Goal: Entertainment & Leisure: Browse casually

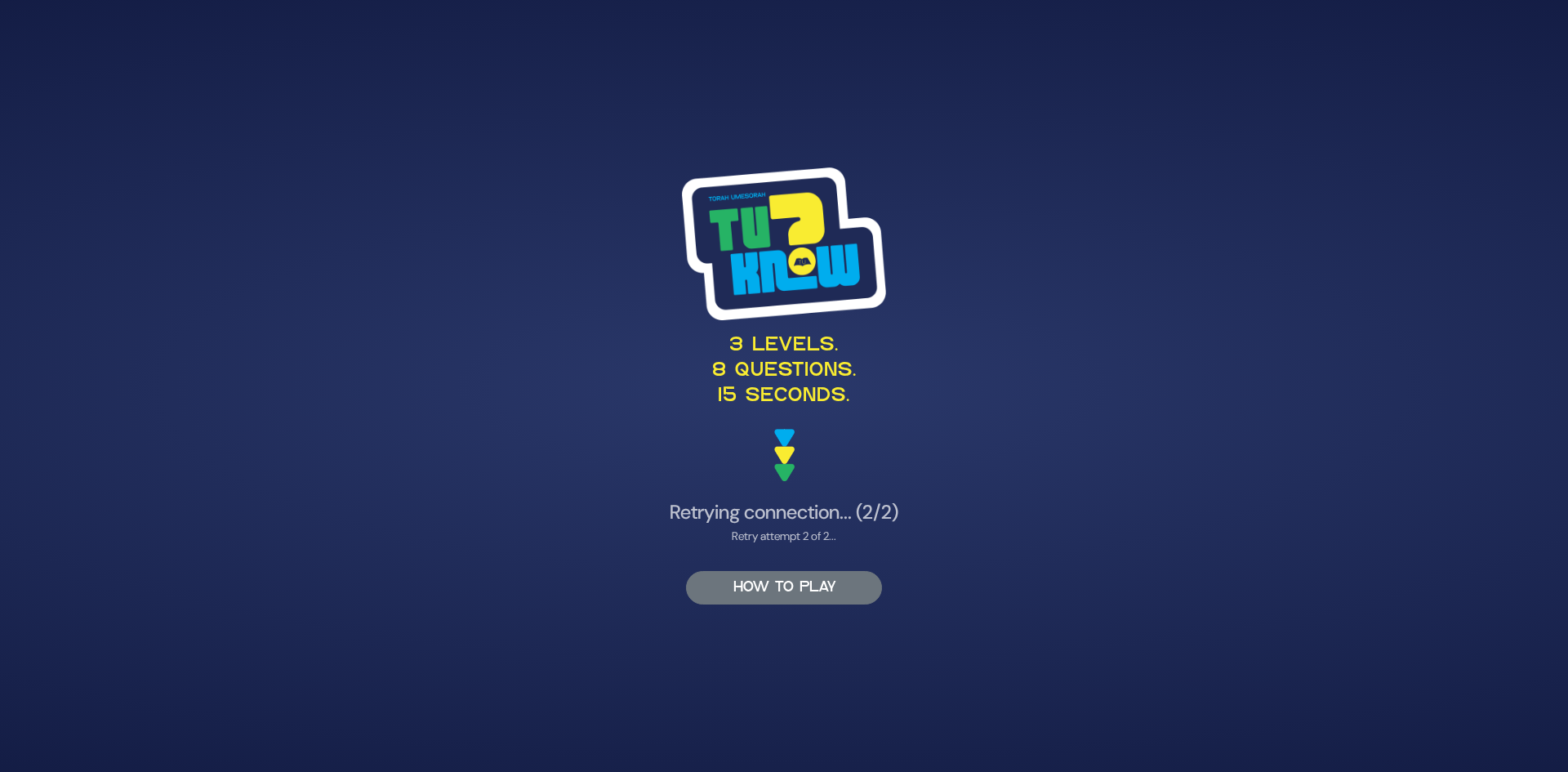
click at [839, 596] on button "HOW TO PLAY" at bounding box center [784, 587] width 196 height 33
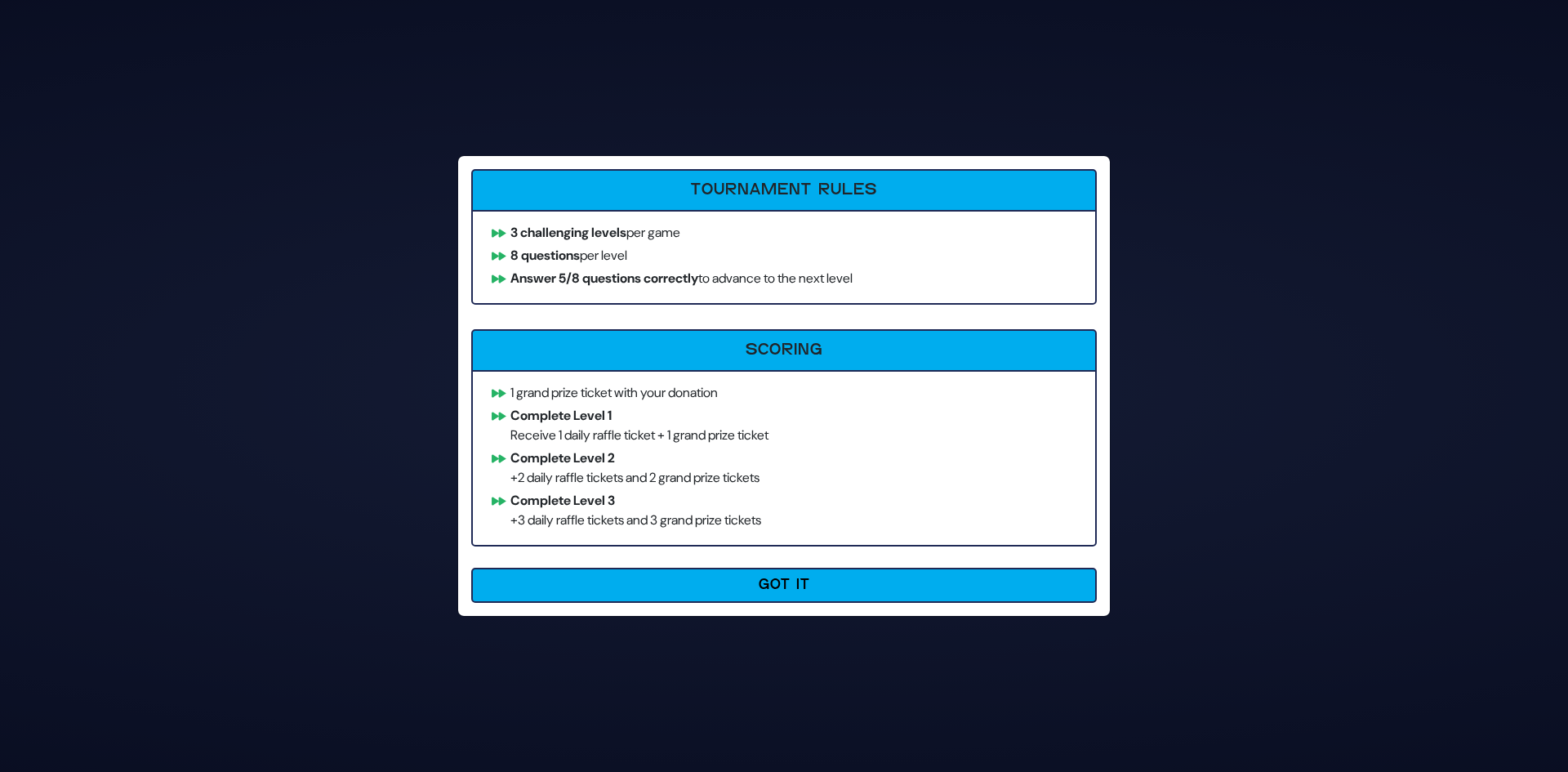
click at [839, 596] on button "Got It" at bounding box center [784, 585] width 626 height 35
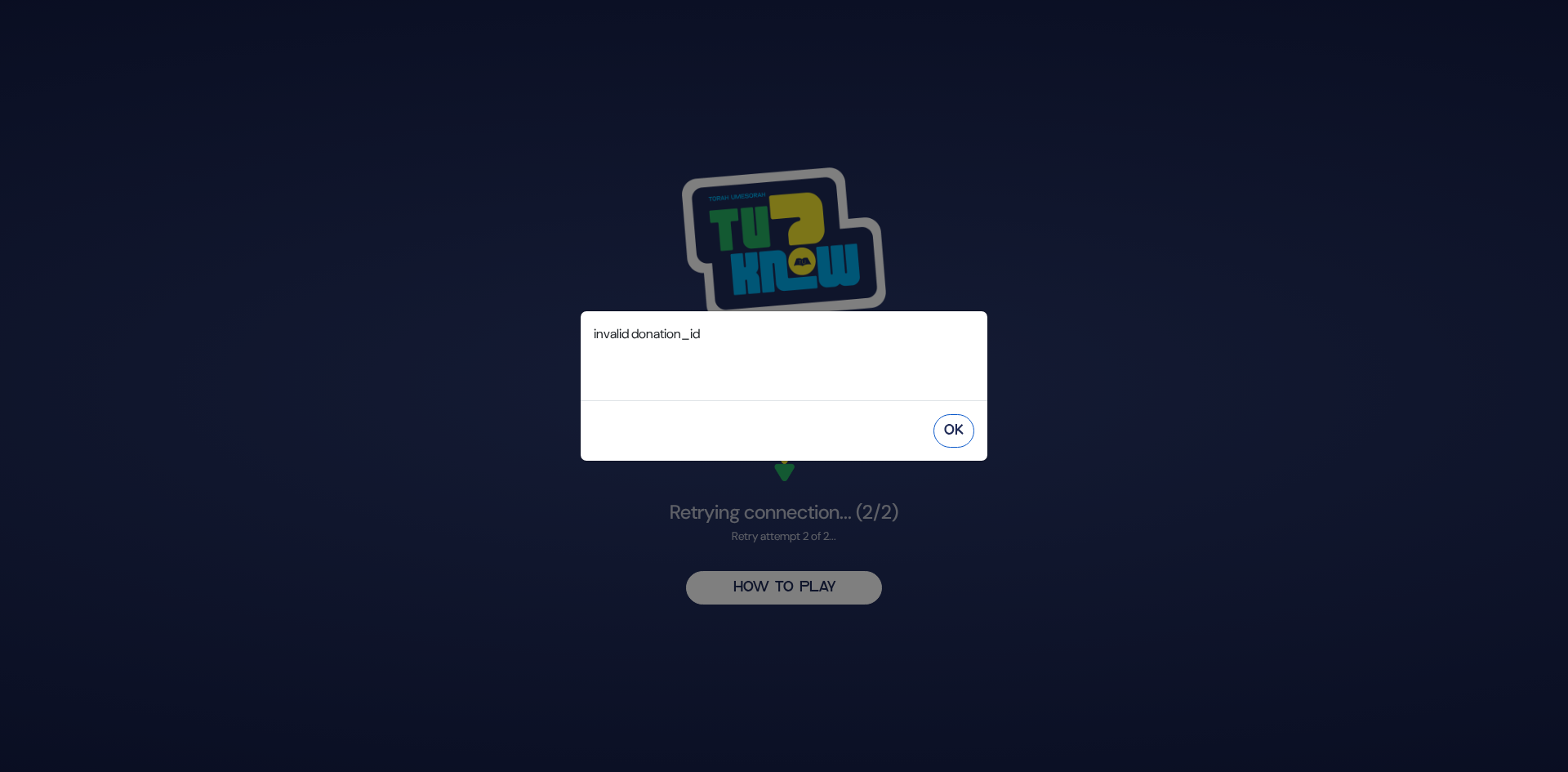
click at [953, 429] on button "OK" at bounding box center [954, 431] width 41 height 33
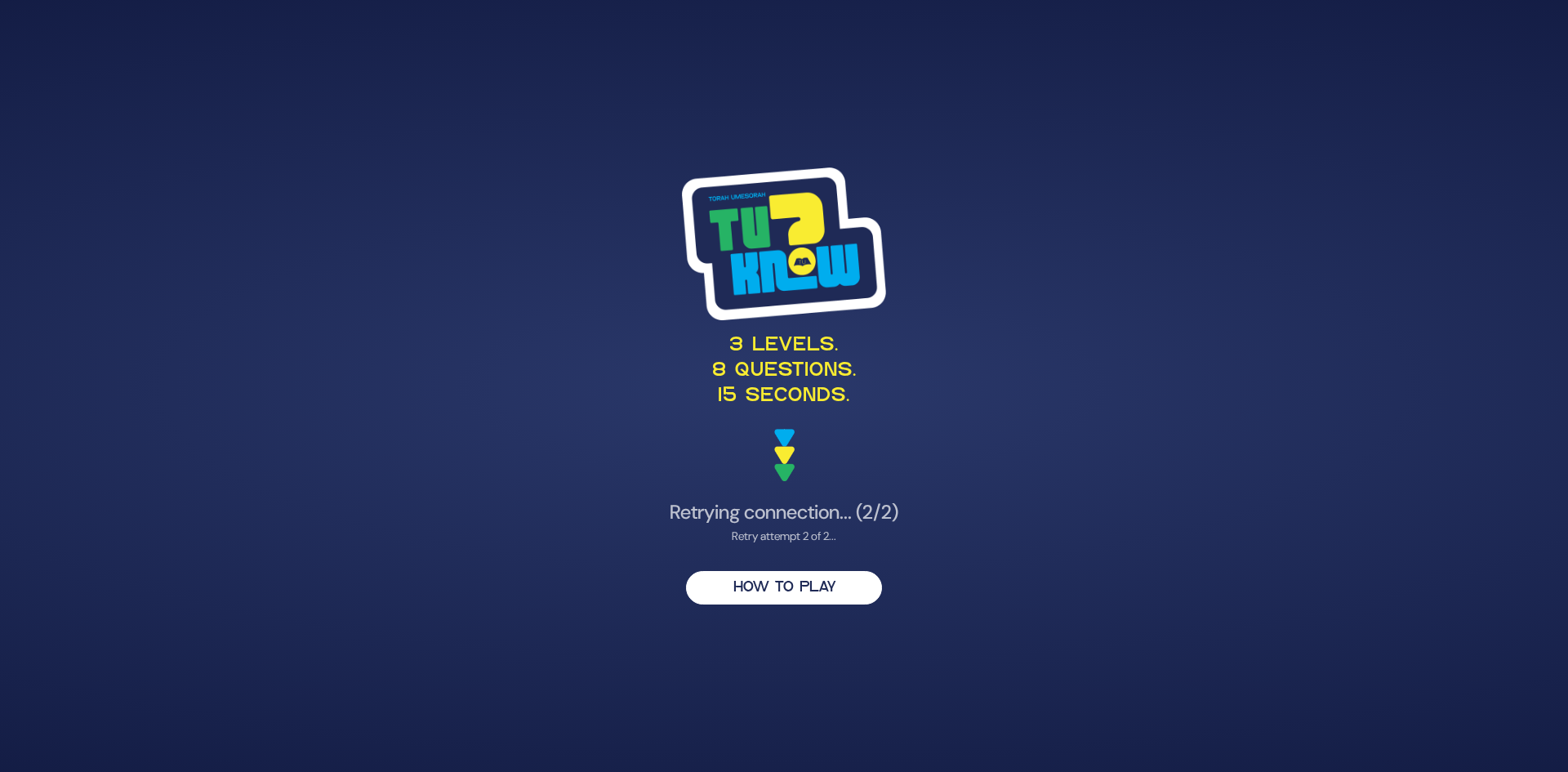
click at [771, 279] on img at bounding box center [784, 243] width 204 height 152
click at [794, 193] on img at bounding box center [784, 243] width 204 height 152
click at [776, 236] on img at bounding box center [784, 243] width 204 height 152
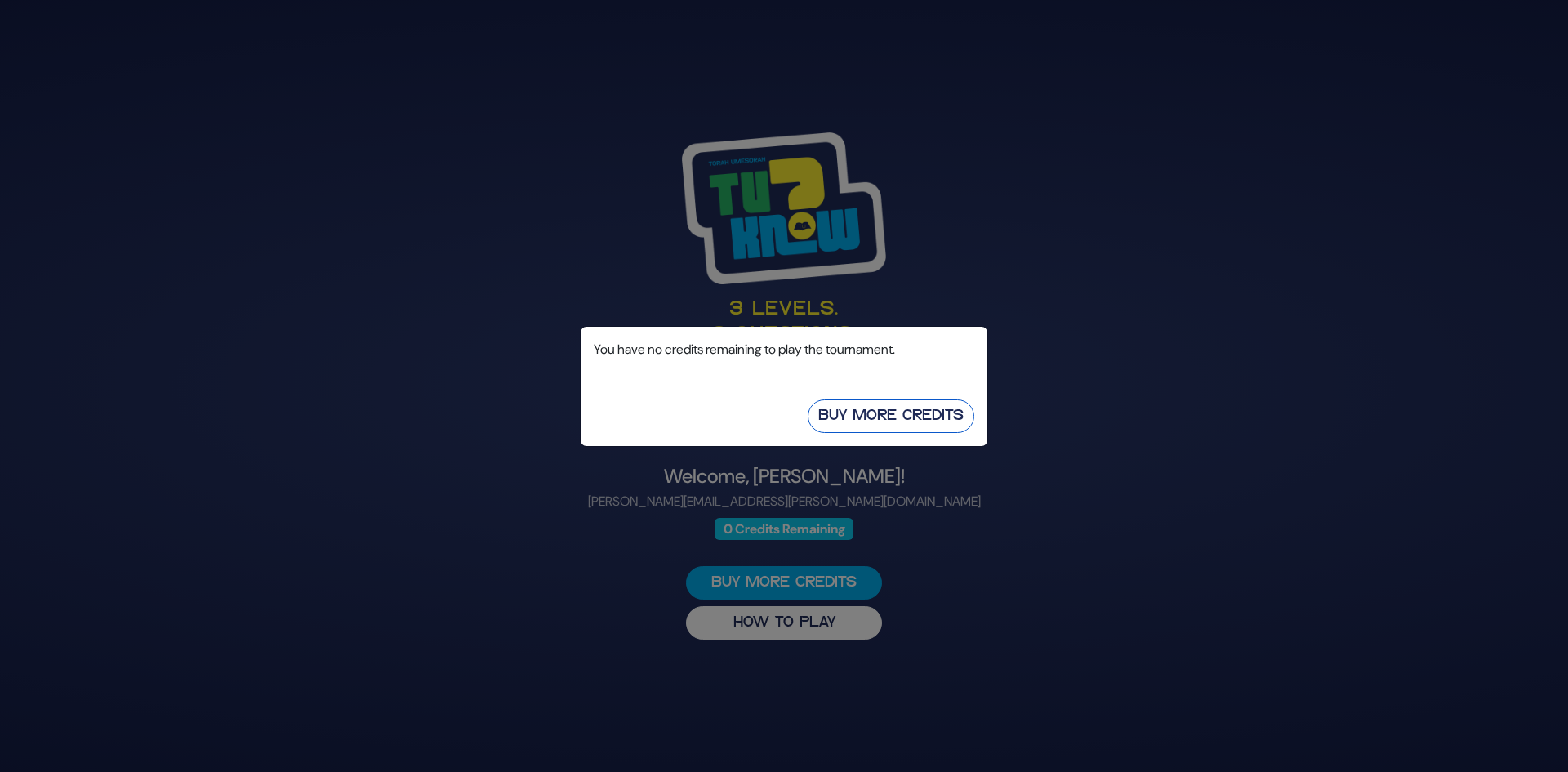
click at [927, 414] on button "Buy More Credits" at bounding box center [891, 416] width 167 height 33
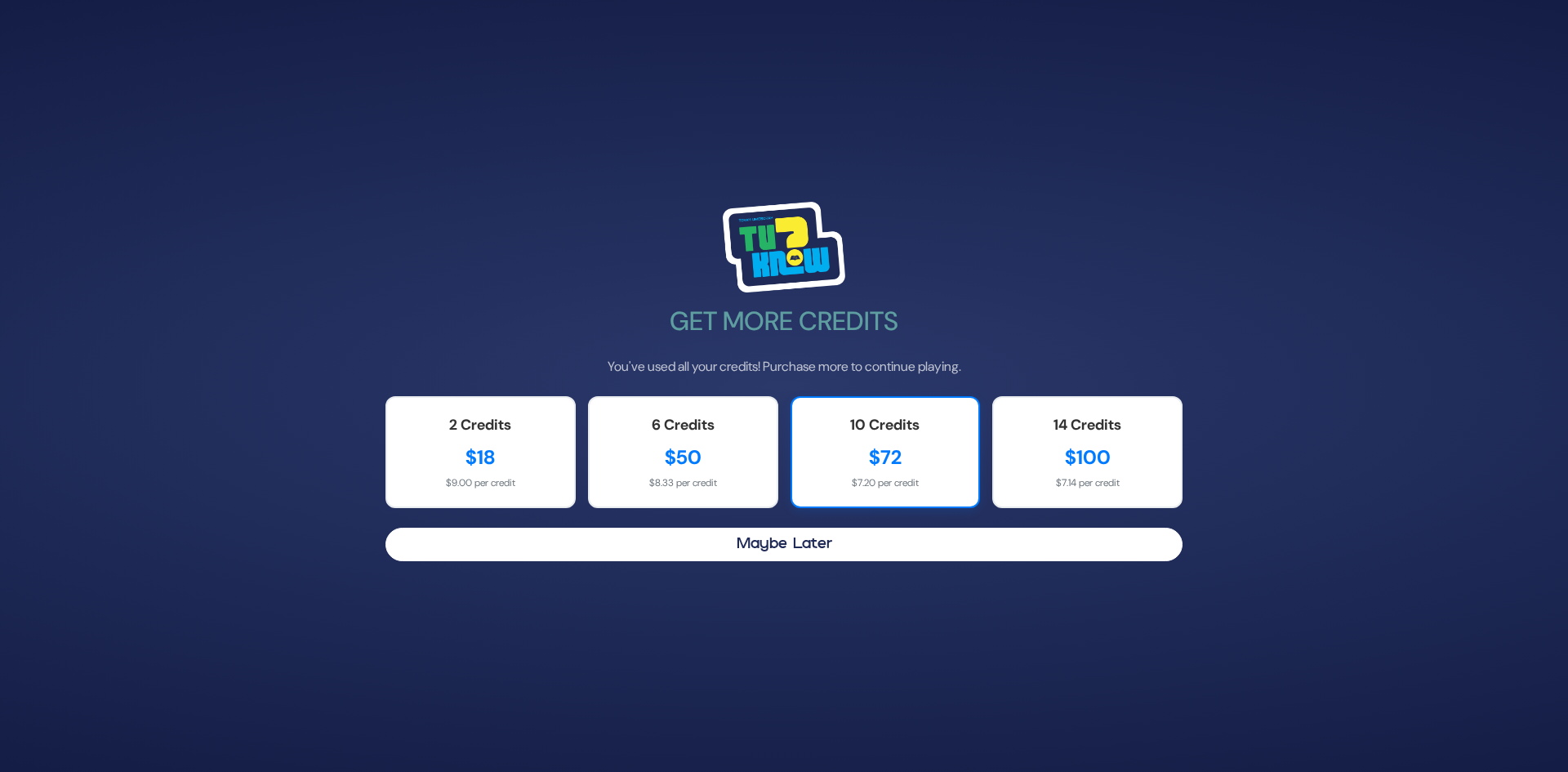
click at [902, 457] on div "$72" at bounding box center [886, 457] width 155 height 29
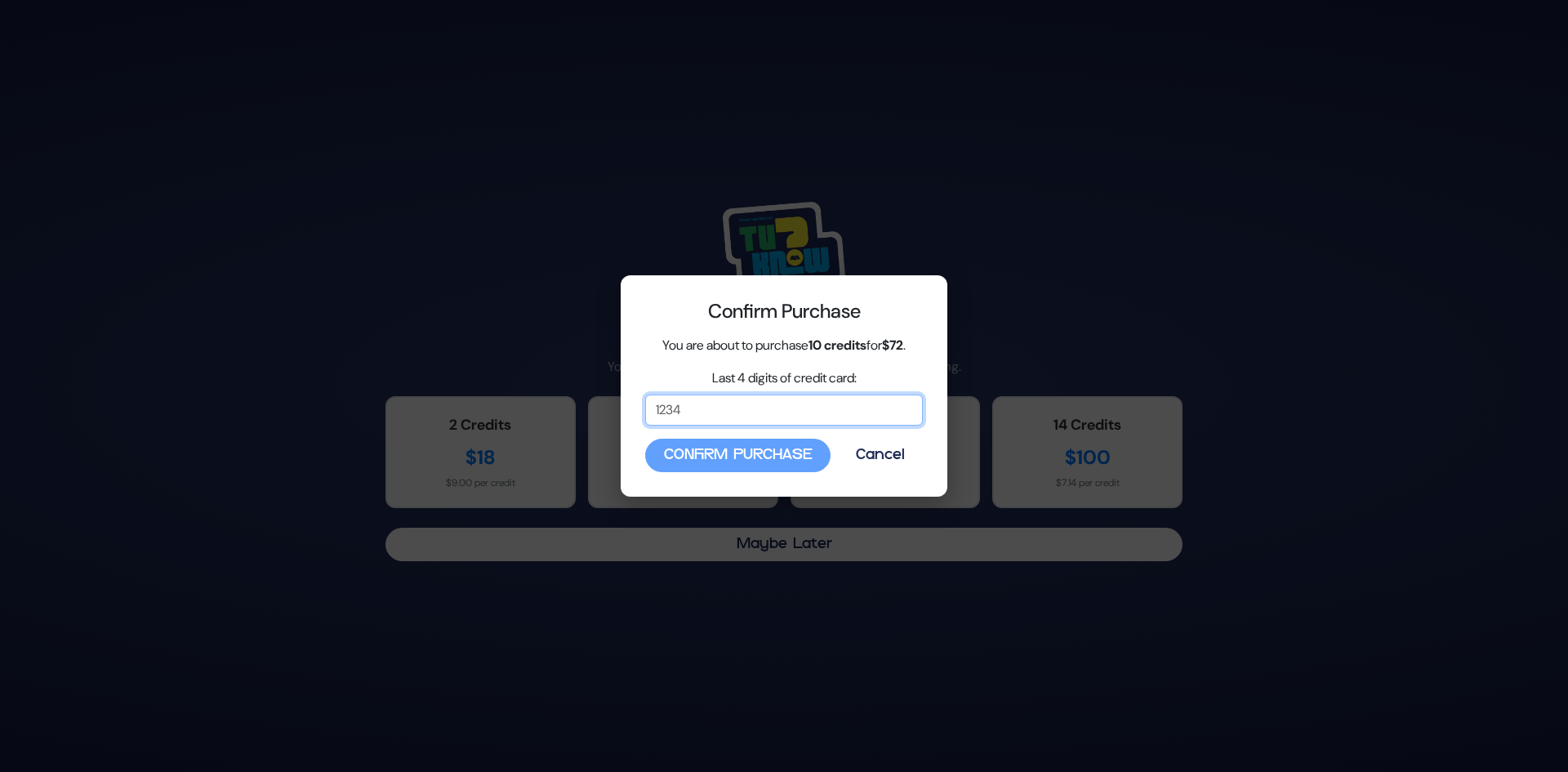
click at [759, 417] on input "Last 4 digits of credit card:" at bounding box center [784, 410] width 278 height 31
type input "4833"
click at [799, 463] on button "Confirm Purchase" at bounding box center [738, 455] width 186 height 33
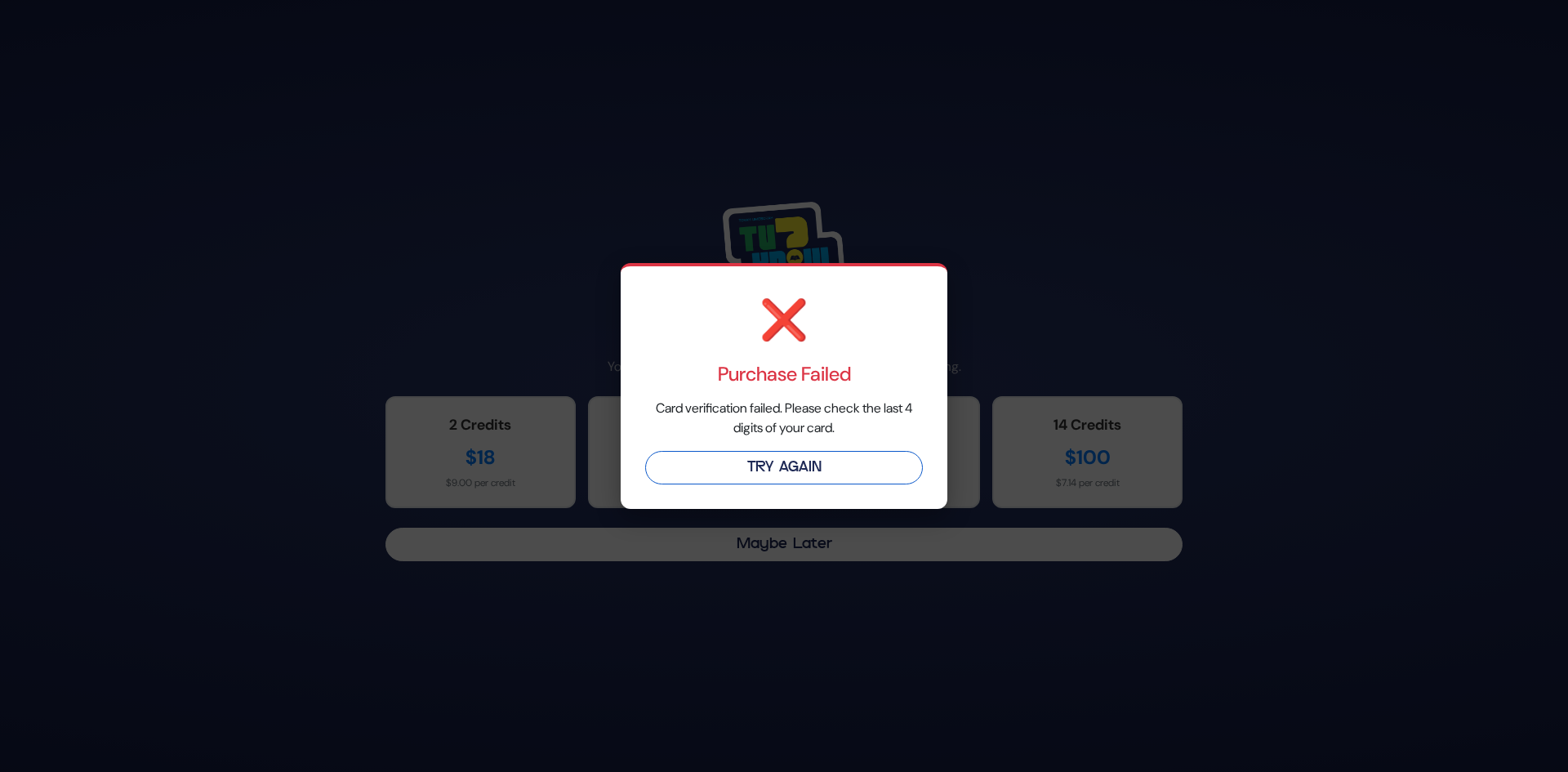
click at [802, 458] on button "Try Again" at bounding box center [784, 468] width 278 height 33
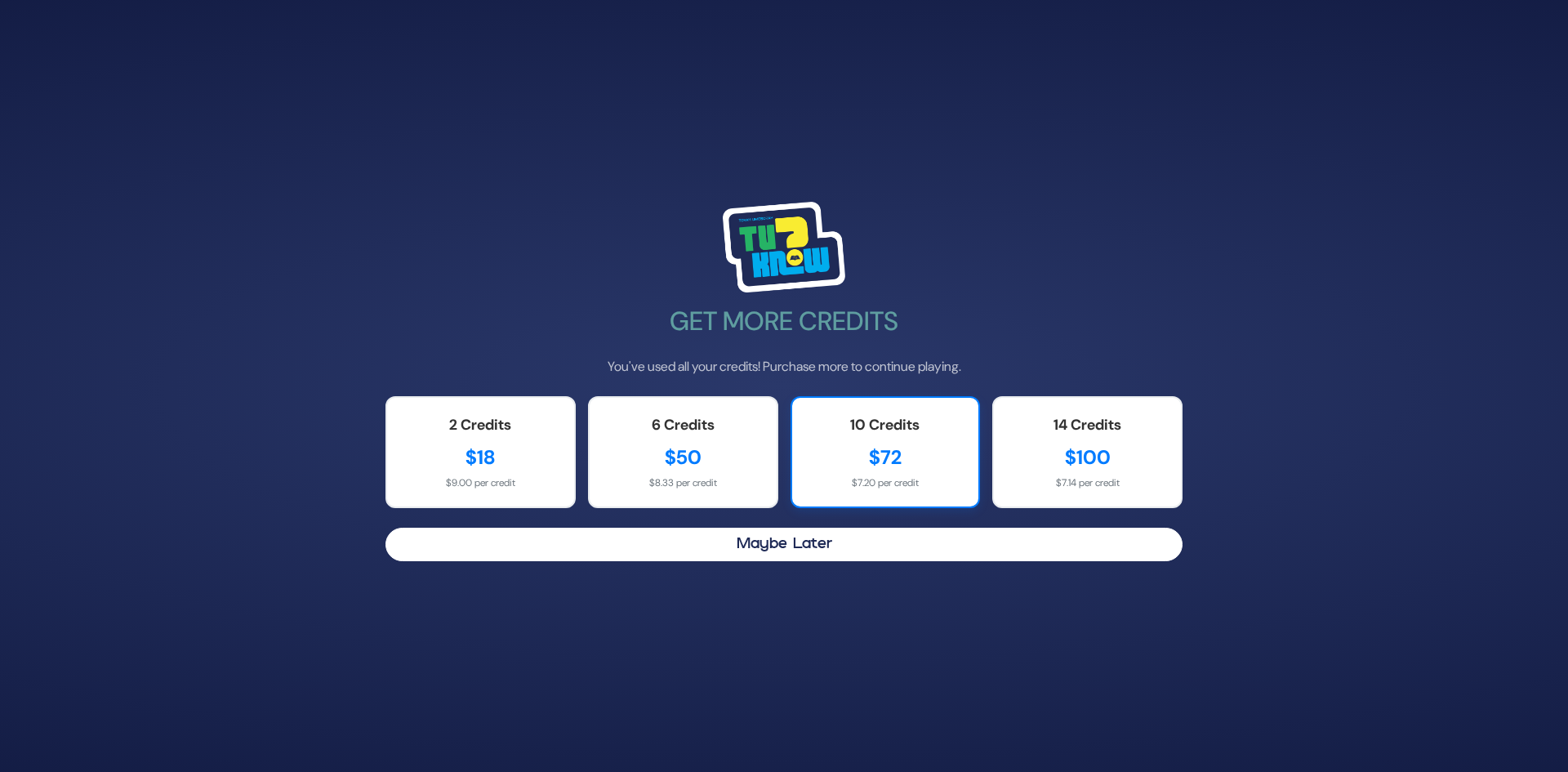
click at [873, 452] on div "$72" at bounding box center [886, 457] width 155 height 29
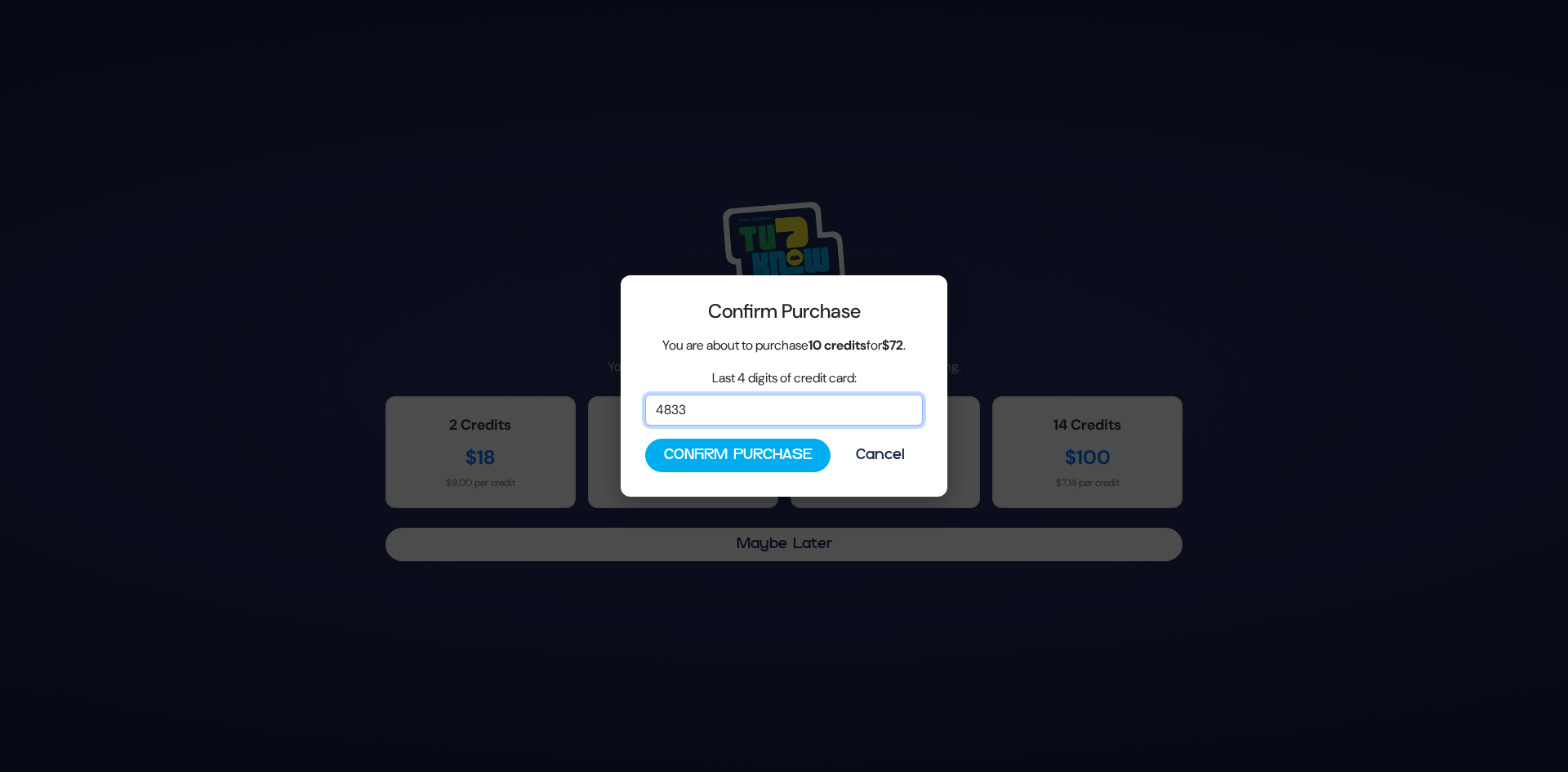
click at [732, 405] on input "4833" at bounding box center [784, 410] width 278 height 31
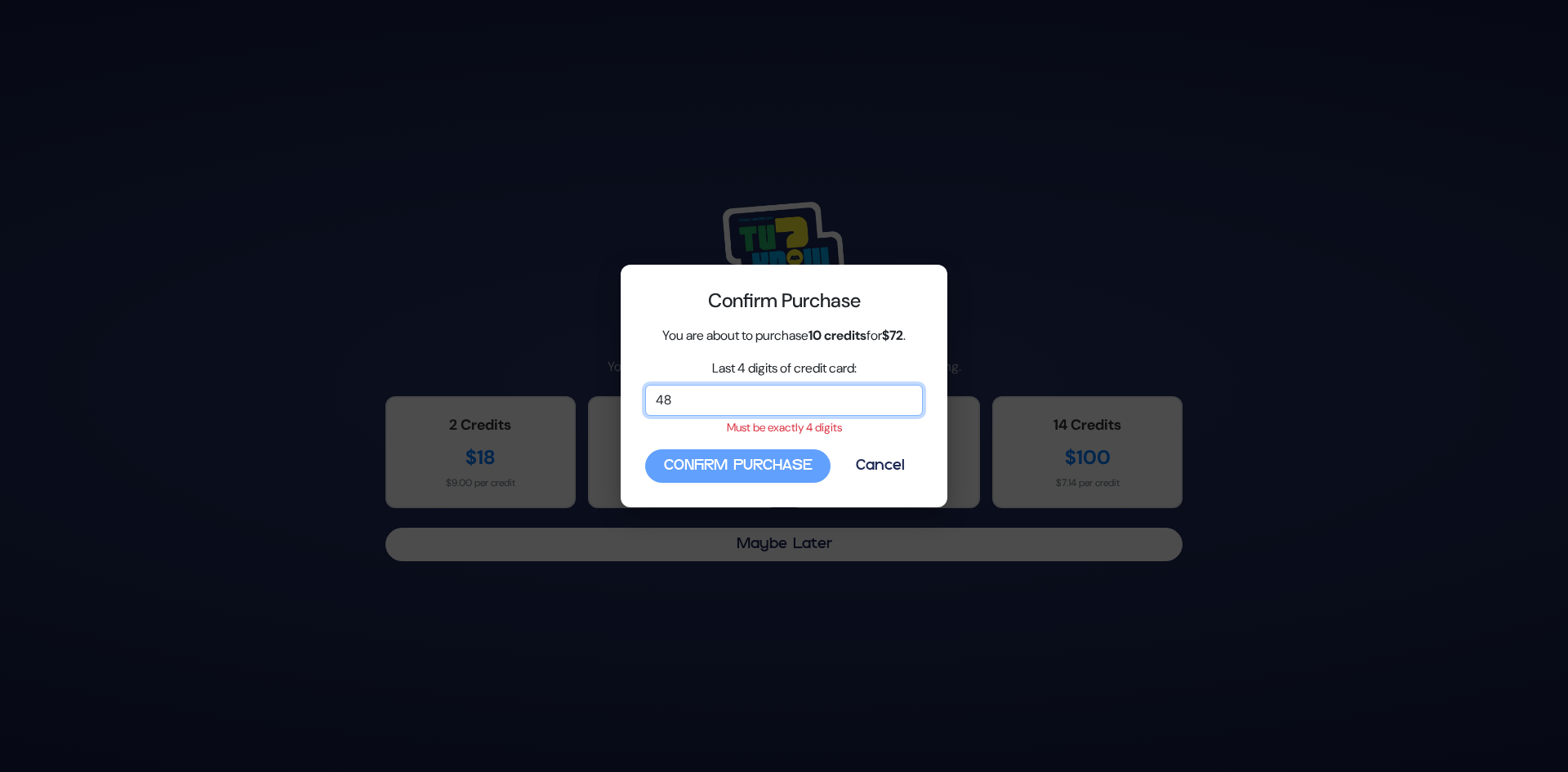
type input "4"
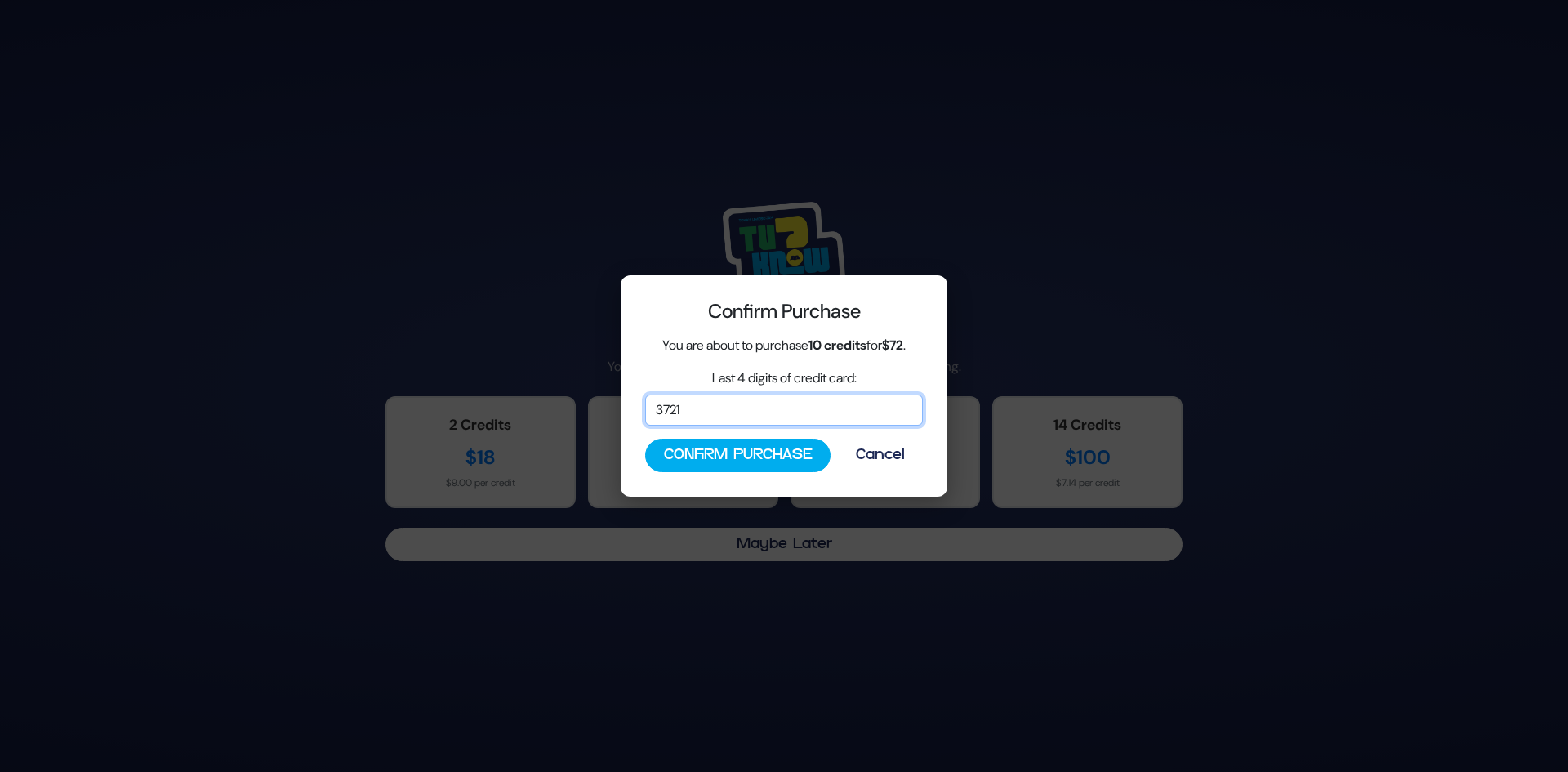
type input "4833"
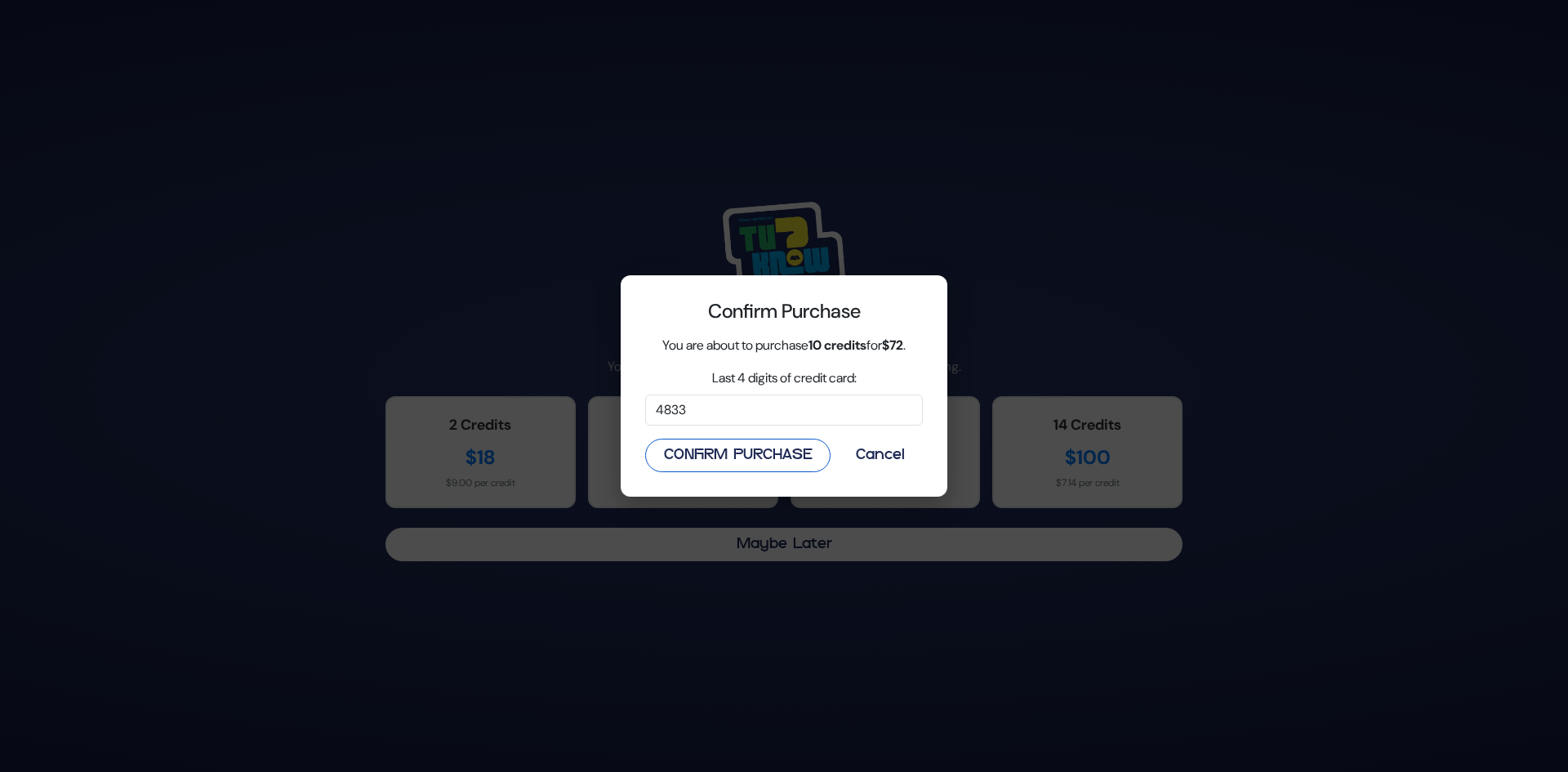
click at [807, 464] on button "Confirm Purchase" at bounding box center [738, 455] width 186 height 33
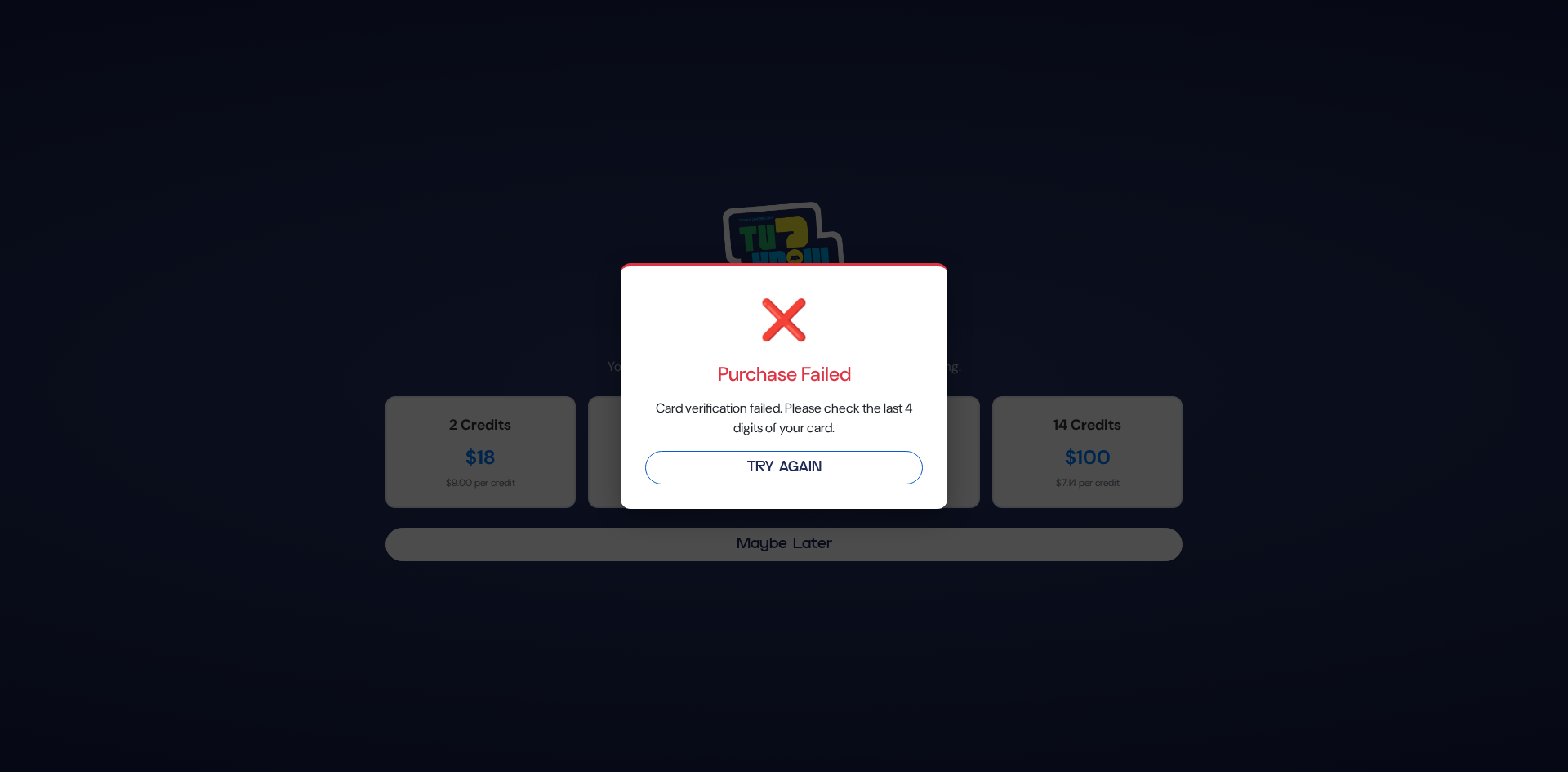
click at [719, 465] on button "Try Again" at bounding box center [784, 468] width 278 height 33
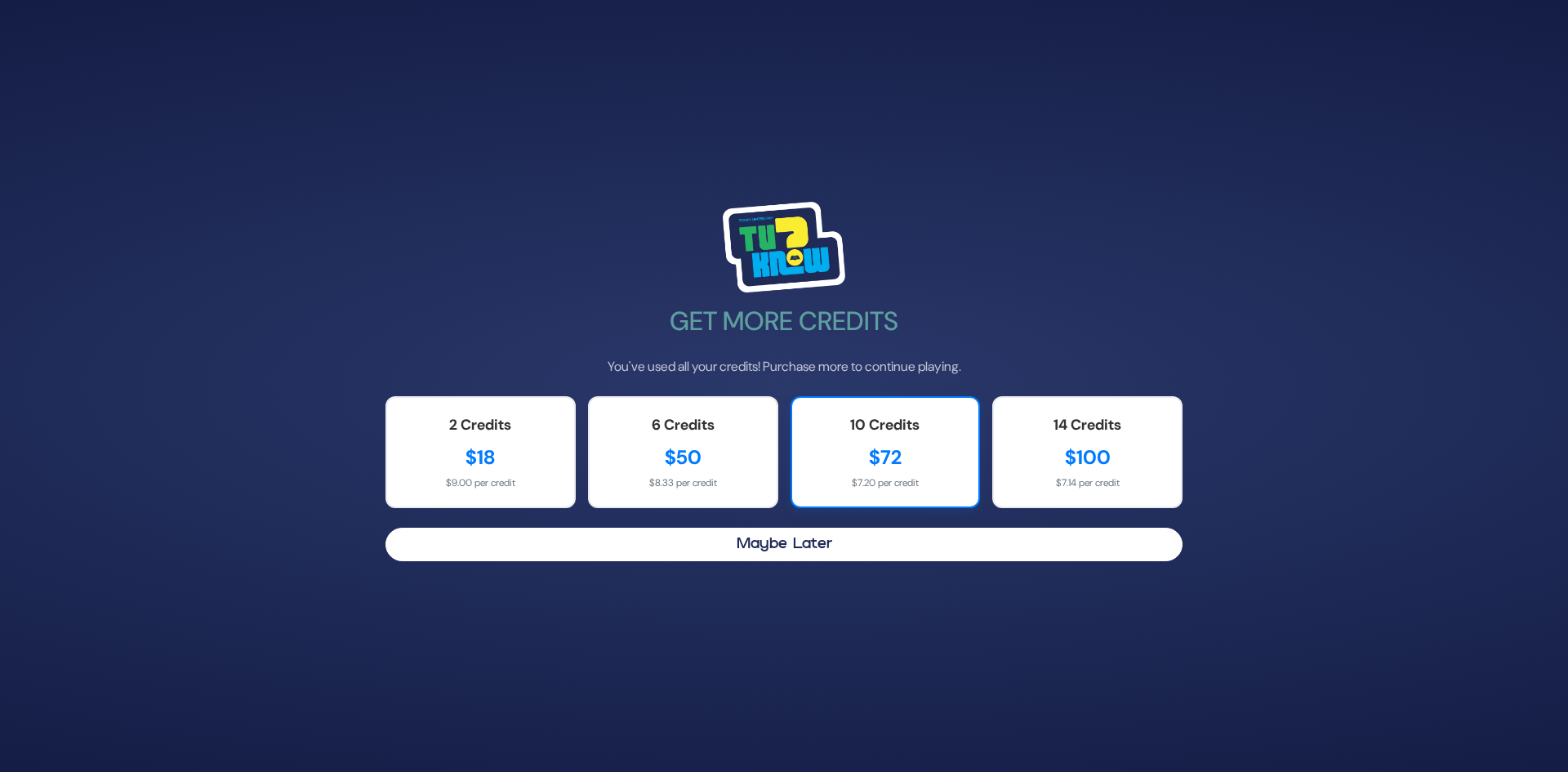
click at [872, 465] on div "$72" at bounding box center [886, 457] width 155 height 29
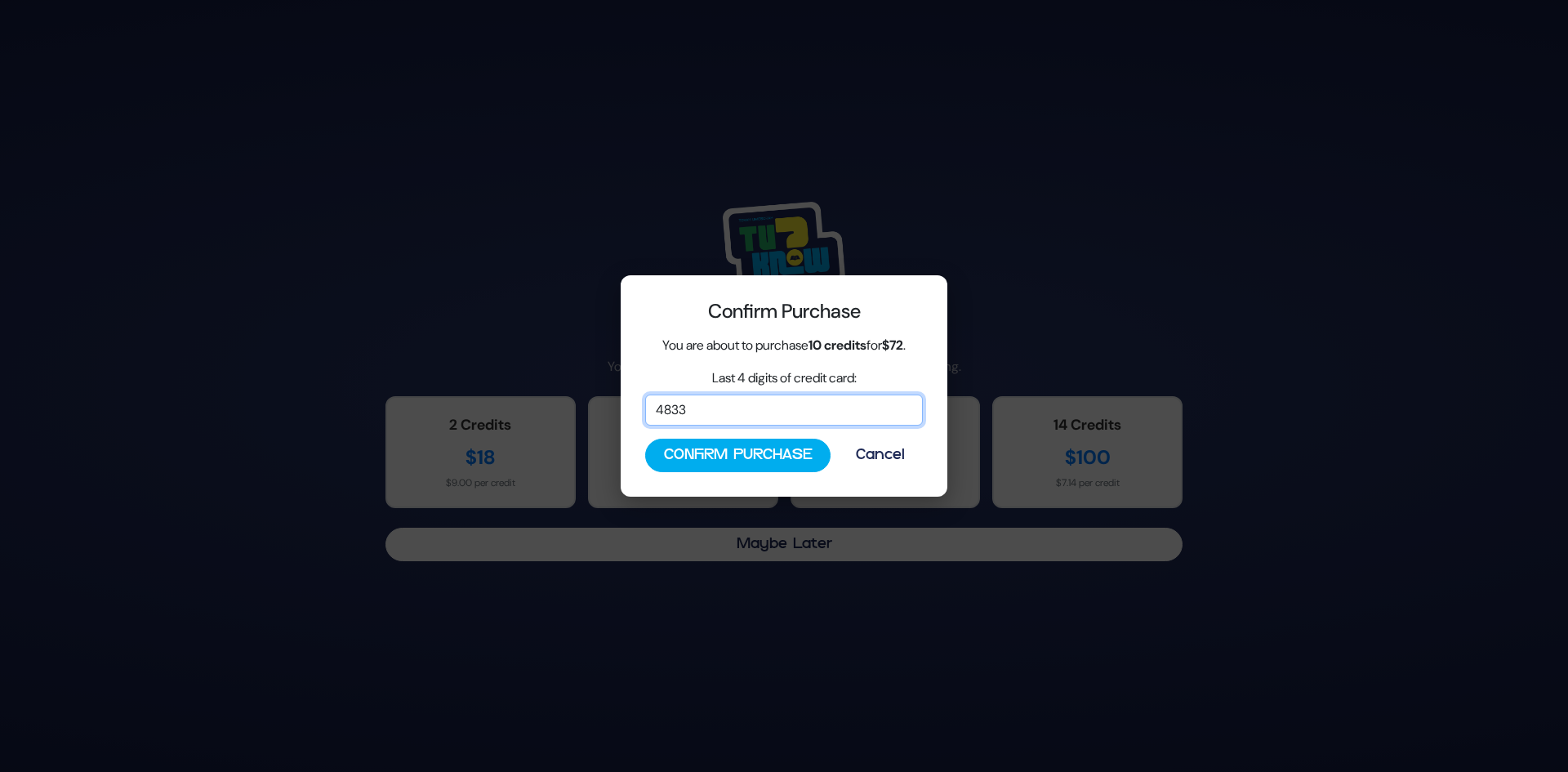
drag, startPoint x: 739, startPoint y: 409, endPoint x: 208, endPoint y: 376, distance: 532.0
click at [208, 376] on div "Confirm Purchase You are about to purchase 10 credits for $72 . Last 4 digits o…" at bounding box center [784, 386] width 1568 height 772
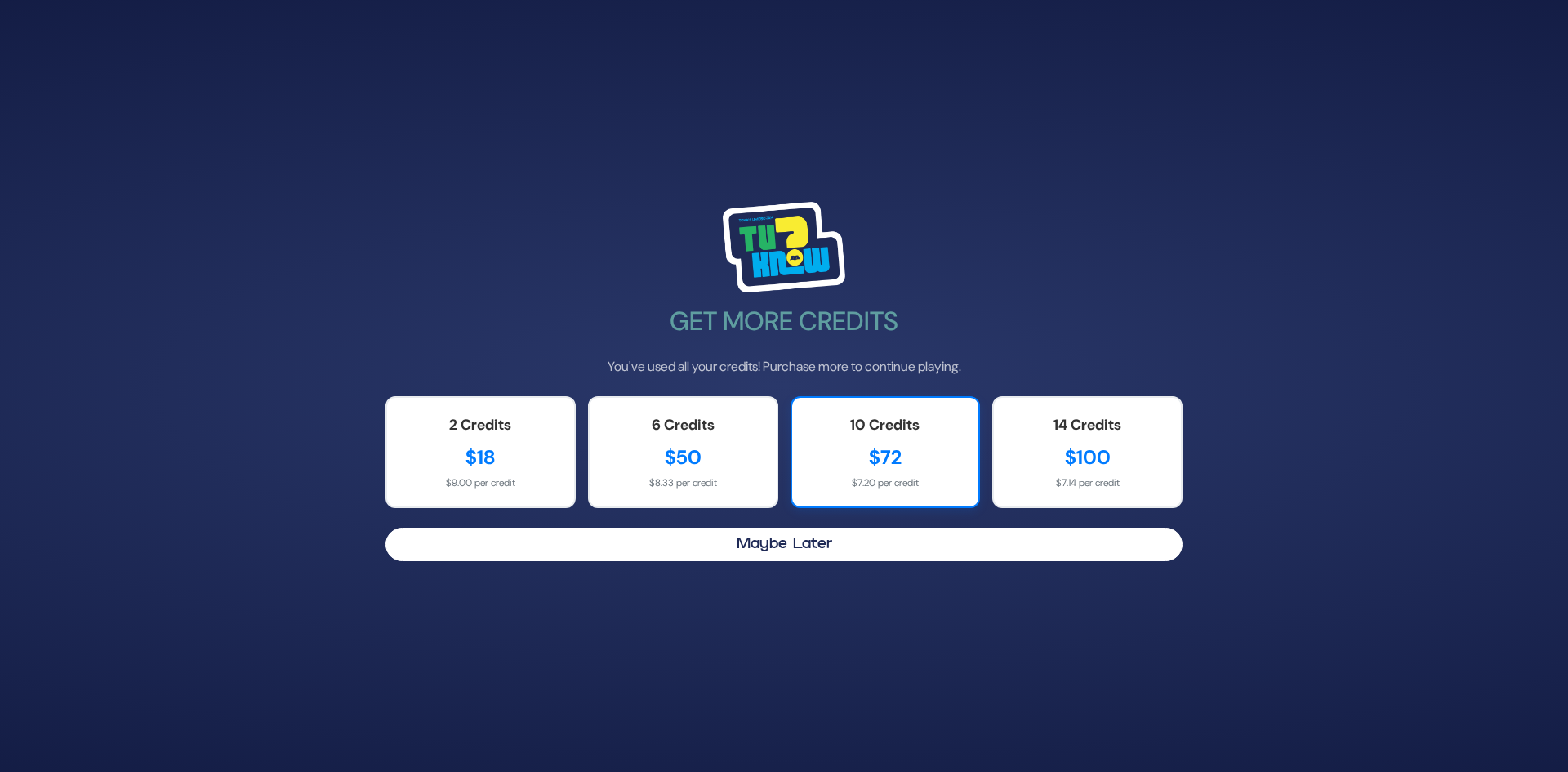
click at [828, 477] on div "$7.20 per credit" at bounding box center [886, 483] width 155 height 15
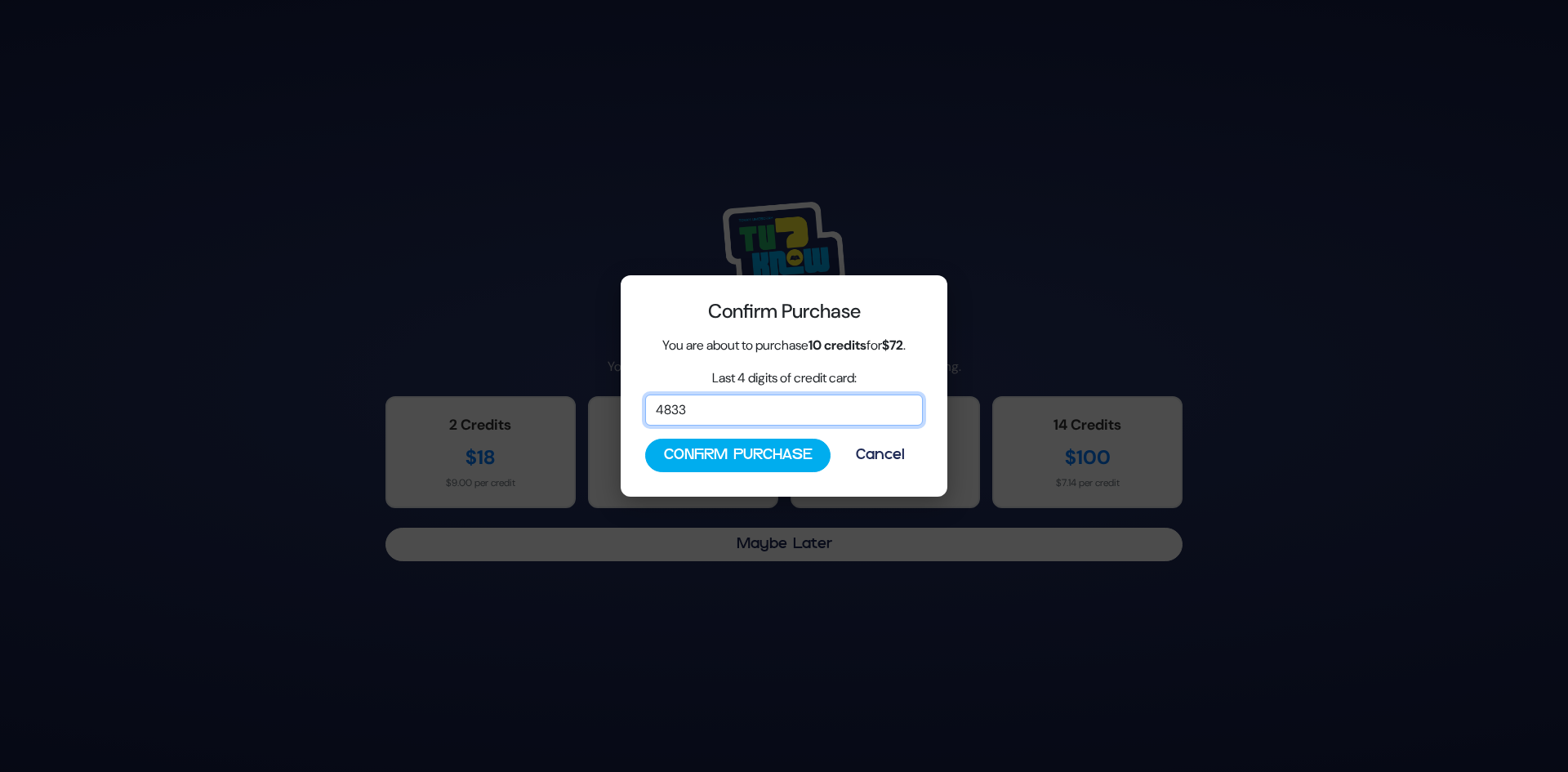
click at [692, 412] on input "4833" at bounding box center [784, 410] width 278 height 31
drag, startPoint x: 689, startPoint y: 417, endPoint x: 559, endPoint y: 422, distance: 130.1
click at [559, 422] on div "Confirm Purchase You are about to purchase 10 credits for $72 . Last 4 digits o…" at bounding box center [784, 386] width 1568 height 772
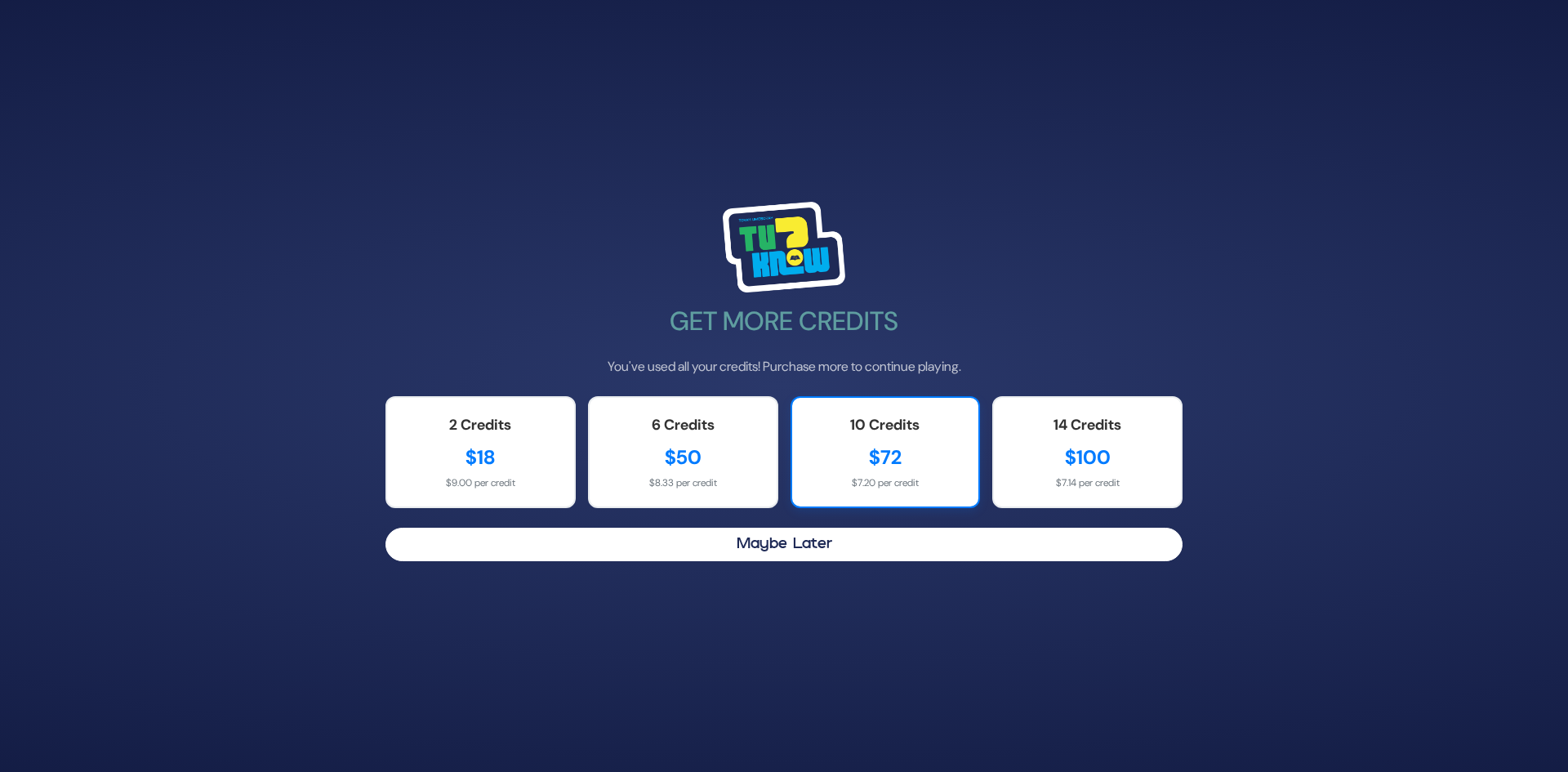
click at [840, 451] on div "$72" at bounding box center [886, 457] width 155 height 29
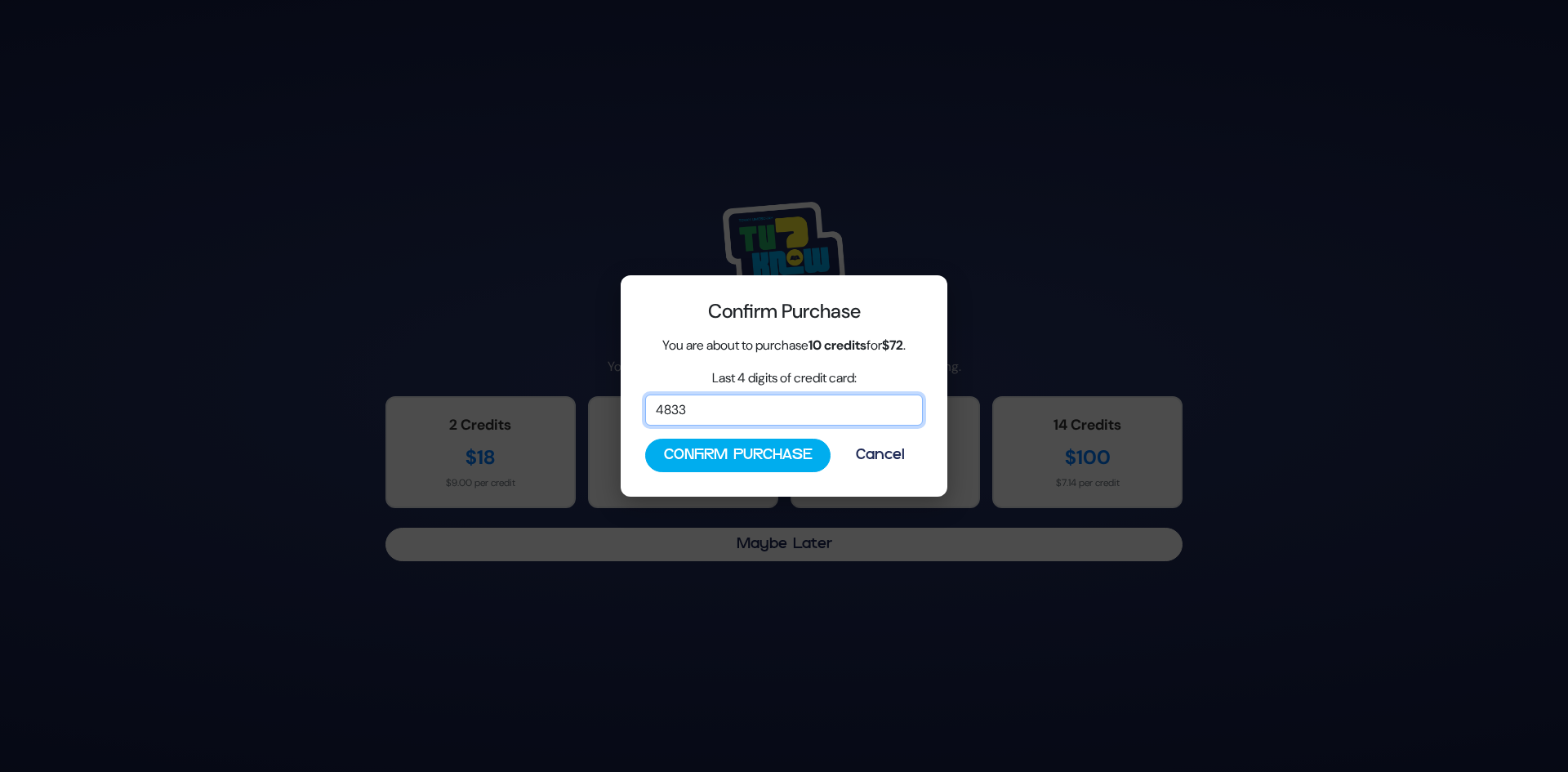
click at [786, 417] on input "4833" at bounding box center [784, 410] width 278 height 31
type input "3721"
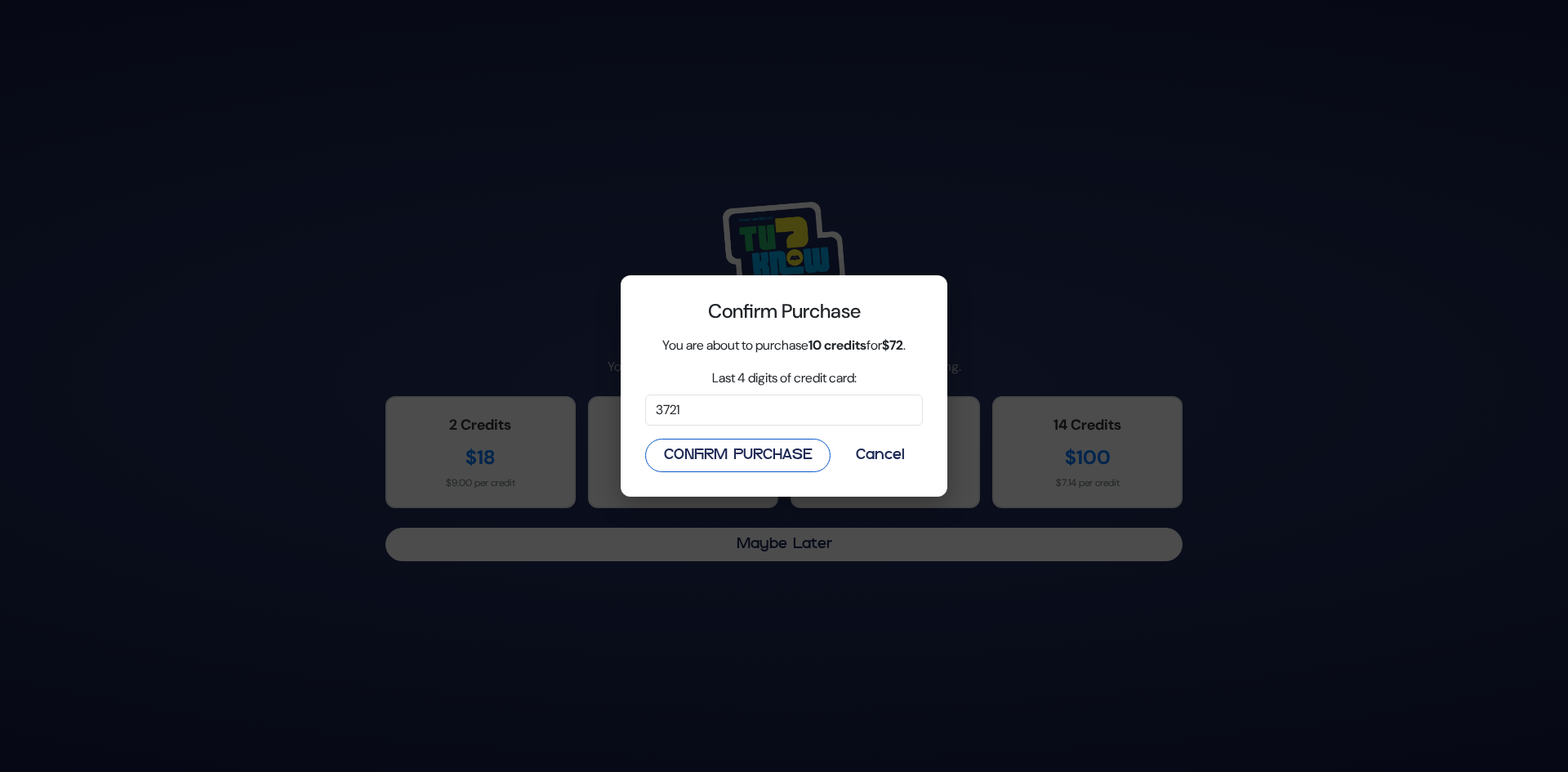
click at [703, 465] on button "Confirm Purchase" at bounding box center [738, 455] width 186 height 33
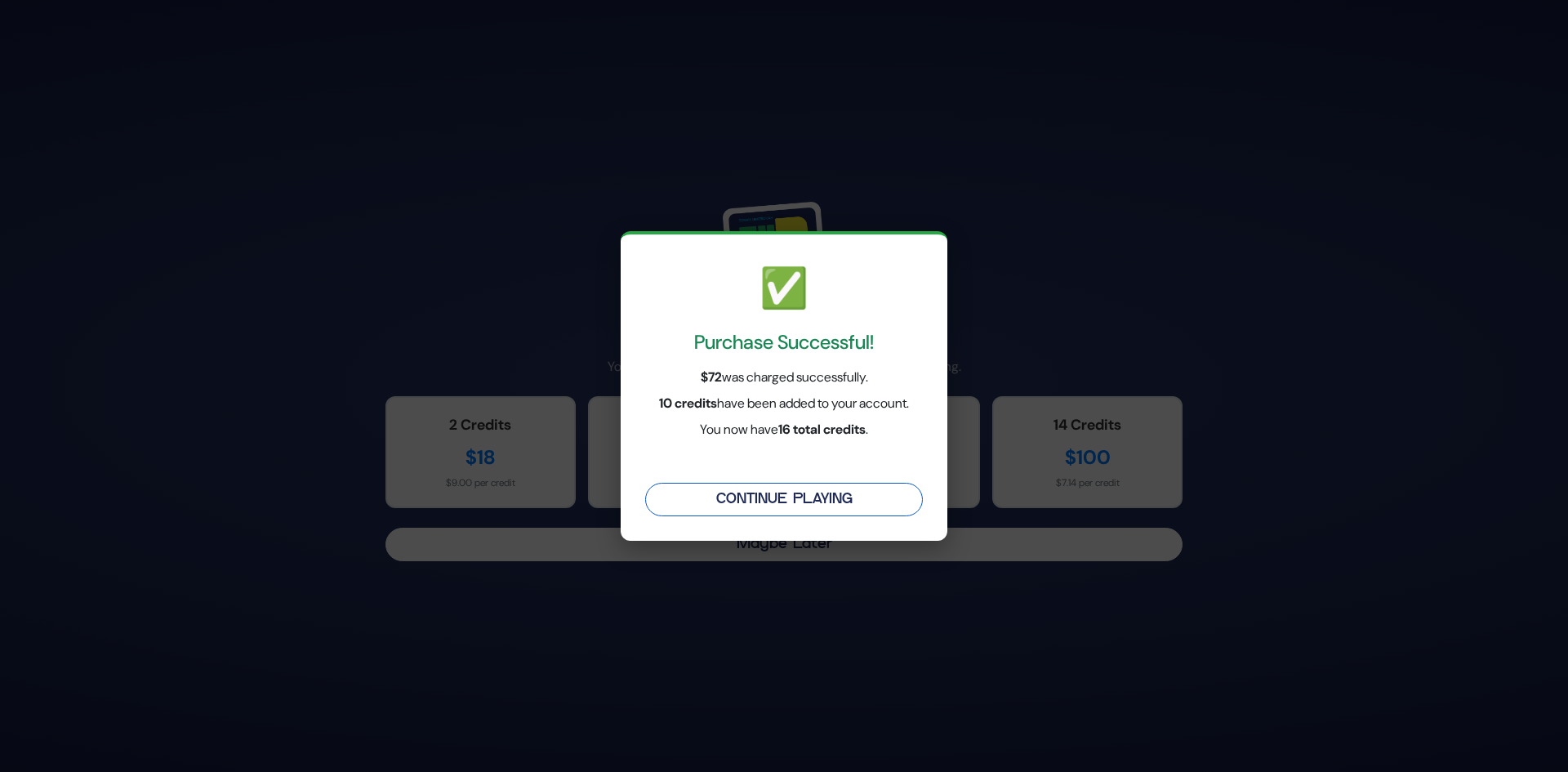
click at [718, 512] on button "Continue Playing" at bounding box center [784, 499] width 278 height 33
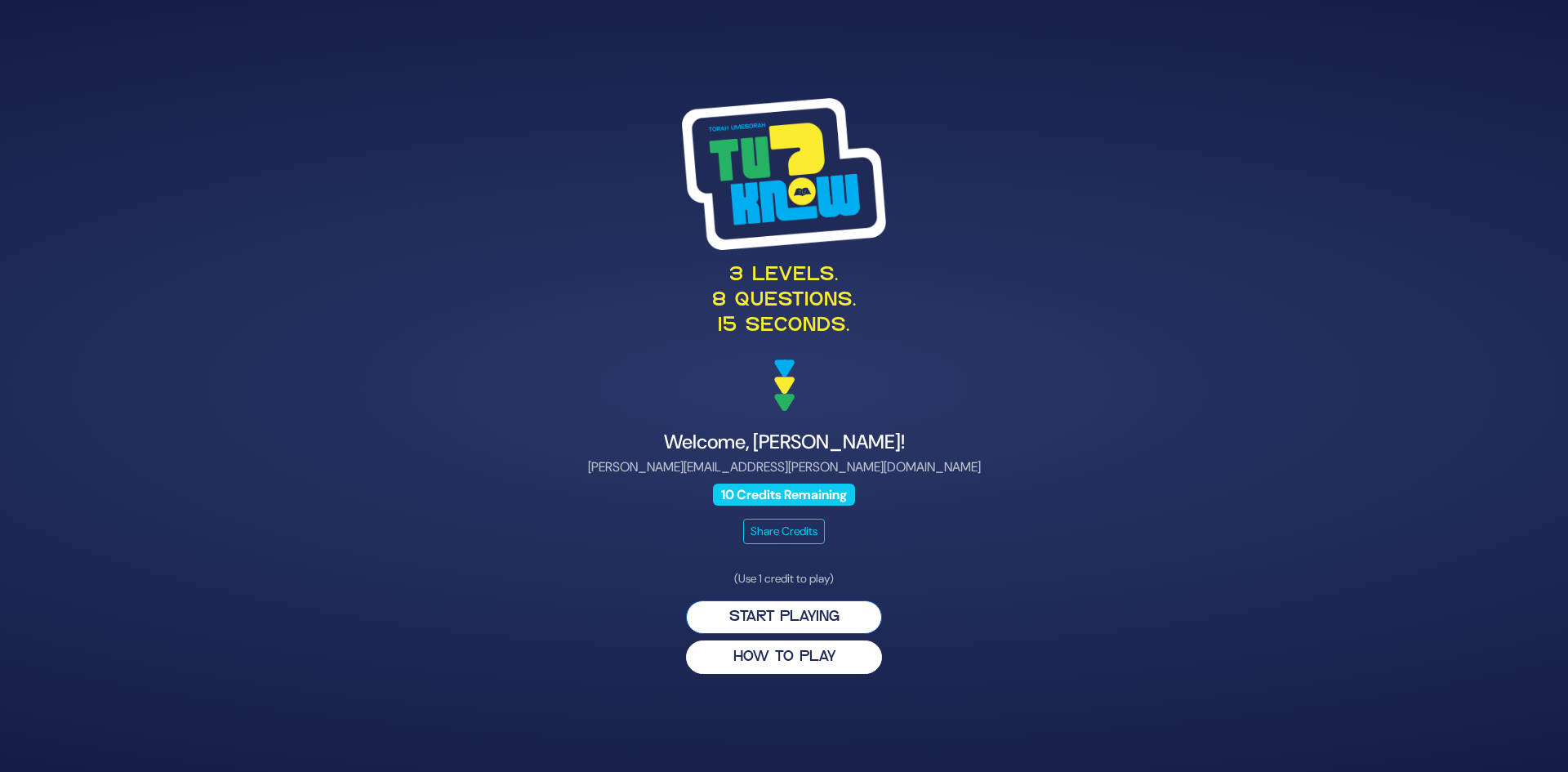
click at [755, 616] on button "Start Playing" at bounding box center [784, 617] width 196 height 33
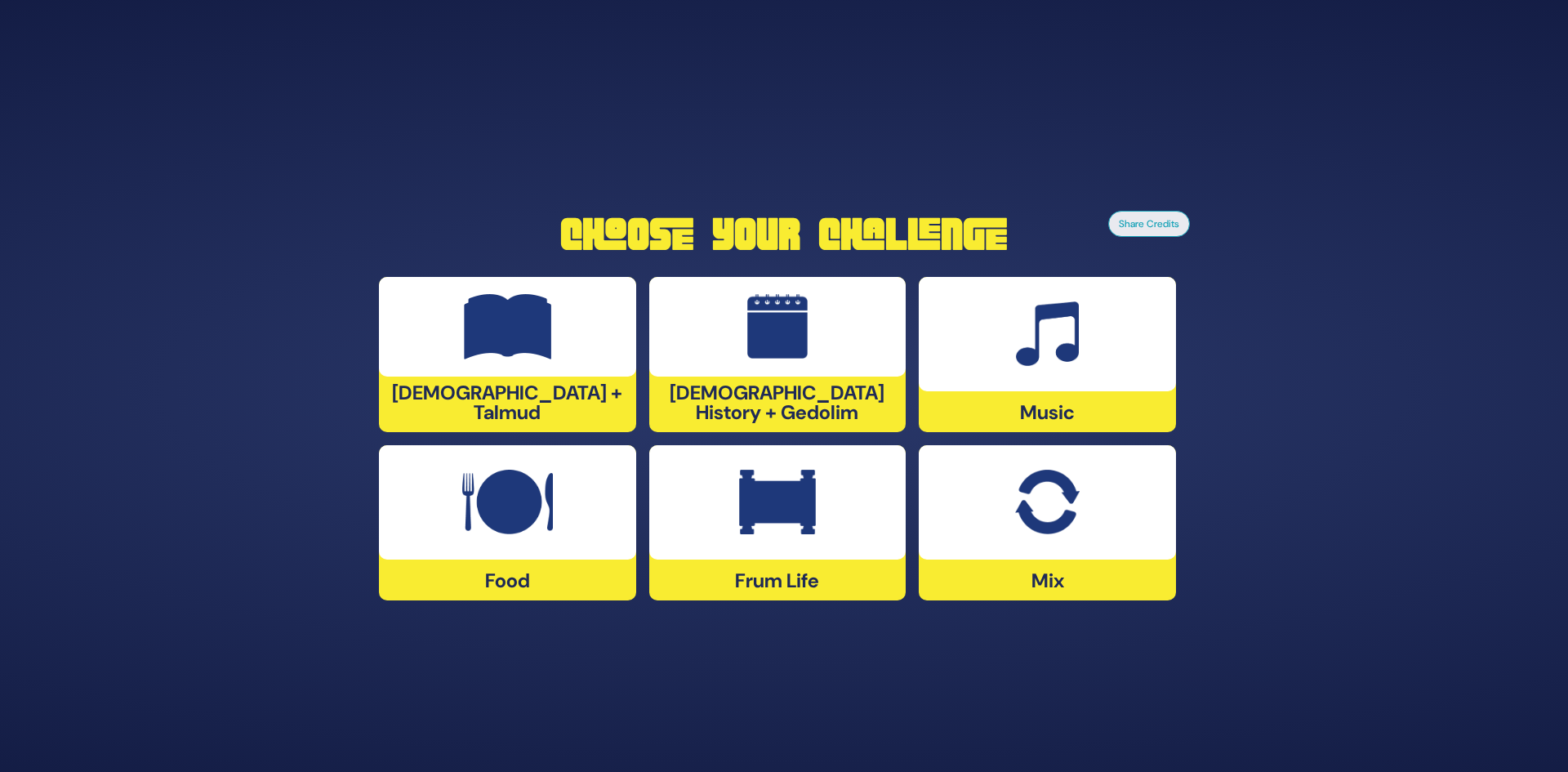
click at [1008, 384] on div at bounding box center [1048, 334] width 258 height 115
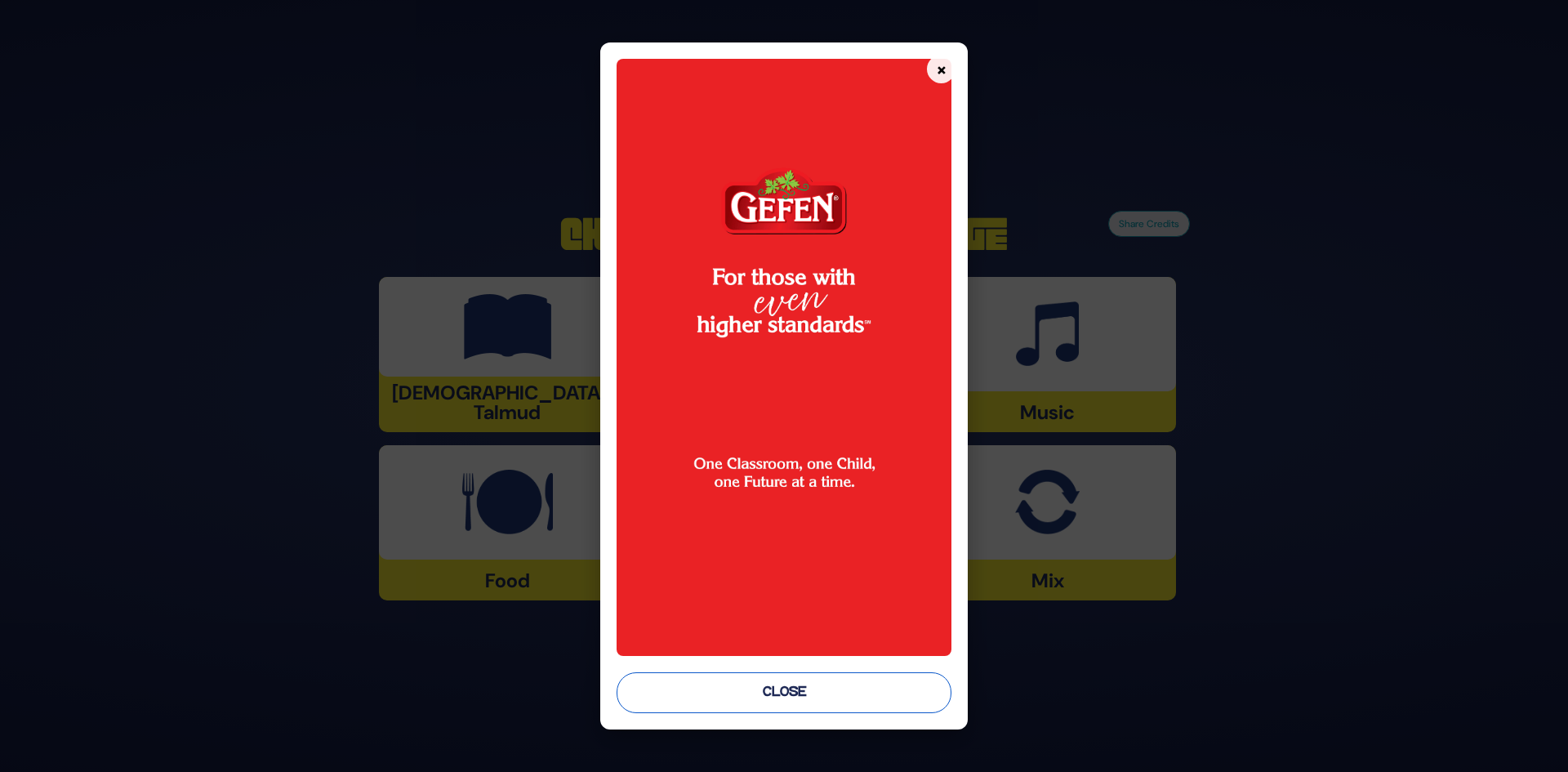
click at [860, 709] on button "Close" at bounding box center [784, 692] width 336 height 41
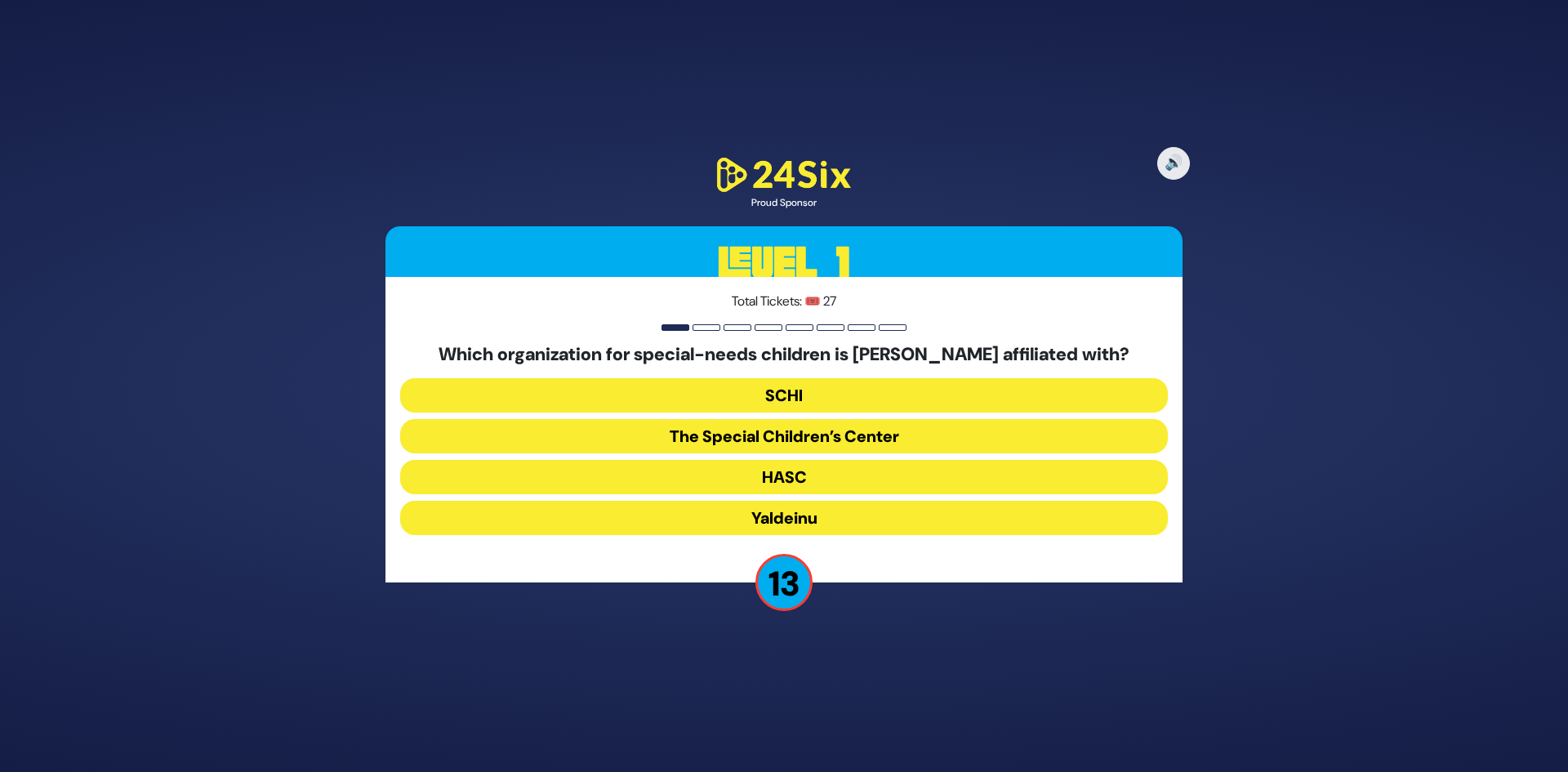
click at [914, 432] on button "The Special Children’s Center" at bounding box center [784, 436] width 768 height 34
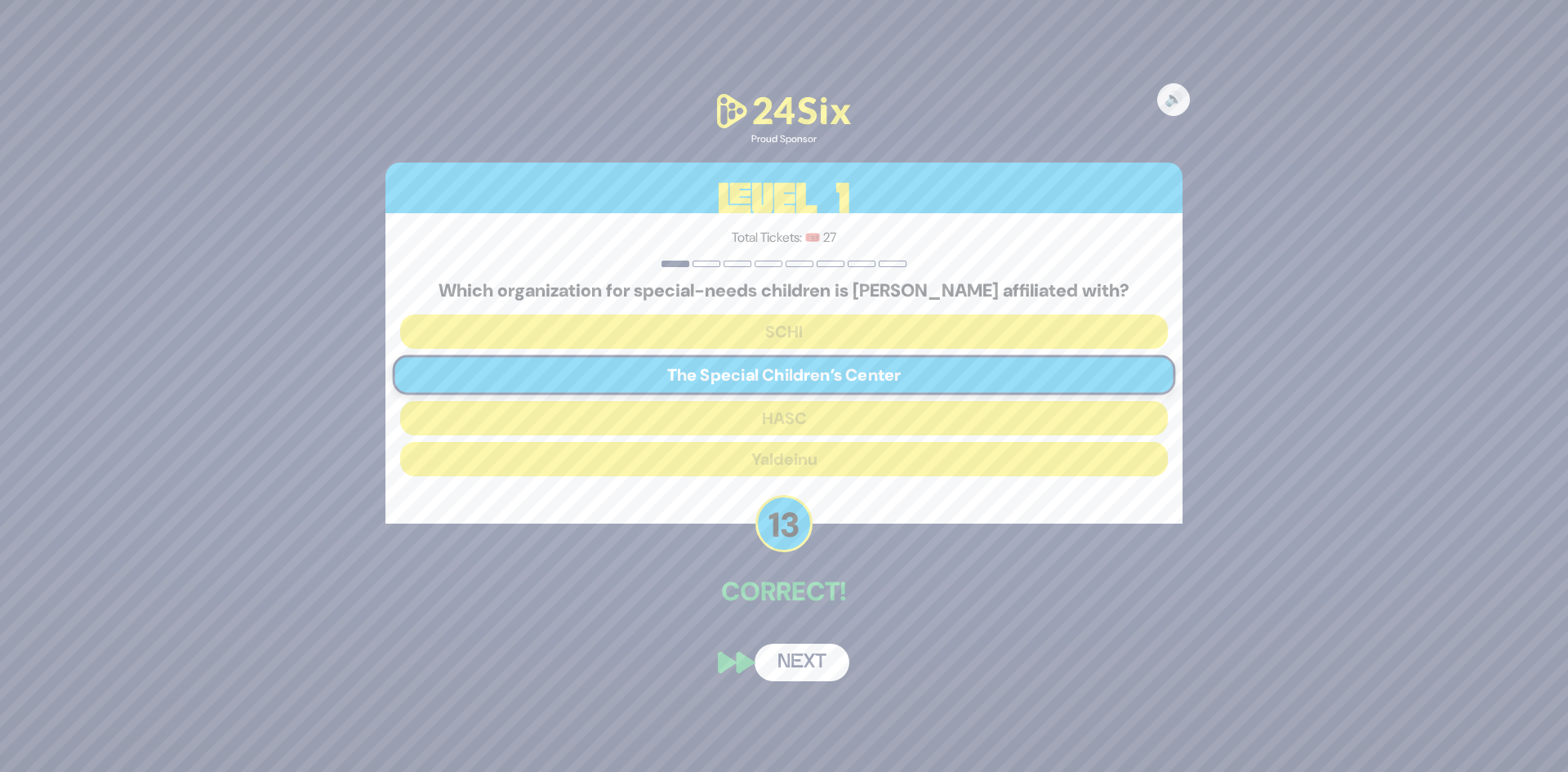
click at [809, 663] on button "Next" at bounding box center [802, 662] width 95 height 38
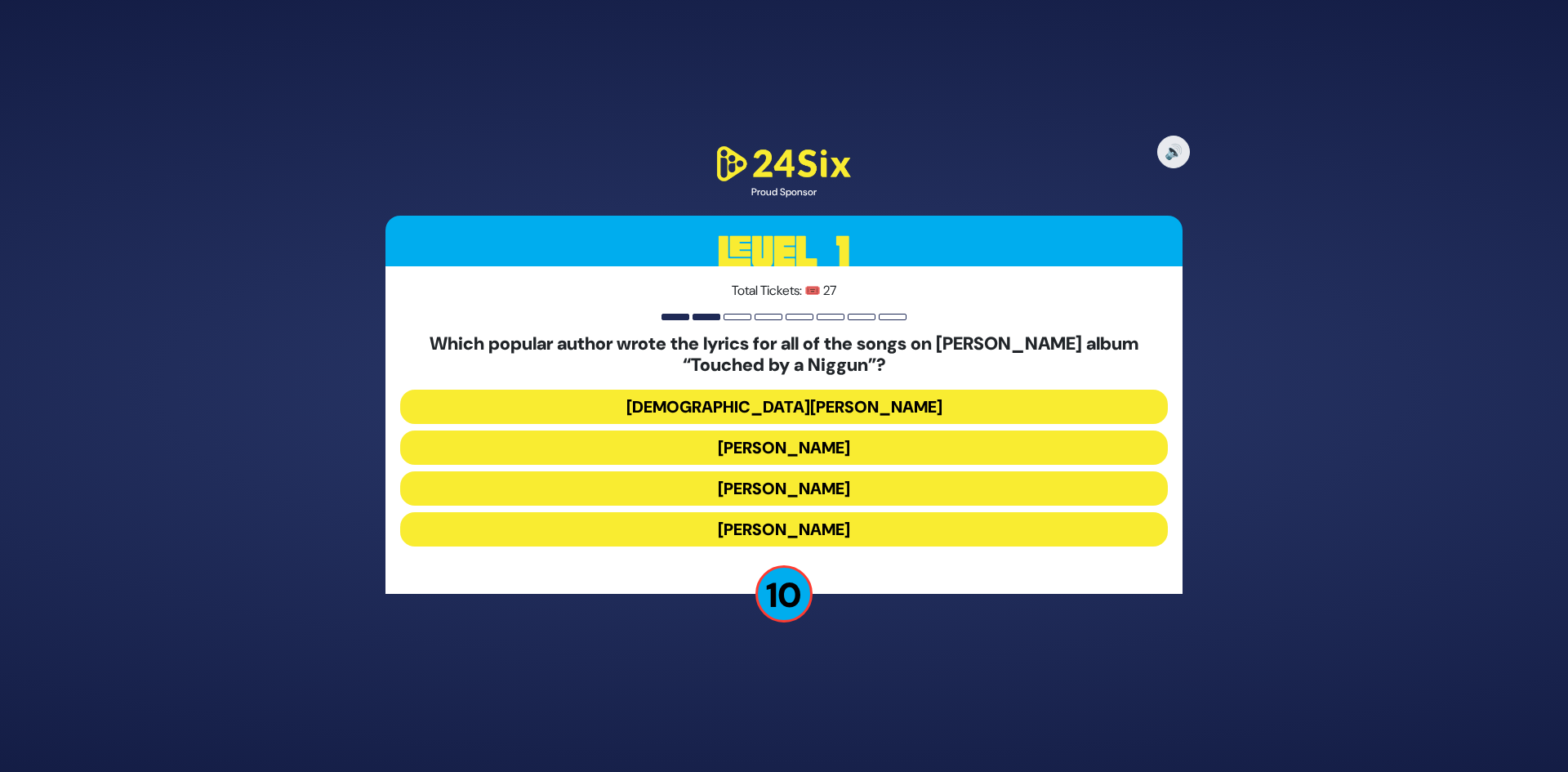
click at [812, 529] on button "[PERSON_NAME]" at bounding box center [784, 529] width 768 height 34
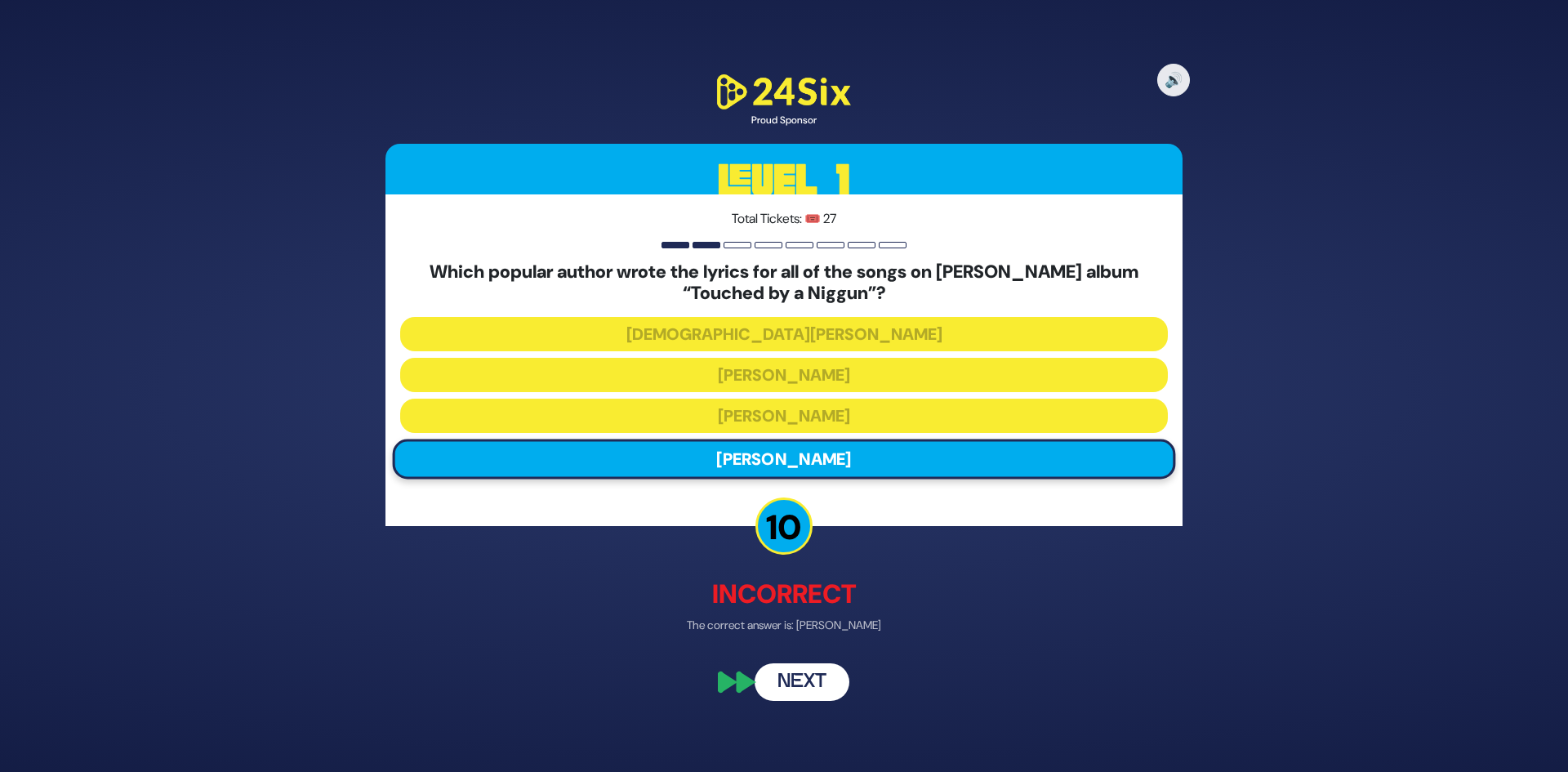
click at [801, 695] on button "Next" at bounding box center [802, 682] width 95 height 38
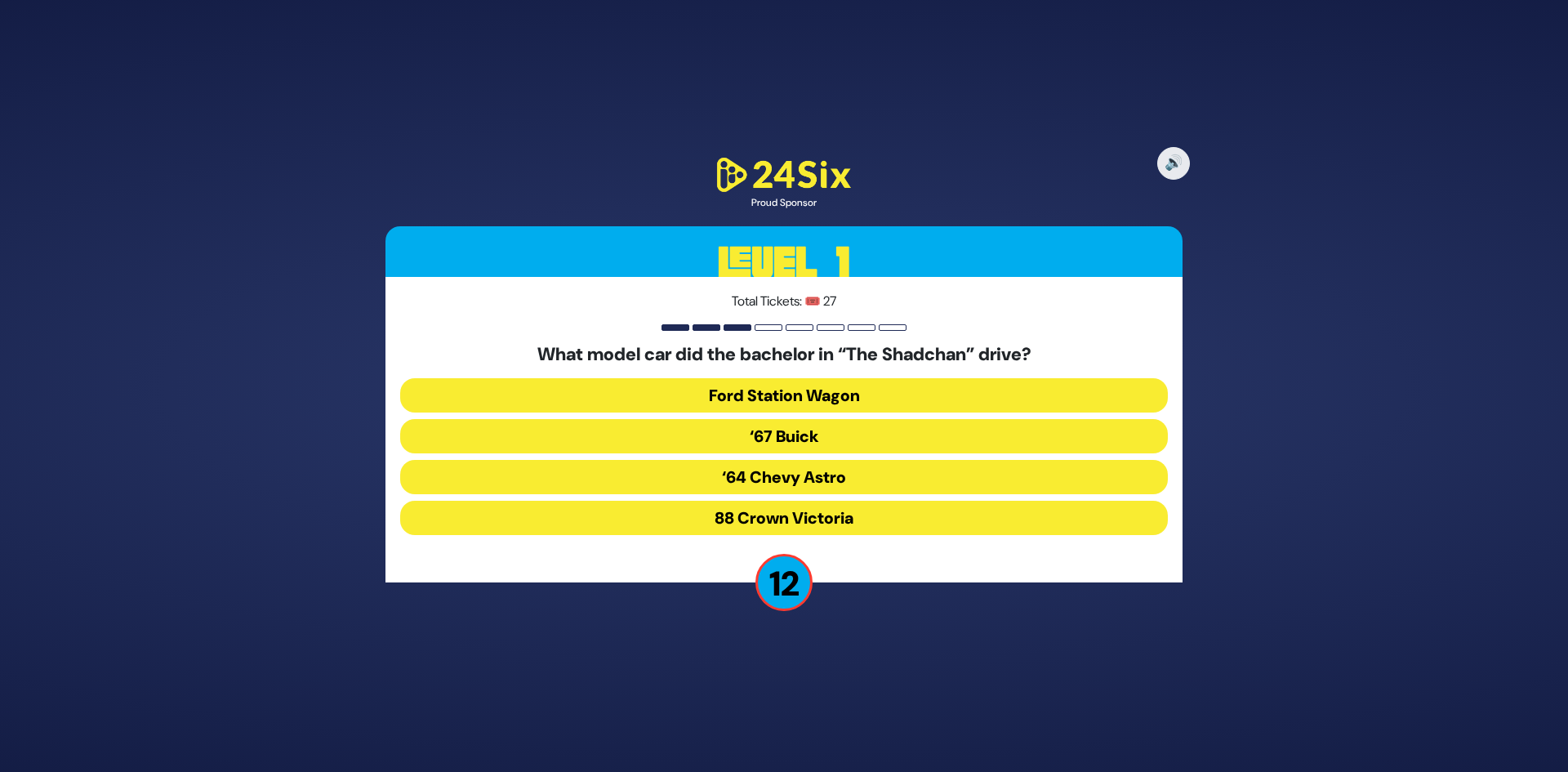
click at [790, 437] on button "‘67 Buick" at bounding box center [784, 436] width 768 height 34
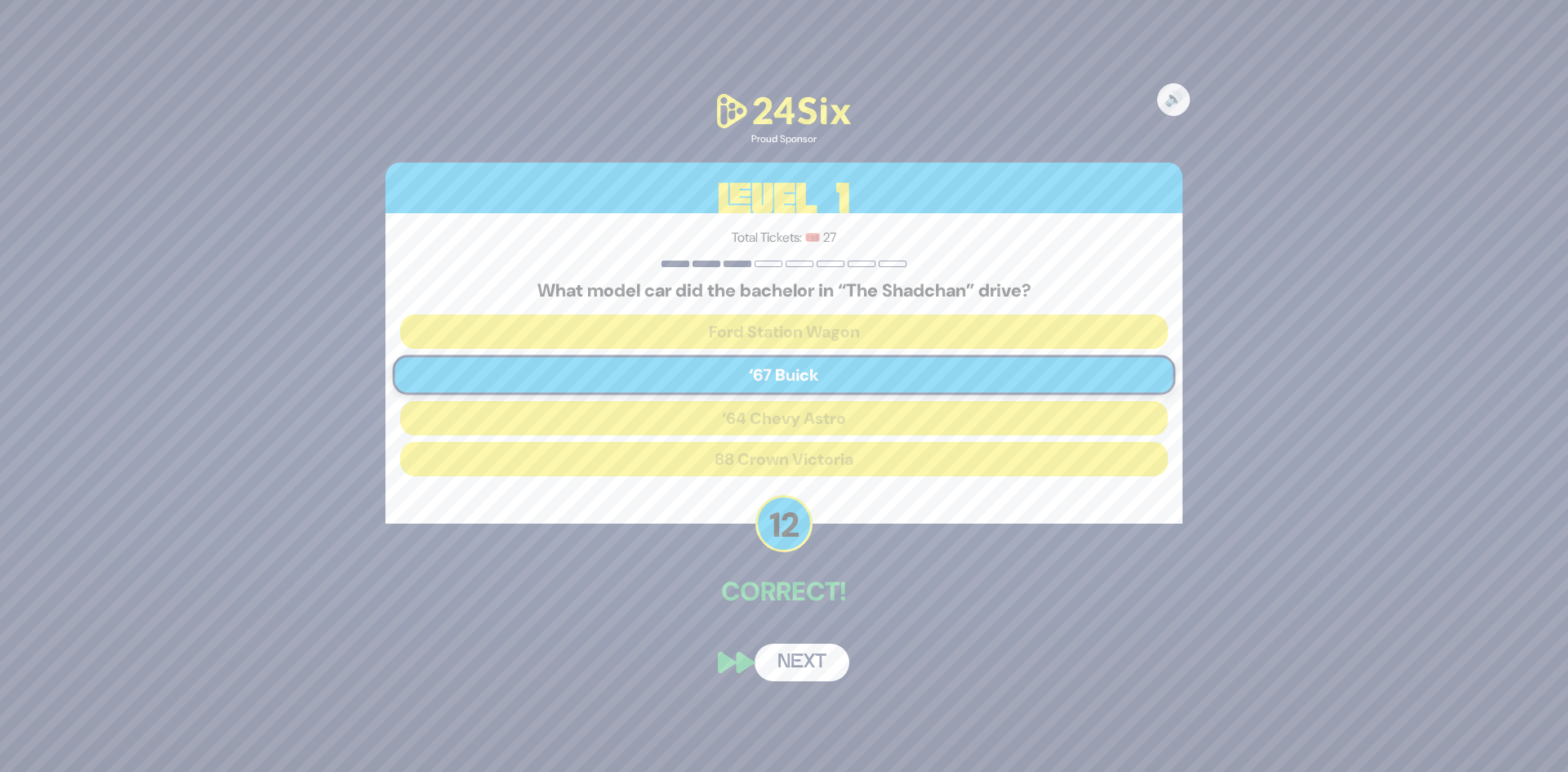
click at [792, 656] on button "Next" at bounding box center [802, 662] width 95 height 38
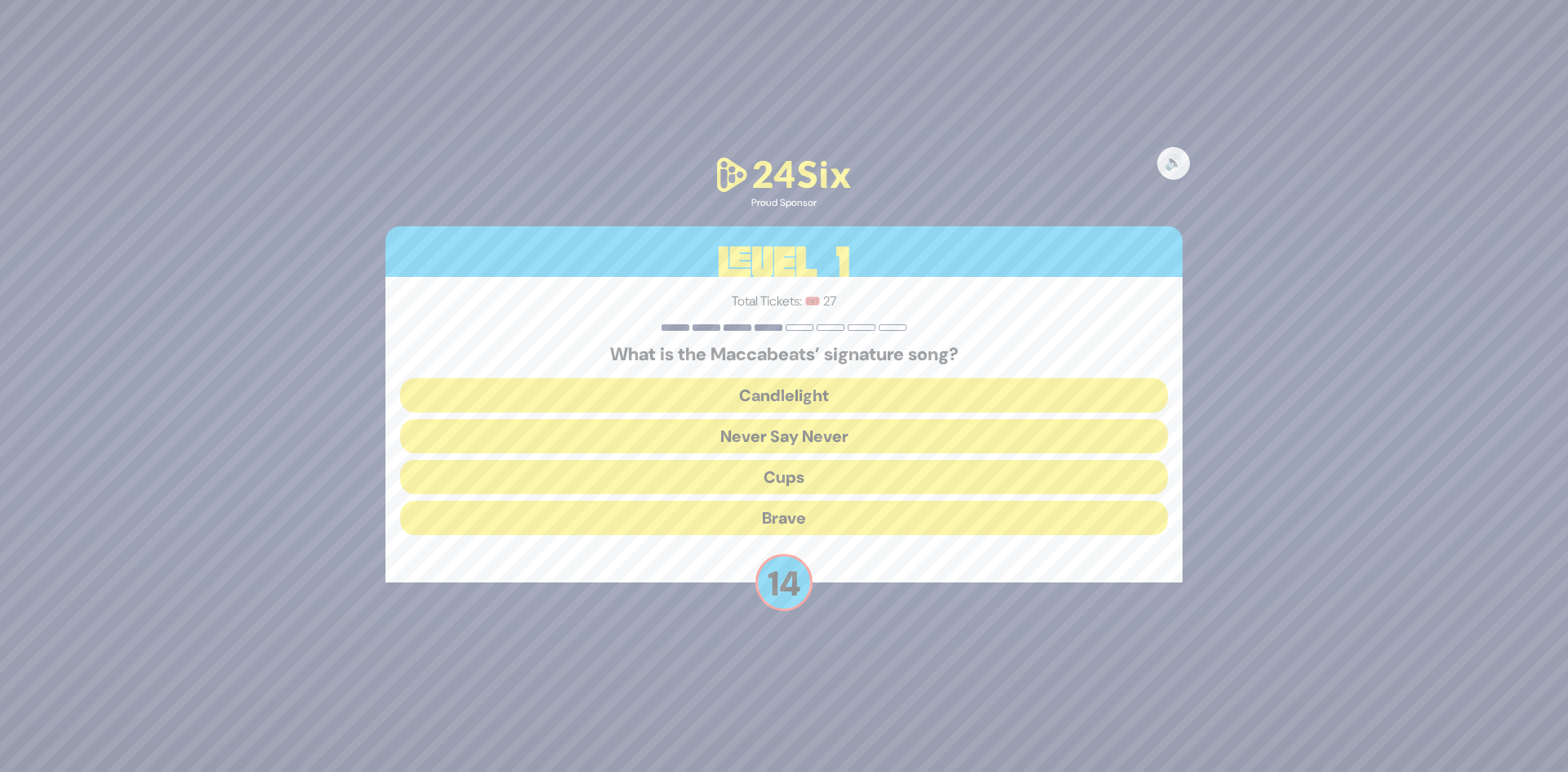
click at [828, 398] on button "Candlelight" at bounding box center [784, 395] width 768 height 34
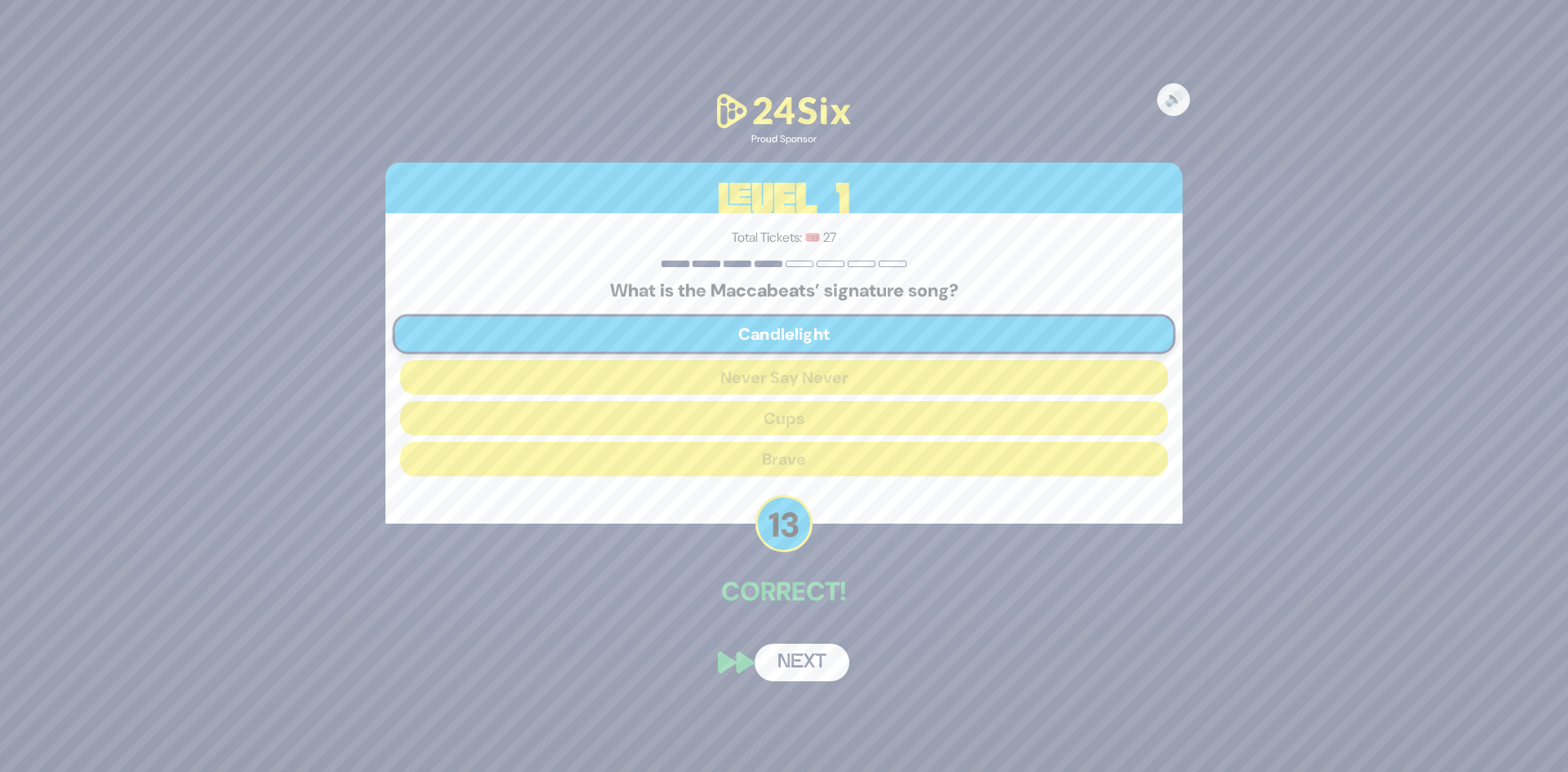
click at [784, 662] on button "Next" at bounding box center [802, 662] width 95 height 38
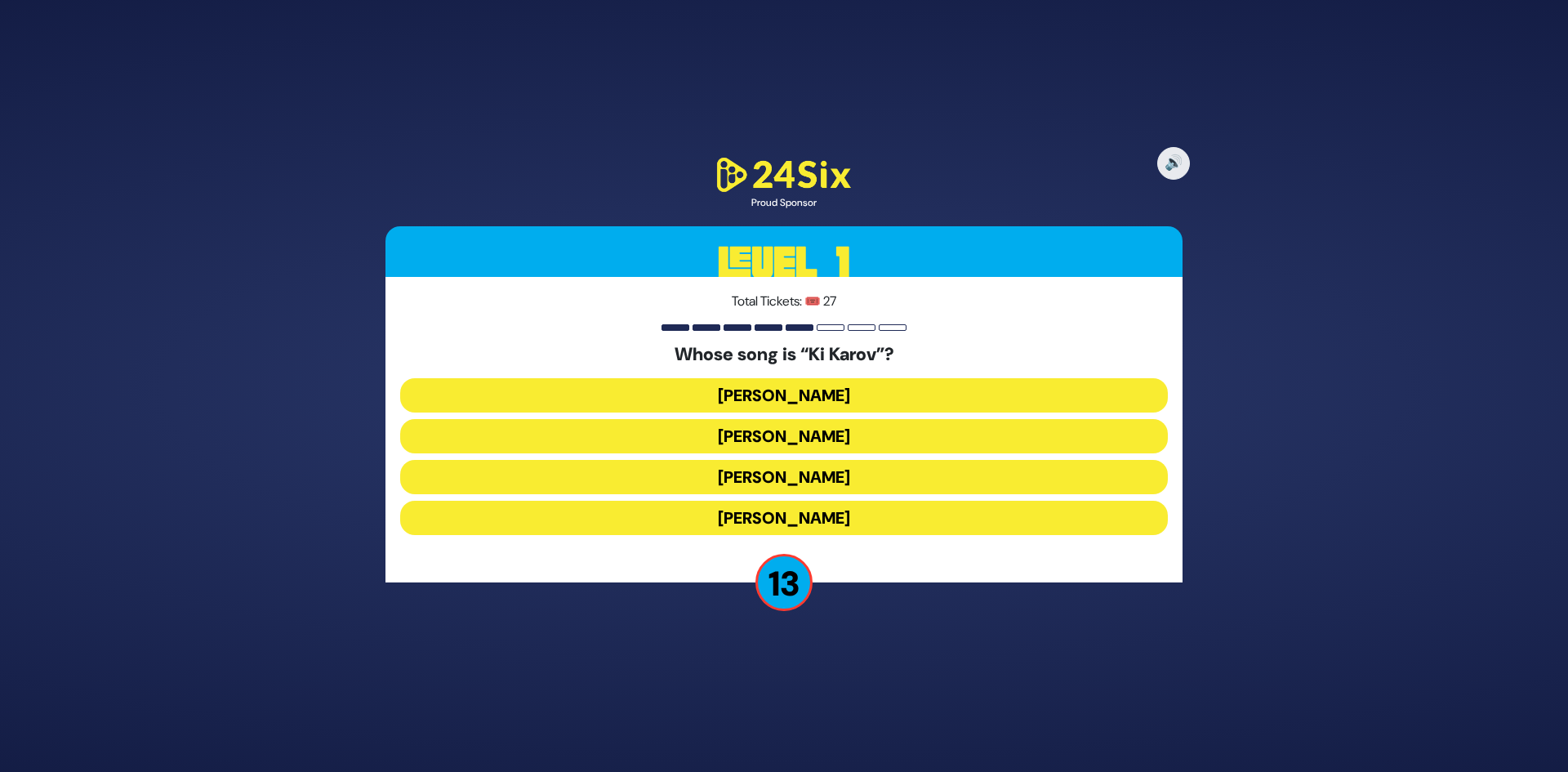
click at [792, 442] on button "Eitan Katz" at bounding box center [784, 436] width 768 height 34
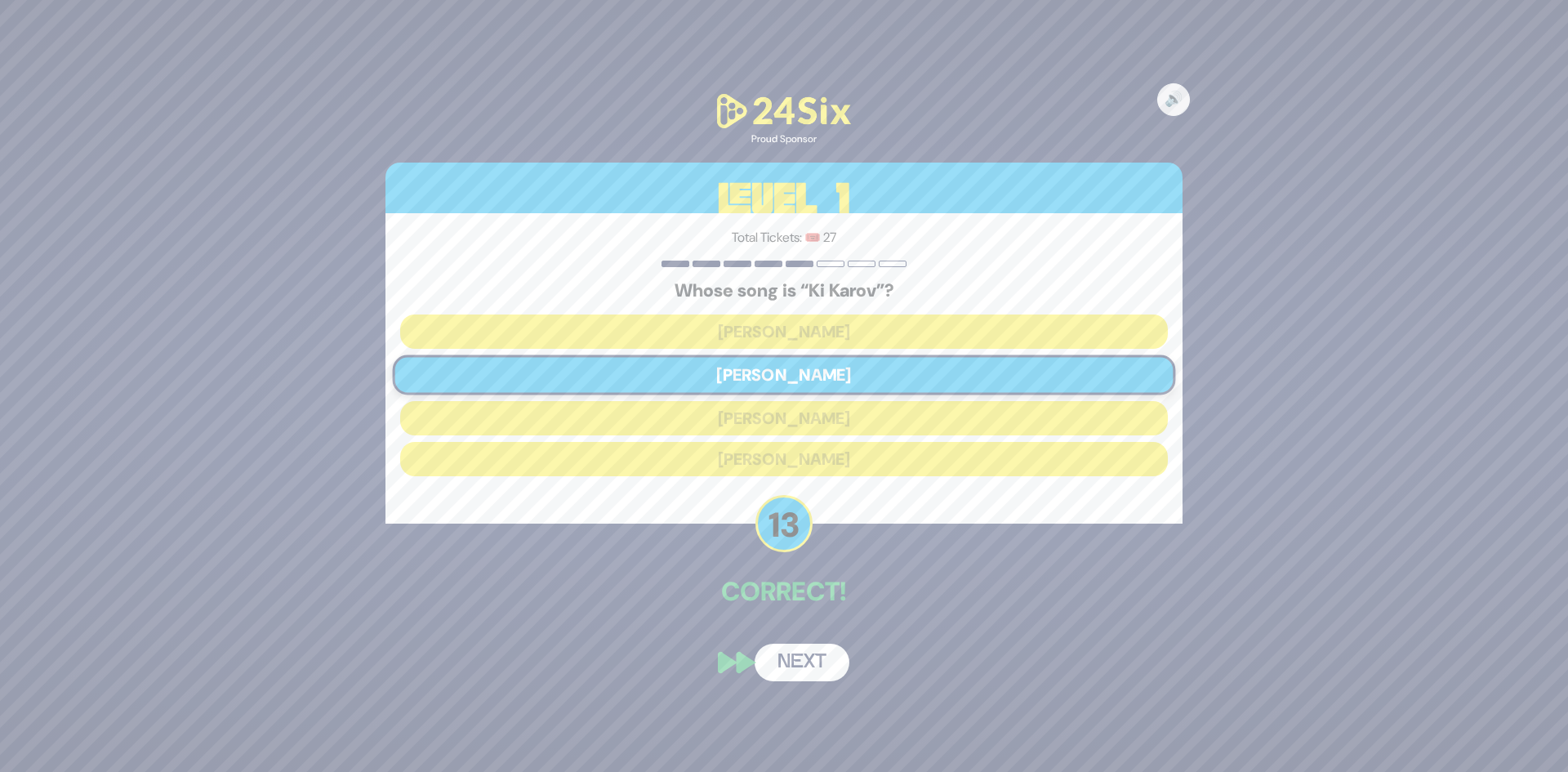
click at [818, 657] on button "Next" at bounding box center [802, 662] width 95 height 38
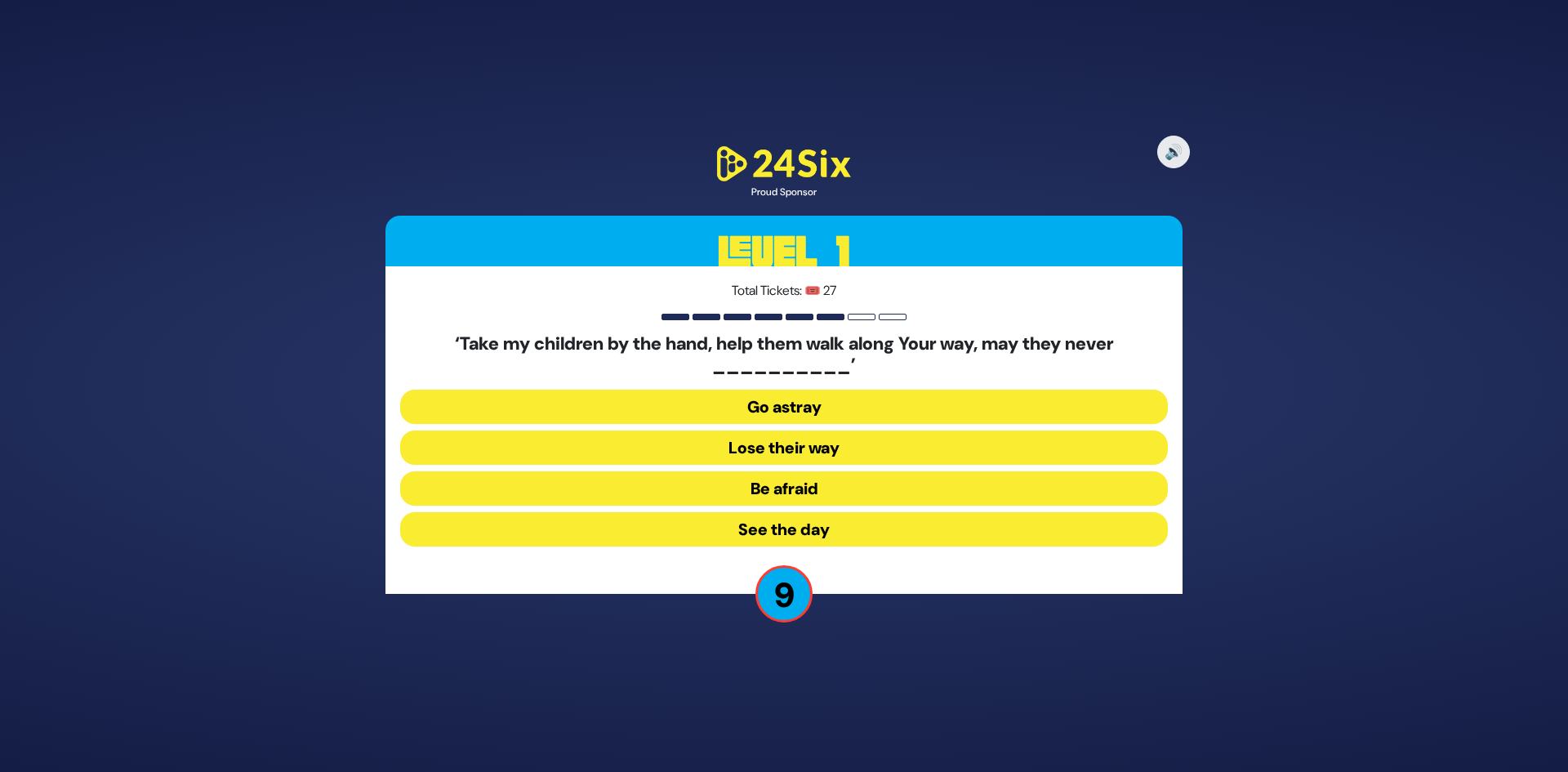
click at [832, 399] on button "Go astray" at bounding box center [784, 406] width 768 height 34
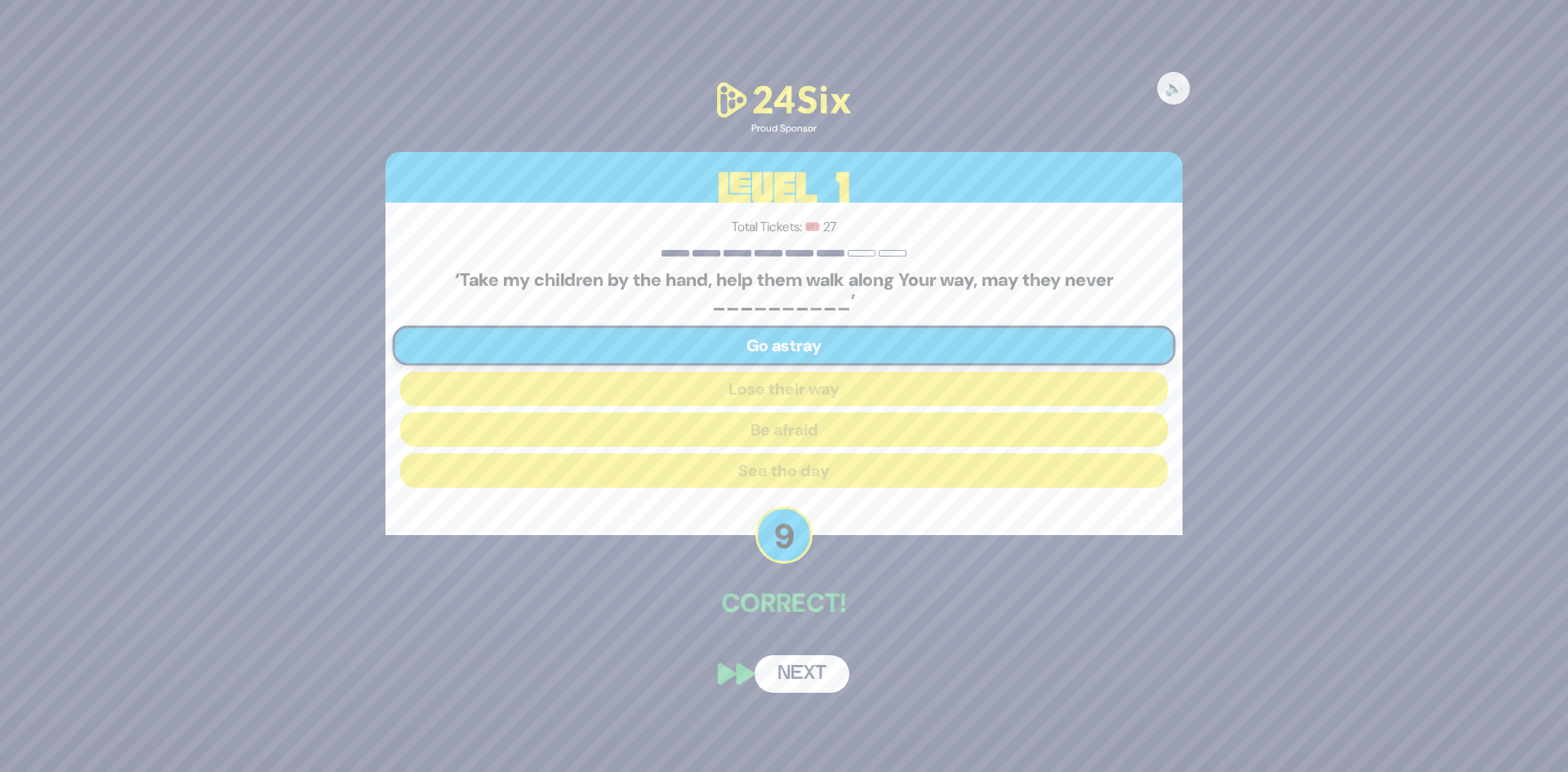
click at [802, 673] on button "Next" at bounding box center [802, 673] width 95 height 38
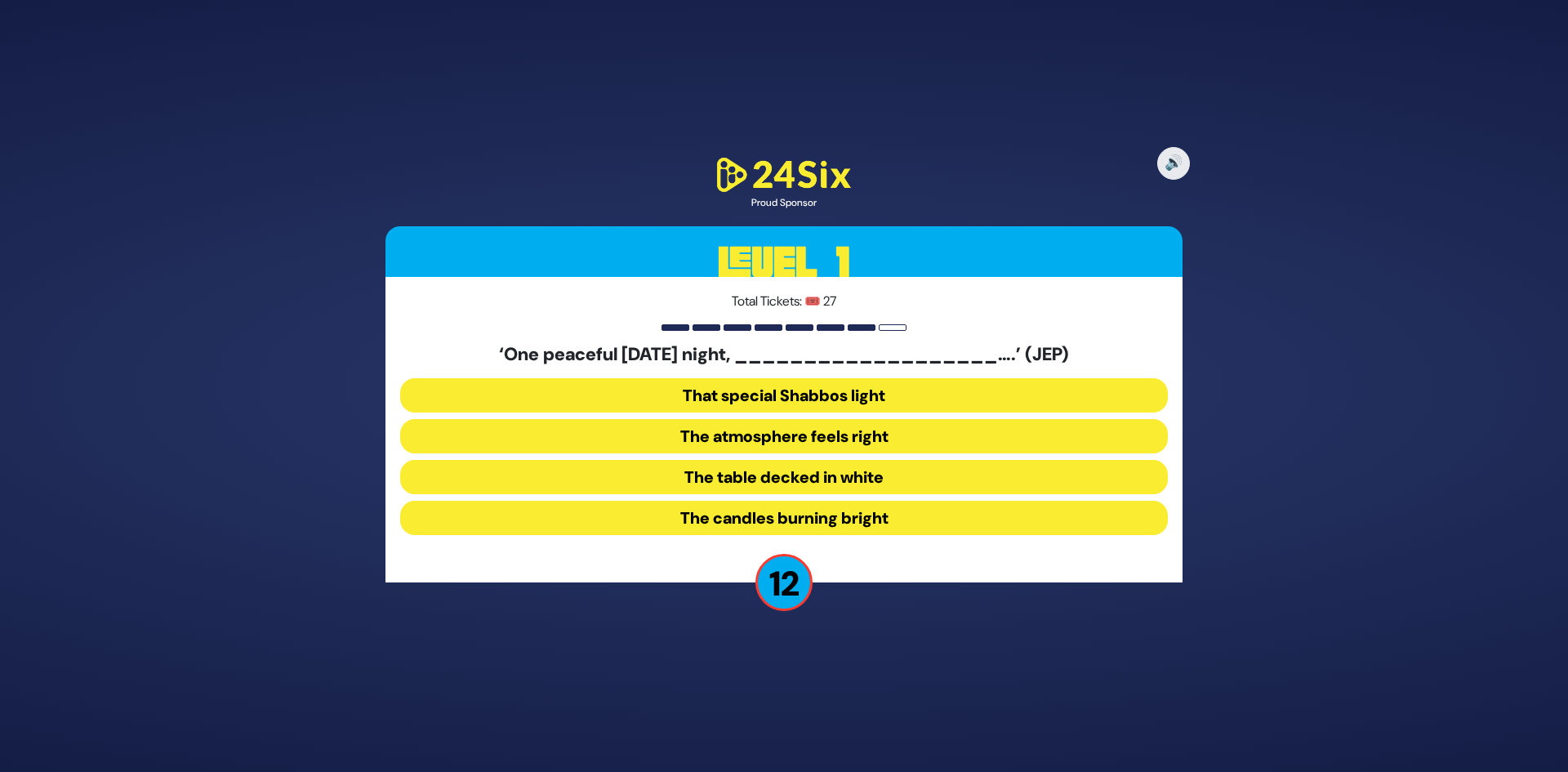
click at [846, 460] on button "The table decked in white" at bounding box center [784, 477] width 768 height 34
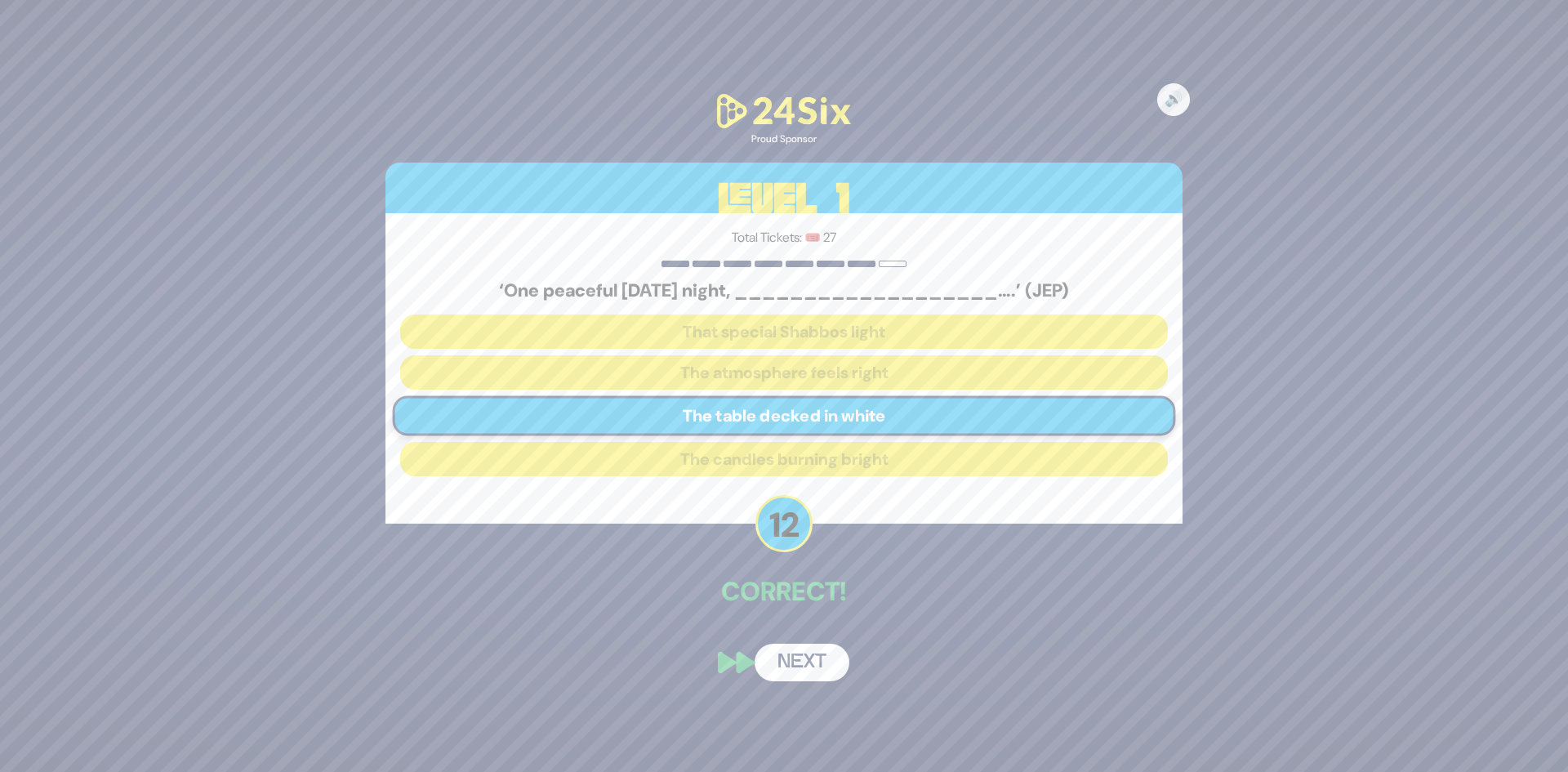
click at [794, 676] on button "Next" at bounding box center [802, 662] width 95 height 38
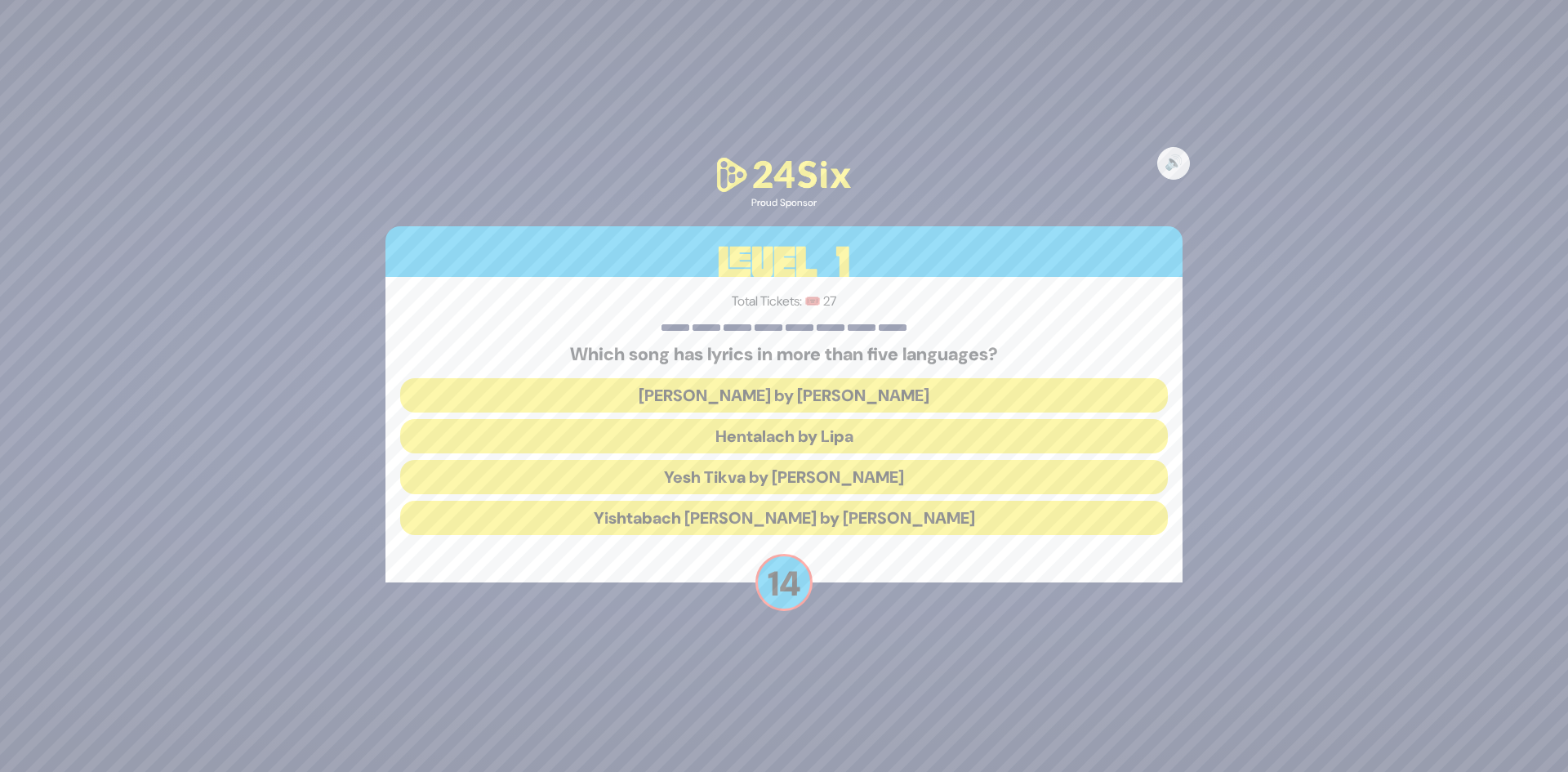
click at [802, 440] on button "Hentalach by Lipa" at bounding box center [784, 436] width 768 height 34
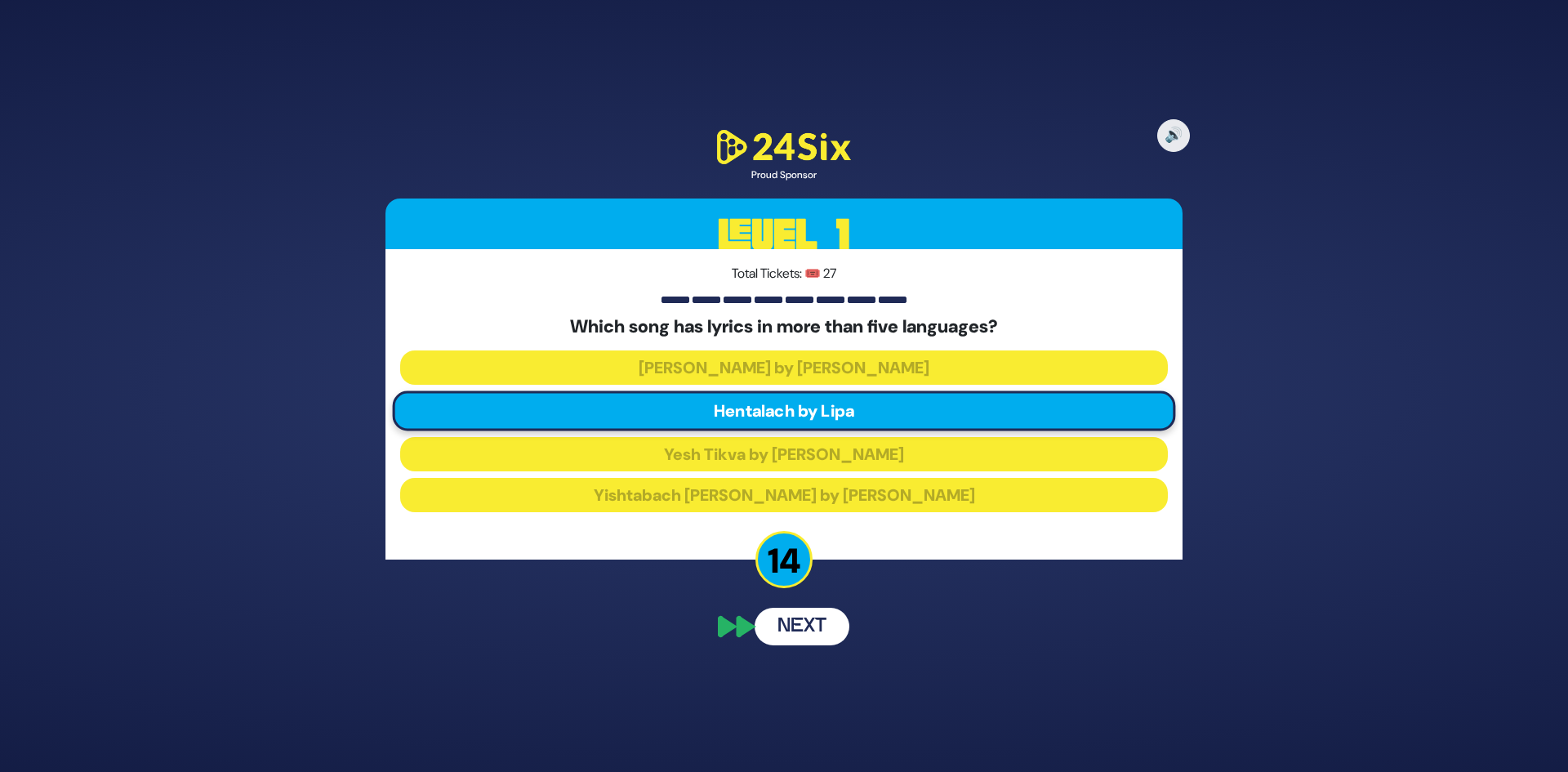
click at [780, 626] on button "Next" at bounding box center [802, 626] width 95 height 38
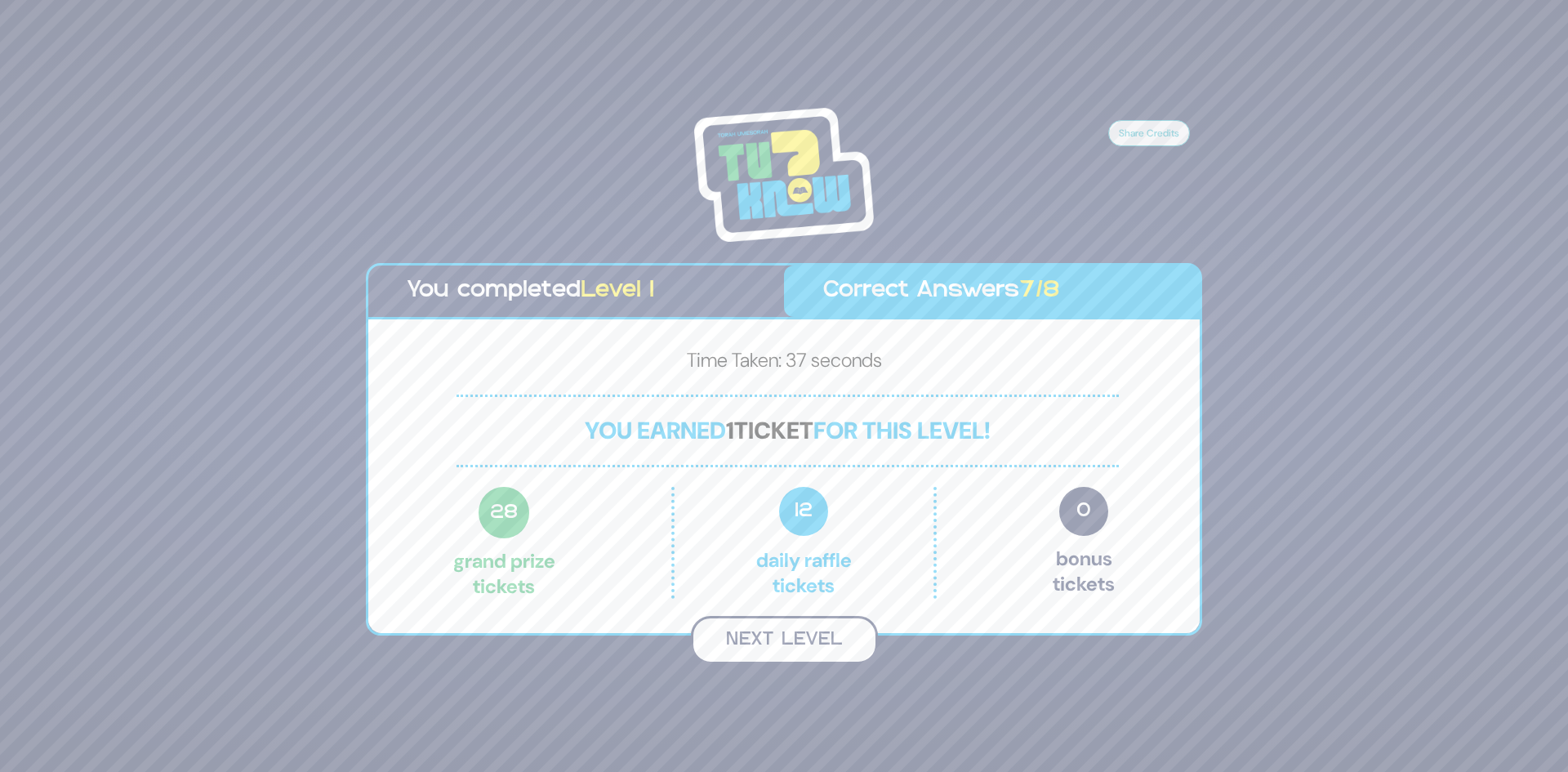
click at [780, 637] on button "Next Level" at bounding box center [785, 640] width 187 height 49
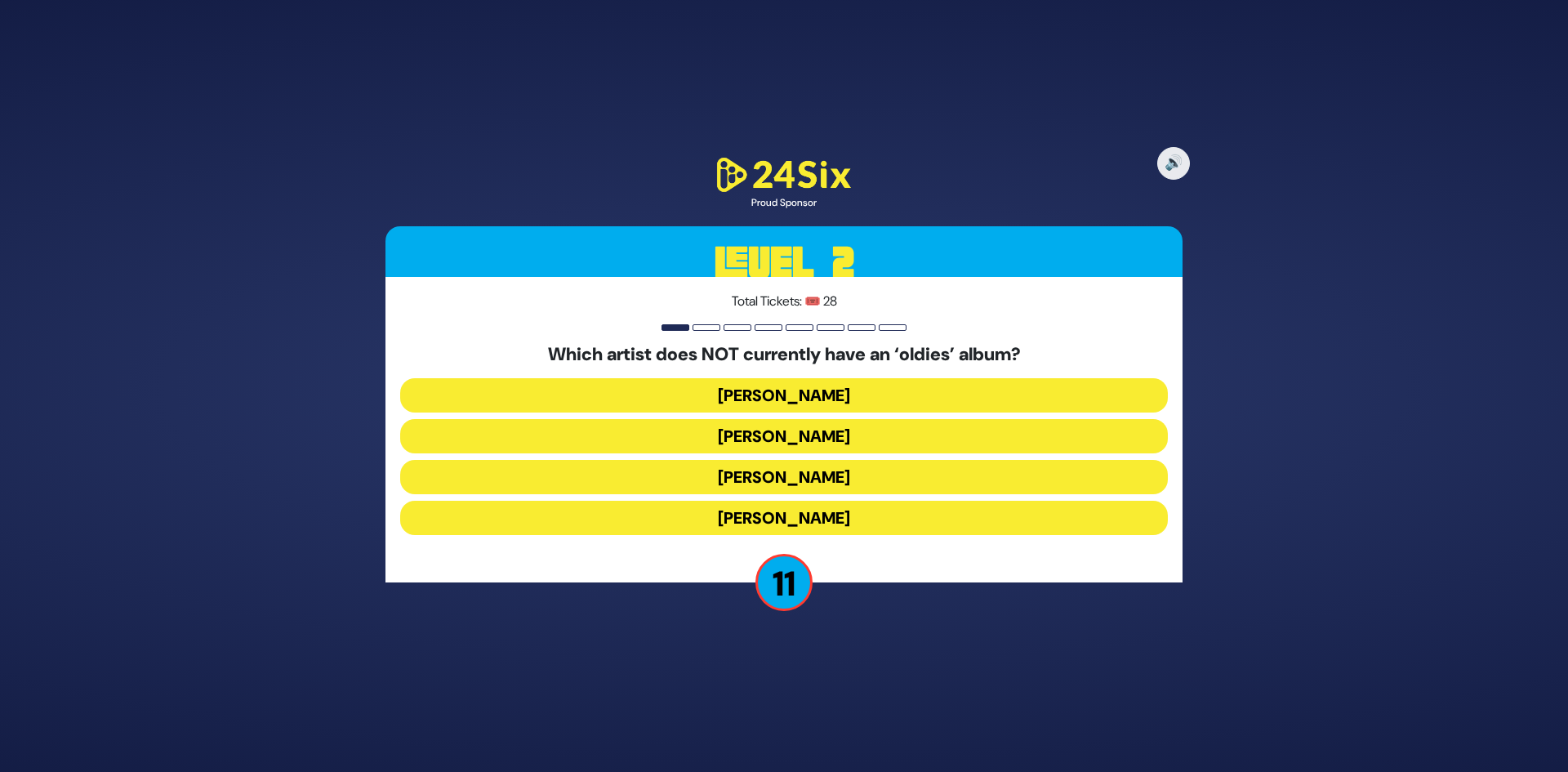
click at [795, 438] on button "Mordechai Shapiro" at bounding box center [784, 436] width 768 height 34
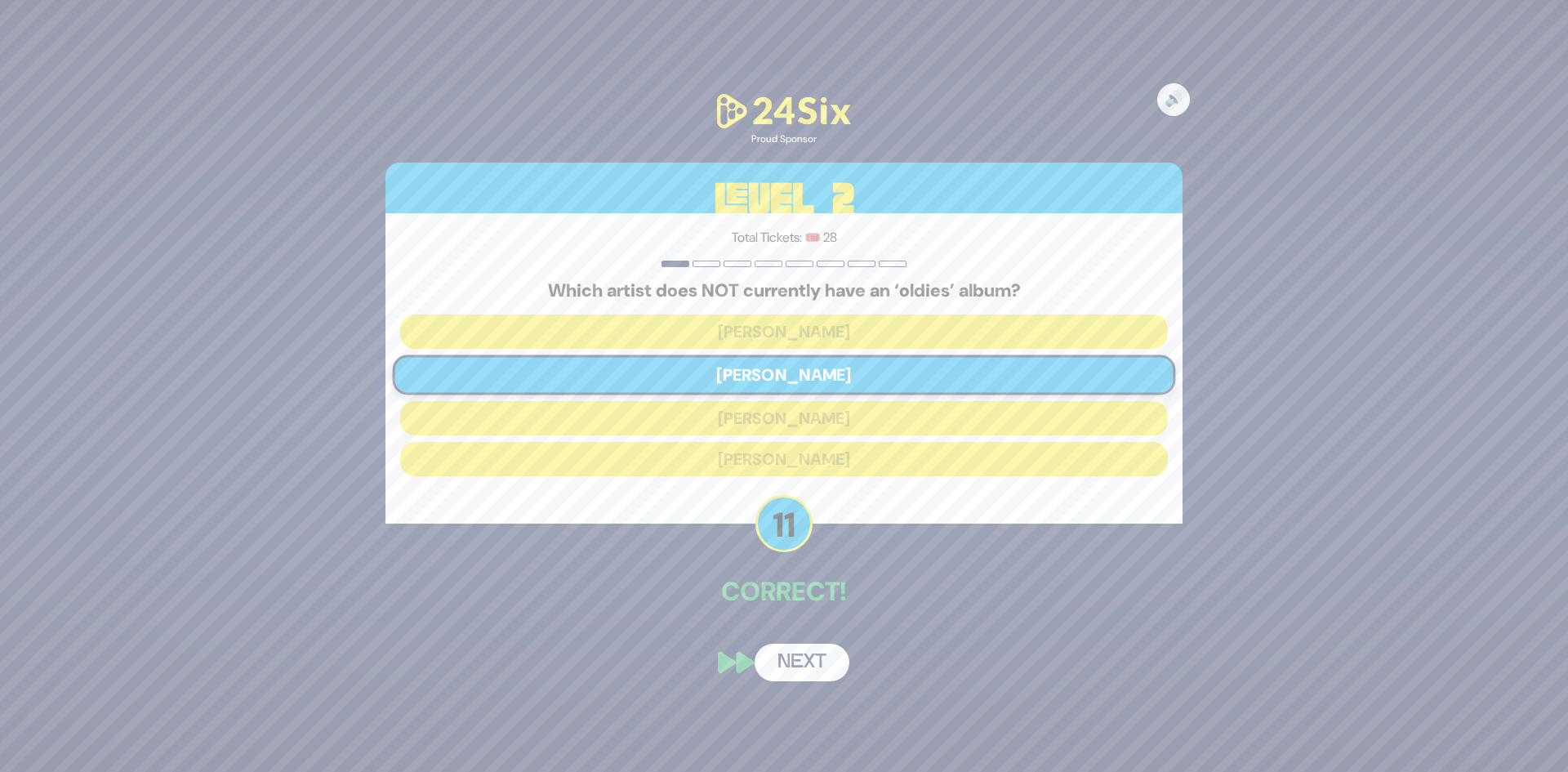
click at [797, 657] on button "Next" at bounding box center [802, 662] width 95 height 38
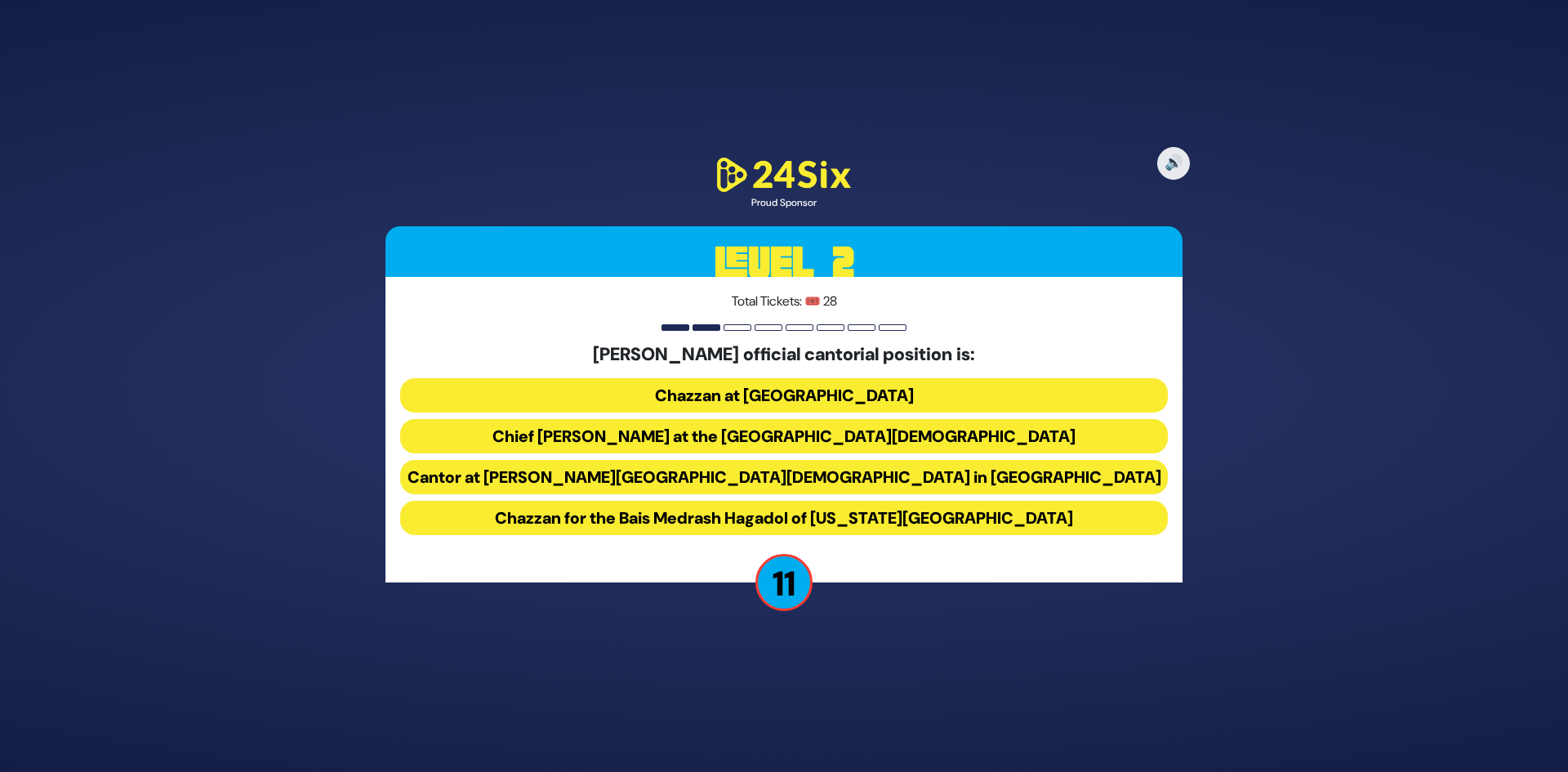
click at [858, 442] on button "Chief Cantor at the Park East Synagogue" at bounding box center [784, 436] width 768 height 34
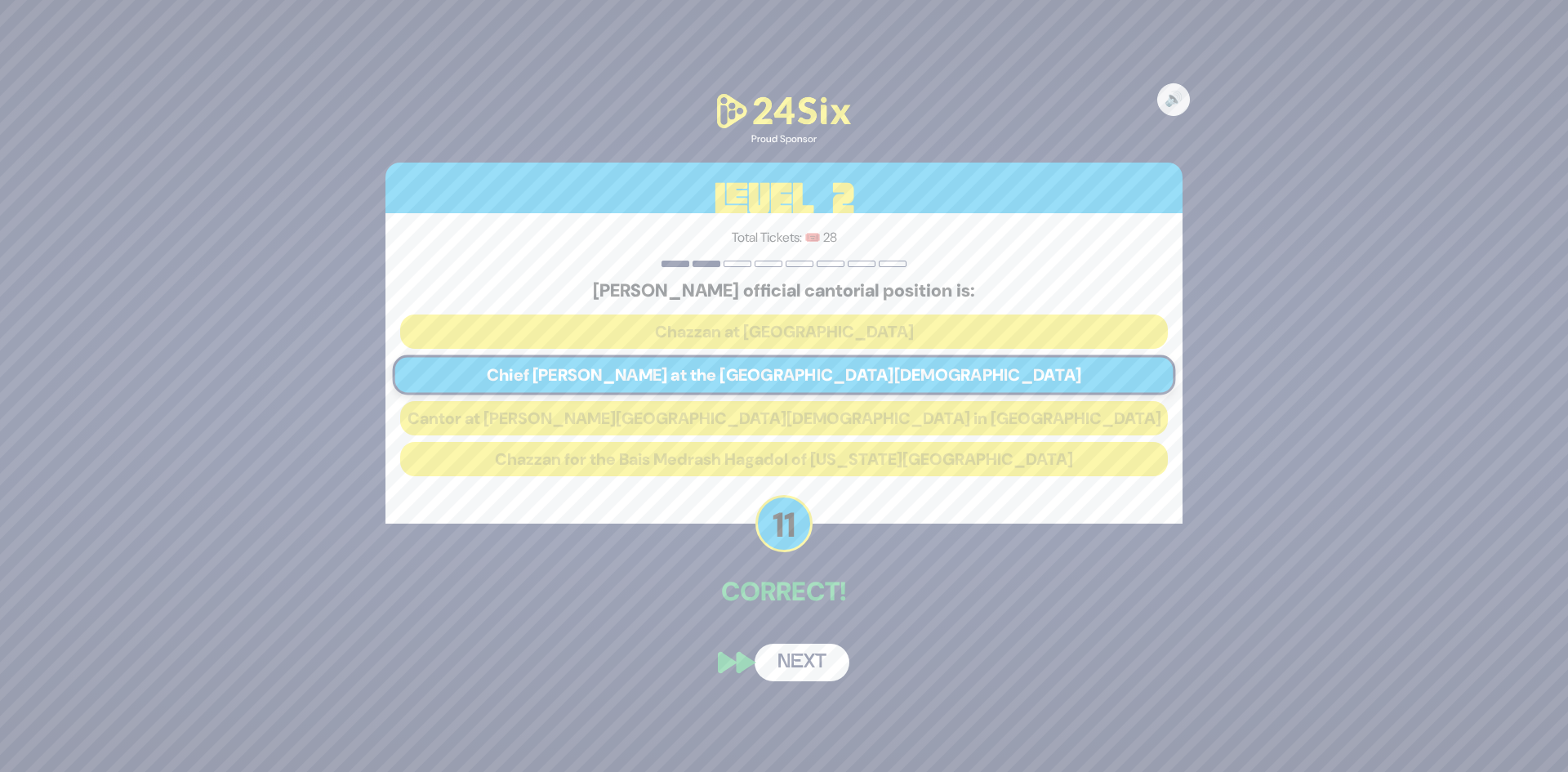
click at [823, 656] on button "Next" at bounding box center [802, 662] width 95 height 38
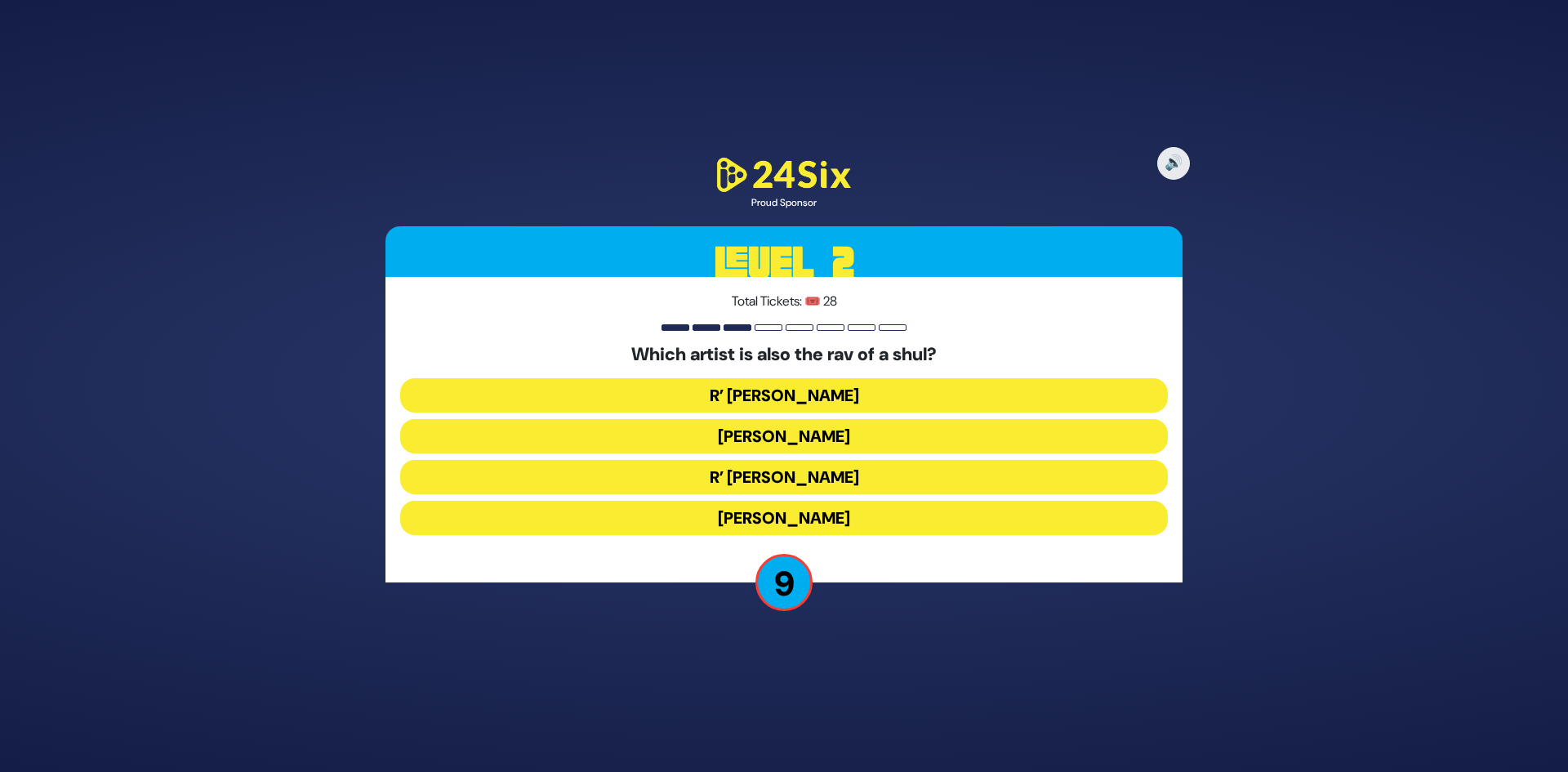
click at [817, 473] on button "R’ Shloimy Taussig" at bounding box center [784, 477] width 768 height 34
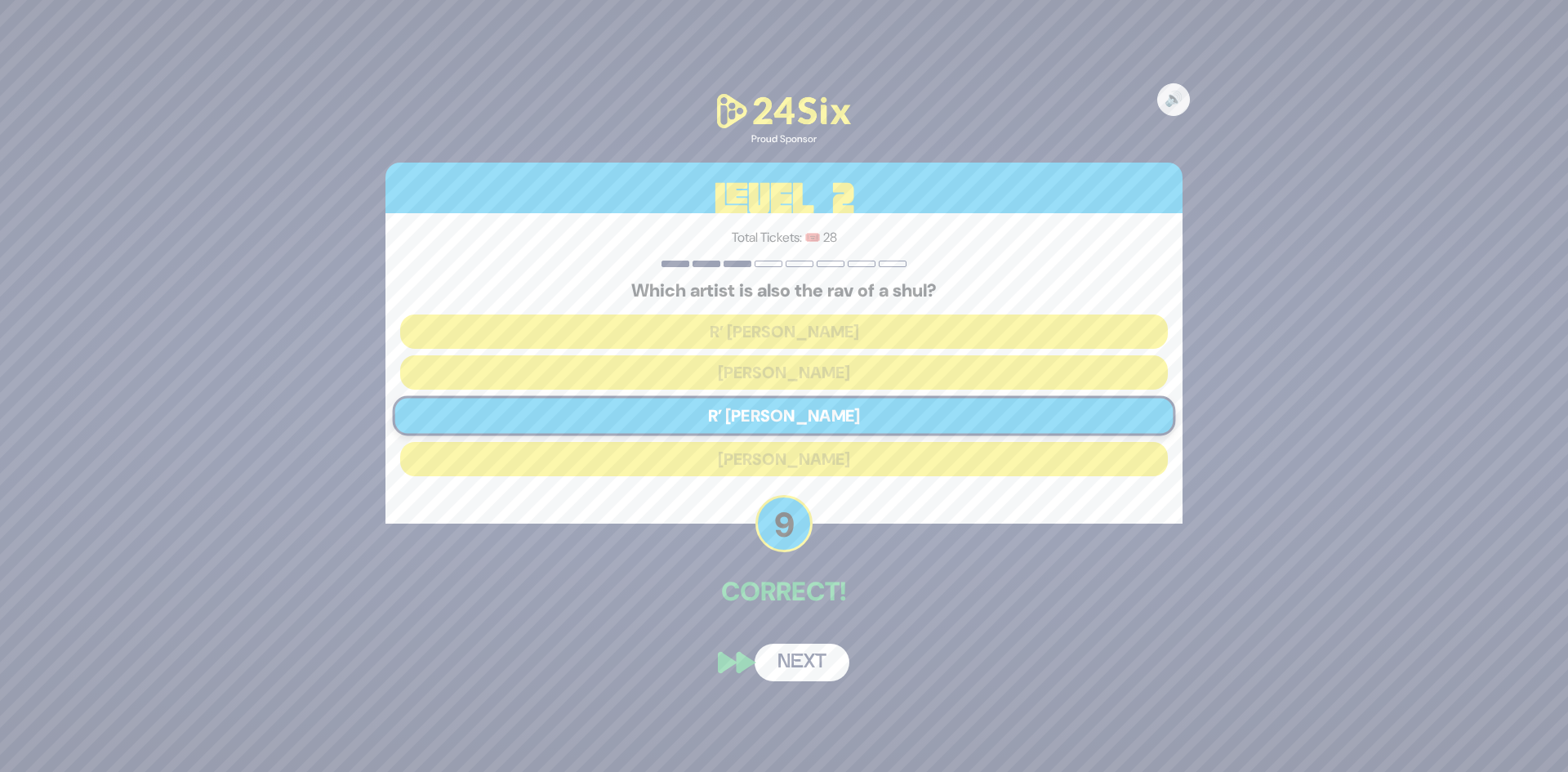
click at [807, 663] on button "Next" at bounding box center [802, 662] width 95 height 38
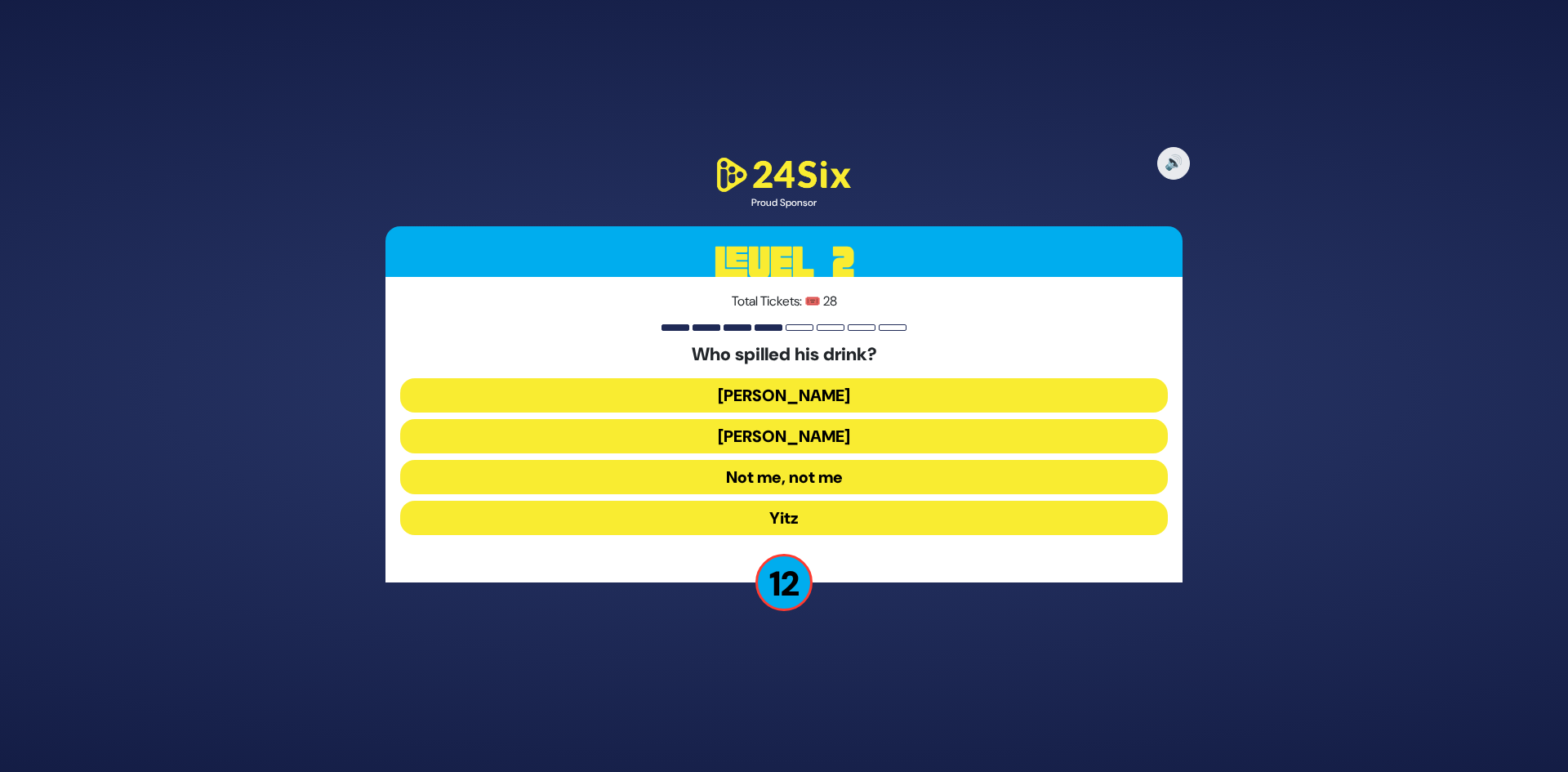
click at [827, 482] on button "Not me, not me" at bounding box center [784, 477] width 768 height 34
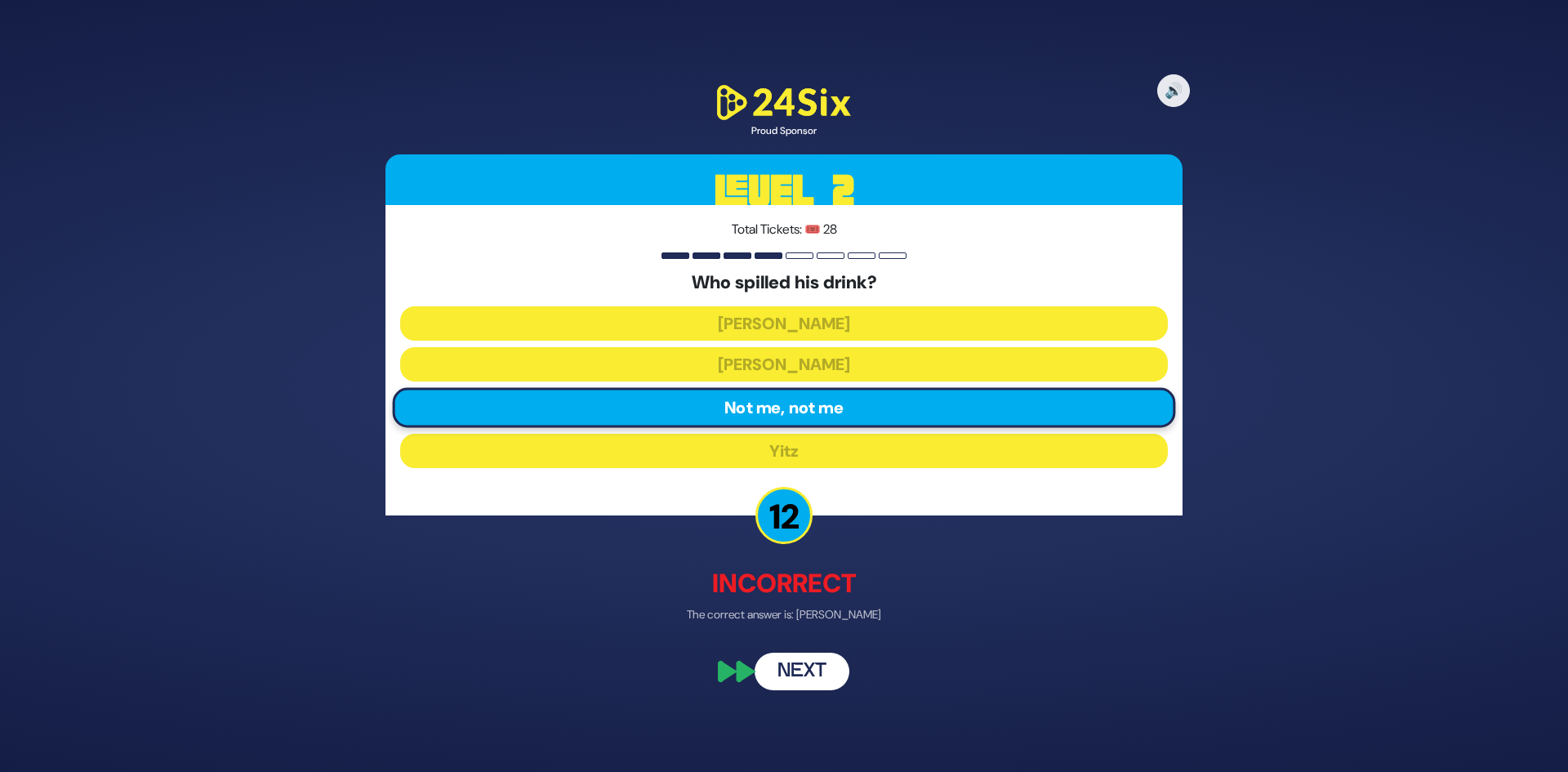
click at [787, 677] on button "Next" at bounding box center [802, 671] width 95 height 38
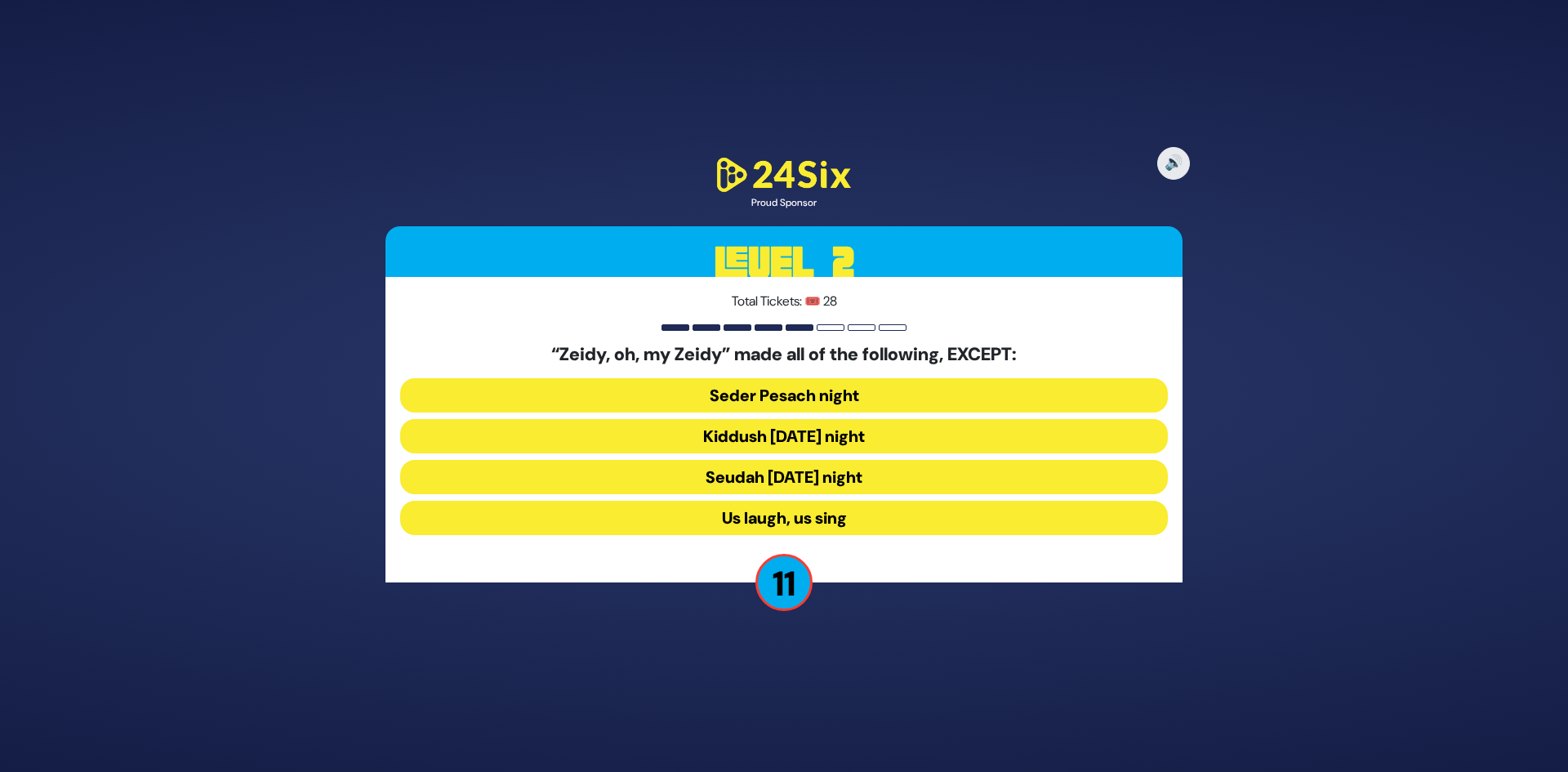
click at [823, 482] on button "Seudah Friday night" at bounding box center [784, 477] width 768 height 34
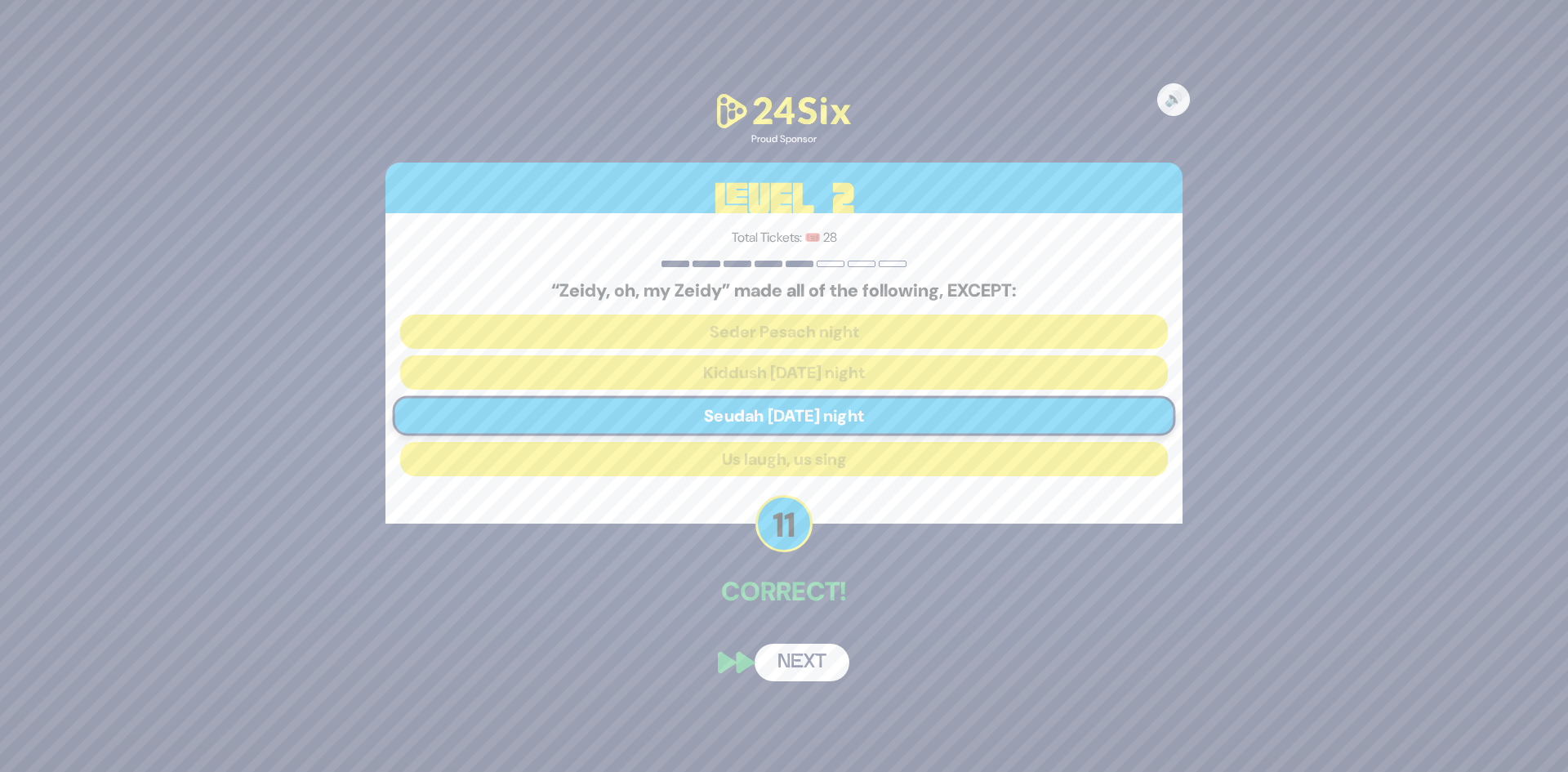
click at [798, 656] on button "Next" at bounding box center [802, 662] width 95 height 38
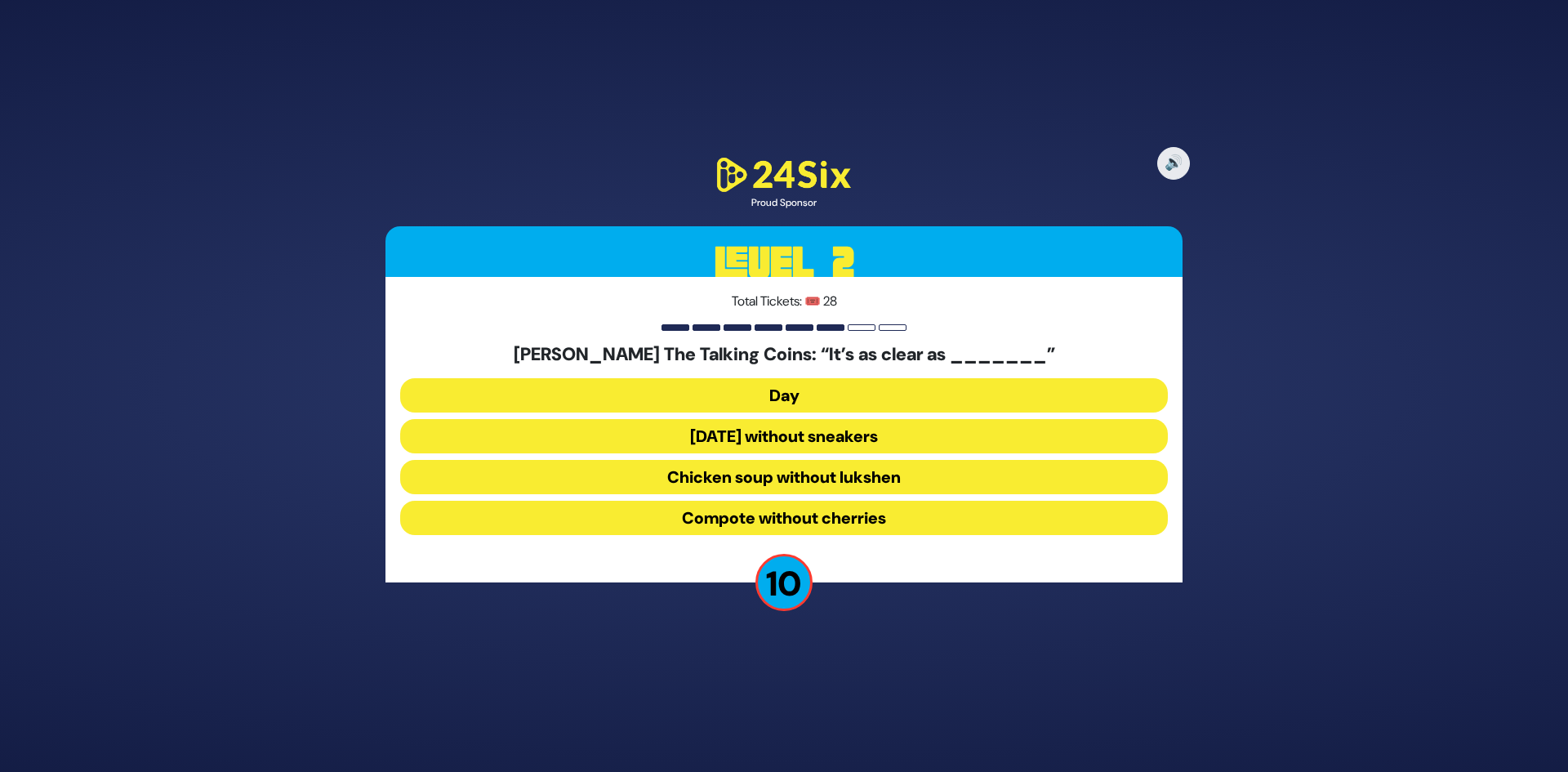
click at [862, 482] on button "Chicken soup without lukshen" at bounding box center [784, 477] width 768 height 34
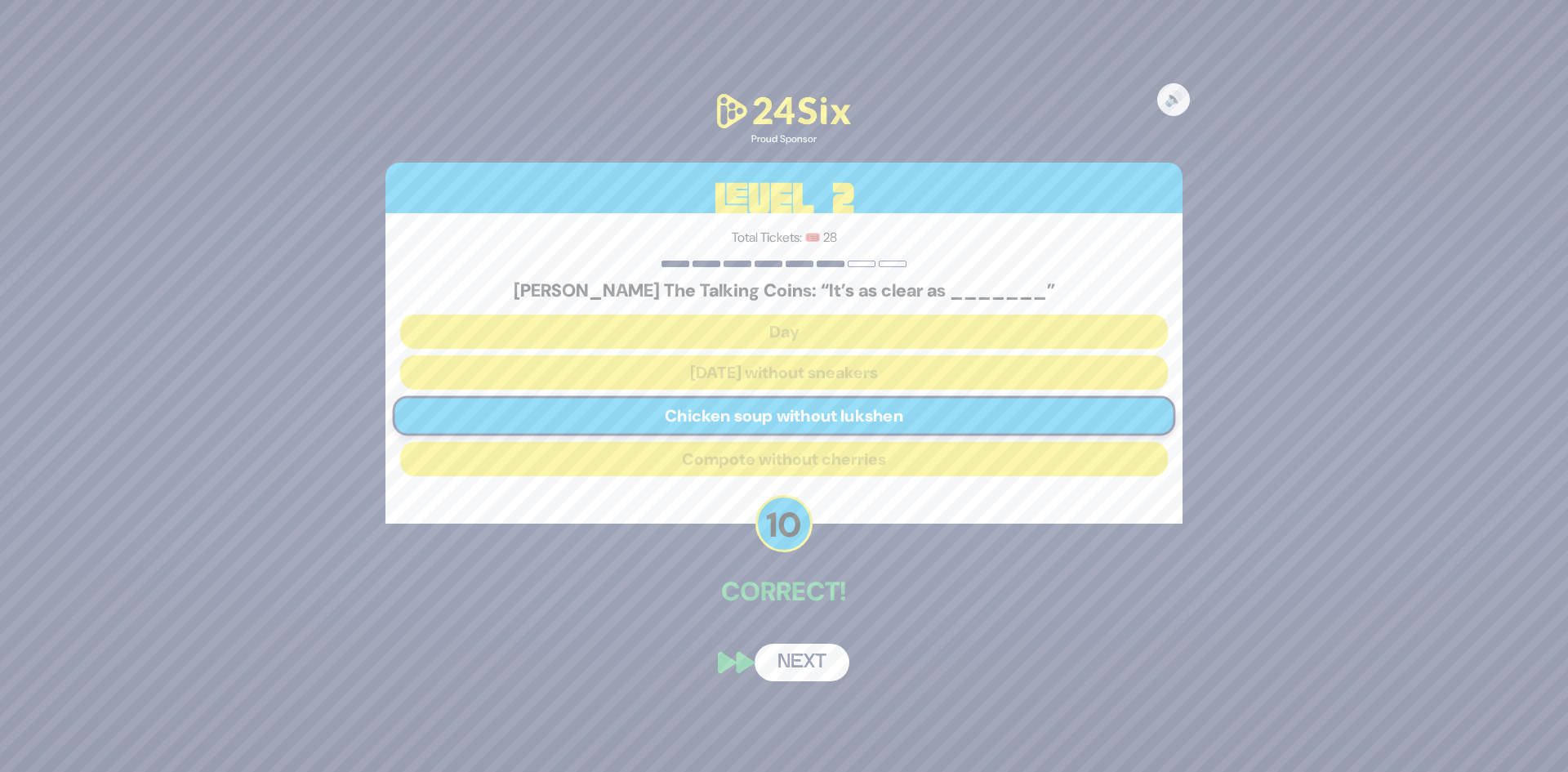
click at [821, 662] on button "Next" at bounding box center [802, 662] width 95 height 38
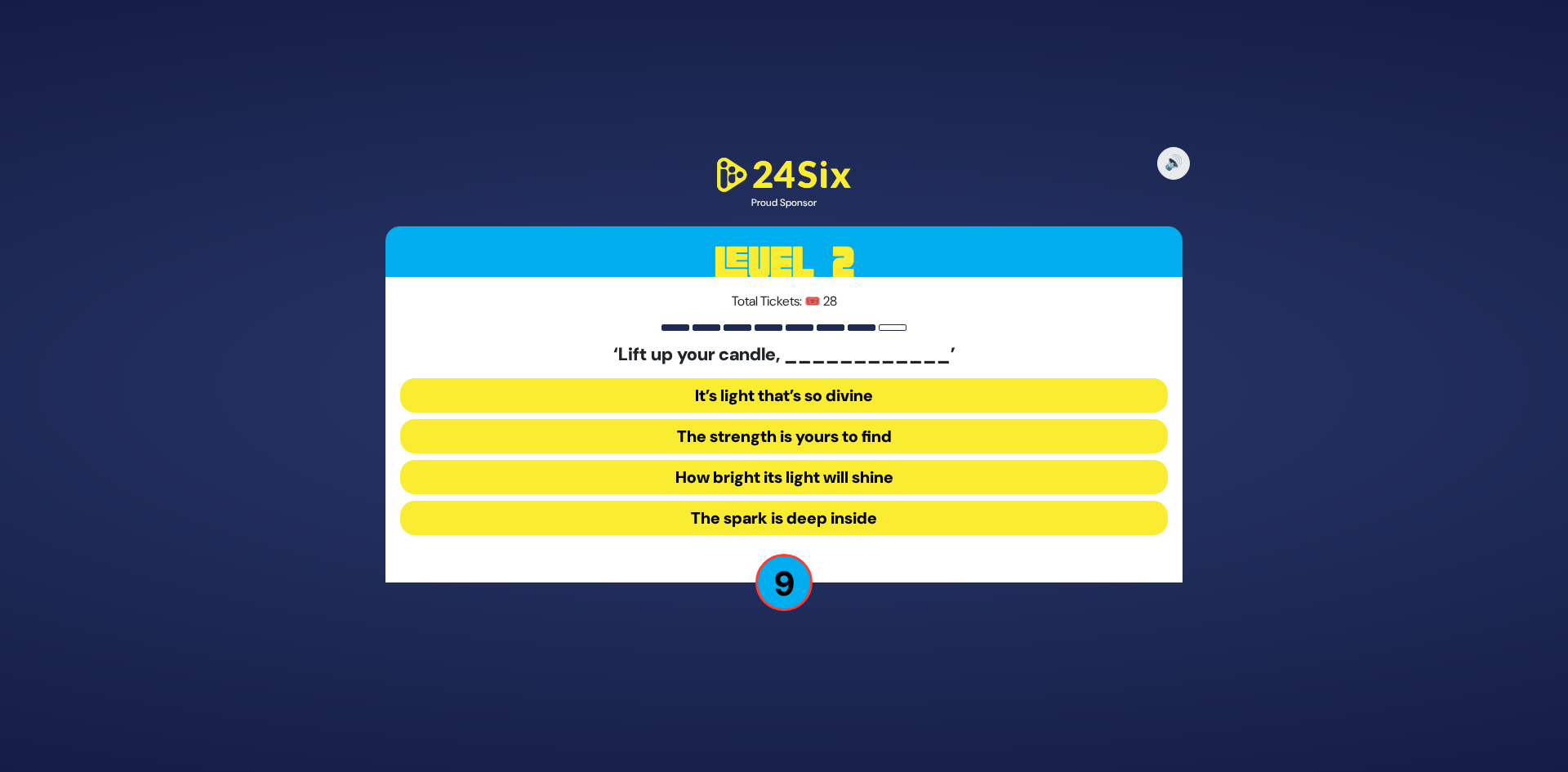
click at [845, 488] on button "How bright its light will shine" at bounding box center [784, 477] width 768 height 34
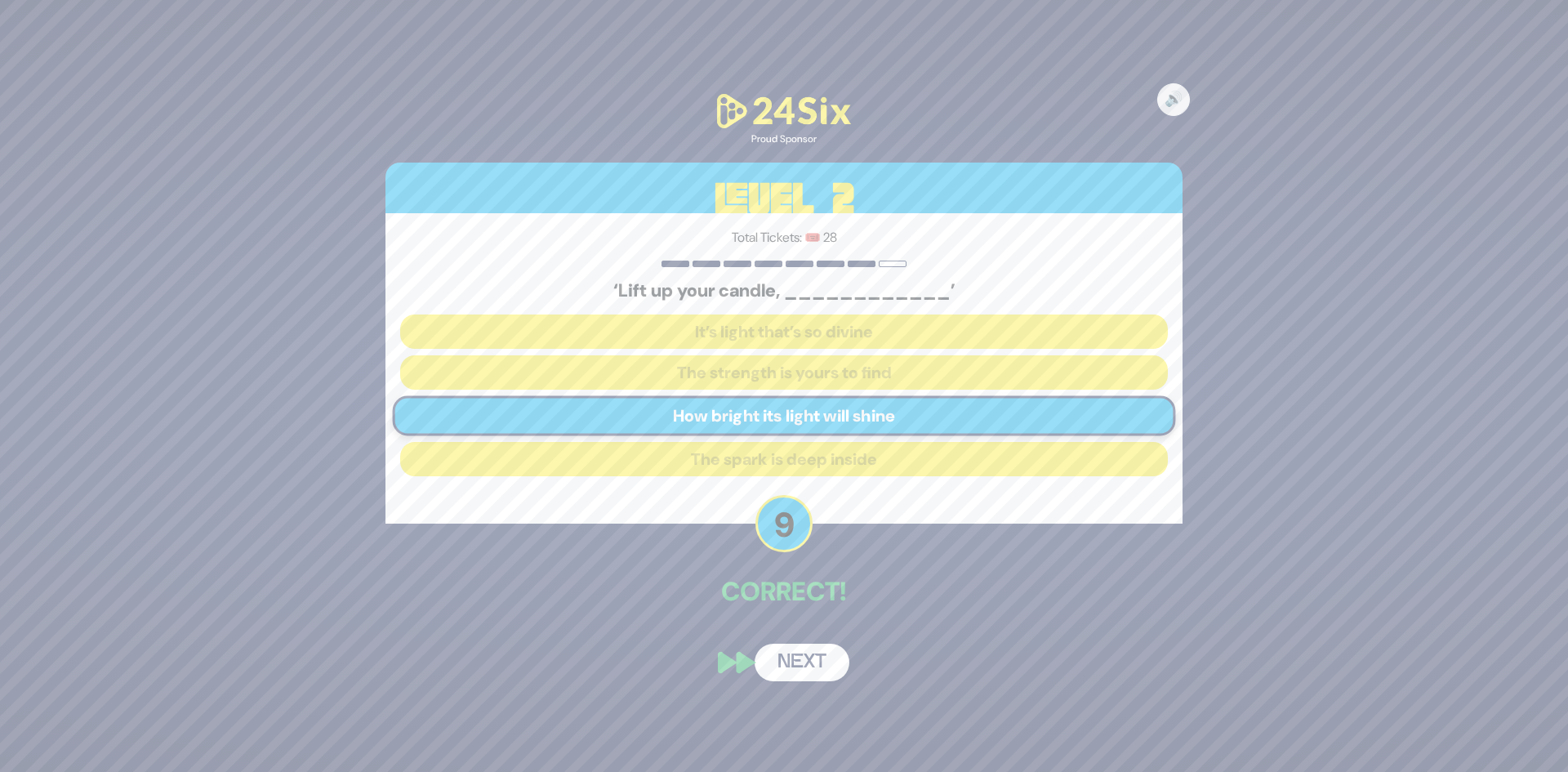
click at [802, 652] on button "Next" at bounding box center [802, 662] width 95 height 38
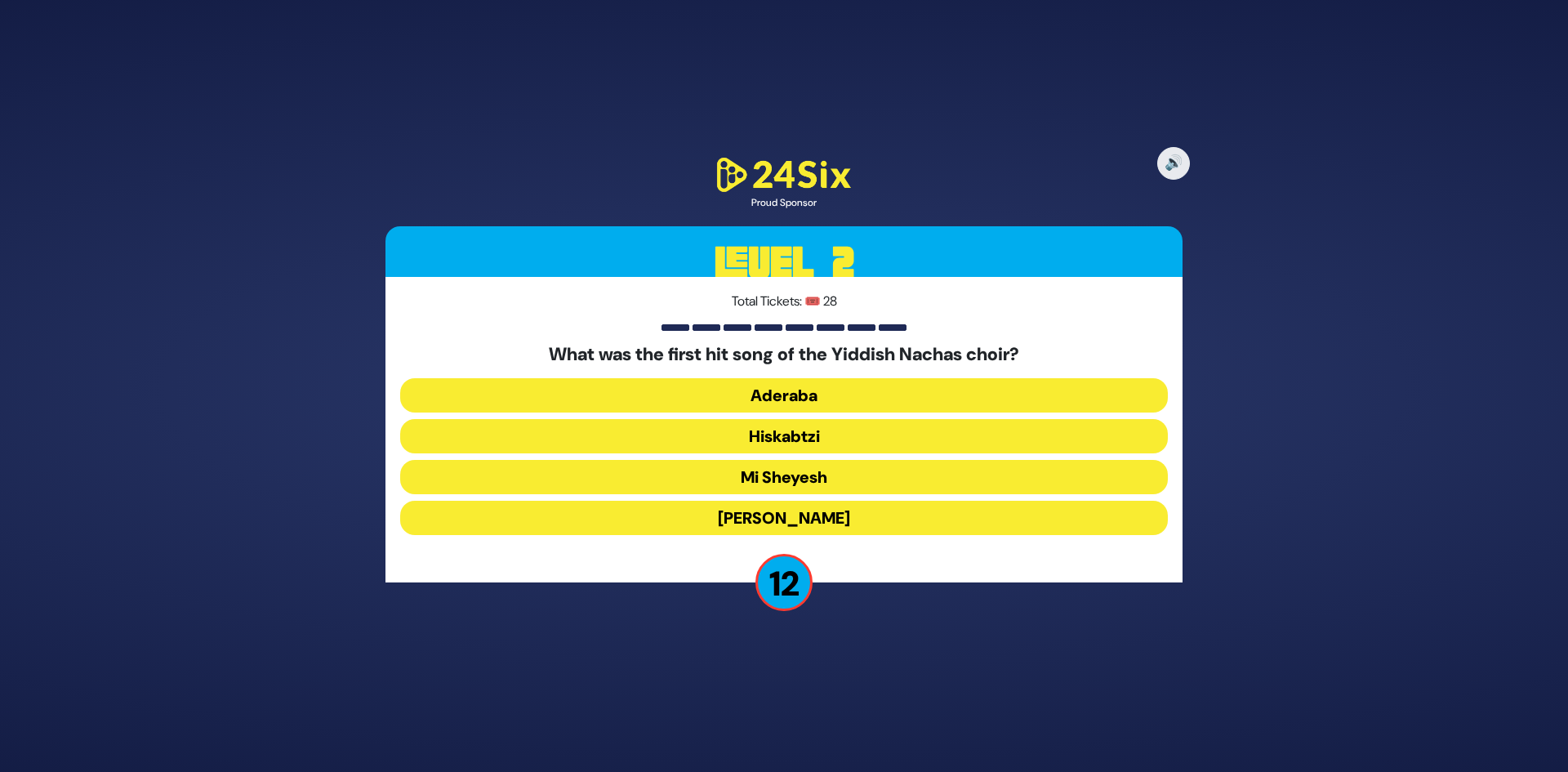
click at [828, 435] on button "Hiskabtzi" at bounding box center [784, 436] width 768 height 34
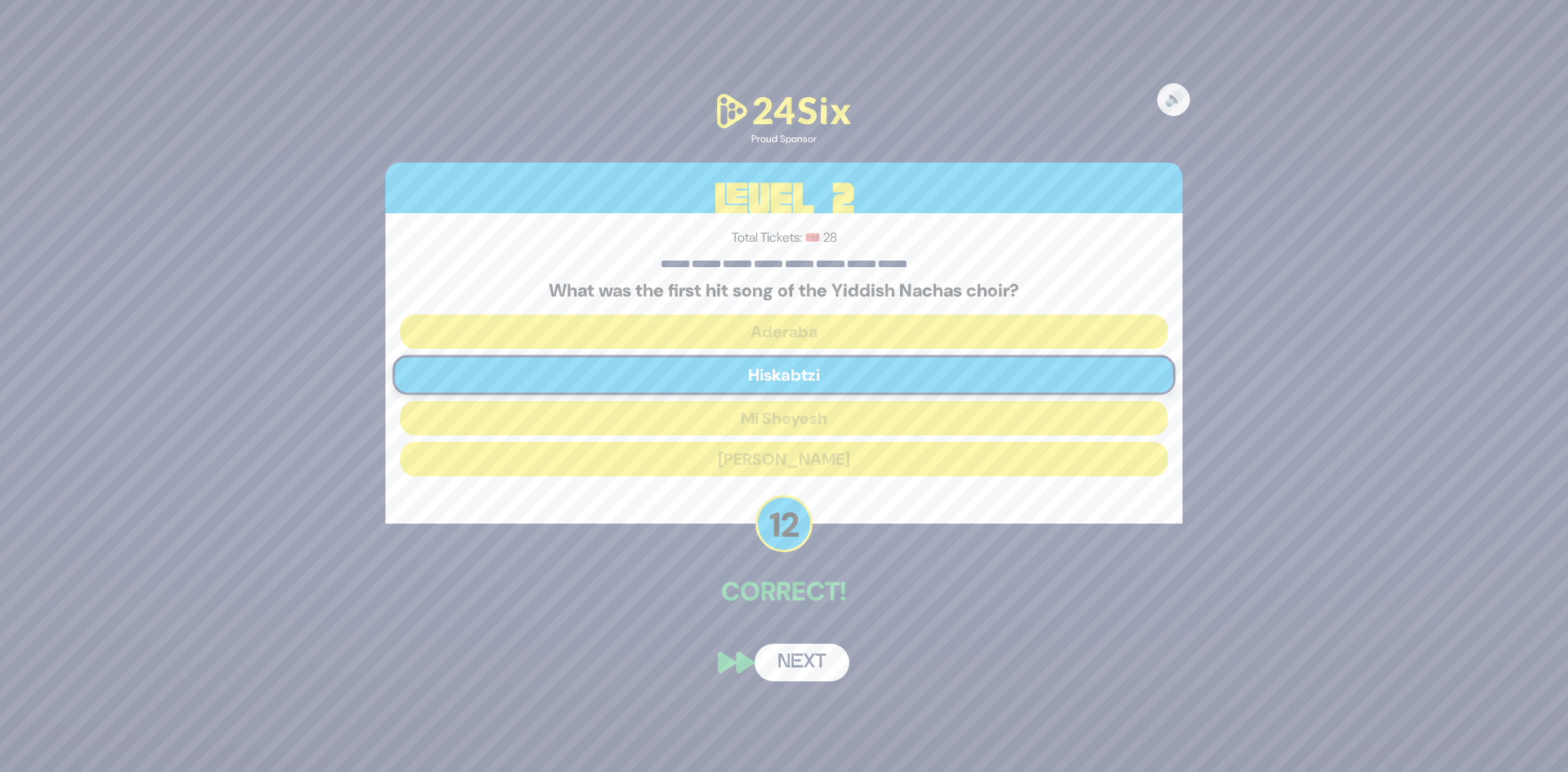
click at [809, 668] on button "Next" at bounding box center [802, 662] width 95 height 38
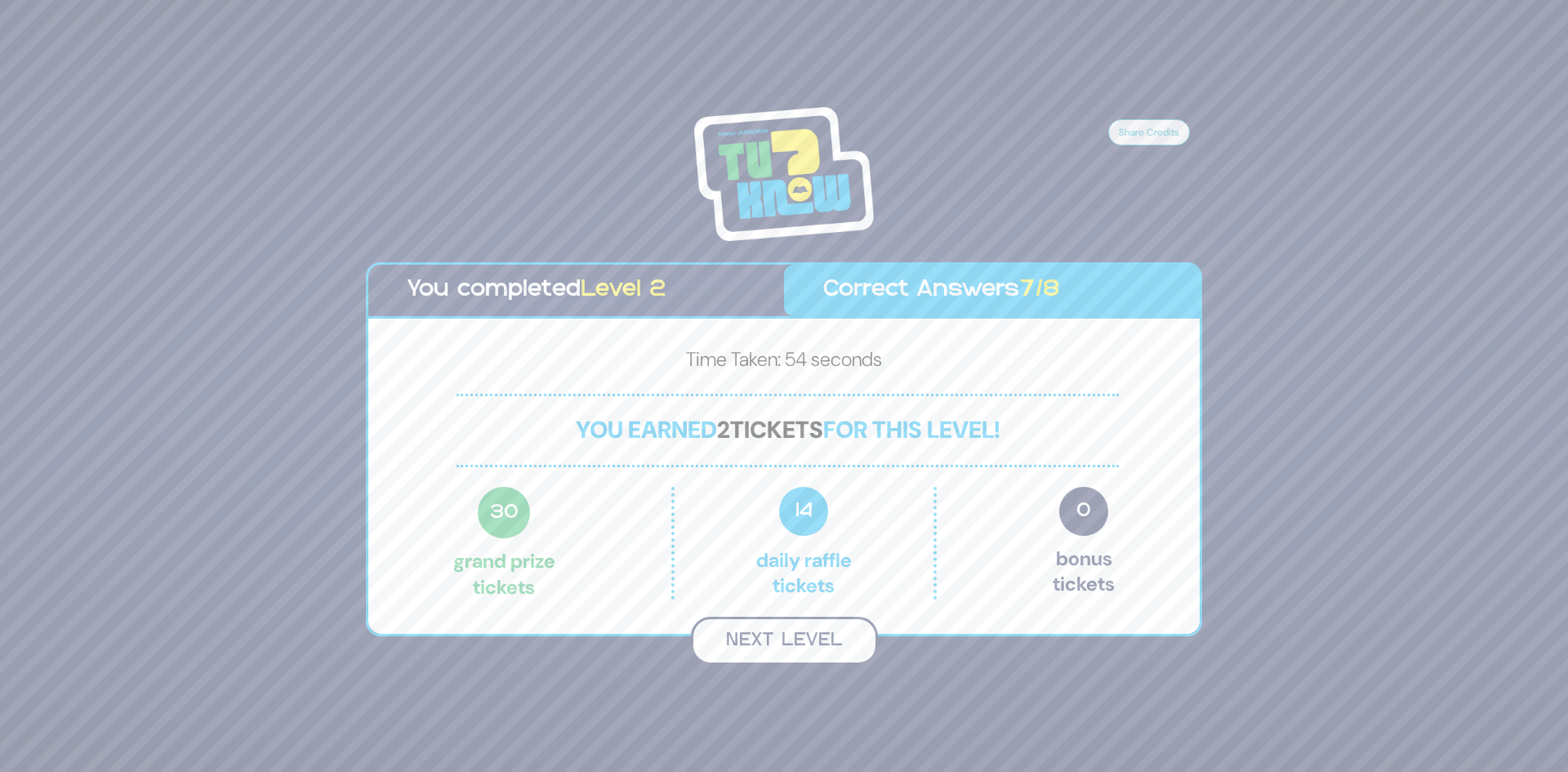
click at [814, 627] on button "Next Level" at bounding box center [785, 641] width 187 height 49
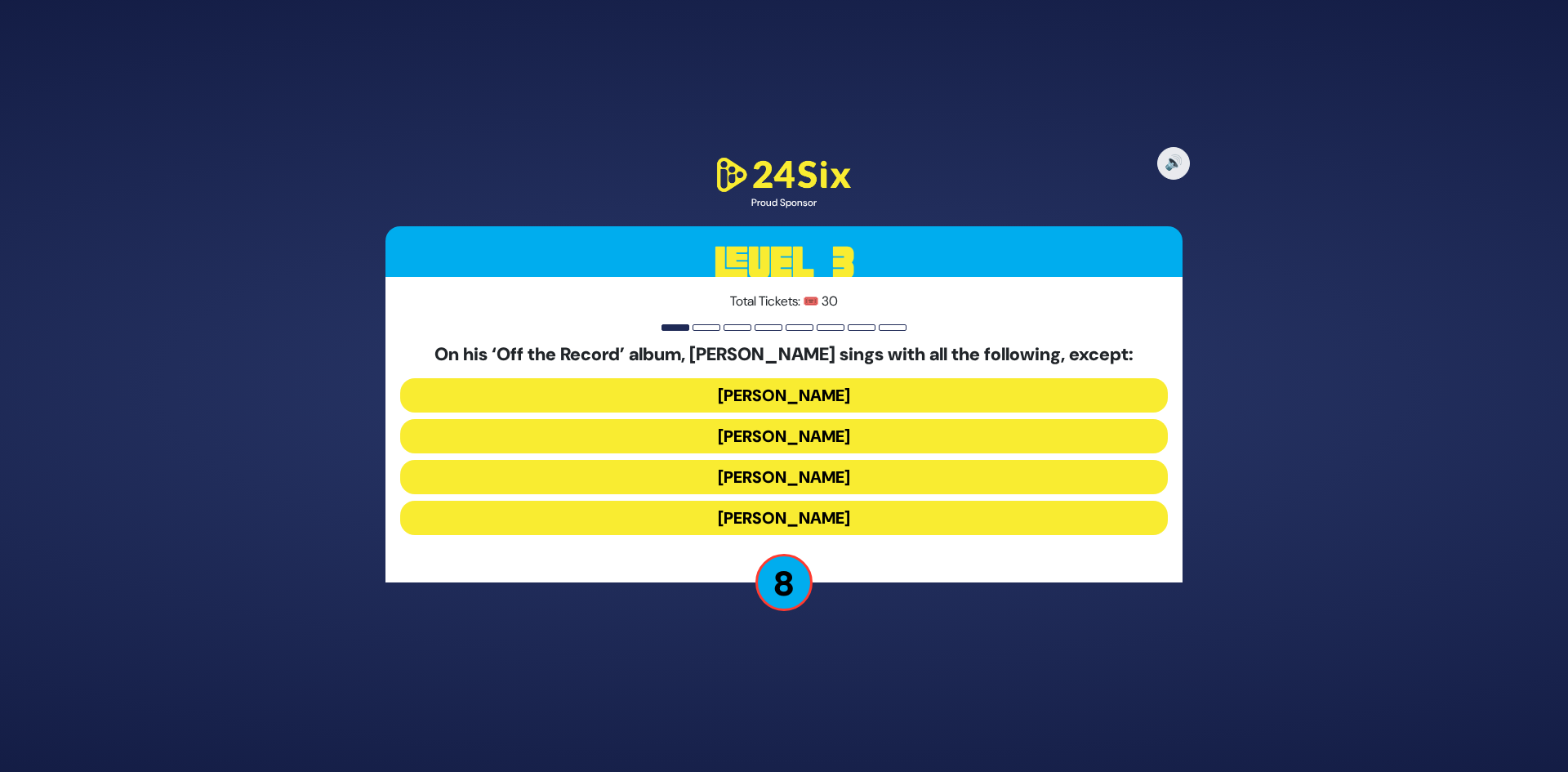
click at [825, 521] on button "Simcha Leiner" at bounding box center [784, 517] width 768 height 34
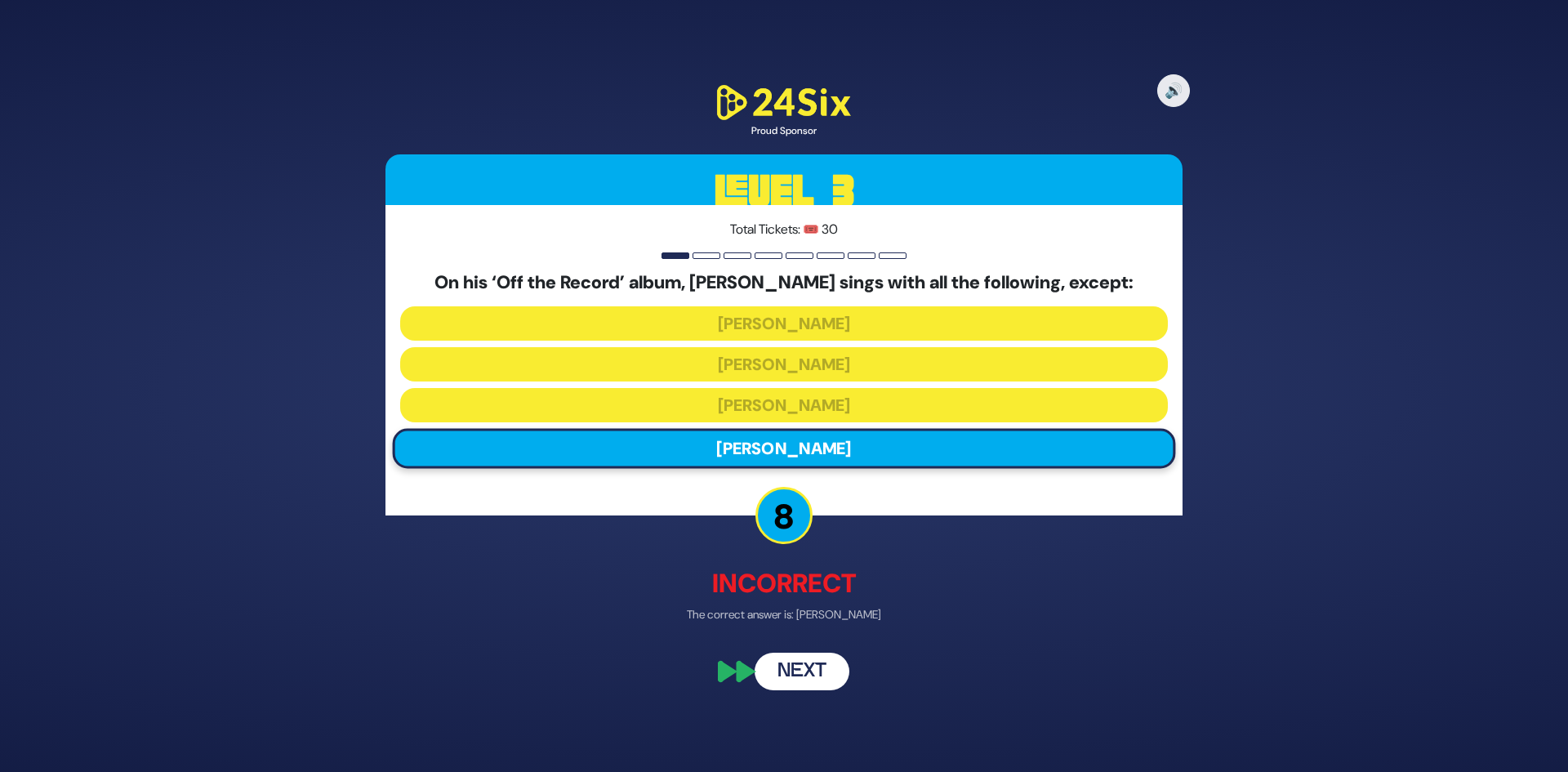
click at [807, 682] on button "Next" at bounding box center [802, 671] width 95 height 38
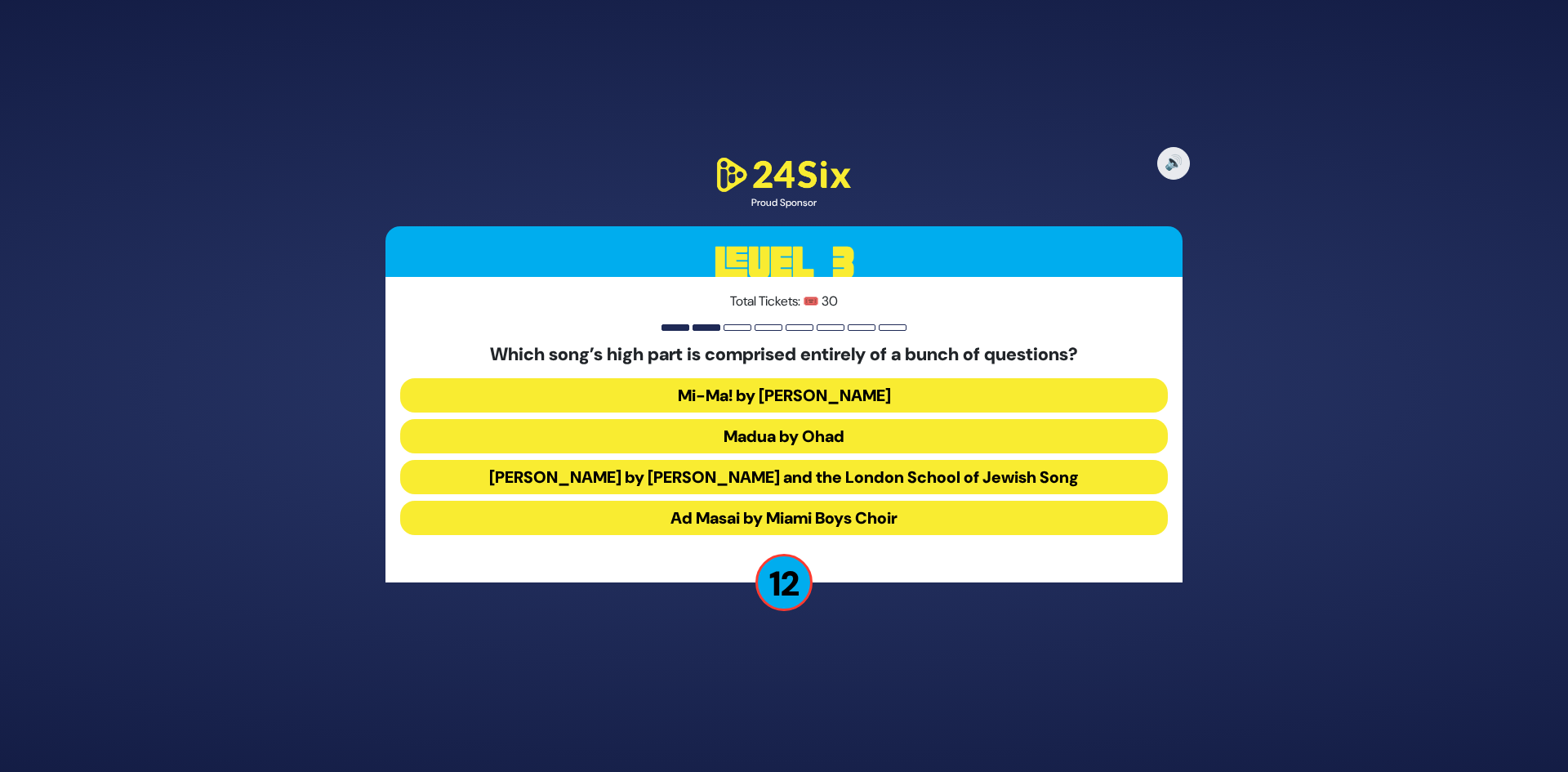
click at [858, 387] on button "Mi-Ma! by Avraham Fried" at bounding box center [784, 395] width 768 height 34
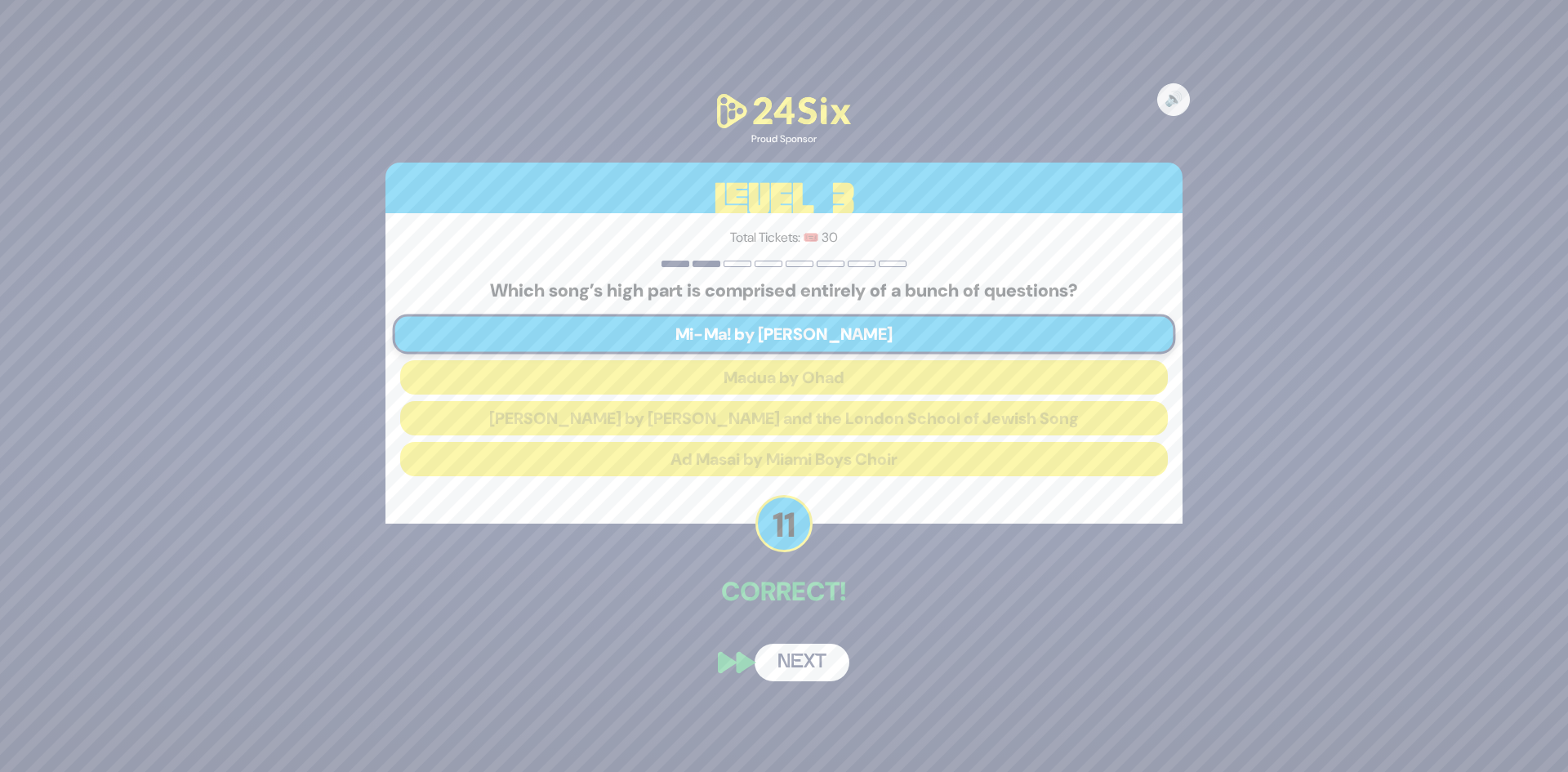
click at [819, 668] on button "Next" at bounding box center [802, 662] width 95 height 38
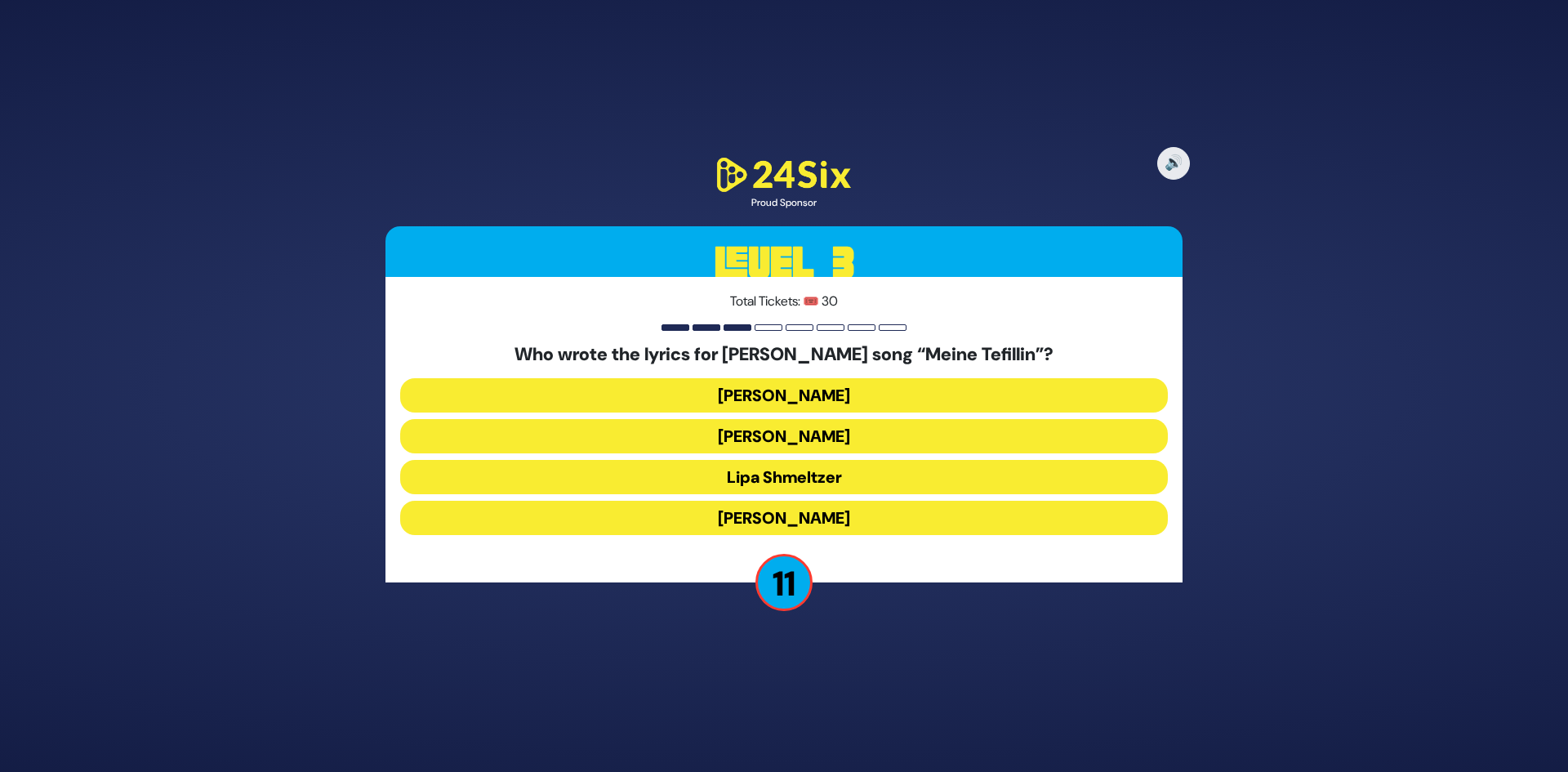
click at [877, 391] on button "Avraham Fried" at bounding box center [784, 395] width 768 height 34
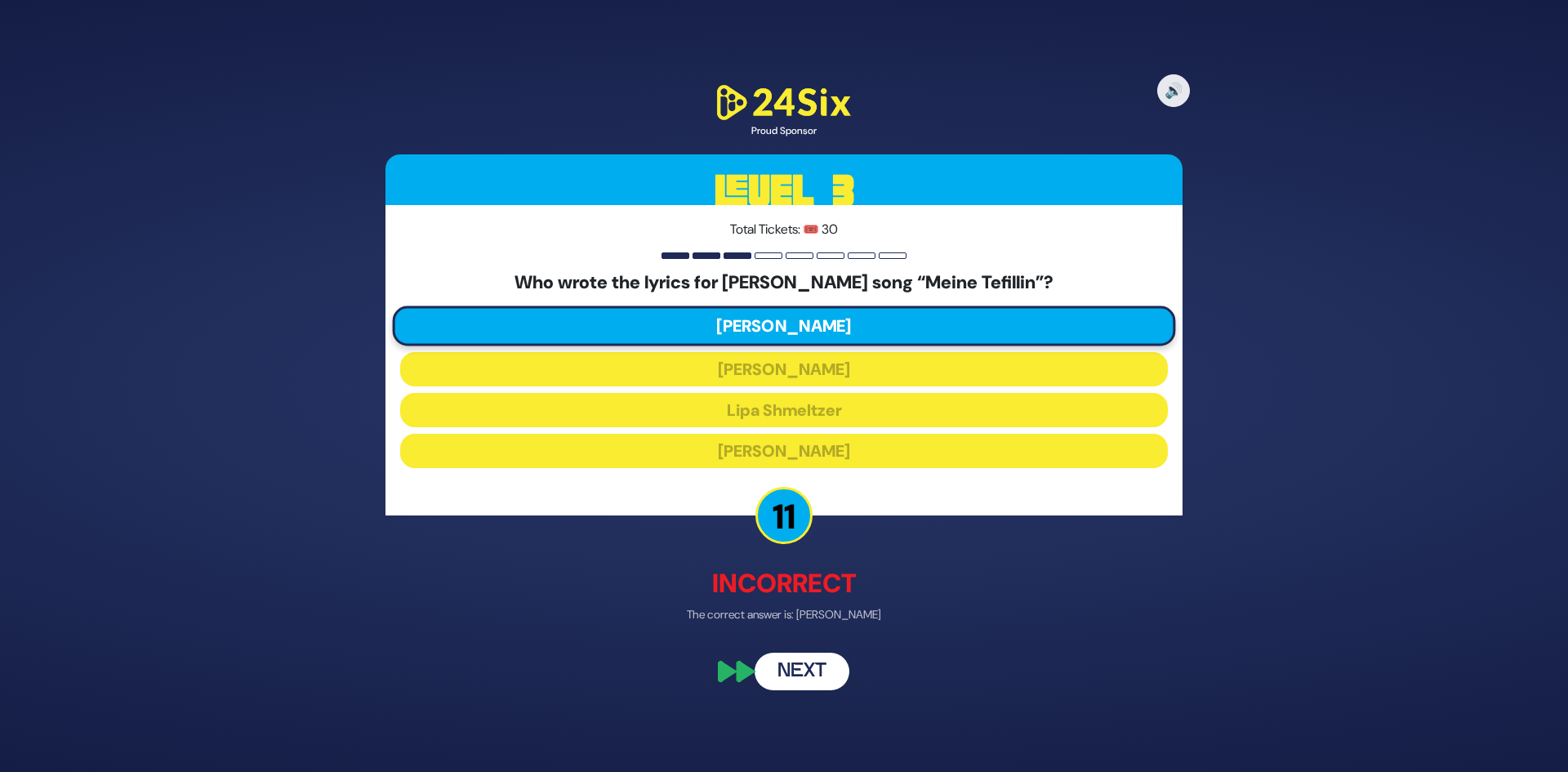
click at [812, 675] on button "Next" at bounding box center [802, 671] width 95 height 38
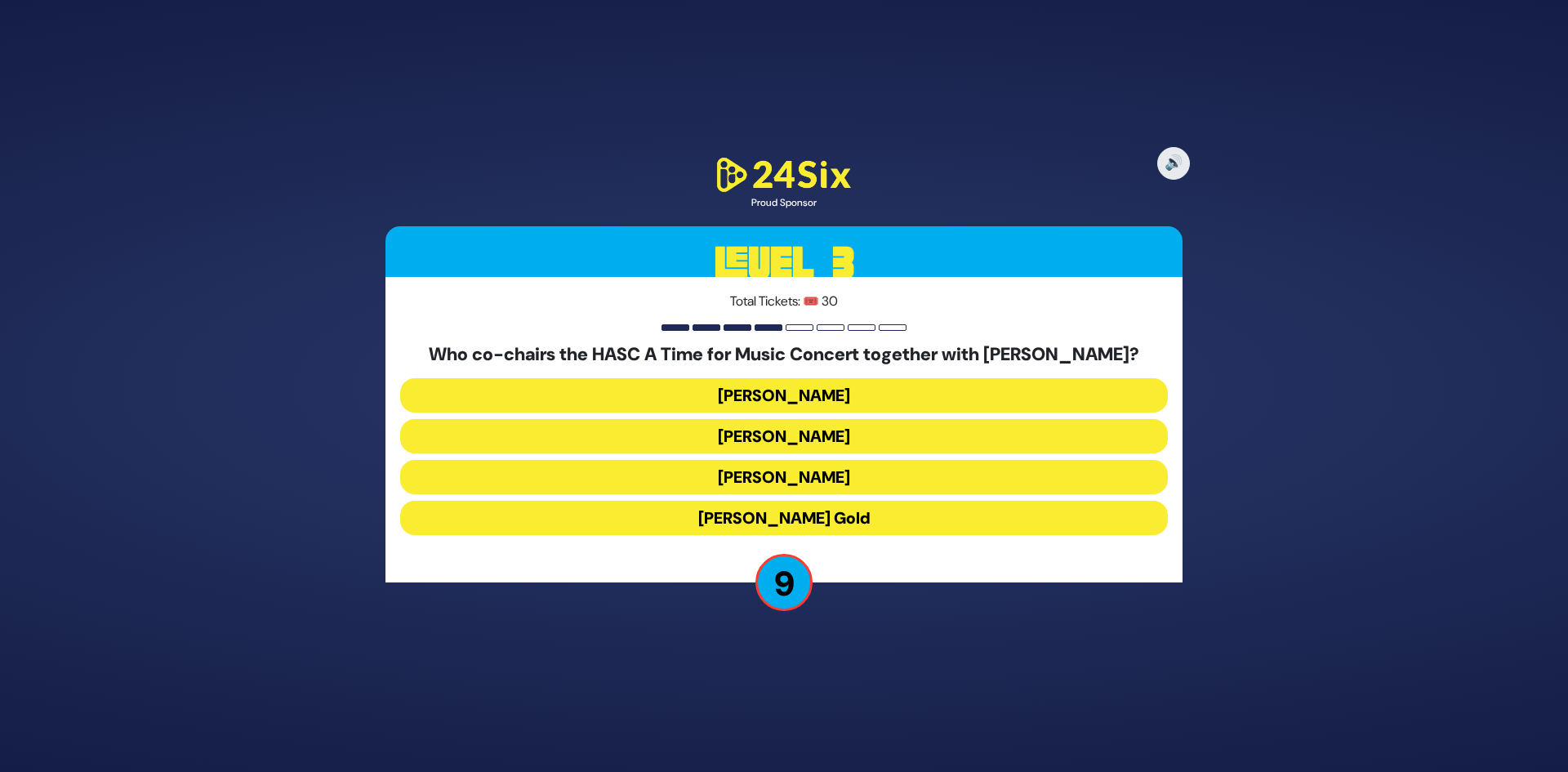
click at [838, 396] on button "Nachum Toker" at bounding box center [784, 395] width 768 height 34
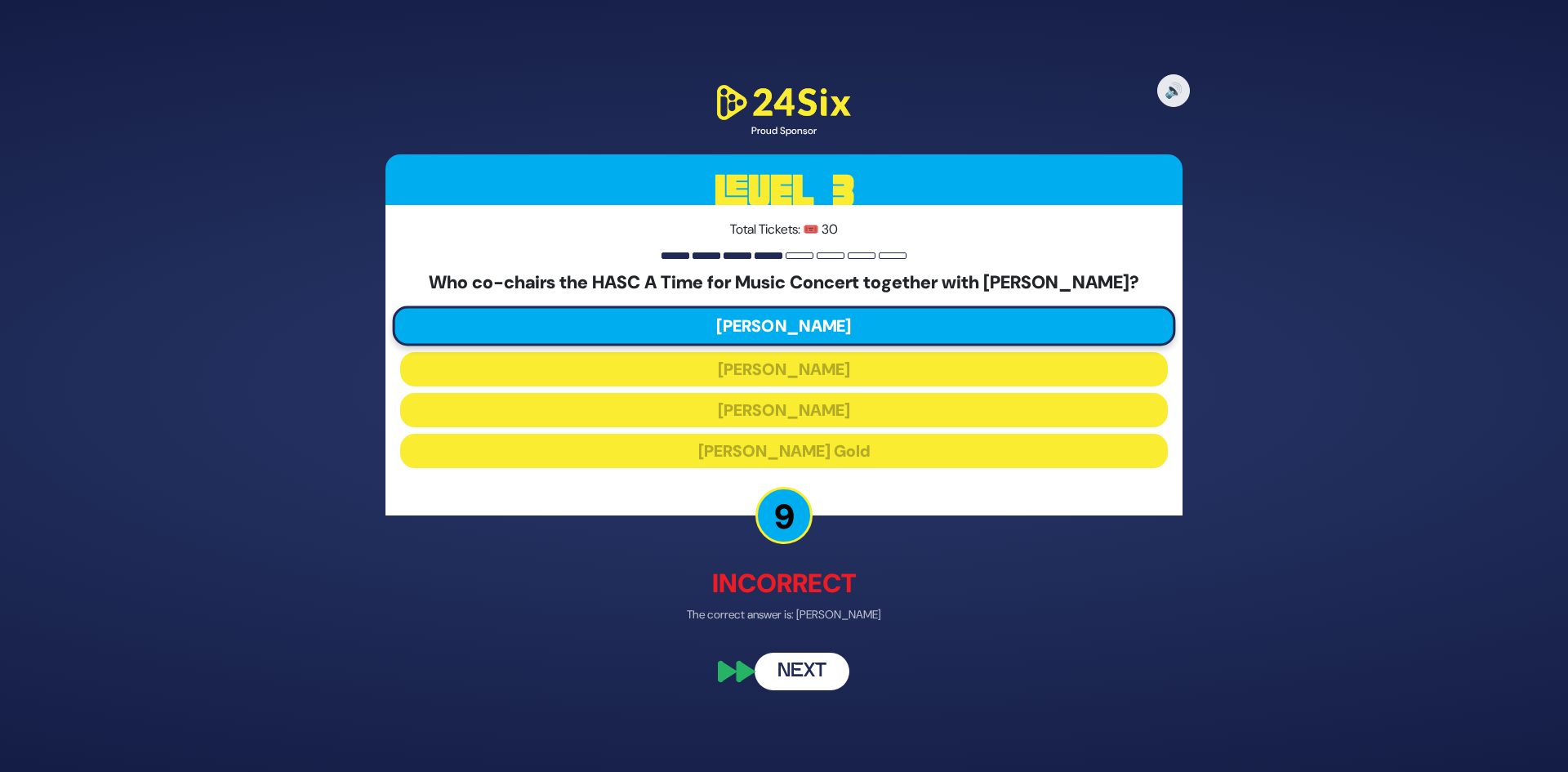
click at [814, 672] on button "Next" at bounding box center [802, 671] width 95 height 38
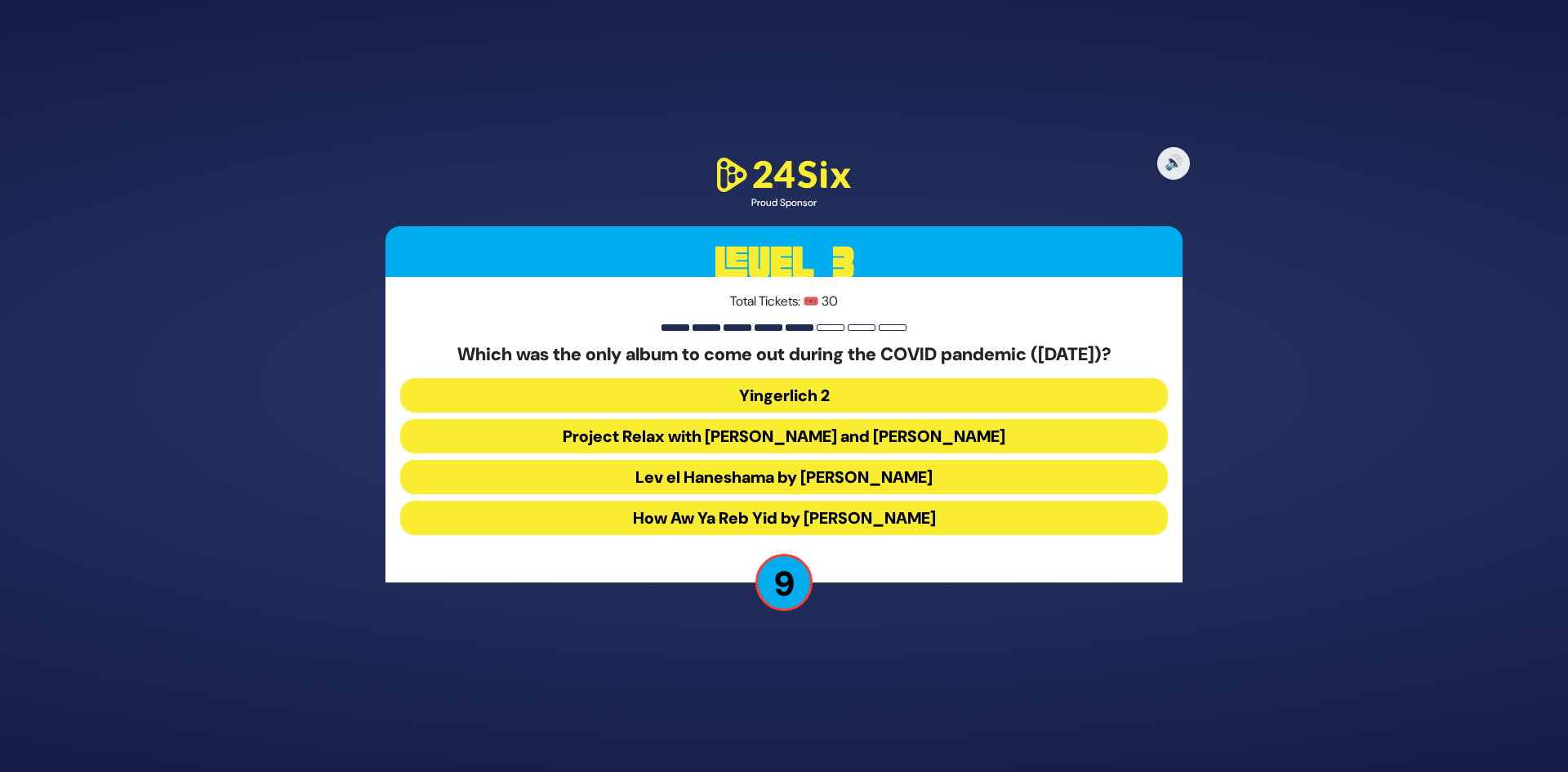
click at [857, 531] on button "How Aw Ya Reb Yid by Joey Newcomb" at bounding box center [784, 517] width 768 height 34
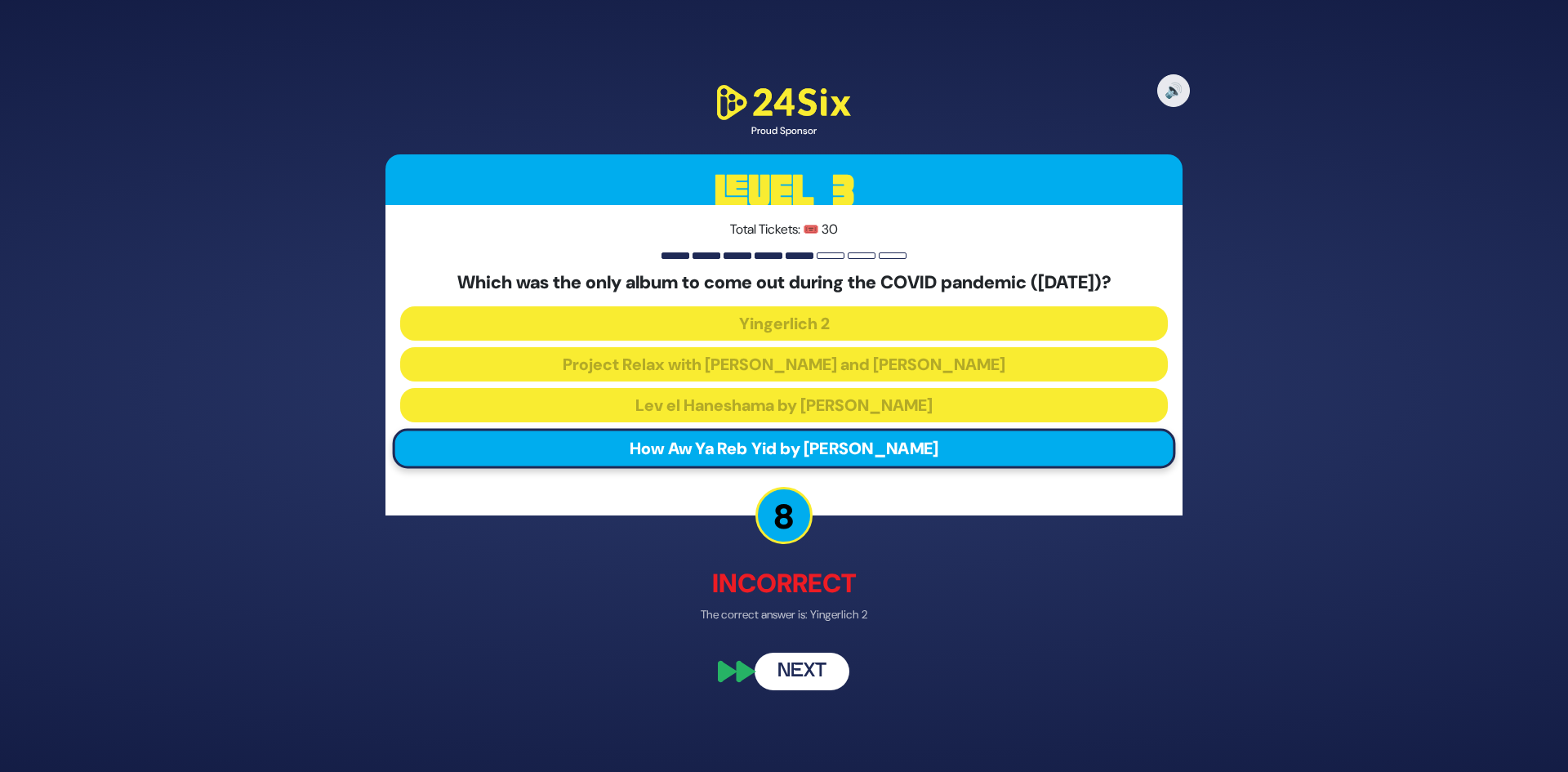
click at [809, 672] on button "Next" at bounding box center [802, 671] width 95 height 38
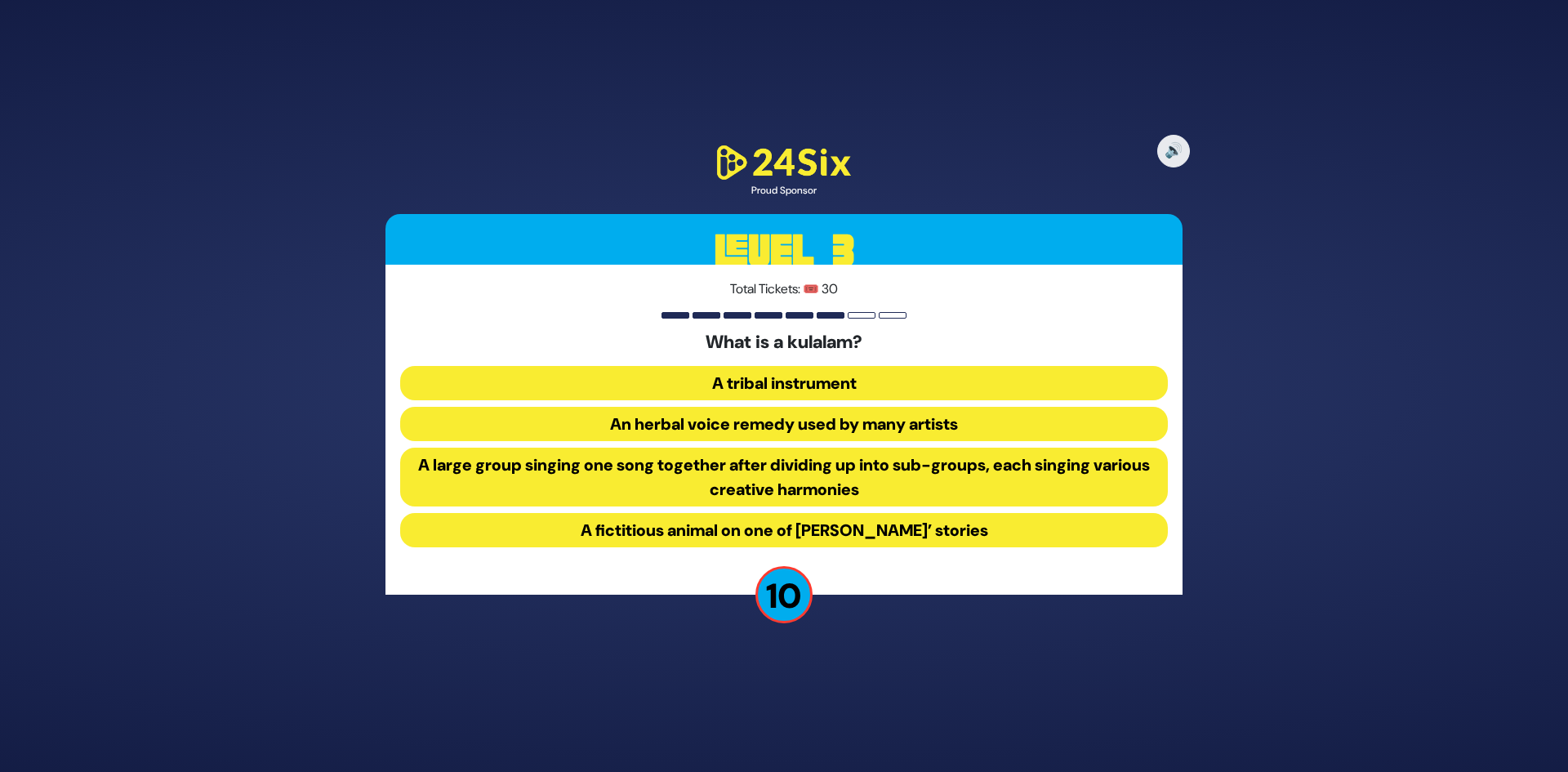
click at [814, 531] on button "A fictitious animal on one of Rabbi Yitzy Erps’ stories" at bounding box center [784, 529] width 768 height 34
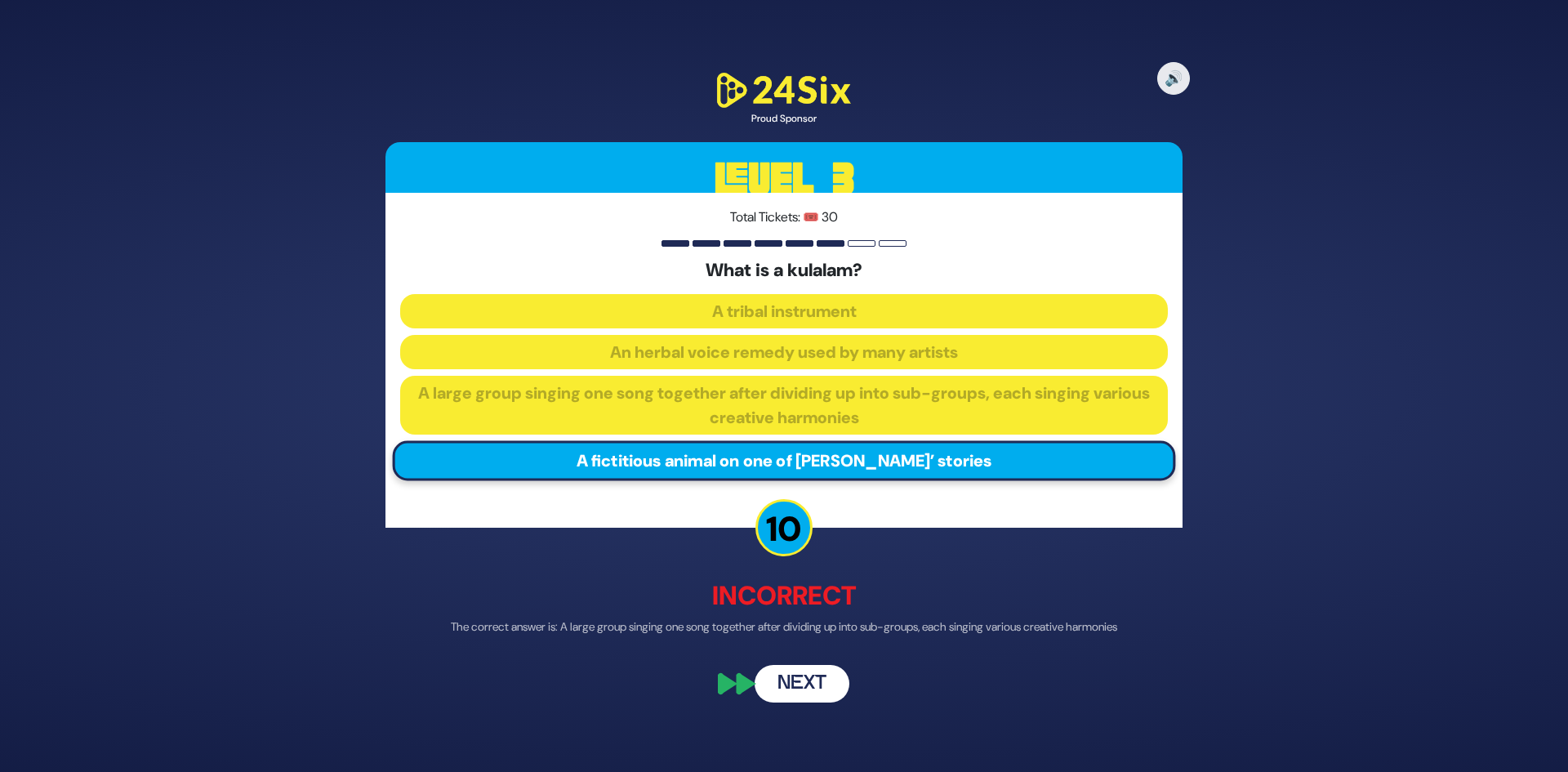
click at [785, 703] on div "🔊 Proud Sponsor Level 3 Total Tickets: 🎟️ 30 What is a kulalam? A tribal instru…" at bounding box center [784, 386] width 837 height 672
click at [785, 692] on button "Next" at bounding box center [802, 683] width 95 height 38
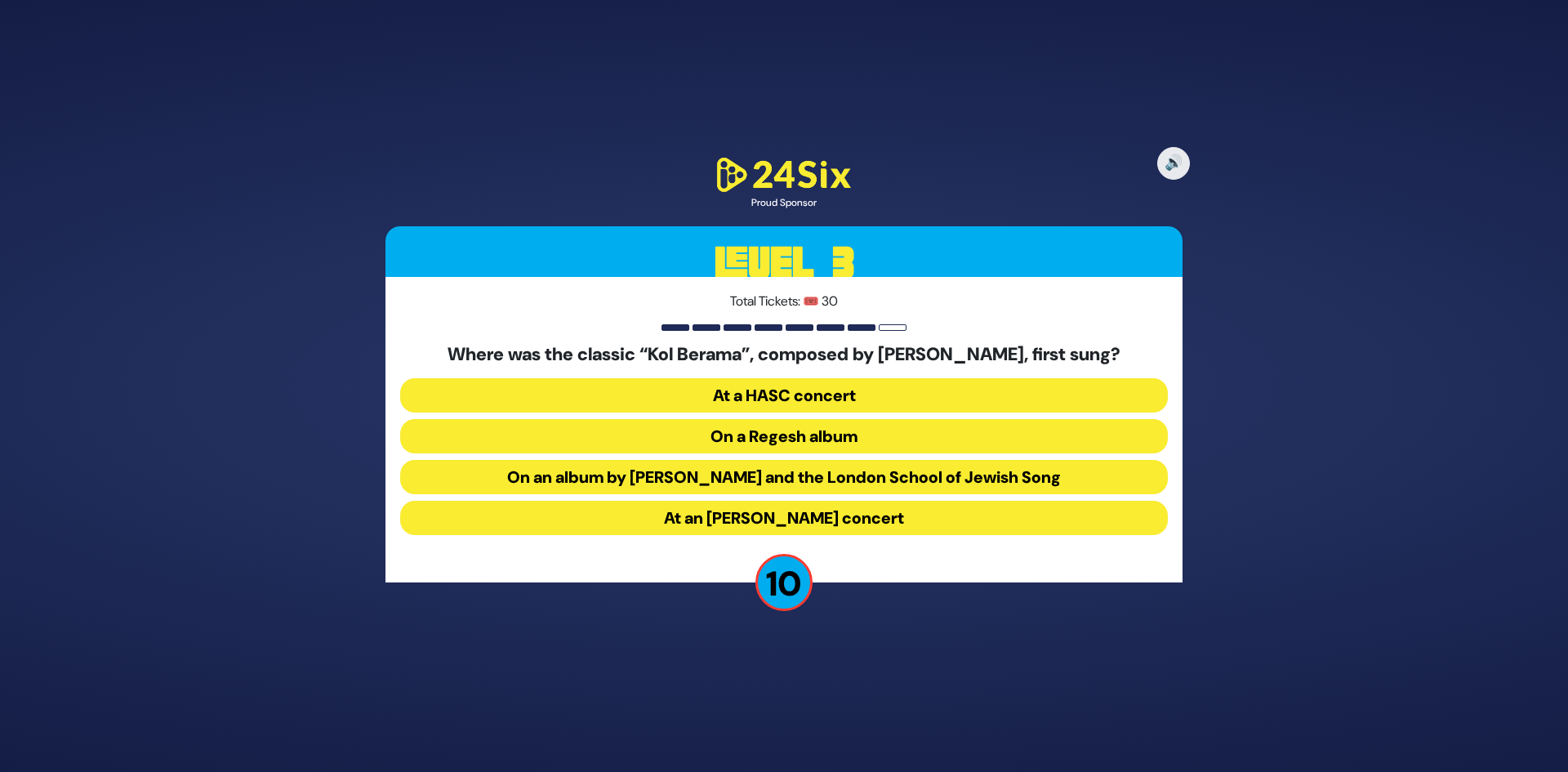
click at [852, 487] on button "On an album by Yigal Calek and the London School of Jewish Song" at bounding box center [784, 477] width 768 height 34
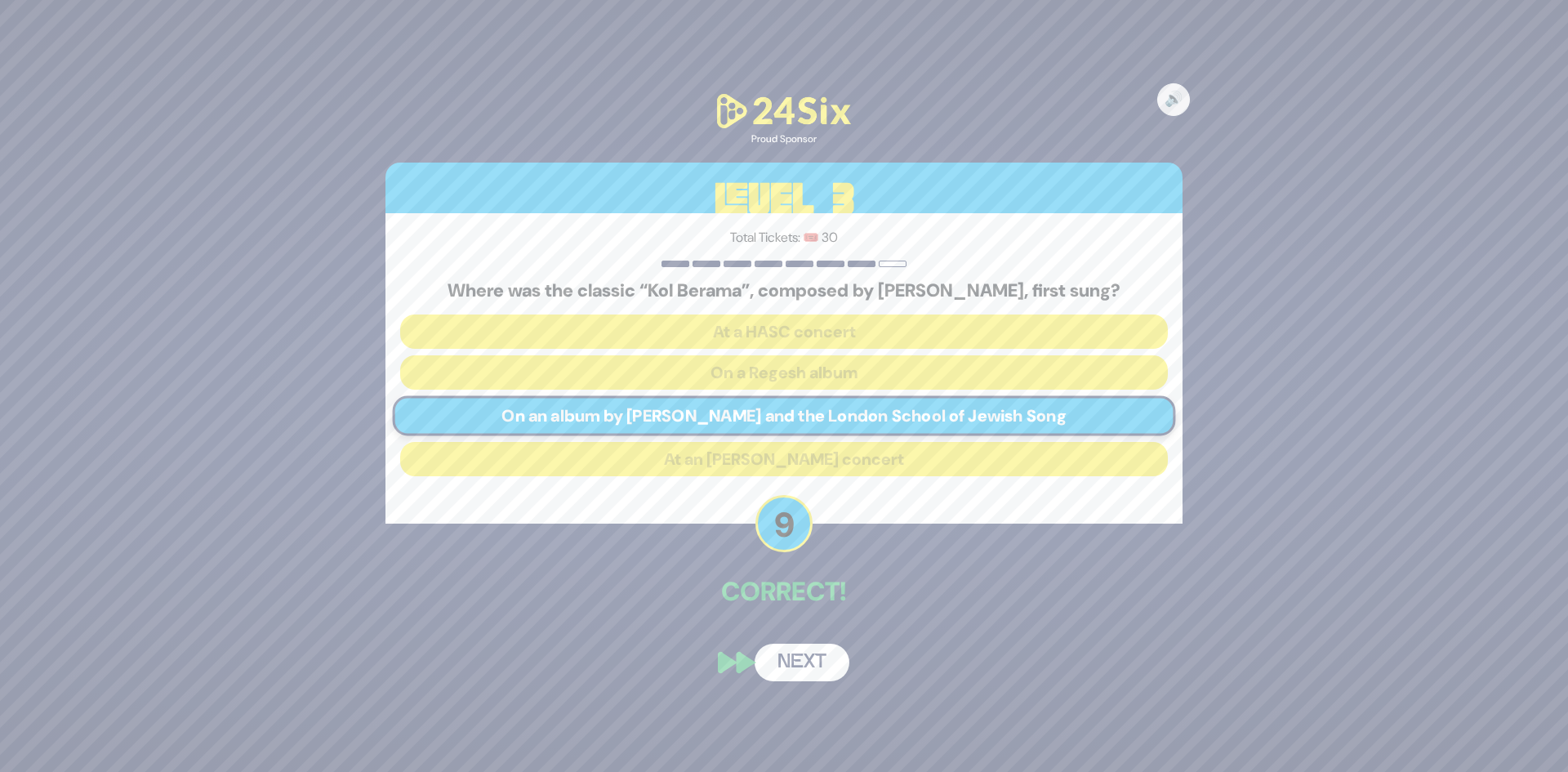
click at [807, 661] on button "Next" at bounding box center [802, 662] width 95 height 38
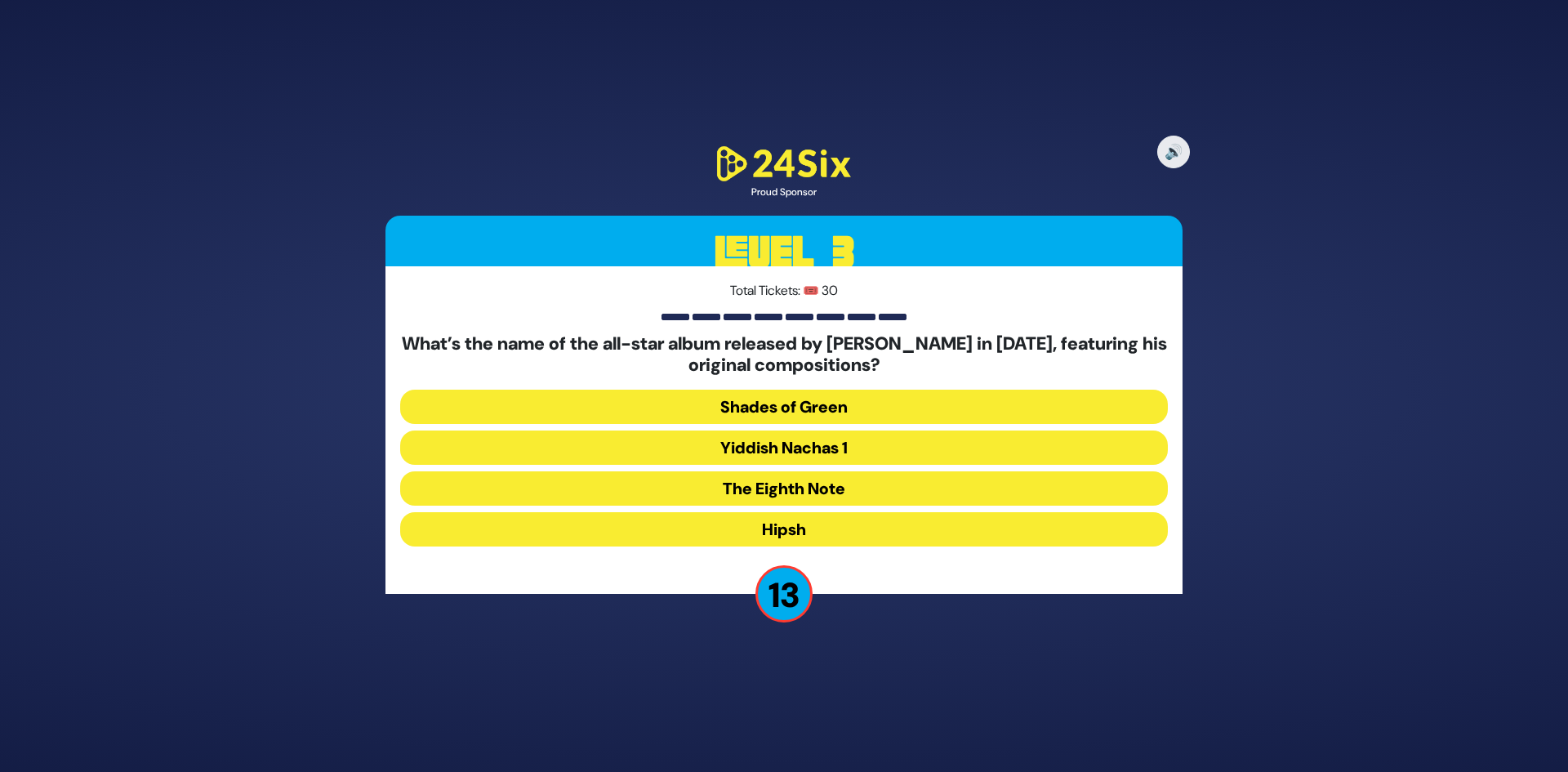
click at [812, 478] on button "The Eighth Note" at bounding box center [784, 488] width 768 height 34
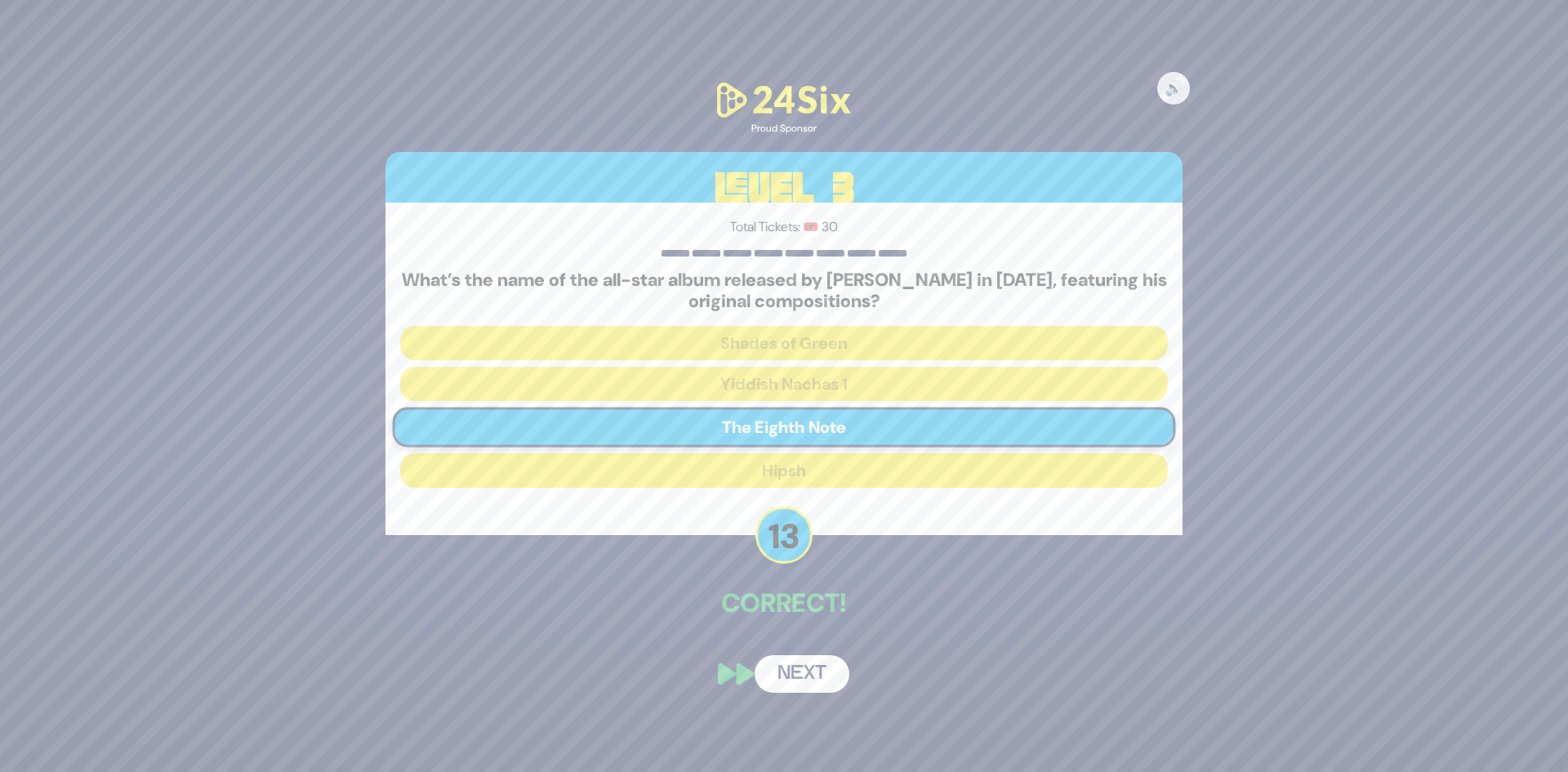
click at [786, 628] on div "🔊 Proud Sponsor Level 3 Total Tickets: 🎟️ 30 What’s the name of the all-star al…" at bounding box center [784, 385] width 837 height 652
drag, startPoint x: 786, startPoint y: 637, endPoint x: 783, endPoint y: 667, distance: 30.1
click at [786, 665] on div "🔊 Proud Sponsor Level 3 Total Tickets: 🎟️ 30 What’s the name of the all-star al…" at bounding box center [784, 385] width 837 height 652
click at [783, 667] on button "Next" at bounding box center [802, 673] width 95 height 38
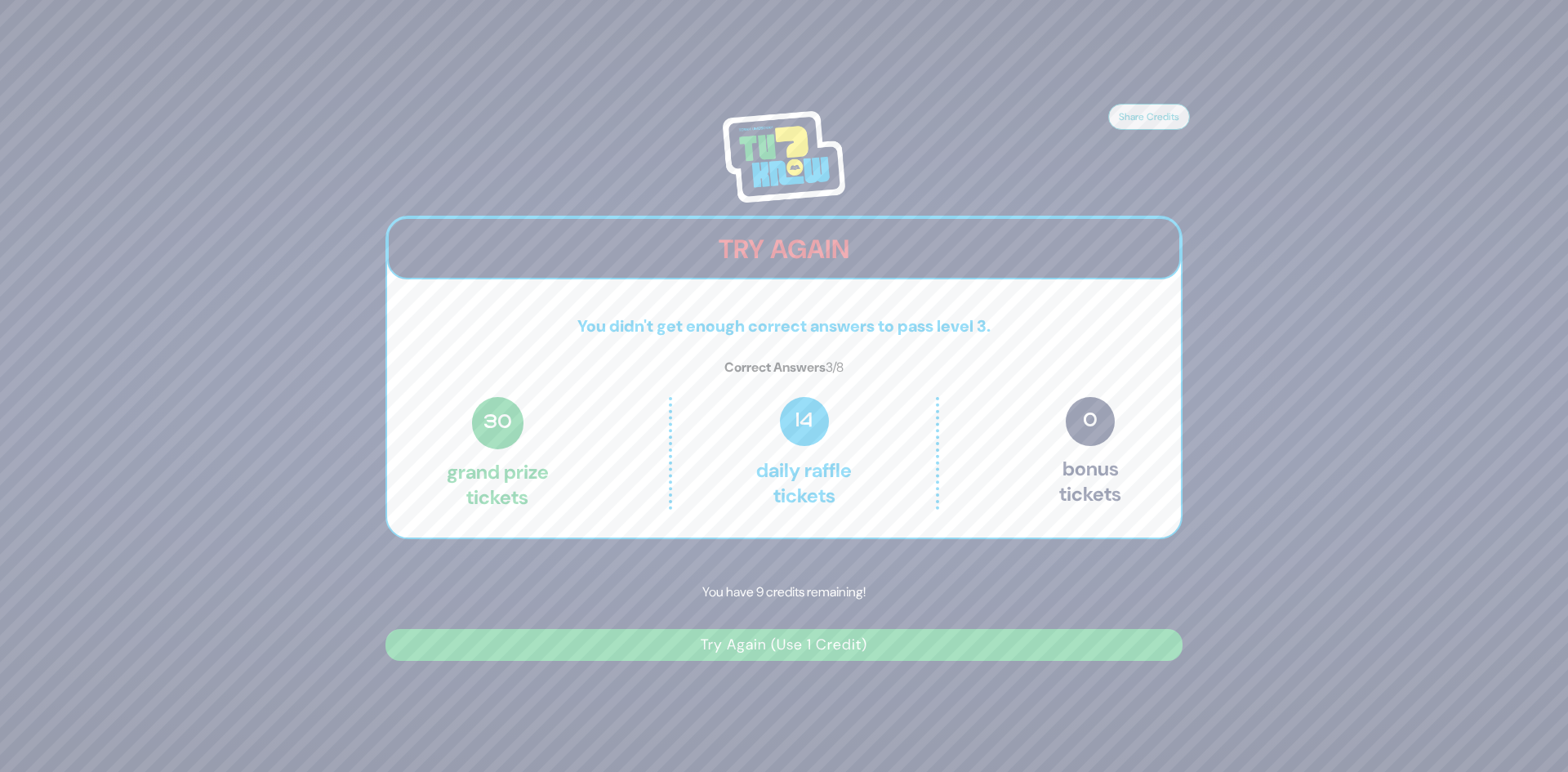
click at [802, 658] on button "Try Again (Use 1 Credit)" at bounding box center [784, 645] width 797 height 32
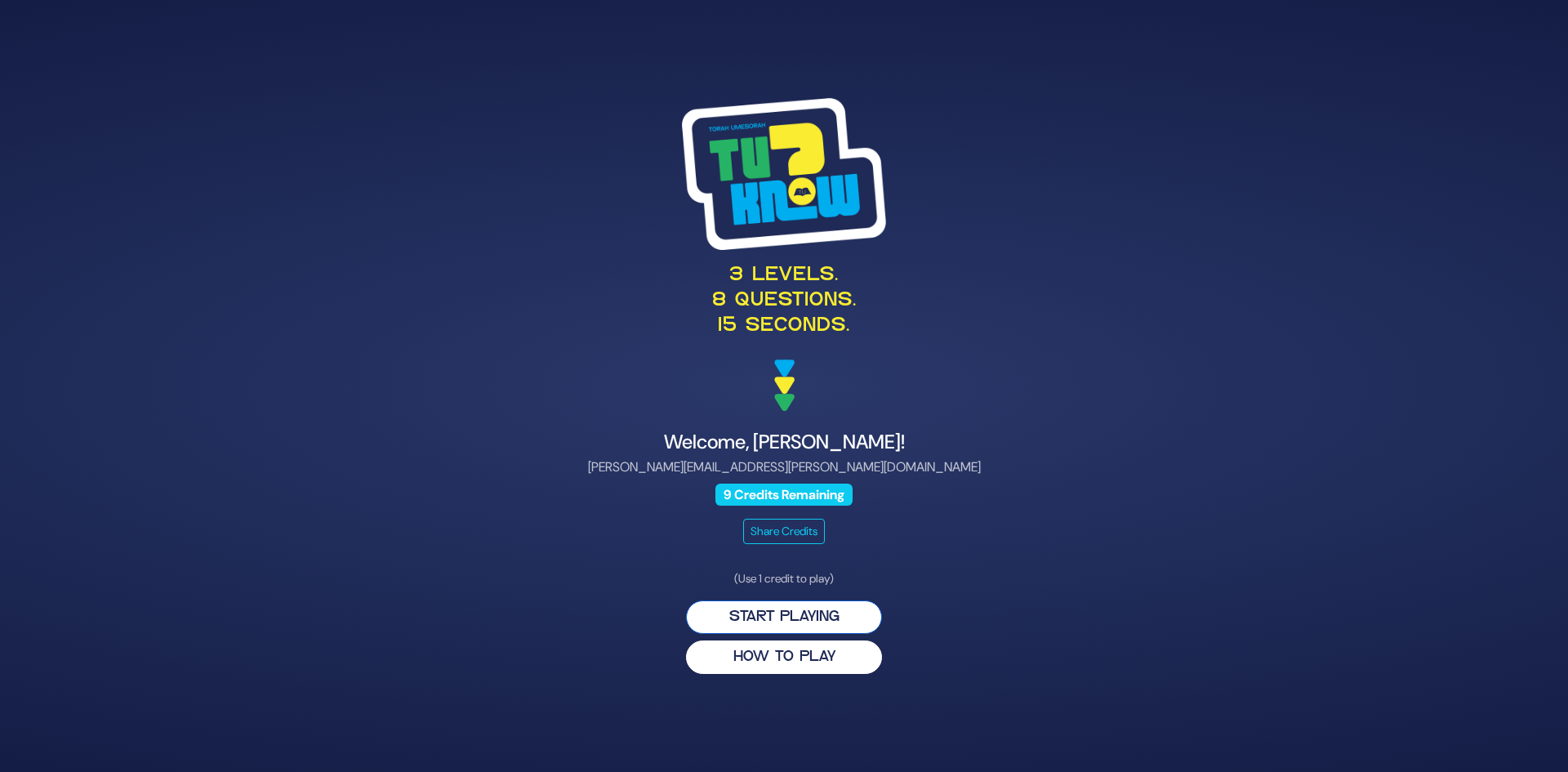
click at [819, 618] on button "Start Playing" at bounding box center [784, 617] width 196 height 33
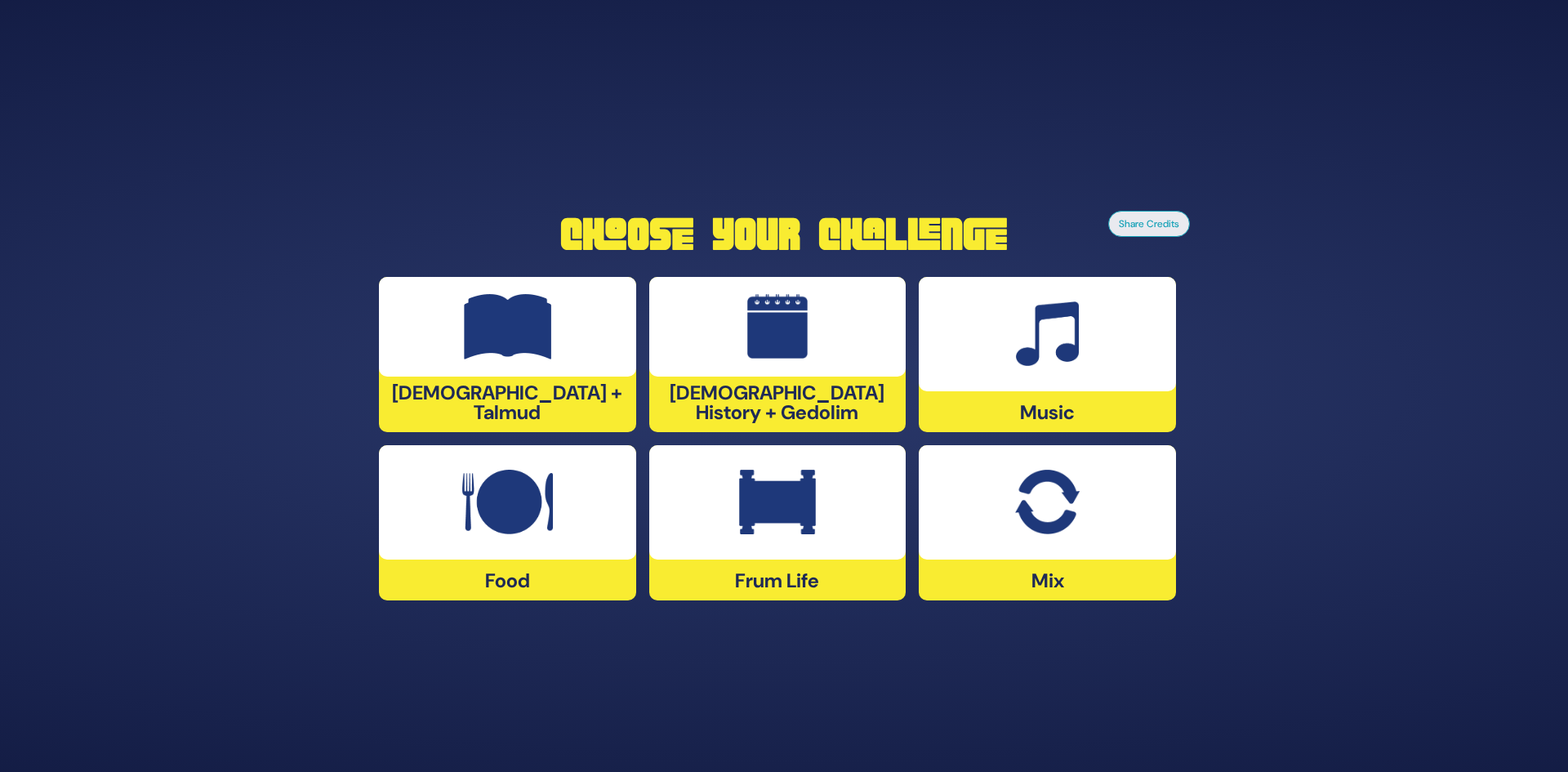
click at [1065, 368] on div at bounding box center [1048, 334] width 258 height 115
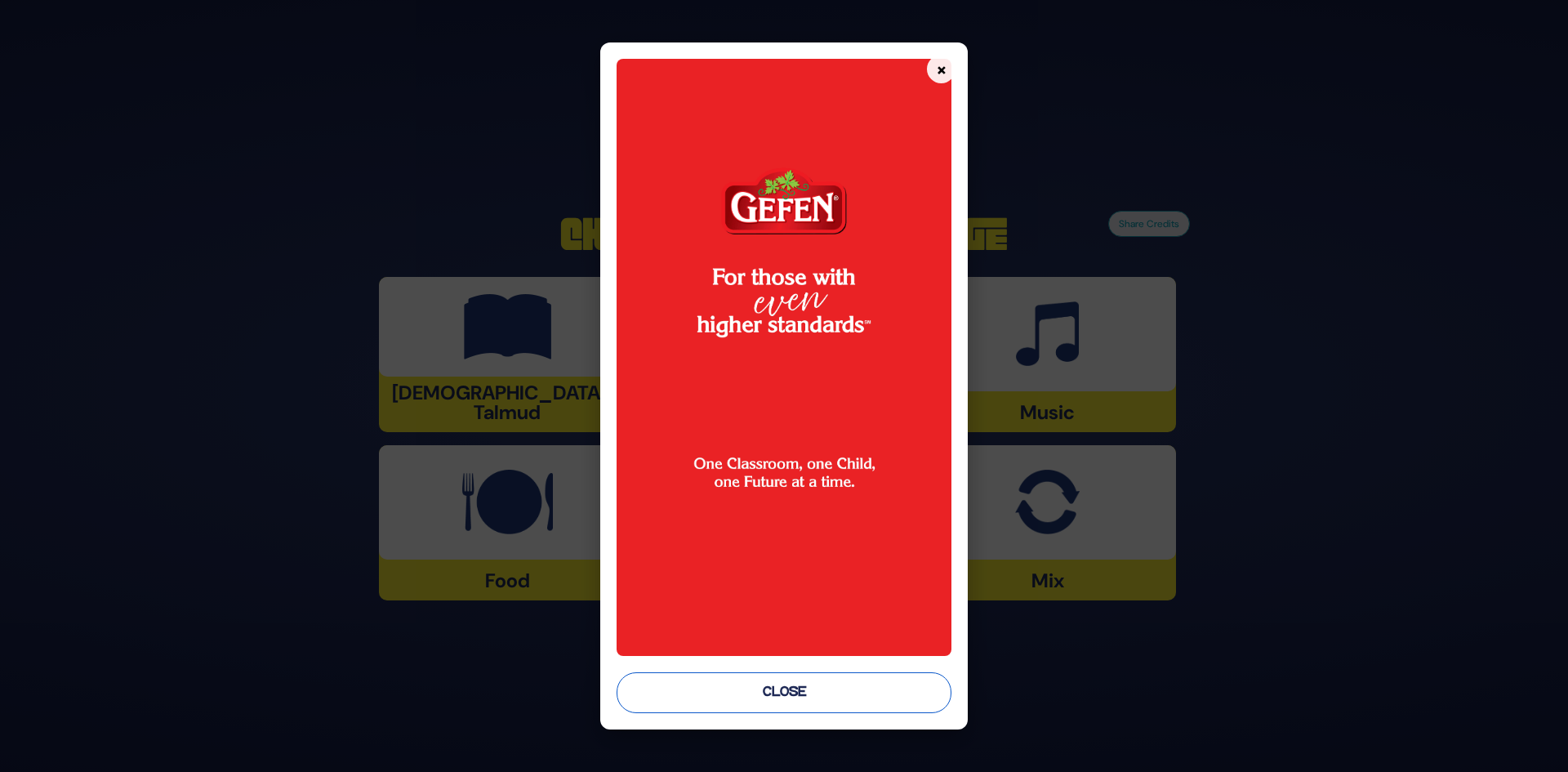
click at [866, 684] on button "Close" at bounding box center [784, 692] width 336 height 41
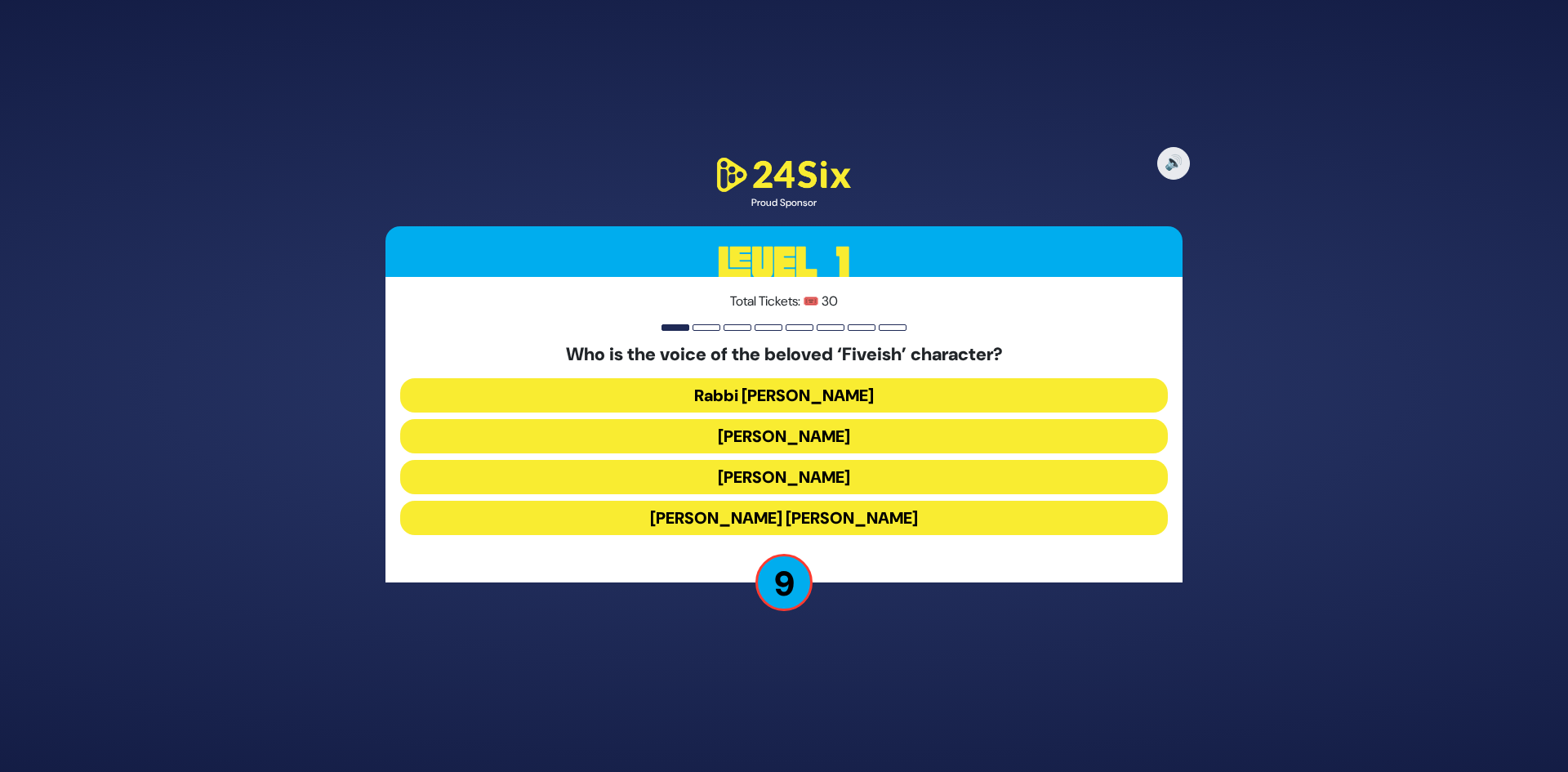
click at [843, 485] on button "Elchonon Schwartz" at bounding box center [784, 477] width 768 height 34
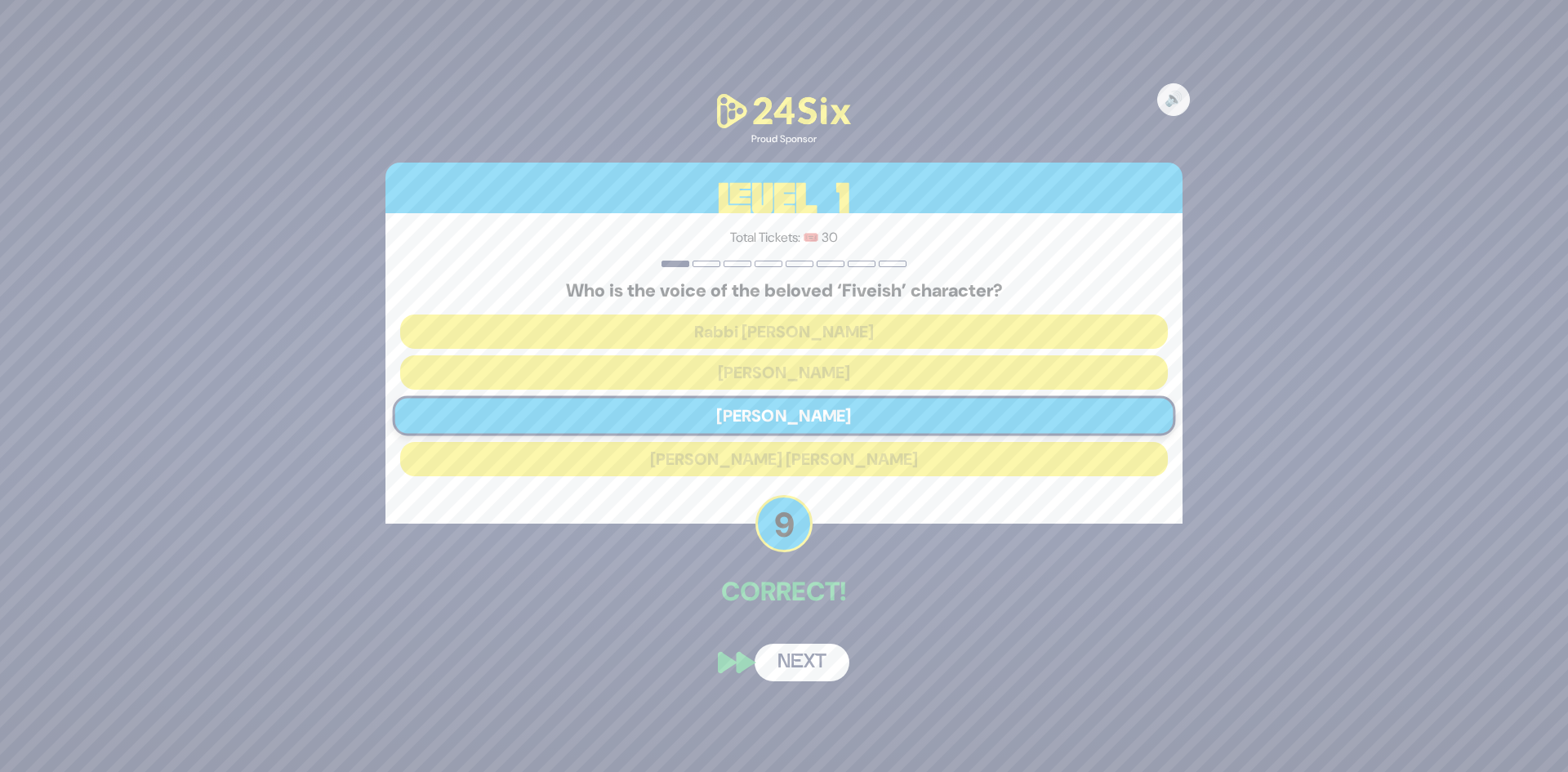
click at [822, 665] on button "Next" at bounding box center [802, 662] width 95 height 38
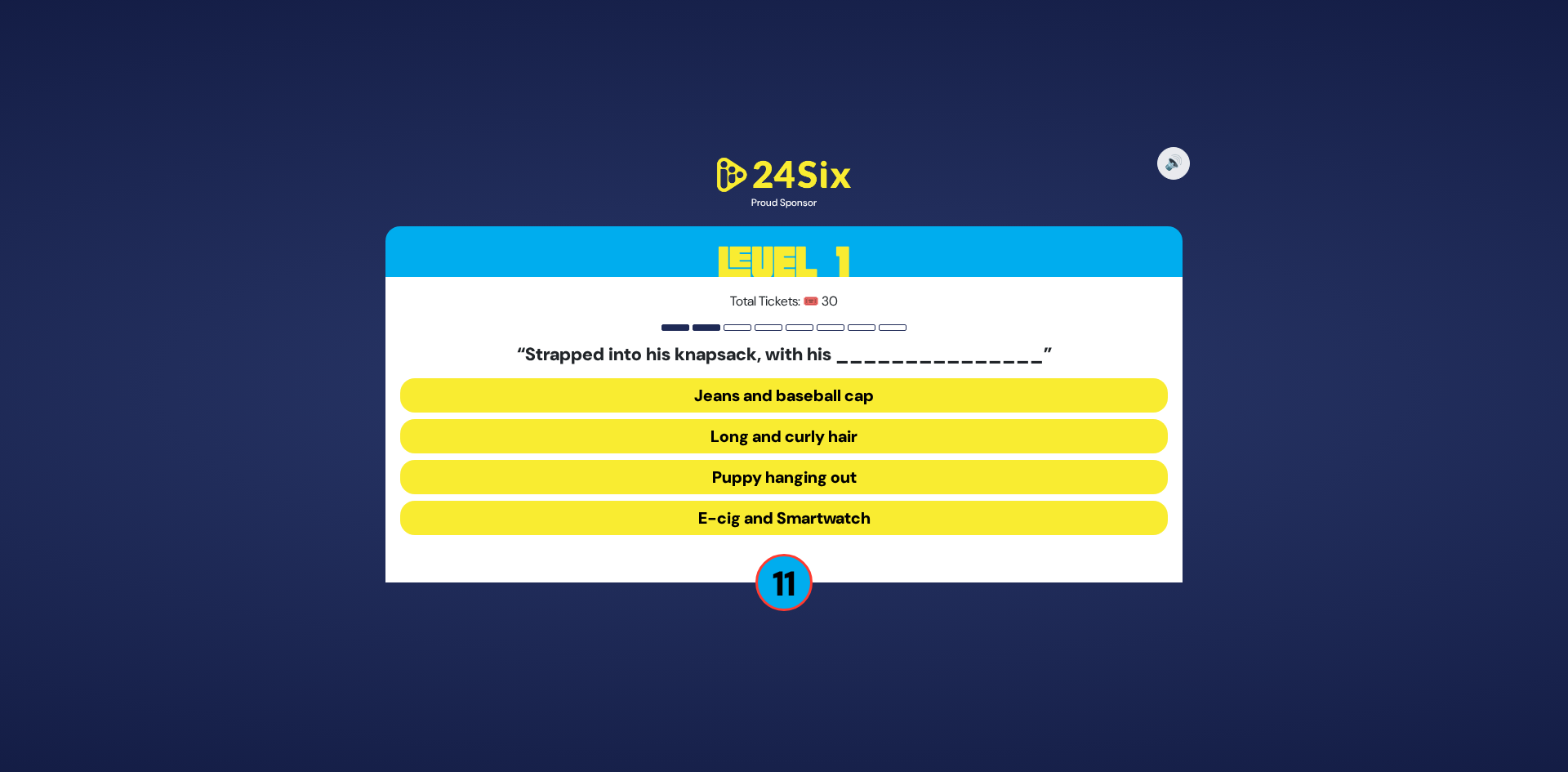
click at [809, 439] on button "Long and curly hair" at bounding box center [784, 436] width 768 height 34
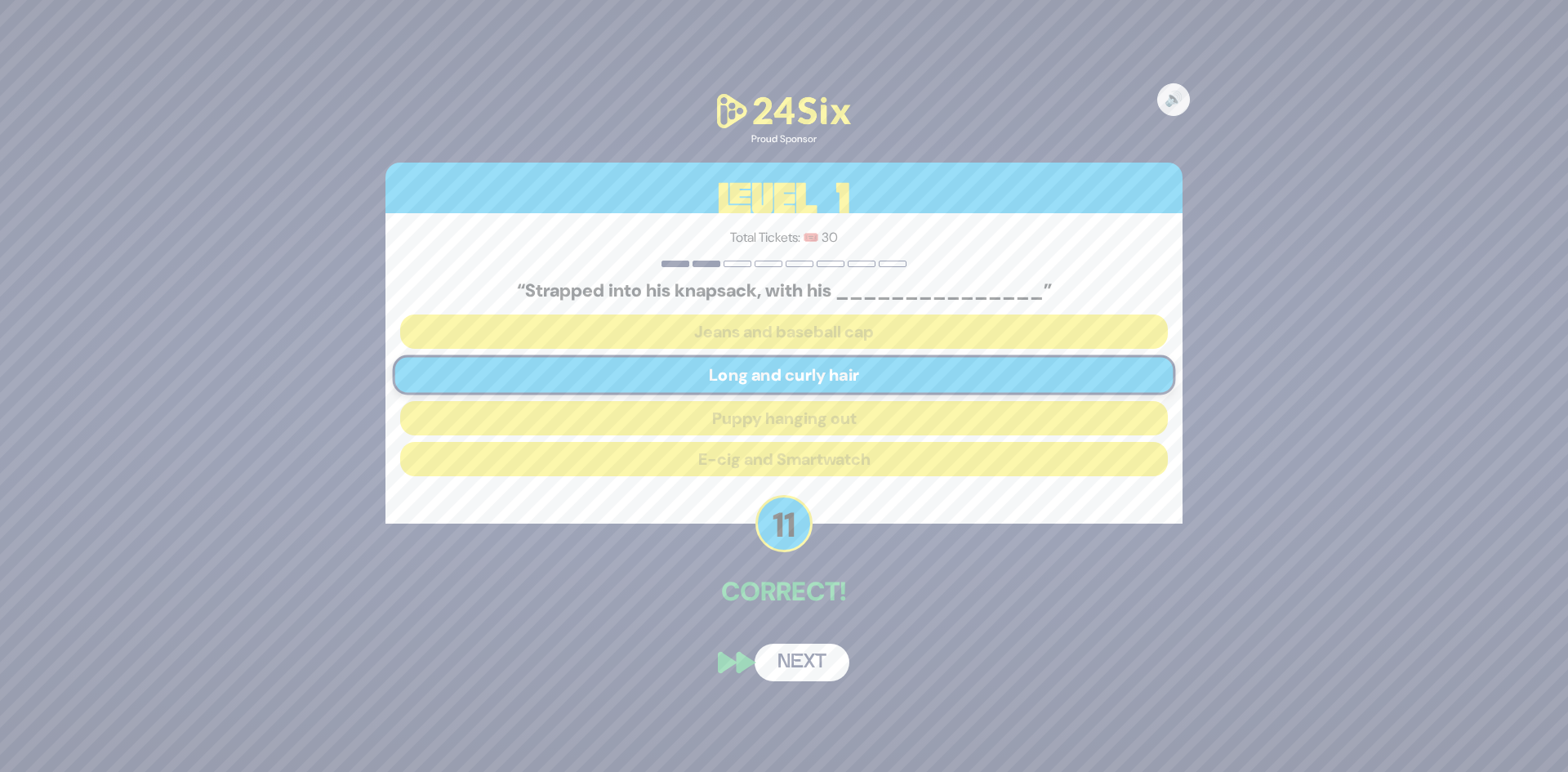
click at [788, 655] on button "Next" at bounding box center [802, 662] width 95 height 38
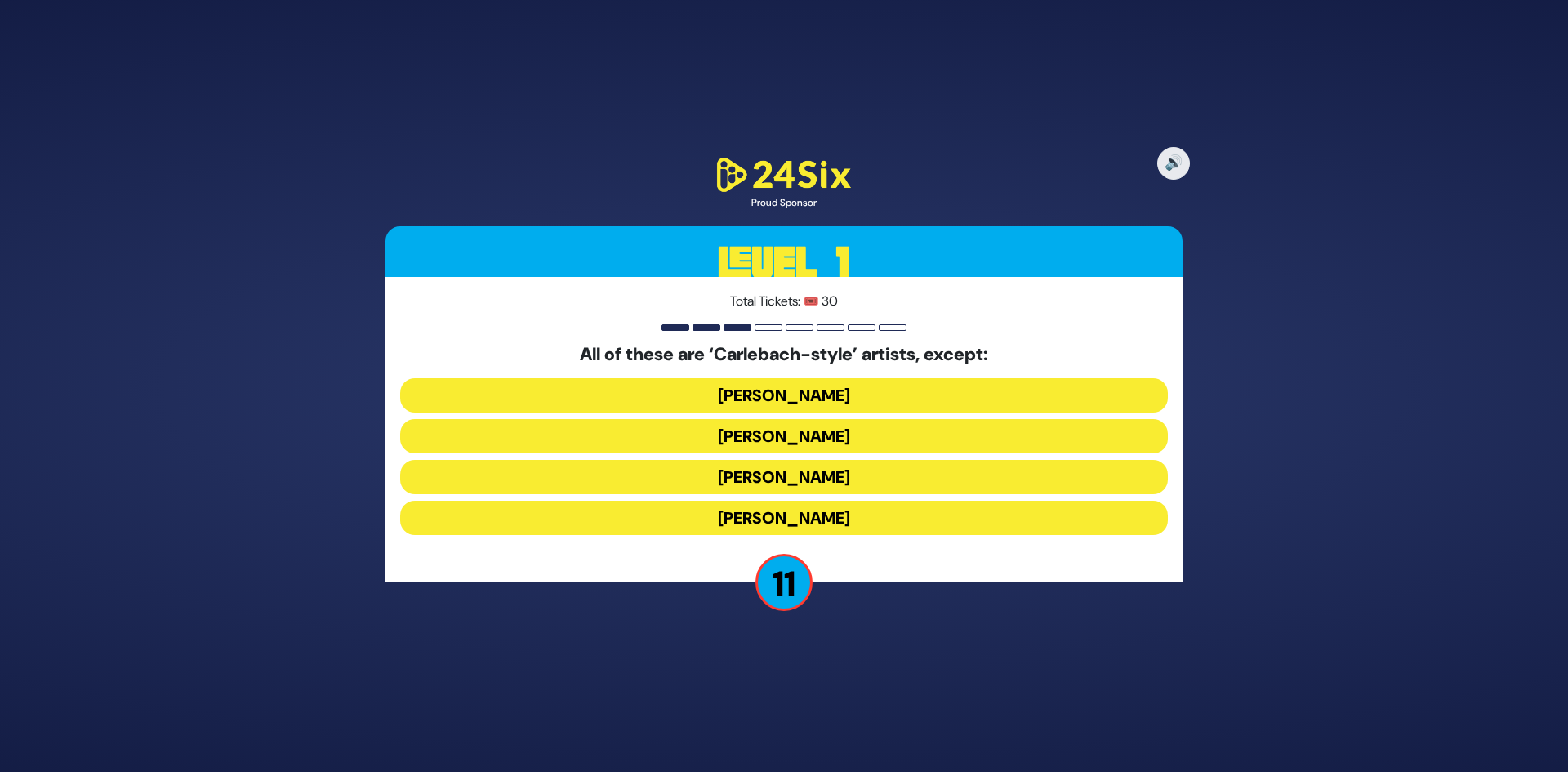
click at [843, 416] on div "All of these are ‘Carlebach-style’ artists, except: Yehuda Green Naftali Kempeh…" at bounding box center [784, 442] width 768 height 197
click at [832, 441] on button "Naftali Kempeh" at bounding box center [784, 436] width 768 height 34
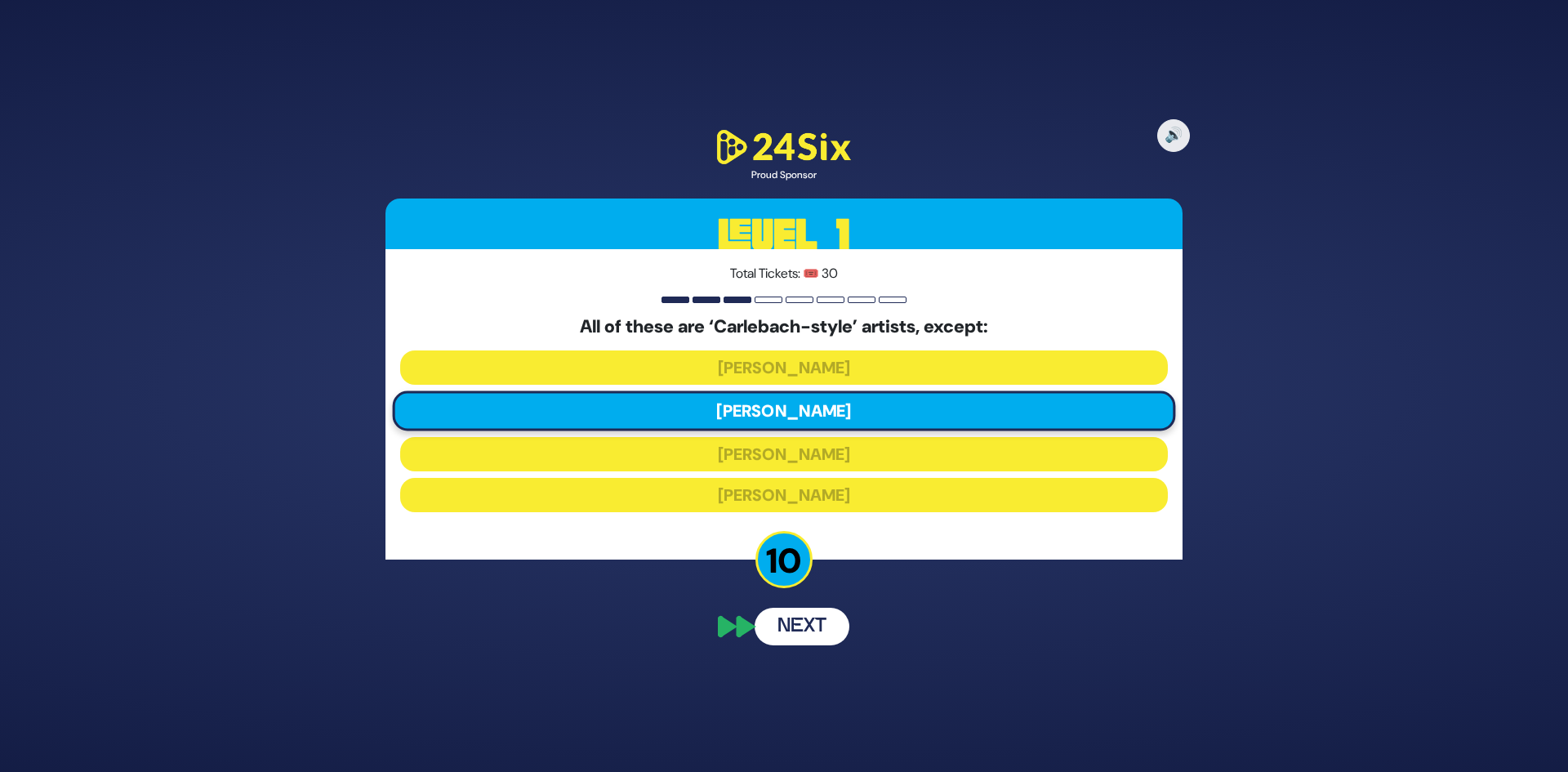
click at [825, 625] on button "Next" at bounding box center [802, 626] width 95 height 38
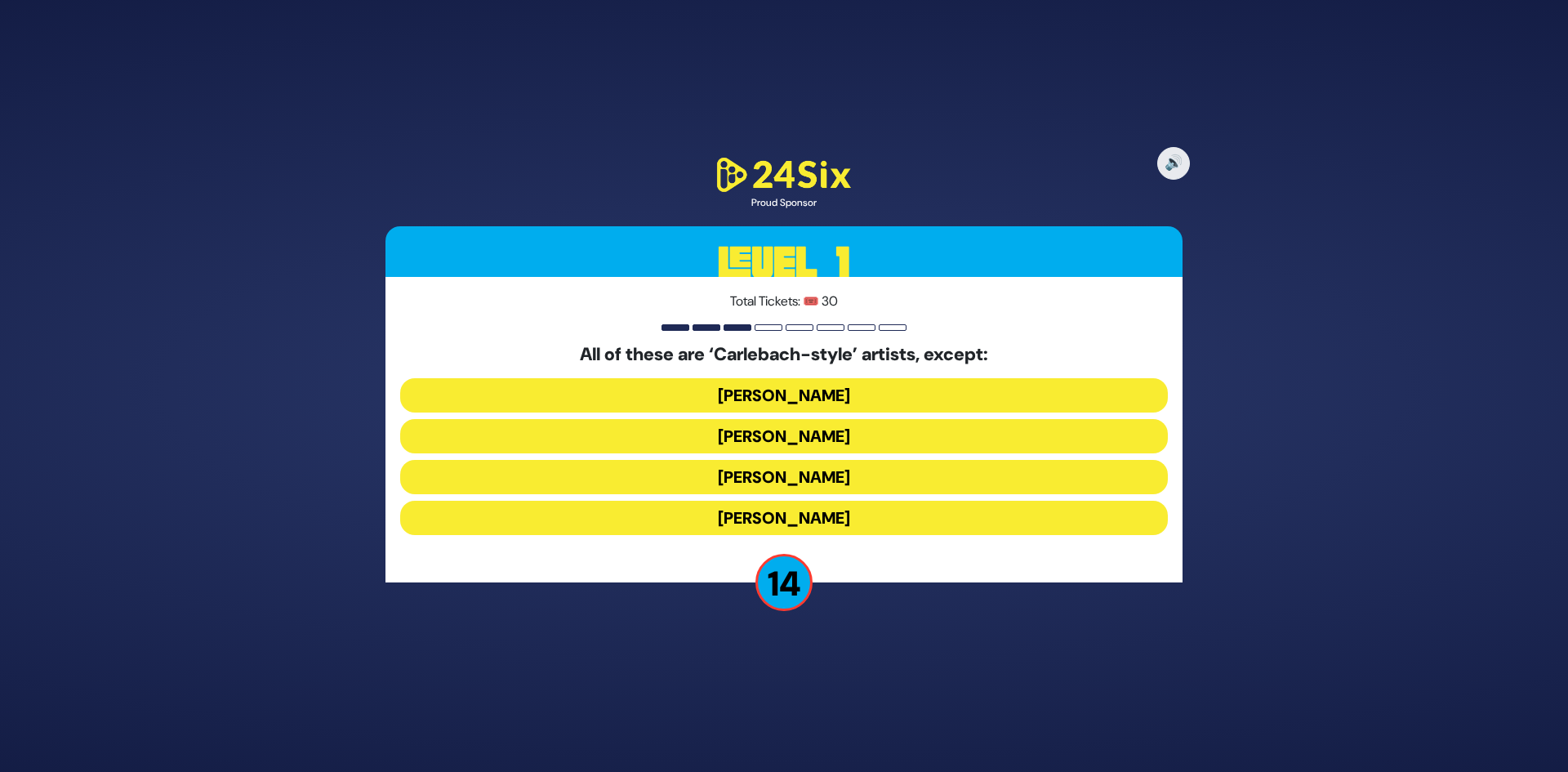
click at [816, 437] on button "Naftali Kempeh" at bounding box center [784, 436] width 768 height 34
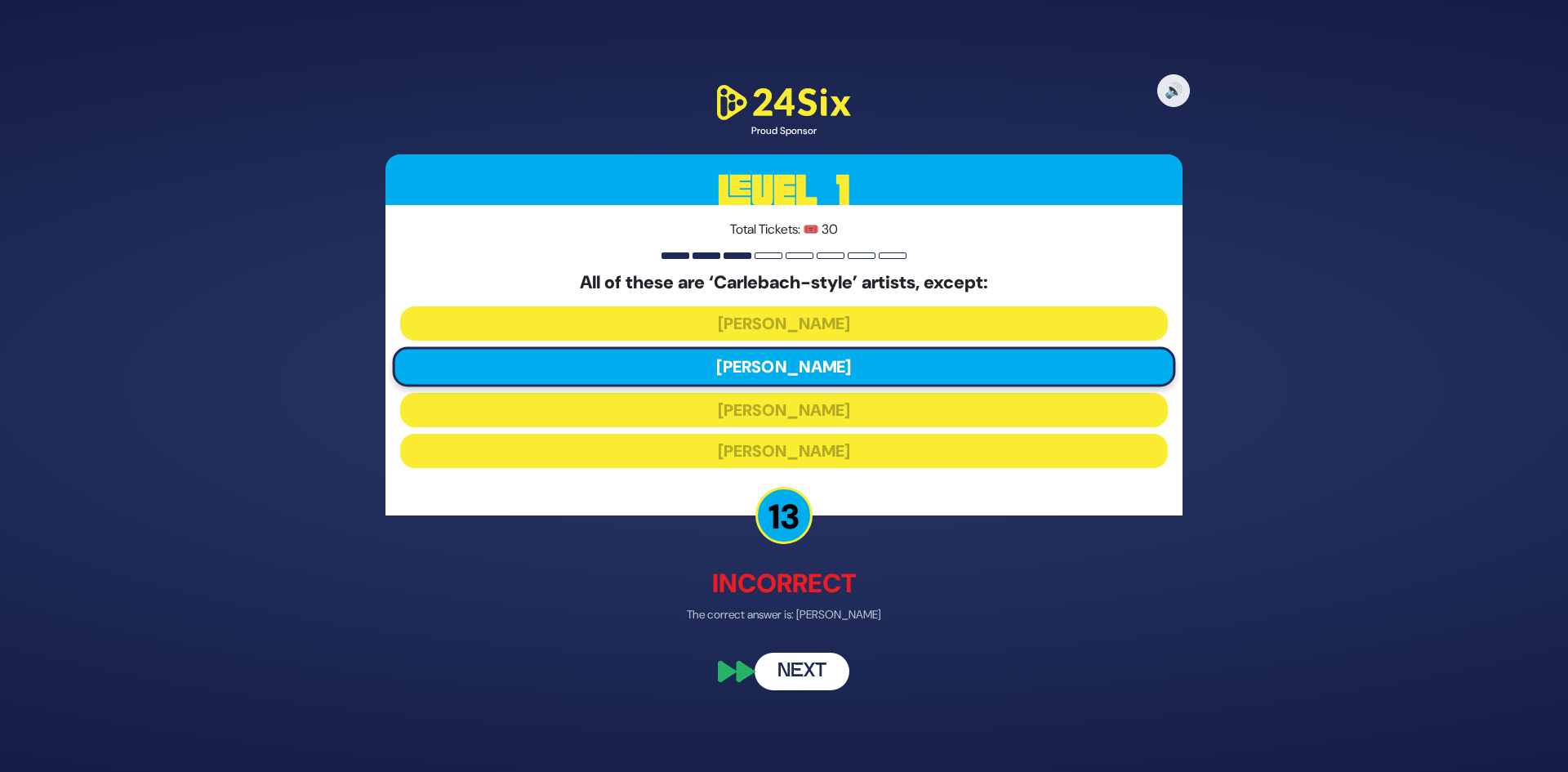
click at [777, 649] on div "🔊 Proud Sponsor Level 1 Total Tickets: 🎟️ 30 All of these are ‘Carlebach-style’…" at bounding box center [784, 386] width 837 height 647
click at [788, 660] on button "Next" at bounding box center [802, 671] width 95 height 38
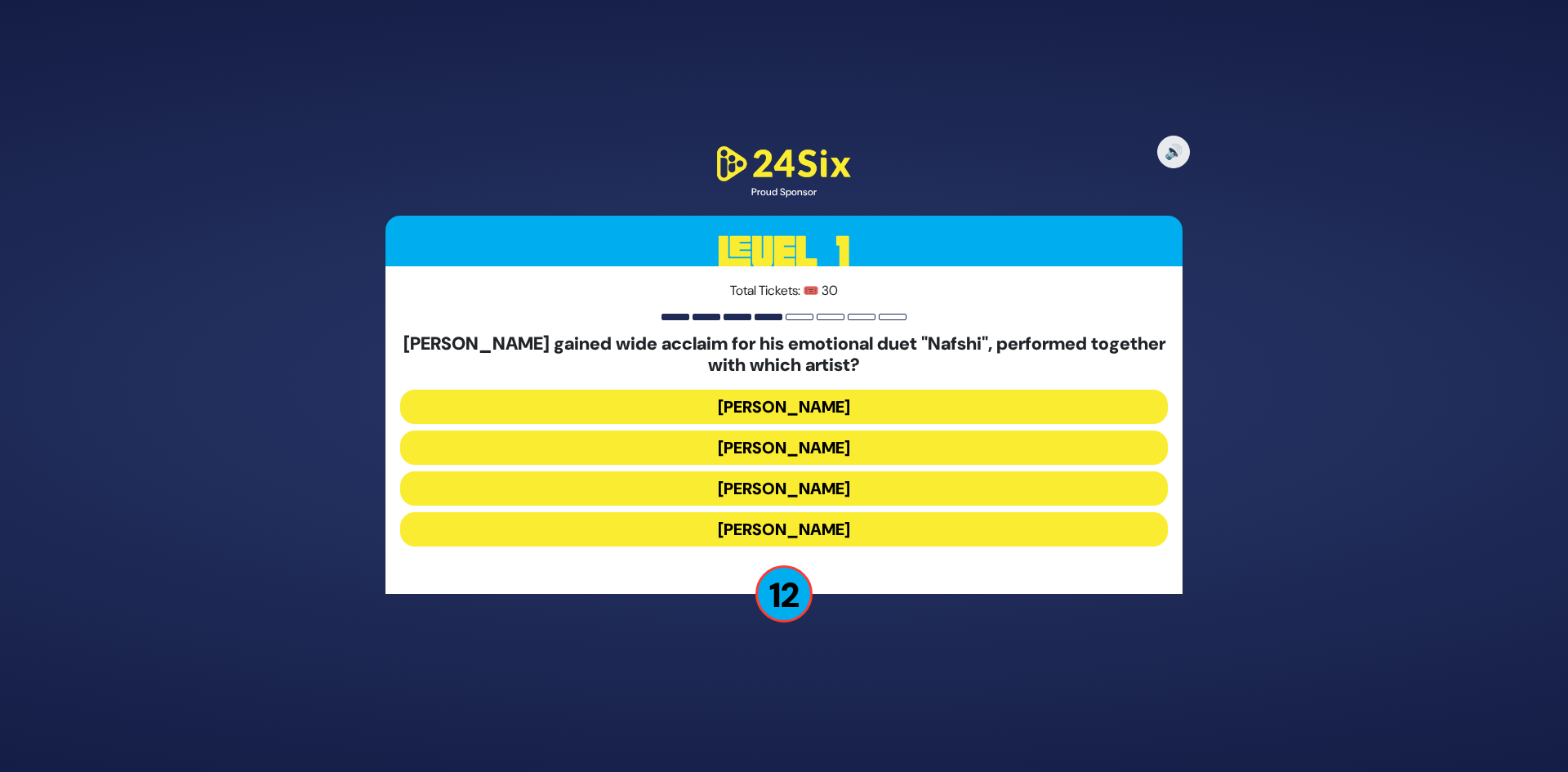
click at [829, 452] on button "Ishay Ribo" at bounding box center [784, 447] width 768 height 34
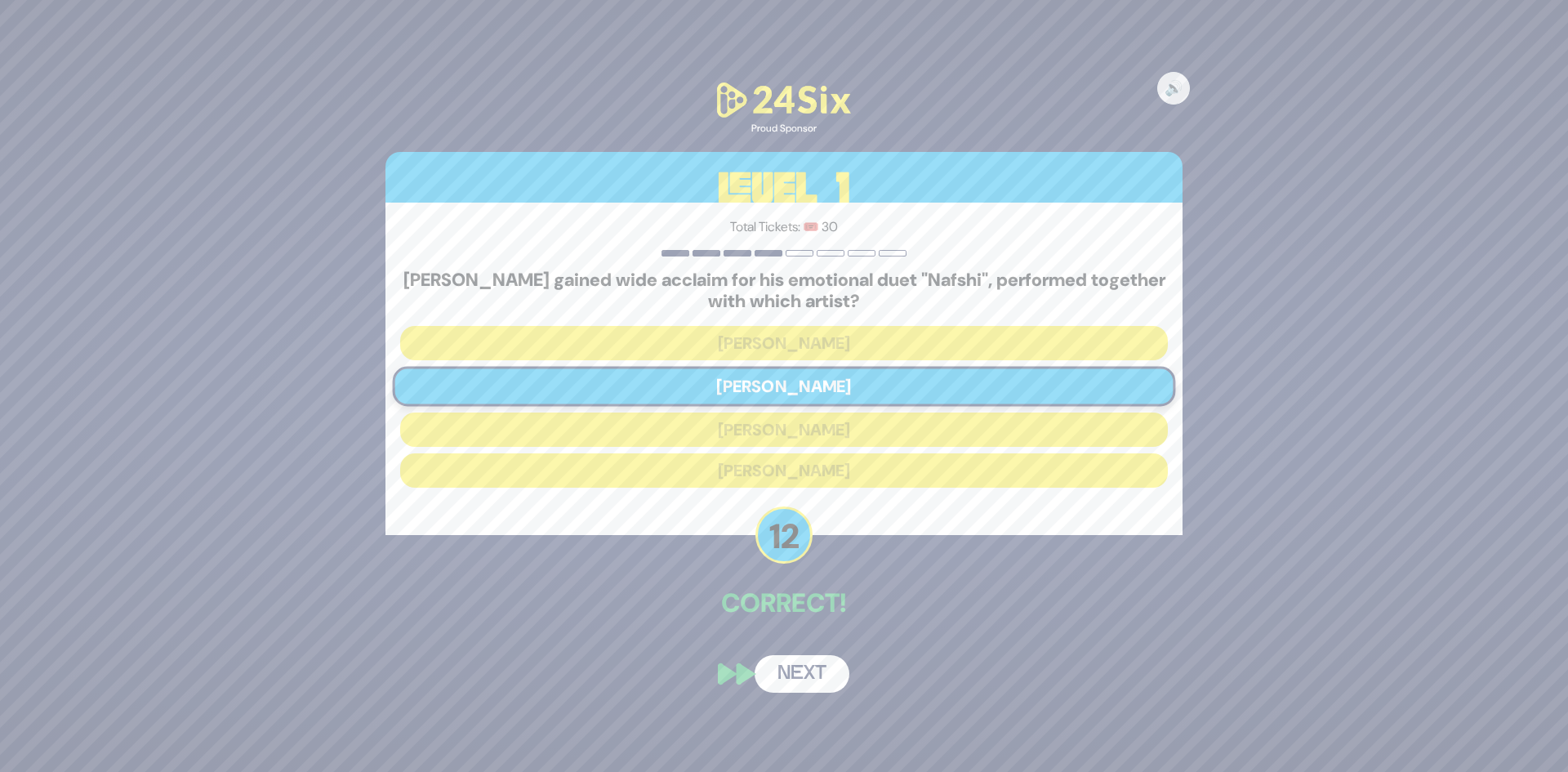
click at [797, 660] on button "Next" at bounding box center [802, 673] width 95 height 38
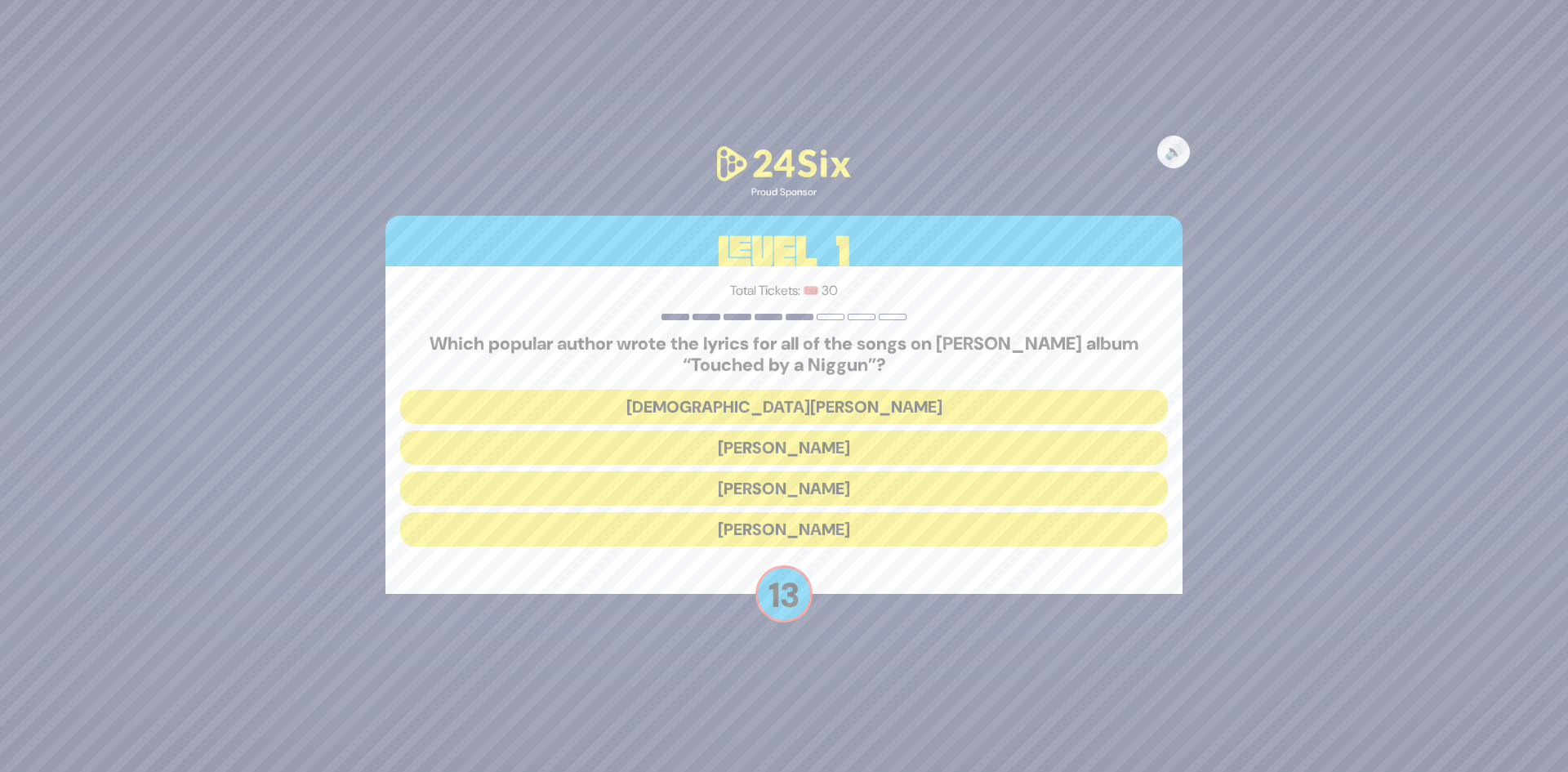
click at [845, 403] on button "Rabbi Yechiel Spero" at bounding box center [784, 406] width 768 height 34
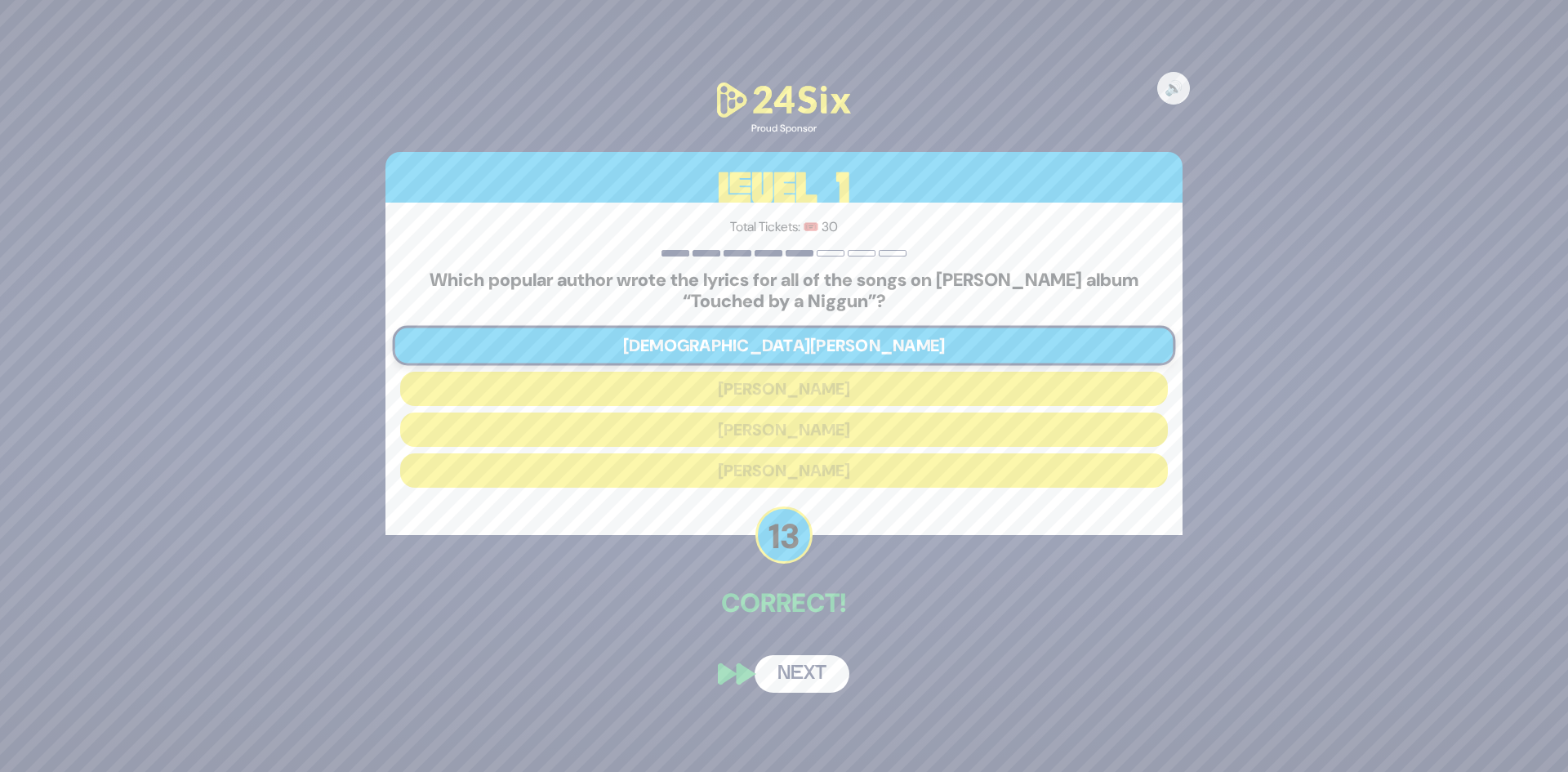
click at [792, 667] on button "Next" at bounding box center [802, 673] width 95 height 38
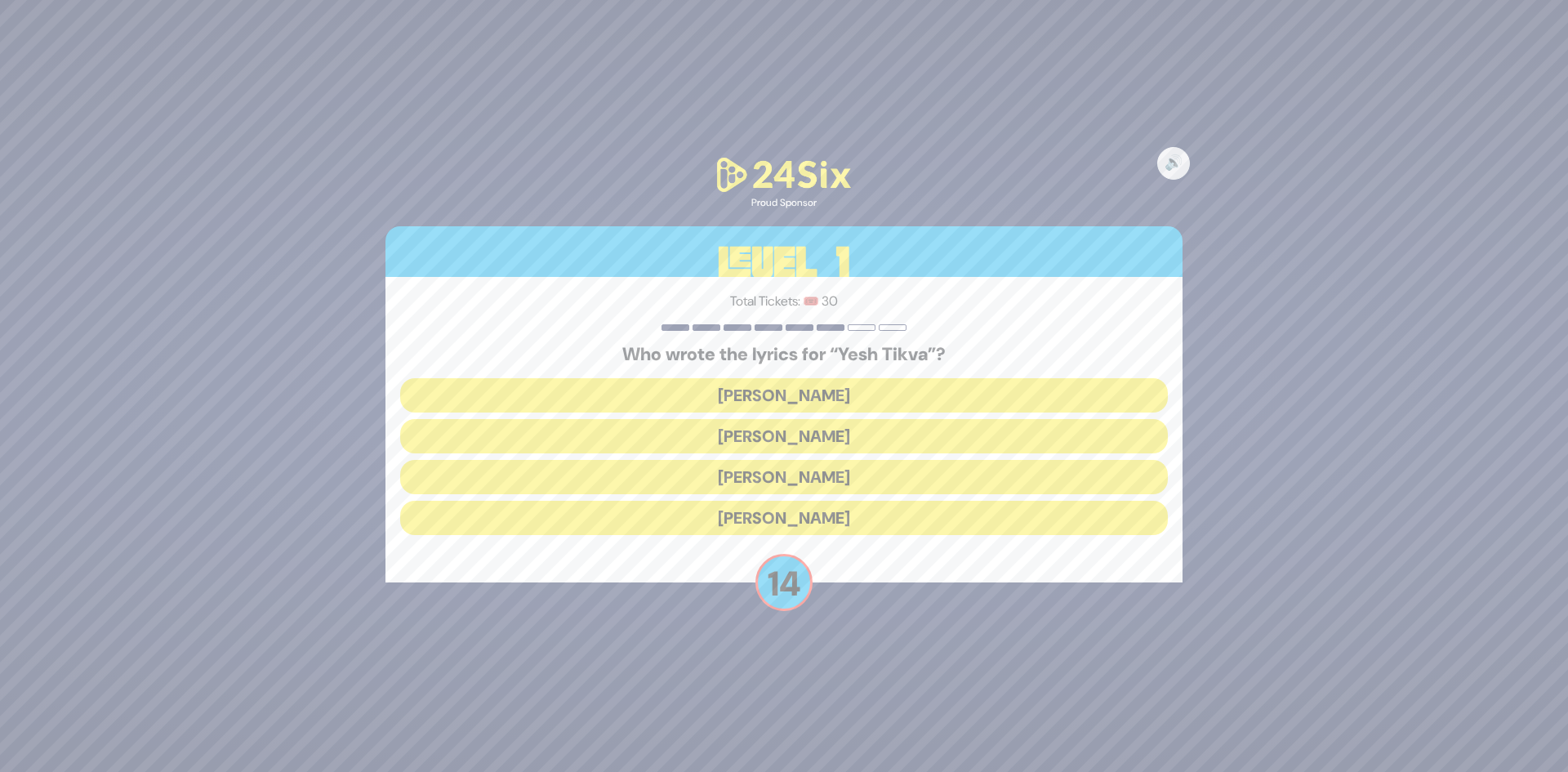
click at [827, 440] on button "Miriam Israeli" at bounding box center [784, 436] width 768 height 34
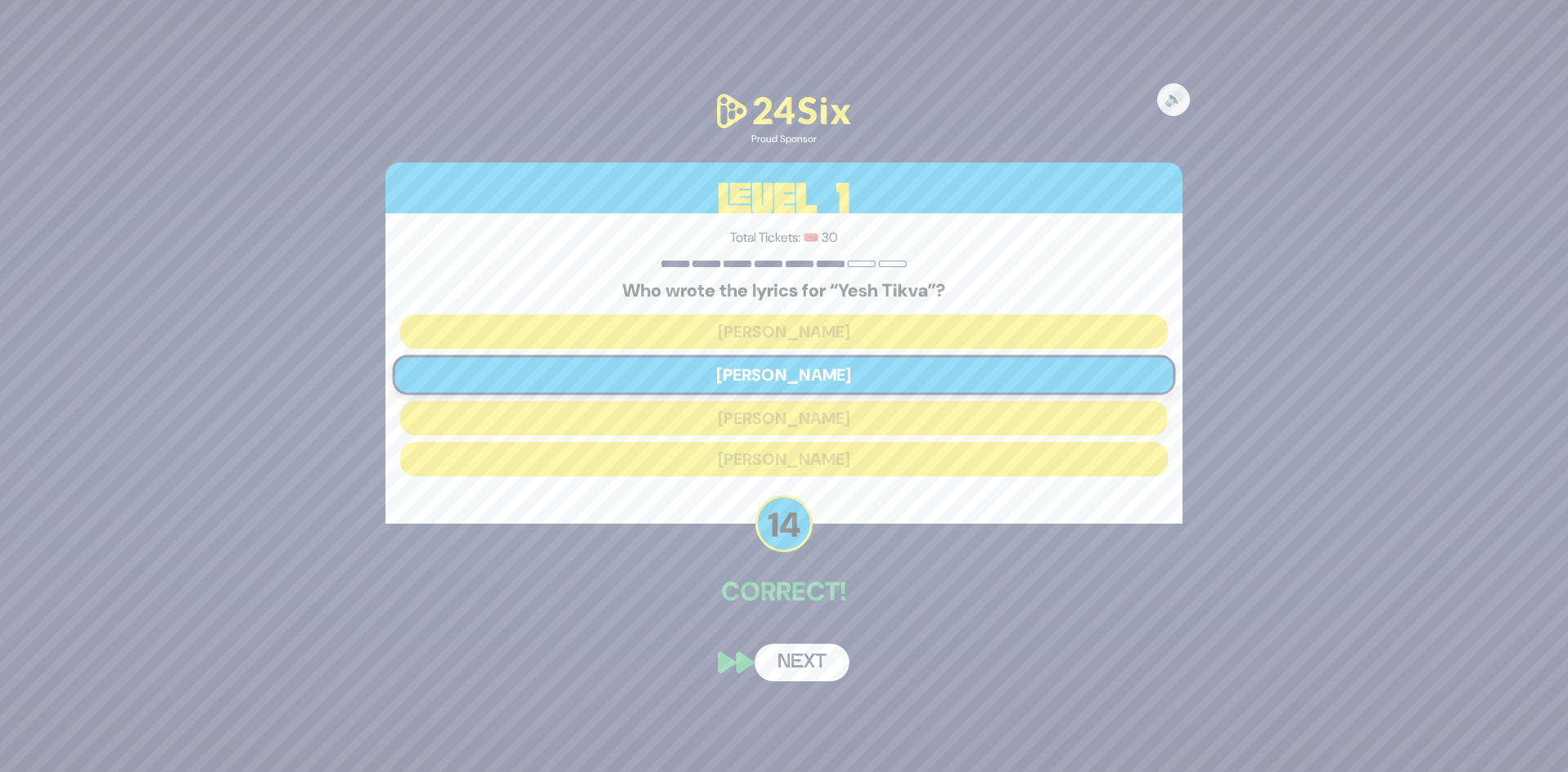
click at [803, 656] on button "Next" at bounding box center [802, 662] width 95 height 38
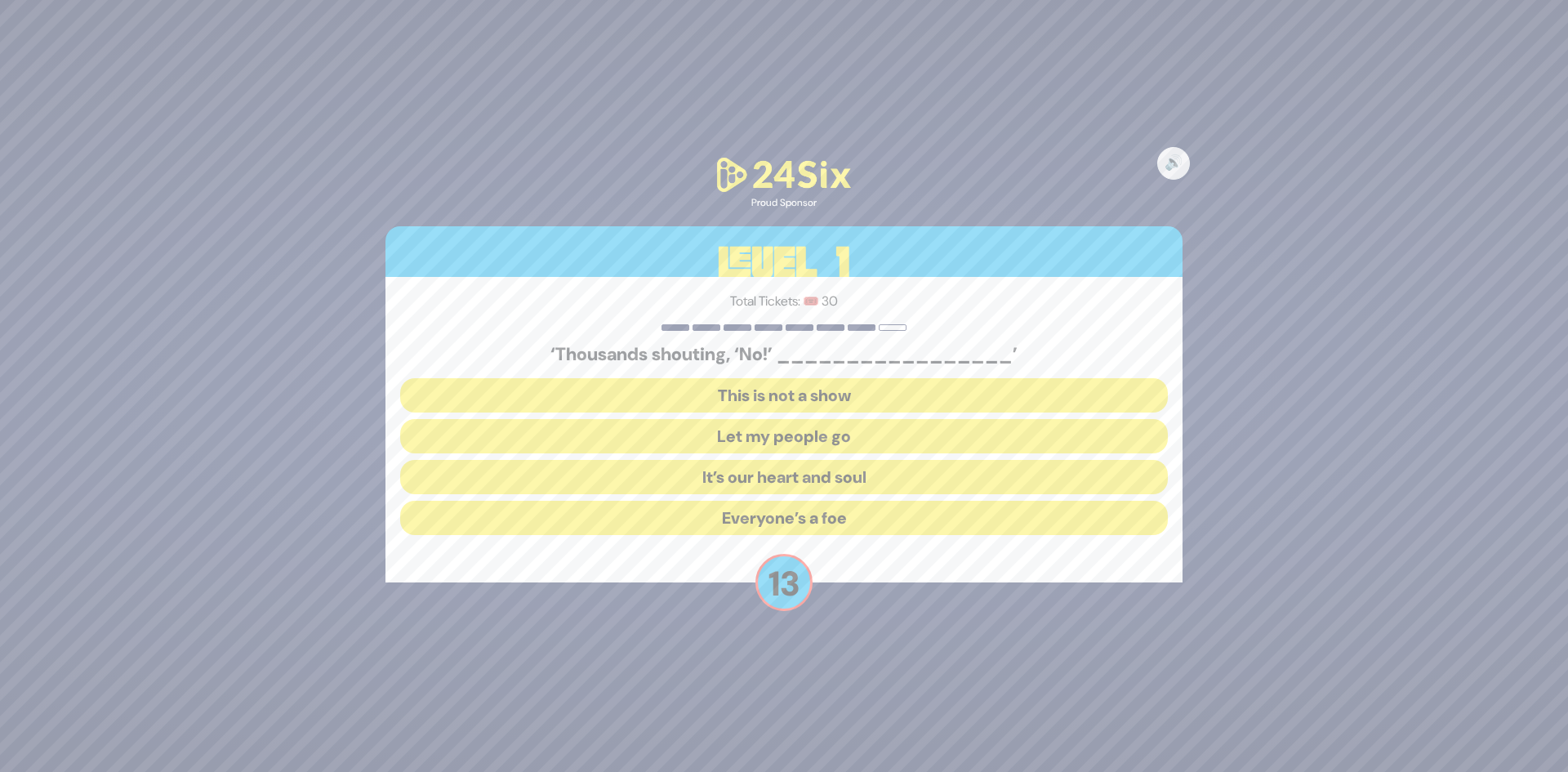
click at [830, 437] on button "Let my people go" at bounding box center [784, 436] width 768 height 34
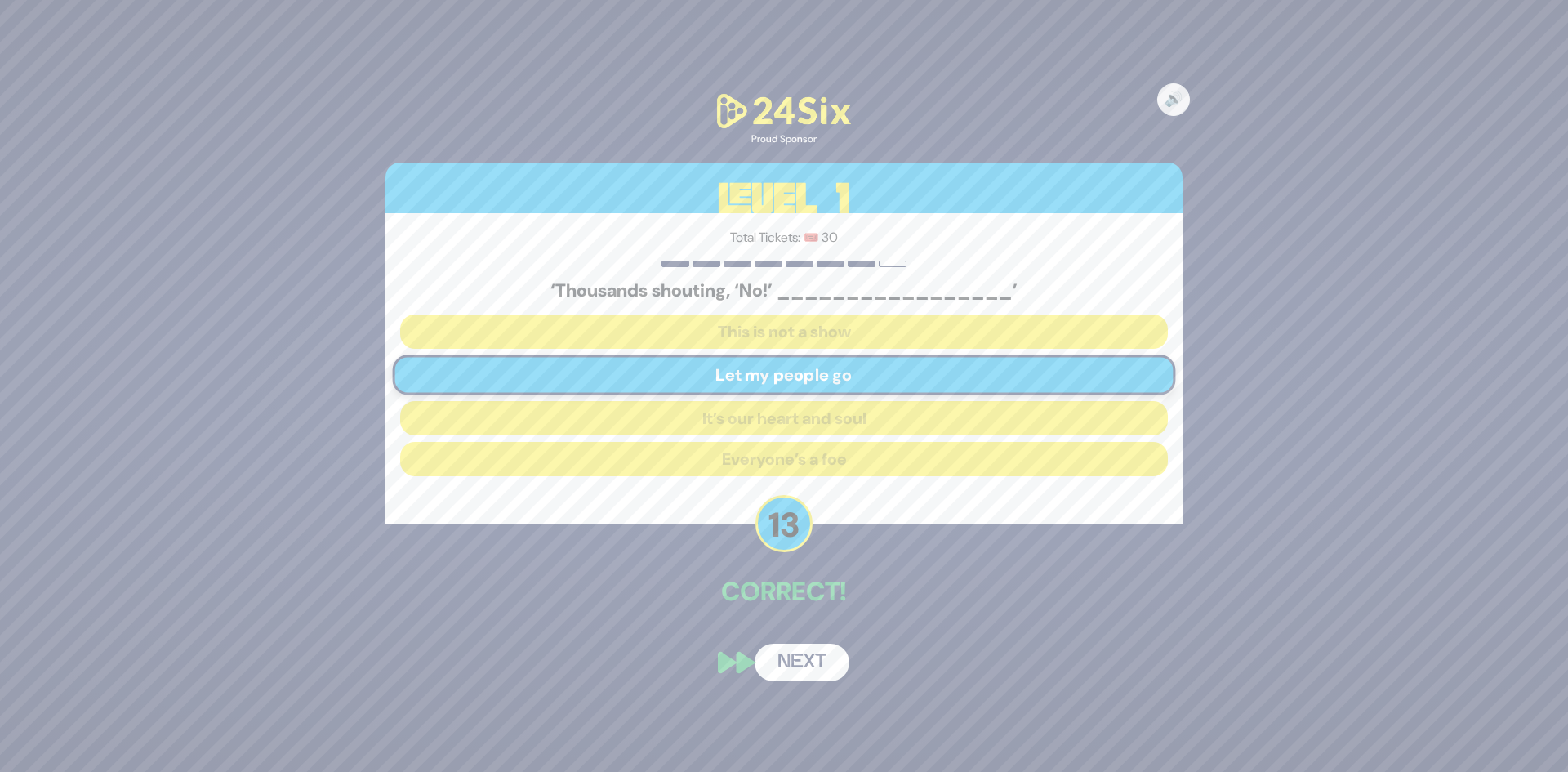
click at [786, 661] on button "Next" at bounding box center [802, 662] width 95 height 38
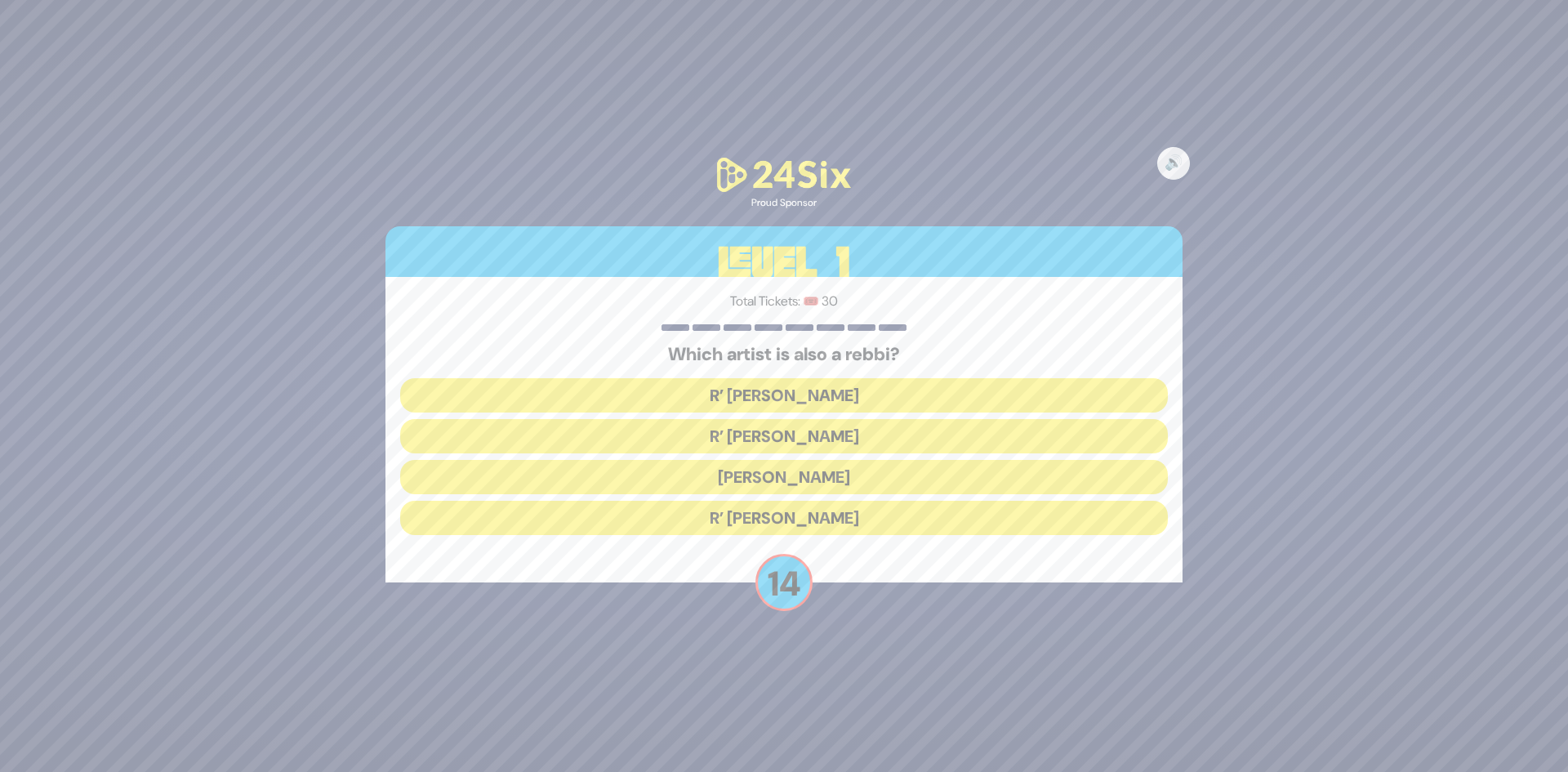
click at [818, 523] on button "R’ Baruch Levine" at bounding box center [784, 517] width 768 height 34
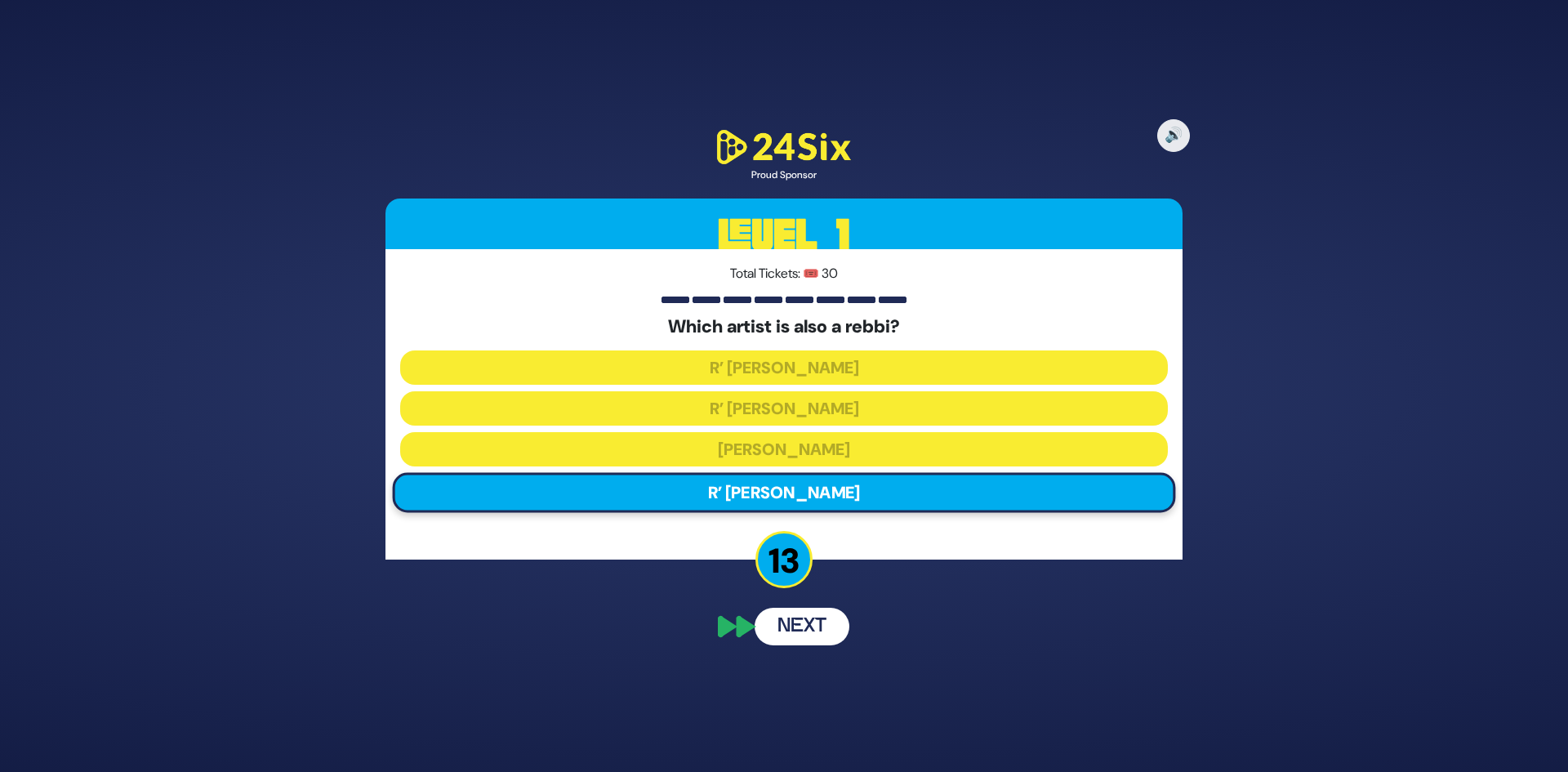
click at [795, 633] on button "Next" at bounding box center [802, 626] width 95 height 38
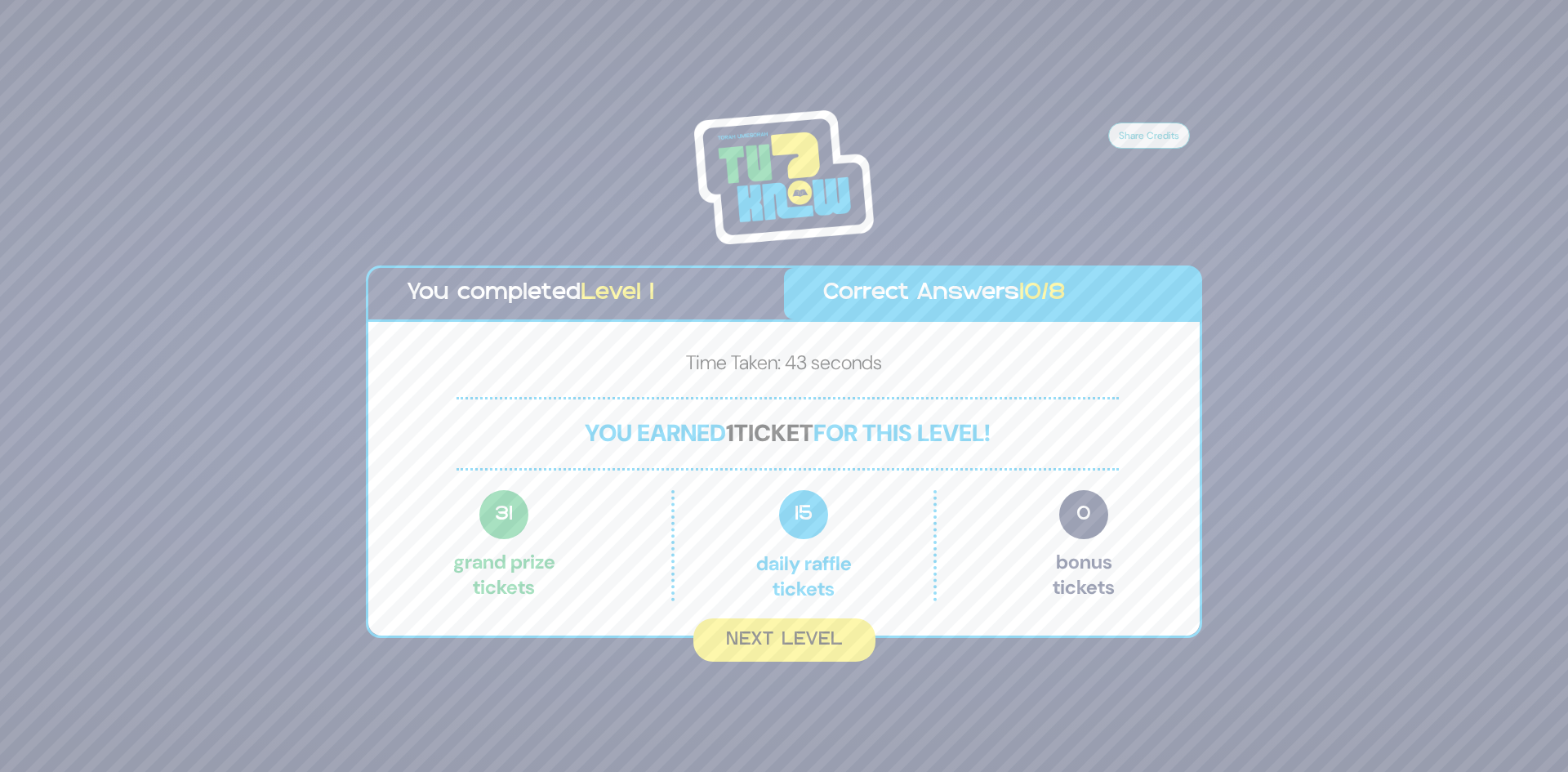
click at [793, 633] on button "Next Level" at bounding box center [785, 640] width 182 height 43
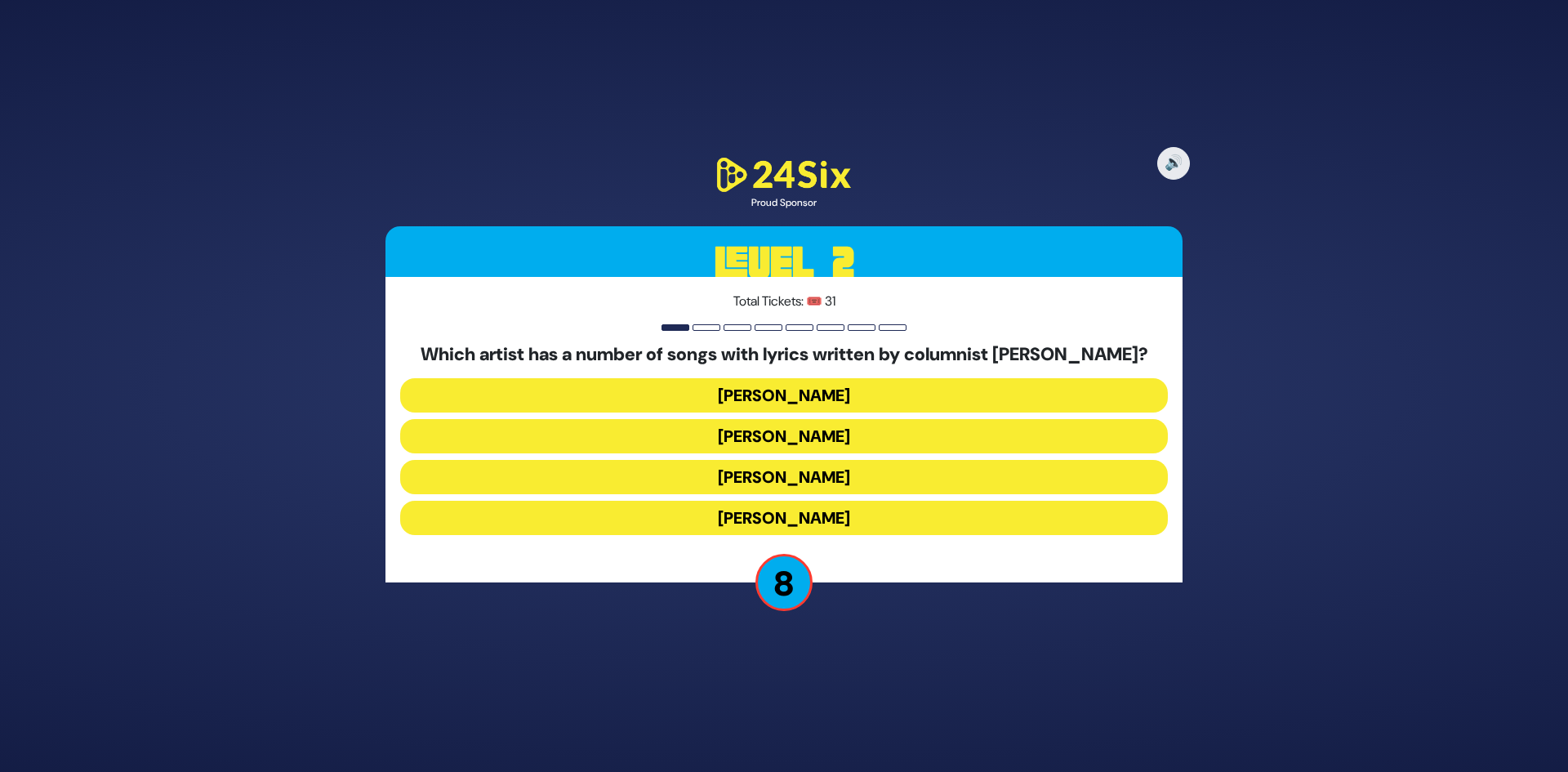
click at [816, 396] on button "Mordechai Shapiro" at bounding box center [784, 395] width 768 height 34
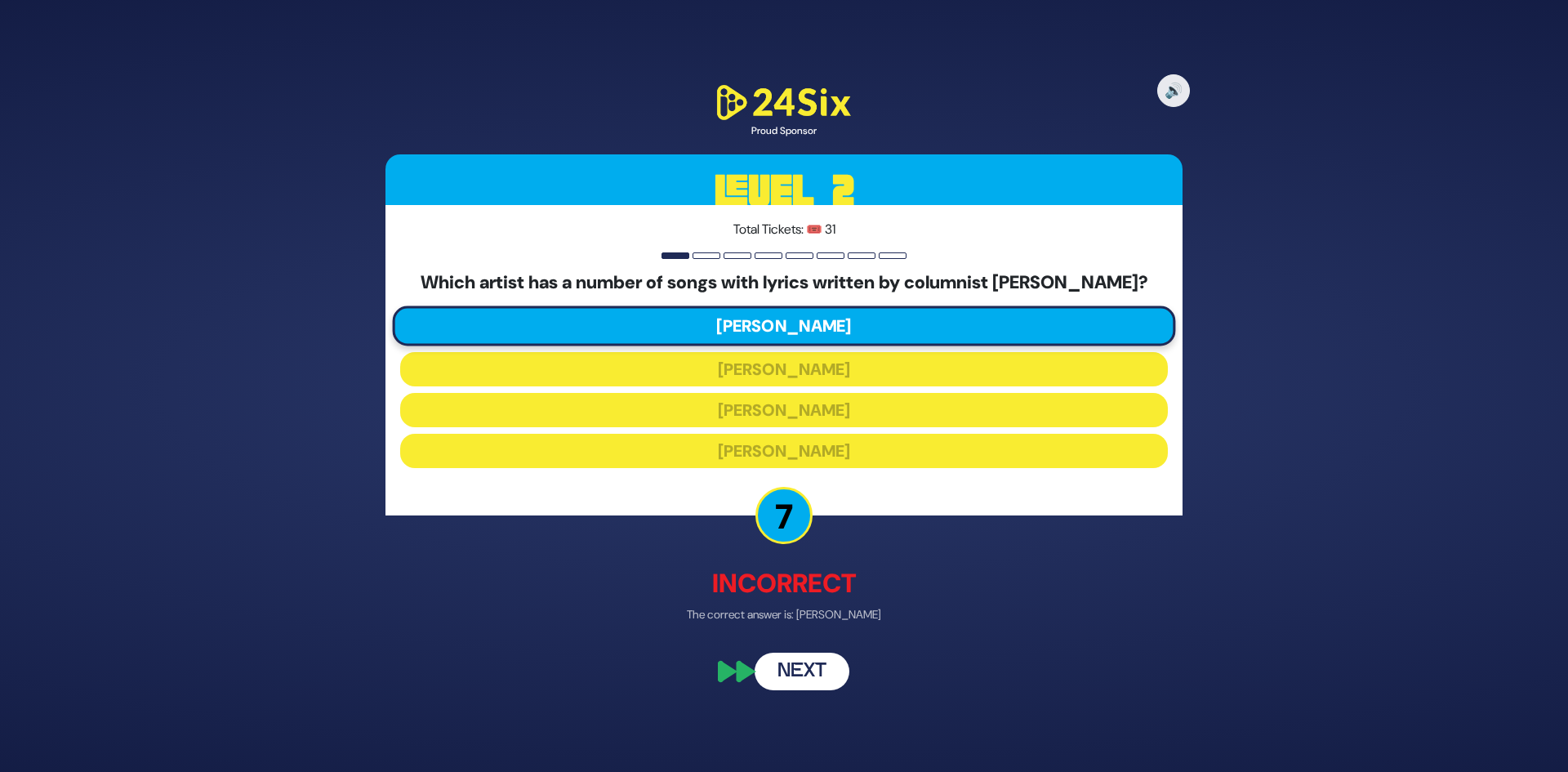
click at [814, 667] on button "Next" at bounding box center [802, 671] width 95 height 38
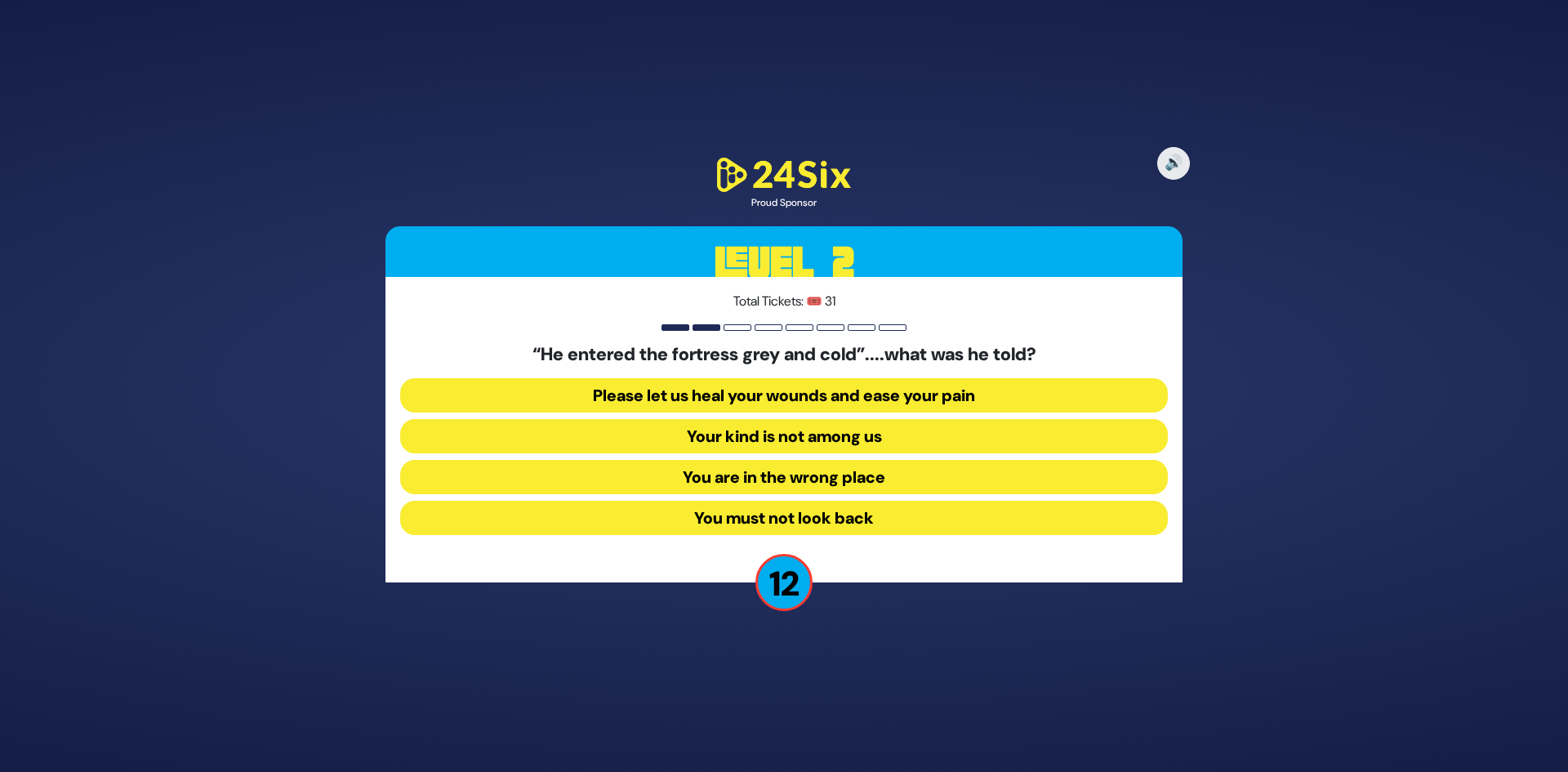
click at [878, 432] on button "Your kind is not among us" at bounding box center [784, 436] width 768 height 34
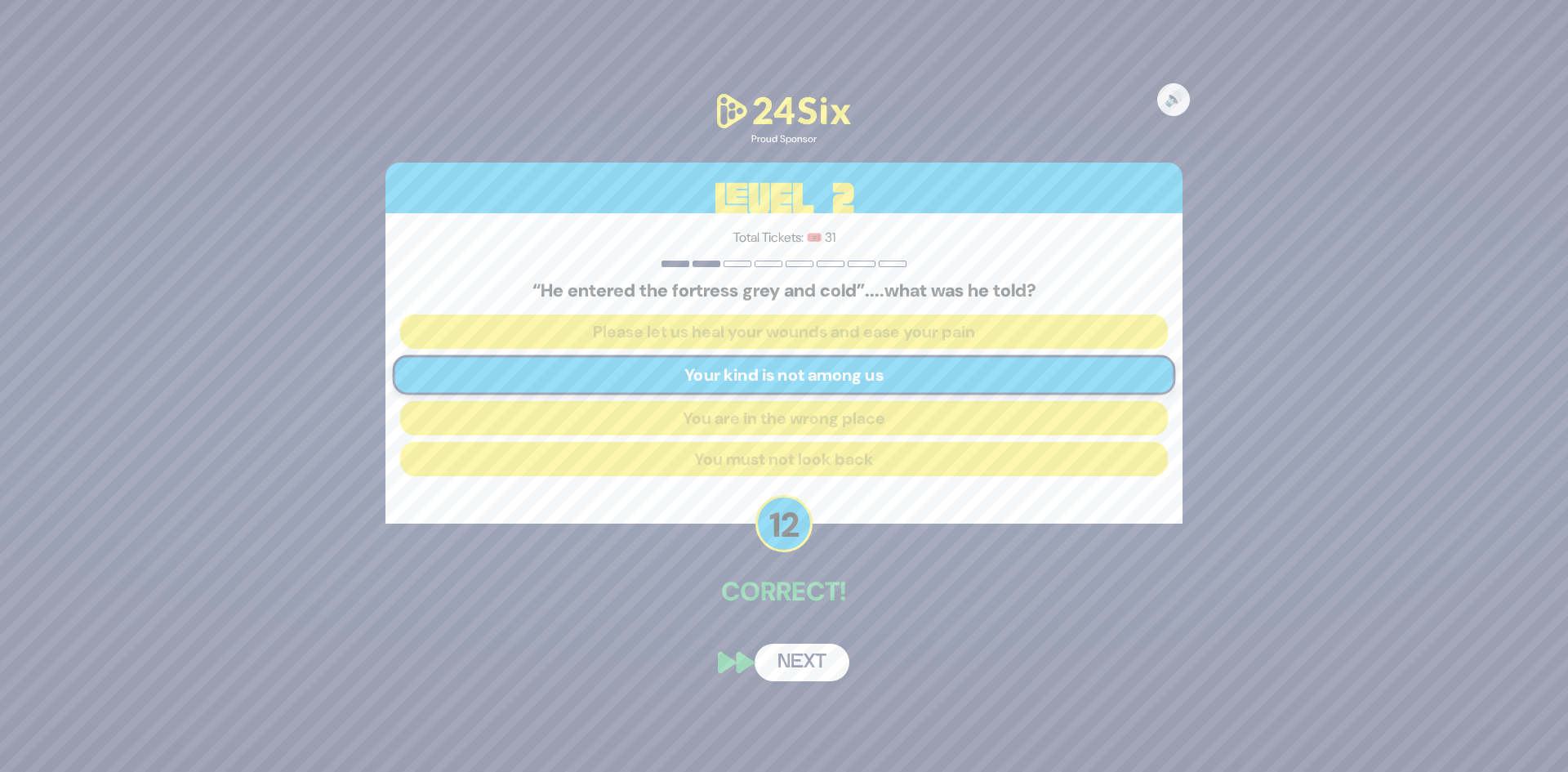
click at [821, 673] on button "Next" at bounding box center [802, 662] width 95 height 38
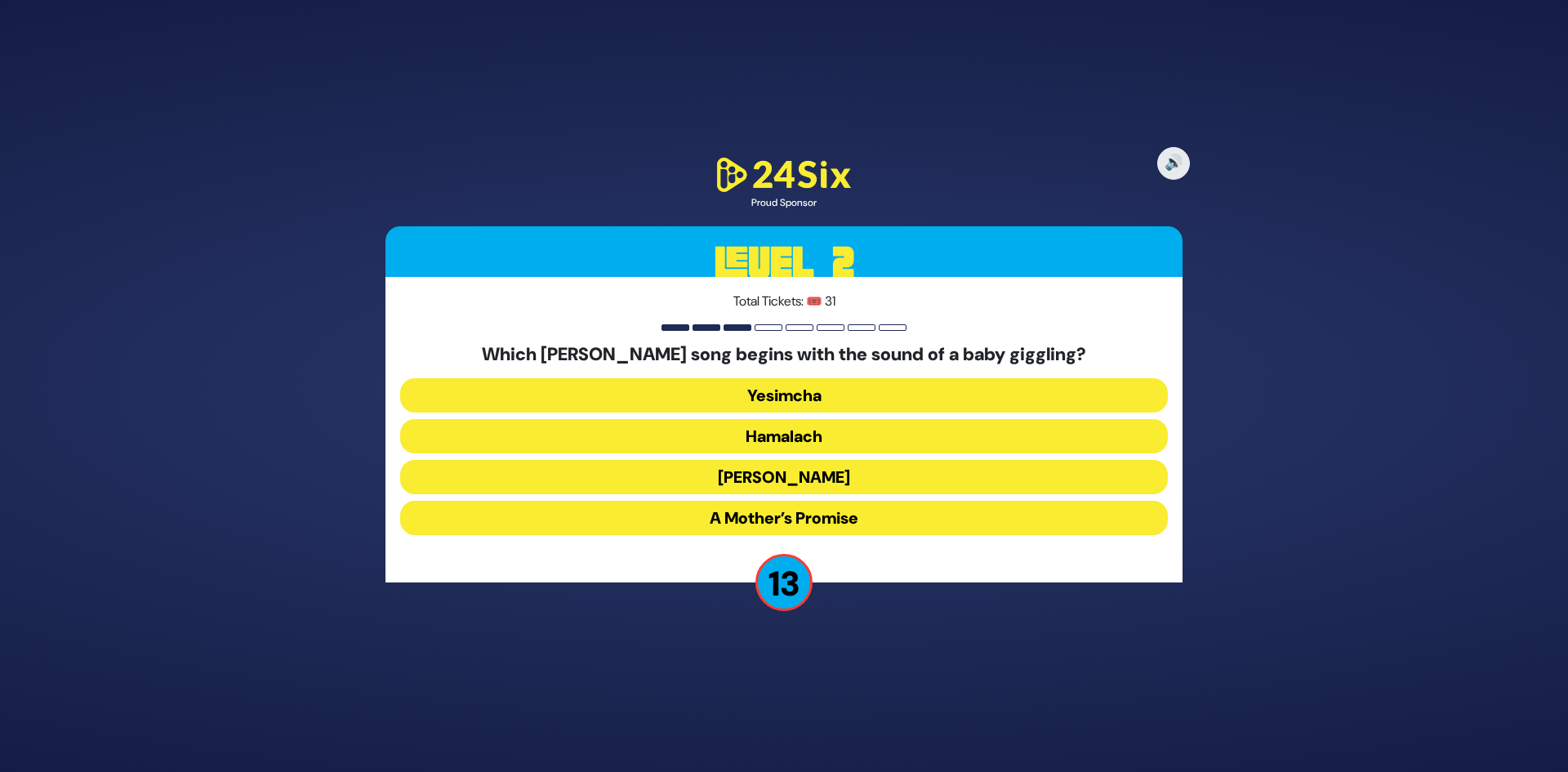
click at [850, 482] on button "Zeh Hakatan" at bounding box center [784, 477] width 768 height 34
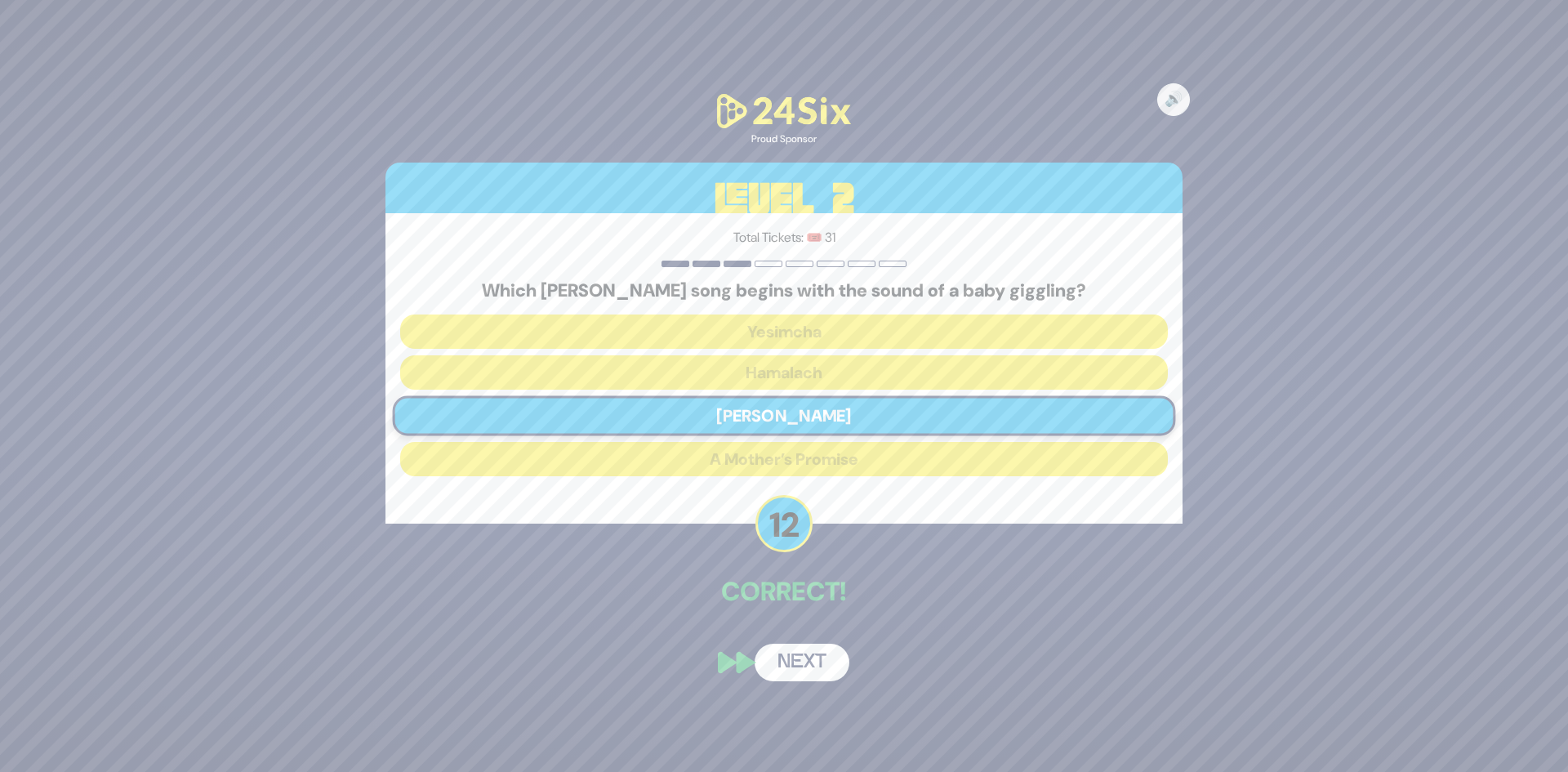
click at [822, 647] on button "Next" at bounding box center [802, 662] width 95 height 38
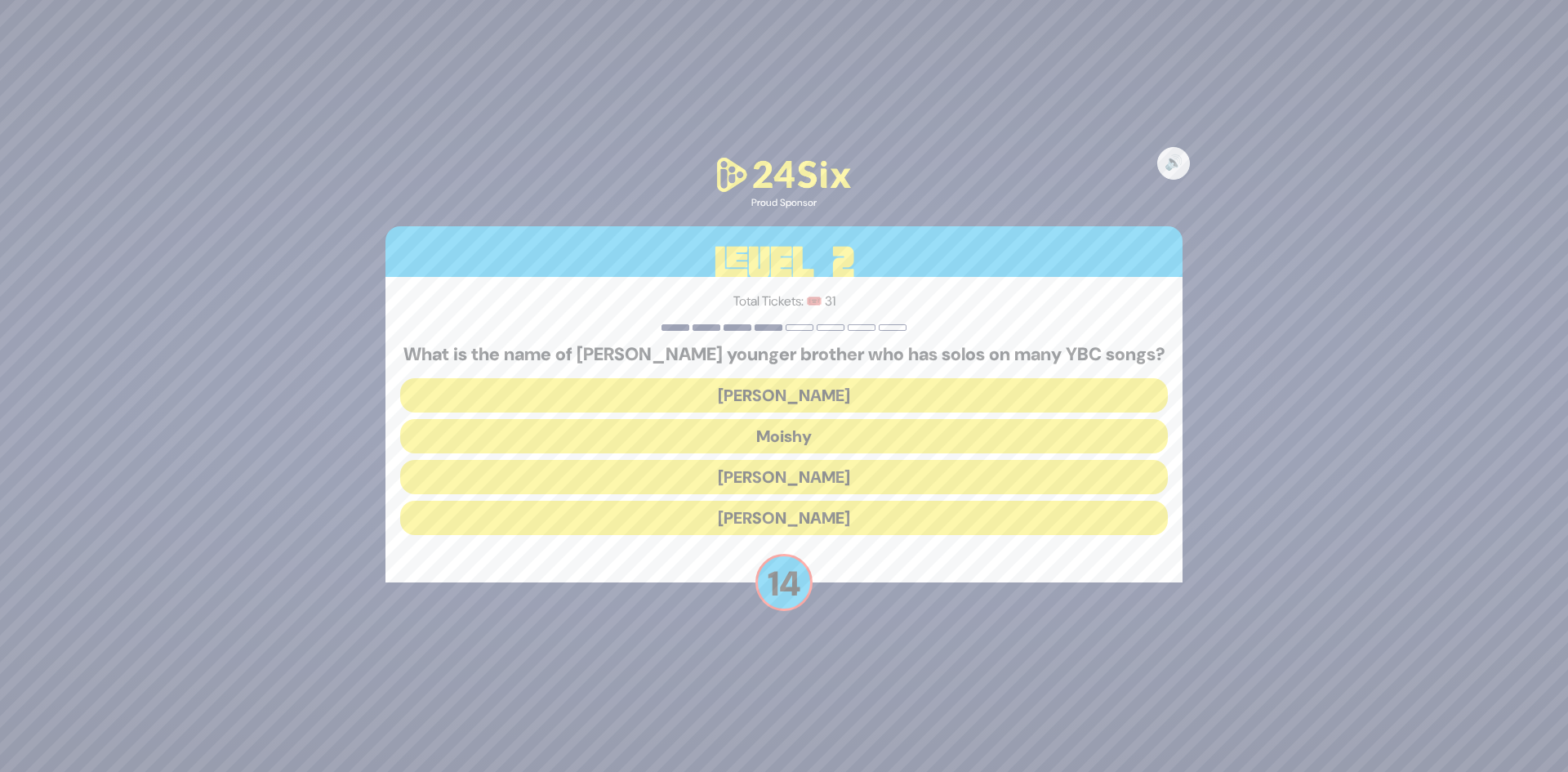
click at [891, 527] on button "Yaakov Mordechai" at bounding box center [784, 517] width 768 height 34
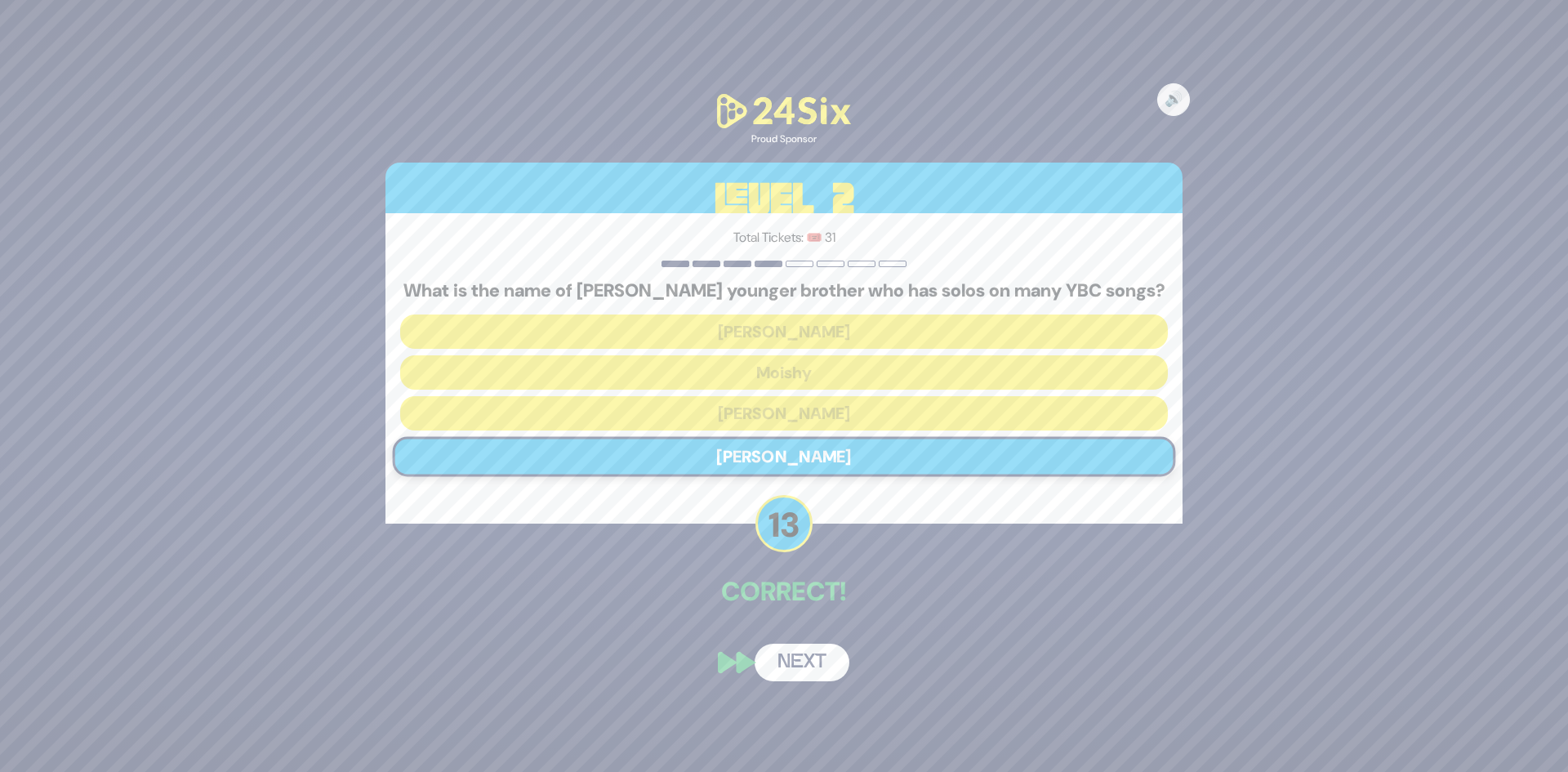
click at [814, 679] on button "Next" at bounding box center [802, 662] width 95 height 38
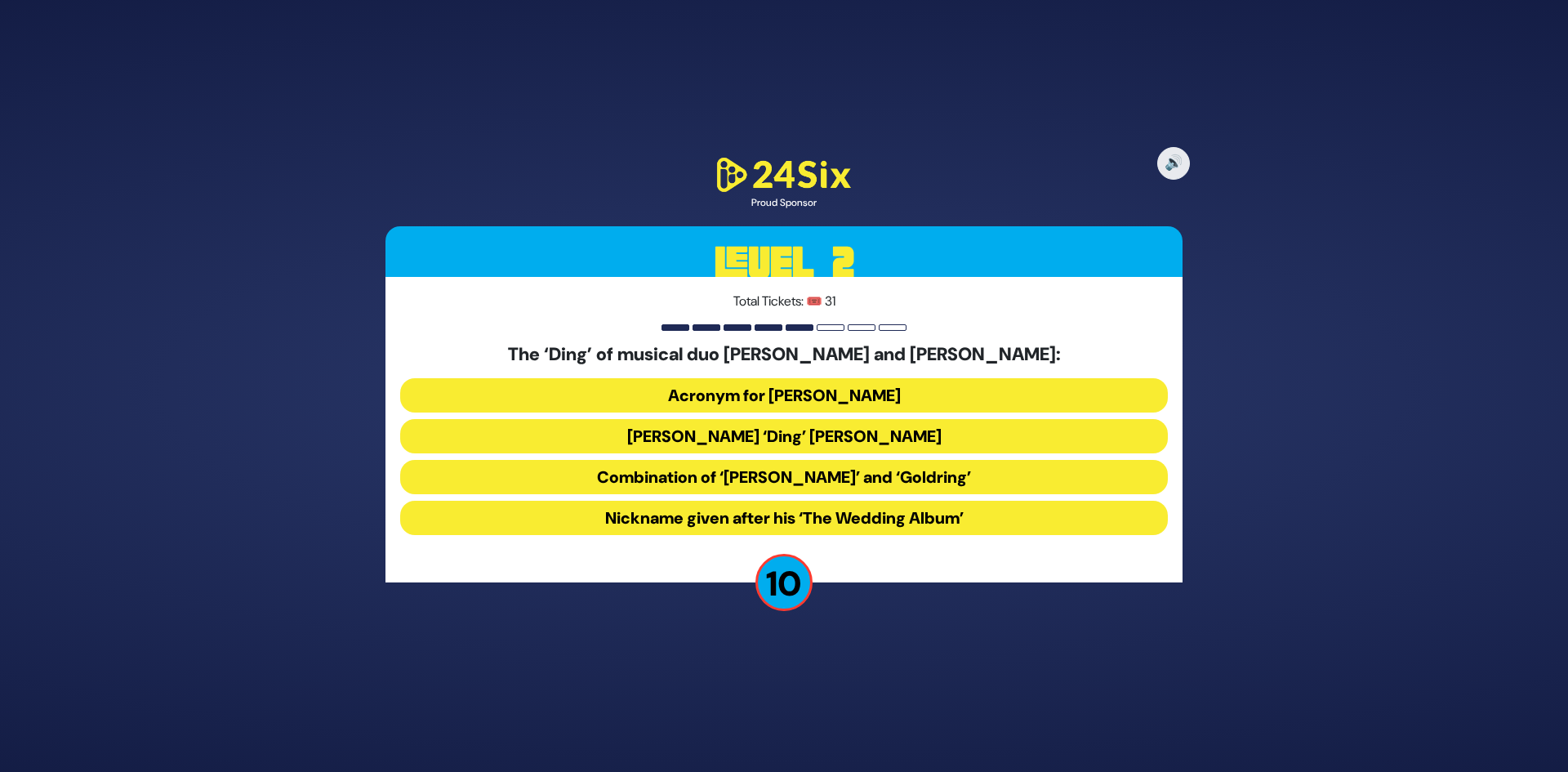
click at [830, 396] on button "Acronym for Dovid Nachman Golding" at bounding box center [784, 395] width 768 height 34
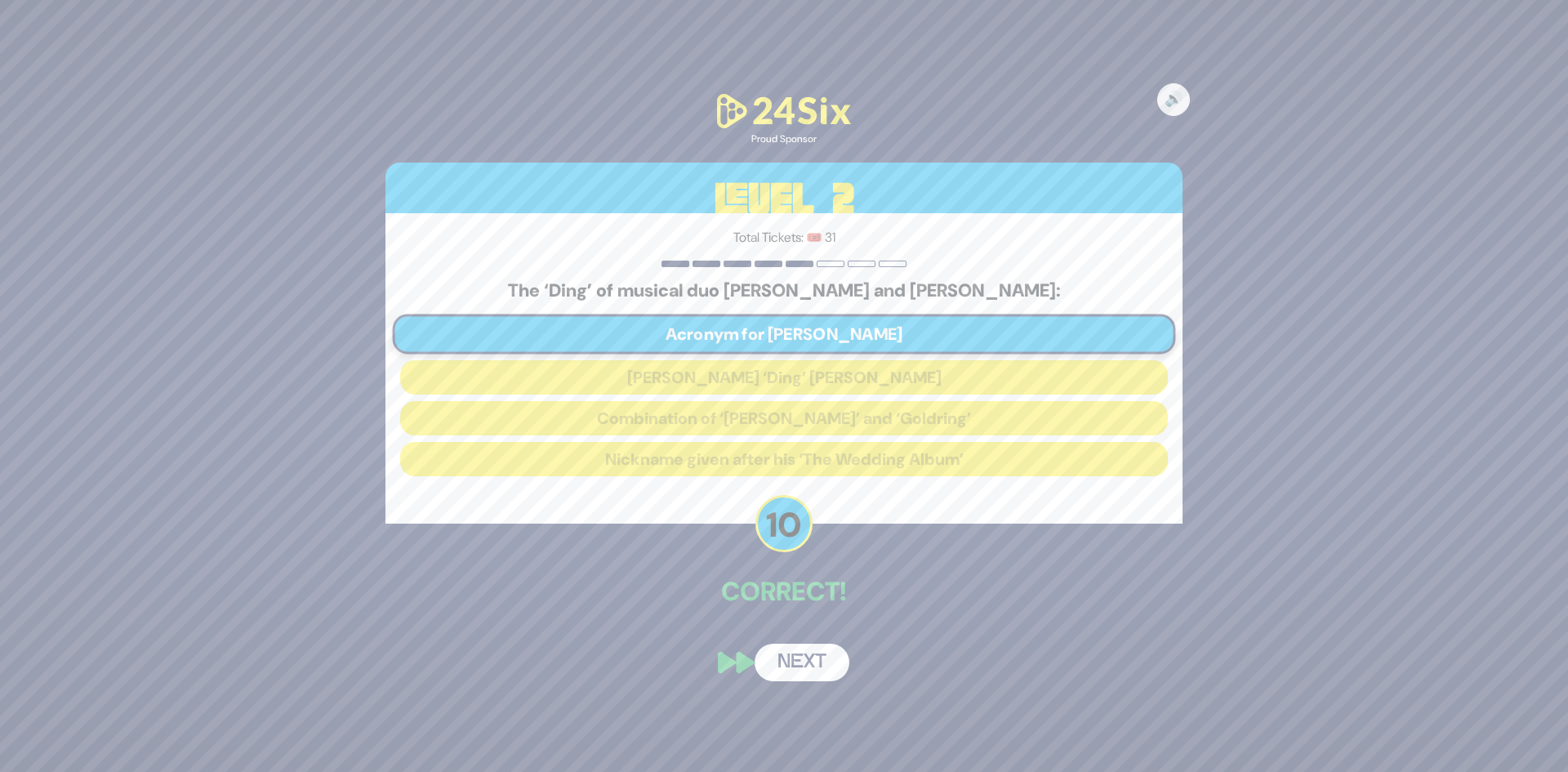
click at [802, 664] on button "Next" at bounding box center [802, 662] width 95 height 38
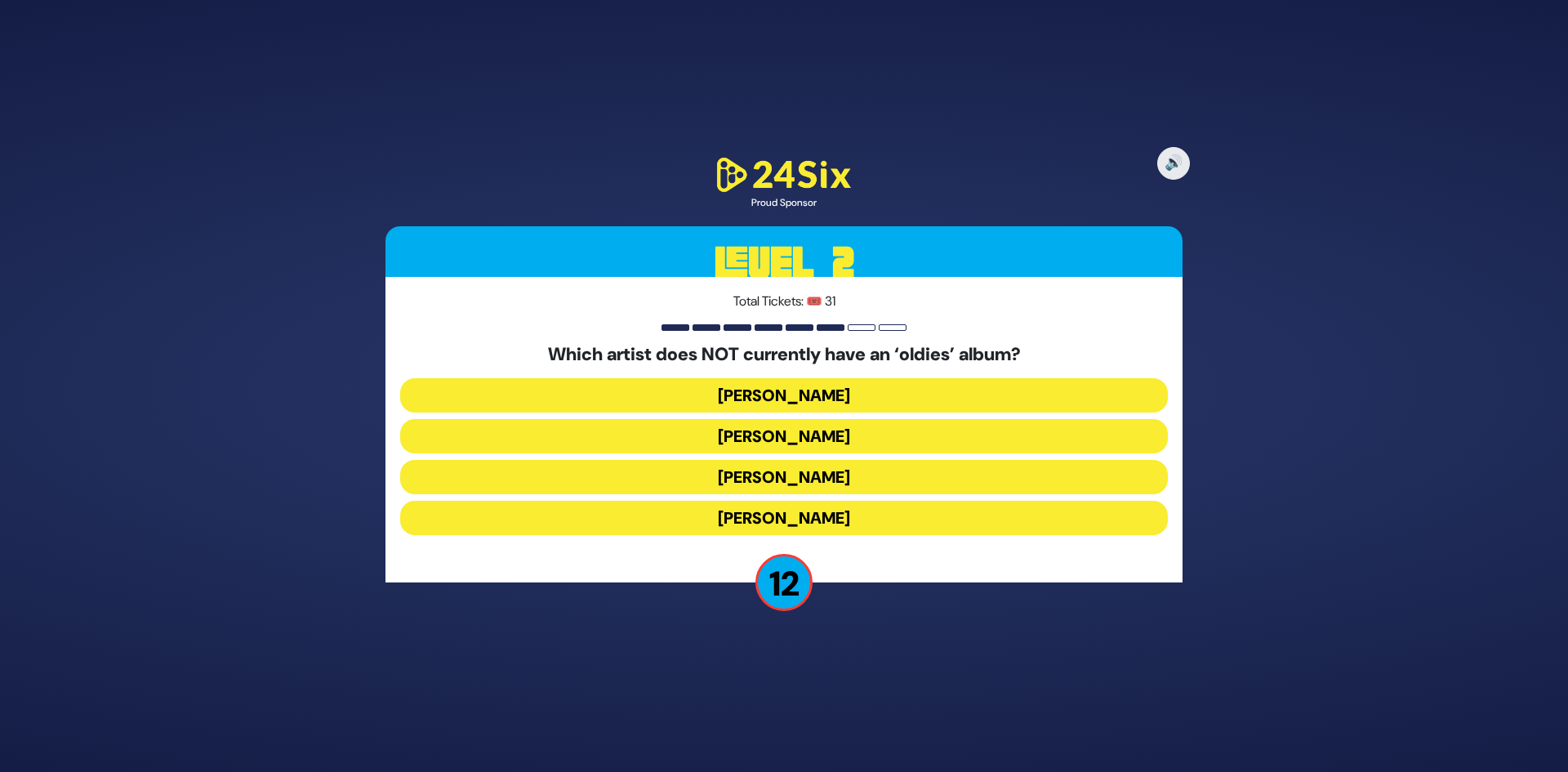
click at [862, 439] on button "Mordechai Shapiro" at bounding box center [784, 436] width 768 height 34
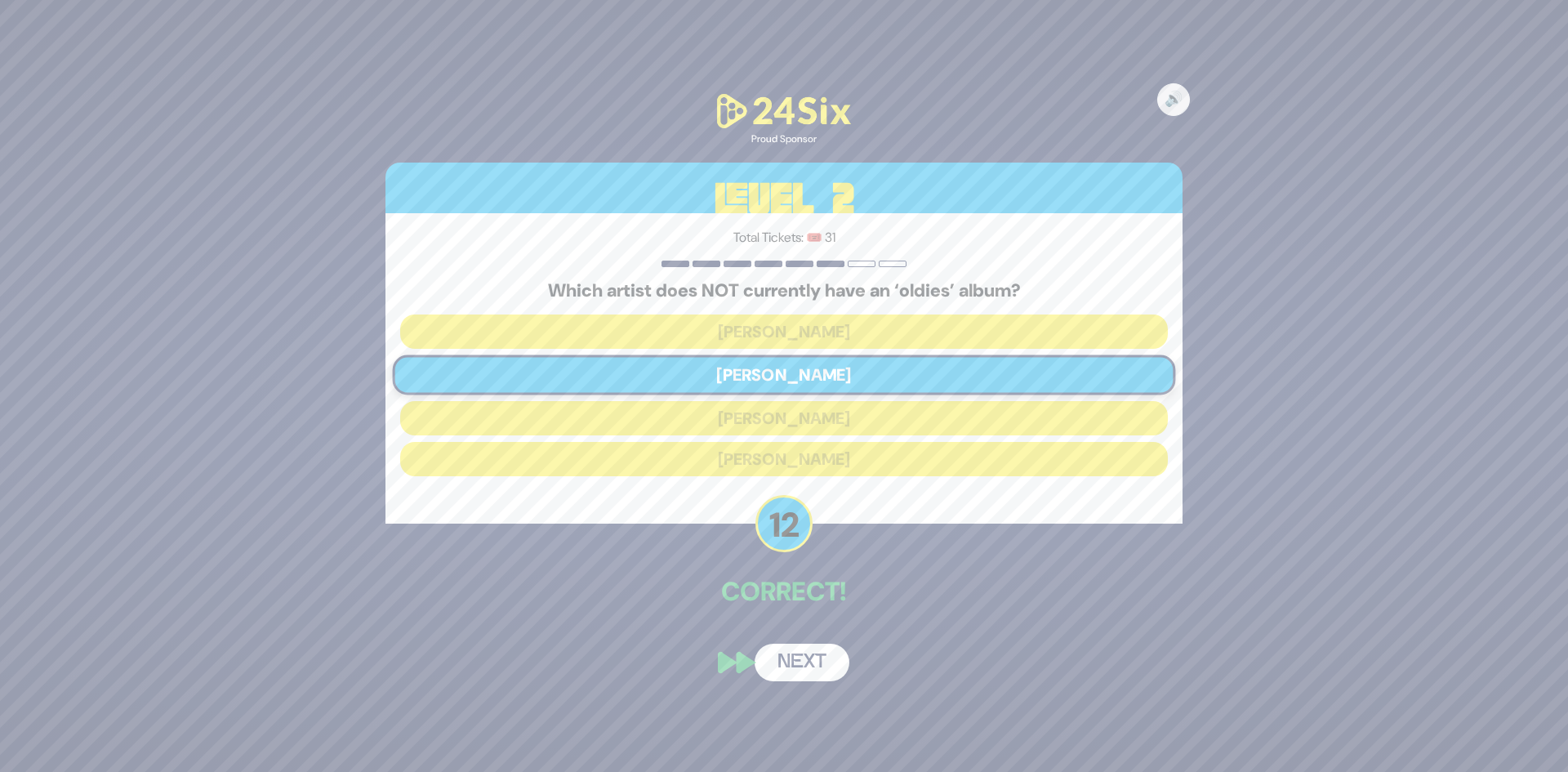
click at [828, 656] on button "Next" at bounding box center [802, 662] width 95 height 38
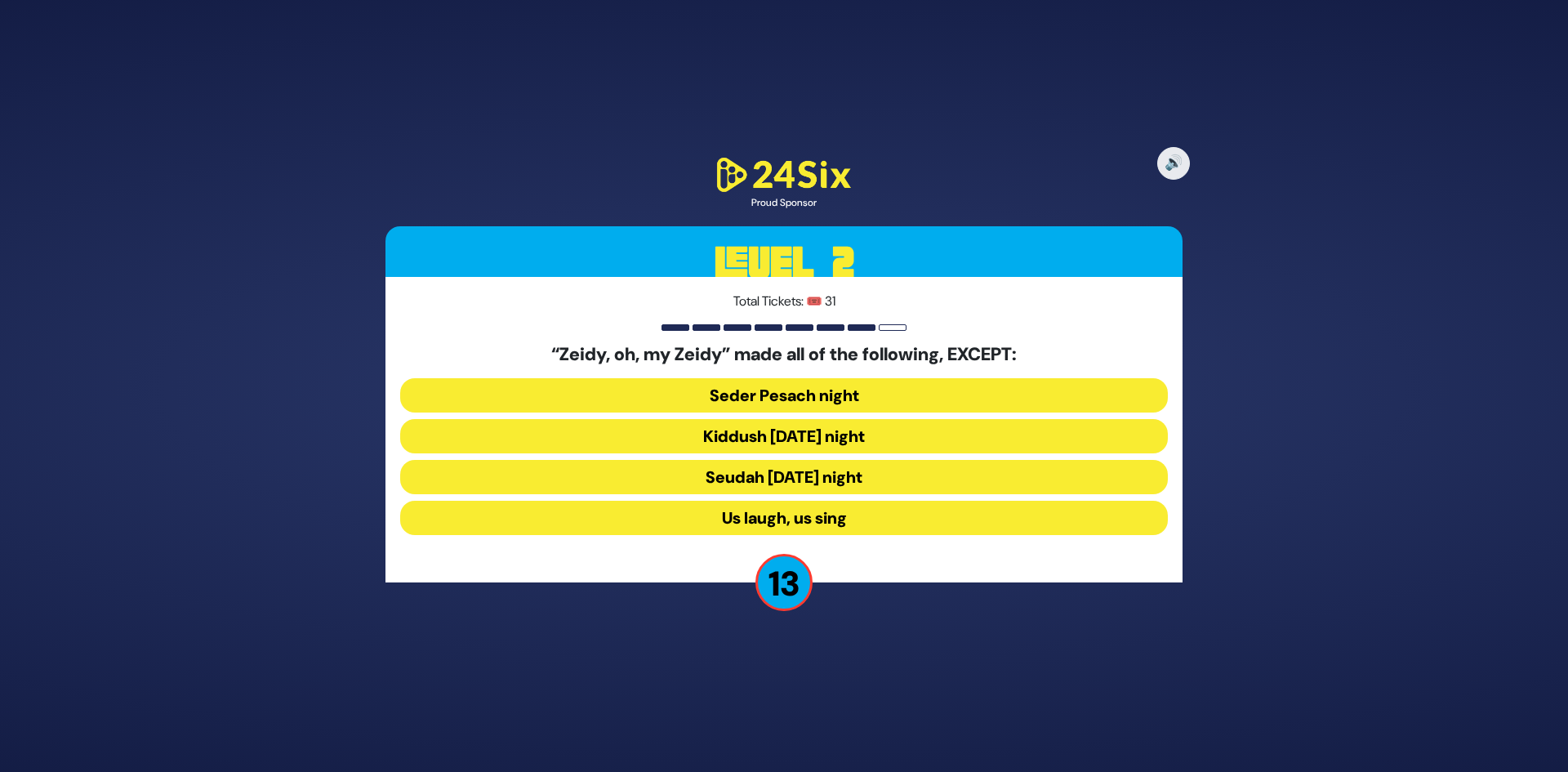
click at [861, 487] on button "Seudah Friday night" at bounding box center [784, 477] width 768 height 34
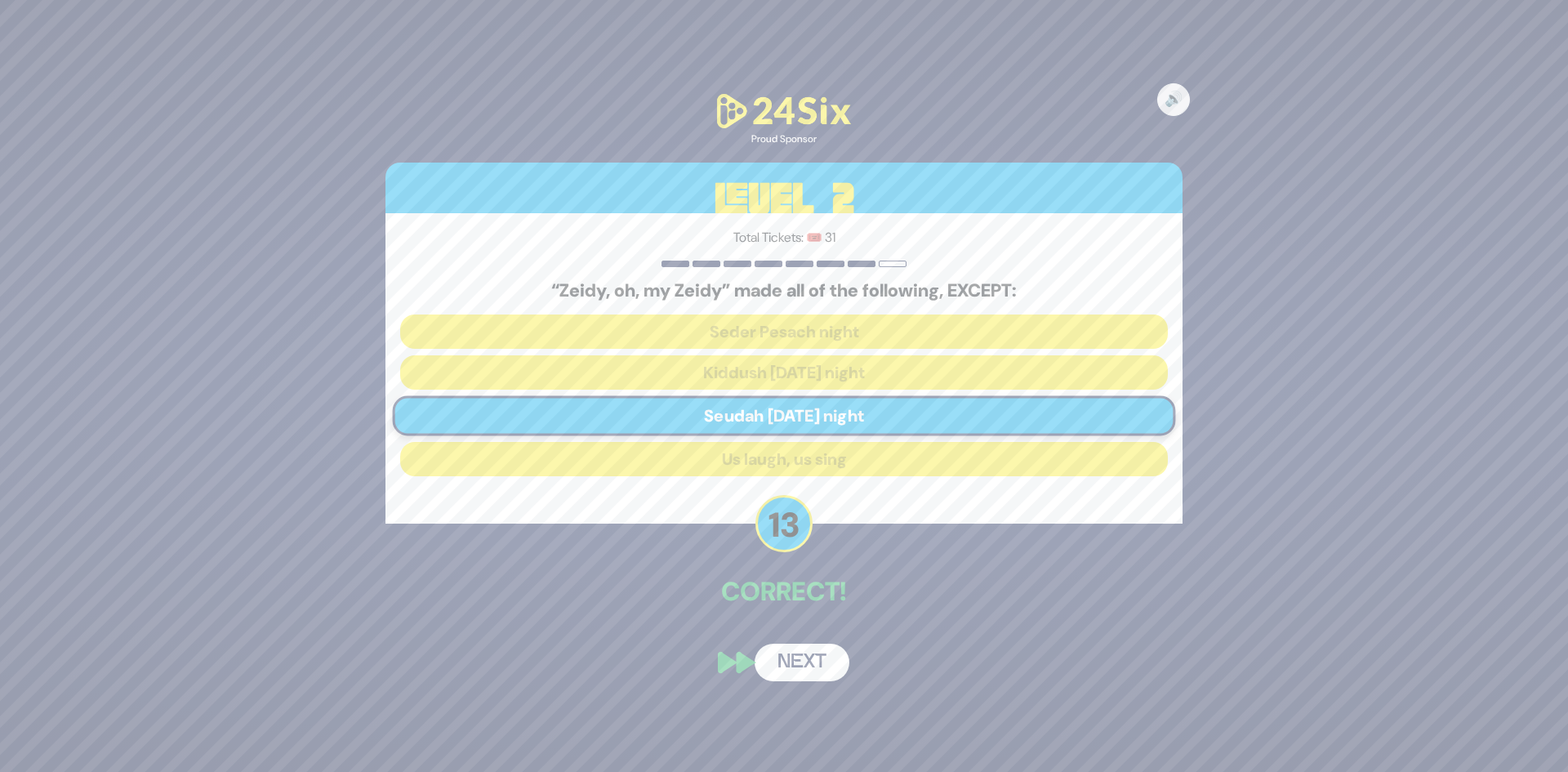
click at [815, 654] on button "Next" at bounding box center [802, 662] width 95 height 38
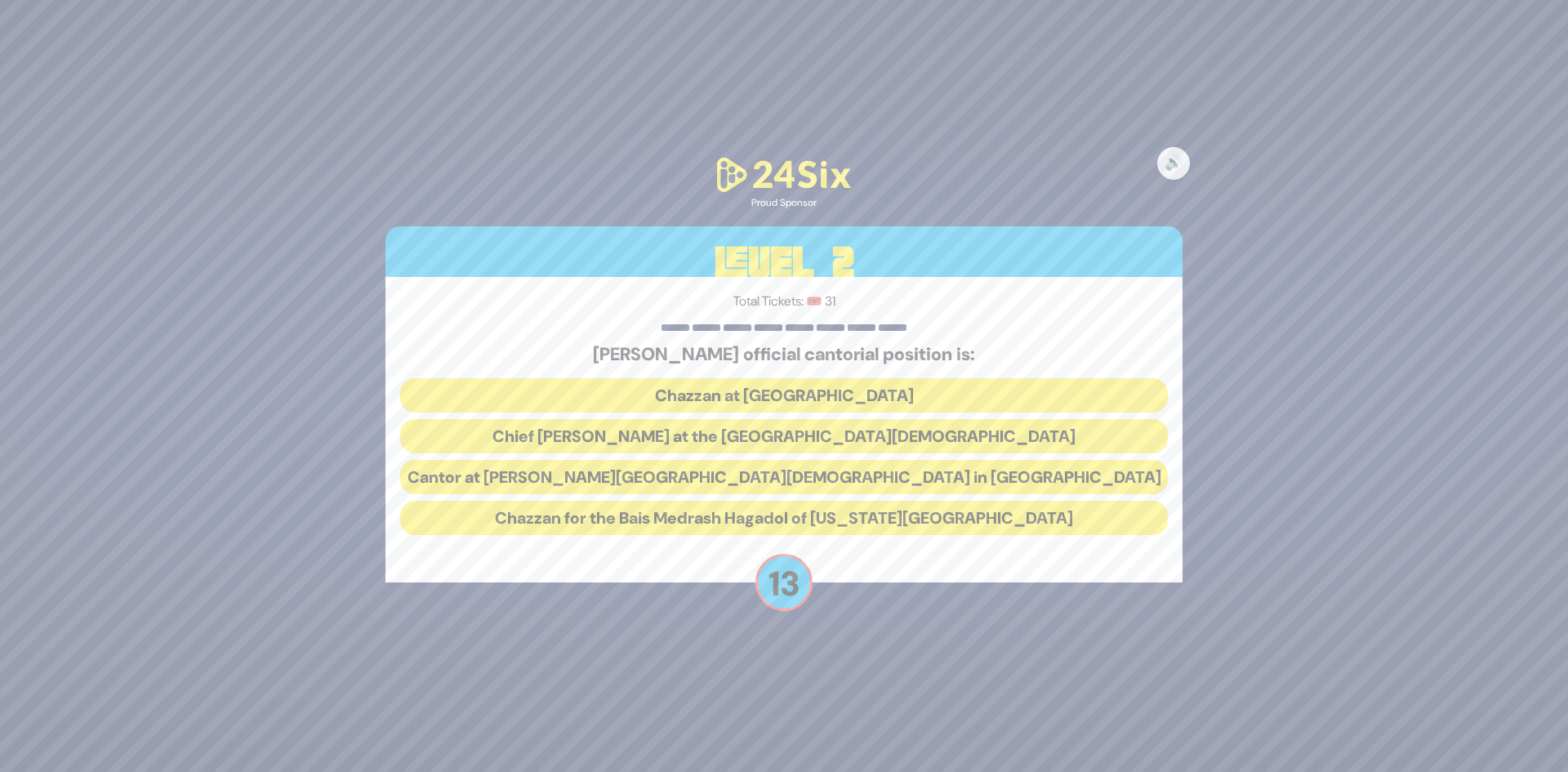
click at [867, 437] on button "Chief Cantor at the Park East Synagogue" at bounding box center [784, 436] width 768 height 34
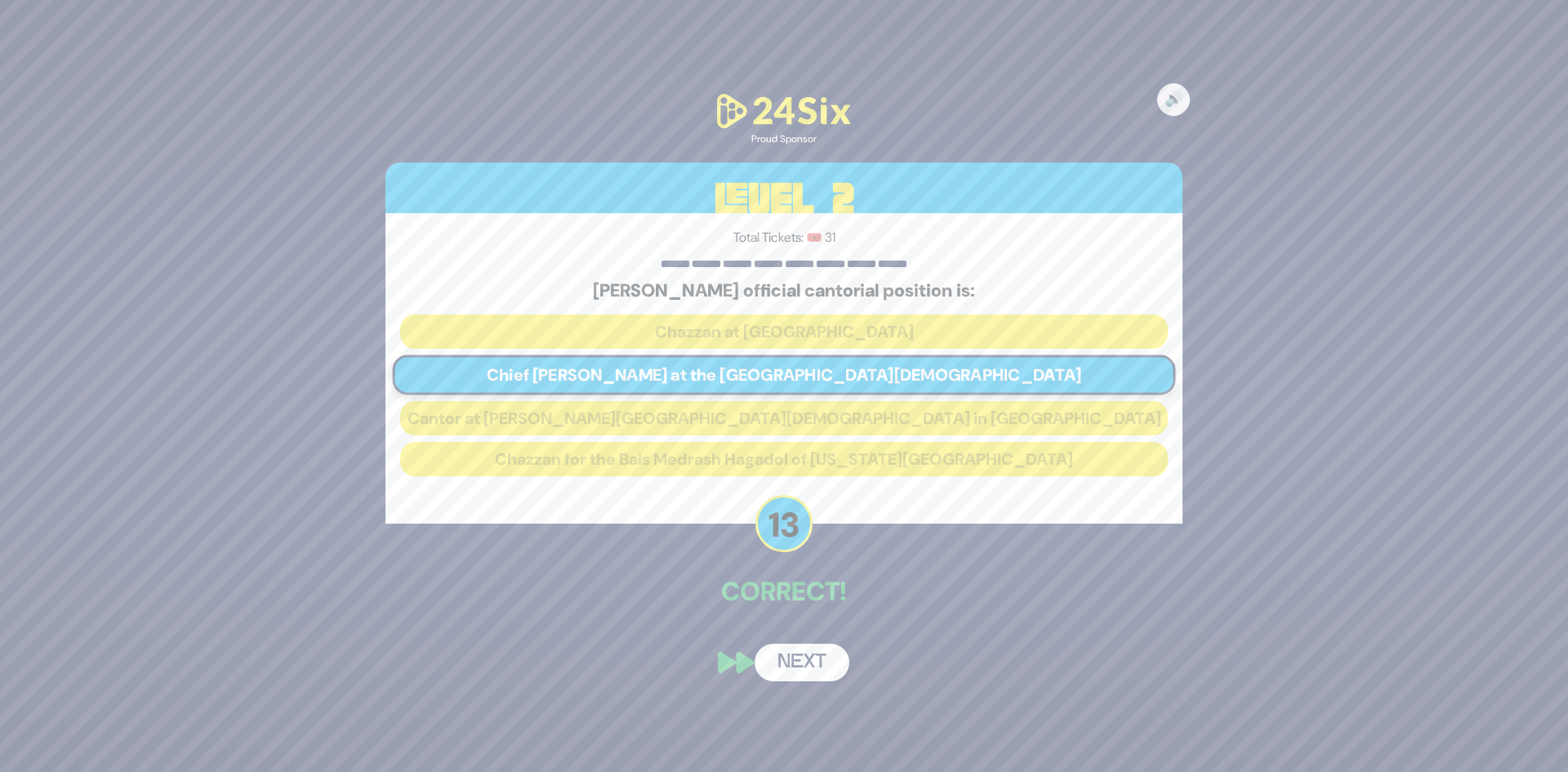
click at [810, 662] on button "Next" at bounding box center [802, 662] width 95 height 38
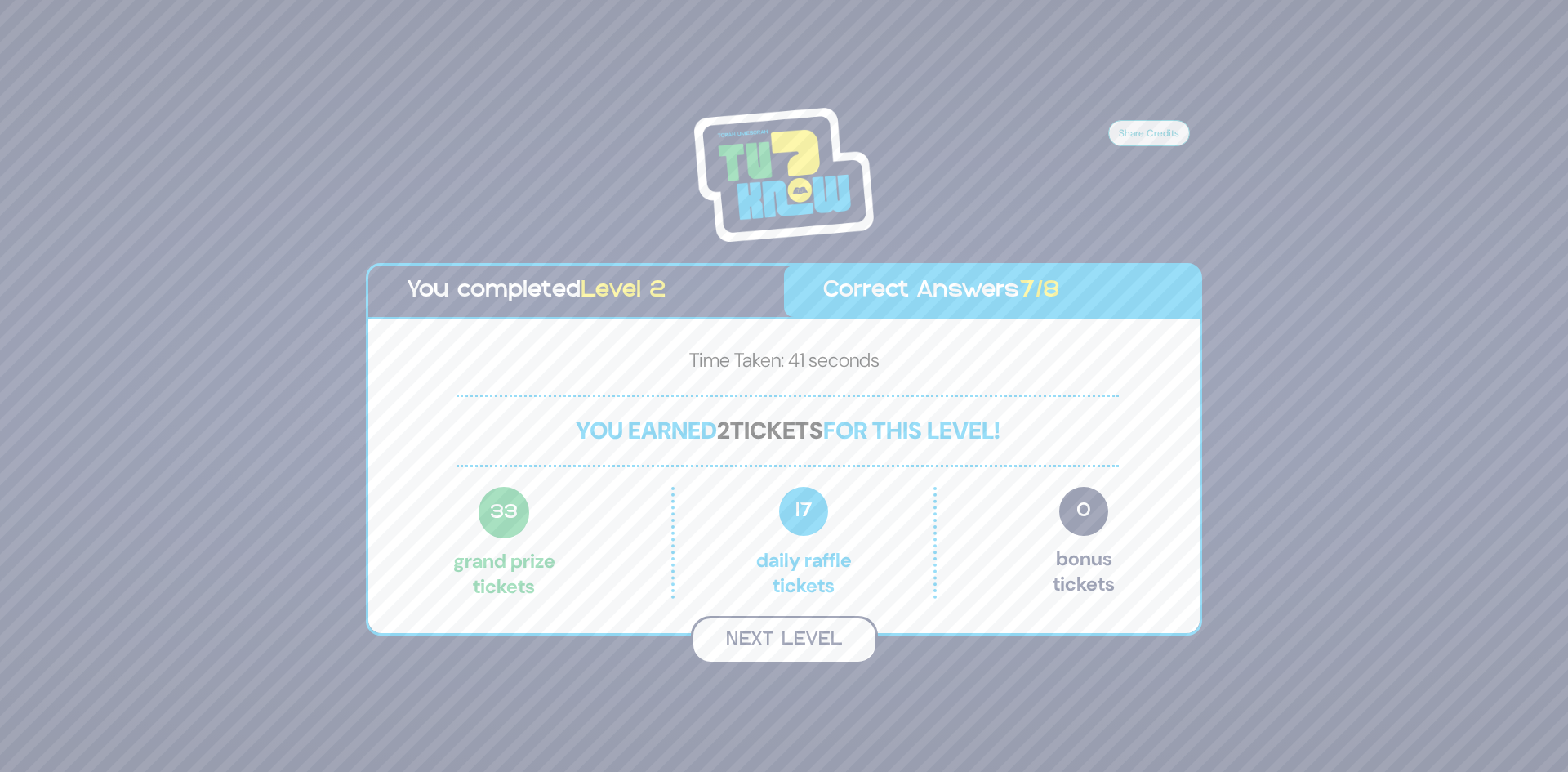
click at [812, 631] on button "Next Level" at bounding box center [785, 640] width 187 height 49
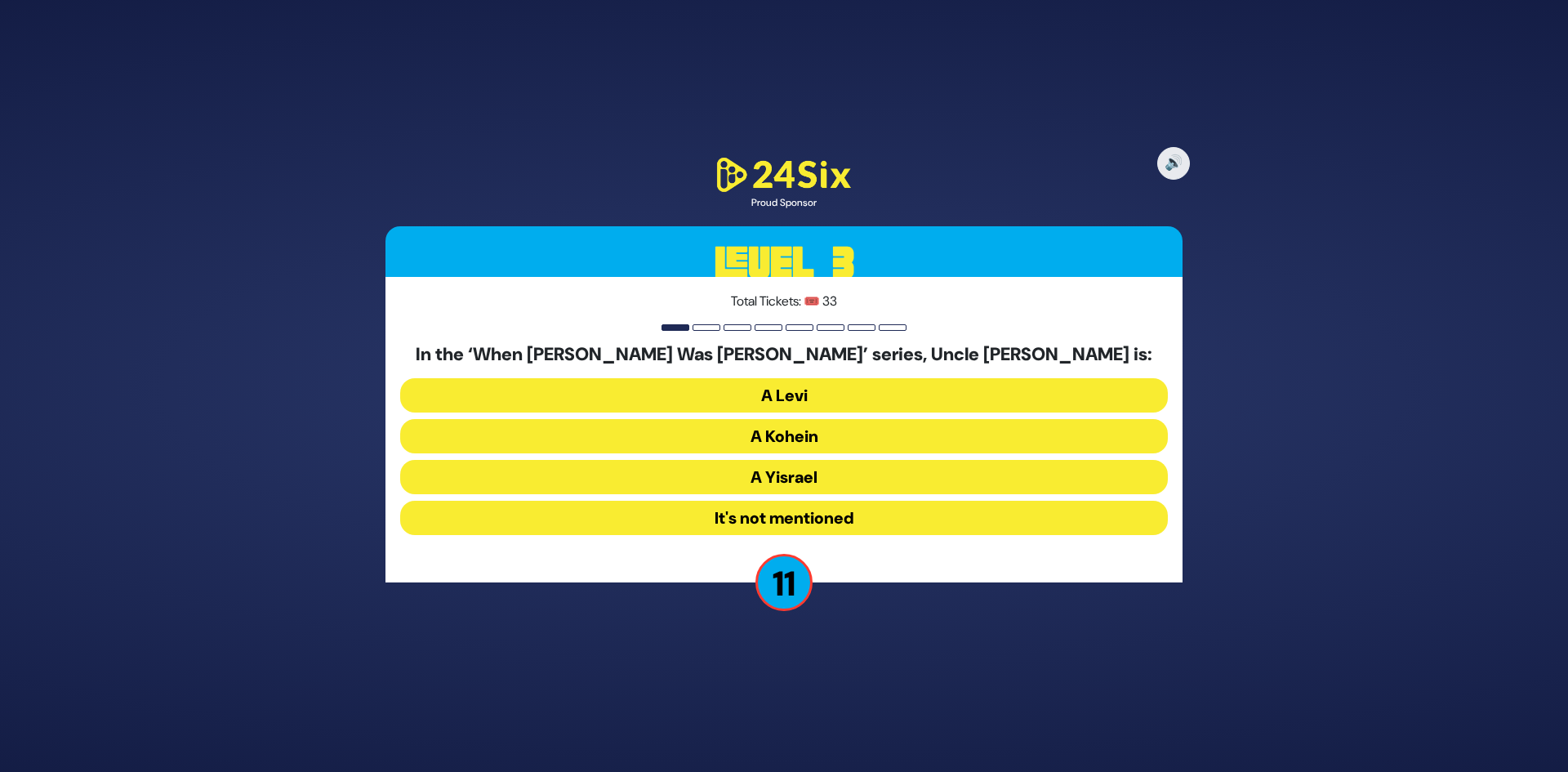
click at [809, 435] on button "A Kohein" at bounding box center [784, 436] width 768 height 34
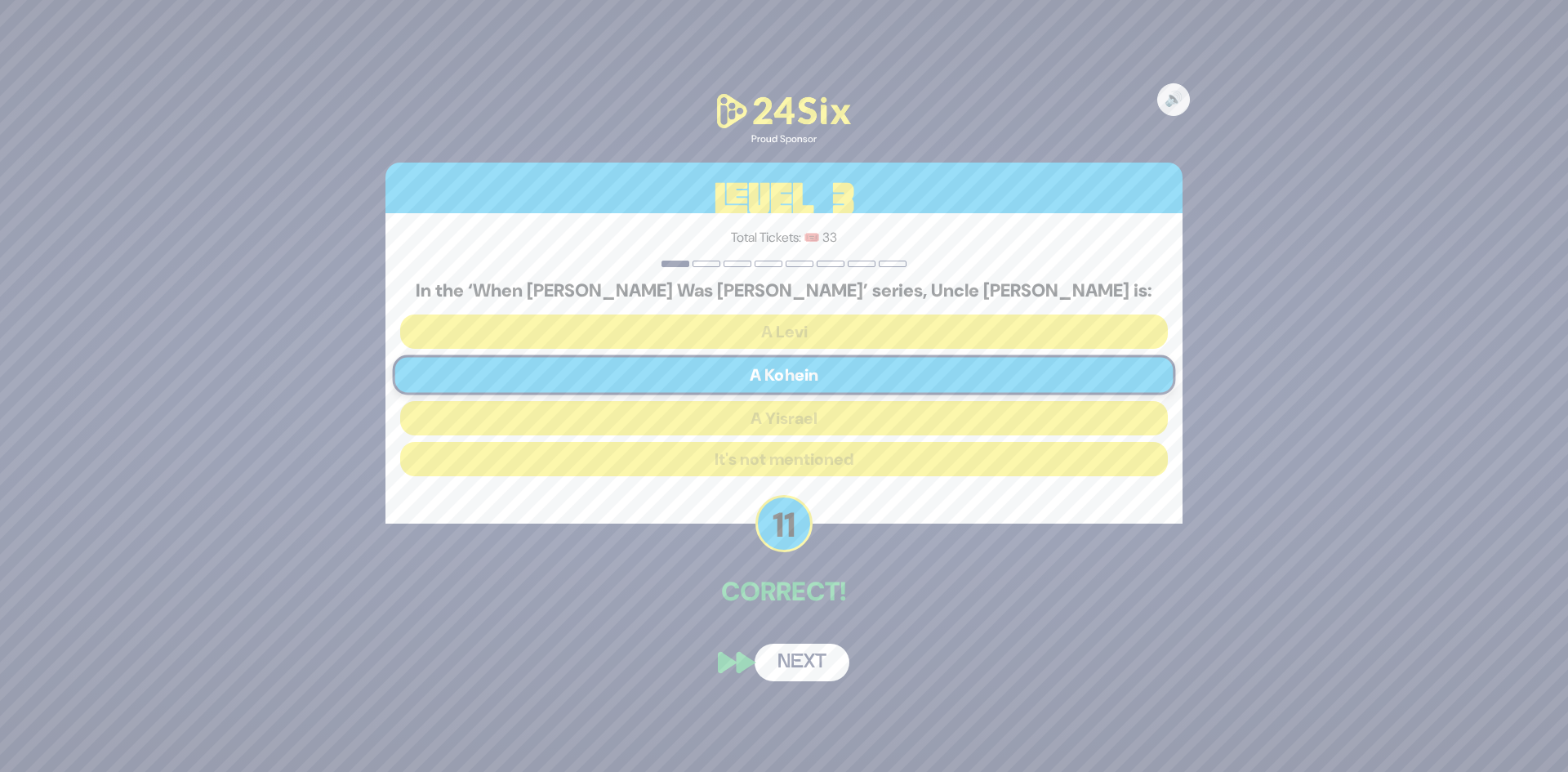
click at [801, 647] on button "Next" at bounding box center [802, 662] width 95 height 38
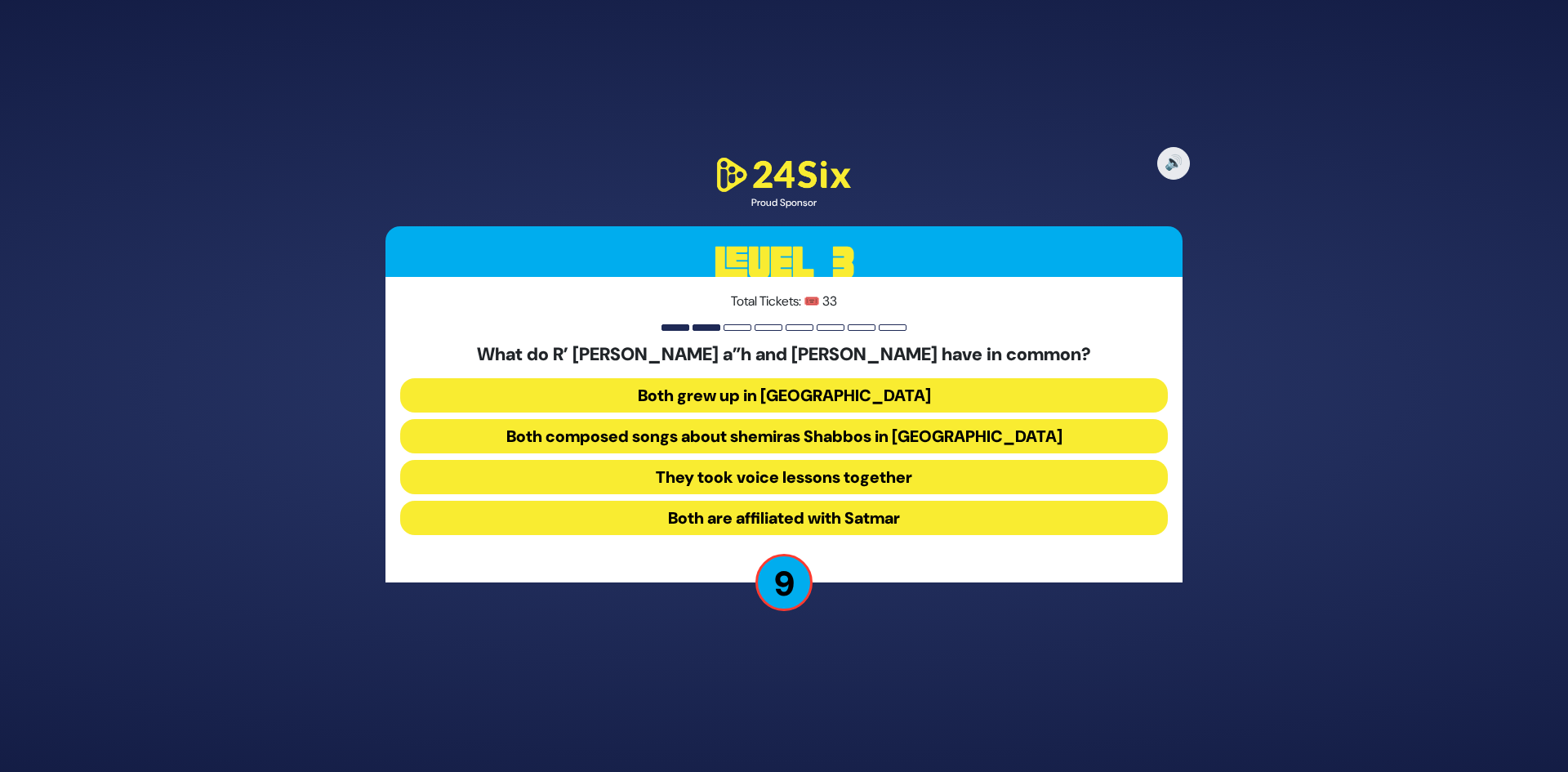
click at [814, 446] on button "Both composed songs about shemiras Shabbos in America" at bounding box center [784, 436] width 768 height 34
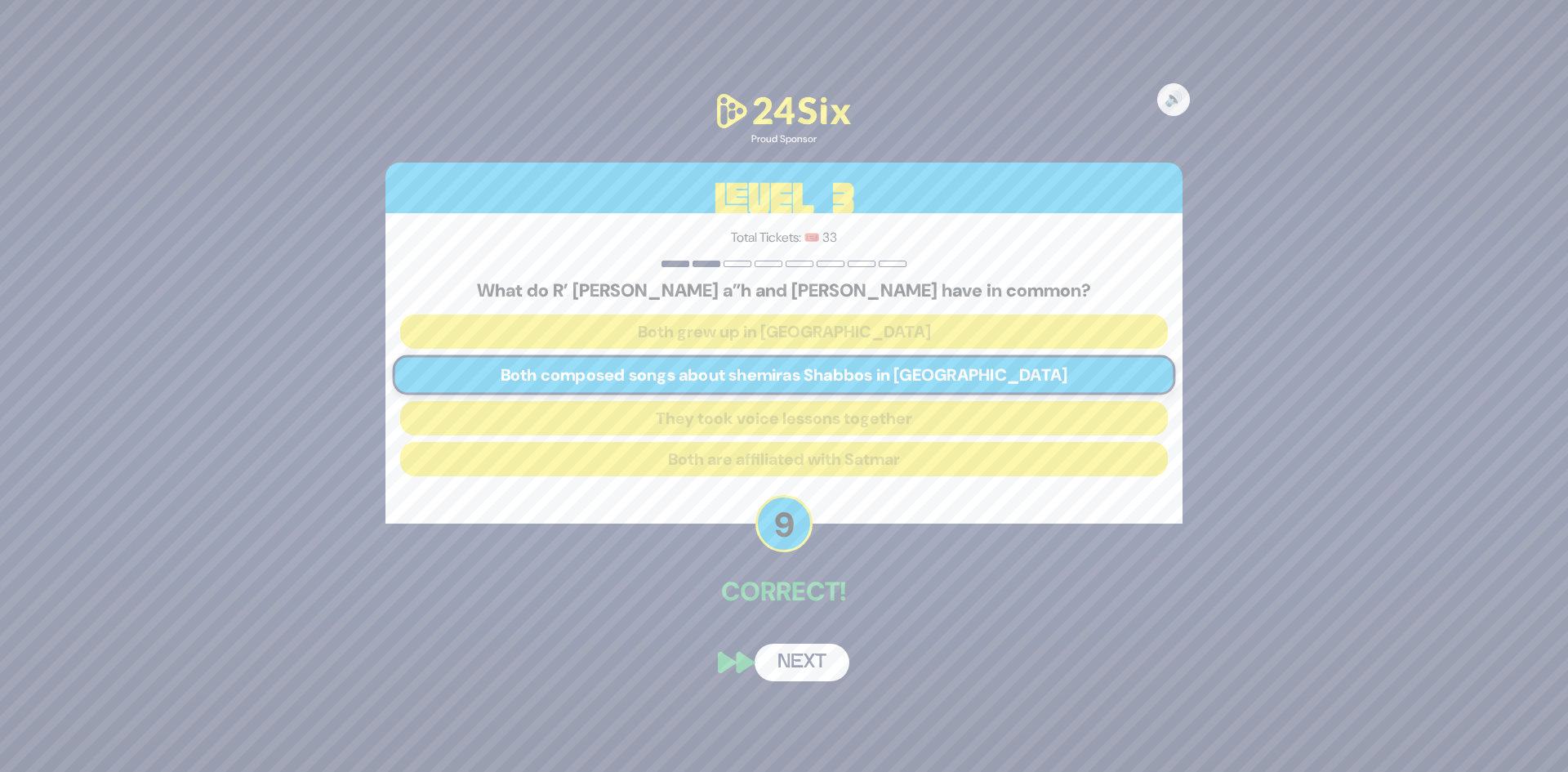
click at [776, 653] on button "Next" at bounding box center [802, 662] width 95 height 38
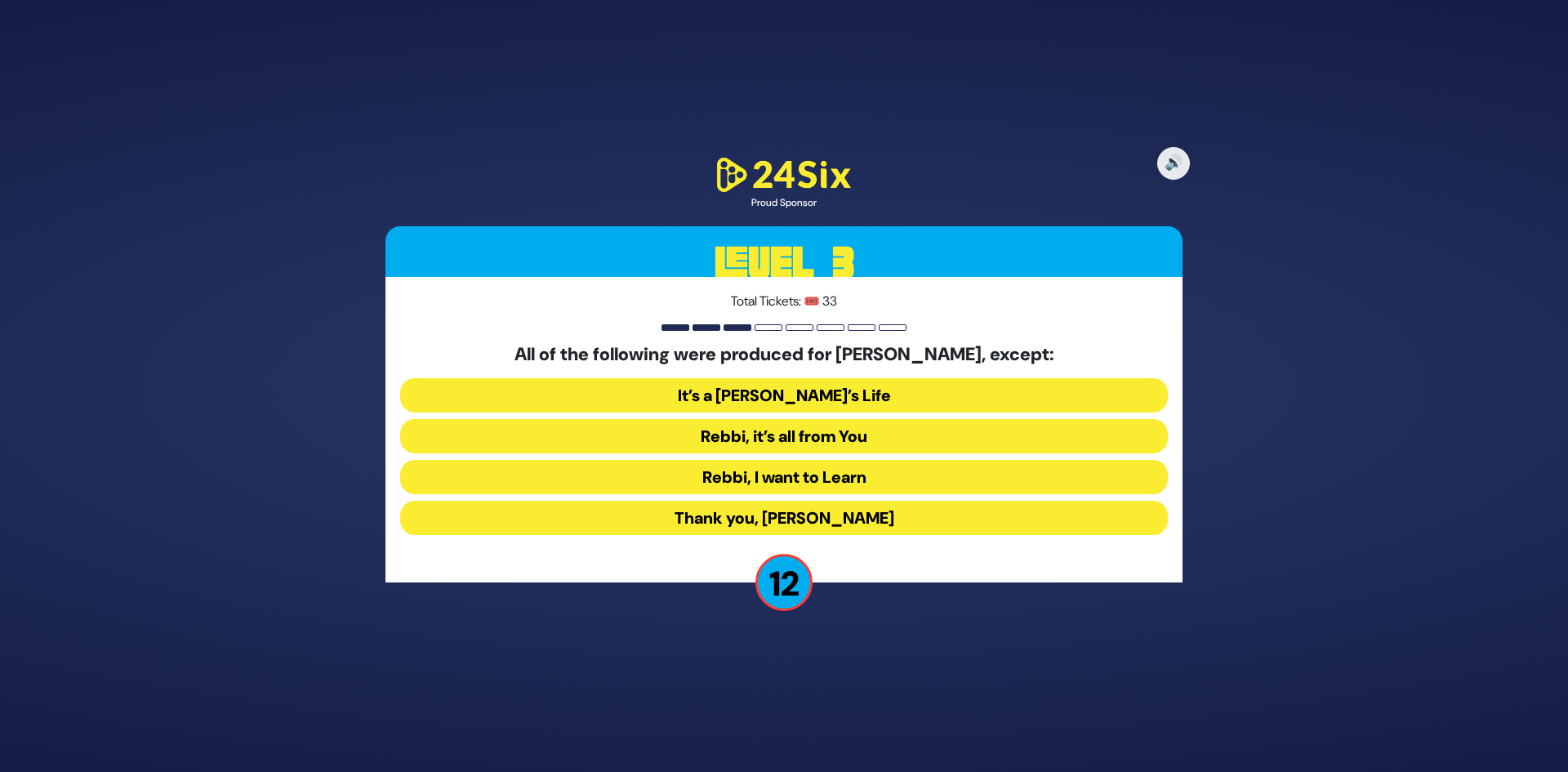
click at [812, 481] on button "Rebbi, I want to Learn" at bounding box center [784, 477] width 768 height 34
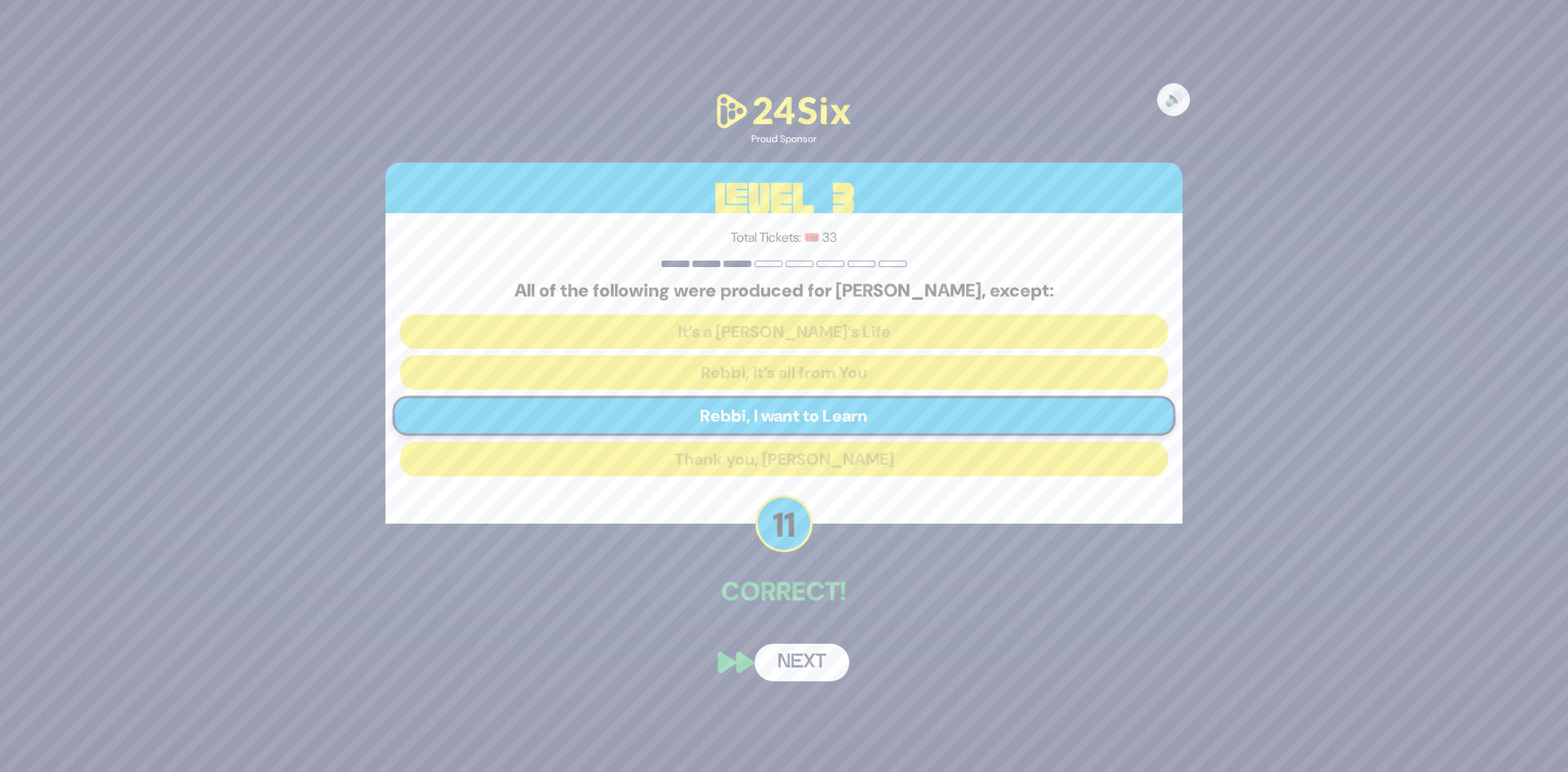
click at [778, 657] on button "Next" at bounding box center [802, 662] width 95 height 38
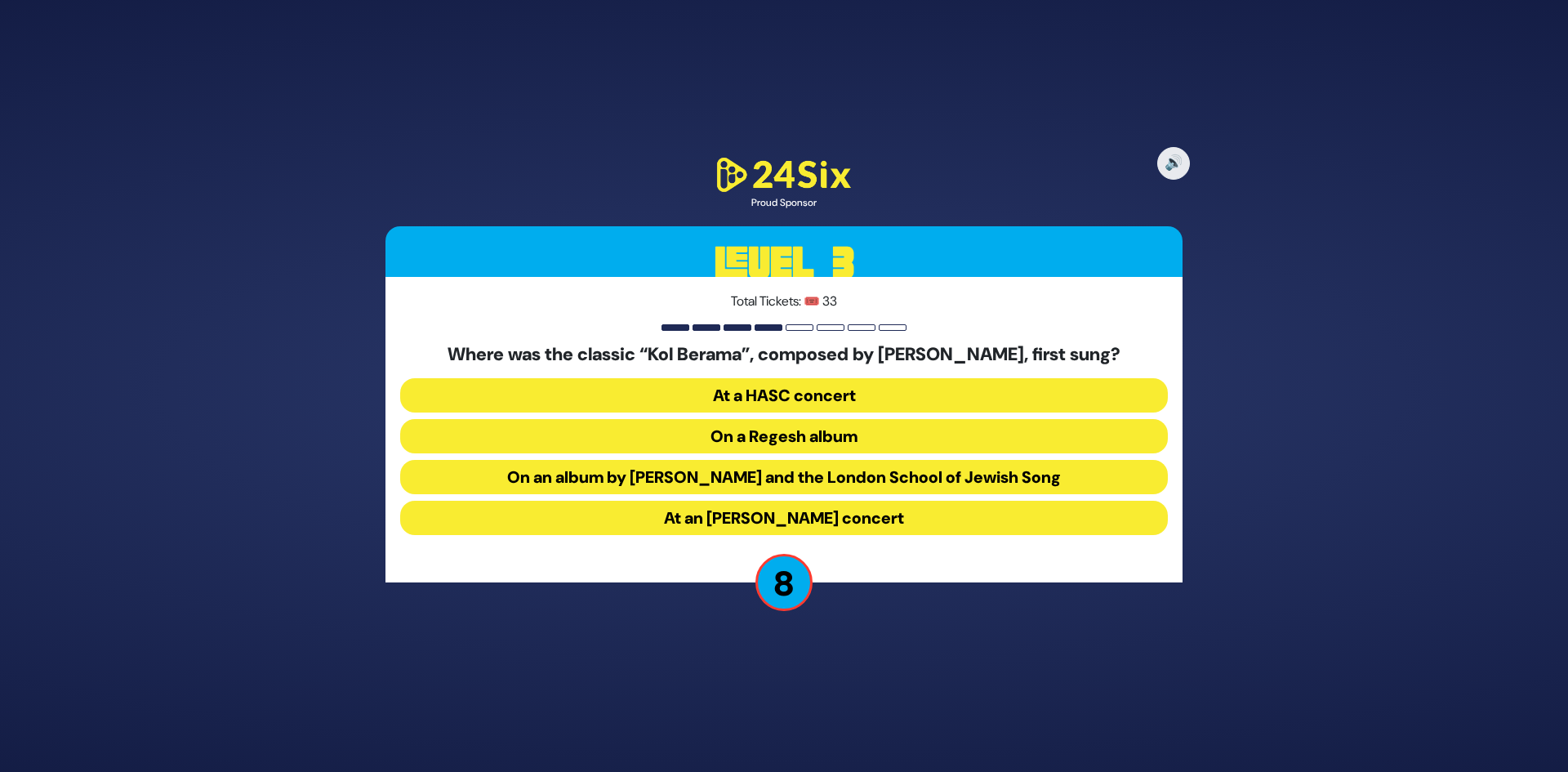
click at [817, 483] on button "On an album by Yigal Calek and the London School of Jewish Song" at bounding box center [784, 477] width 768 height 34
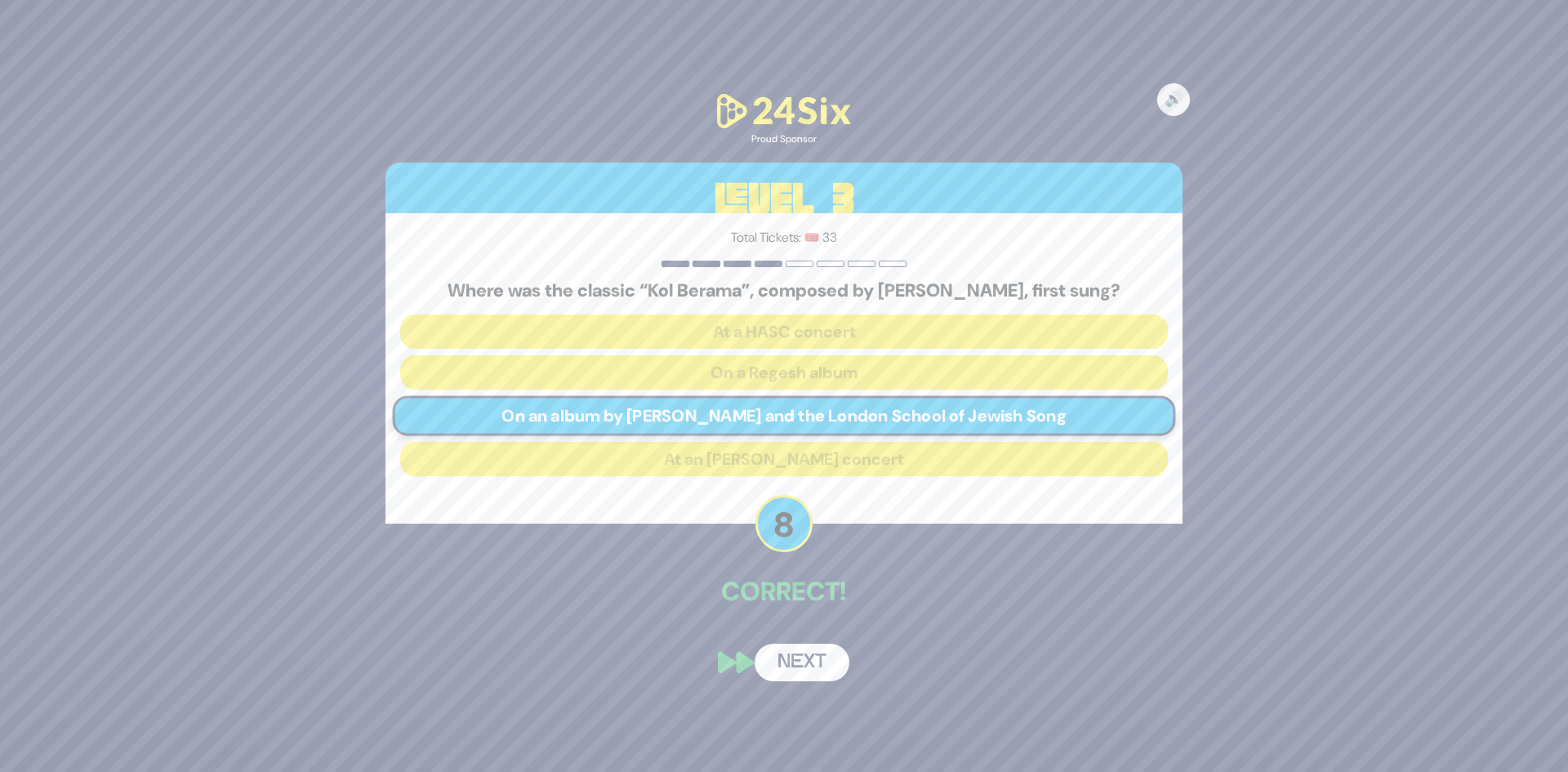
click at [792, 659] on button "Next" at bounding box center [802, 662] width 95 height 38
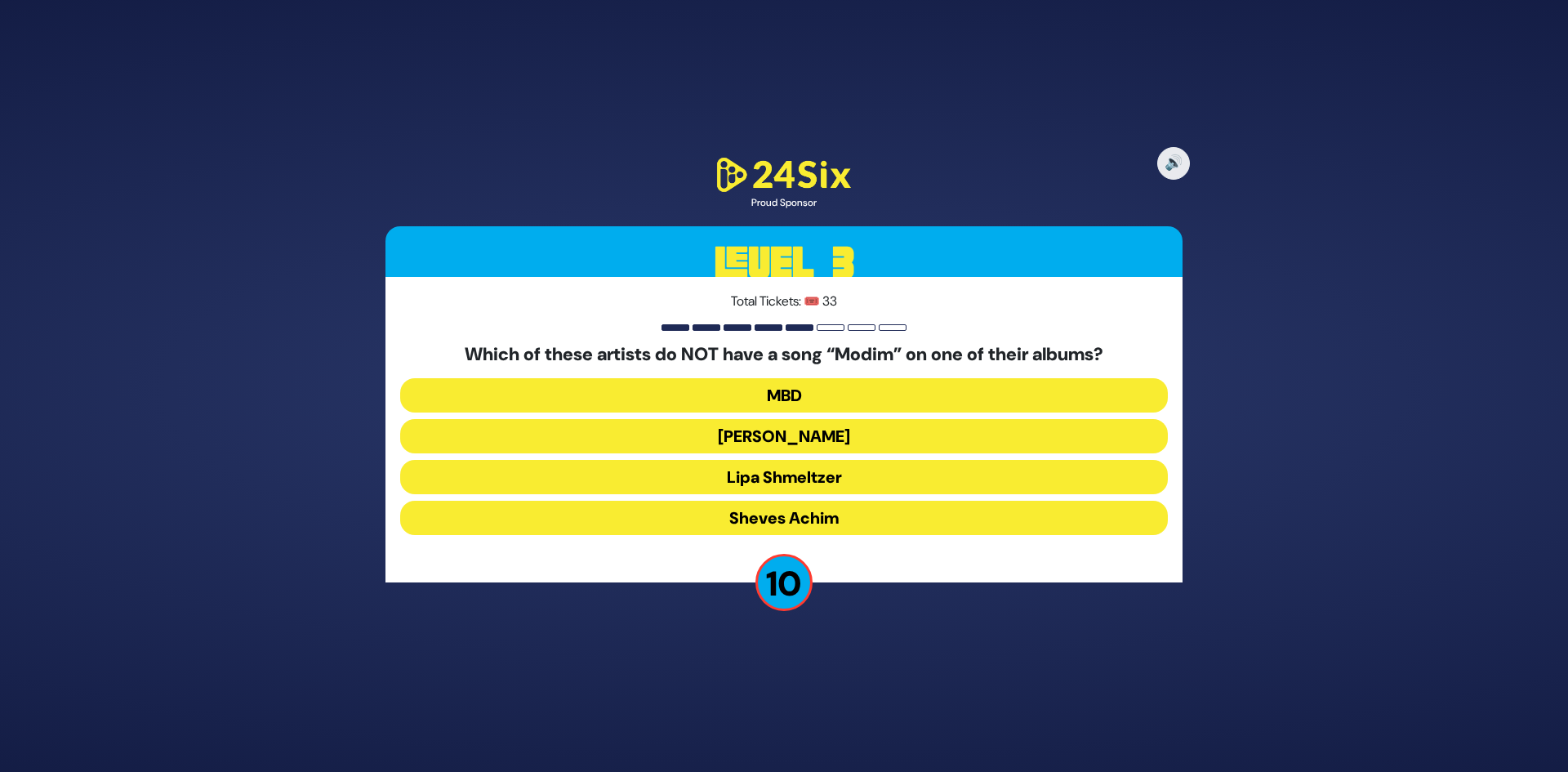
click at [843, 391] on button "MBD" at bounding box center [784, 395] width 768 height 34
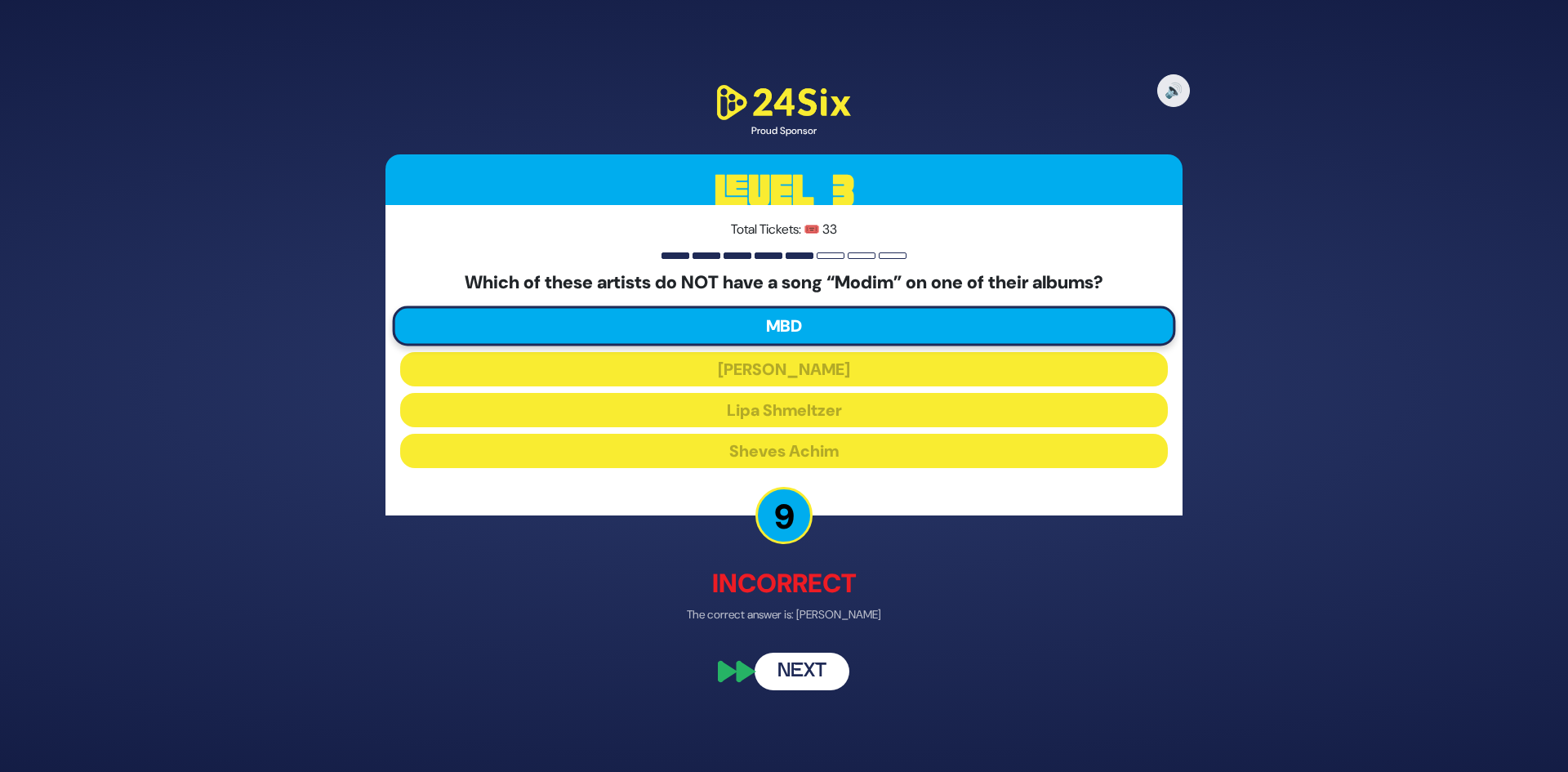
click at [821, 660] on button "Next" at bounding box center [802, 671] width 95 height 38
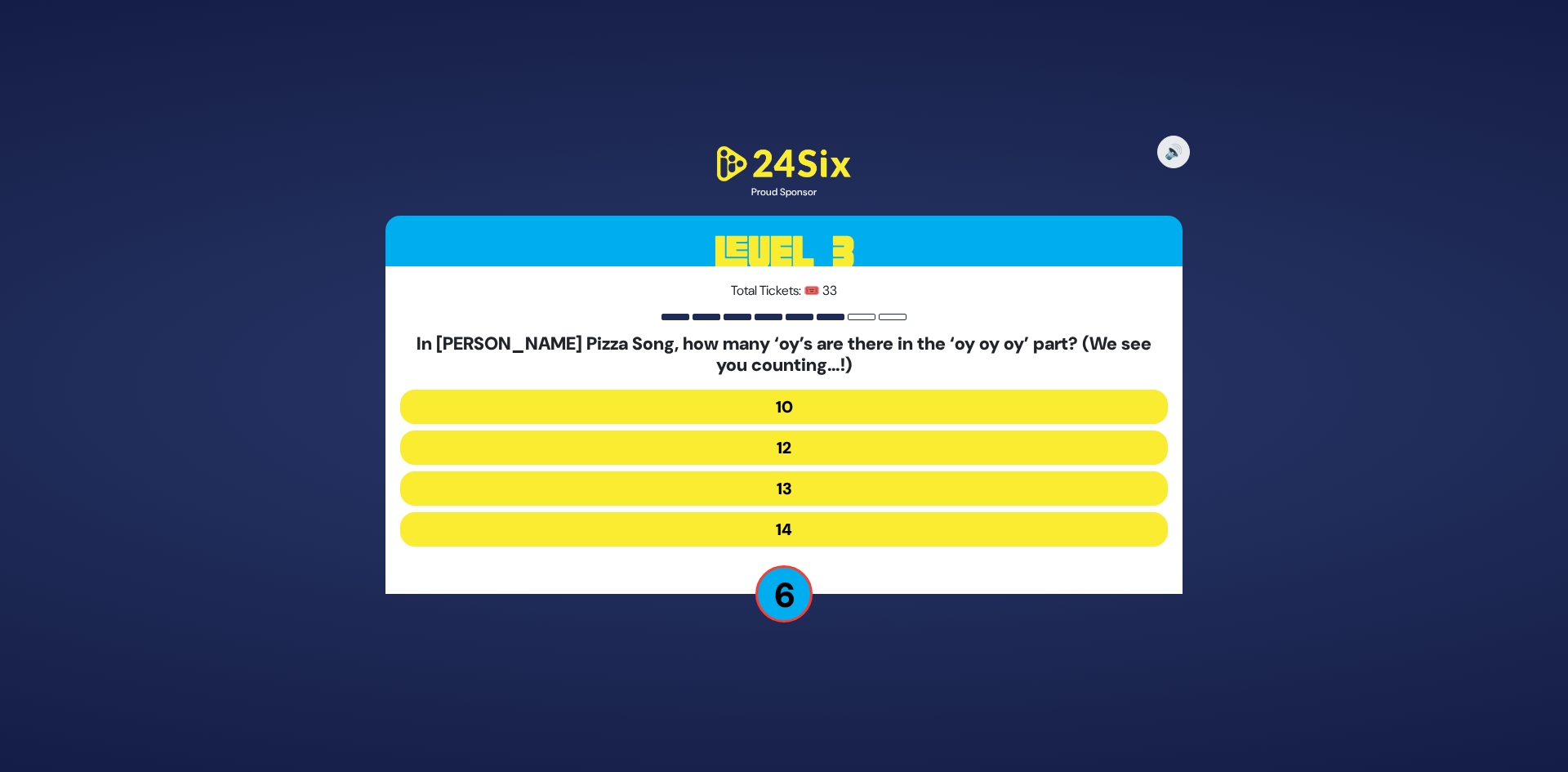
click at [849, 445] on button "12" at bounding box center [784, 447] width 768 height 34
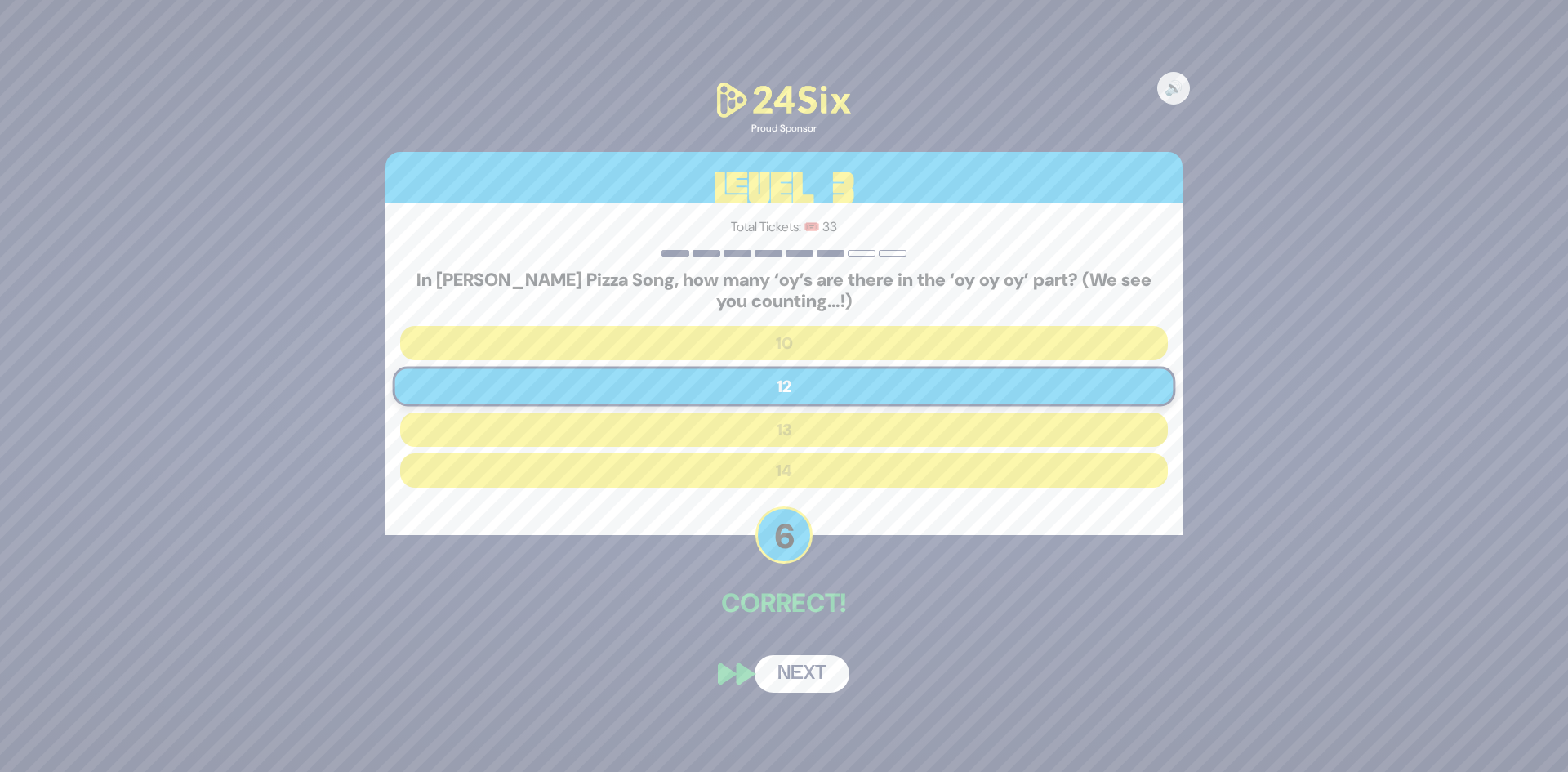
click at [820, 668] on button "Next" at bounding box center [802, 673] width 95 height 38
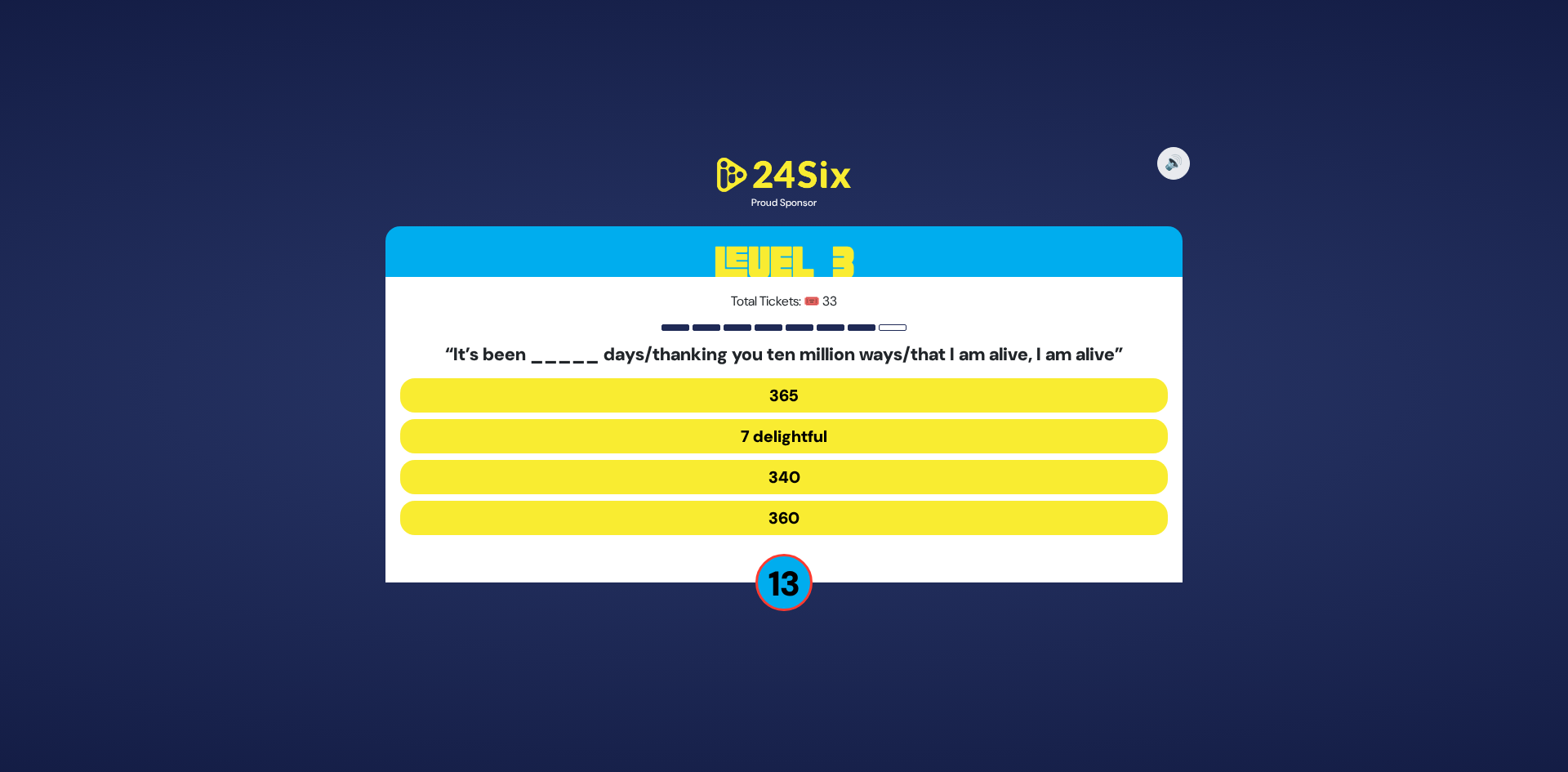
click at [854, 473] on button "340" at bounding box center [784, 477] width 768 height 34
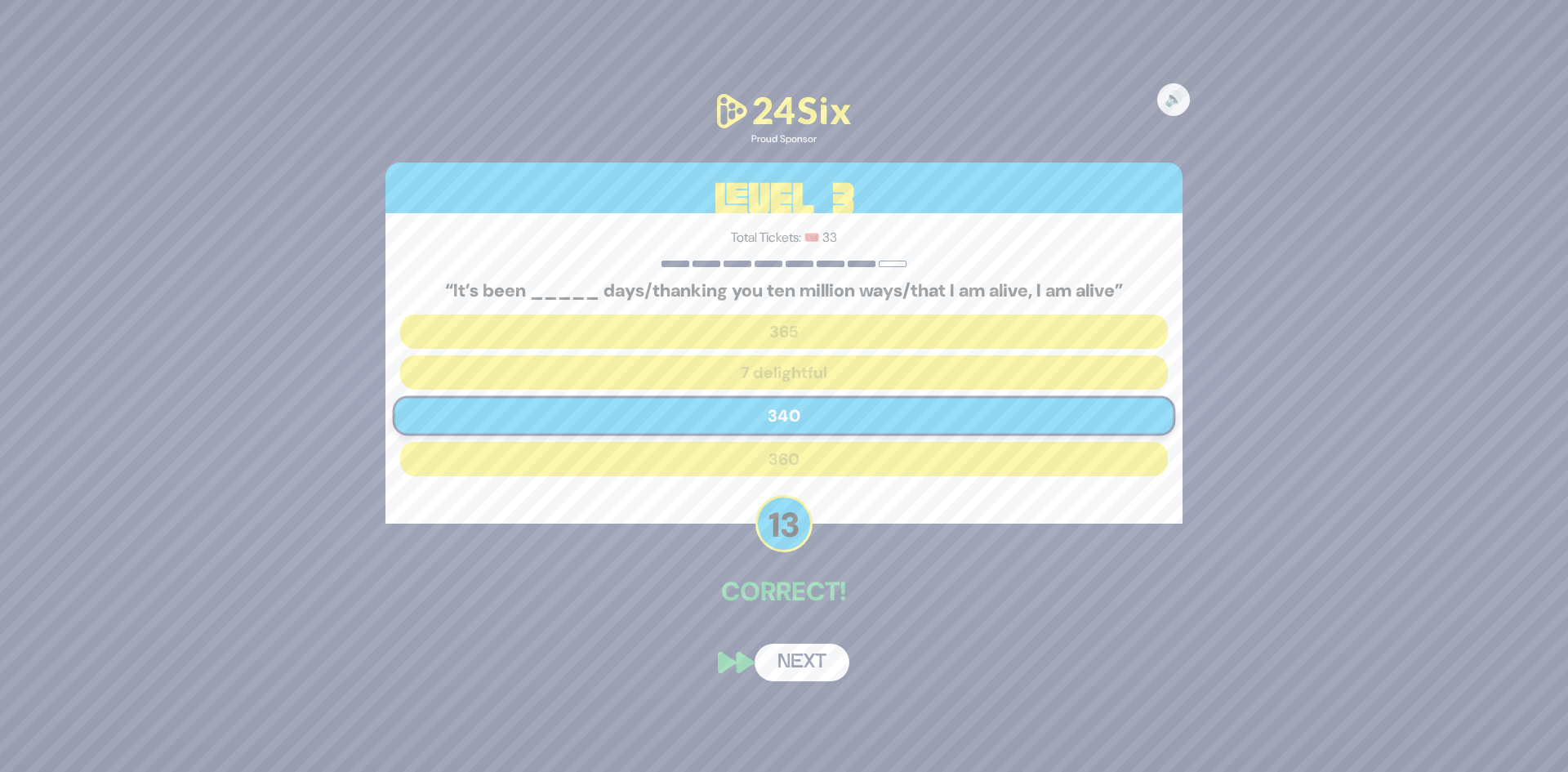
click at [820, 663] on button "Next" at bounding box center [802, 662] width 95 height 38
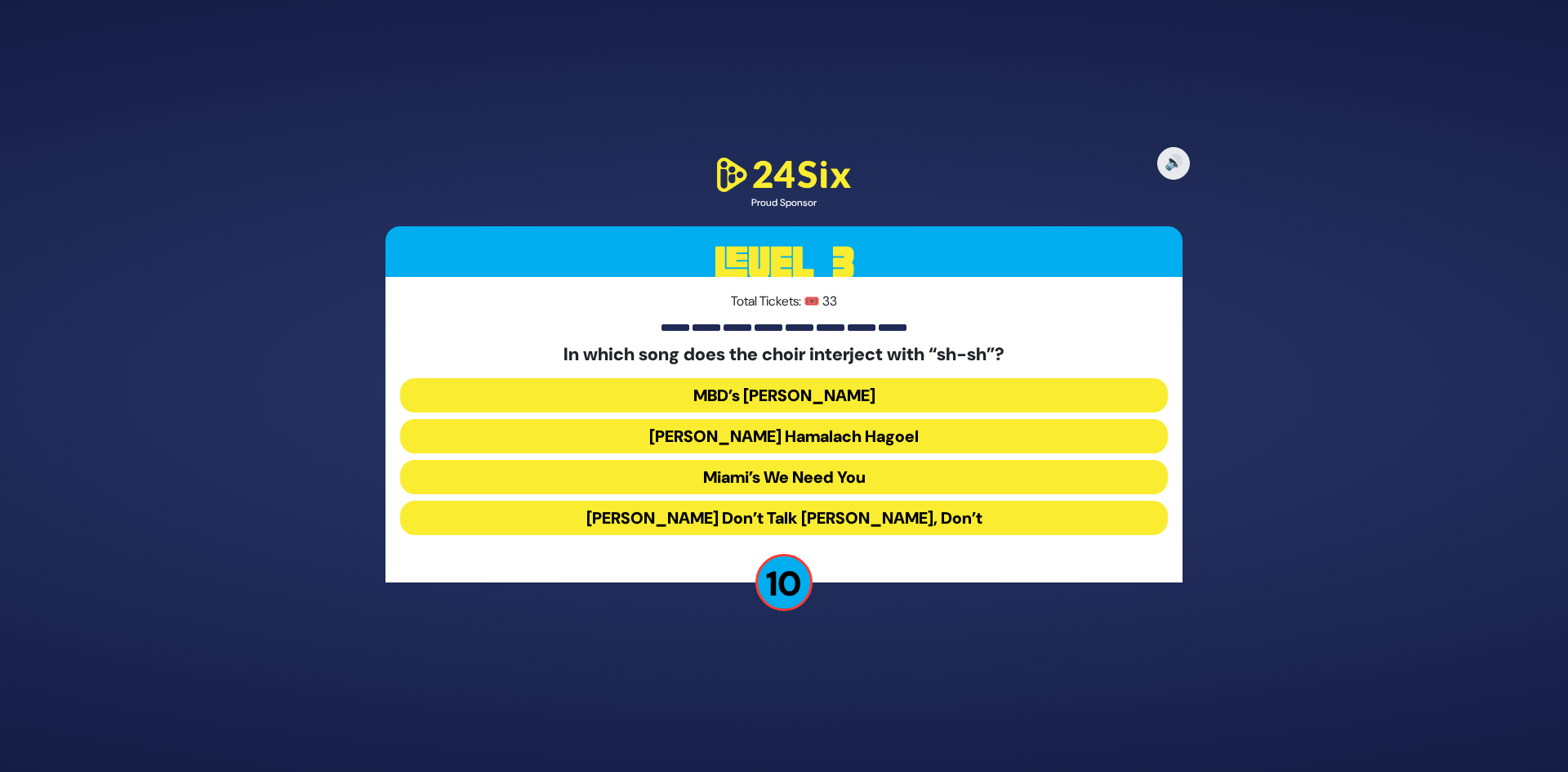
click at [848, 486] on button "Miami’s We Need You" at bounding box center [784, 477] width 768 height 34
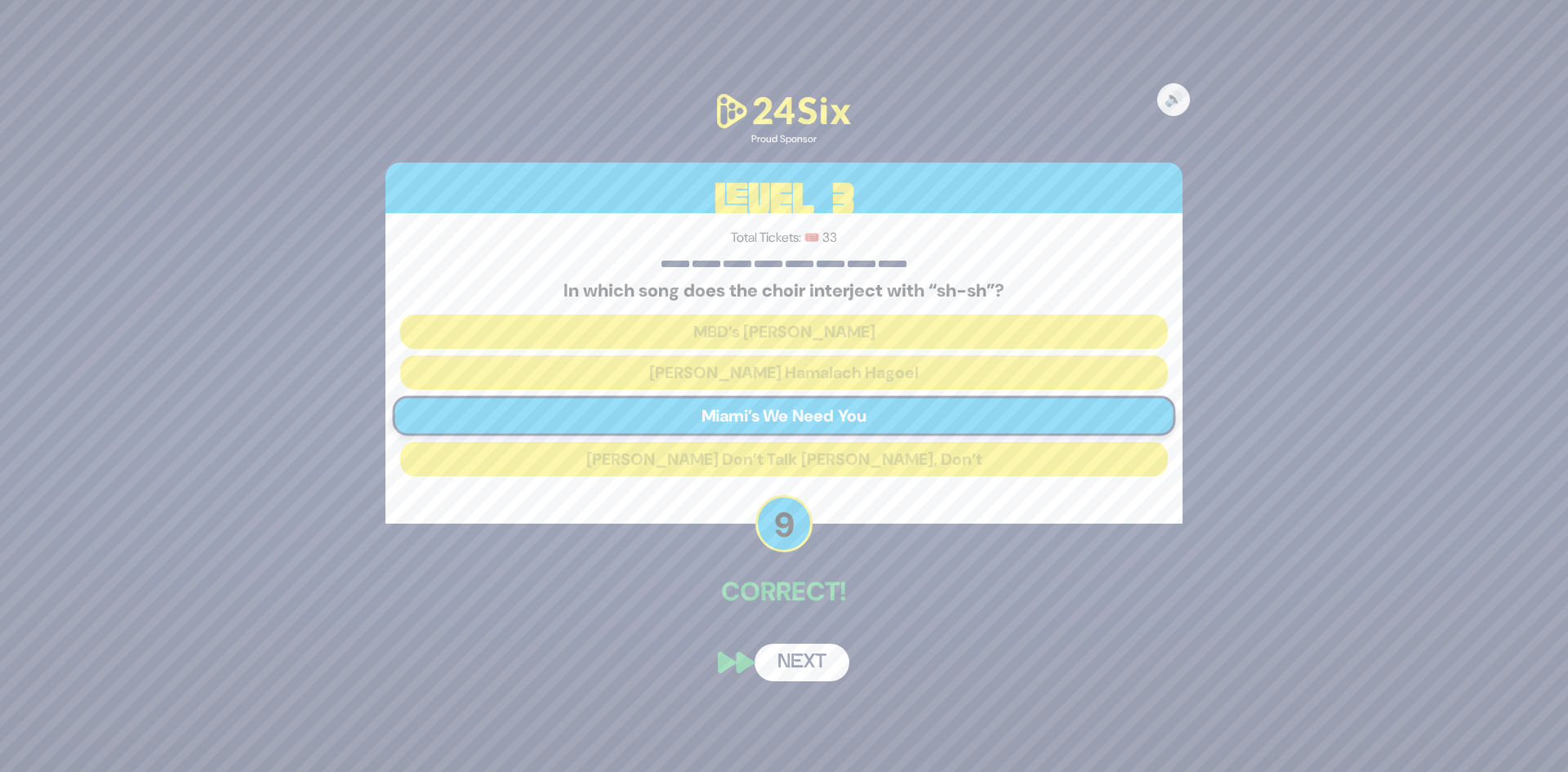
click at [794, 671] on button "Next" at bounding box center [802, 662] width 95 height 38
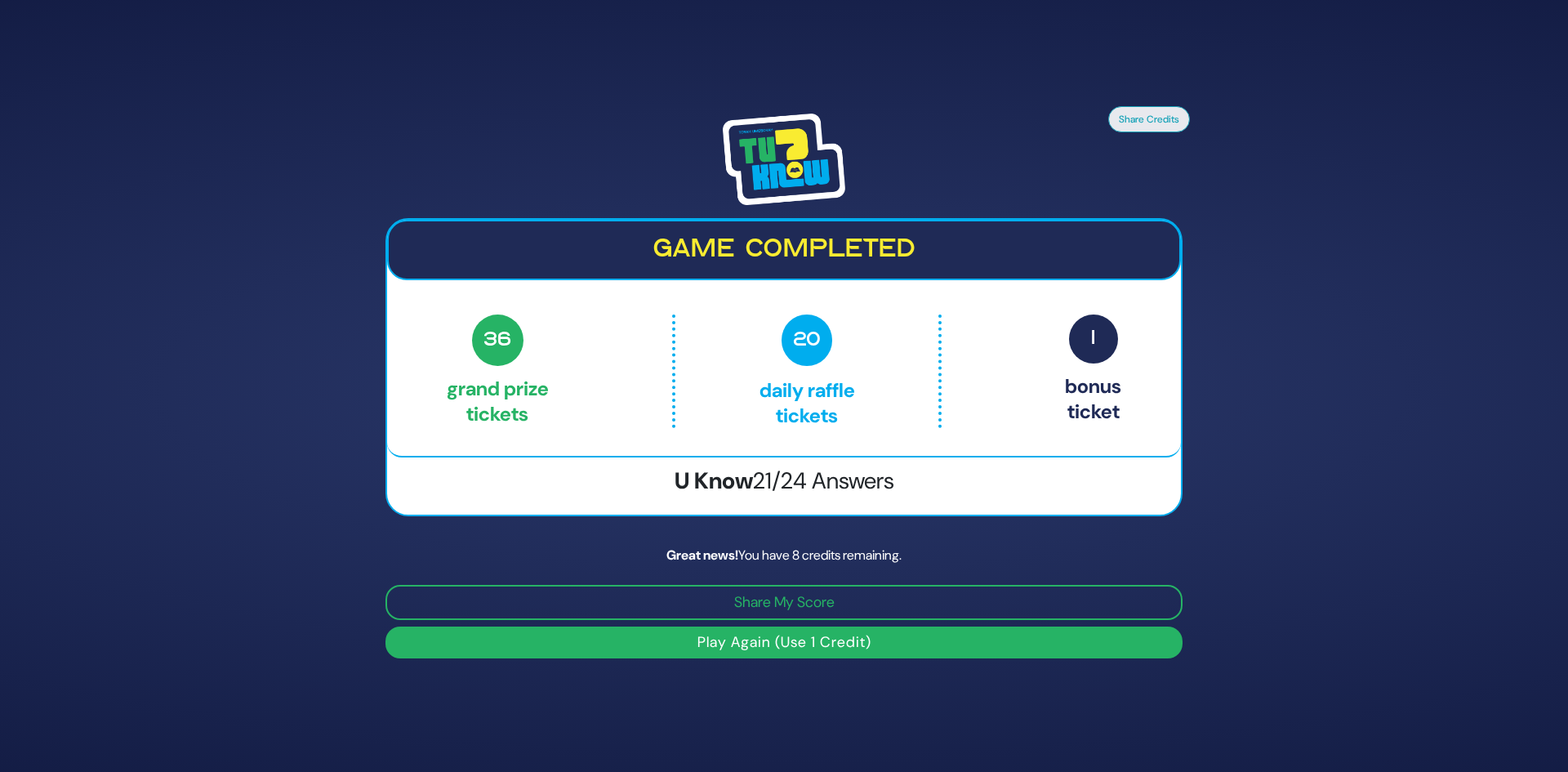
click at [796, 650] on button "Play Again (Use 1 Credit)" at bounding box center [784, 642] width 797 height 32
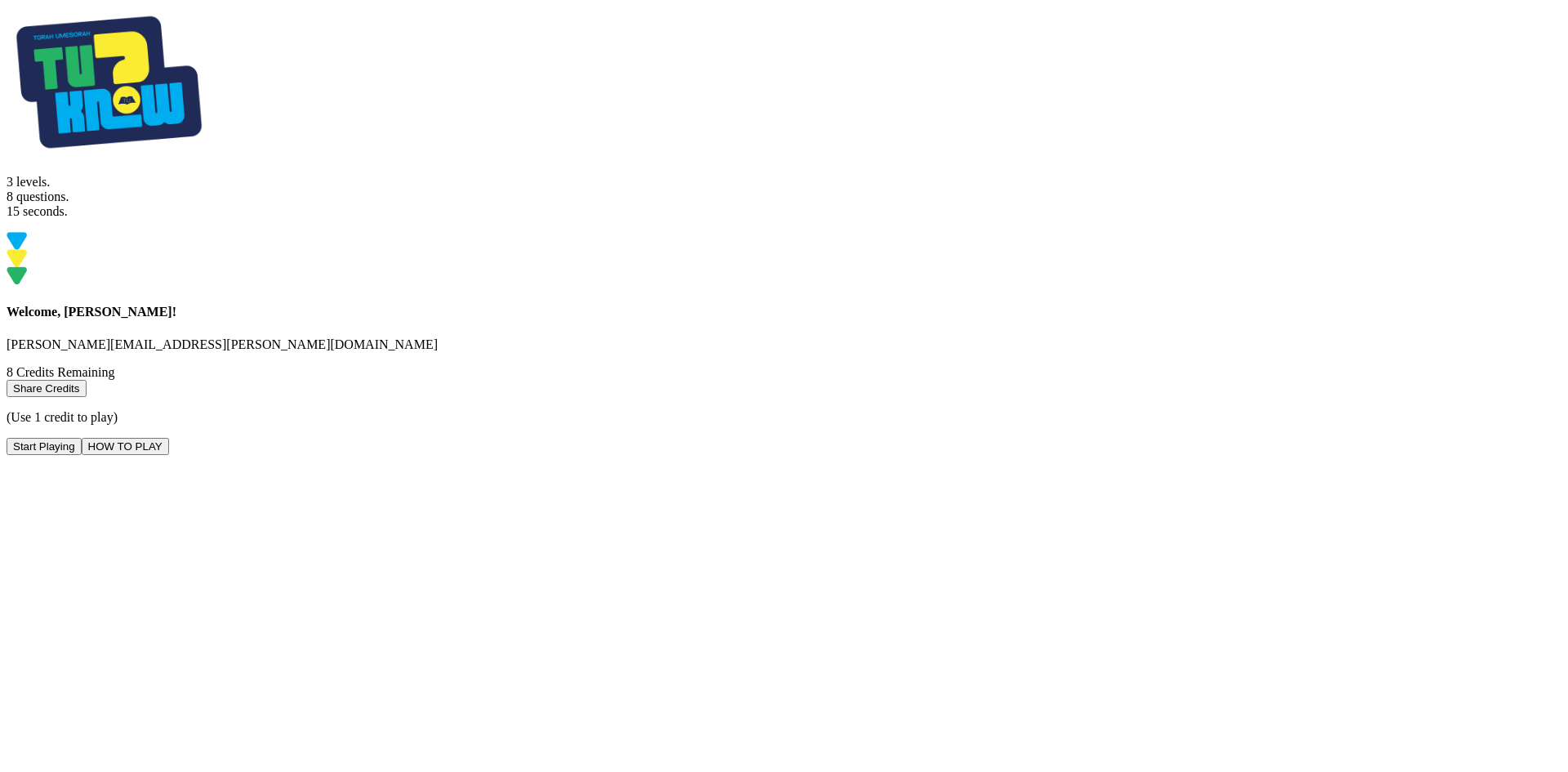
click at [82, 455] on button "Start Playing" at bounding box center [44, 446] width 75 height 18
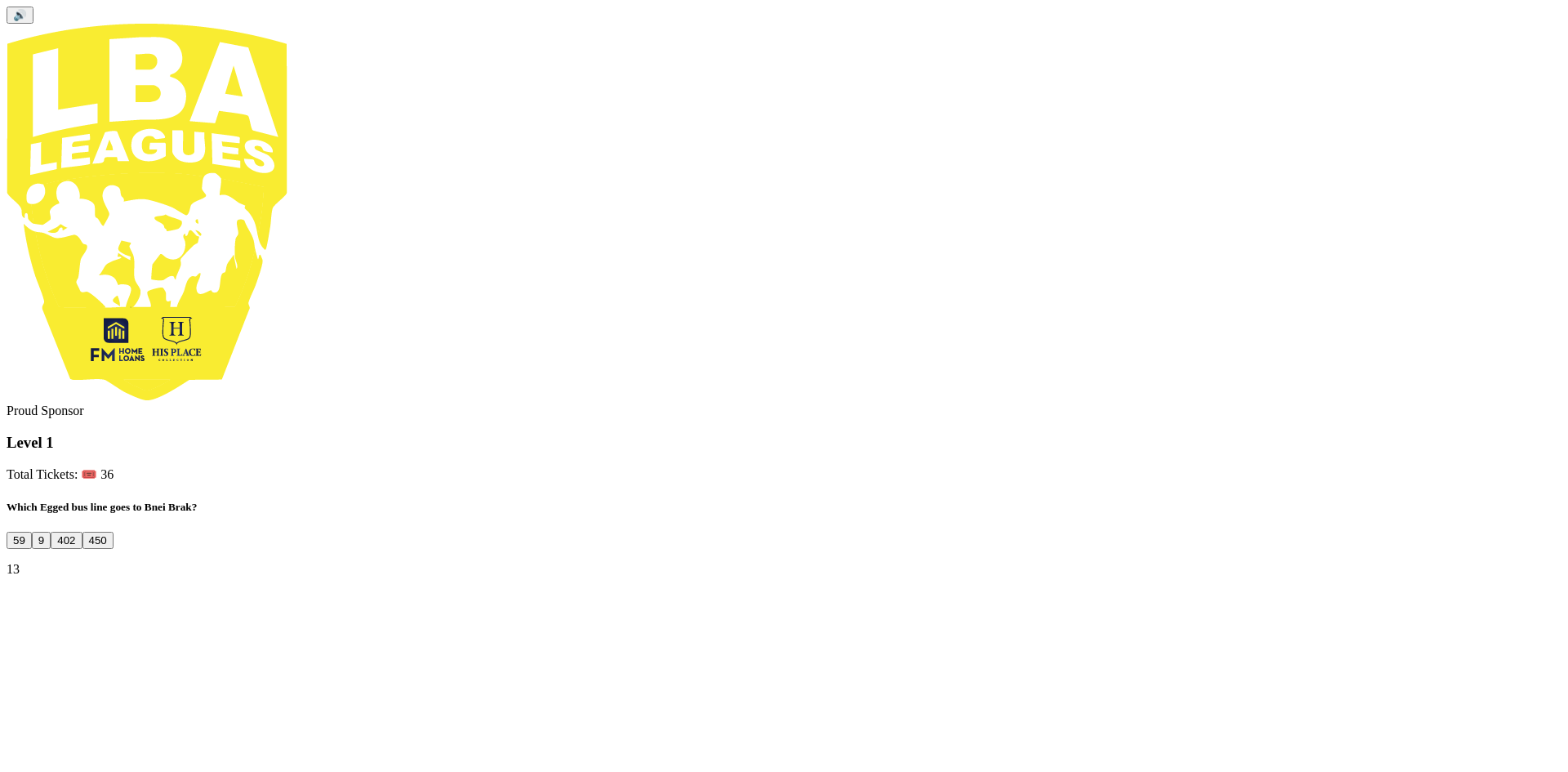
click at [82, 532] on button "402" at bounding box center [66, 540] width 31 height 18
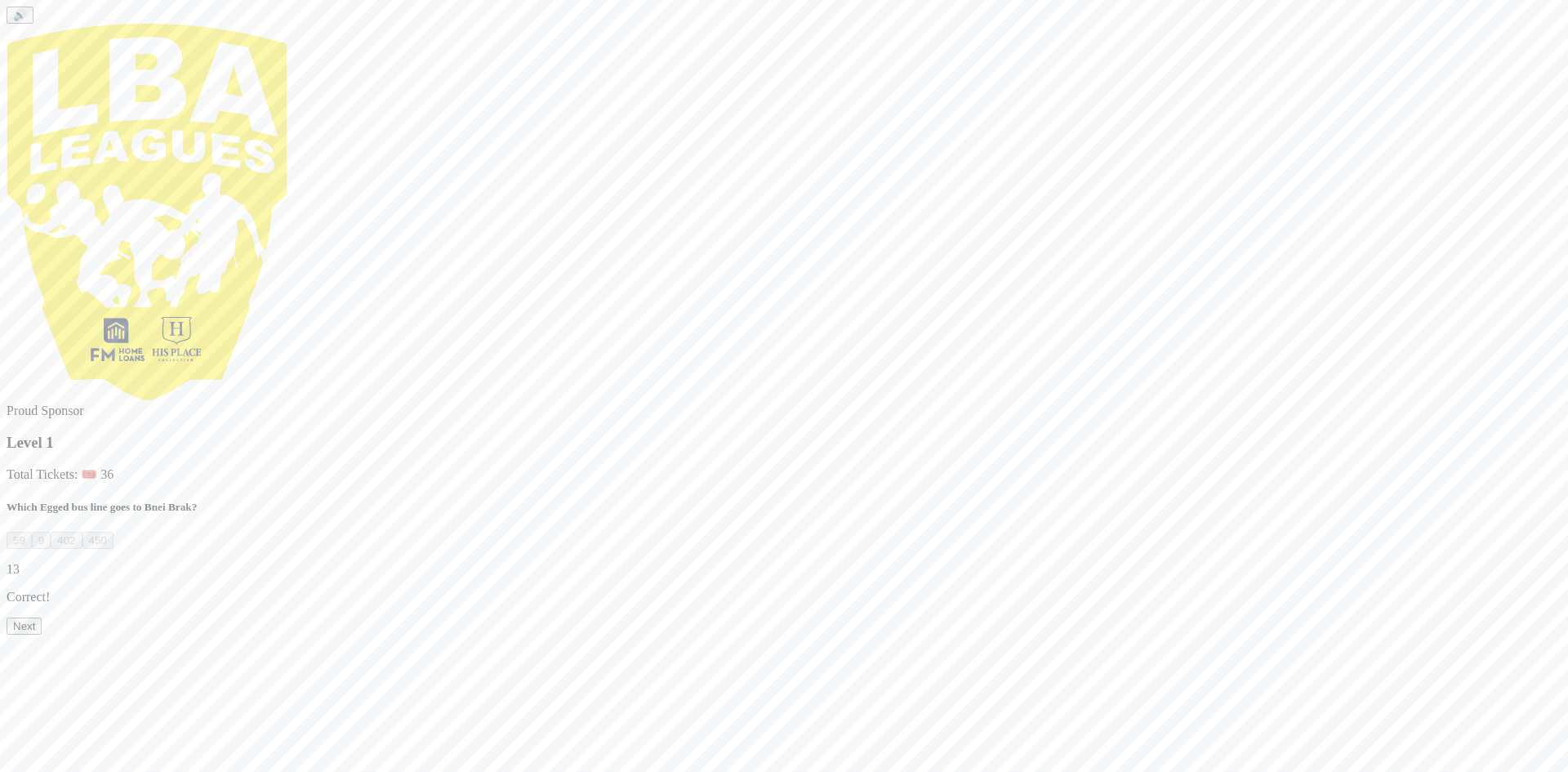
click at [42, 635] on button "Next" at bounding box center [24, 626] width 35 height 18
click at [225, 532] on button "[PERSON_NAME]" at bounding box center [173, 540] width 103 height 18
click at [42, 635] on button "Next" at bounding box center [24, 626] width 35 height 18
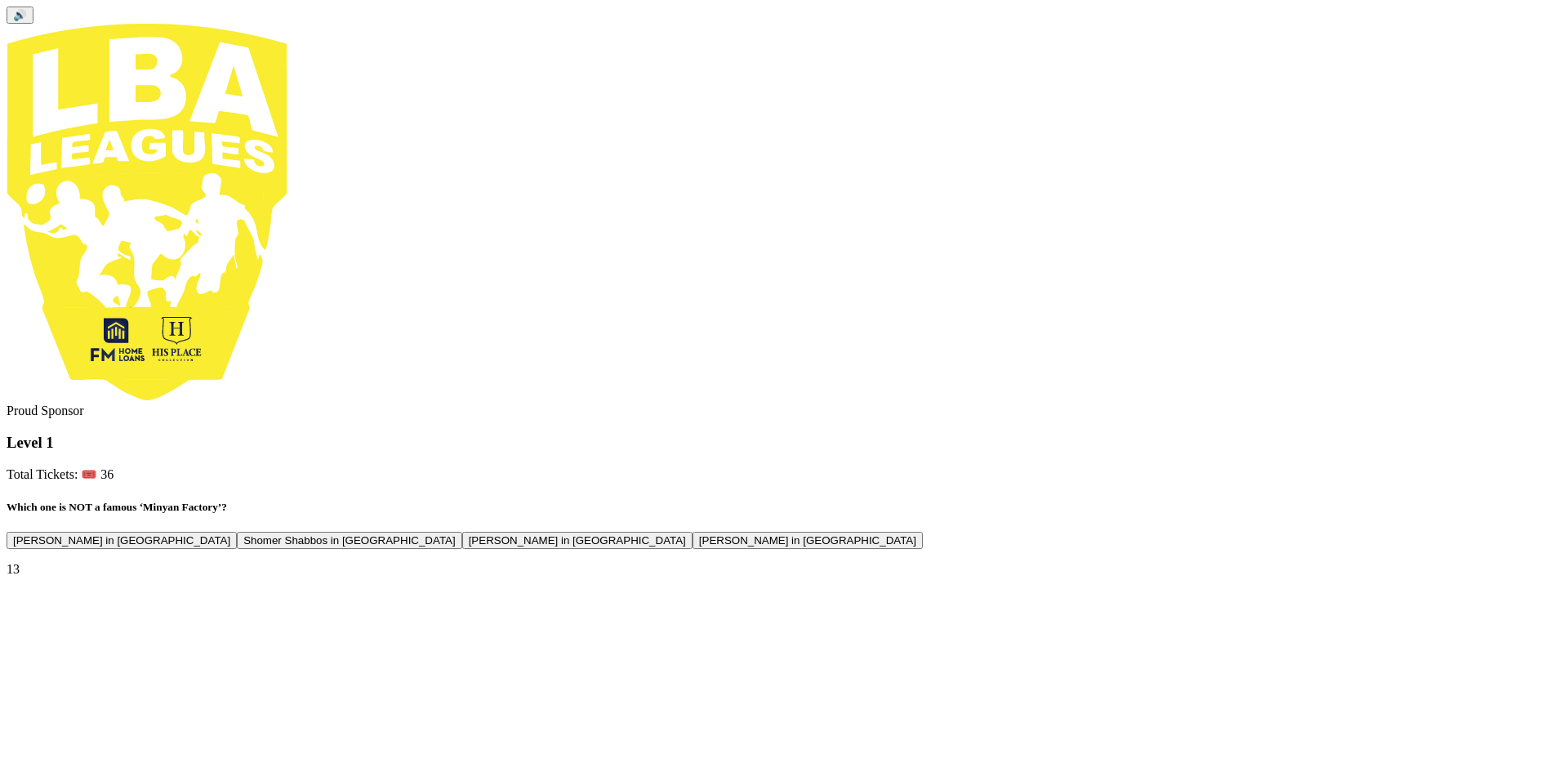
click at [841, 532] on button "[PERSON_NAME] in [GEOGRAPHIC_DATA]" at bounding box center [807, 540] width 230 height 18
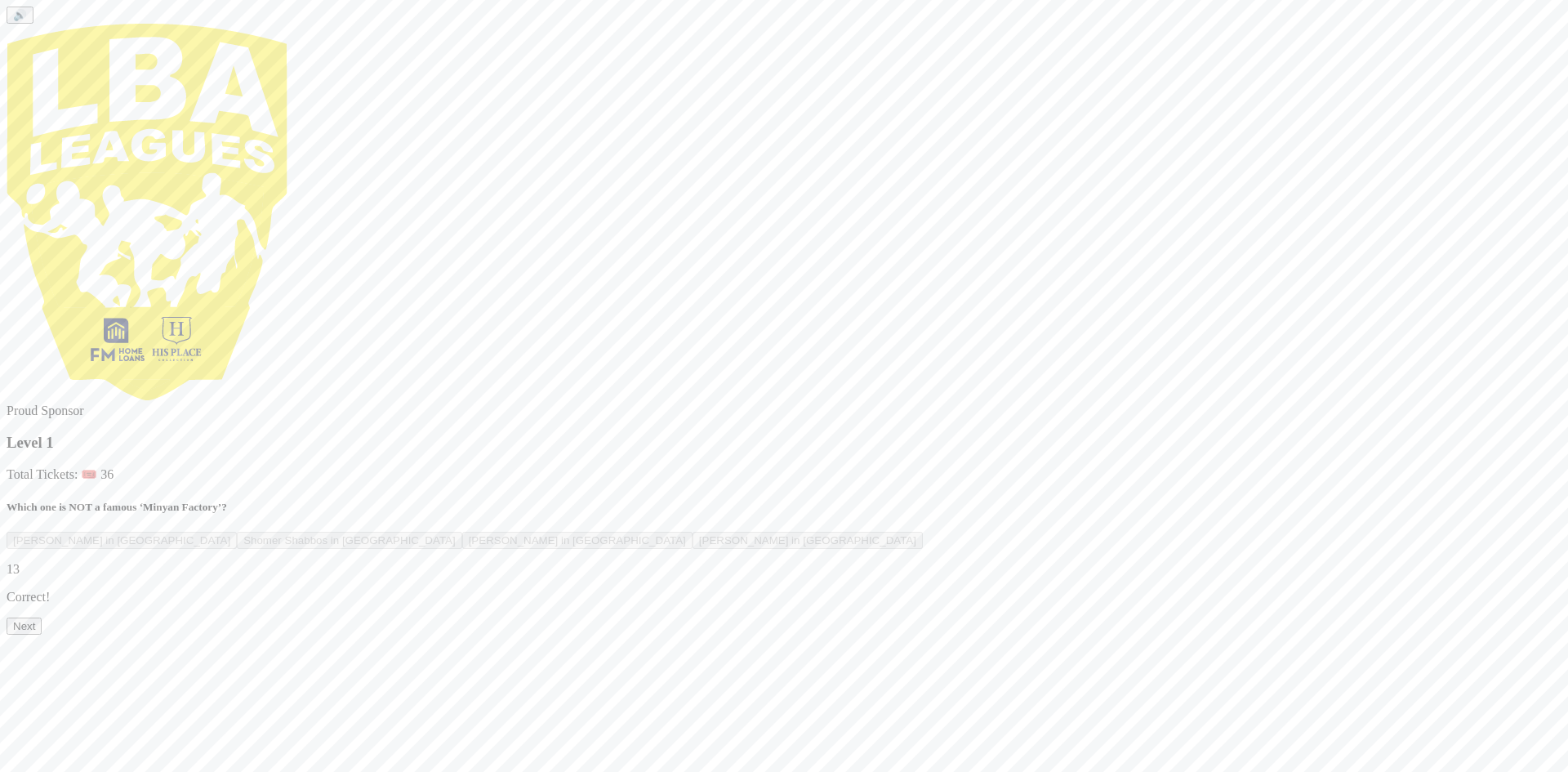
click at [42, 635] on button "Next" at bounding box center [24, 626] width 35 height 18
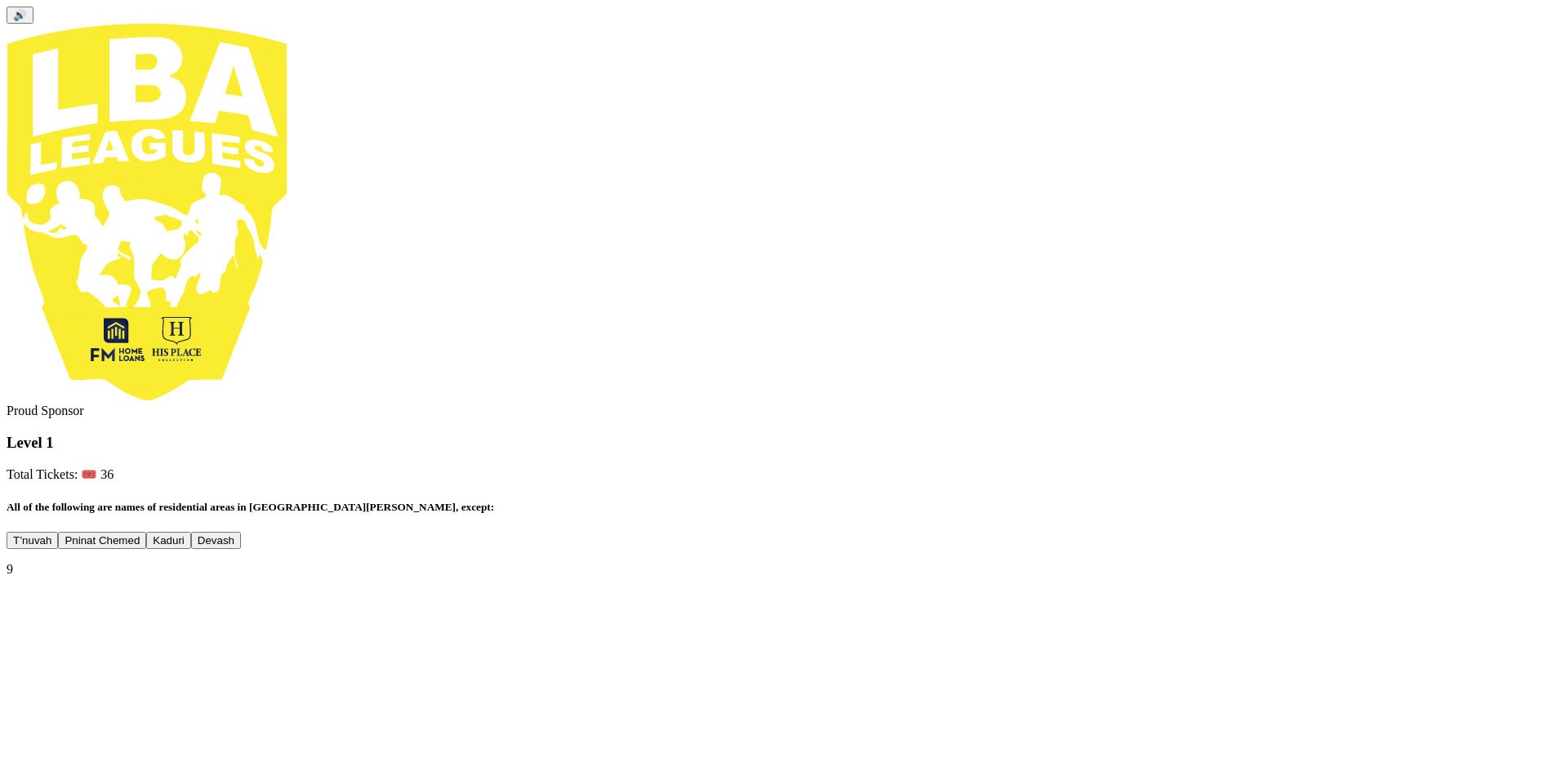
click at [191, 532] on button "Kaduri" at bounding box center [169, 540] width 45 height 18
click at [42, 662] on button "Next" at bounding box center [24, 653] width 35 height 18
click at [399, 532] on button "Matching challenge campaigns to boost donations" at bounding box center [272, 540] width 255 height 18
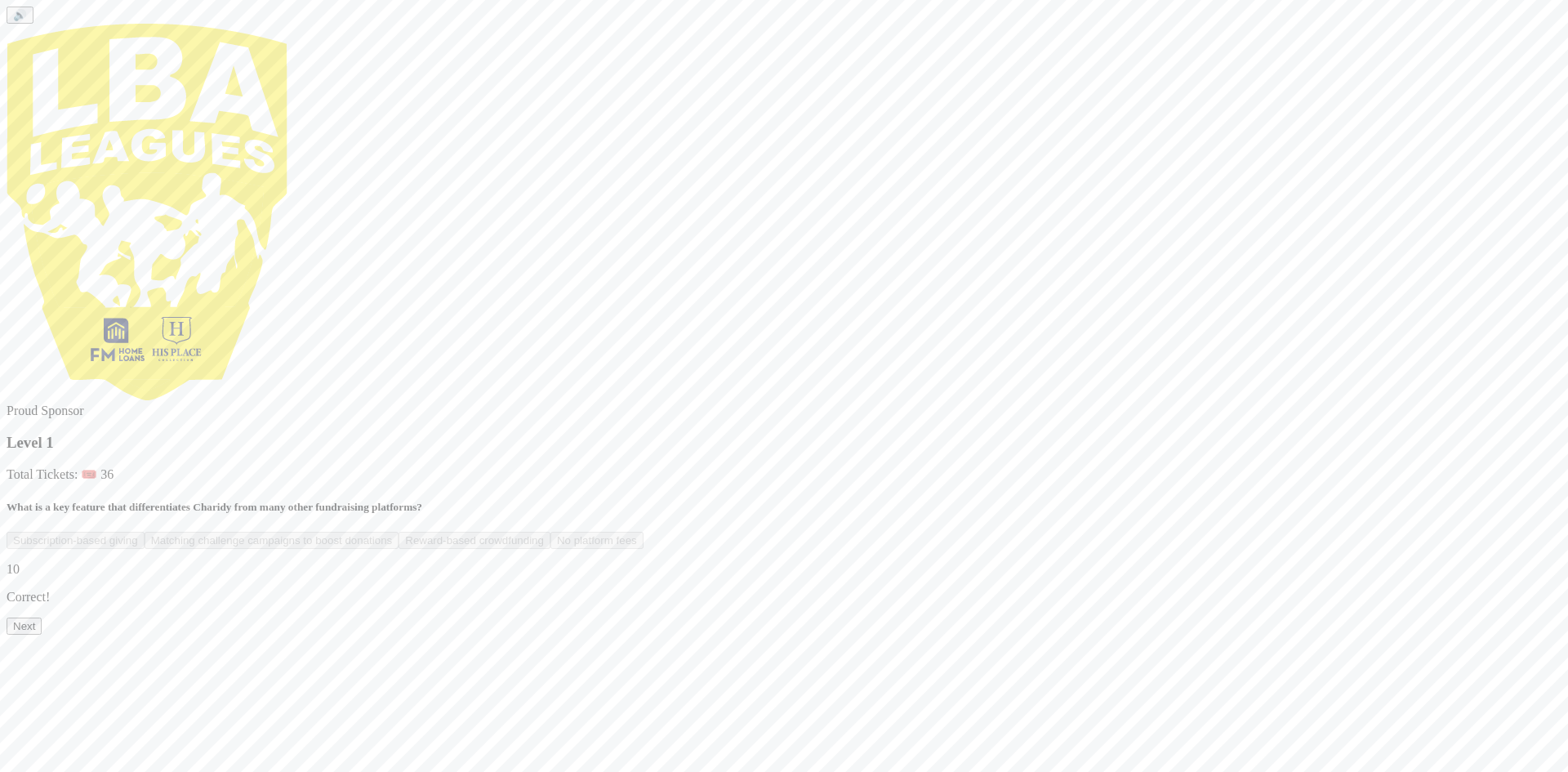
click at [42, 635] on button "Next" at bounding box center [24, 626] width 35 height 18
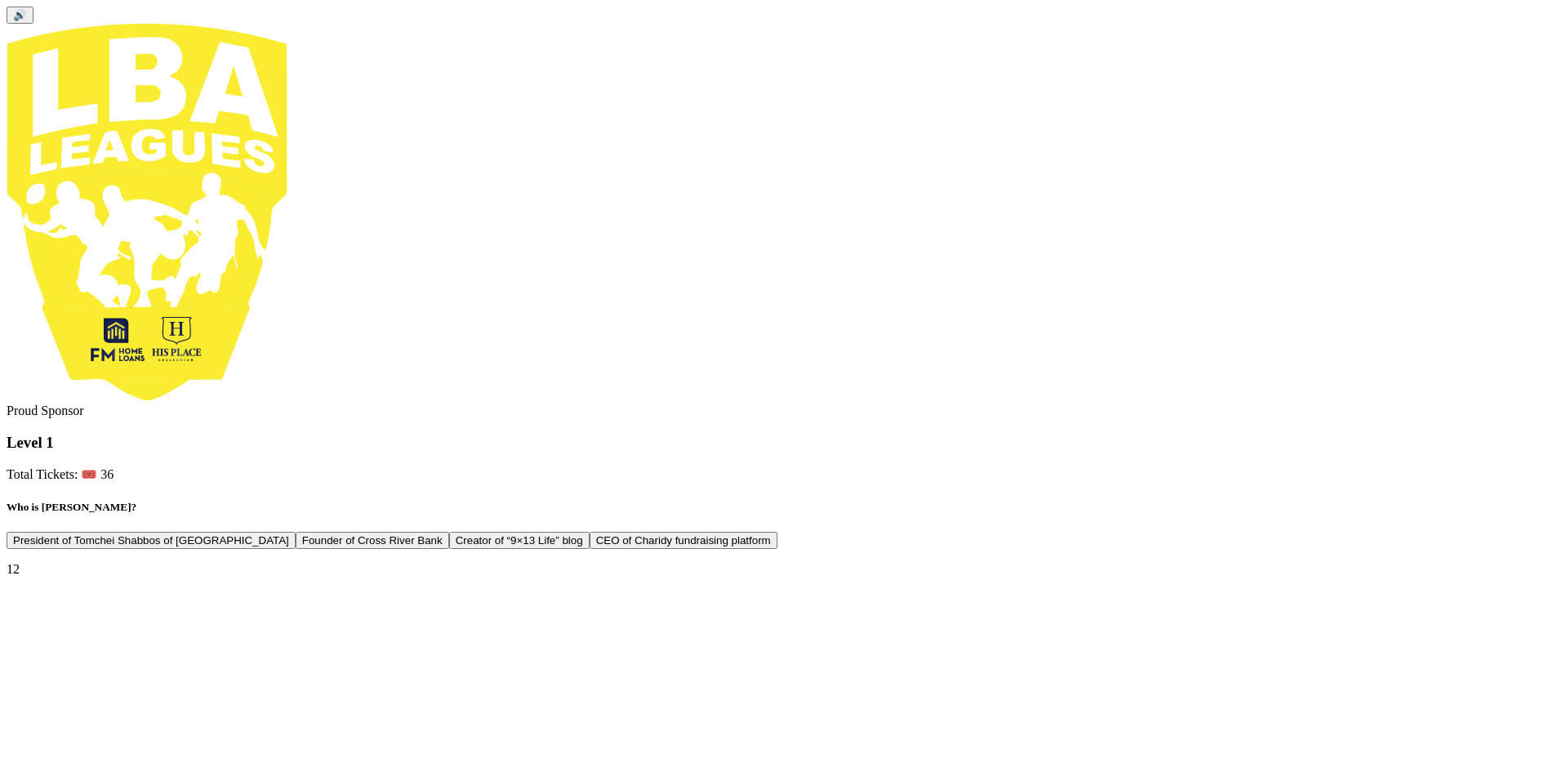
click at [295, 532] on button "President of Tomchei Shabbos of [GEOGRAPHIC_DATA]" at bounding box center [151, 540] width 290 height 18
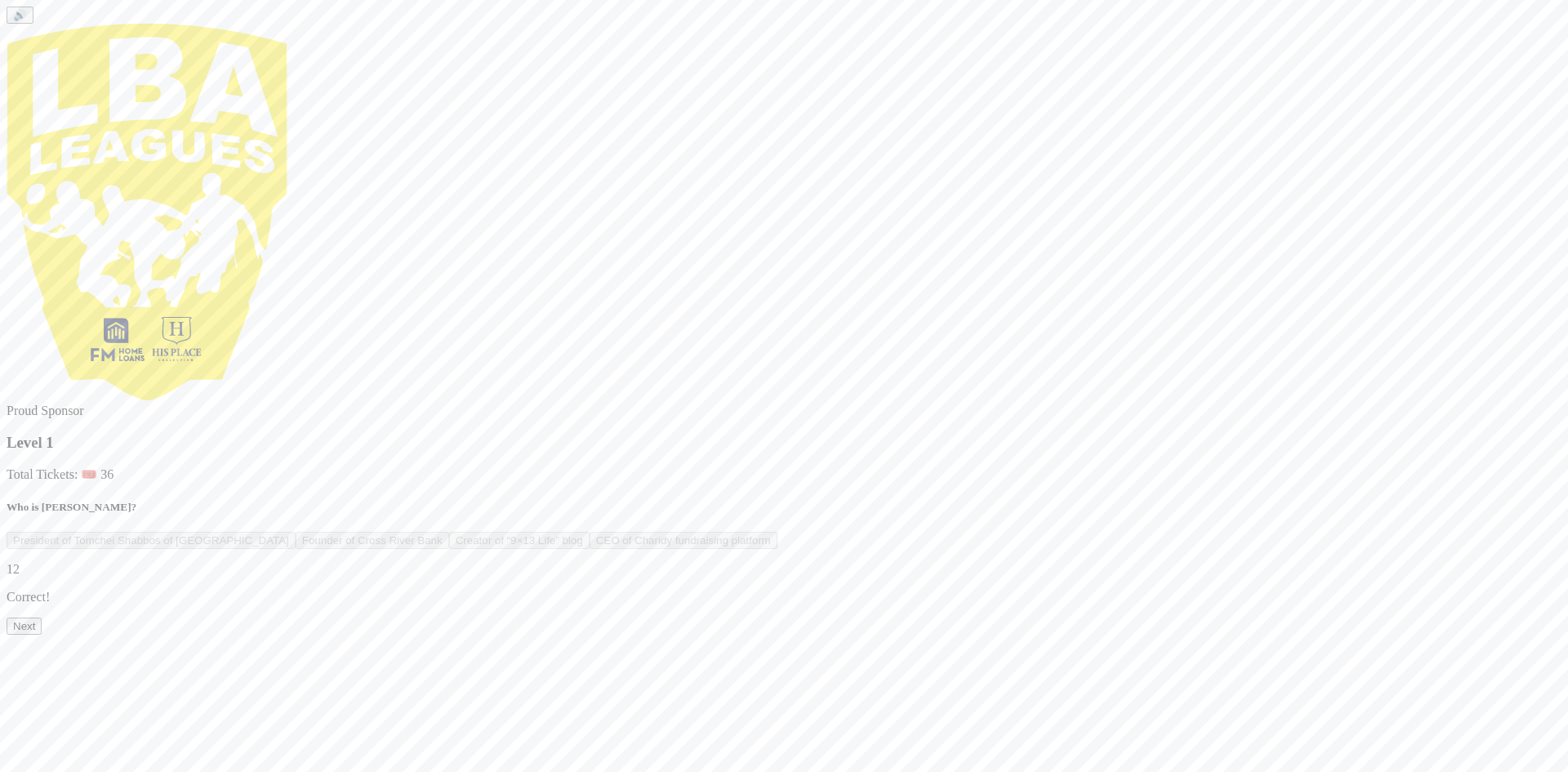
click at [42, 635] on button "Next" at bounding box center [24, 626] width 35 height 18
click at [706, 532] on button "Vacuum cleaner companies" at bounding box center [633, 540] width 146 height 18
click at [42, 635] on button "Next" at bounding box center [24, 626] width 35 height 18
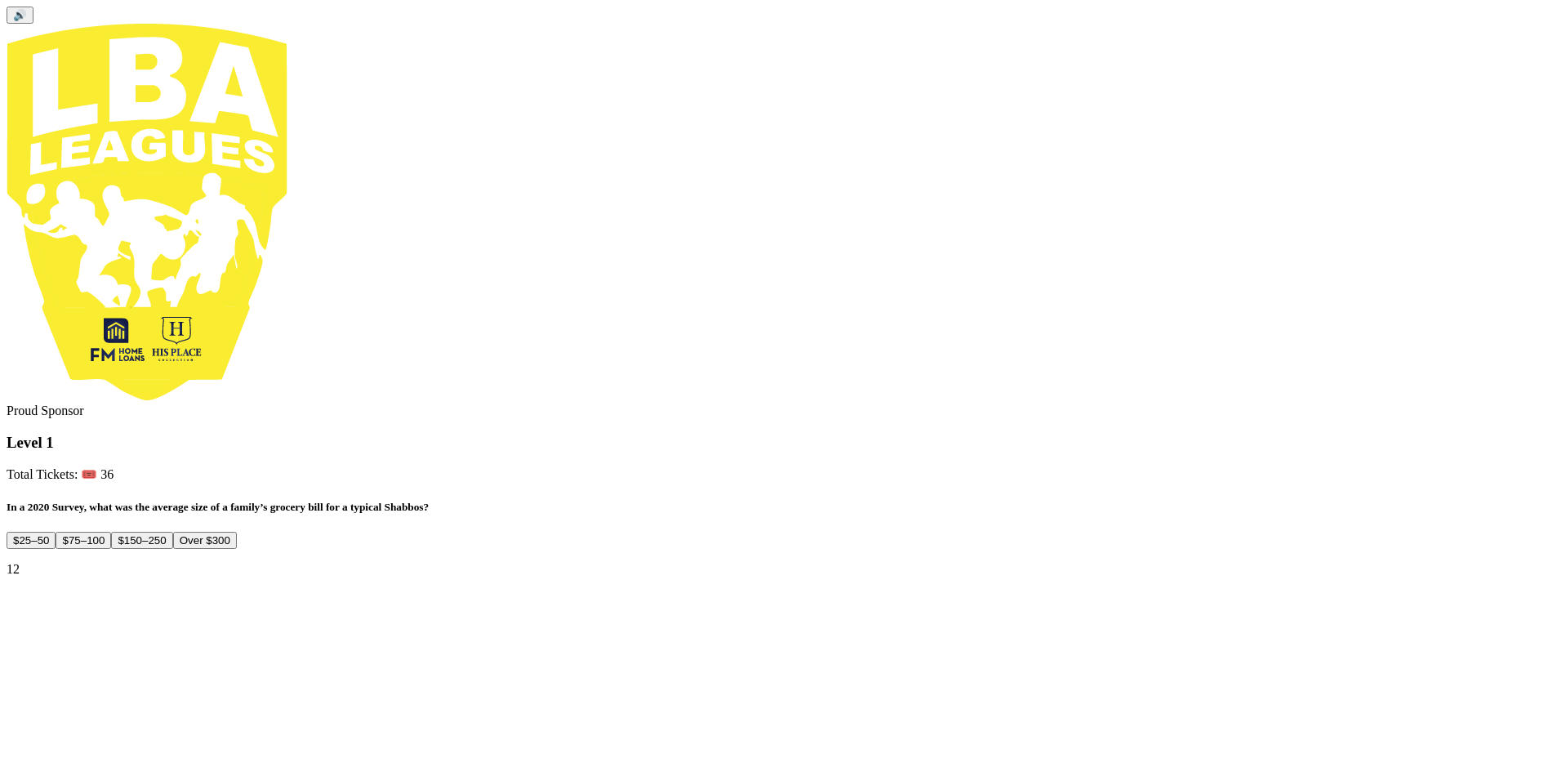
click at [172, 532] on button "$150–250" at bounding box center [141, 540] width 61 height 18
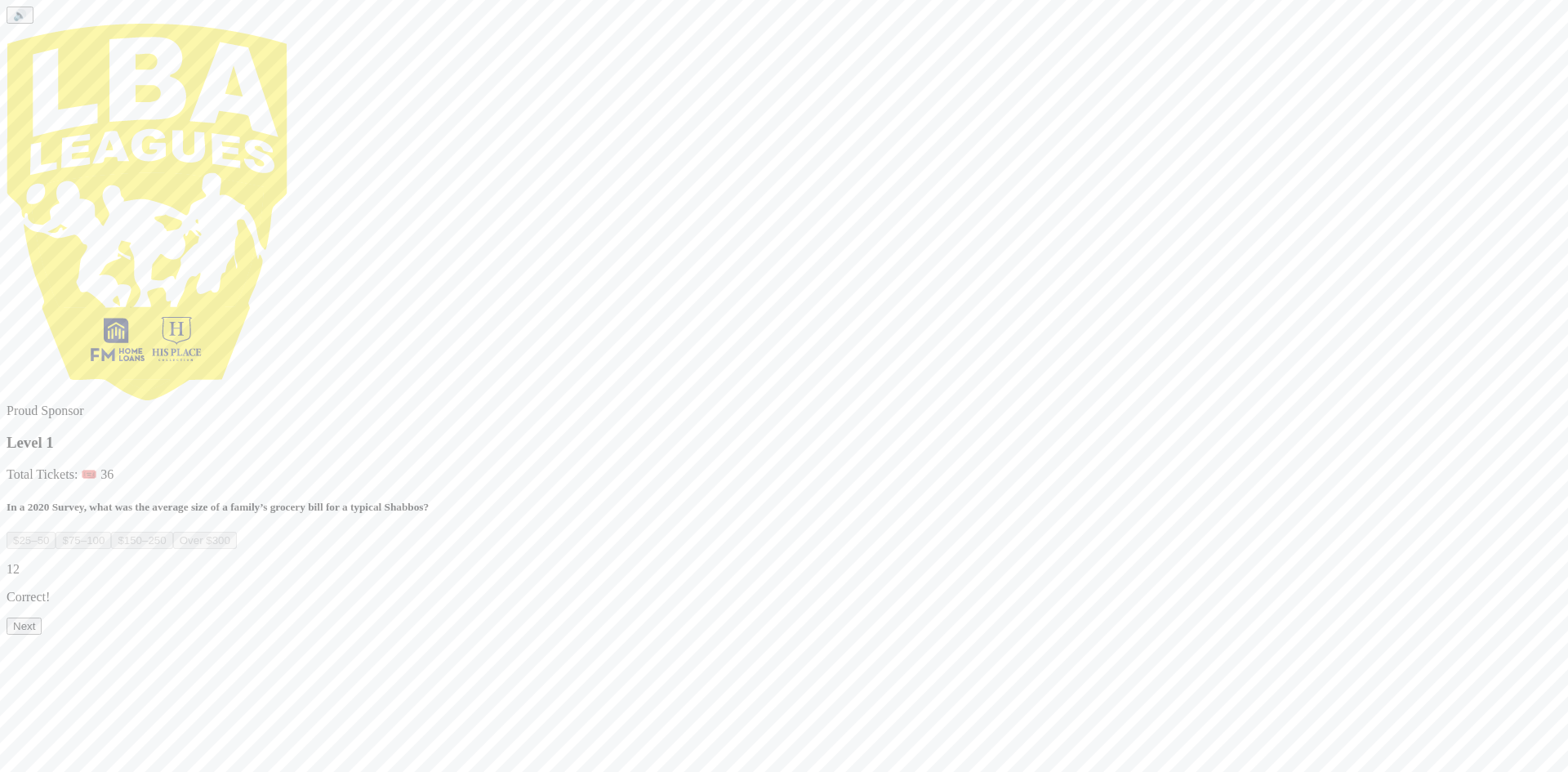
click at [42, 635] on button "Next" at bounding box center [24, 626] width 35 height 18
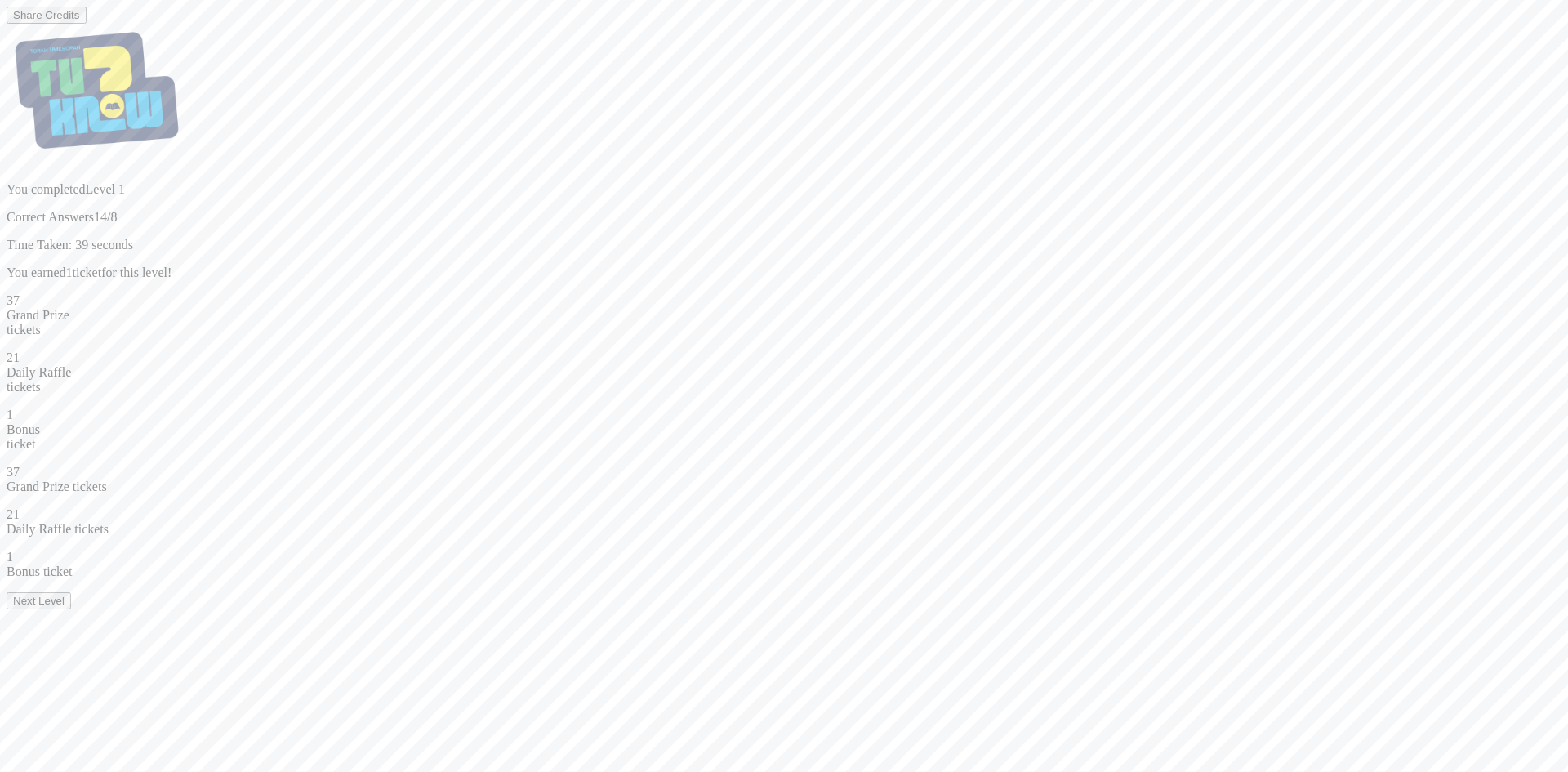
click at [71, 609] on button "Next Level" at bounding box center [38, 601] width 64 height 18
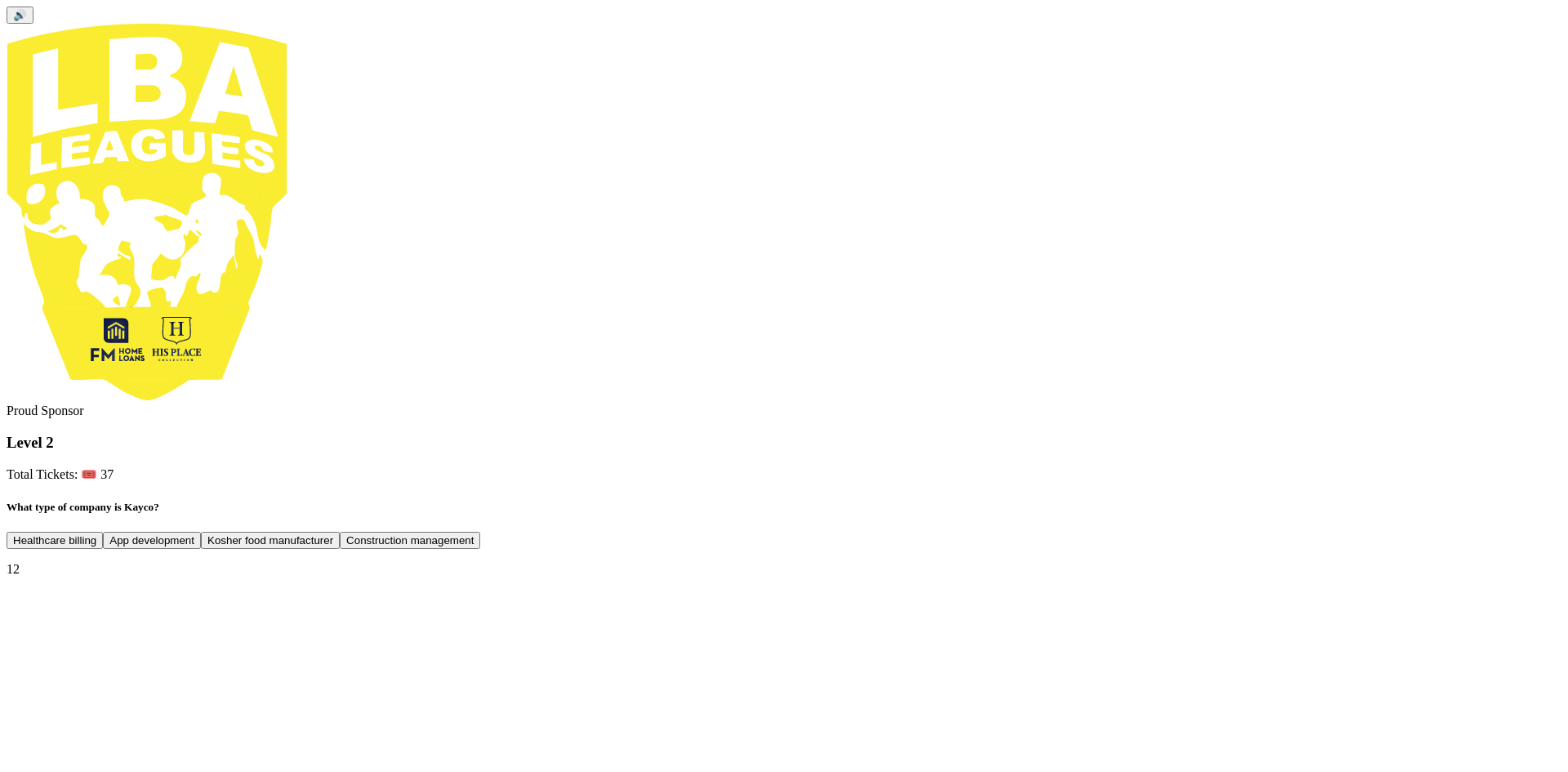
click at [340, 532] on button "Kosher food manufacturer" at bounding box center [270, 540] width 139 height 18
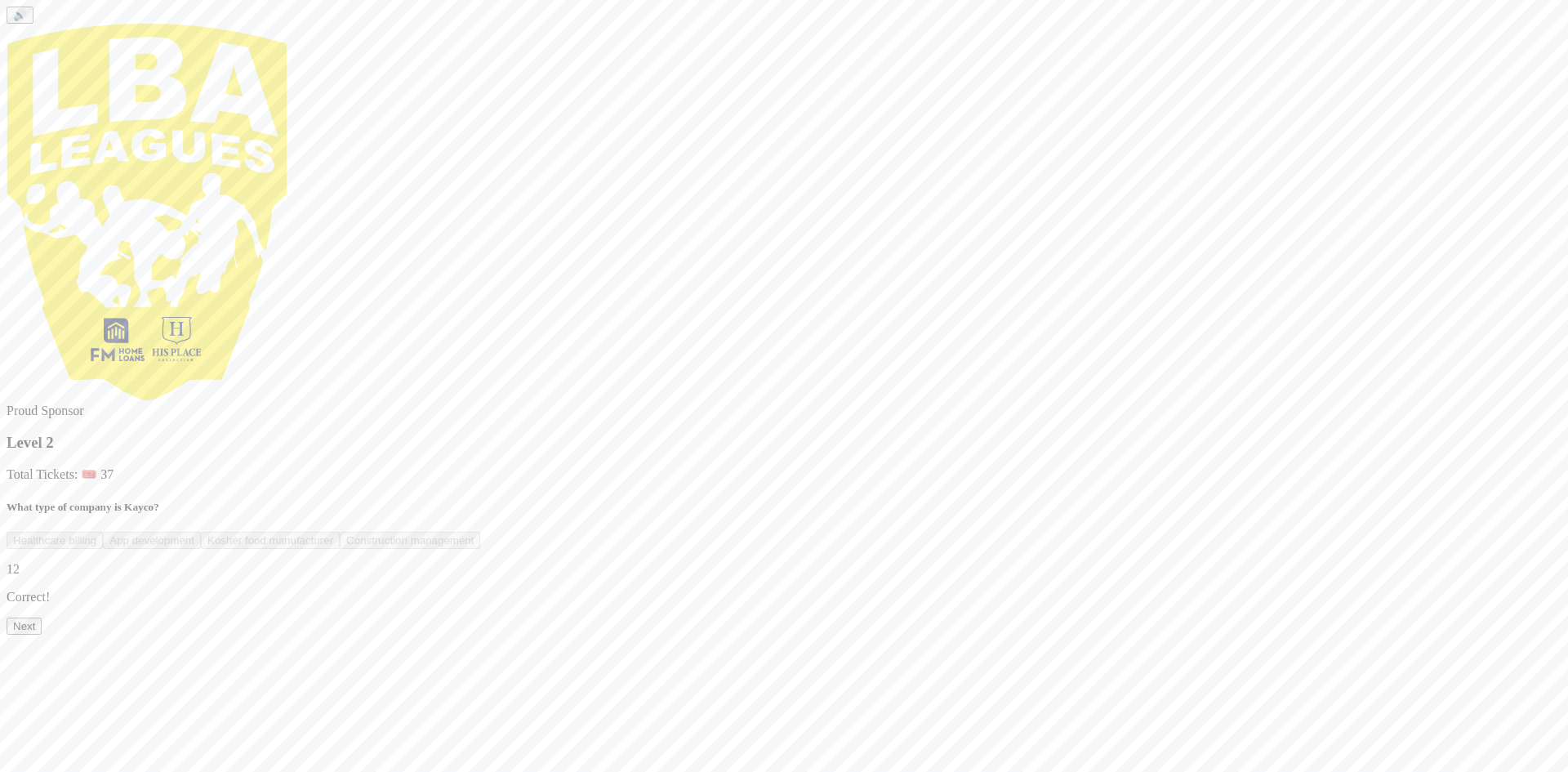
click at [42, 635] on button "Next" at bounding box center [24, 626] width 35 height 18
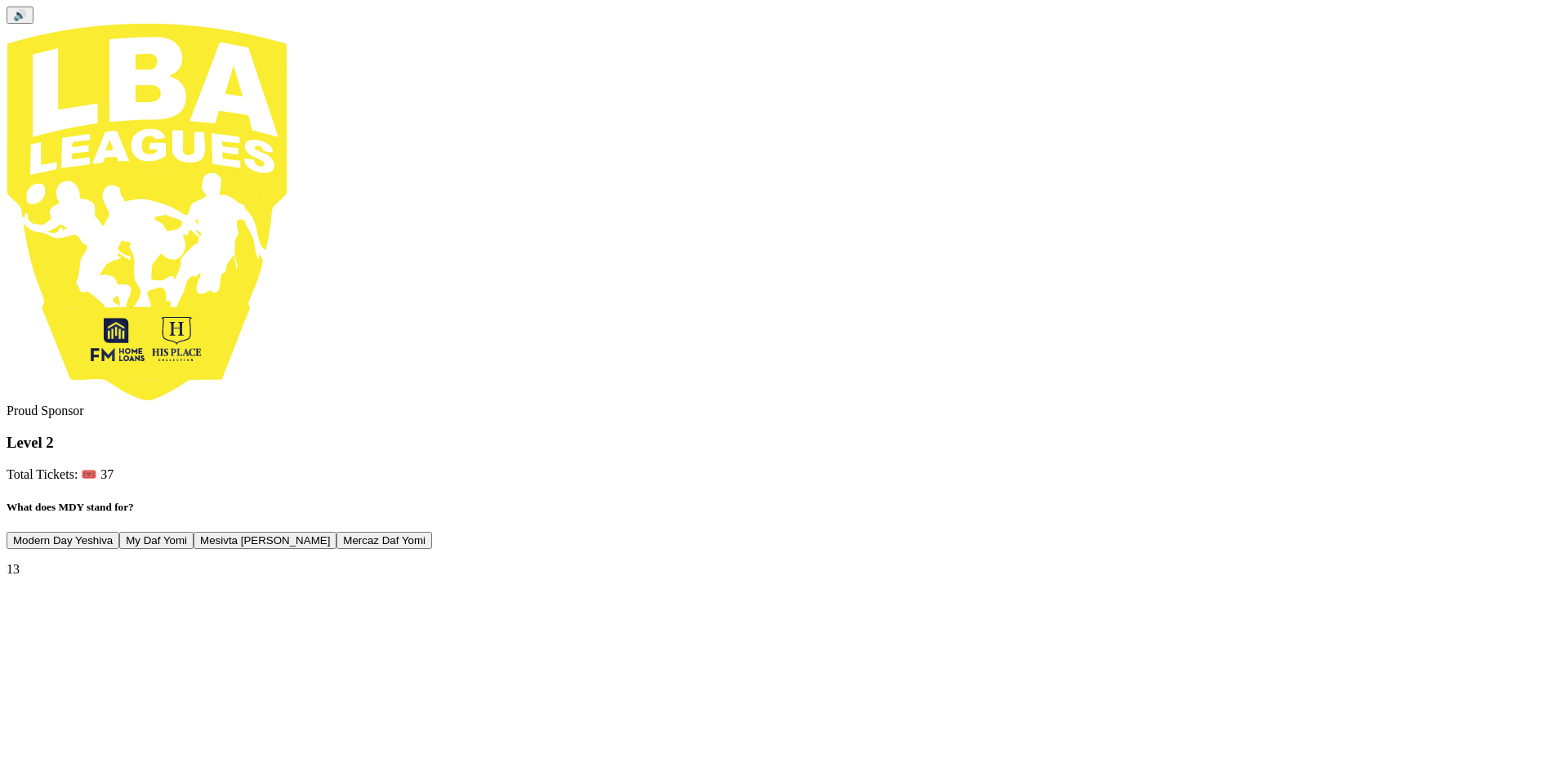
click at [432, 534] on button "Mercaz Daf Yomi" at bounding box center [384, 540] width 95 height 18
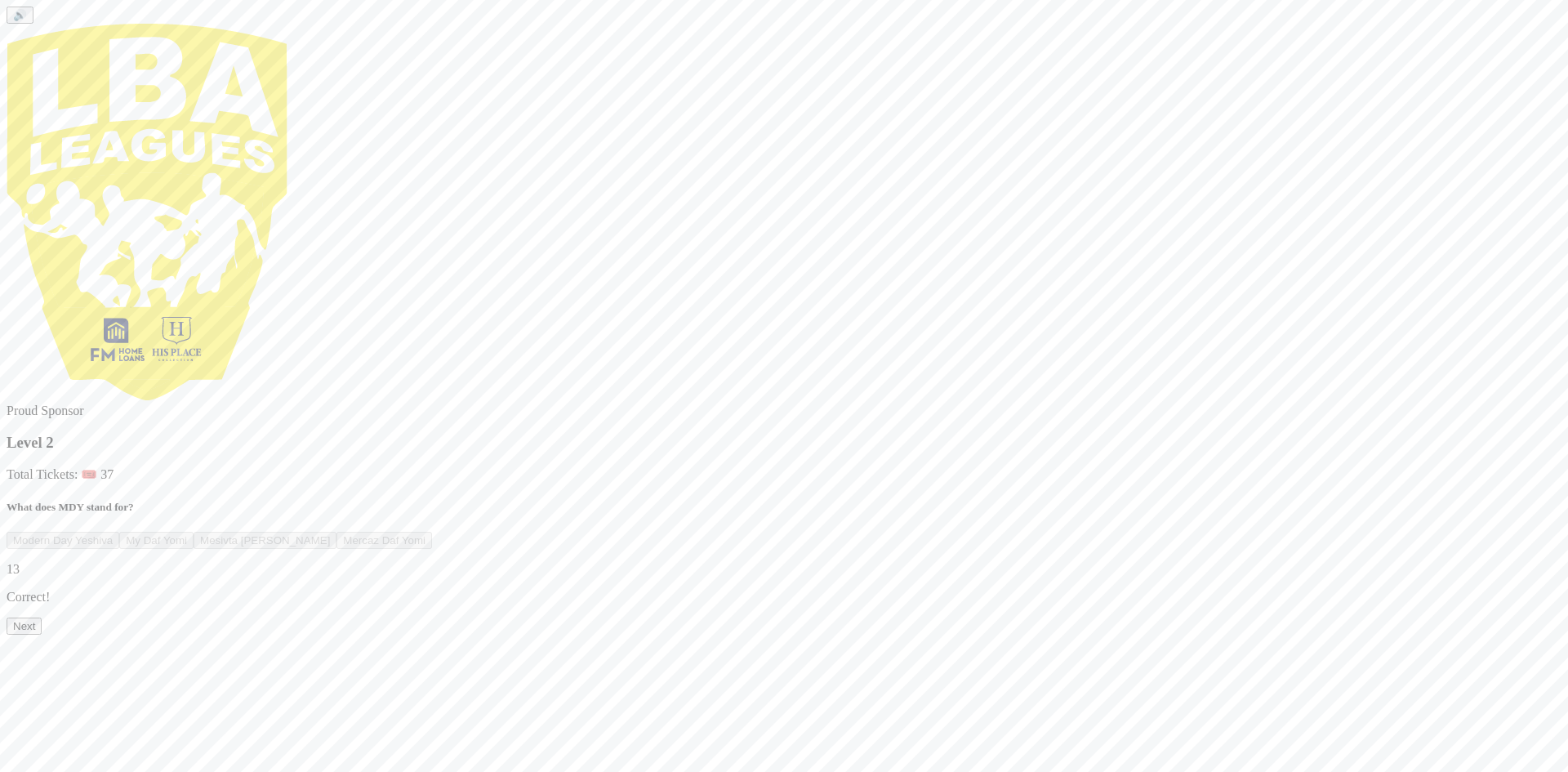
click at [42, 635] on button "Next" at bounding box center [24, 626] width 35 height 18
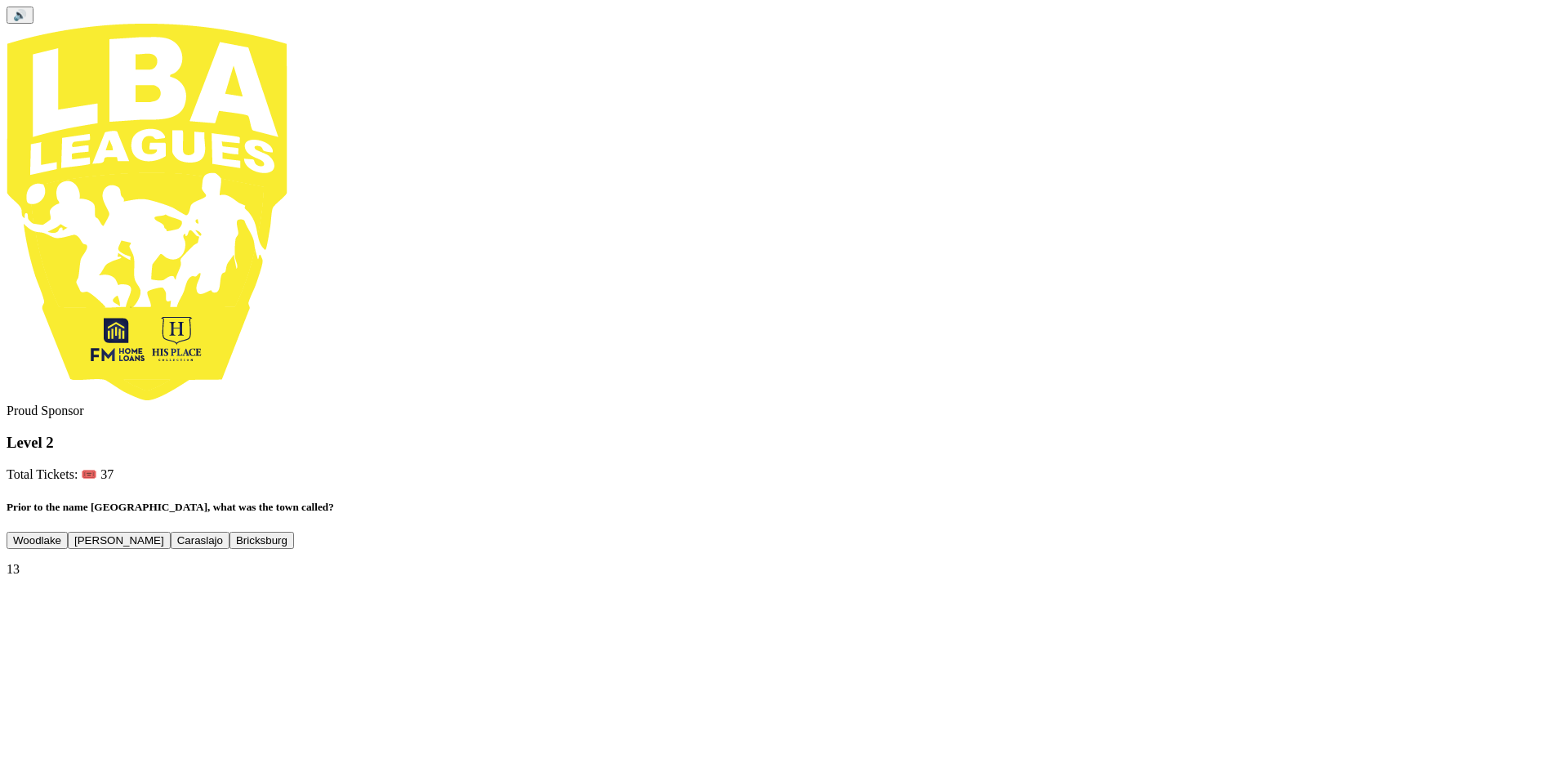
click at [294, 532] on button "Bricksburg" at bounding box center [261, 540] width 64 height 18
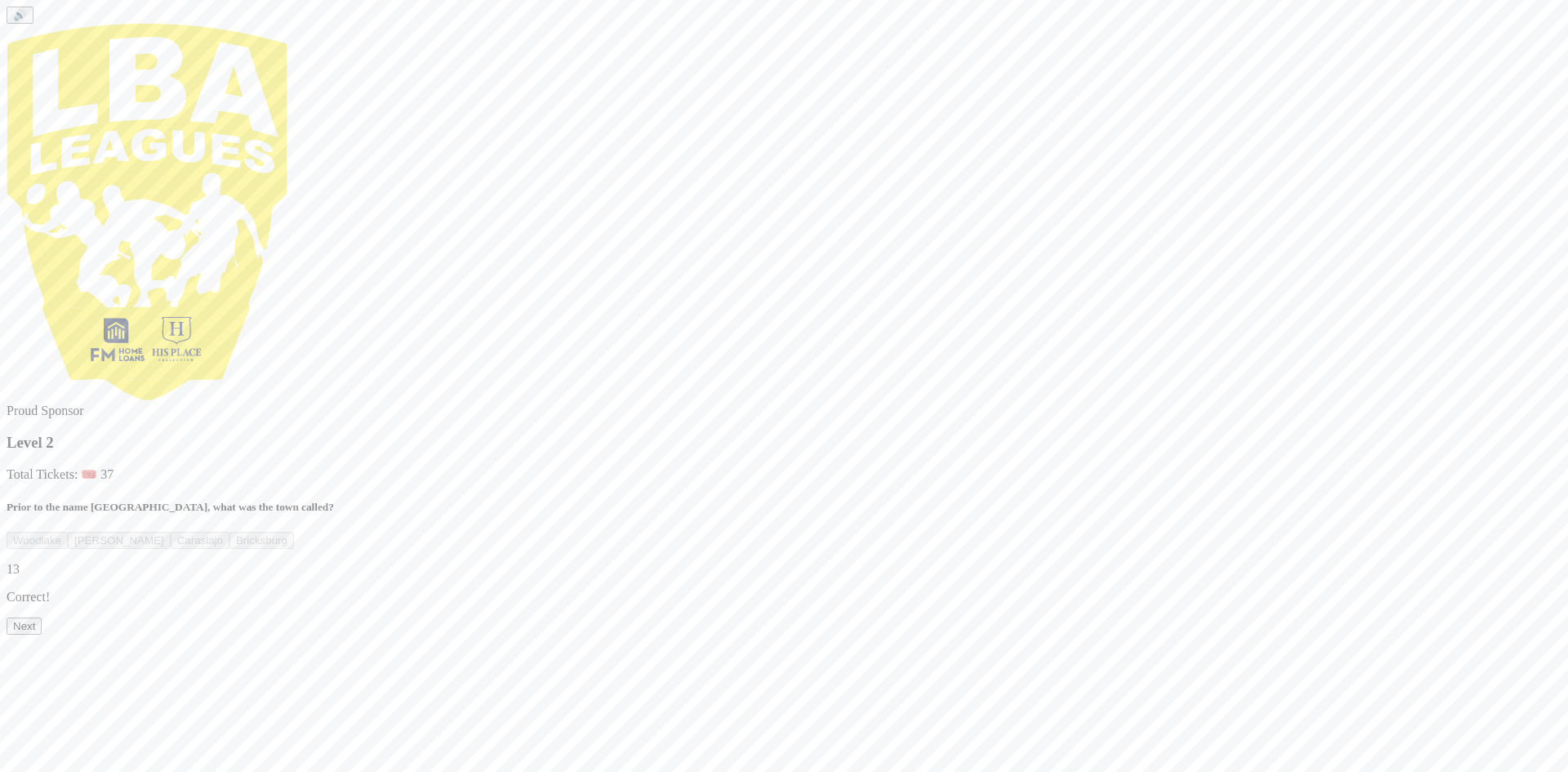
click at [42, 635] on button "Next" at bounding box center [24, 626] width 35 height 18
click at [265, 532] on button "Chaggai" at bounding box center [238, 540] width 54 height 18
click at [42, 635] on button "Next" at bounding box center [24, 626] width 35 height 18
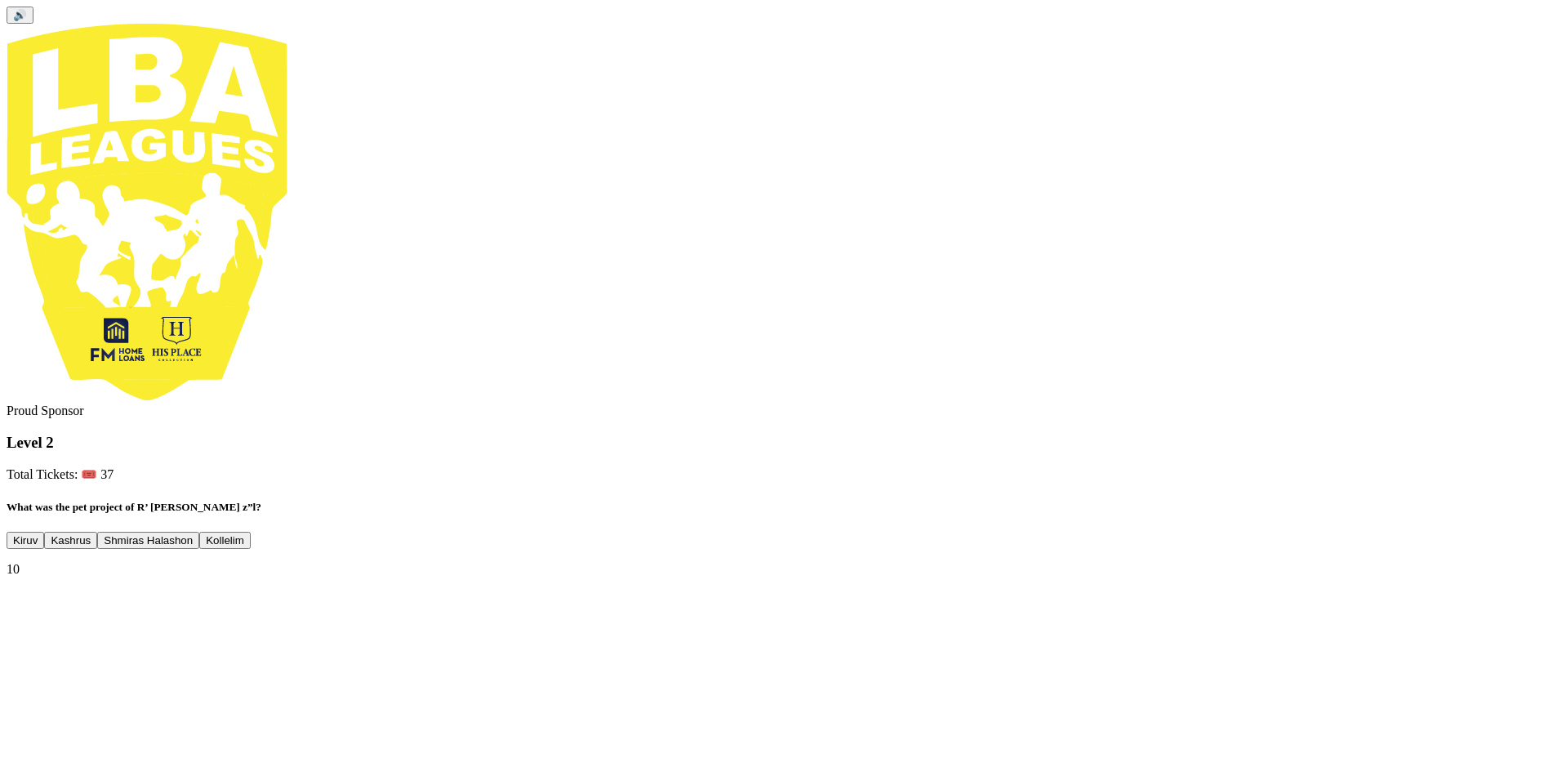
click at [251, 532] on button "Kollelim" at bounding box center [225, 540] width 52 height 18
click at [42, 662] on button "Next" at bounding box center [24, 653] width 35 height 18
click at [44, 532] on button "2020" at bounding box center [25, 540] width 38 height 18
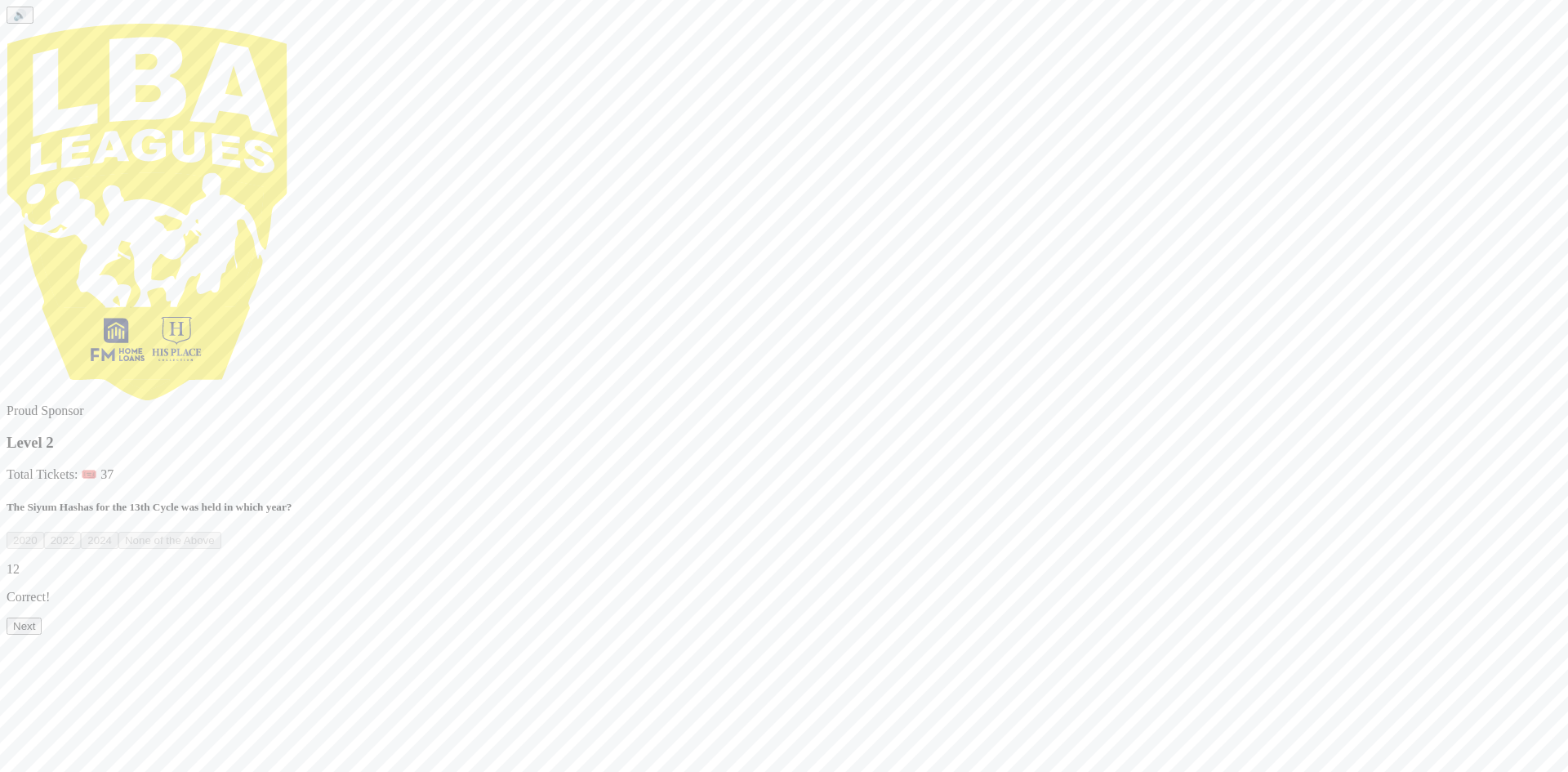
click at [42, 635] on button "Next" at bounding box center [24, 626] width 35 height 18
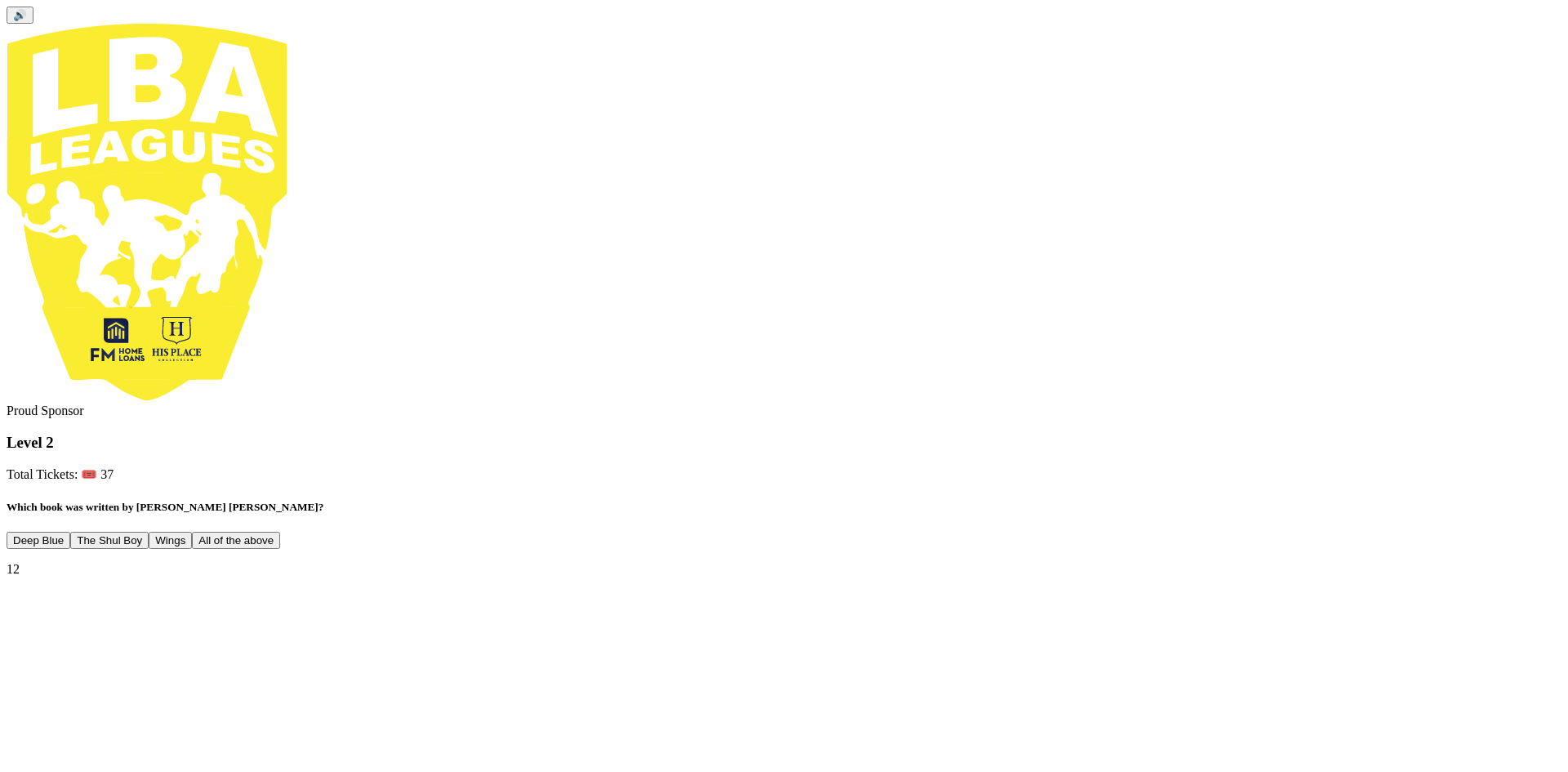
click at [280, 532] on button "All of the above" at bounding box center [235, 540] width 88 height 18
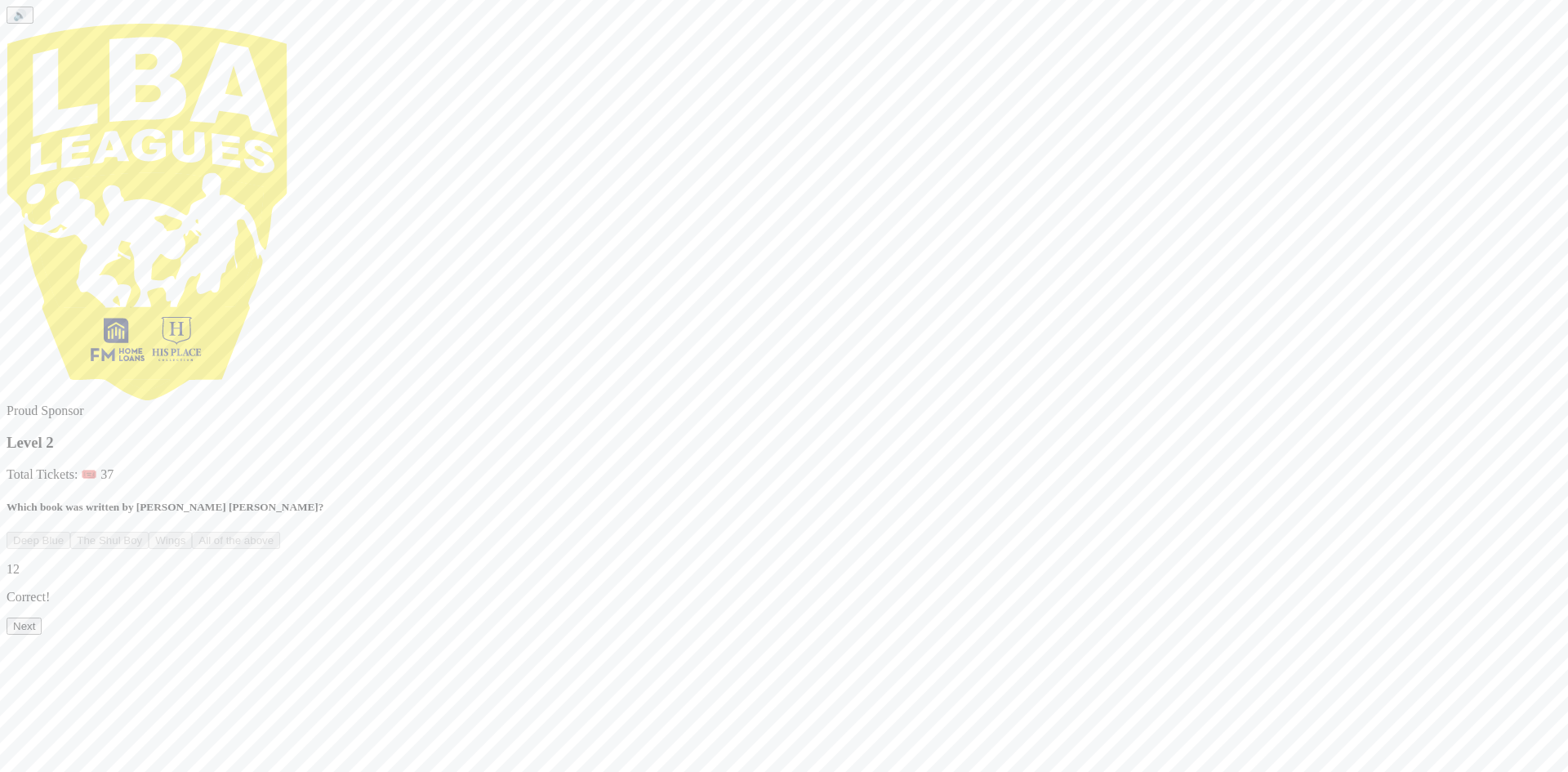
click at [42, 635] on button "Next" at bounding box center [24, 626] width 35 height 18
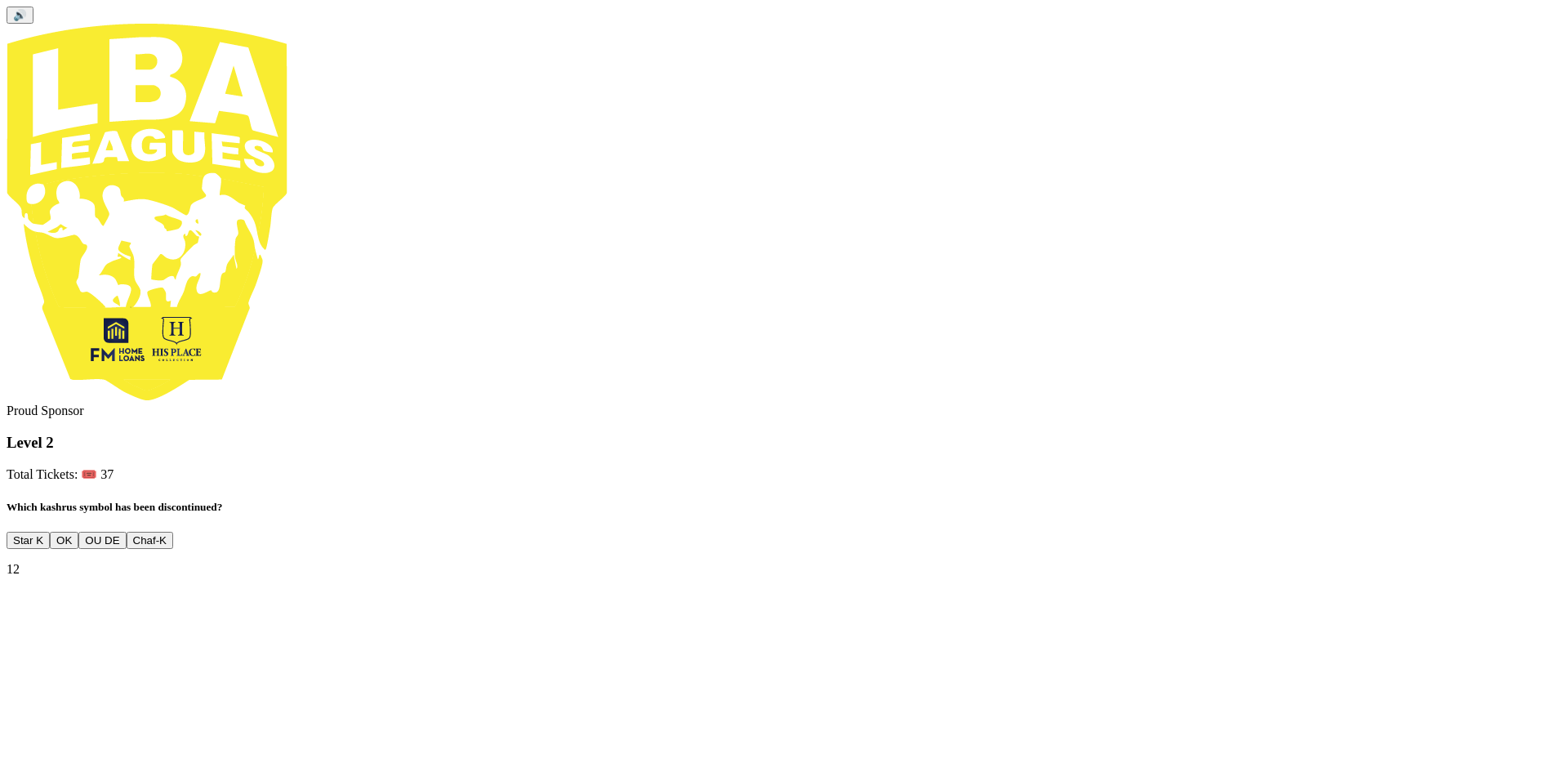
click at [126, 532] on button "OU DE" at bounding box center [102, 540] width 48 height 18
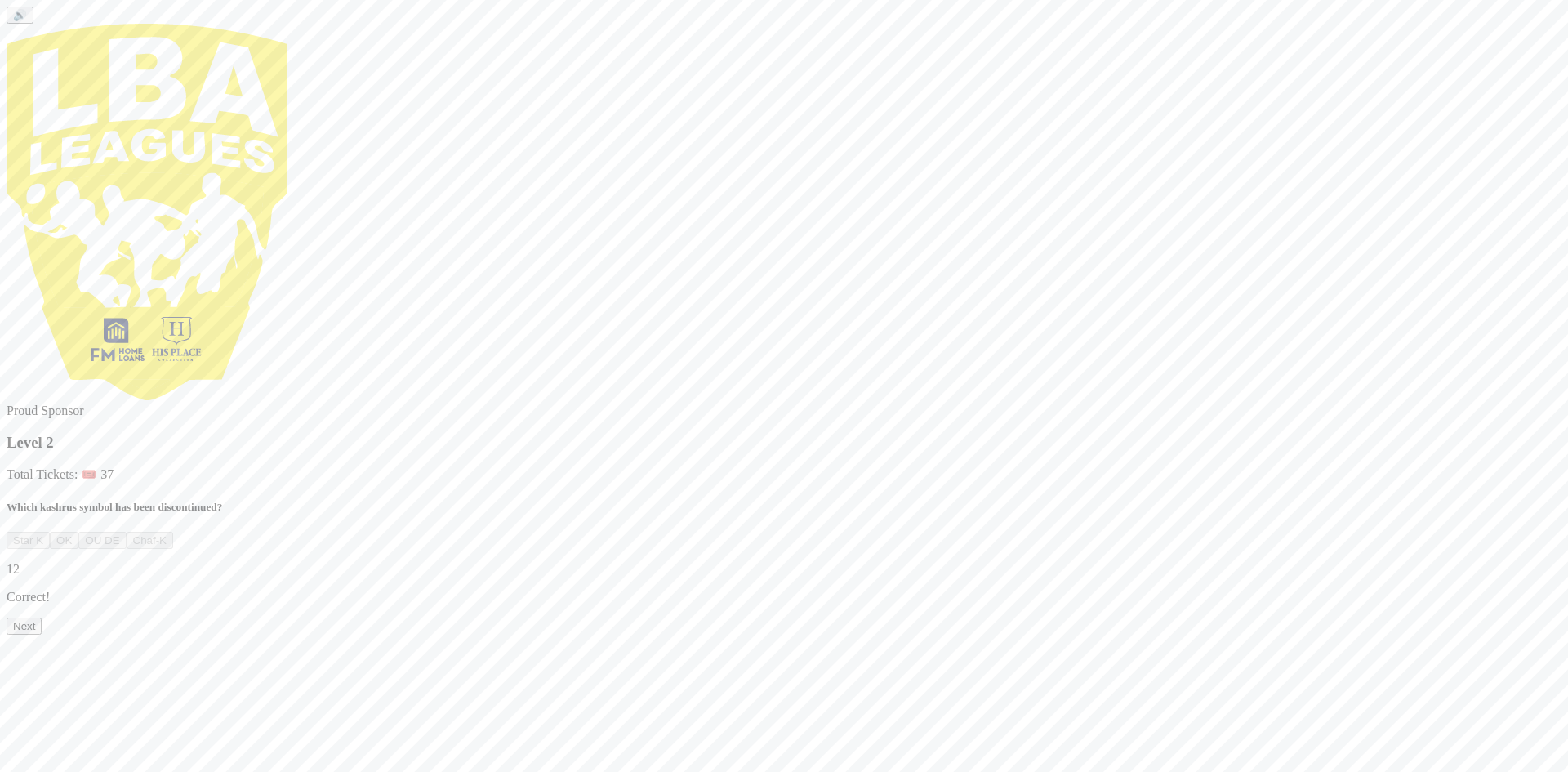
click at [42, 635] on button "Next" at bounding box center [24, 626] width 35 height 18
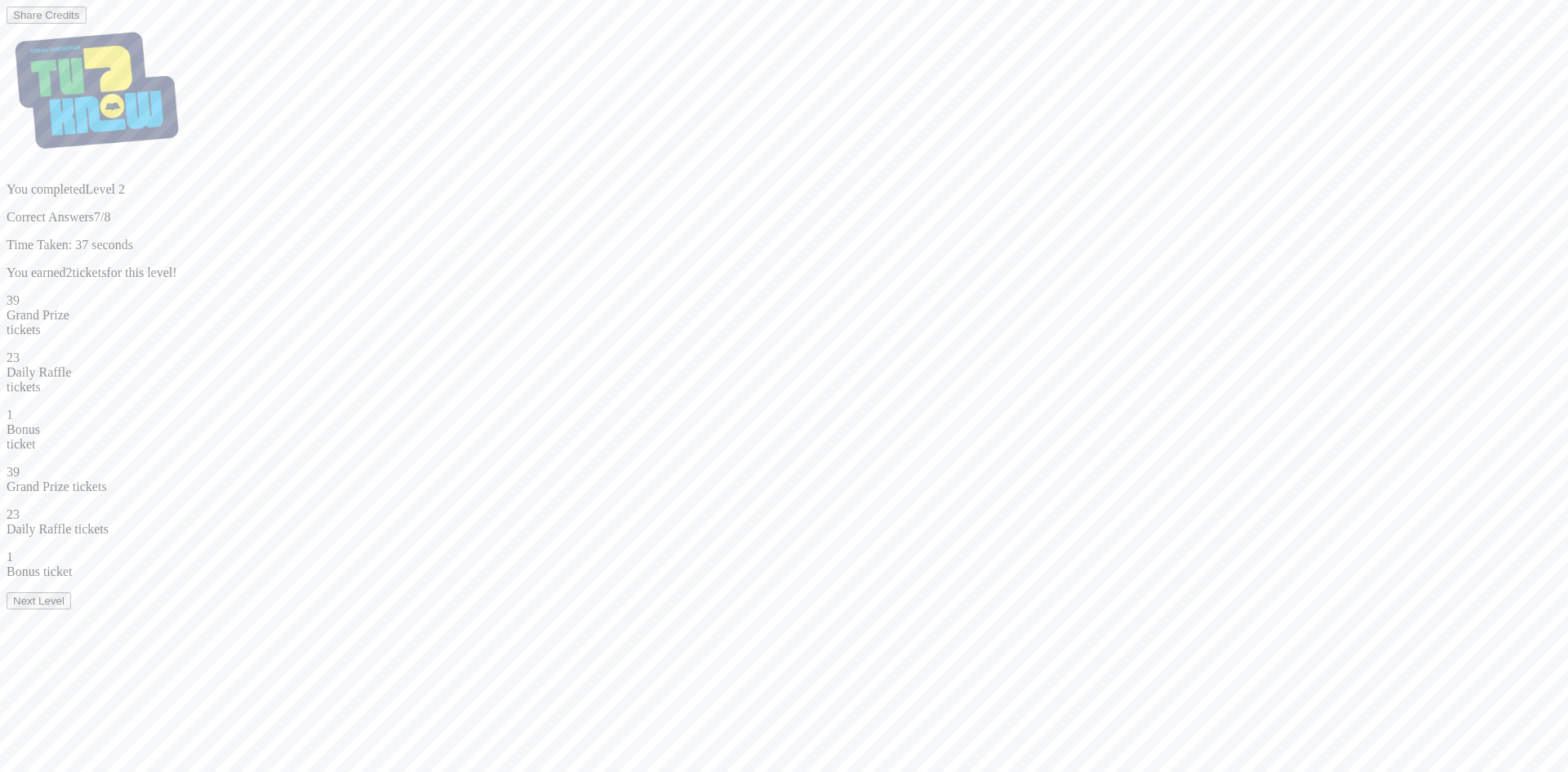
drag, startPoint x: 807, startPoint y: 667, endPoint x: 817, endPoint y: 643, distance: 26.0
click at [807, 609] on div "Share Credits You completed Level 2 Correct Answers 7/8 Time Taken: 37 seconds …" at bounding box center [784, 308] width 1555 height 602
click at [71, 609] on button "Next Level" at bounding box center [38, 601] width 64 height 18
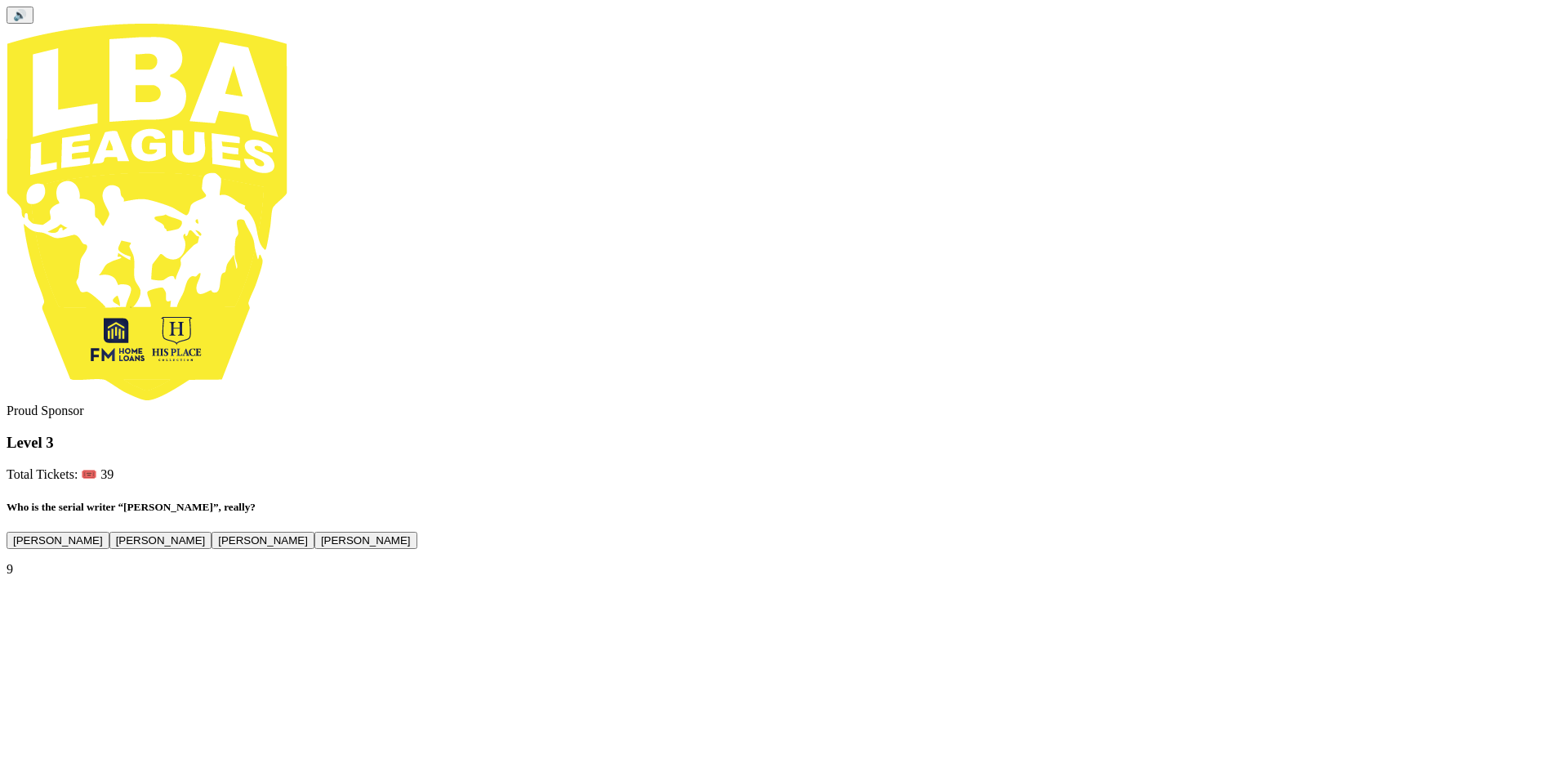
click at [315, 532] on button "Shmuel Botnick" at bounding box center [263, 540] width 103 height 18
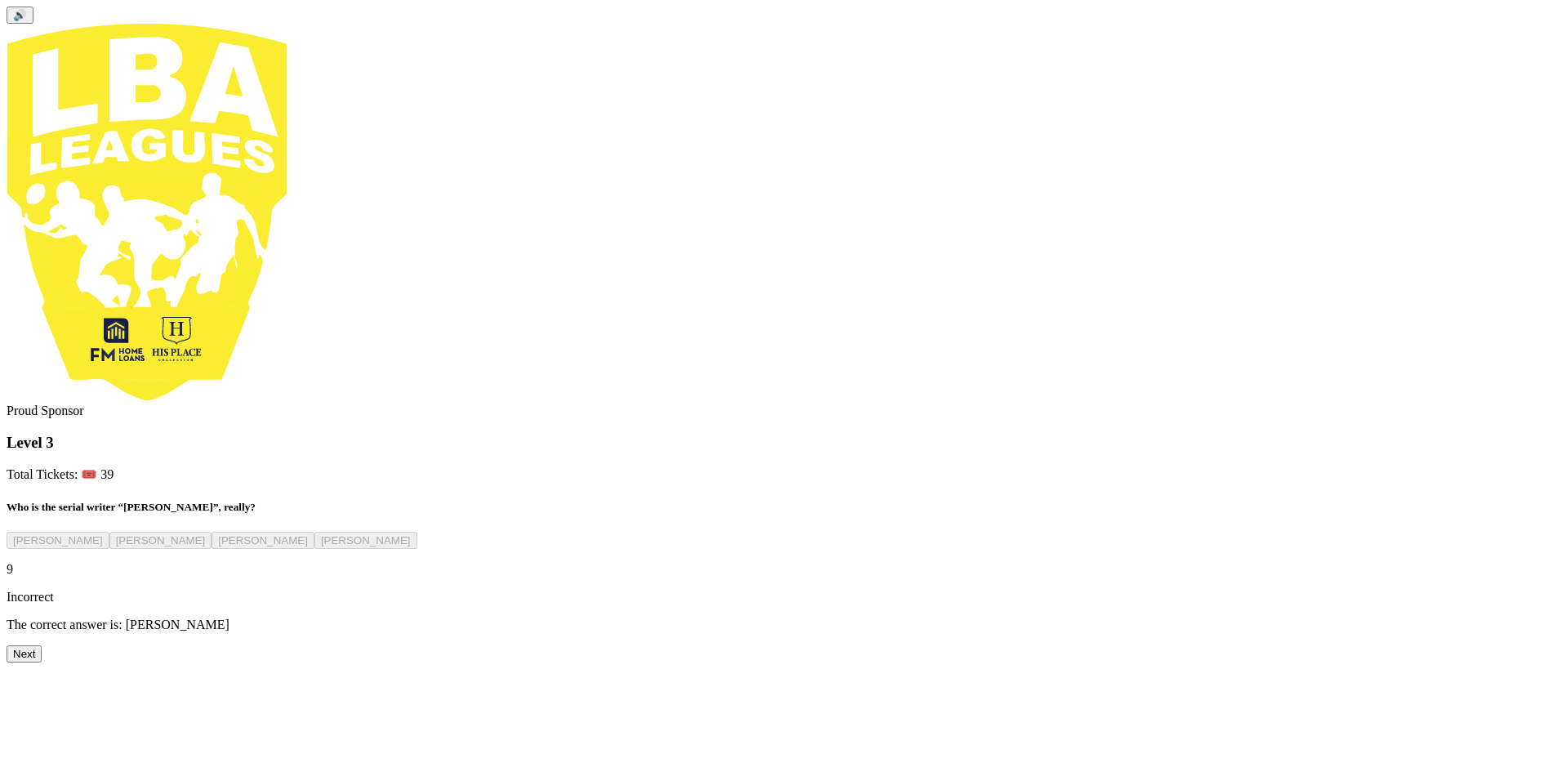
click at [42, 662] on button "Next" at bounding box center [24, 653] width 35 height 18
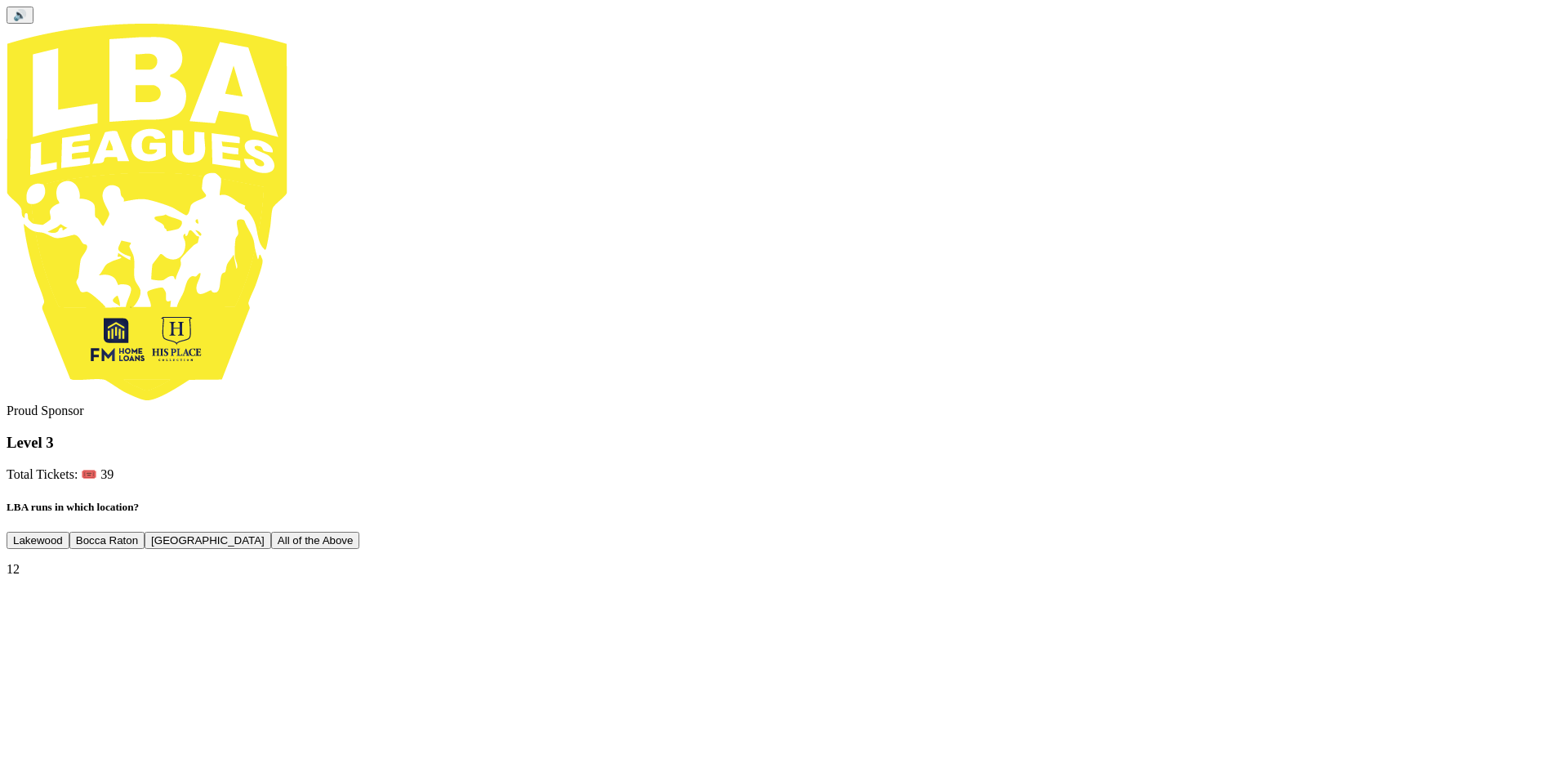
click at [361, 532] on button "All of the Above" at bounding box center [315, 540] width 89 height 18
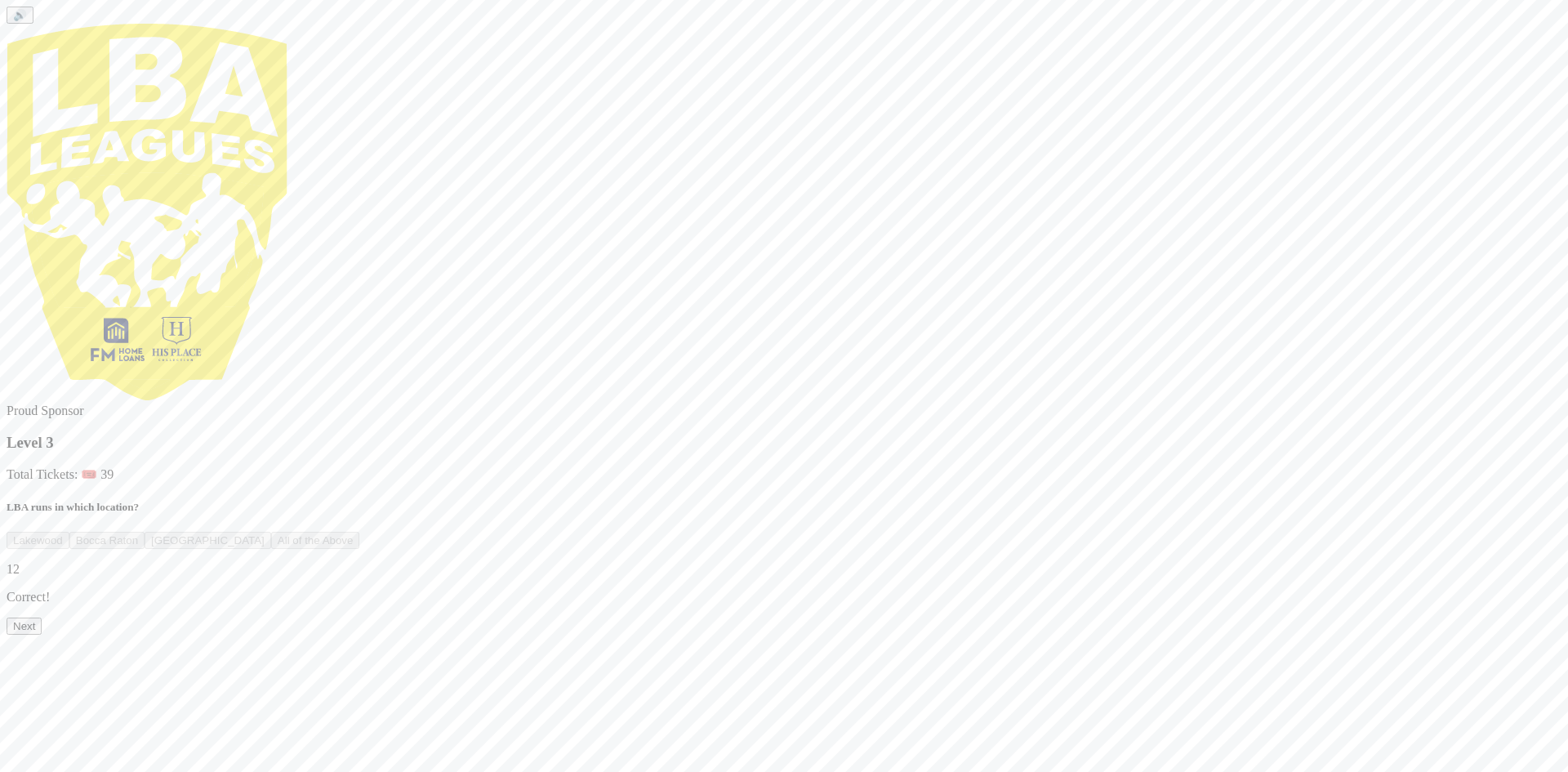
click at [796, 635] on div "🔊 Proud Sponsor Level 3 Total Tickets: 🎟️ 39 LBA runs in which location? Lakewo…" at bounding box center [784, 320] width 1555 height 628
click at [42, 635] on button "Next" at bounding box center [24, 626] width 35 height 18
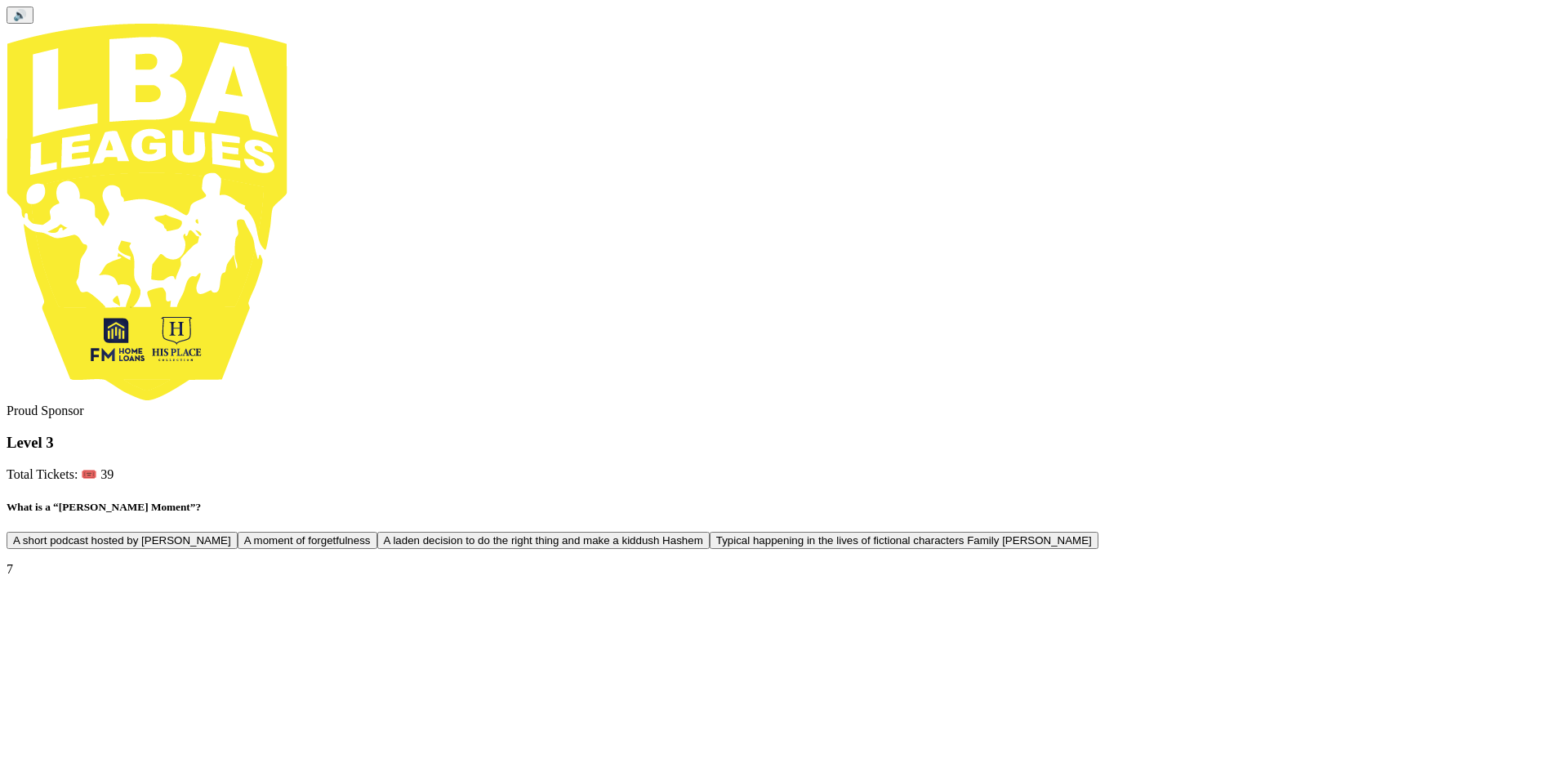
click at [710, 532] on button "A laden decision to do the right thing and make a kiddush Hashem" at bounding box center [543, 540] width 332 height 18
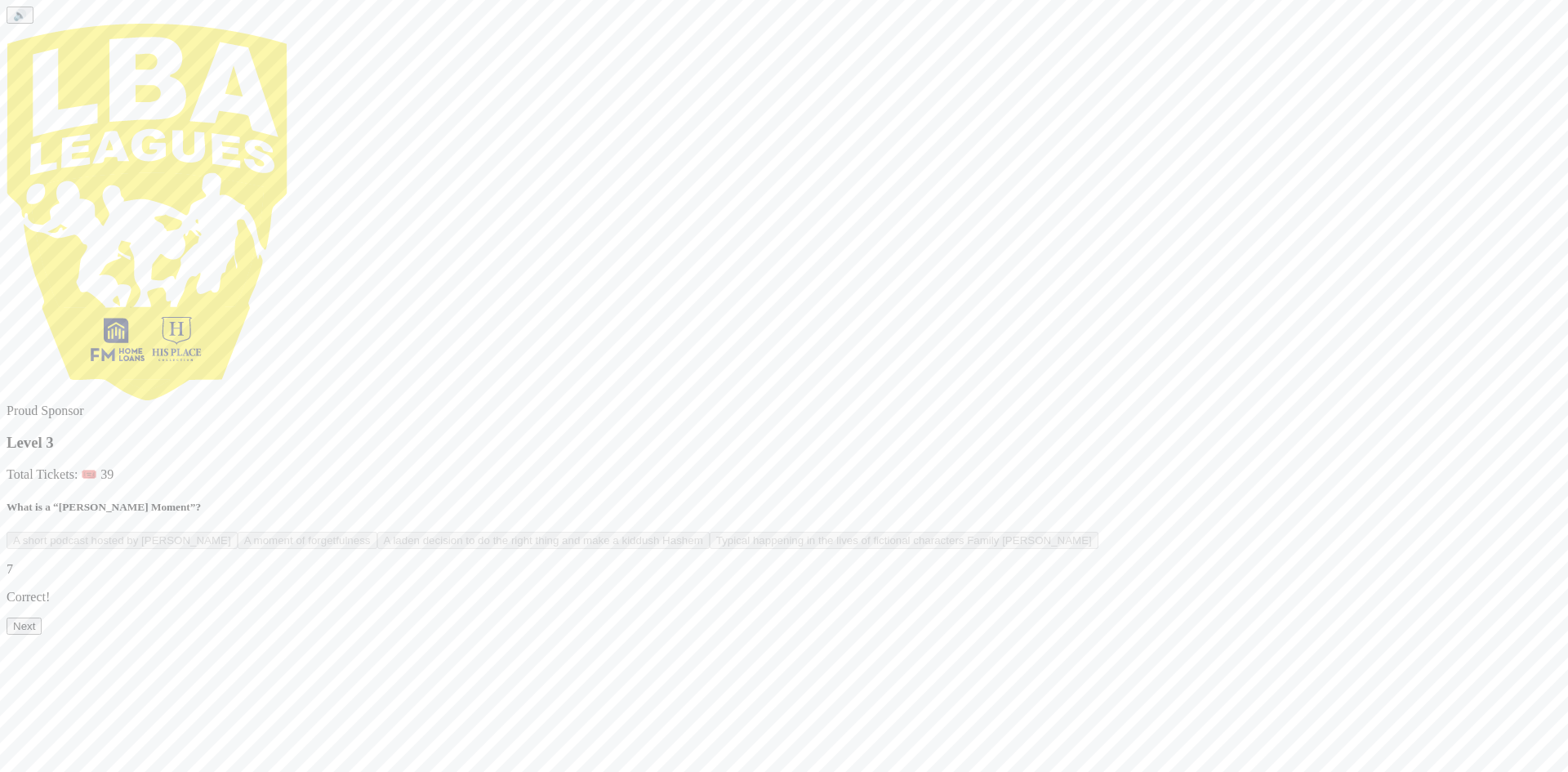
click at [42, 635] on button "Next" at bounding box center [24, 626] width 35 height 18
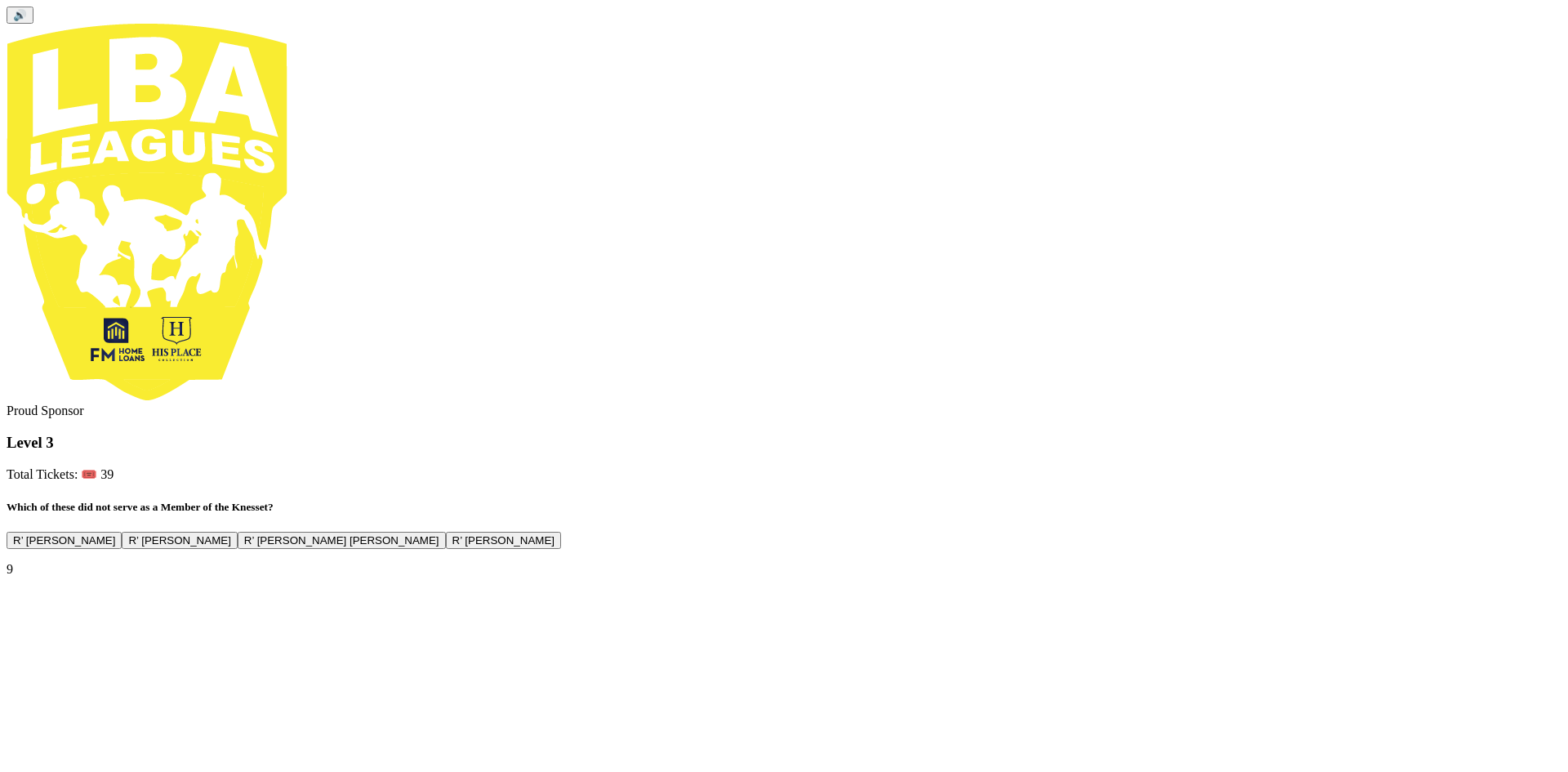
click at [121, 532] on button "R’ Menachem Porush" at bounding box center [64, 540] width 115 height 18
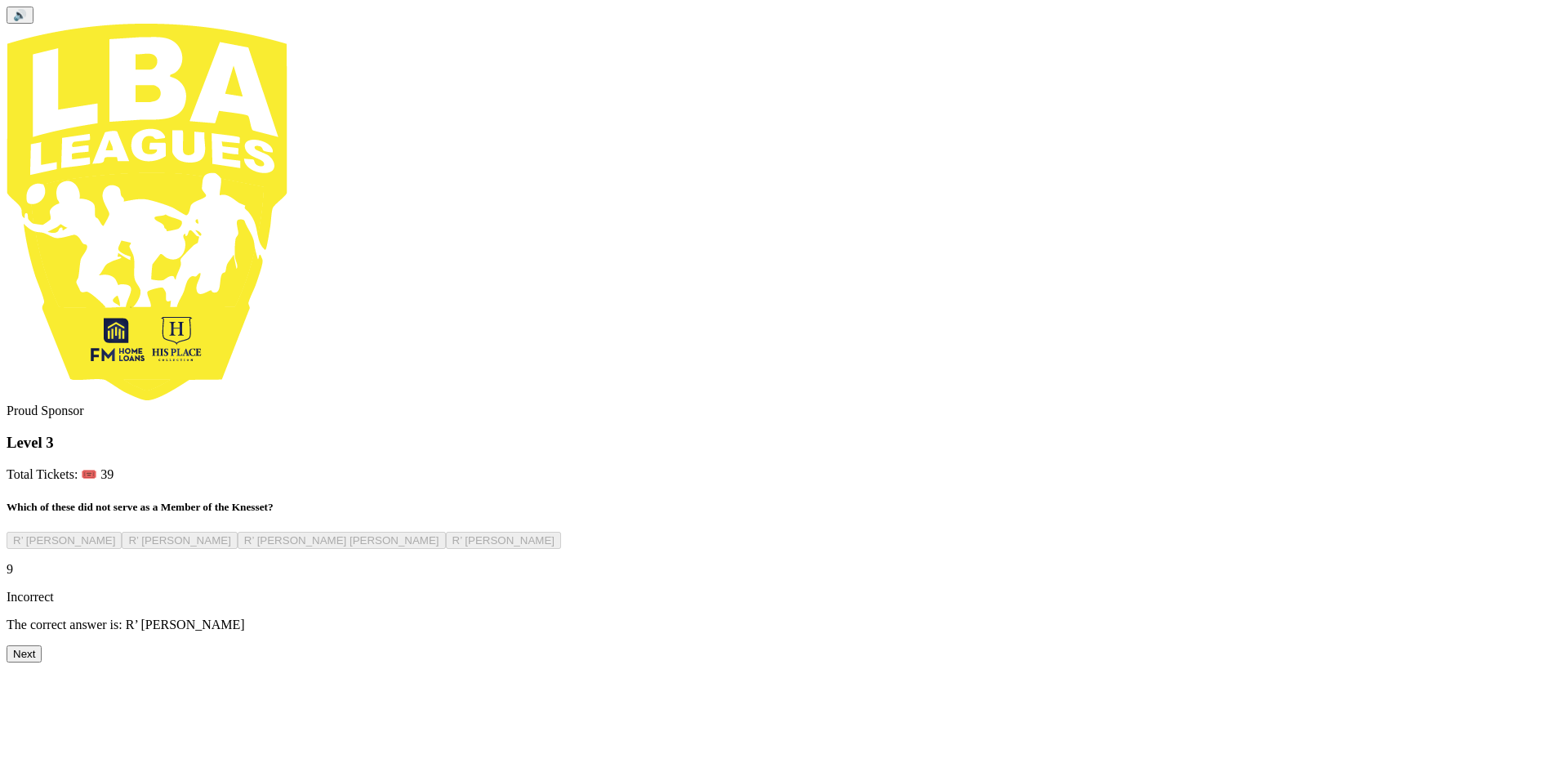
click at [42, 662] on button "Next" at bounding box center [24, 653] width 35 height 18
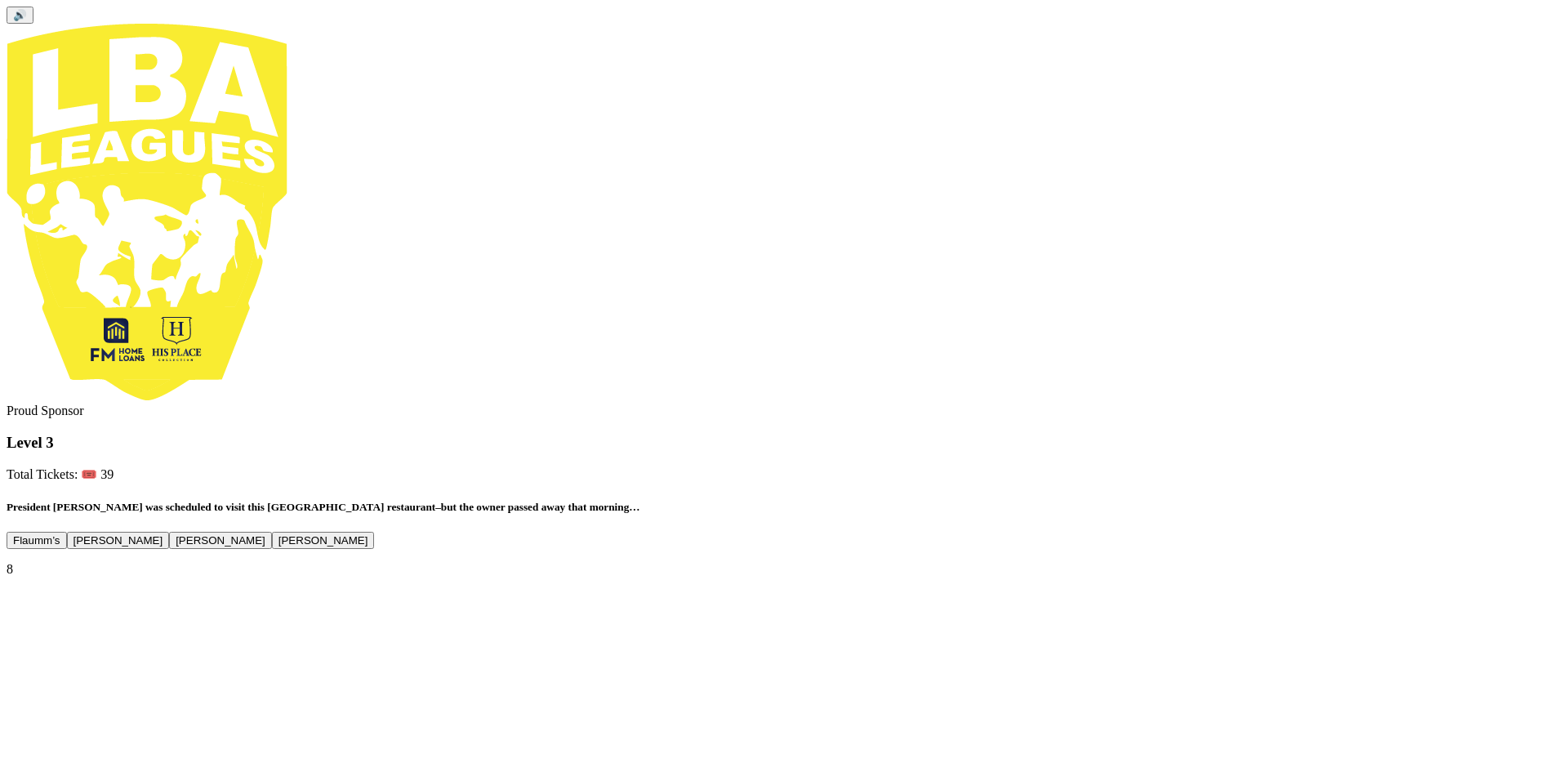
click at [67, 532] on button "Flaumm’s" at bounding box center [37, 540] width 60 height 18
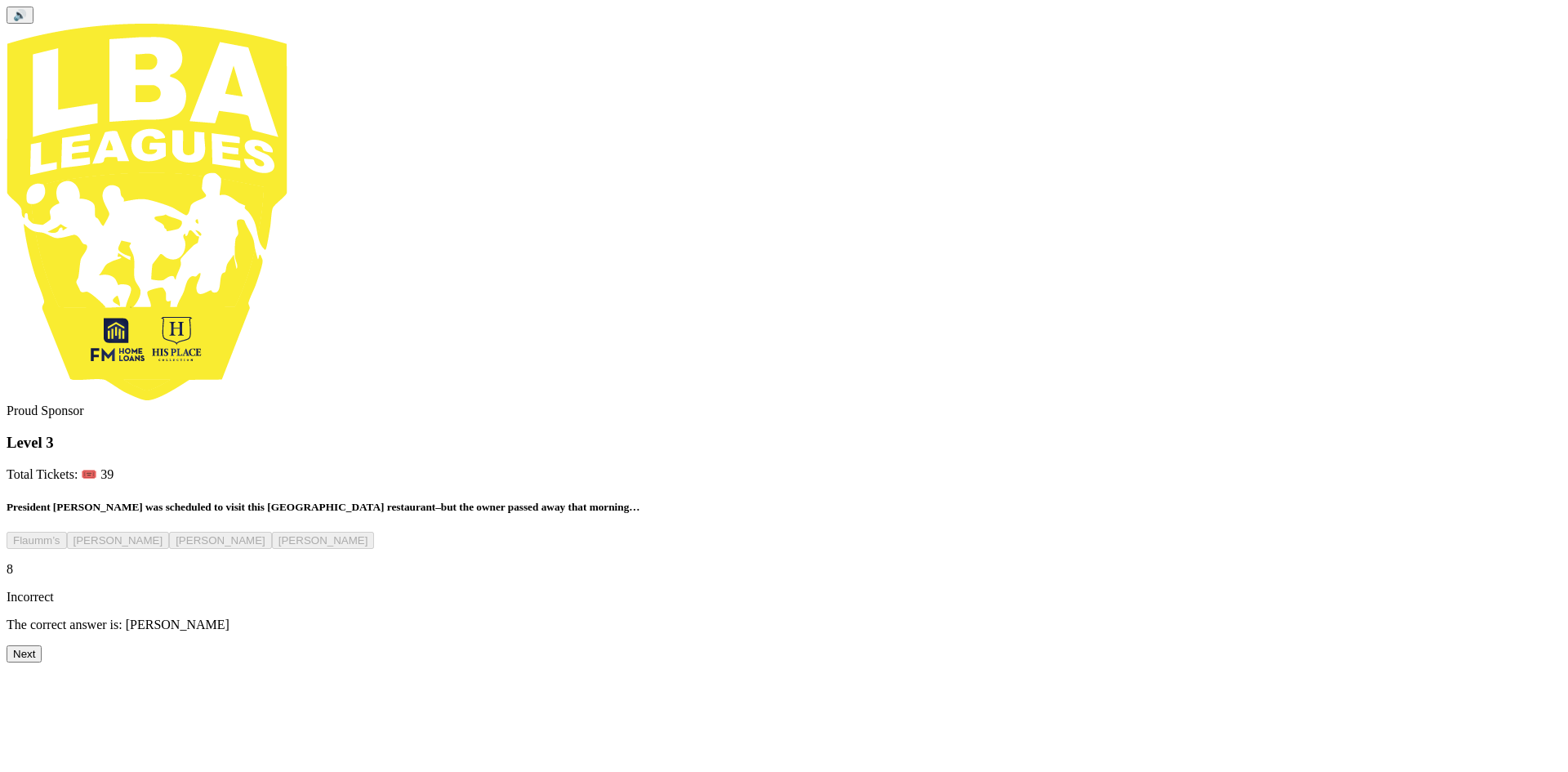
click at [42, 662] on button "Next" at bounding box center [24, 653] width 35 height 18
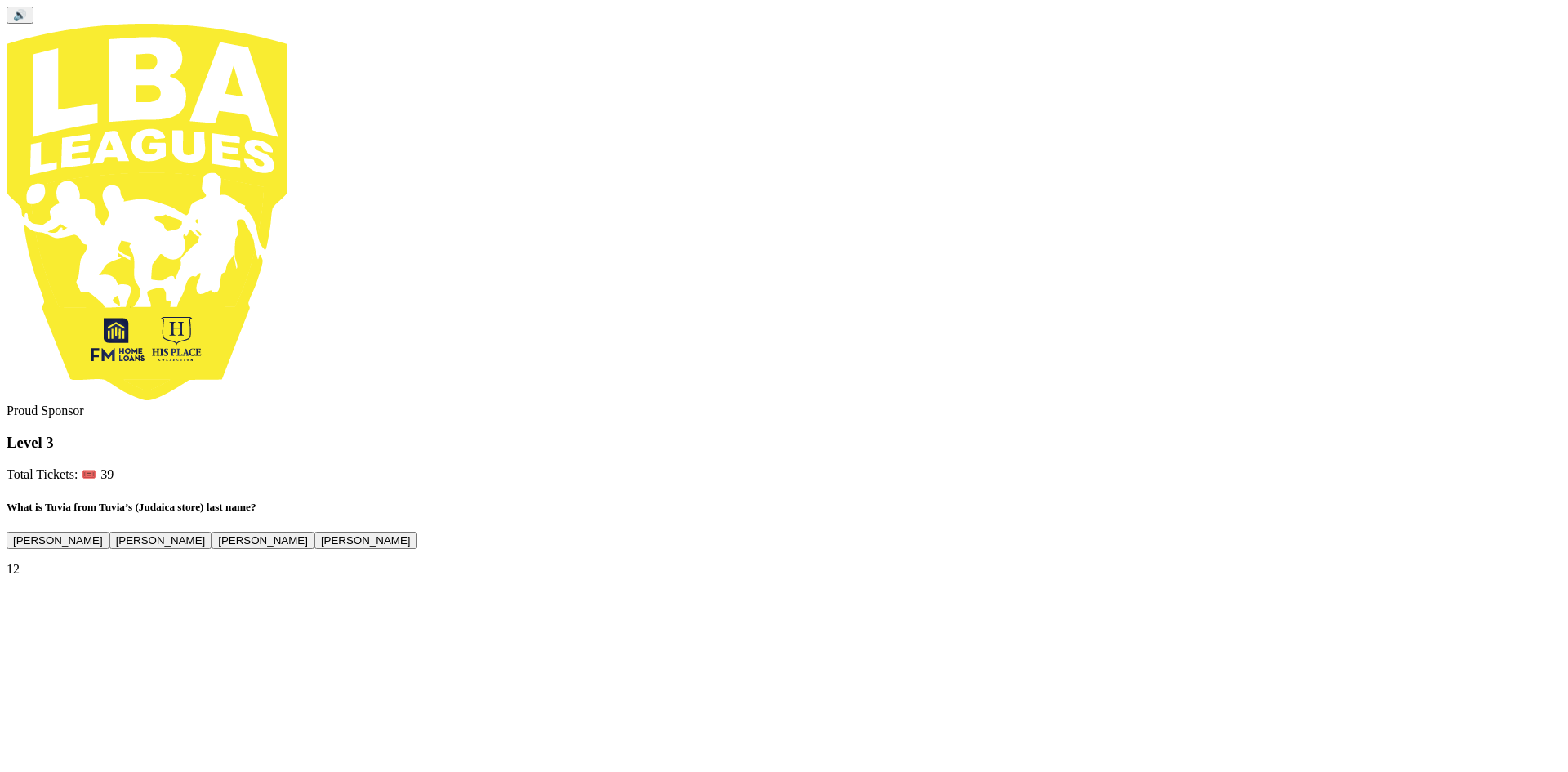
click at [315, 532] on button "Rotberg" at bounding box center [263, 540] width 103 height 18
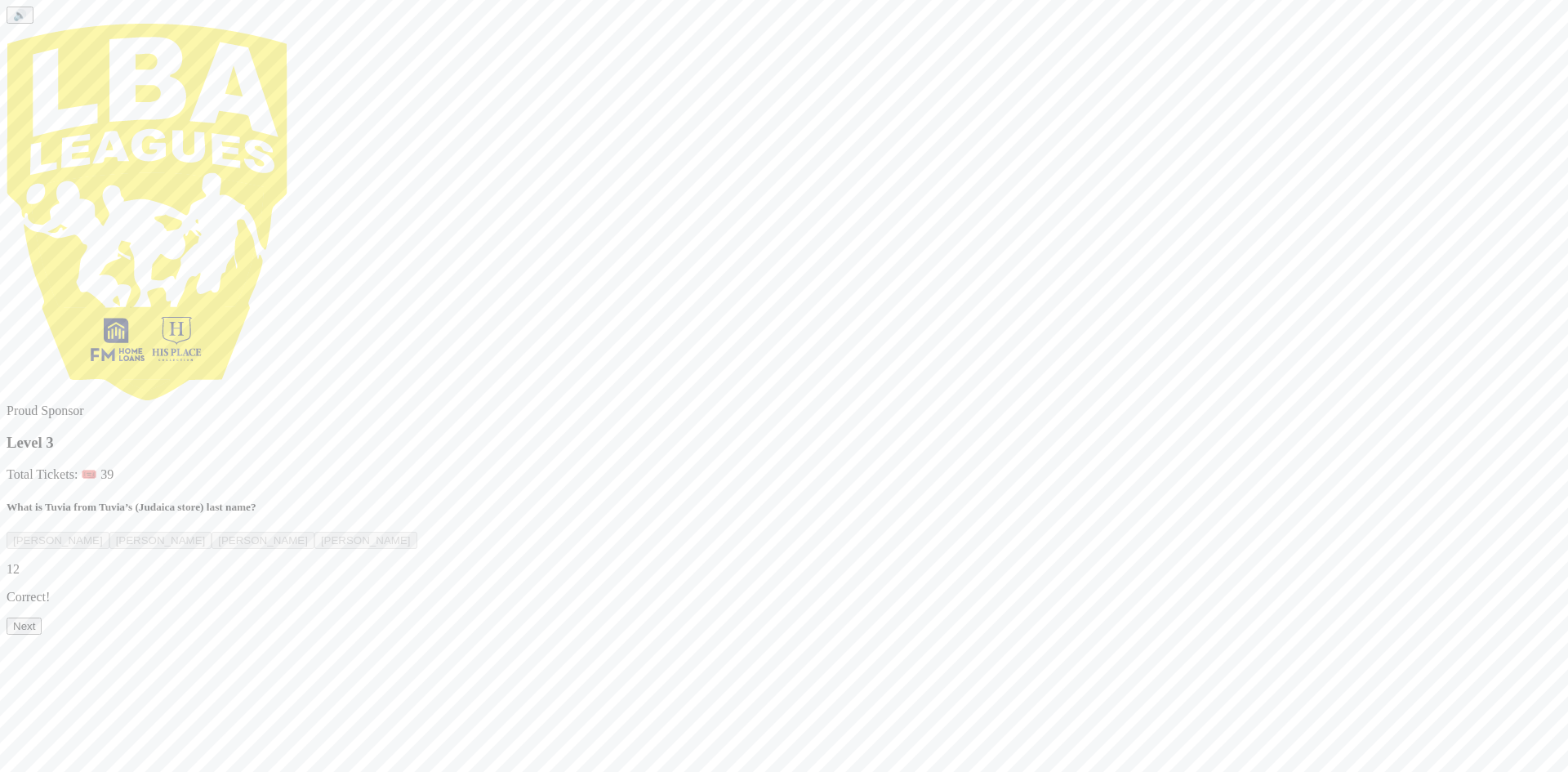
click at [42, 635] on button "Next" at bounding box center [24, 626] width 35 height 18
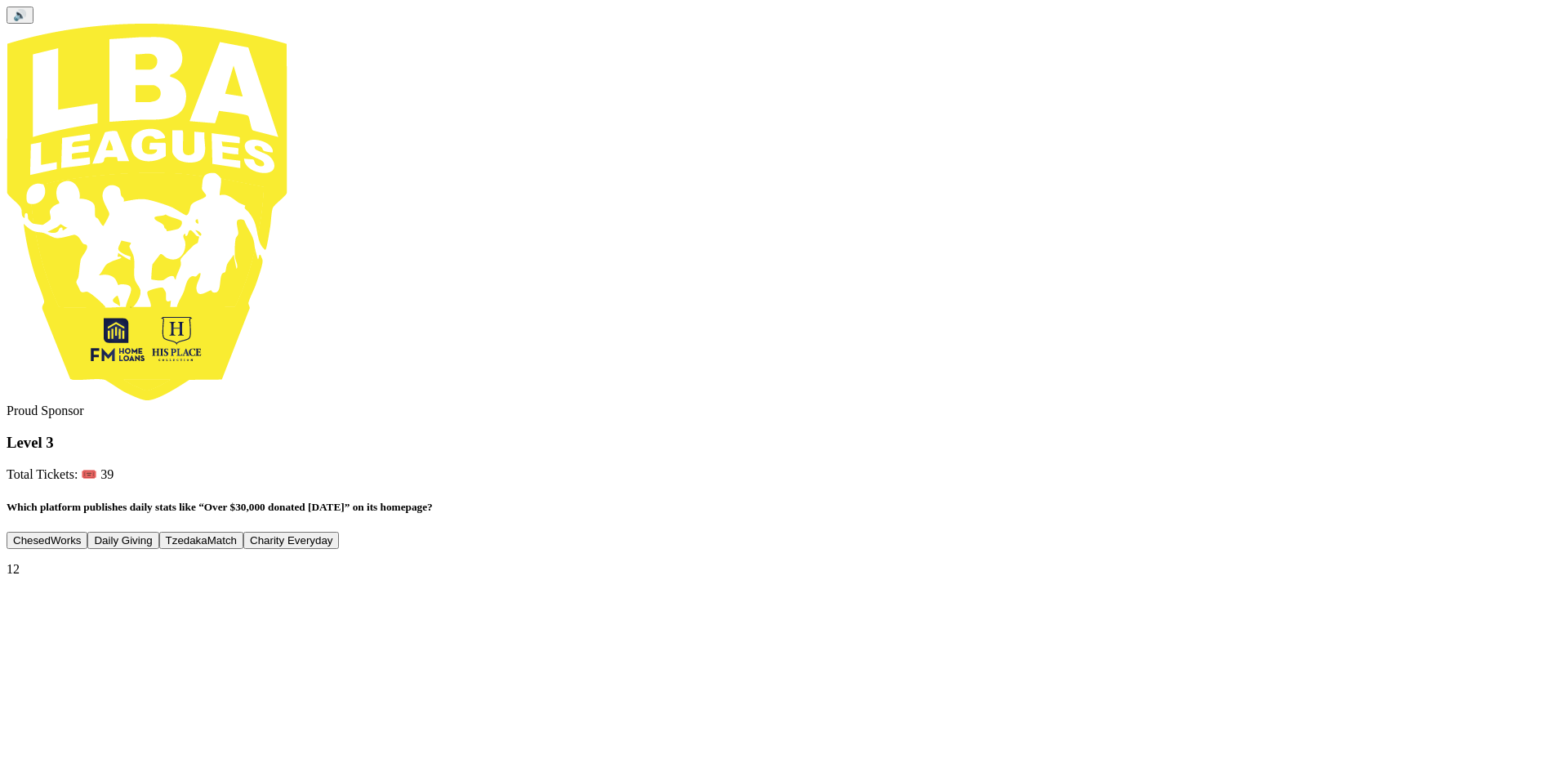
click at [158, 532] on button "Daily Giving" at bounding box center [122, 540] width 71 height 18
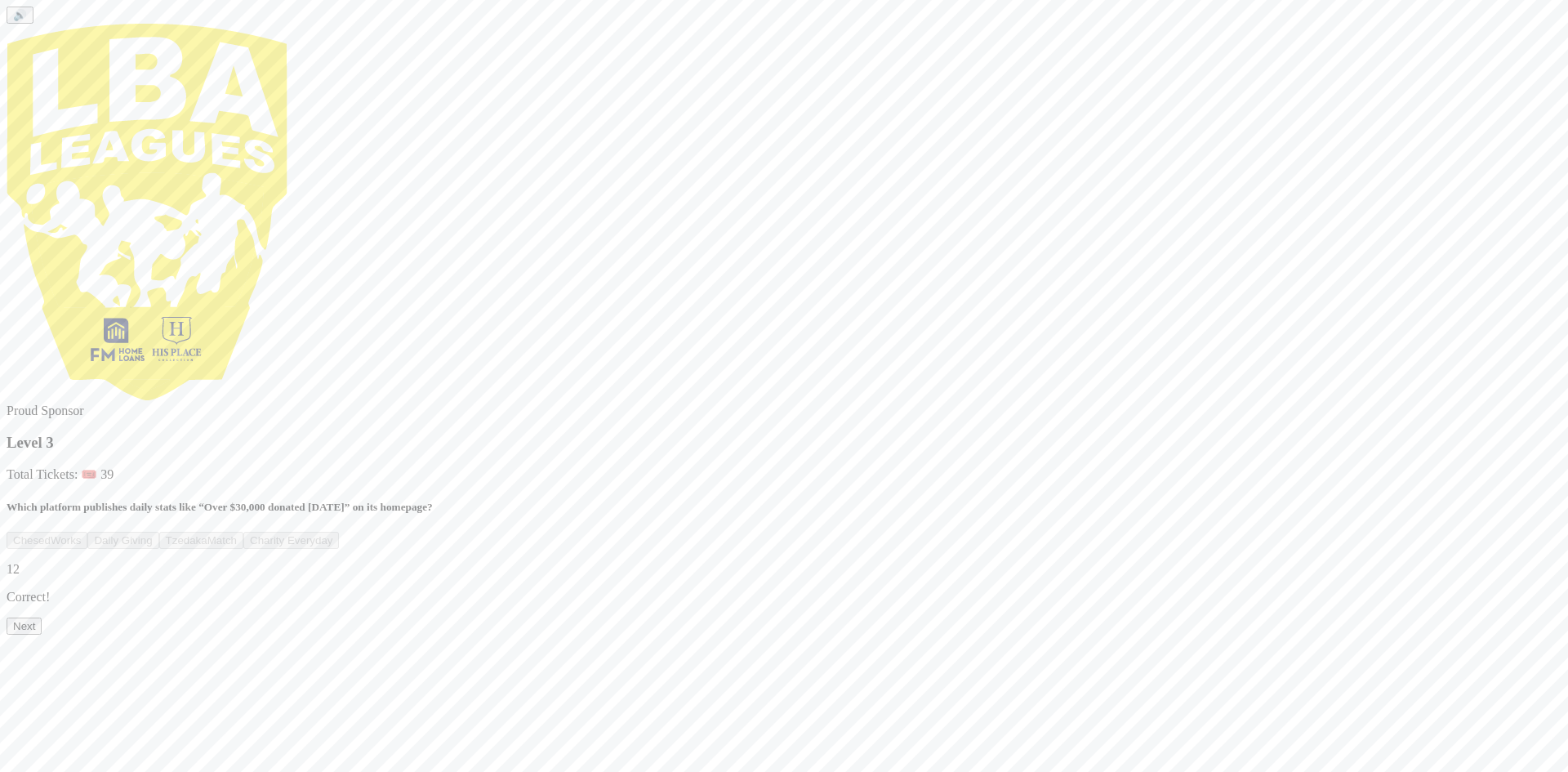
drag, startPoint x: 823, startPoint y: 657, endPoint x: 822, endPoint y: 665, distance: 8.1
click at [823, 635] on div "🔊 Proud Sponsor Level 3 Total Tickets: 🎟️ 39 Which platform publishes daily sta…" at bounding box center [784, 320] width 1555 height 628
click at [42, 635] on button "Next" at bounding box center [24, 626] width 35 height 18
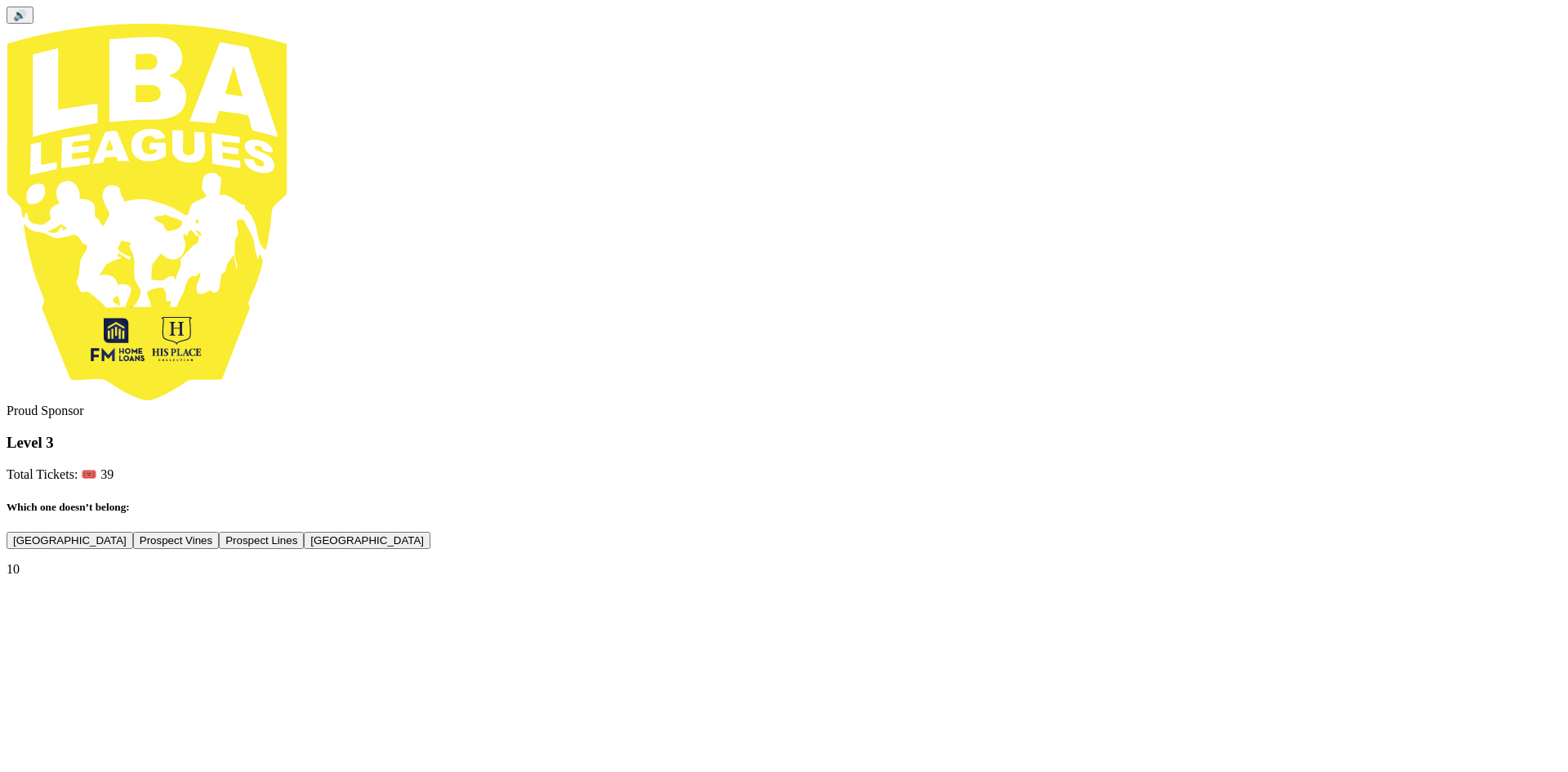
click at [304, 532] on button "Prospect Lines" at bounding box center [262, 540] width 85 height 18
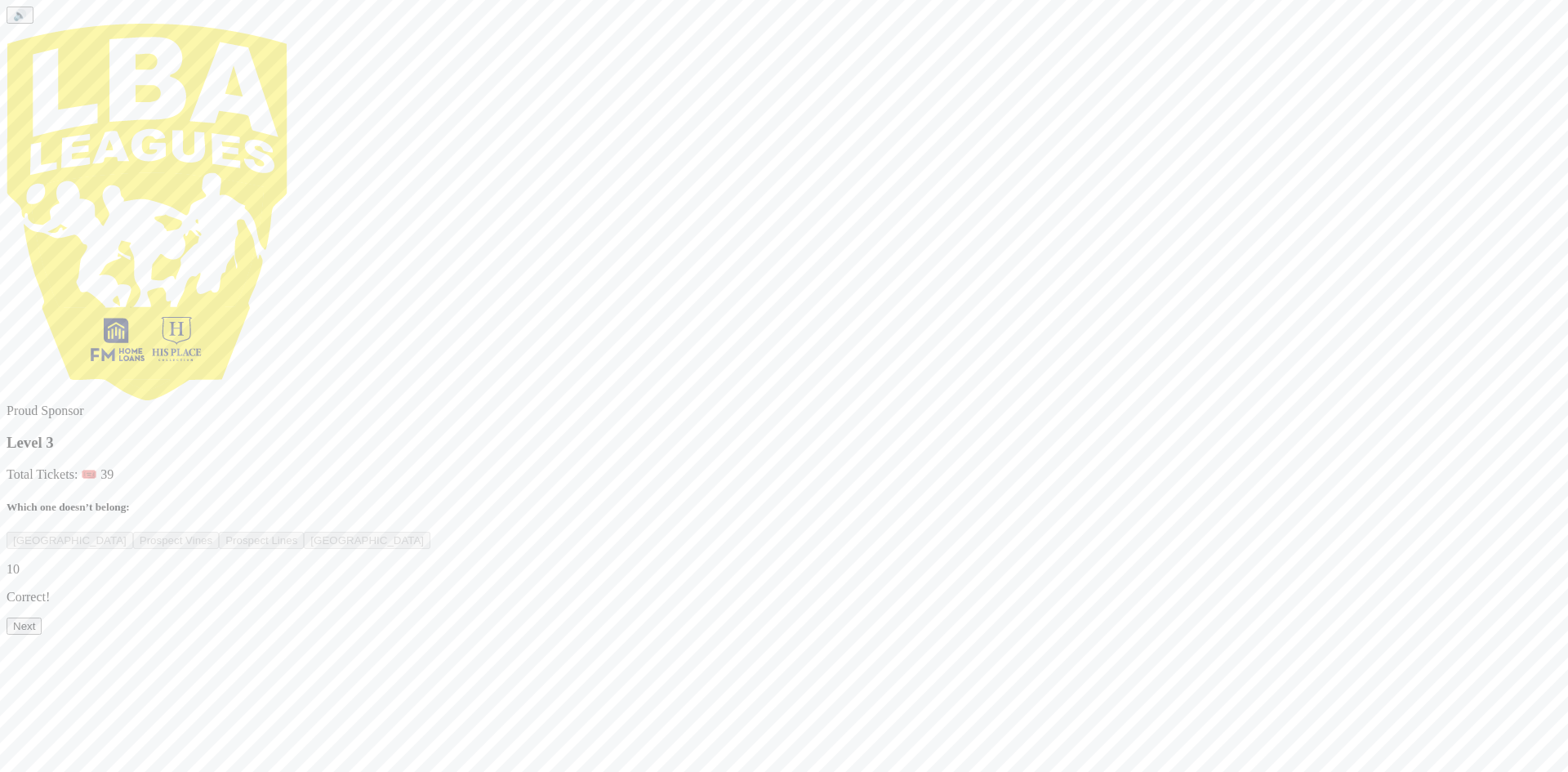
click at [42, 635] on button "Next" at bounding box center [24, 626] width 35 height 18
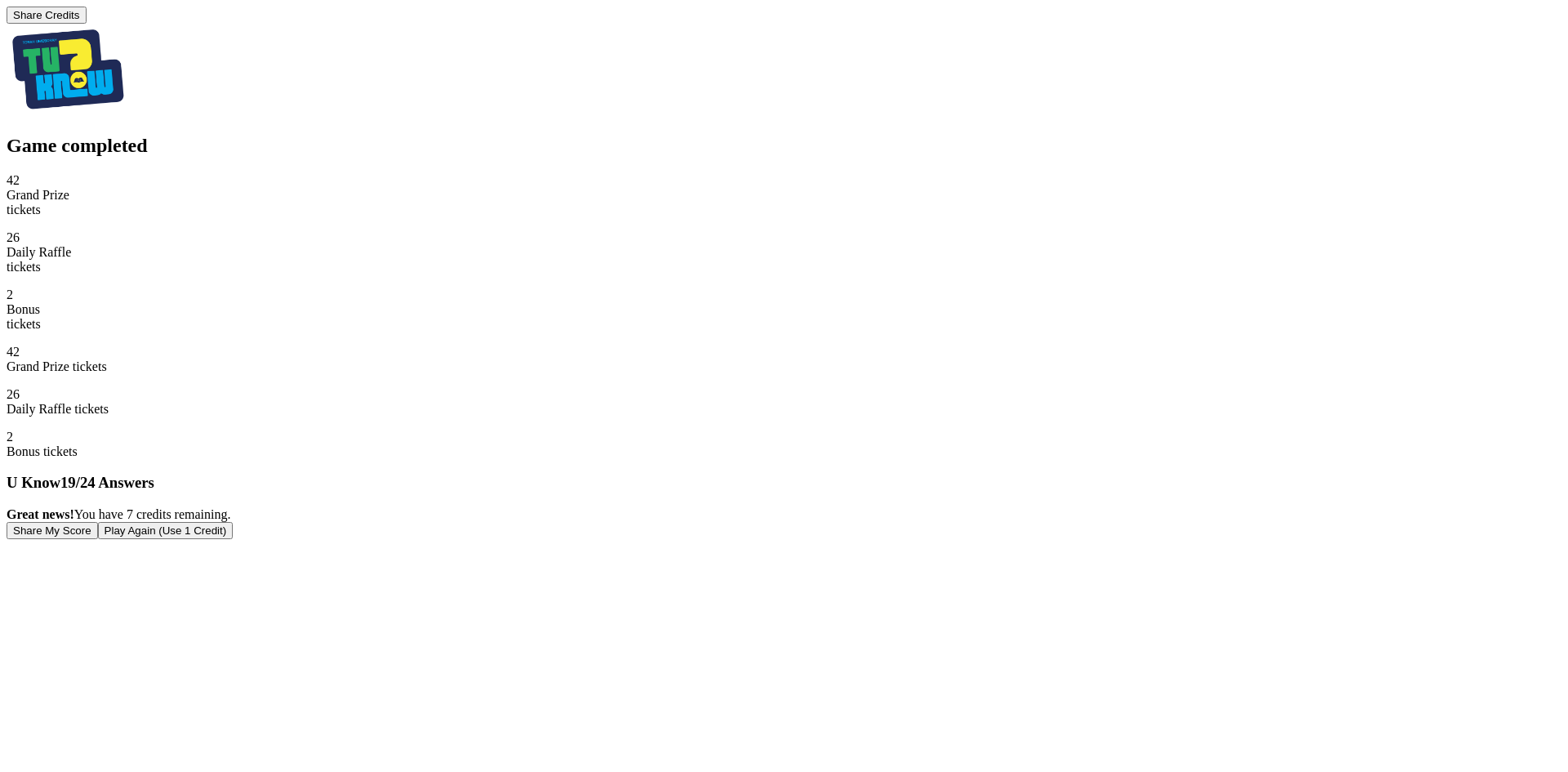
click at [233, 539] on button "Play Again (Use 1 Credit)" at bounding box center [166, 530] width 136 height 18
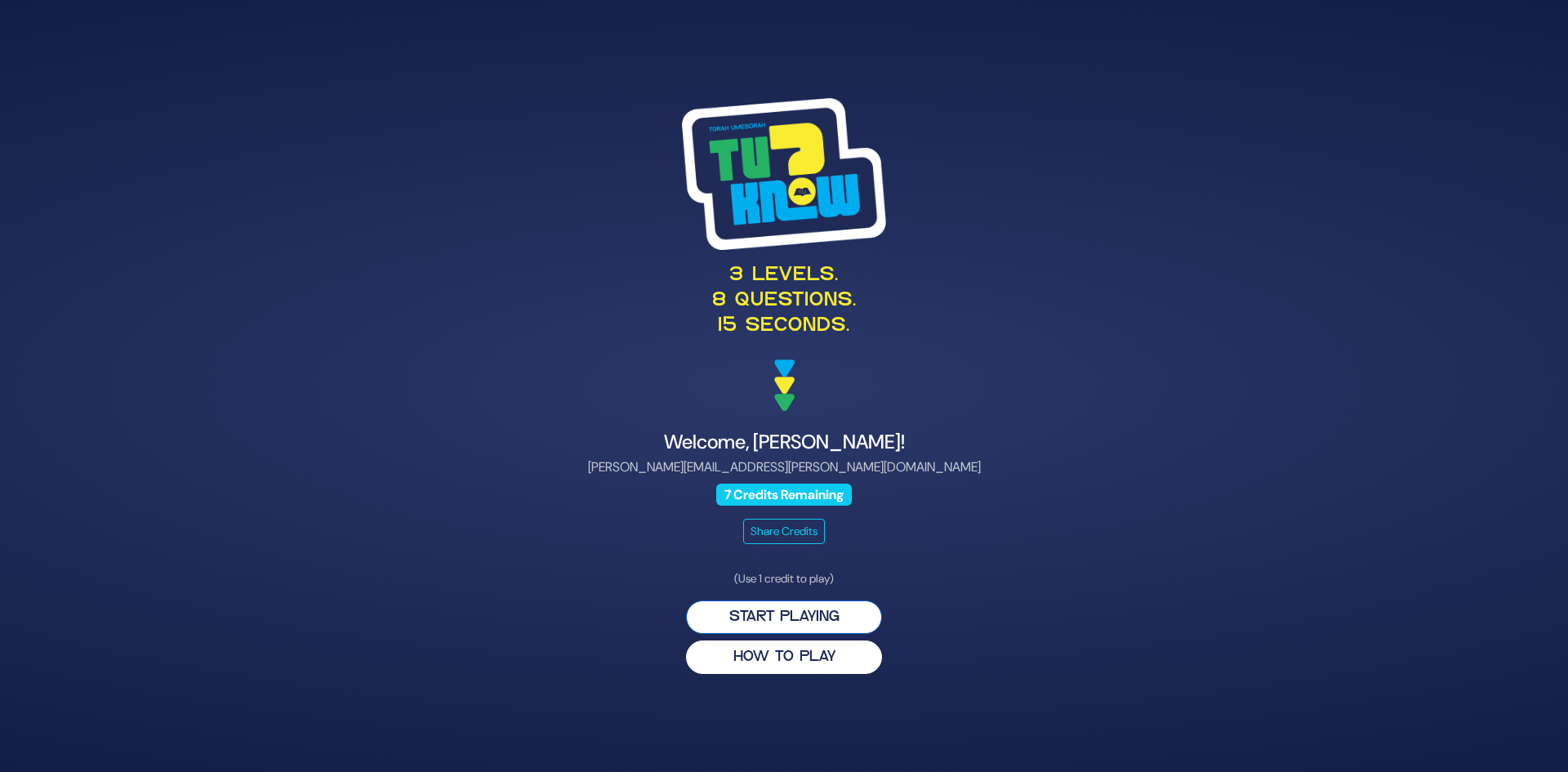
click at [816, 624] on button "Start Playing" at bounding box center [784, 617] width 196 height 33
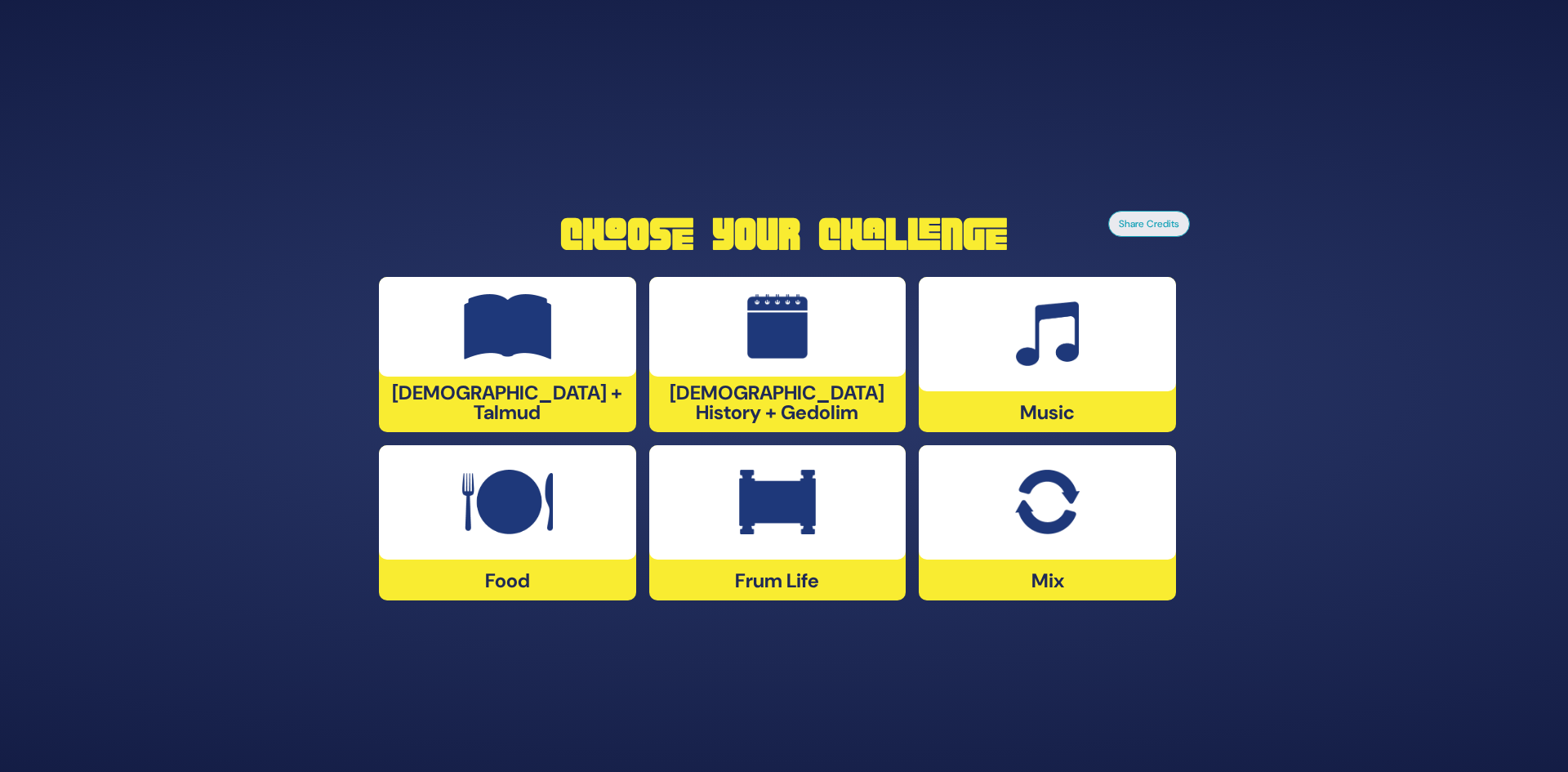
click at [554, 532] on div at bounding box center [508, 502] width 258 height 115
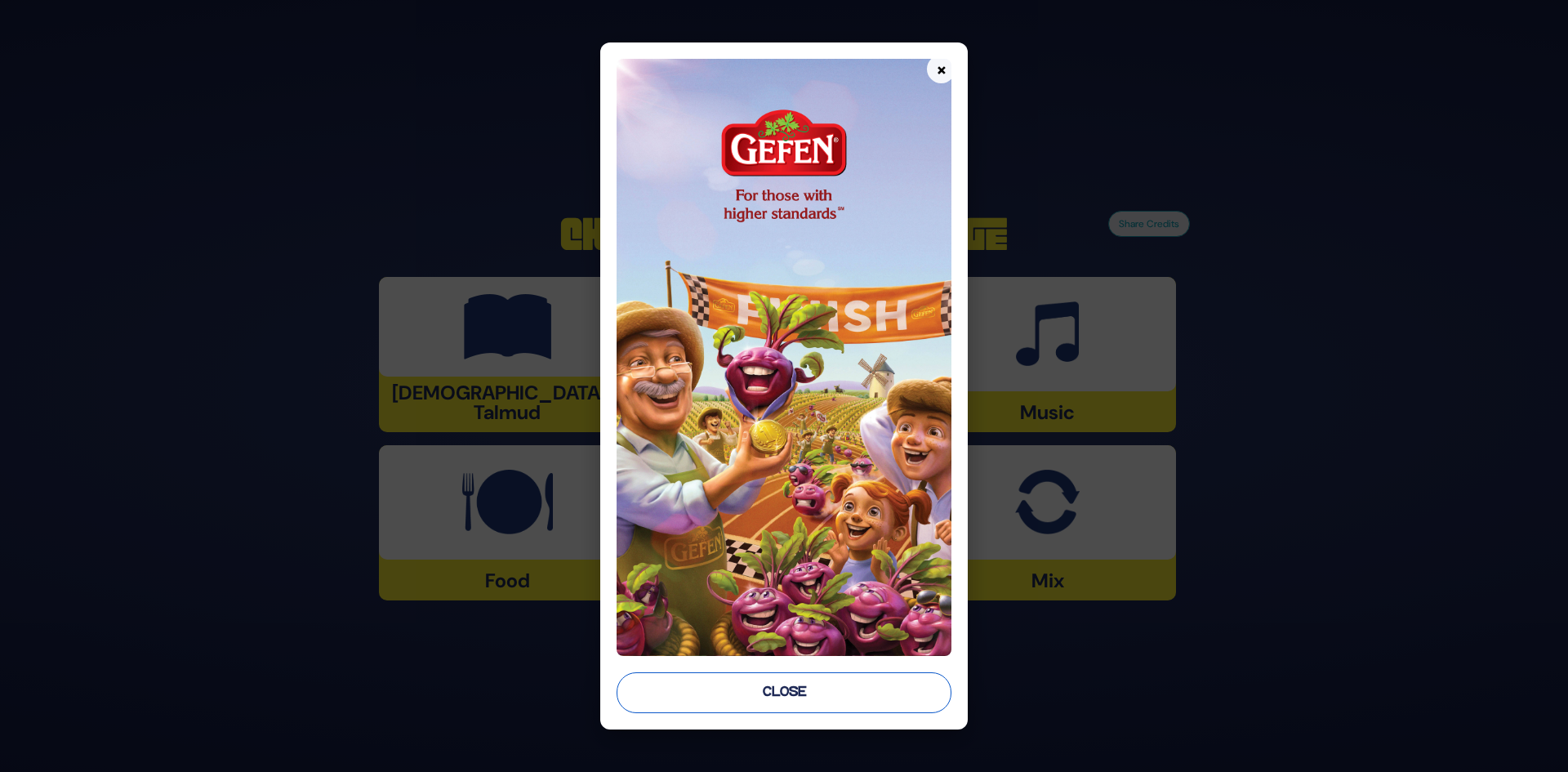
click at [720, 677] on button "Close" at bounding box center [784, 692] width 336 height 41
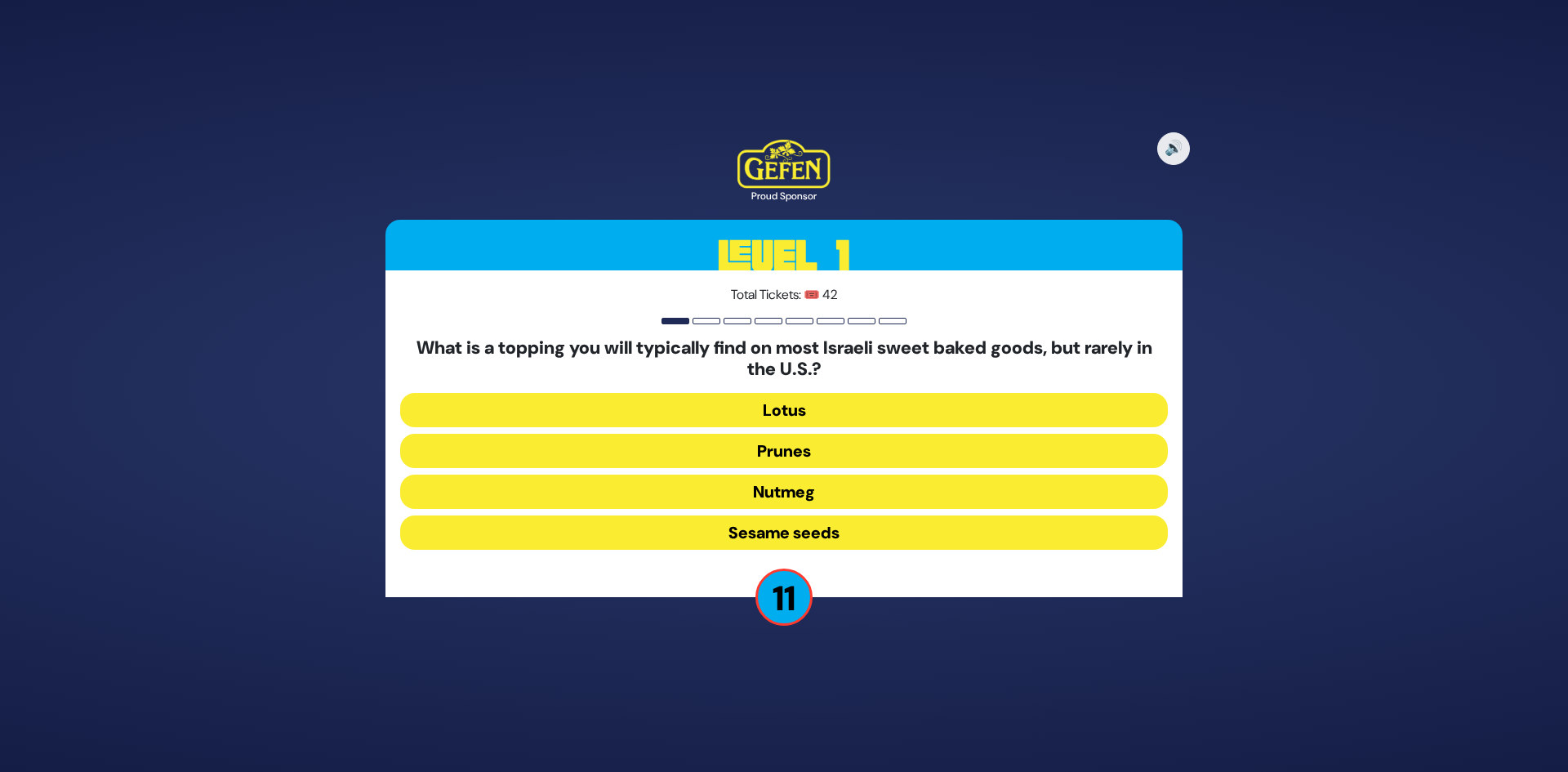
click at [877, 533] on button "Sesame seeds" at bounding box center [784, 532] width 768 height 34
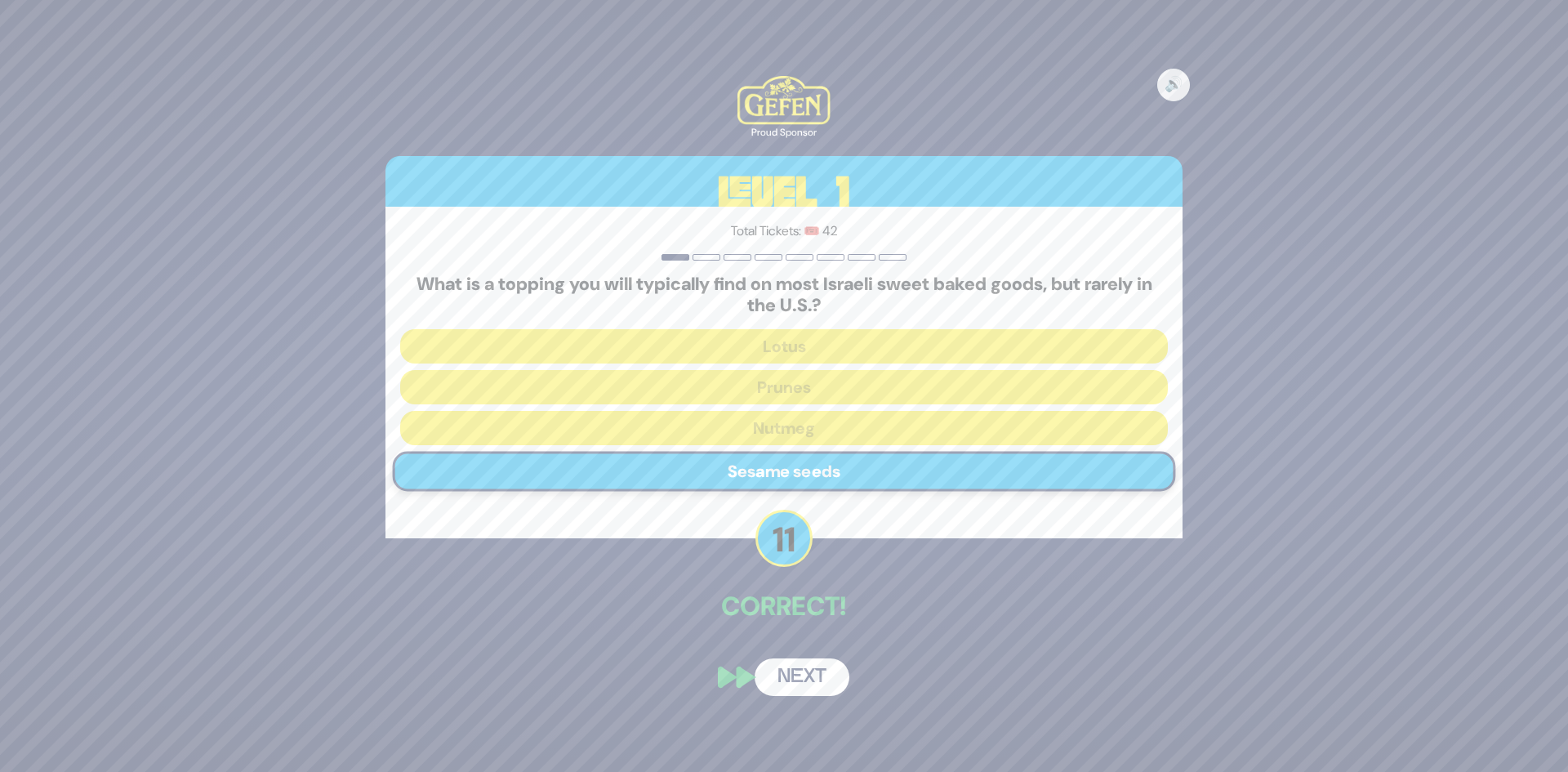
click at [802, 687] on button "Next" at bounding box center [802, 677] width 95 height 38
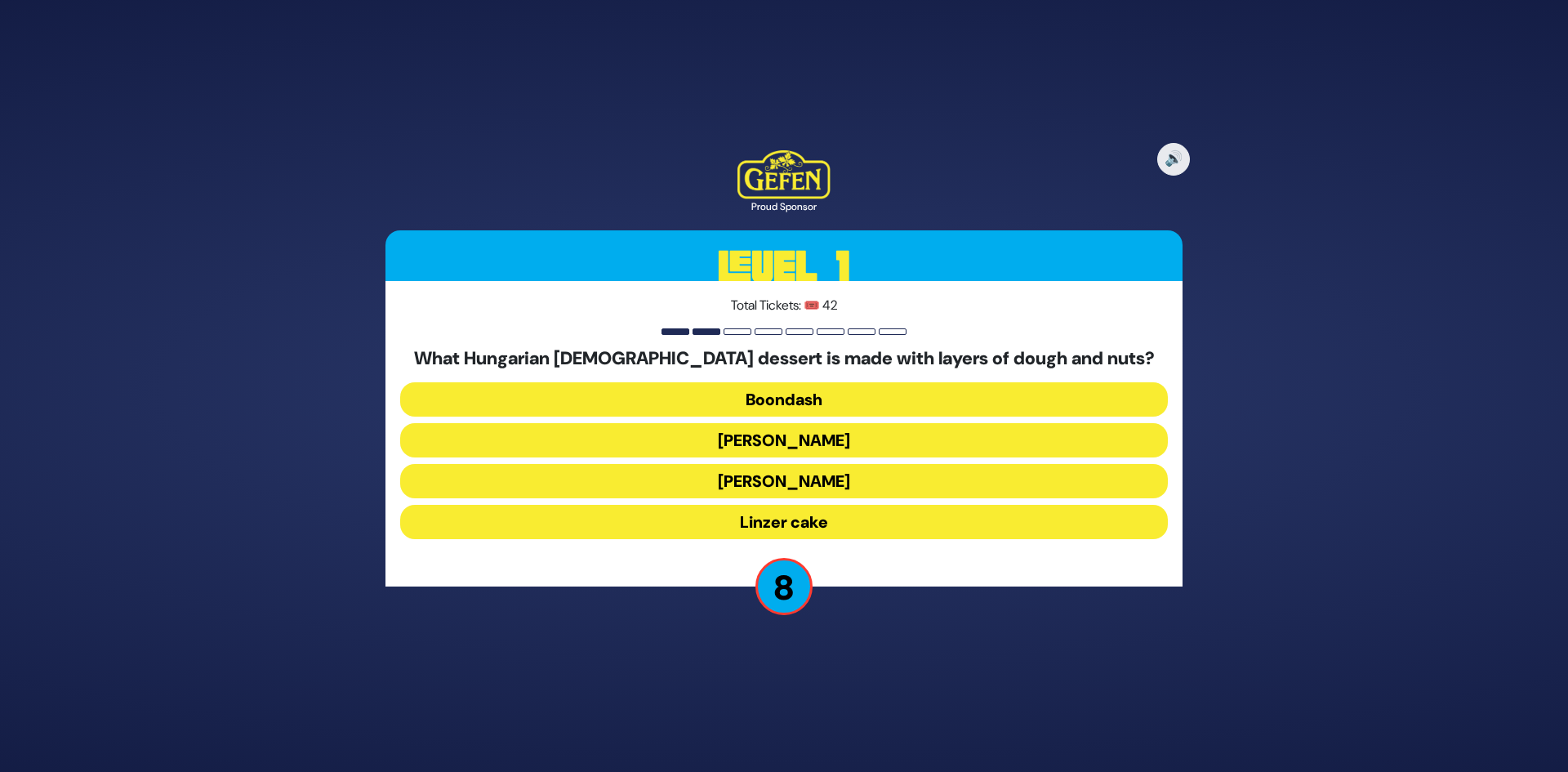
click at [812, 438] on button "Dobosh" at bounding box center [784, 440] width 768 height 34
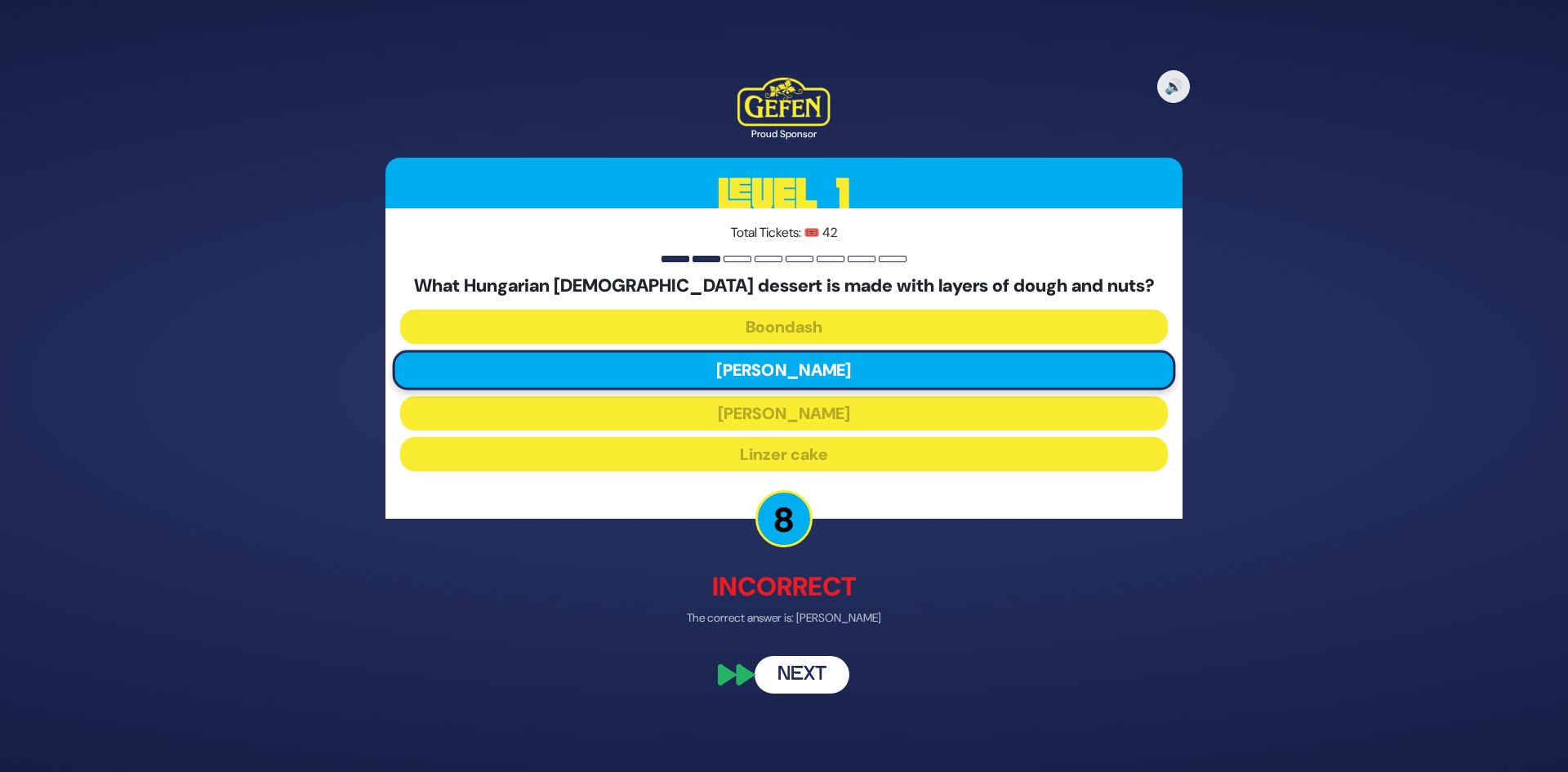
click at [813, 678] on button "Next" at bounding box center [802, 675] width 95 height 38
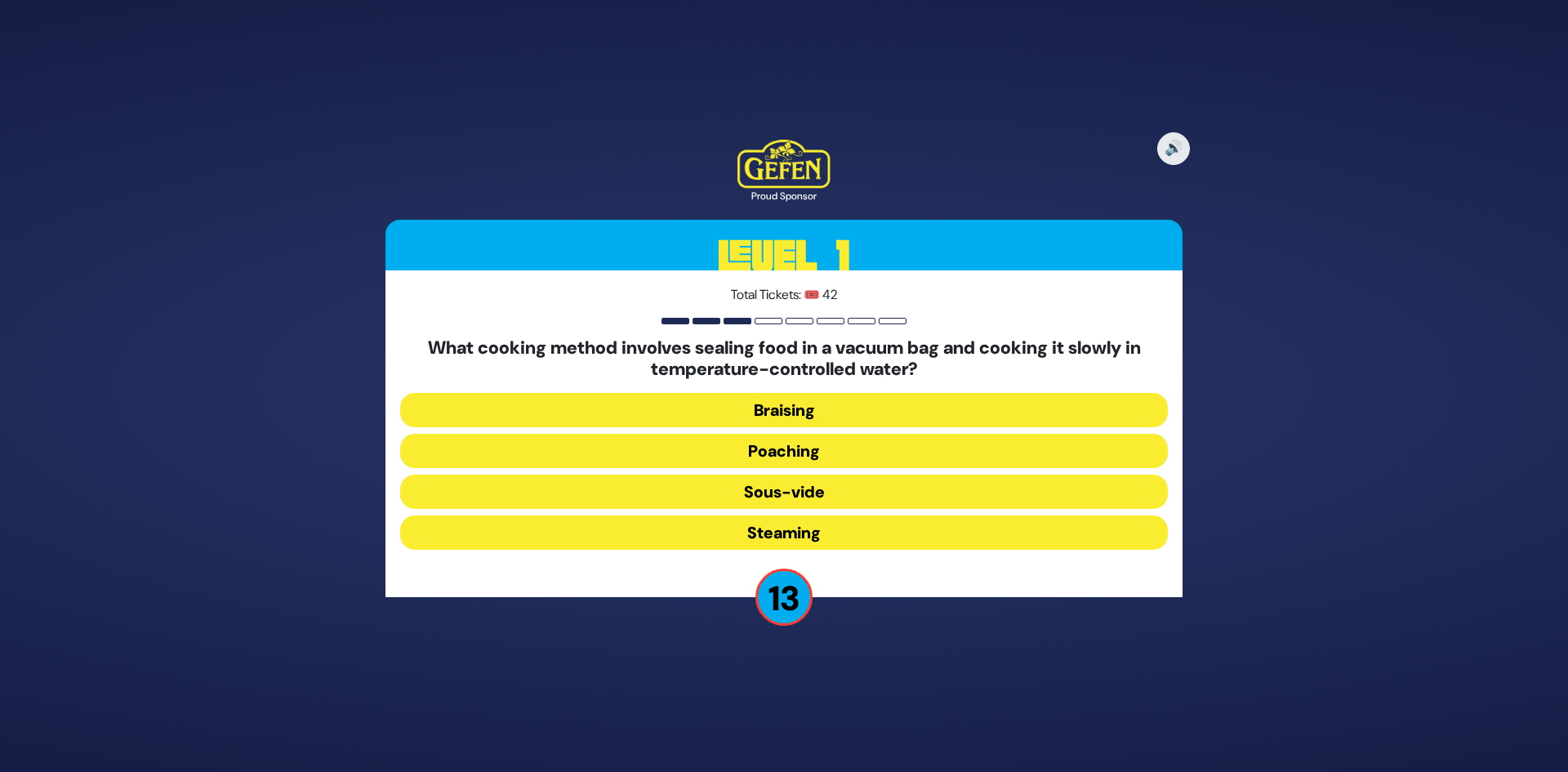
click at [826, 498] on button "Sous-vide" at bounding box center [784, 491] width 768 height 34
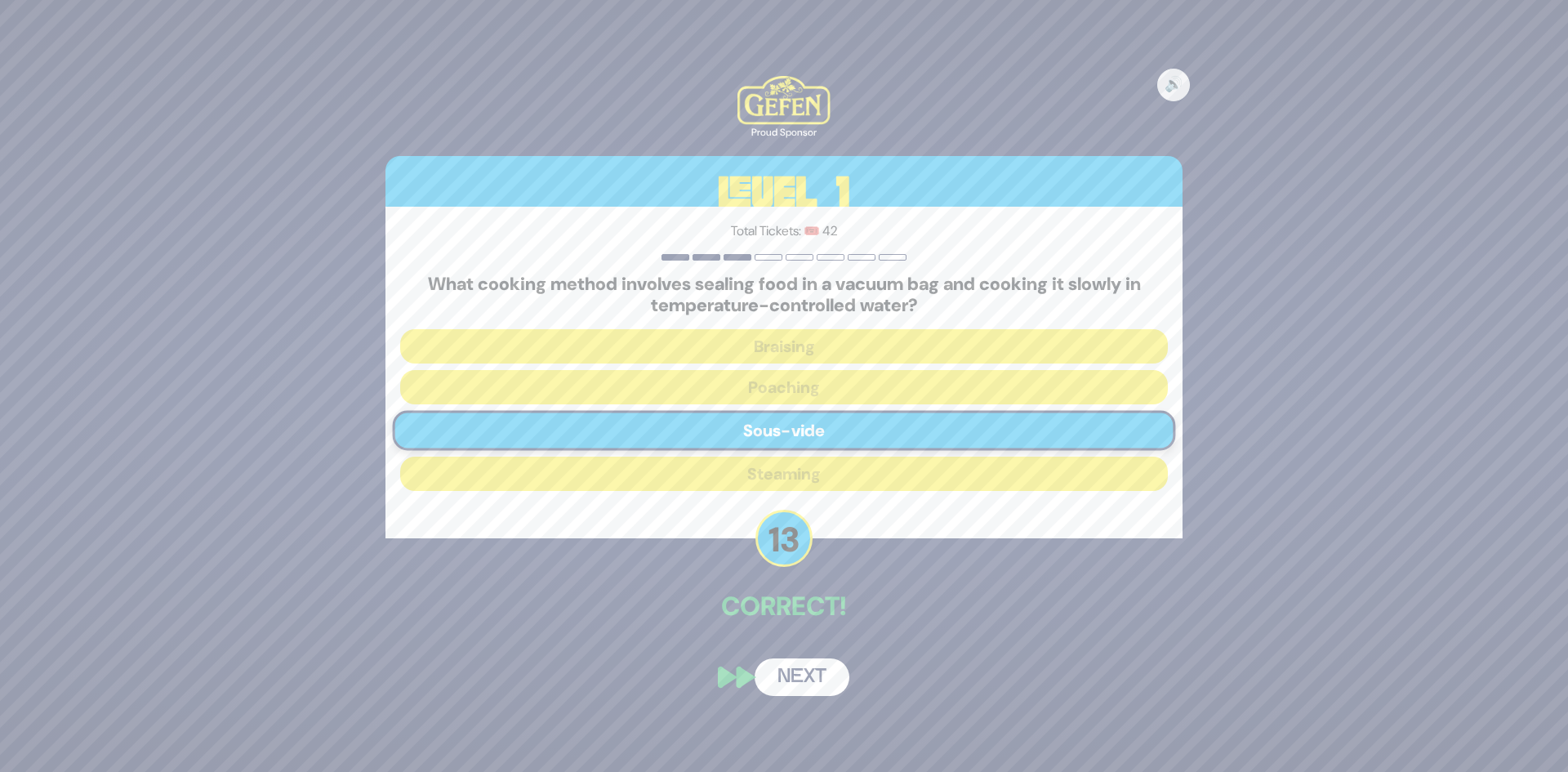
click at [822, 670] on button "Next" at bounding box center [802, 677] width 95 height 38
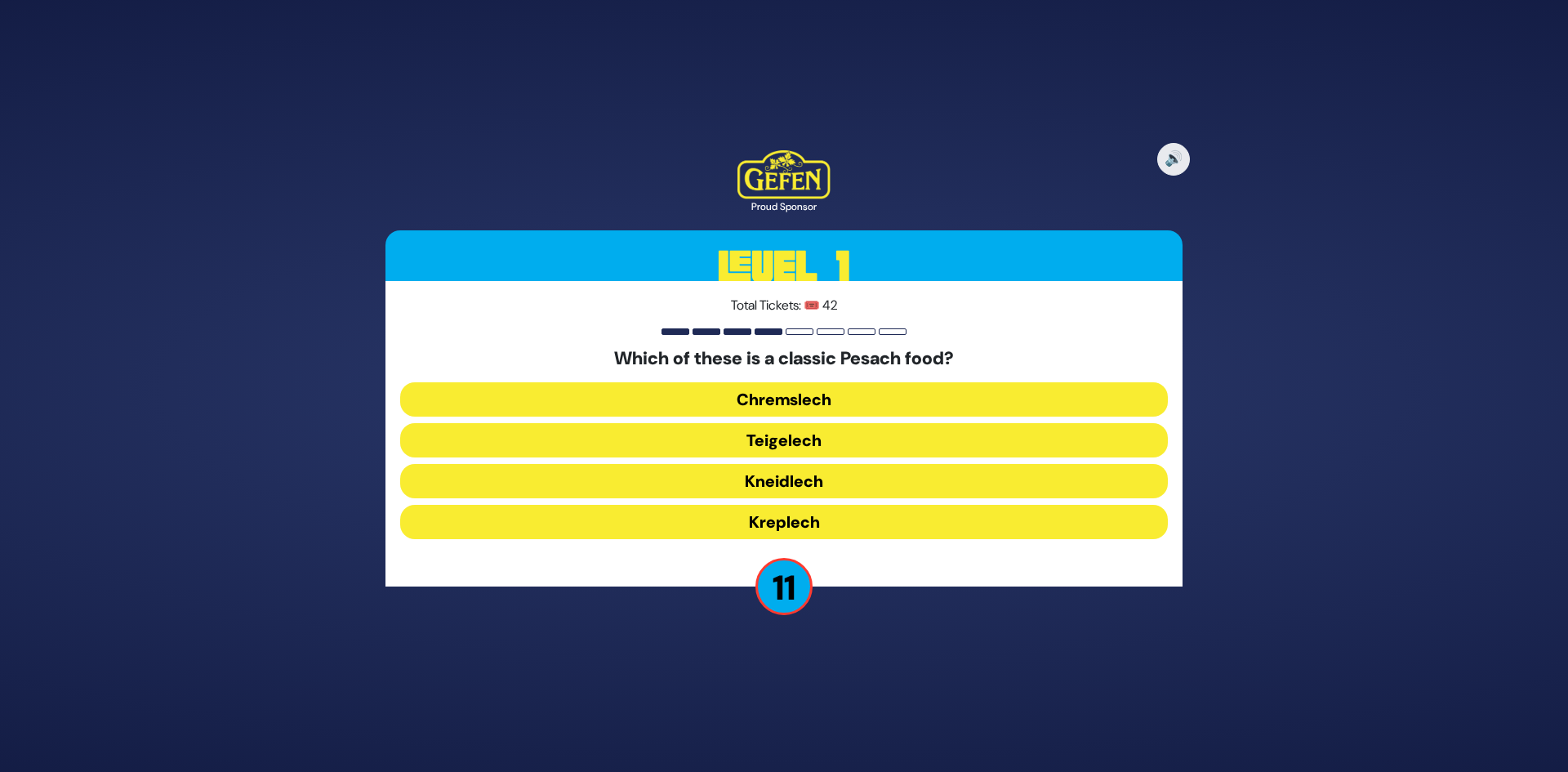
click at [858, 484] on button "Kneidlech" at bounding box center [784, 481] width 768 height 34
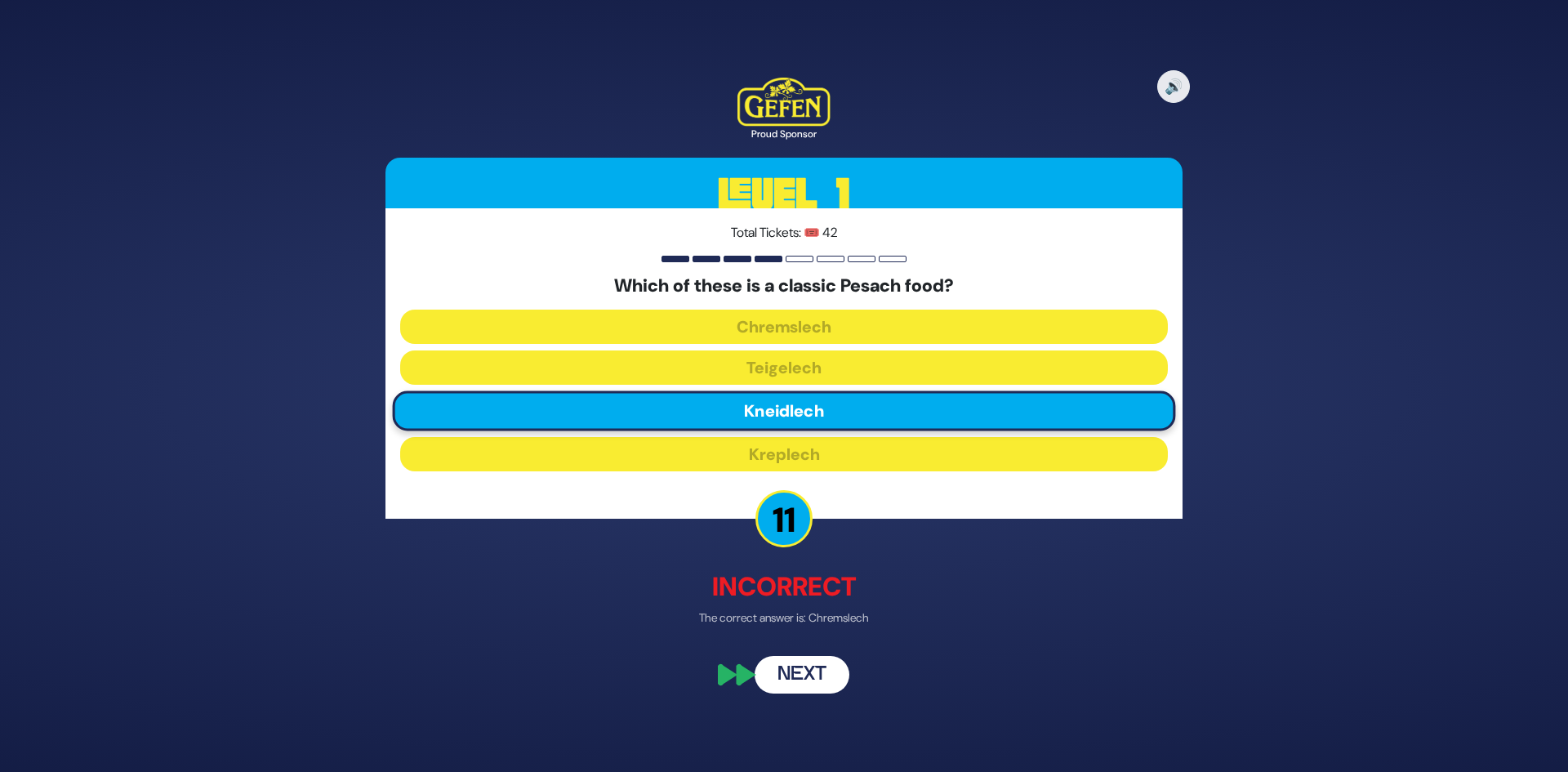
click at [814, 662] on button "Next" at bounding box center [802, 675] width 95 height 38
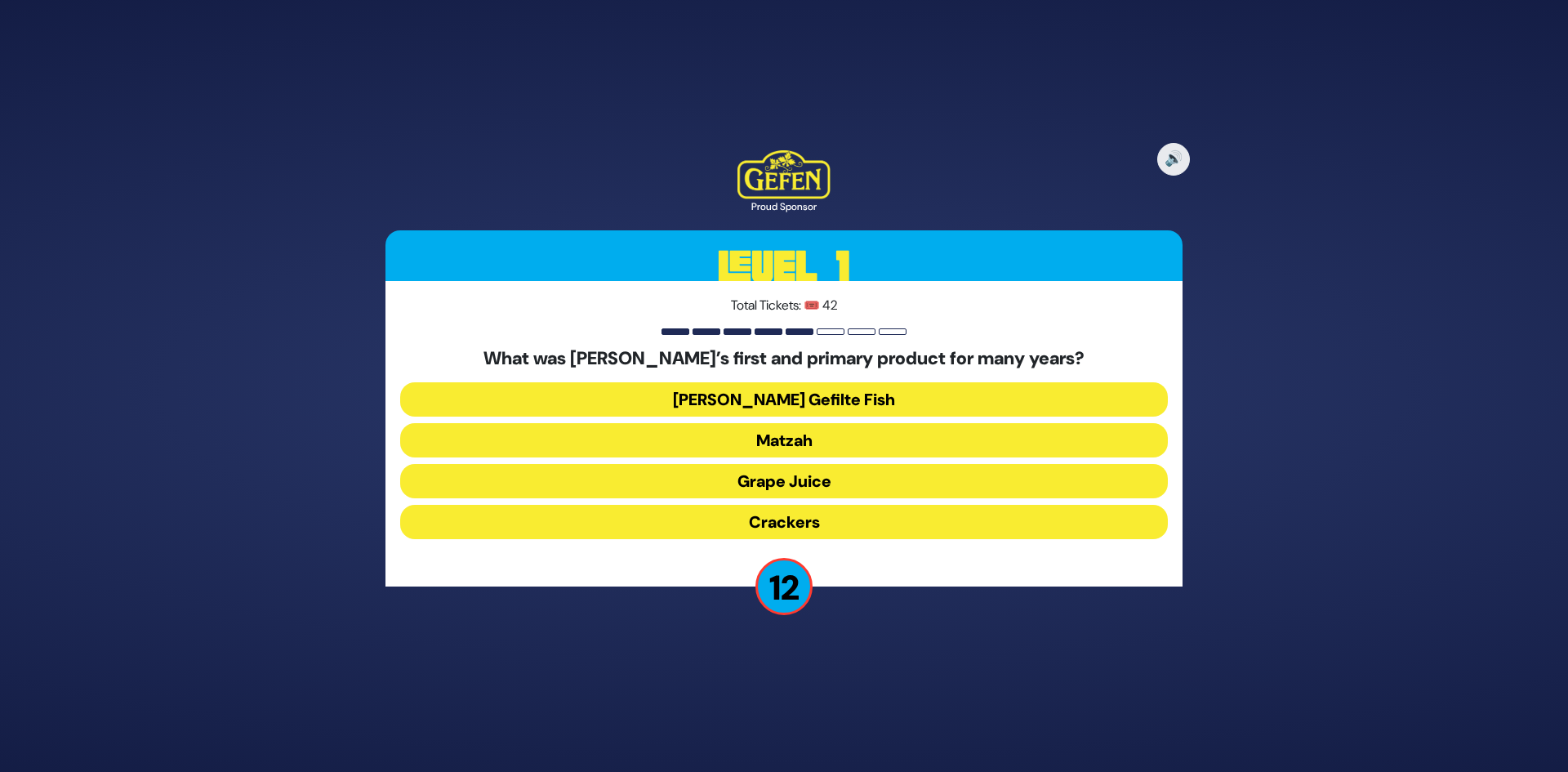
click at [848, 444] on button "Matzah" at bounding box center [784, 440] width 768 height 34
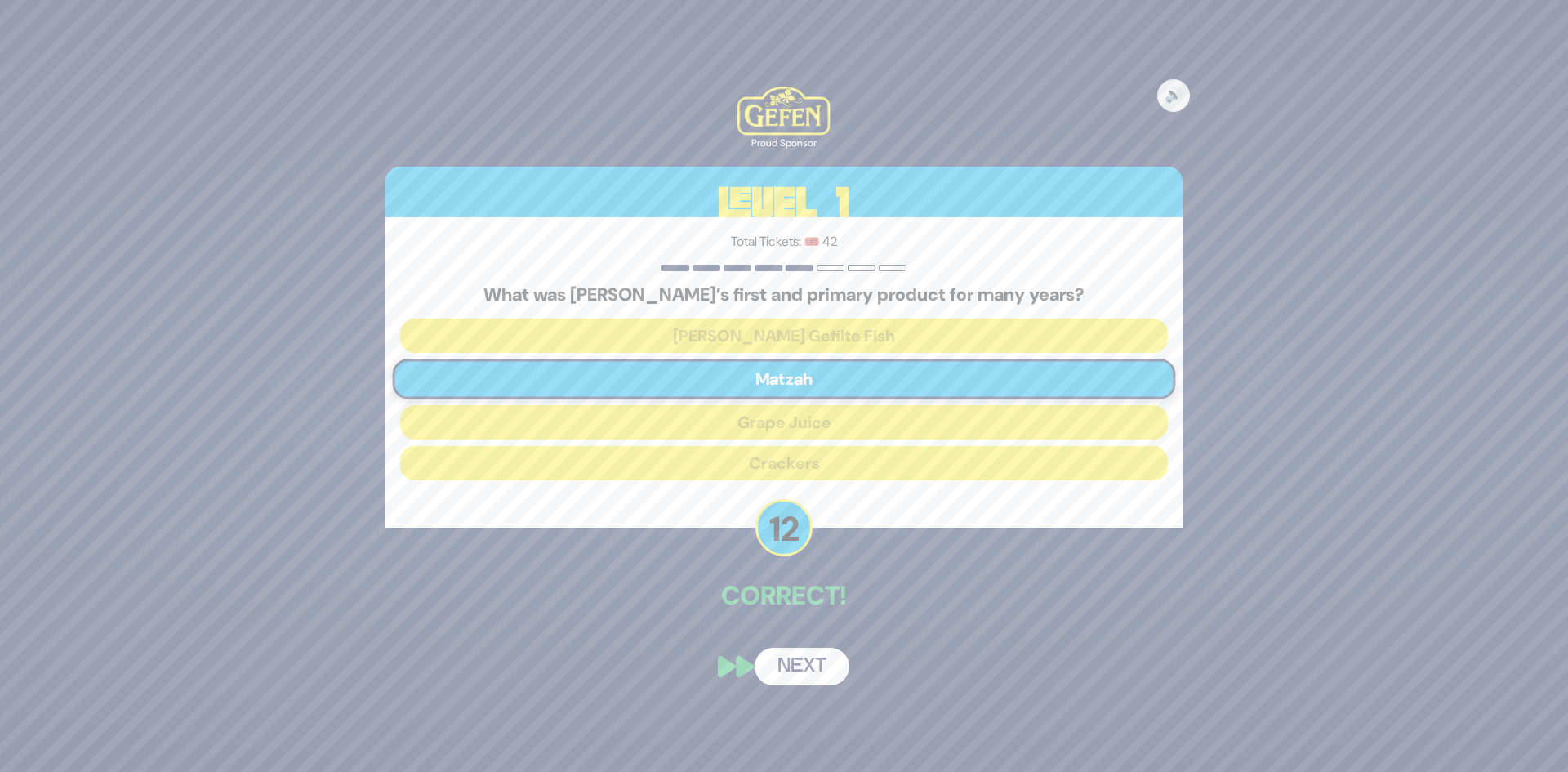
click at [811, 662] on button "Next" at bounding box center [802, 666] width 95 height 38
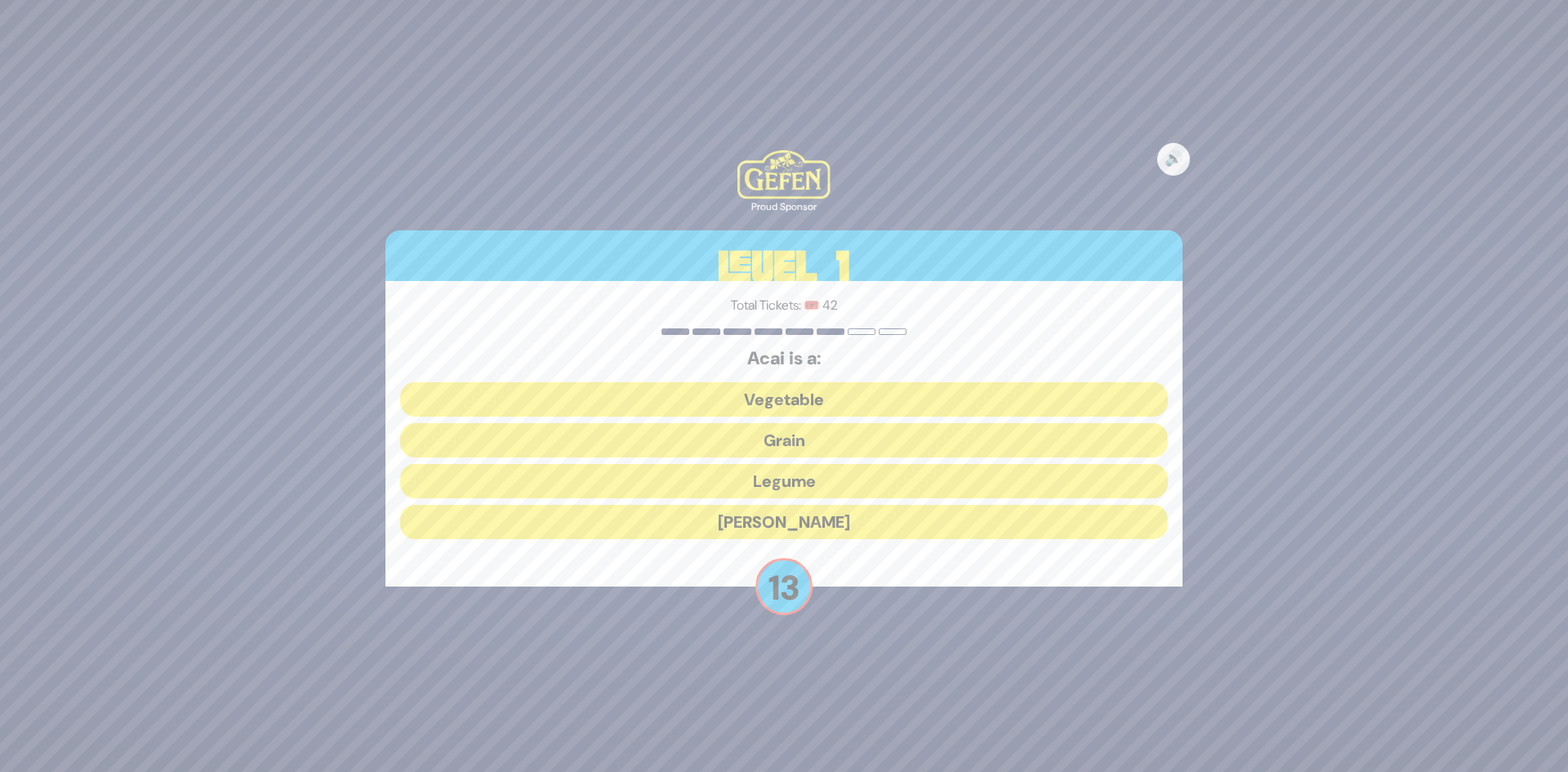
click at [791, 525] on button "Berry" at bounding box center [784, 521] width 768 height 34
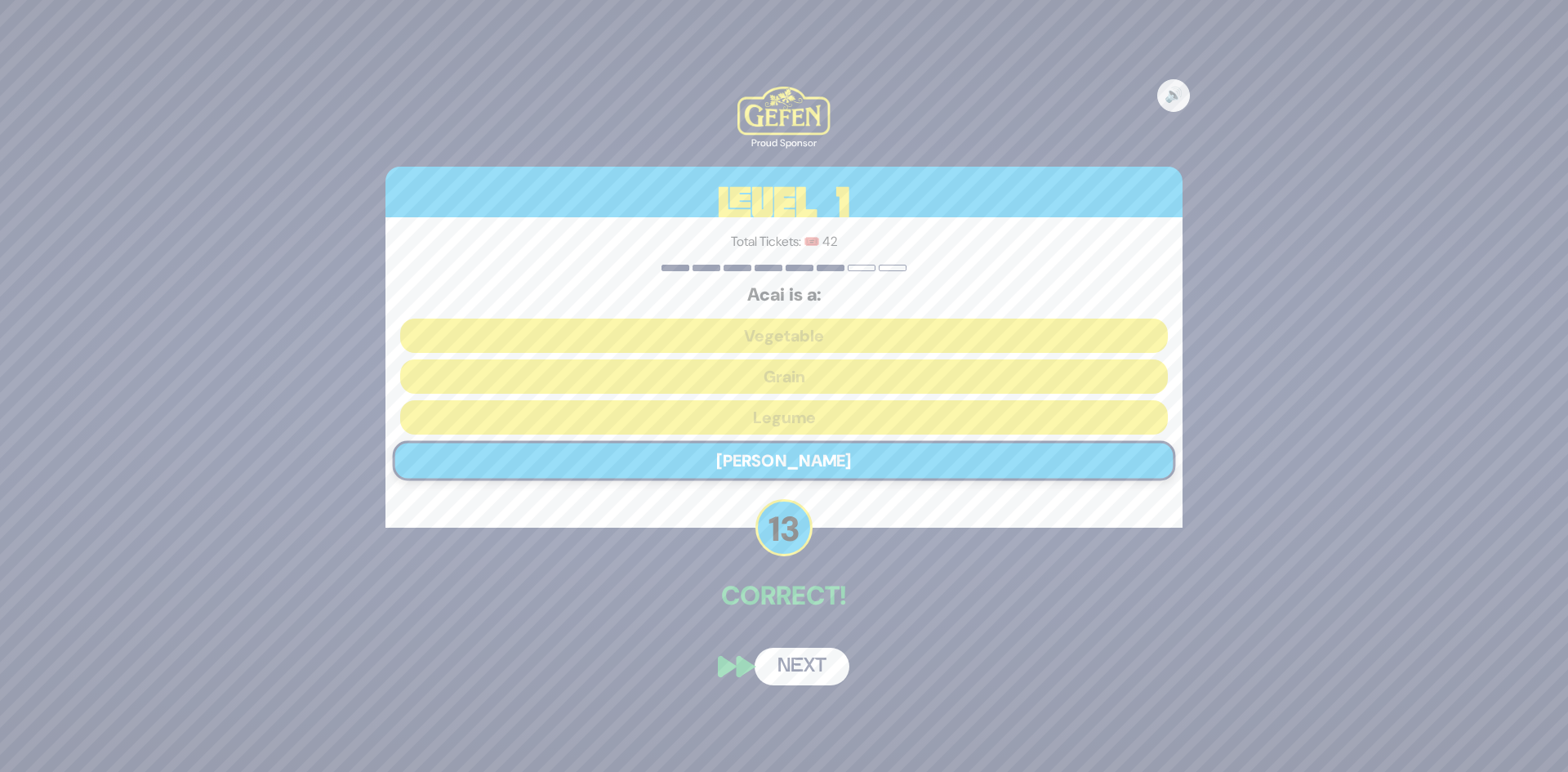
click at [792, 654] on button "Next" at bounding box center [802, 666] width 95 height 38
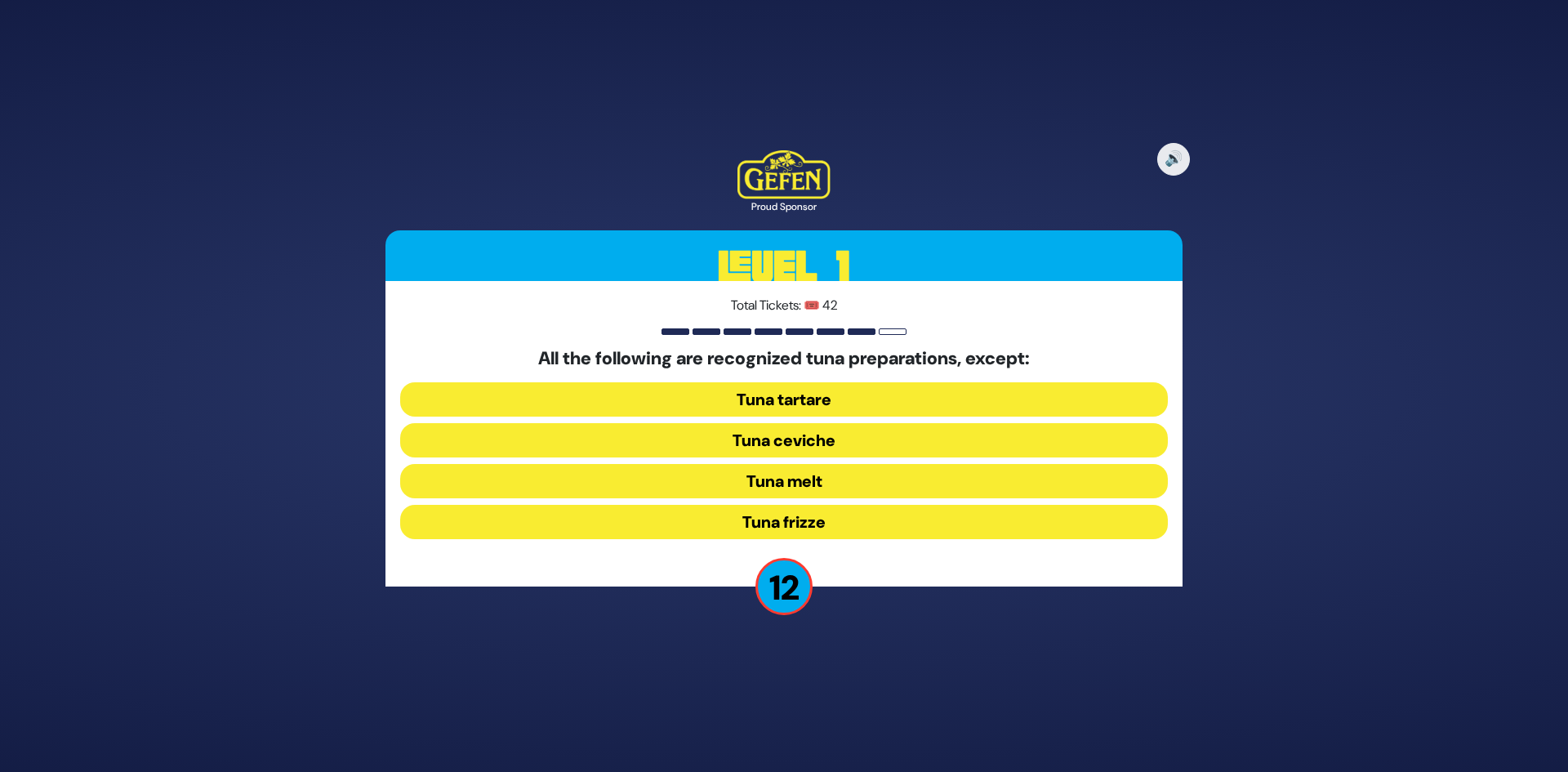
click at [794, 524] on button "Tuna frizze" at bounding box center [784, 521] width 768 height 34
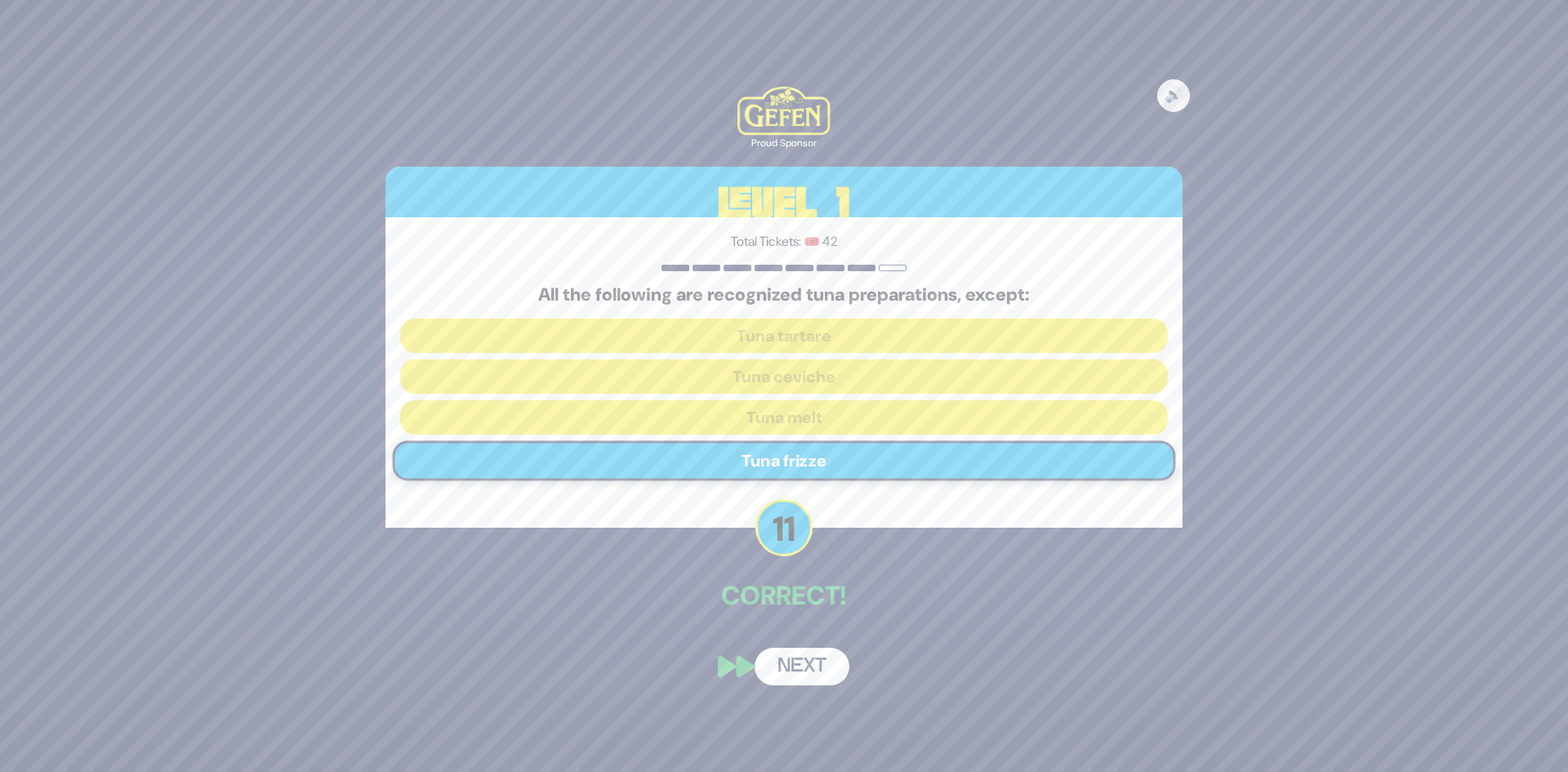
click at [784, 654] on button "Next" at bounding box center [802, 666] width 95 height 38
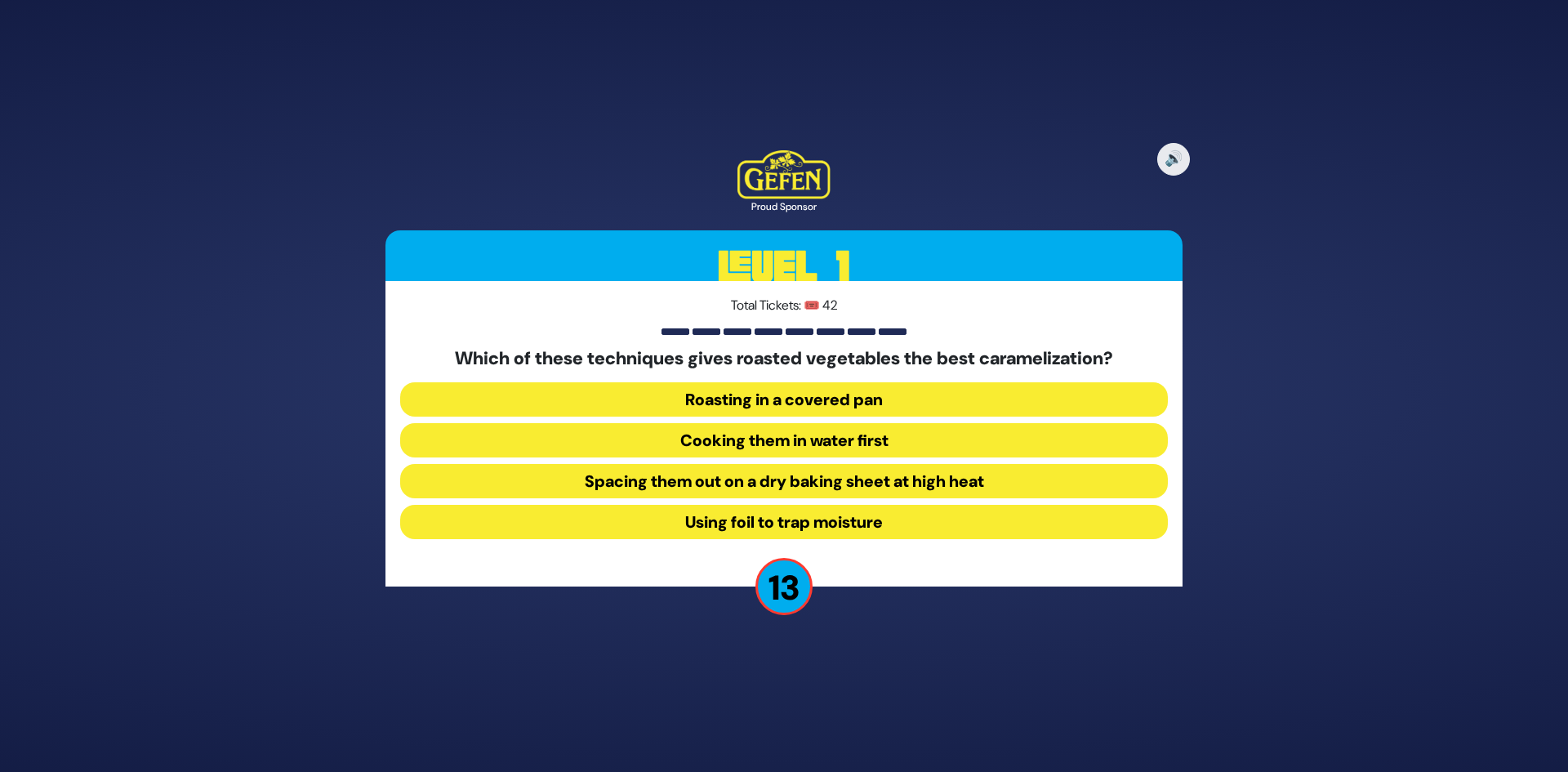
click at [879, 479] on button "Spacing them out on a dry baking sheet at high heat" at bounding box center [784, 481] width 768 height 34
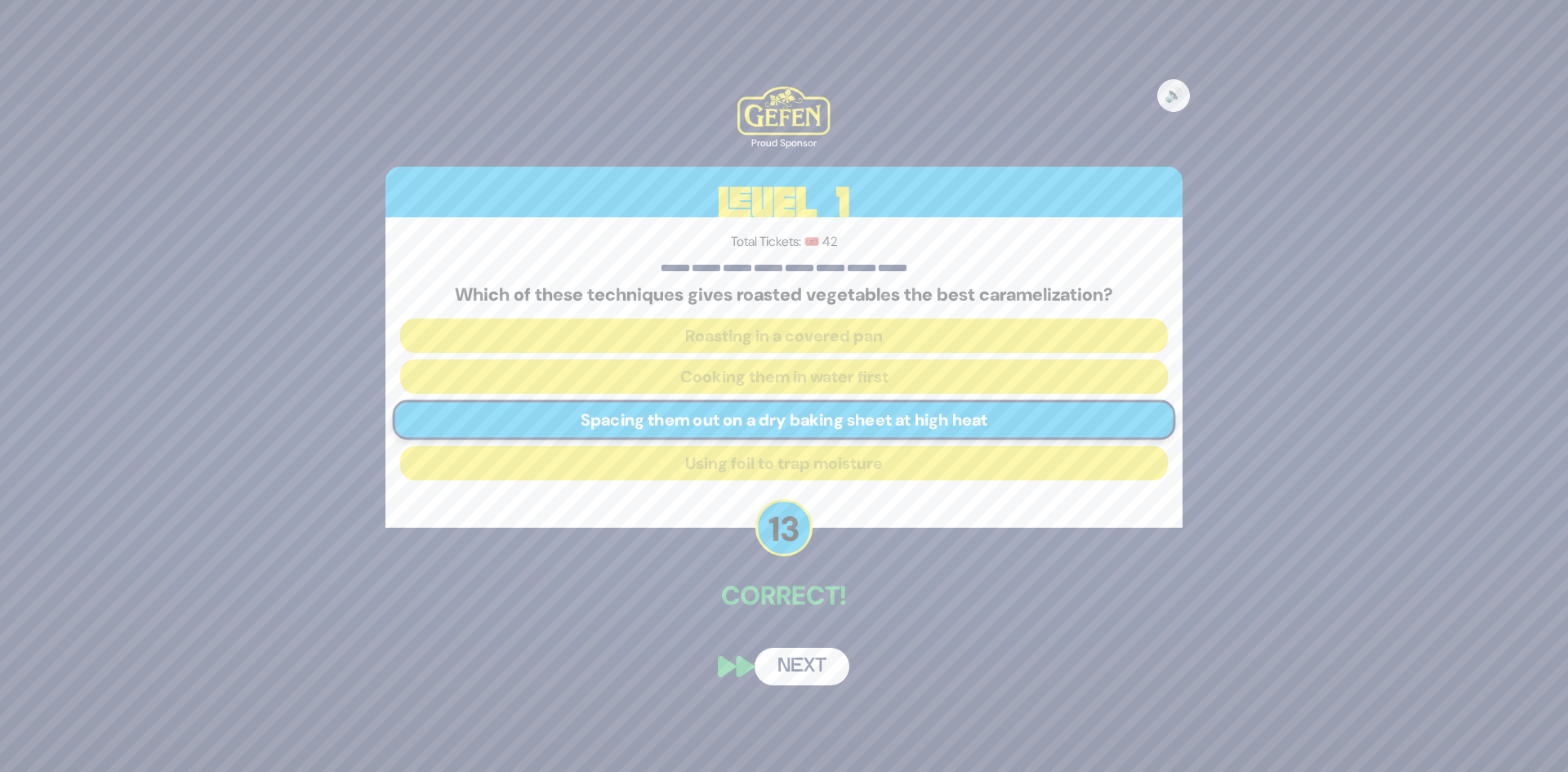
click at [789, 659] on button "Next" at bounding box center [802, 666] width 95 height 38
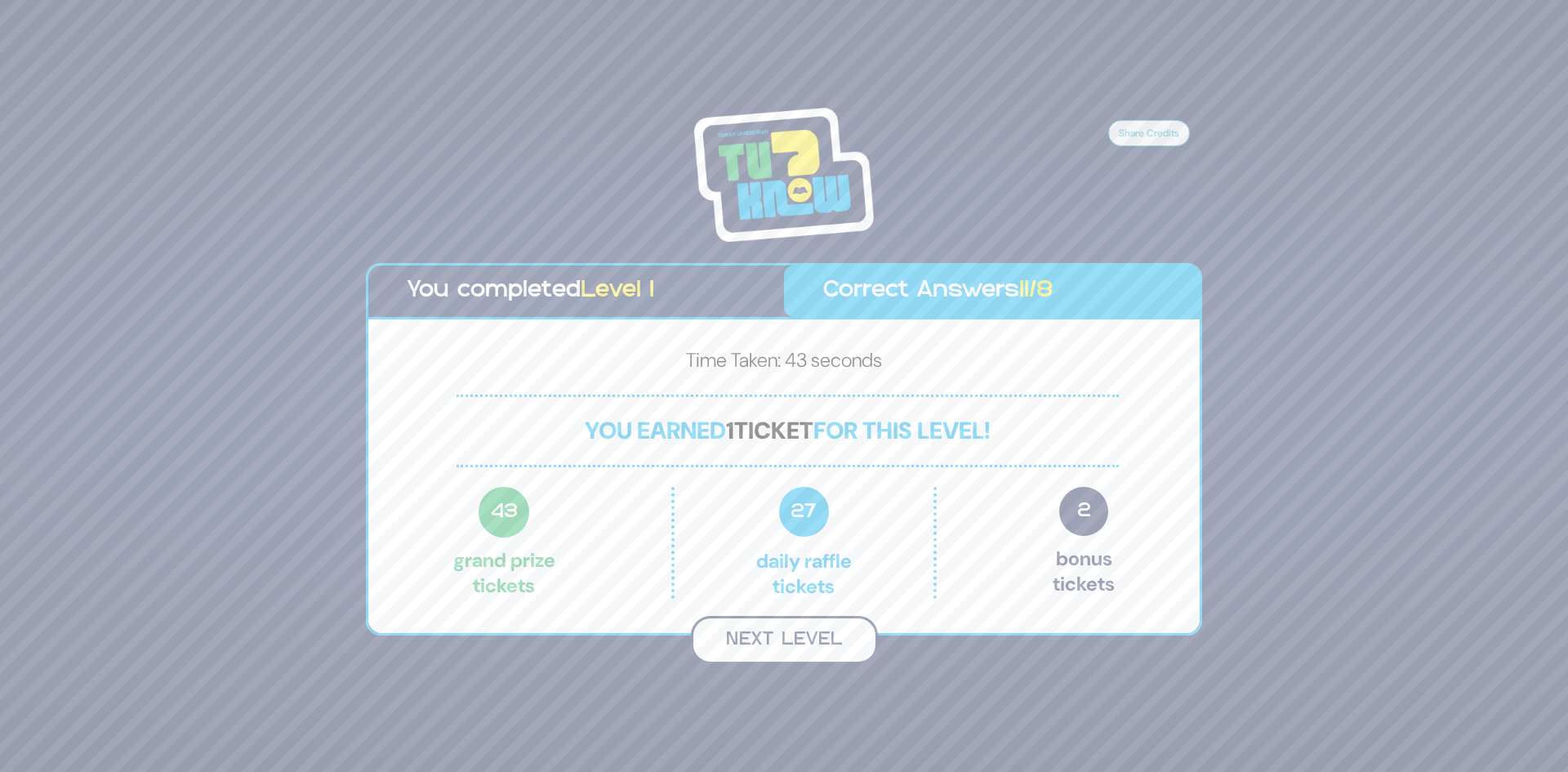
click at [797, 639] on button "Next Level" at bounding box center [785, 640] width 187 height 49
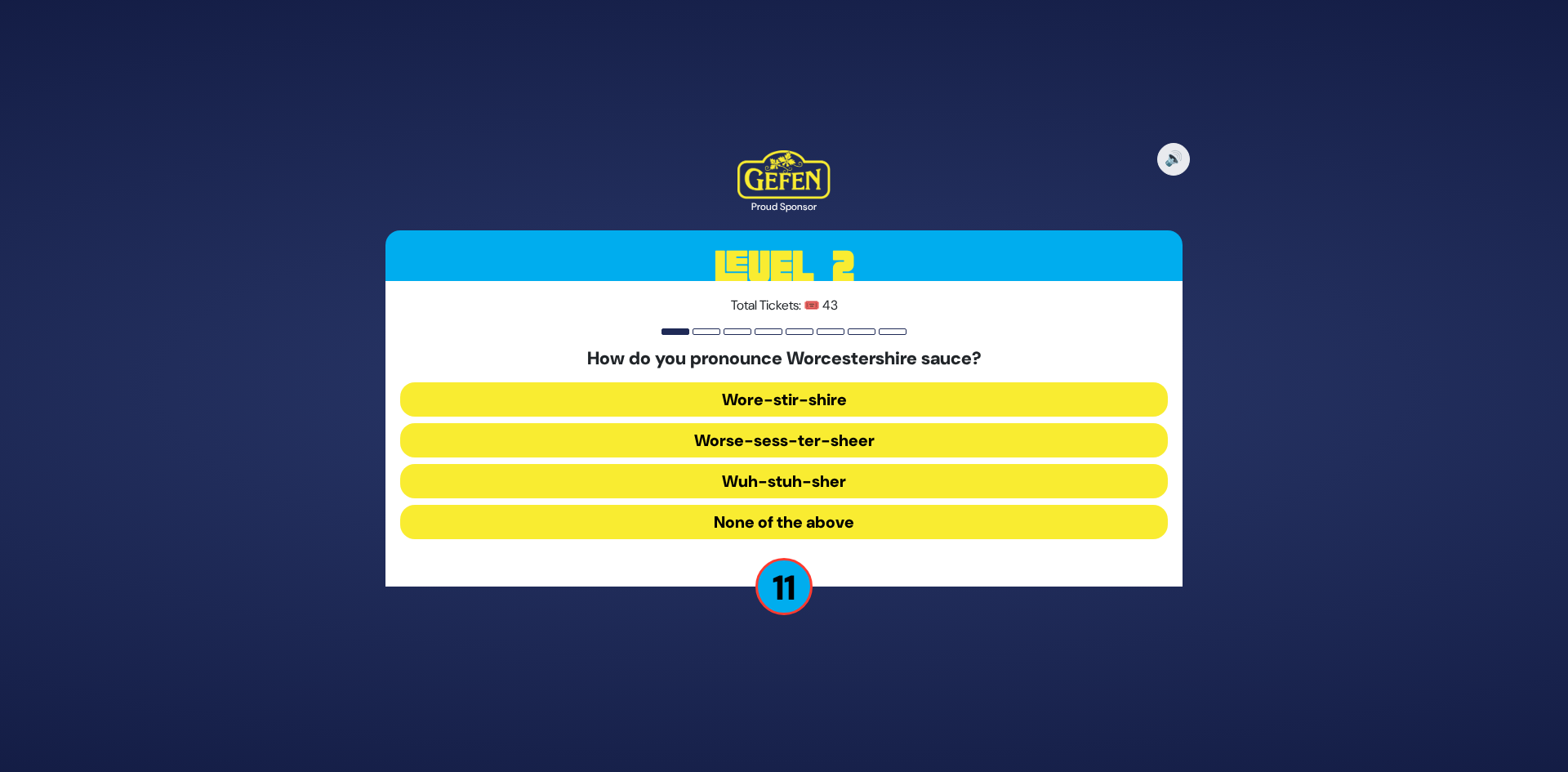
click at [827, 404] on button "Wore-stir-shire" at bounding box center [784, 399] width 768 height 34
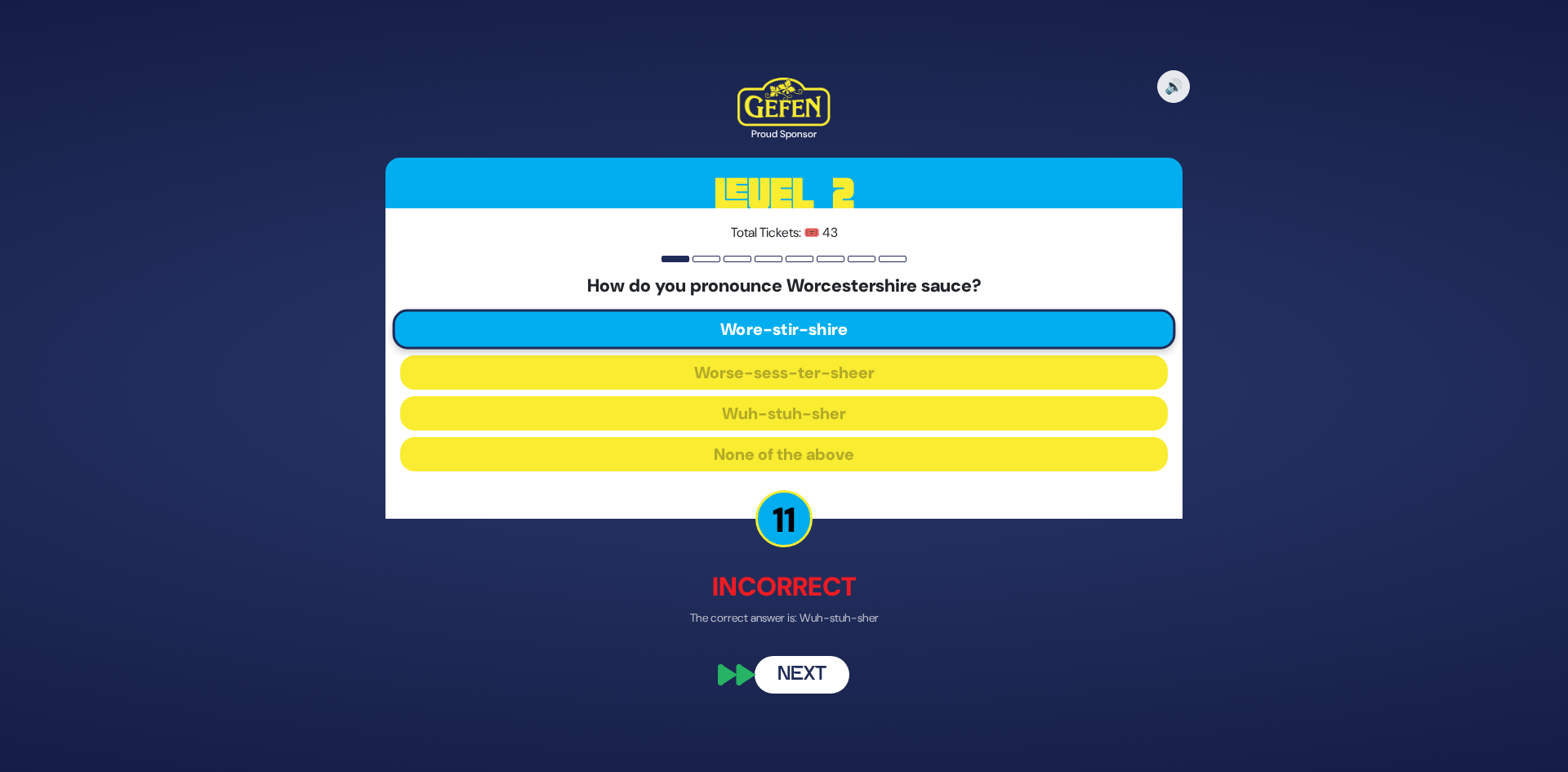
click at [783, 684] on button "Next" at bounding box center [802, 675] width 95 height 38
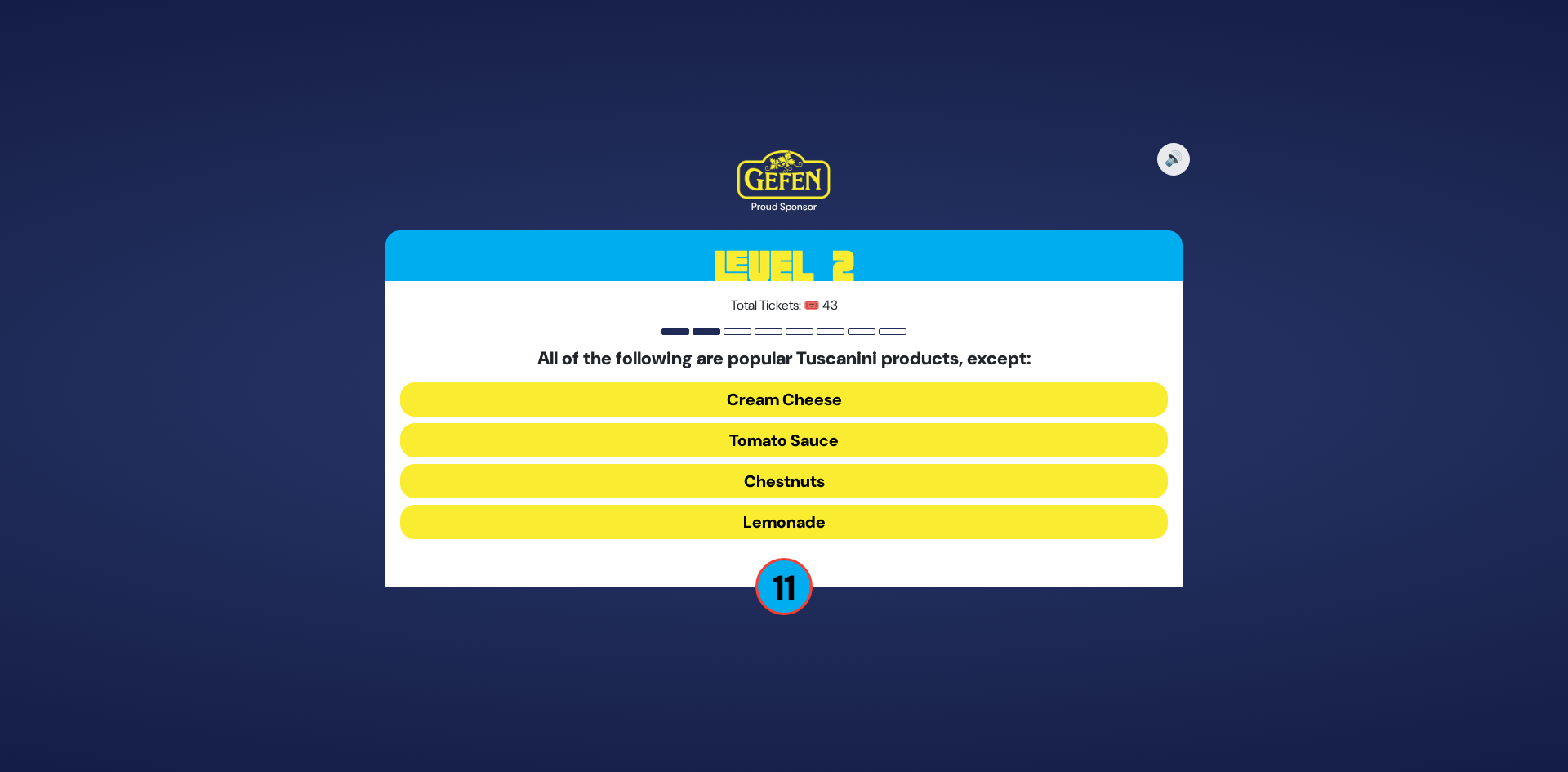
click at [825, 402] on button "Cream Cheese" at bounding box center [784, 399] width 768 height 34
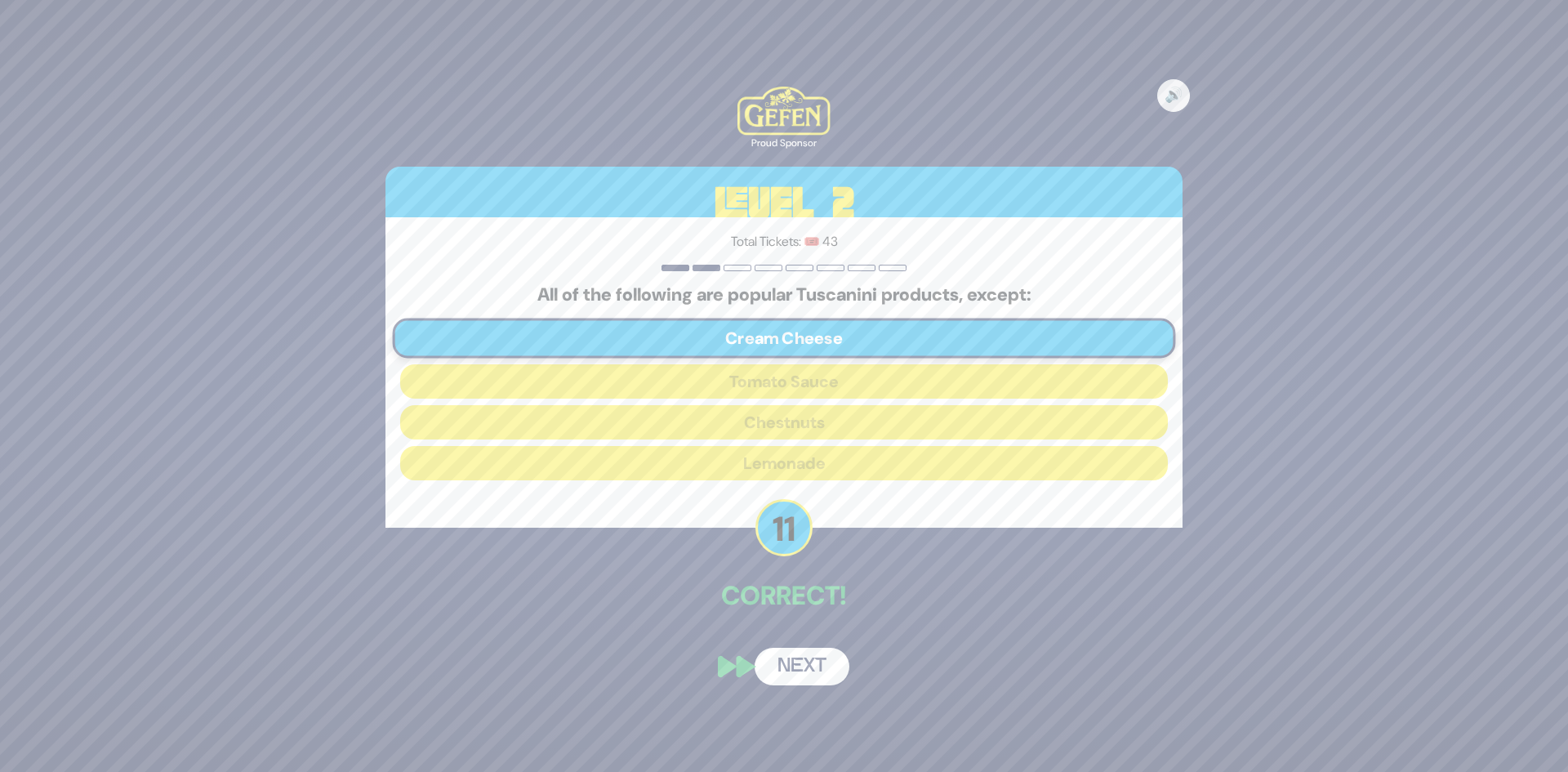
click at [805, 671] on button "Next" at bounding box center [802, 666] width 95 height 38
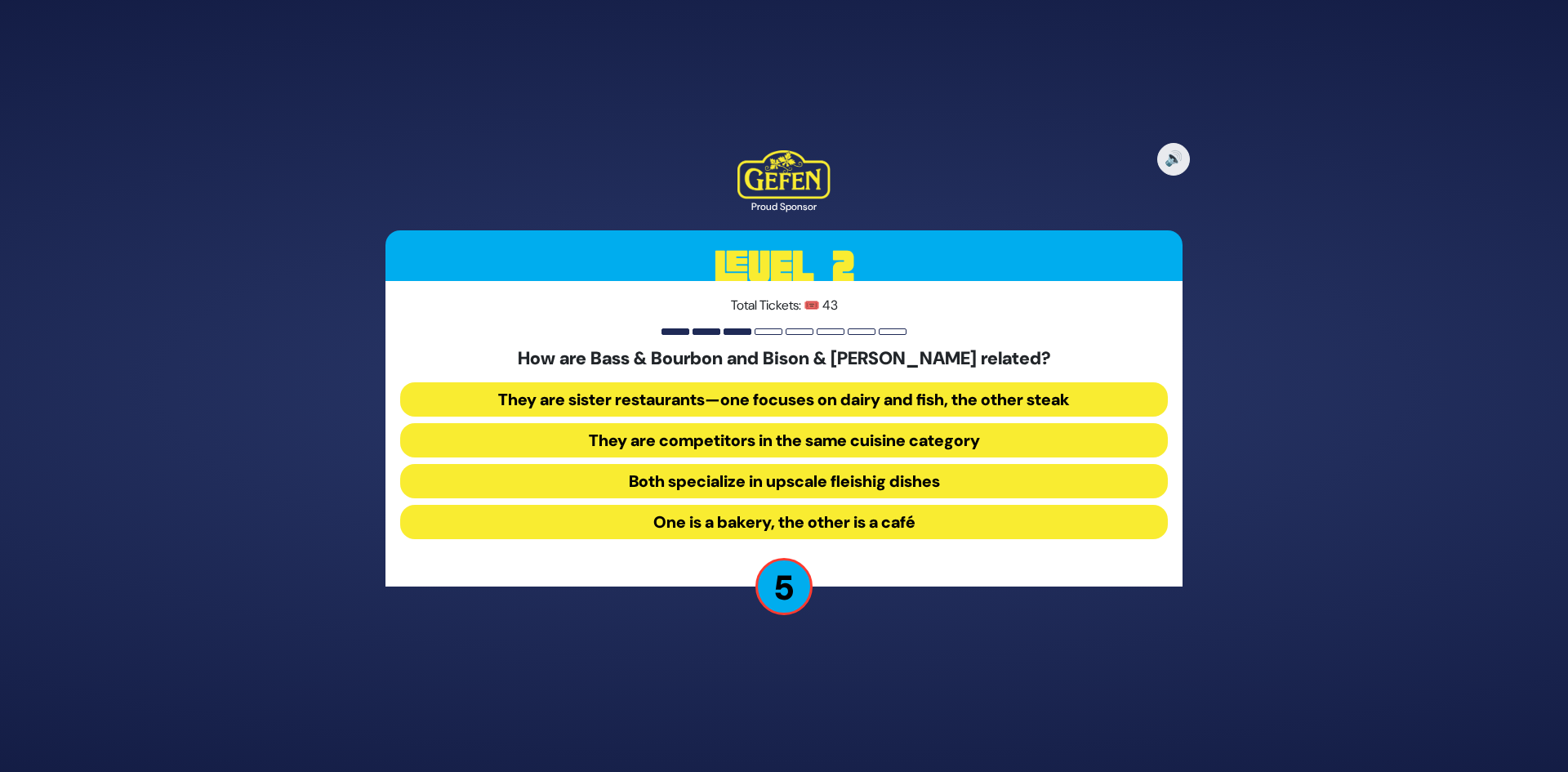
click at [865, 493] on button "Both specialize in upscale fleishig dishes" at bounding box center [784, 481] width 768 height 34
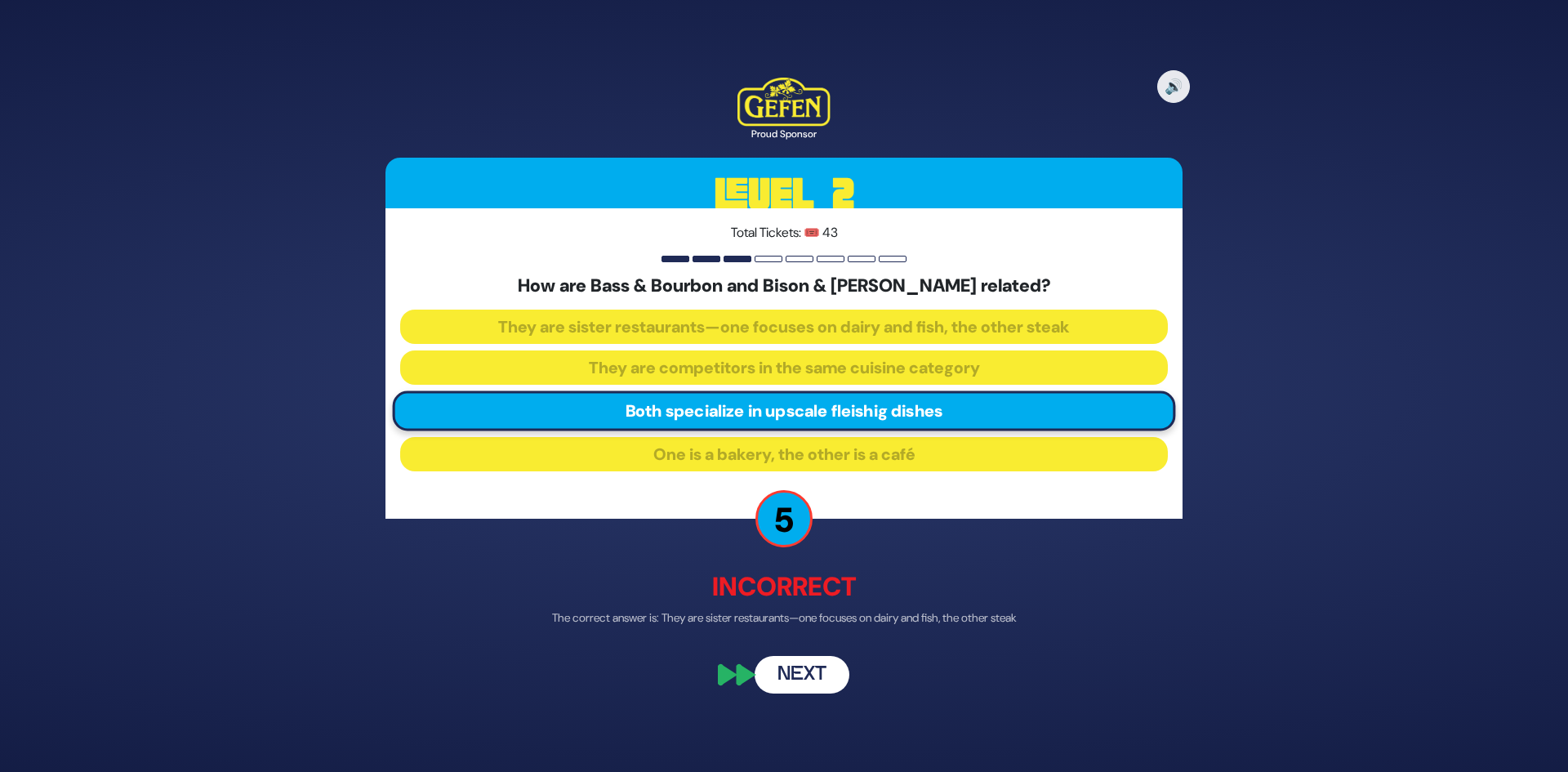
click at [811, 672] on button "Next" at bounding box center [802, 675] width 95 height 38
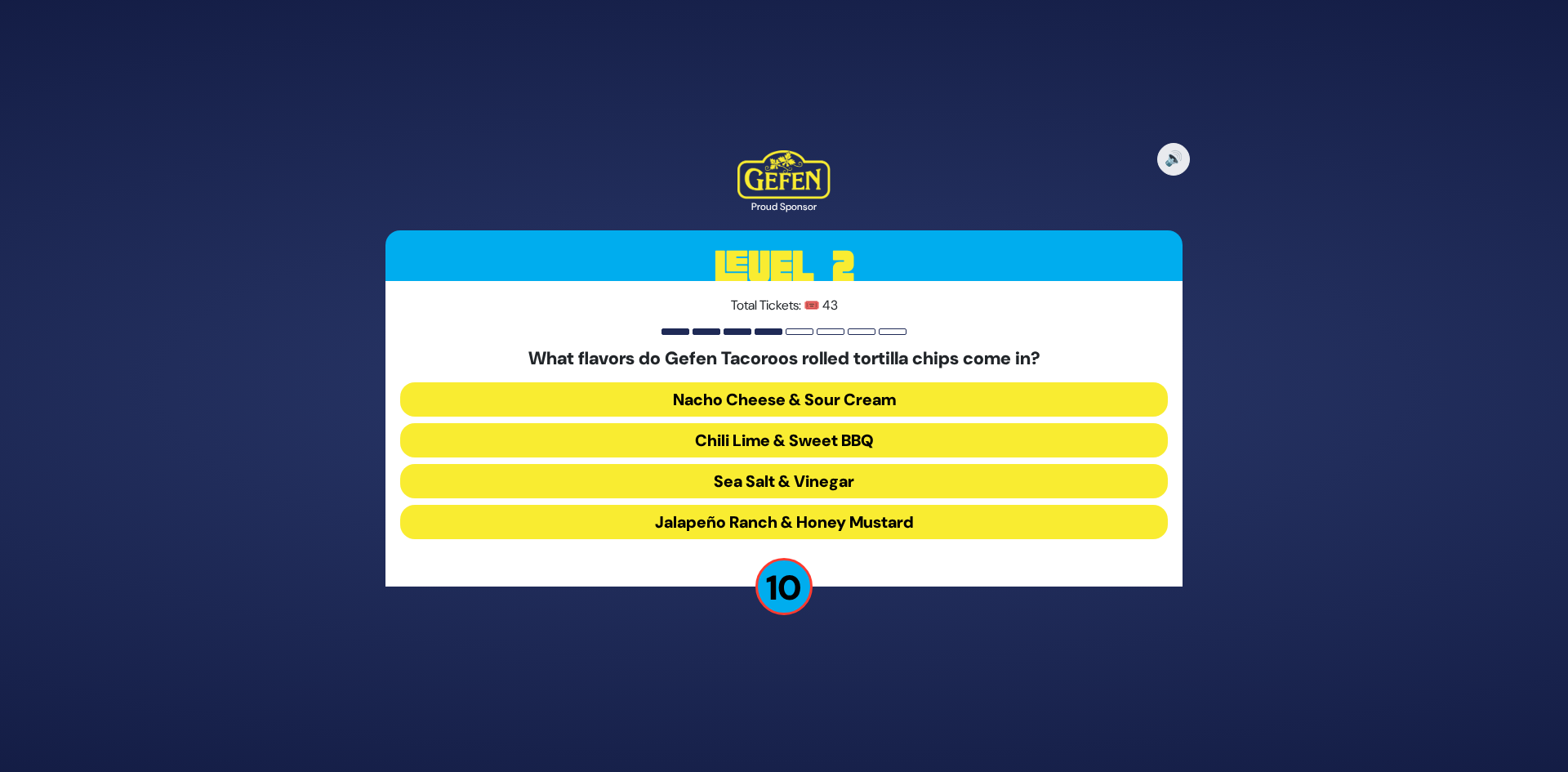
click at [866, 387] on button "Nacho Cheese & Sour Cream" at bounding box center [784, 399] width 768 height 34
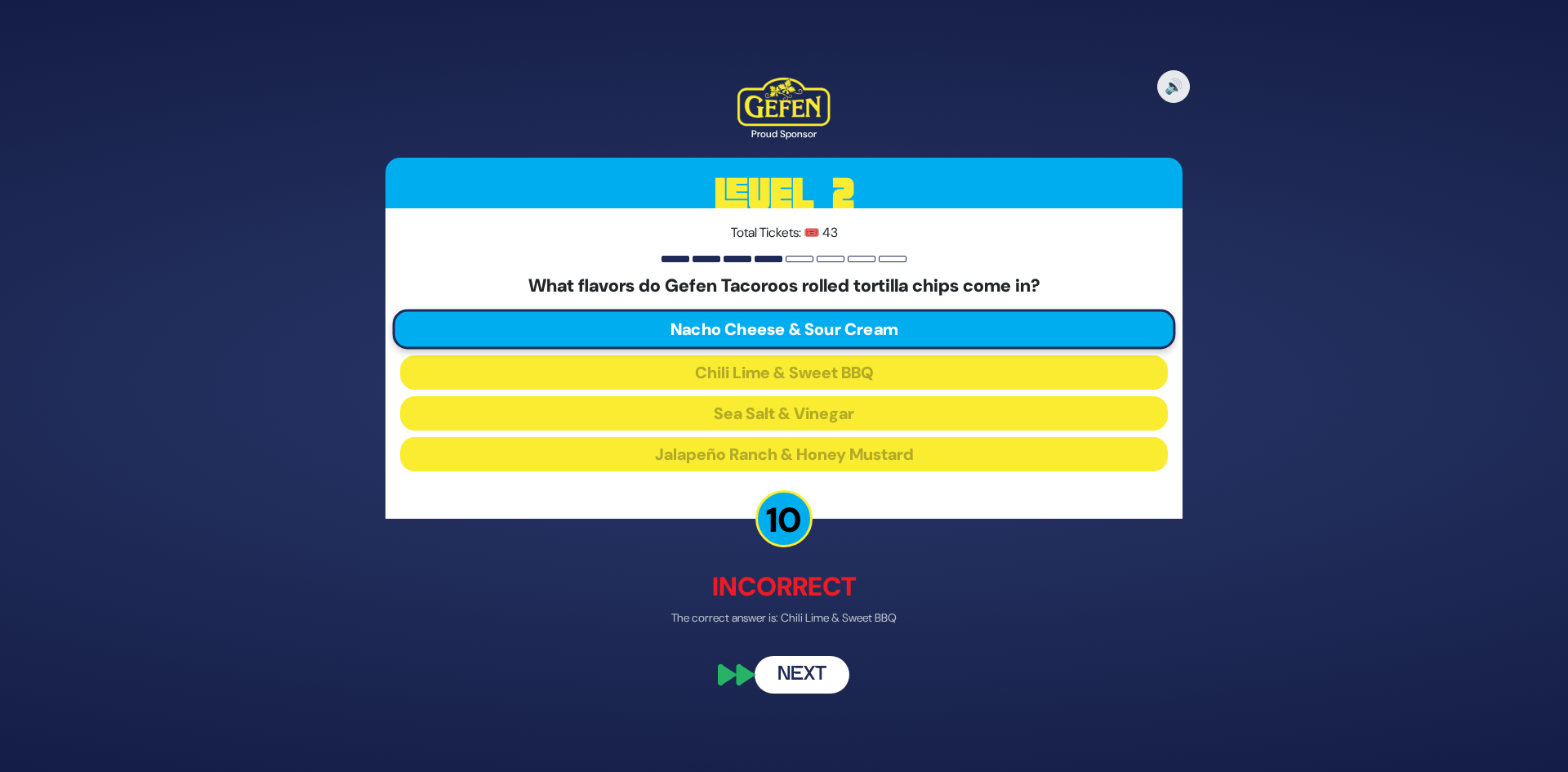
click at [791, 674] on button "Next" at bounding box center [802, 675] width 95 height 38
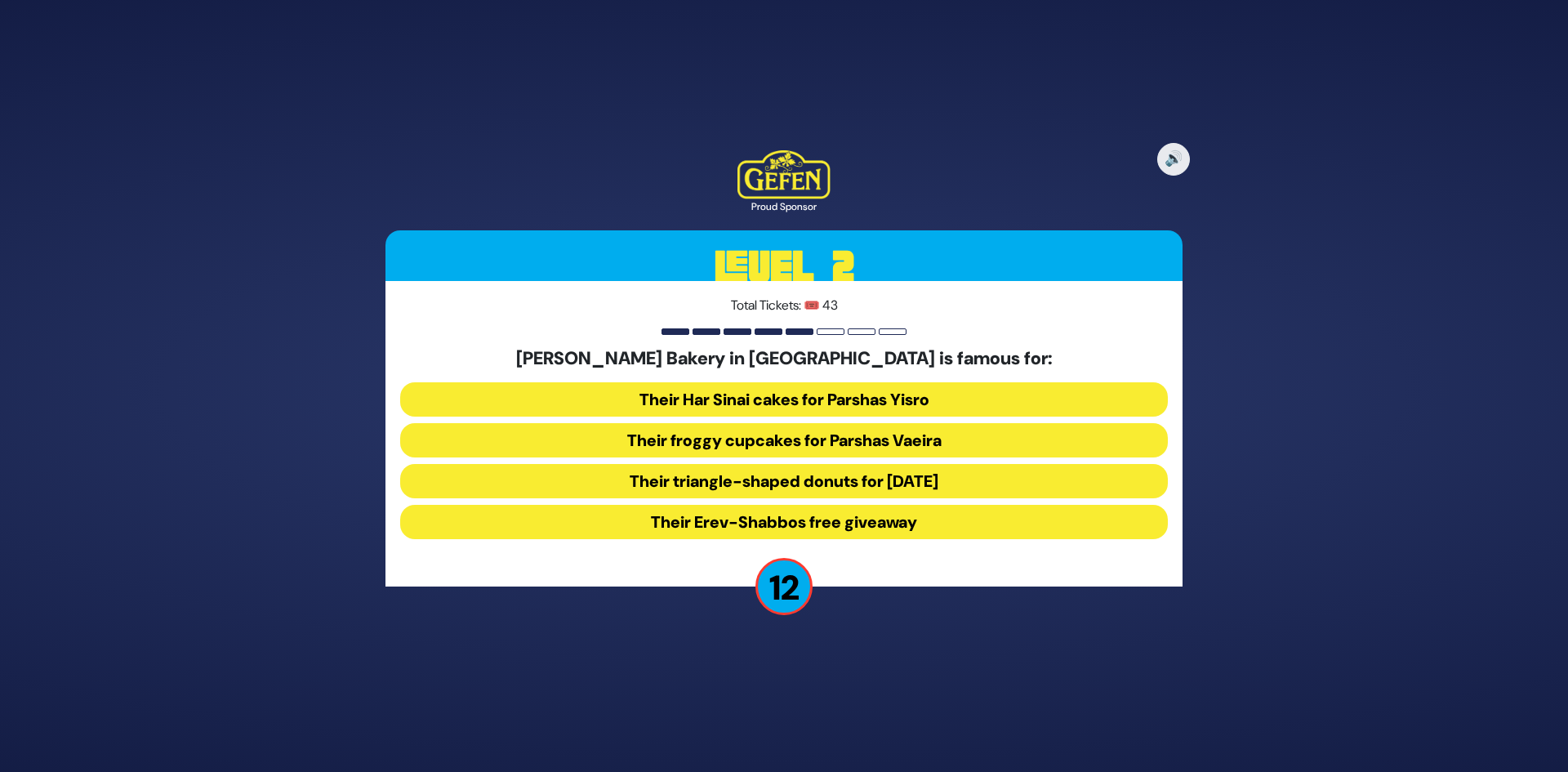
click at [836, 442] on button "Their froggy cupcakes for Parshas Vaeira" at bounding box center [784, 440] width 768 height 34
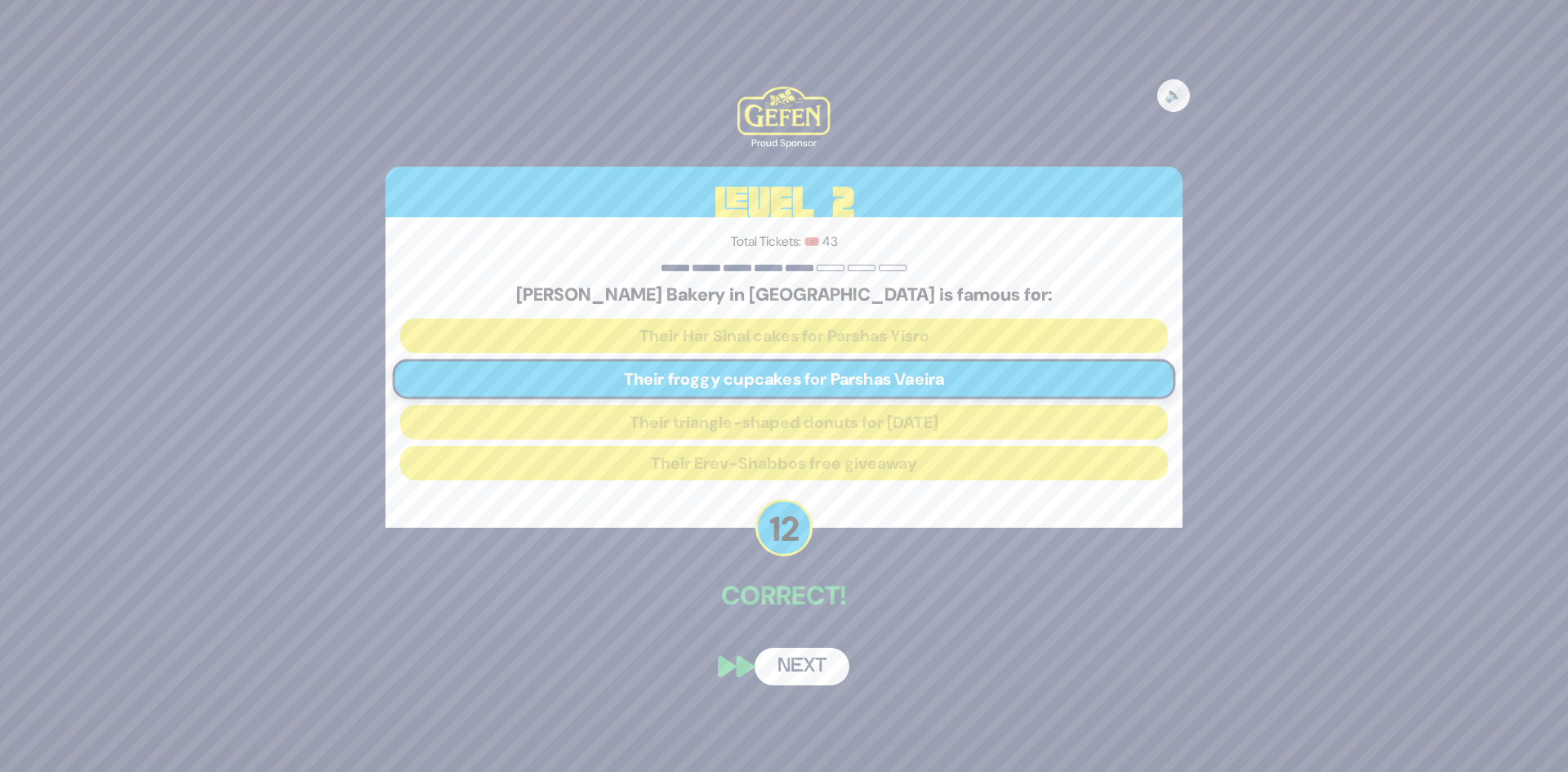
click at [817, 668] on button "Next" at bounding box center [802, 666] width 95 height 38
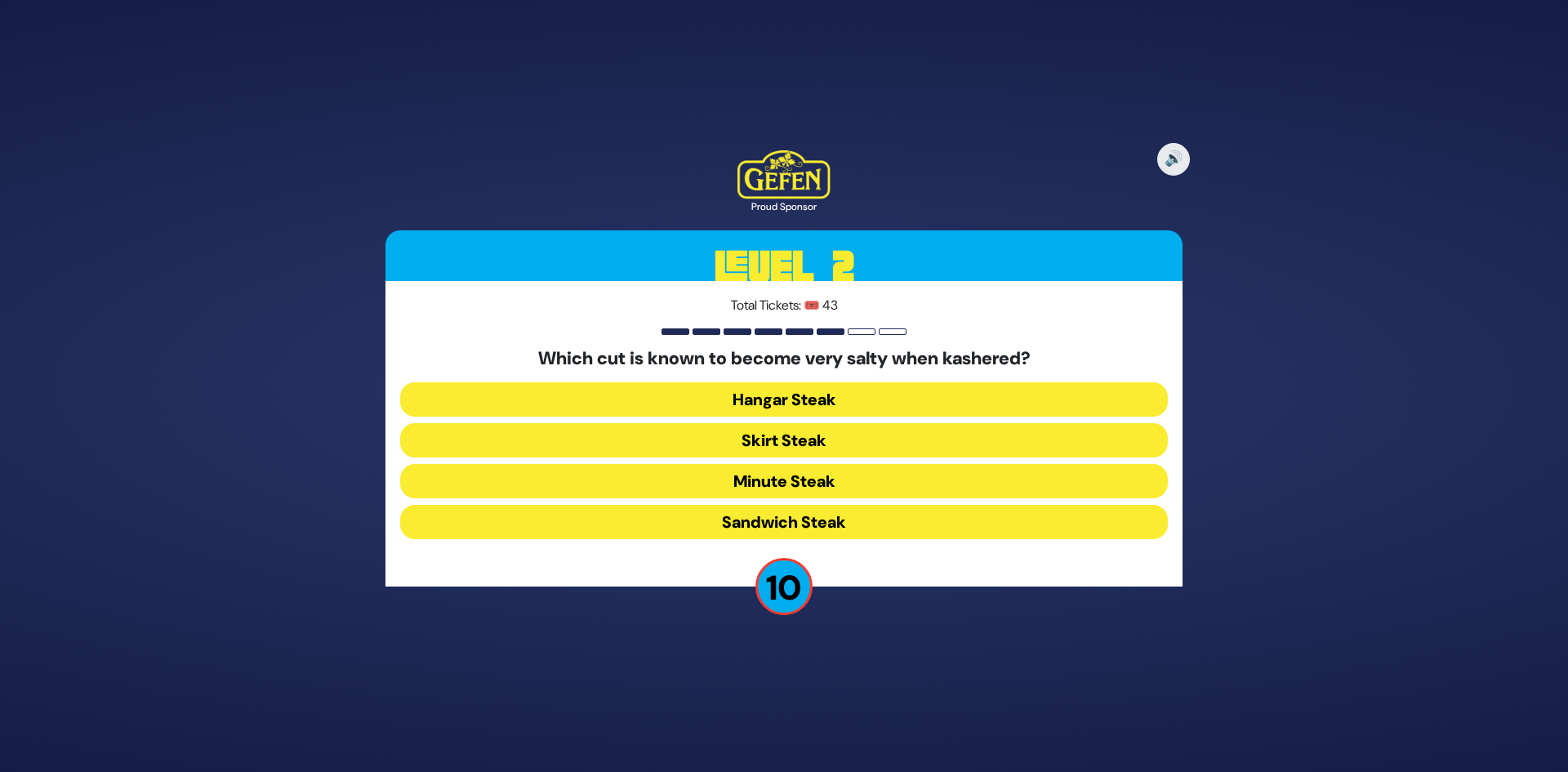
click at [771, 482] on button "Minute Steak" at bounding box center [784, 481] width 768 height 34
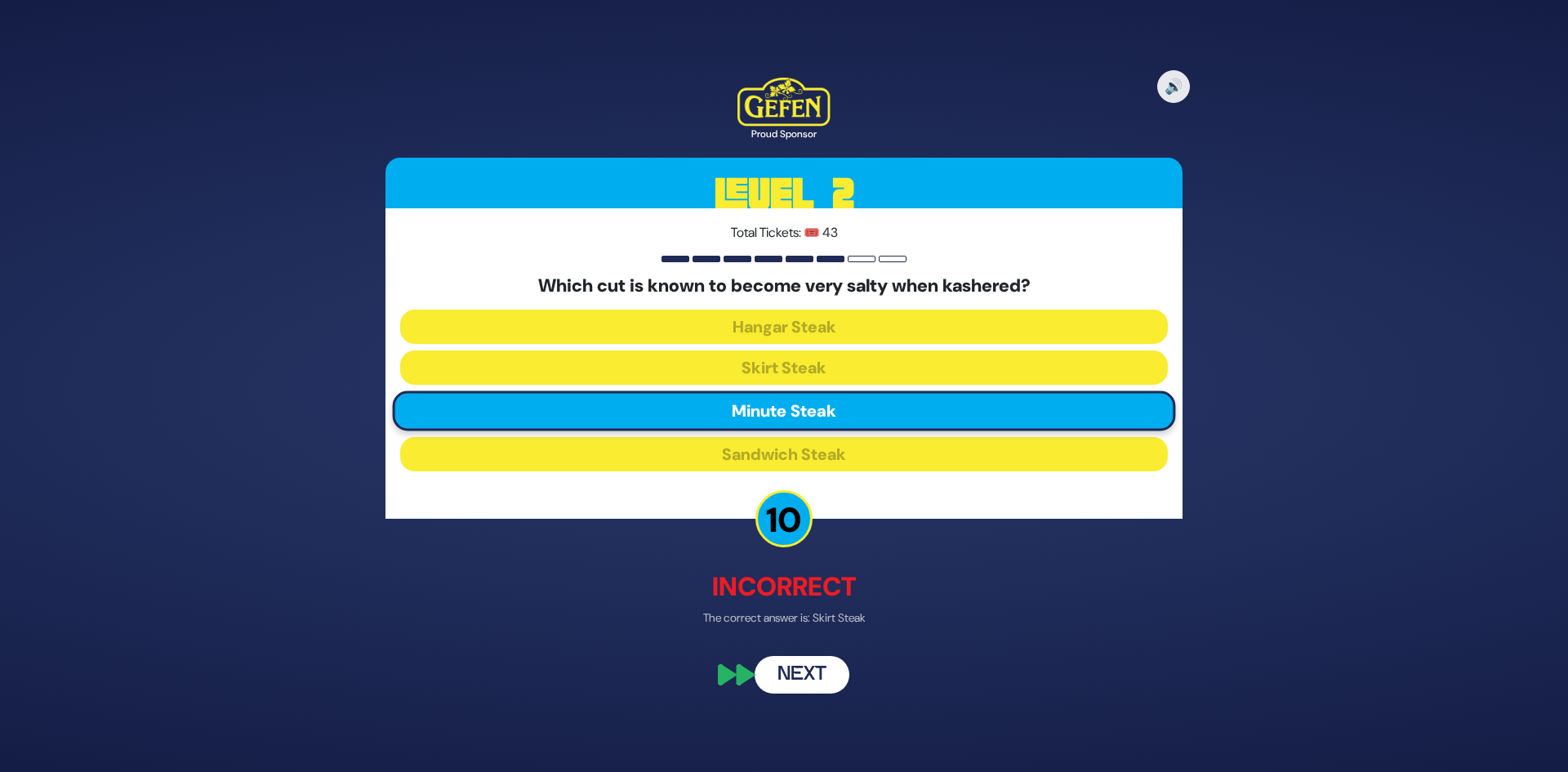
click at [775, 667] on button "Next" at bounding box center [802, 675] width 95 height 38
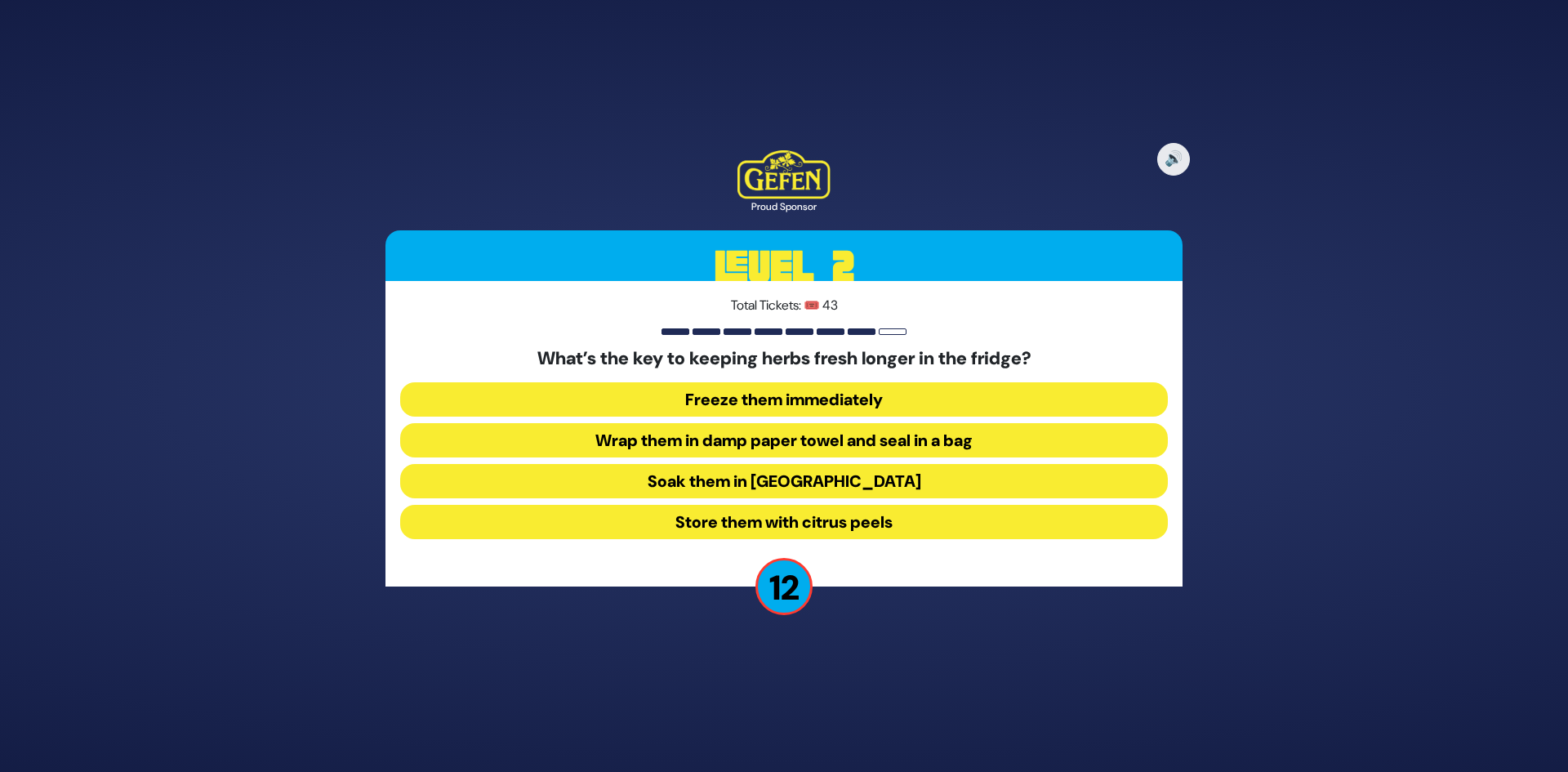
click at [840, 438] on button "Wrap them in damp paper towel and seal in a bag" at bounding box center [784, 440] width 768 height 34
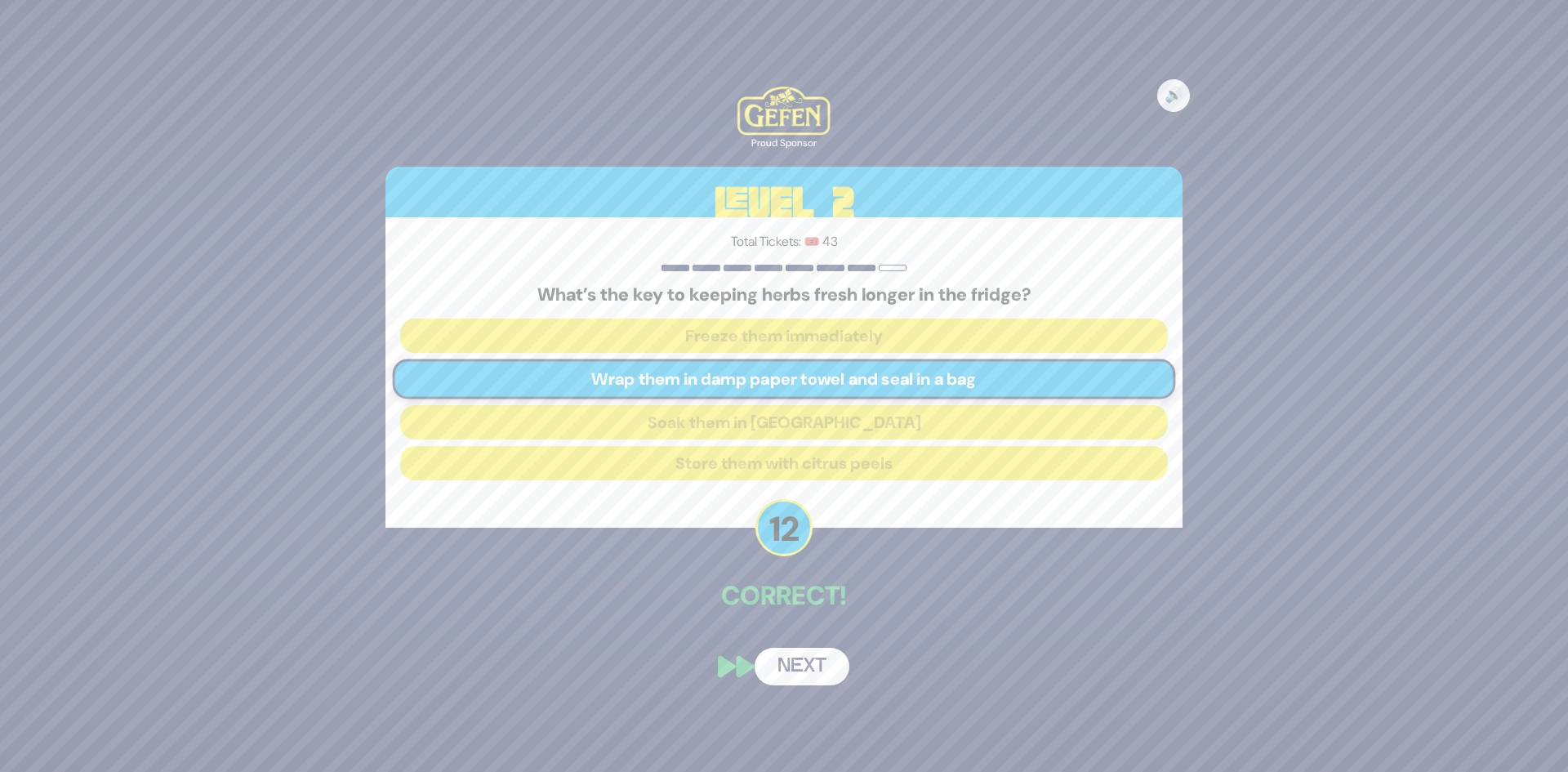
click at [810, 647] on div "🔊 Proud Sponsor Level 2 Total Tickets: 🎟️ 43 What’s the key to keeping herbs fr…" at bounding box center [784, 386] width 837 height 637
click at [805, 659] on button "Next" at bounding box center [802, 666] width 95 height 38
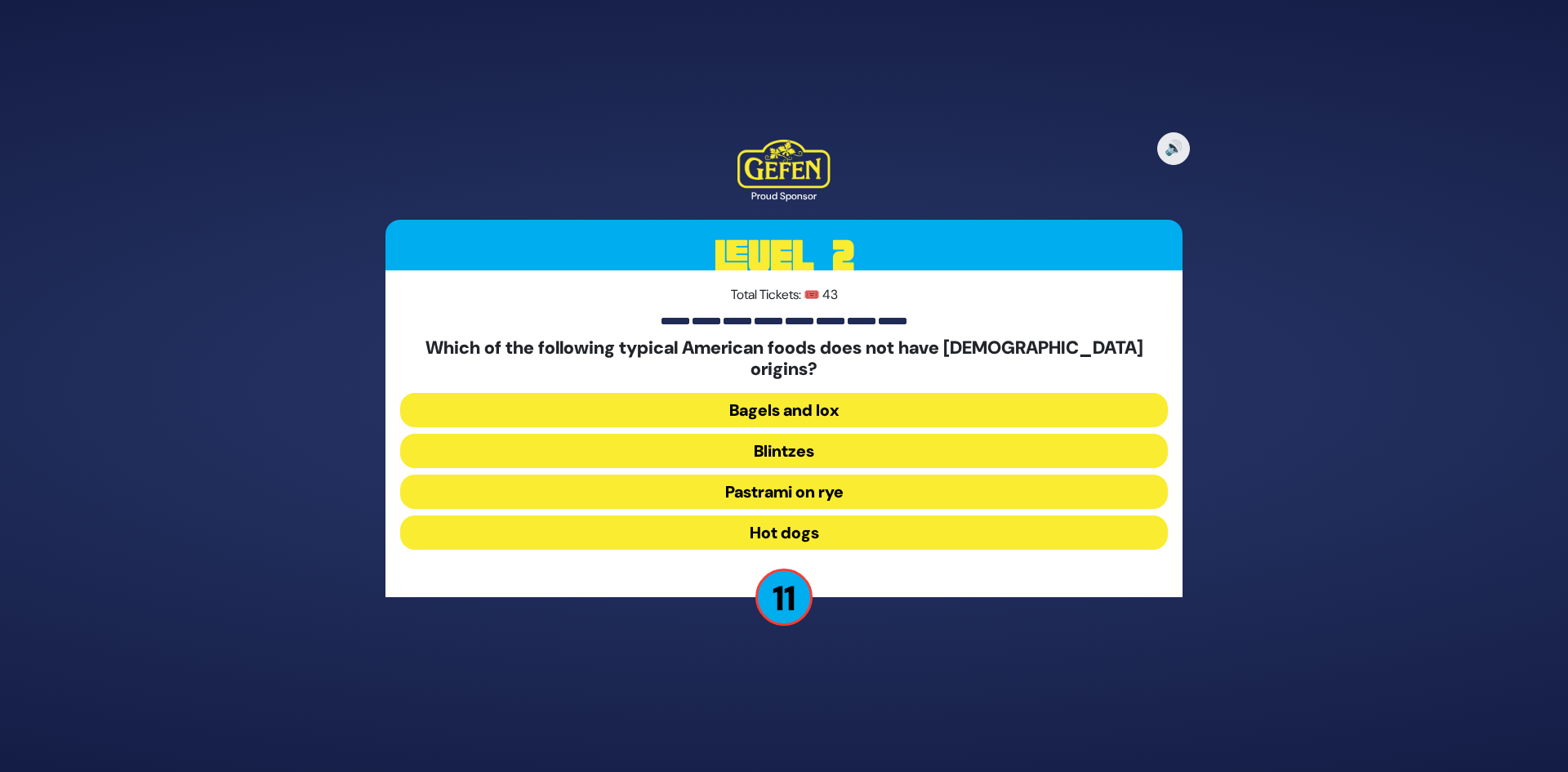
click at [776, 519] on button "Hot dogs" at bounding box center [784, 532] width 768 height 34
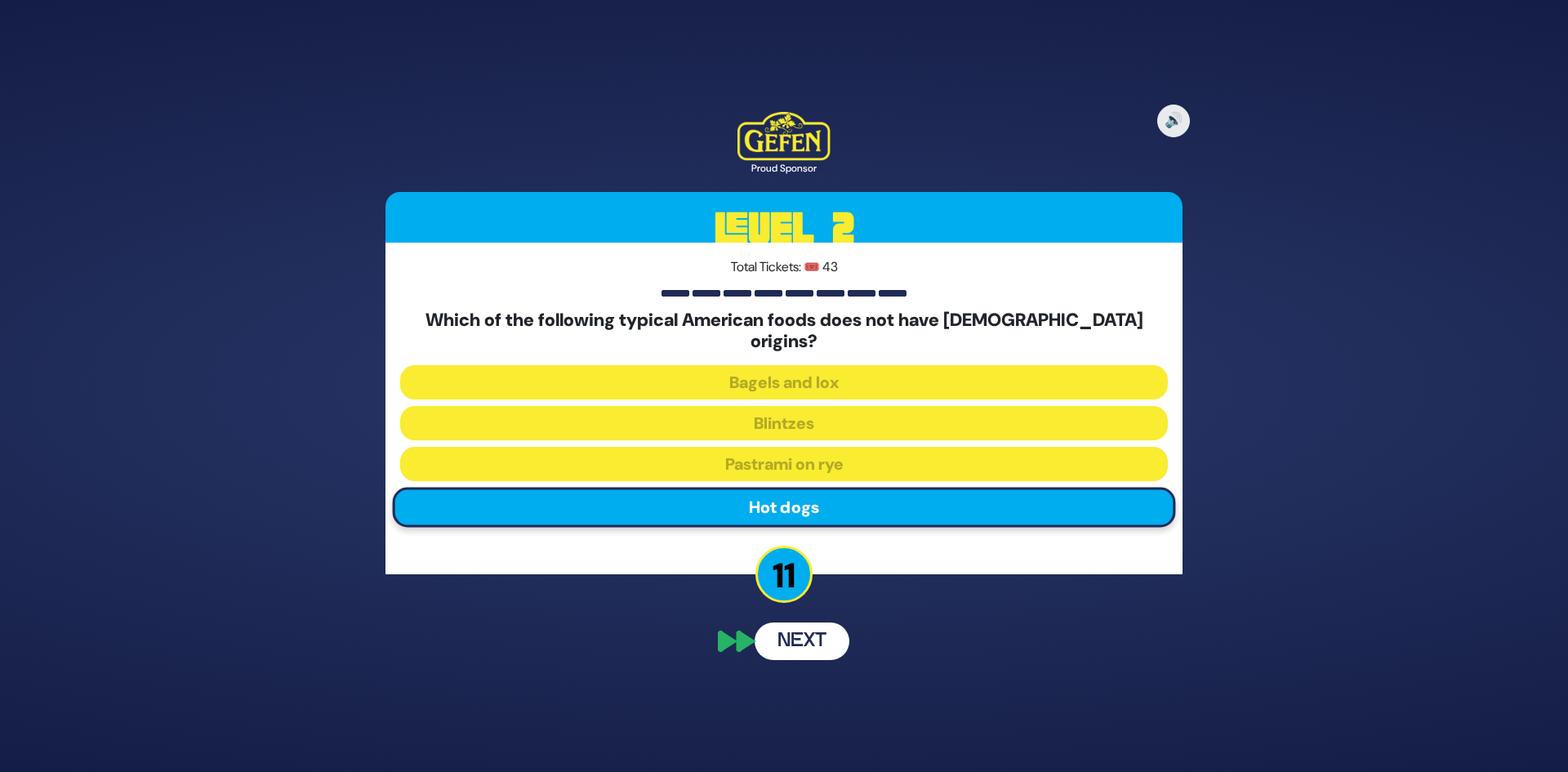
click at [778, 631] on button "Next" at bounding box center [802, 641] width 95 height 38
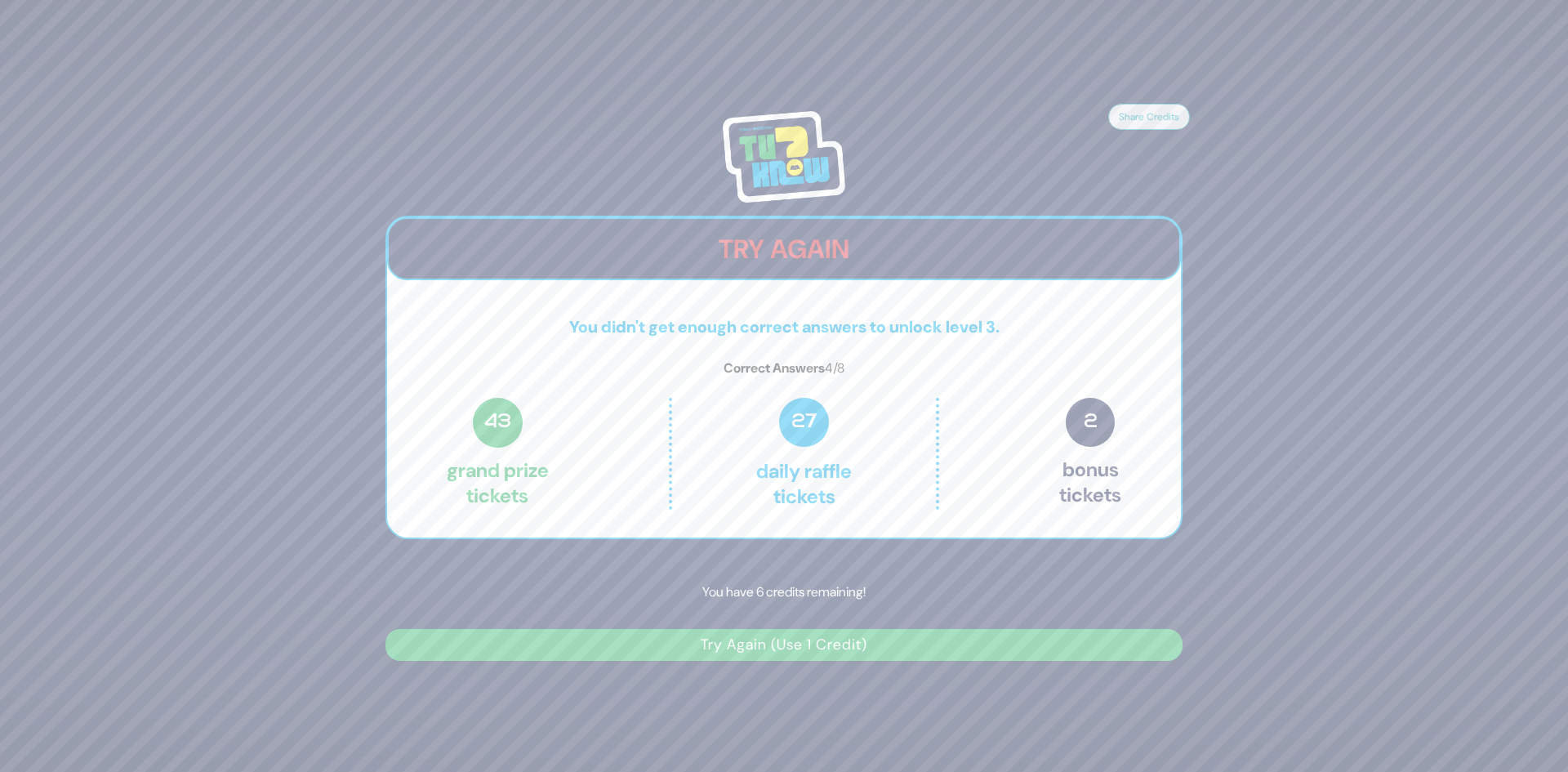
click at [778, 647] on button "Try Again (Use 1 Credit)" at bounding box center [784, 645] width 797 height 32
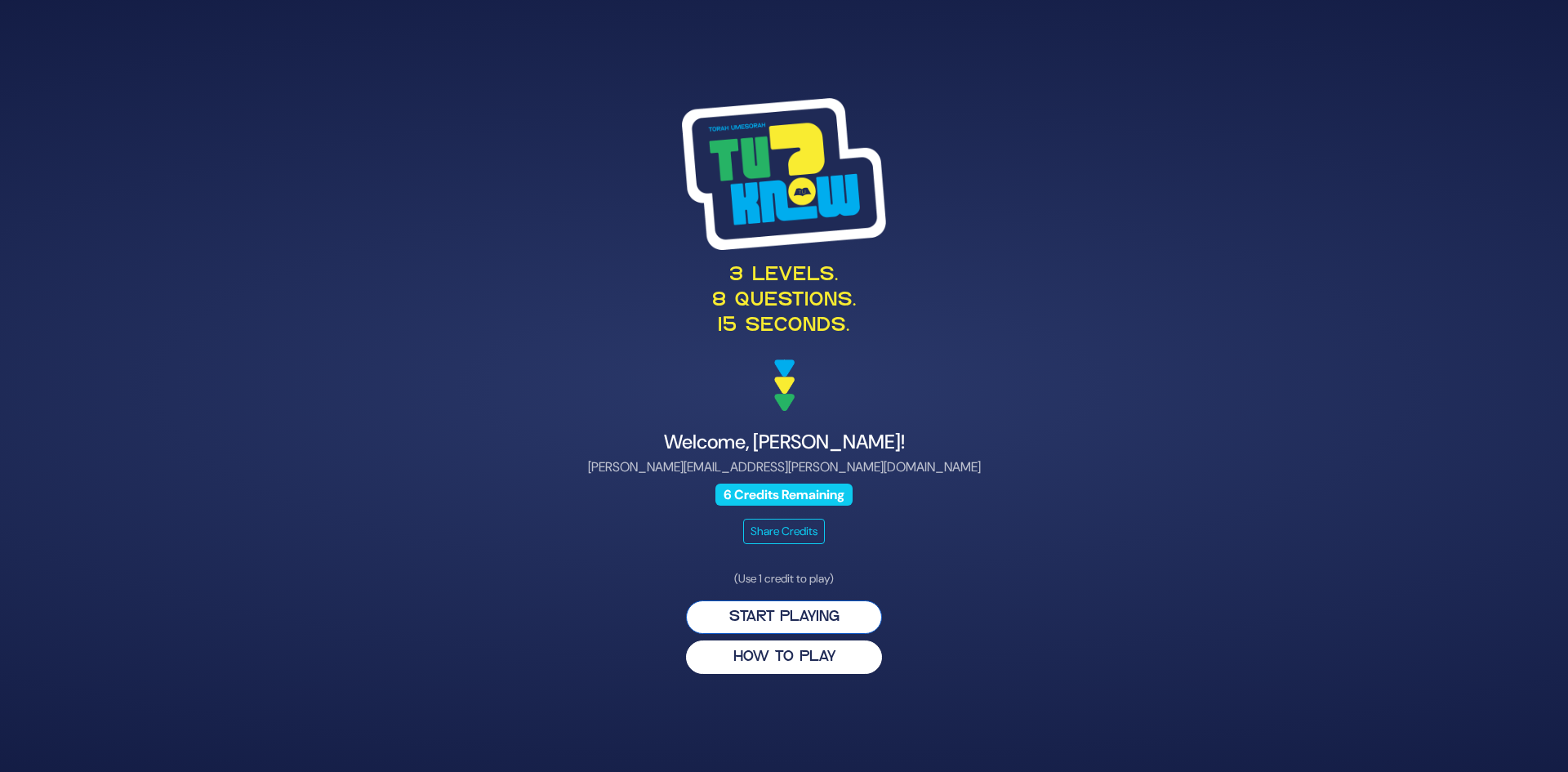
click at [780, 621] on button "Start Playing" at bounding box center [784, 617] width 196 height 33
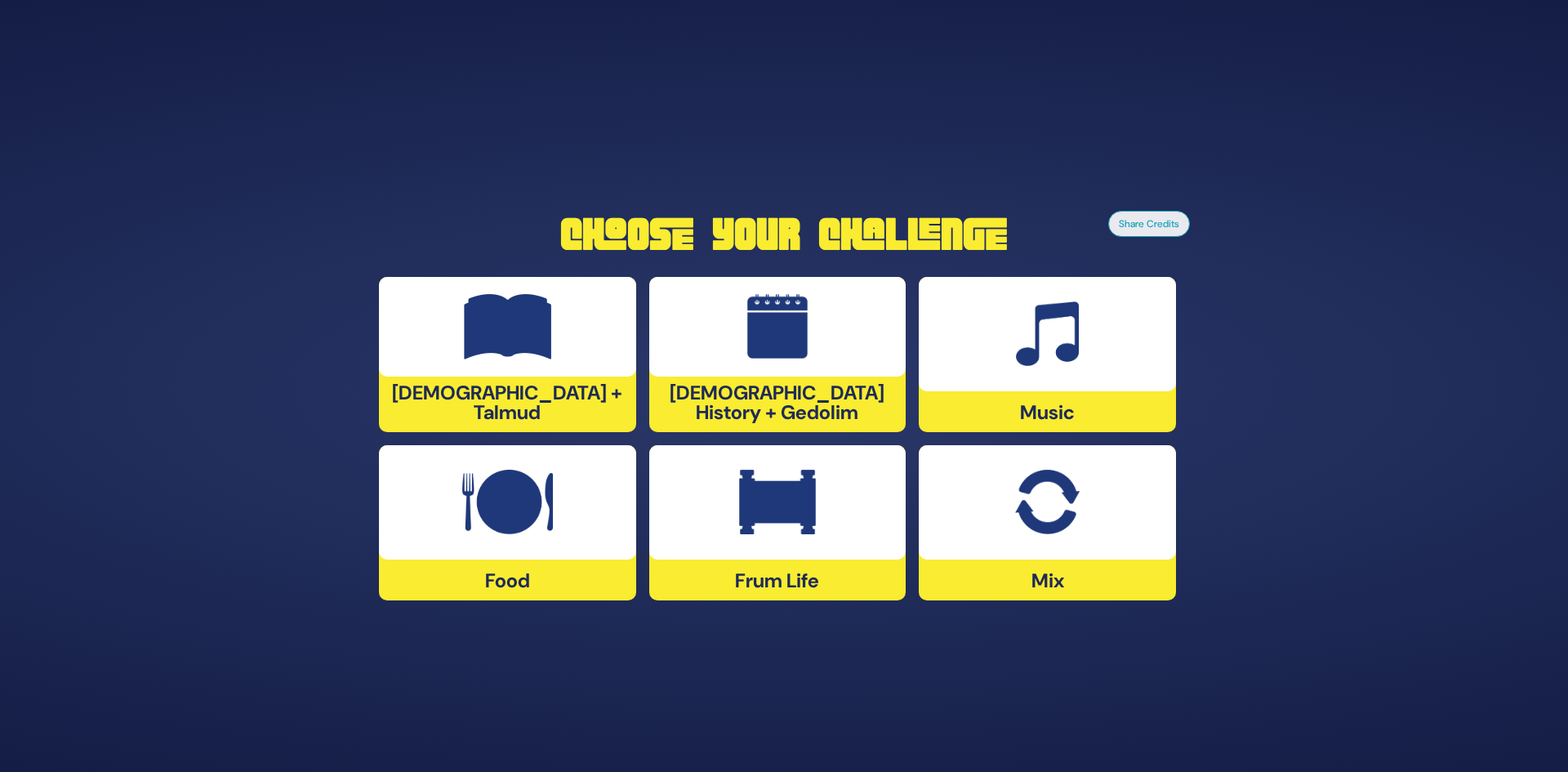
click at [463, 513] on img at bounding box center [508, 502] width 90 height 65
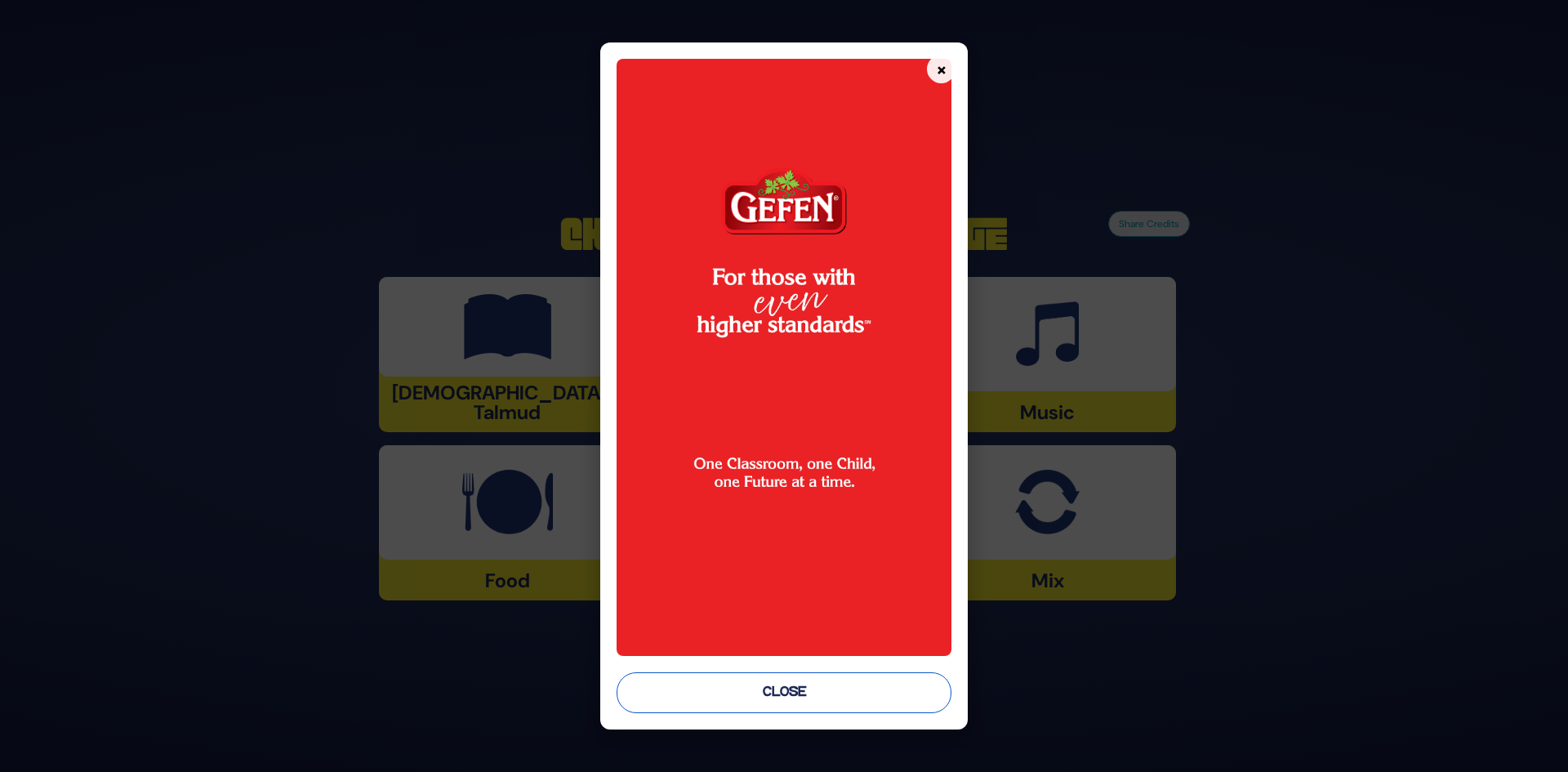
click at [683, 694] on button "Close" at bounding box center [784, 692] width 336 height 41
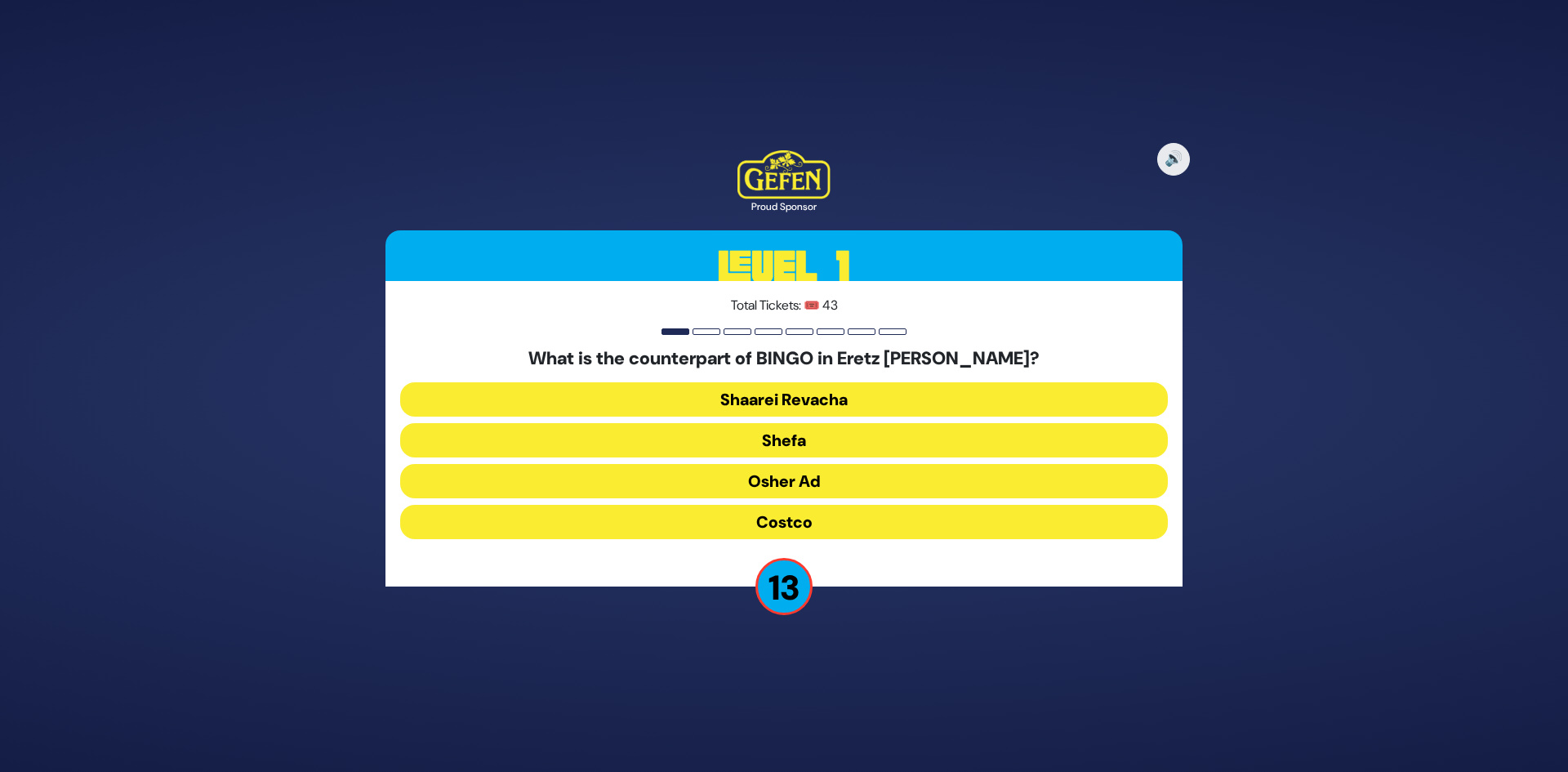
click at [743, 480] on button "Osher Ad" at bounding box center [784, 481] width 768 height 34
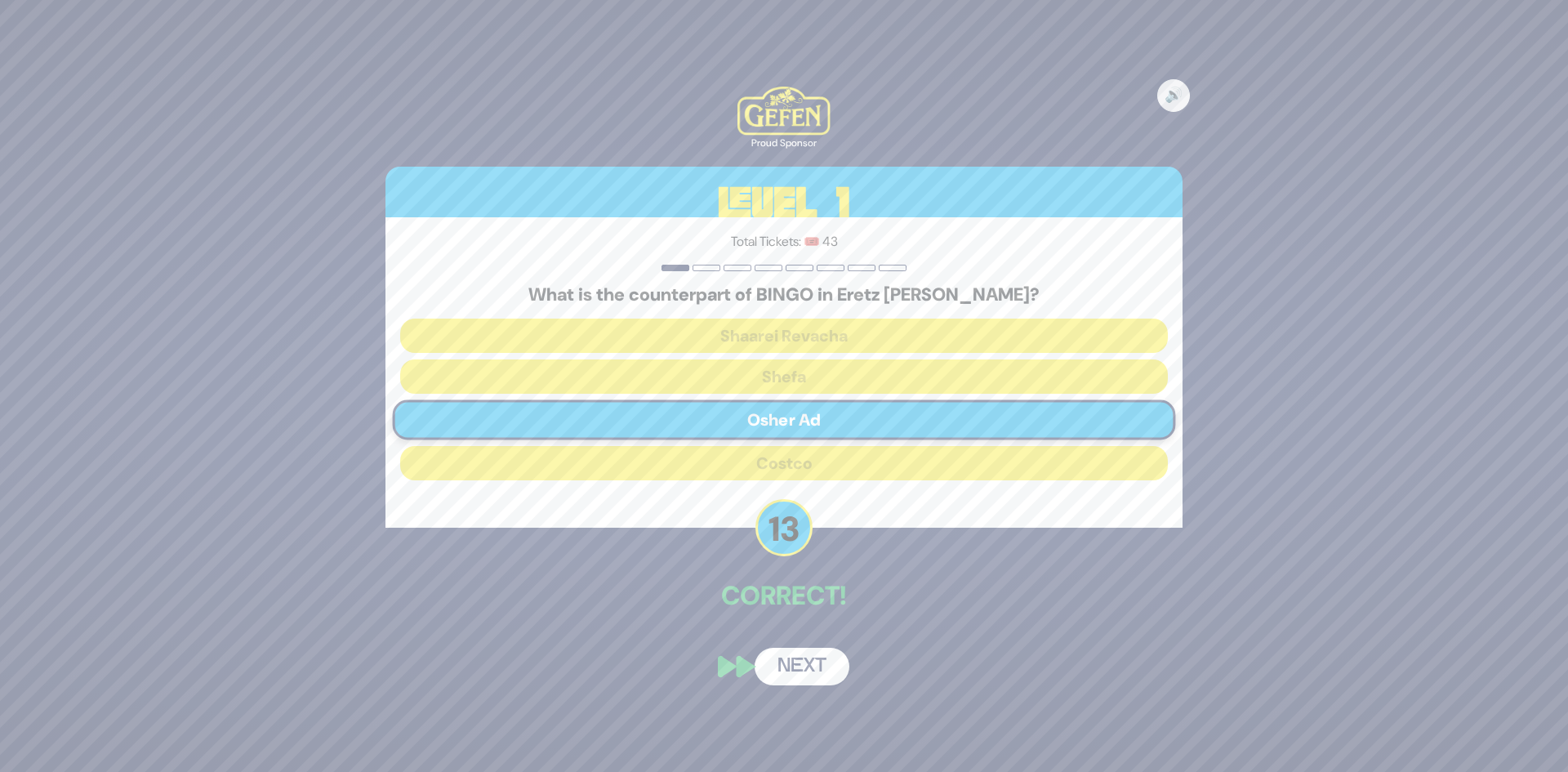
click at [797, 677] on button "Next" at bounding box center [802, 666] width 95 height 38
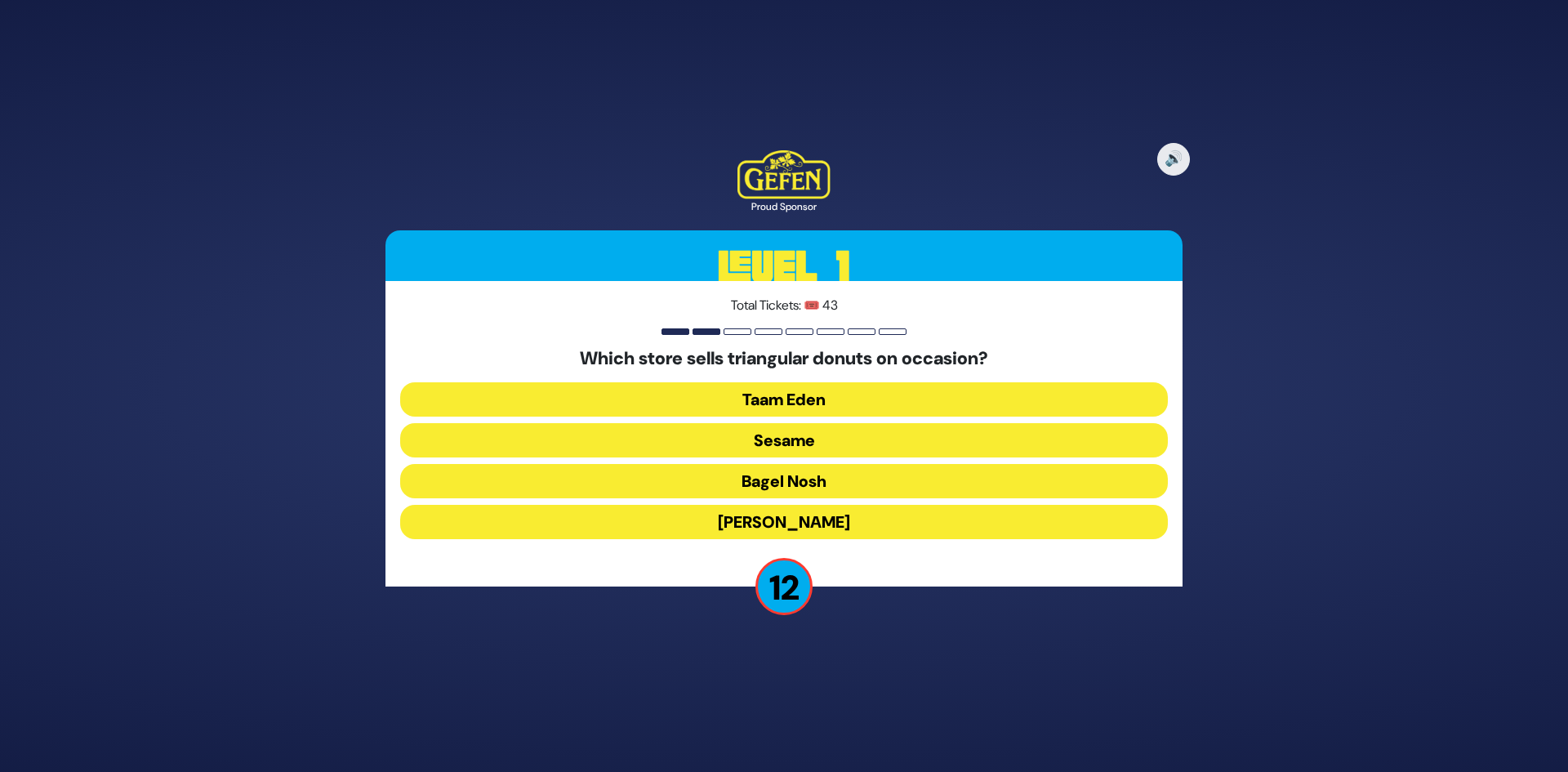
click at [791, 450] on button "Sesame" at bounding box center [784, 440] width 768 height 34
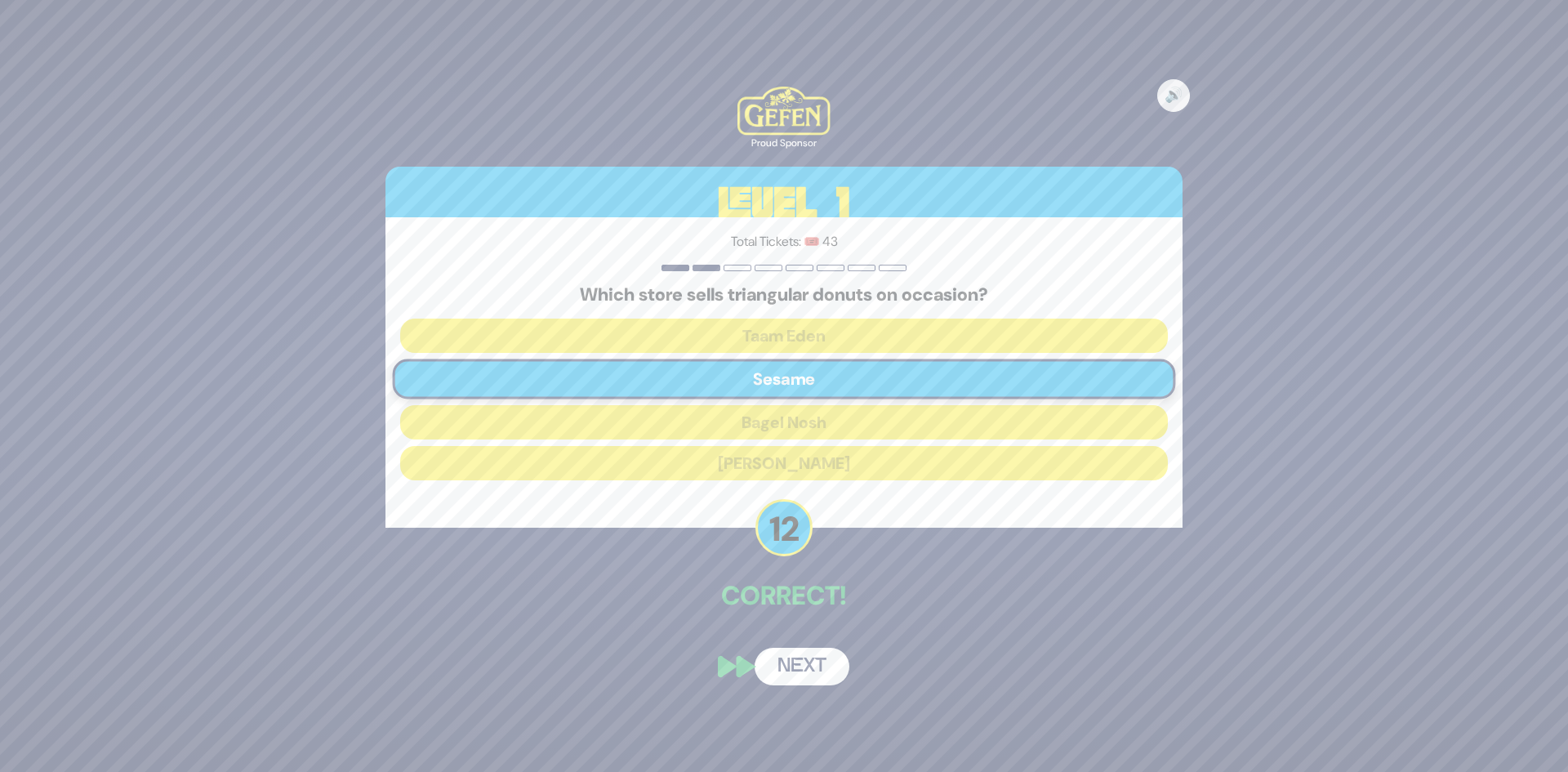
click at [801, 657] on button "Next" at bounding box center [802, 666] width 95 height 38
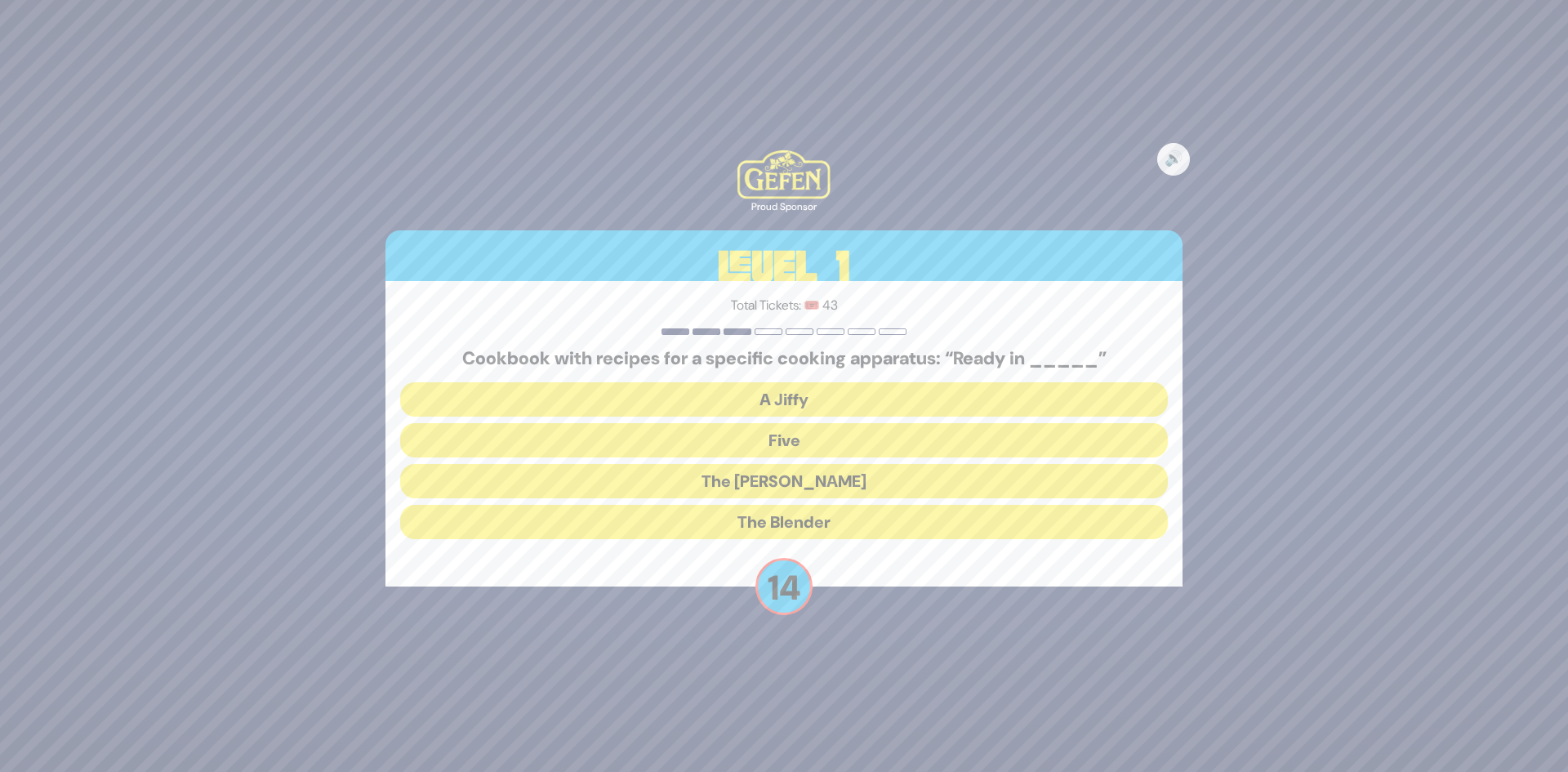
click at [853, 477] on button "The Betty" at bounding box center [784, 481] width 768 height 34
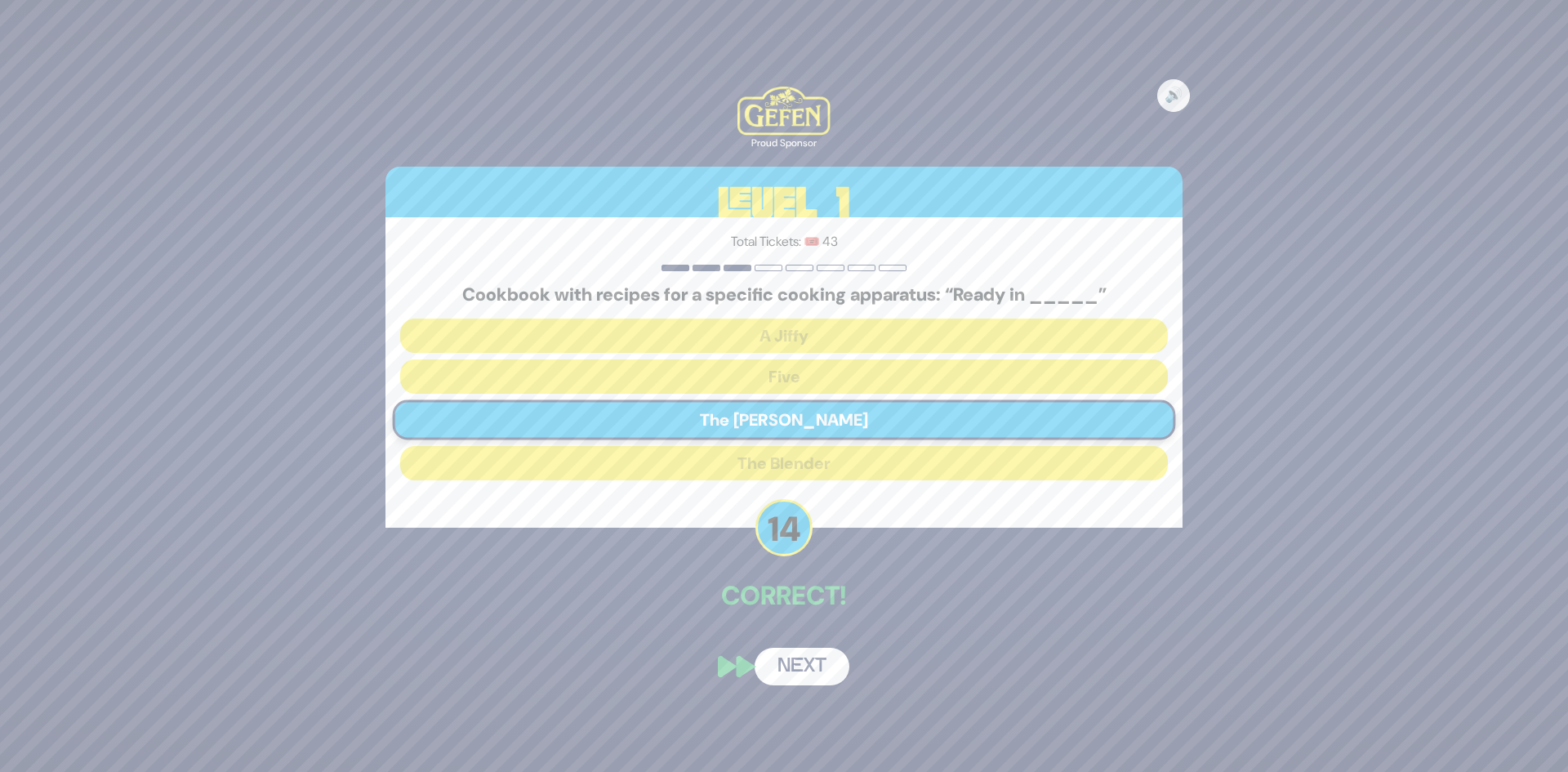
click at [843, 661] on button "Next" at bounding box center [802, 666] width 95 height 38
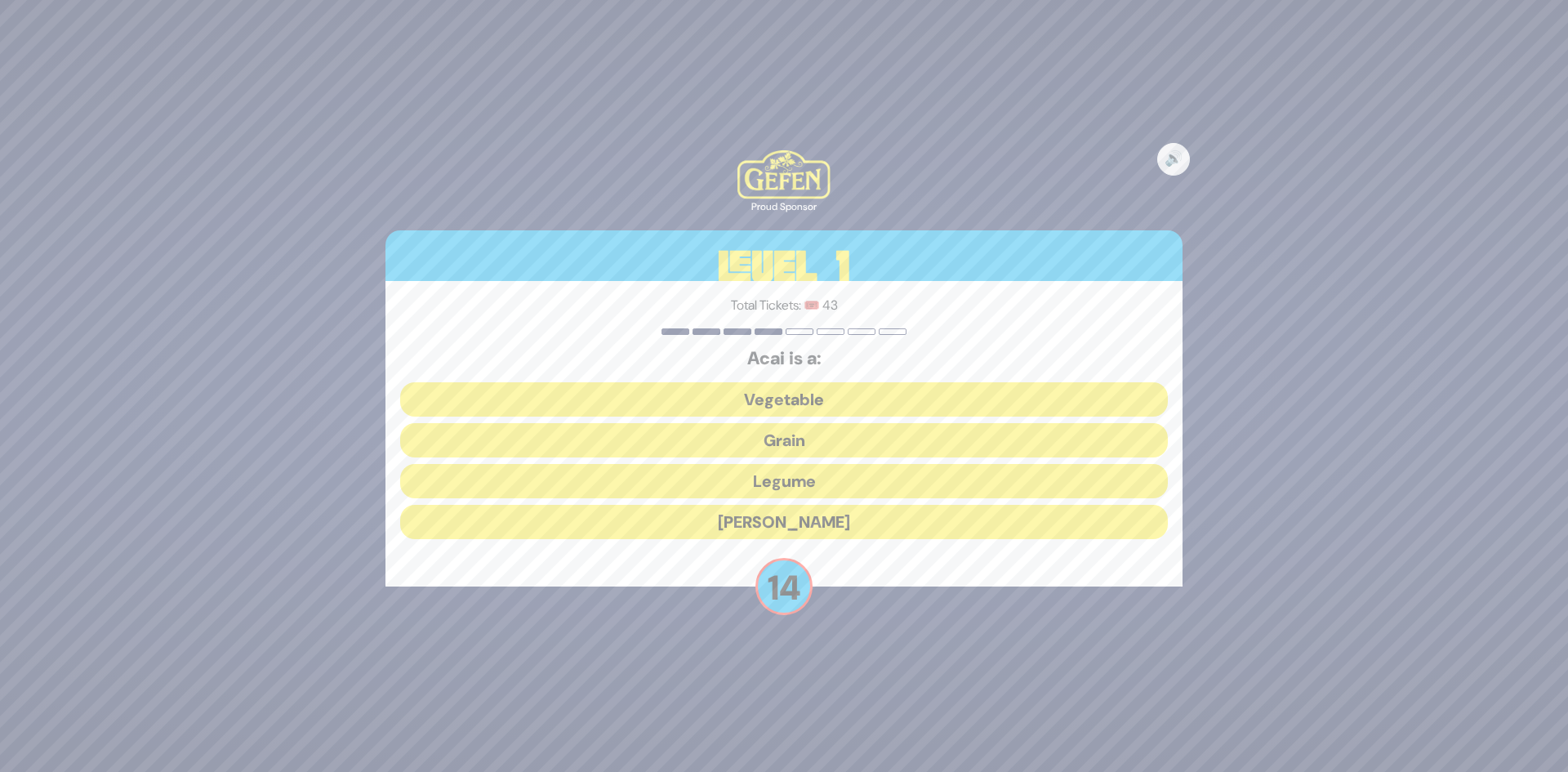
click at [833, 534] on button "Berry" at bounding box center [784, 521] width 768 height 34
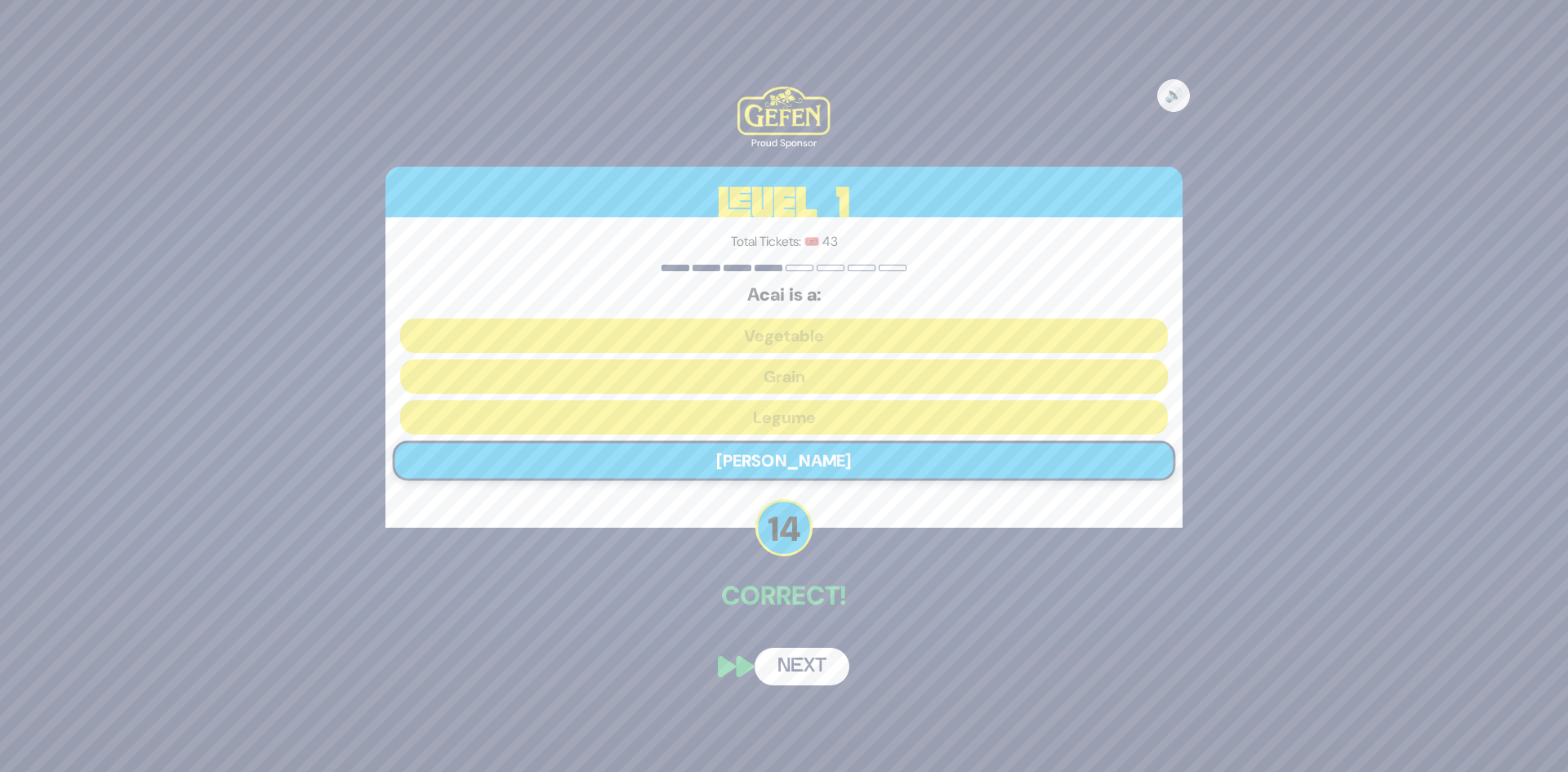
click at [787, 650] on button "Next" at bounding box center [802, 666] width 95 height 38
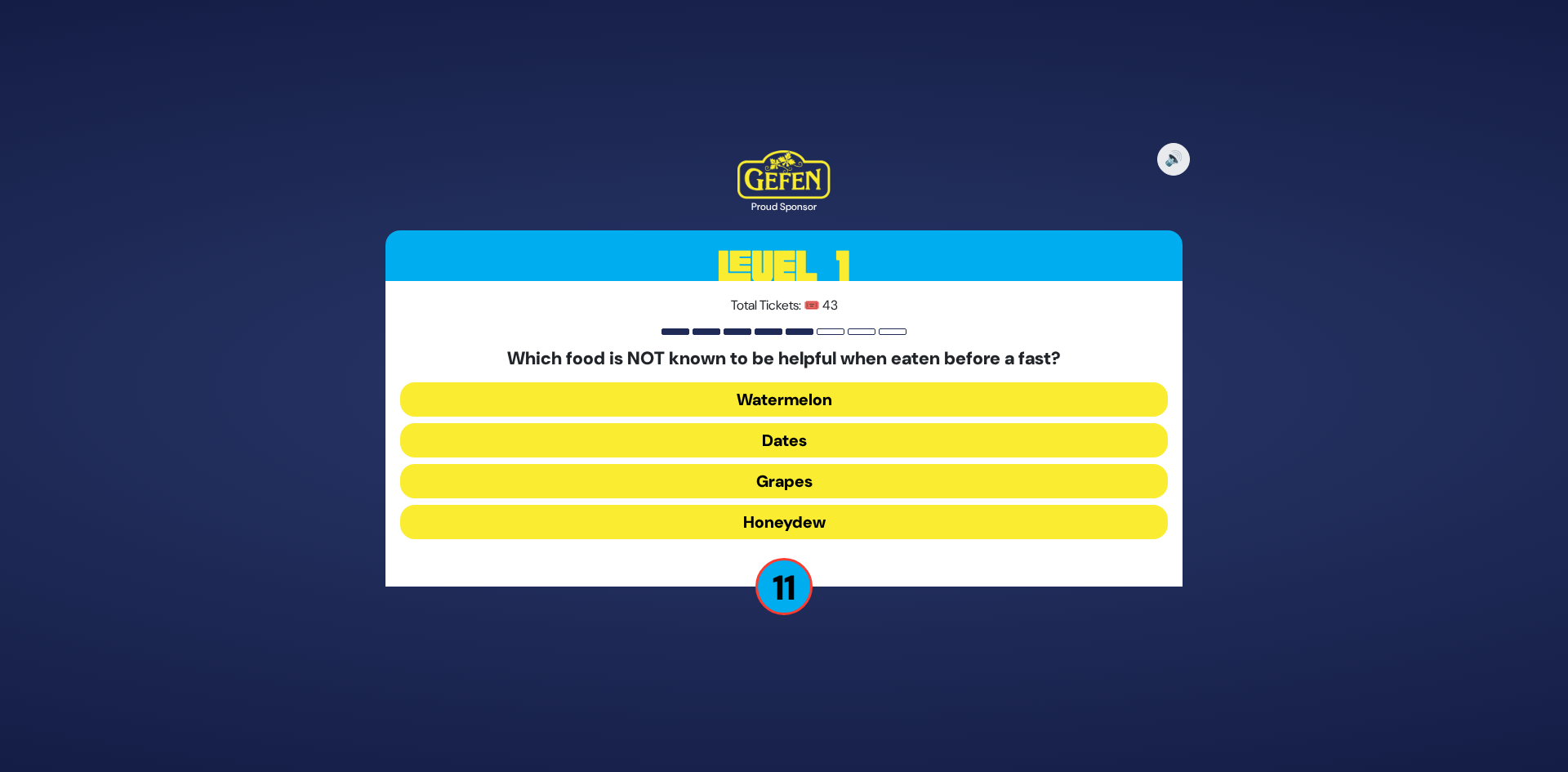
click at [809, 525] on button "Honeydew" at bounding box center [784, 521] width 768 height 34
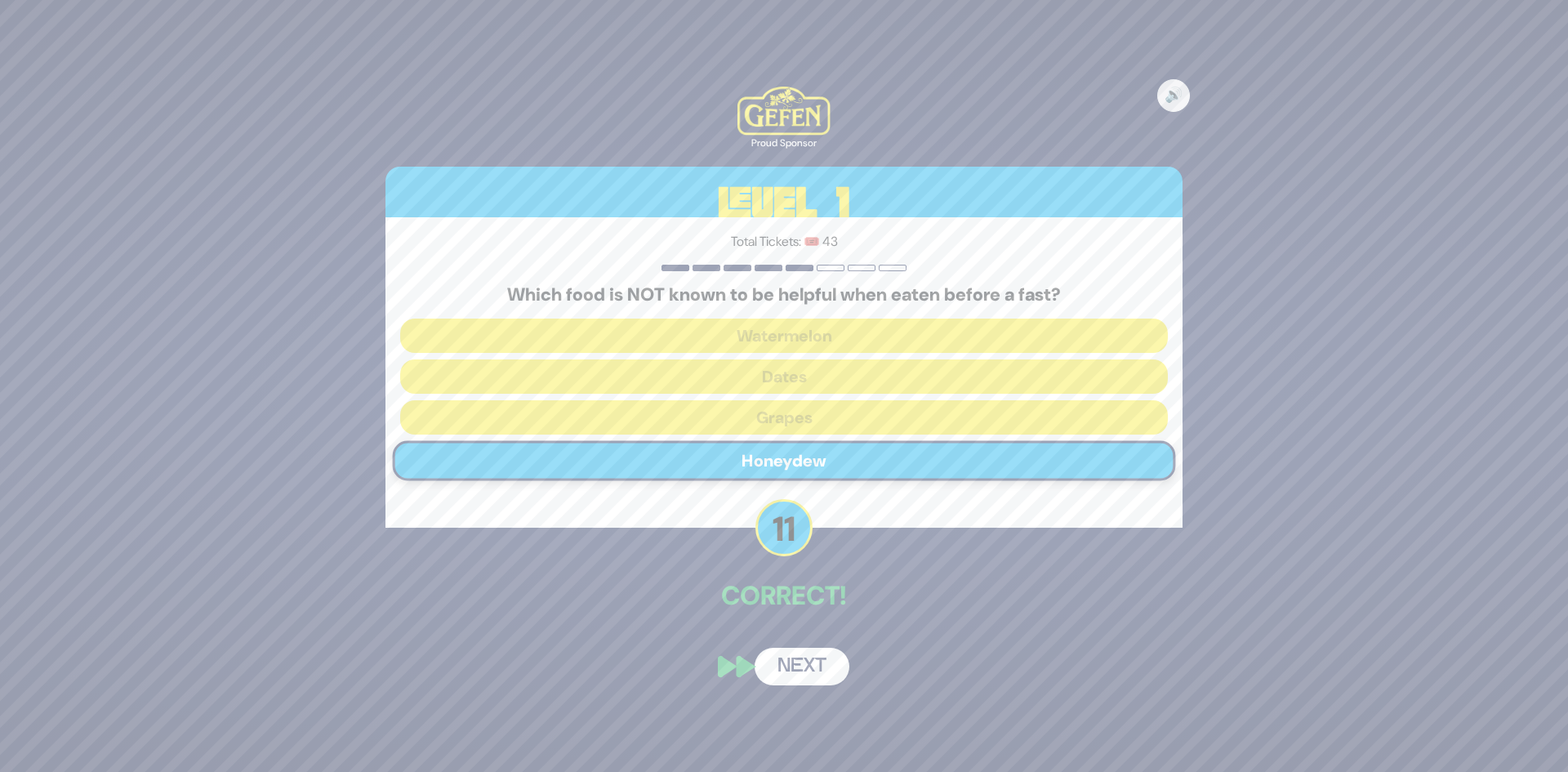
click at [796, 661] on button "Next" at bounding box center [802, 666] width 95 height 38
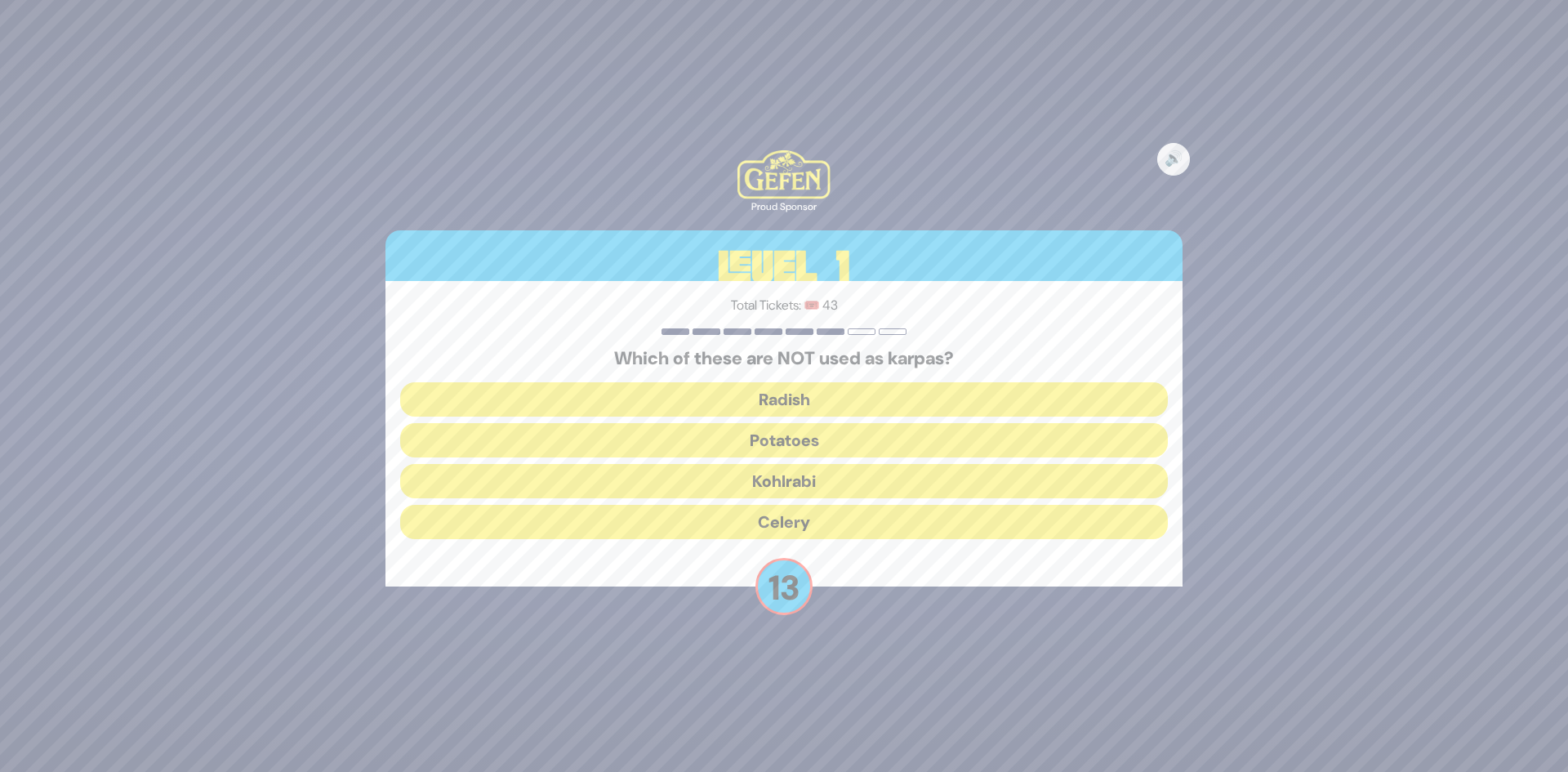
click at [815, 497] on button "Kohlrabi" at bounding box center [784, 481] width 768 height 34
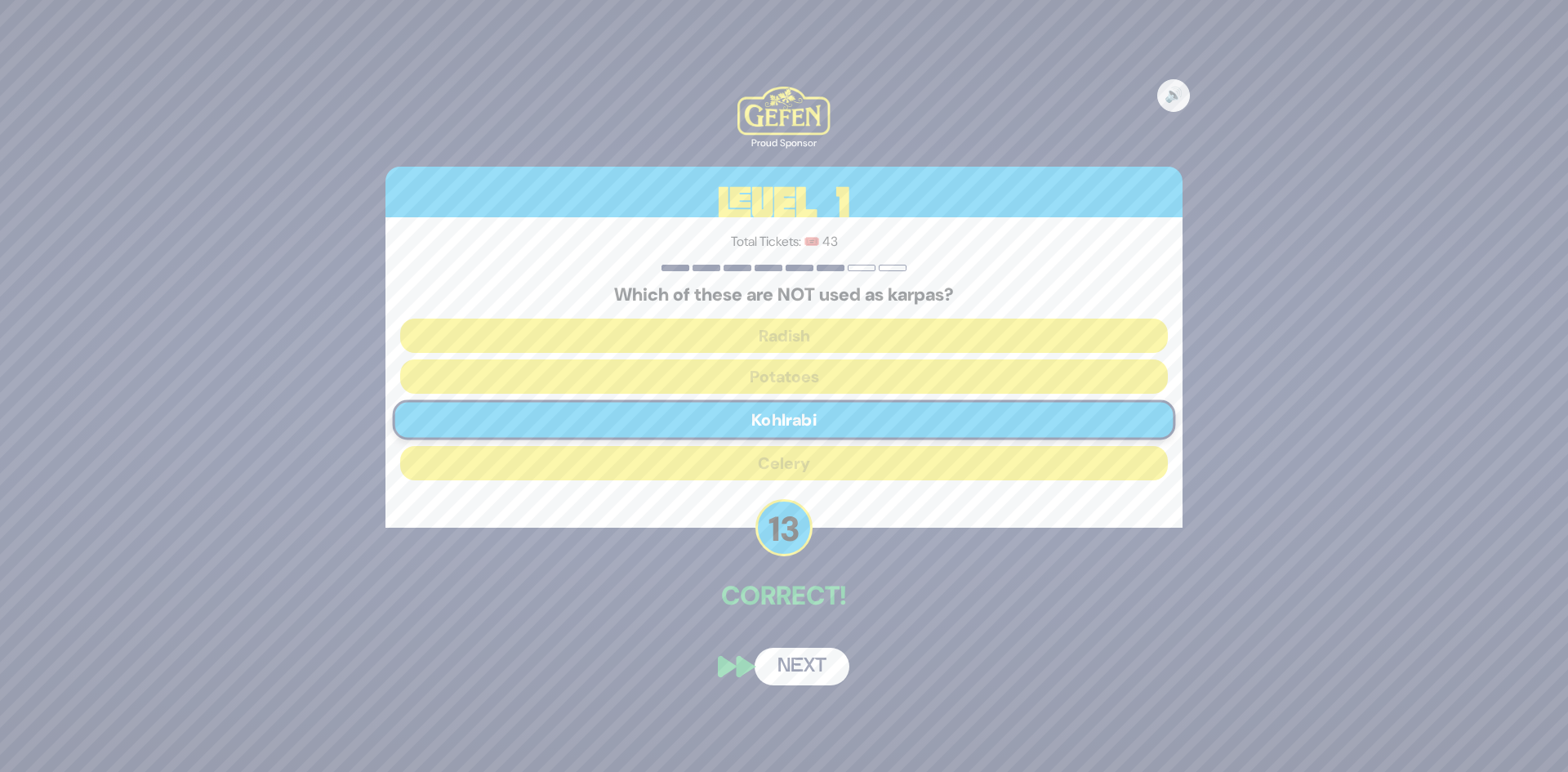
click at [793, 655] on button "Next" at bounding box center [802, 666] width 95 height 38
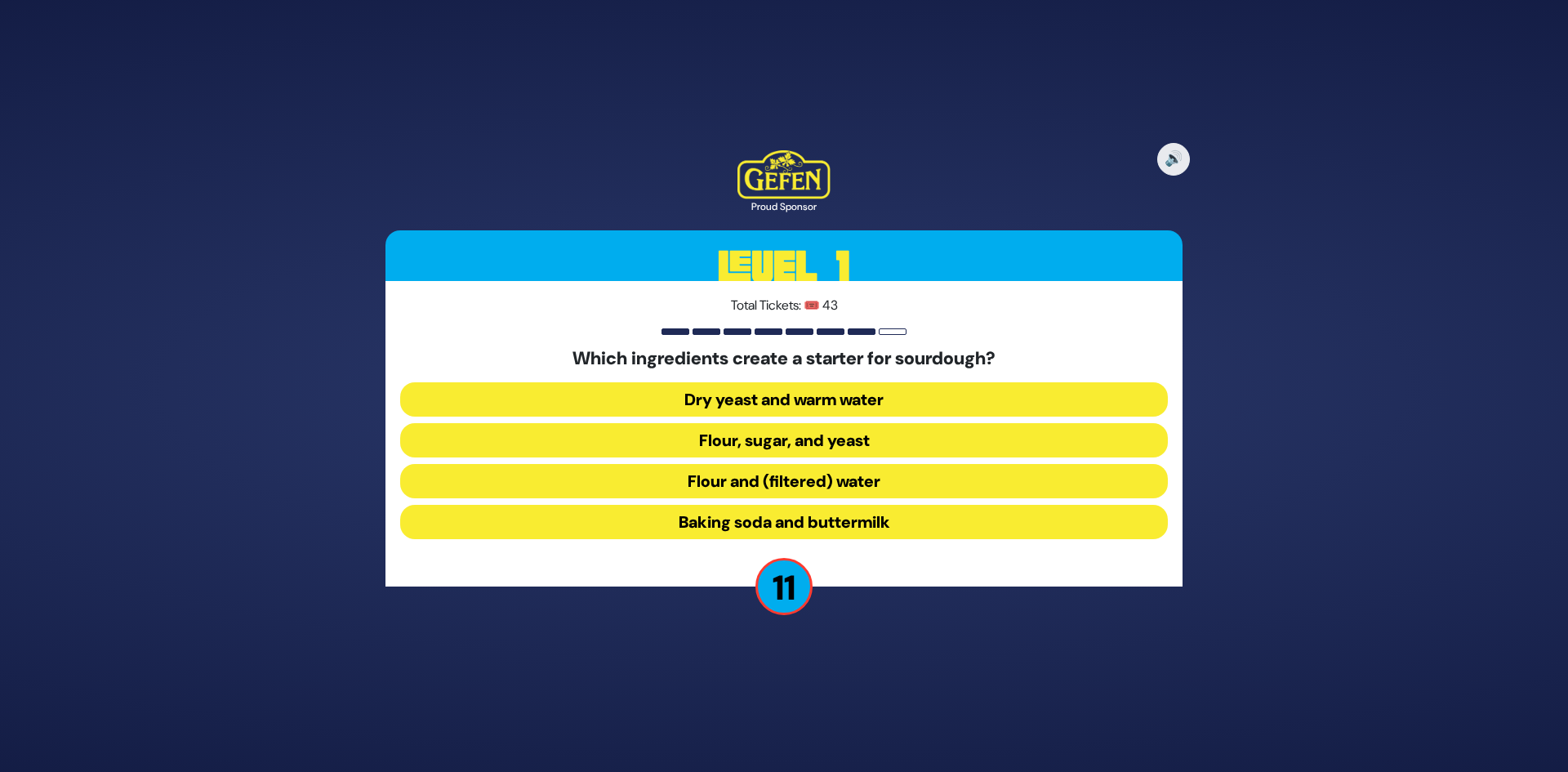
click at [834, 488] on button "Flour and (filtered) water" at bounding box center [784, 481] width 768 height 34
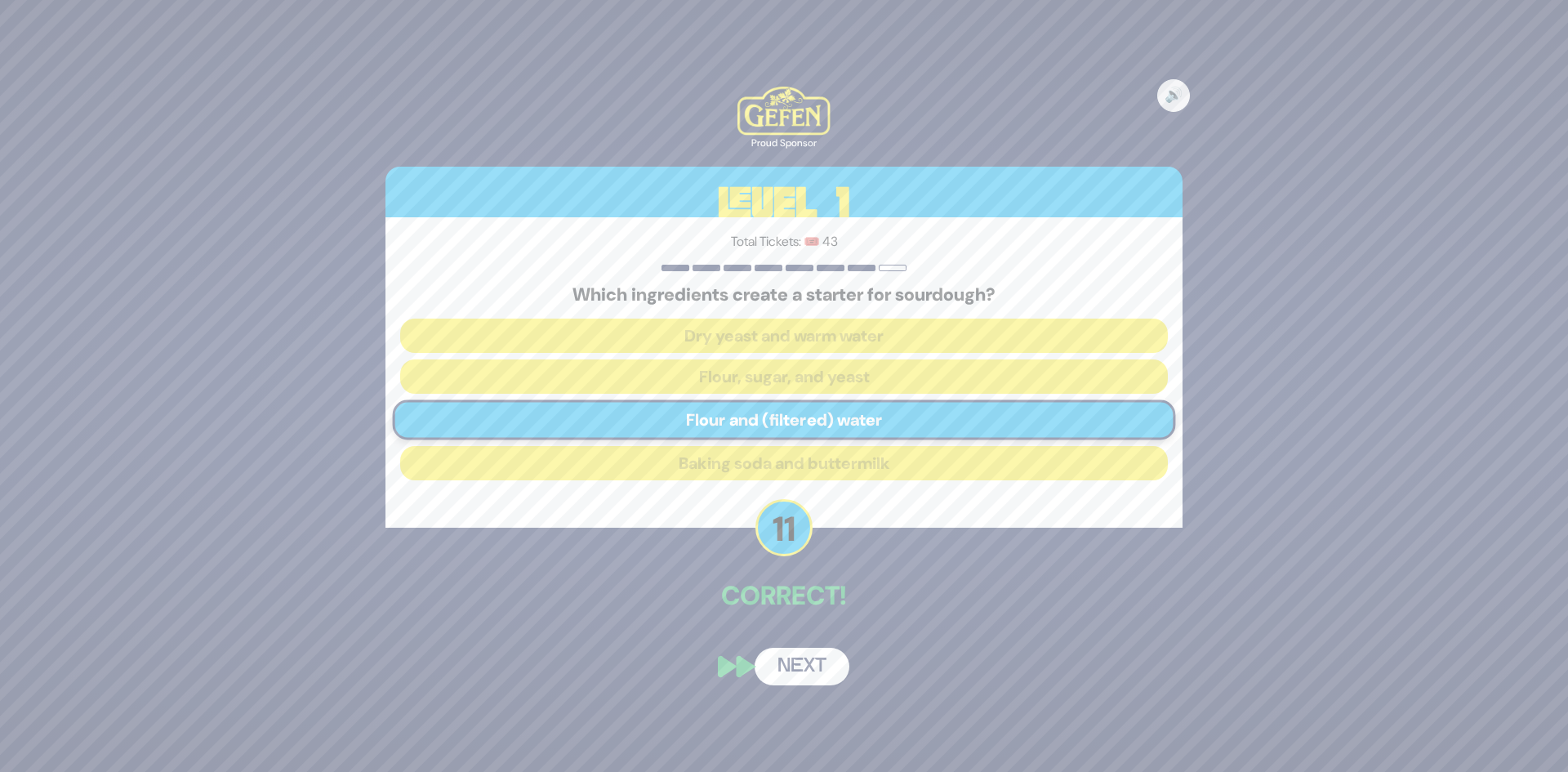
click at [800, 655] on button "Next" at bounding box center [802, 666] width 95 height 38
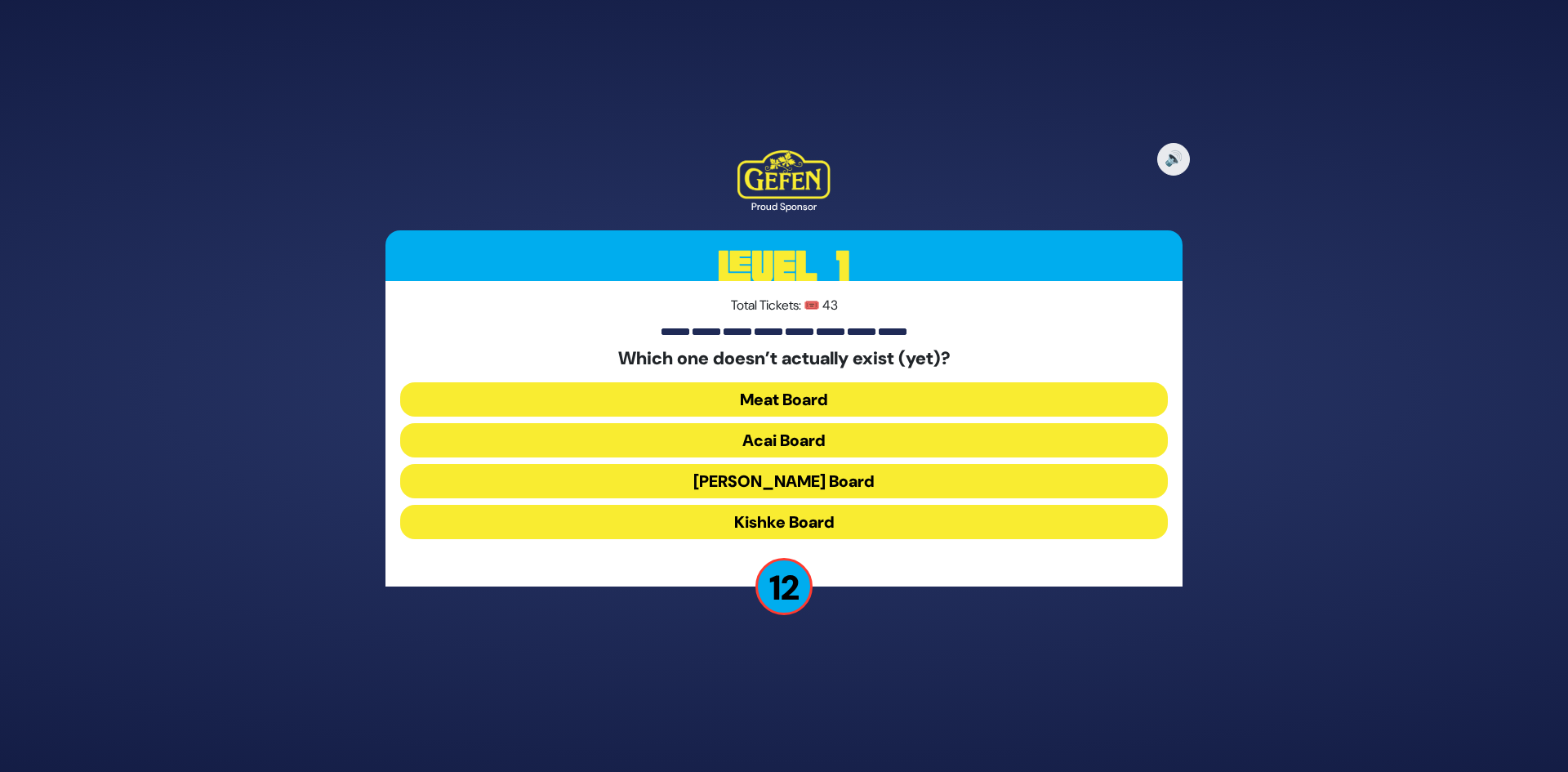
click at [848, 440] on button "Acai Board" at bounding box center [784, 440] width 768 height 34
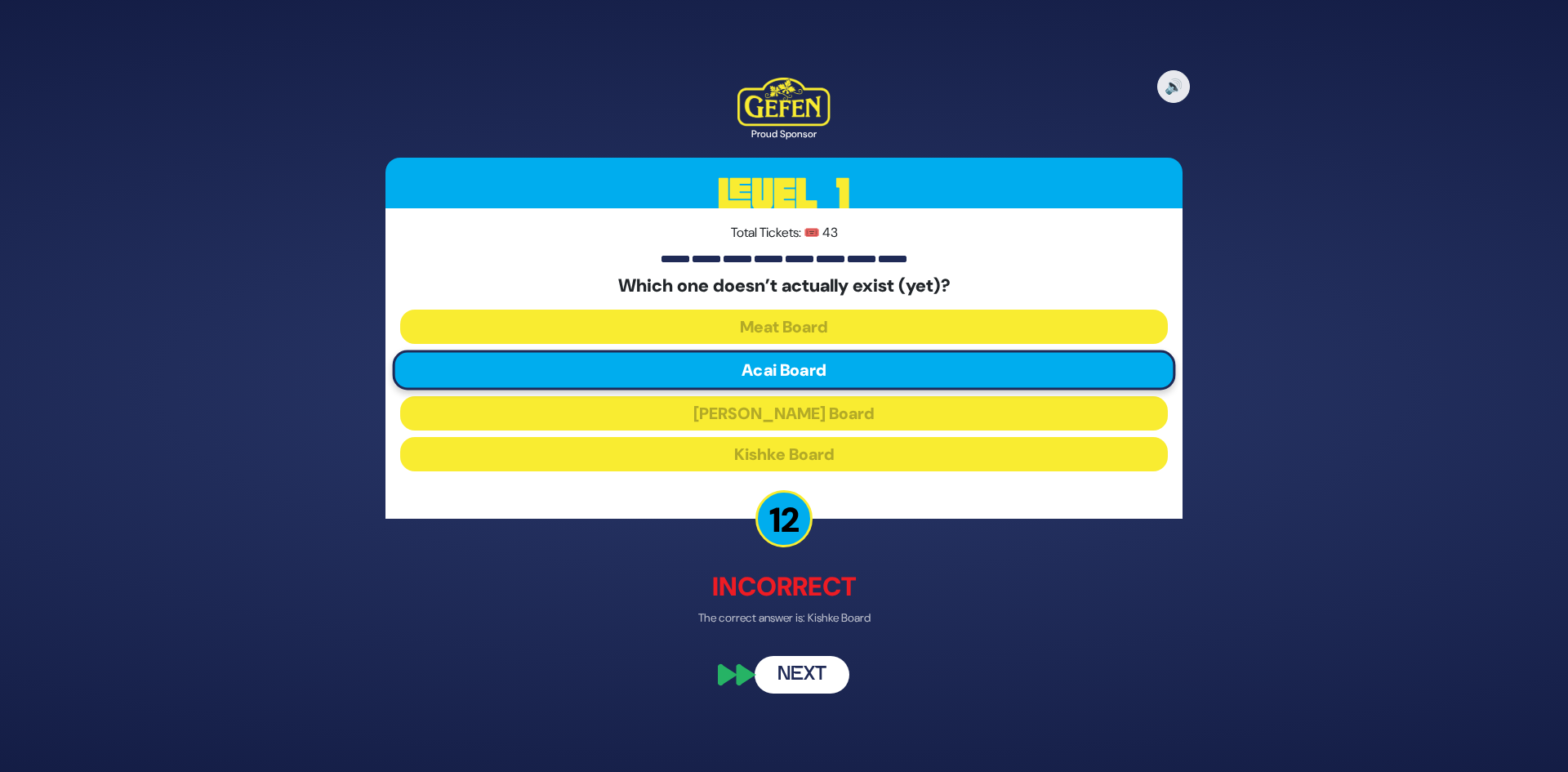
click at [822, 669] on button "Next" at bounding box center [802, 675] width 95 height 38
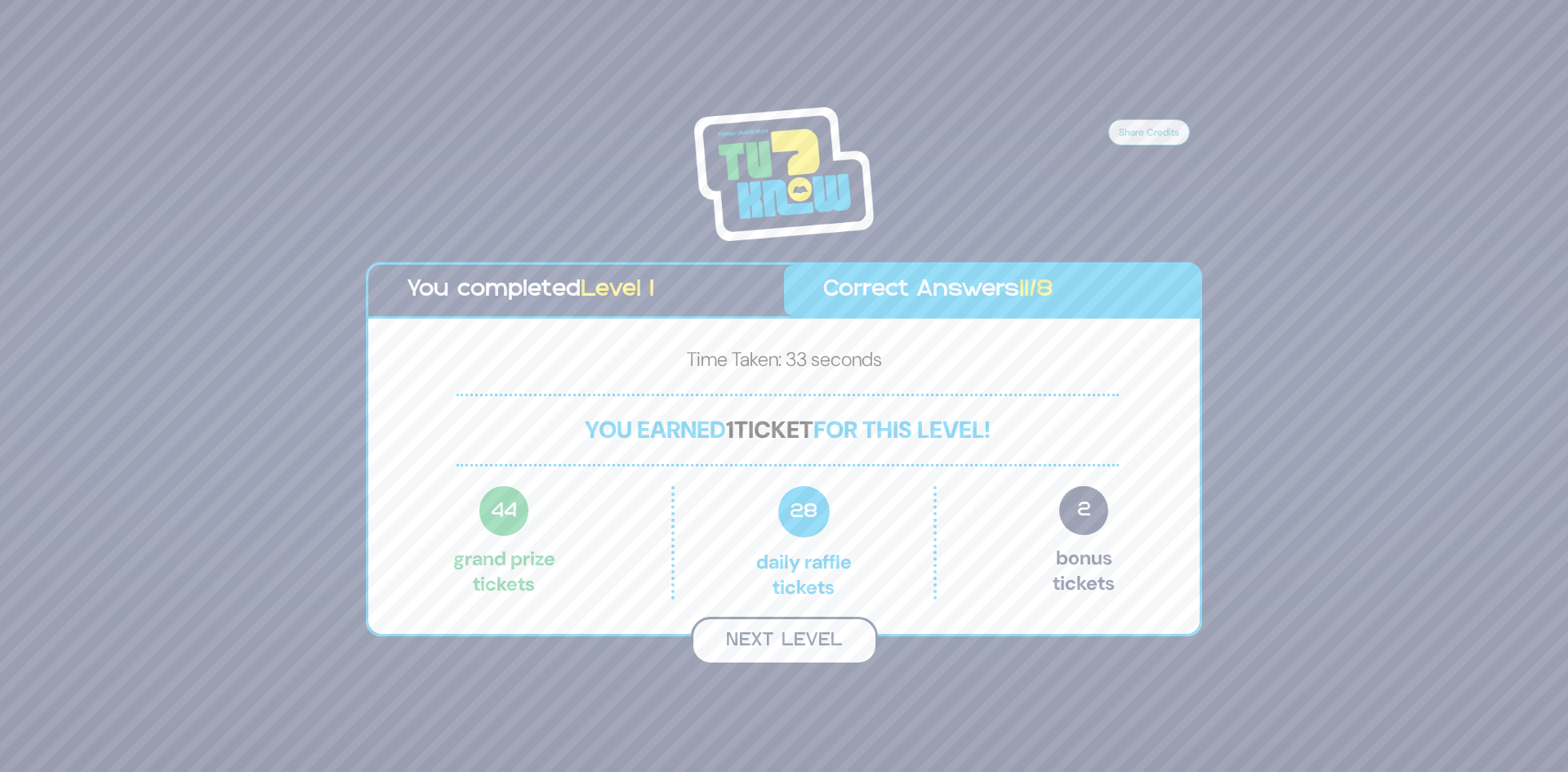
click at [821, 650] on button "Next Level" at bounding box center [785, 641] width 187 height 49
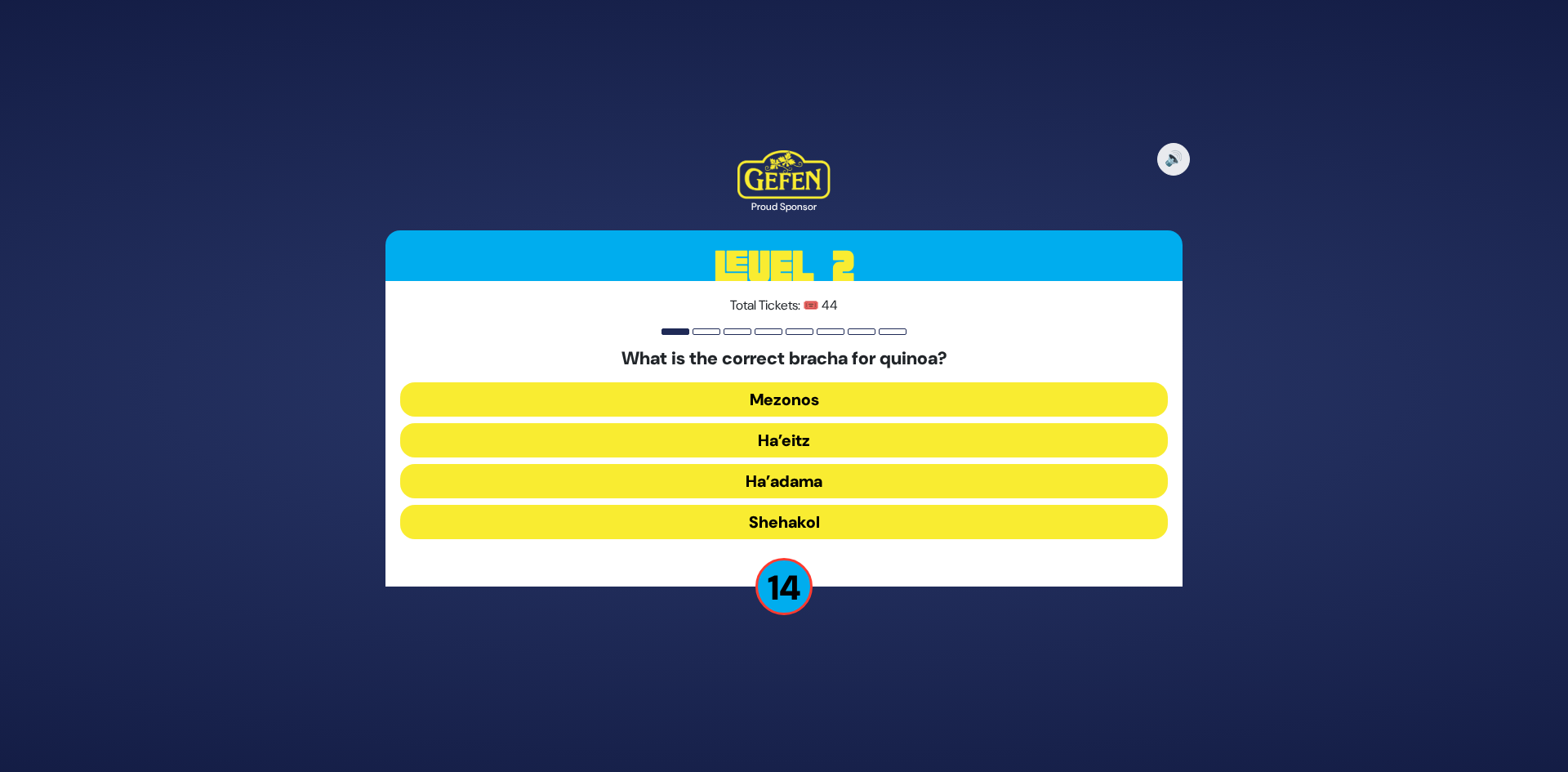
click at [776, 473] on button "Ha’adama" at bounding box center [784, 481] width 768 height 34
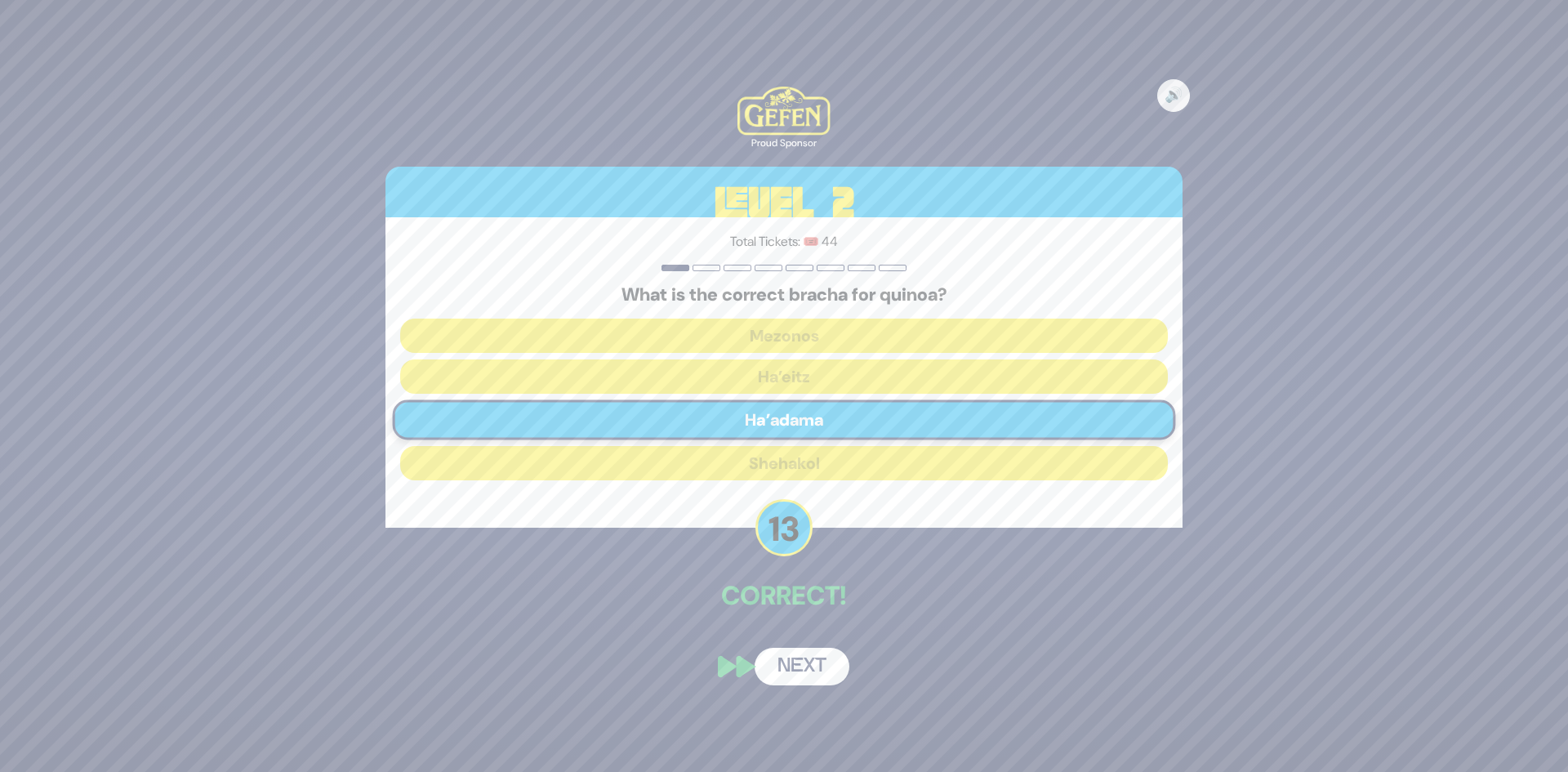
click at [780, 671] on button "Next" at bounding box center [802, 666] width 95 height 38
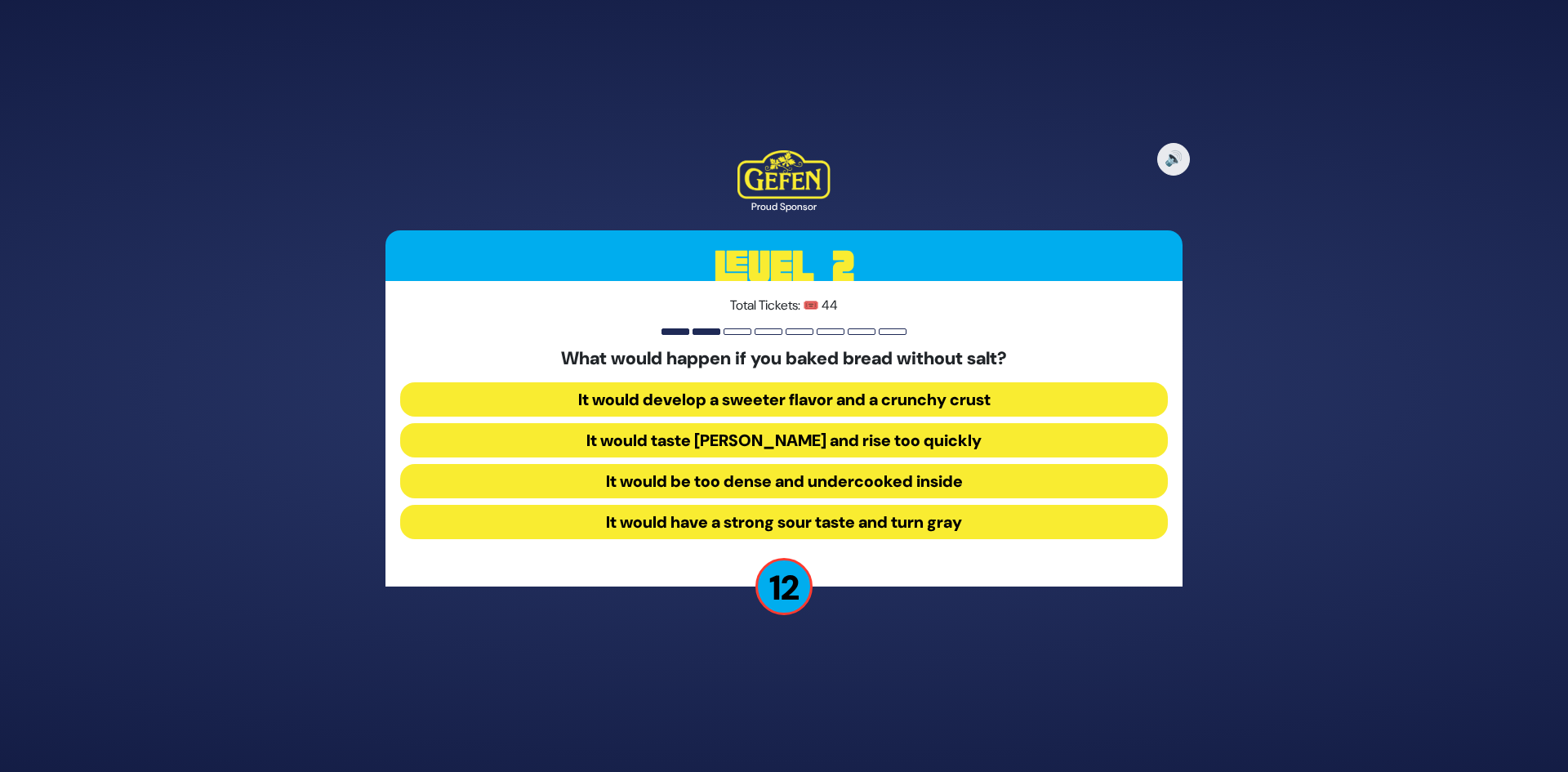
click at [860, 452] on button "It would taste bland and rise too quickly" at bounding box center [784, 440] width 768 height 34
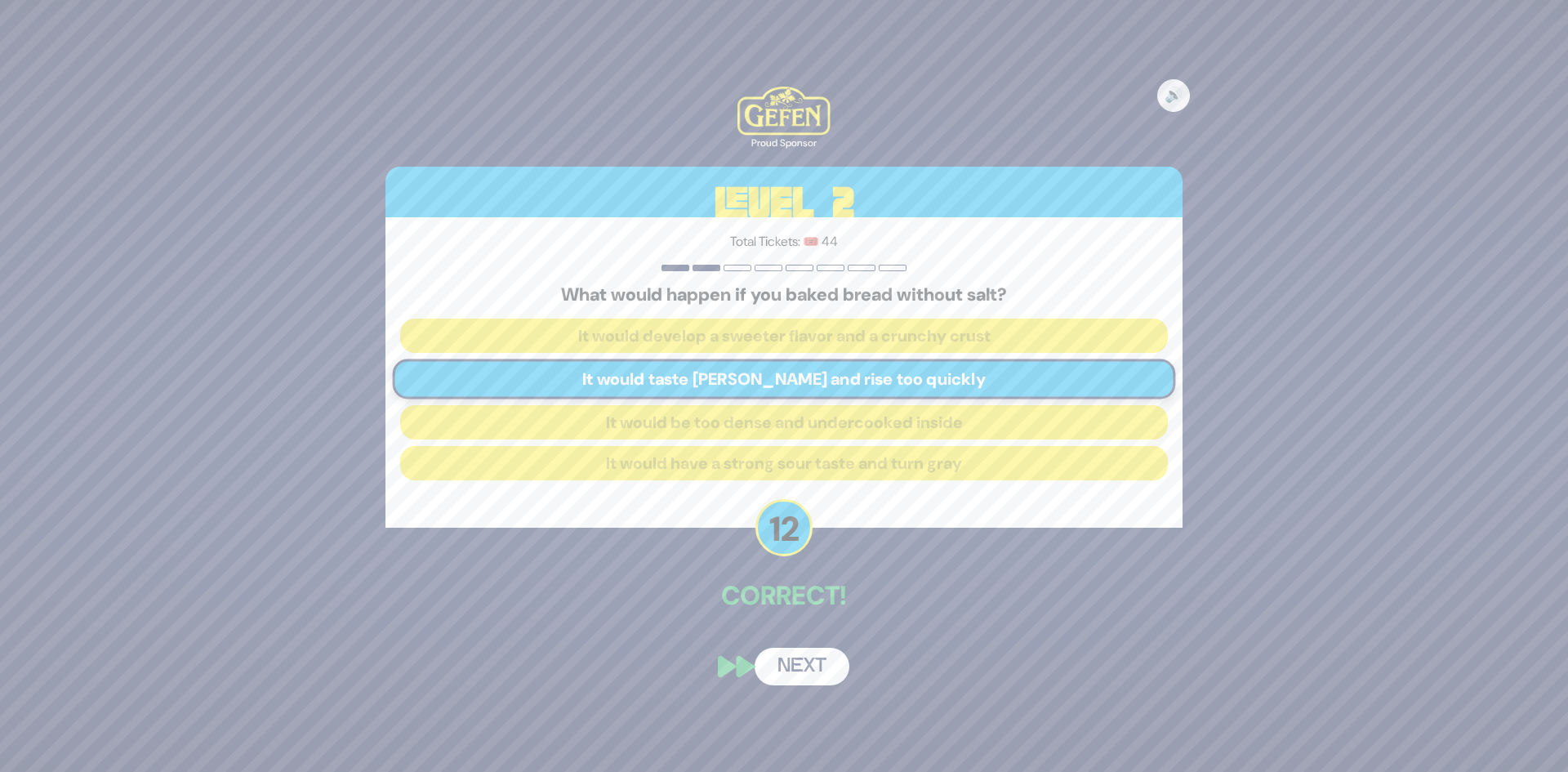
click at [822, 671] on button "Next" at bounding box center [802, 666] width 95 height 38
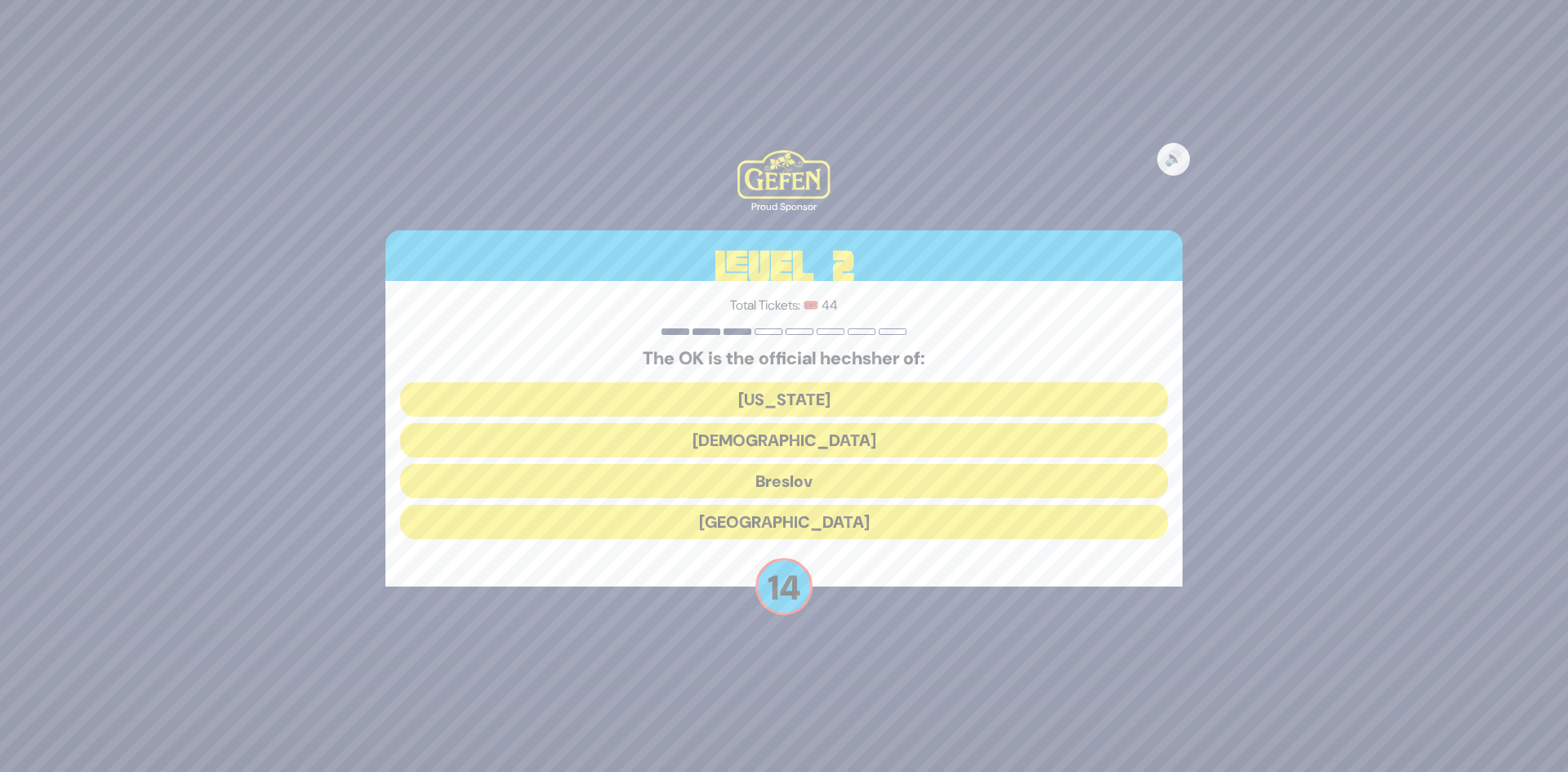
click at [831, 452] on button "Chabad" at bounding box center [784, 440] width 768 height 34
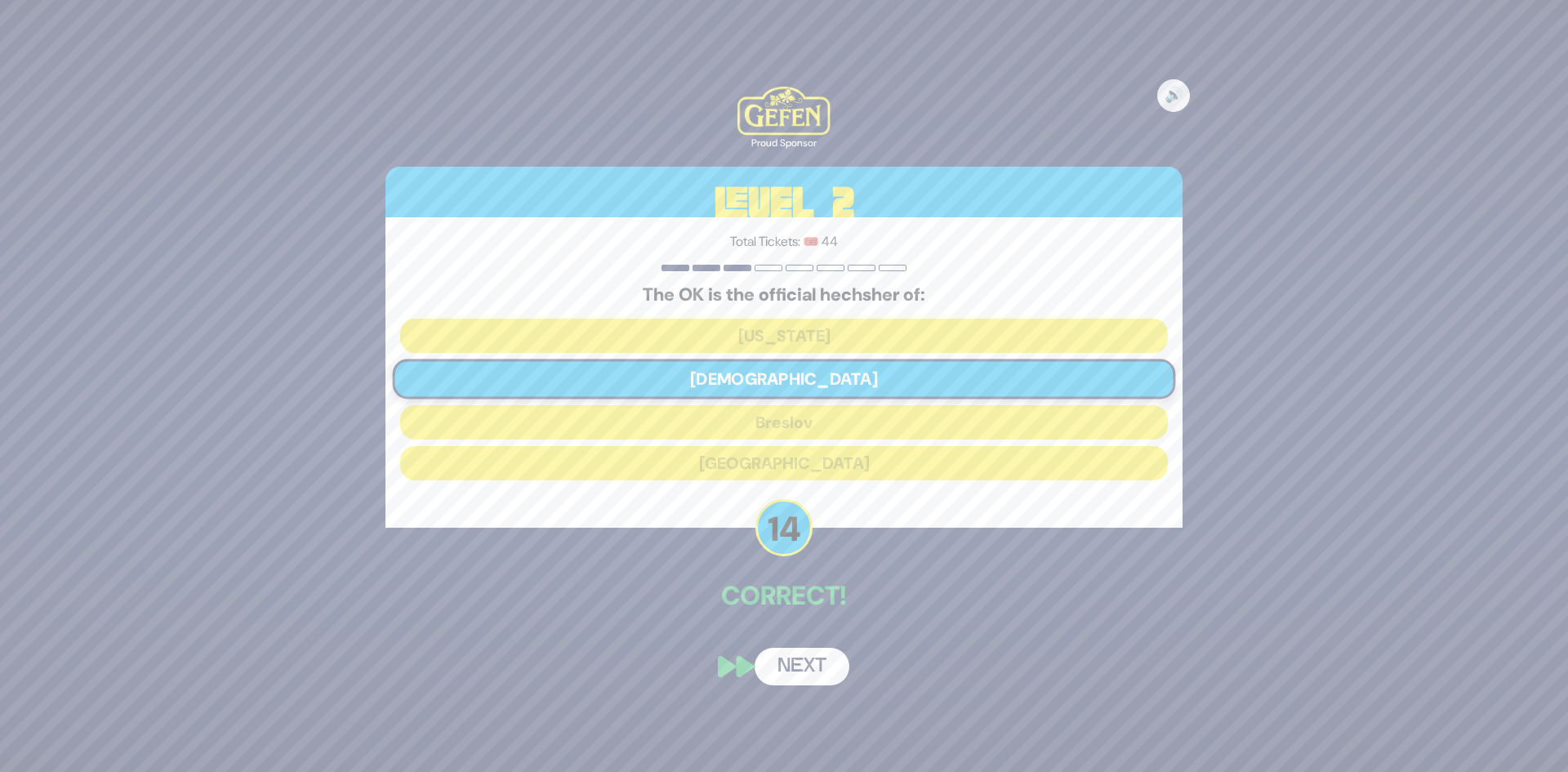
click at [794, 683] on button "Next" at bounding box center [802, 666] width 95 height 38
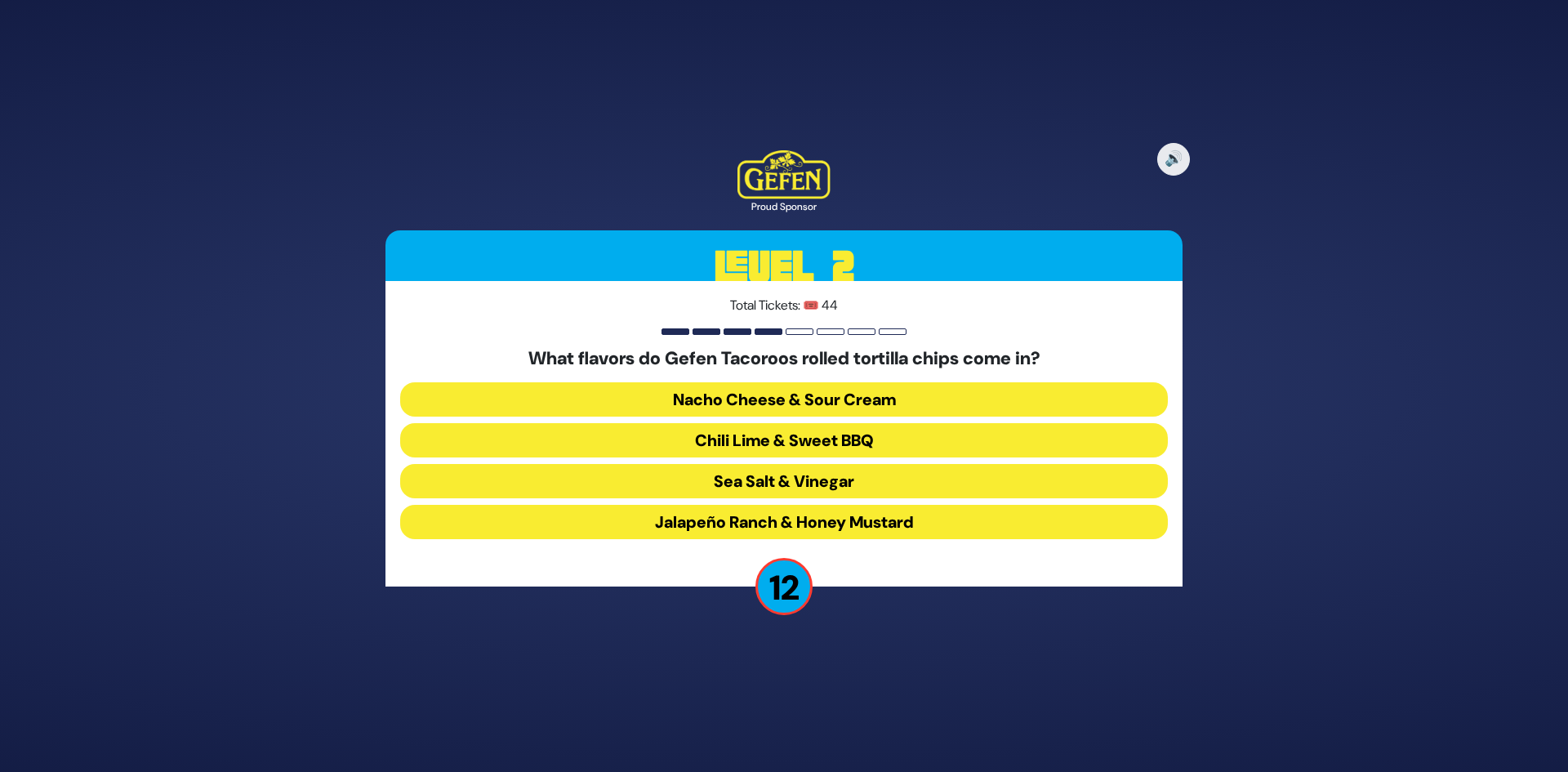
click at [848, 446] on button "Chili Lime & Sweet BBQ" at bounding box center [784, 440] width 768 height 34
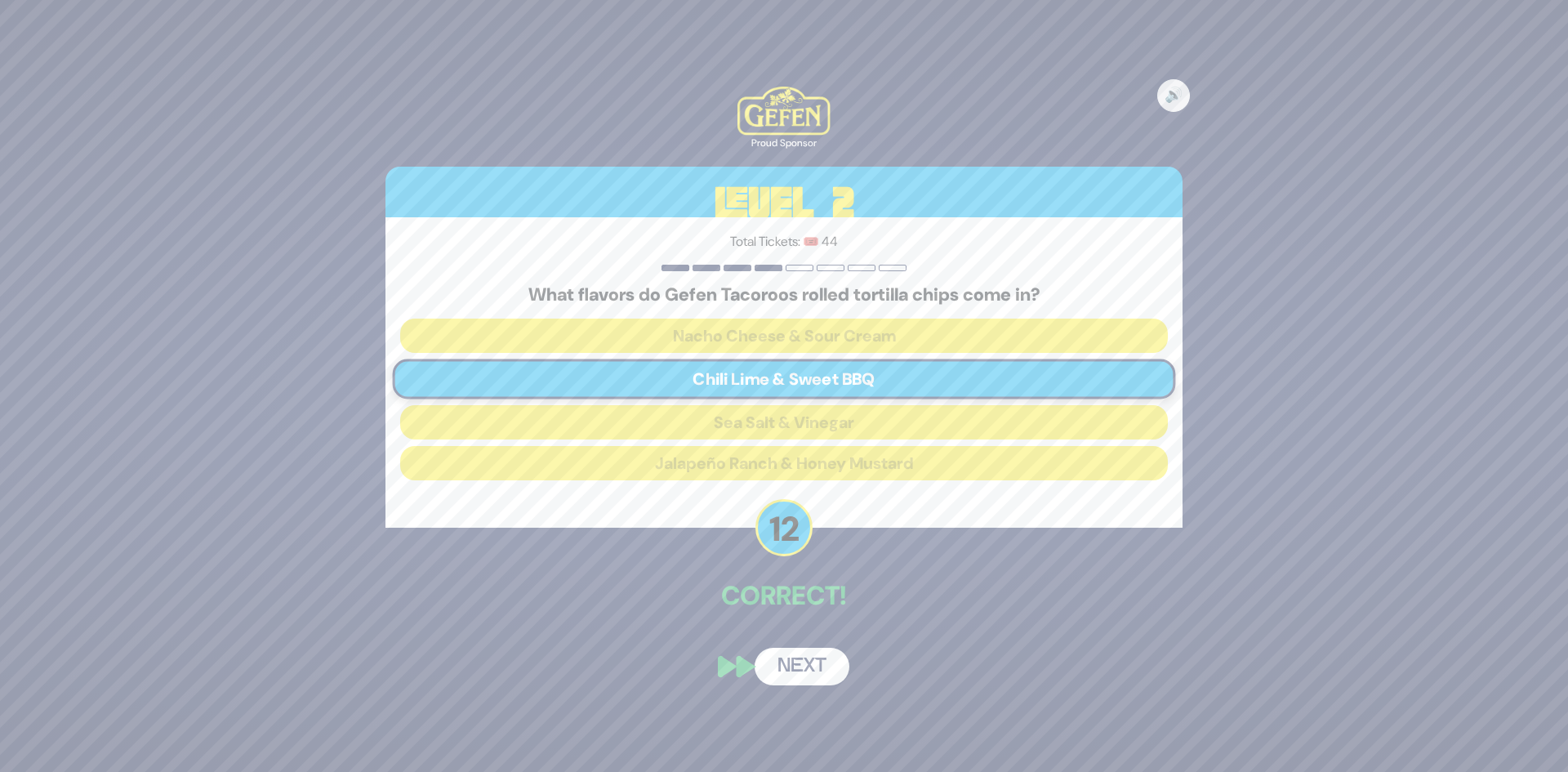
click at [818, 680] on button "Next" at bounding box center [802, 666] width 95 height 38
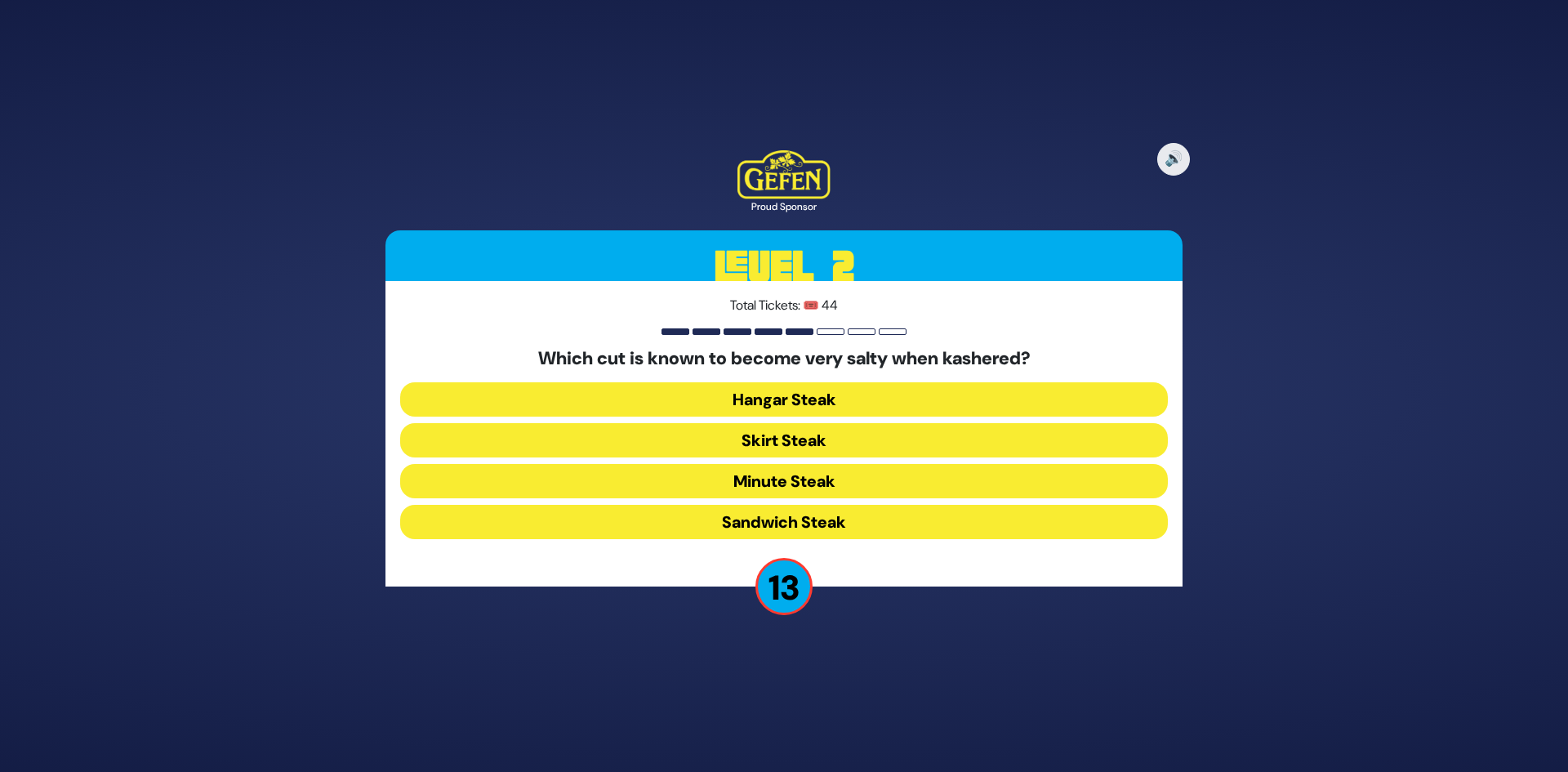
click at [824, 440] on button "Skirt Steak" at bounding box center [784, 440] width 768 height 34
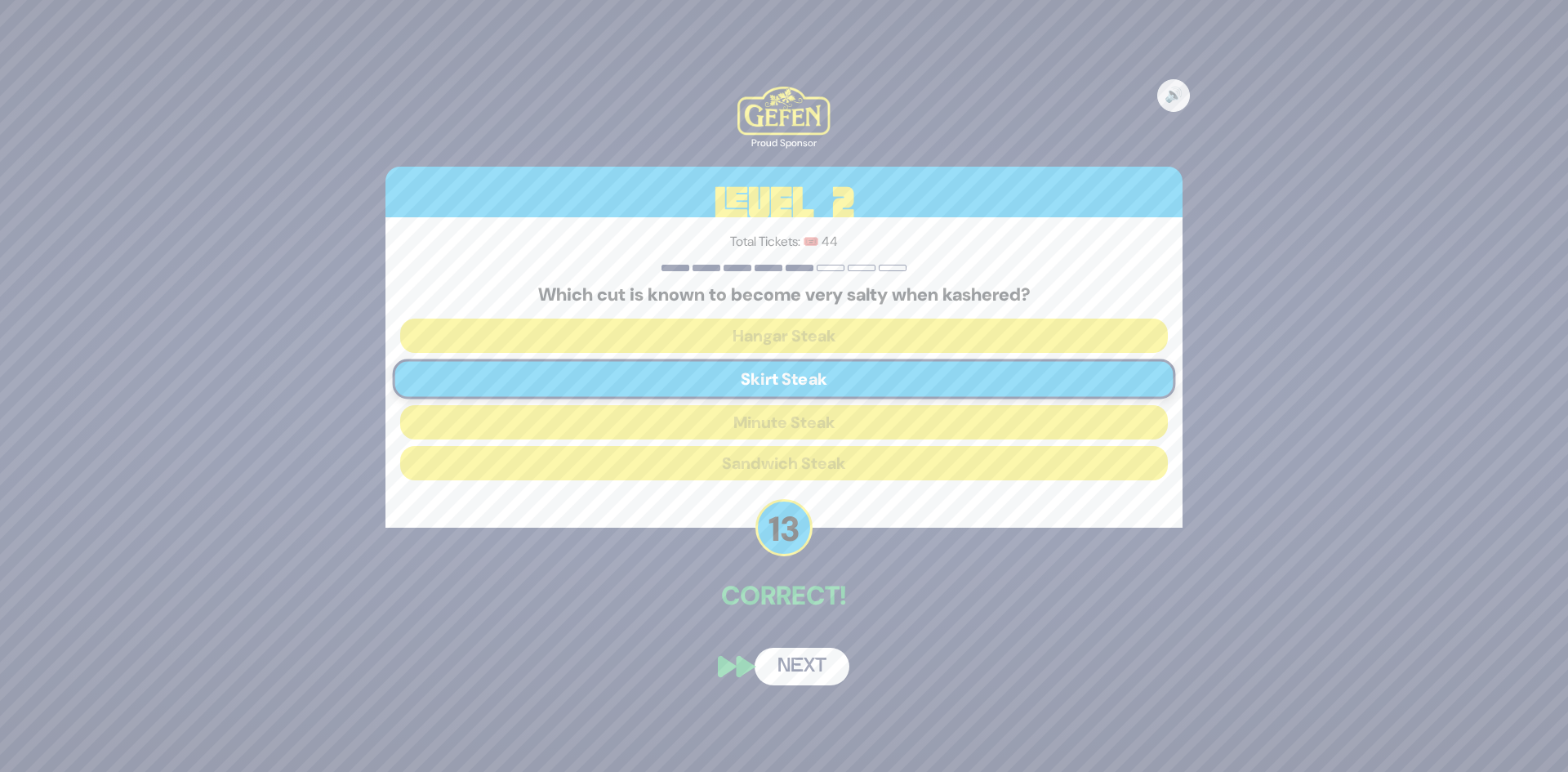
click at [817, 671] on button "Next" at bounding box center [802, 666] width 95 height 38
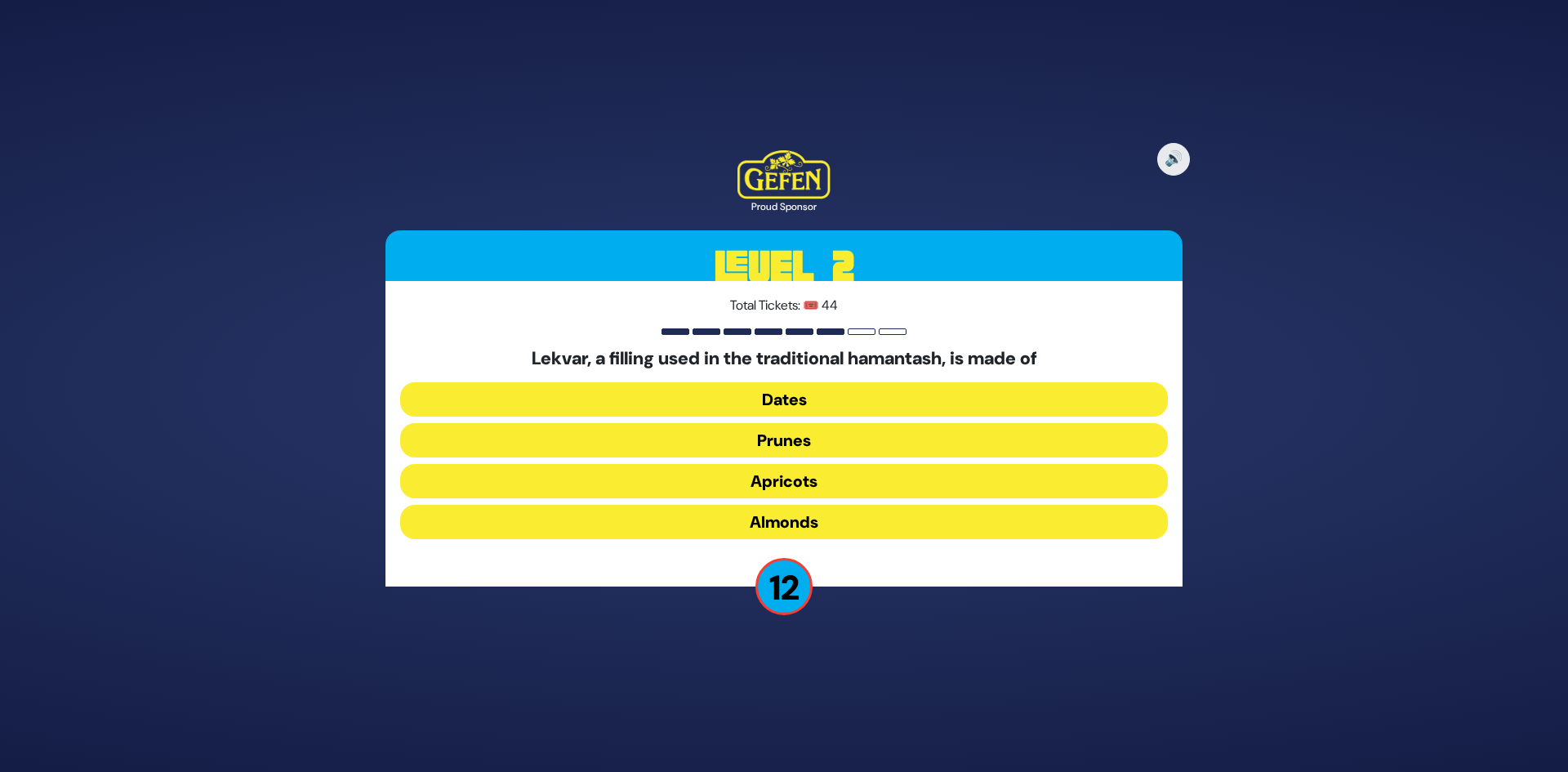
click at [825, 450] on button "Prunes" at bounding box center [784, 440] width 768 height 34
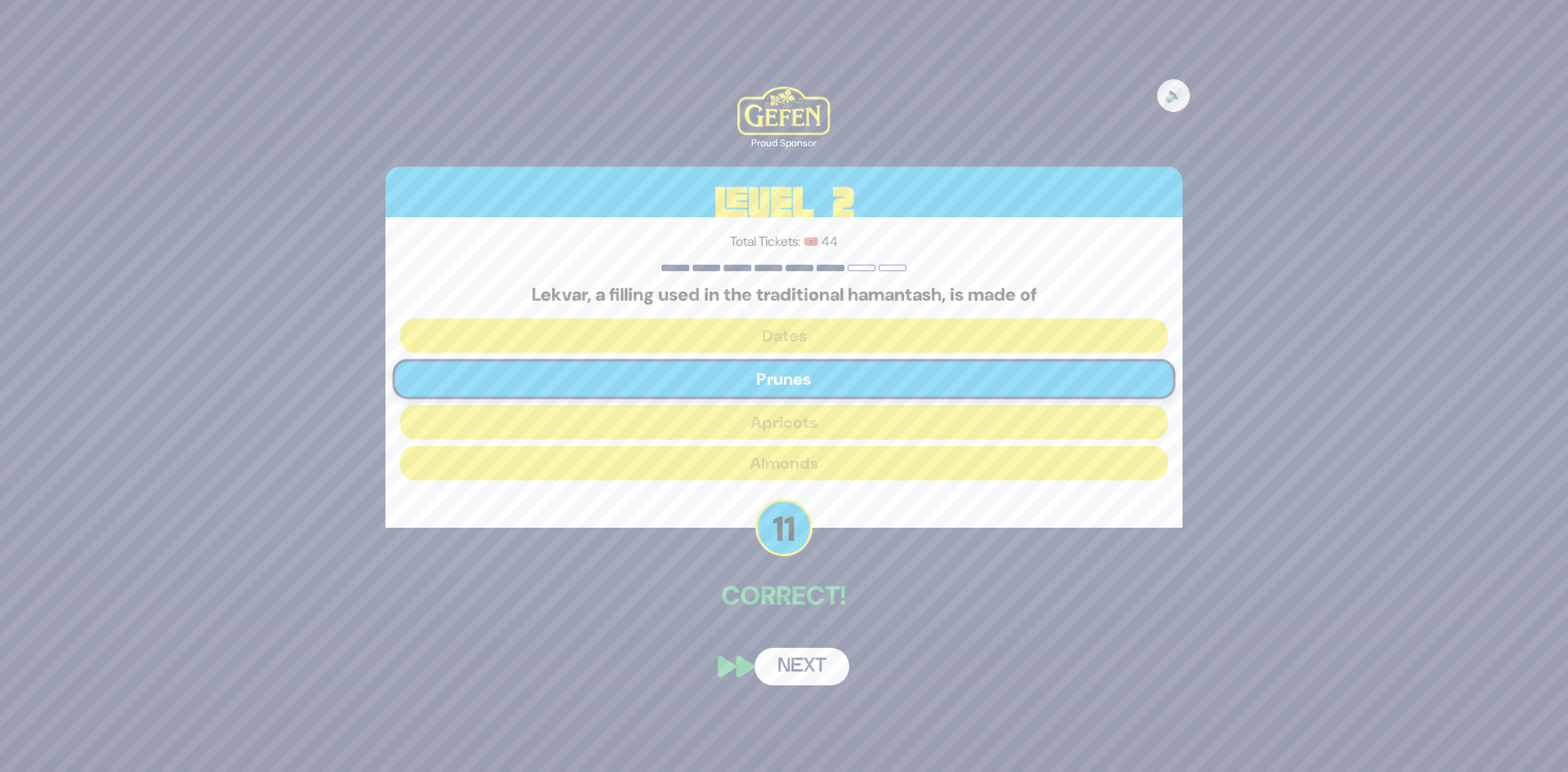
click at [809, 671] on button "Next" at bounding box center [802, 666] width 95 height 38
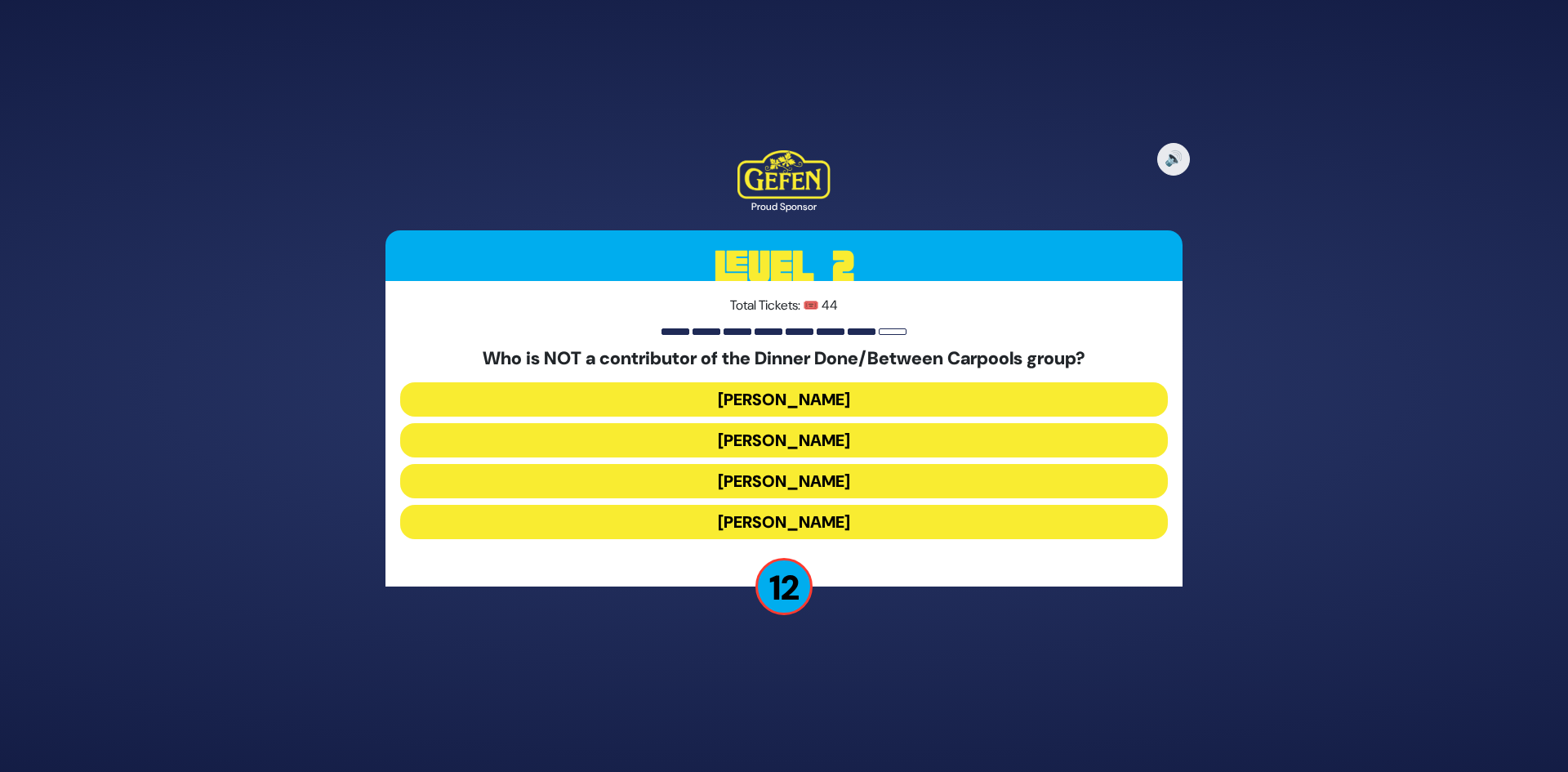
click at [851, 535] on button "Danielle Renov" at bounding box center [784, 521] width 768 height 34
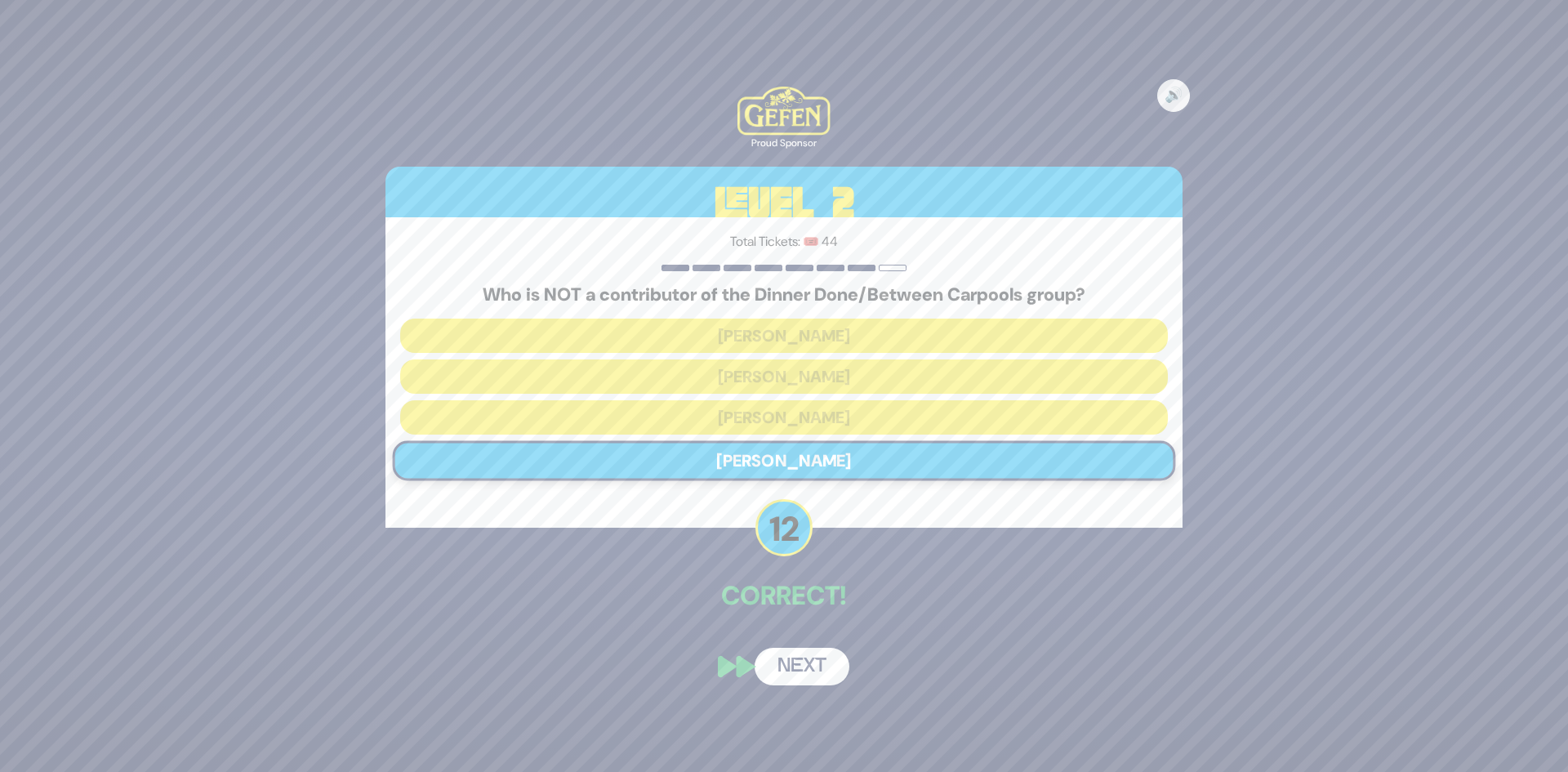
click at [797, 654] on button "Next" at bounding box center [802, 666] width 95 height 38
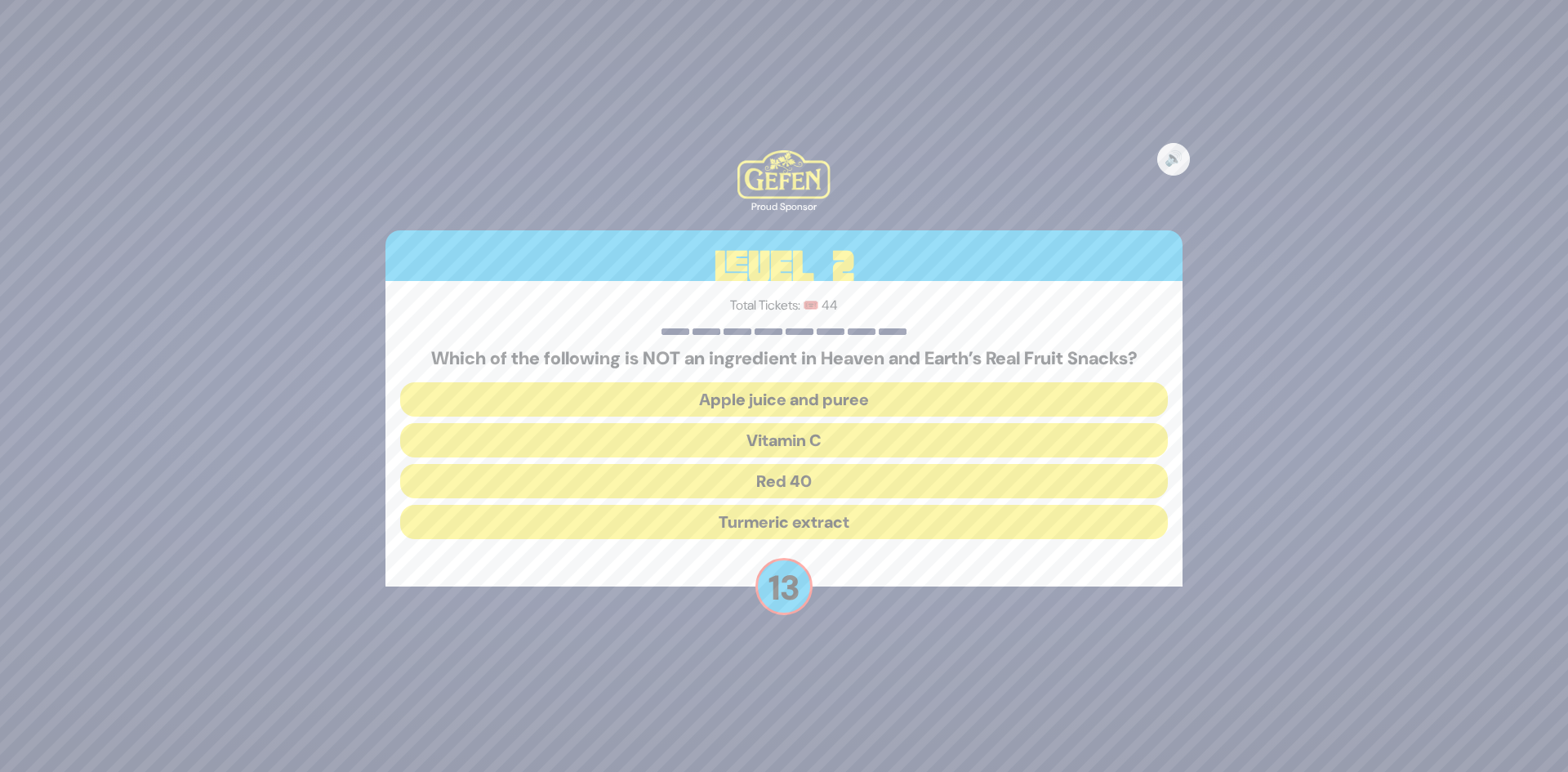
click at [810, 468] on button "Red 40" at bounding box center [784, 481] width 768 height 34
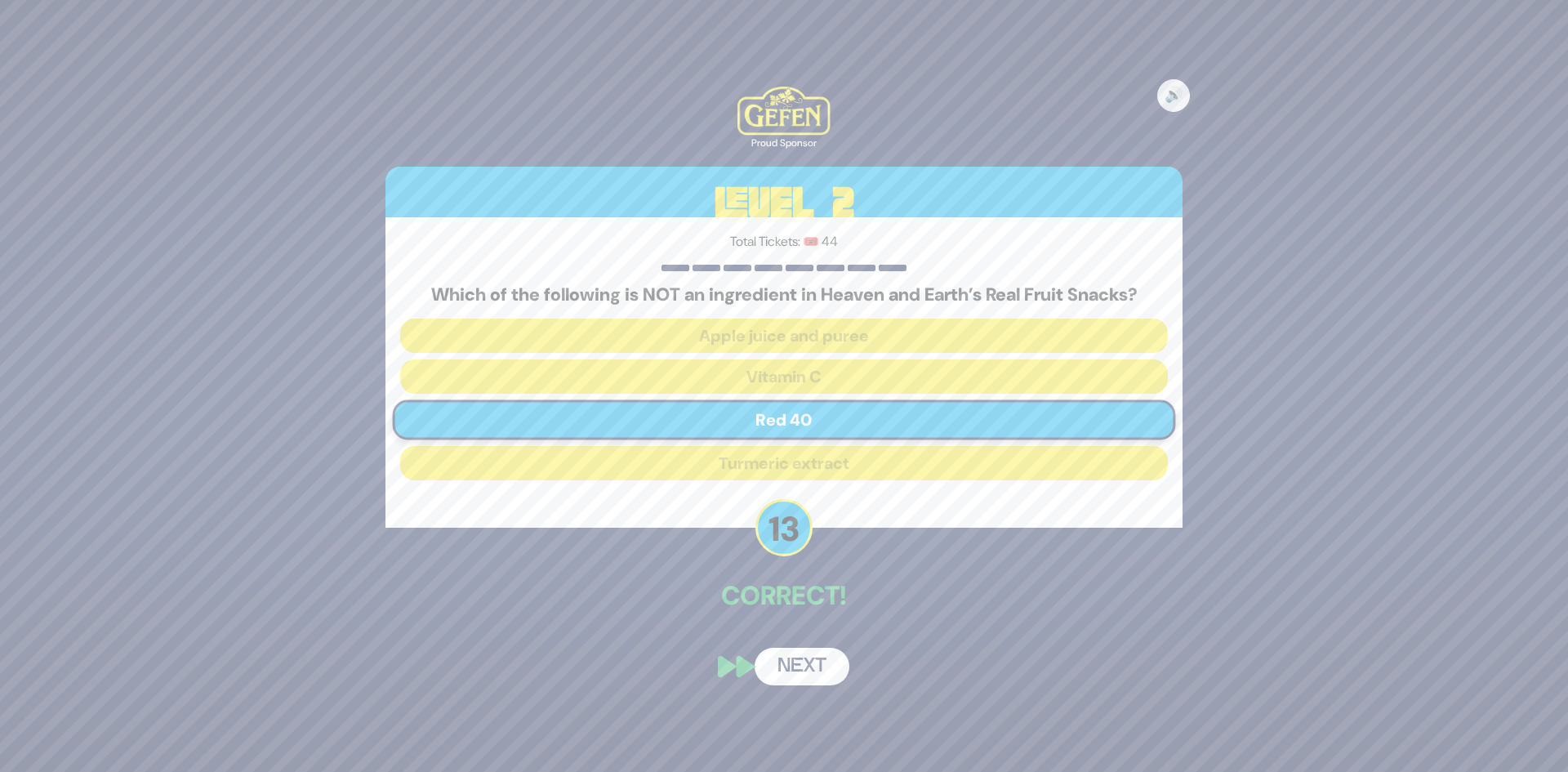
click at [787, 656] on button "Next" at bounding box center [802, 666] width 95 height 38
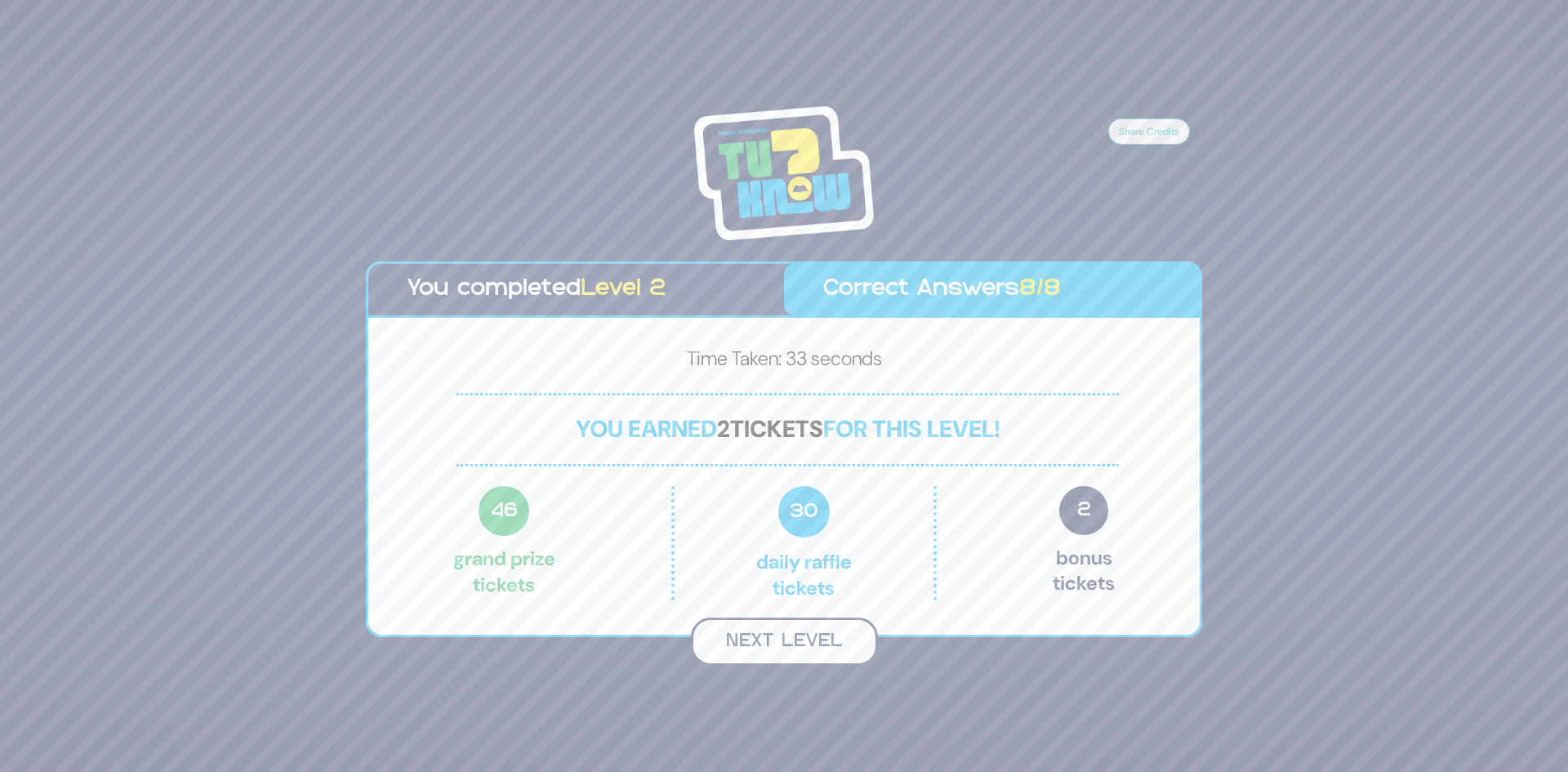
click at [796, 650] on button "Next Level" at bounding box center [785, 642] width 187 height 49
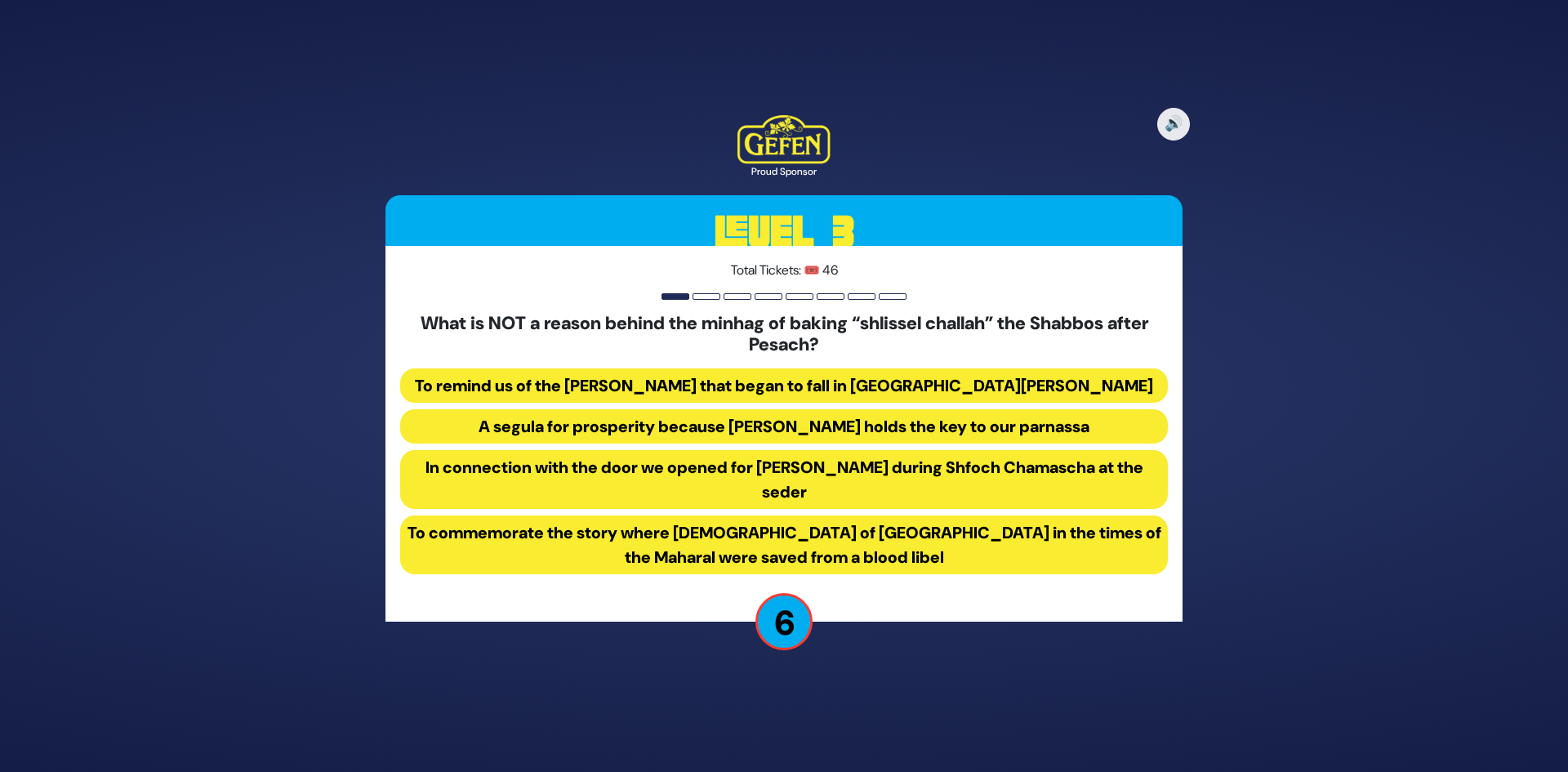
click at [823, 544] on button "To commemorate the story where Jews of Prague in the times of the Maharal were …" at bounding box center [784, 544] width 768 height 59
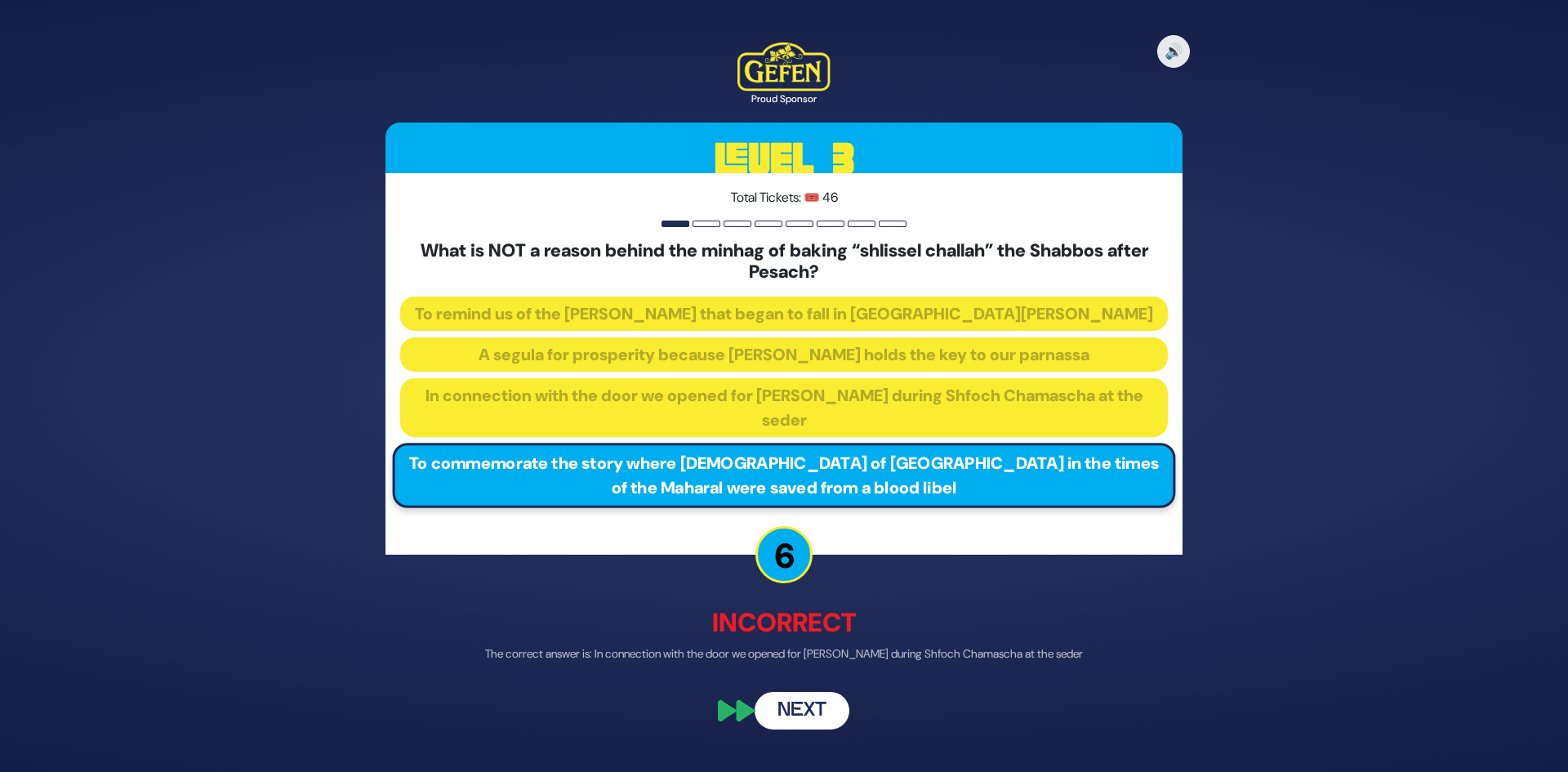
click at [811, 714] on button "Next" at bounding box center [802, 710] width 95 height 38
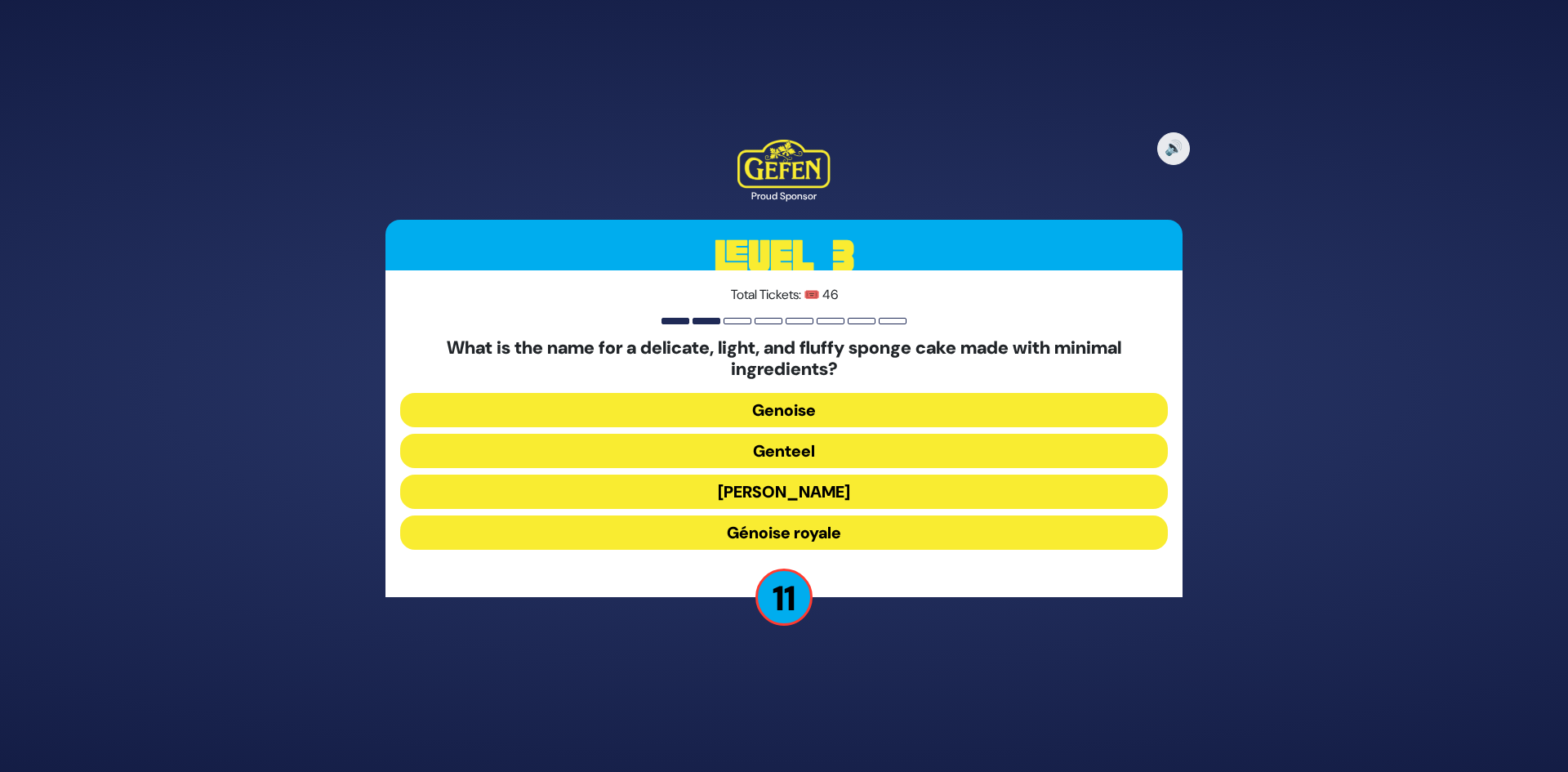
click at [806, 452] on button "Genteel" at bounding box center [784, 450] width 768 height 34
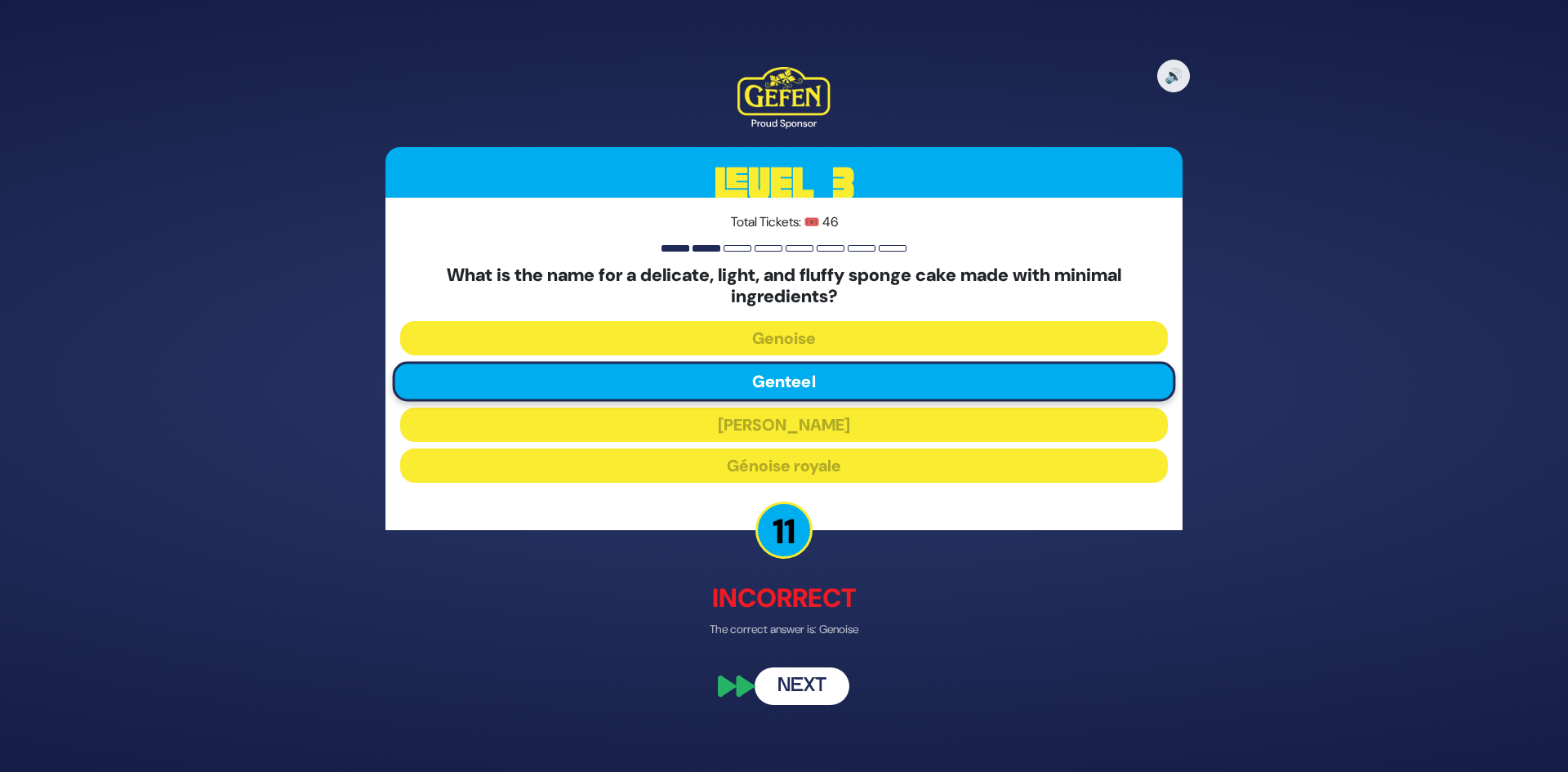
click at [800, 693] on button "Next" at bounding box center [802, 686] width 95 height 38
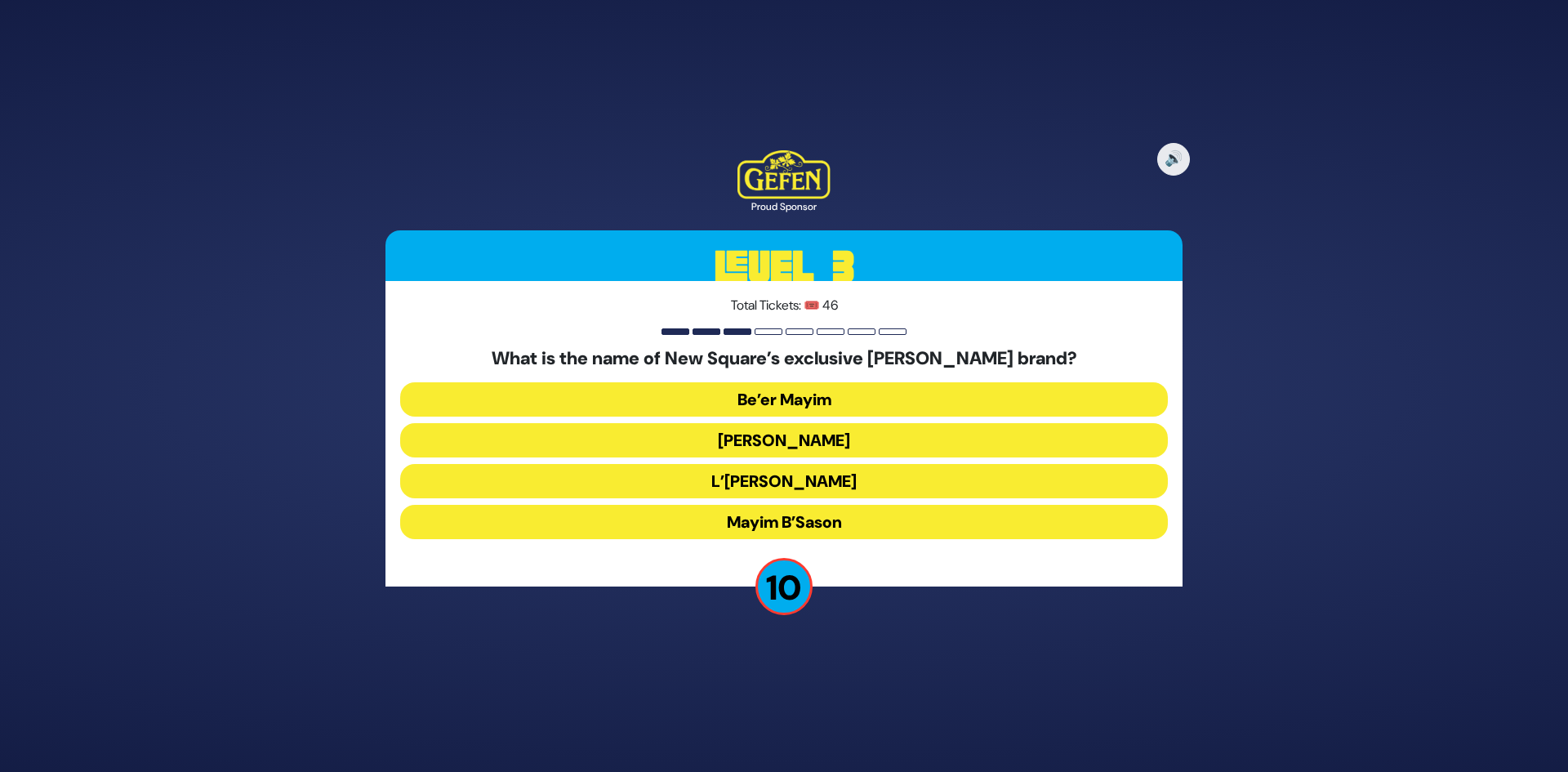
click at [826, 397] on button "Be’er Mayim" at bounding box center [784, 399] width 768 height 34
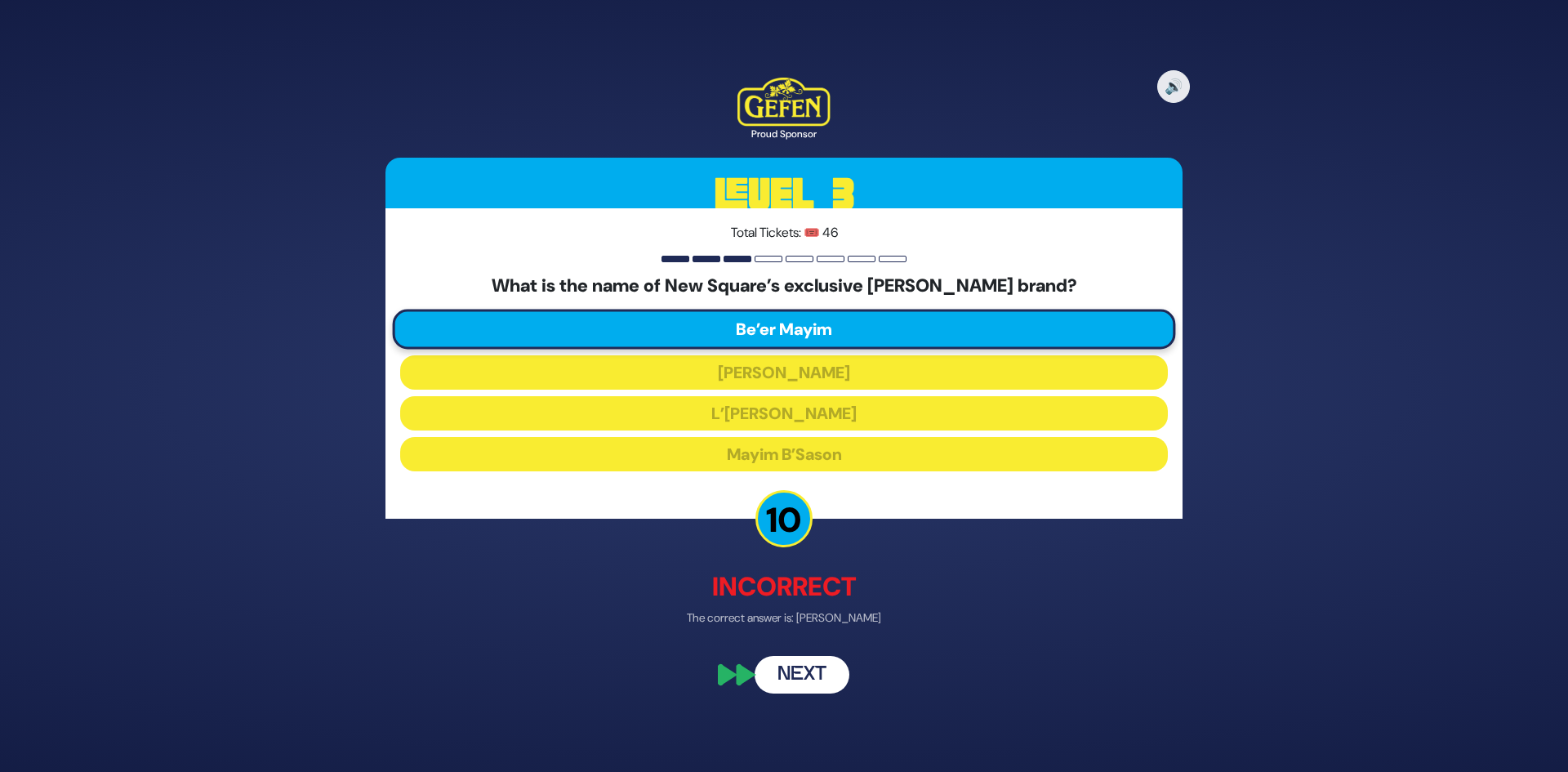
click at [817, 660] on button "Next" at bounding box center [802, 675] width 95 height 38
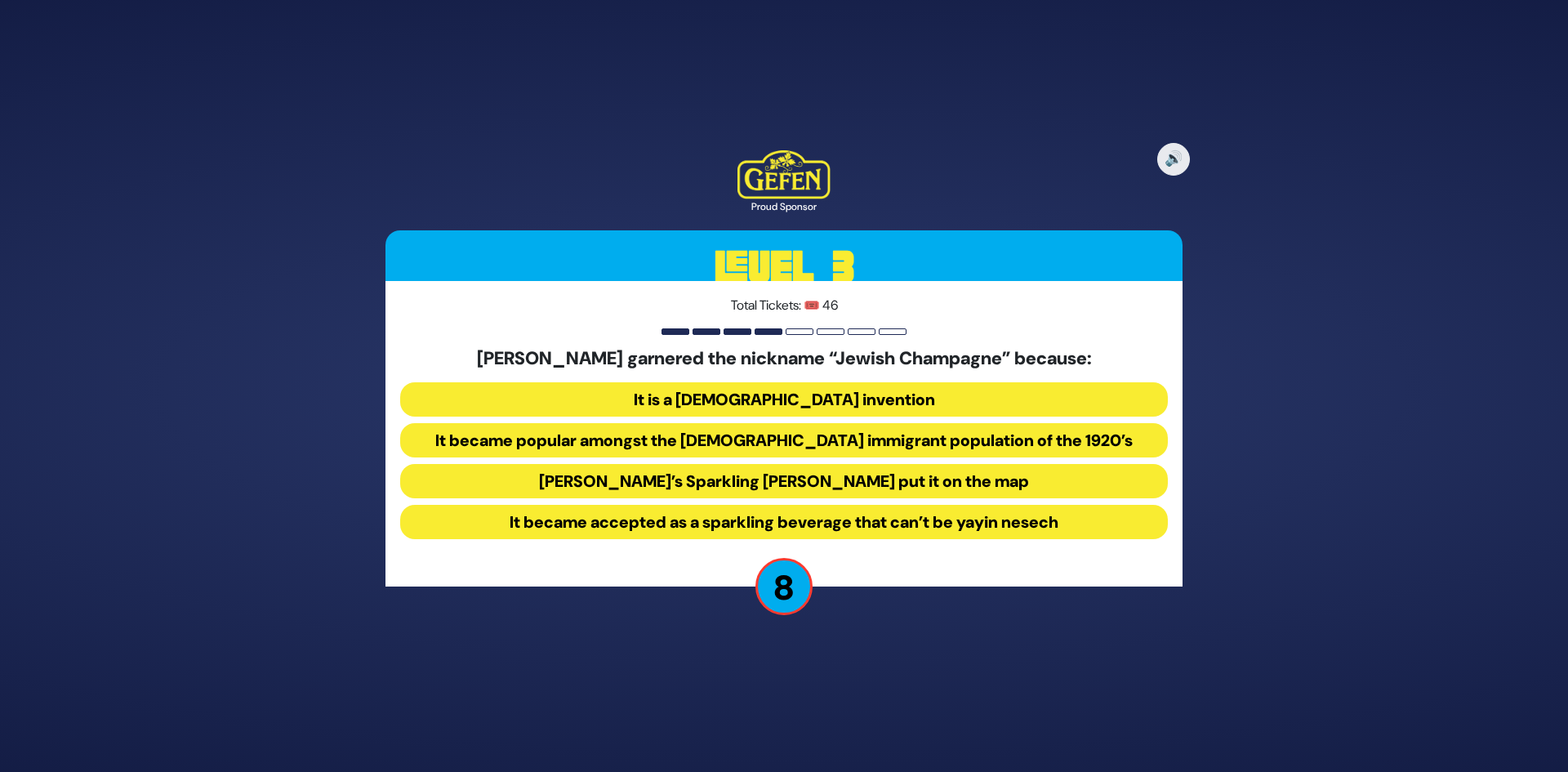
click at [894, 486] on button "Sidney’s Sparkling Seltzer put it on the map" at bounding box center [784, 481] width 768 height 34
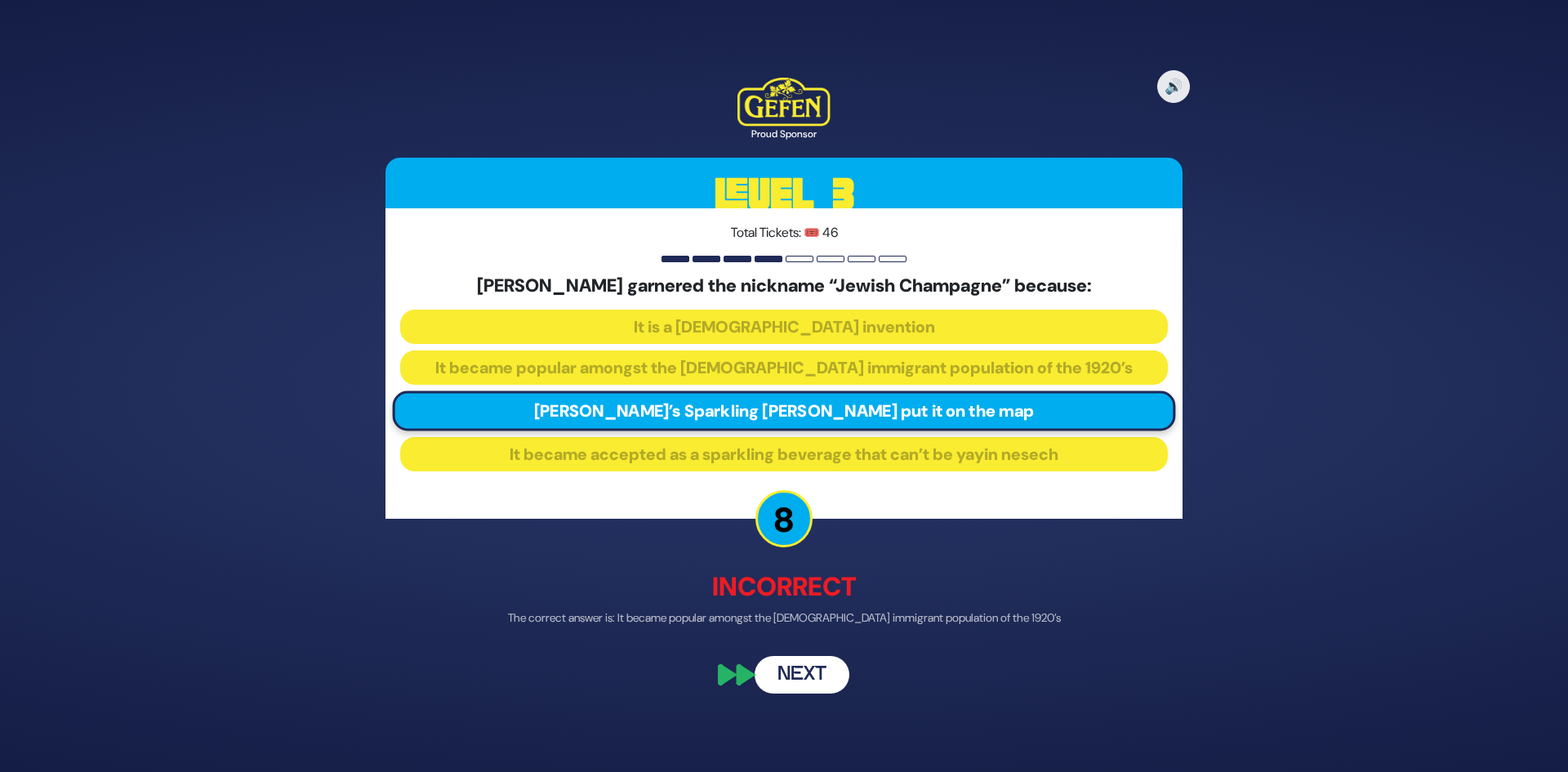
click at [817, 669] on button "Next" at bounding box center [802, 675] width 95 height 38
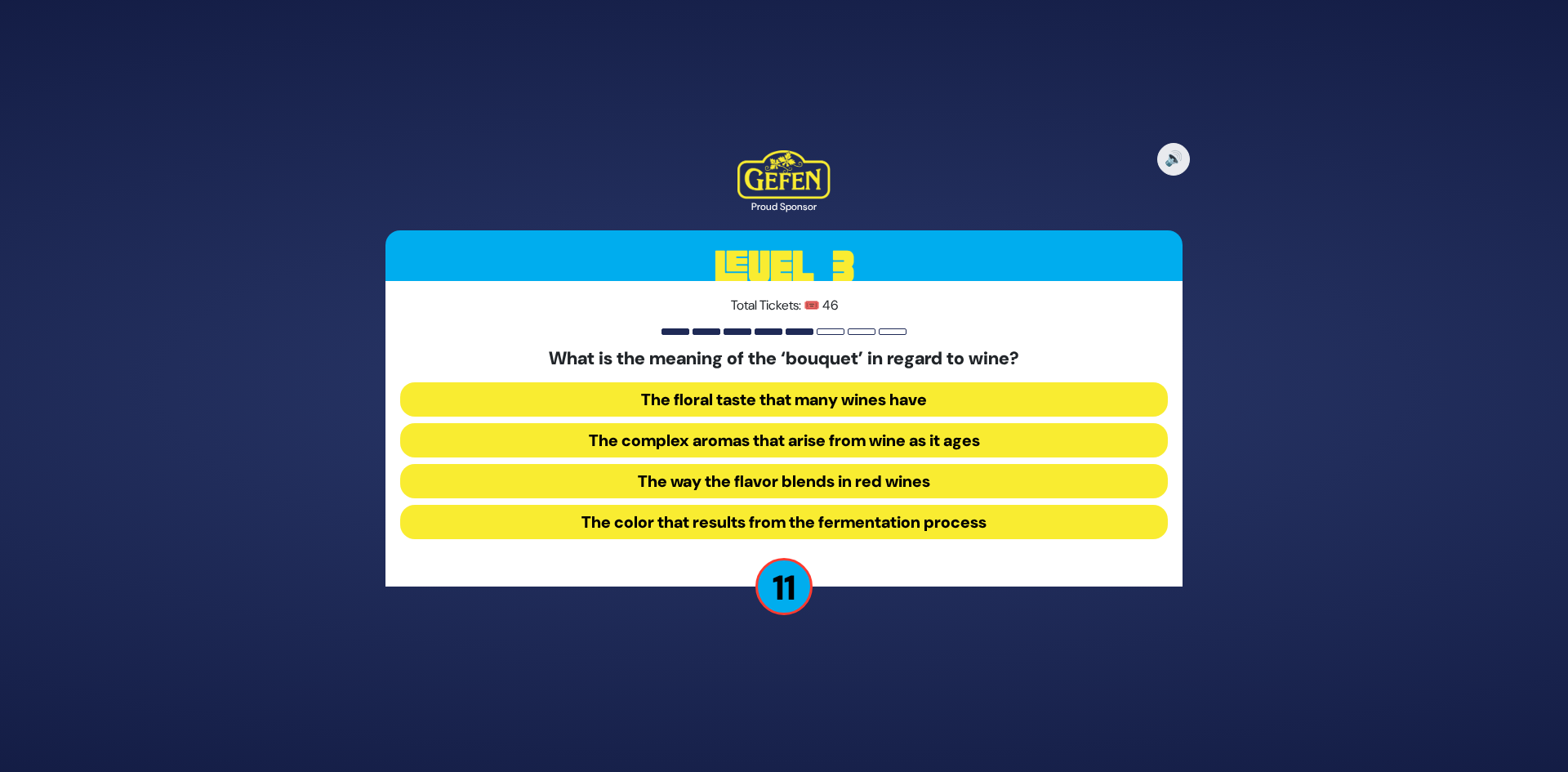
click at [885, 489] on button "The way the flavor blends in red wines" at bounding box center [784, 481] width 768 height 34
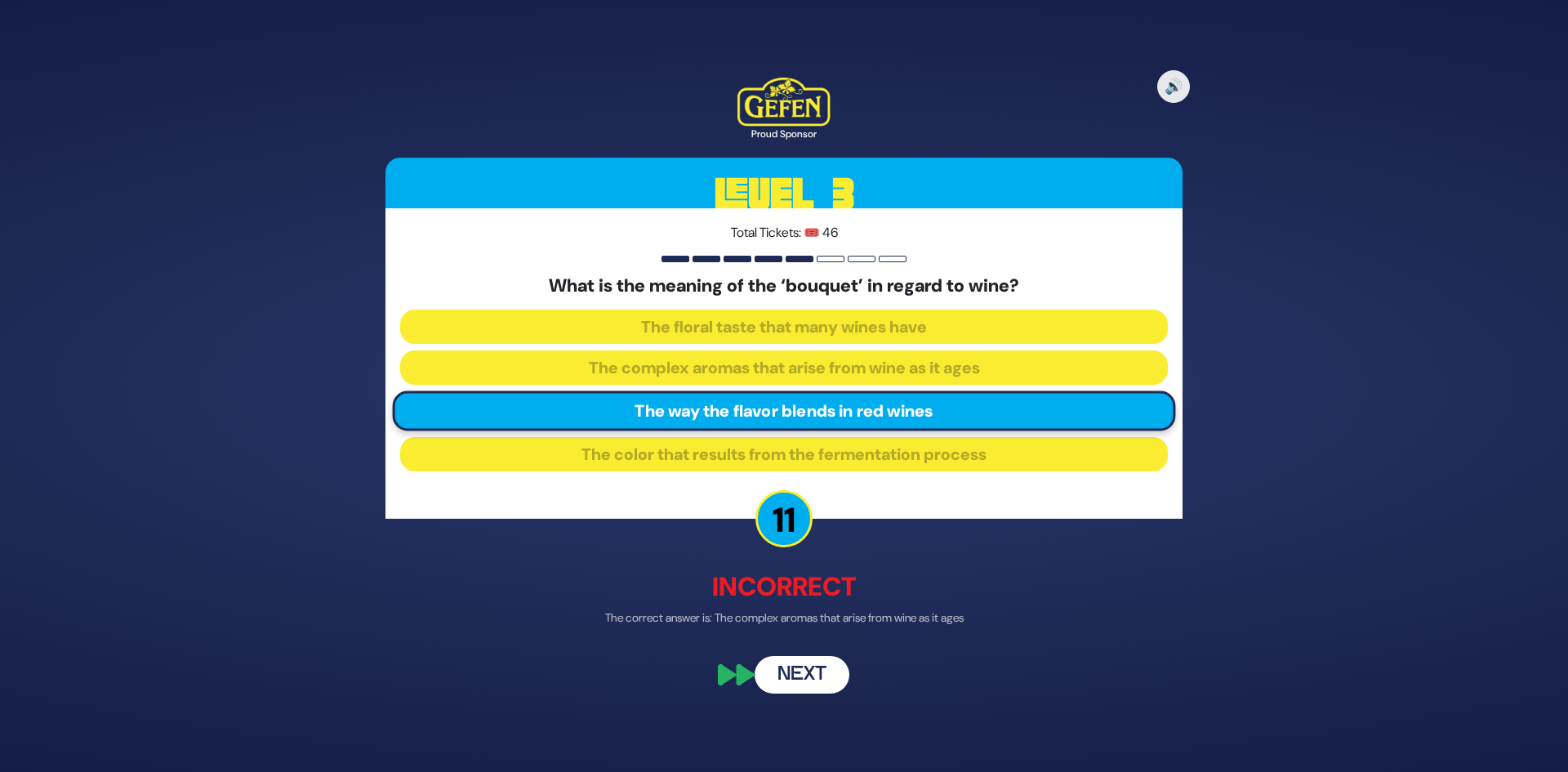
click at [833, 668] on button "Next" at bounding box center [802, 675] width 95 height 38
click at [833, 668] on div "🔊 Proud Sponsor Level 3 Total Tickets: 🎟️ 46 What is the meaning of the ‘bouque…" at bounding box center [784, 386] width 1568 height 772
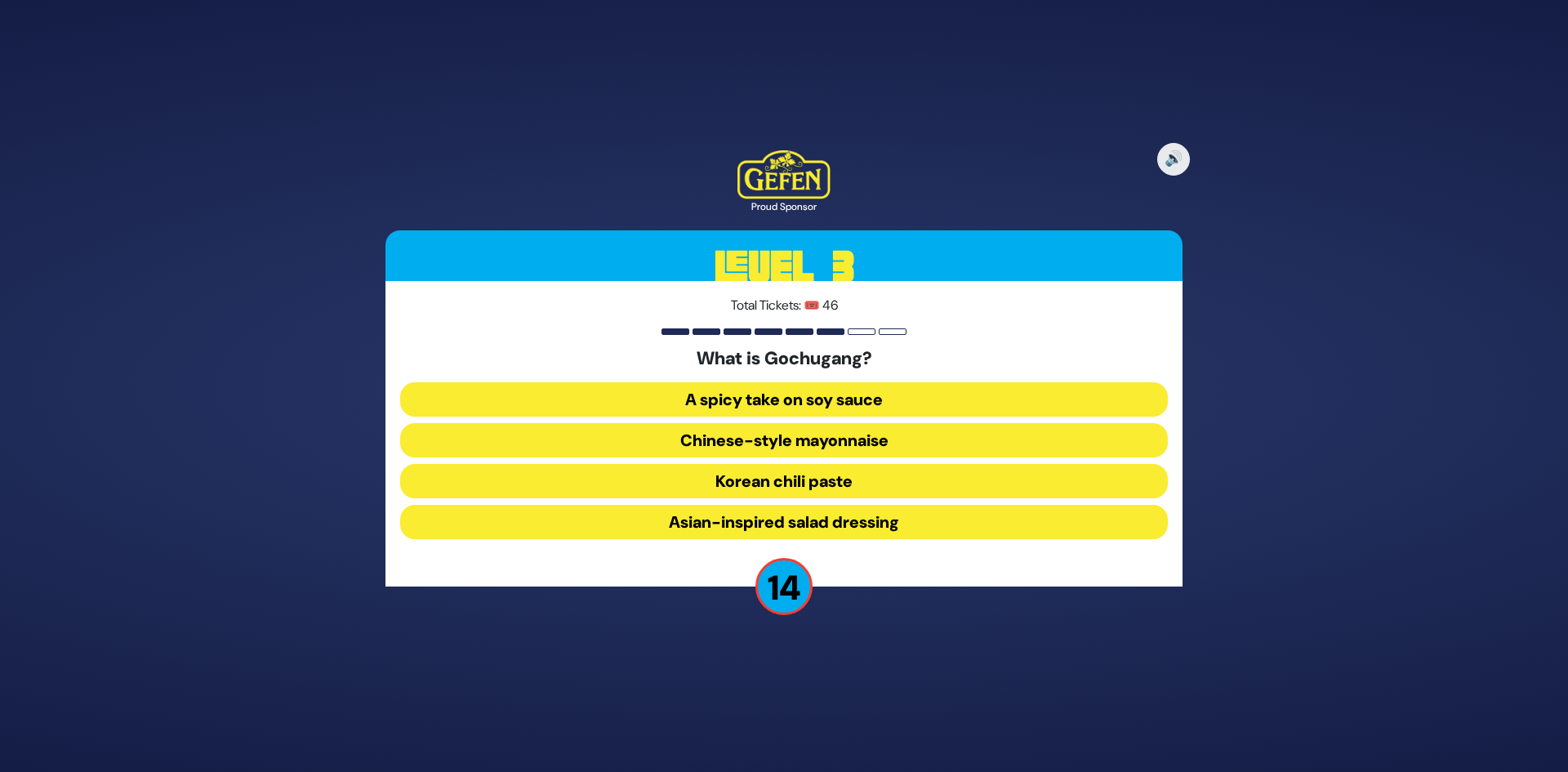
click at [841, 484] on button "Korean chili paste" at bounding box center [784, 481] width 768 height 34
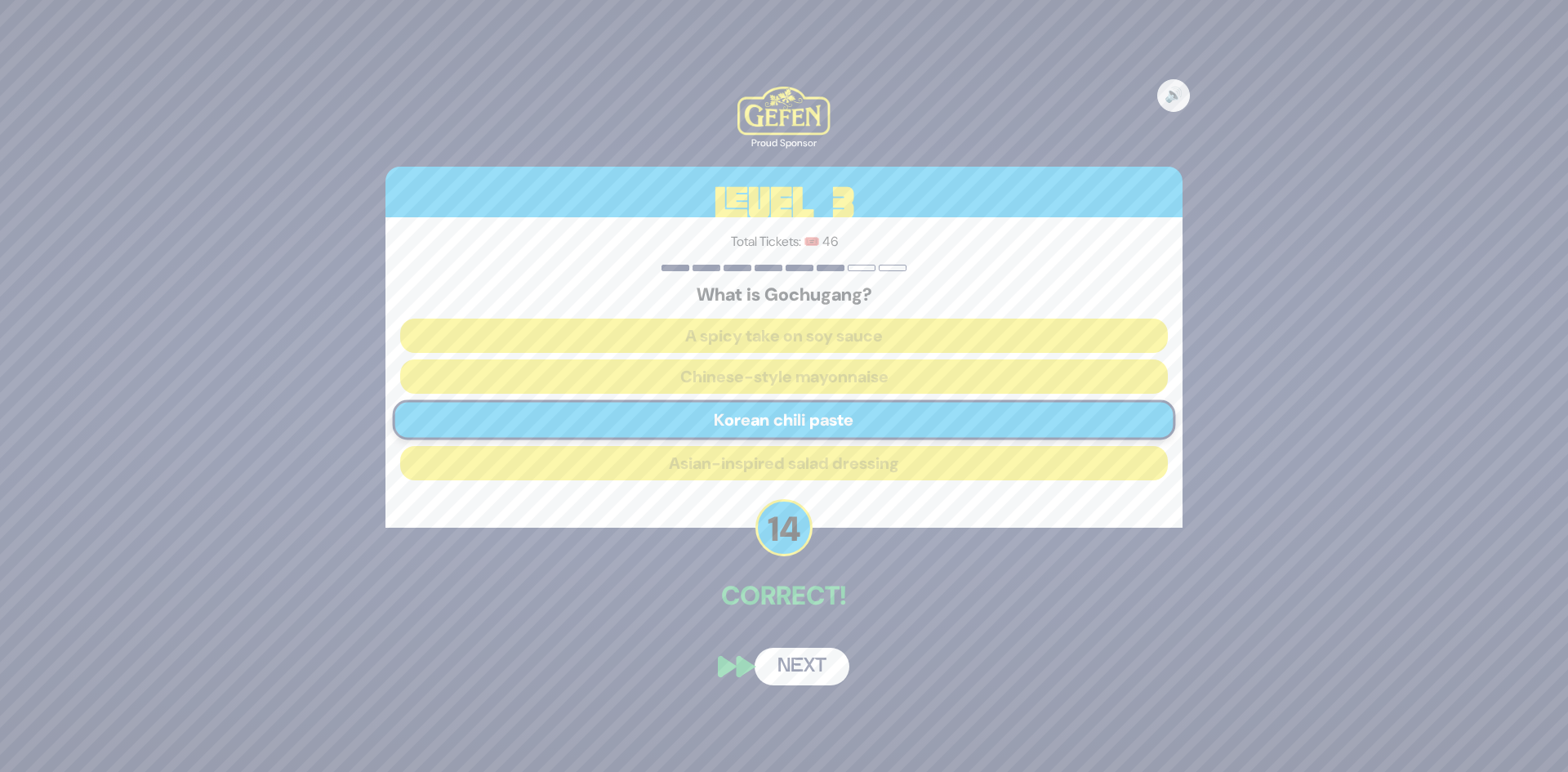
click at [831, 671] on button "Next" at bounding box center [802, 666] width 95 height 38
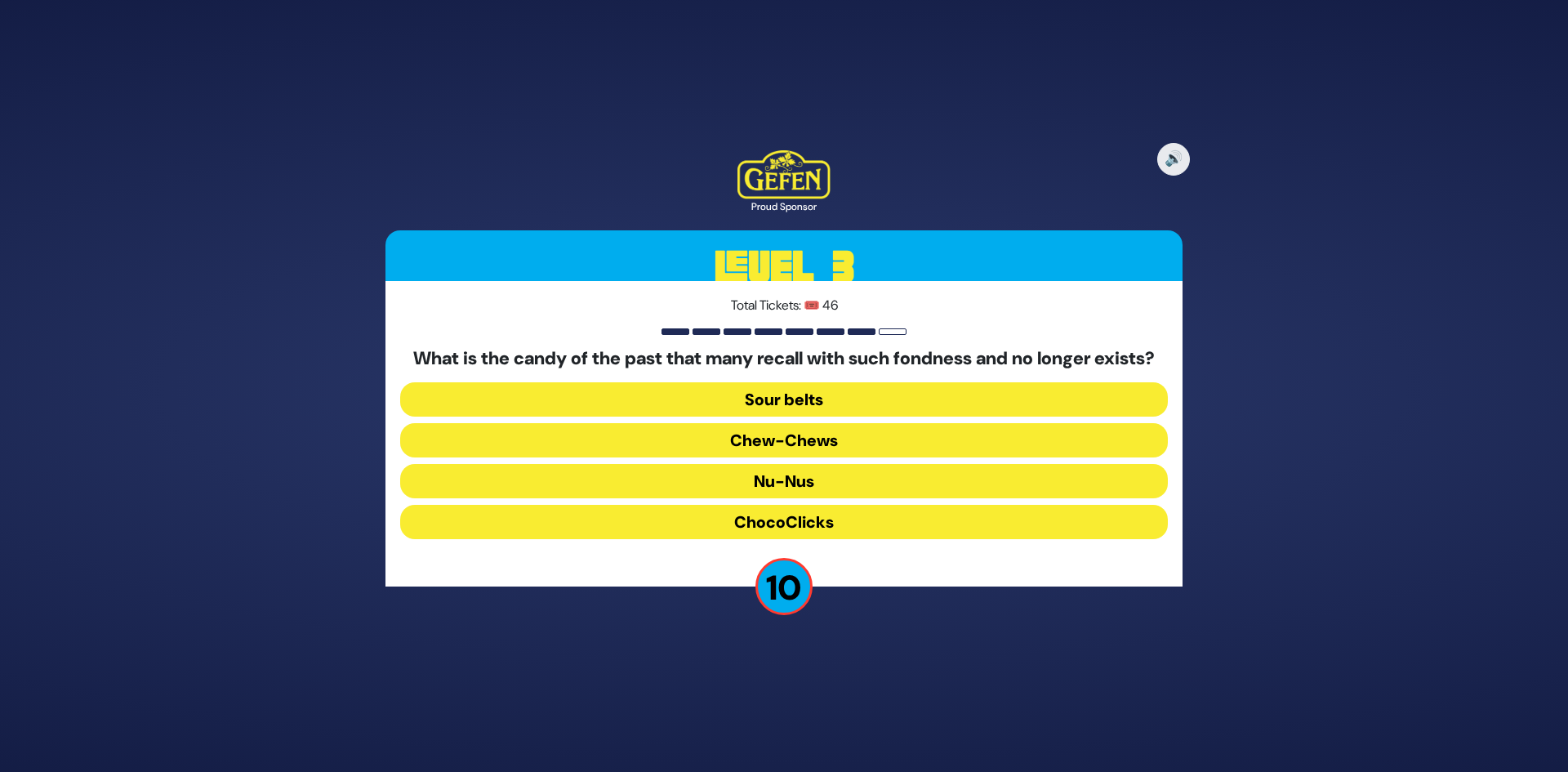
click at [845, 493] on button "Nu-Nus" at bounding box center [784, 481] width 768 height 34
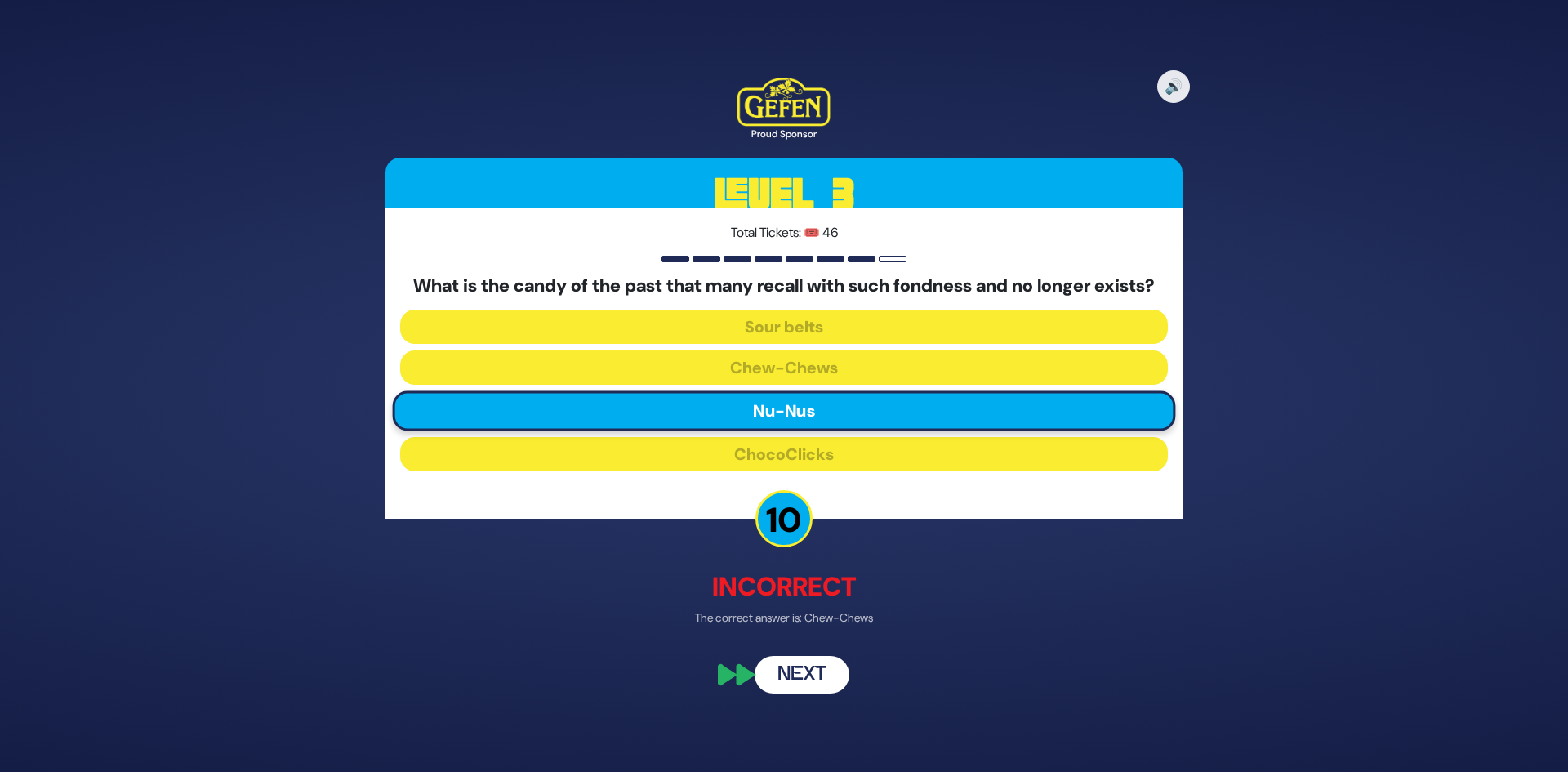
click at [802, 686] on button "Next" at bounding box center [802, 675] width 95 height 38
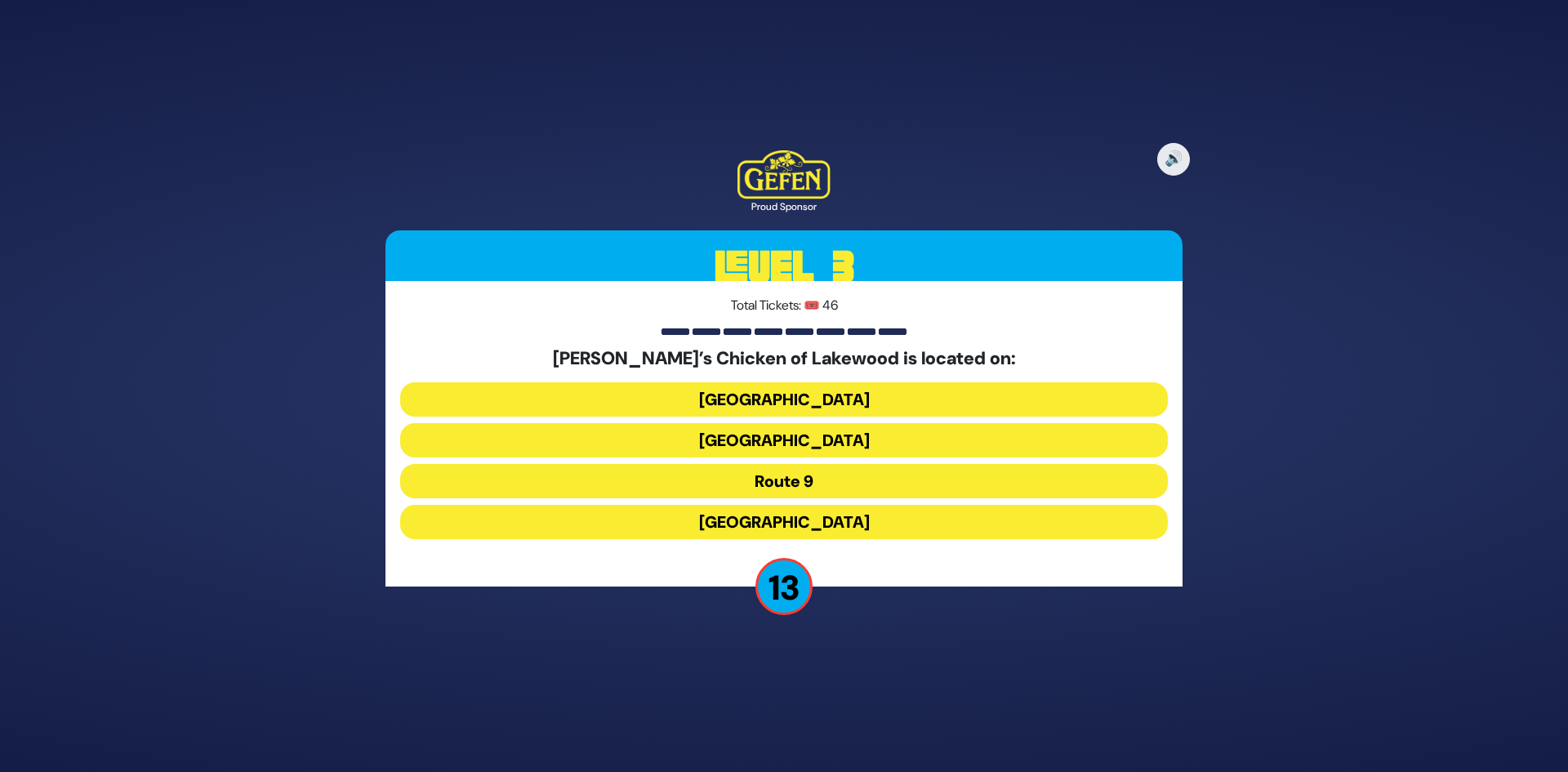
click at [833, 473] on button "Route 9" at bounding box center [784, 481] width 768 height 34
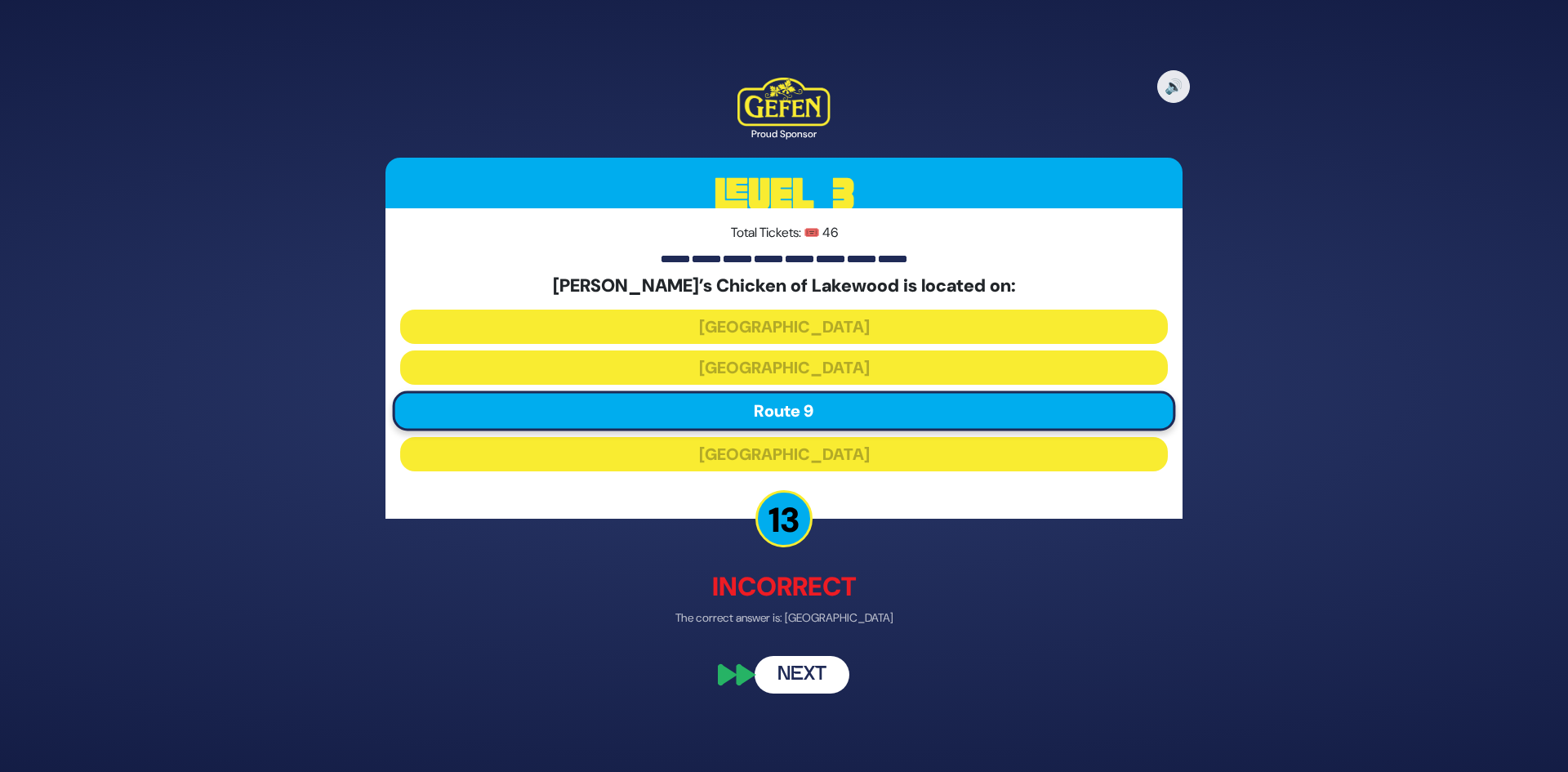
click at [815, 668] on button "Next" at bounding box center [802, 675] width 95 height 38
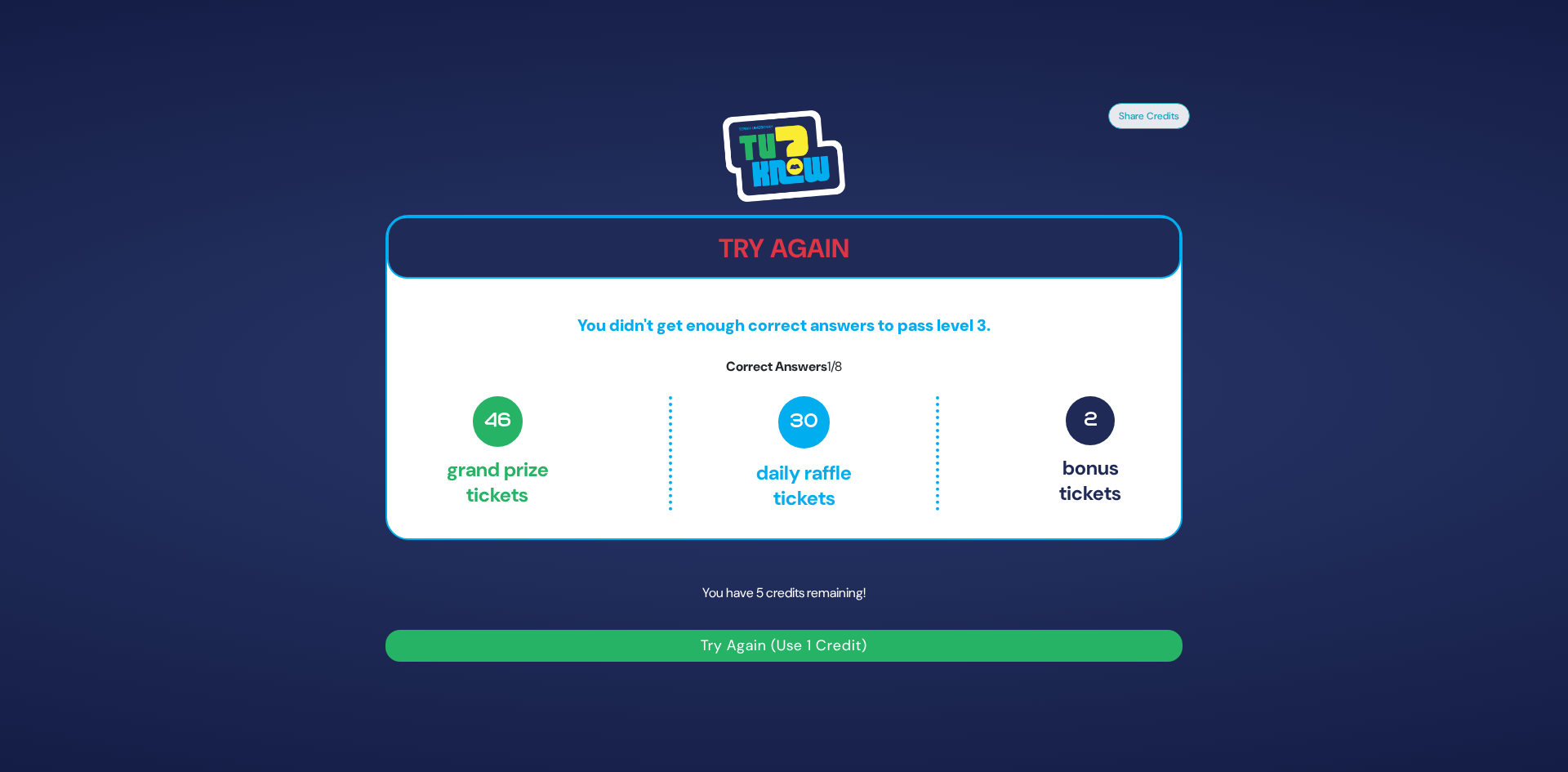
click at [1145, 653] on button "Try Again (Use 1 Credit)" at bounding box center [784, 646] width 797 height 32
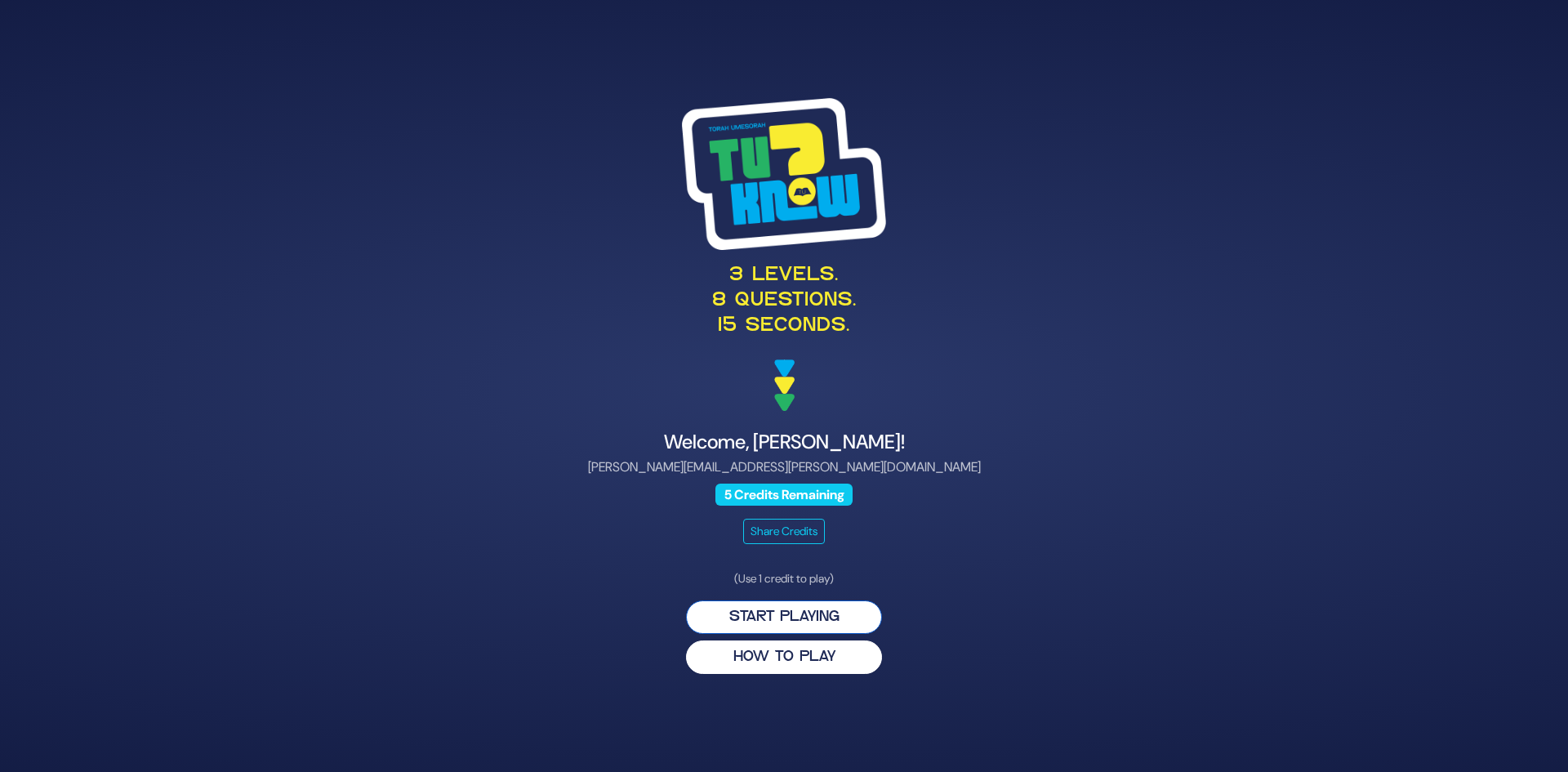
click at [841, 616] on button "Start Playing" at bounding box center [784, 617] width 196 height 33
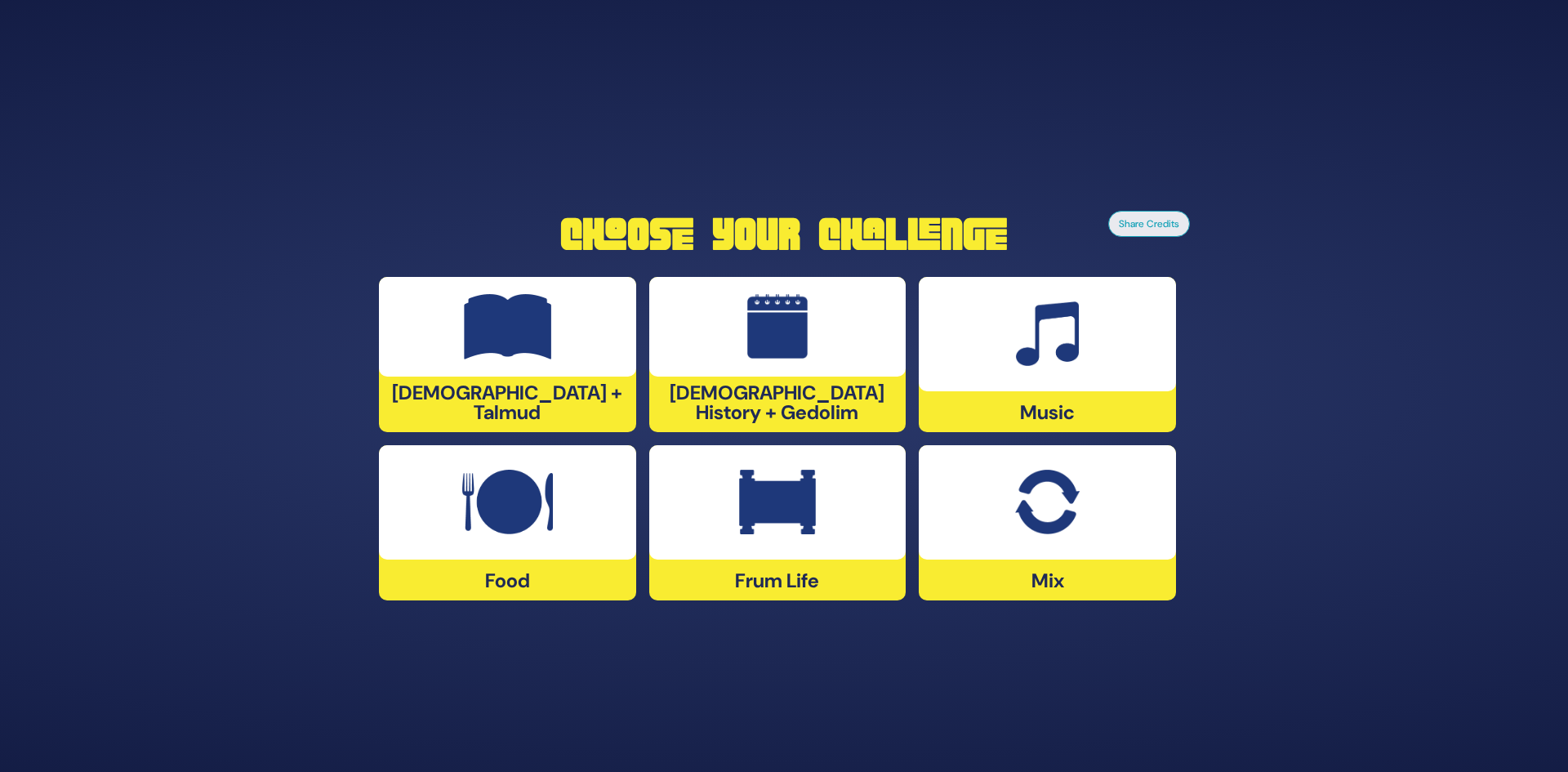
click at [822, 545] on div at bounding box center [778, 502] width 258 height 115
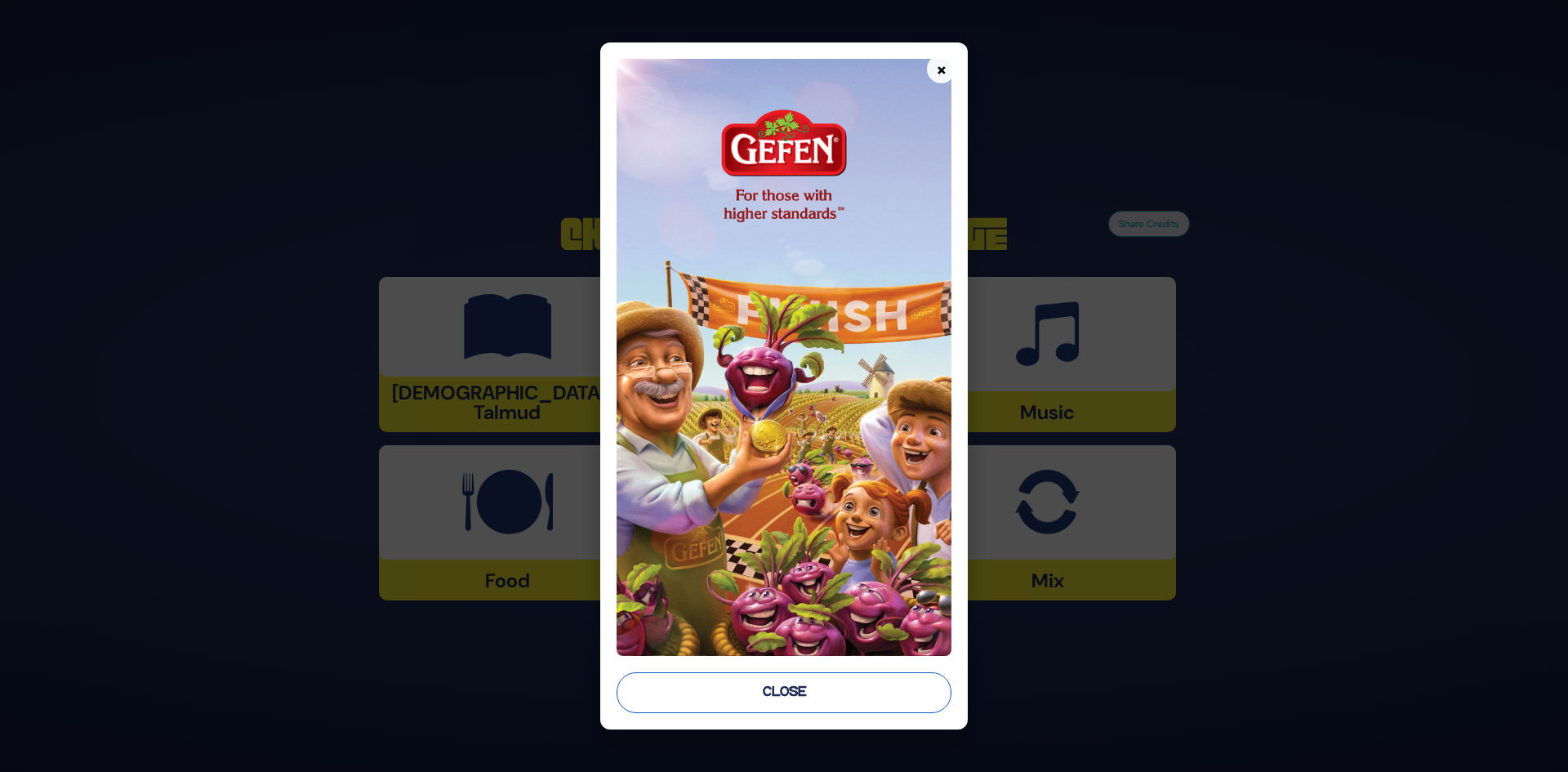
click at [807, 683] on button "Close" at bounding box center [784, 692] width 336 height 41
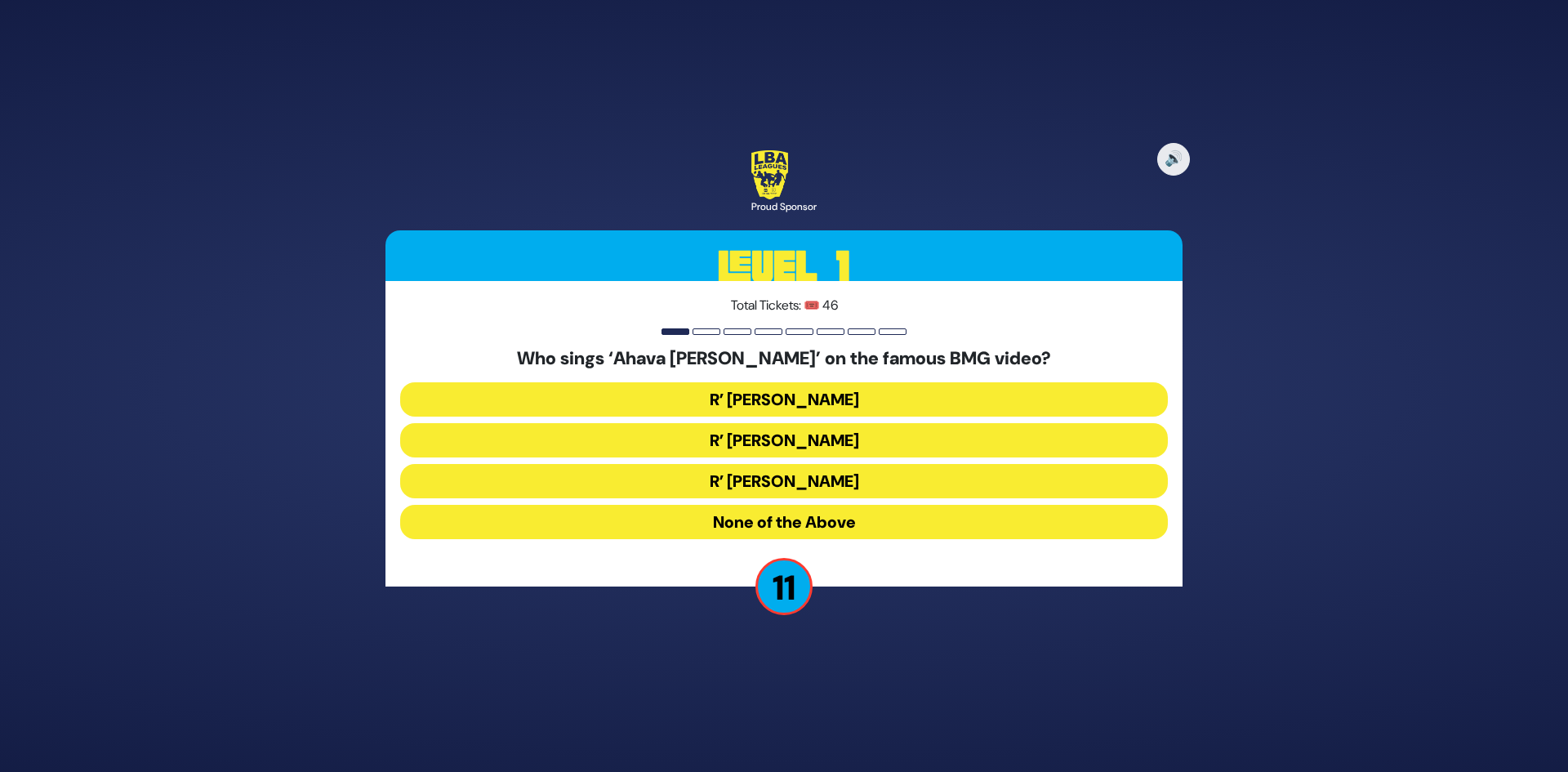
click at [816, 447] on button "R’ [PERSON_NAME]" at bounding box center [784, 440] width 768 height 34
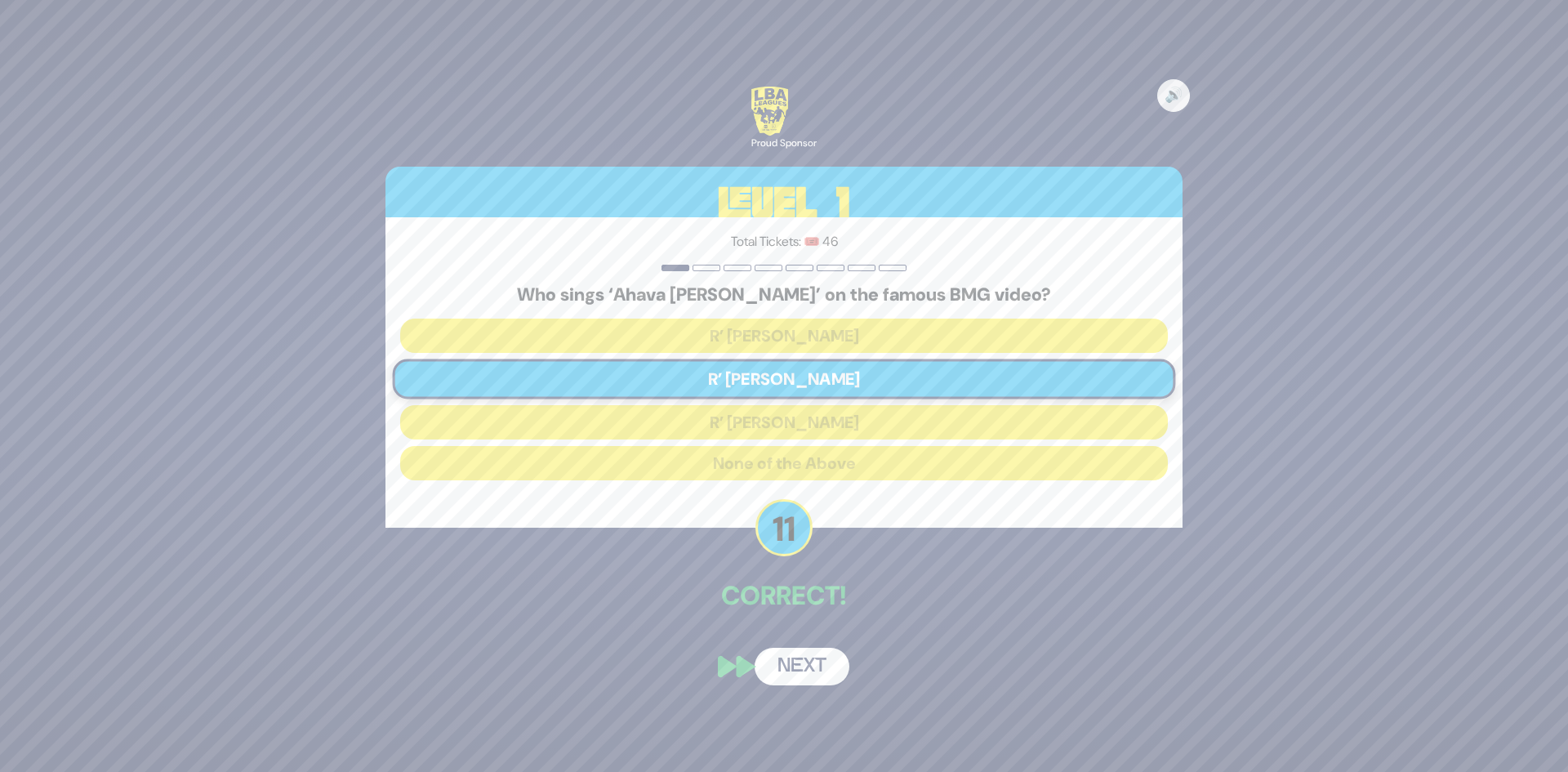
click at [788, 666] on button "Next" at bounding box center [802, 666] width 95 height 38
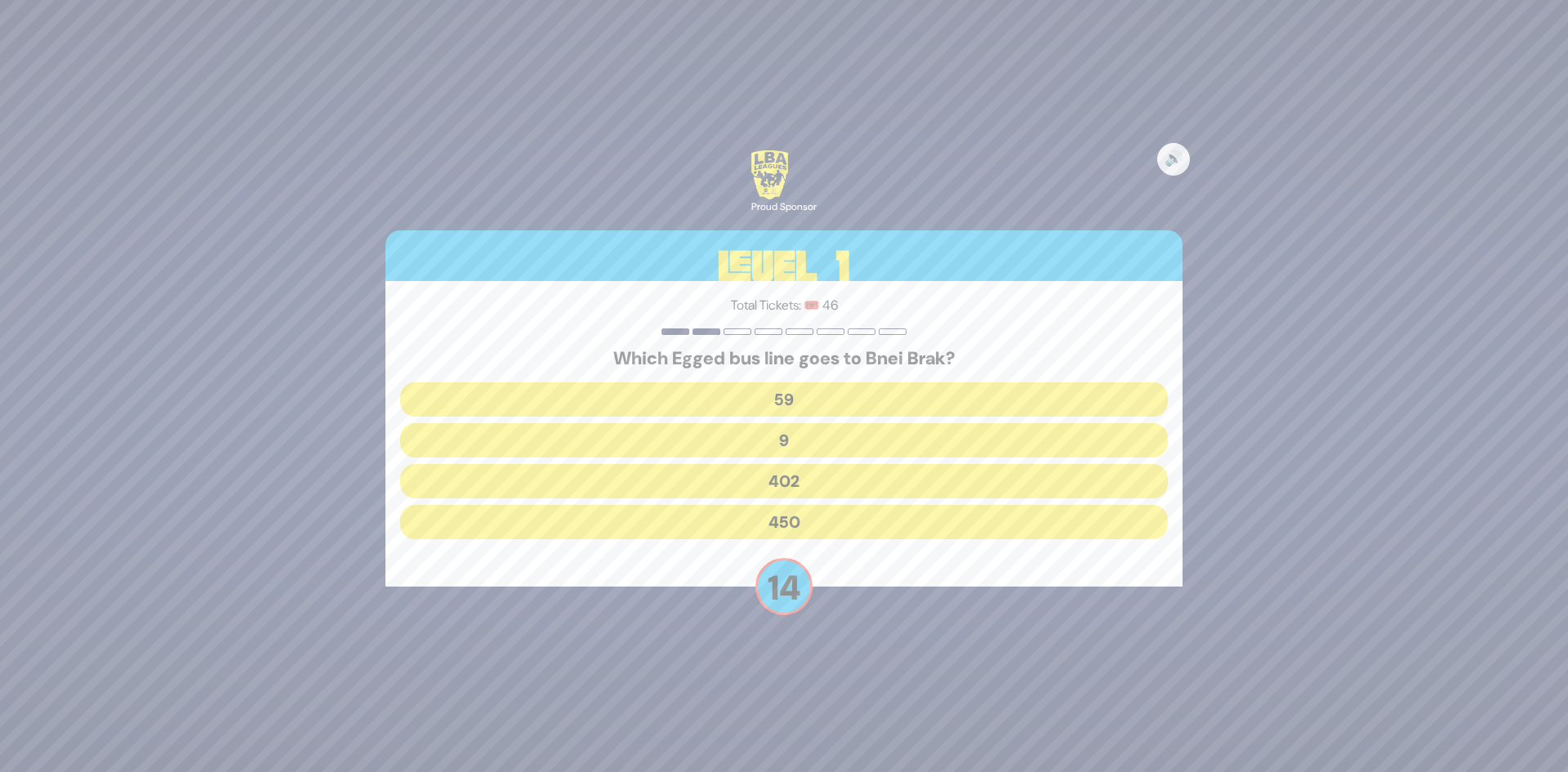
click at [785, 480] on button "402" at bounding box center [784, 481] width 768 height 34
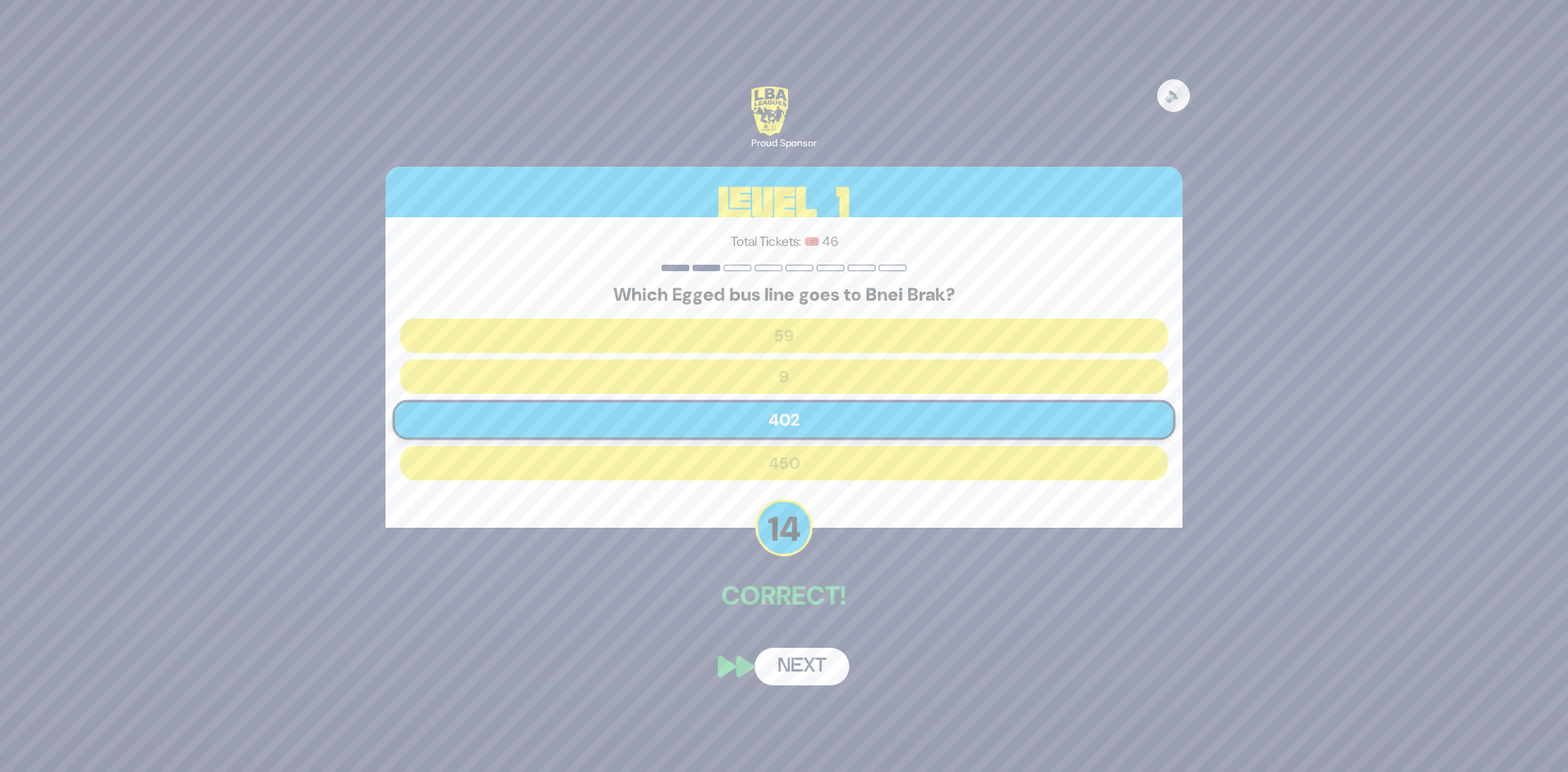
click at [775, 651] on button "Next" at bounding box center [802, 666] width 95 height 38
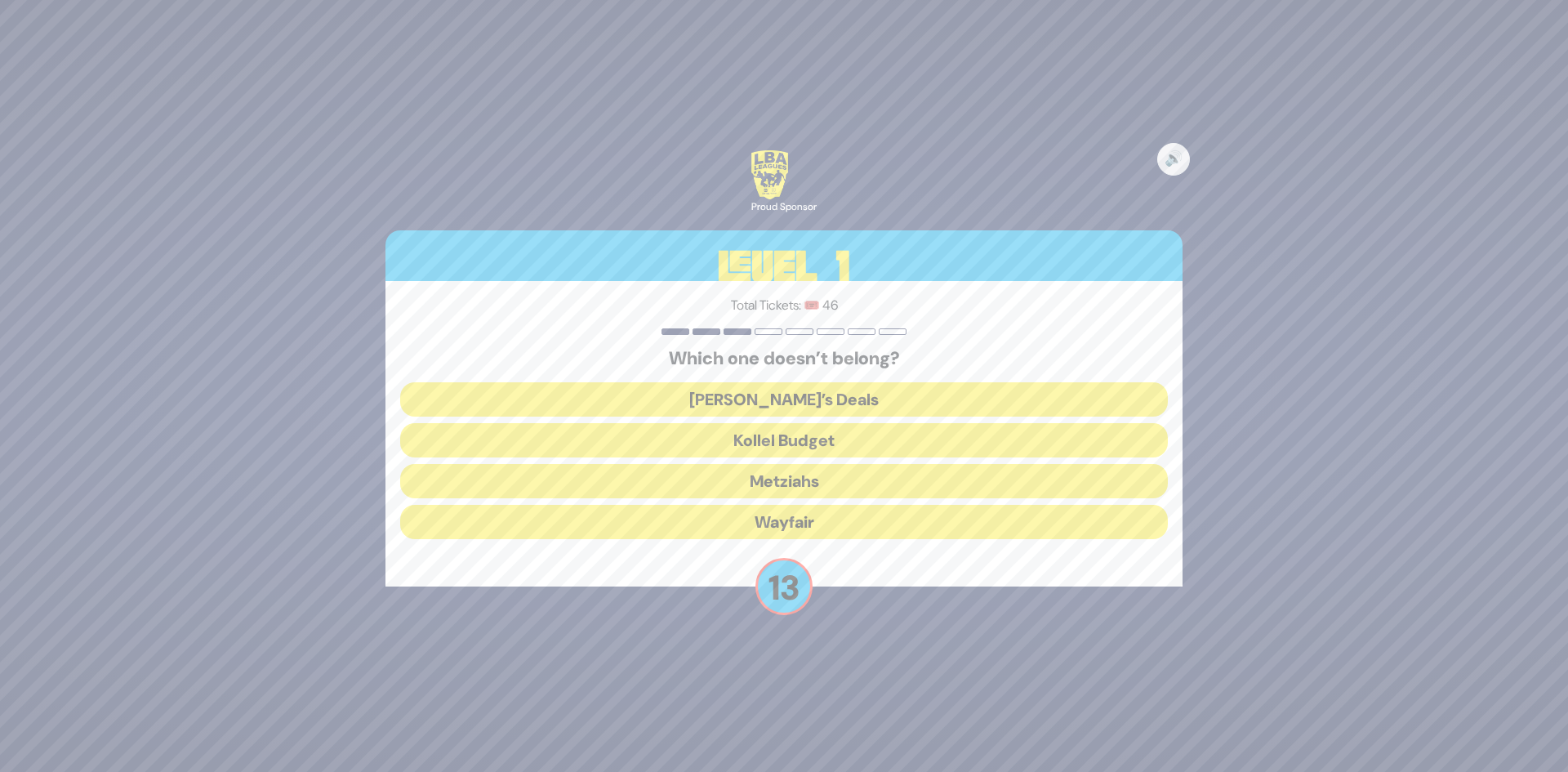
click at [801, 534] on button "Wayfair" at bounding box center [784, 521] width 768 height 34
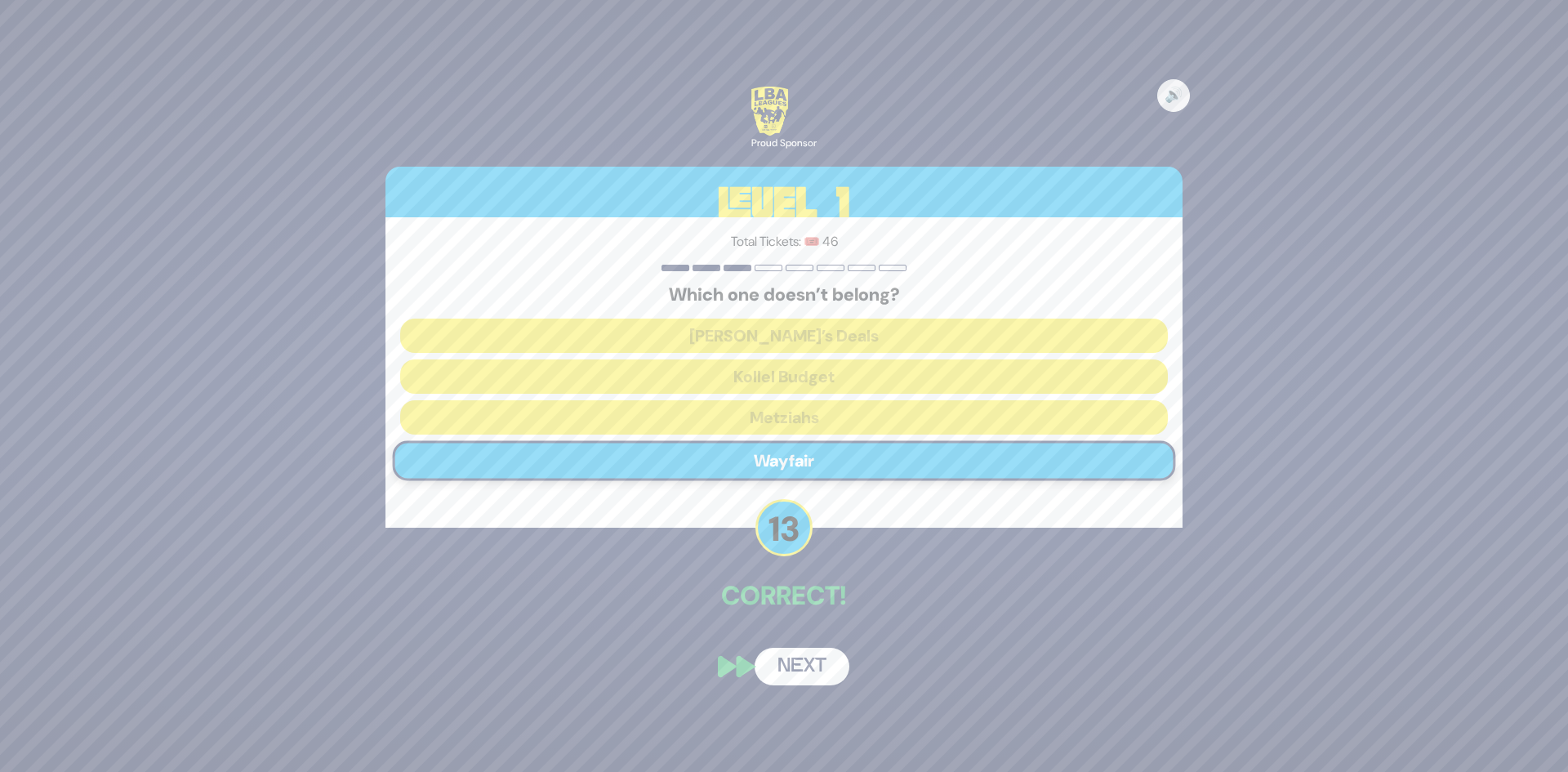
click at [772, 672] on button "Next" at bounding box center [802, 666] width 95 height 38
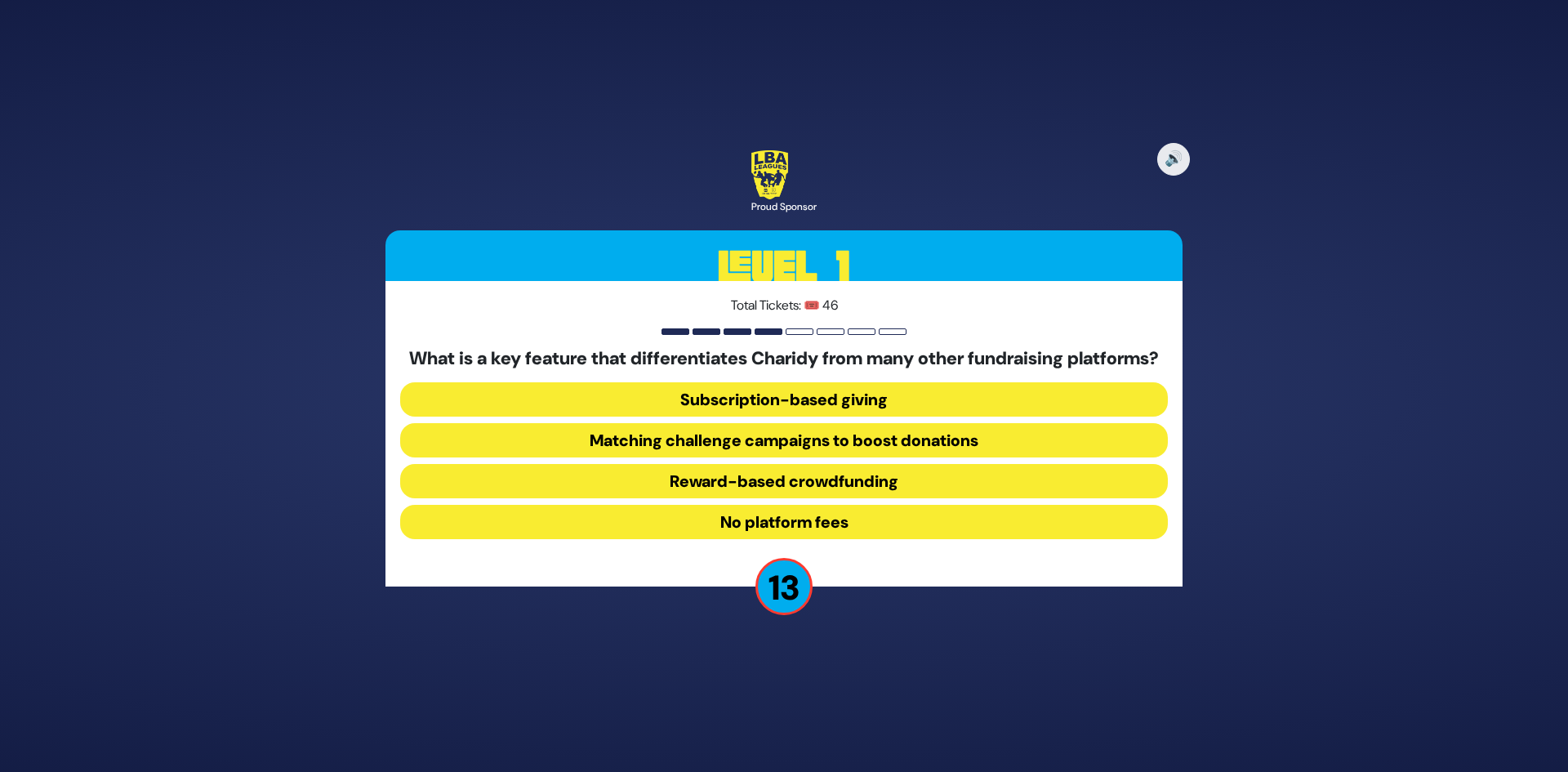
click at [816, 449] on button "Matching challenge campaigns to boost donations" at bounding box center [784, 440] width 768 height 34
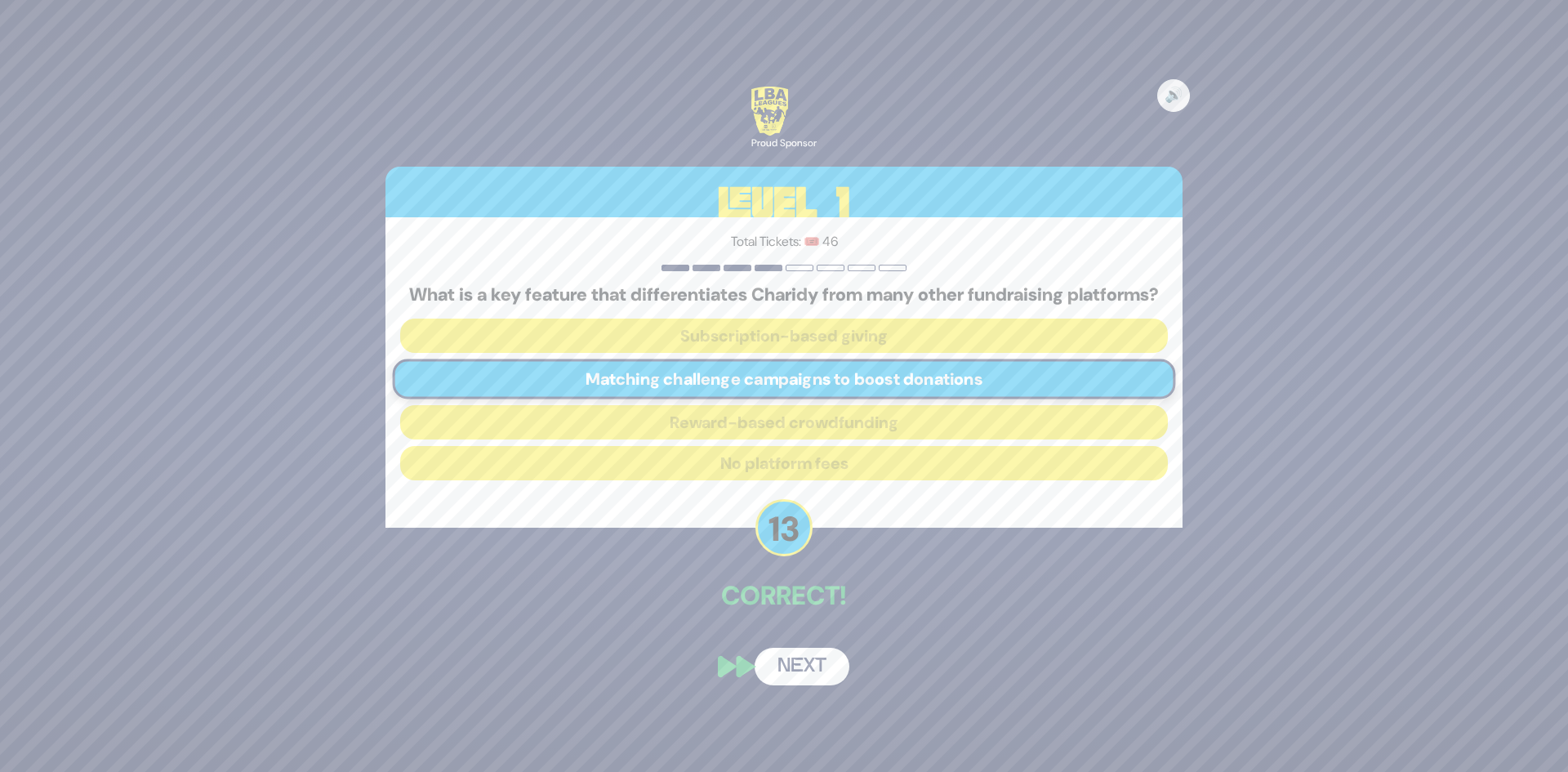
click at [772, 677] on button "Next" at bounding box center [802, 666] width 95 height 38
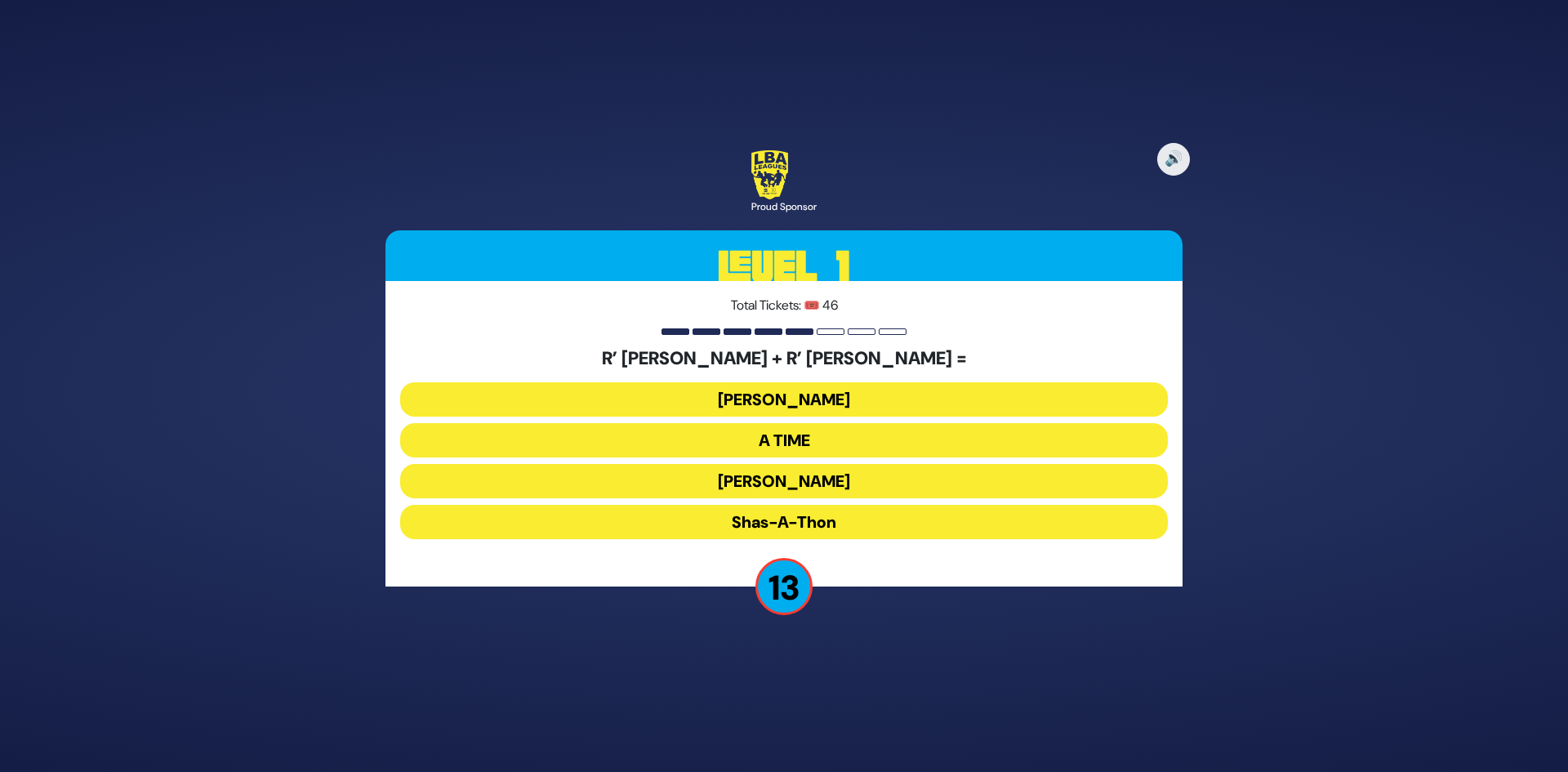
click at [809, 483] on button "[PERSON_NAME]" at bounding box center [784, 481] width 768 height 34
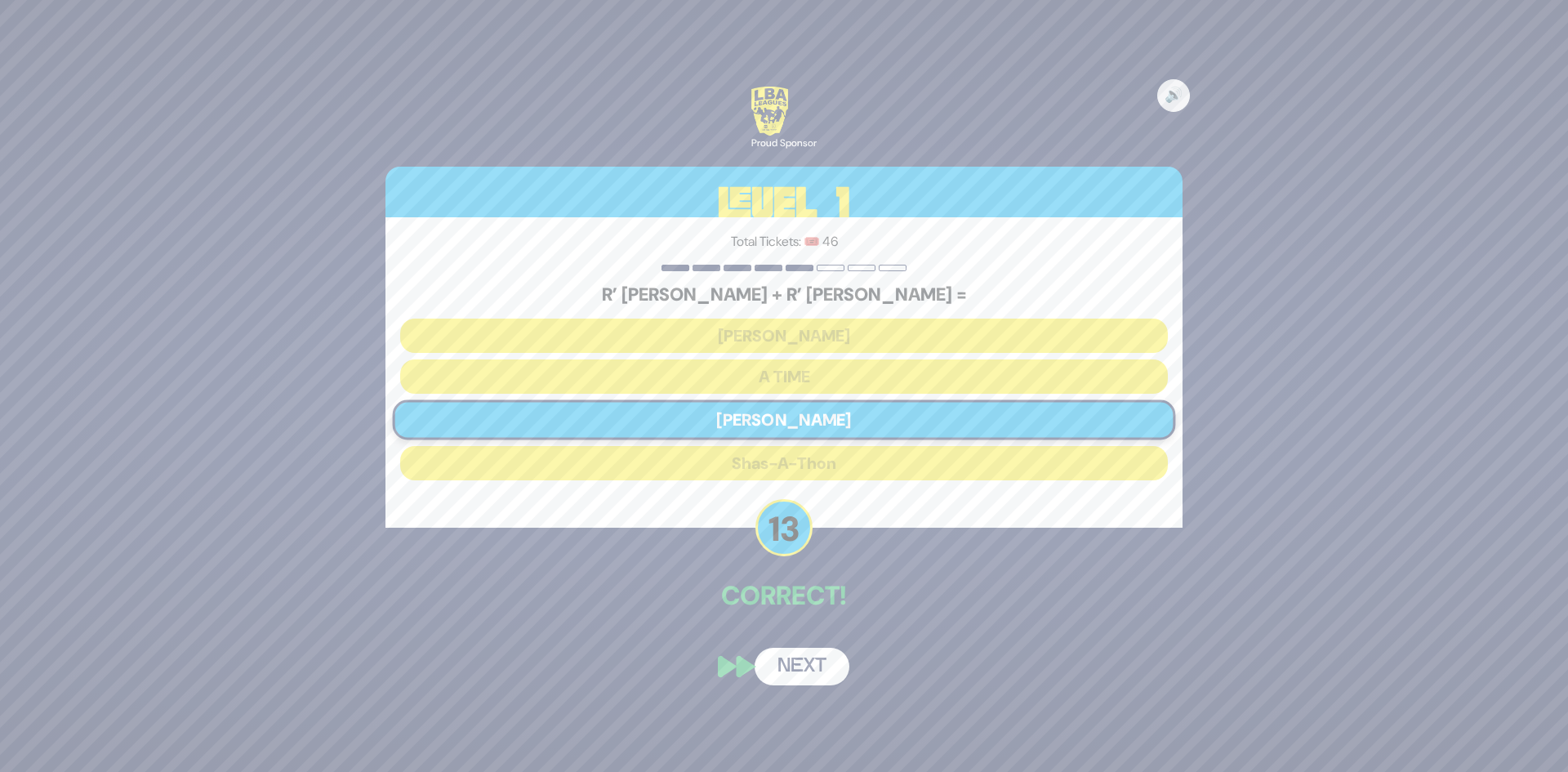
click at [786, 647] on div "🔊 Proud Sponsor Level 1 Total Tickets: 🎟️ 46 R’ [PERSON_NAME] + R’ [PERSON_NAME…" at bounding box center [784, 386] width 837 height 637
click at [776, 678] on button "Next" at bounding box center [802, 666] width 95 height 38
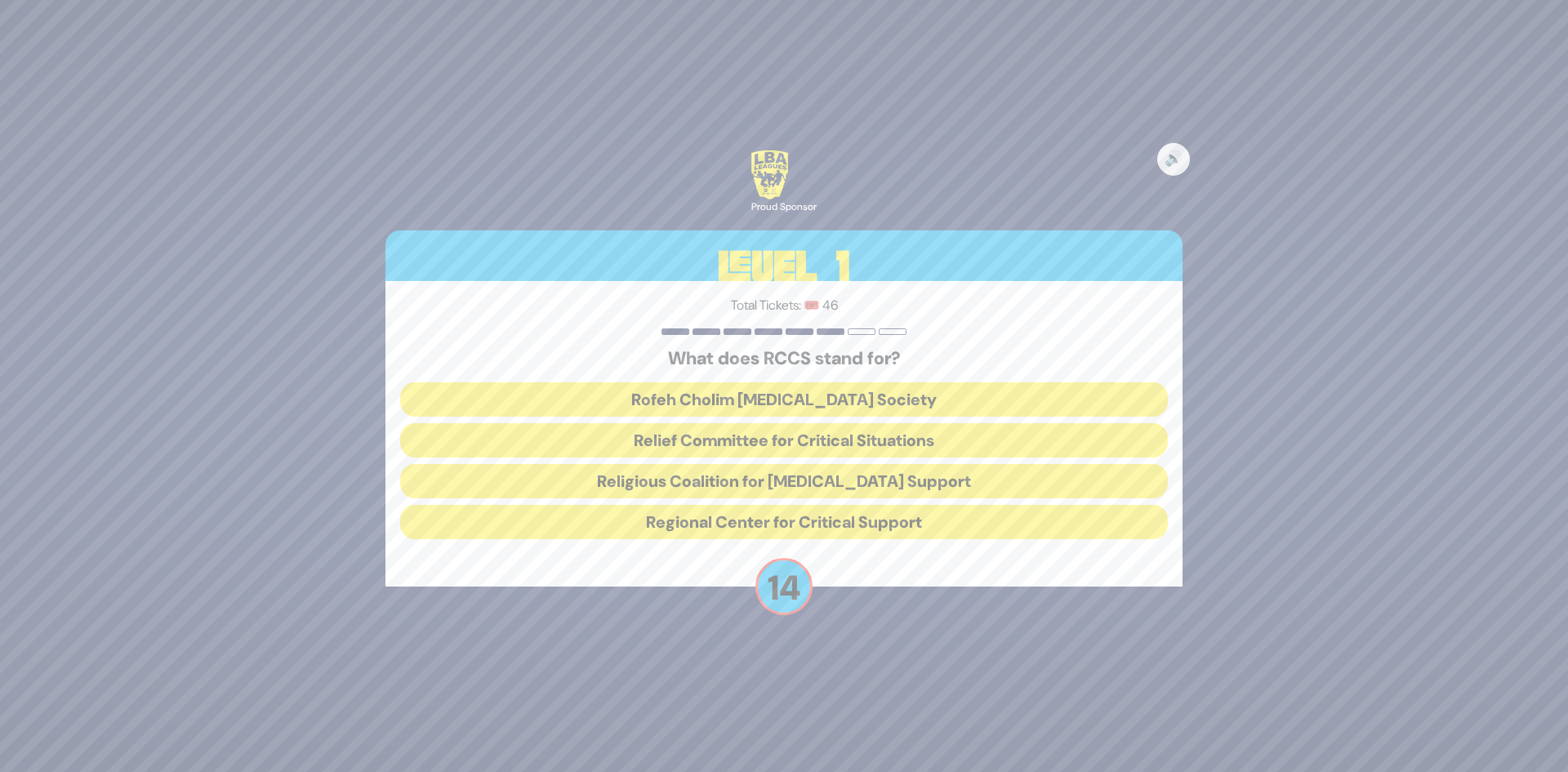
click at [781, 401] on button "Rofeh Cholim [MEDICAL_DATA] Society" at bounding box center [784, 399] width 768 height 34
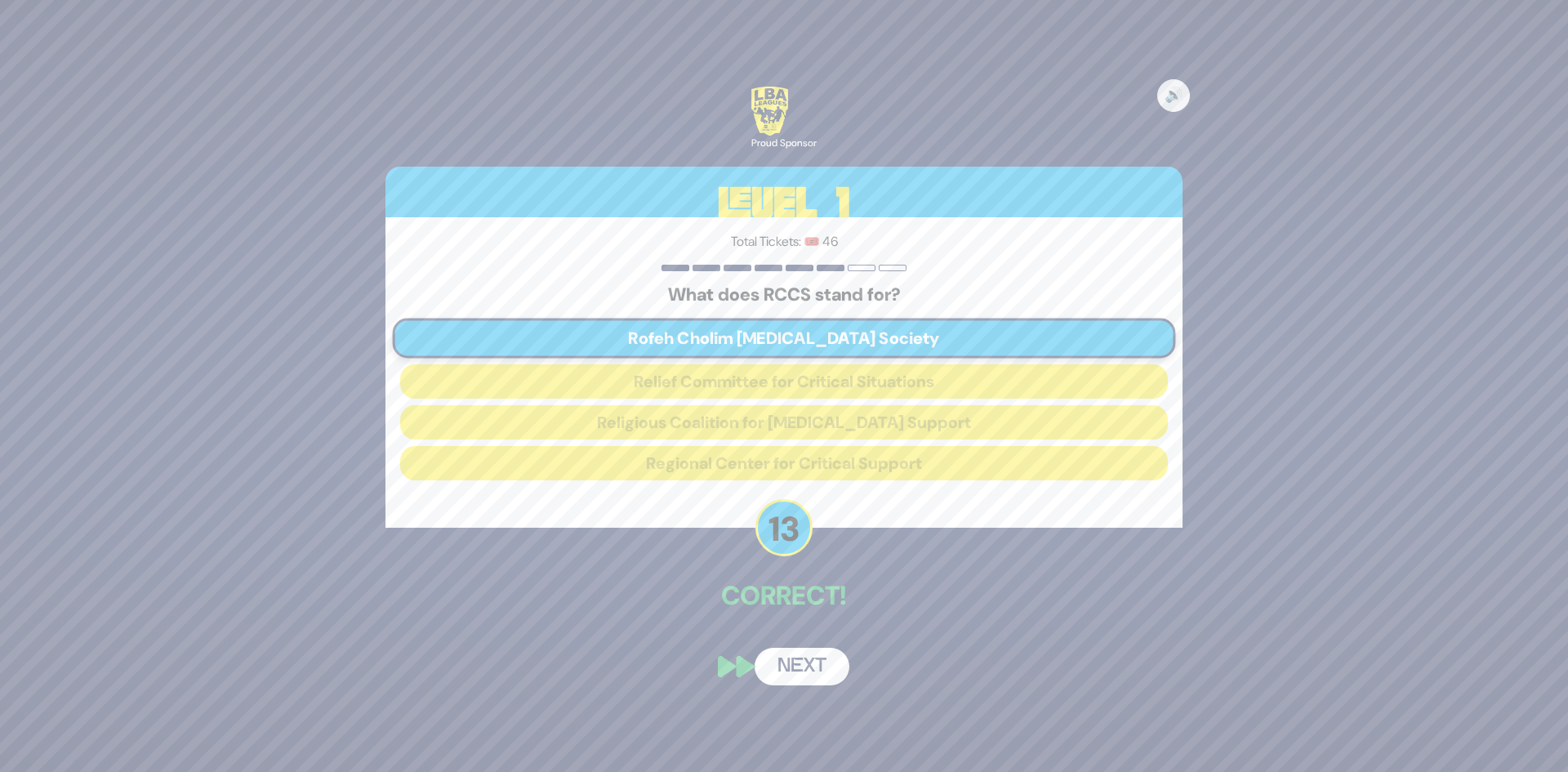
click at [780, 669] on button "Next" at bounding box center [802, 666] width 95 height 38
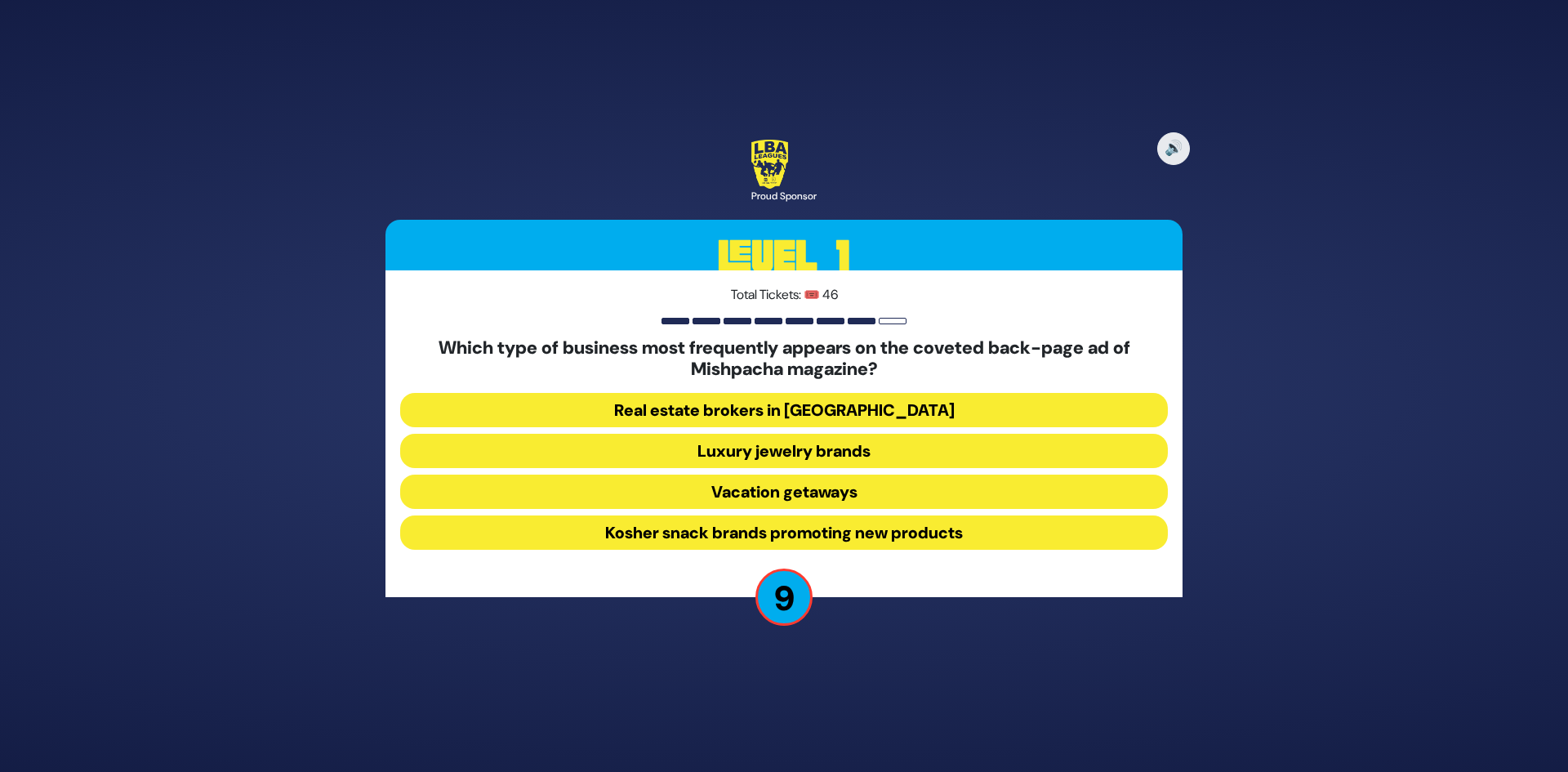
click at [806, 417] on button "Real estate brokers in [GEOGRAPHIC_DATA]" at bounding box center [784, 410] width 768 height 34
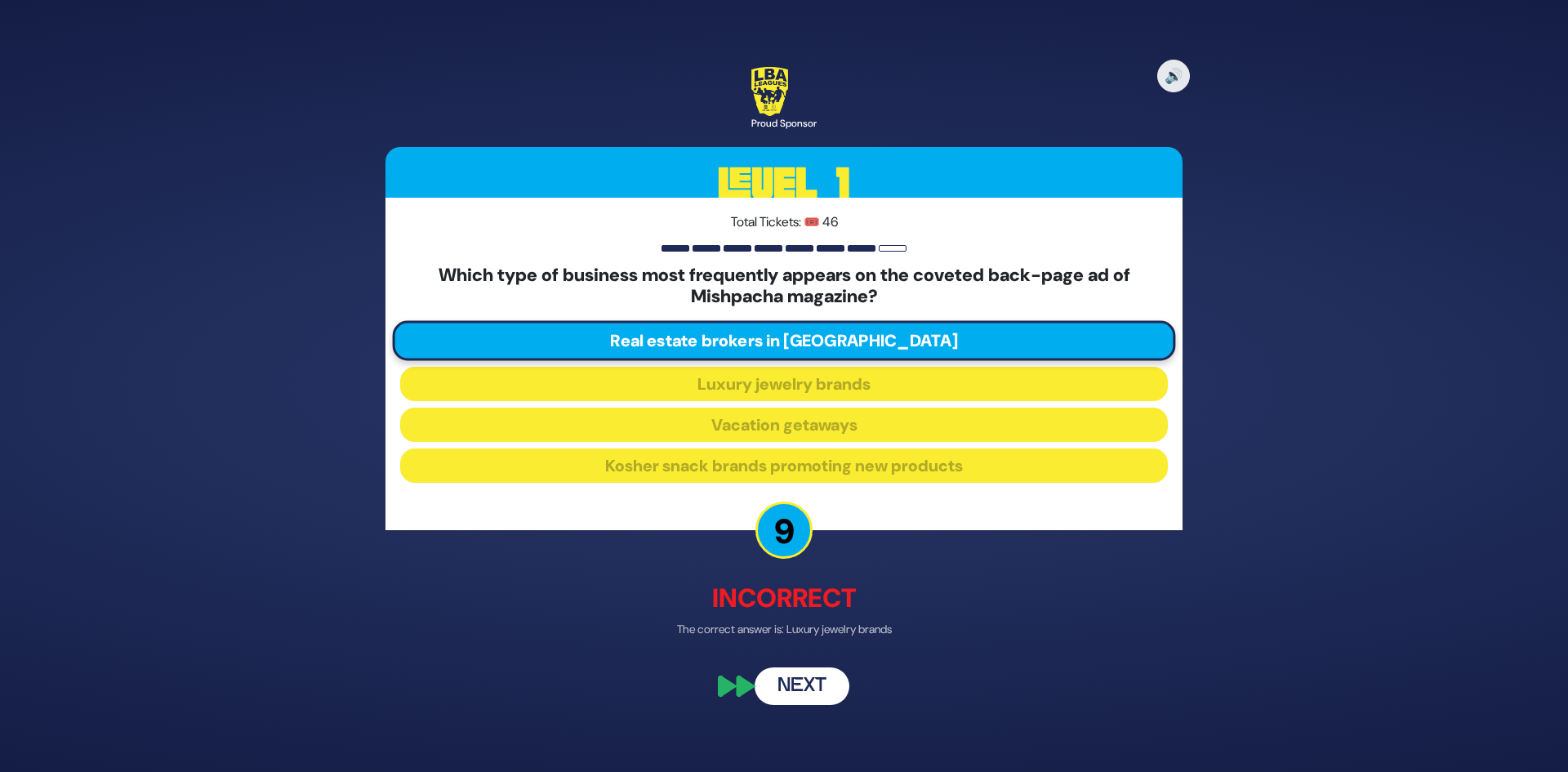
click at [792, 683] on button "Next" at bounding box center [802, 686] width 95 height 38
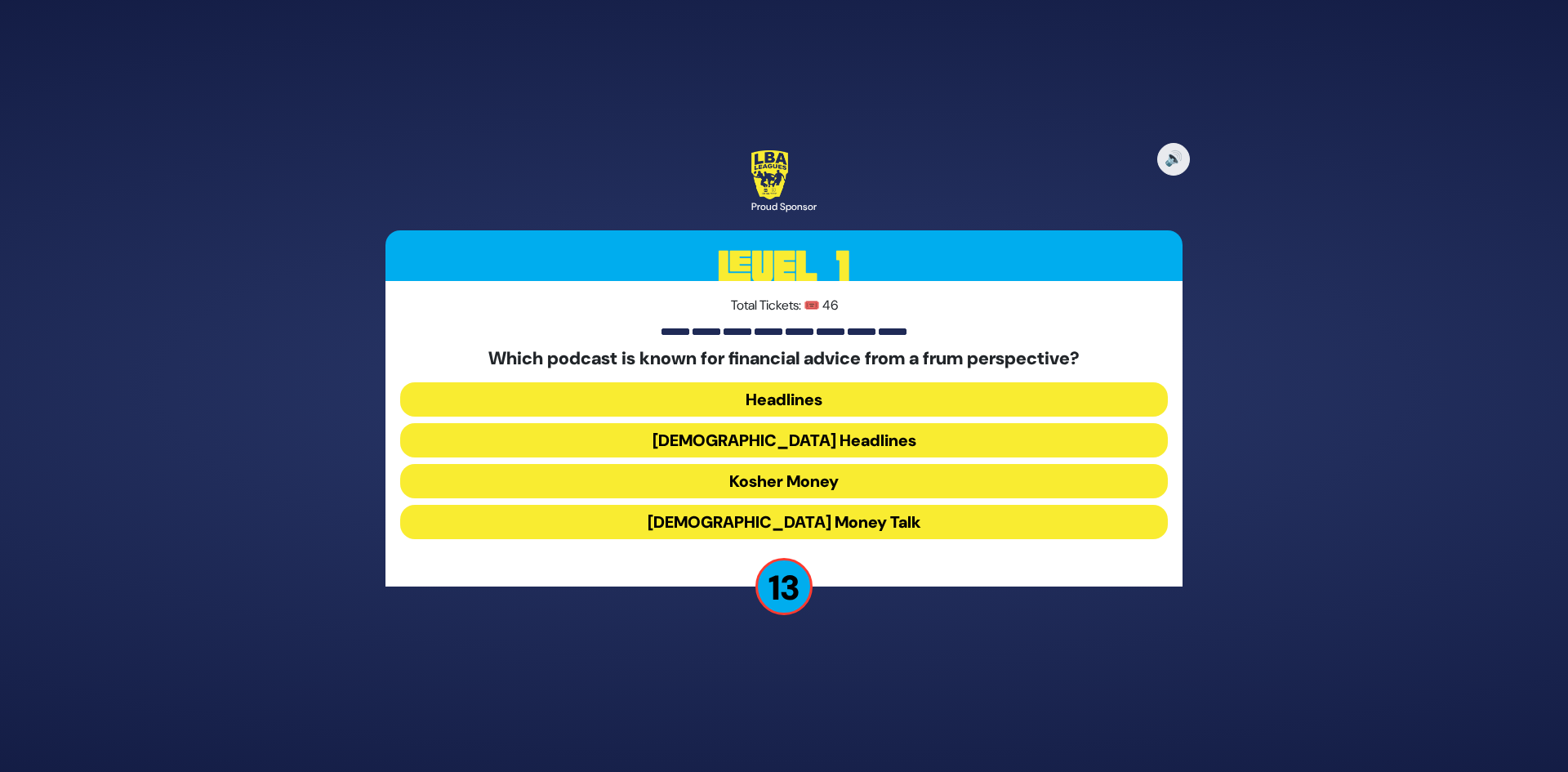
click at [773, 442] on button "[DEMOGRAPHIC_DATA] Headlines" at bounding box center [784, 440] width 768 height 34
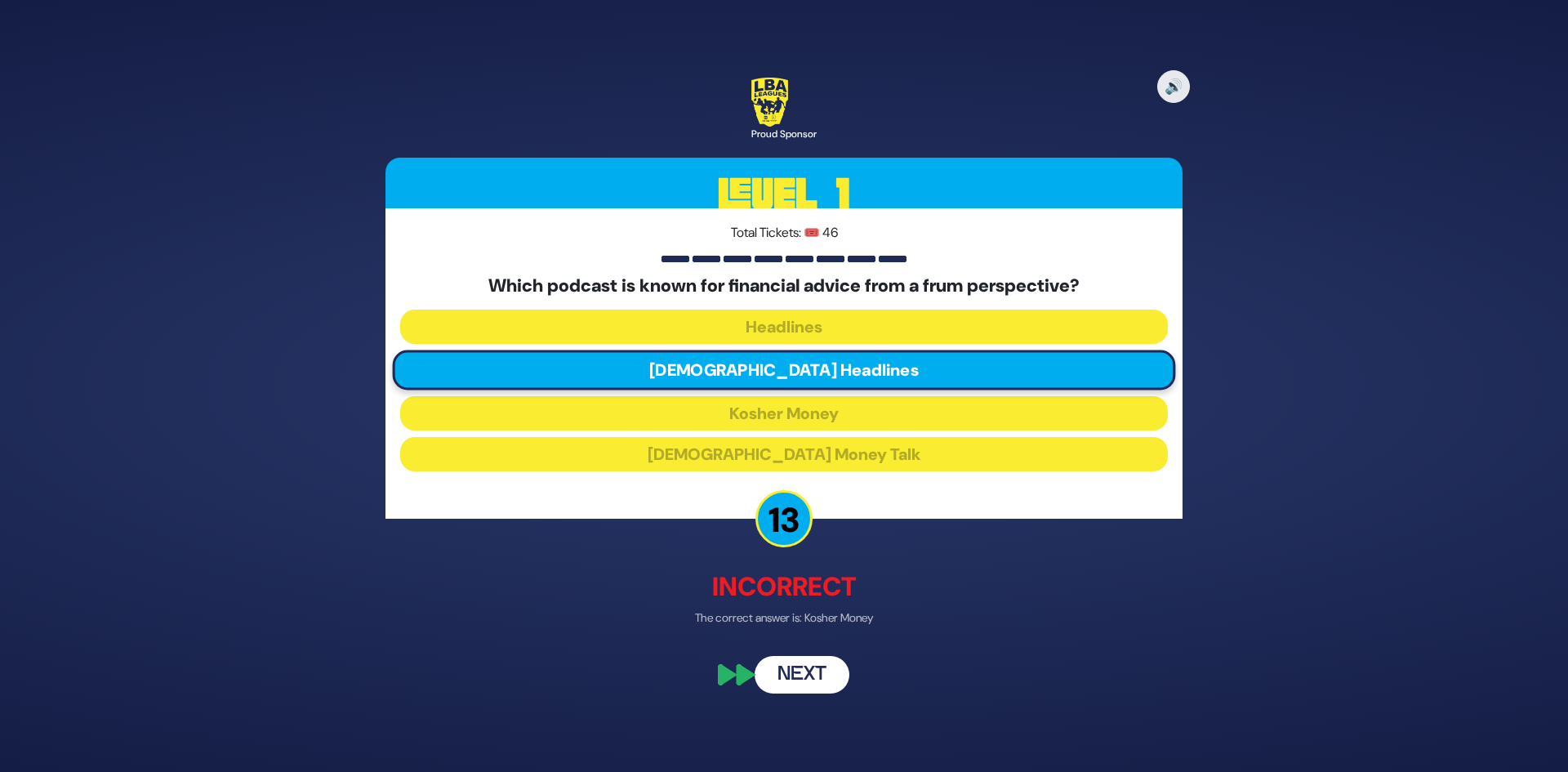
click at [800, 669] on button "Next" at bounding box center [802, 675] width 95 height 38
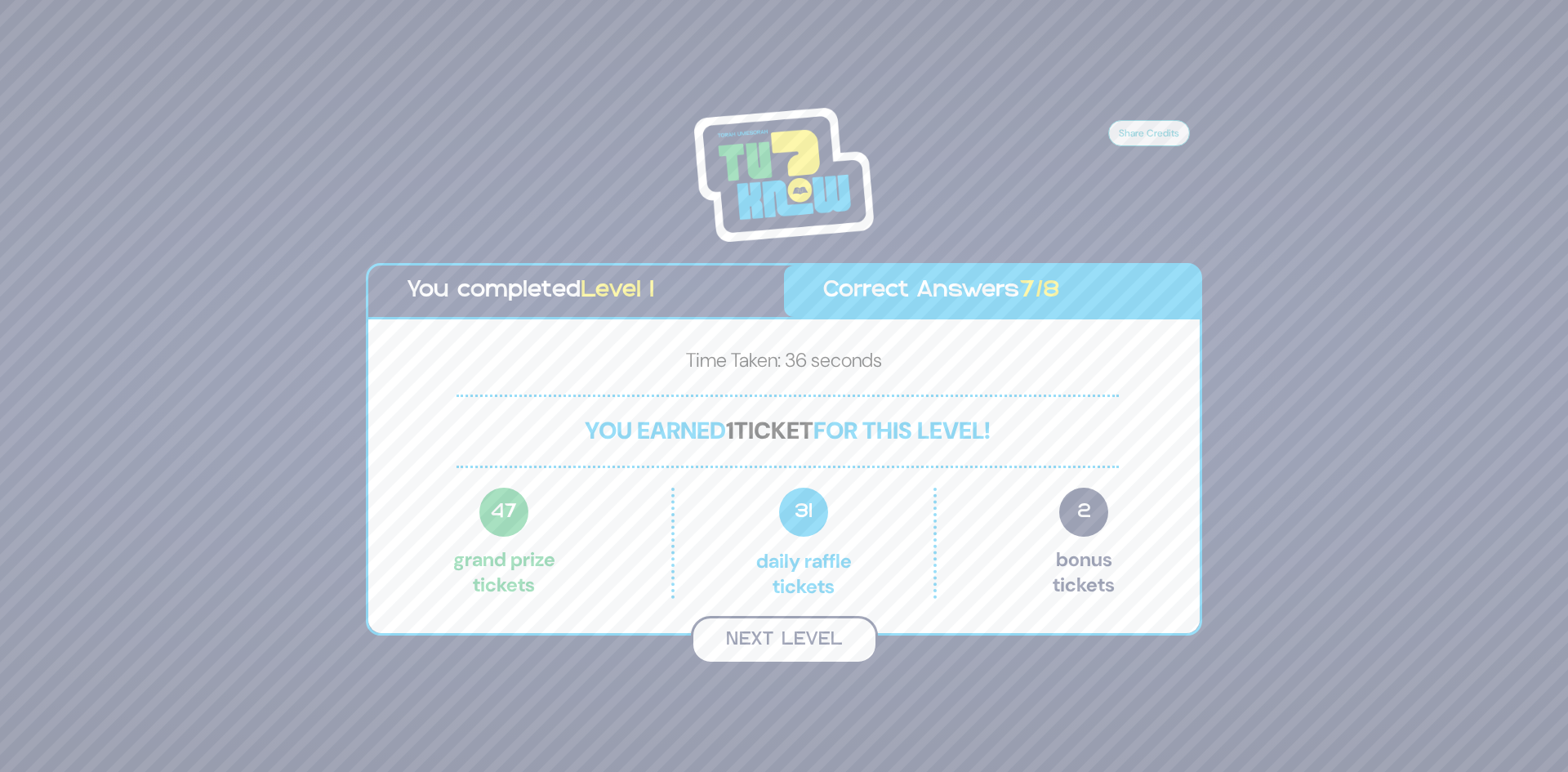
click at [811, 628] on button "Next Level" at bounding box center [785, 640] width 187 height 49
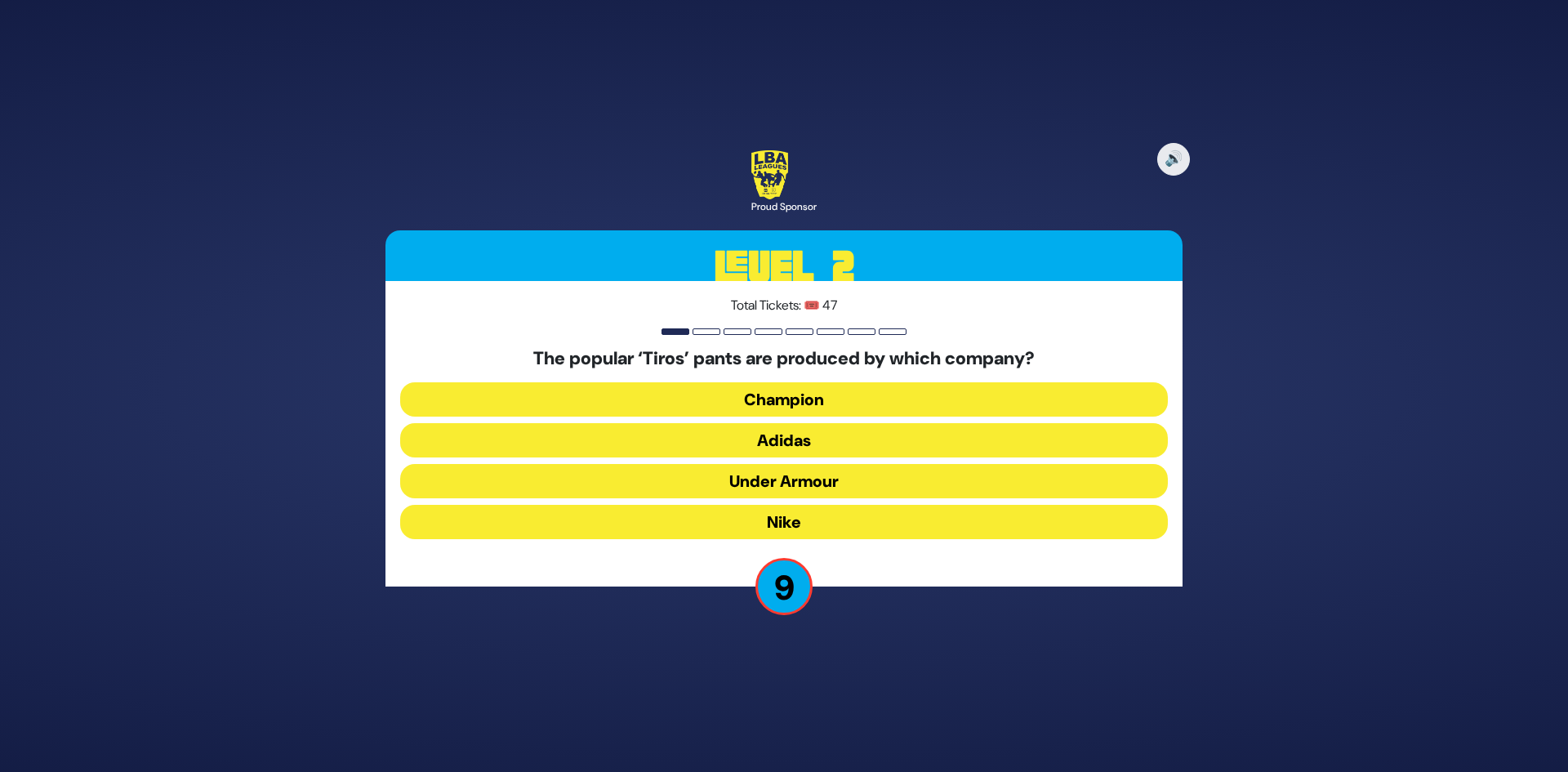
click at [809, 447] on button "Adidas" at bounding box center [784, 440] width 768 height 34
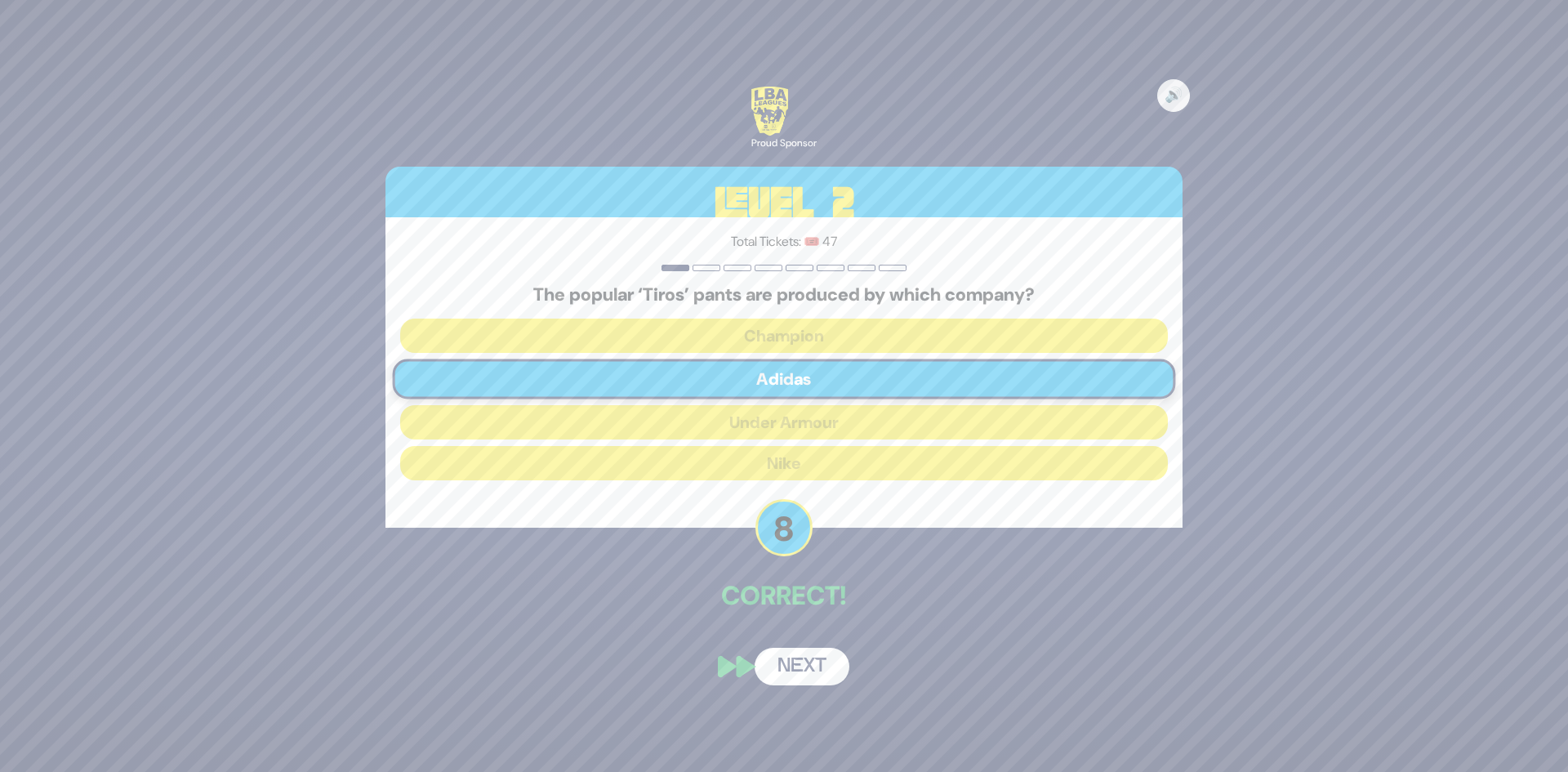
click at [787, 668] on button "Next" at bounding box center [802, 666] width 95 height 38
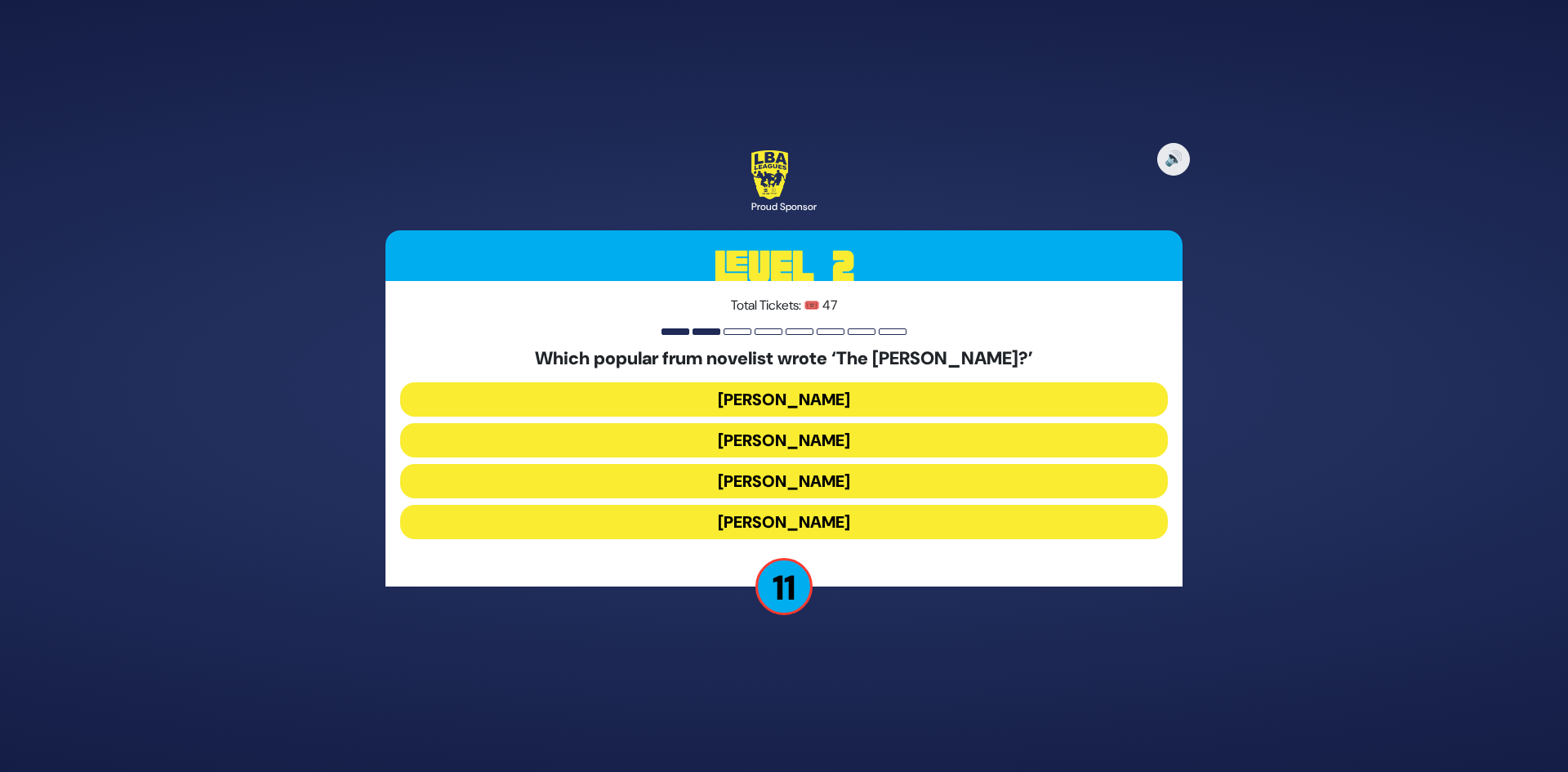
click at [783, 479] on button "[PERSON_NAME]" at bounding box center [784, 481] width 768 height 34
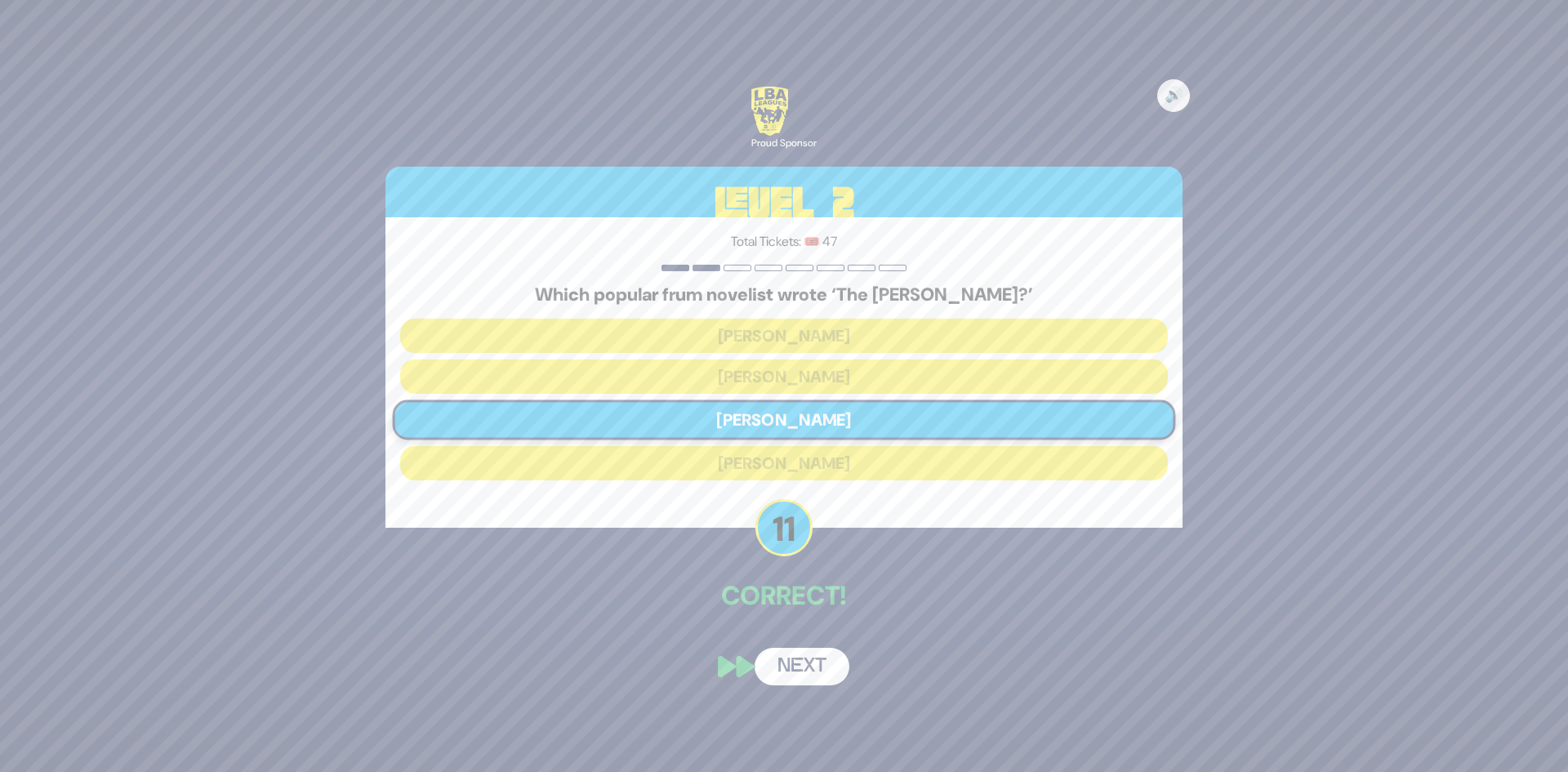
click at [782, 658] on button "Next" at bounding box center [802, 666] width 95 height 38
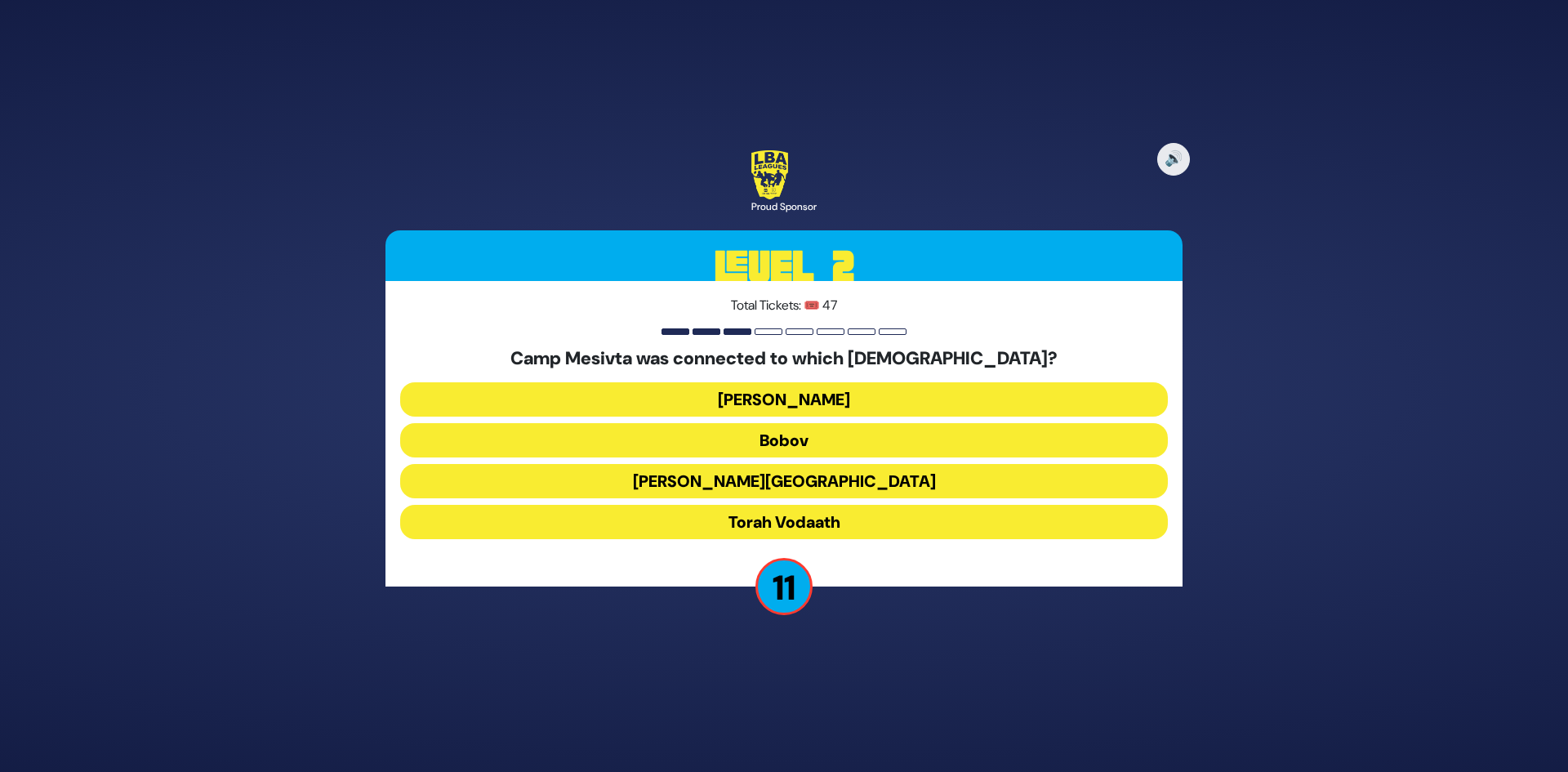
click at [858, 478] on button "[PERSON_NAME][GEOGRAPHIC_DATA]" at bounding box center [784, 481] width 768 height 34
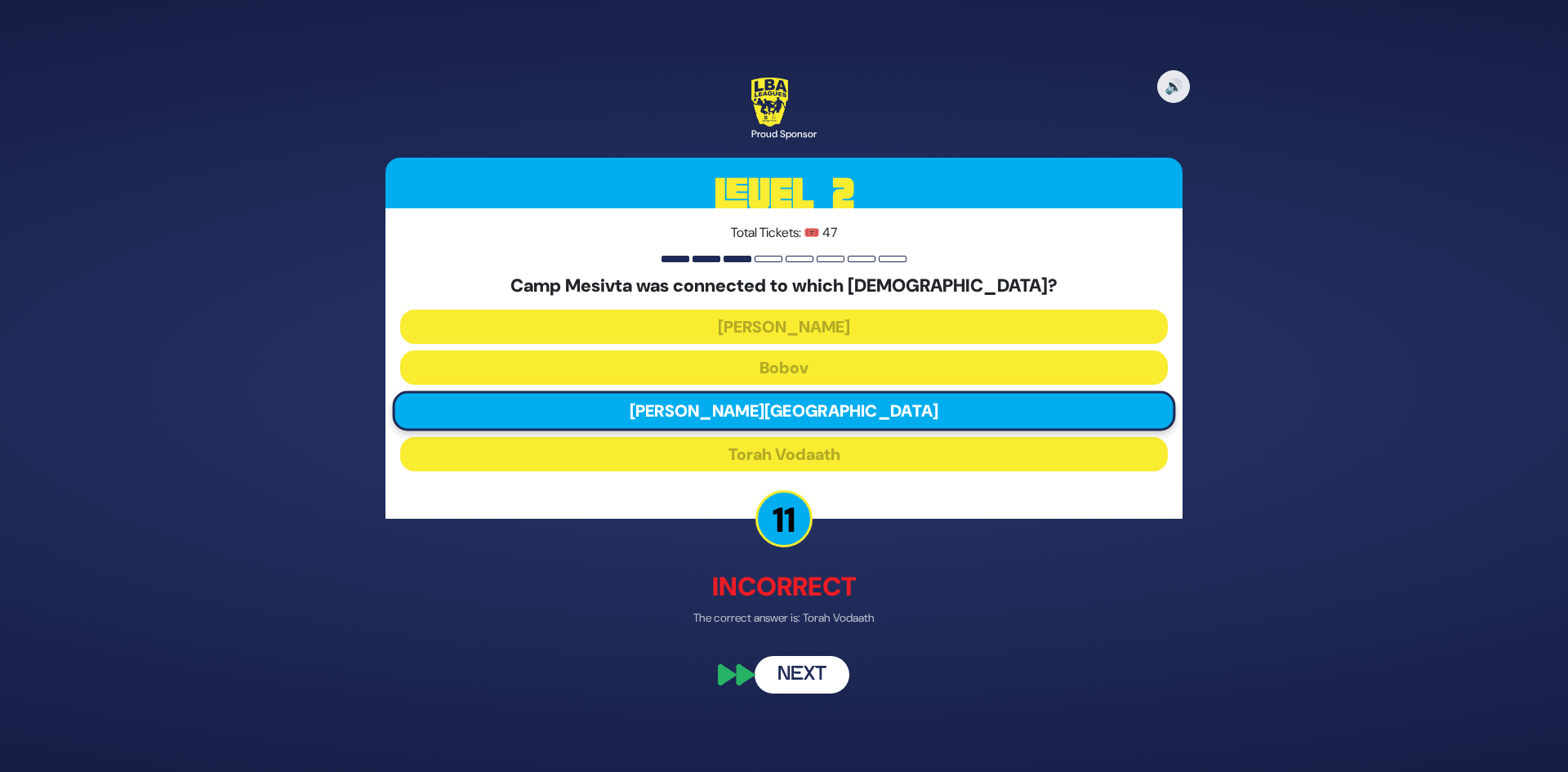
click at [807, 678] on button "Next" at bounding box center [802, 675] width 95 height 38
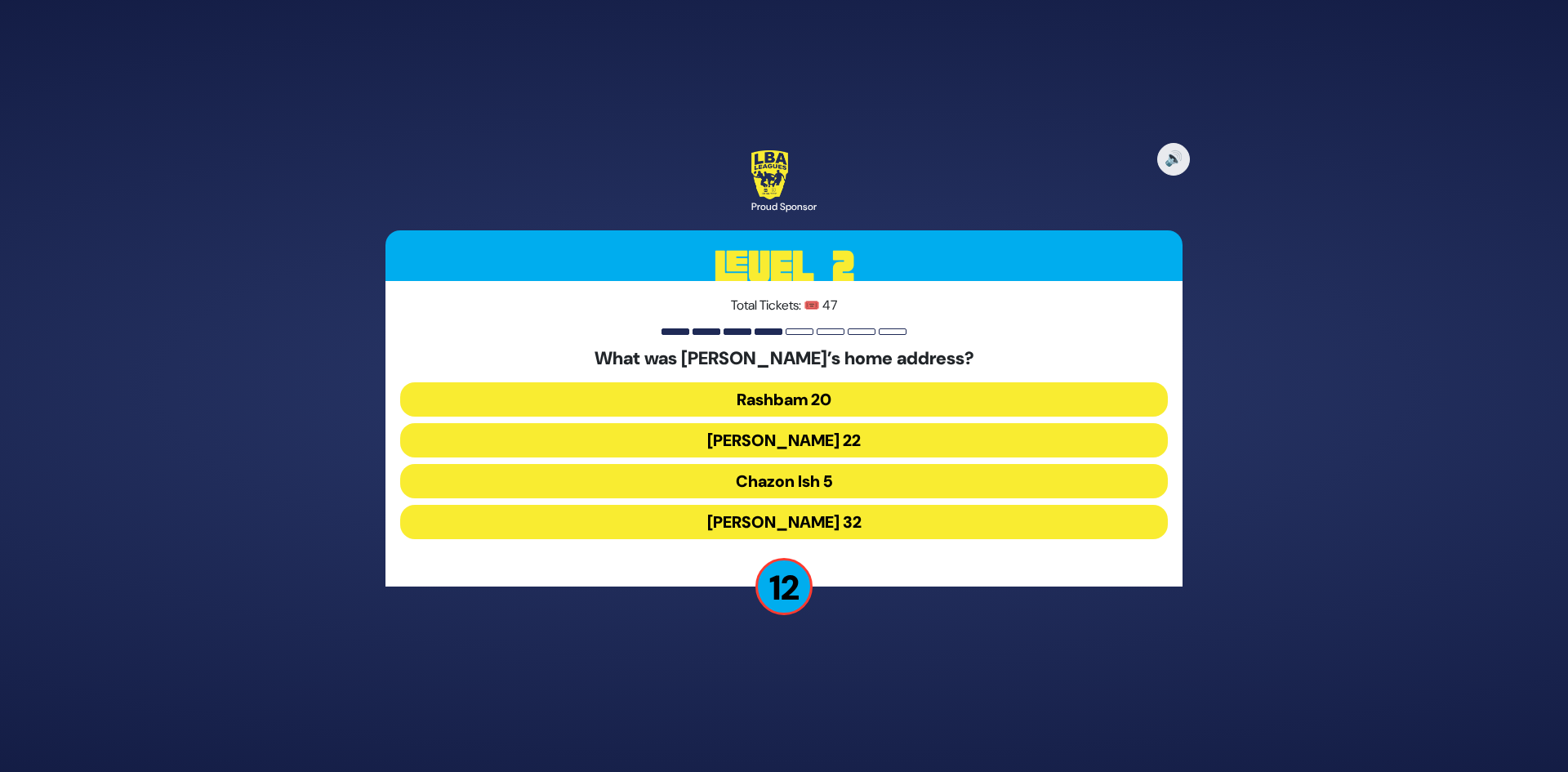
click at [841, 491] on button "Chazon Ish 5" at bounding box center [784, 481] width 768 height 34
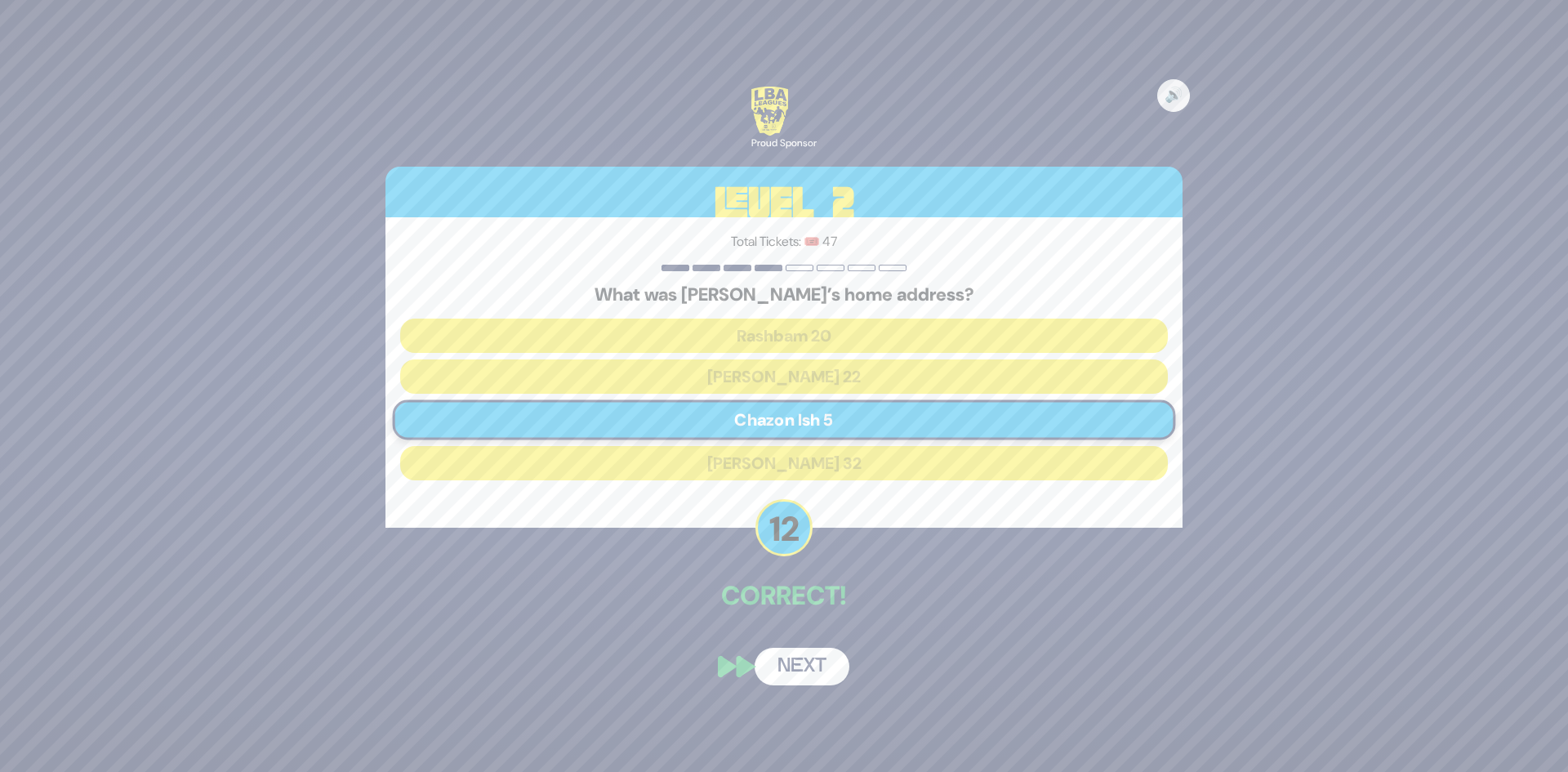
click at [814, 678] on button "Next" at bounding box center [802, 666] width 95 height 38
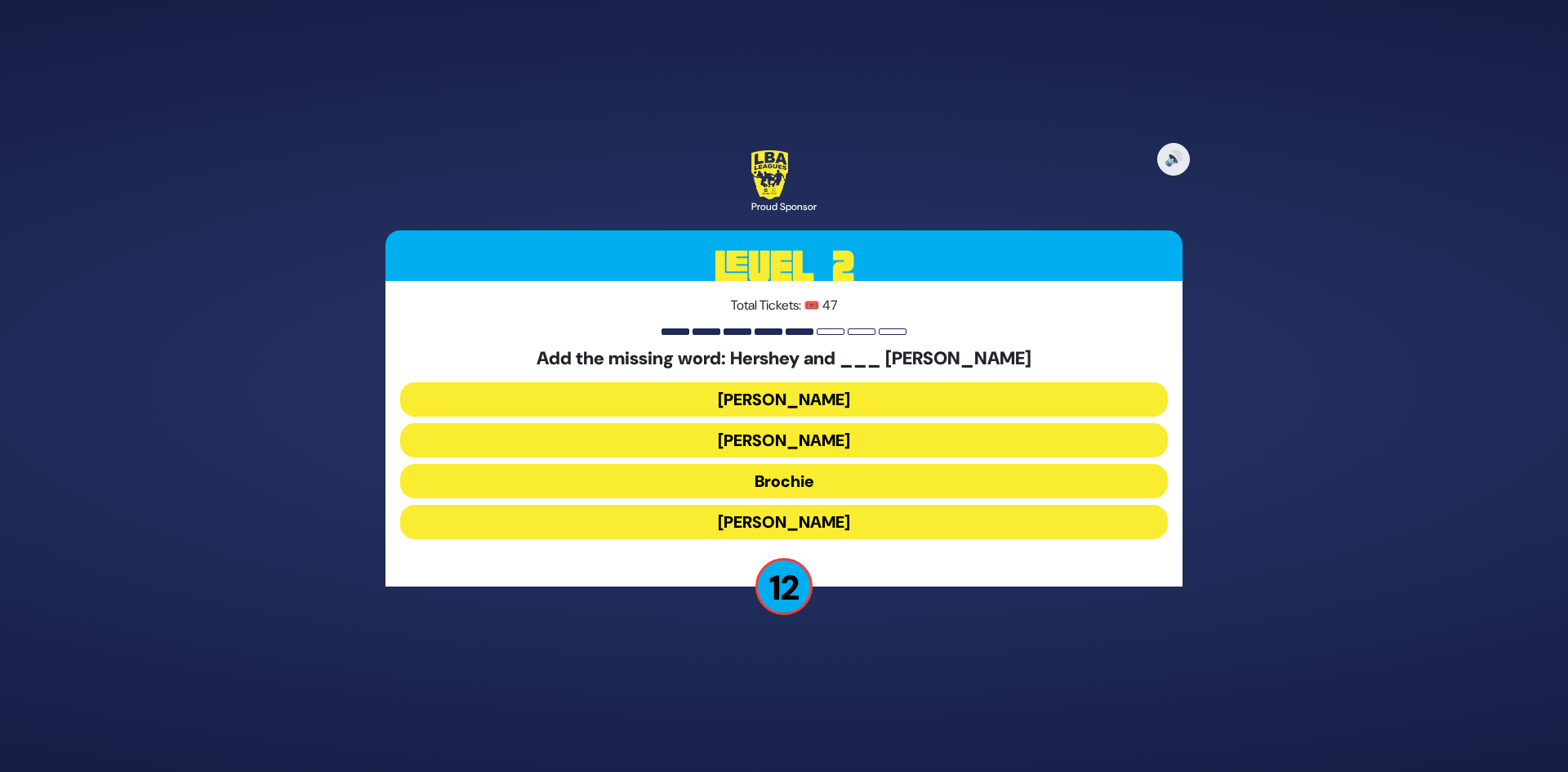
click at [843, 401] on button "[PERSON_NAME]" at bounding box center [784, 399] width 768 height 34
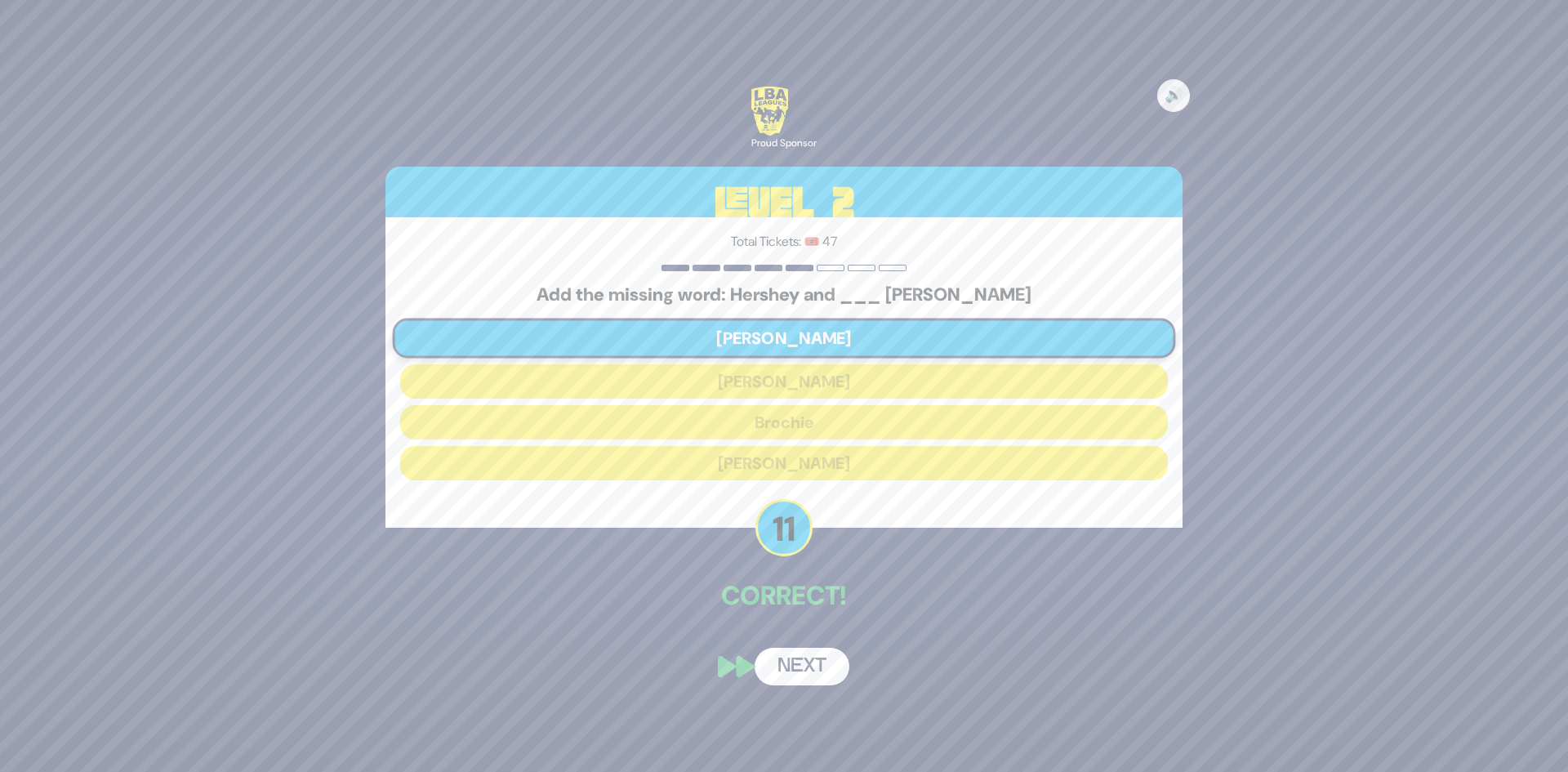
click at [817, 690] on div "🔊 Proud Sponsor Level 2 Total Tickets: 🎟️ 47 Add the missing word: Hershey and …" at bounding box center [784, 386] width 837 height 637
click at [832, 650] on button "Next" at bounding box center [802, 666] width 95 height 38
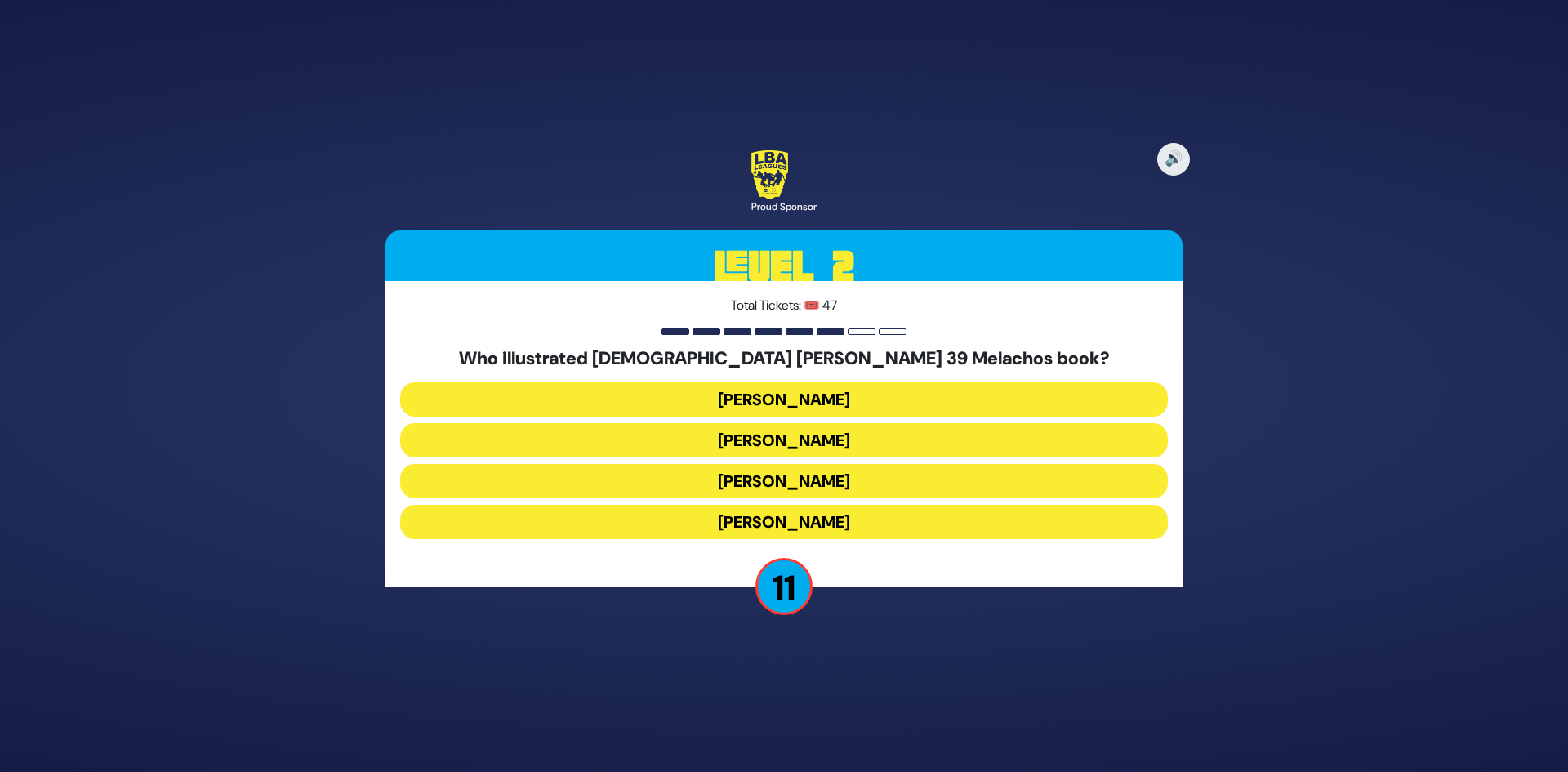
click at [838, 526] on button "[PERSON_NAME]" at bounding box center [784, 521] width 768 height 34
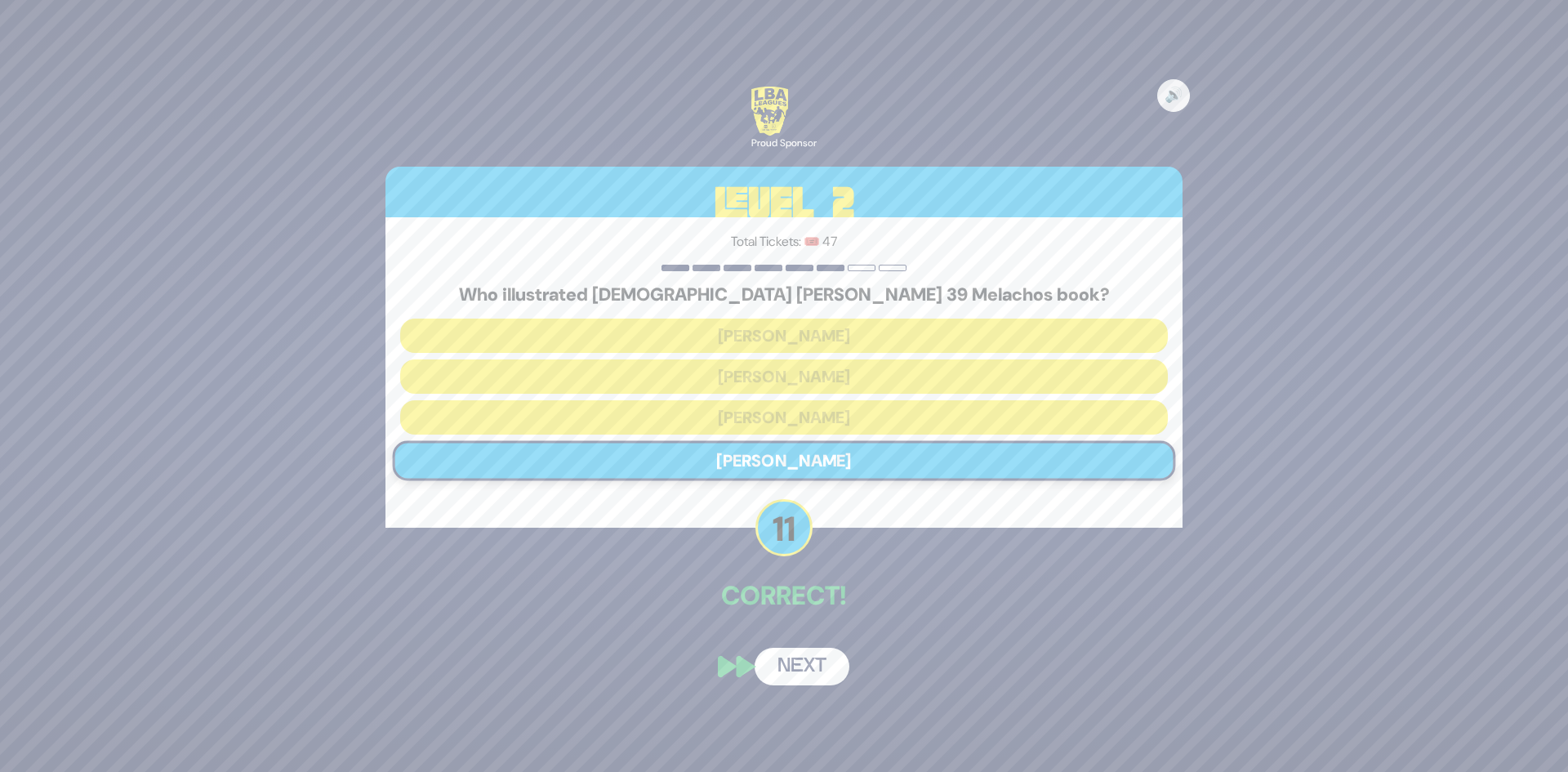
drag, startPoint x: 807, startPoint y: 642, endPoint x: 806, endPoint y: 660, distance: 18.0
click at [804, 649] on div "🔊 Proud Sponsor Level 2 Total Tickets: 🎟️ 47 Who illustrated [PERSON_NAME] 39 M…" at bounding box center [784, 386] width 837 height 637
click at [797, 672] on button "Next" at bounding box center [802, 666] width 95 height 38
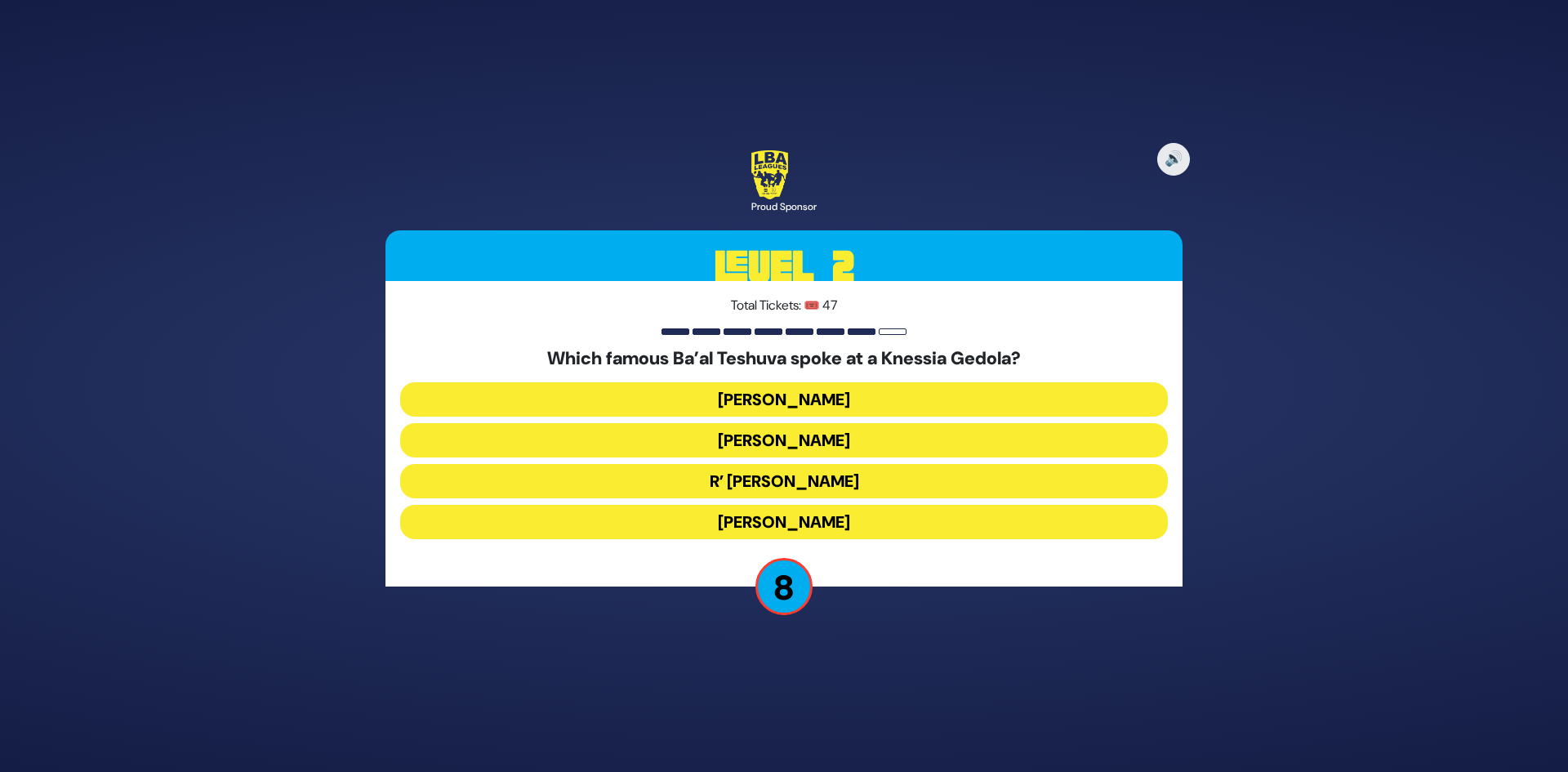
click at [848, 490] on button "R’ [PERSON_NAME]" at bounding box center [784, 481] width 768 height 34
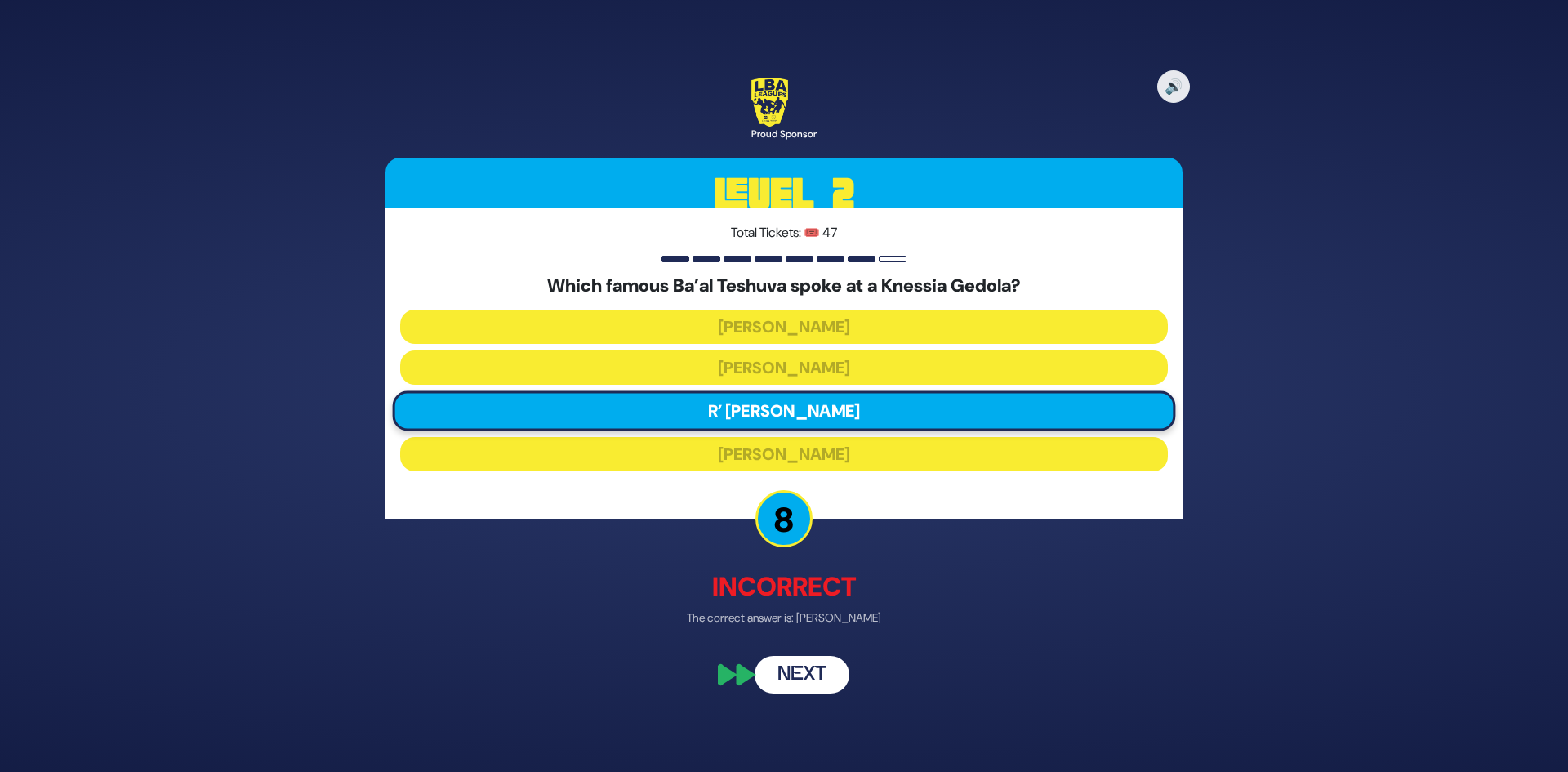
click at [812, 675] on button "Next" at bounding box center [802, 675] width 95 height 38
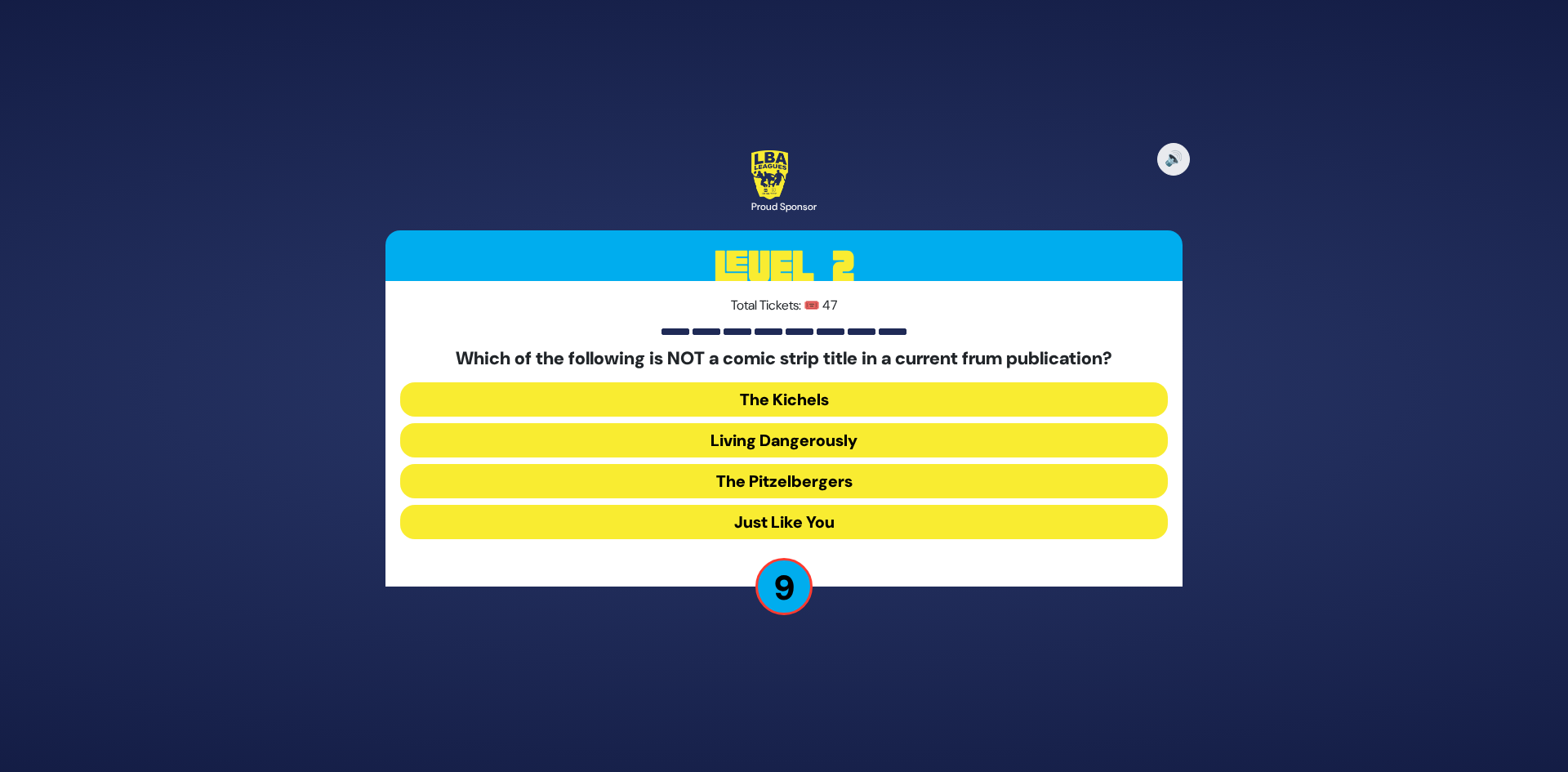
click at [822, 446] on button "Living Dangerously" at bounding box center [784, 440] width 768 height 34
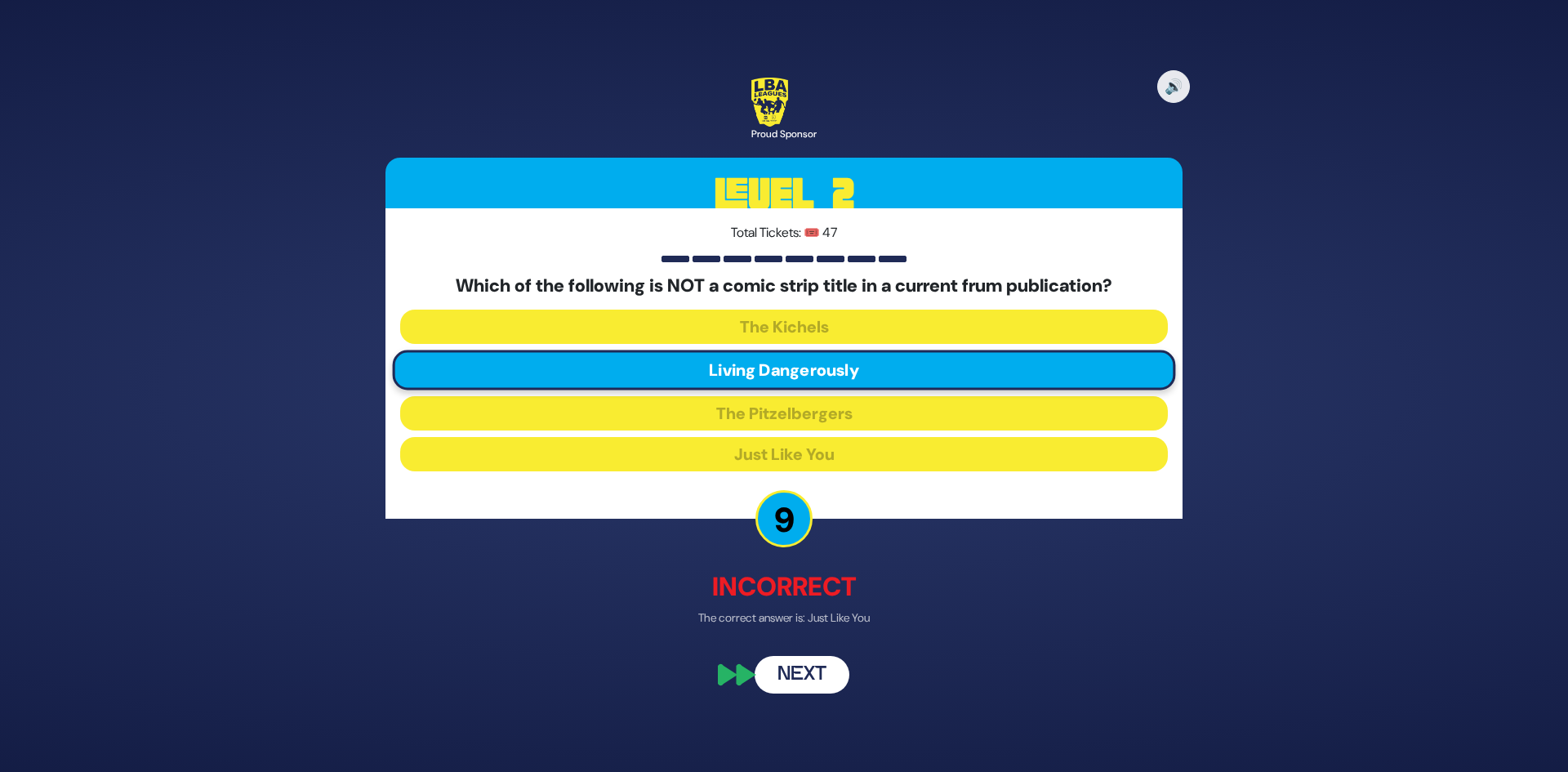
click at [802, 673] on button "Next" at bounding box center [802, 675] width 95 height 38
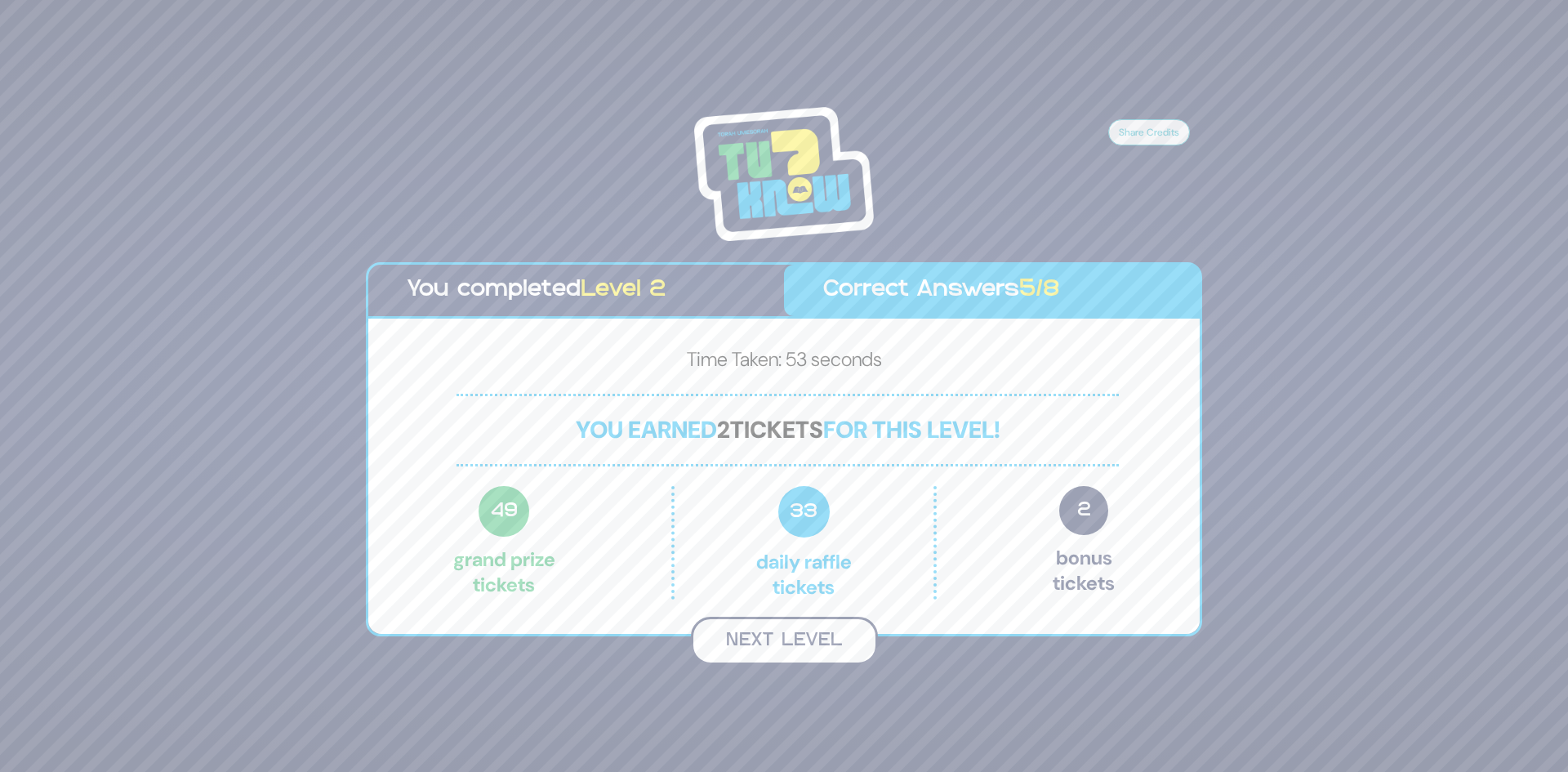
click at [817, 621] on button "Next Level" at bounding box center [785, 641] width 187 height 49
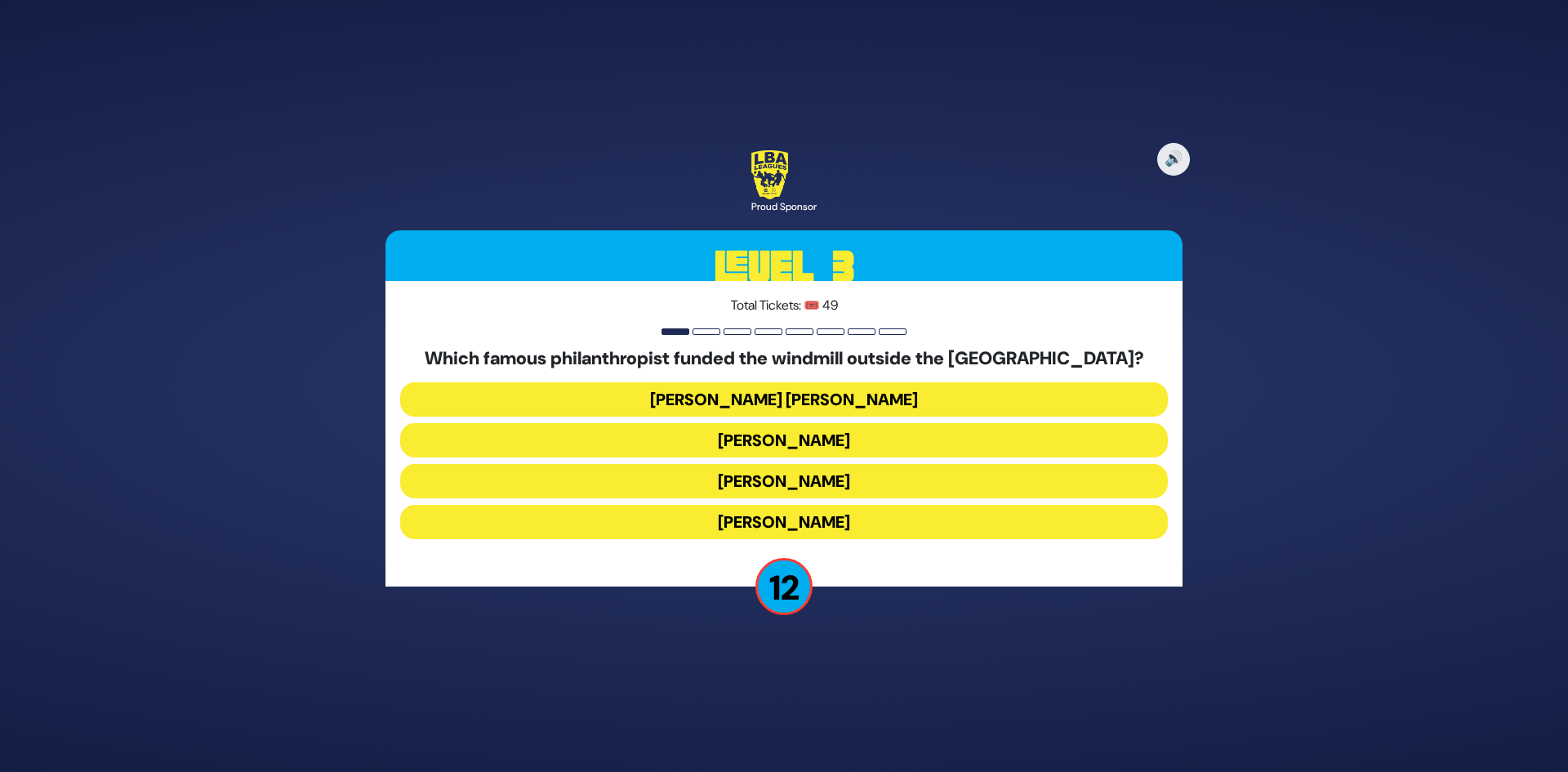
click at [884, 391] on button "[PERSON_NAME] [PERSON_NAME]" at bounding box center [784, 399] width 768 height 34
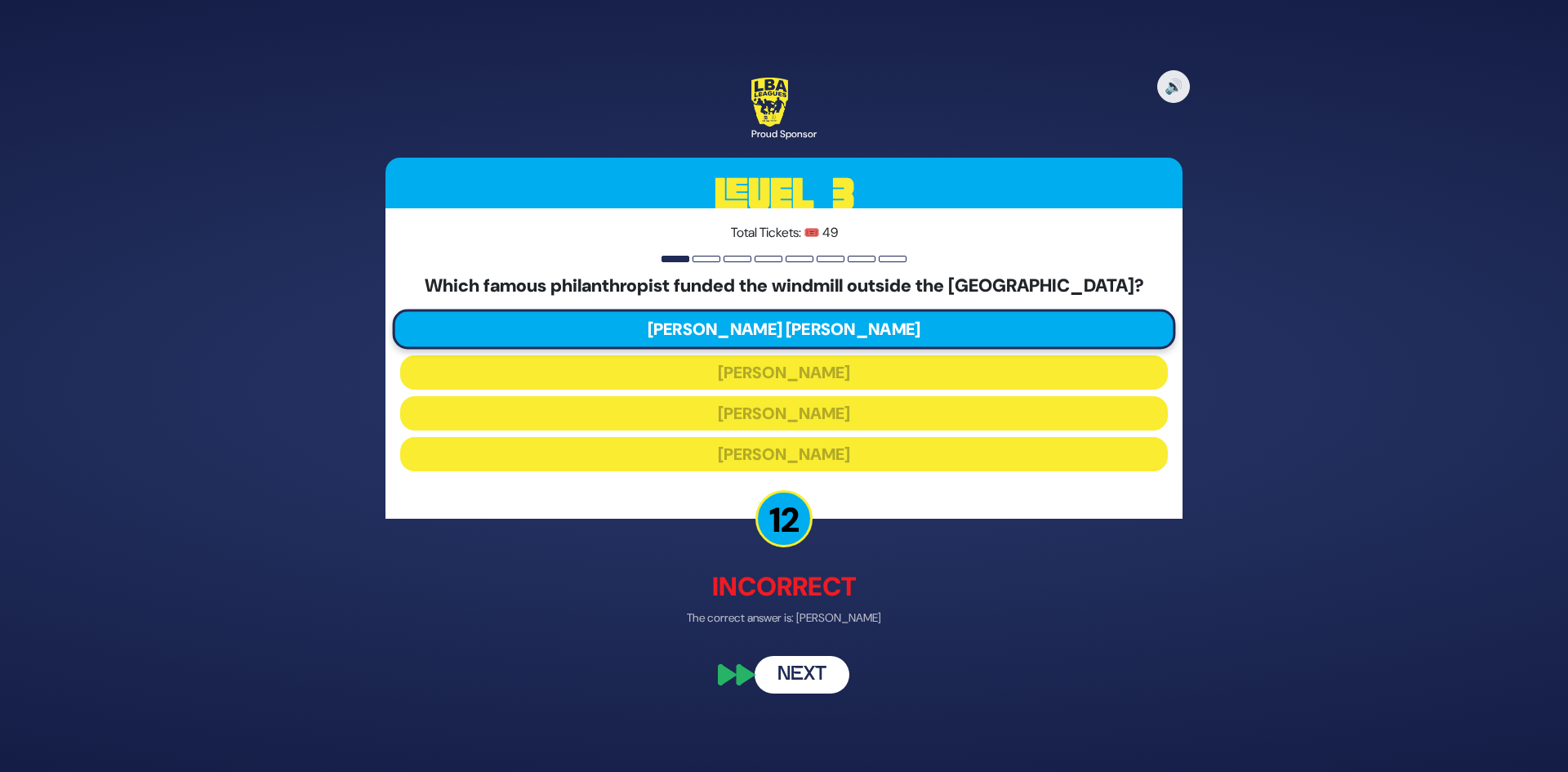
click at [817, 671] on button "Next" at bounding box center [802, 675] width 95 height 38
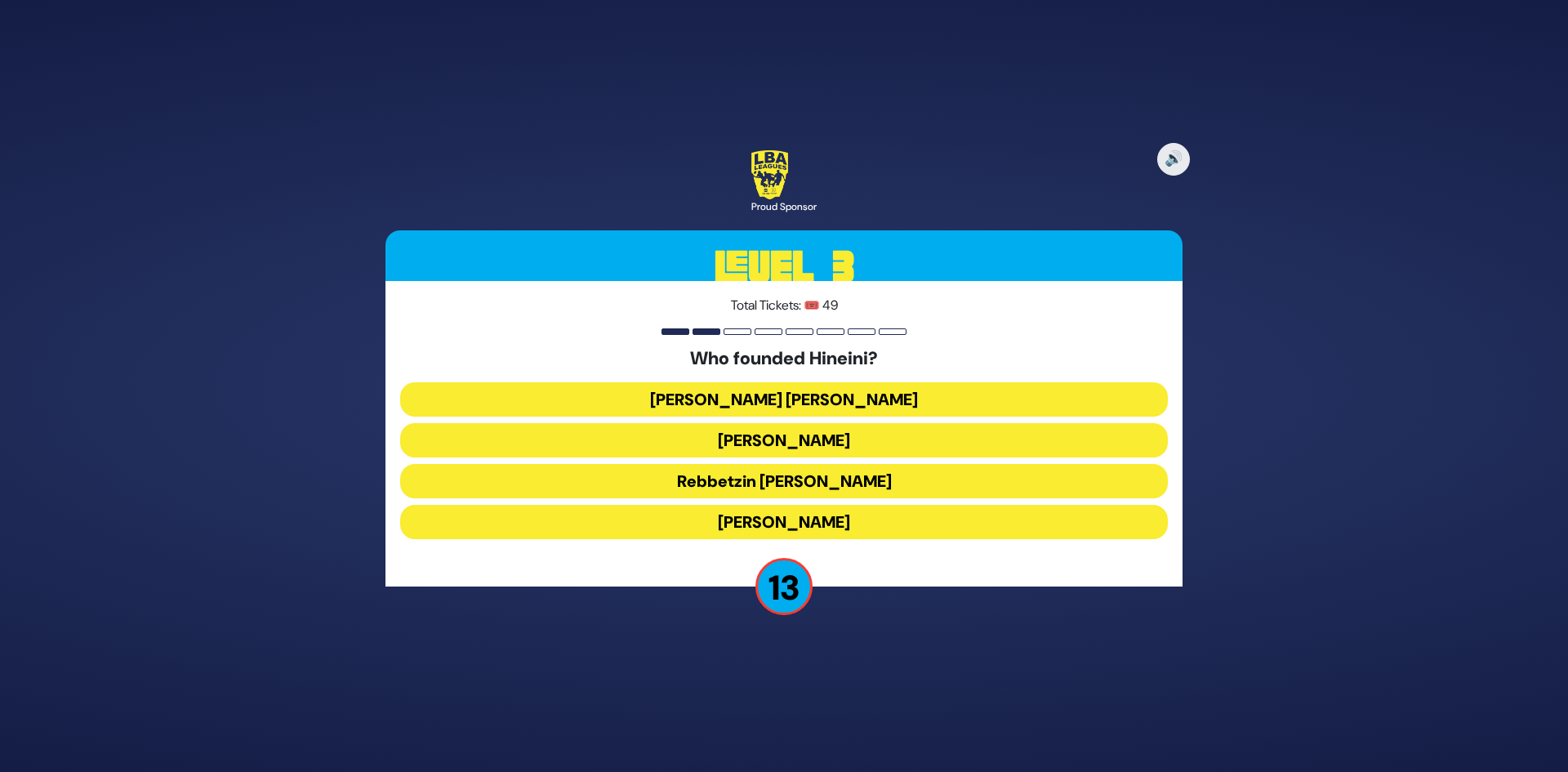
click at [880, 442] on button "[PERSON_NAME]" at bounding box center [784, 440] width 768 height 34
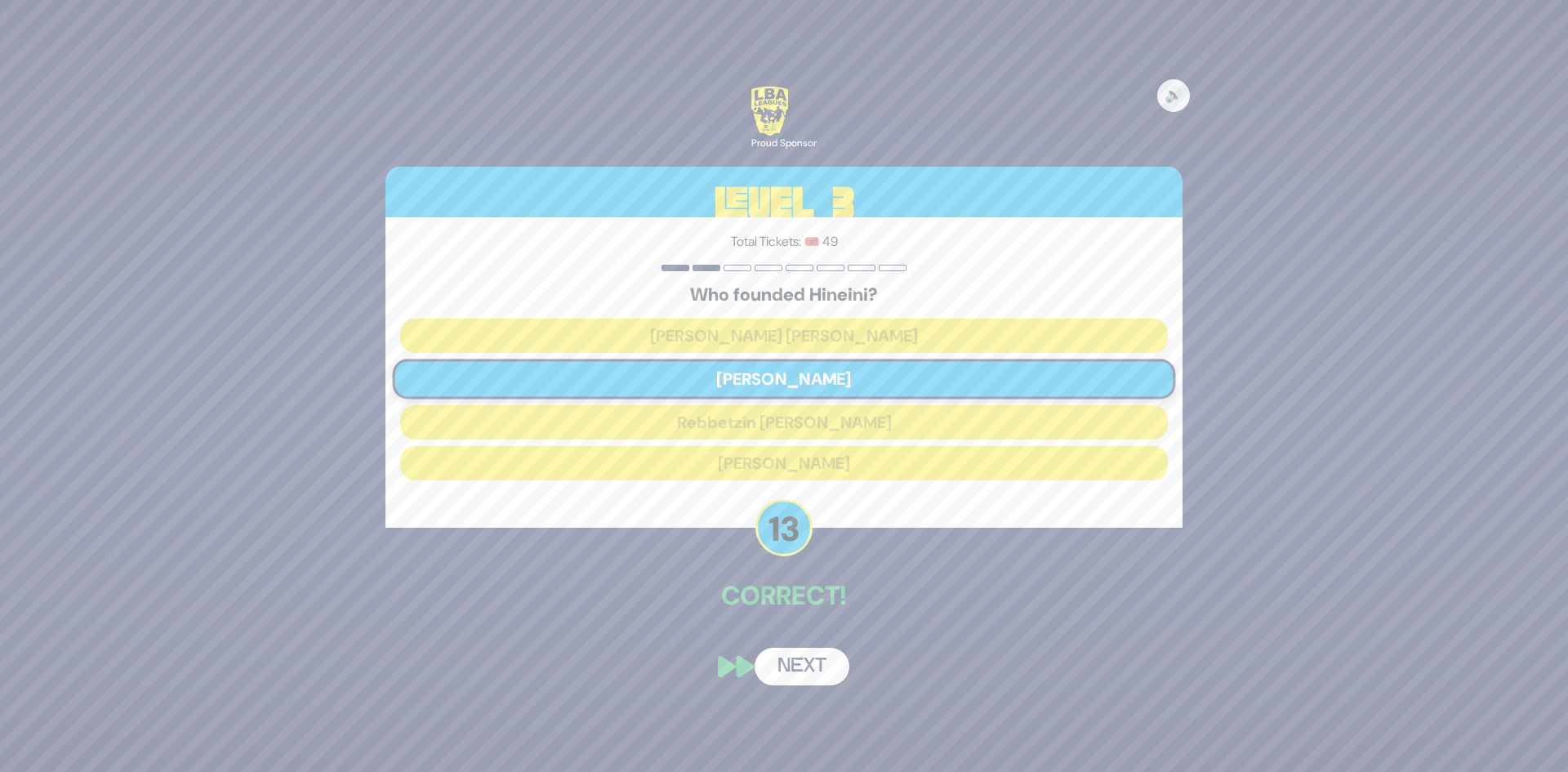
click at [814, 668] on button "Next" at bounding box center [802, 666] width 95 height 38
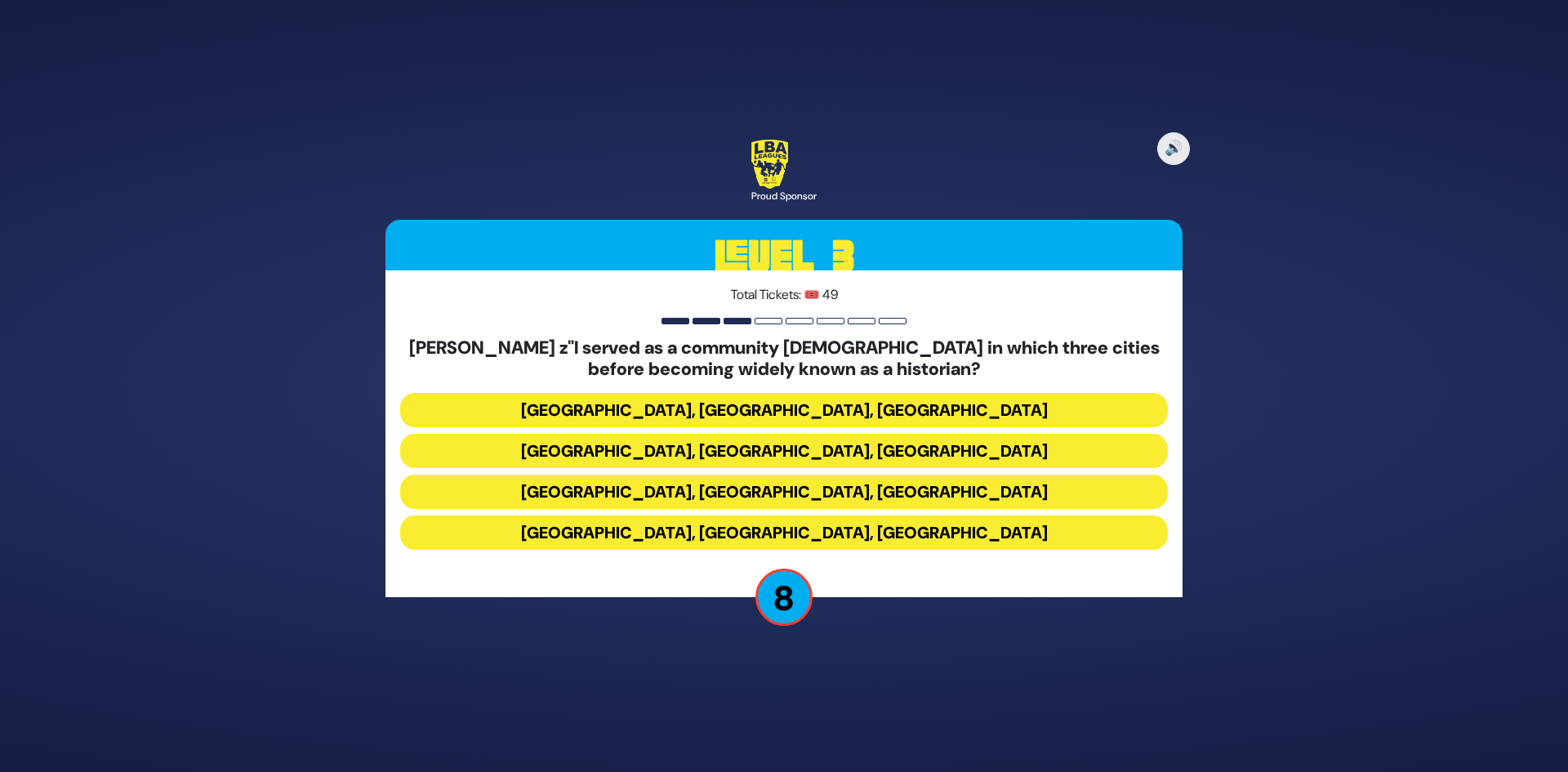
click at [872, 424] on button "[GEOGRAPHIC_DATA], [GEOGRAPHIC_DATA], [GEOGRAPHIC_DATA]" at bounding box center [784, 410] width 768 height 34
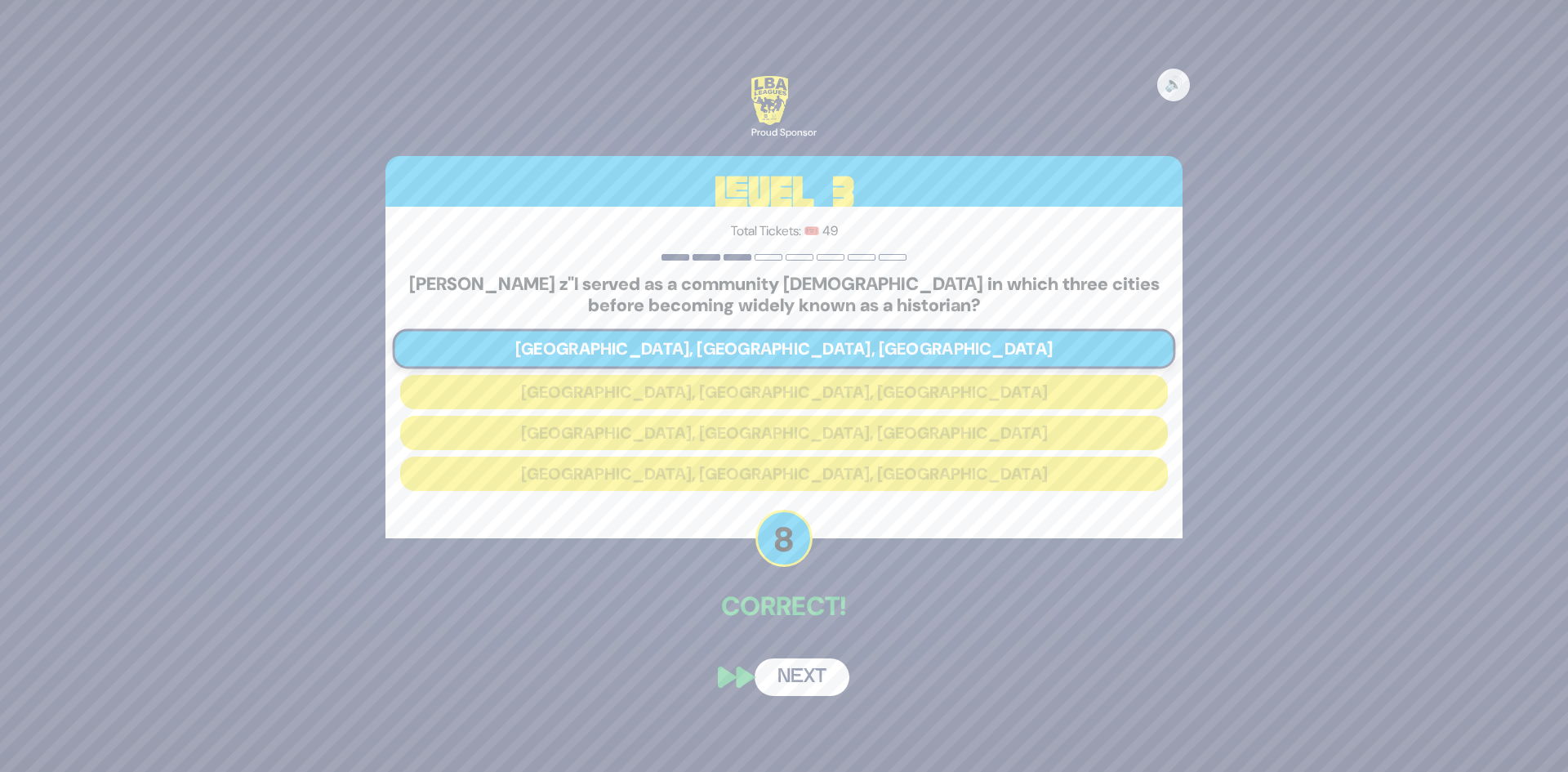
click at [817, 679] on button "Next" at bounding box center [802, 677] width 95 height 38
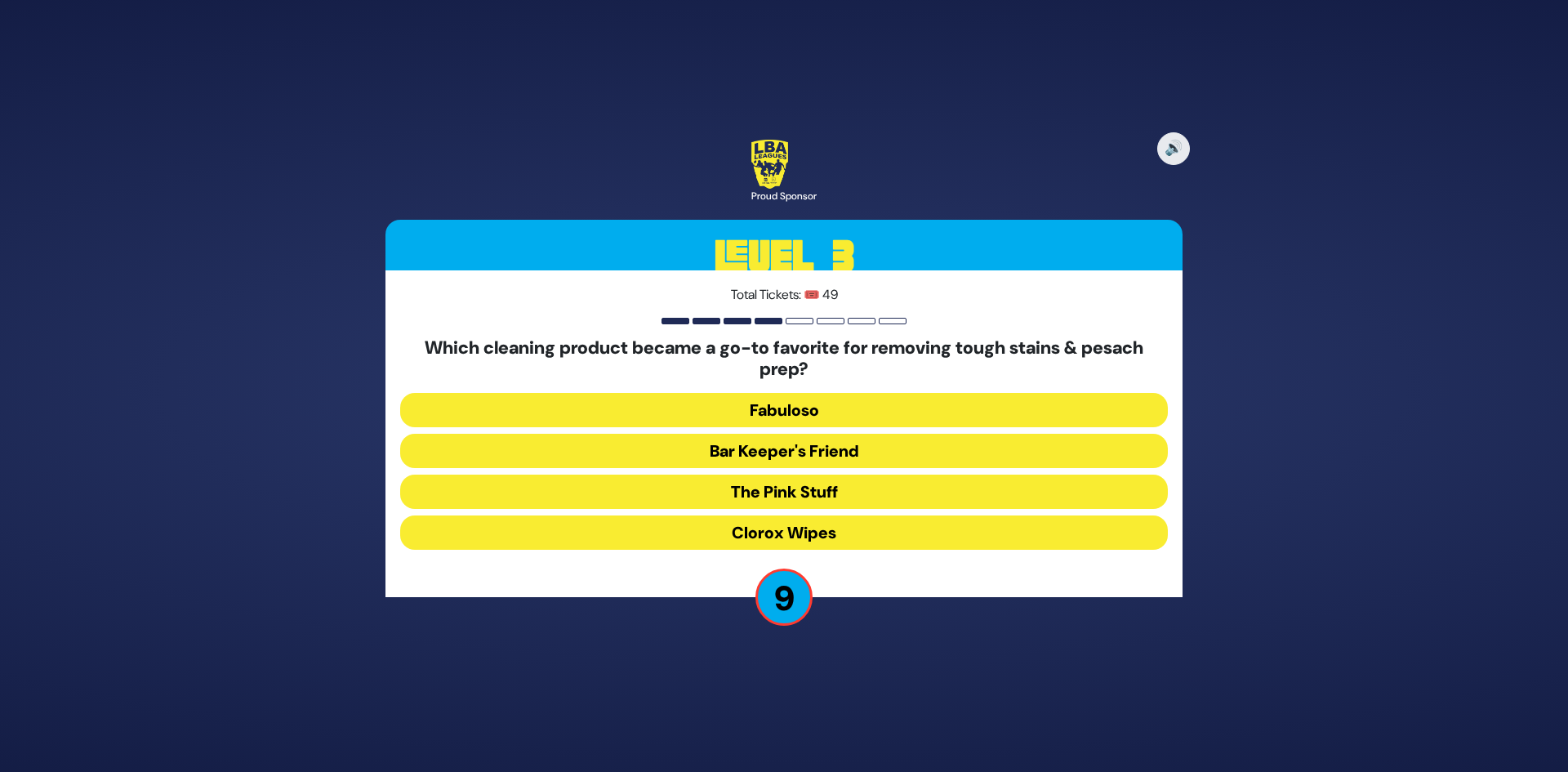
click at [833, 500] on button "The Pink Stuff" at bounding box center [784, 491] width 768 height 34
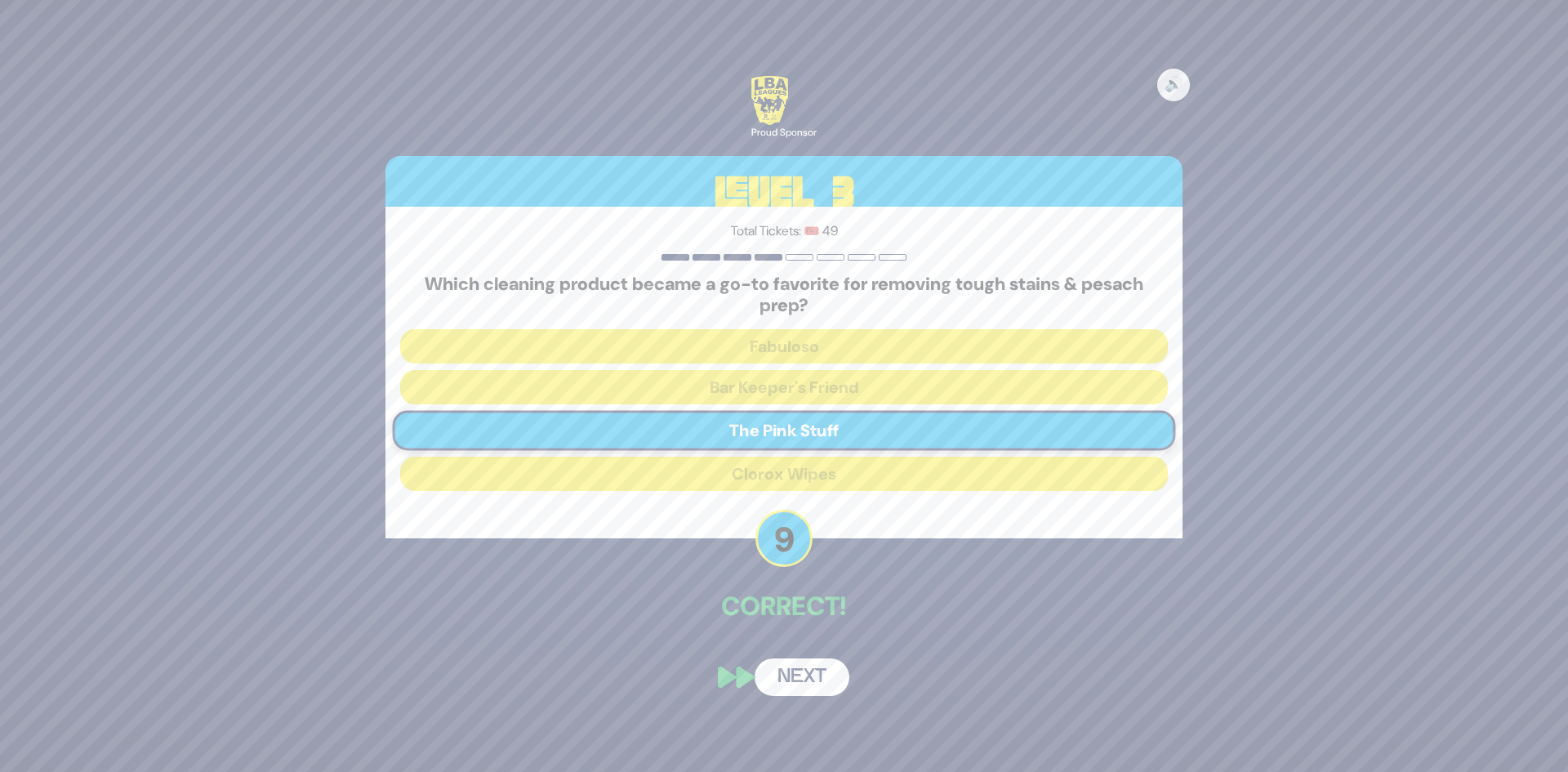
click at [809, 671] on button "Next" at bounding box center [802, 677] width 95 height 38
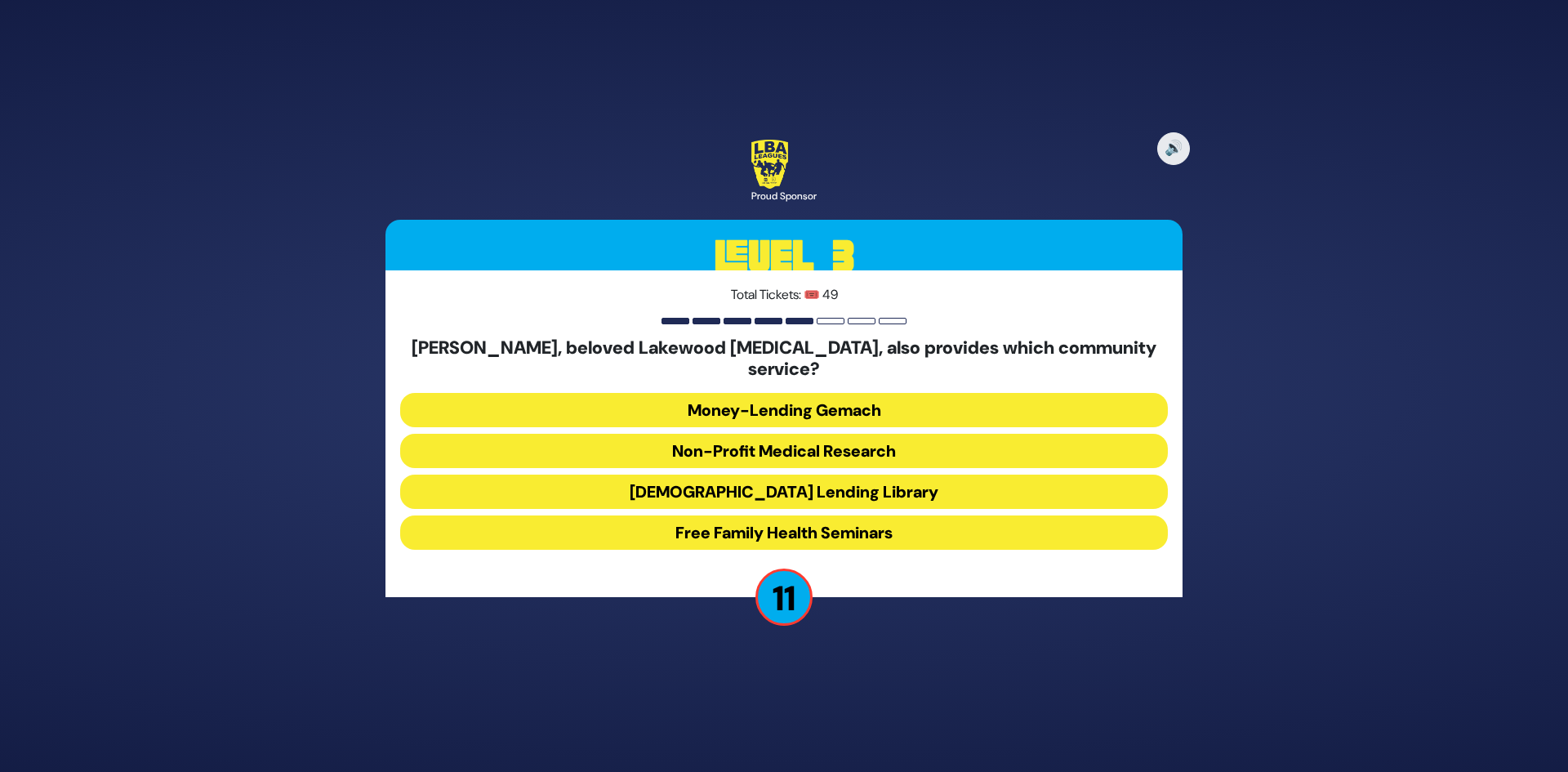
click at [833, 534] on button "Free Family Health Seminars" at bounding box center [784, 532] width 768 height 34
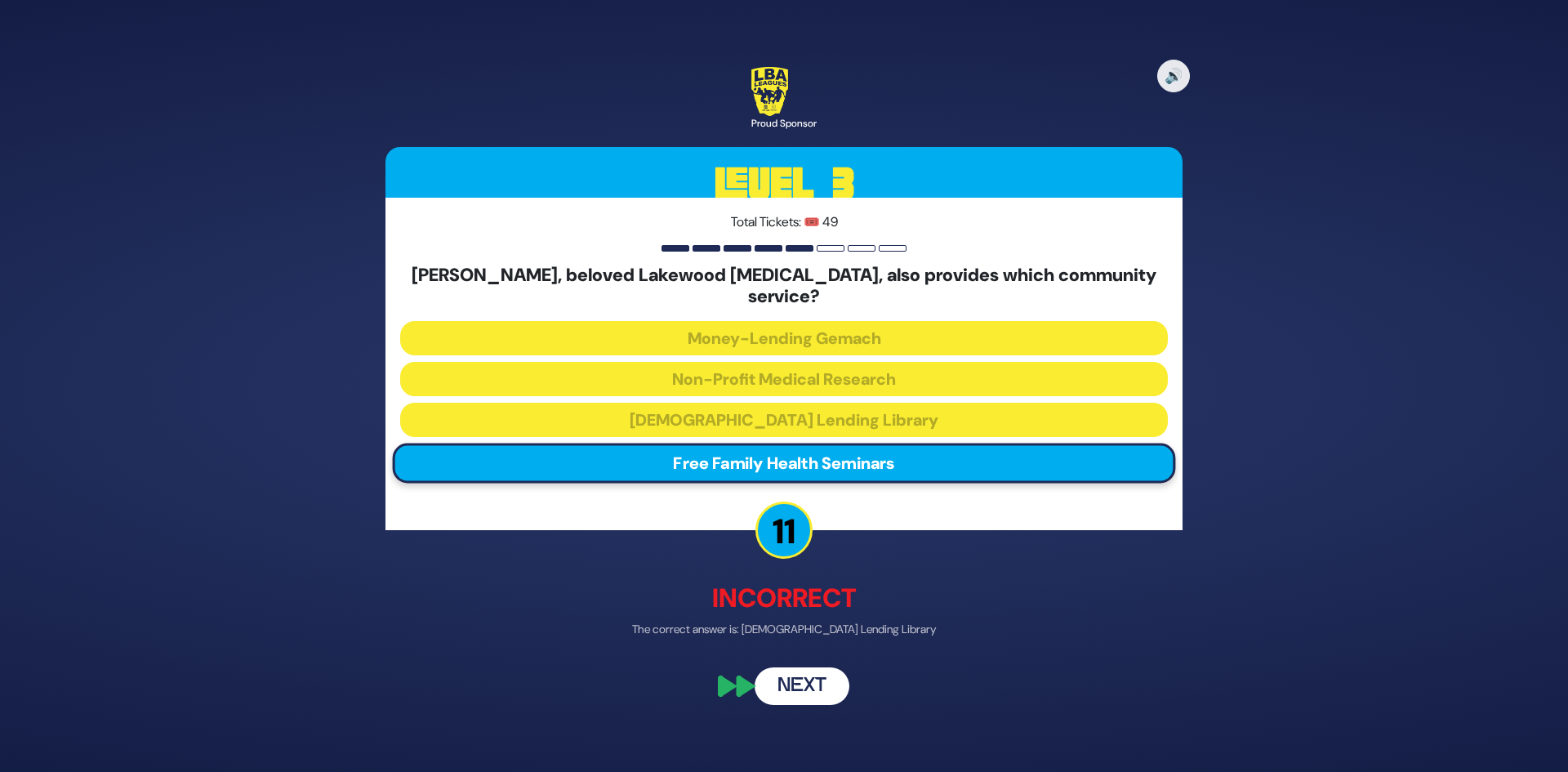
drag, startPoint x: 828, startPoint y: 652, endPoint x: 825, endPoint y: 661, distance: 9.5
click at [825, 659] on div "🔊 Proud Sponsor Level 3 Total Tickets: 🎟️ 49 [PERSON_NAME], beloved Lakewood [M…" at bounding box center [784, 386] width 837 height 677
click at [818, 671] on button "Next" at bounding box center [802, 686] width 95 height 38
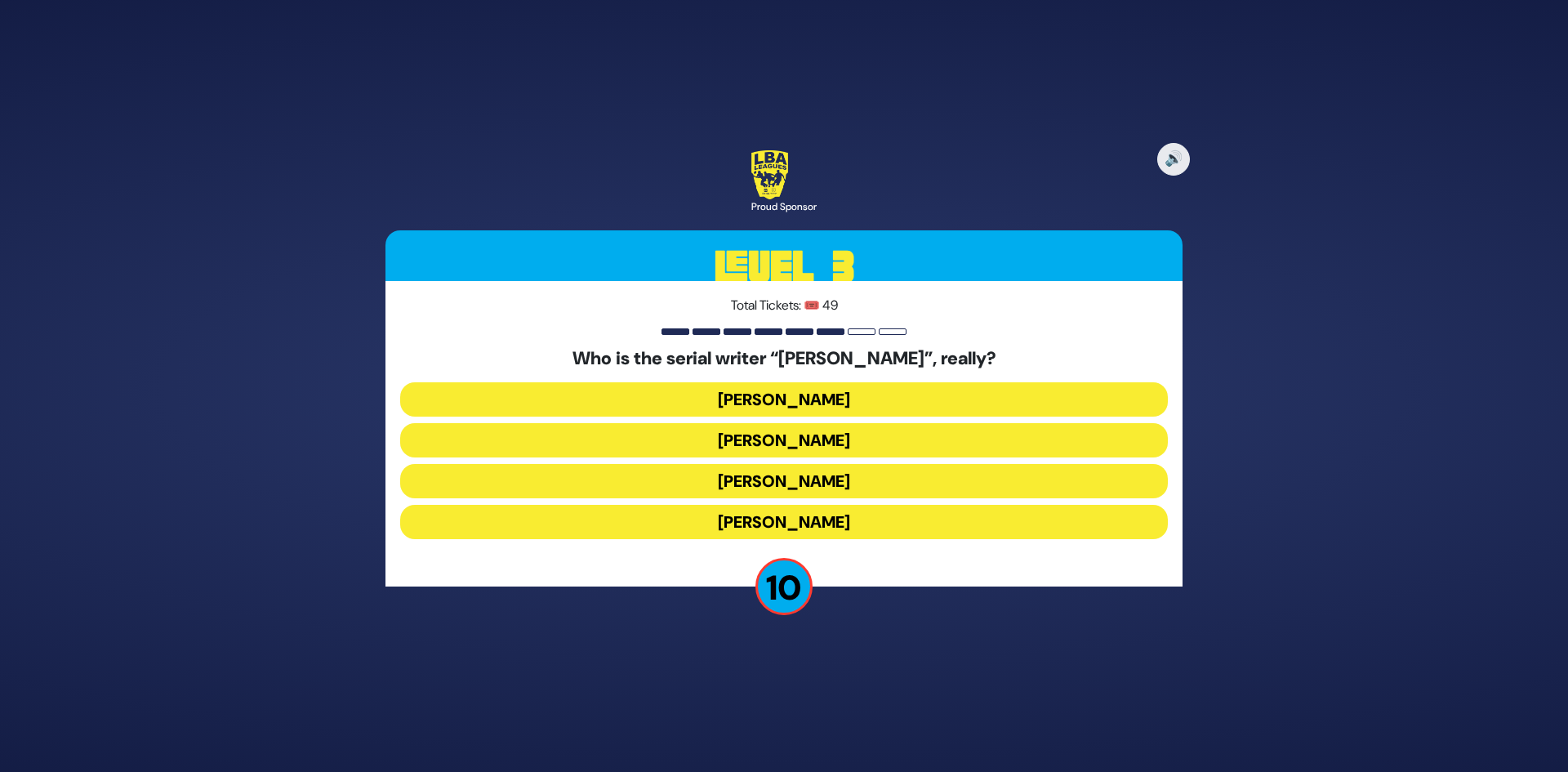
click at [817, 446] on button "[PERSON_NAME]" at bounding box center [784, 440] width 768 height 34
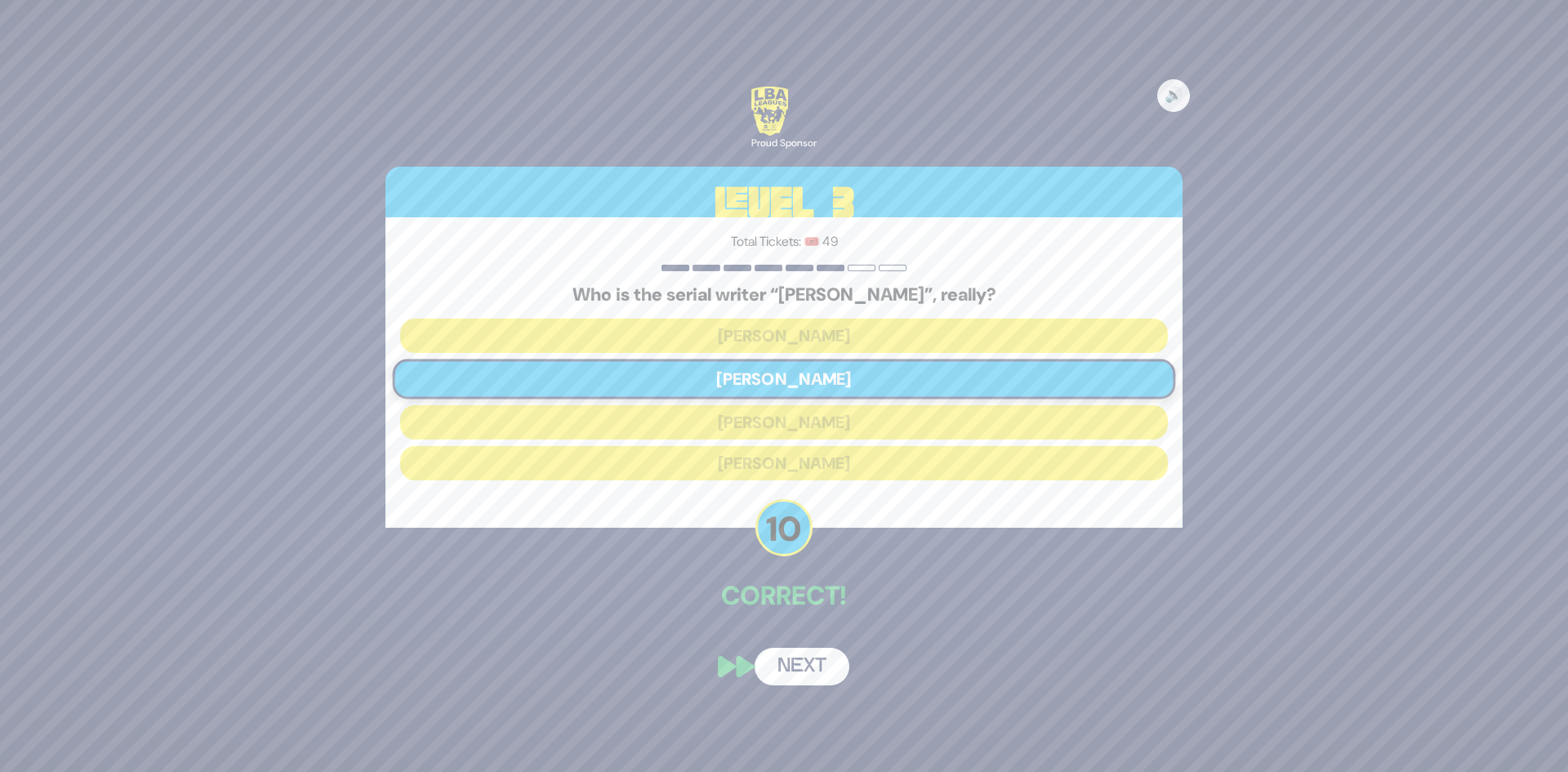
click at [806, 664] on button "Next" at bounding box center [802, 666] width 95 height 38
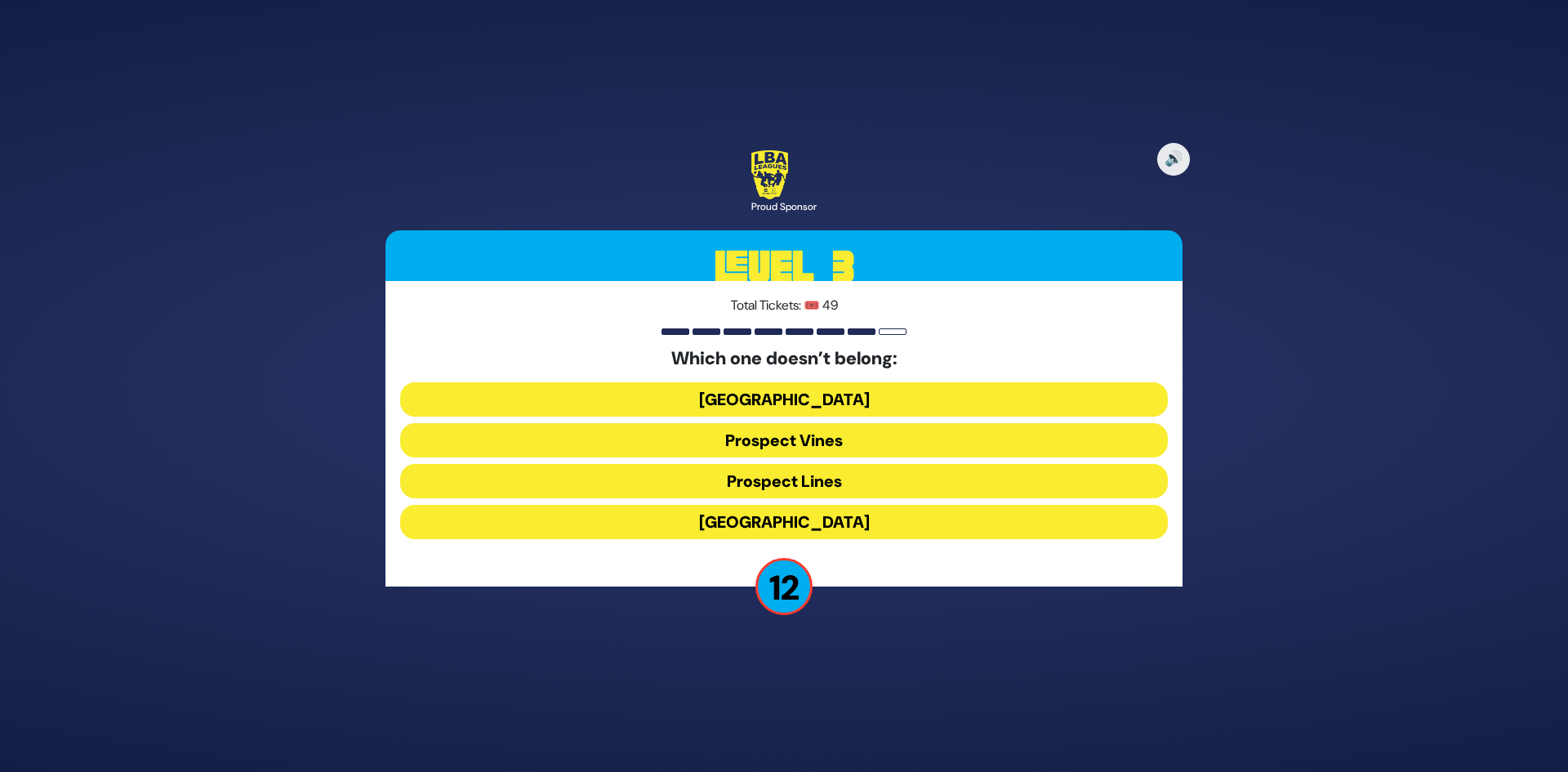
click at [831, 446] on button "Prospect Vines" at bounding box center [784, 440] width 768 height 34
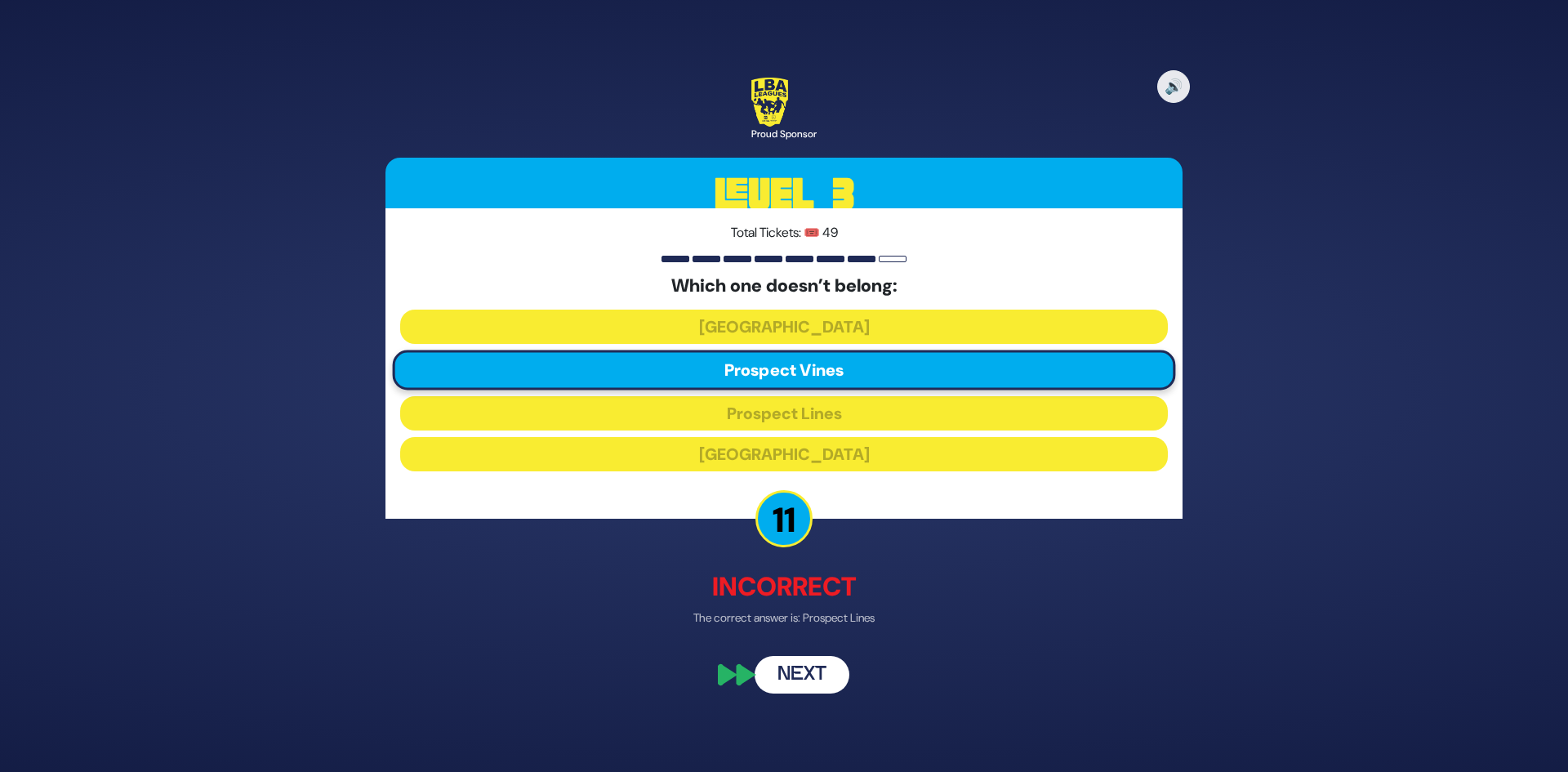
click at [798, 667] on button "Next" at bounding box center [802, 675] width 95 height 38
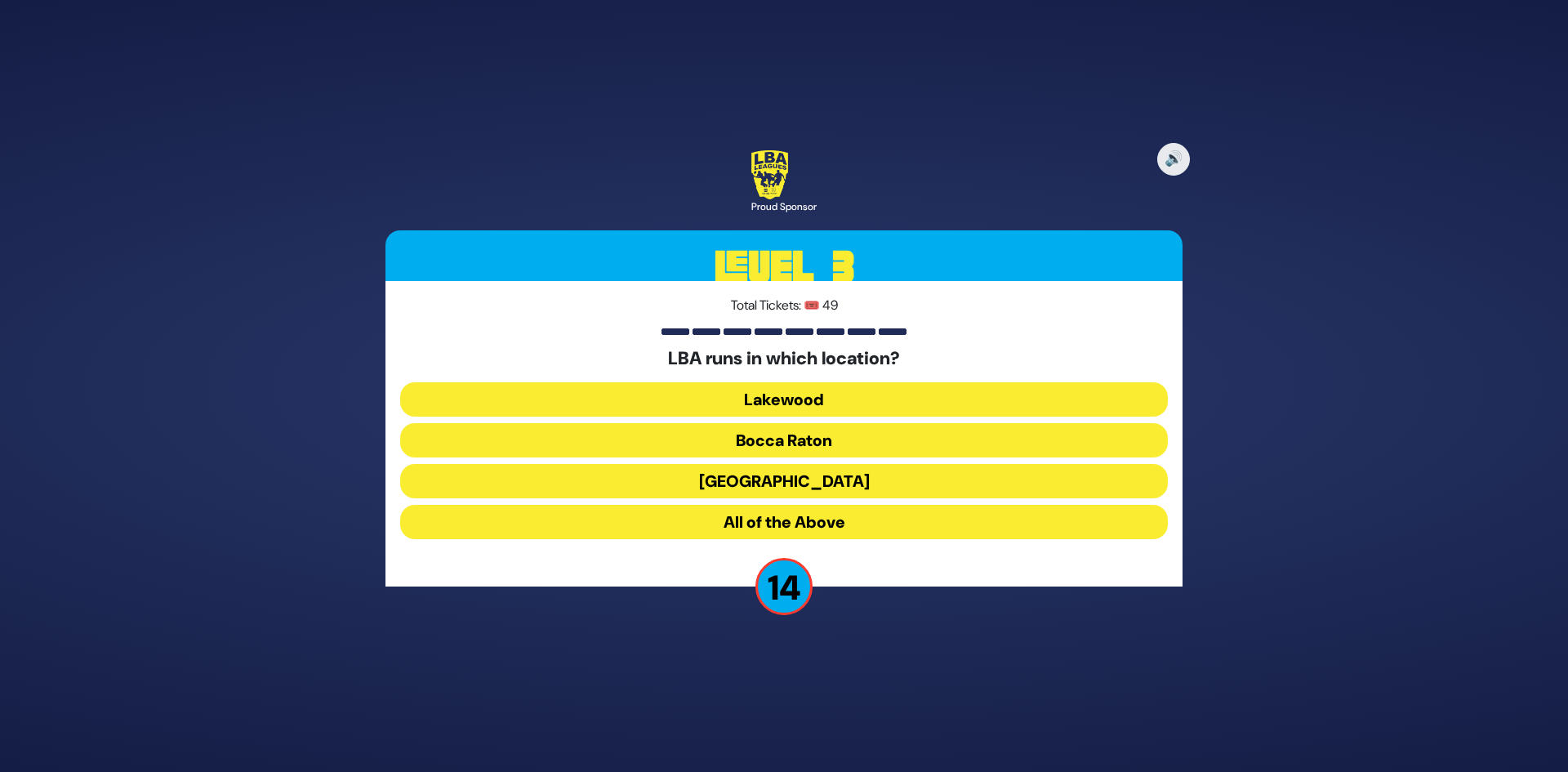
click at [807, 526] on button "All of the Above" at bounding box center [784, 521] width 768 height 34
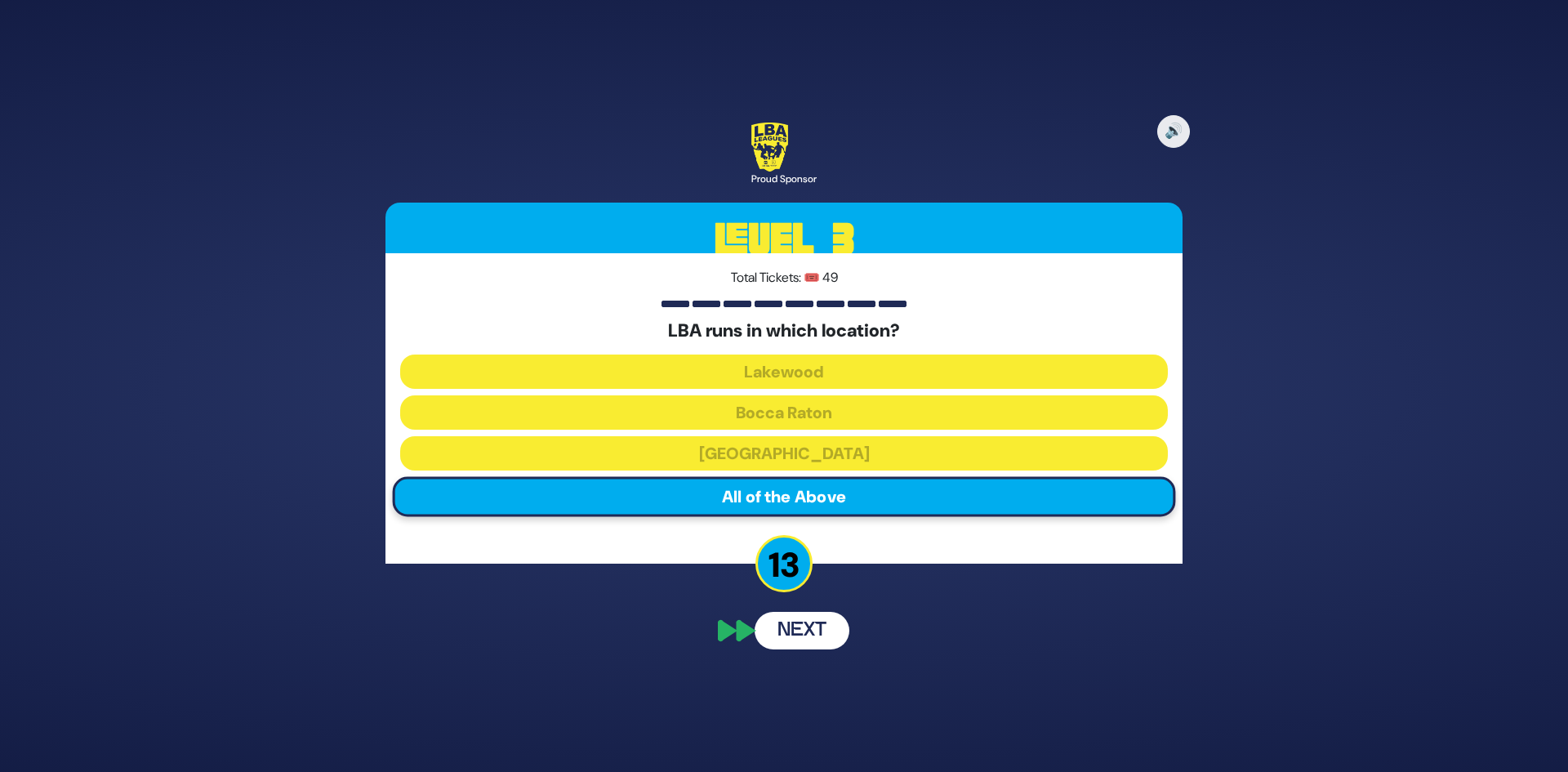
click at [790, 626] on div "🔊 Proud Sponsor Level 3 Total Tickets: 🎟️ 49 LBA runs in which location? [GEOGR…" at bounding box center [784, 386] width 837 height 566
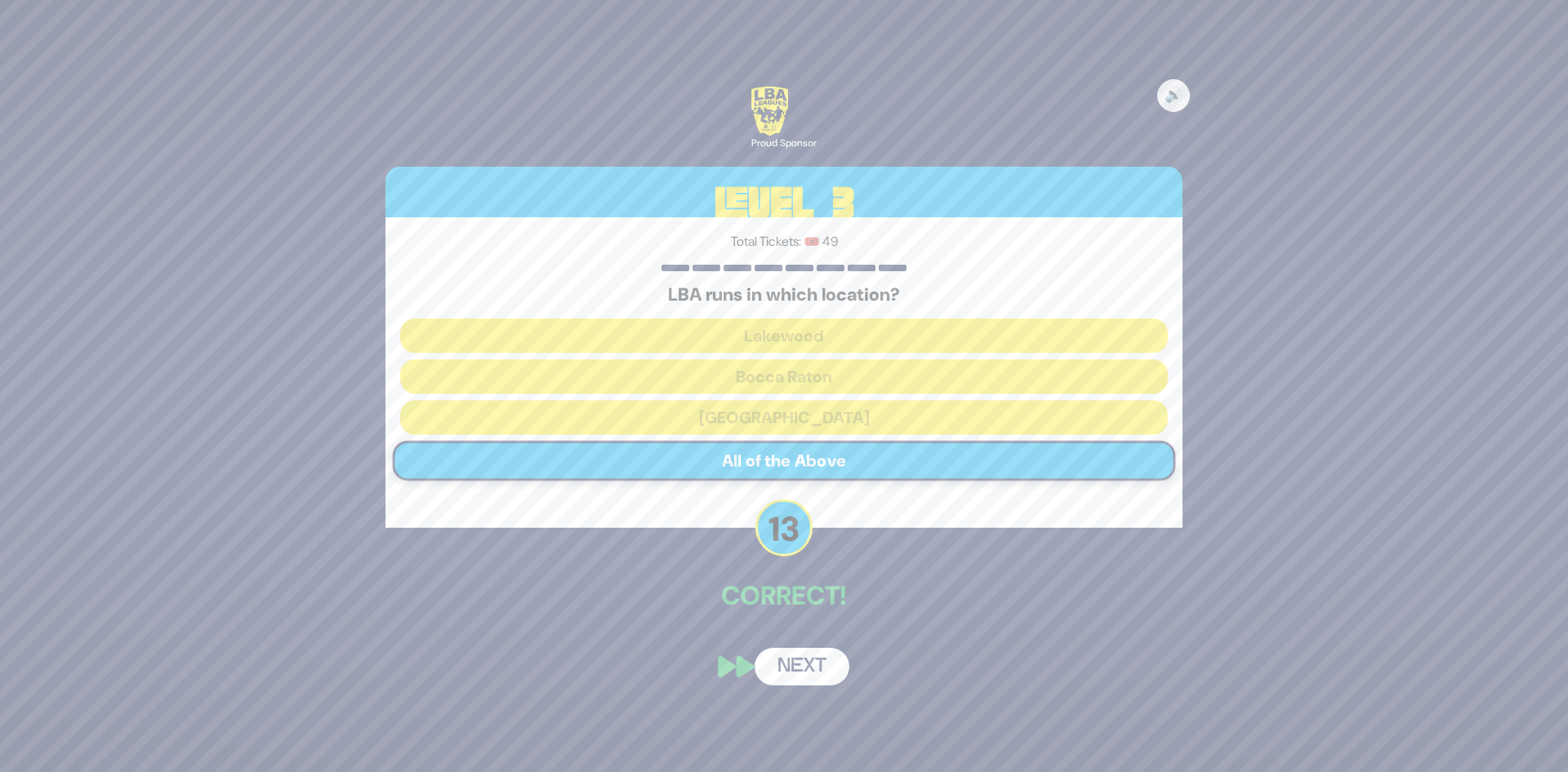
click at [792, 663] on button "Next" at bounding box center [802, 666] width 95 height 38
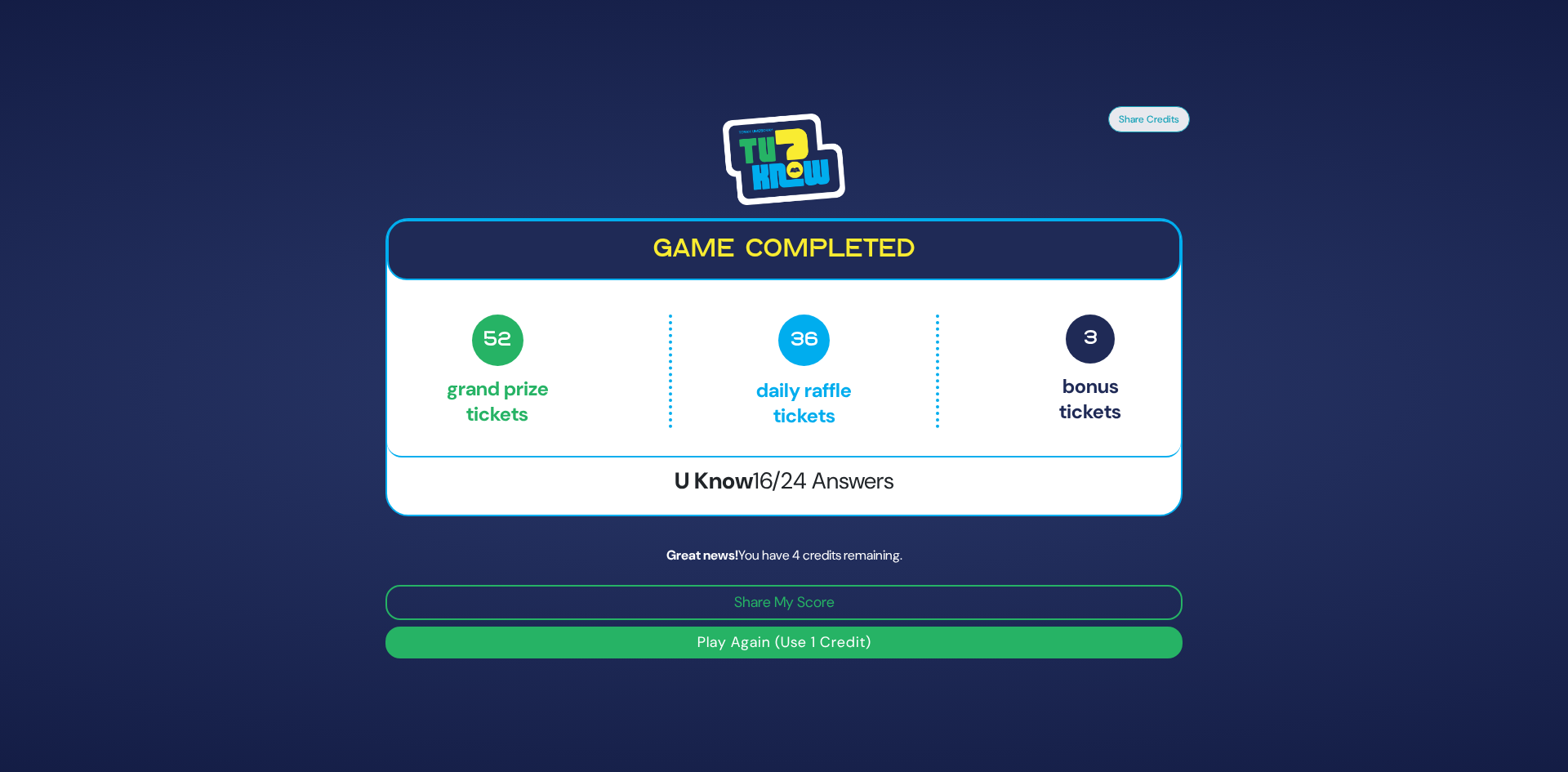
click at [797, 644] on button "Play Again (Use 1 Credit)" at bounding box center [784, 642] width 797 height 32
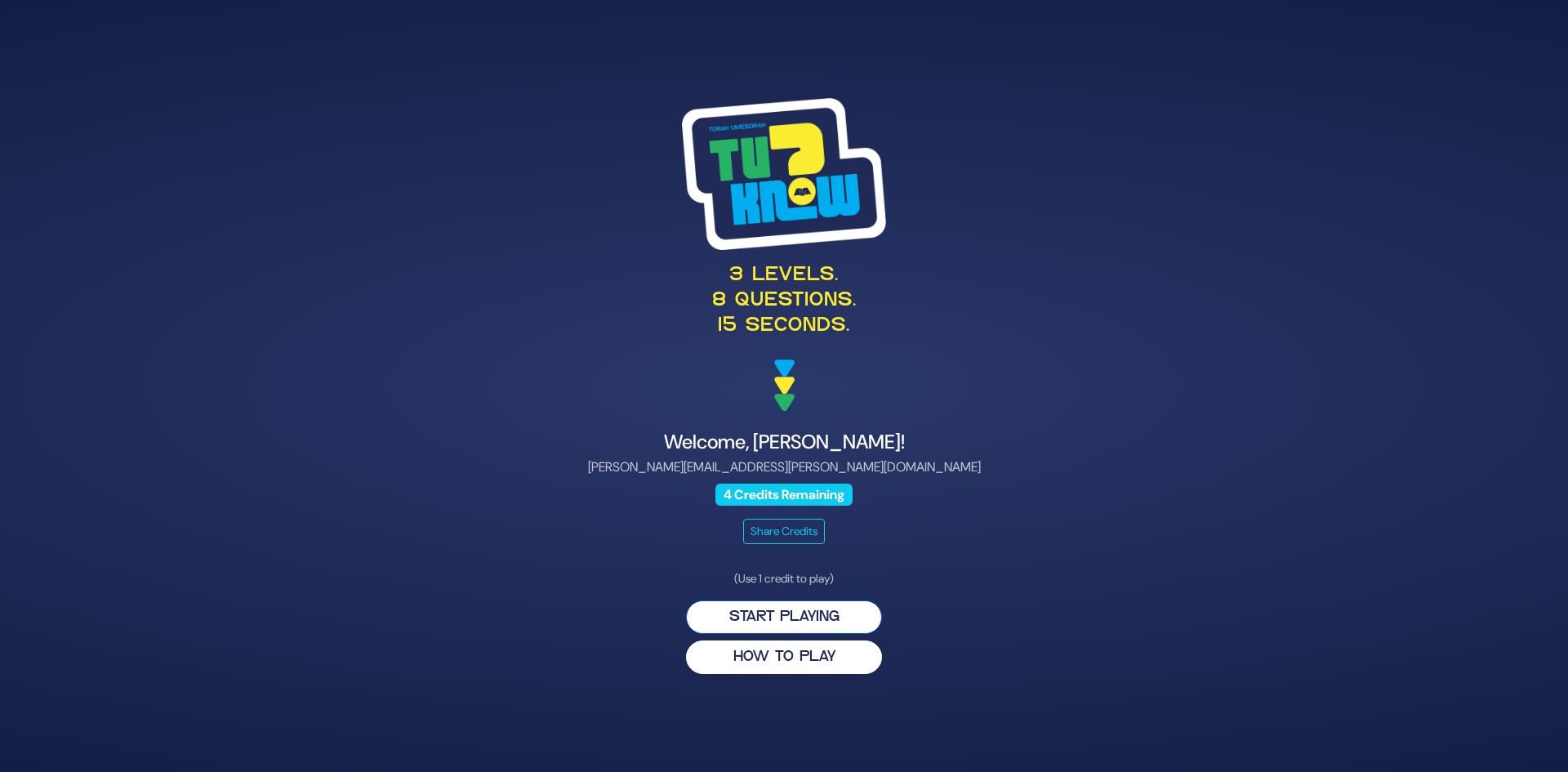
click at [807, 616] on button "Start Playing" at bounding box center [784, 617] width 196 height 33
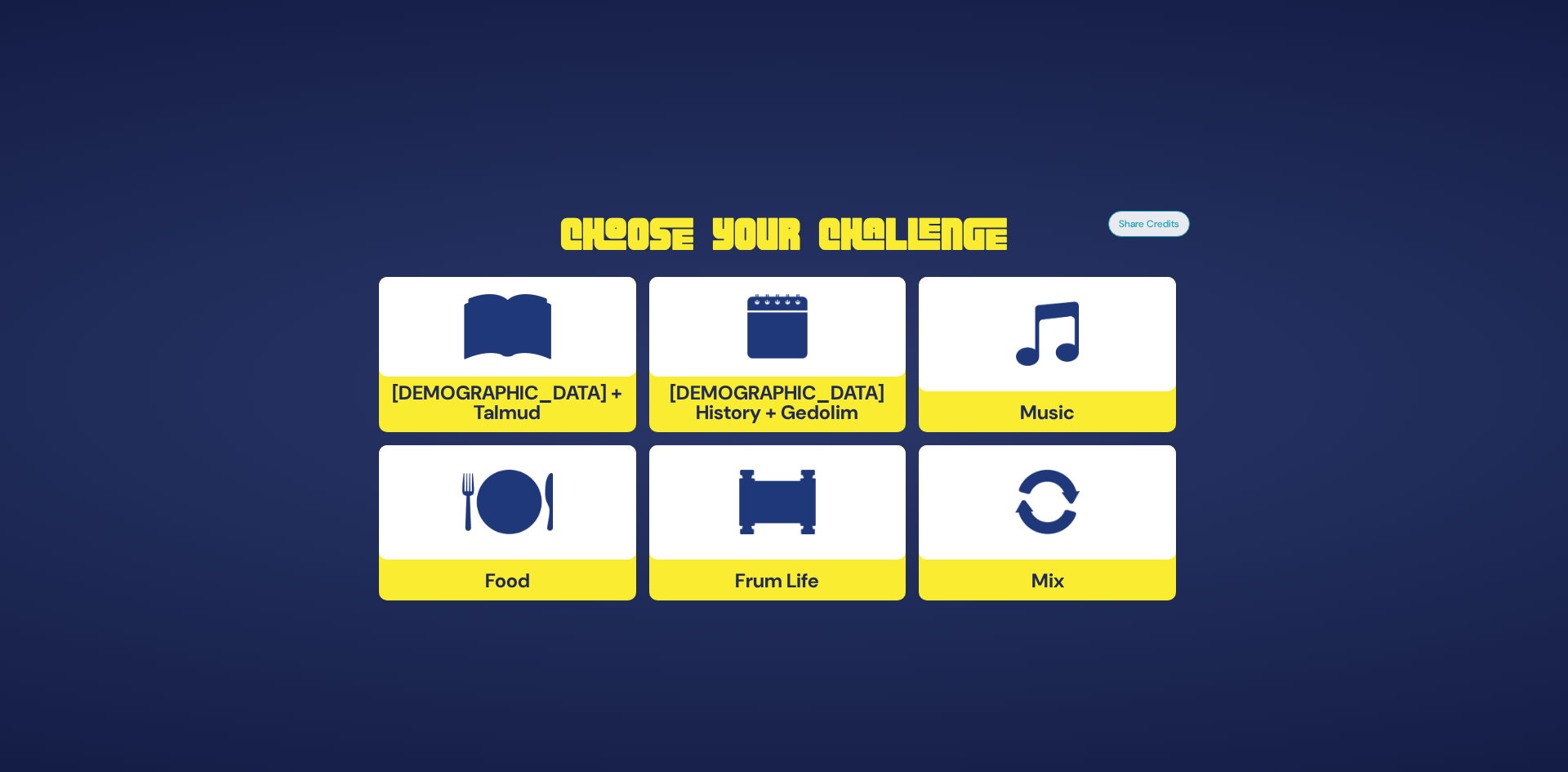
click at [592, 357] on div at bounding box center [508, 326] width 258 height 100
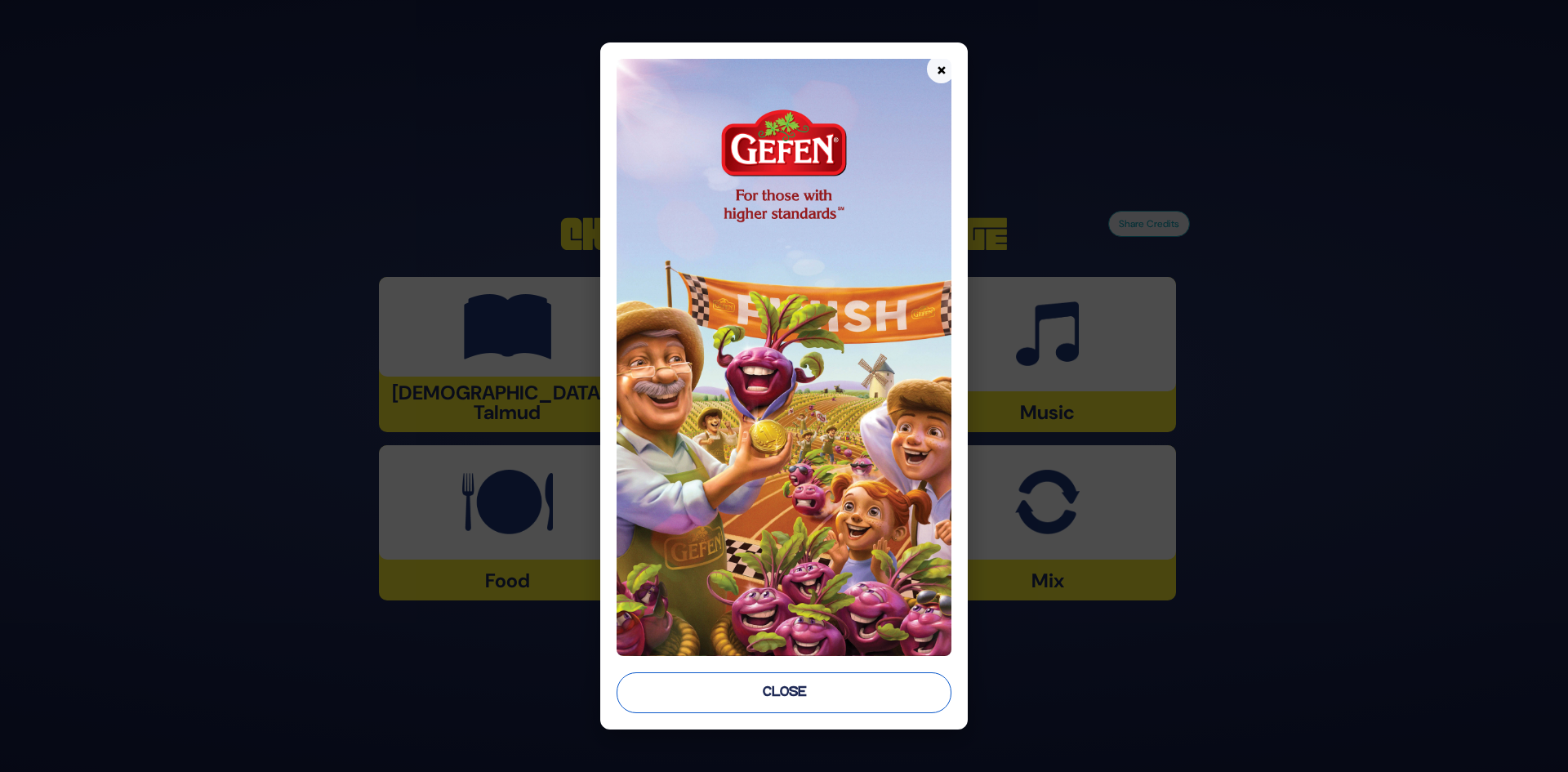
click at [675, 673] on button "Close" at bounding box center [784, 692] width 336 height 41
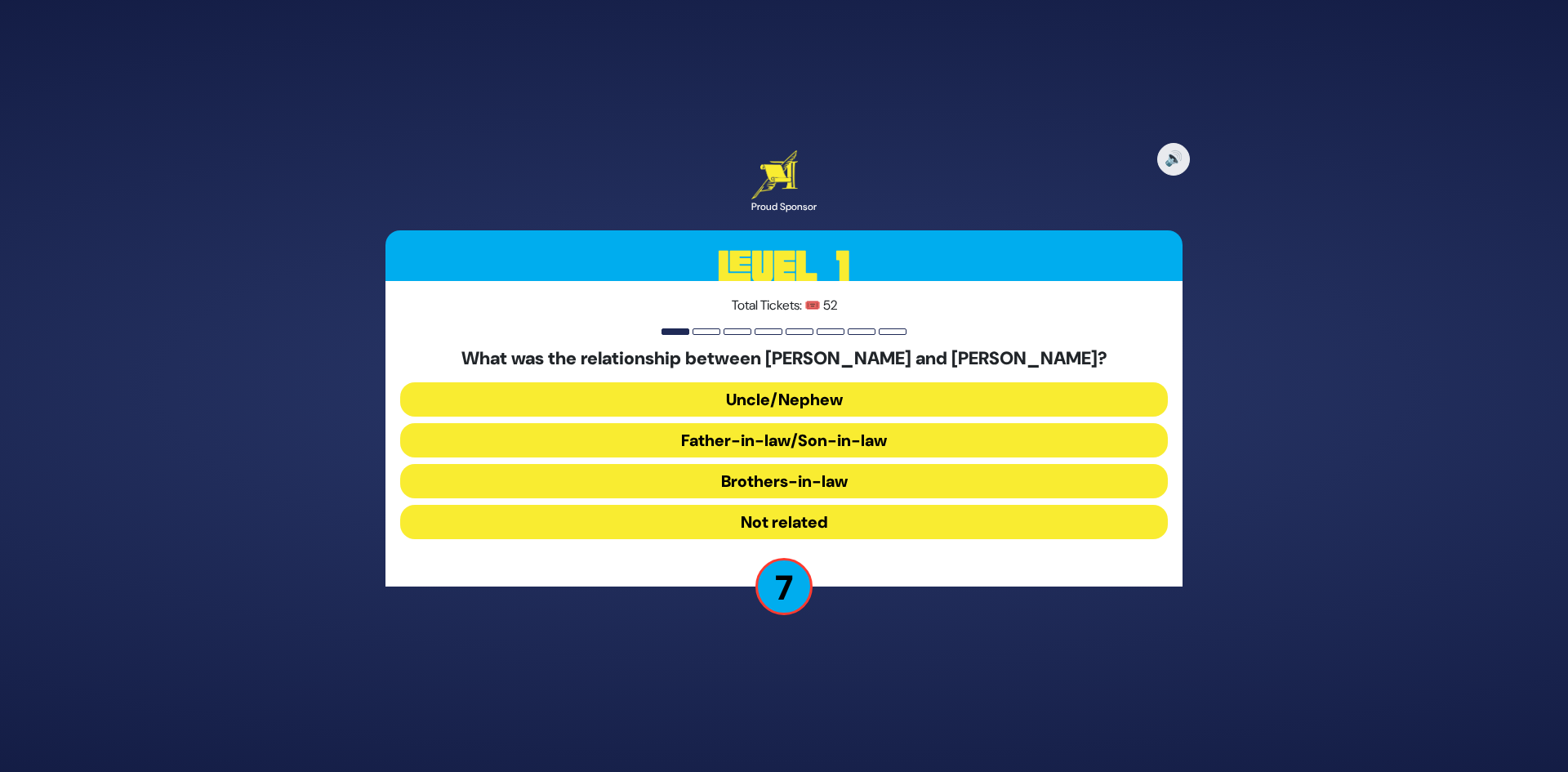
click at [838, 483] on button "Brothers-in-law" at bounding box center [784, 481] width 768 height 34
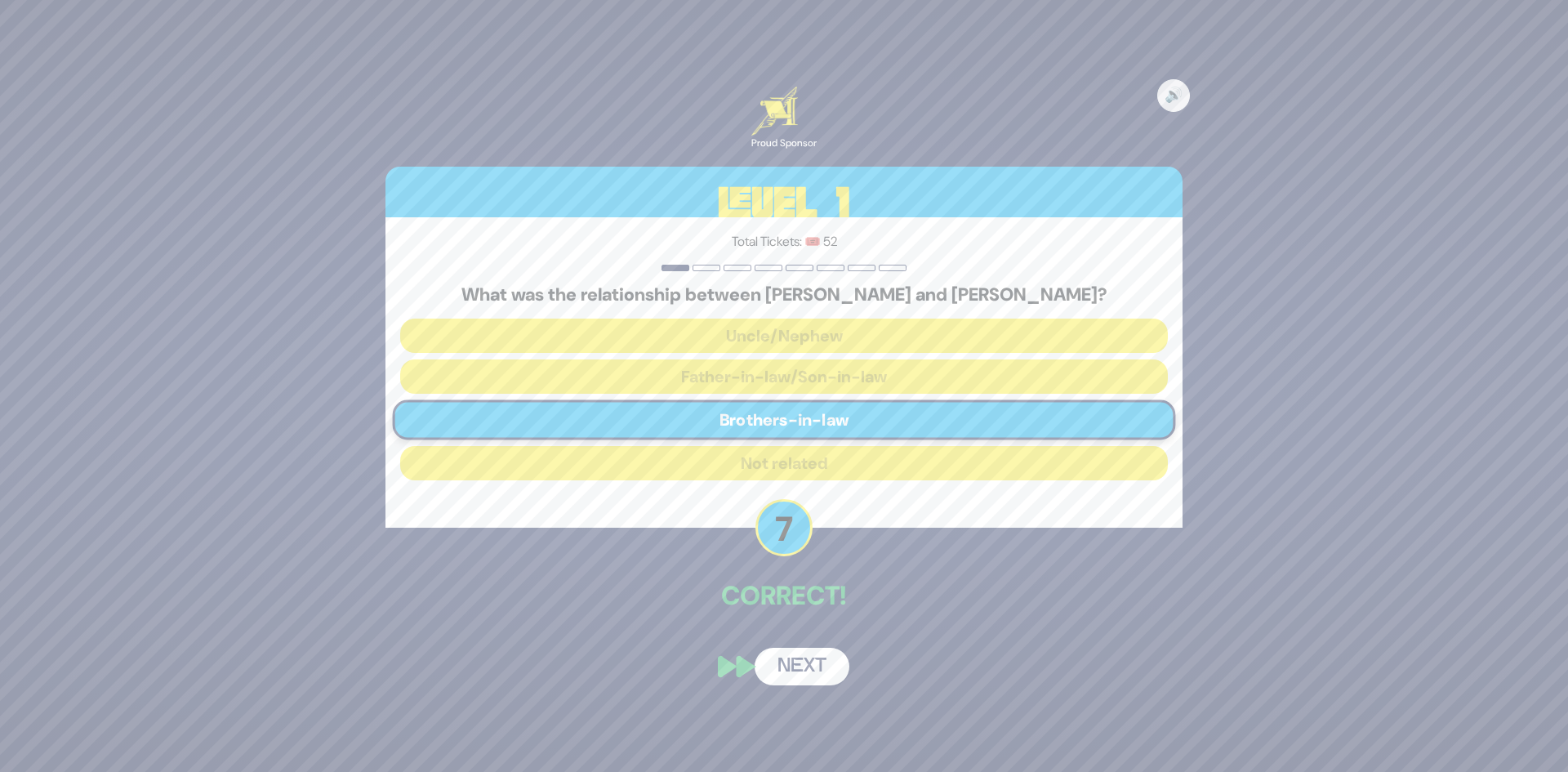
click at [802, 662] on button "Next" at bounding box center [802, 666] width 95 height 38
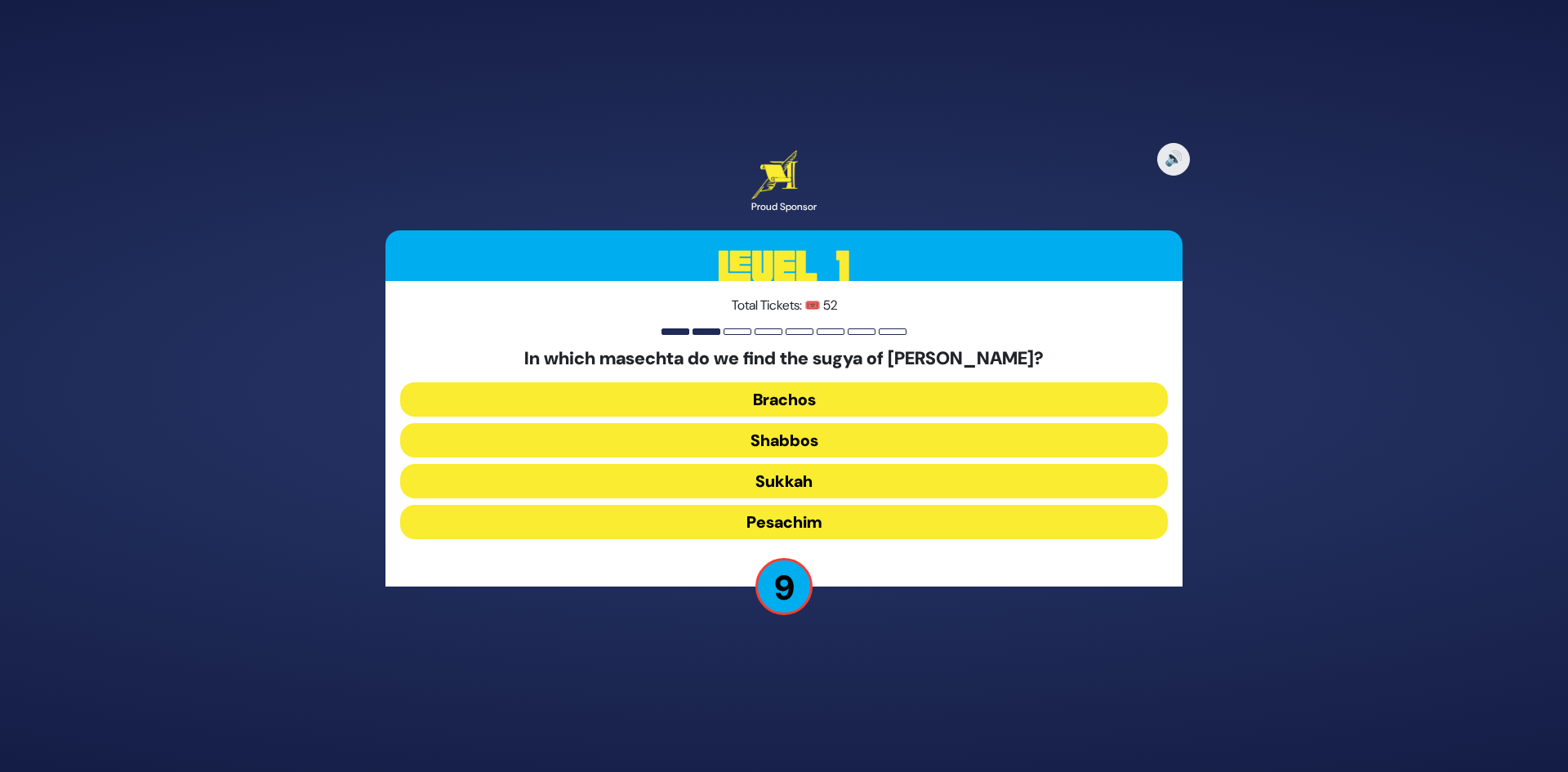
click at [823, 439] on button "Shabbos" at bounding box center [784, 440] width 768 height 34
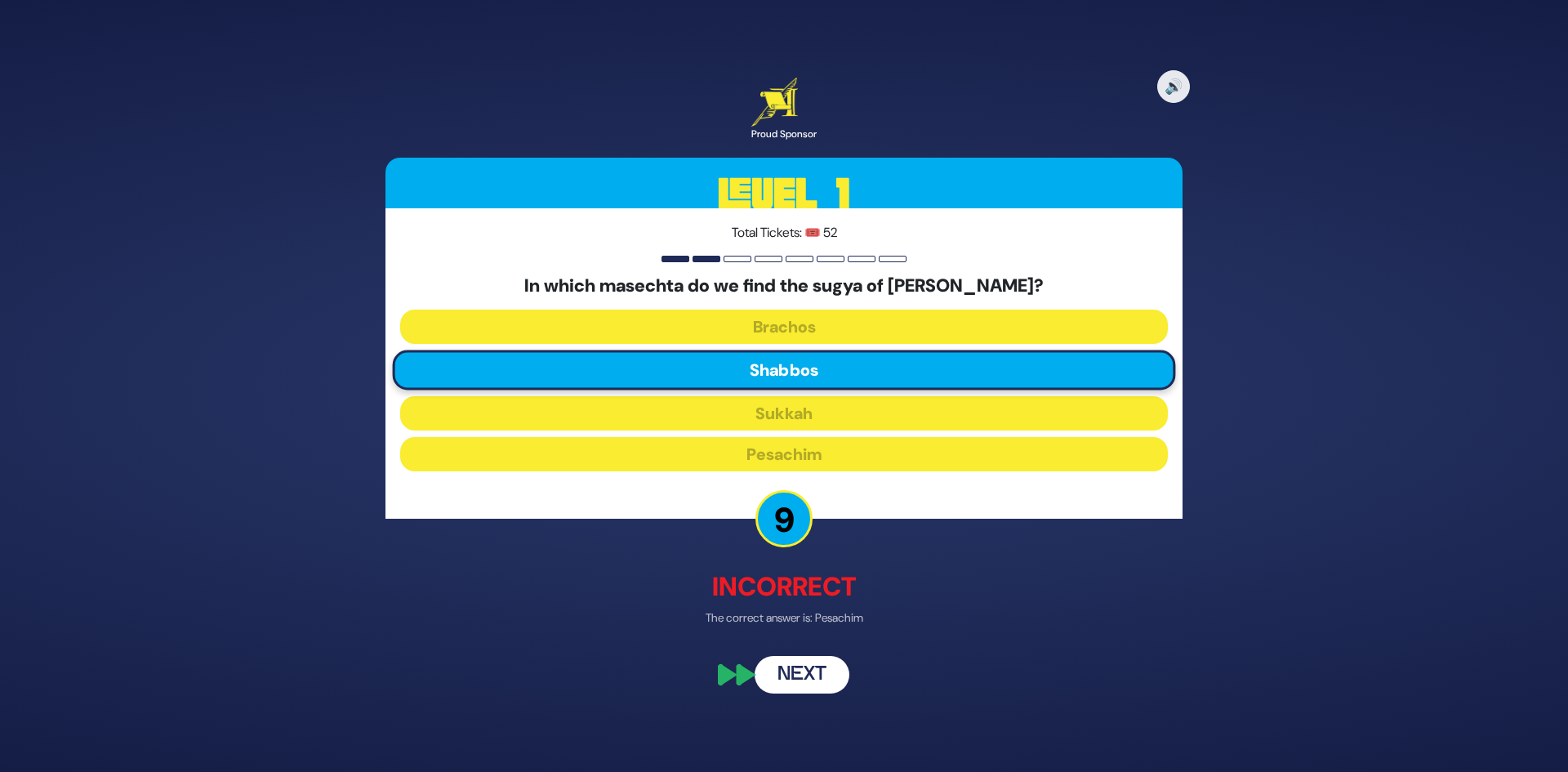
click at [802, 671] on button "Next" at bounding box center [802, 675] width 95 height 38
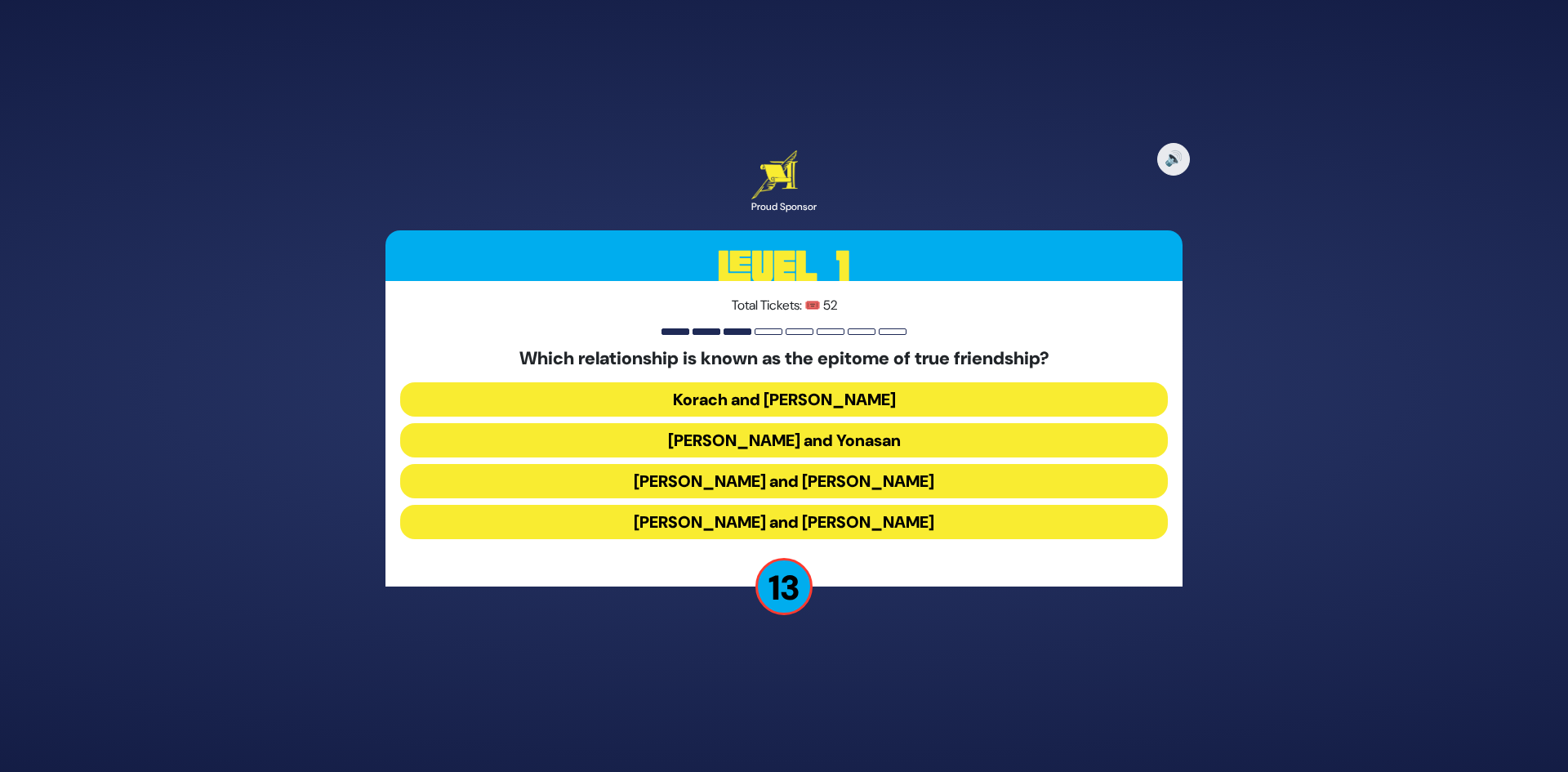
click at [838, 442] on button "Dovid and Yonasan" at bounding box center [784, 440] width 768 height 34
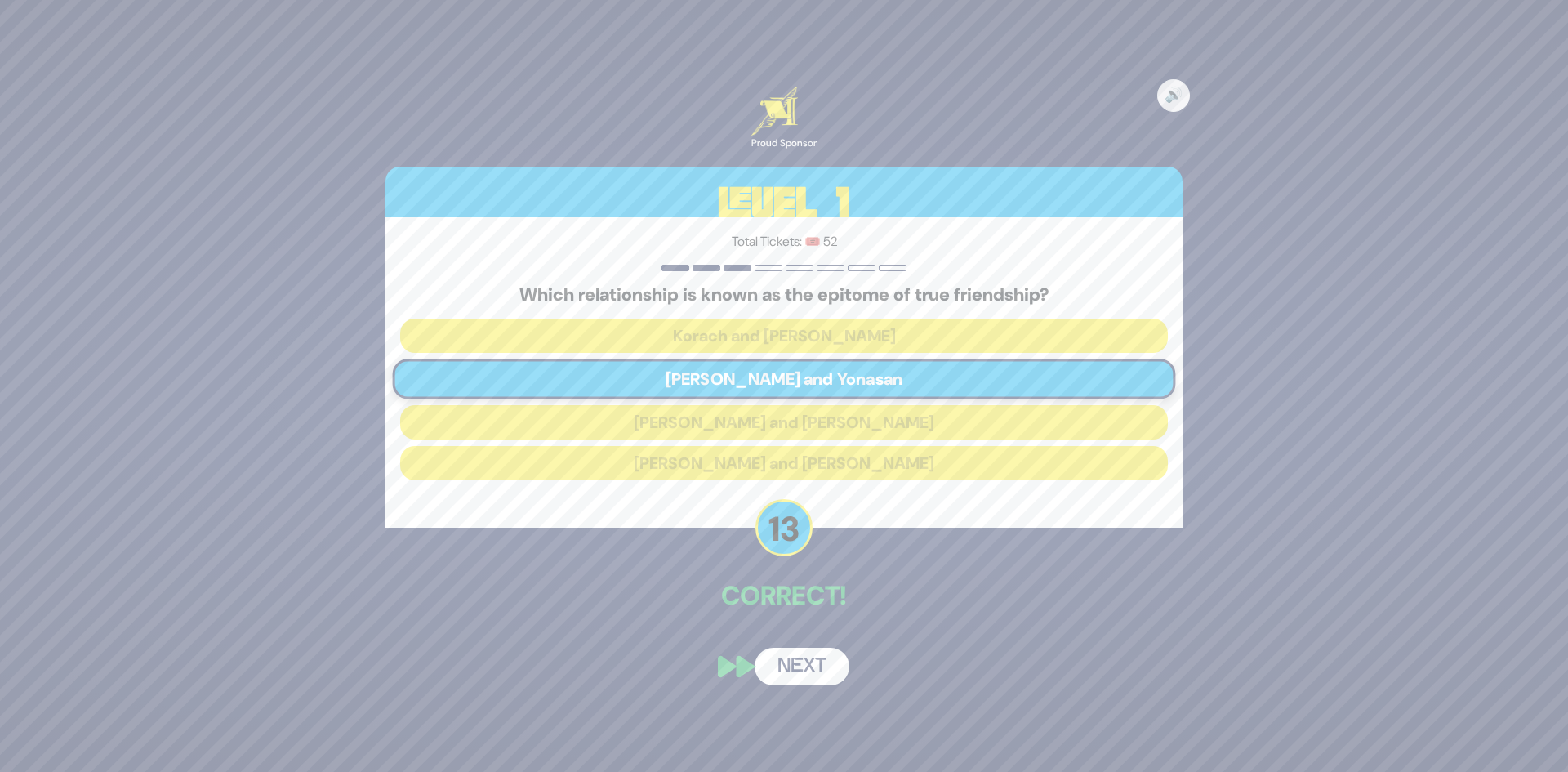
click at [829, 682] on button "Next" at bounding box center [802, 666] width 95 height 38
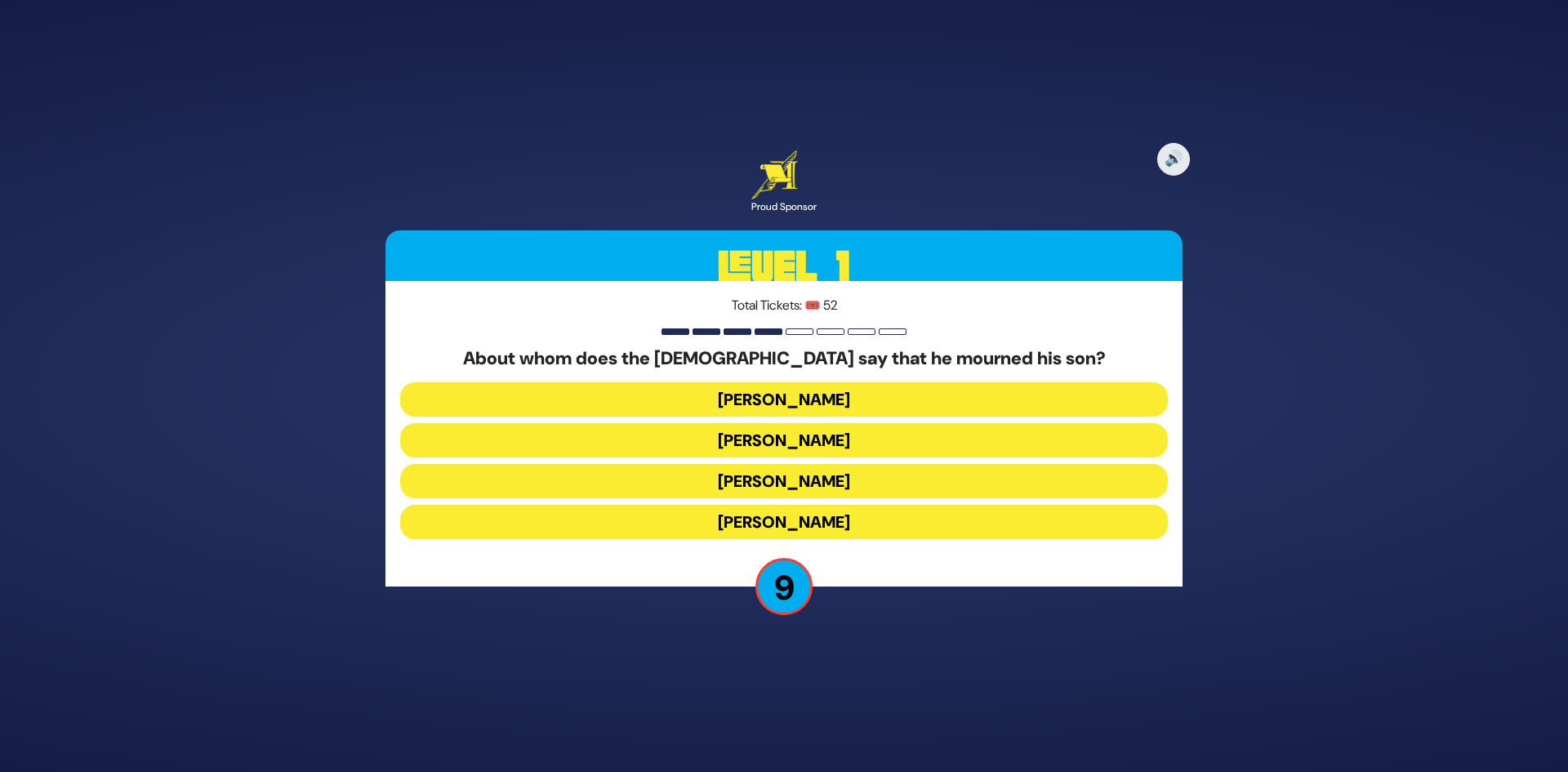
click at [804, 443] on button "Yaakov Avinu" at bounding box center [784, 440] width 768 height 34
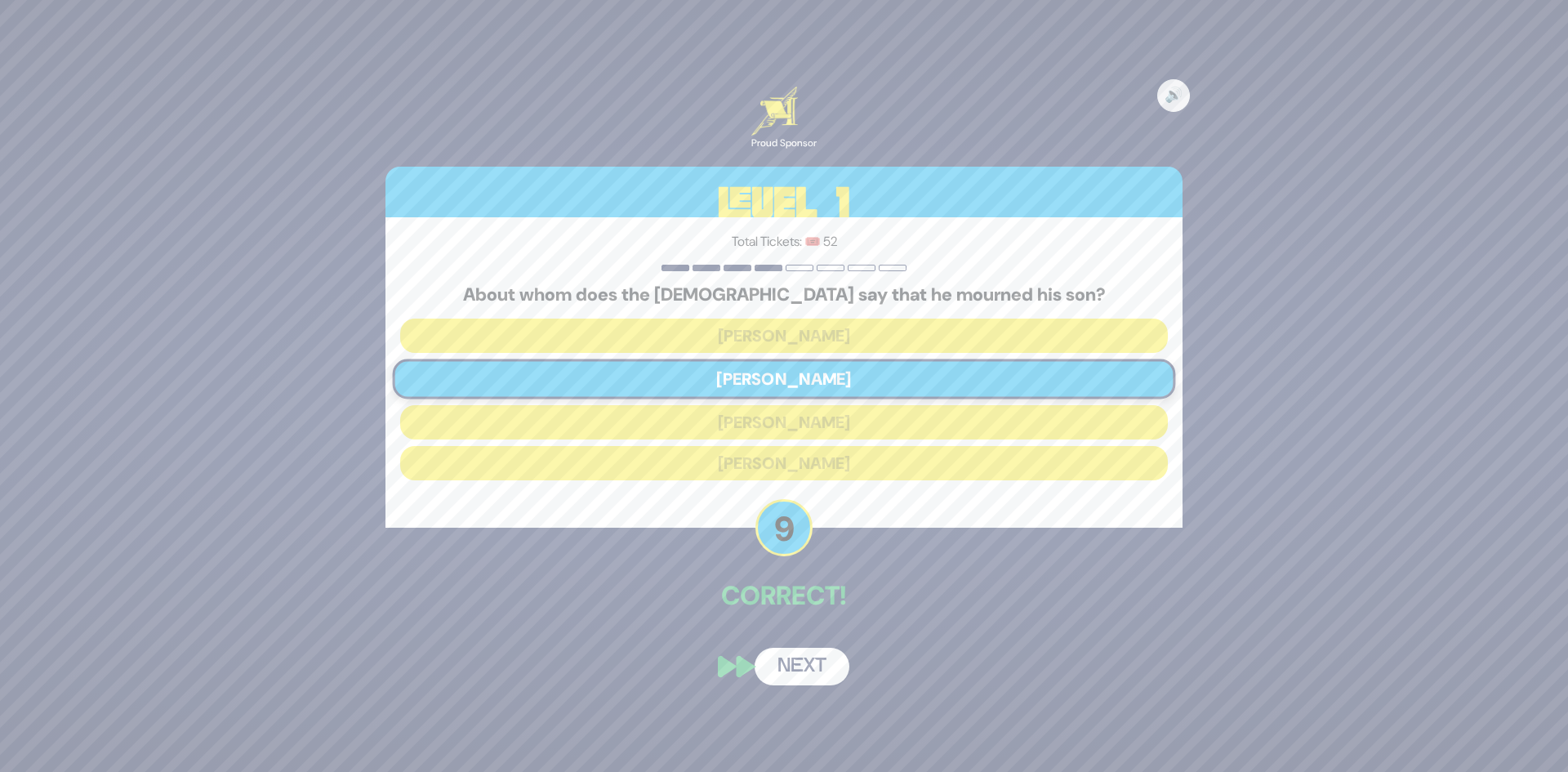
click at [805, 667] on button "Next" at bounding box center [802, 666] width 95 height 38
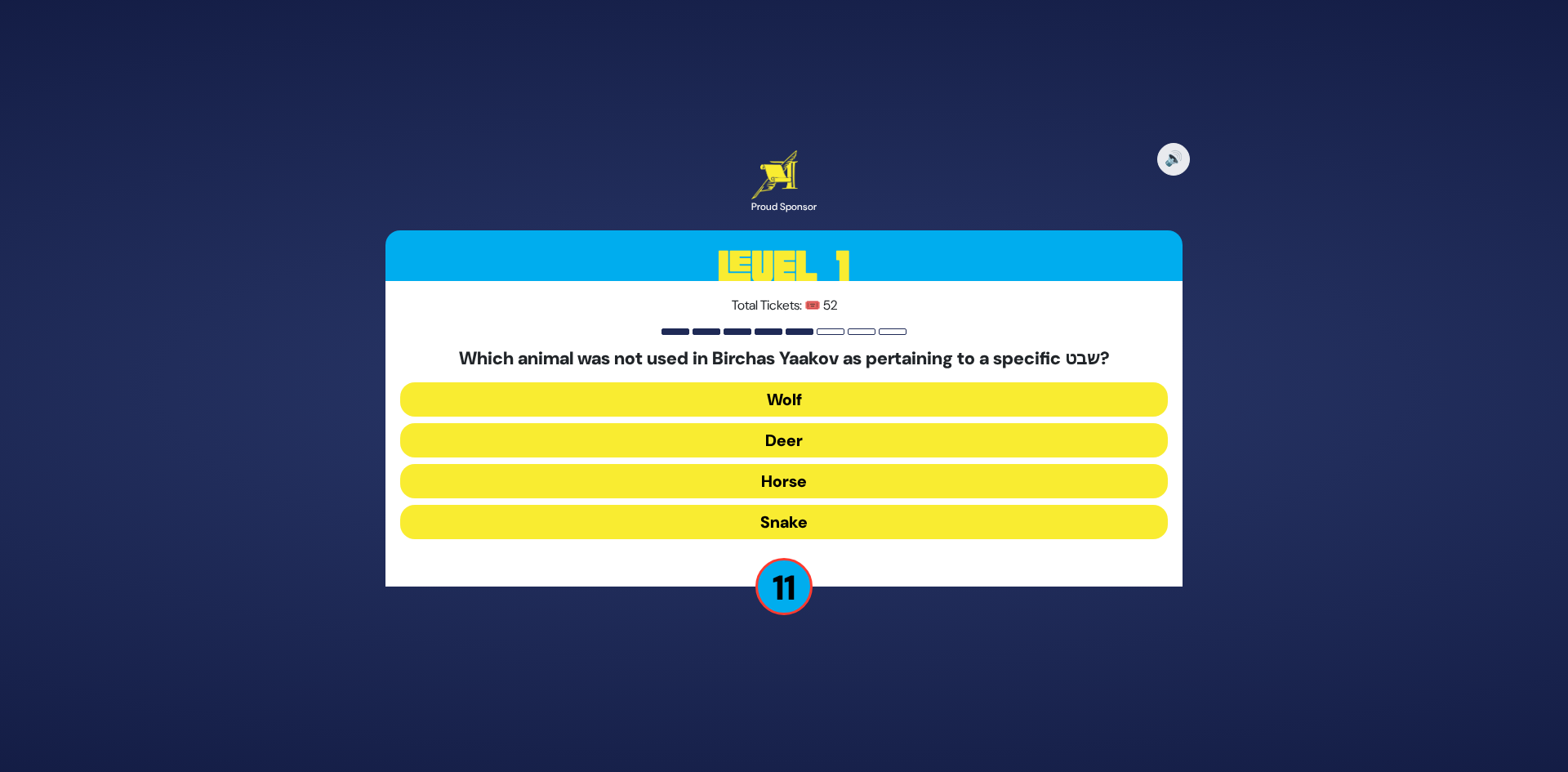
click at [812, 482] on button "Horse" at bounding box center [784, 481] width 768 height 34
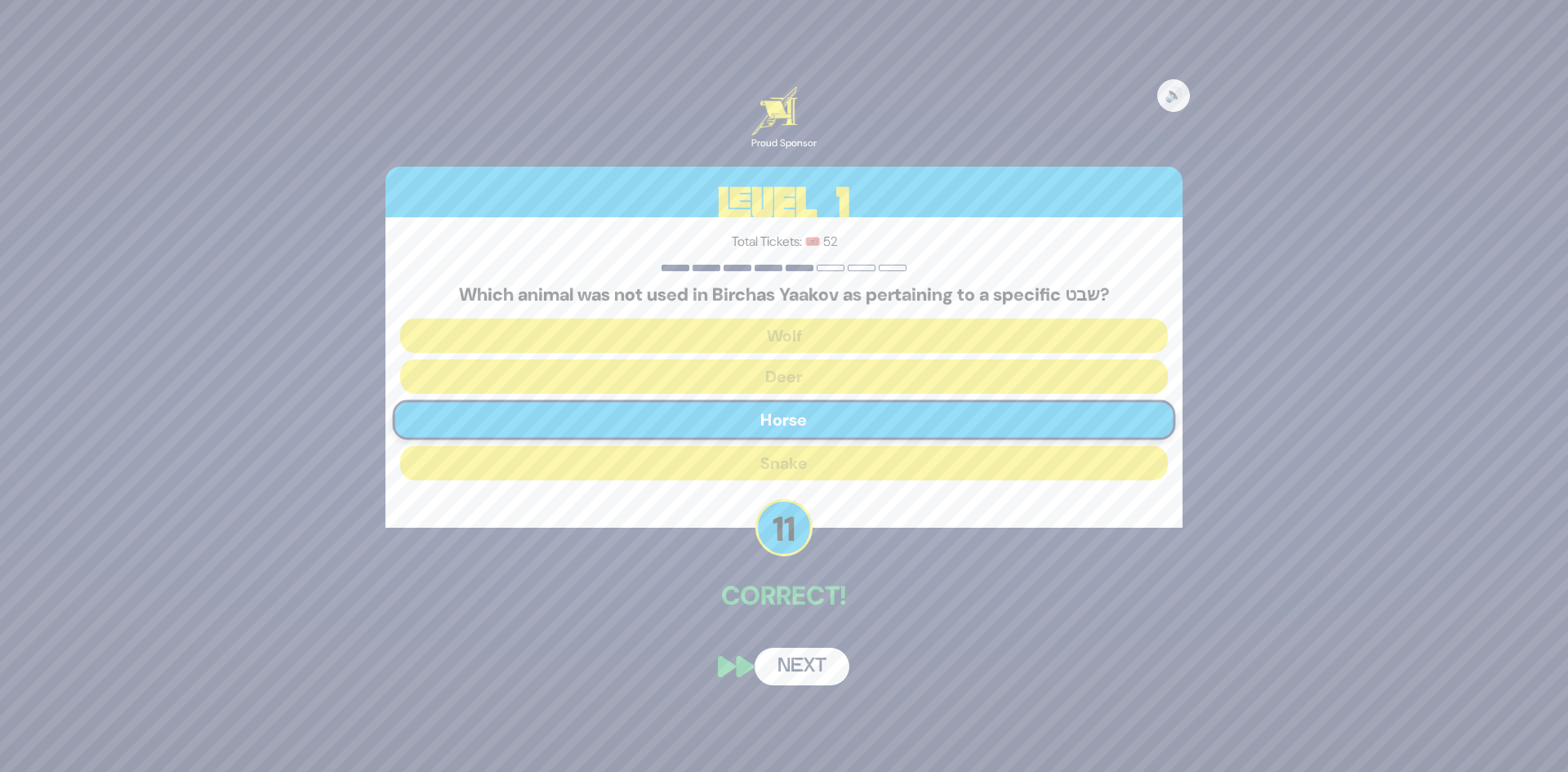
click at [791, 667] on button "Next" at bounding box center [802, 666] width 95 height 38
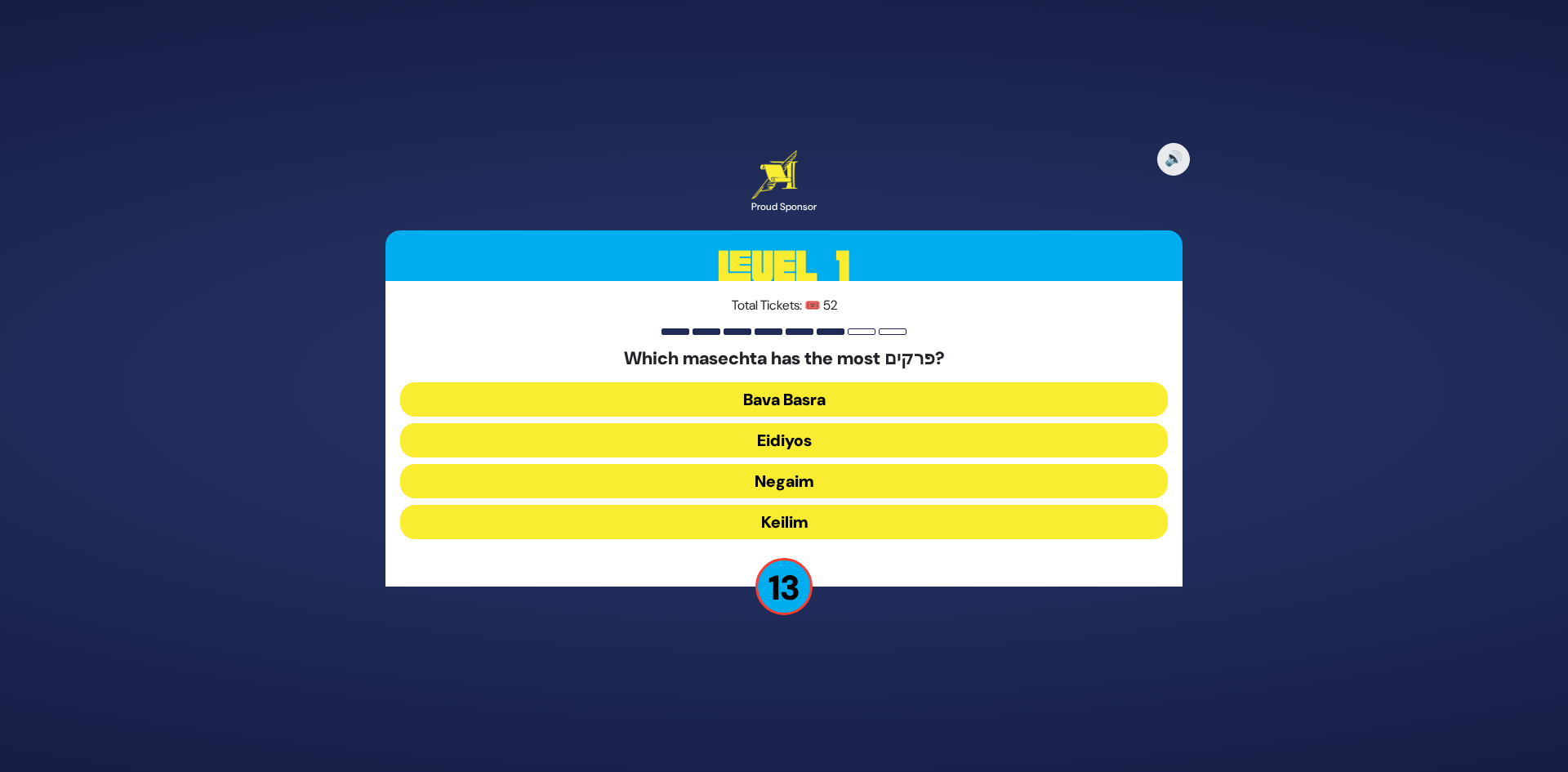
click at [817, 400] on button "Bava Basra" at bounding box center [784, 399] width 768 height 34
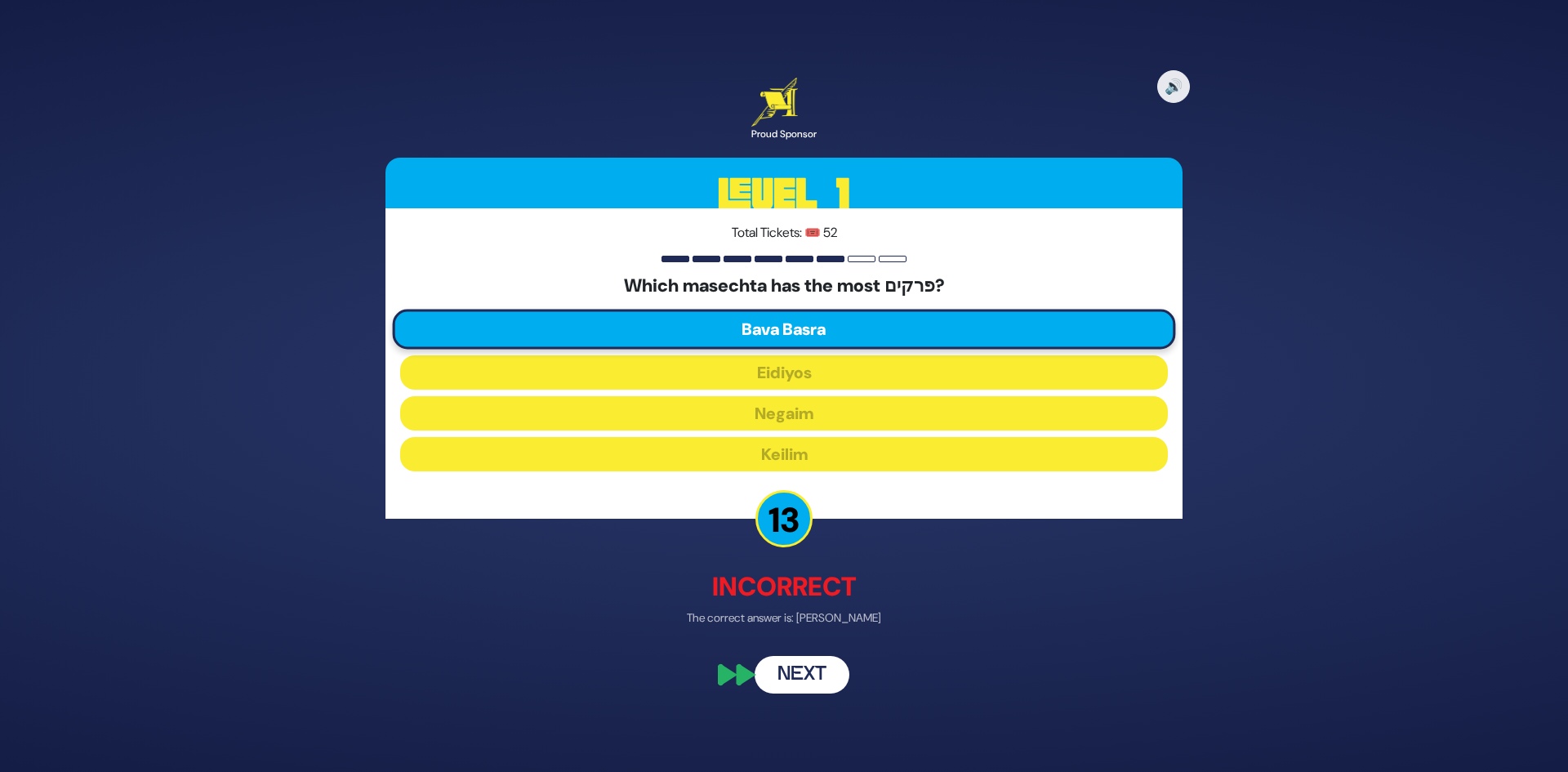
click at [816, 672] on button "Next" at bounding box center [802, 675] width 95 height 38
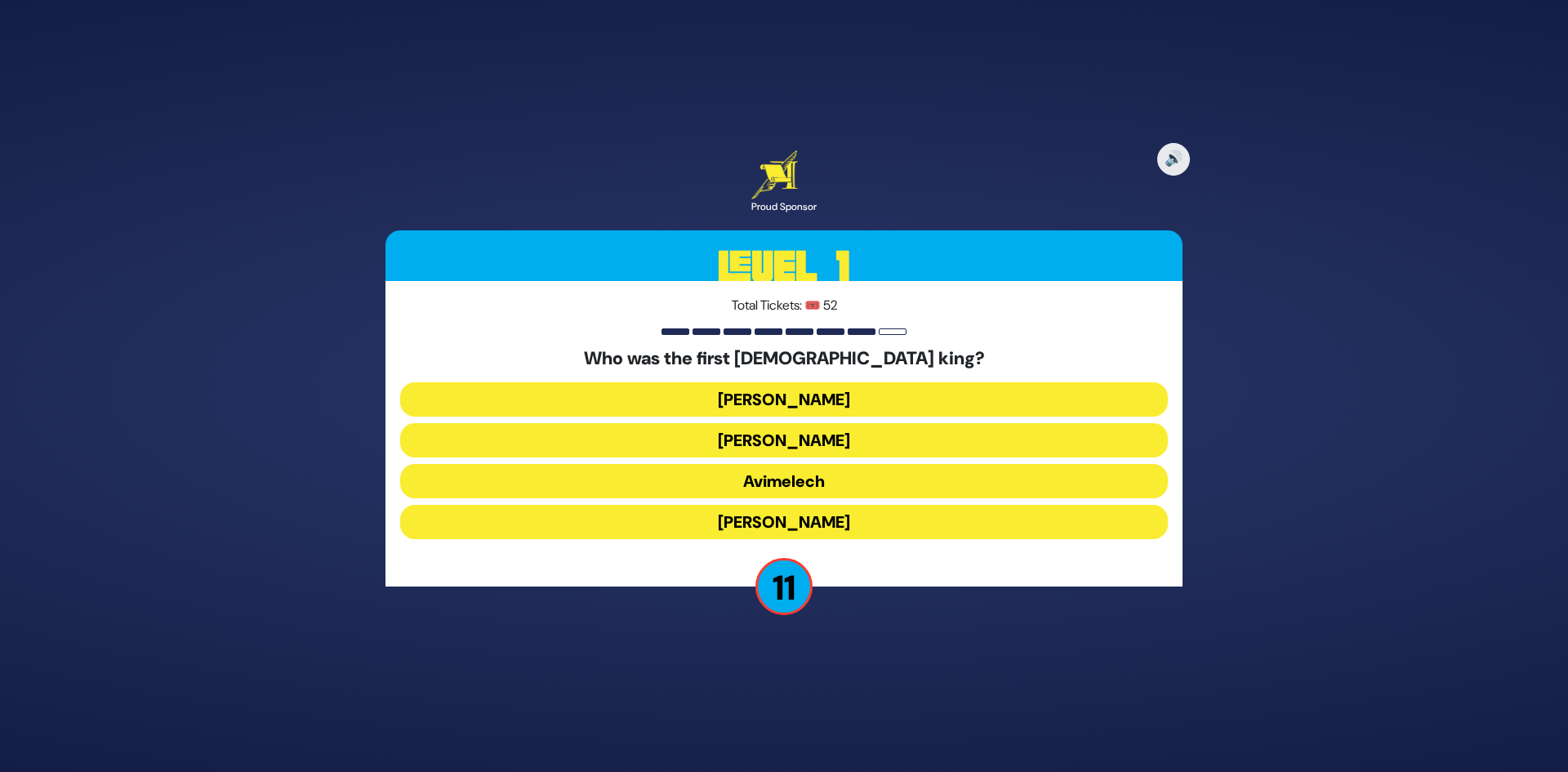
click at [843, 395] on button "Shaul" at bounding box center [784, 399] width 768 height 34
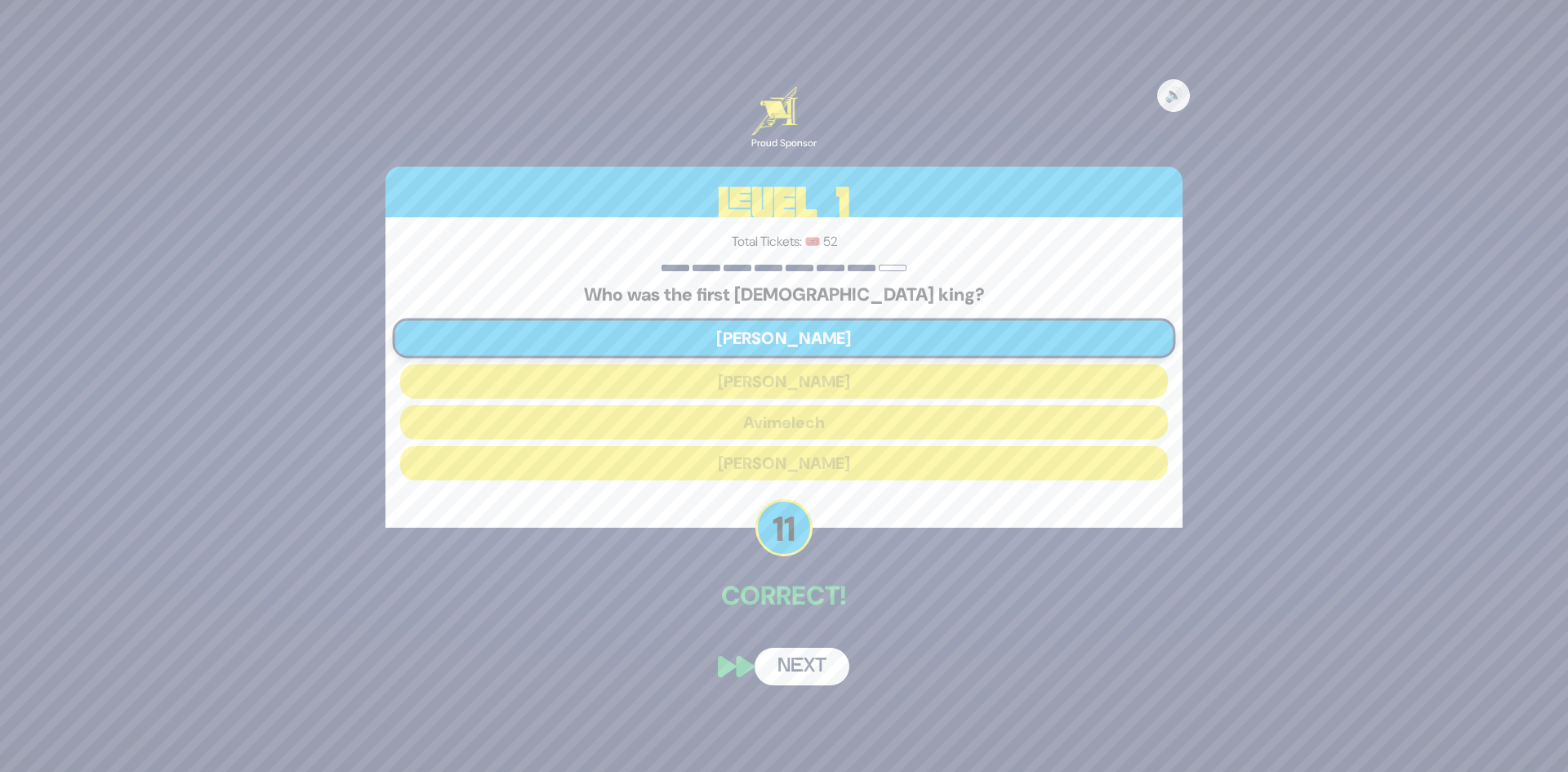
click at [804, 670] on button "Next" at bounding box center [802, 666] width 95 height 38
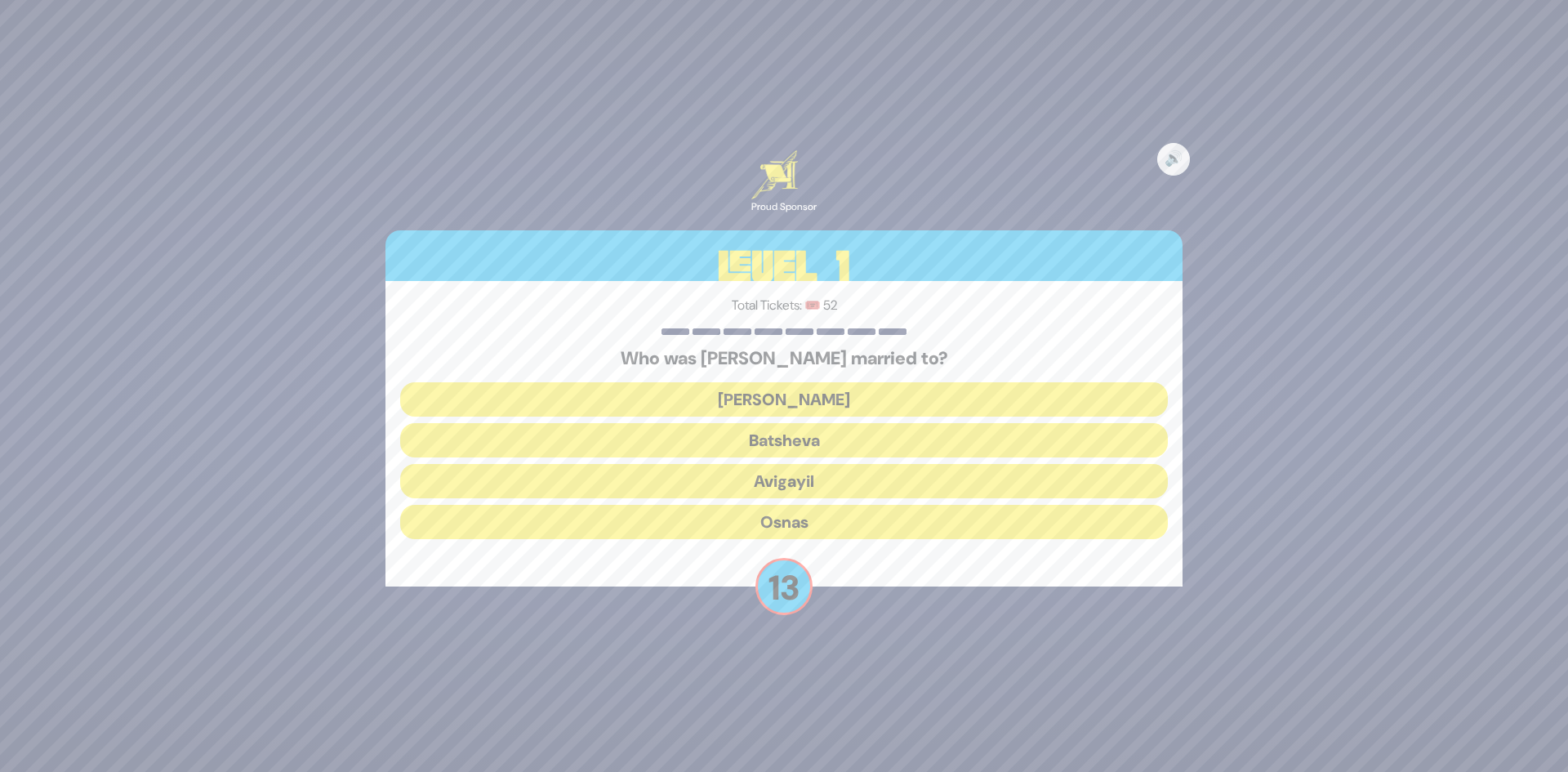
click at [812, 396] on button "Elisheva" at bounding box center [784, 399] width 768 height 34
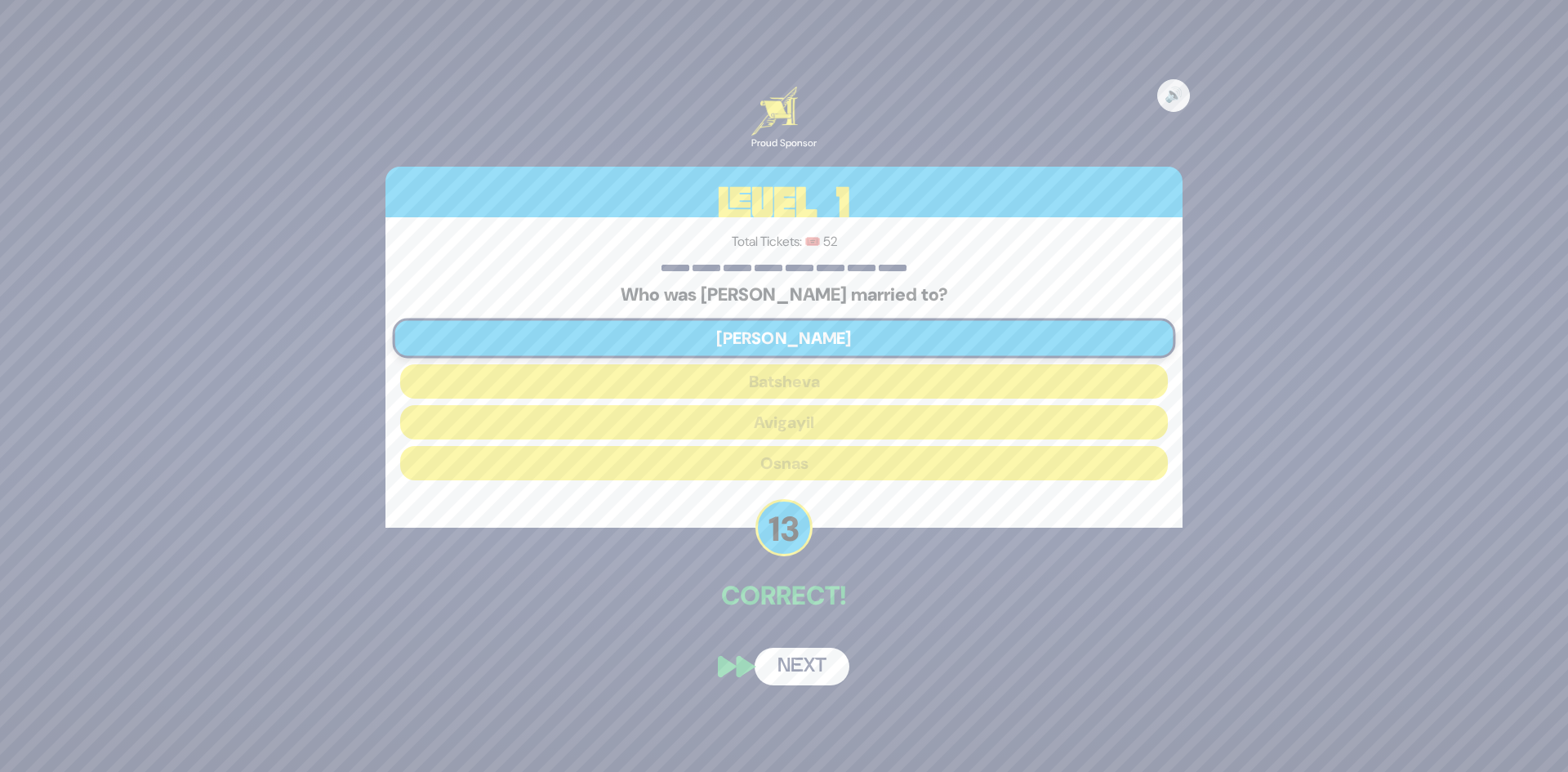
click at [808, 667] on button "Next" at bounding box center [802, 666] width 95 height 38
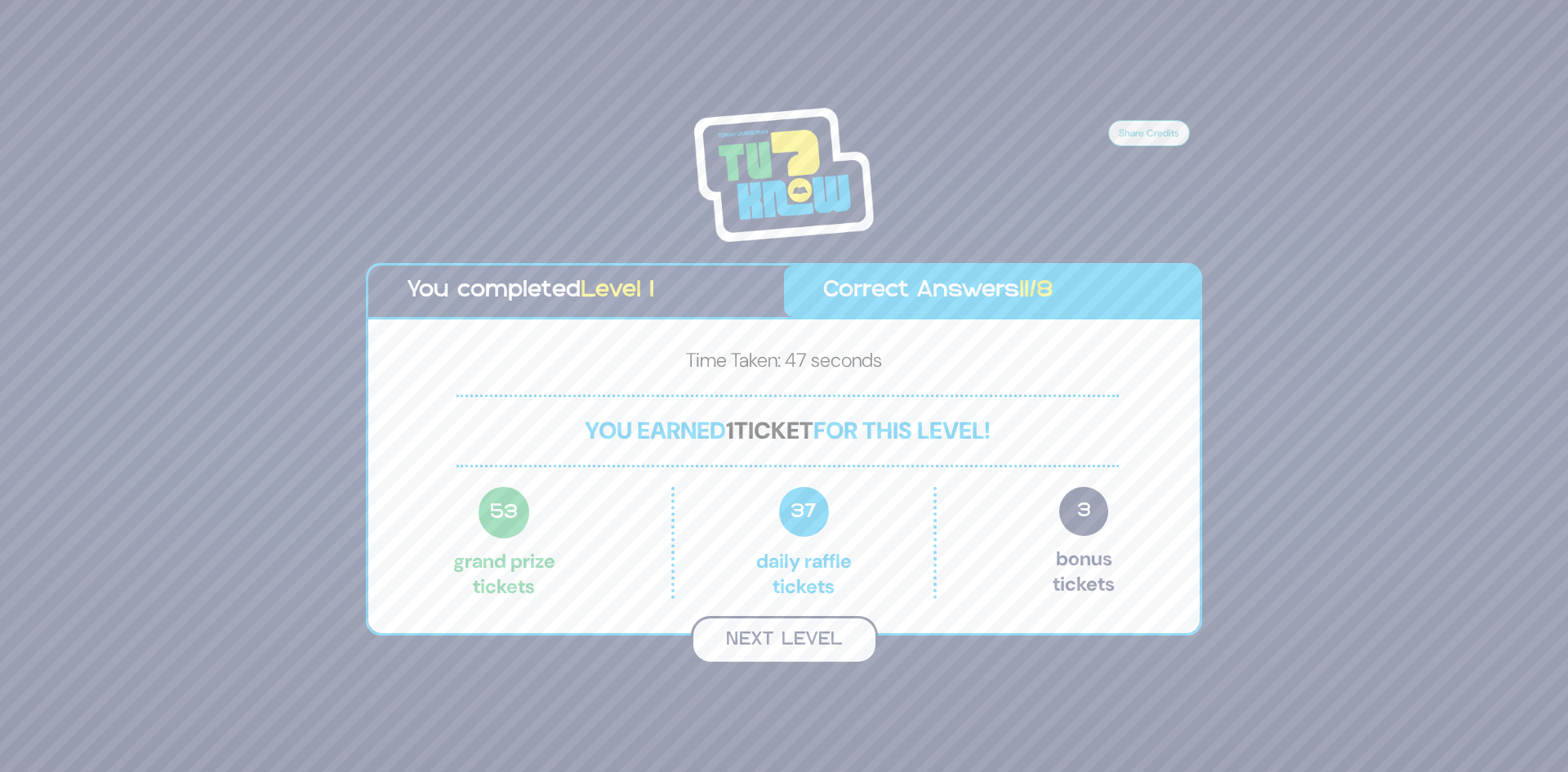
click at [821, 637] on button "Next Level" at bounding box center [785, 640] width 187 height 49
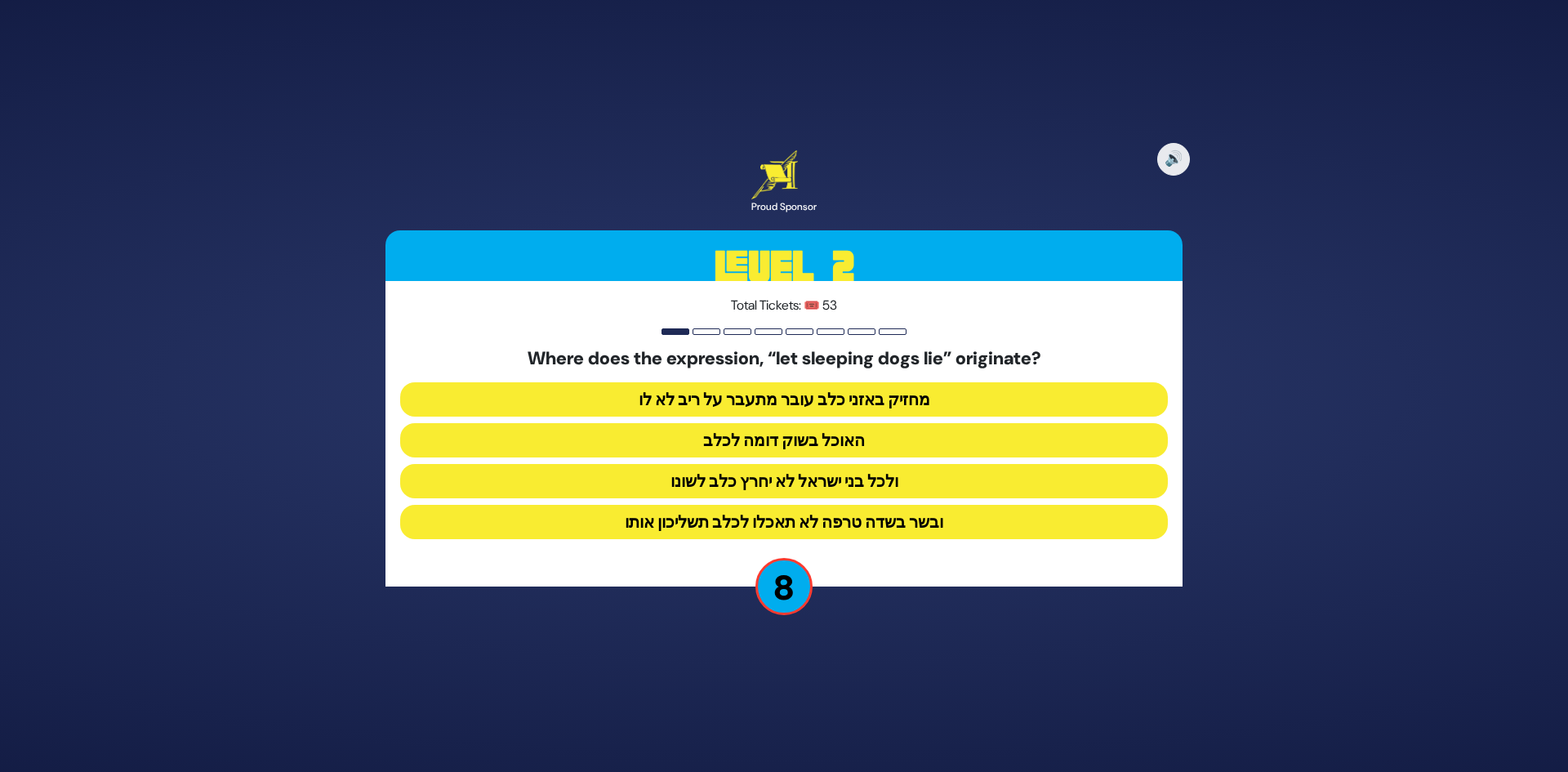
click at [890, 481] on button "ולכל בני ישראל לא יחרץ כלב לשונו" at bounding box center [784, 481] width 768 height 34
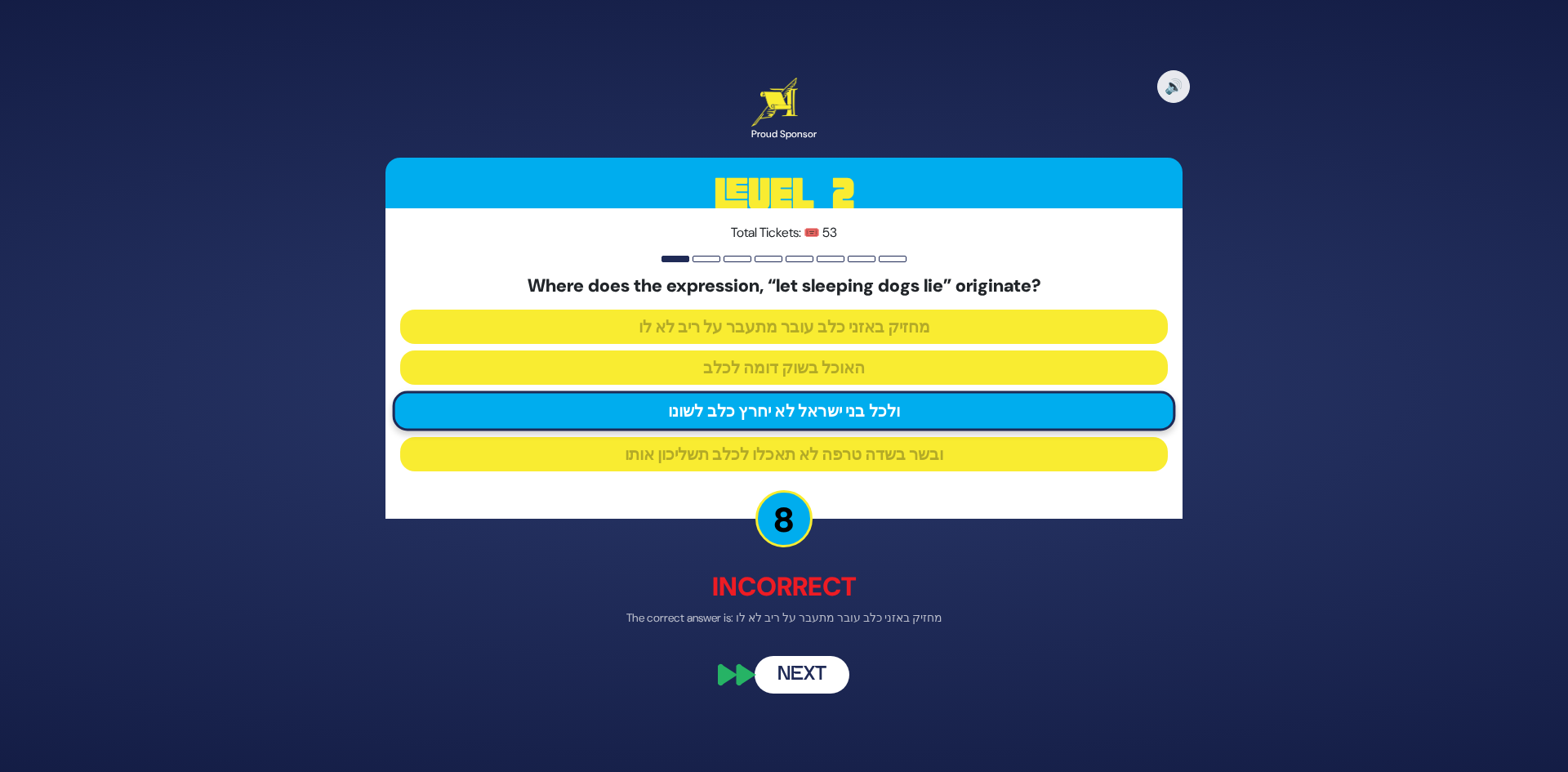
click at [792, 683] on button "Next" at bounding box center [802, 675] width 95 height 38
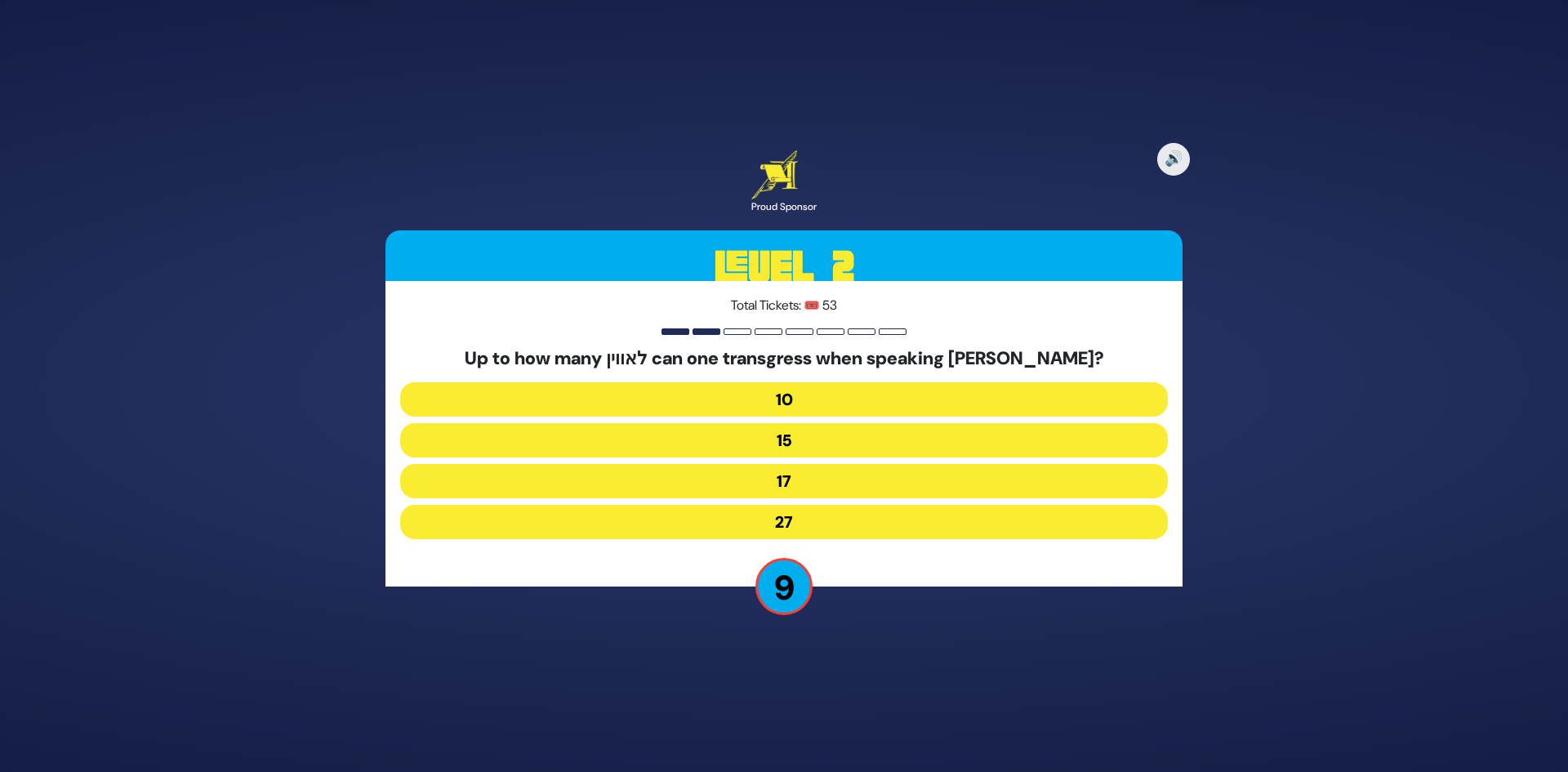
click at [858, 397] on button "10" at bounding box center [784, 399] width 768 height 34
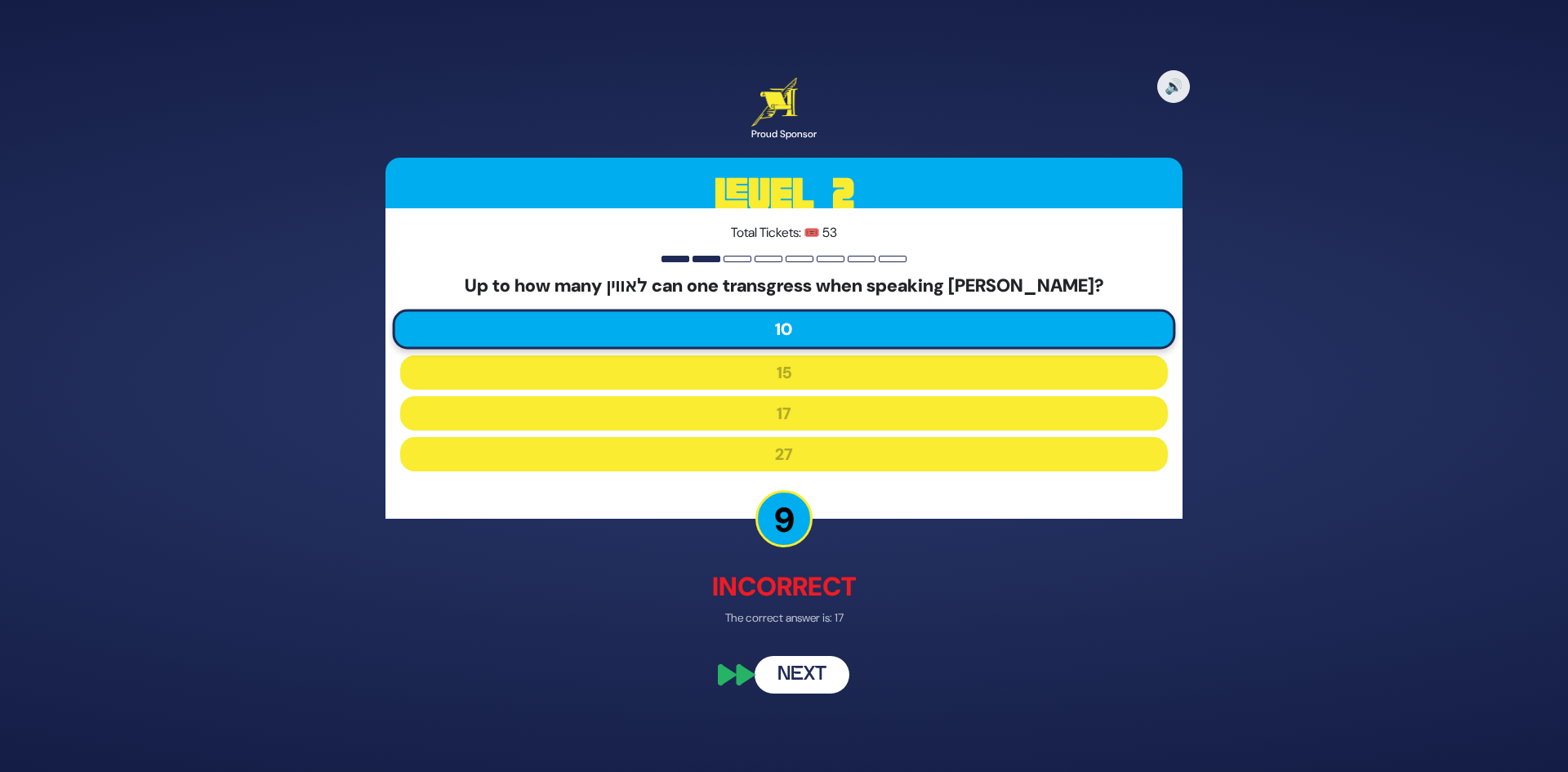
click at [832, 682] on button "Next" at bounding box center [802, 675] width 95 height 38
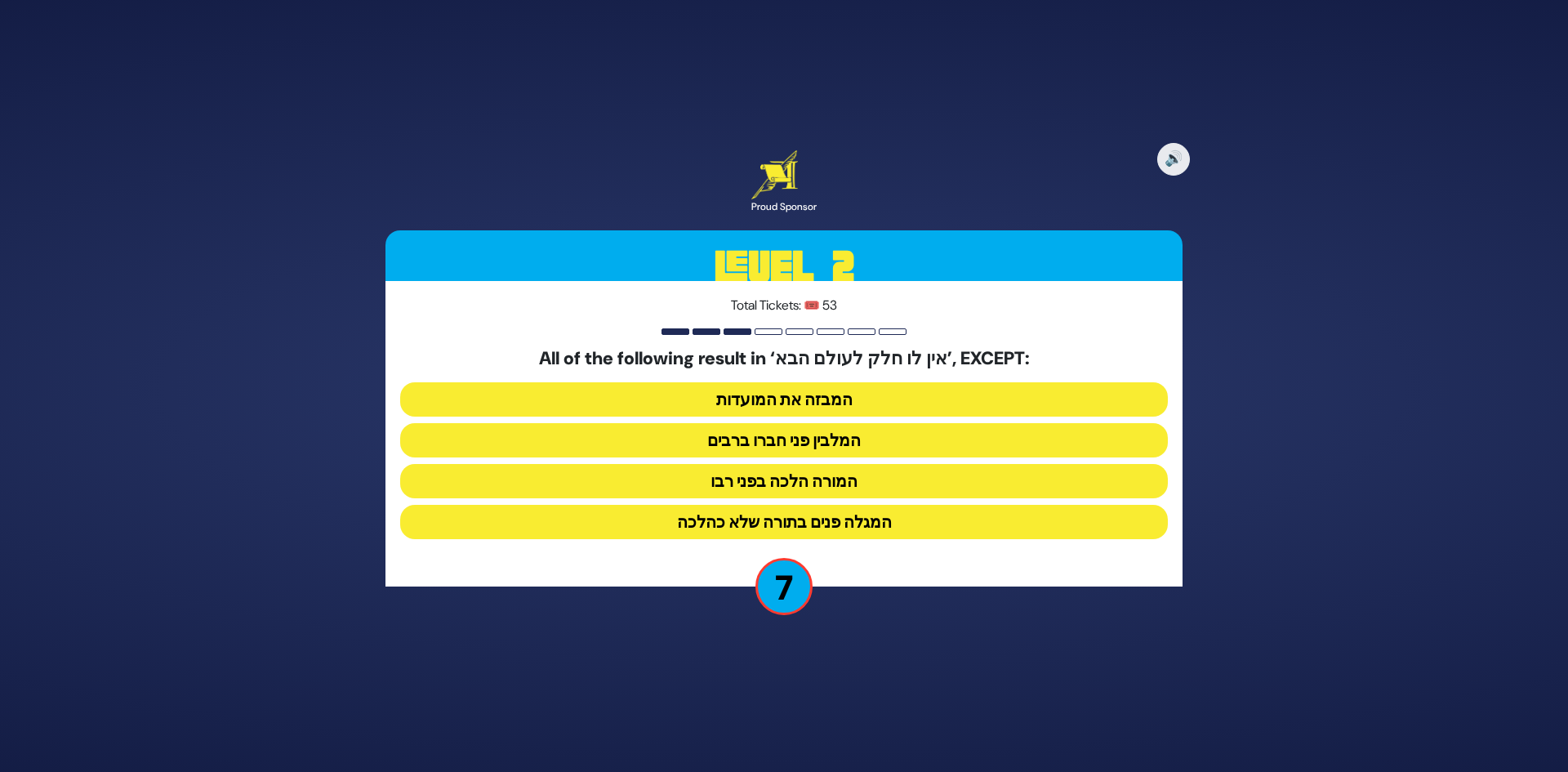
click at [866, 392] on button "המבזה את המועדות" at bounding box center [784, 399] width 768 height 34
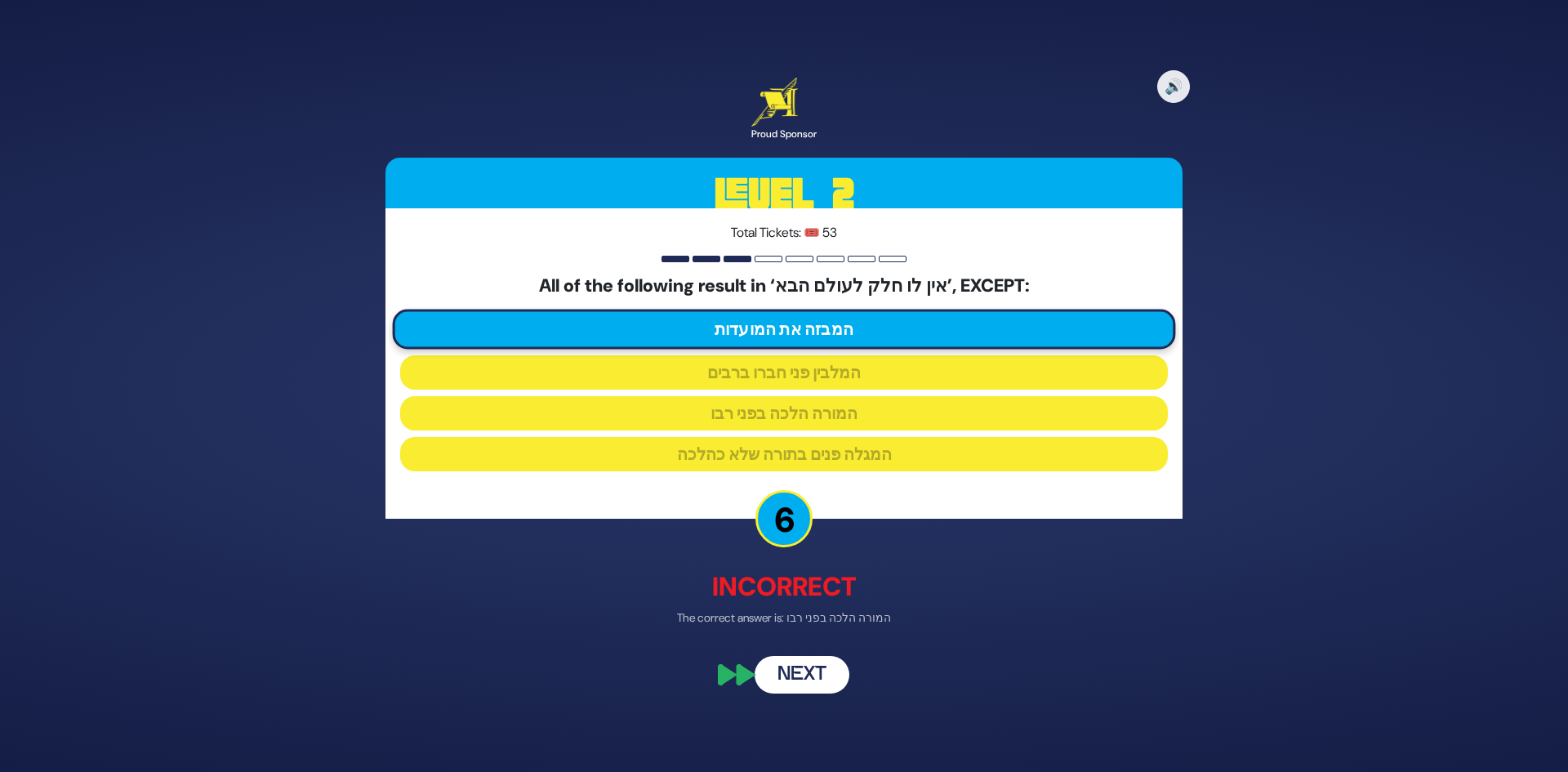
click at [822, 666] on button "Next" at bounding box center [802, 675] width 95 height 38
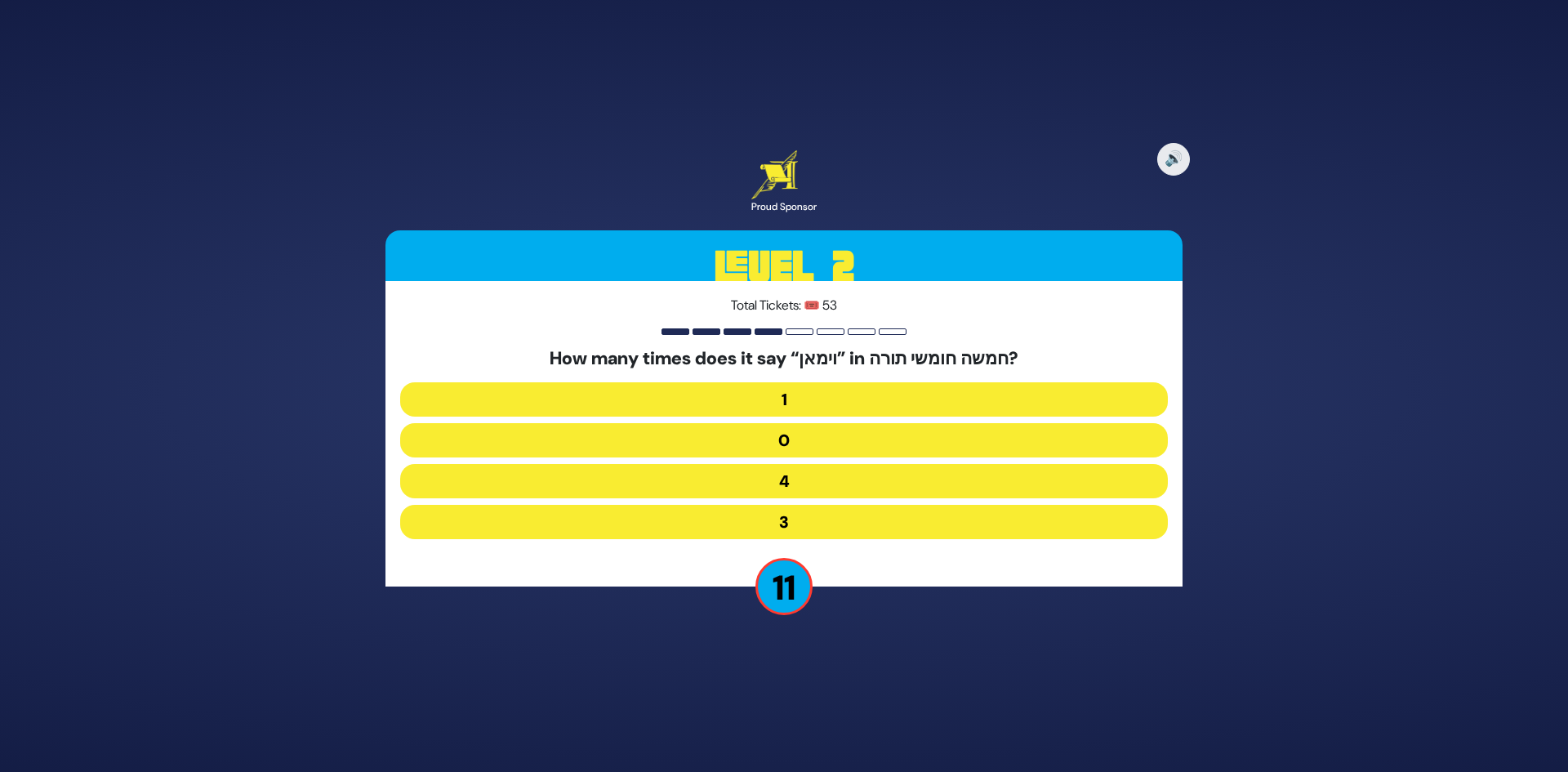
click at [819, 401] on button "1" at bounding box center [784, 399] width 768 height 34
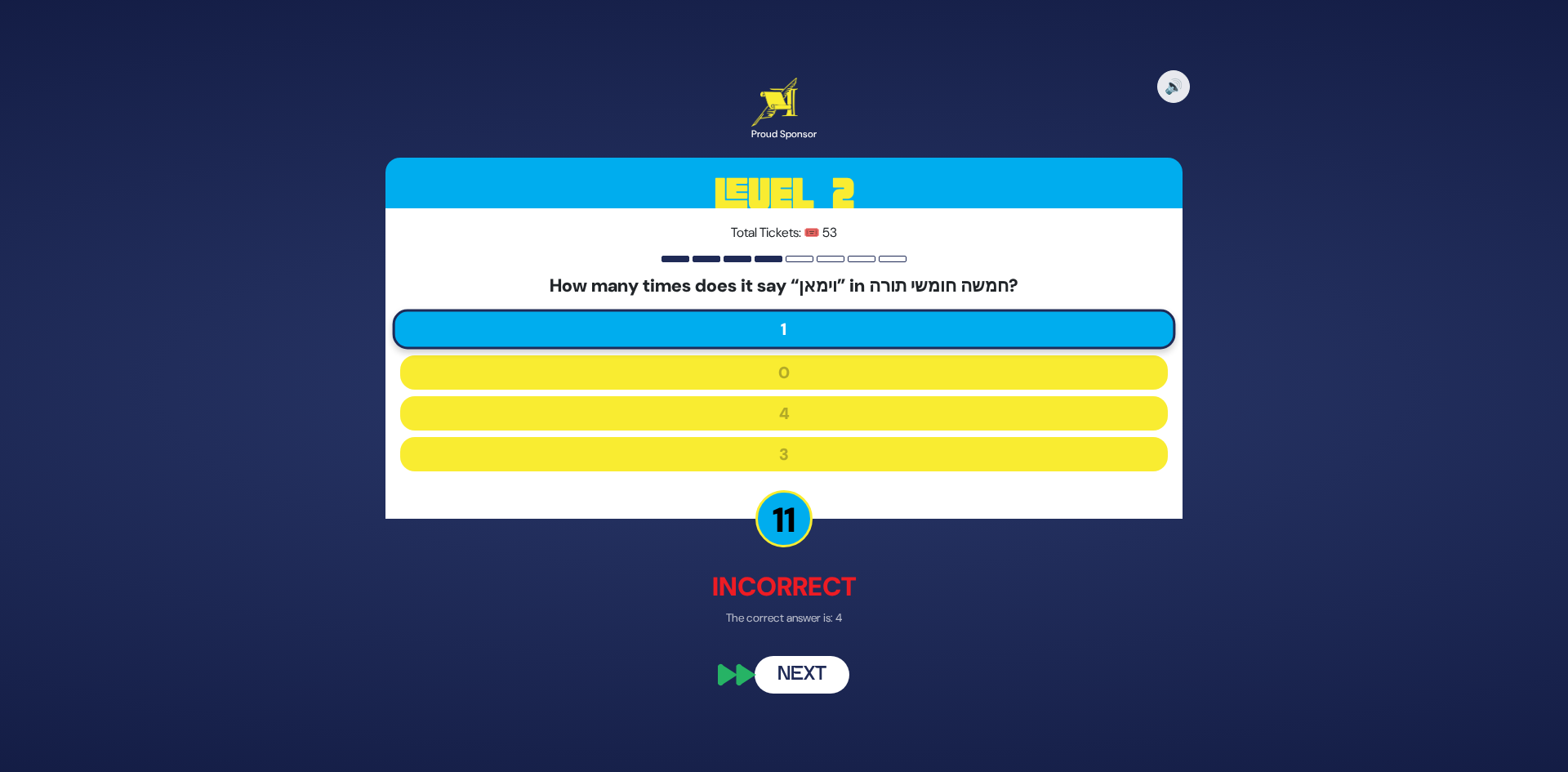
click at [813, 677] on button "Next" at bounding box center [802, 675] width 95 height 38
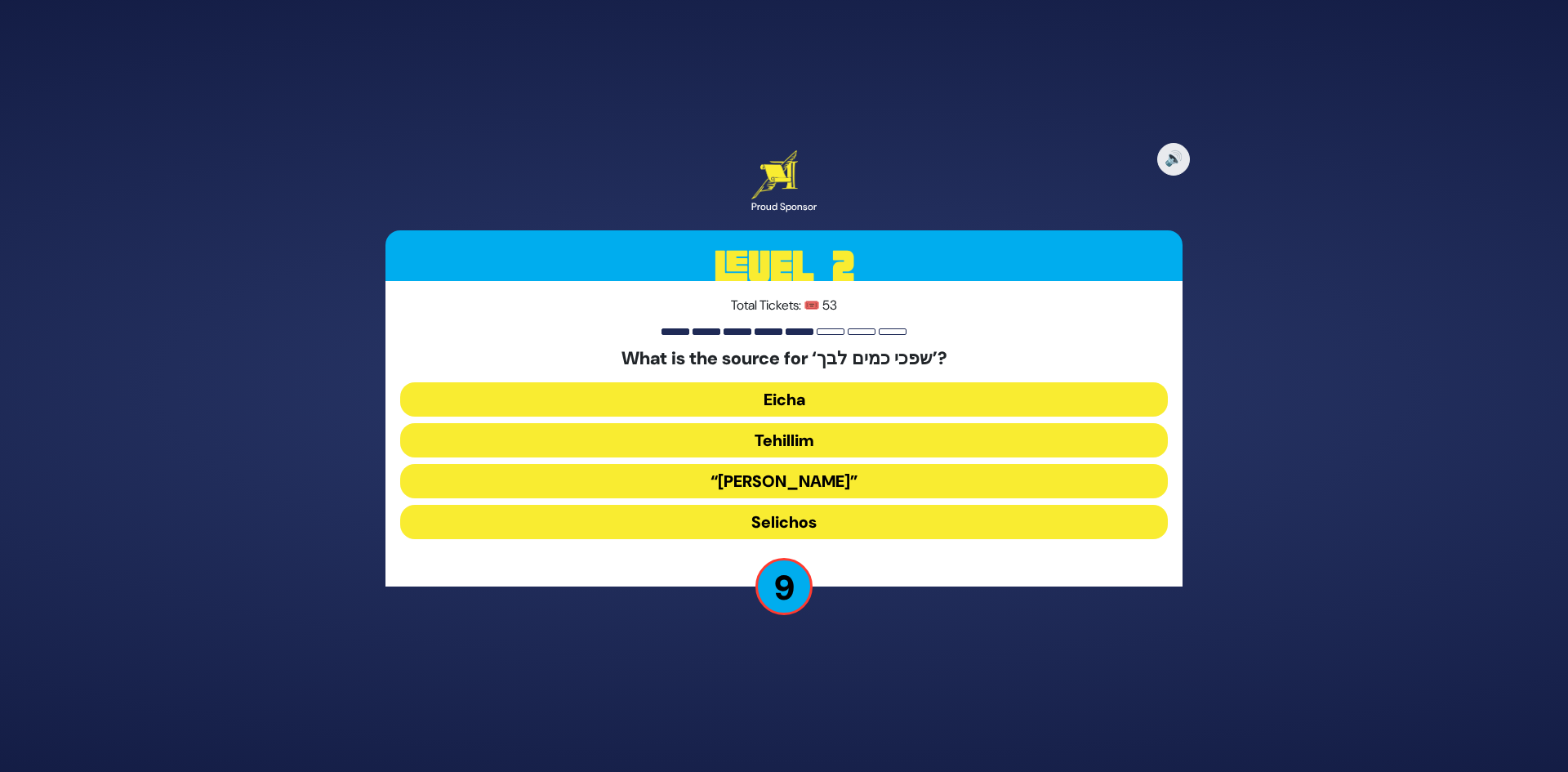
click at [807, 433] on button "Tehillim" at bounding box center [784, 440] width 768 height 34
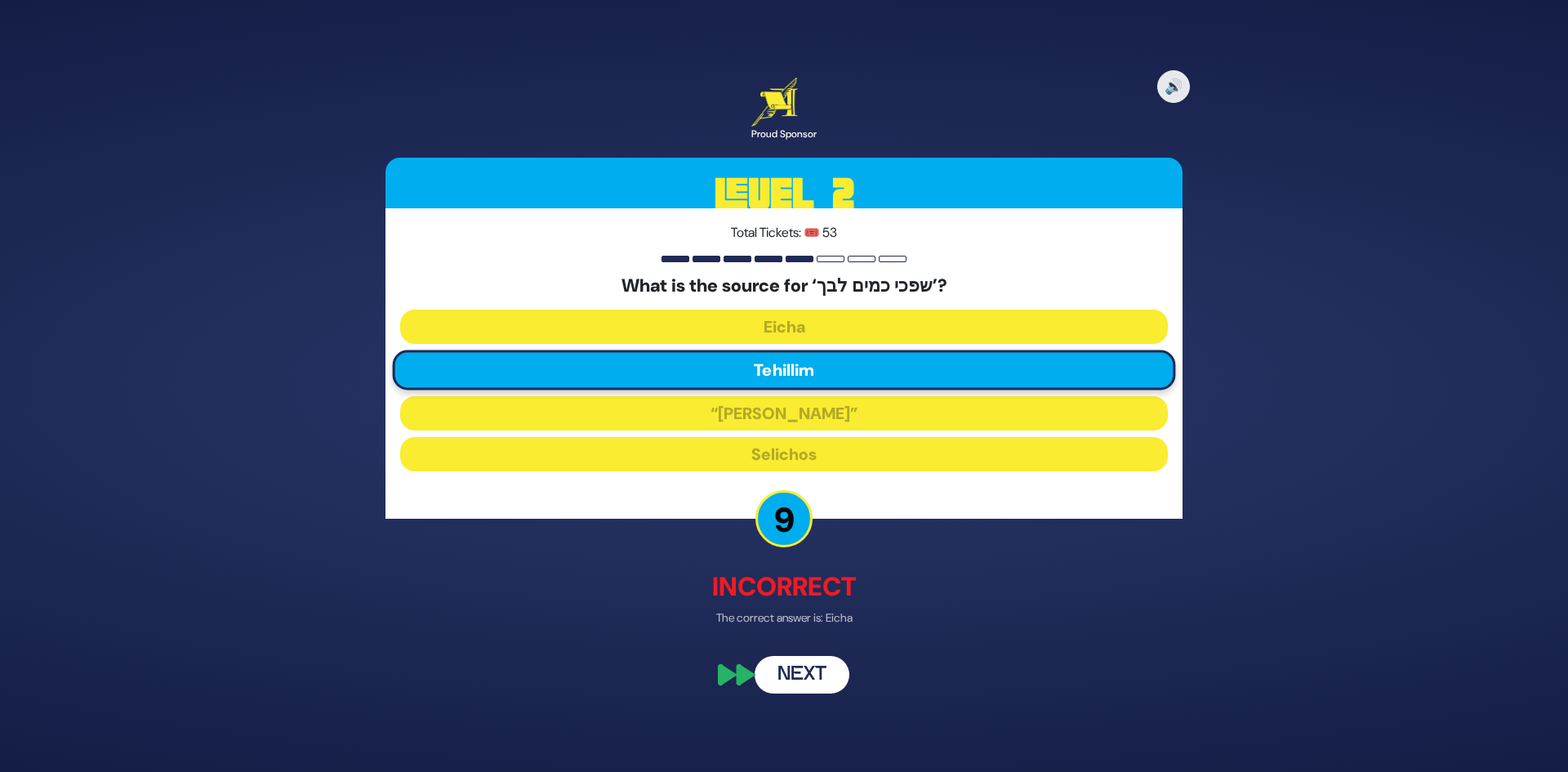
click at [792, 680] on button "Next" at bounding box center [802, 675] width 95 height 38
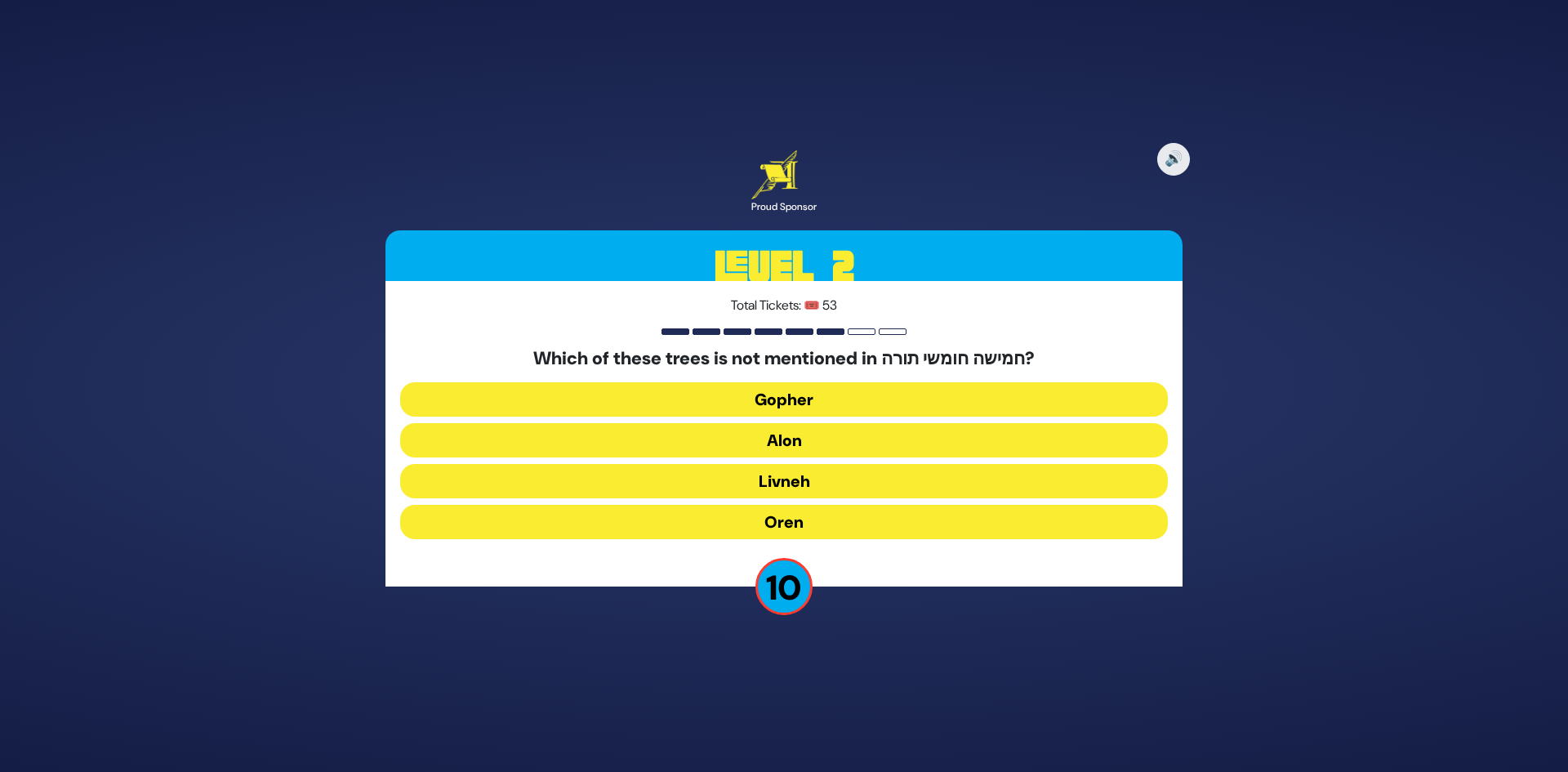
click at [779, 511] on button "Oren" at bounding box center [784, 521] width 768 height 34
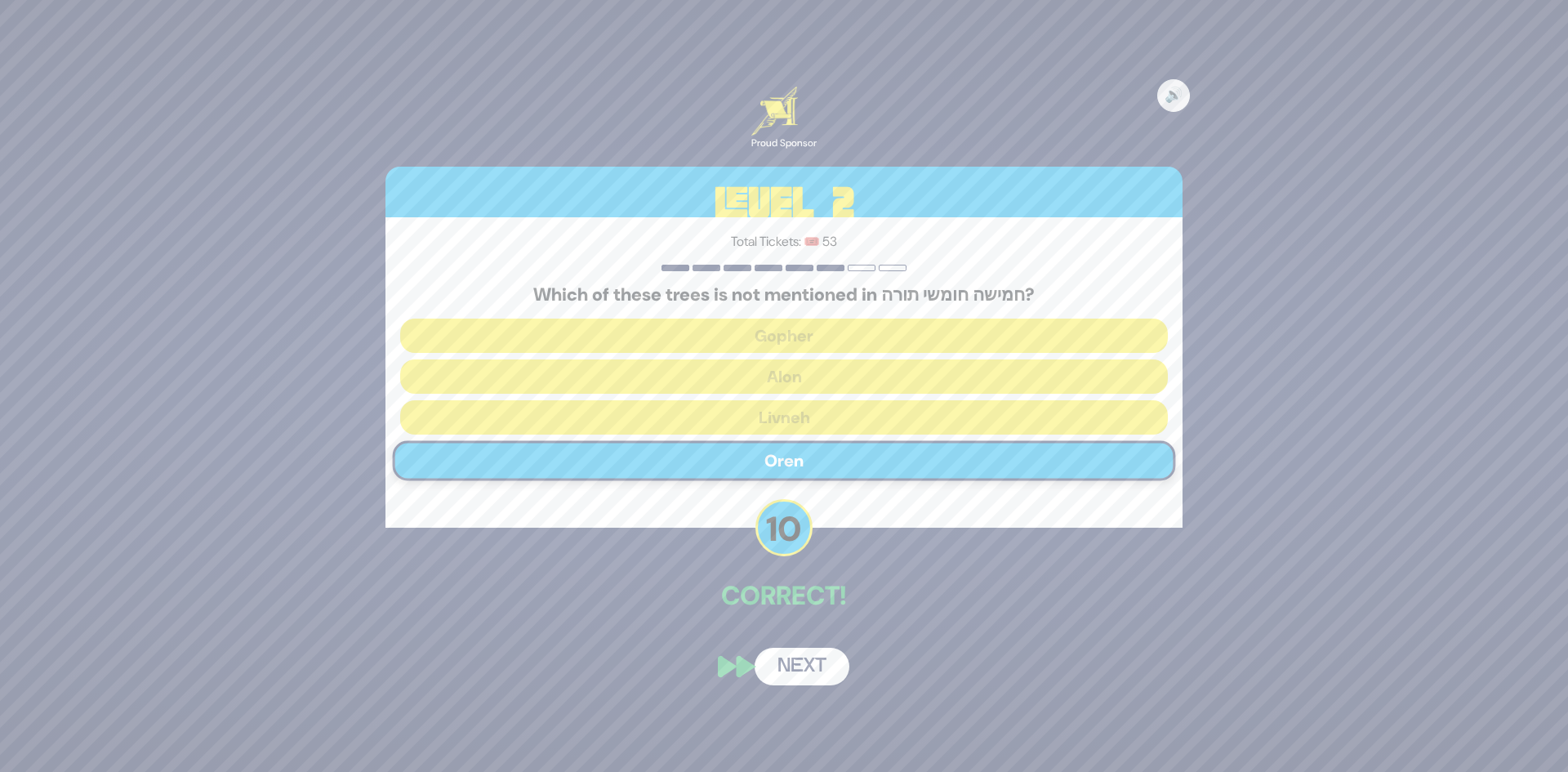
click at [781, 655] on button "Next" at bounding box center [802, 666] width 95 height 38
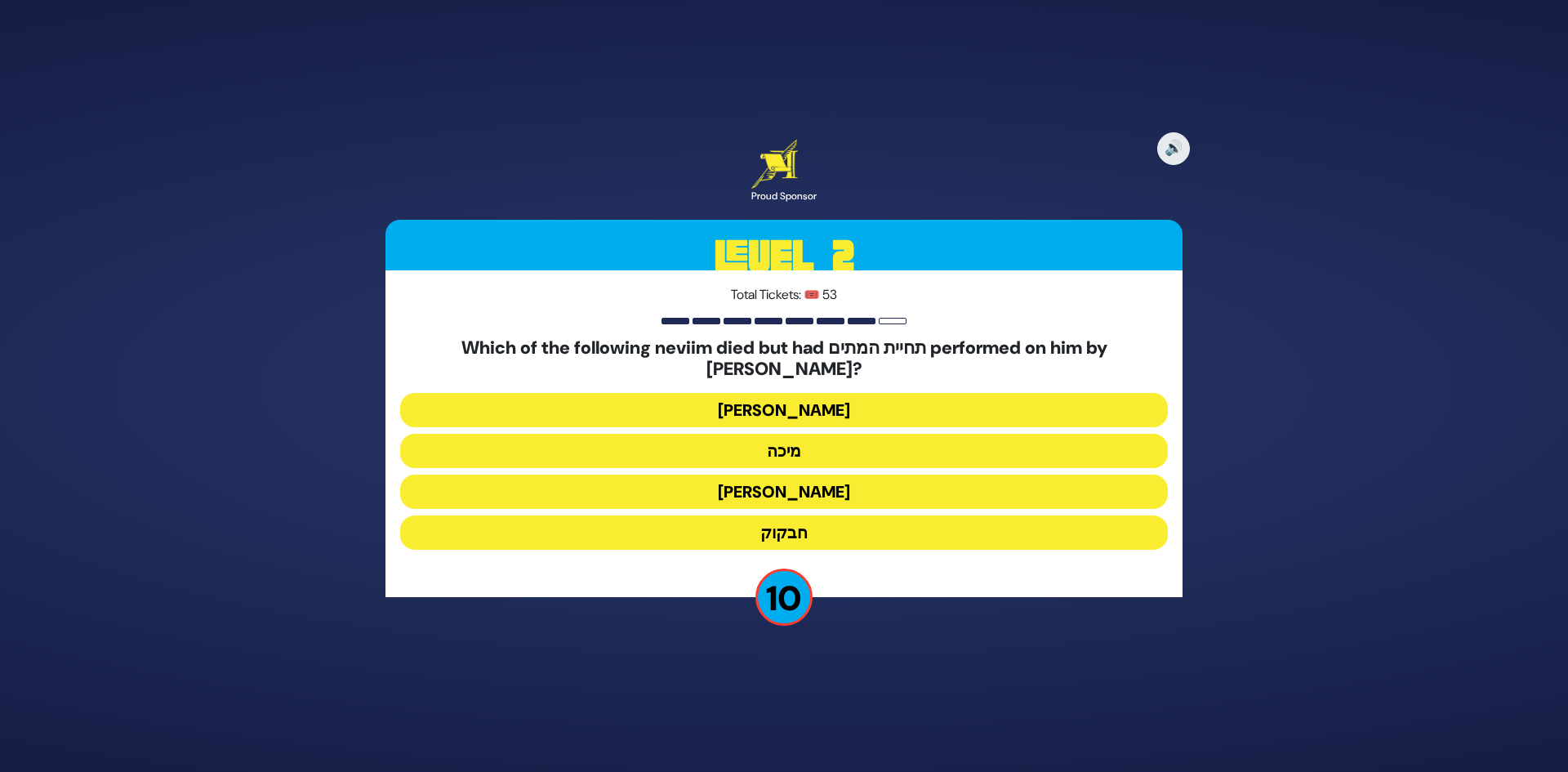
click at [796, 486] on button "נחום" at bounding box center [784, 491] width 768 height 34
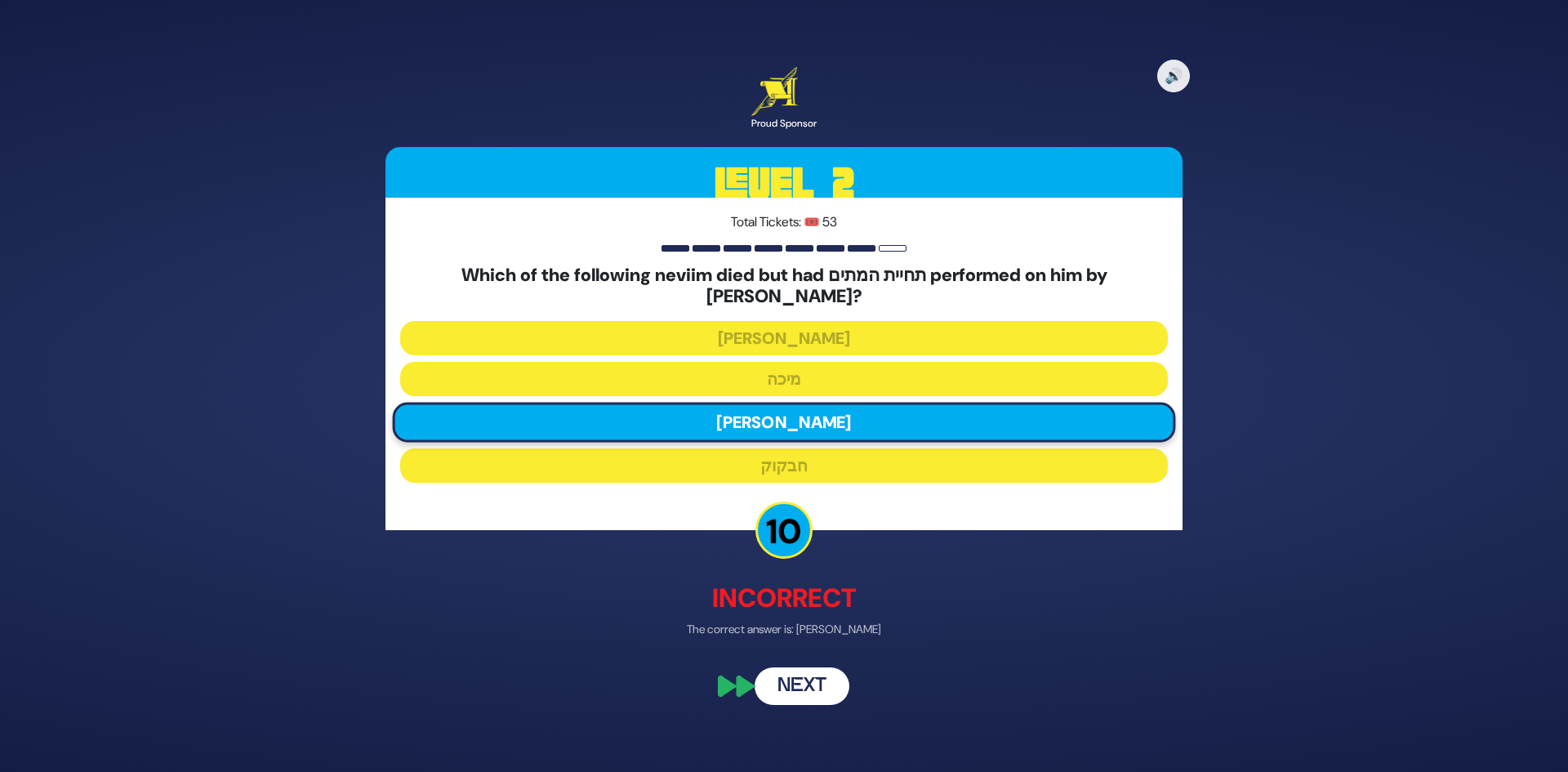
click at [807, 667] on button "Next" at bounding box center [802, 686] width 95 height 38
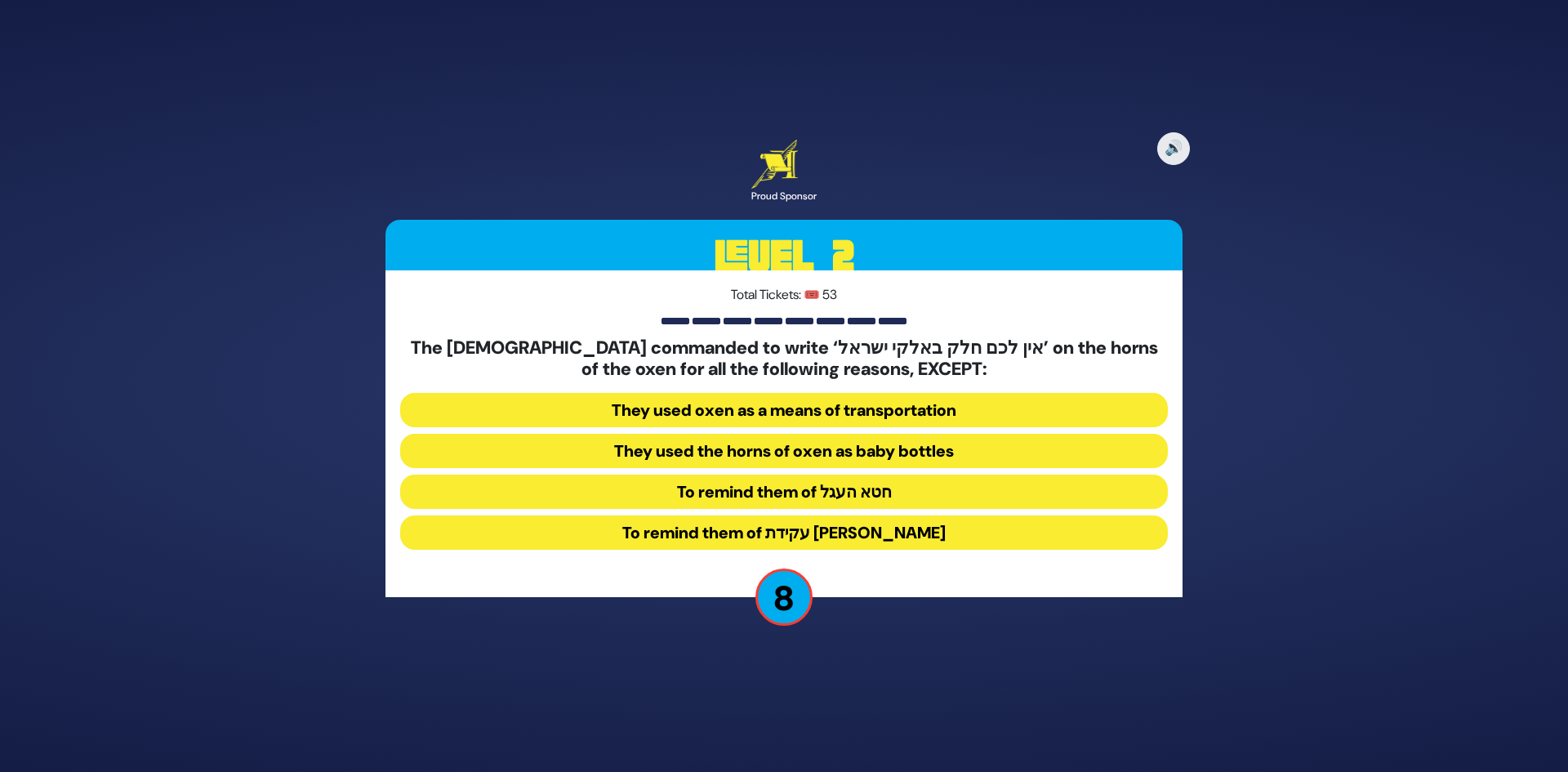
click at [838, 492] on button "To remind them of חטא העגל" at bounding box center [784, 491] width 768 height 34
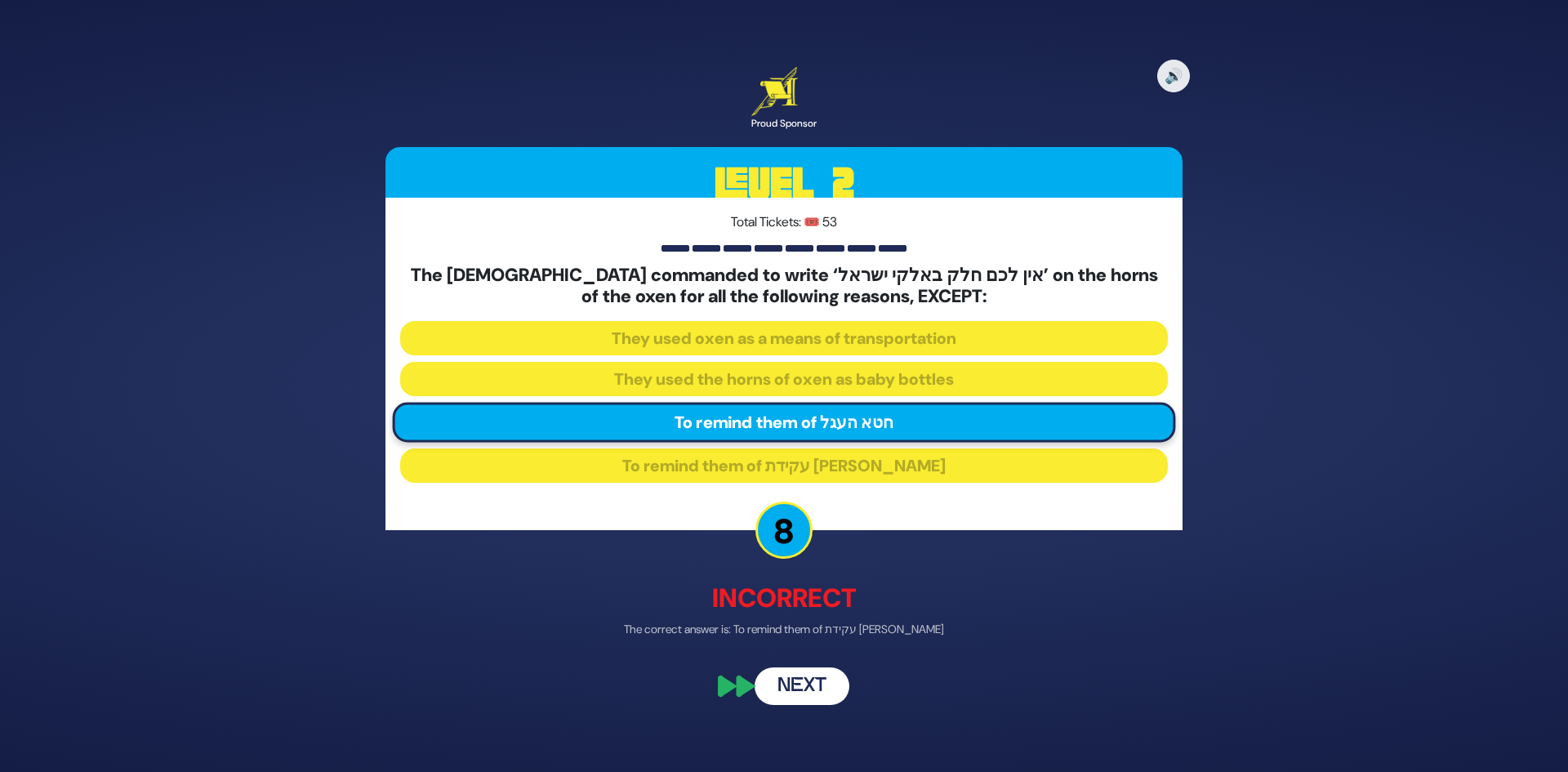
click at [817, 683] on button "Next" at bounding box center [802, 686] width 95 height 38
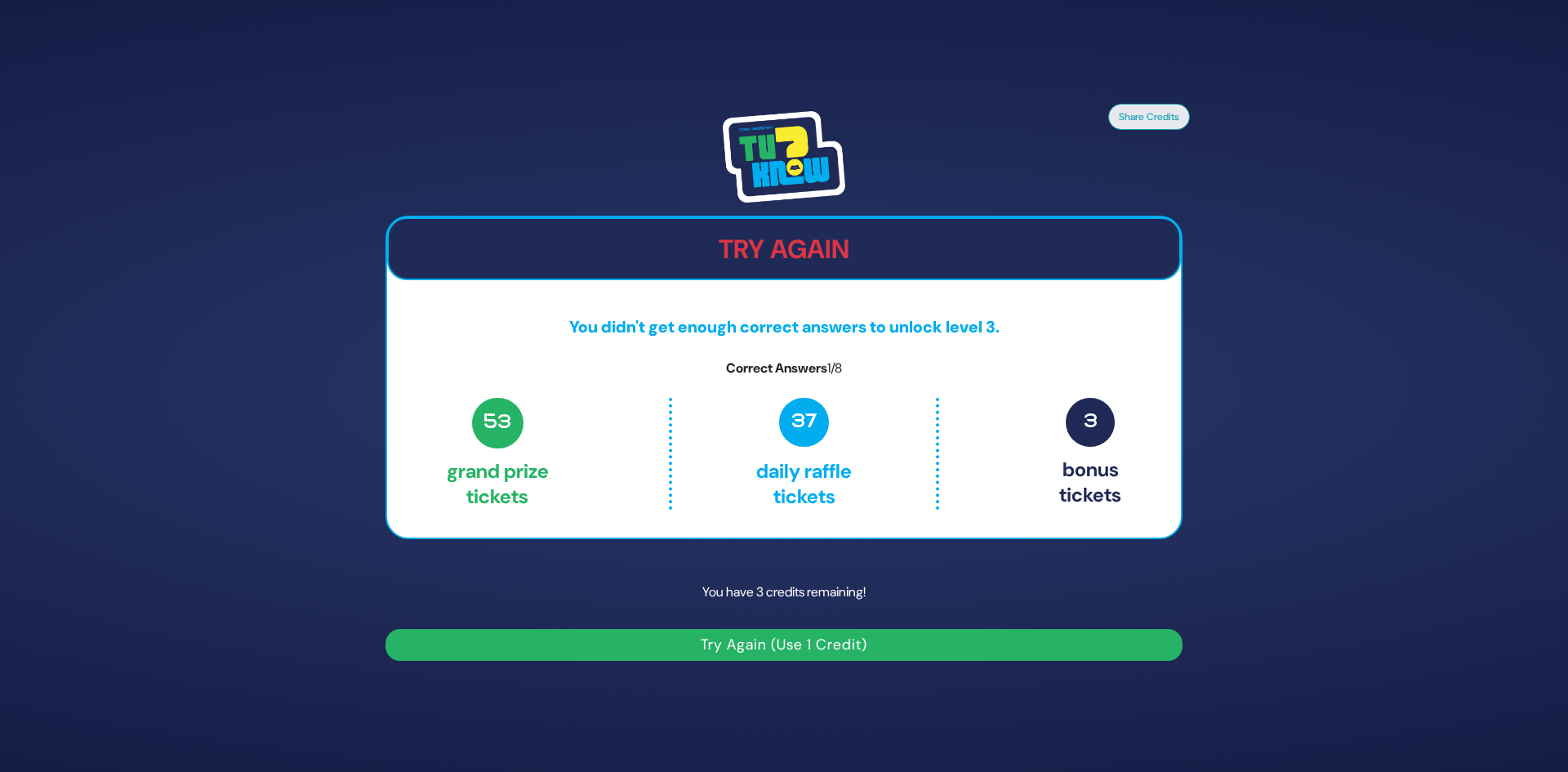
click at [816, 683] on div "Share Credits Try Again You didn't get enough correct answers to unlock level 3…" at bounding box center [784, 386] width 1568 height 772
click at [824, 640] on button "Try Again (Use 1 Credit)" at bounding box center [784, 645] width 797 height 32
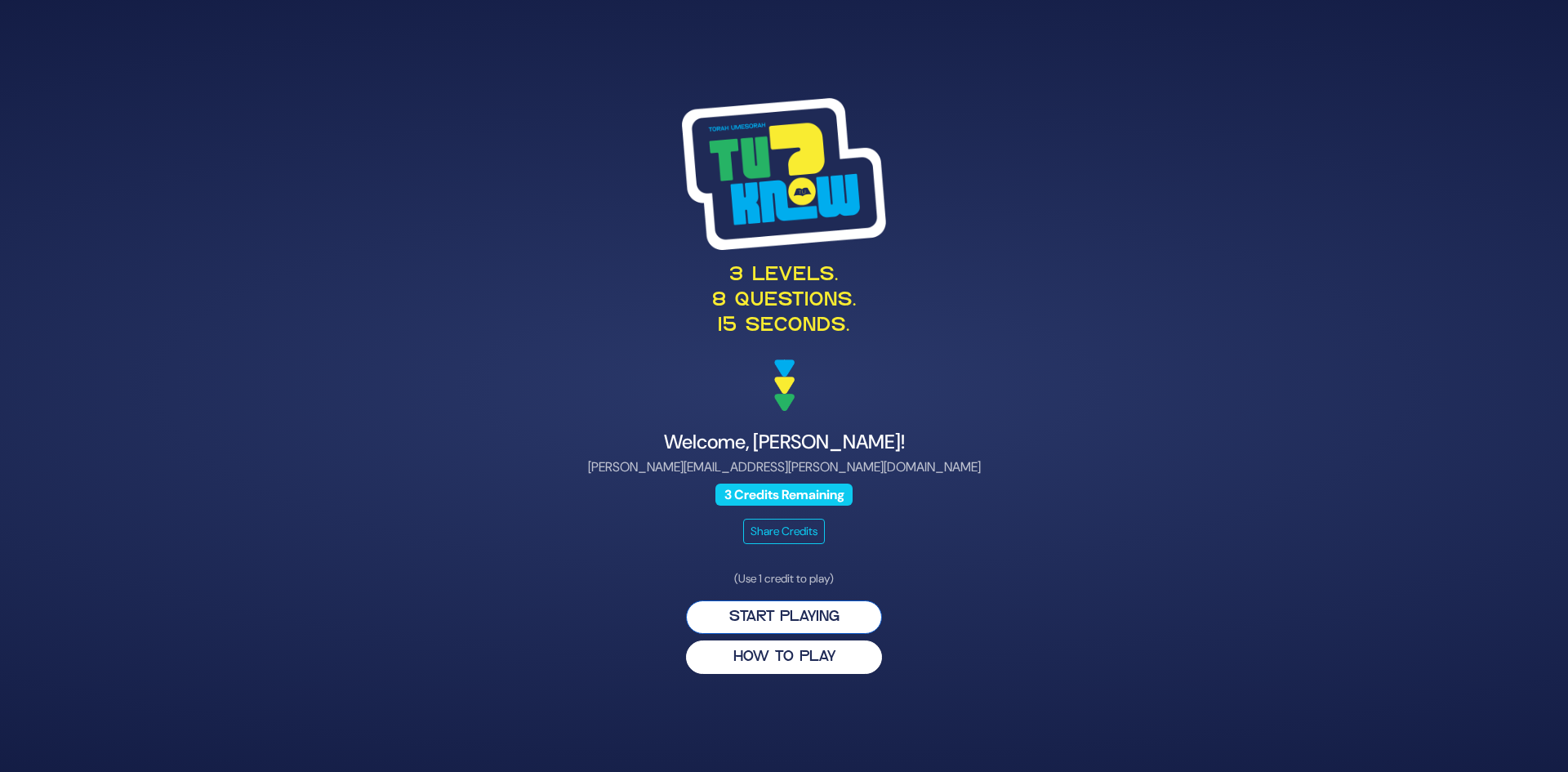
click at [832, 618] on button "Start Playing" at bounding box center [784, 617] width 196 height 33
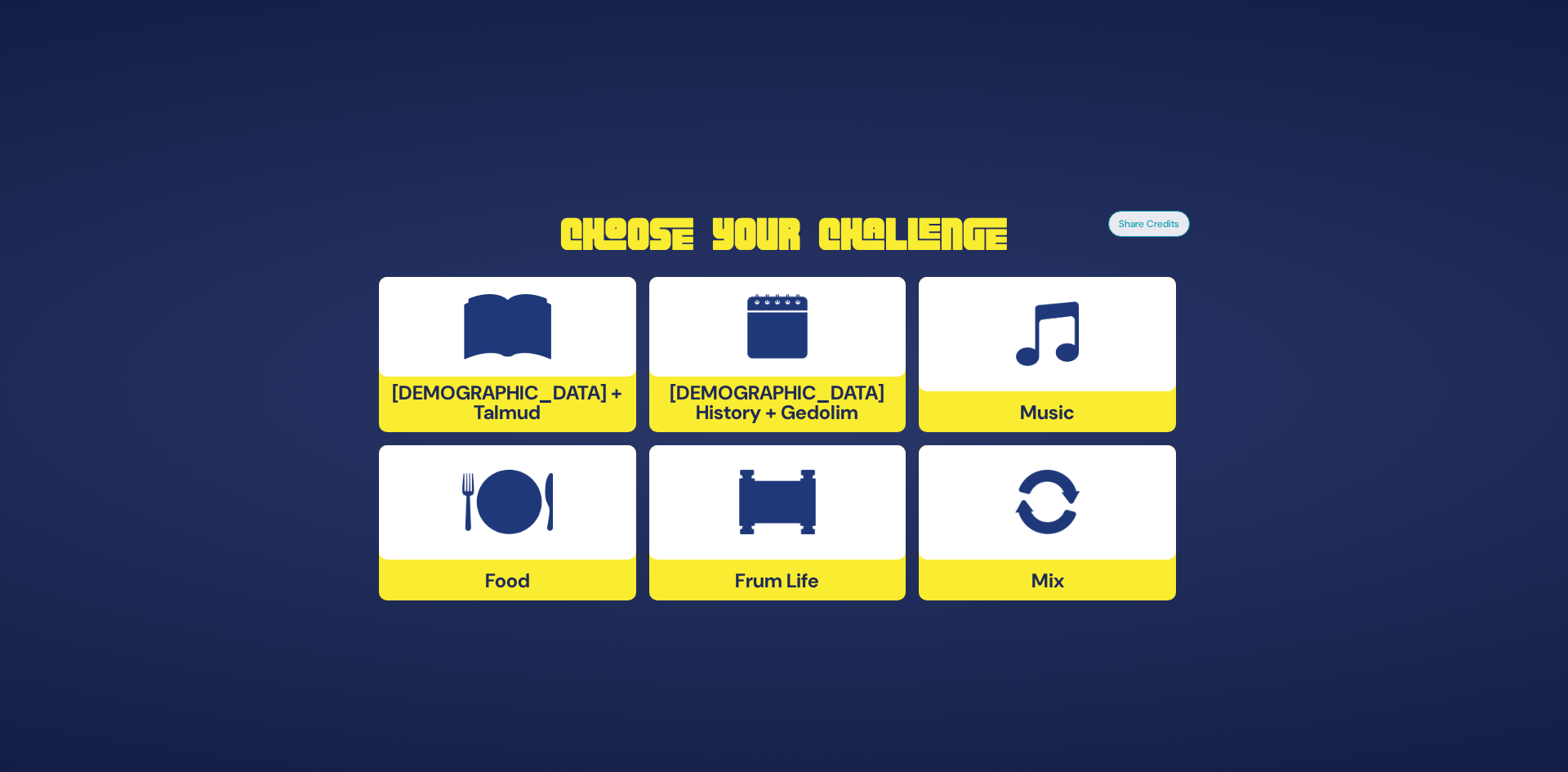
click at [1018, 361] on img at bounding box center [1047, 334] width 63 height 65
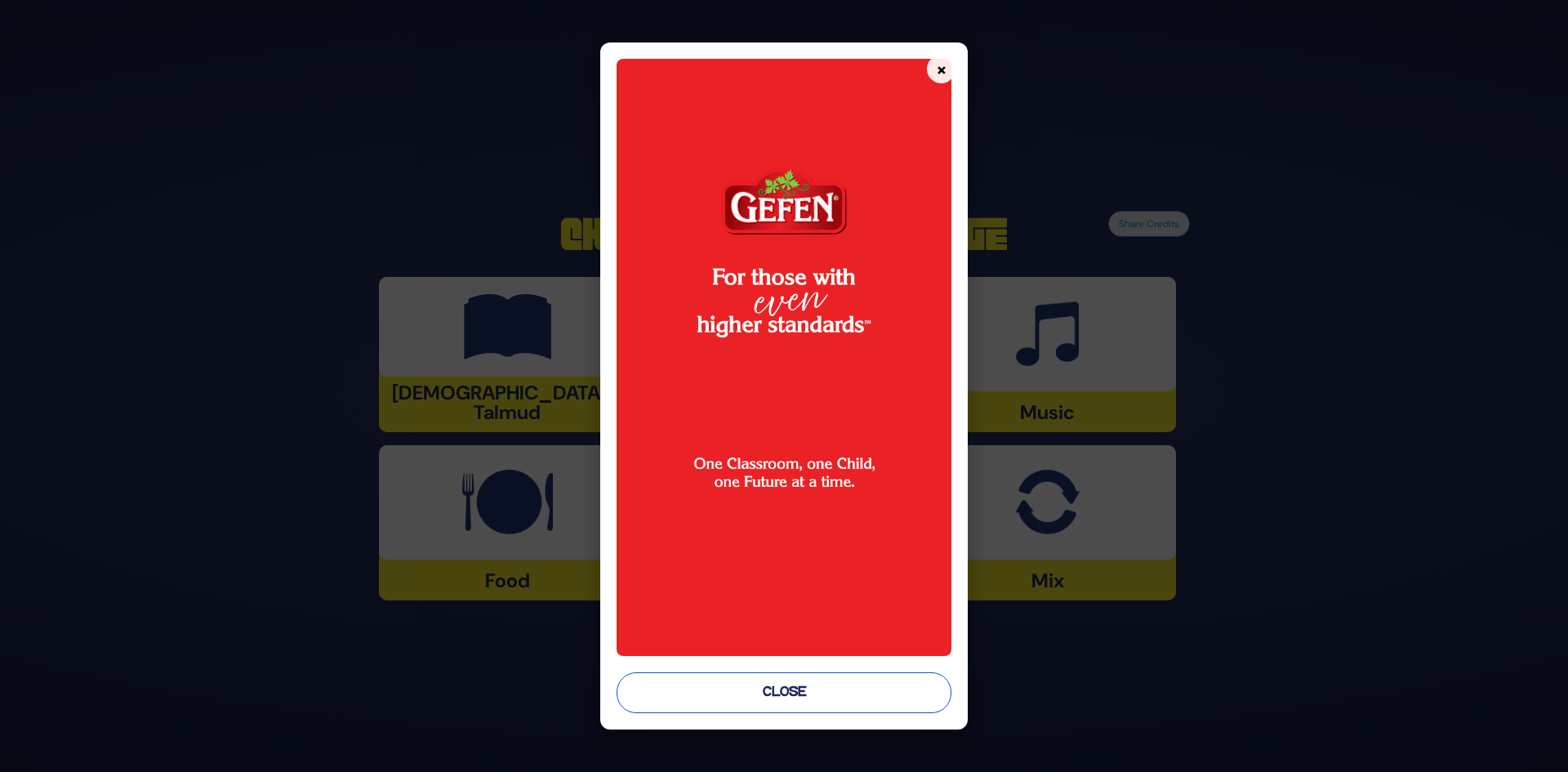
click at [825, 683] on button "Close" at bounding box center [784, 692] width 336 height 41
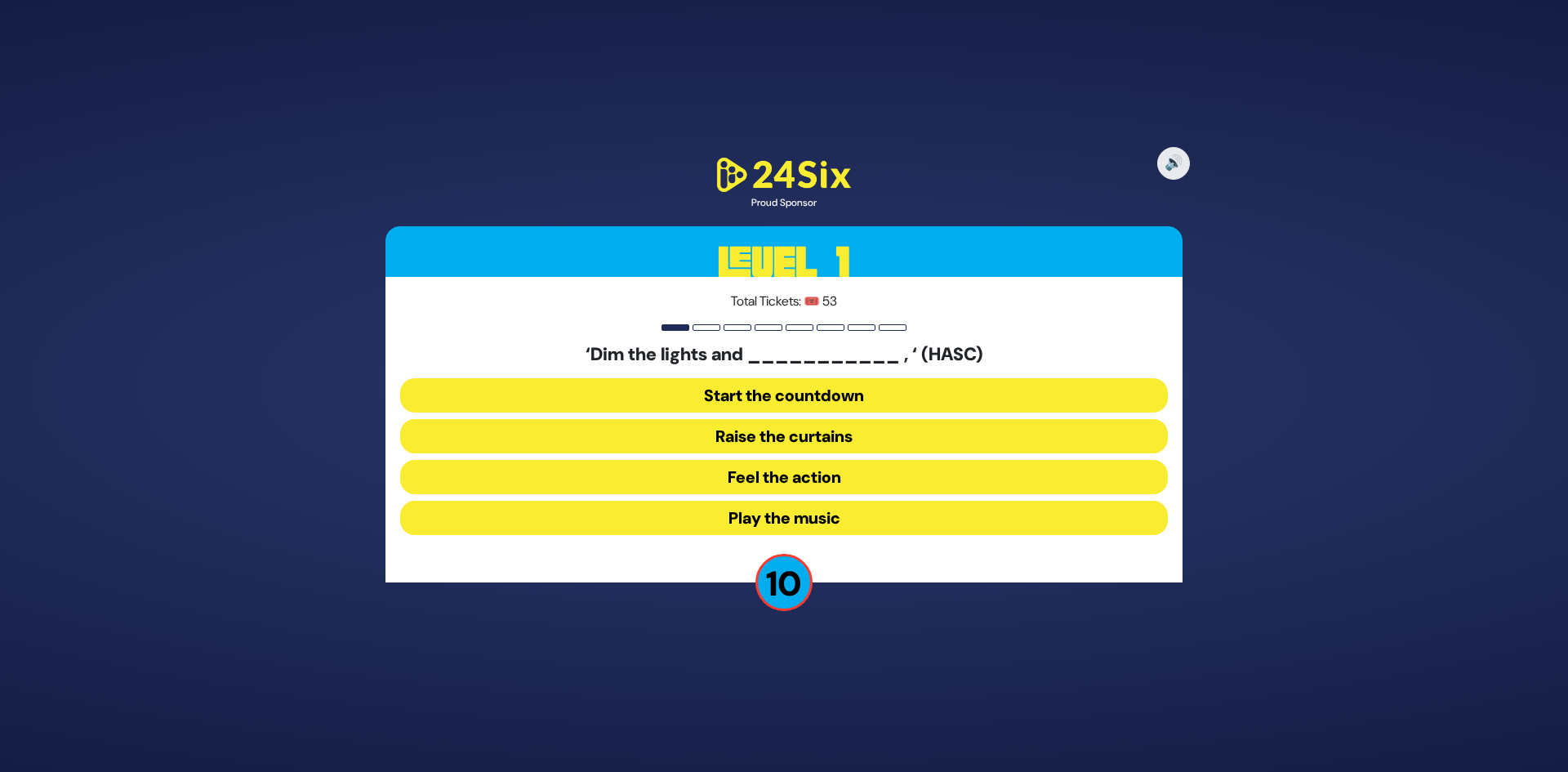
click at [855, 488] on button "Feel the action" at bounding box center [784, 477] width 768 height 34
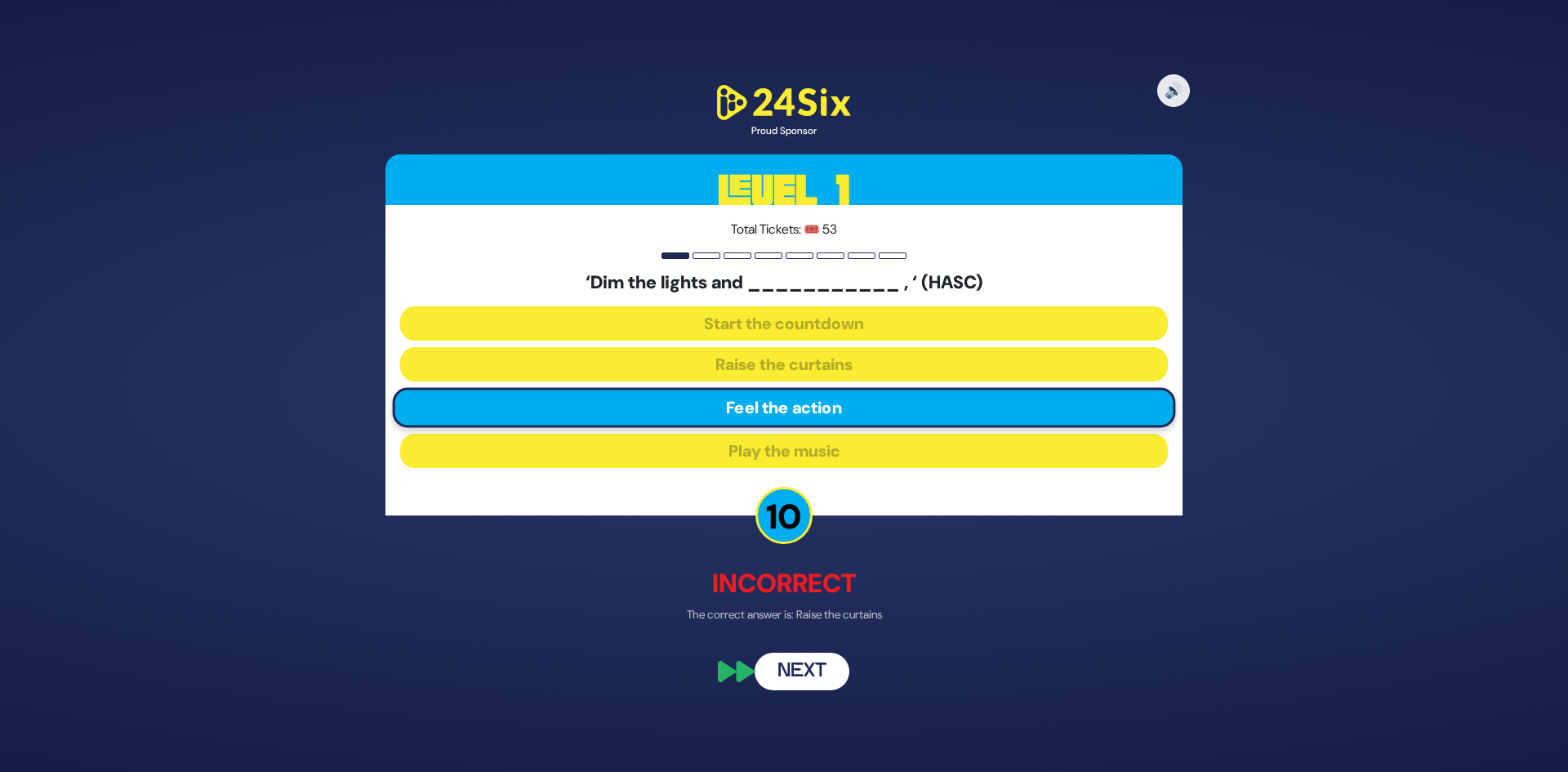
click at [787, 667] on button "Next" at bounding box center [802, 671] width 95 height 38
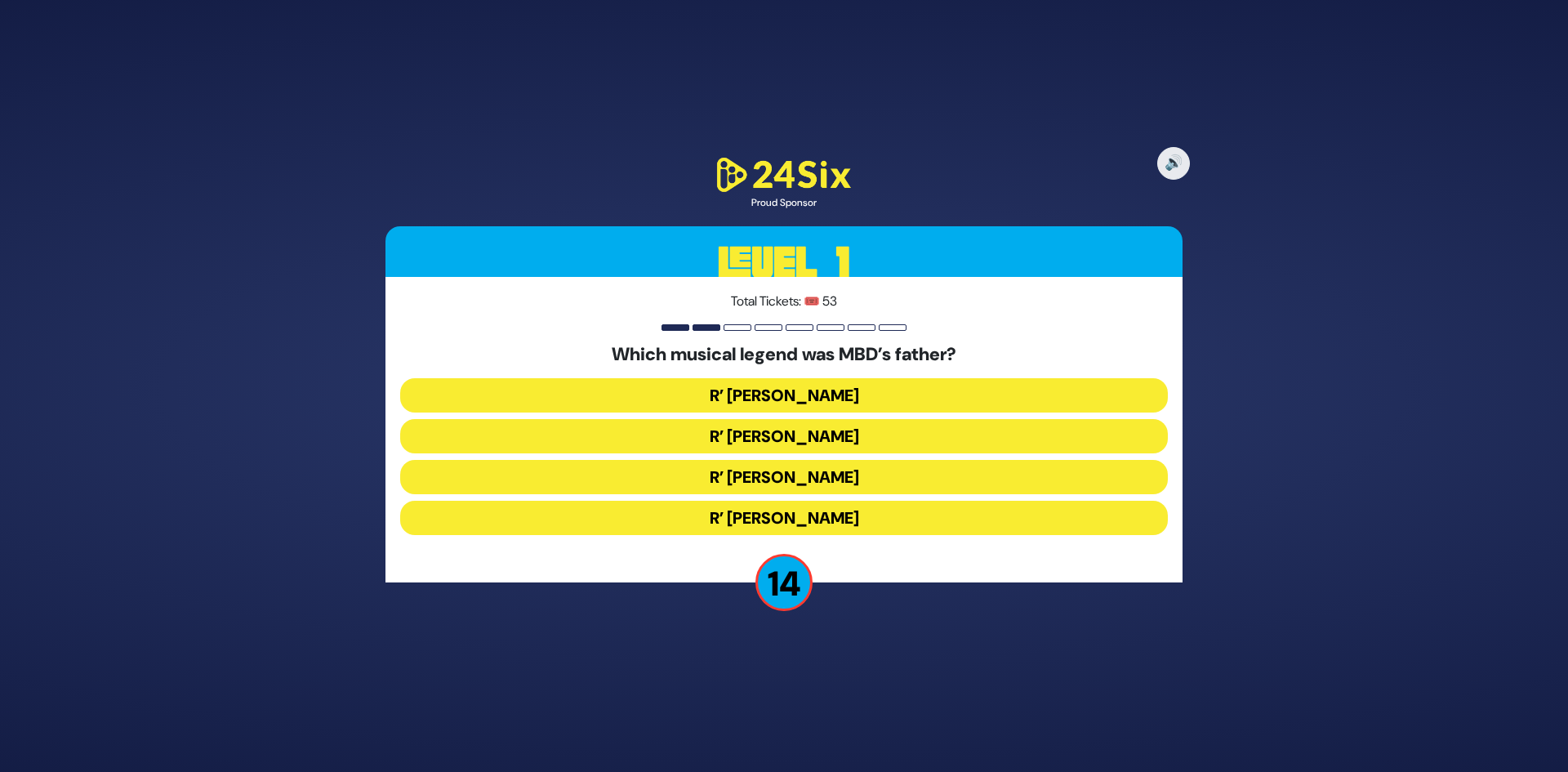
click at [763, 439] on button "R’ [PERSON_NAME]" at bounding box center [784, 436] width 768 height 34
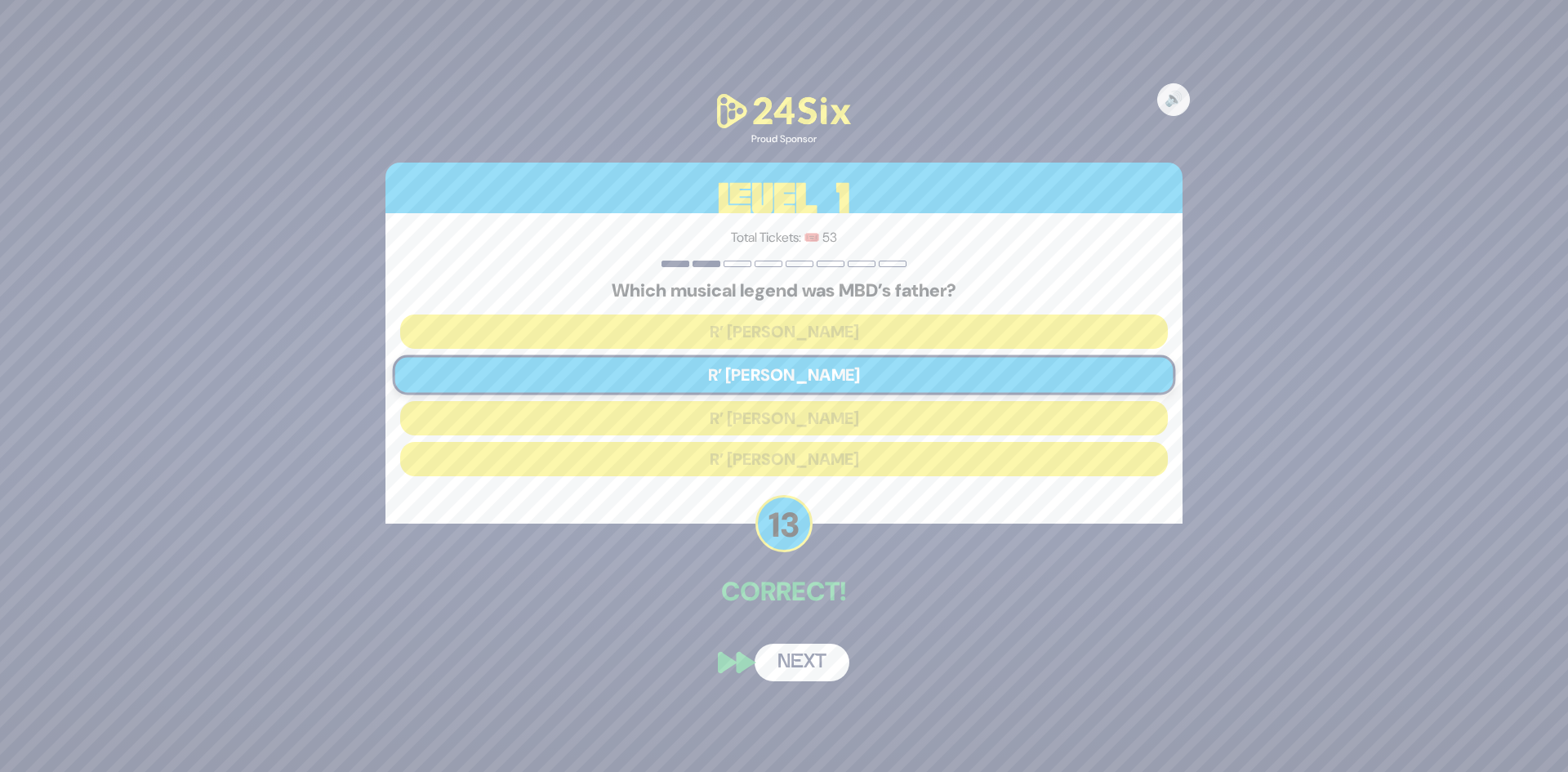
click at [776, 673] on button "Next" at bounding box center [802, 662] width 95 height 38
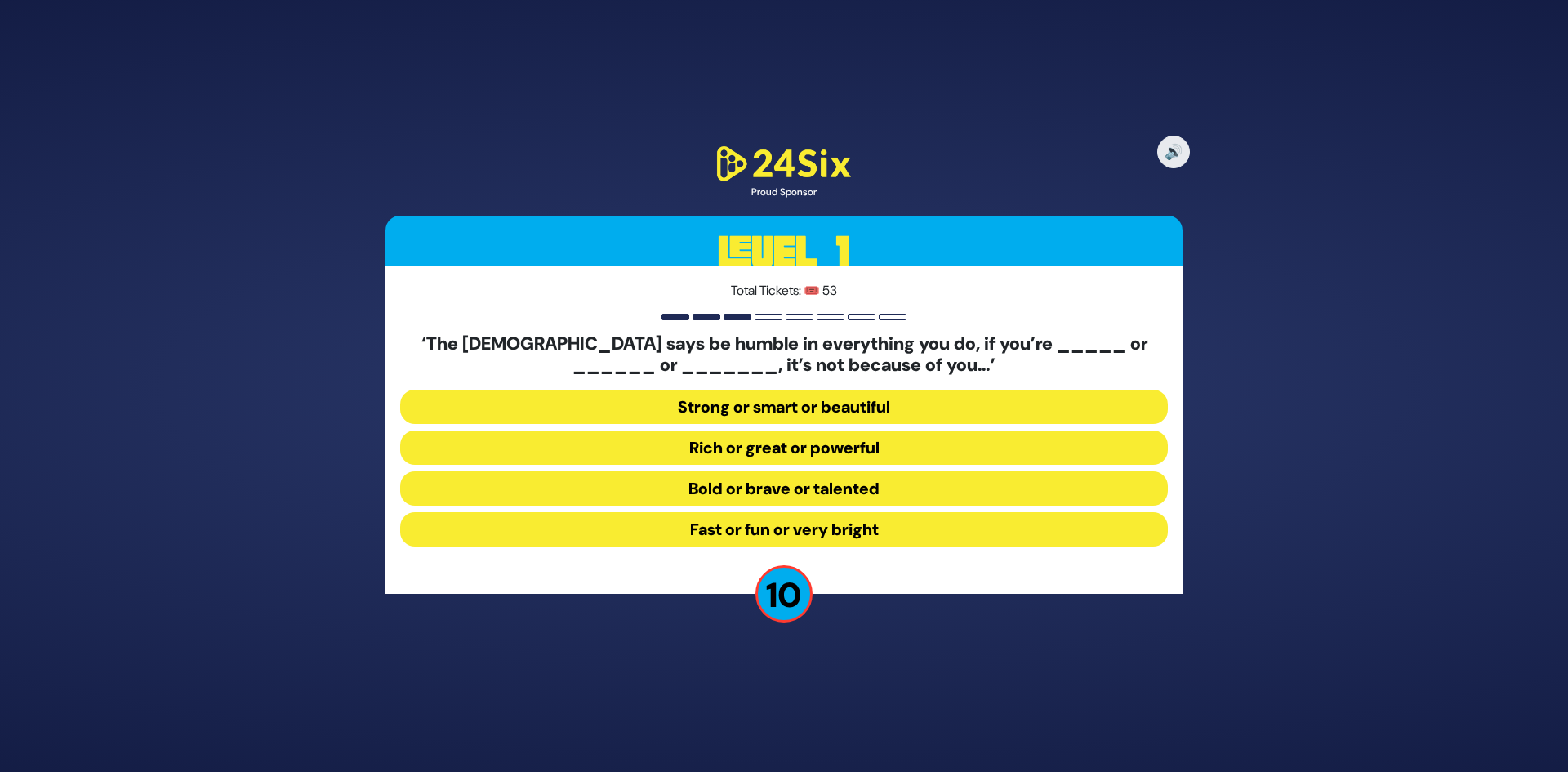
click at [847, 413] on button "Strong or smart or beautiful" at bounding box center [784, 406] width 768 height 34
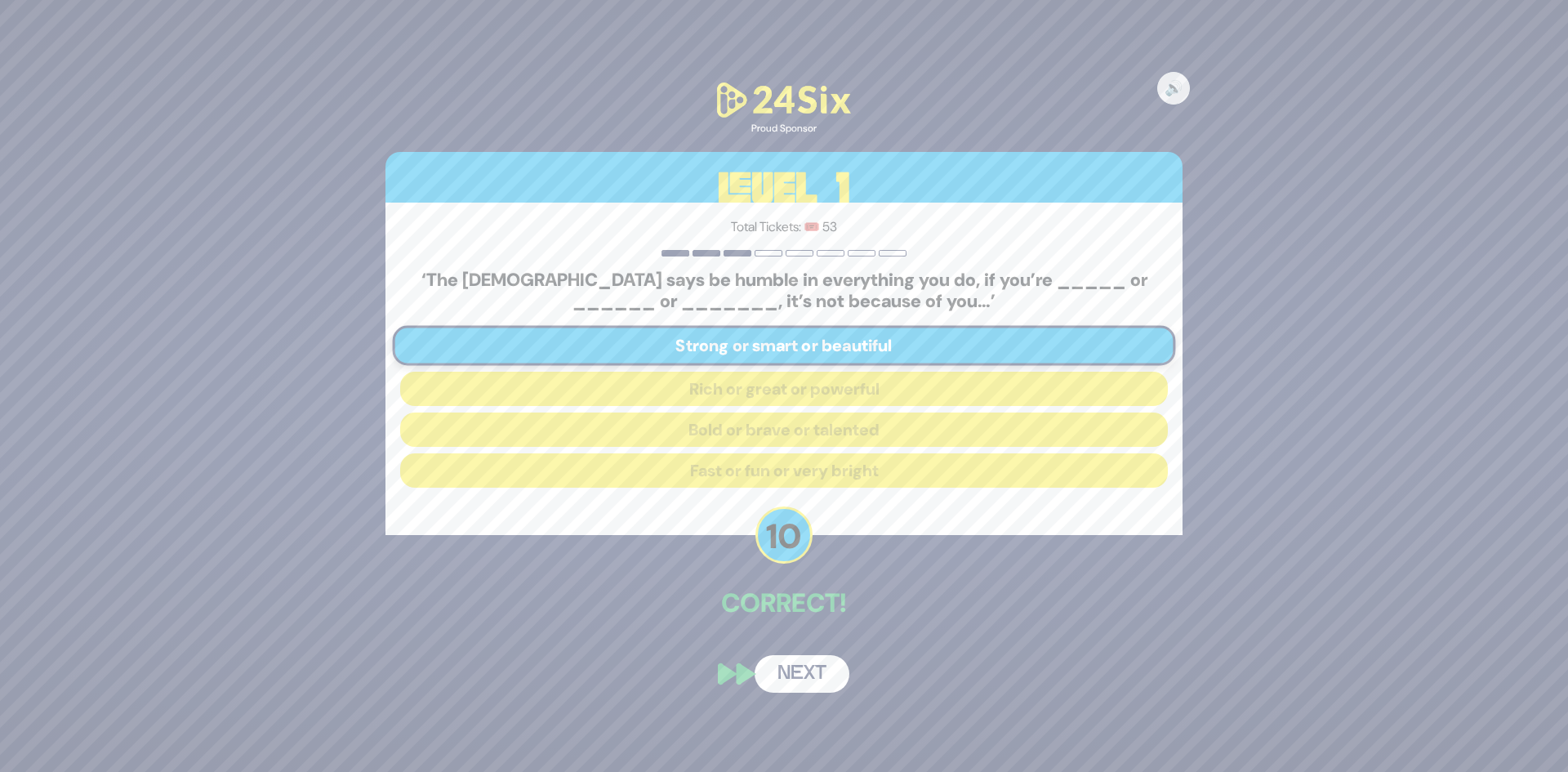
click at [787, 683] on button "Next" at bounding box center [802, 673] width 95 height 38
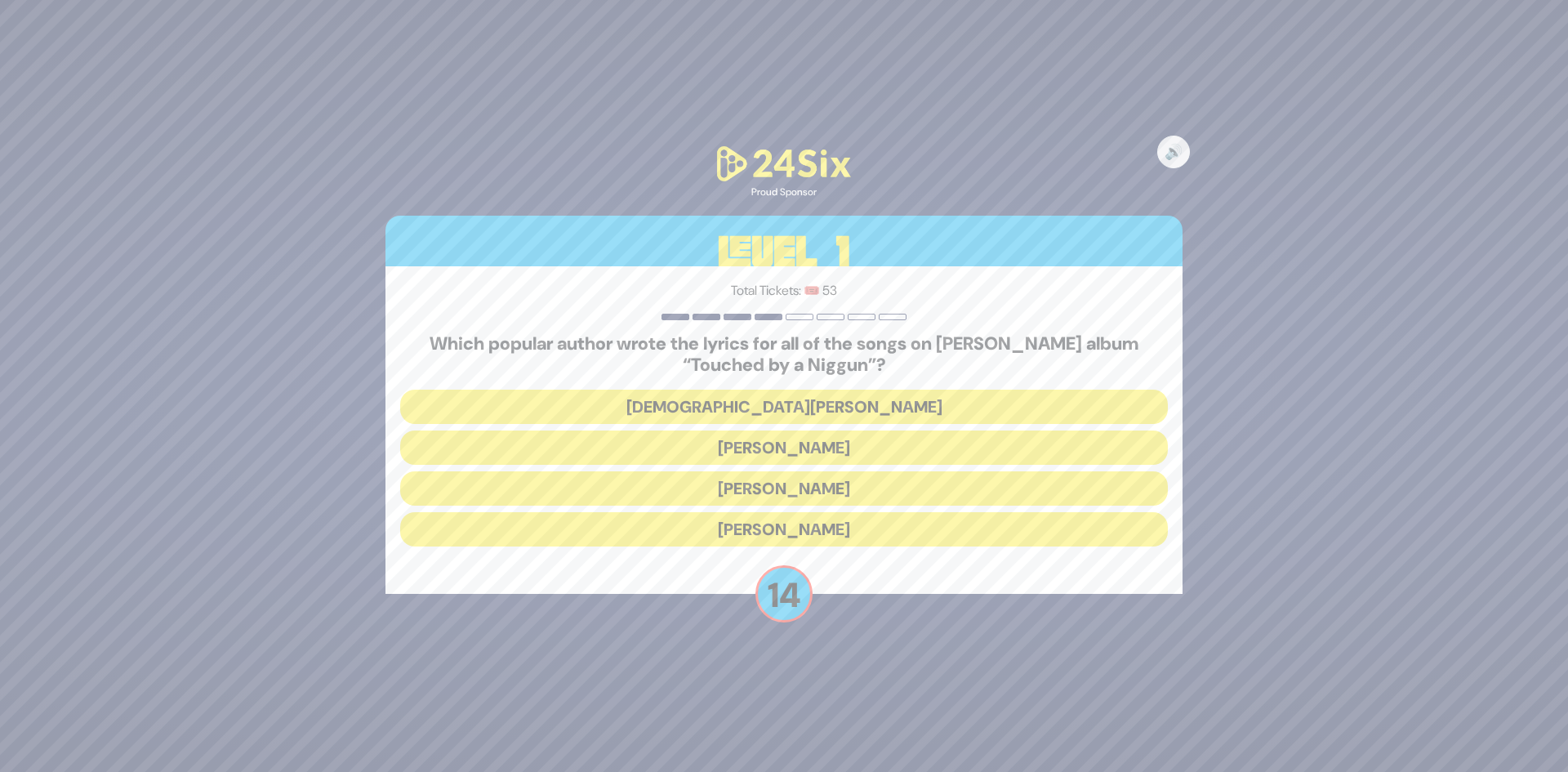
click at [827, 399] on button "[DEMOGRAPHIC_DATA][PERSON_NAME]" at bounding box center [784, 406] width 768 height 34
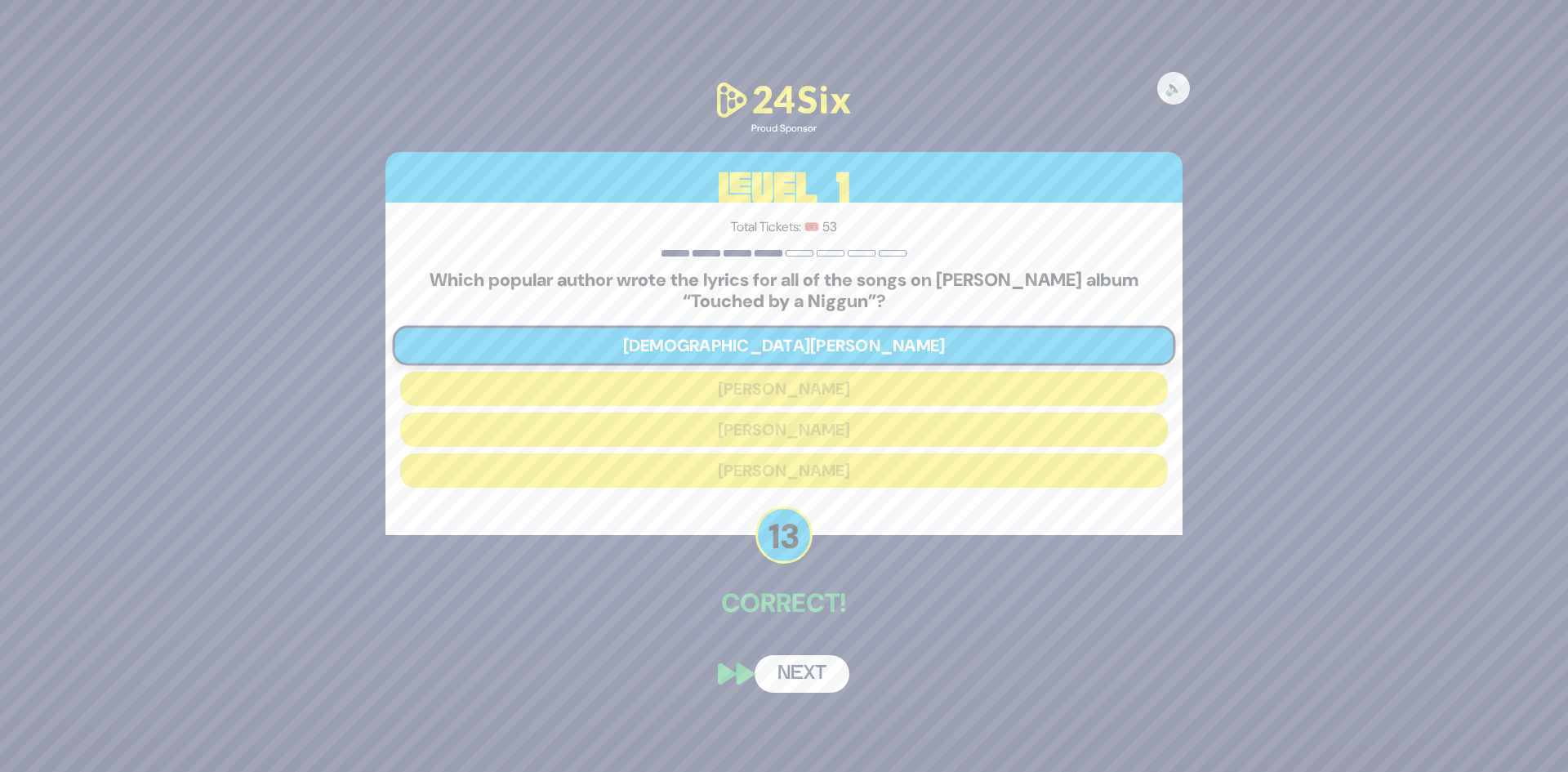
click at [803, 667] on button "Next" at bounding box center [802, 673] width 95 height 38
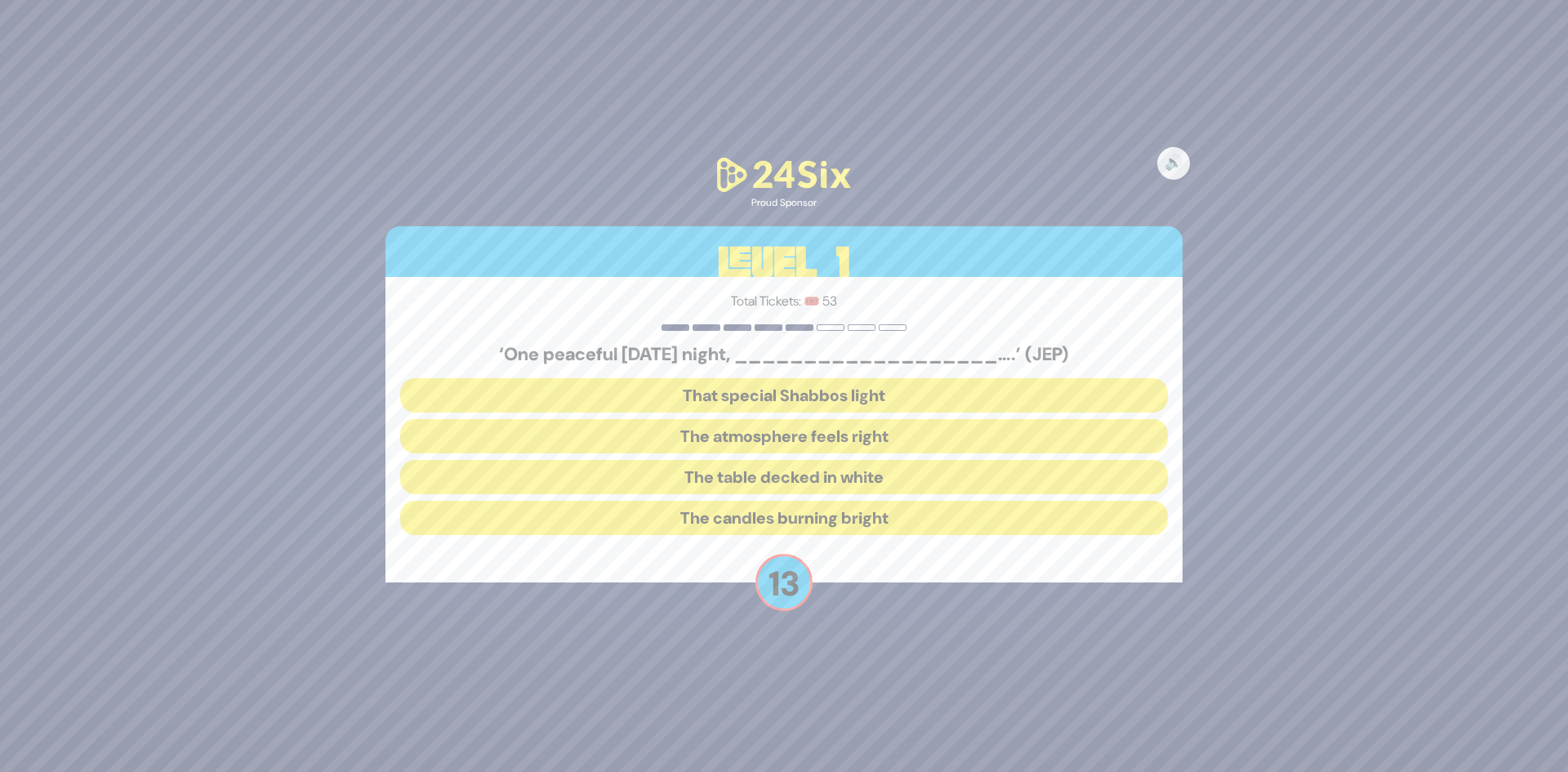
click at [829, 488] on button "The table decked in white" at bounding box center [784, 477] width 768 height 34
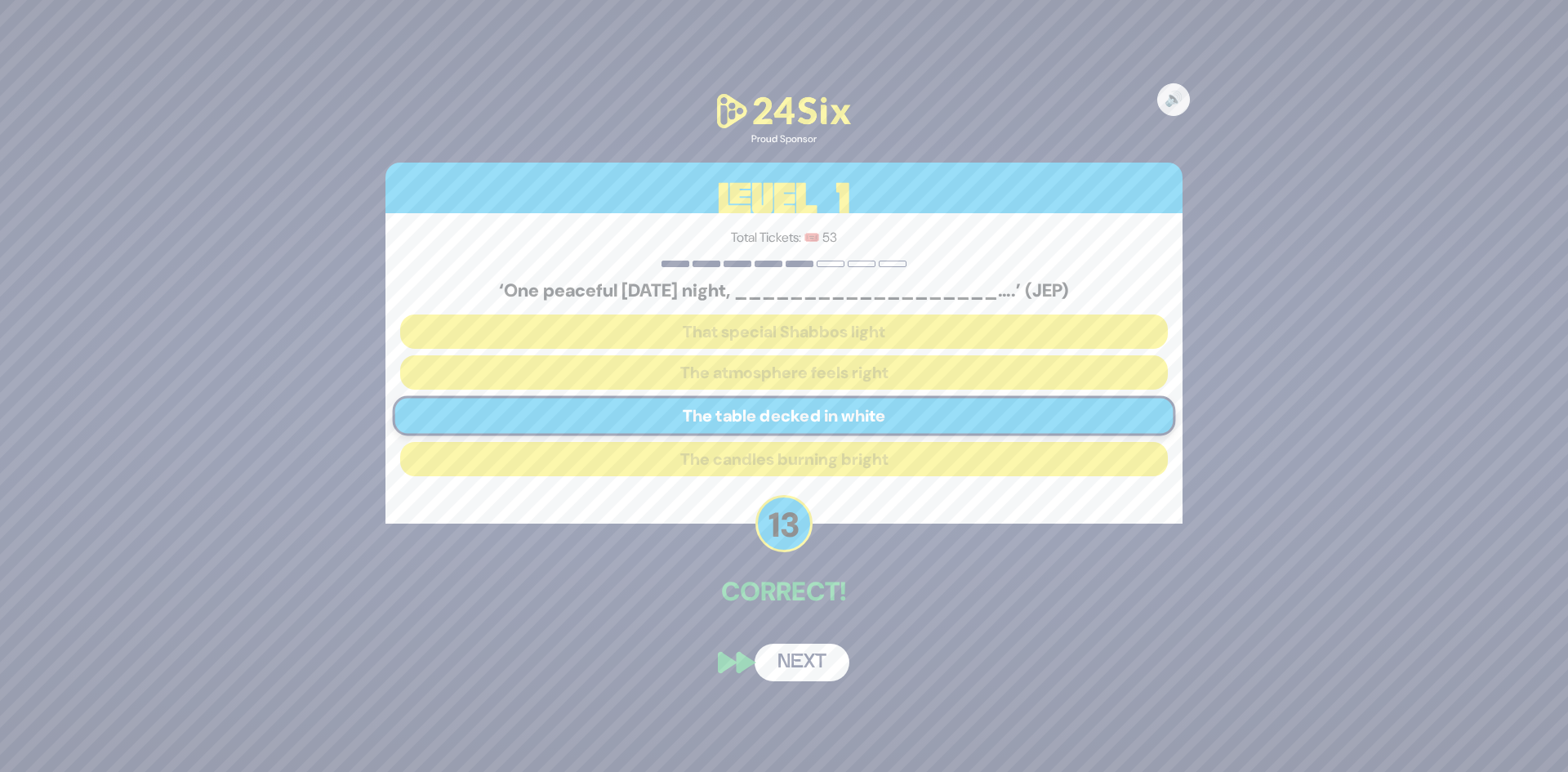
drag, startPoint x: 800, startPoint y: 684, endPoint x: 807, endPoint y: 657, distance: 27.9
click at [806, 662] on div "🔊 Proud Sponsor Level 1 Total Tickets: 🎟️ 53 ‘One peaceful Friday night, ______…" at bounding box center [784, 386] width 837 height 631
click at [809, 651] on button "Next" at bounding box center [802, 662] width 95 height 38
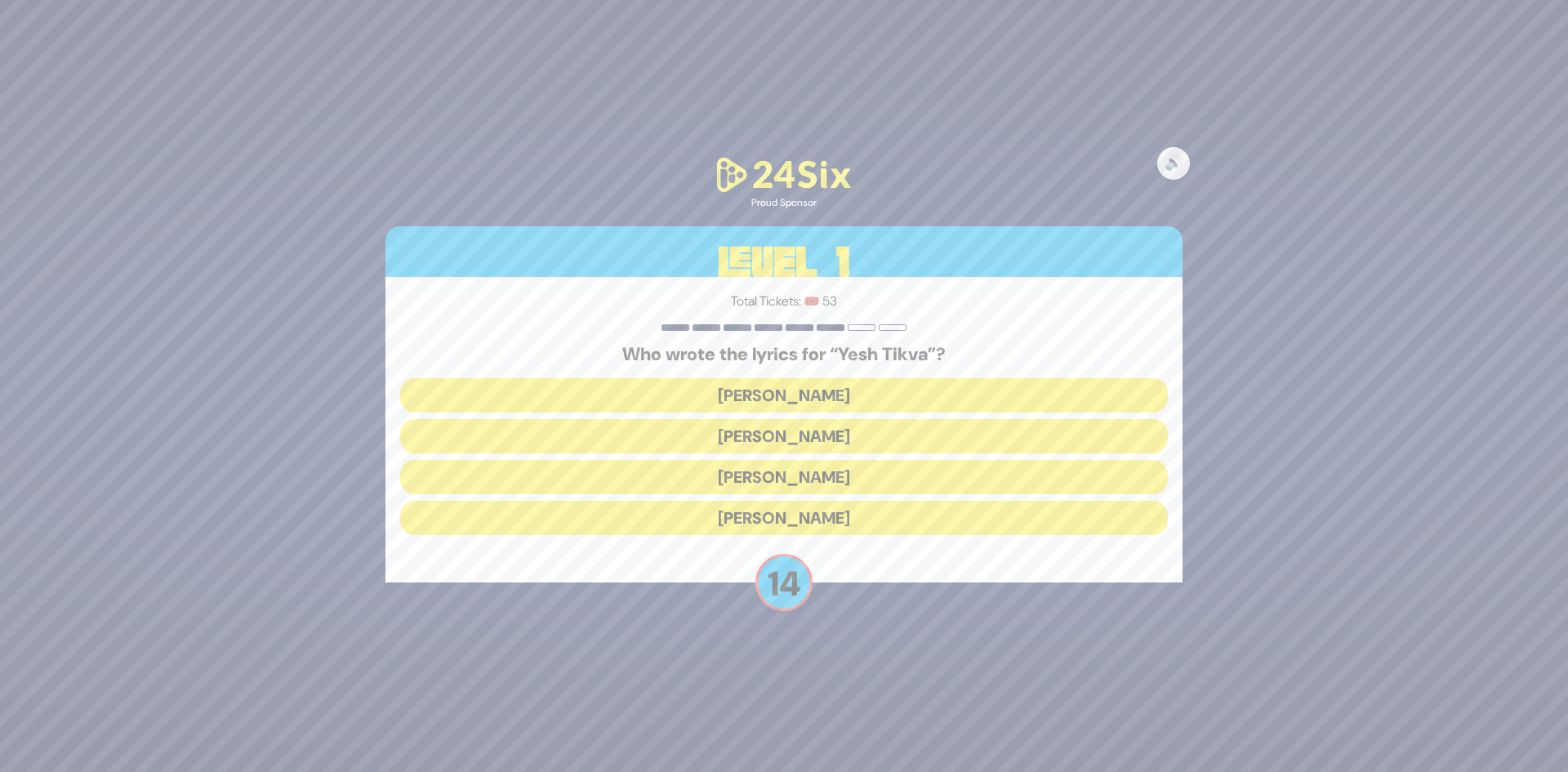
click at [817, 444] on button "Miriam Israeli" at bounding box center [784, 436] width 768 height 34
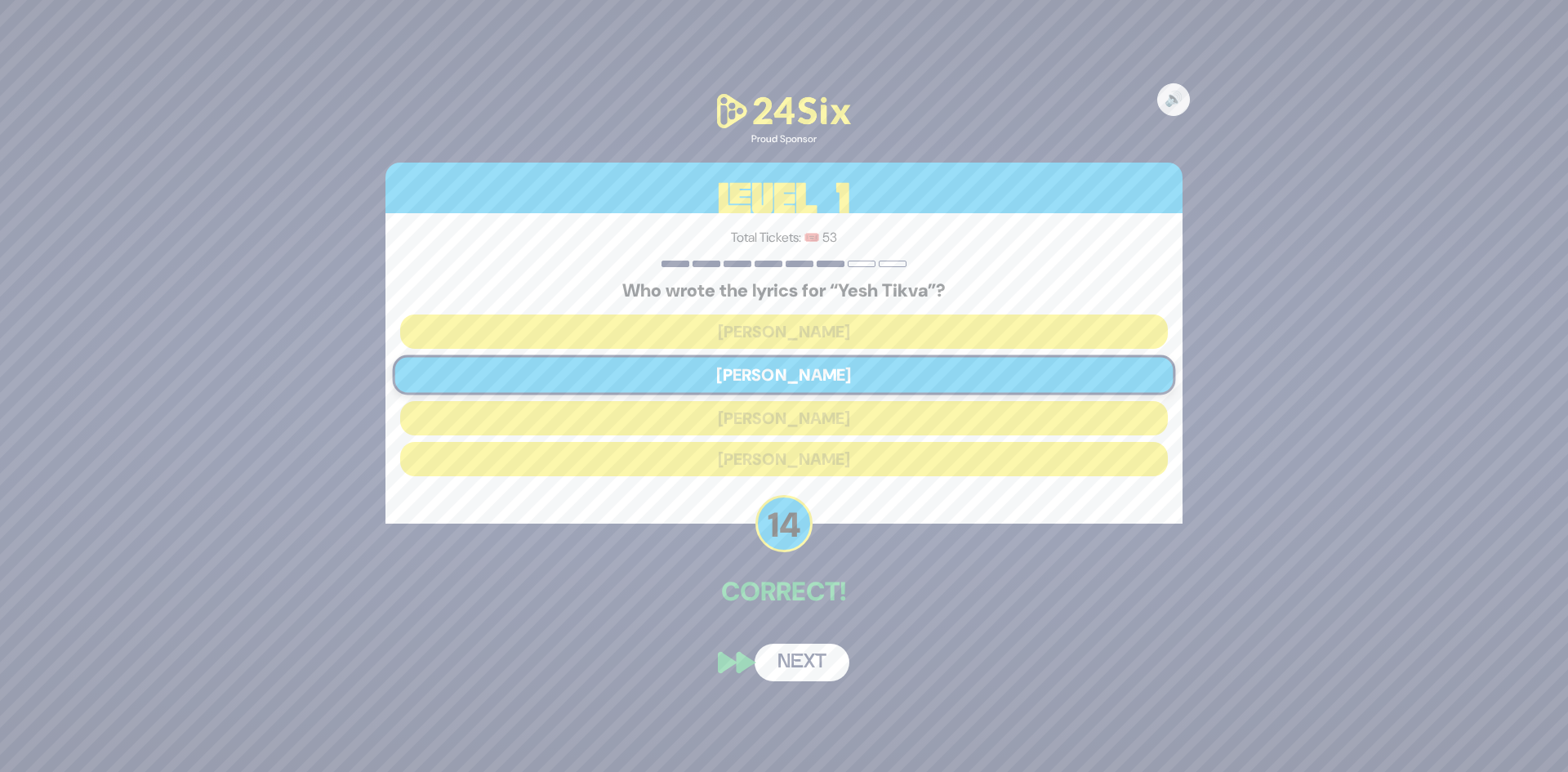
click at [774, 657] on button "Next" at bounding box center [802, 662] width 95 height 38
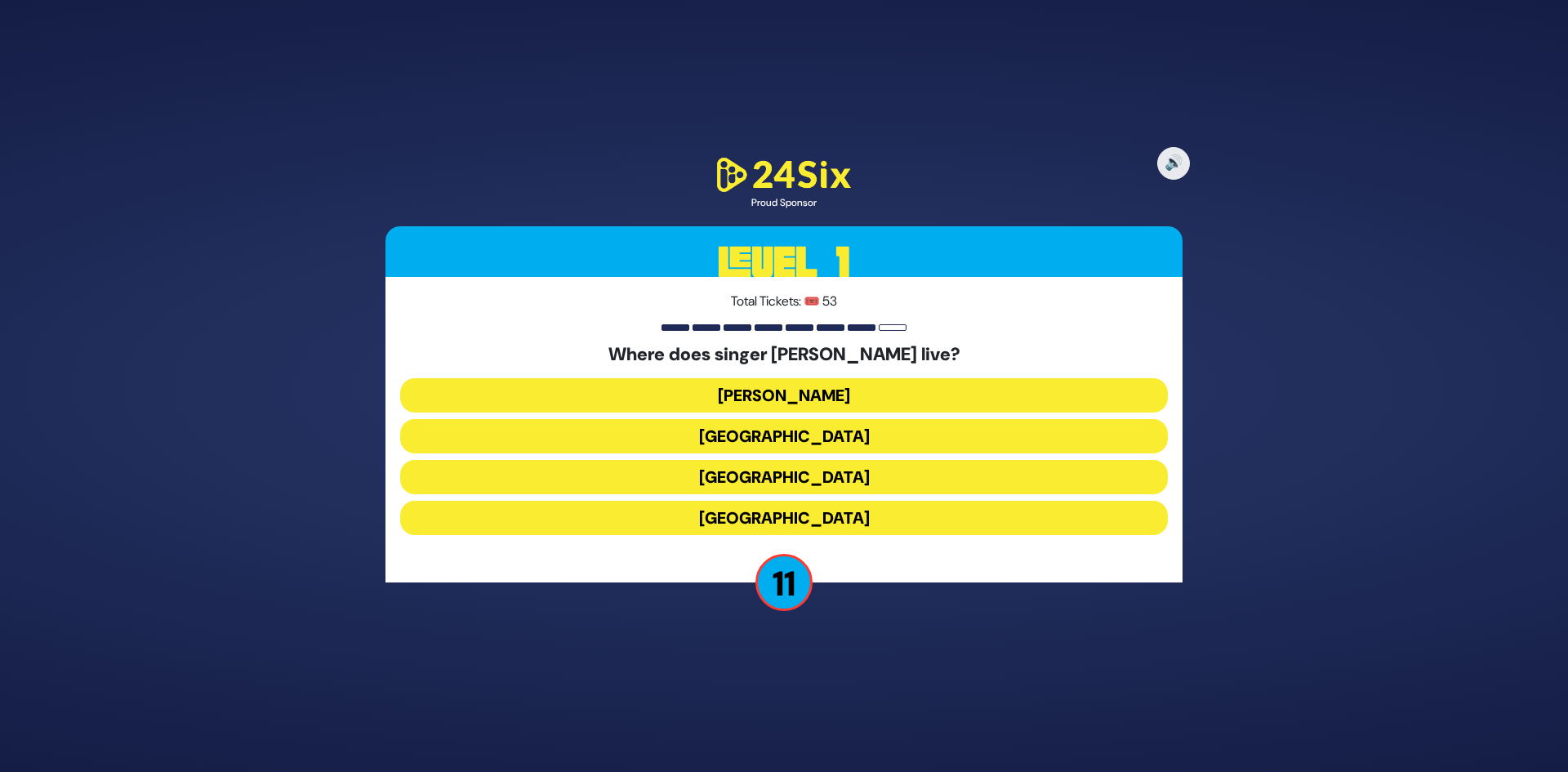
click at [803, 485] on button "Montreal" at bounding box center [784, 477] width 768 height 34
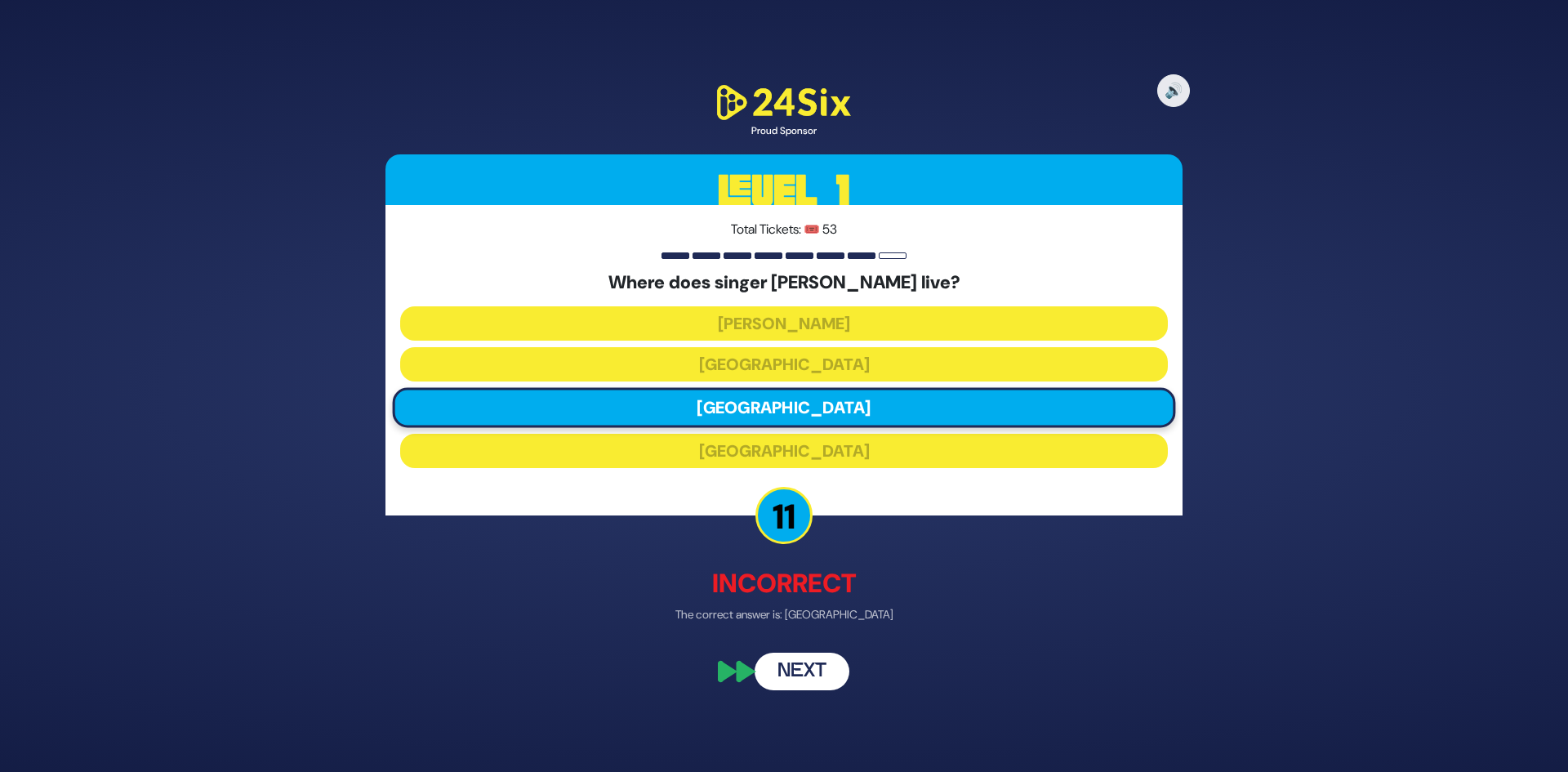
click at [818, 676] on button "Next" at bounding box center [802, 671] width 95 height 38
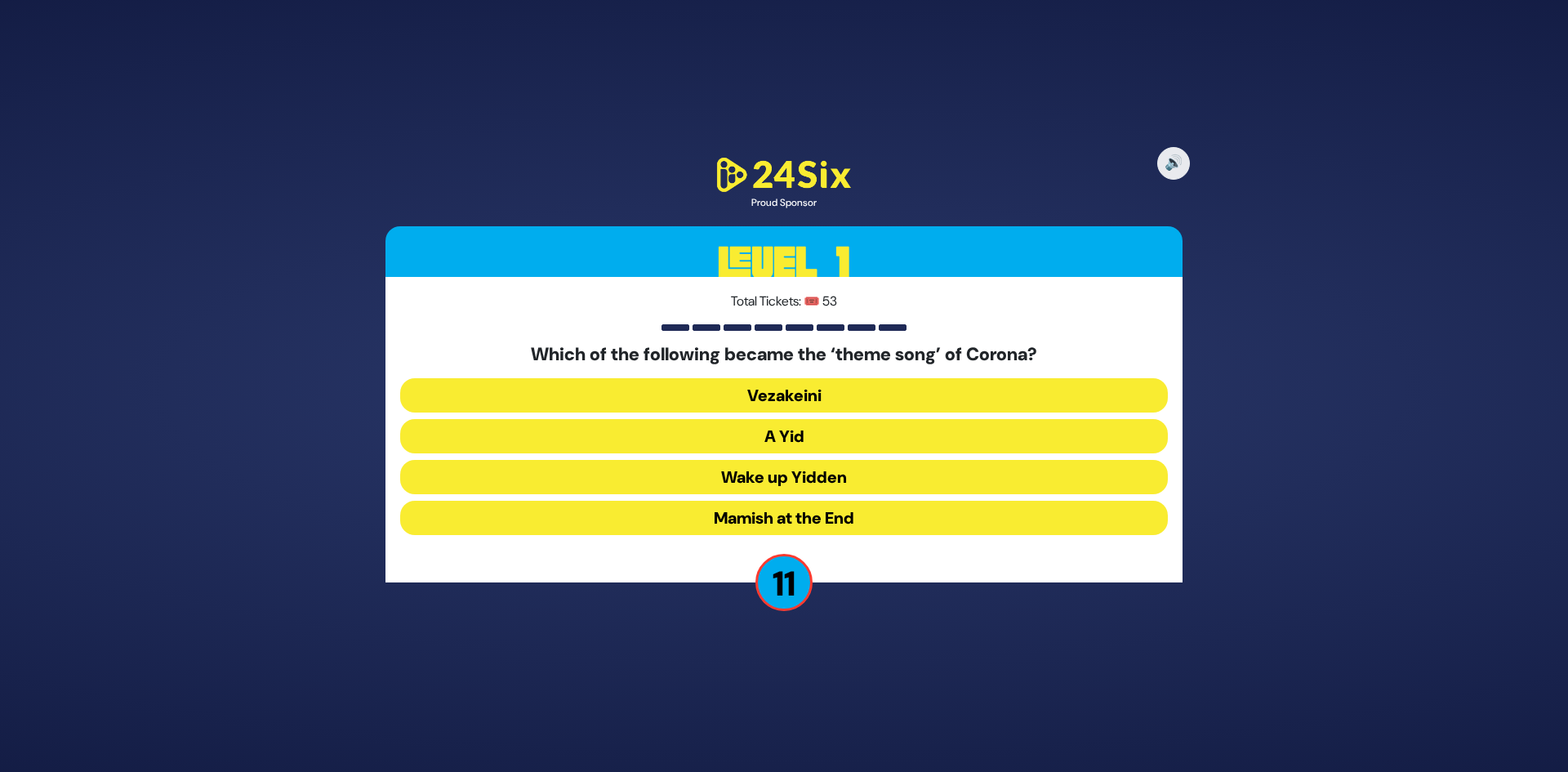
click at [785, 434] on button "A Yid" at bounding box center [784, 436] width 768 height 34
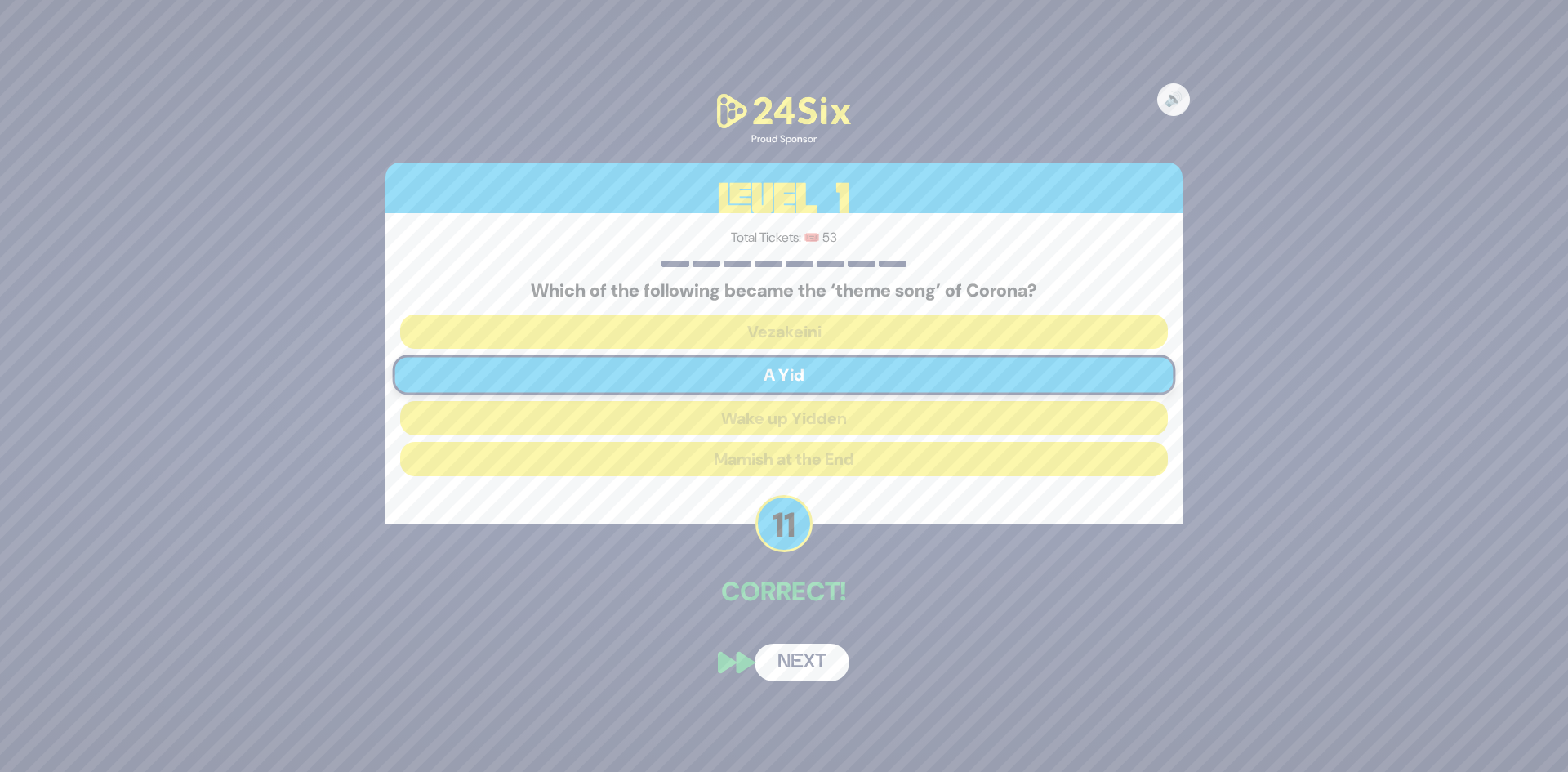
click at [800, 663] on button "Next" at bounding box center [802, 662] width 95 height 38
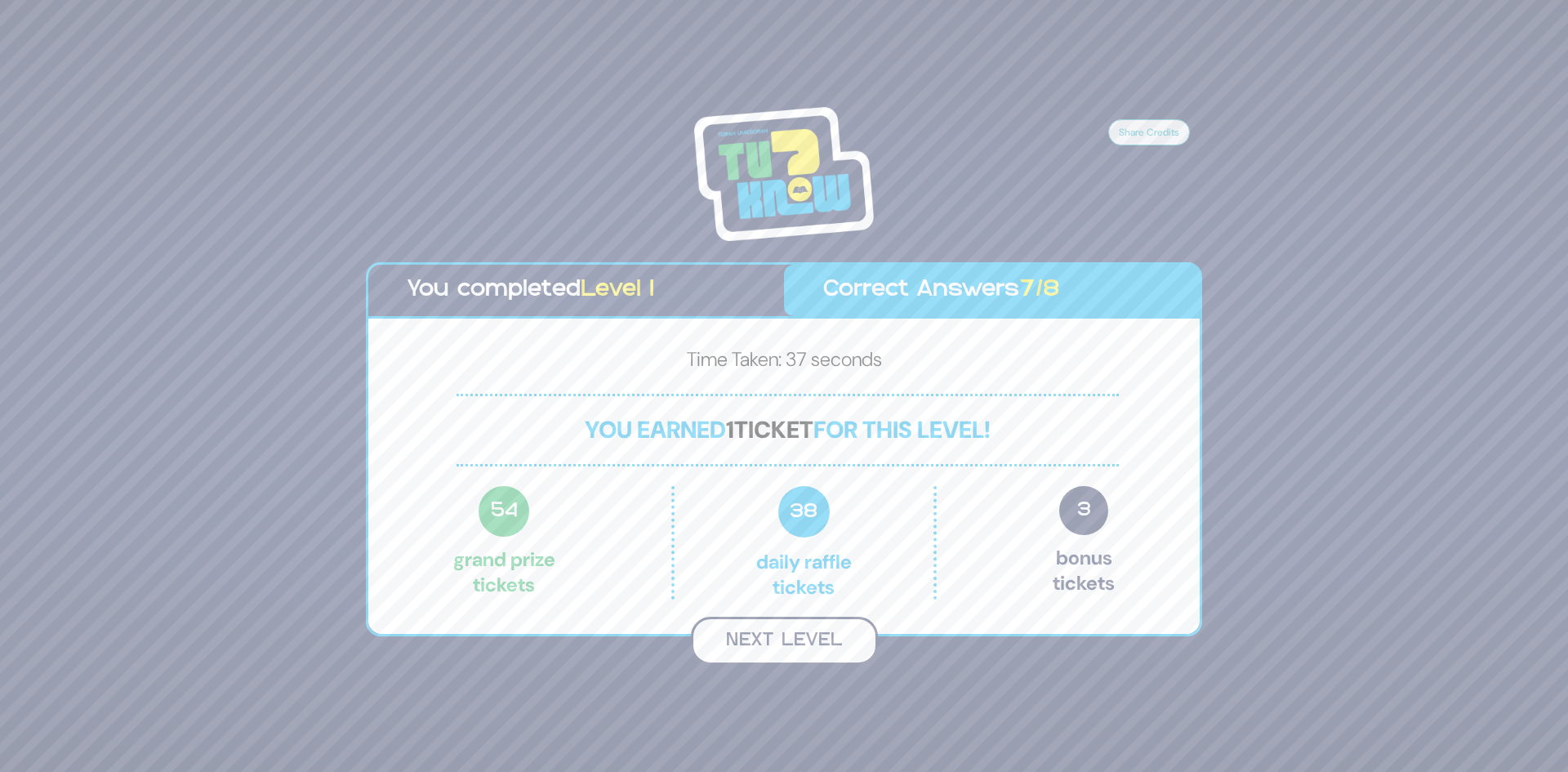
click at [804, 649] on button "Next Level" at bounding box center [785, 641] width 187 height 49
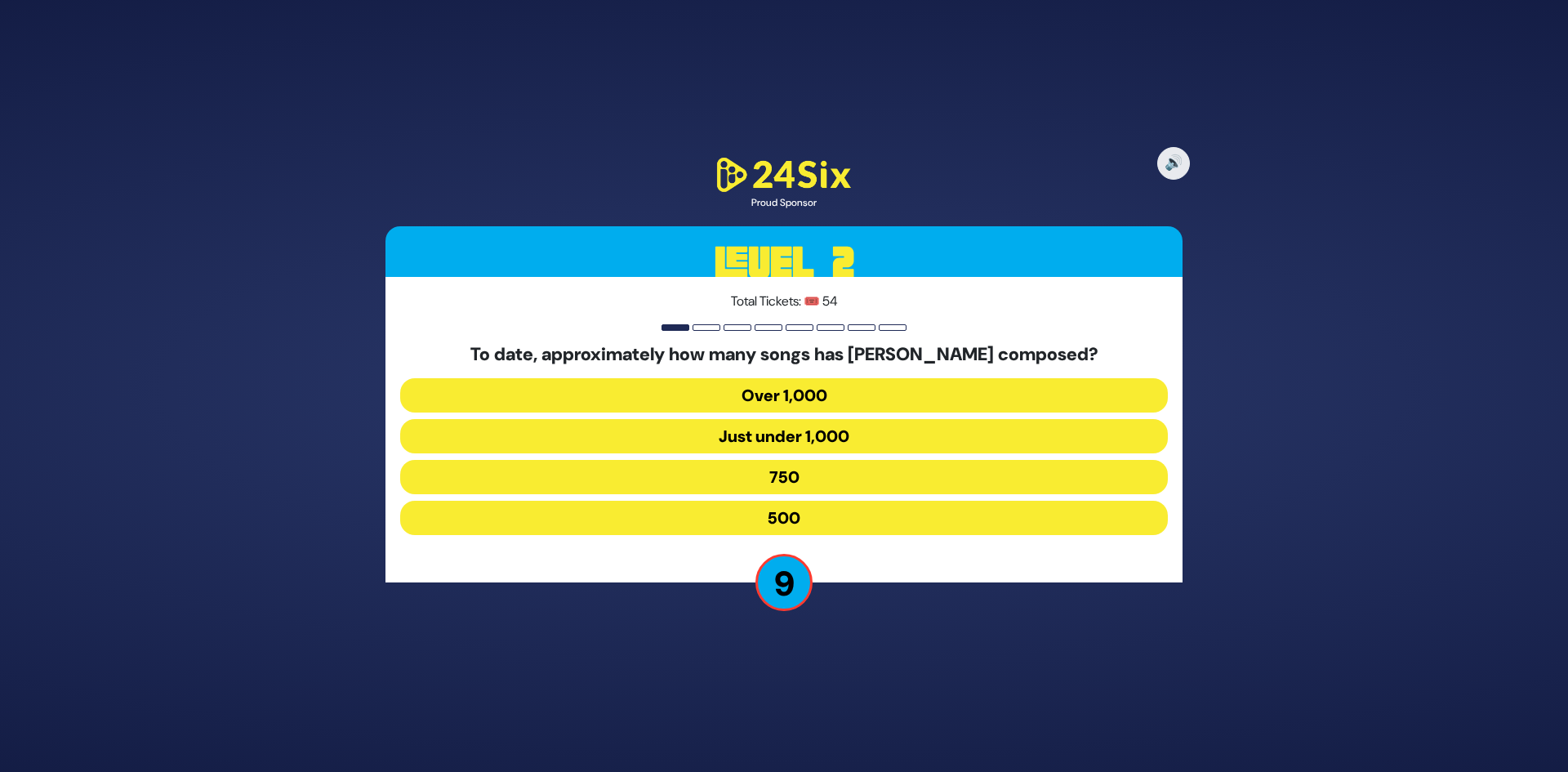
click at [802, 482] on button "750" at bounding box center [784, 477] width 768 height 34
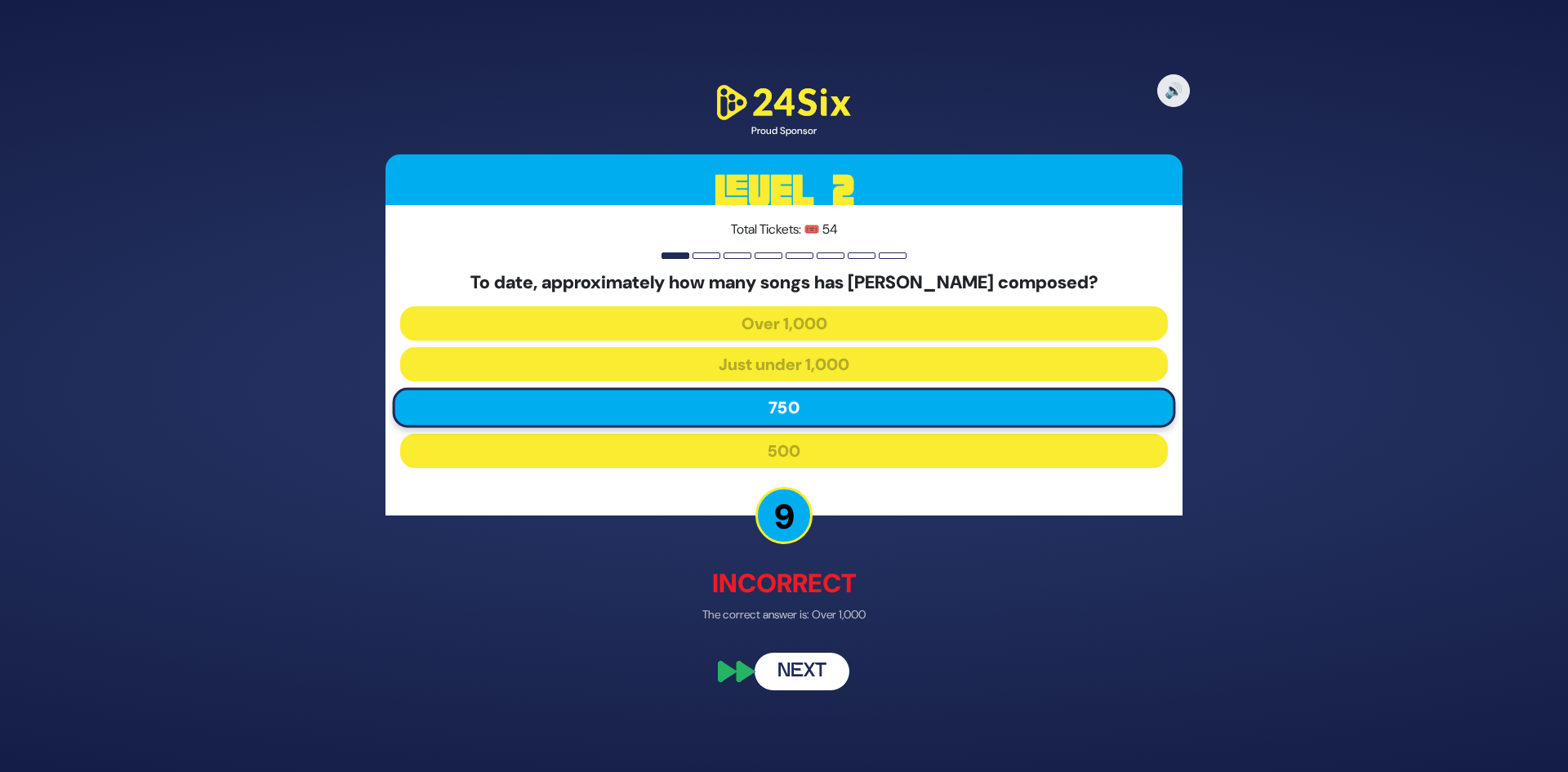
click at [802, 674] on button "Next" at bounding box center [802, 671] width 95 height 38
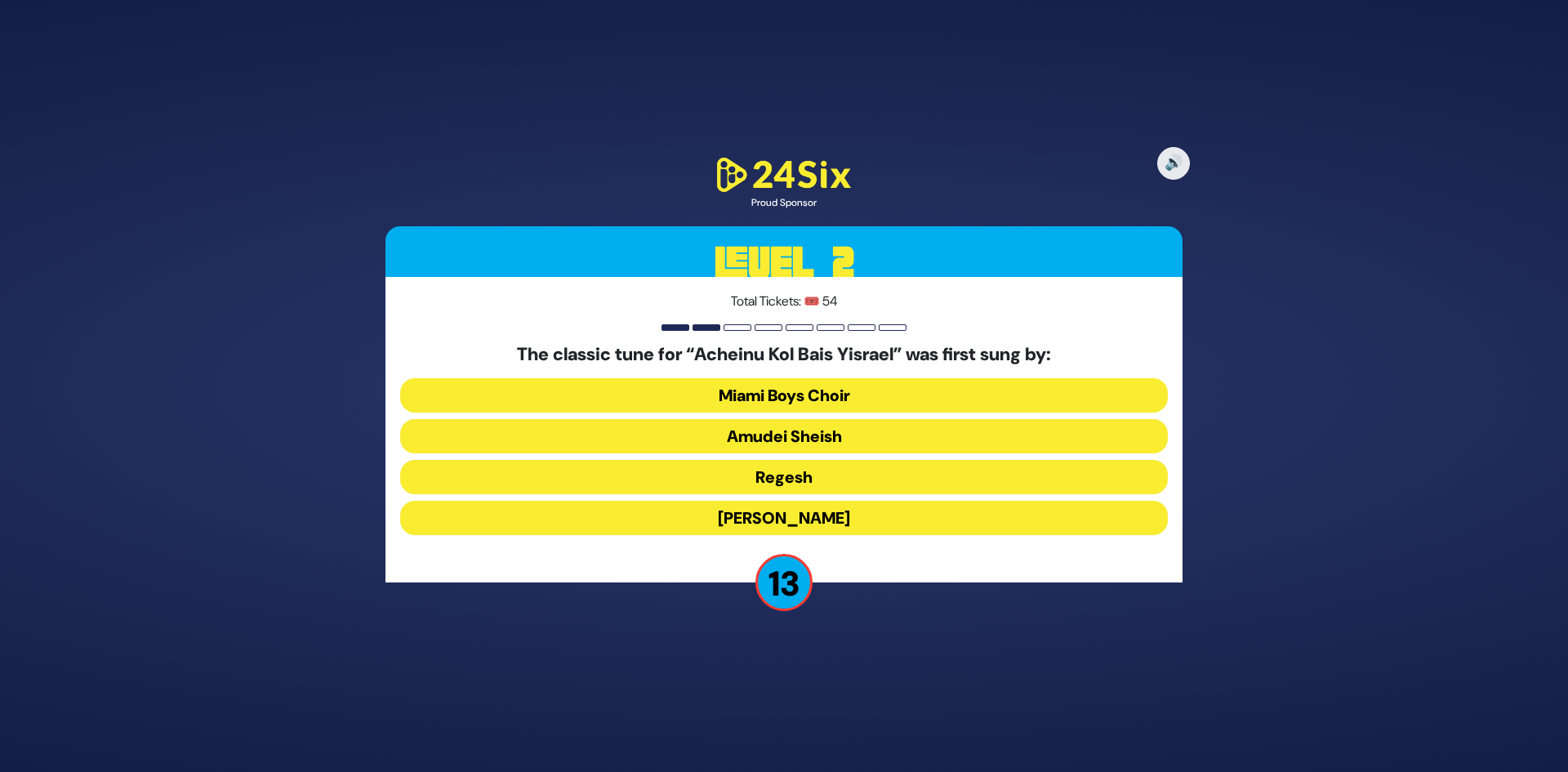
click at [814, 522] on button "Abie Rotenberg" at bounding box center [784, 517] width 768 height 34
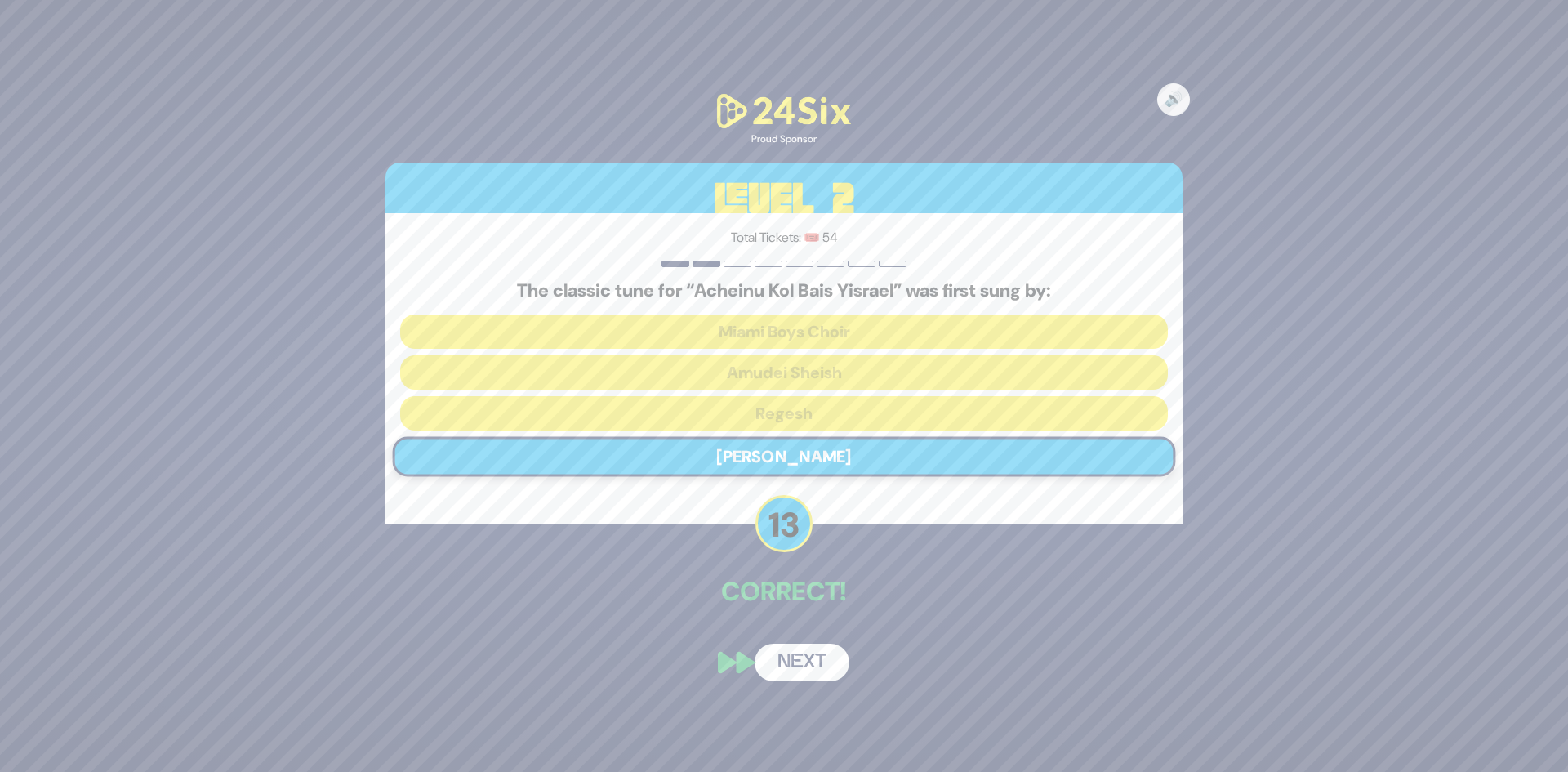
click at [797, 652] on button "Next" at bounding box center [802, 662] width 95 height 38
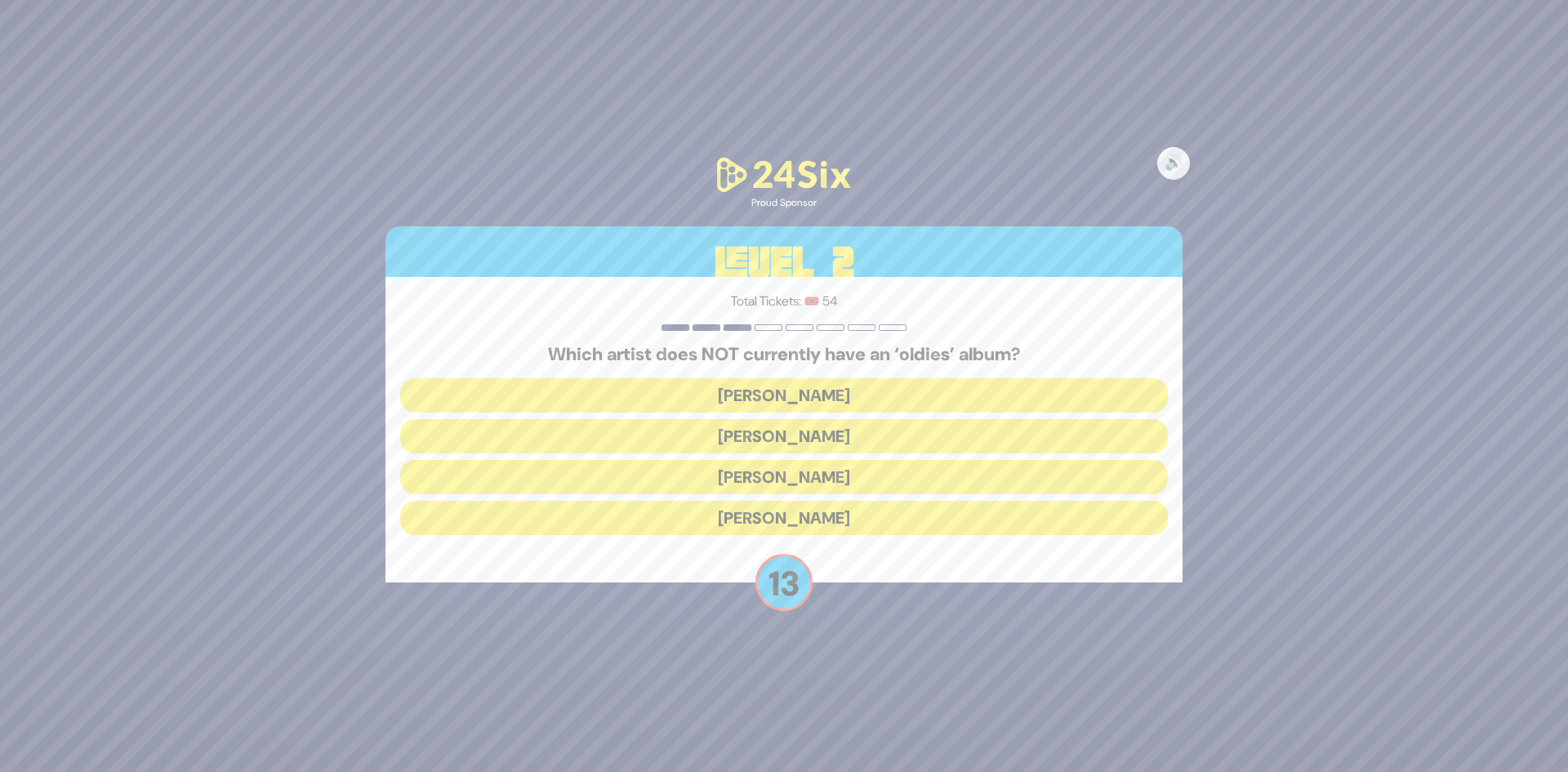
click at [792, 445] on button "[PERSON_NAME]" at bounding box center [784, 436] width 768 height 34
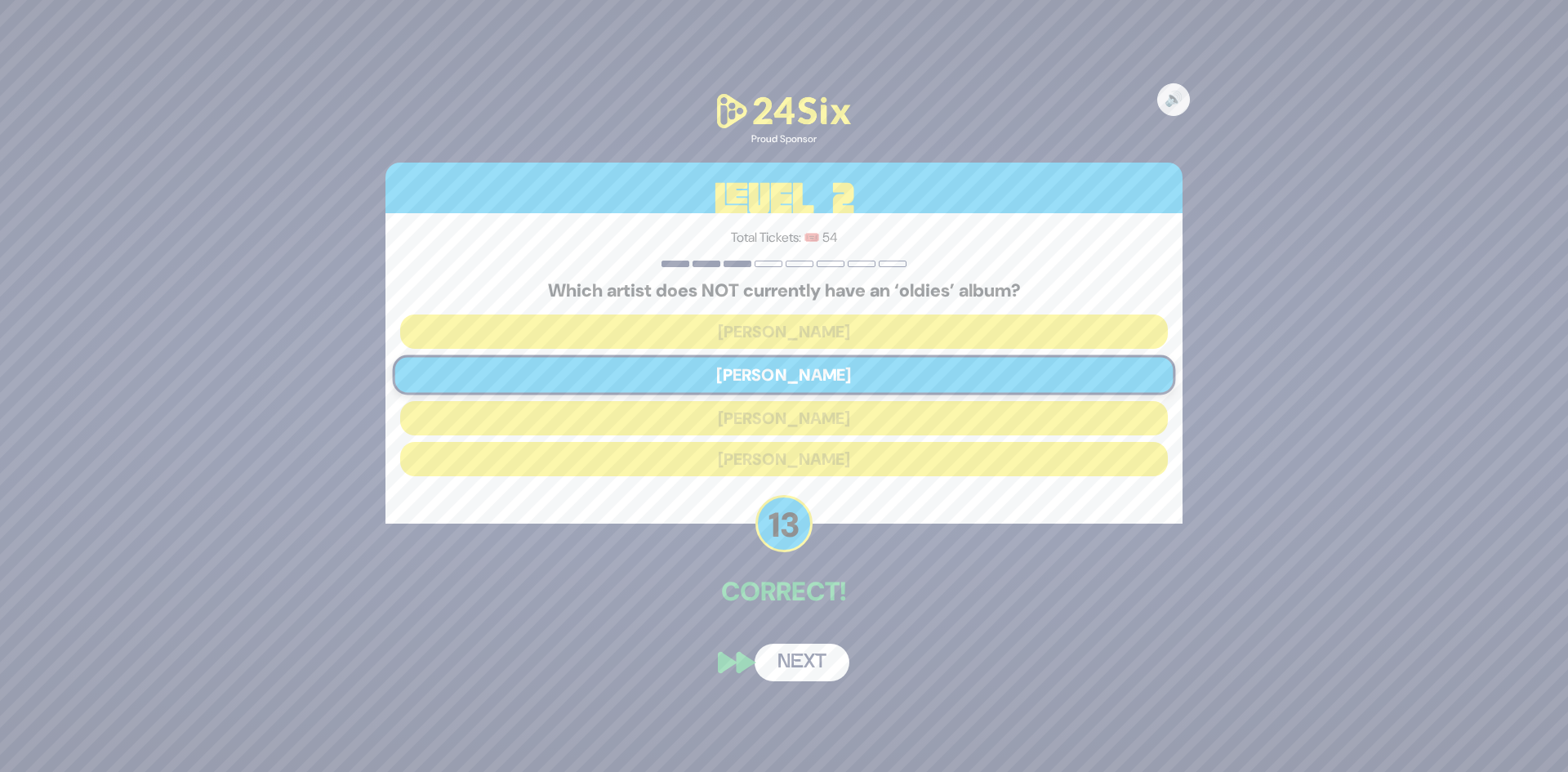
click at [789, 662] on button "Next" at bounding box center [802, 662] width 95 height 38
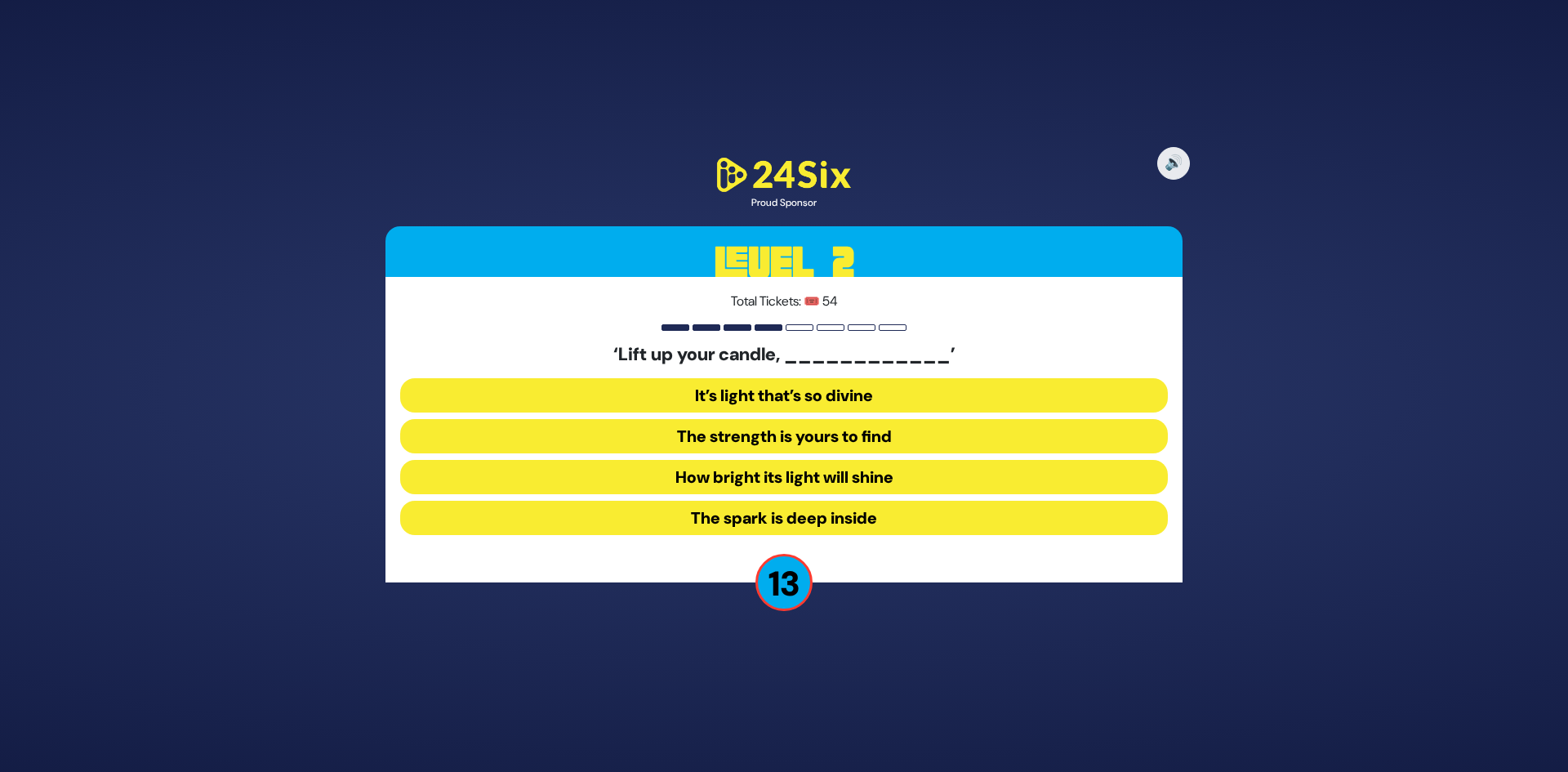
click at [796, 476] on button "How bright its light will shine" at bounding box center [784, 477] width 768 height 34
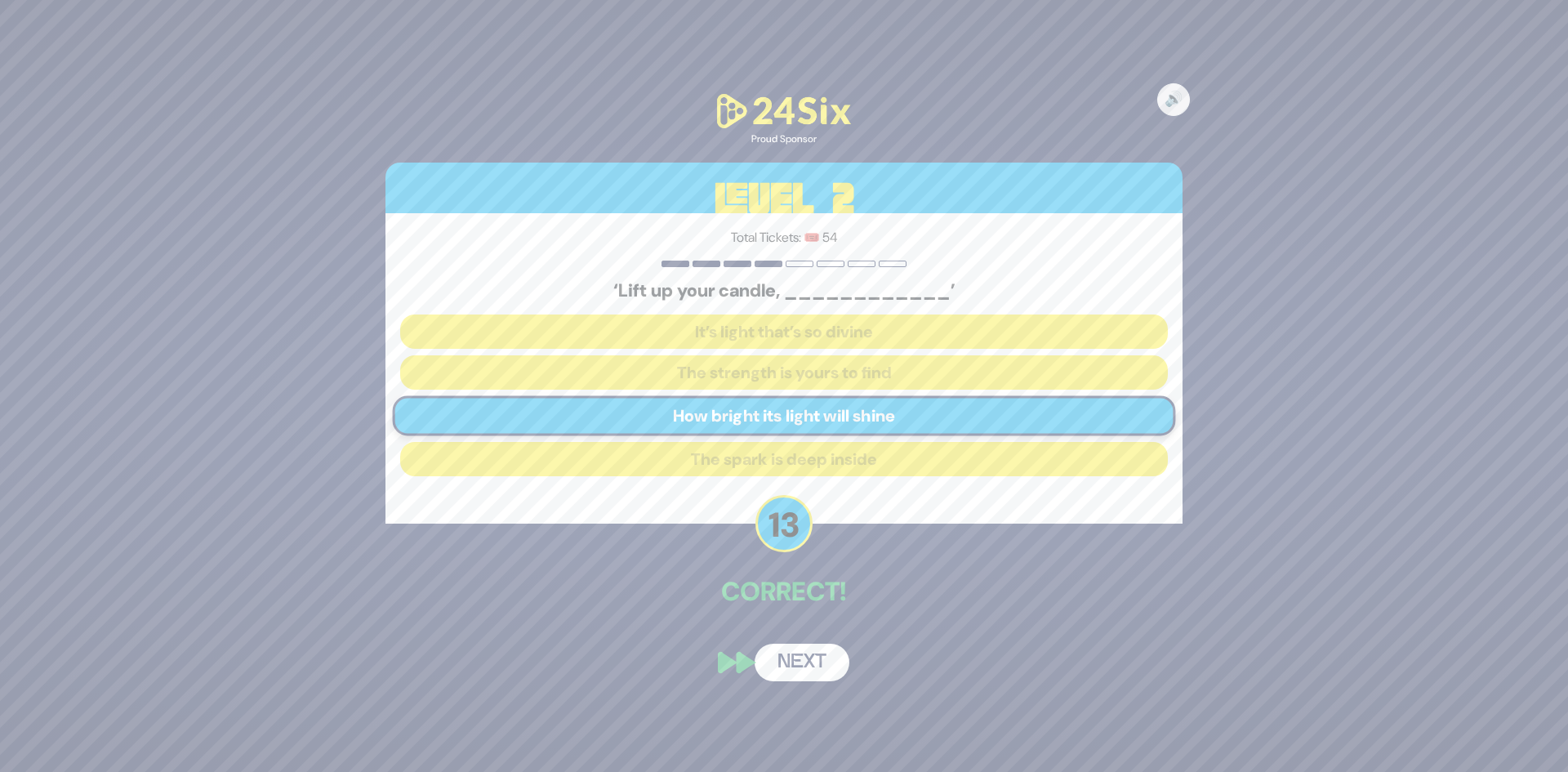
click at [789, 663] on button "Next" at bounding box center [802, 662] width 95 height 38
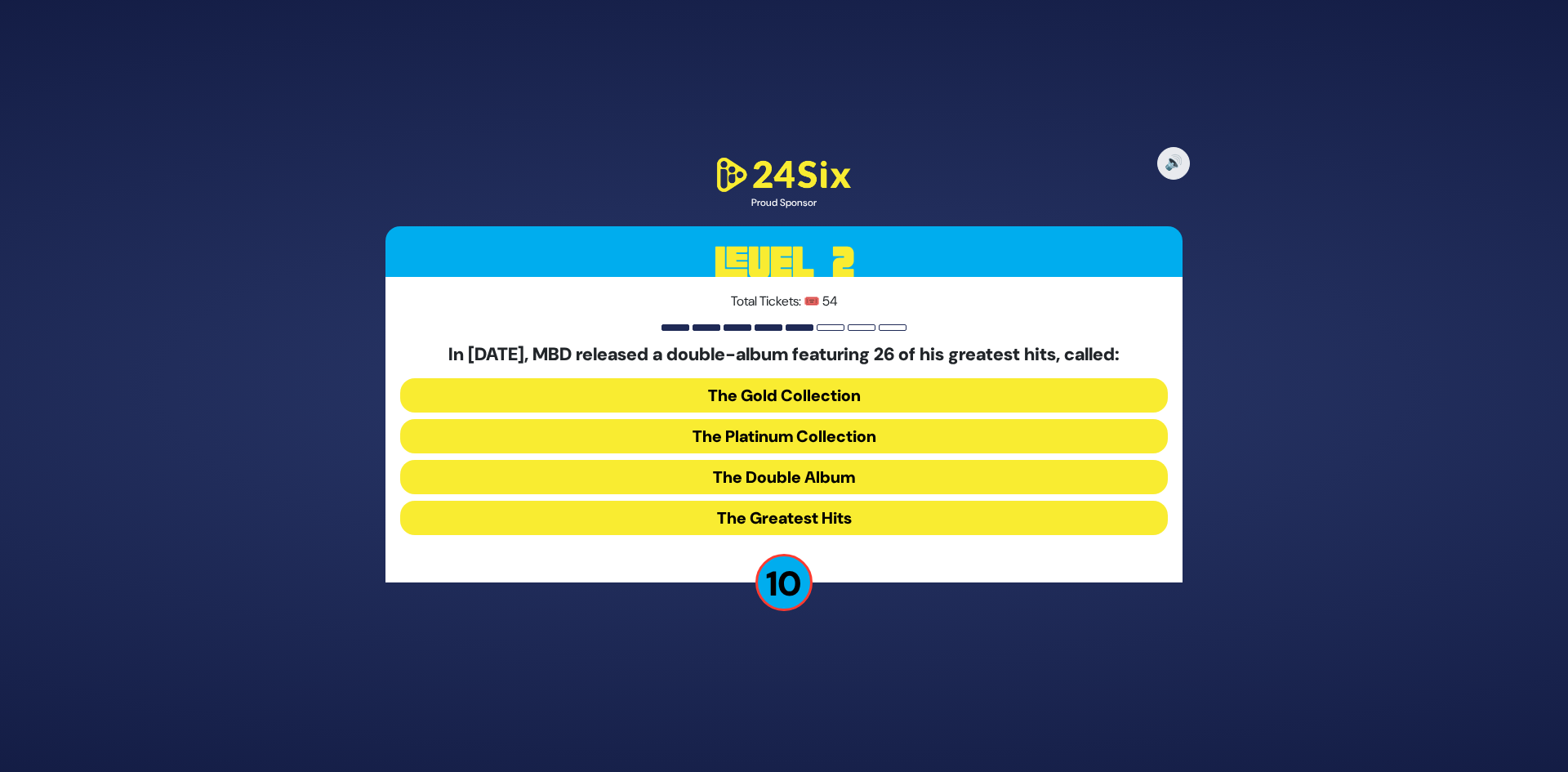
click at [818, 520] on button "The Greatest Hits" at bounding box center [784, 517] width 768 height 34
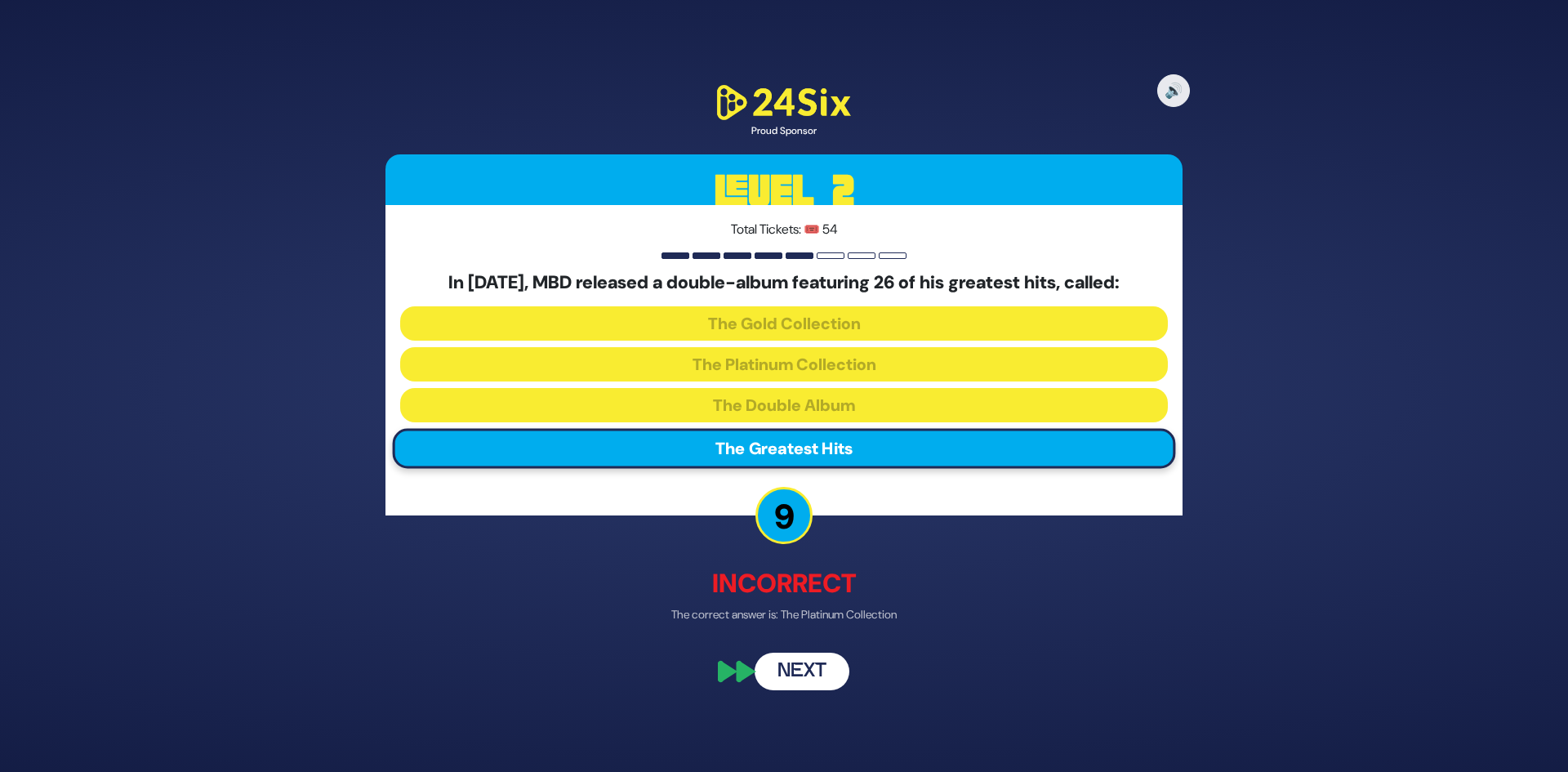
click at [808, 671] on button "Next" at bounding box center [802, 671] width 95 height 38
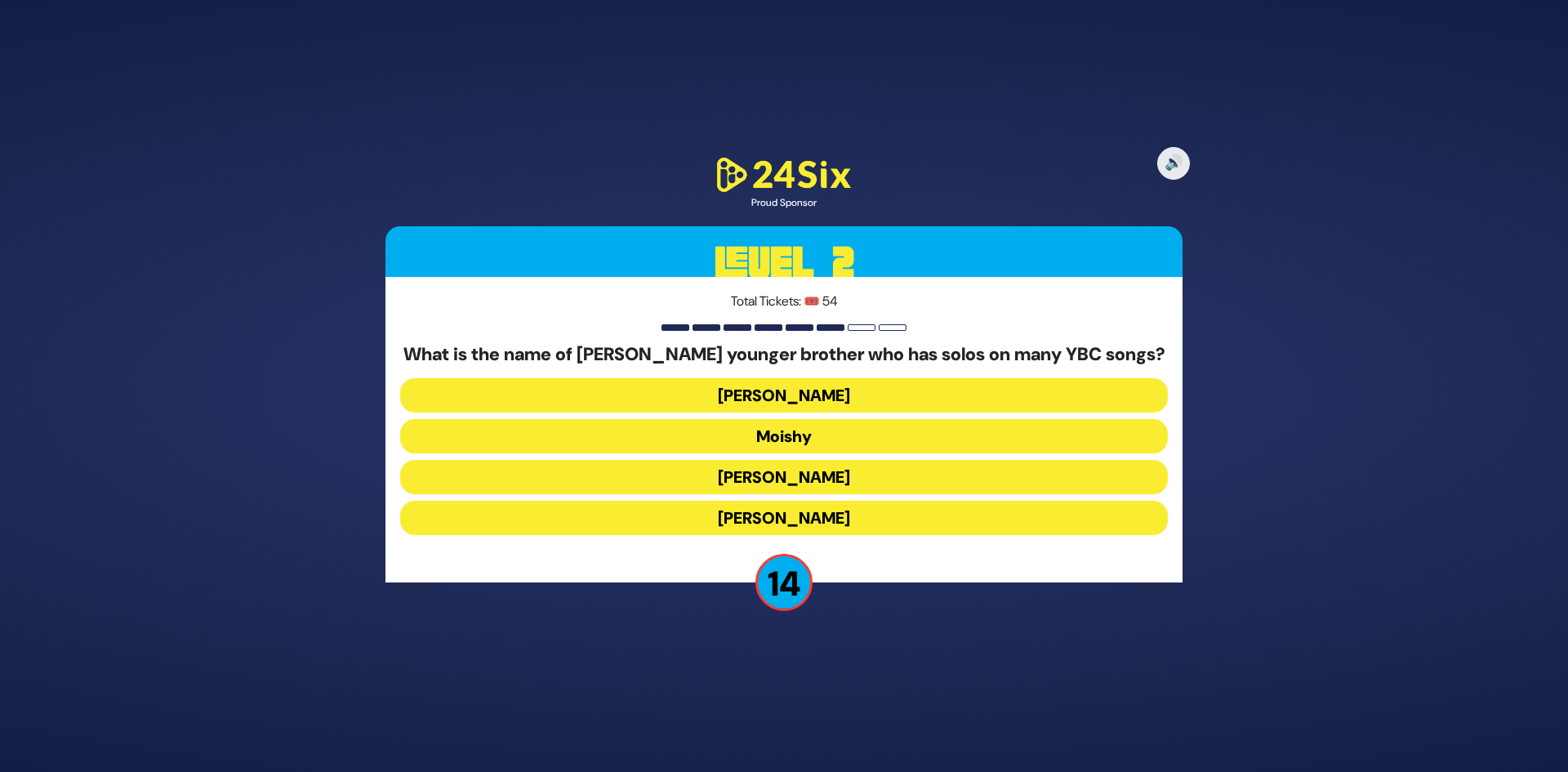
click at [857, 514] on button "[PERSON_NAME]" at bounding box center [784, 517] width 768 height 34
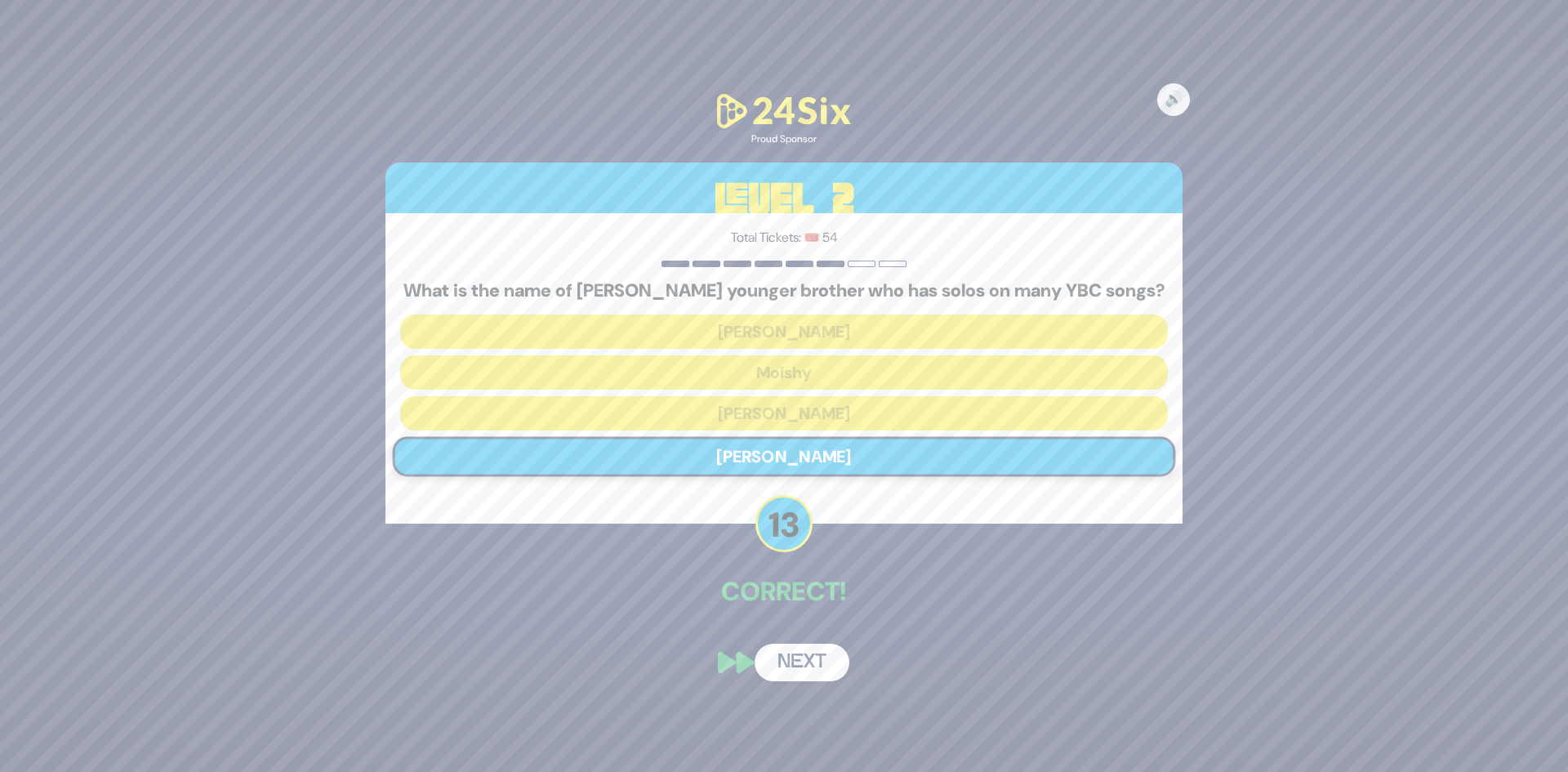
click at [802, 662] on button "Next" at bounding box center [802, 662] width 95 height 38
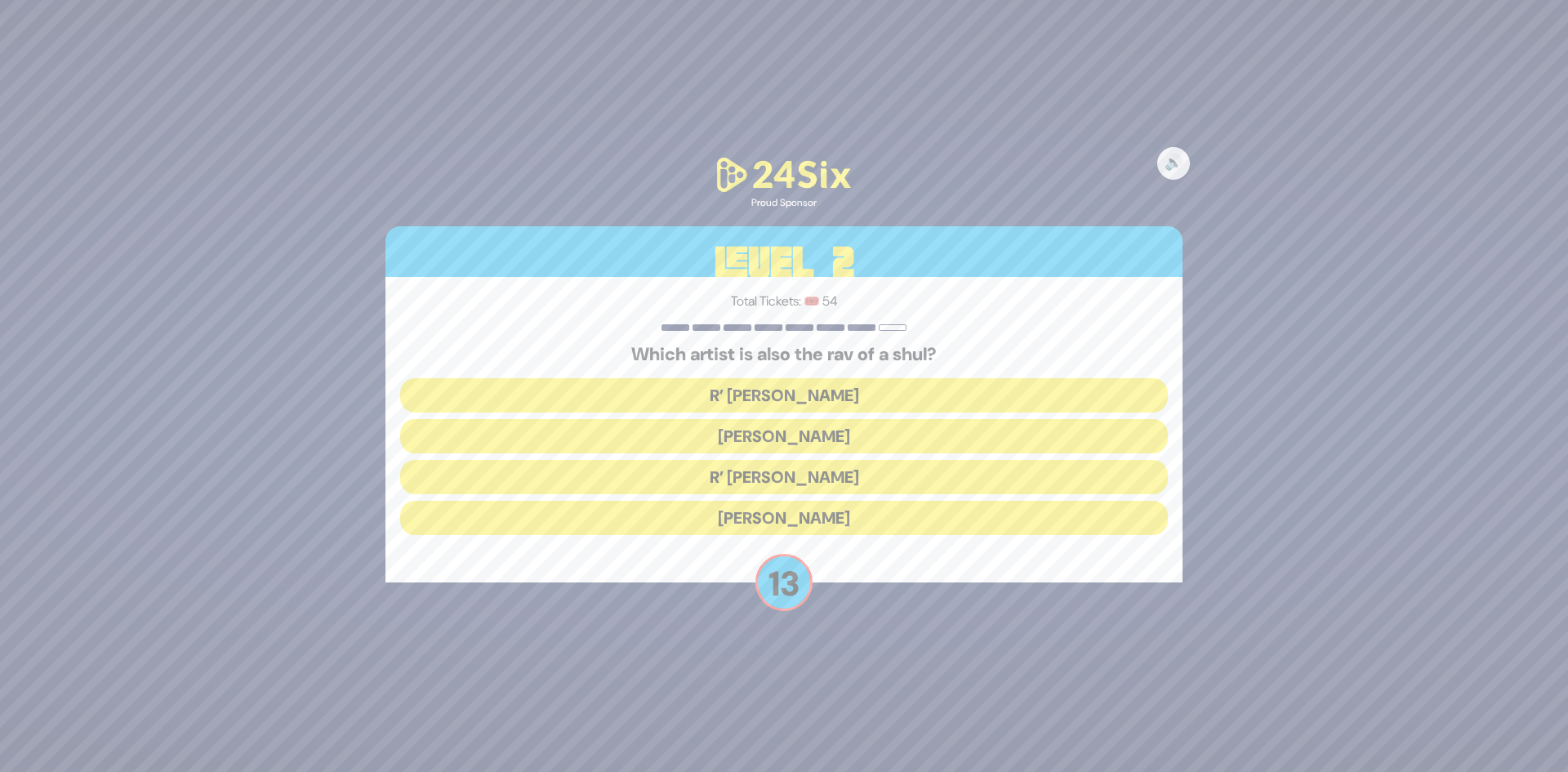
click at [830, 476] on button "R’ Shloimy Taussig" at bounding box center [784, 477] width 768 height 34
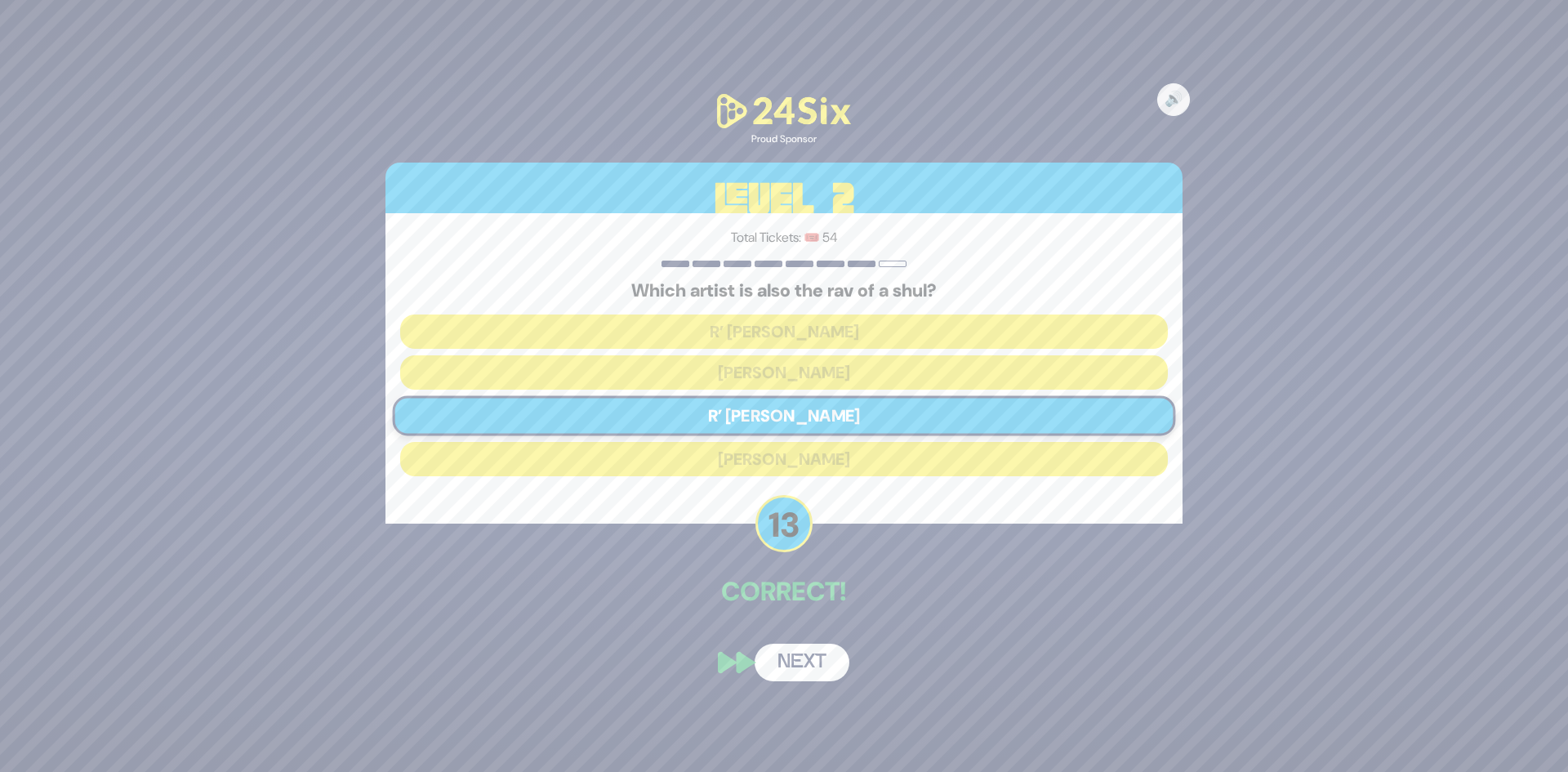
click at [808, 653] on button "Next" at bounding box center [802, 662] width 95 height 38
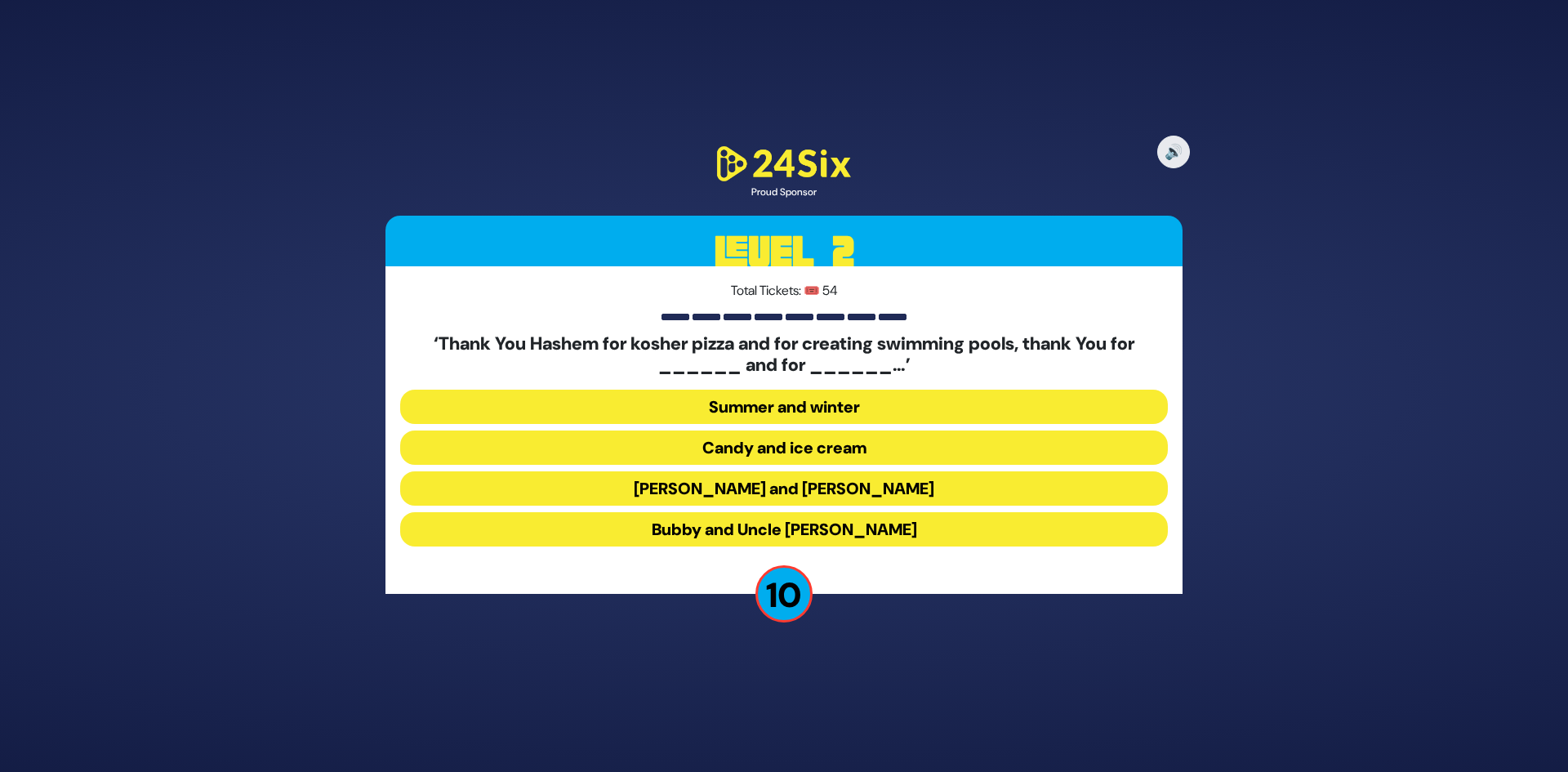
click at [821, 496] on button "Latkes and Paskesz" at bounding box center [784, 488] width 768 height 34
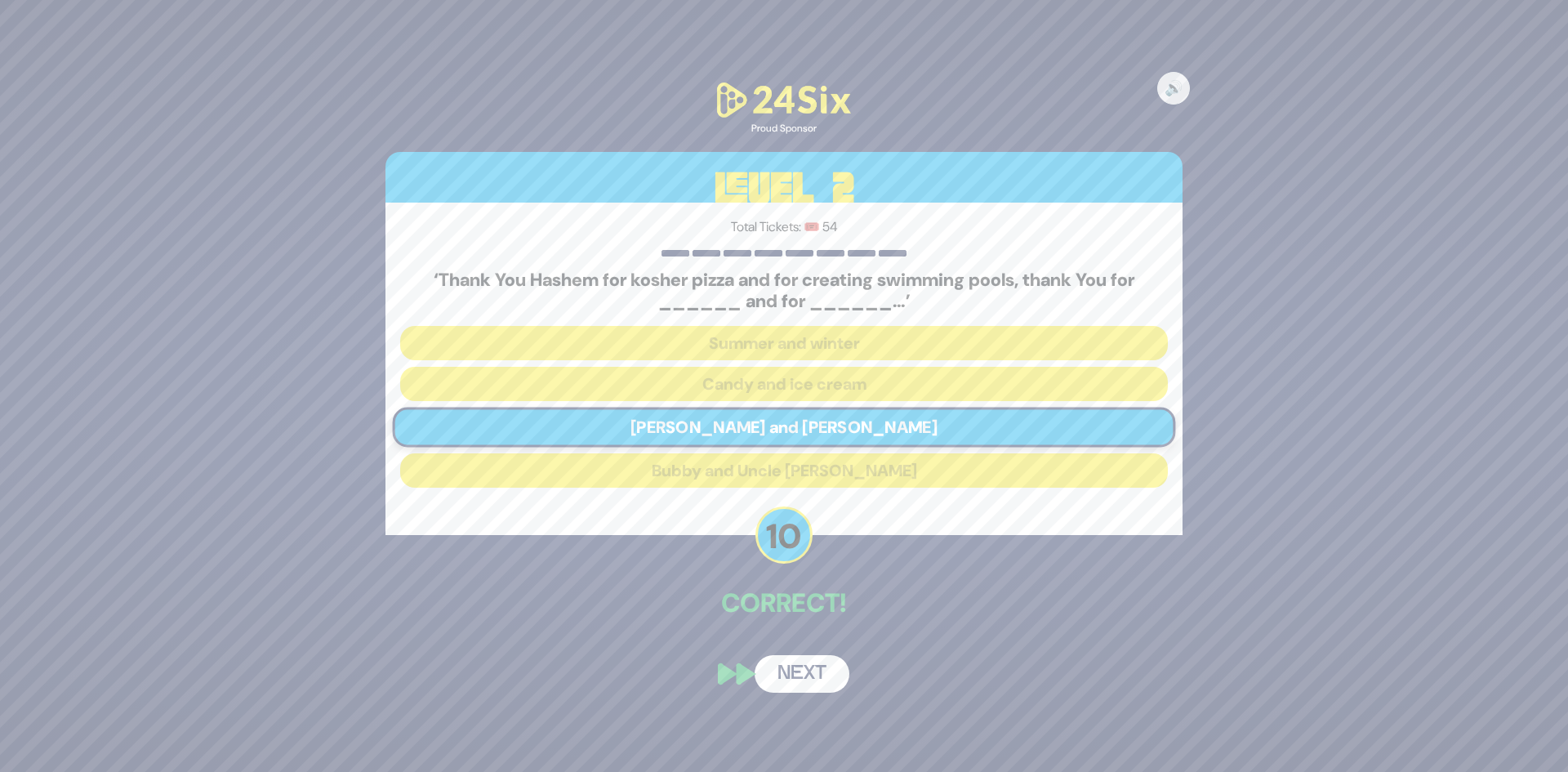
click at [811, 668] on button "Next" at bounding box center [802, 673] width 95 height 38
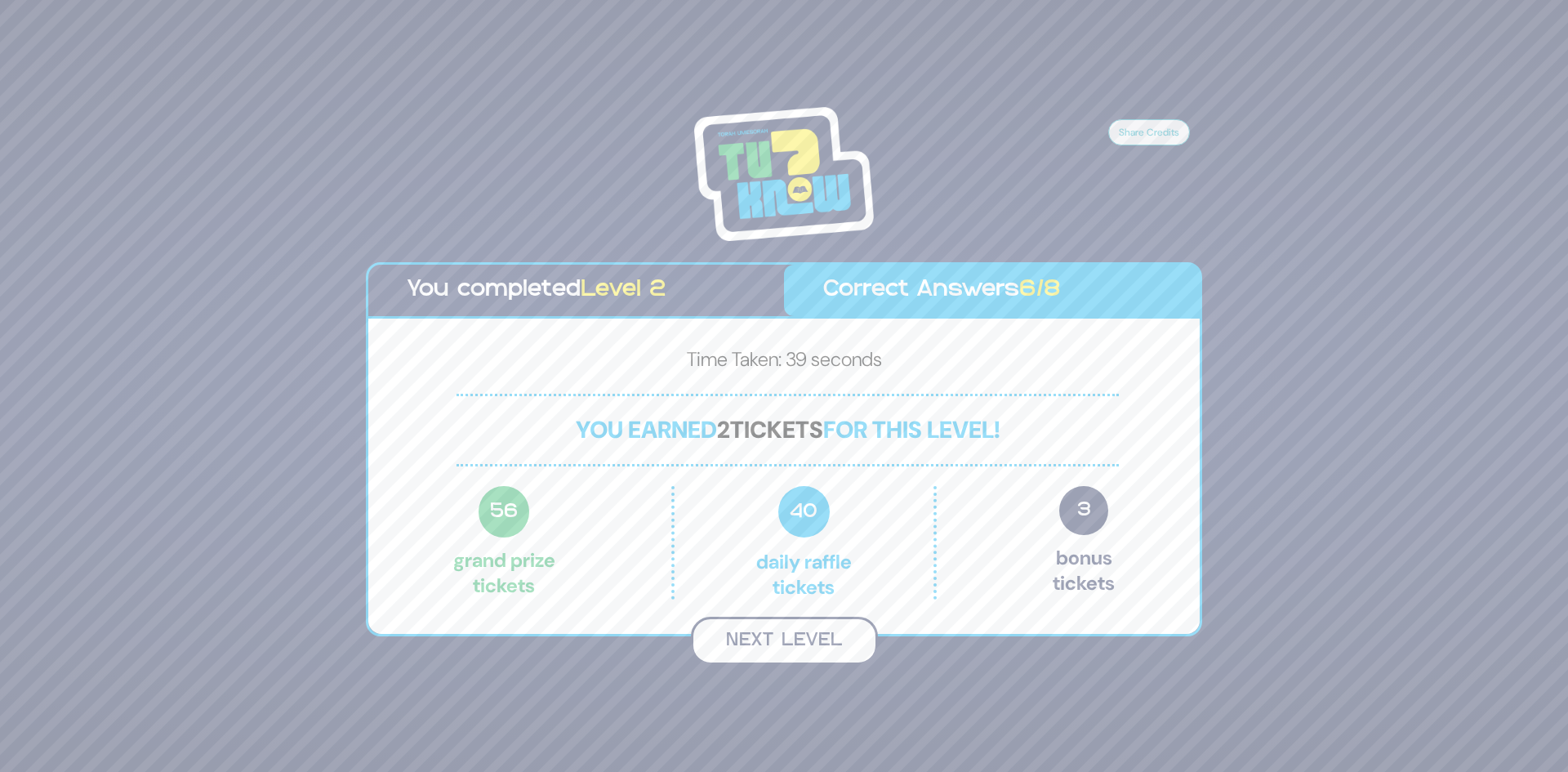
click at [811, 637] on button "Next Level" at bounding box center [785, 641] width 187 height 49
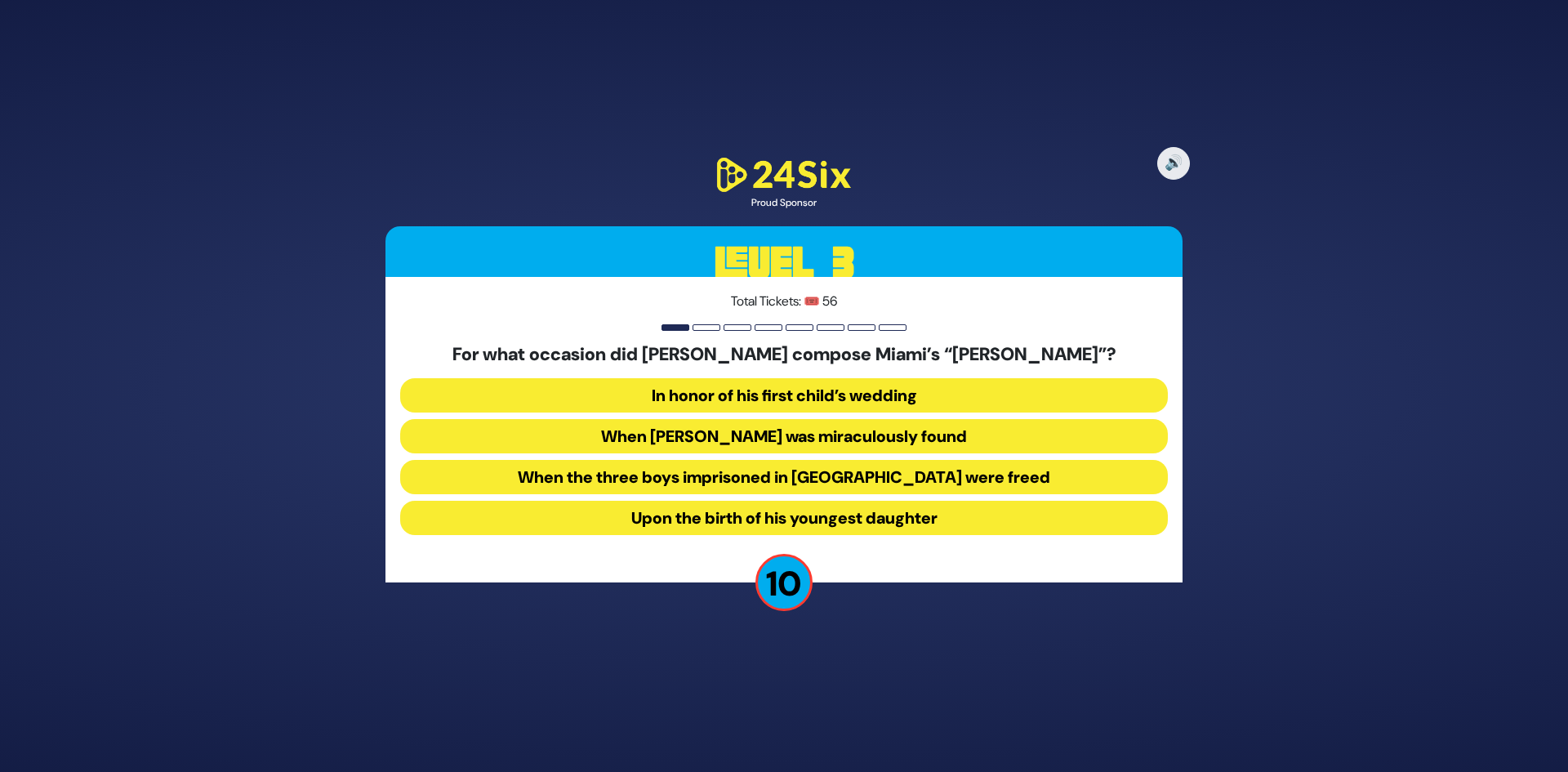
click at [866, 438] on button "When Suri Feldman was miraculously found" at bounding box center [784, 436] width 768 height 34
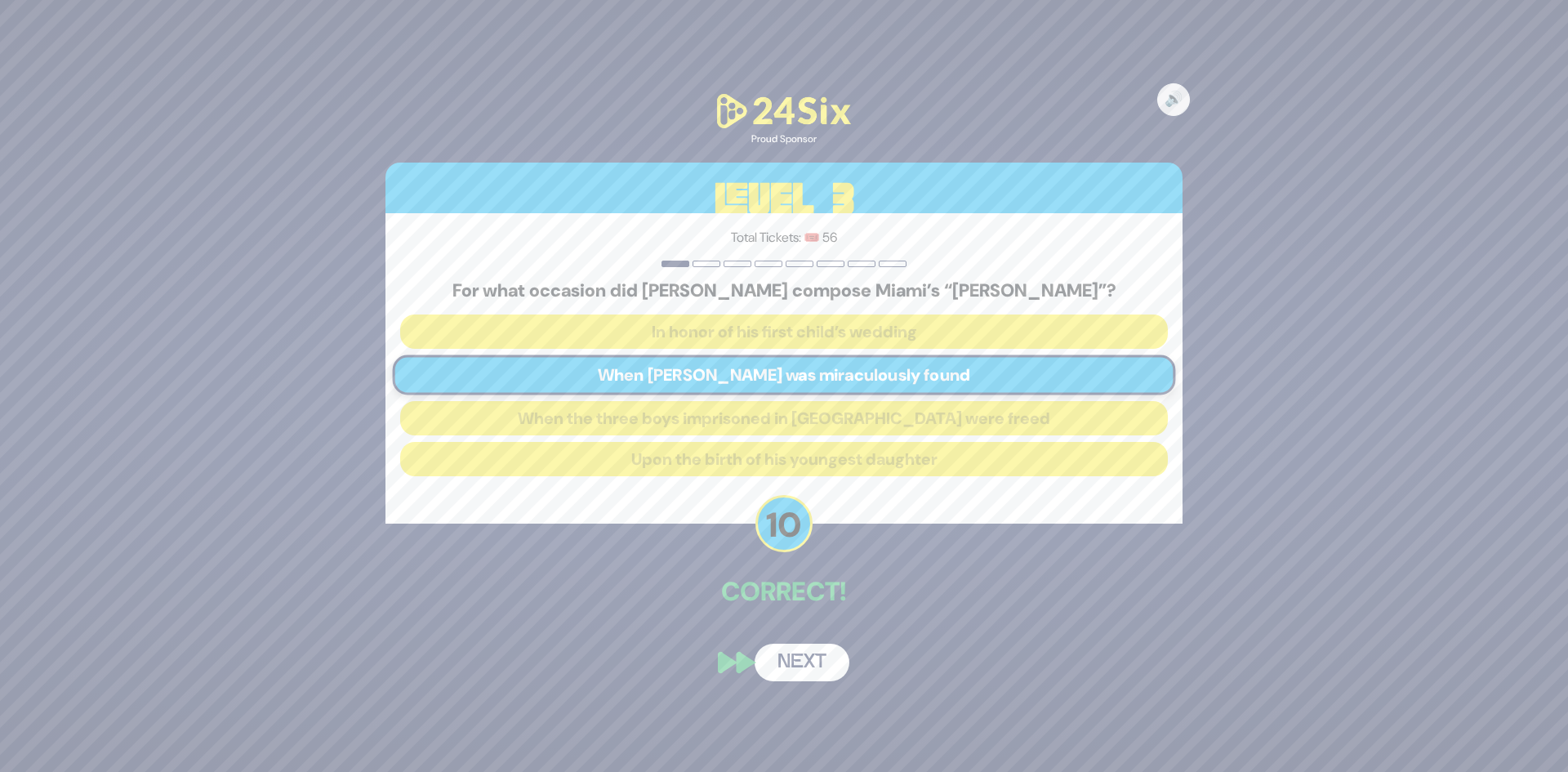
click at [815, 661] on button "Next" at bounding box center [802, 662] width 95 height 38
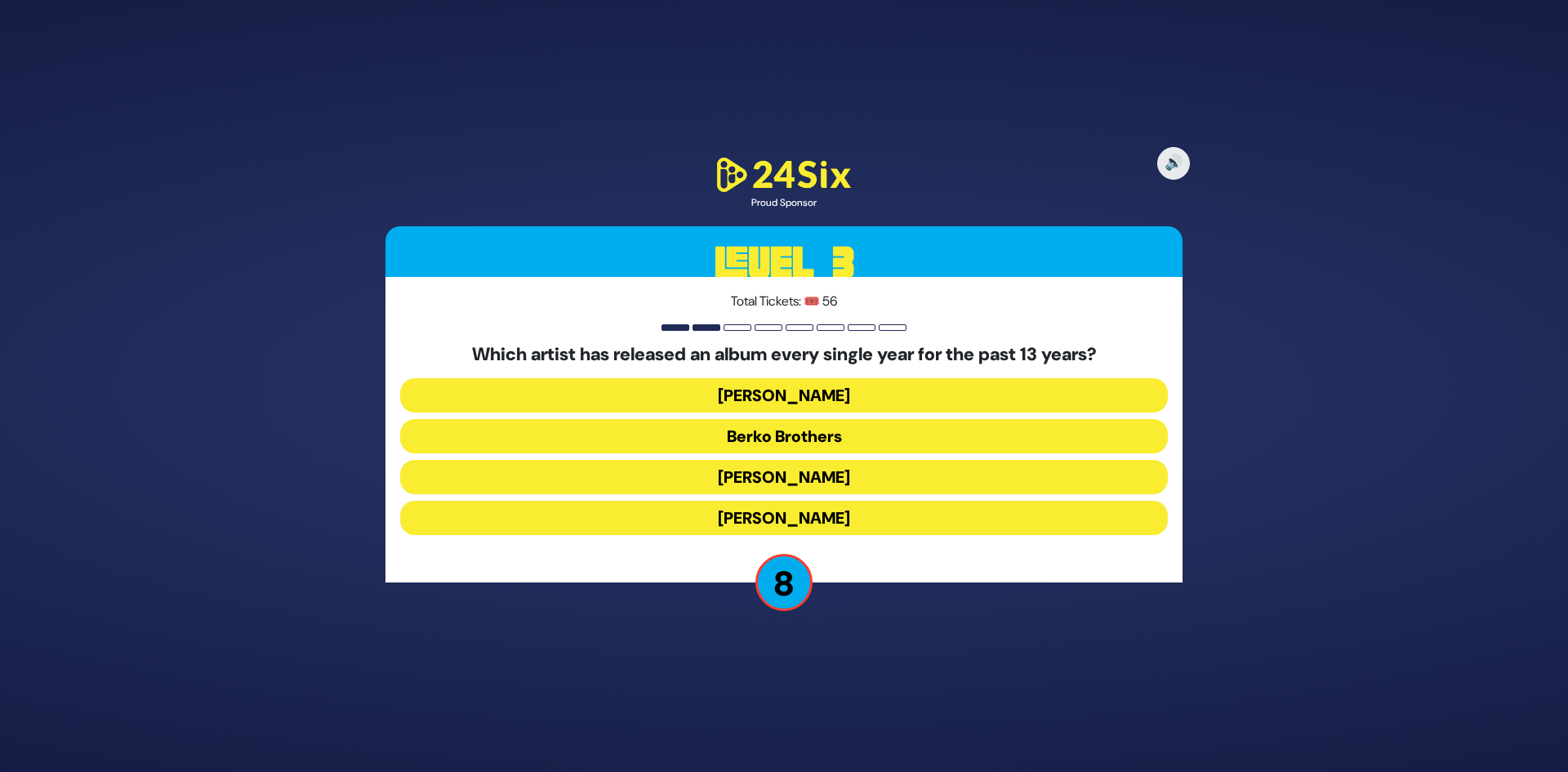
click at [812, 401] on button "[PERSON_NAME]" at bounding box center [784, 395] width 768 height 34
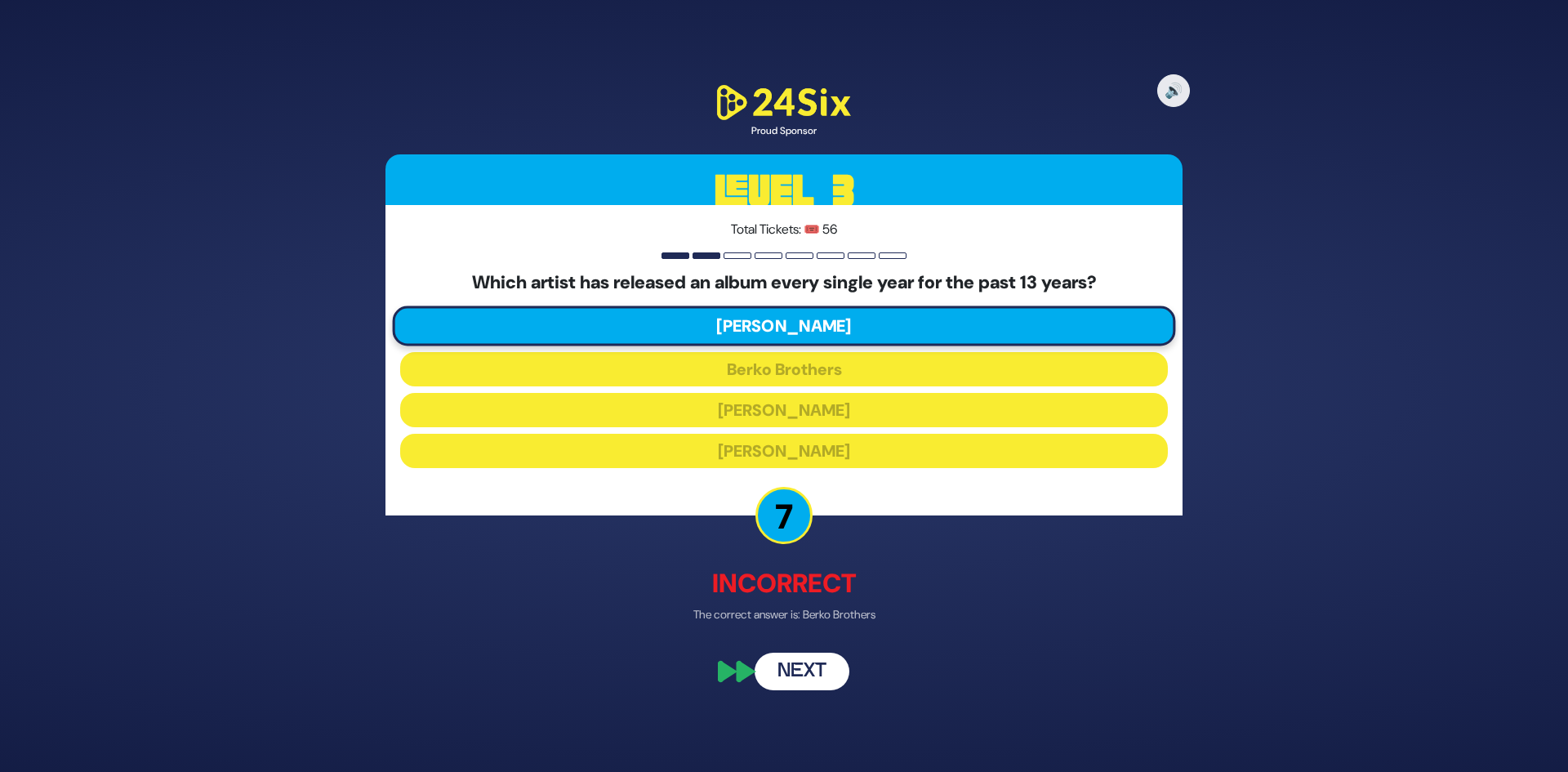
click at [803, 672] on button "Next" at bounding box center [802, 671] width 95 height 38
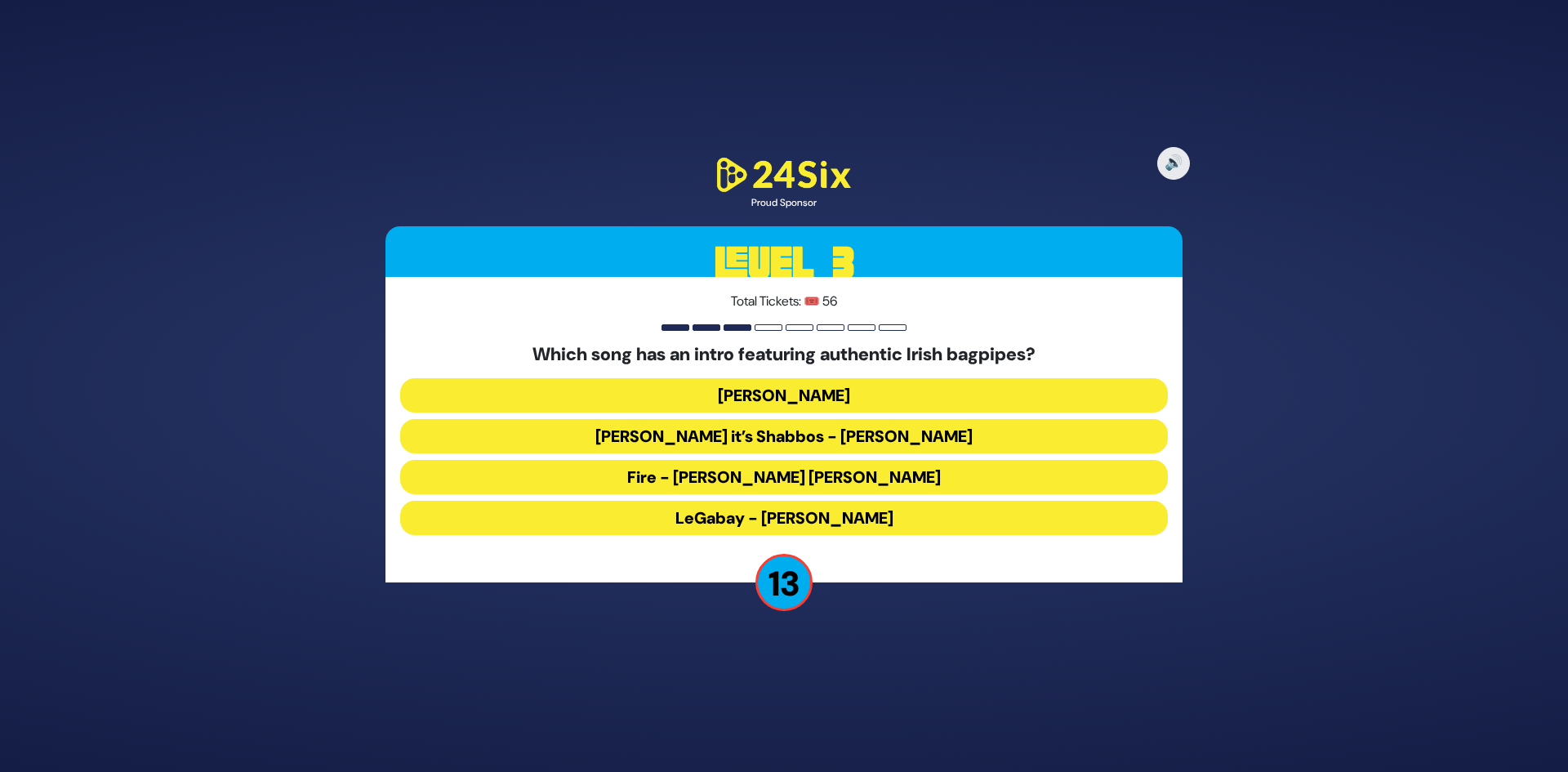
click at [814, 521] on button "LeGabay - Dovid Gabay" at bounding box center [784, 517] width 768 height 34
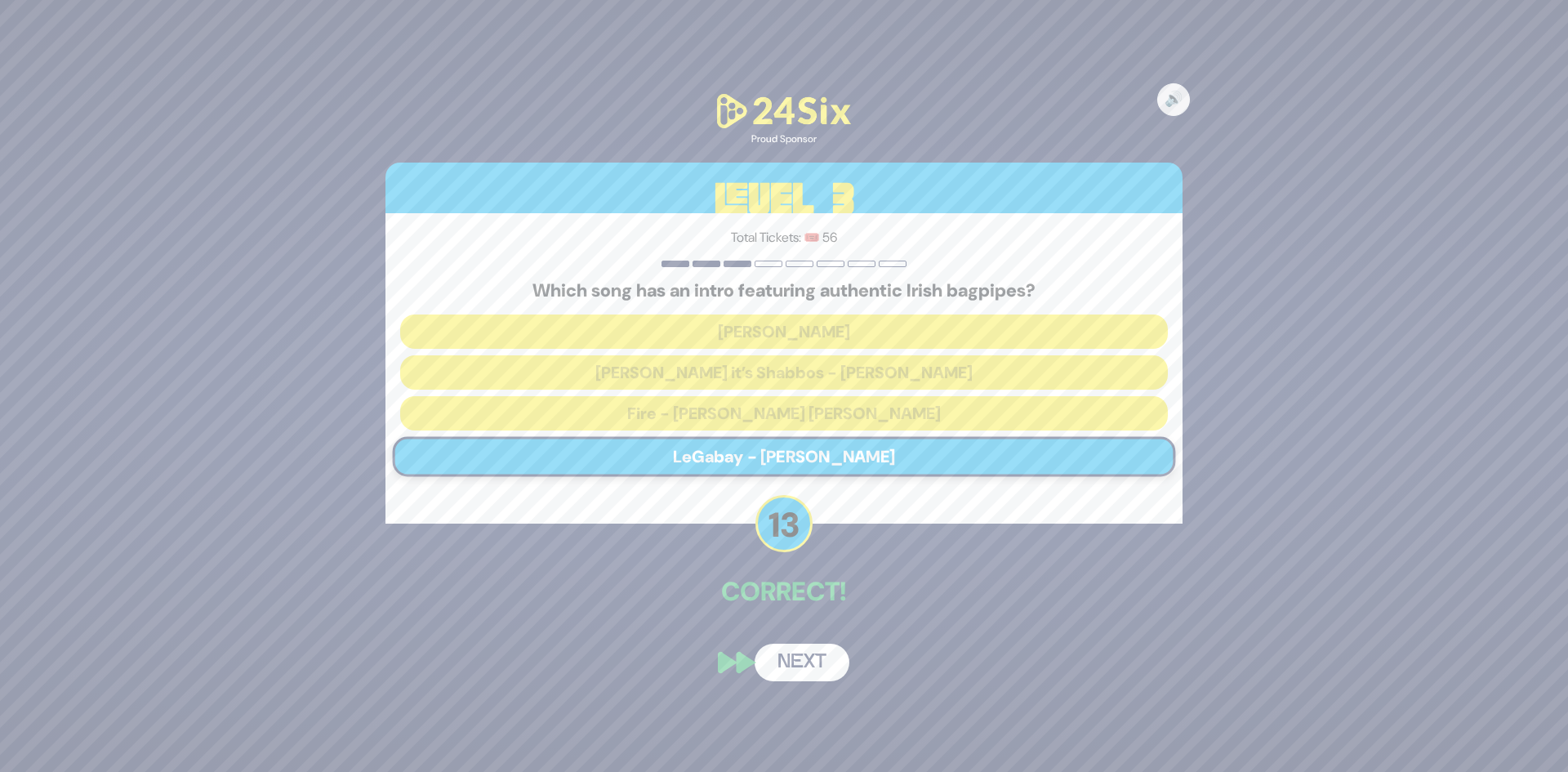
click at [800, 652] on button "Next" at bounding box center [802, 662] width 95 height 38
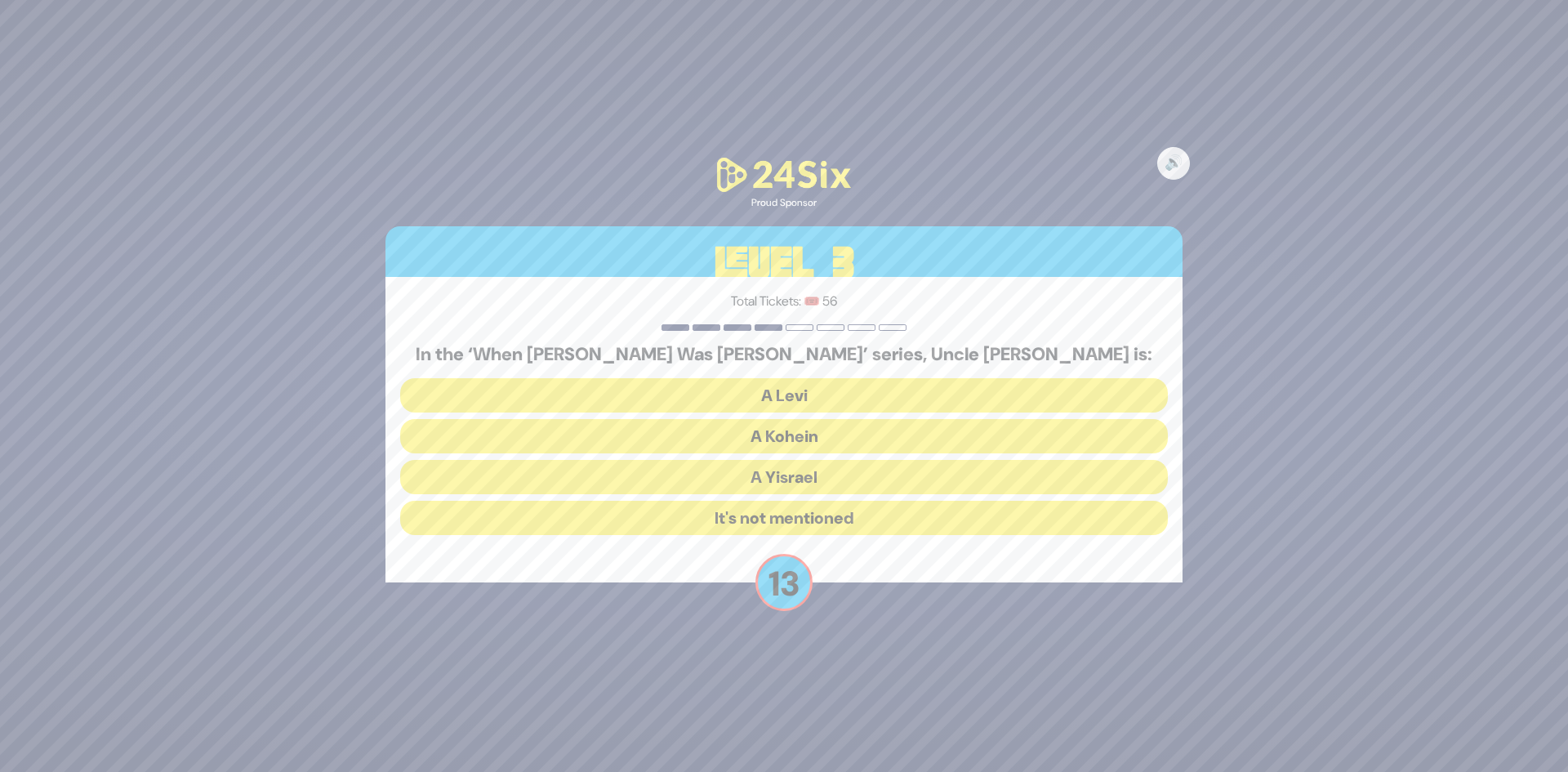
click at [816, 444] on button "A Kohein" at bounding box center [784, 436] width 768 height 34
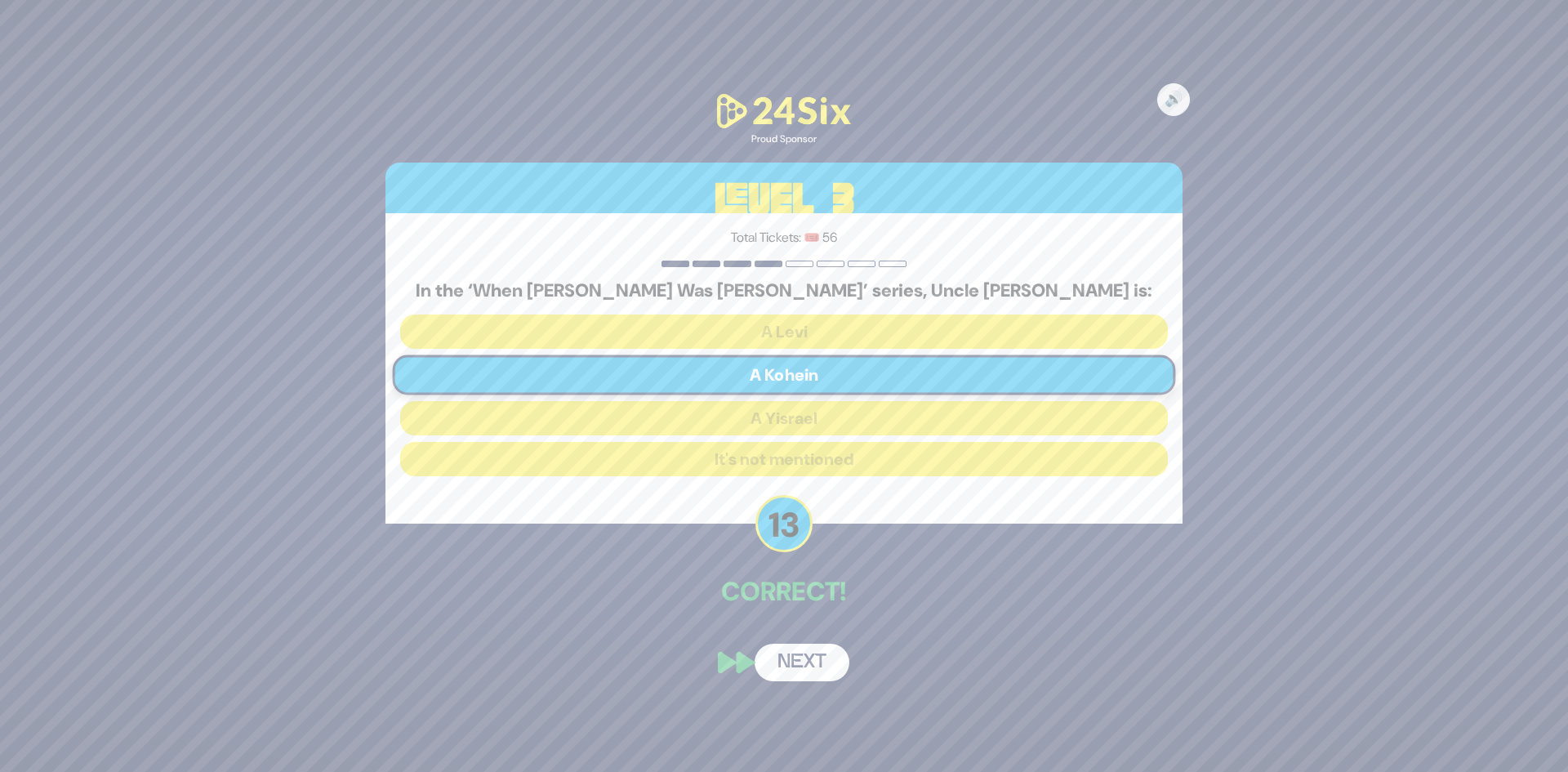
click at [779, 660] on button "Next" at bounding box center [802, 662] width 95 height 38
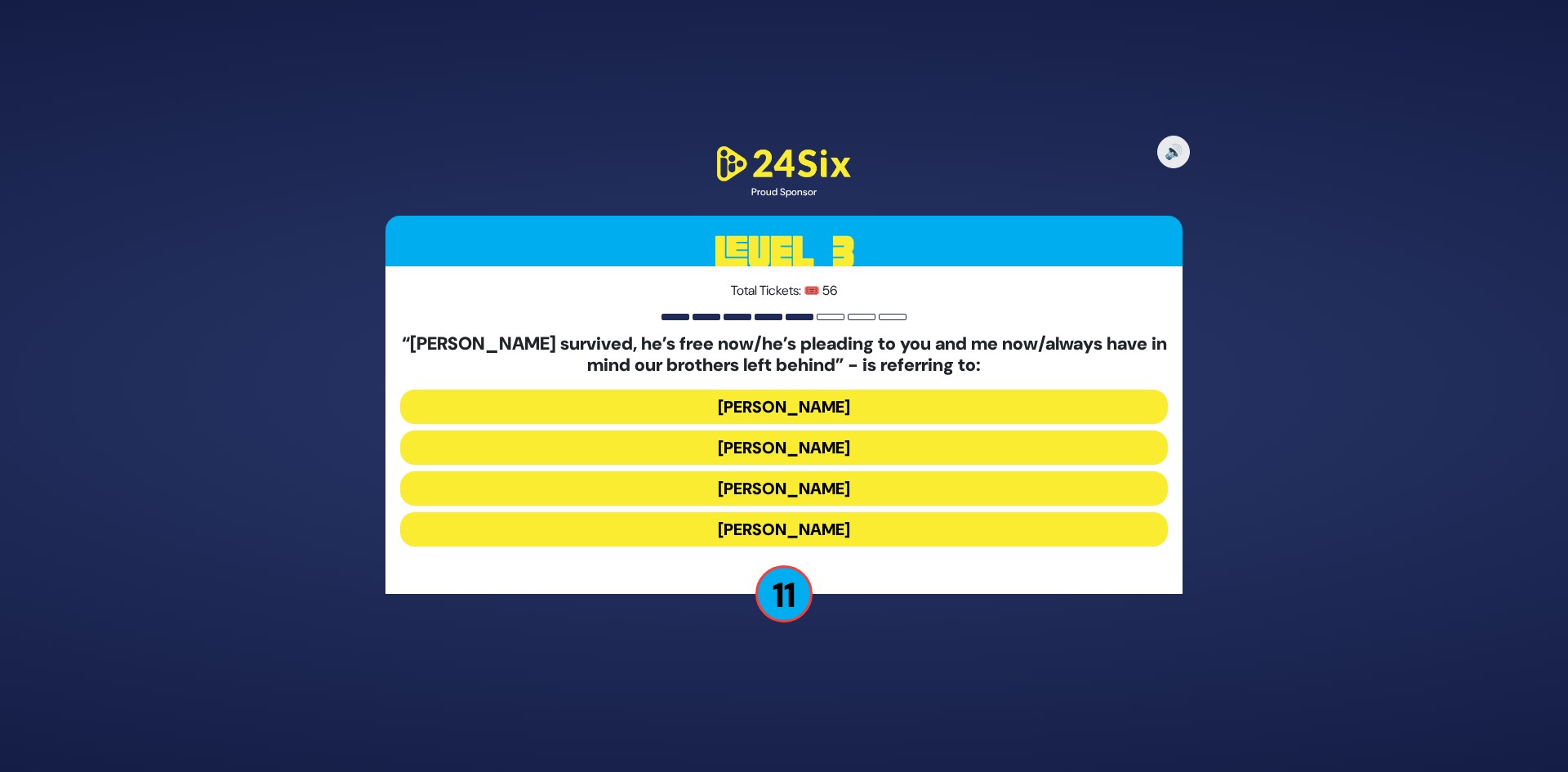
click at [814, 444] on button "Yosef Mendelovitch" at bounding box center [784, 447] width 768 height 34
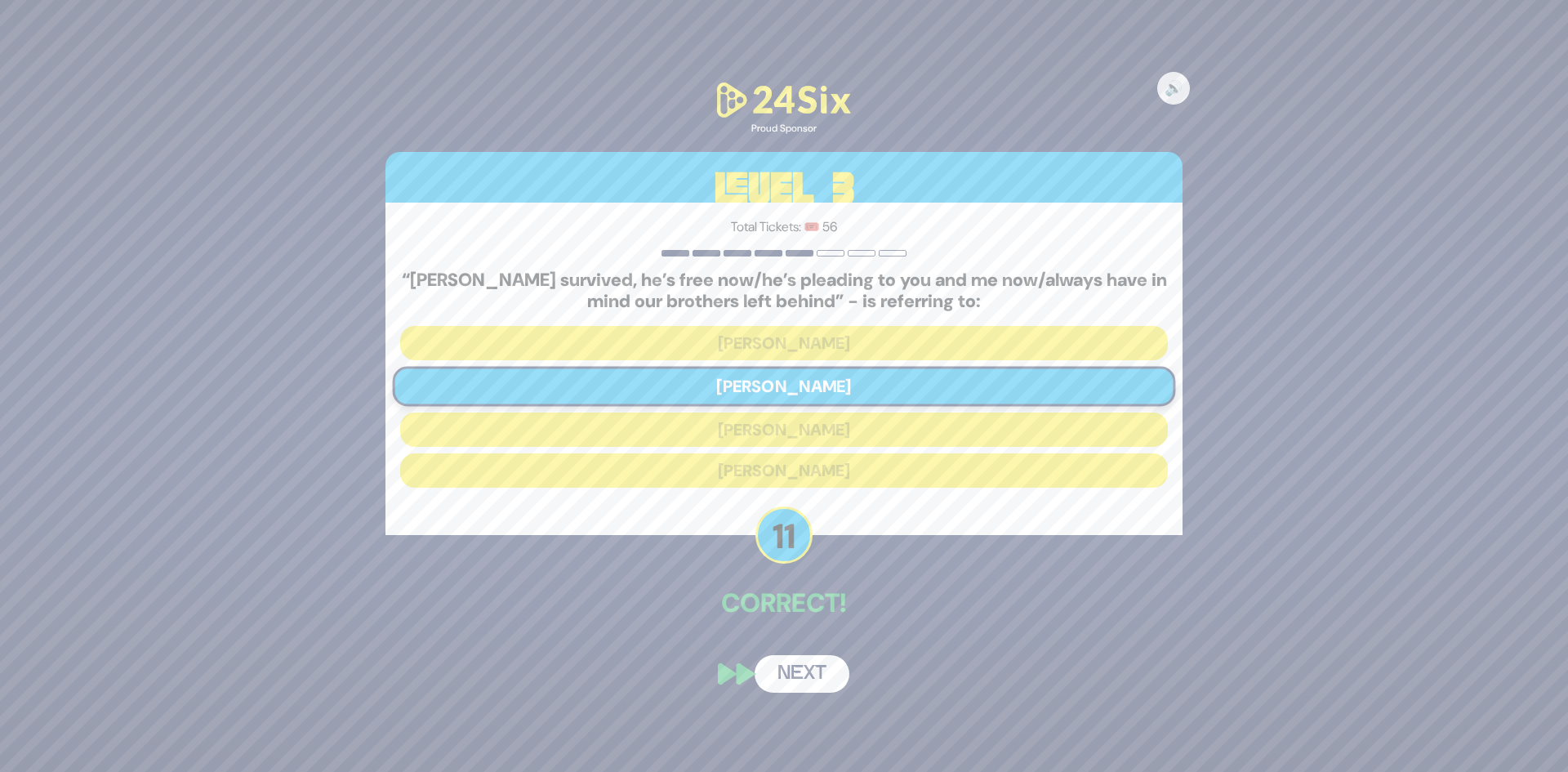
click at [787, 667] on button "Next" at bounding box center [802, 673] width 95 height 38
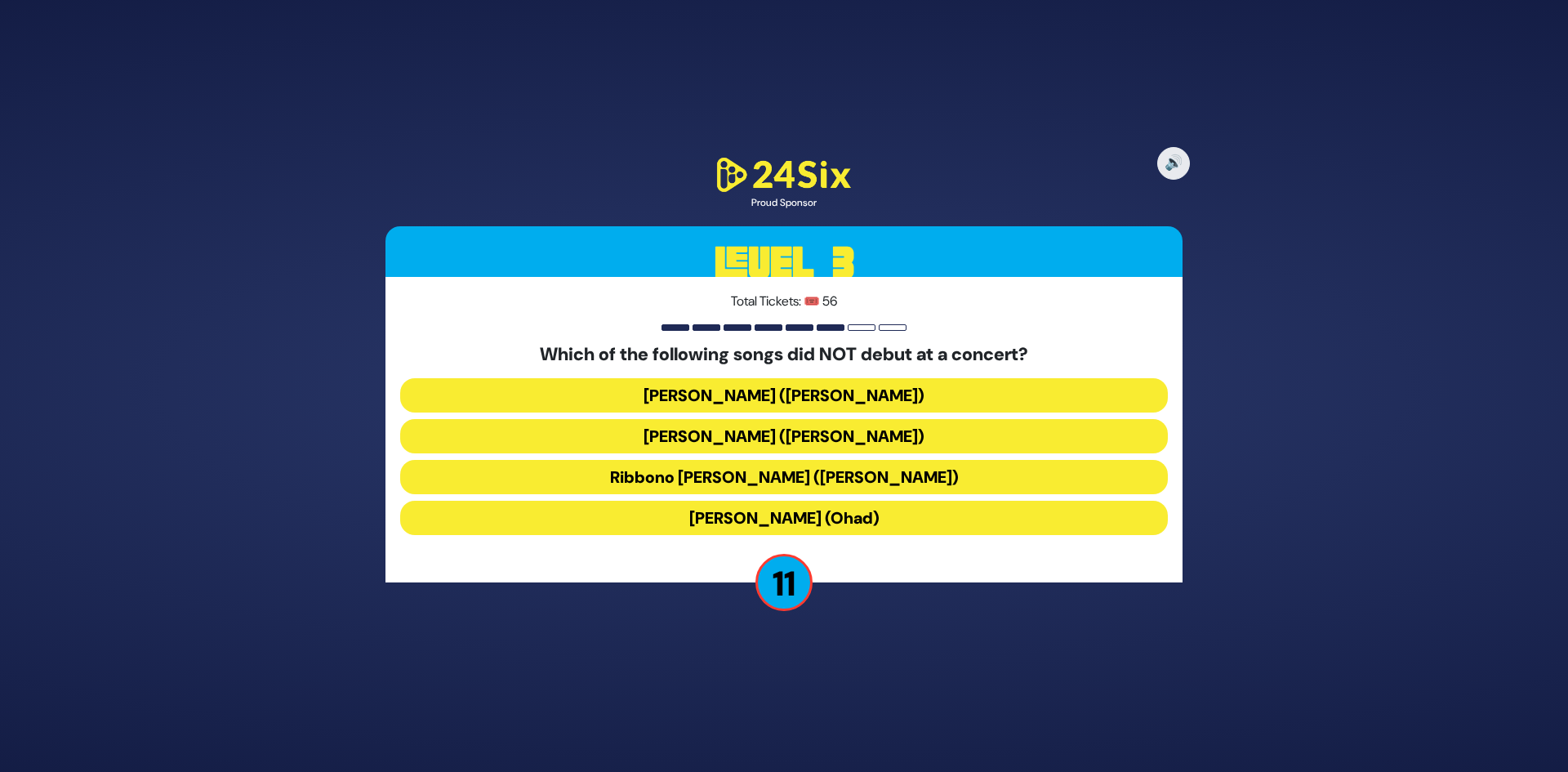
click at [834, 518] on button "Birkat Habanim (Ohad)" at bounding box center [784, 517] width 768 height 34
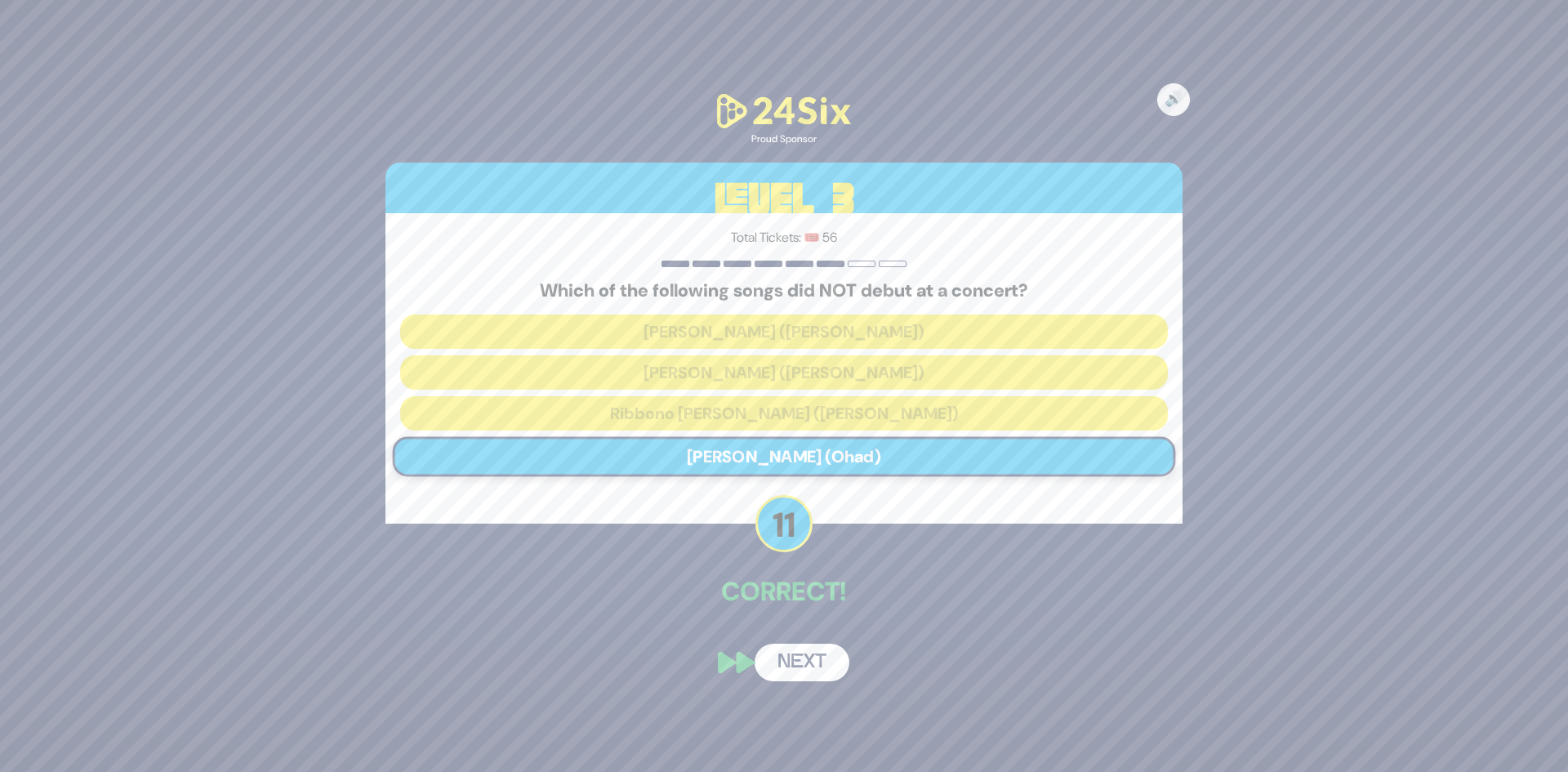
click at [822, 669] on button "Next" at bounding box center [802, 662] width 95 height 38
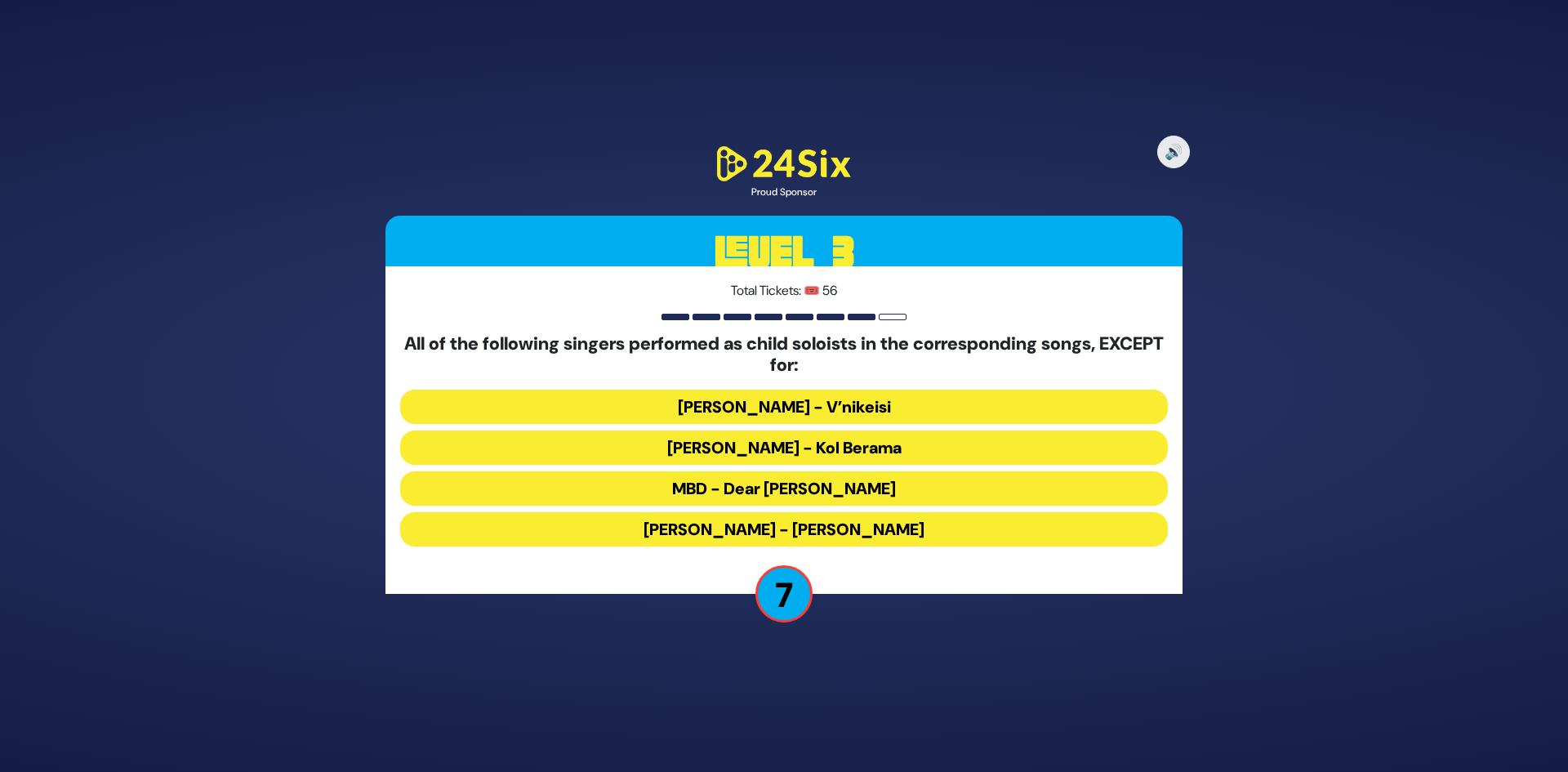
click at [846, 412] on button "Avraham Fried - V’nikeisi" at bounding box center [784, 406] width 768 height 34
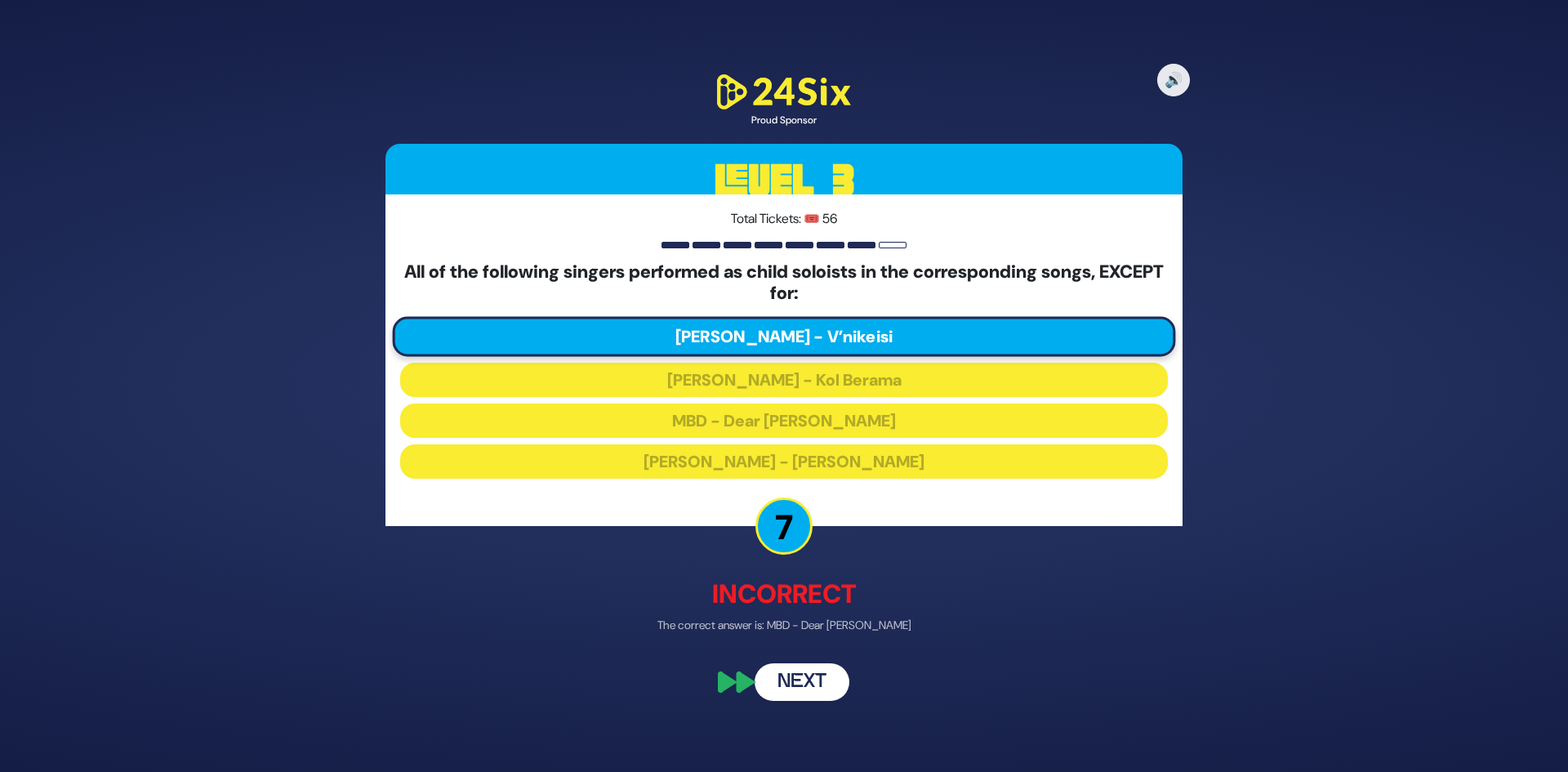
click at [824, 680] on button "Next" at bounding box center [802, 682] width 95 height 38
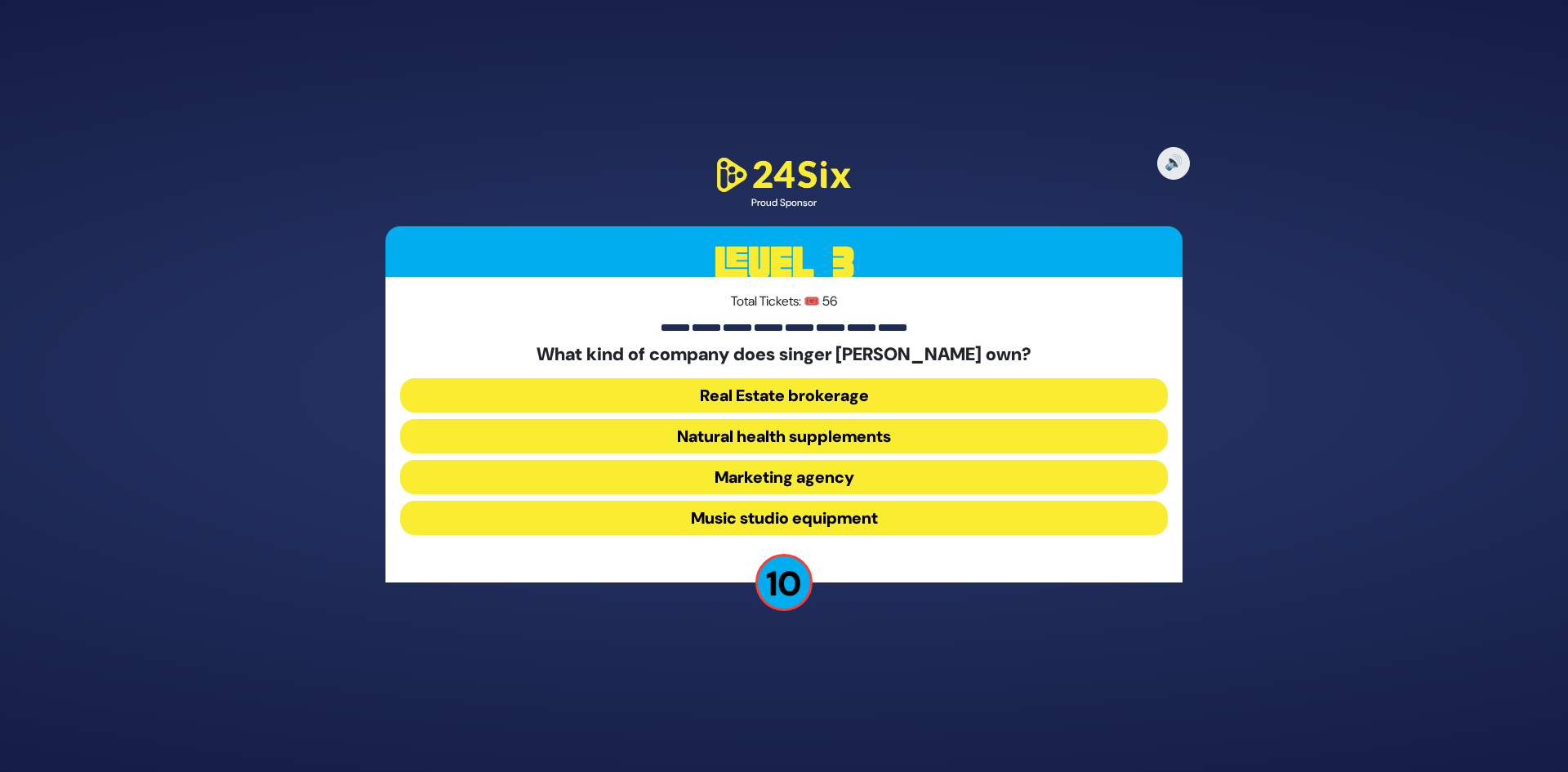
click at [847, 489] on button "Marketing agency" at bounding box center [784, 477] width 768 height 34
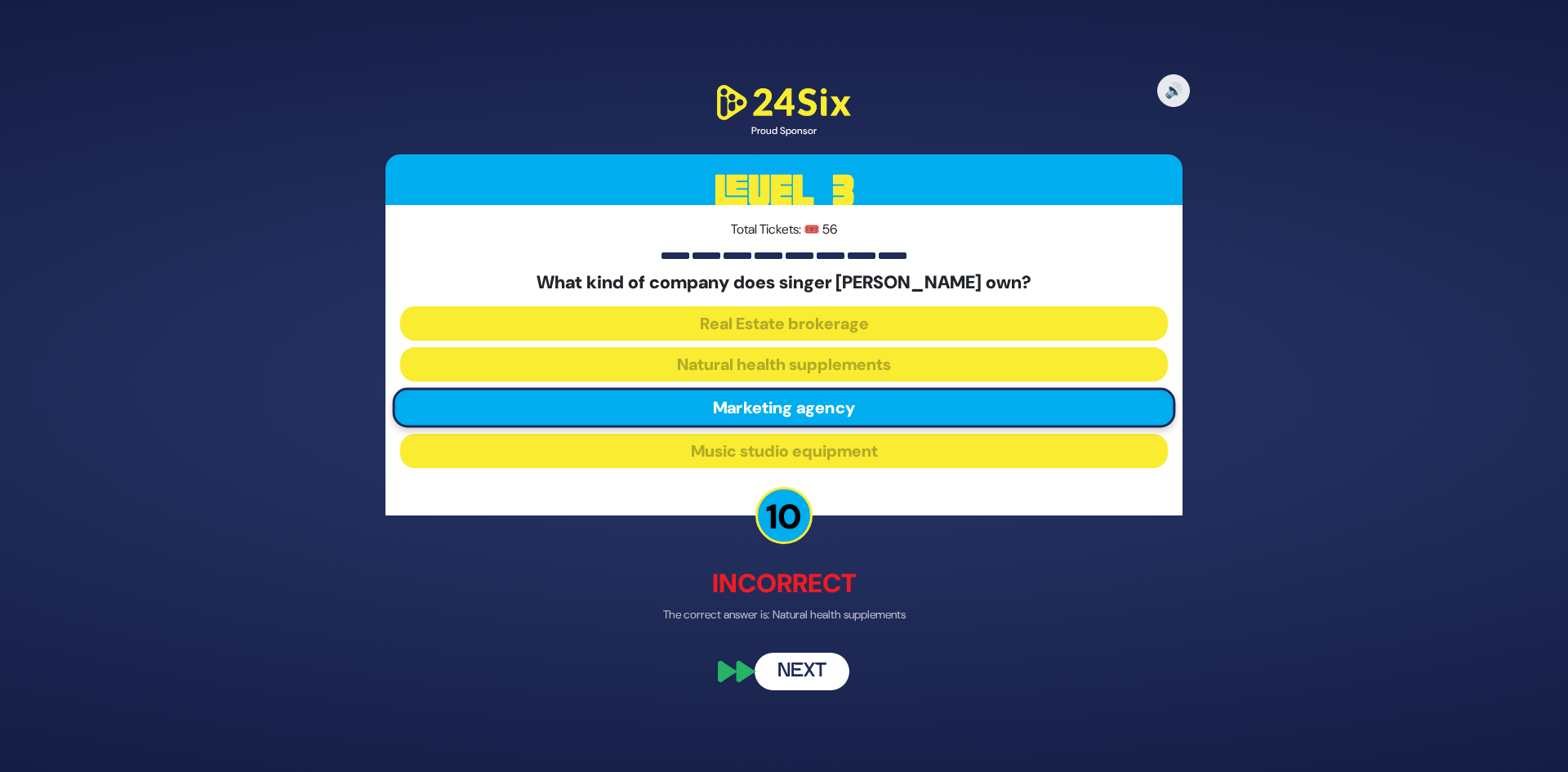
click at [825, 661] on button "Next" at bounding box center [802, 671] width 95 height 38
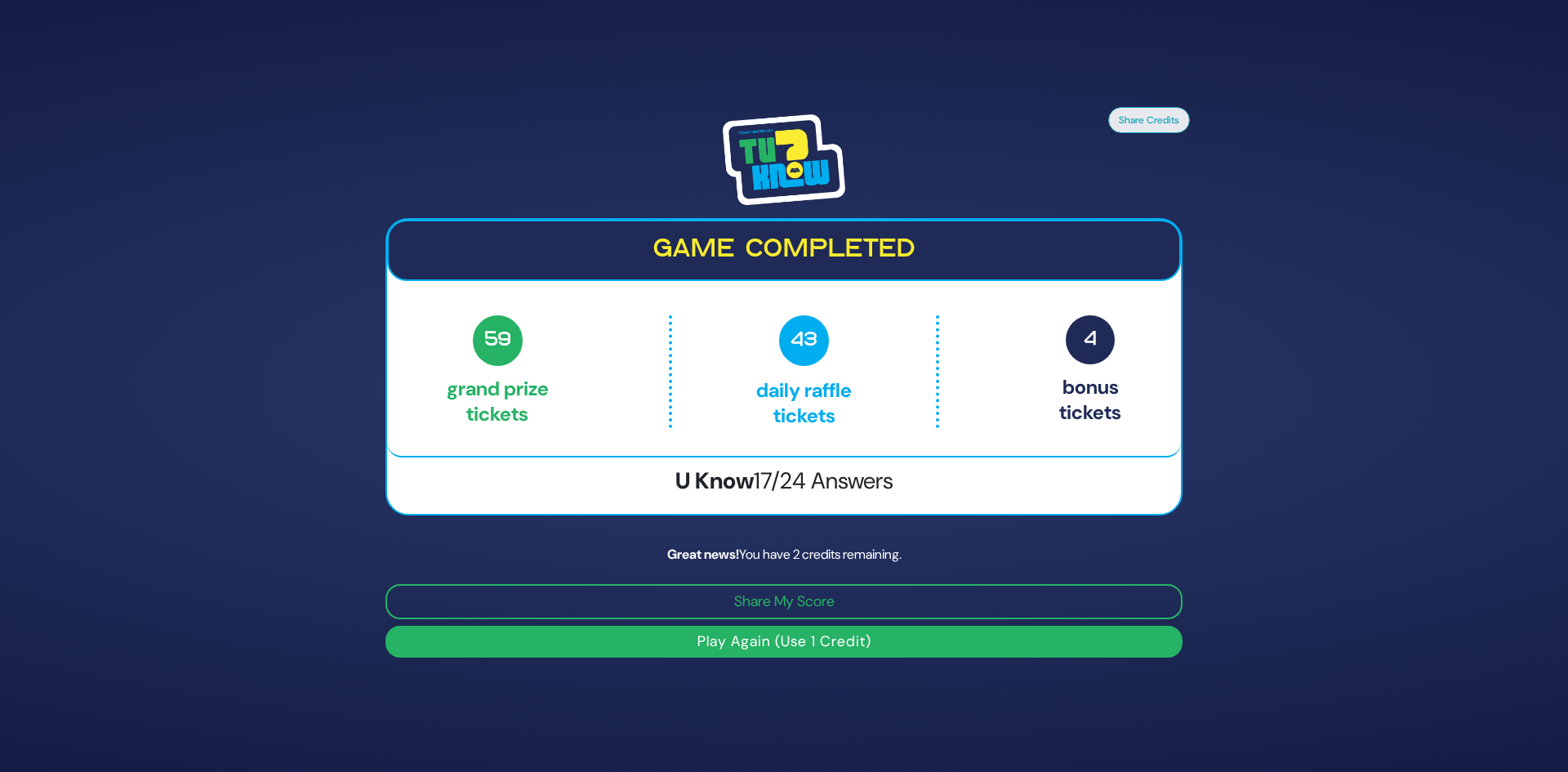
click at [824, 638] on button "Play Again (Use 1 Credit)" at bounding box center [784, 642] width 797 height 32
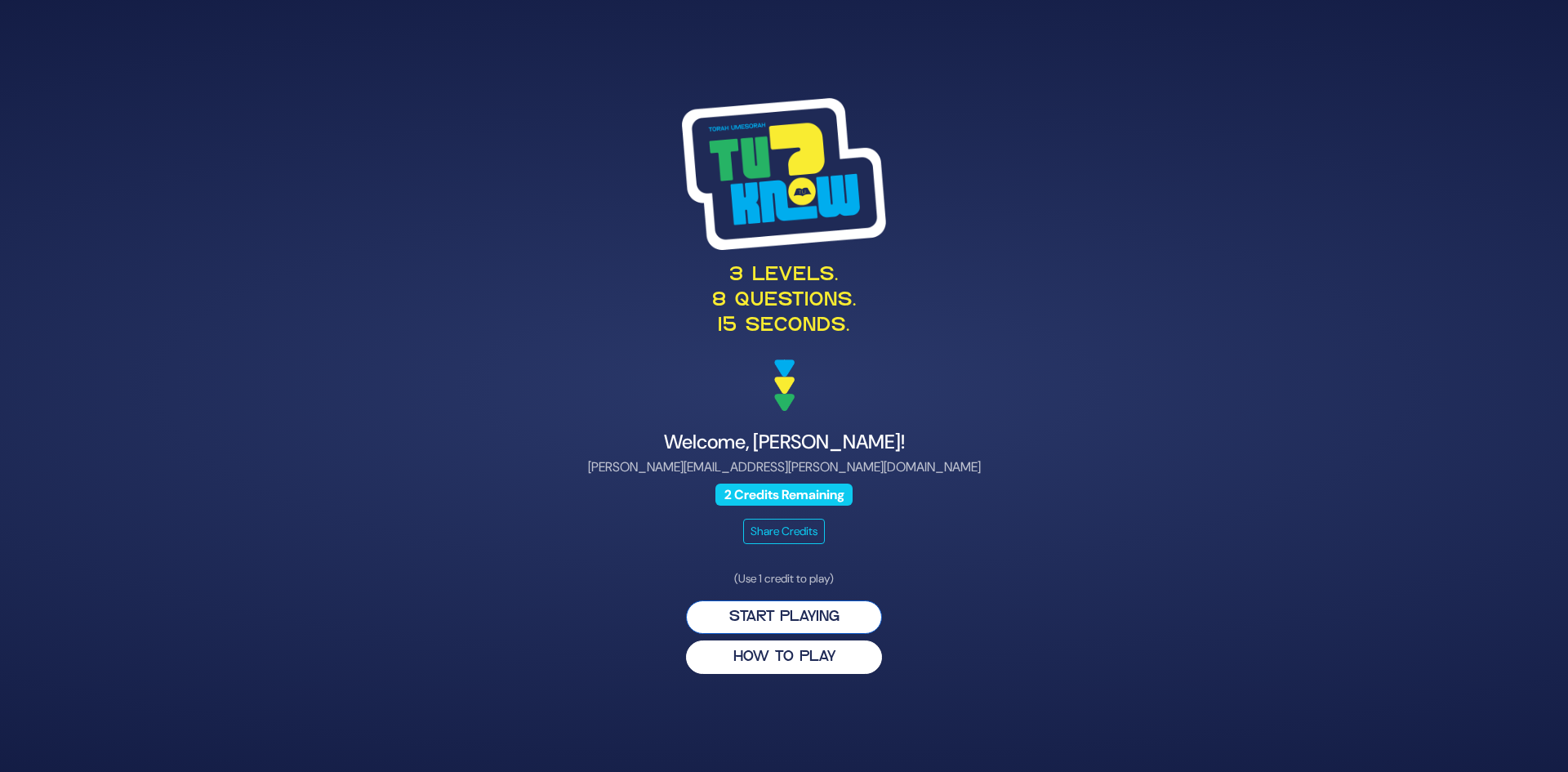
click at [824, 619] on button "Start Playing" at bounding box center [784, 617] width 196 height 33
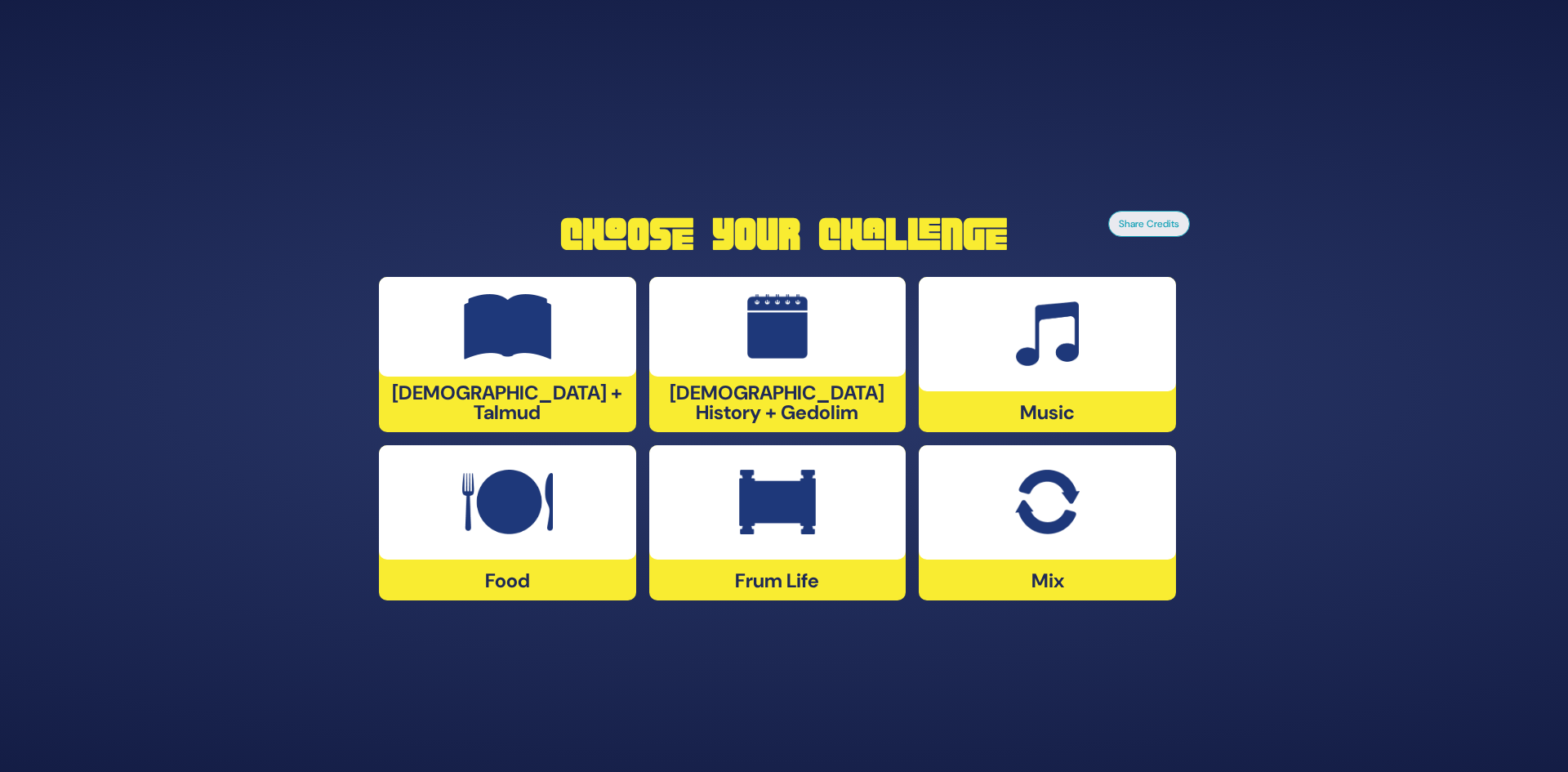
click at [1016, 548] on div at bounding box center [1048, 502] width 258 height 115
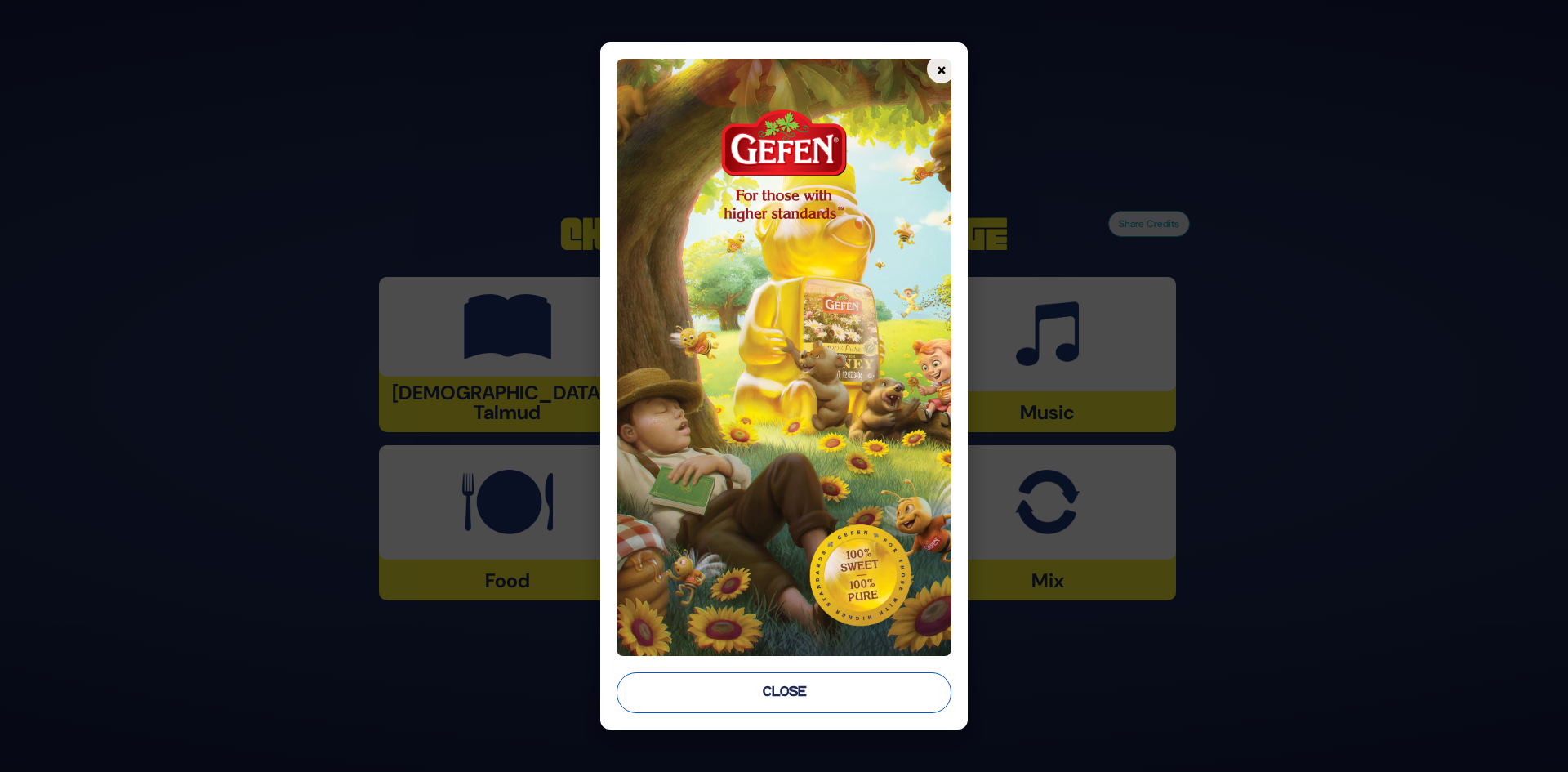
click at [848, 678] on button "Close" at bounding box center [784, 692] width 336 height 41
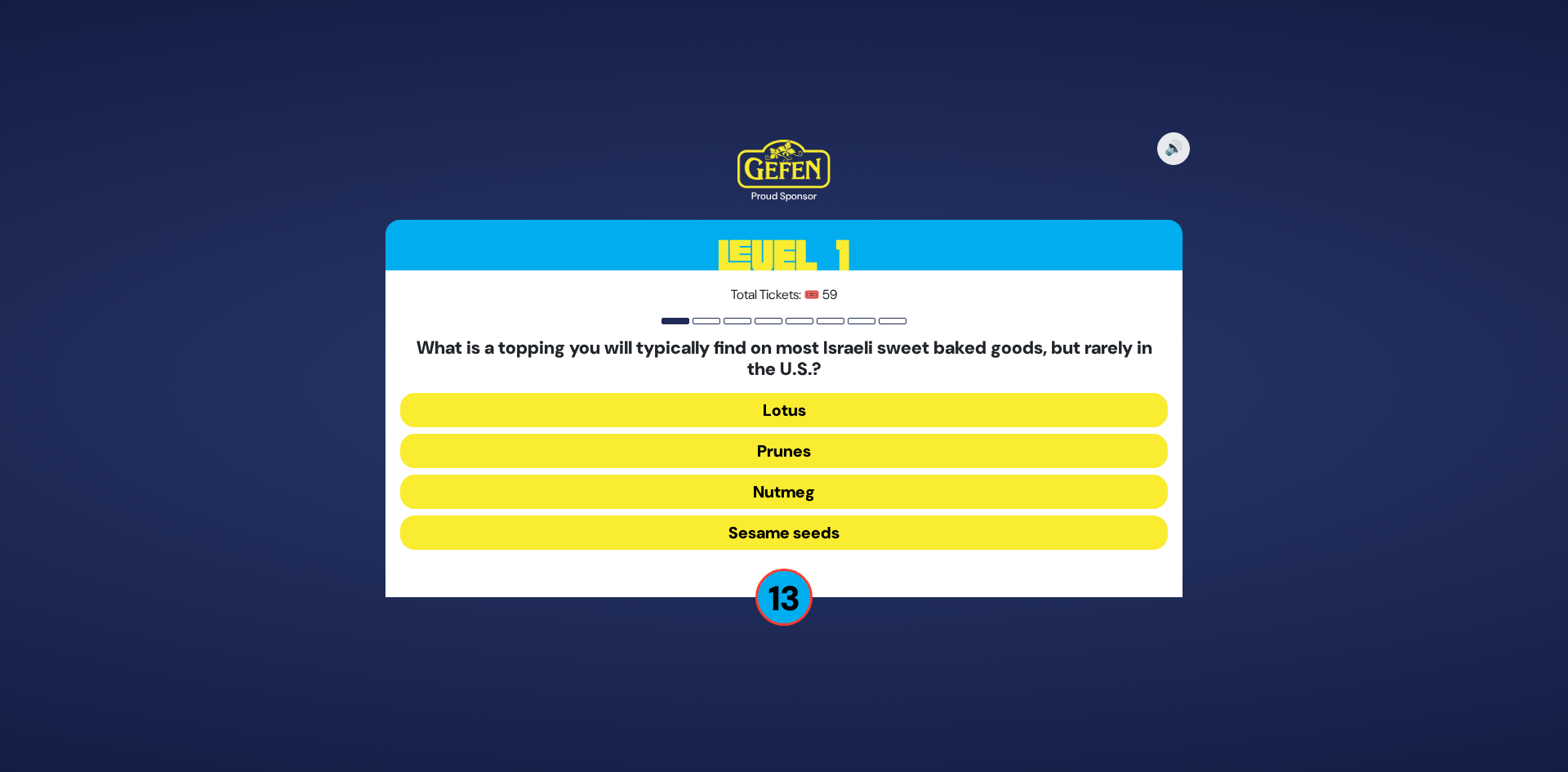
click at [880, 535] on button "Sesame seeds" at bounding box center [784, 532] width 768 height 34
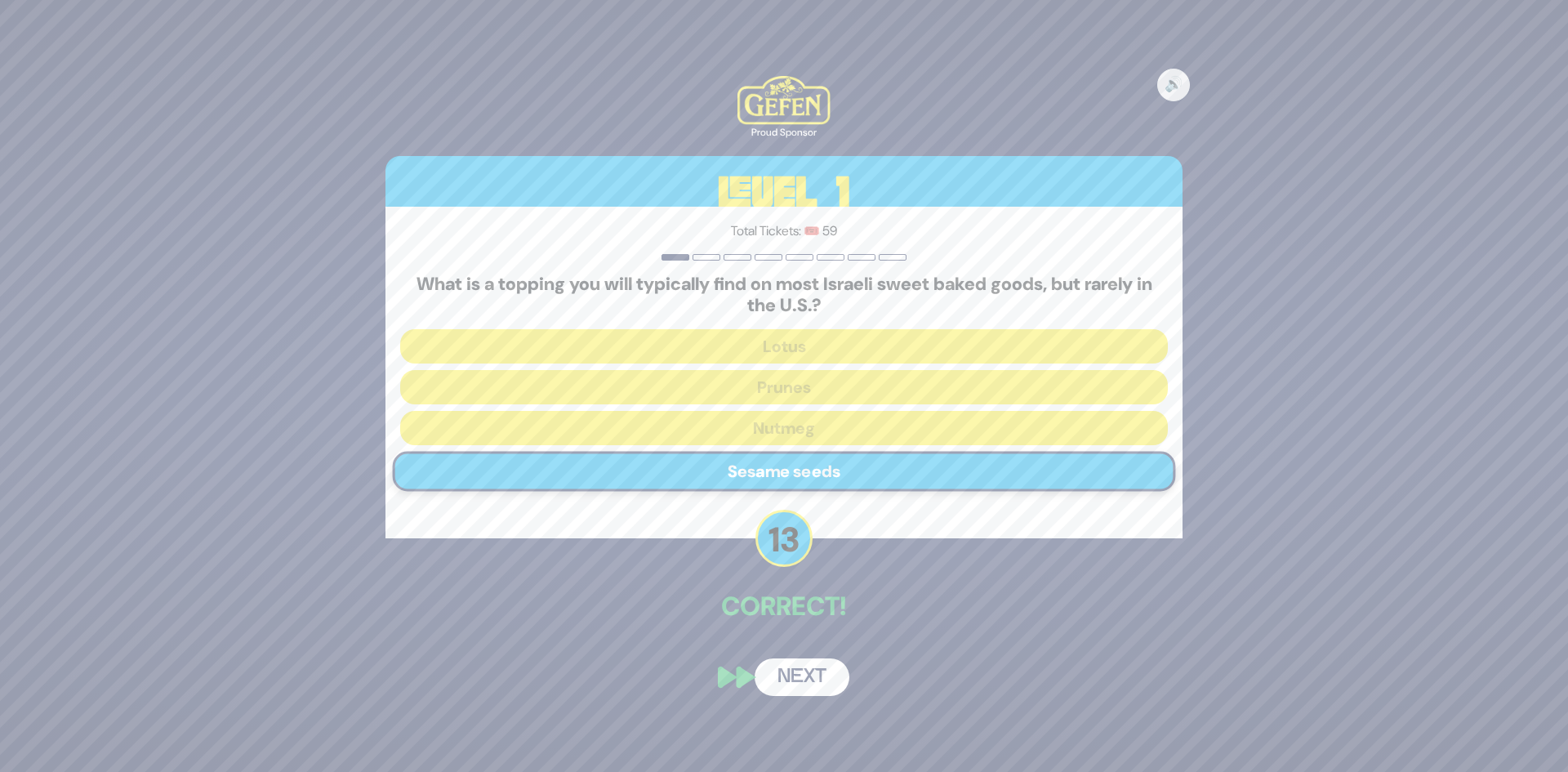
click at [792, 686] on button "Next" at bounding box center [802, 677] width 95 height 38
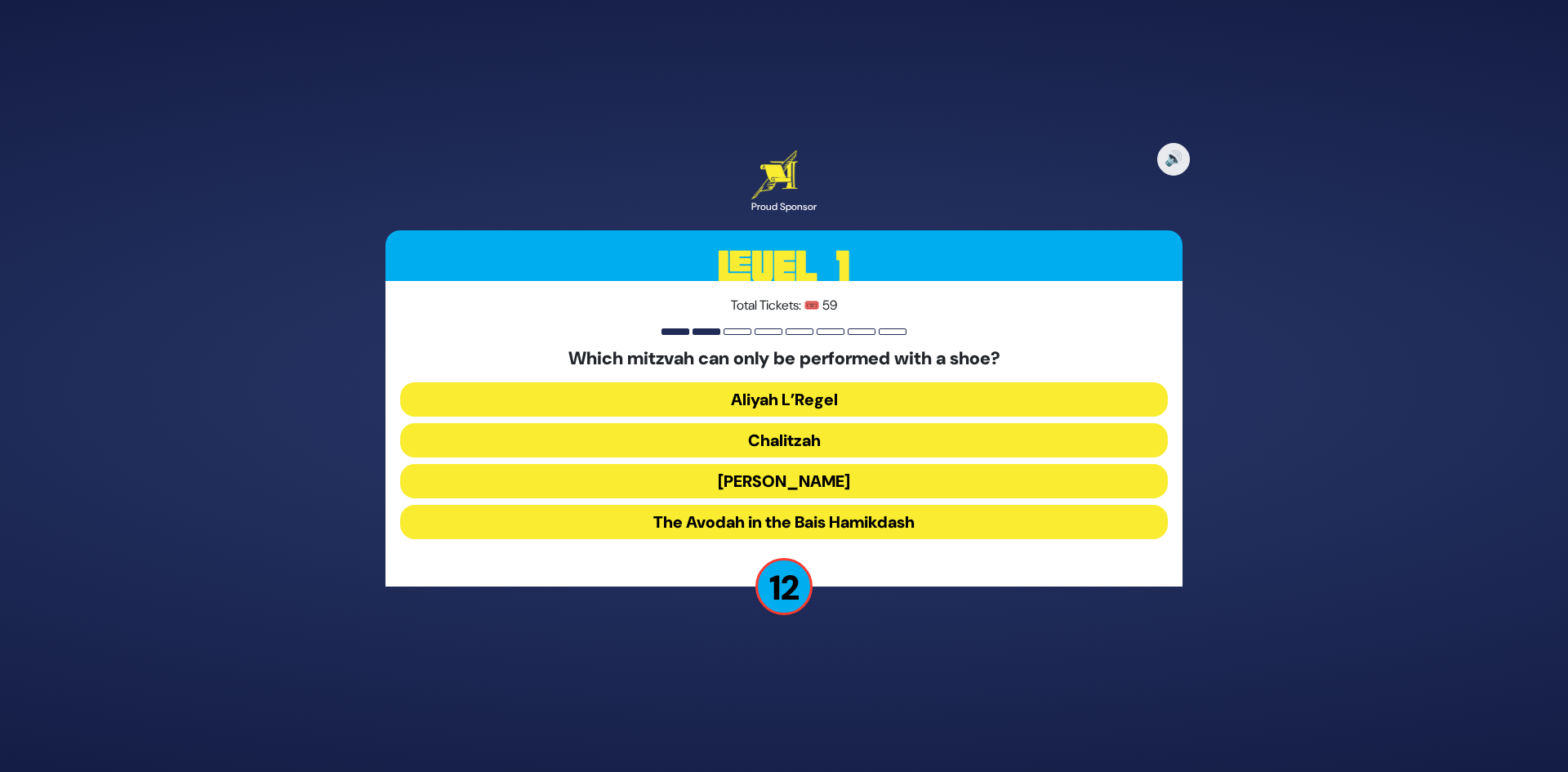
click at [808, 444] on button "Chalitzah" at bounding box center [784, 440] width 768 height 34
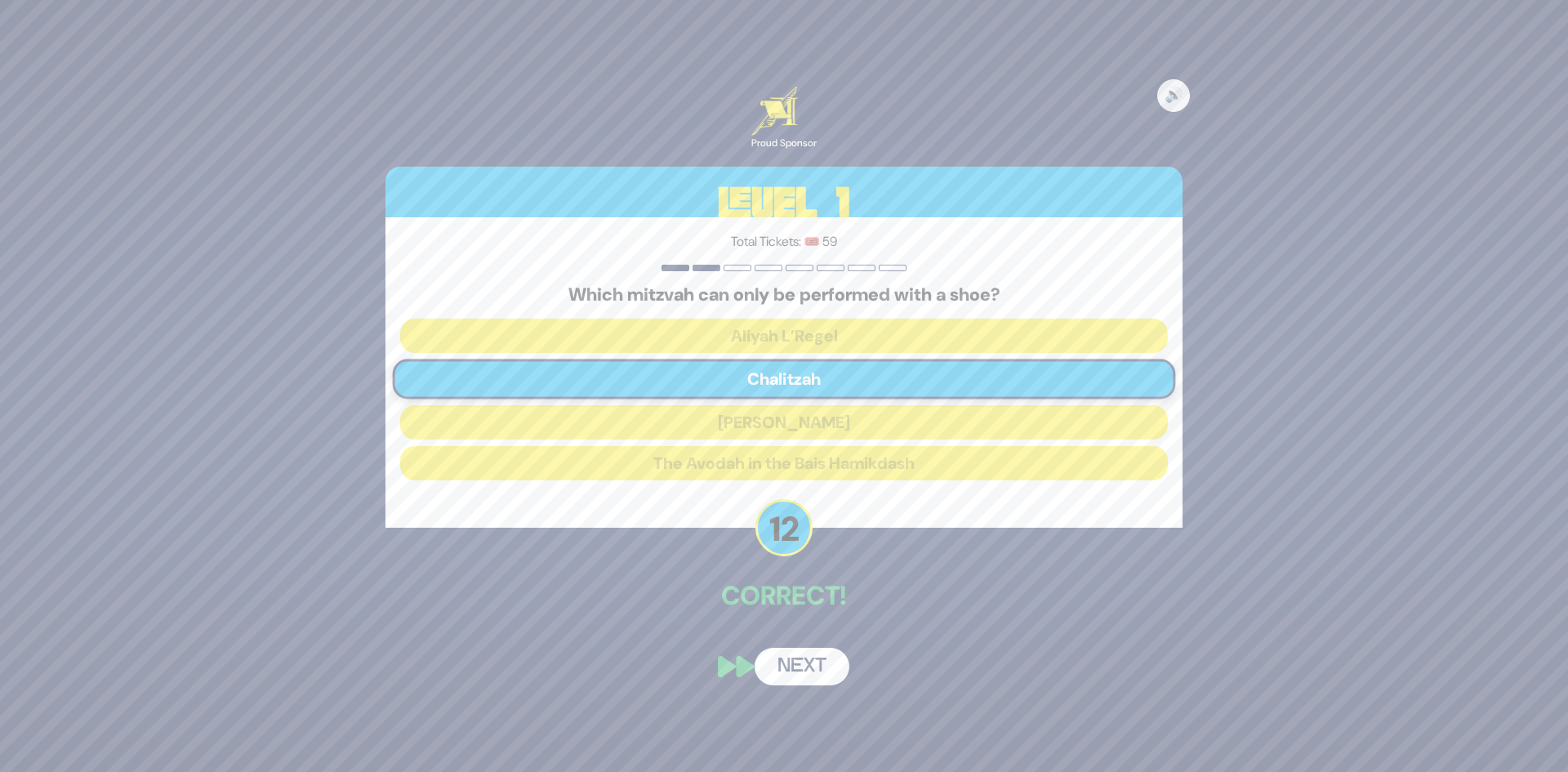
click at [775, 667] on button "Next" at bounding box center [802, 666] width 95 height 38
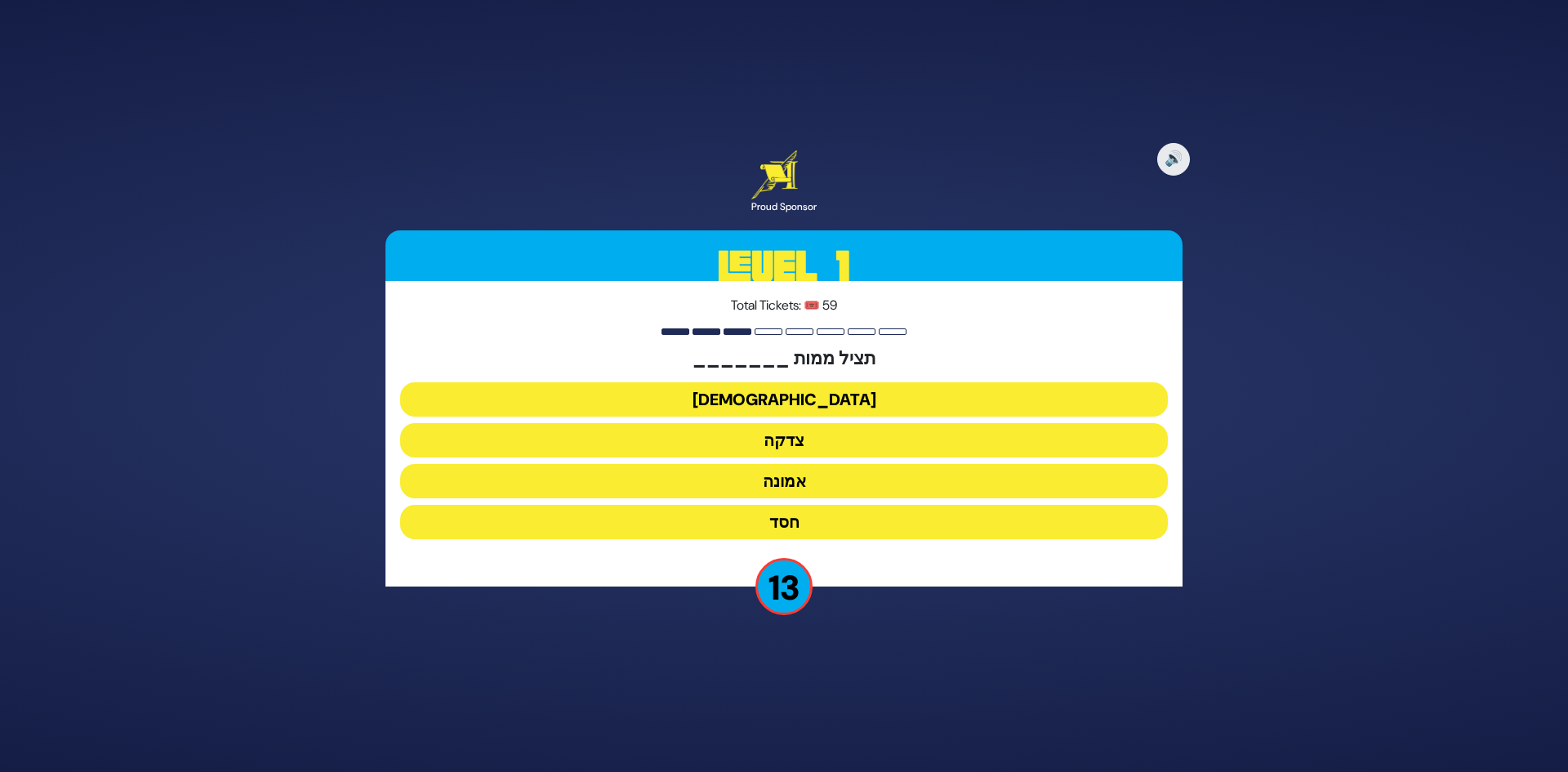
click at [842, 445] on button "צדקה" at bounding box center [784, 440] width 768 height 34
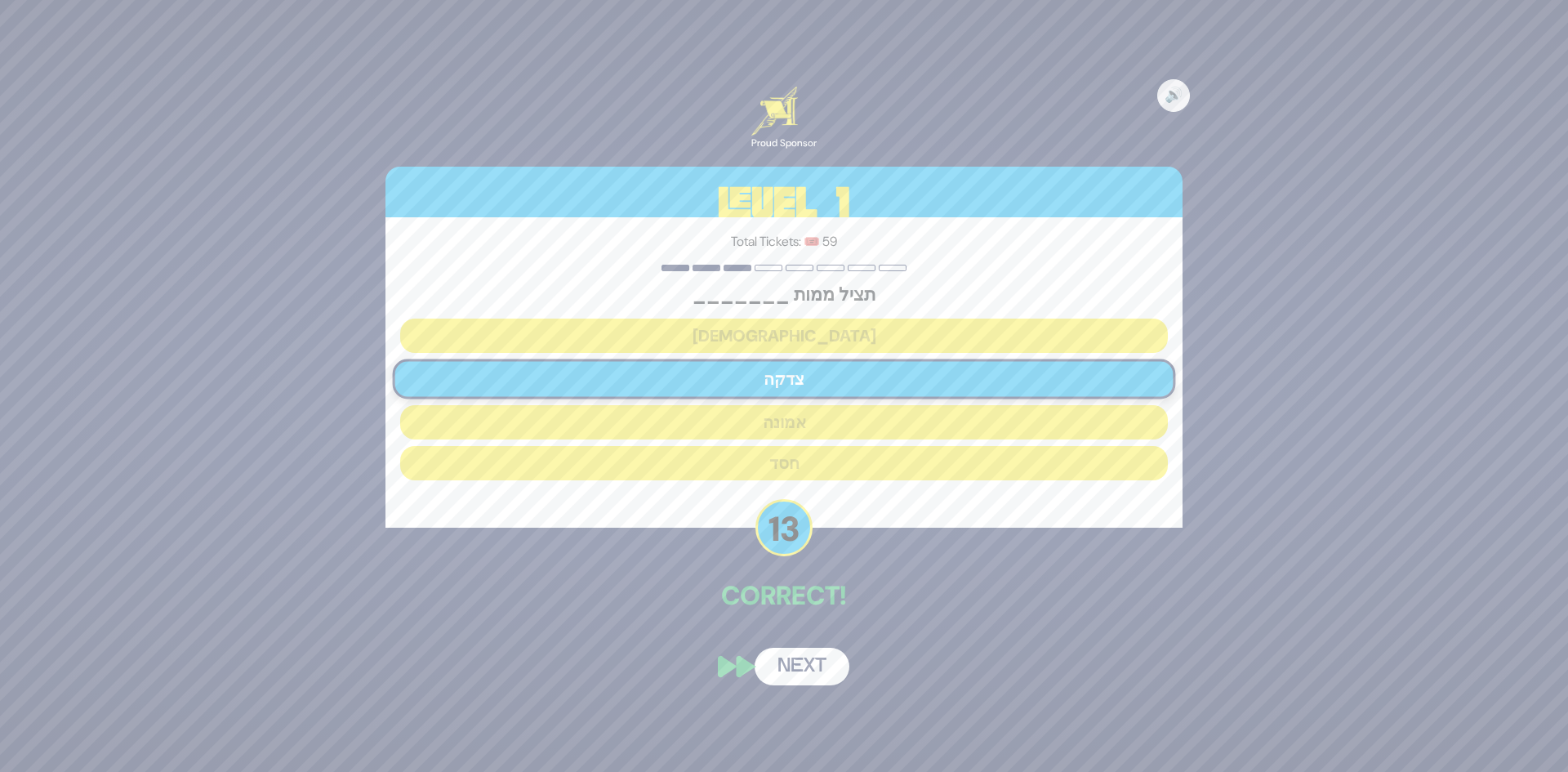
click at [798, 678] on button "Next" at bounding box center [802, 666] width 95 height 38
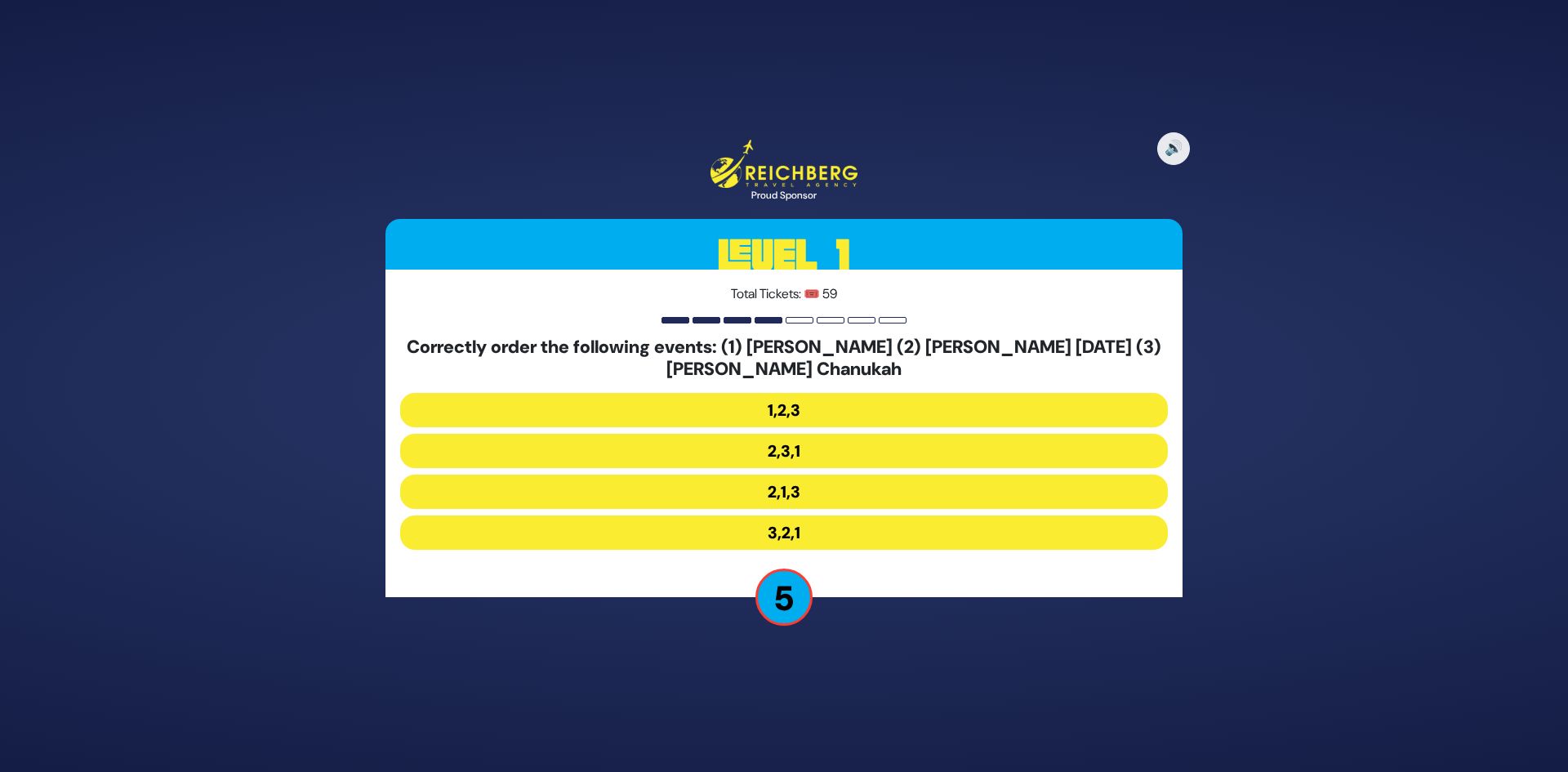
click at [792, 503] on button "2,1,3" at bounding box center [784, 491] width 768 height 34
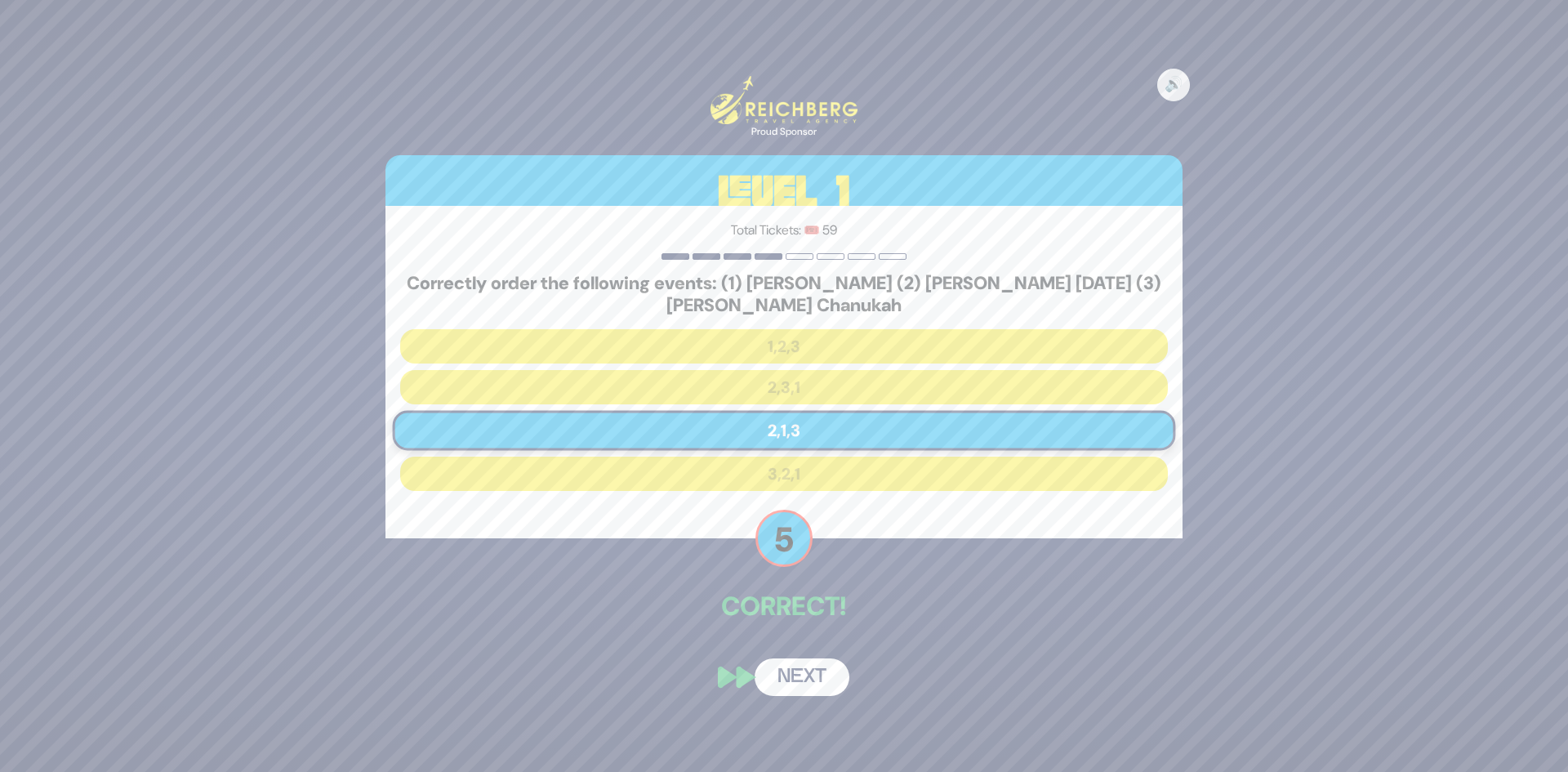
click at [797, 679] on button "Next" at bounding box center [802, 677] width 95 height 38
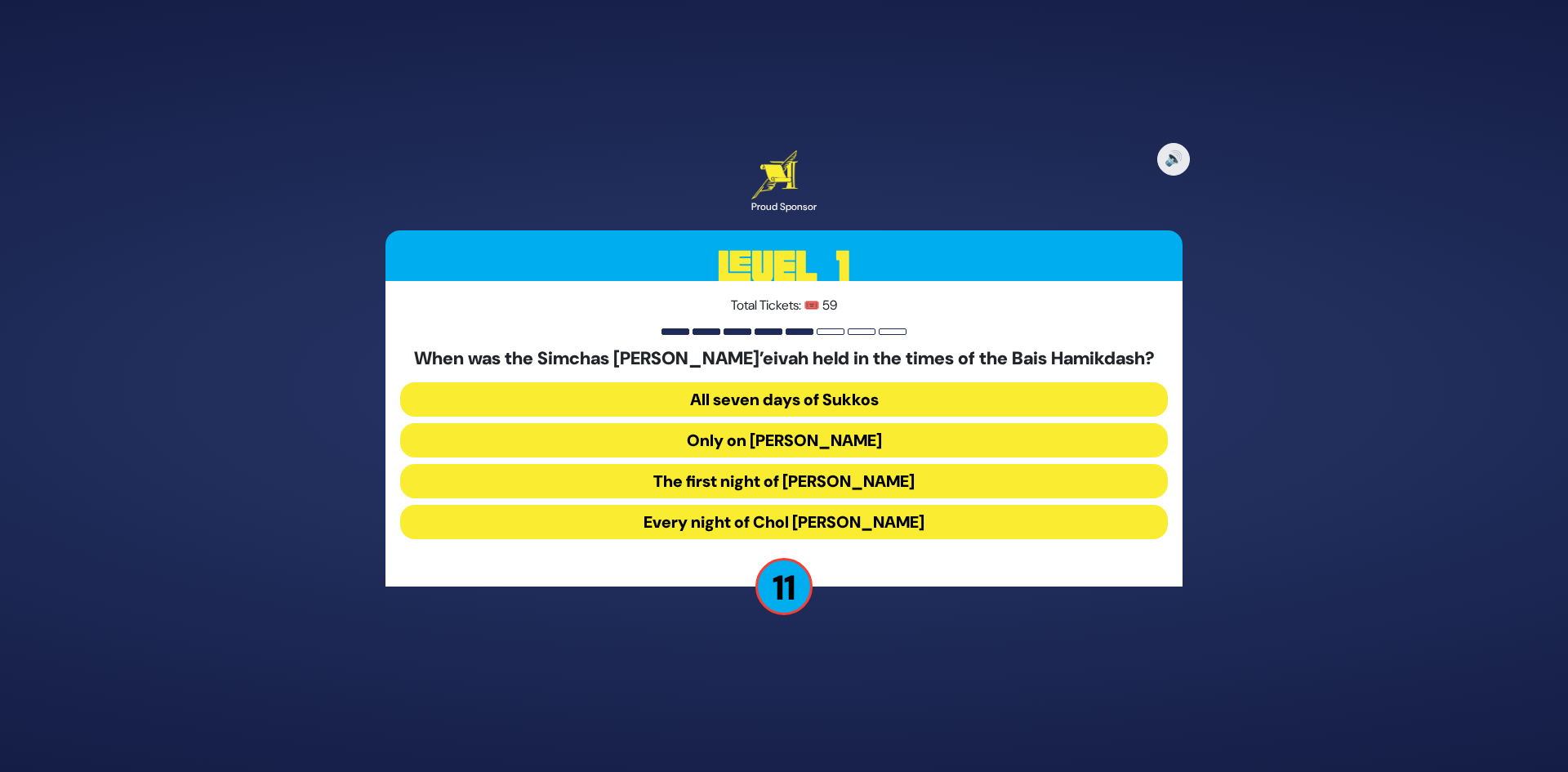
click at [826, 522] on button "Every night of Chol Hamoed Sukkos" at bounding box center [784, 521] width 768 height 34
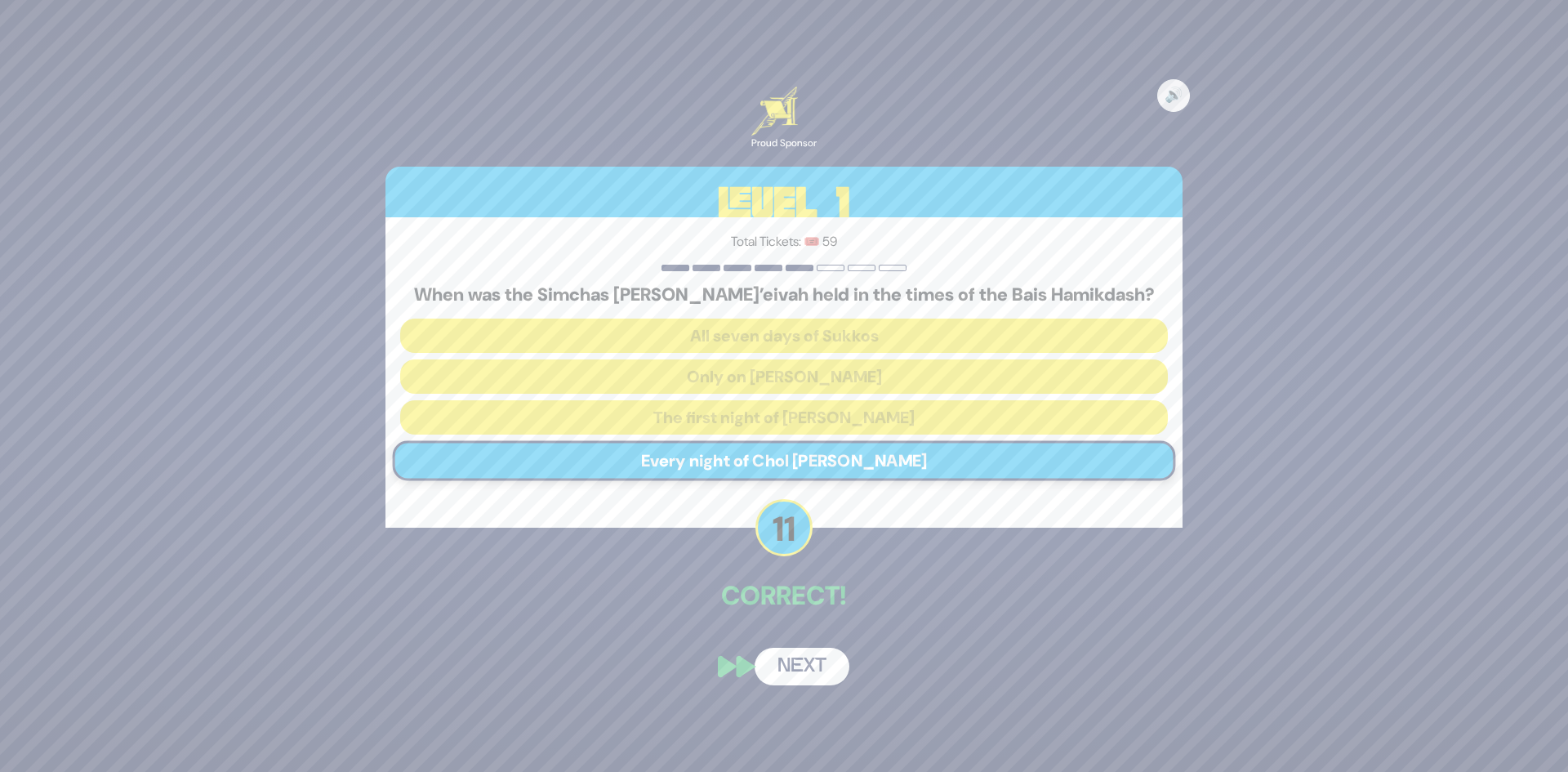
click at [812, 667] on button "Next" at bounding box center [802, 666] width 95 height 38
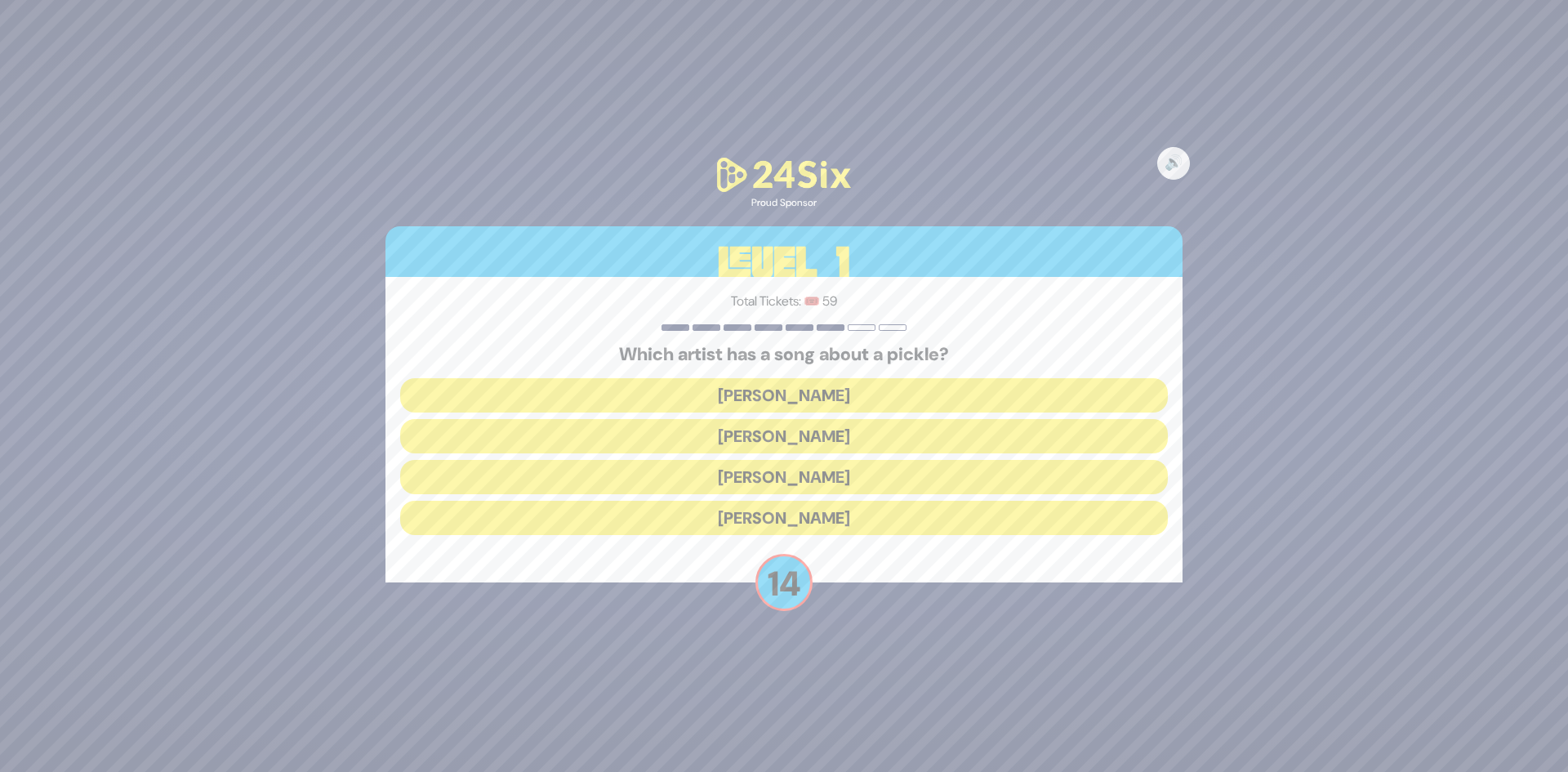
click at [818, 396] on button "[PERSON_NAME]" at bounding box center [784, 395] width 768 height 34
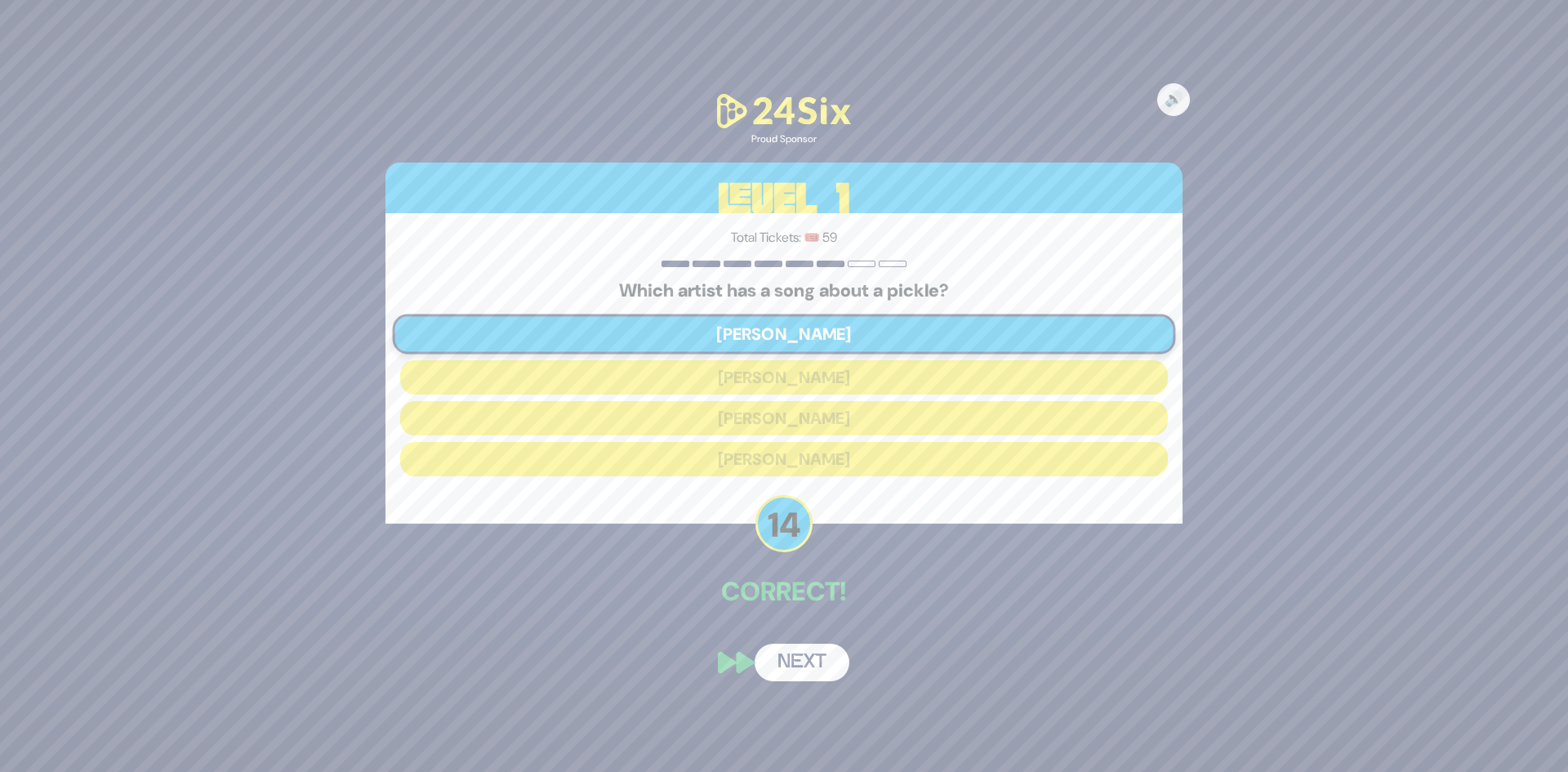
click at [797, 658] on button "Next" at bounding box center [802, 662] width 95 height 38
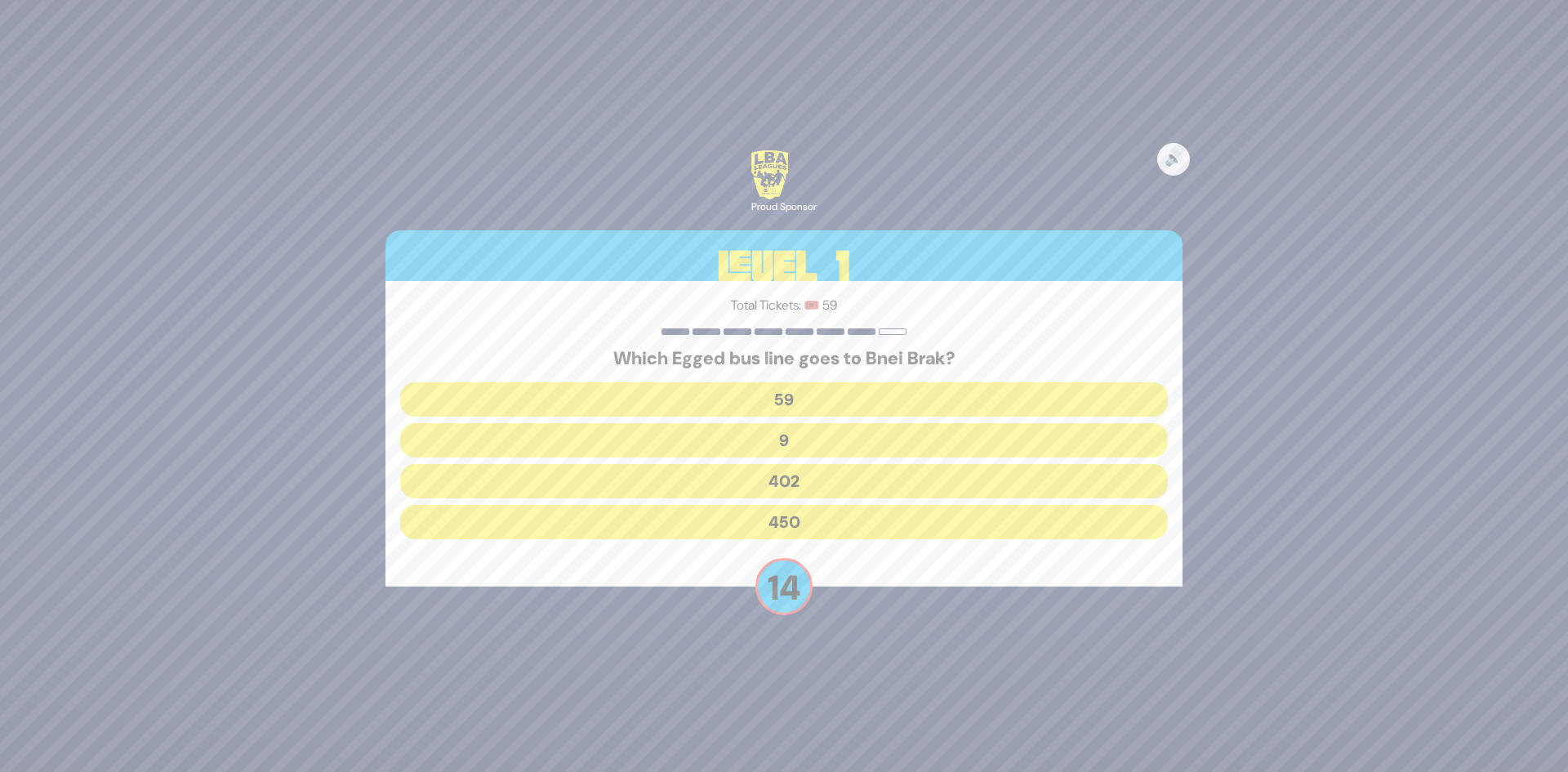
click at [816, 478] on button "402" at bounding box center [784, 481] width 768 height 34
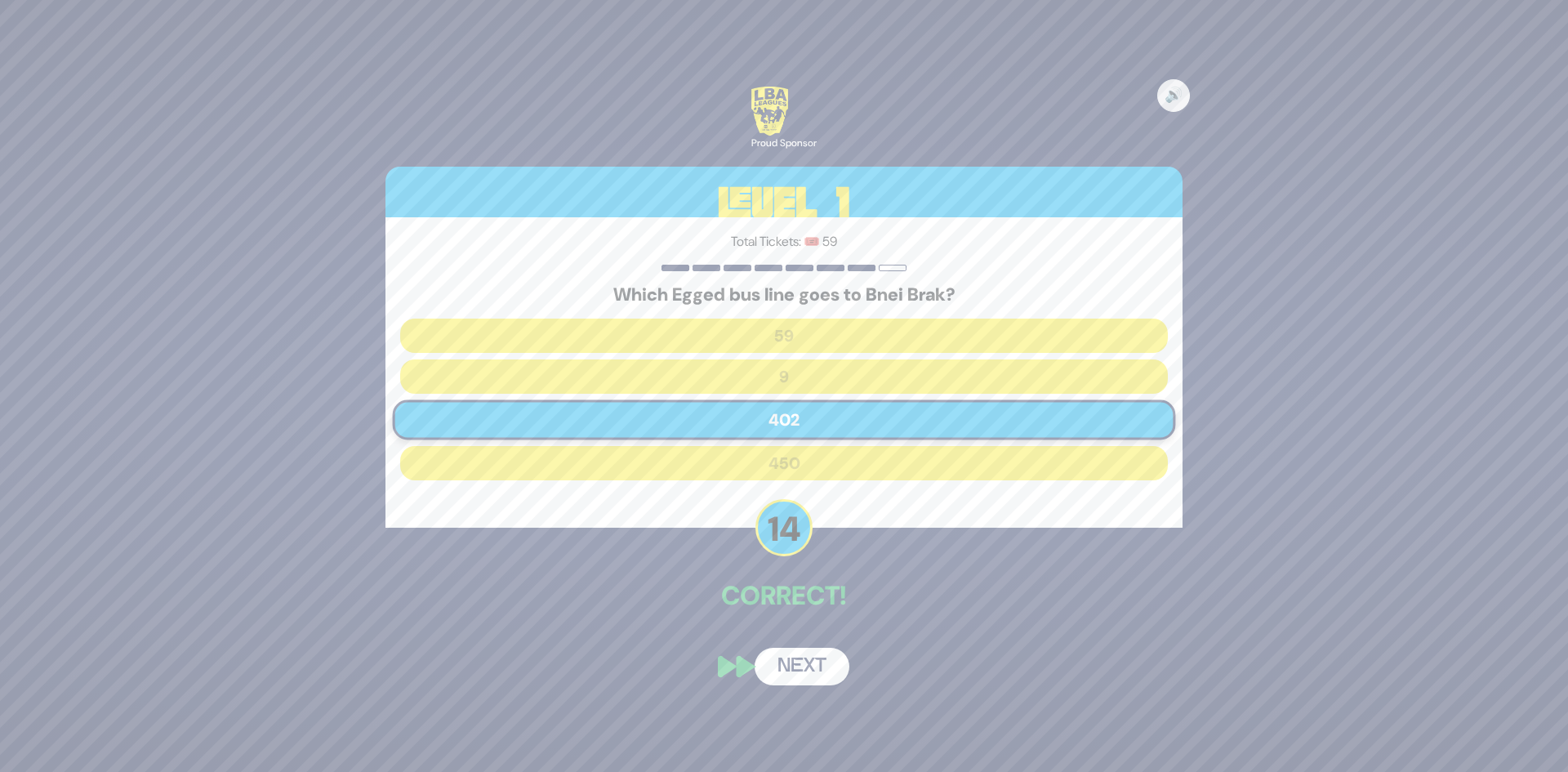
click at [809, 672] on button "Next" at bounding box center [802, 666] width 95 height 38
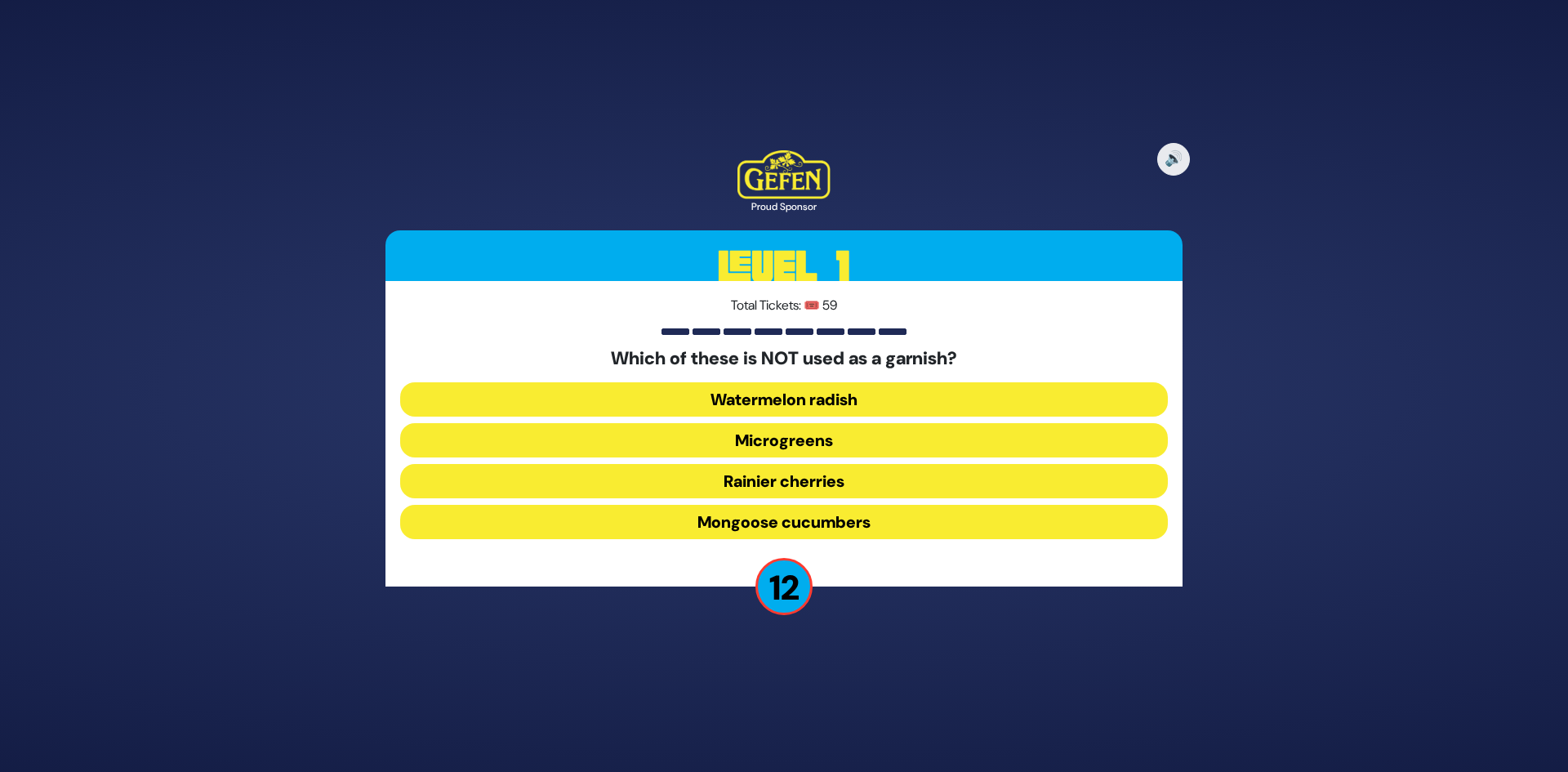
click at [858, 482] on button "Rainier cherries" at bounding box center [784, 481] width 768 height 34
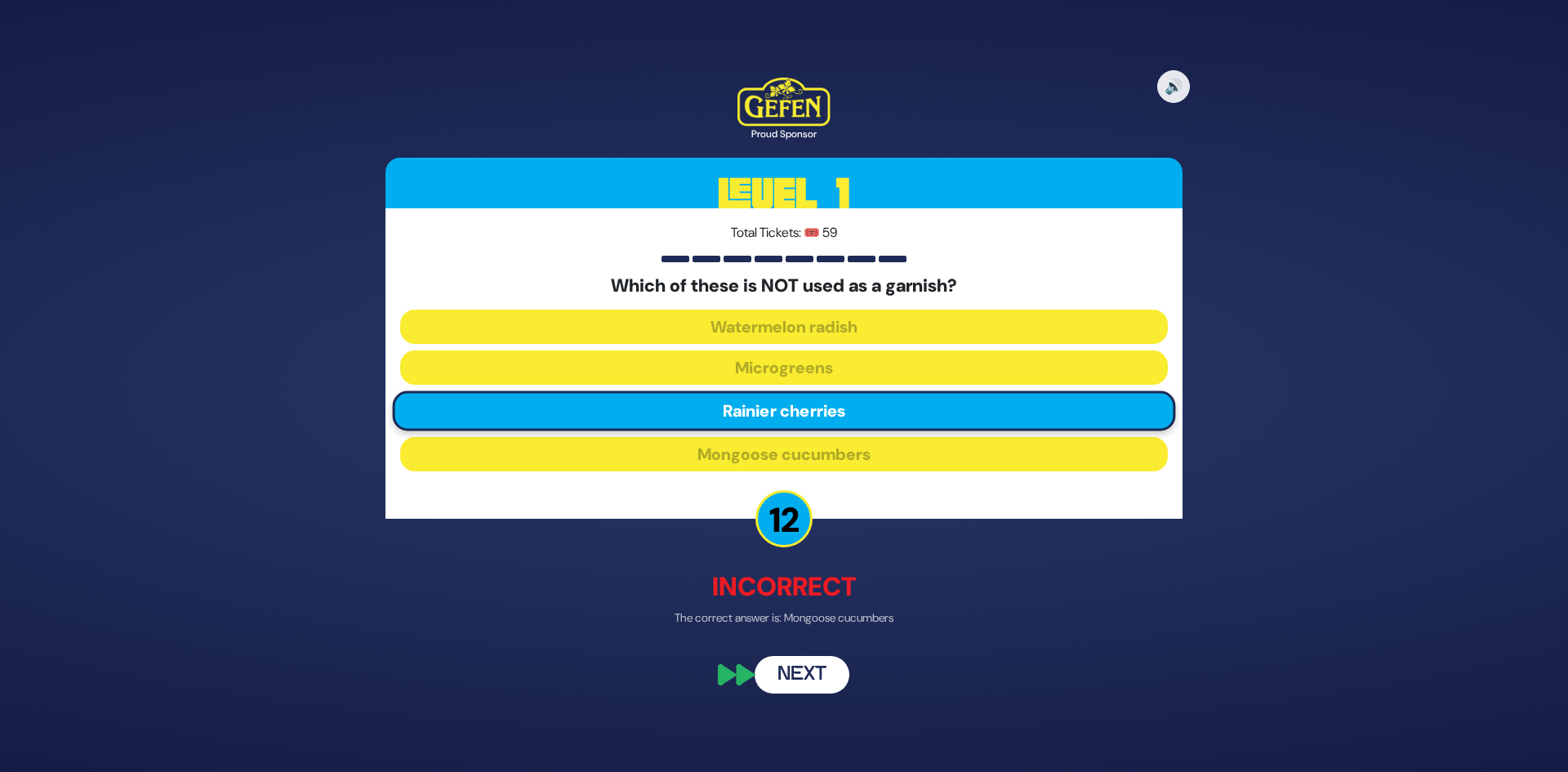
click at [805, 673] on button "Next" at bounding box center [802, 675] width 95 height 38
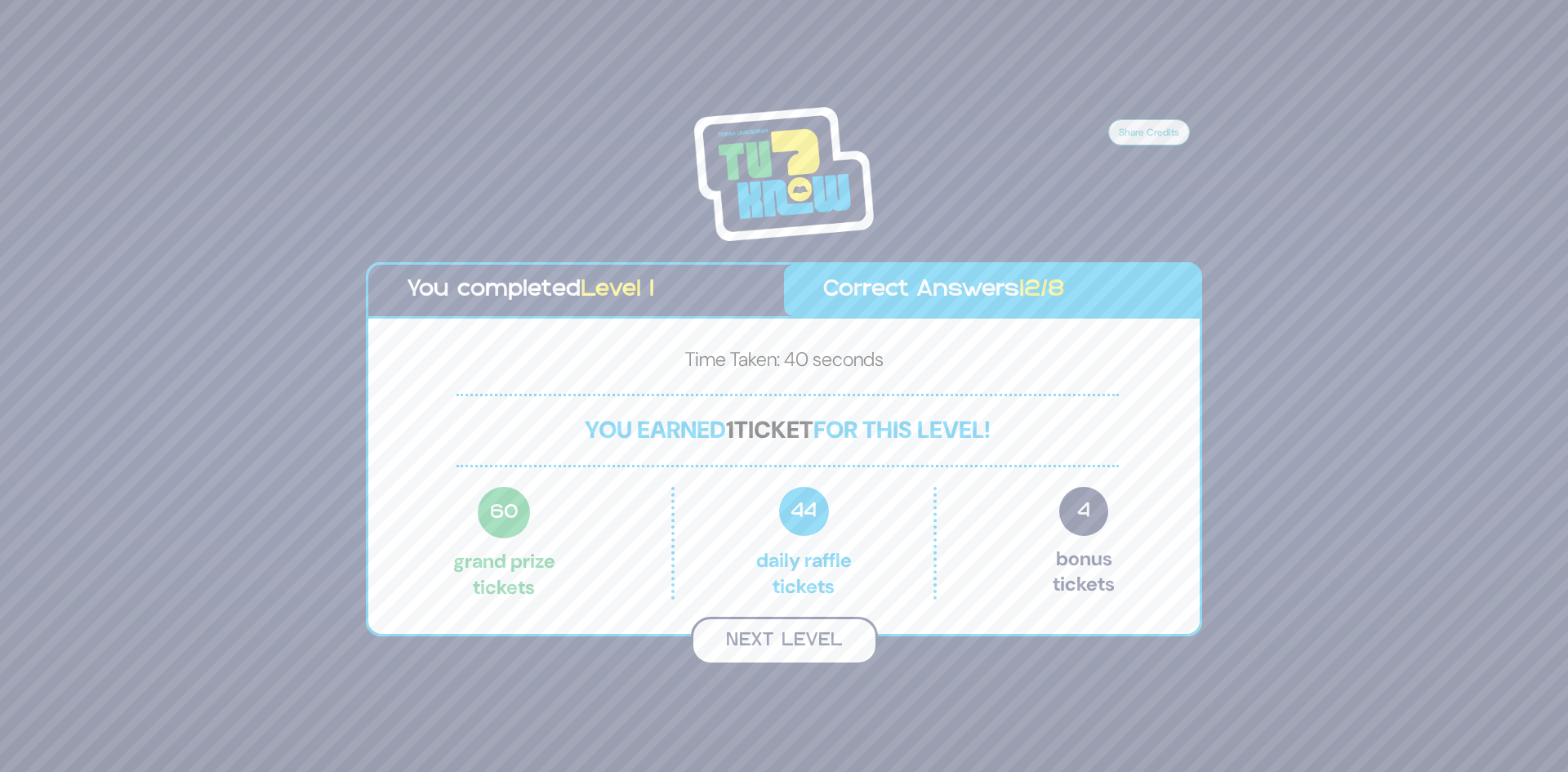
click at [812, 629] on button "Next Level" at bounding box center [785, 641] width 187 height 49
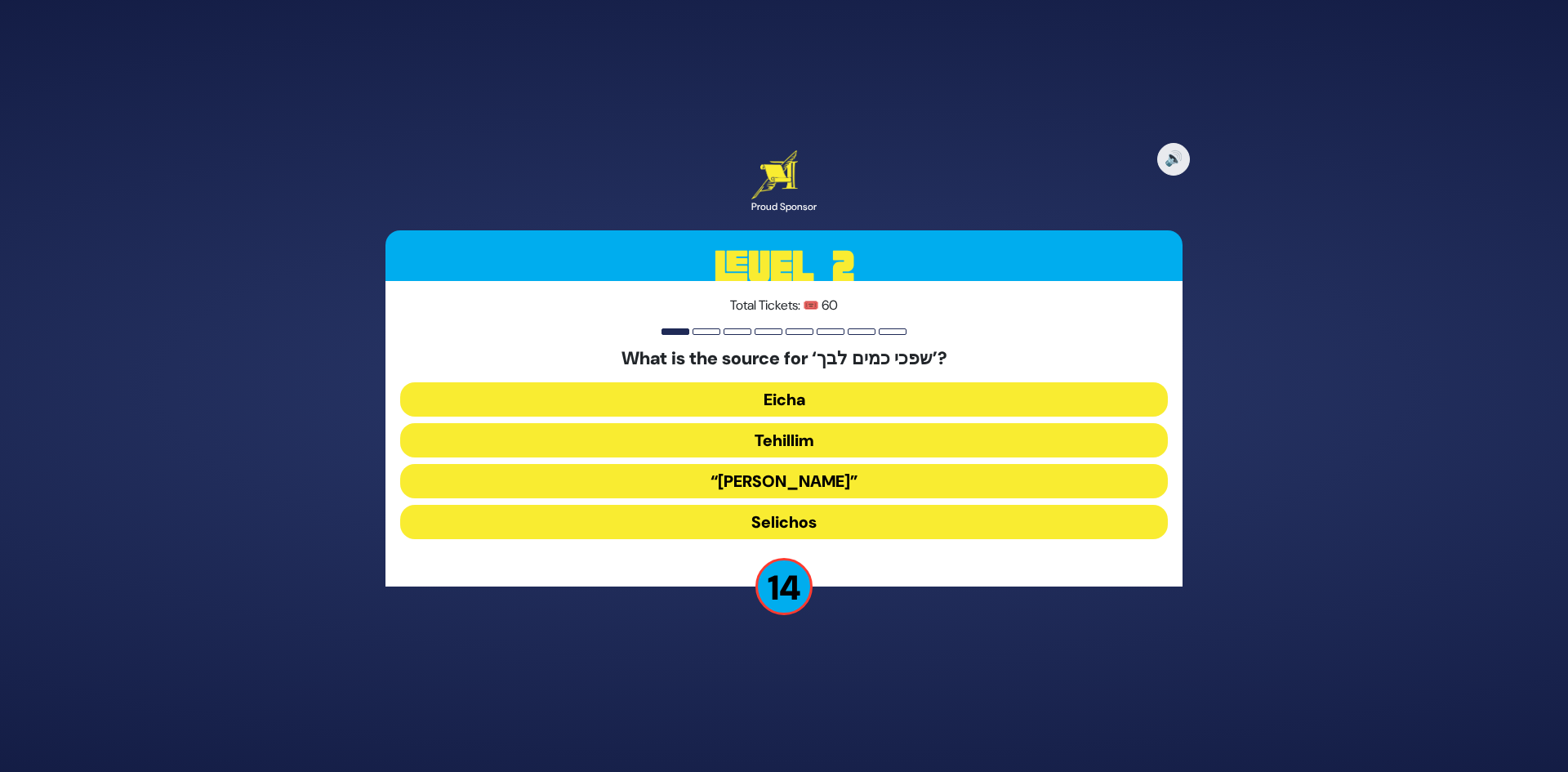
click at [833, 398] on button "Eicha" at bounding box center [784, 399] width 768 height 34
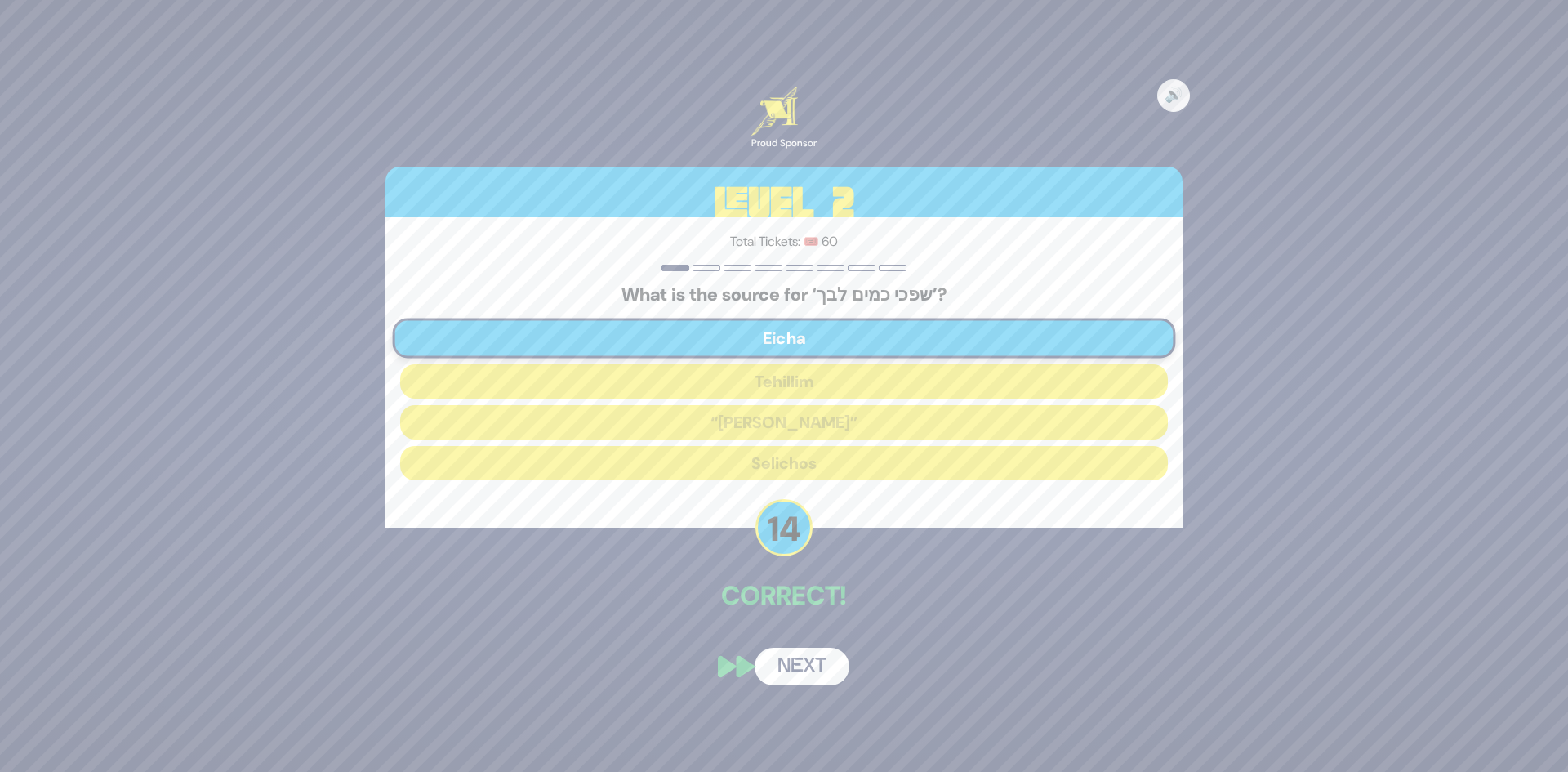
click at [781, 670] on button "Next" at bounding box center [802, 666] width 95 height 38
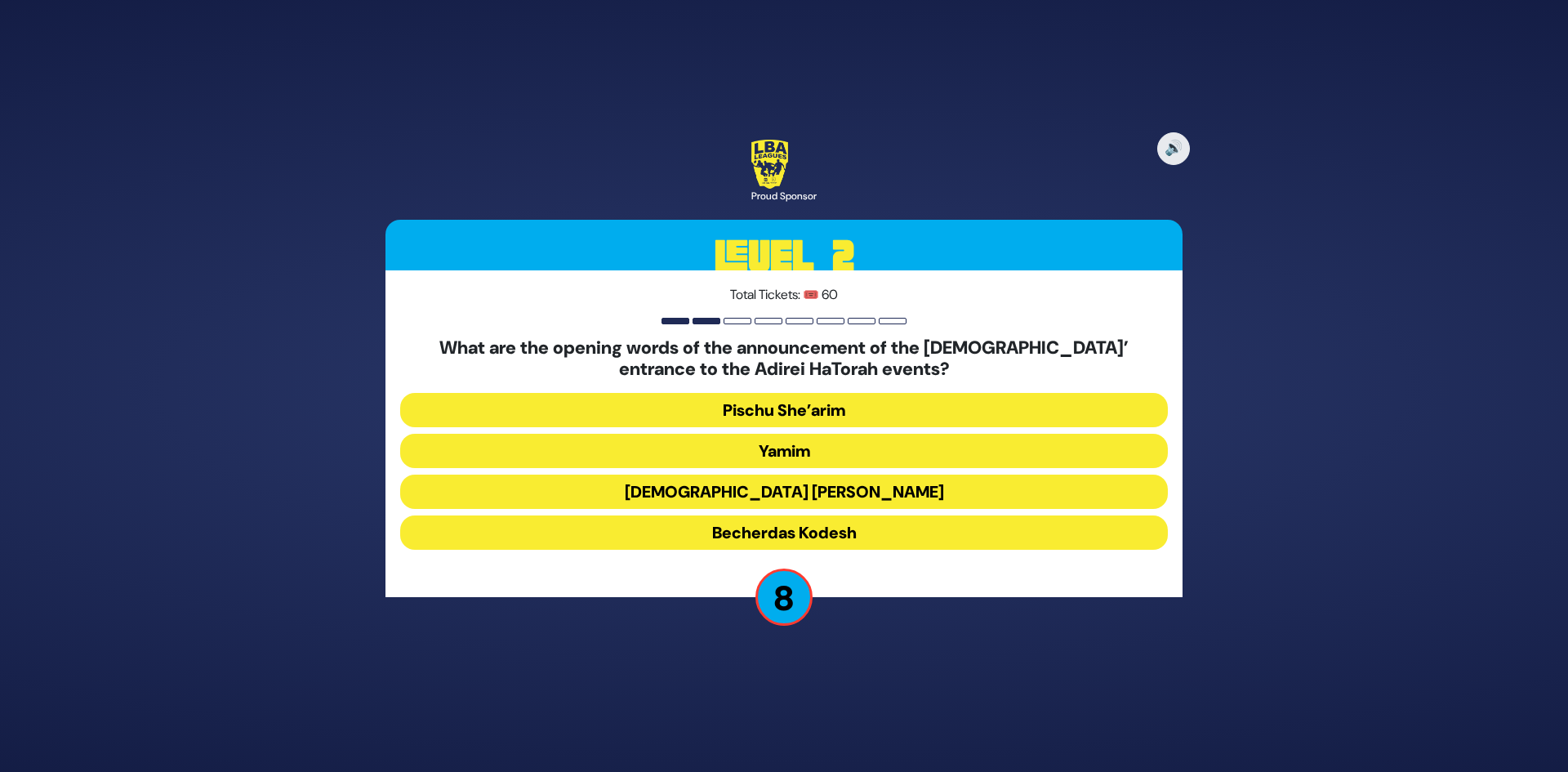
click at [855, 454] on button "Yamim" at bounding box center [784, 450] width 768 height 34
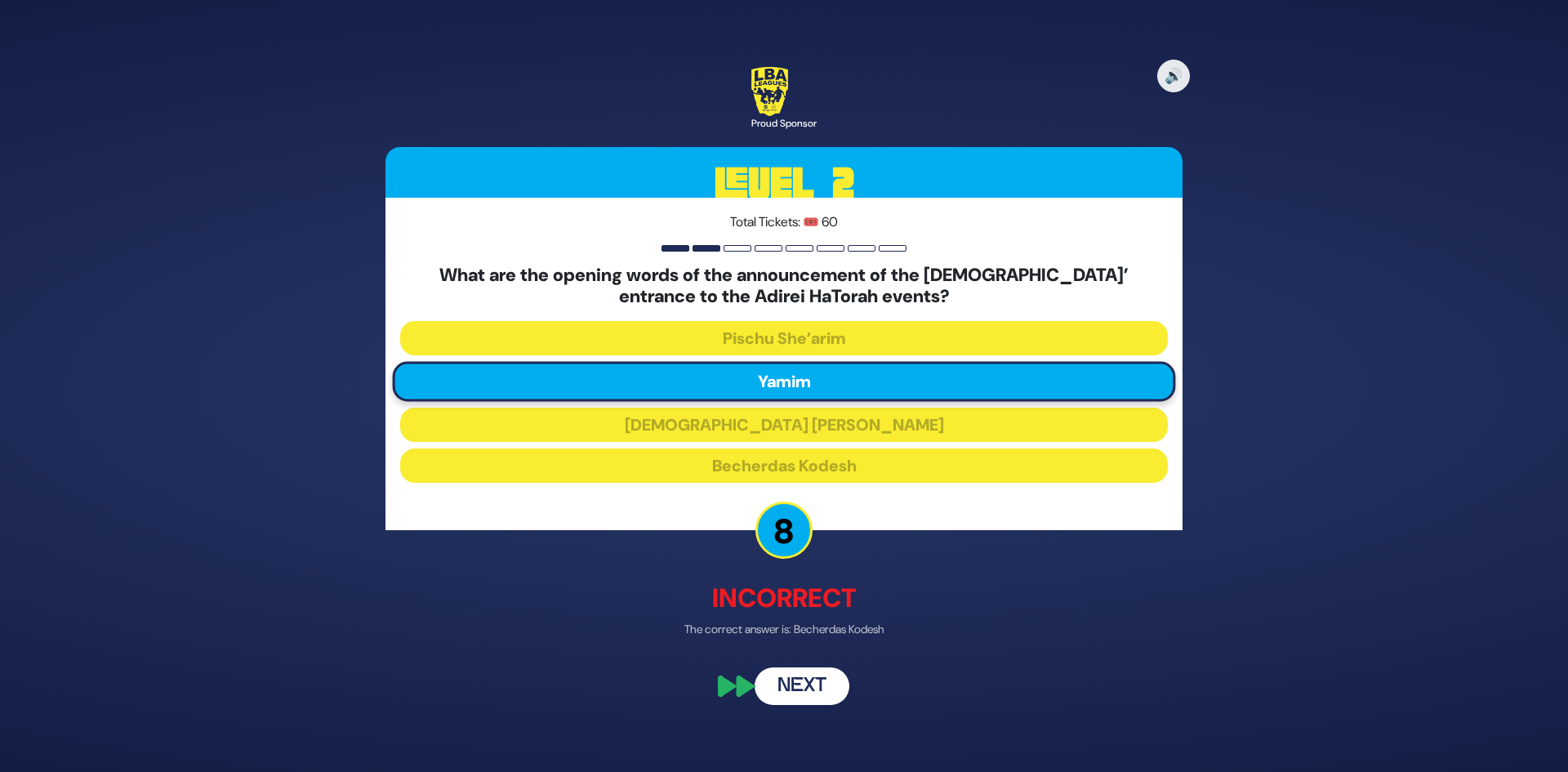
click at [822, 683] on button "Next" at bounding box center [802, 686] width 95 height 38
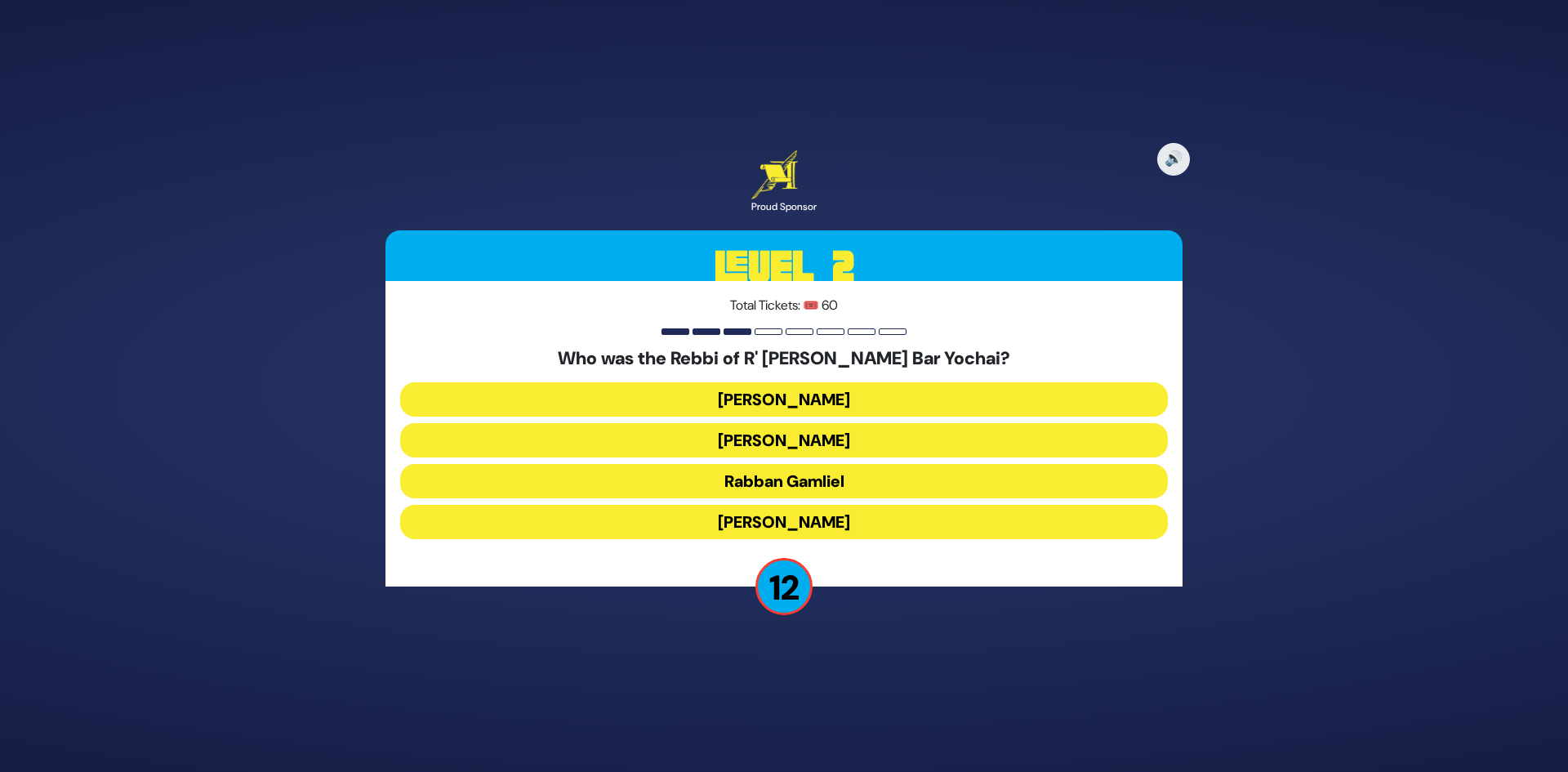
click at [878, 529] on button "Rabbi Akiva" at bounding box center [784, 521] width 768 height 34
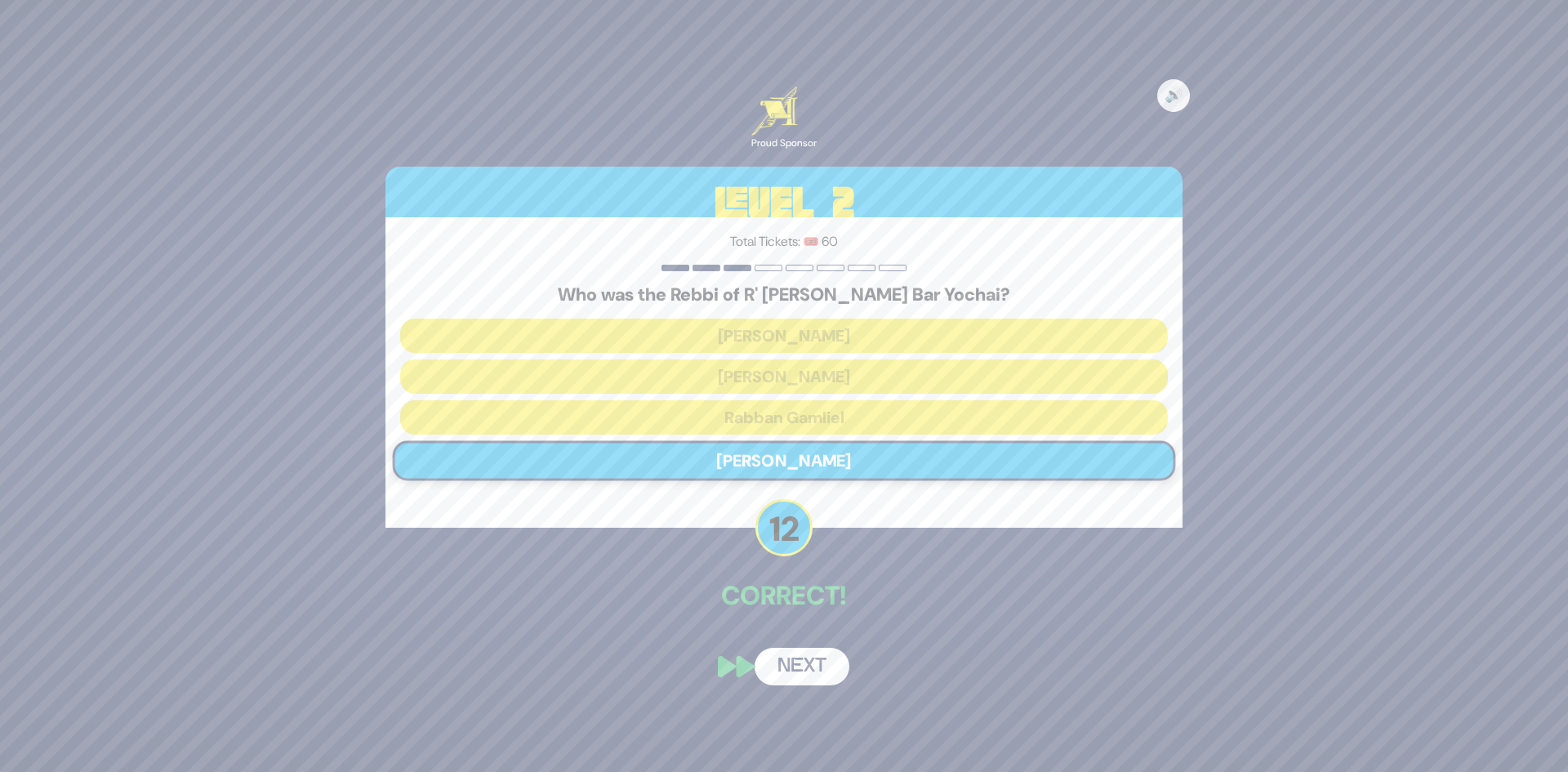
click at [833, 672] on button "Next" at bounding box center [802, 666] width 95 height 38
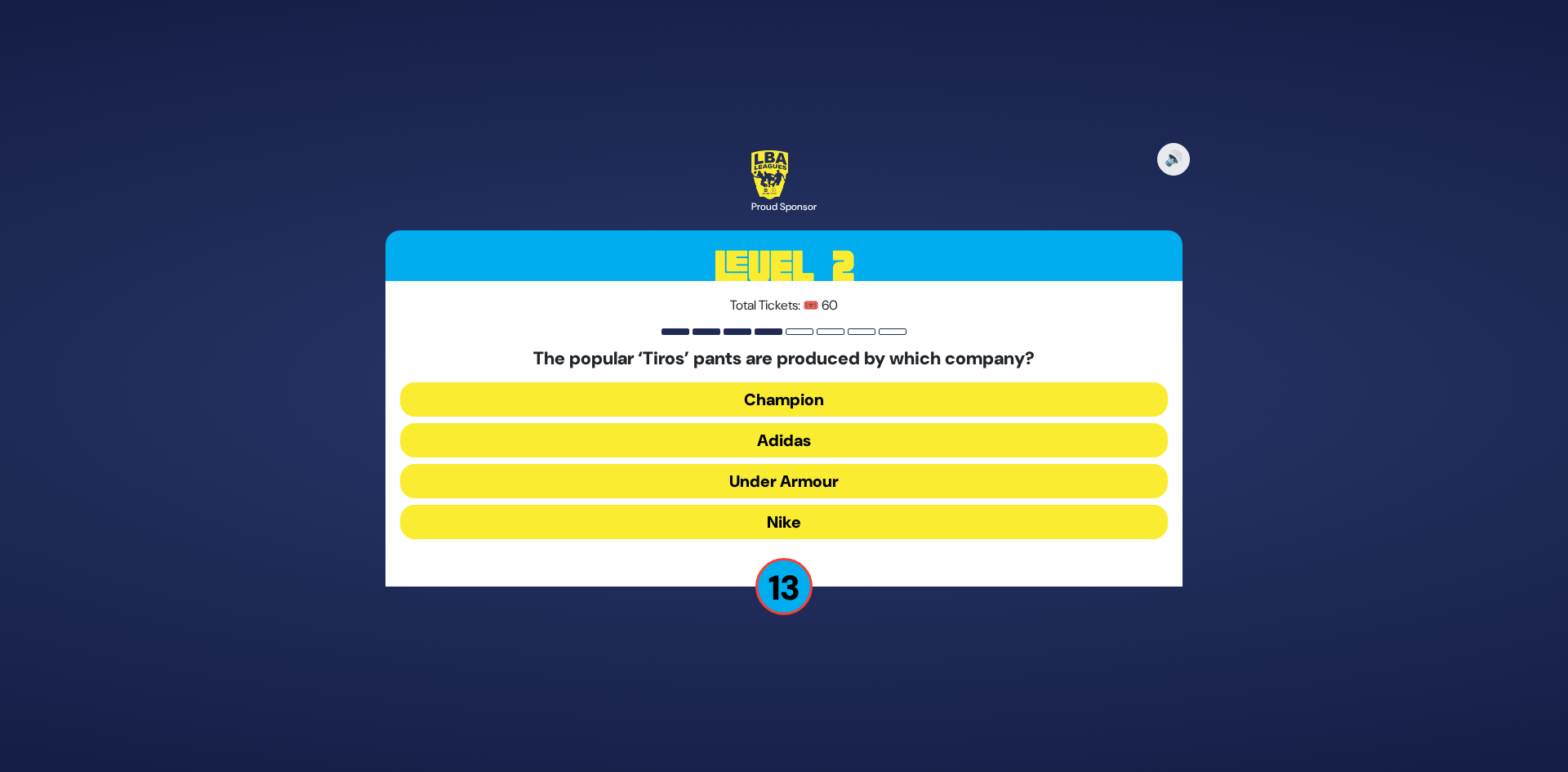
click at [828, 439] on button "Adidas" at bounding box center [784, 440] width 768 height 34
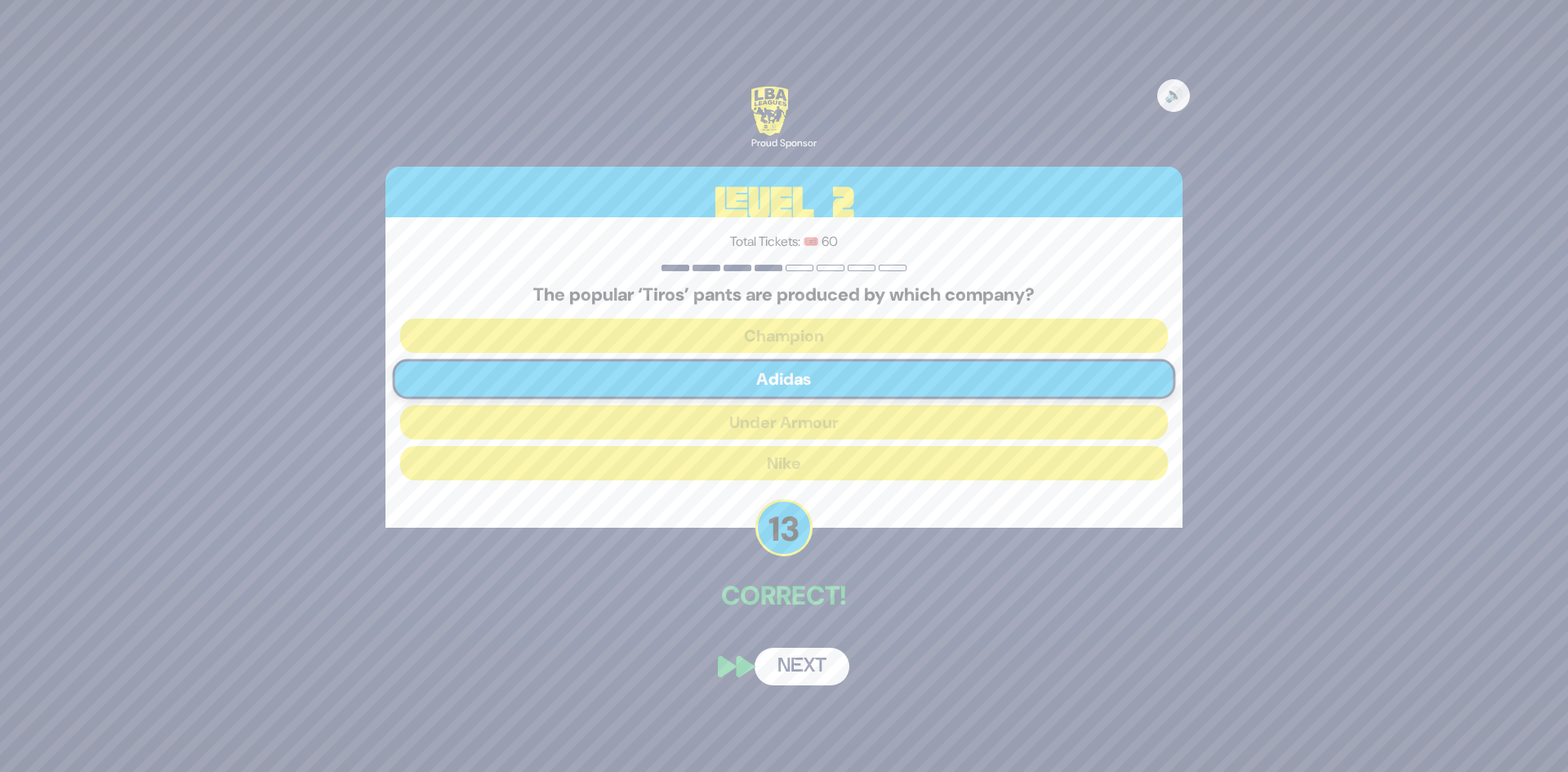
click at [786, 666] on button "Next" at bounding box center [802, 666] width 95 height 38
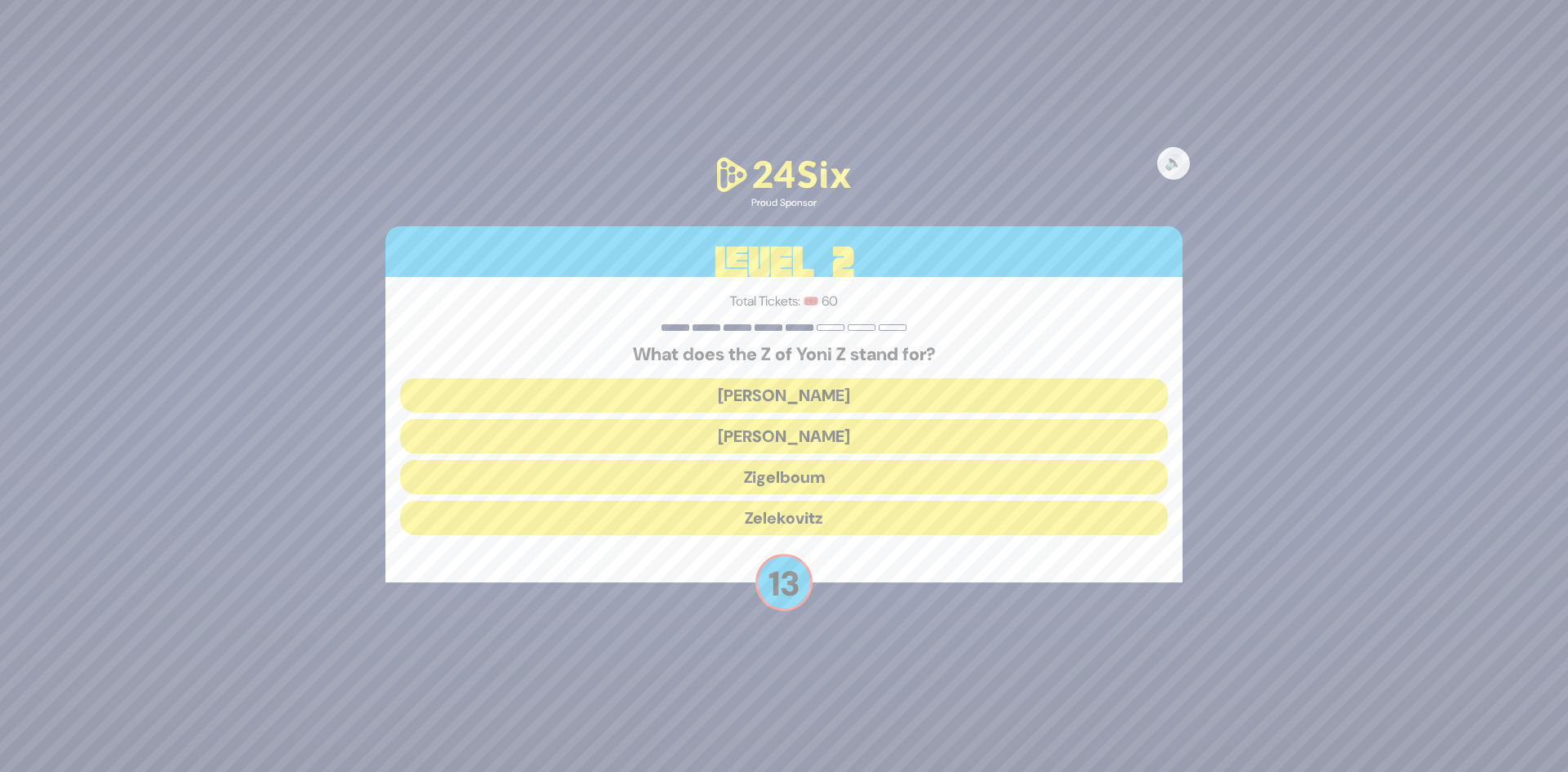
click at [815, 483] on button "Zigelboum" at bounding box center [784, 477] width 768 height 34
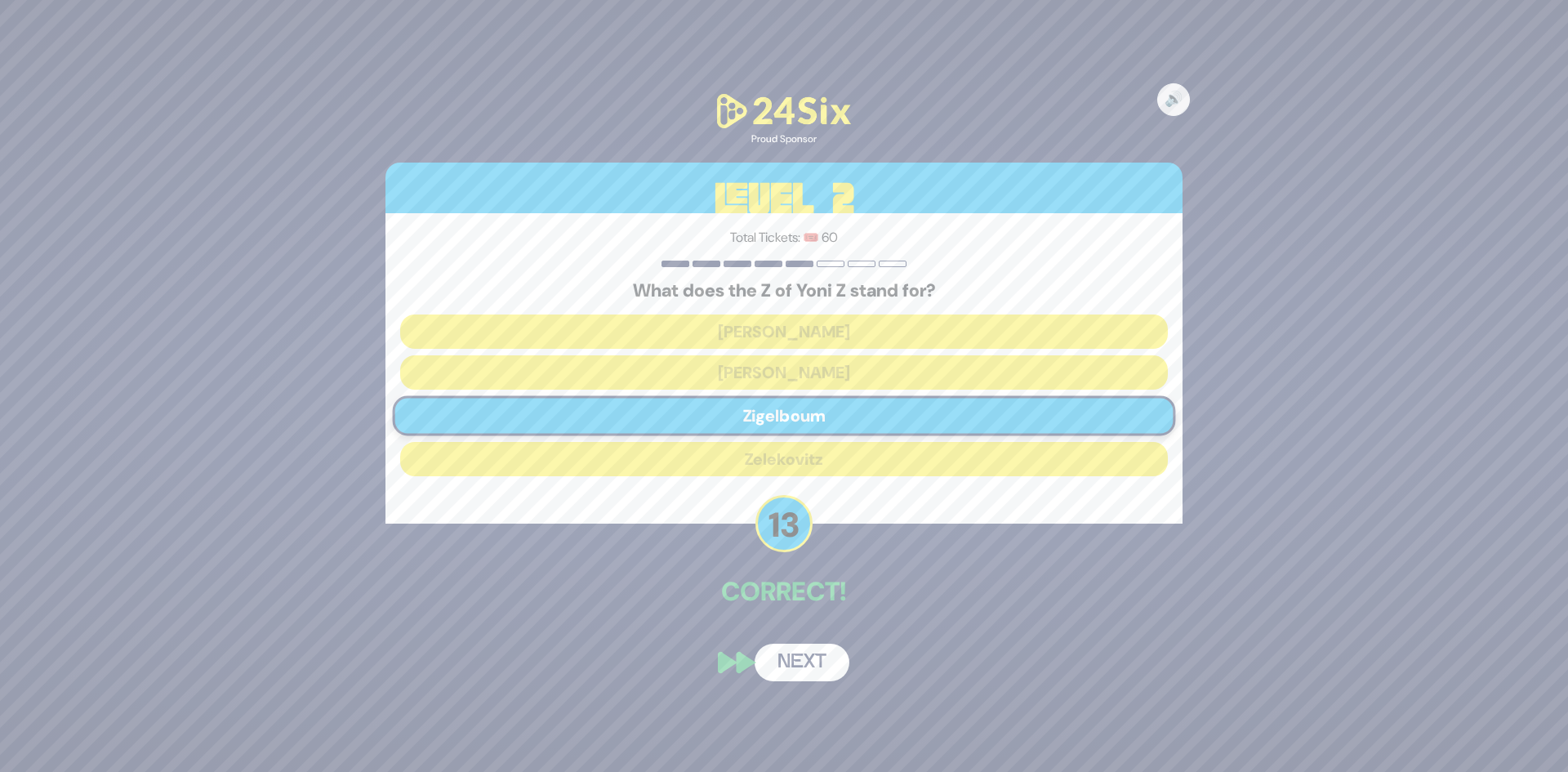
click at [797, 667] on button "Next" at bounding box center [802, 662] width 95 height 38
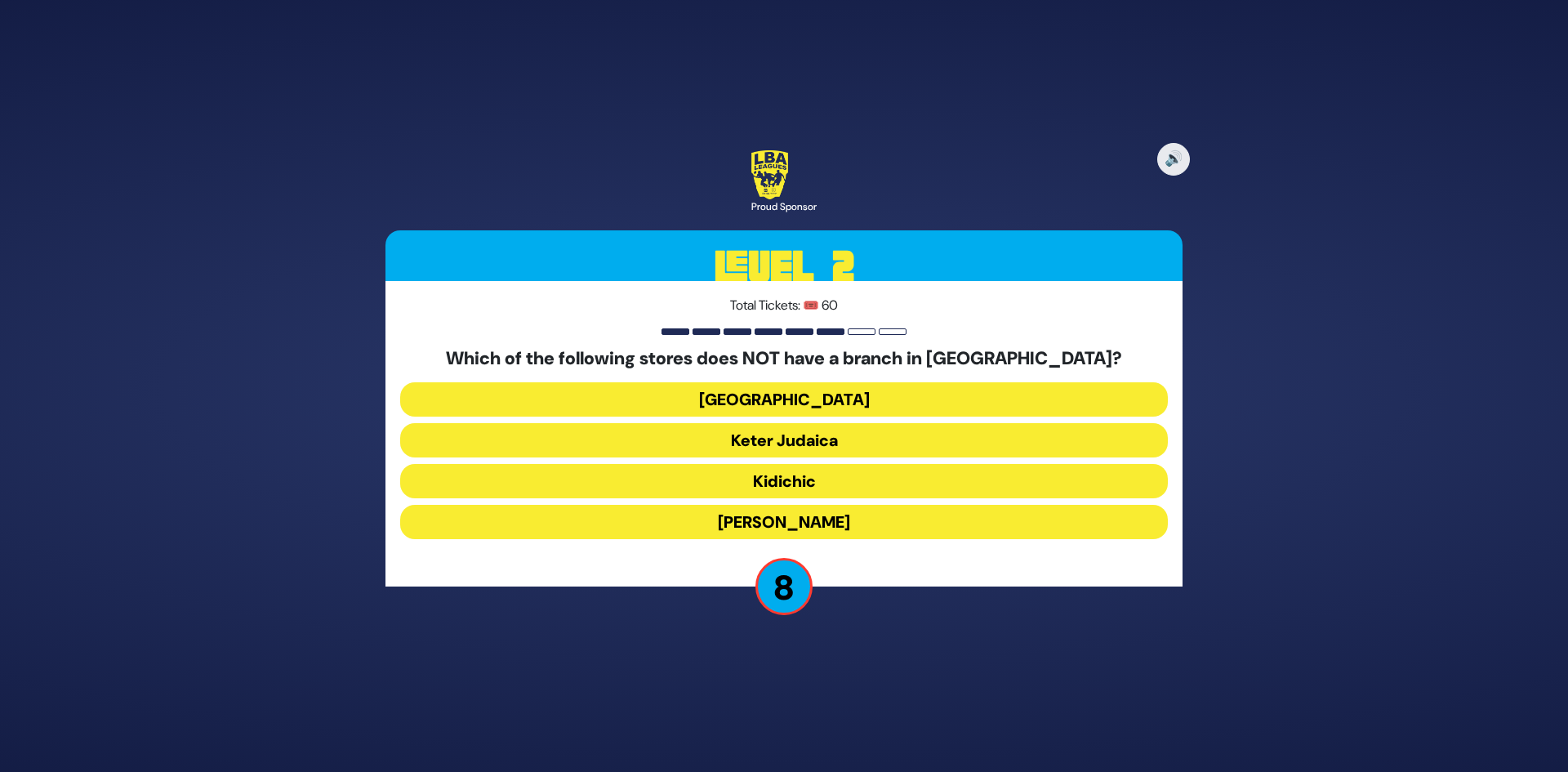
click at [819, 484] on button "Kidichic" at bounding box center [784, 481] width 768 height 34
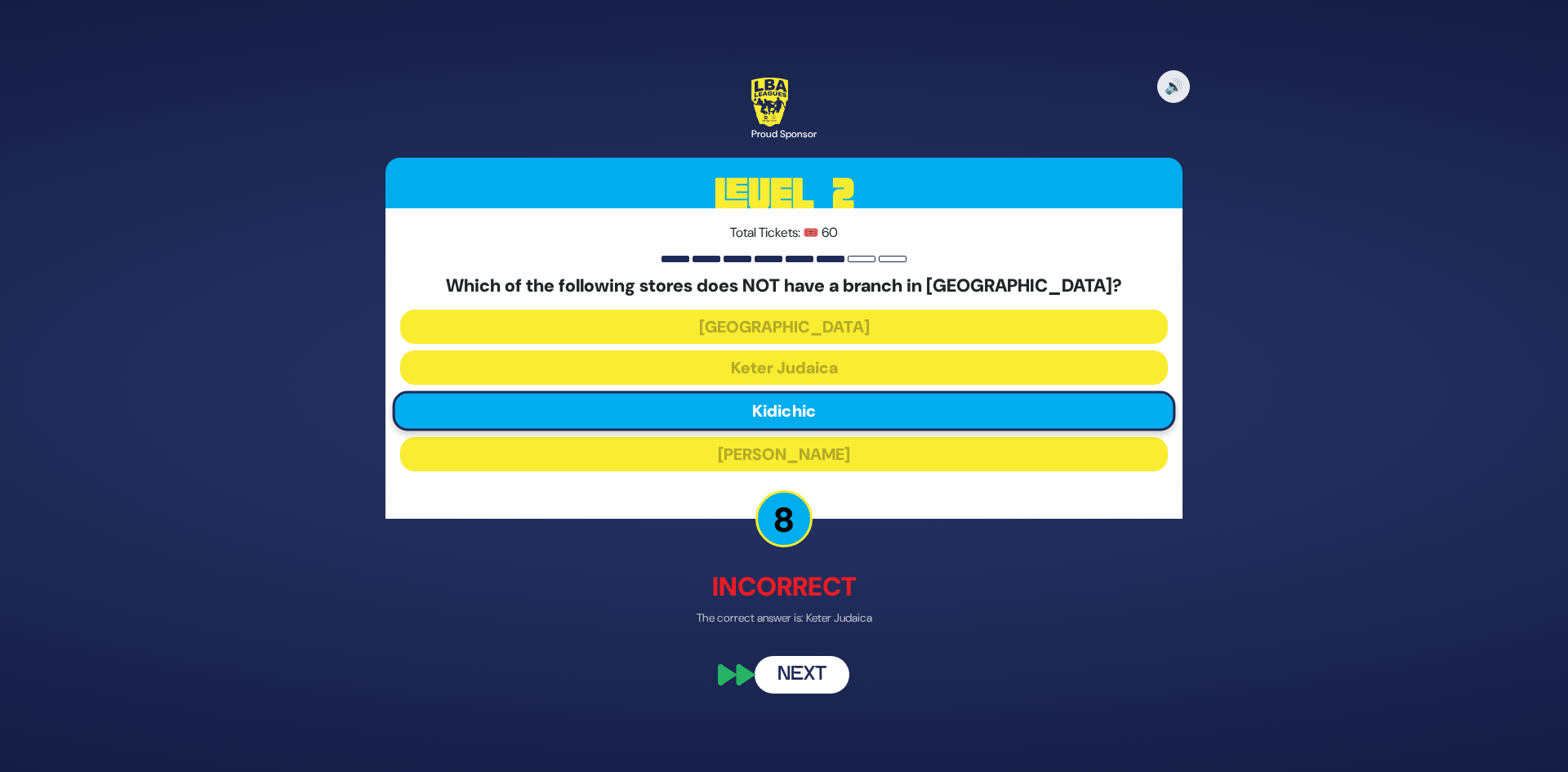
click at [810, 683] on button "Next" at bounding box center [802, 675] width 95 height 38
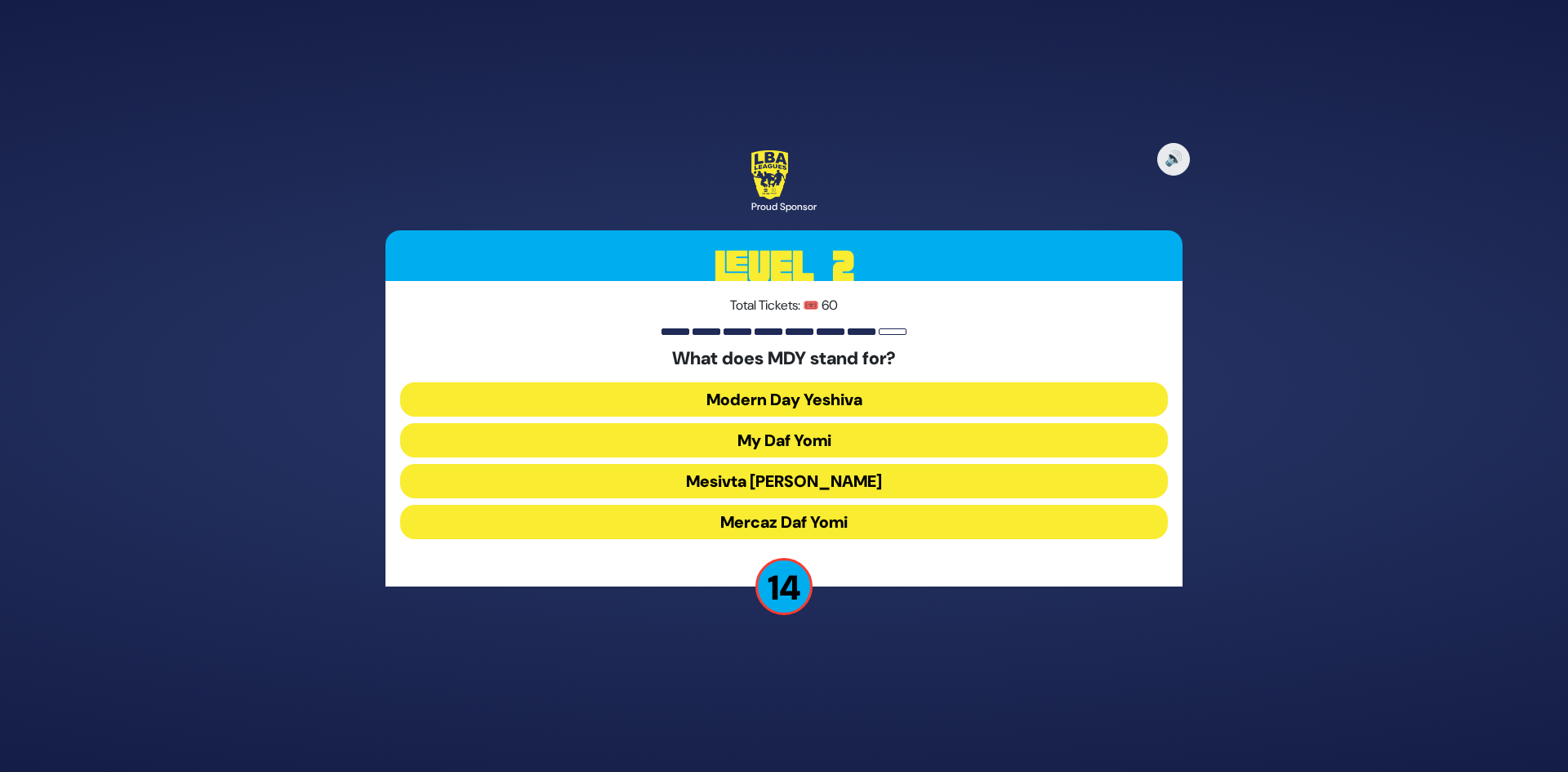
click at [820, 525] on button "Mercaz Daf Yomi" at bounding box center [784, 521] width 768 height 34
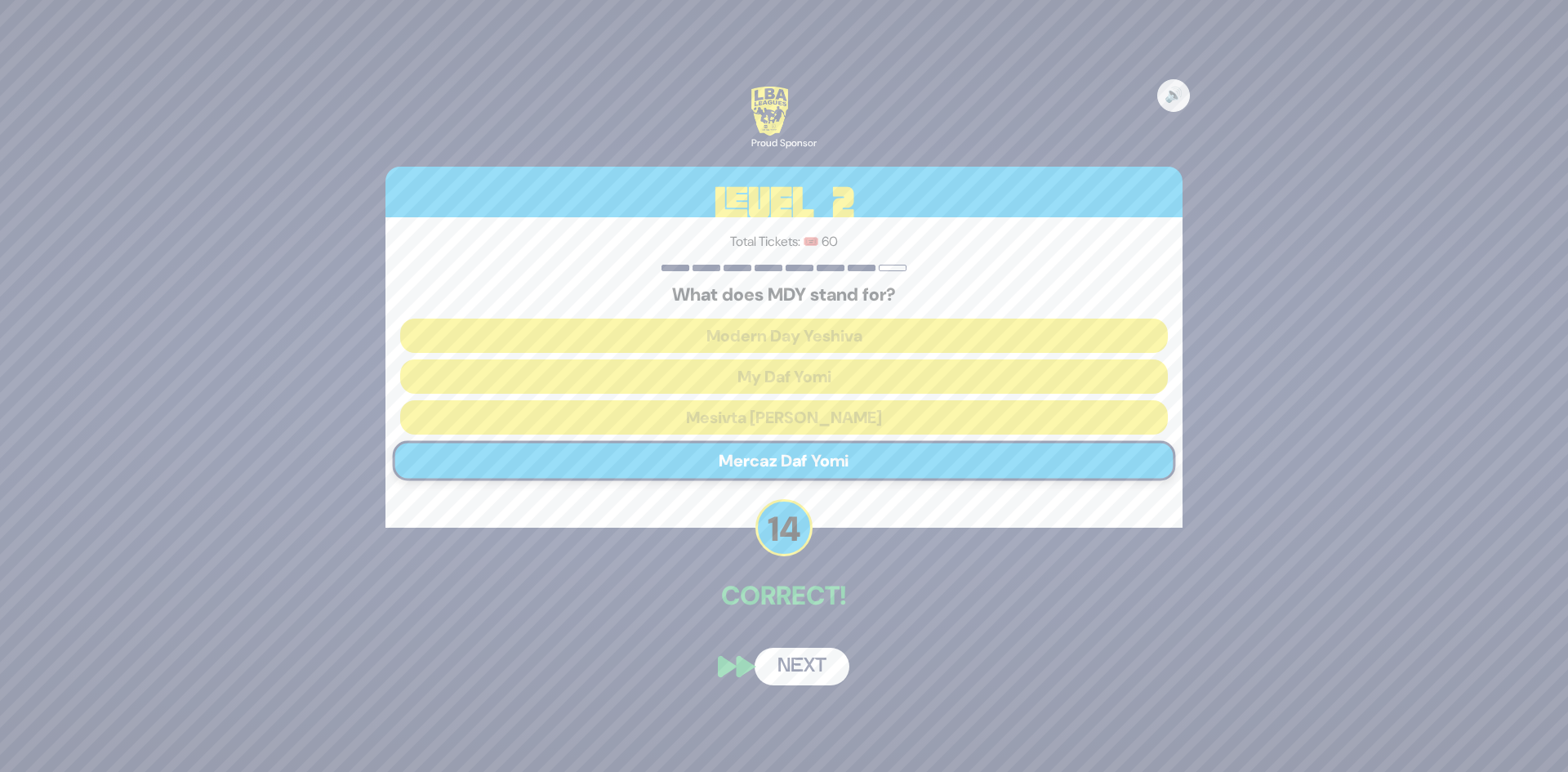
click at [793, 668] on button "Next" at bounding box center [802, 666] width 95 height 38
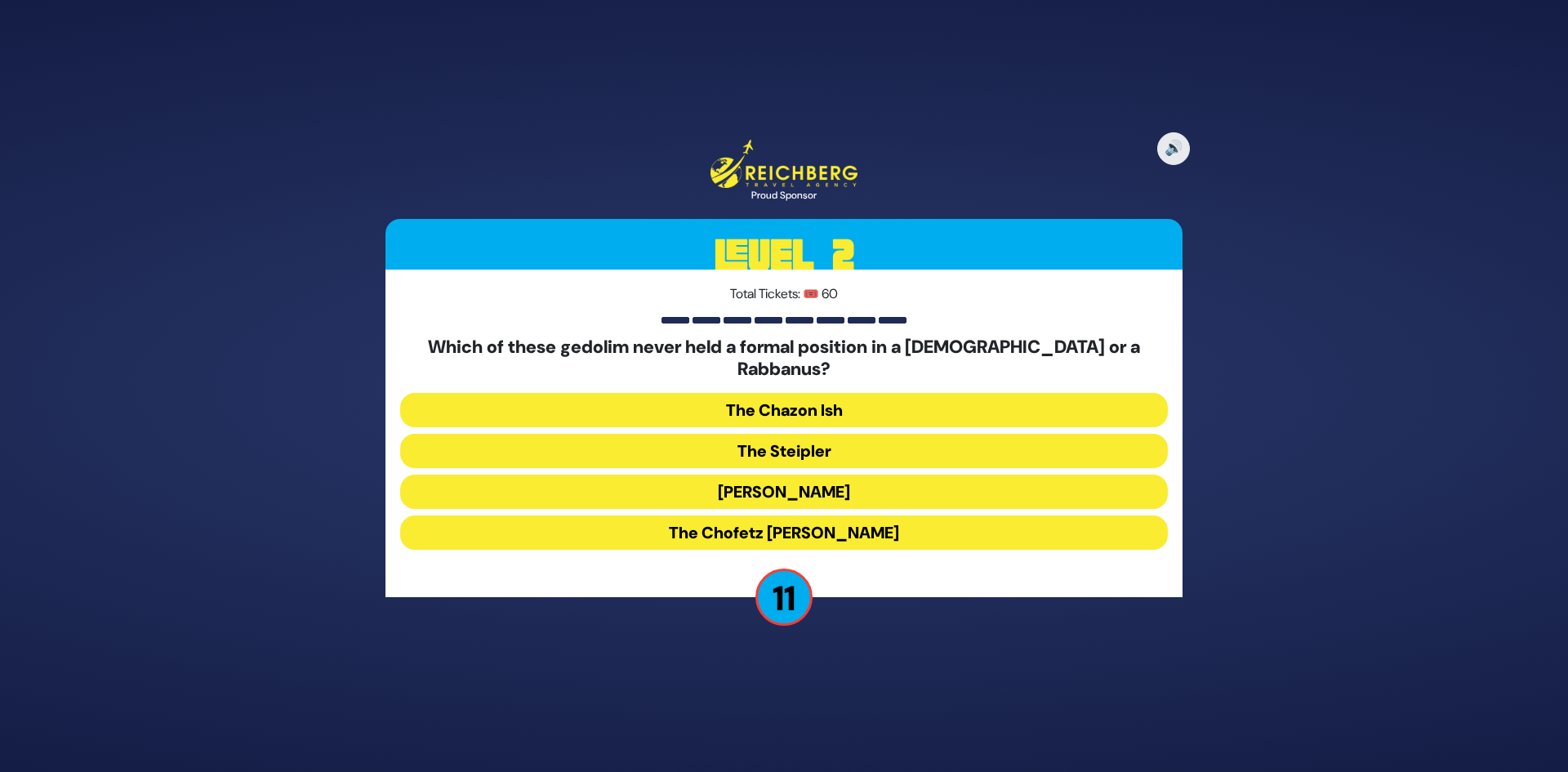
click at [813, 522] on button "The Chofetz Chaim" at bounding box center [784, 532] width 768 height 34
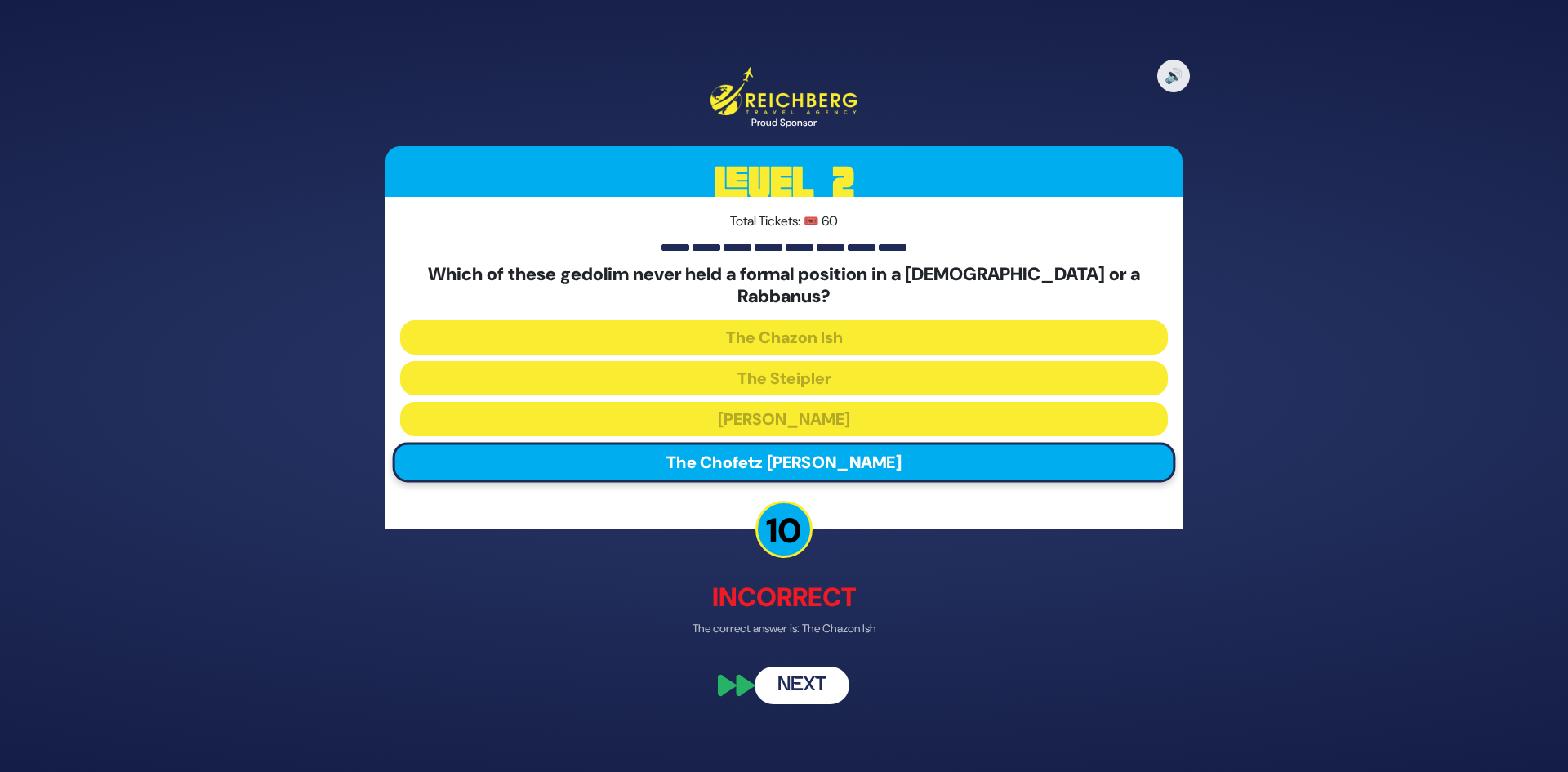
click at [807, 682] on button "Next" at bounding box center [802, 686] width 95 height 38
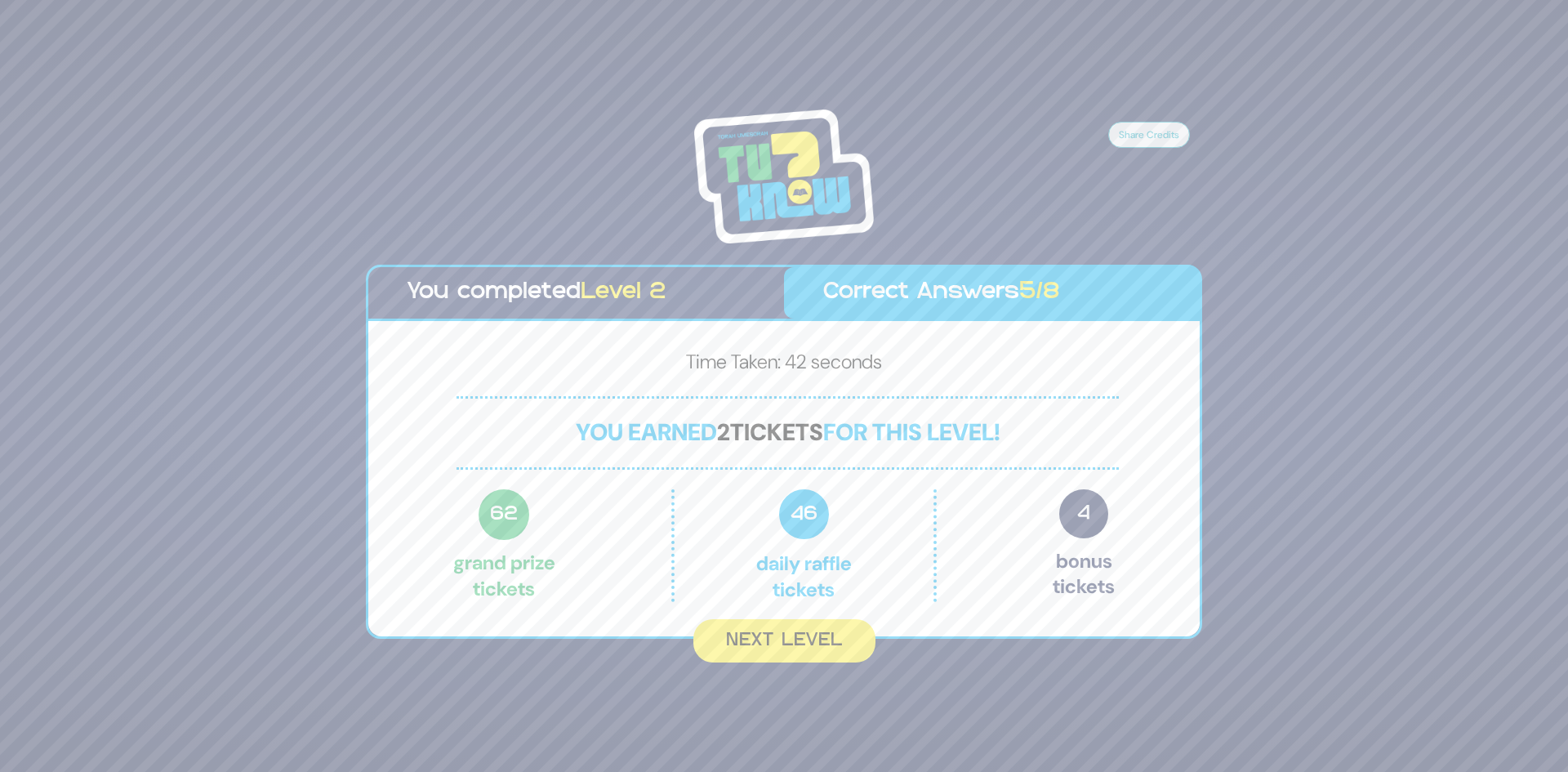
click at [813, 651] on button "Next Level" at bounding box center [785, 641] width 182 height 43
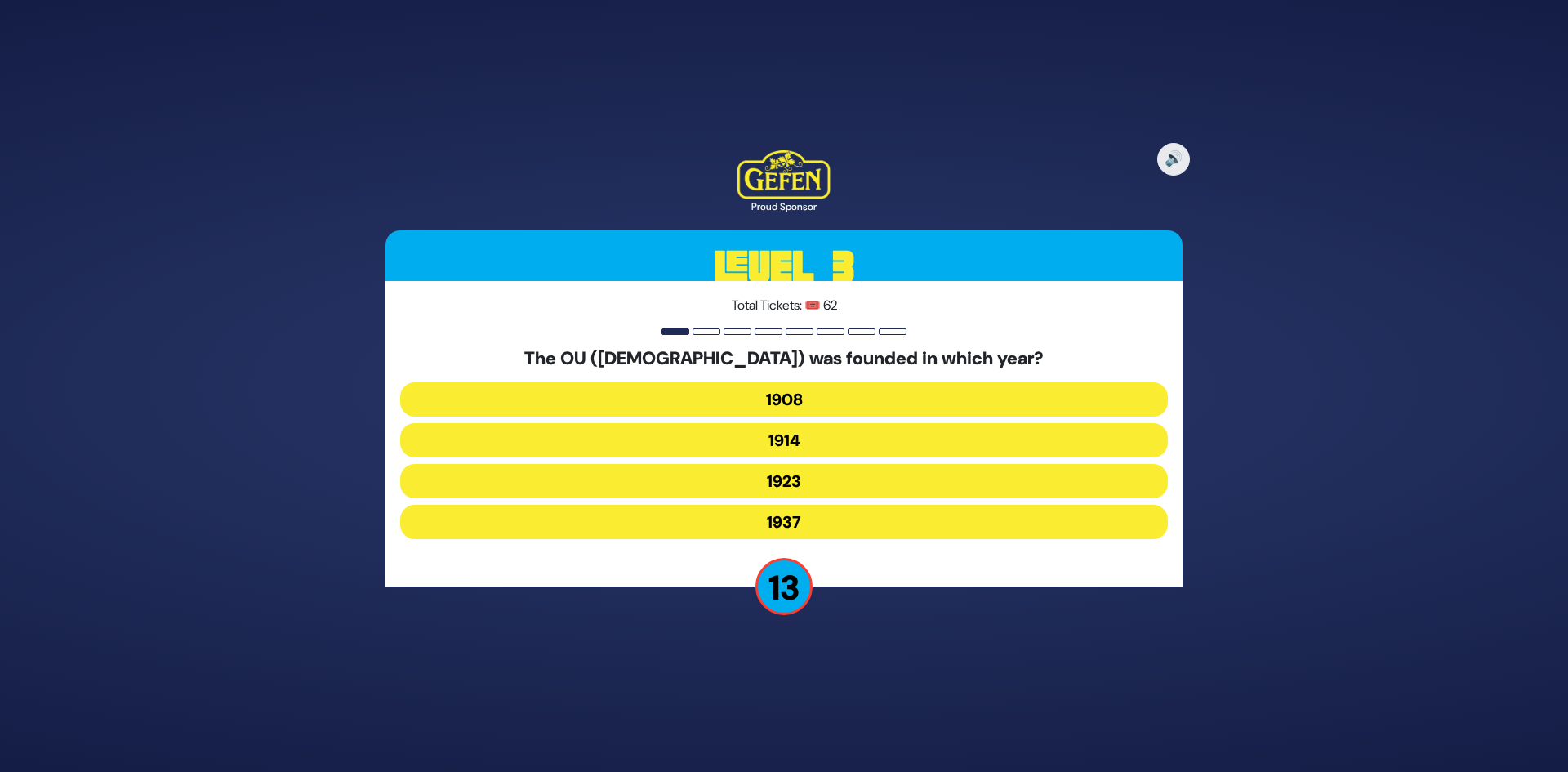
click at [809, 442] on button "1914" at bounding box center [784, 440] width 768 height 34
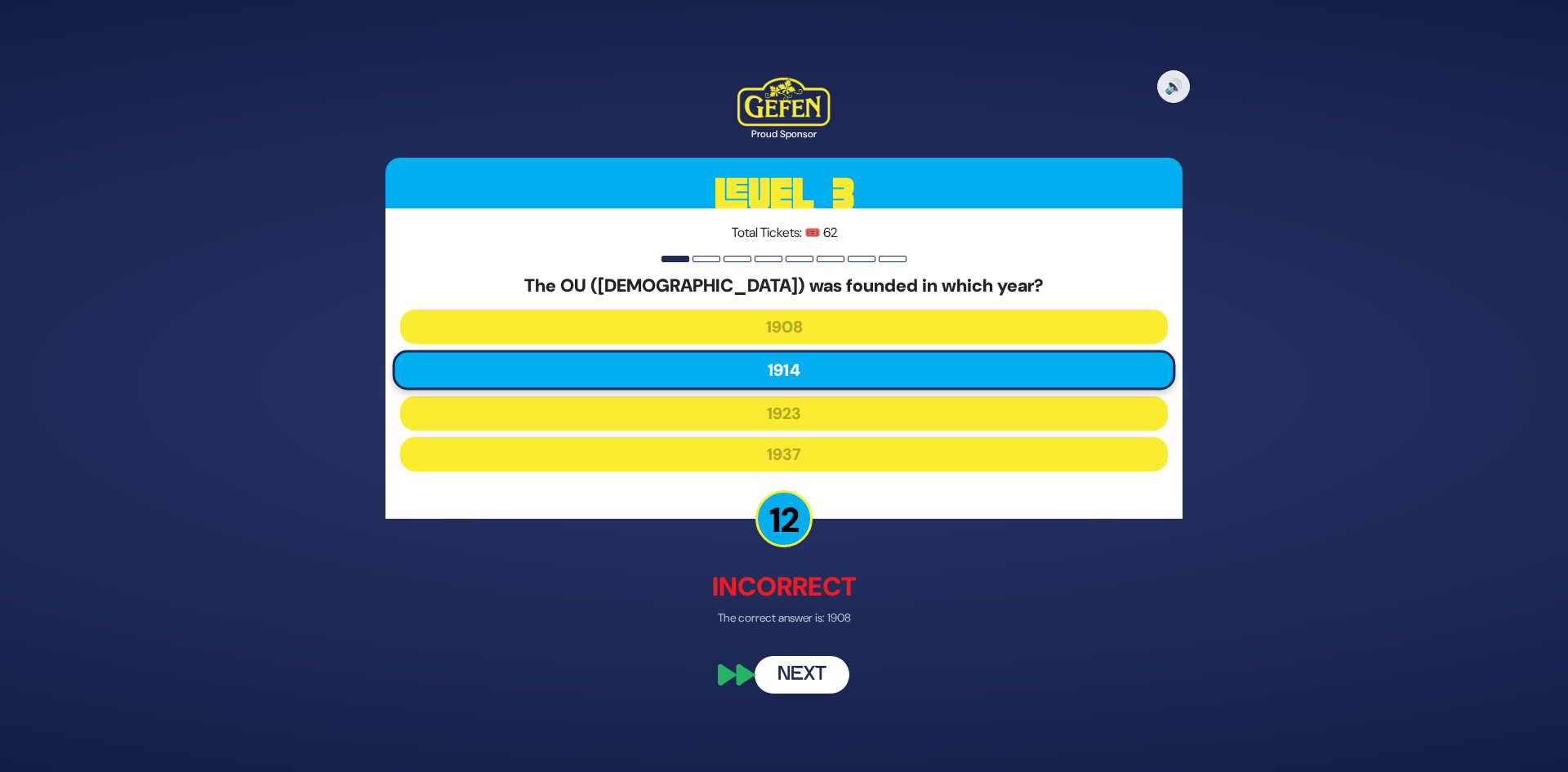
click at [794, 683] on button "Next" at bounding box center [802, 675] width 95 height 38
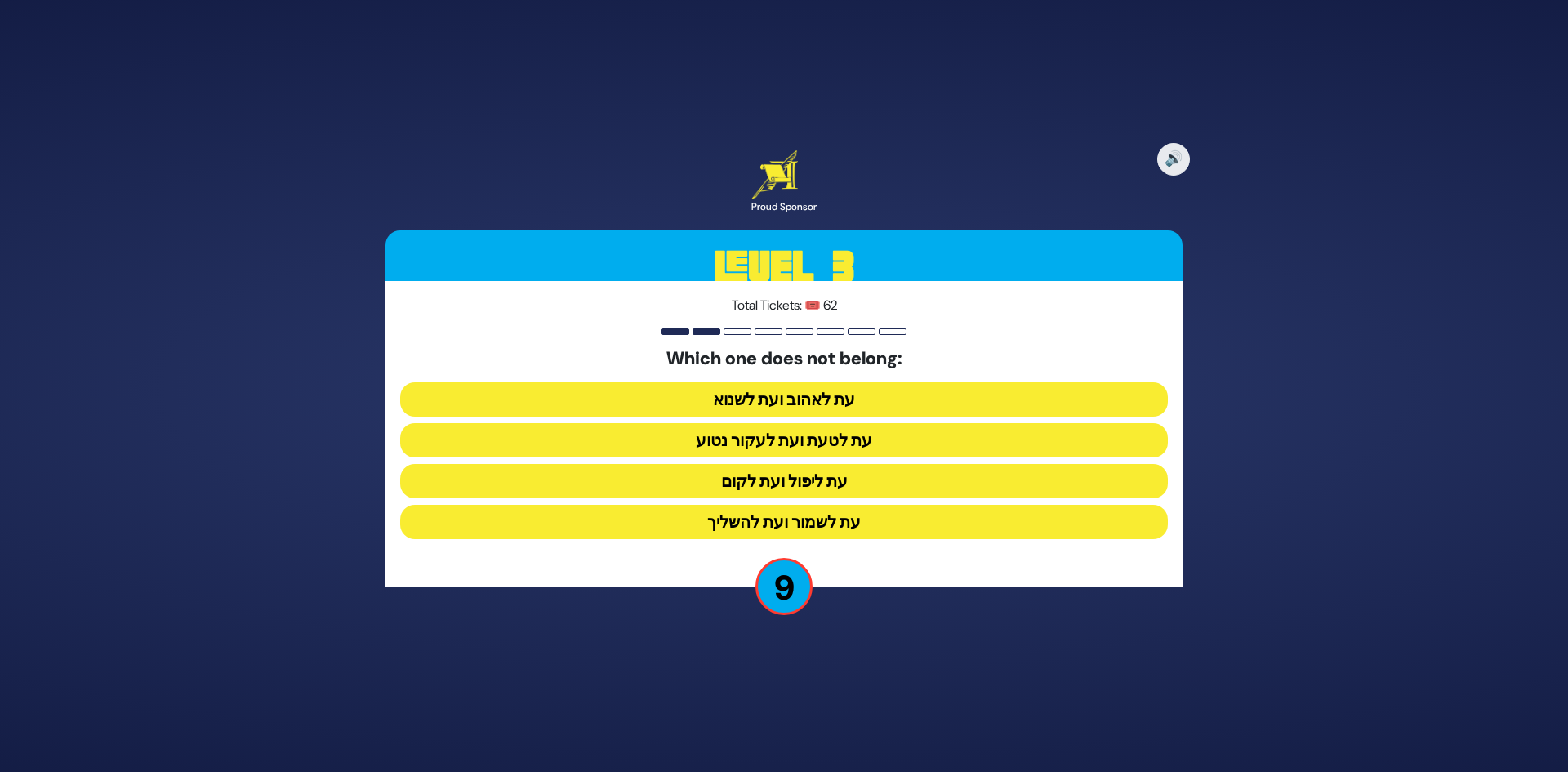
click at [882, 445] on button "עת לטעת ועת לעקור נטוע" at bounding box center [784, 440] width 768 height 34
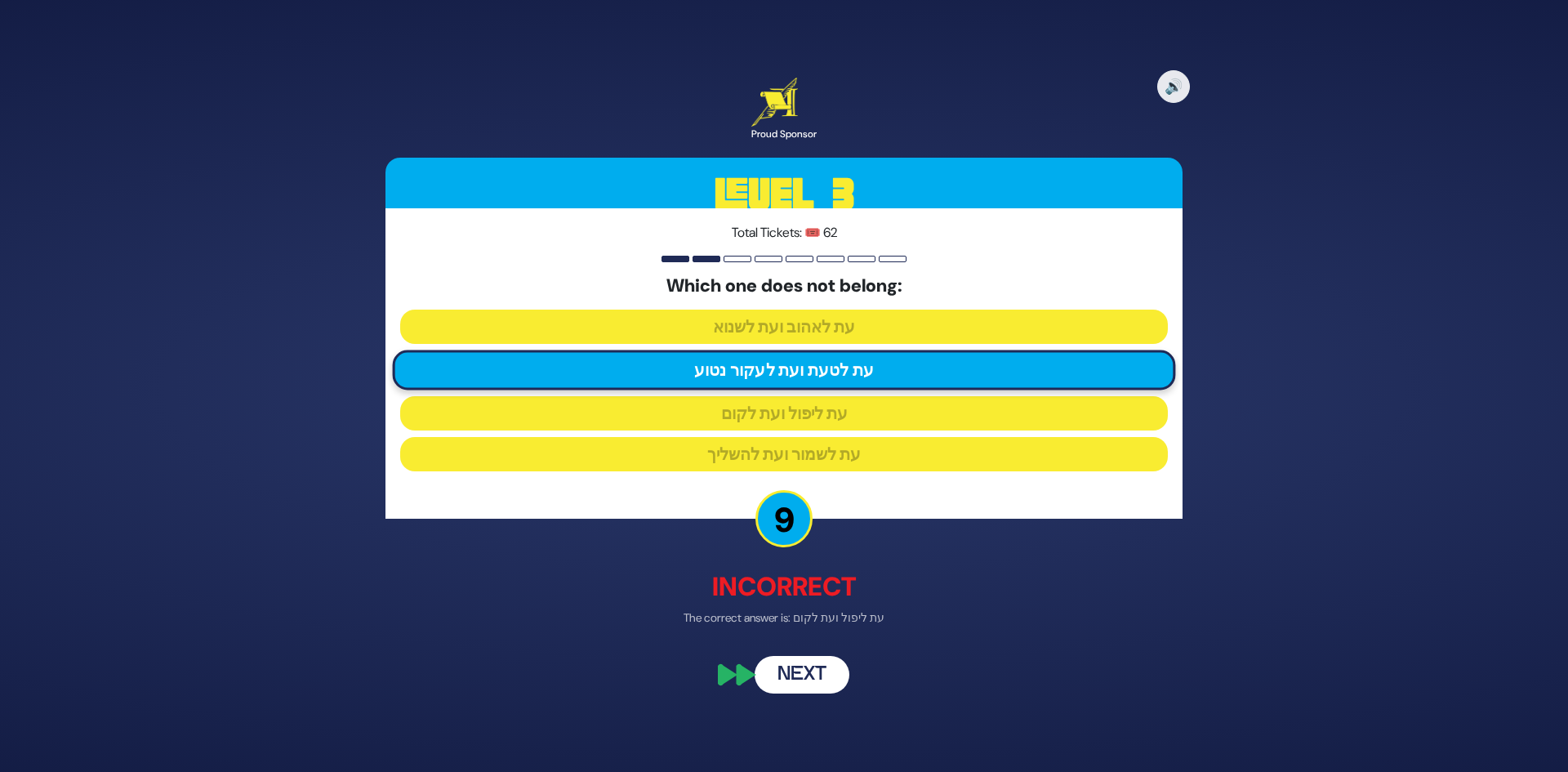
click at [827, 659] on button "Next" at bounding box center [802, 675] width 95 height 38
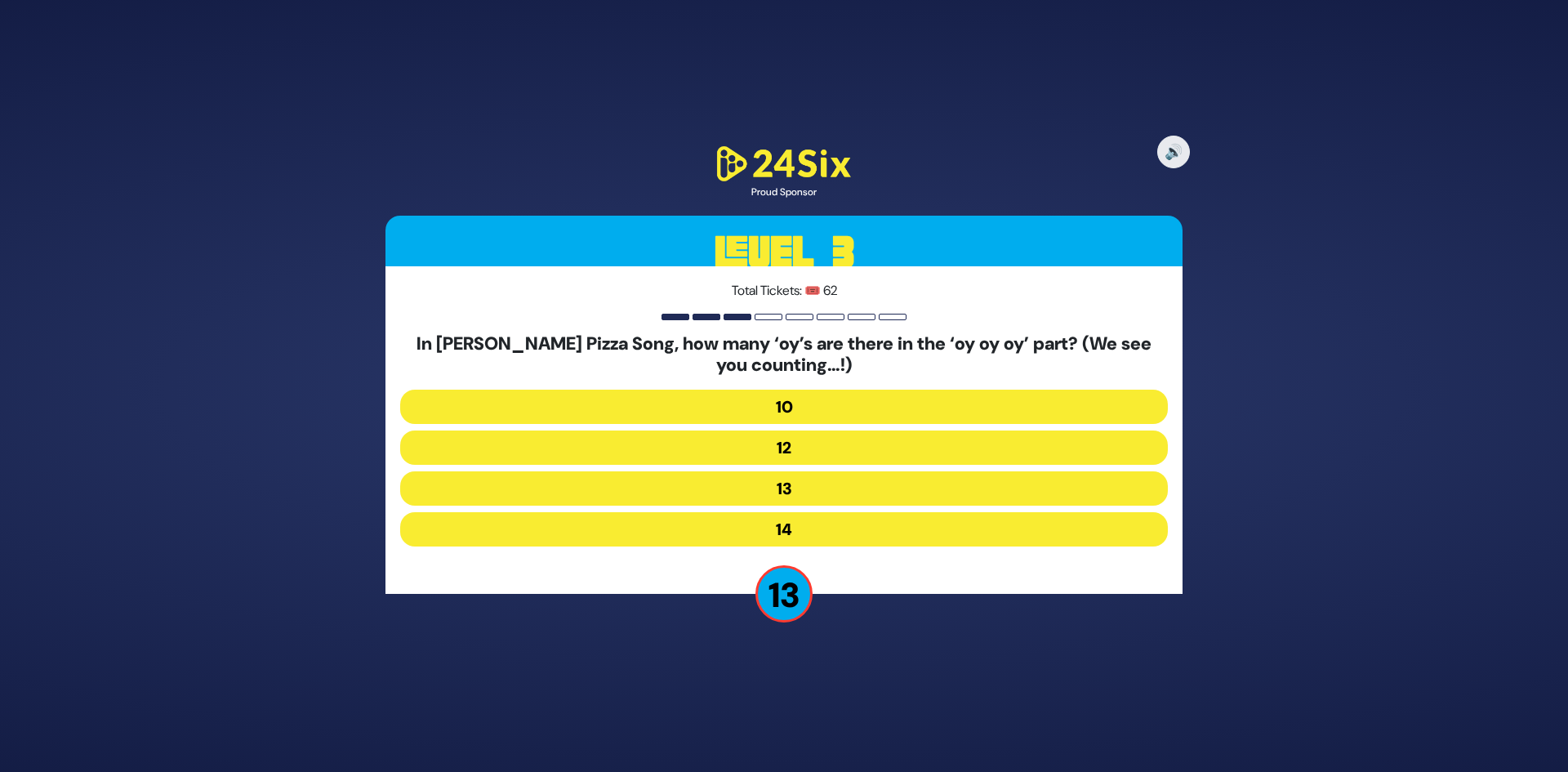
click at [849, 436] on button "12" at bounding box center [784, 447] width 768 height 34
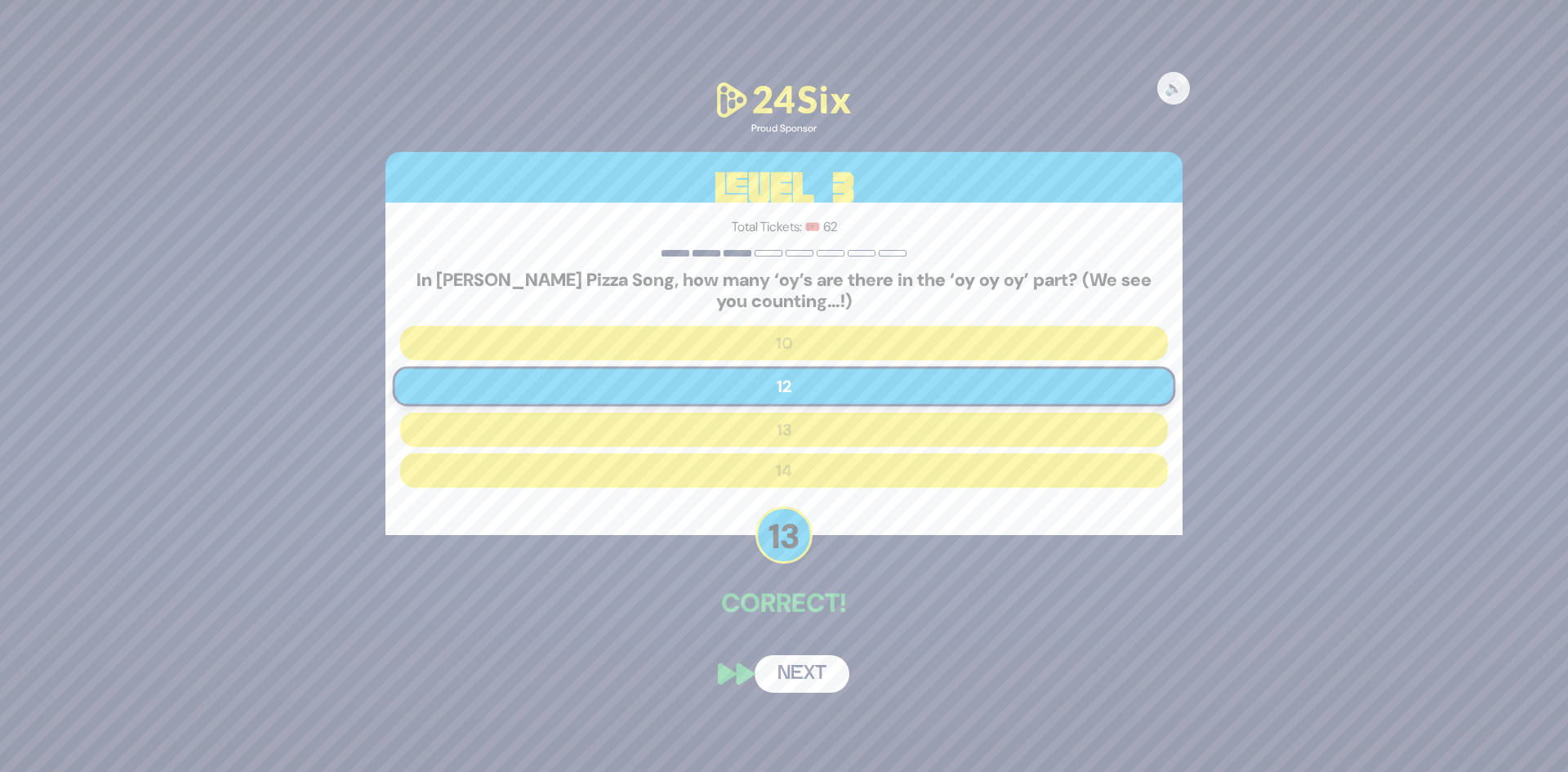
click at [798, 682] on button "Next" at bounding box center [802, 673] width 95 height 38
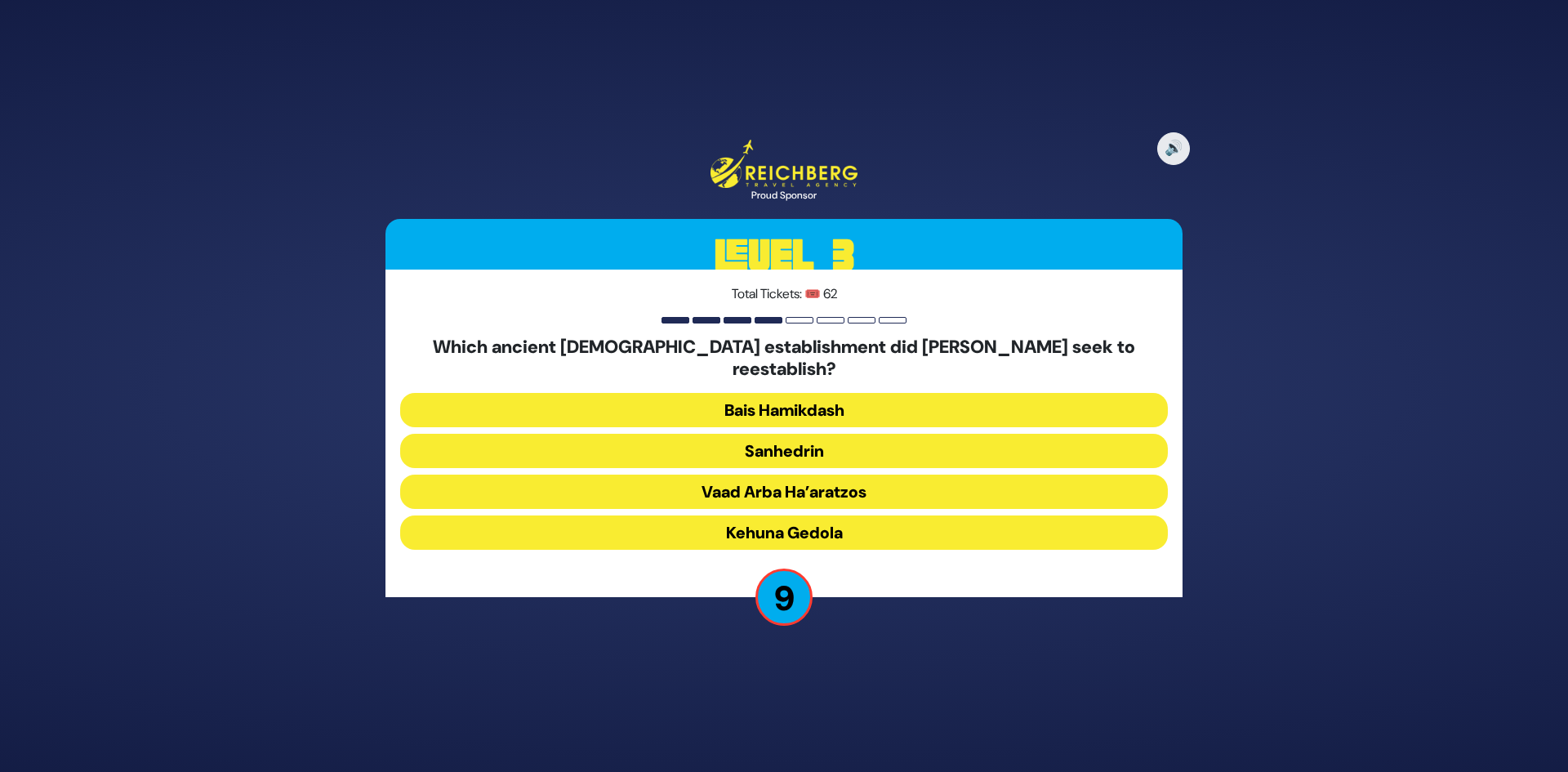
click at [811, 524] on button "Kehuna Gedola" at bounding box center [784, 532] width 768 height 34
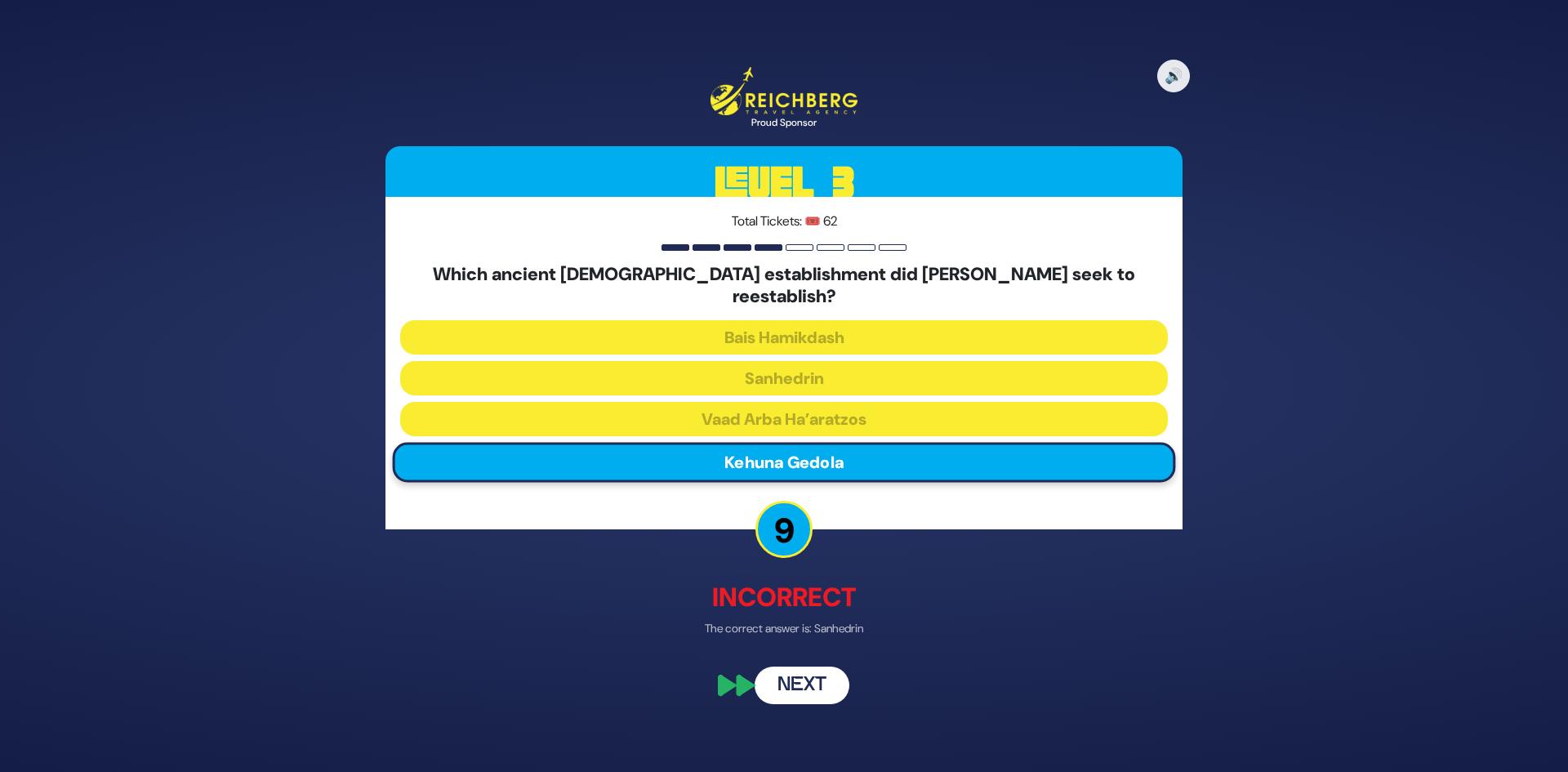
click at [802, 688] on button "Next" at bounding box center [802, 686] width 95 height 38
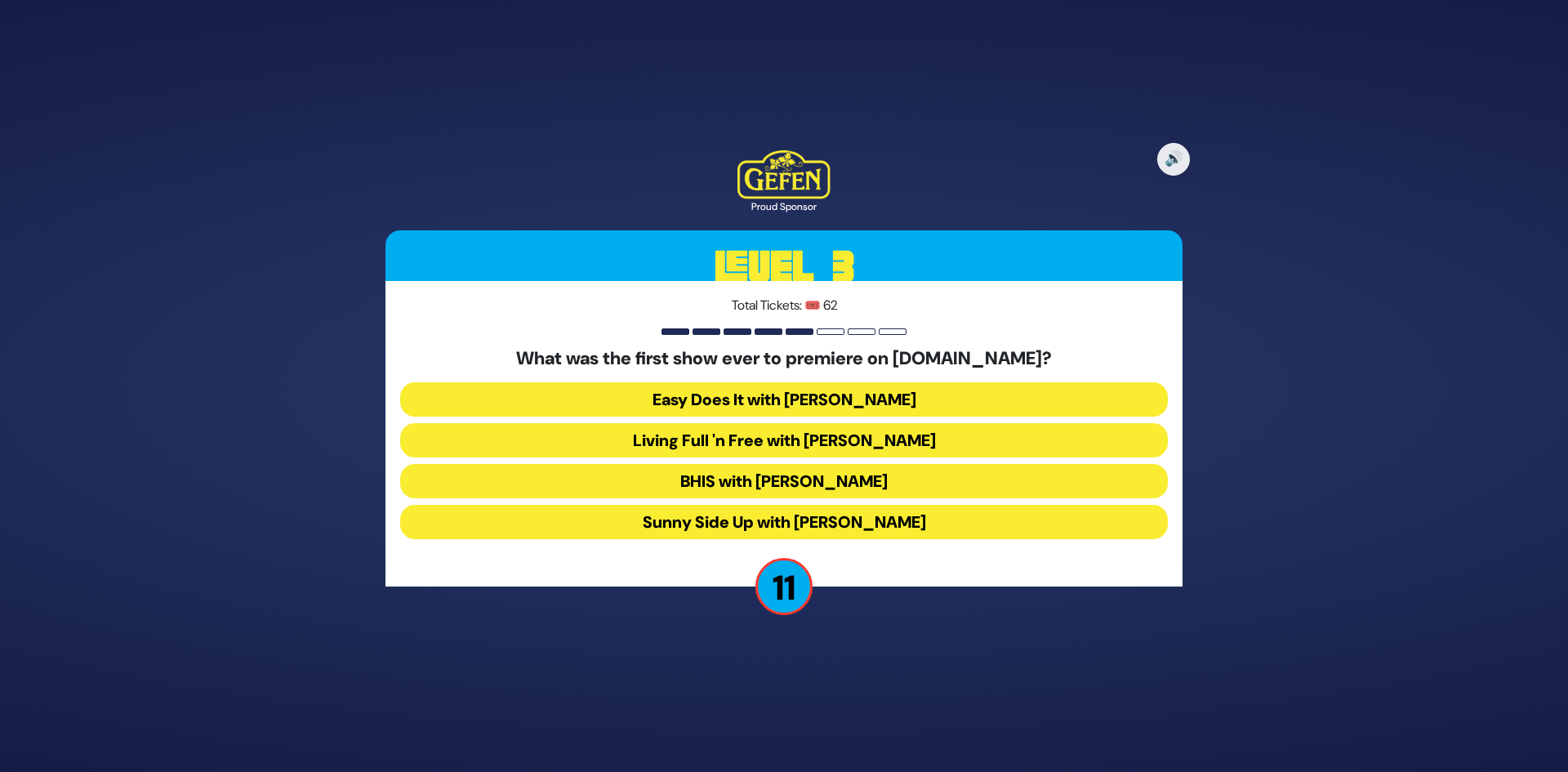
click at [878, 391] on button "Easy Does It with Esty Wolbe" at bounding box center [784, 399] width 768 height 34
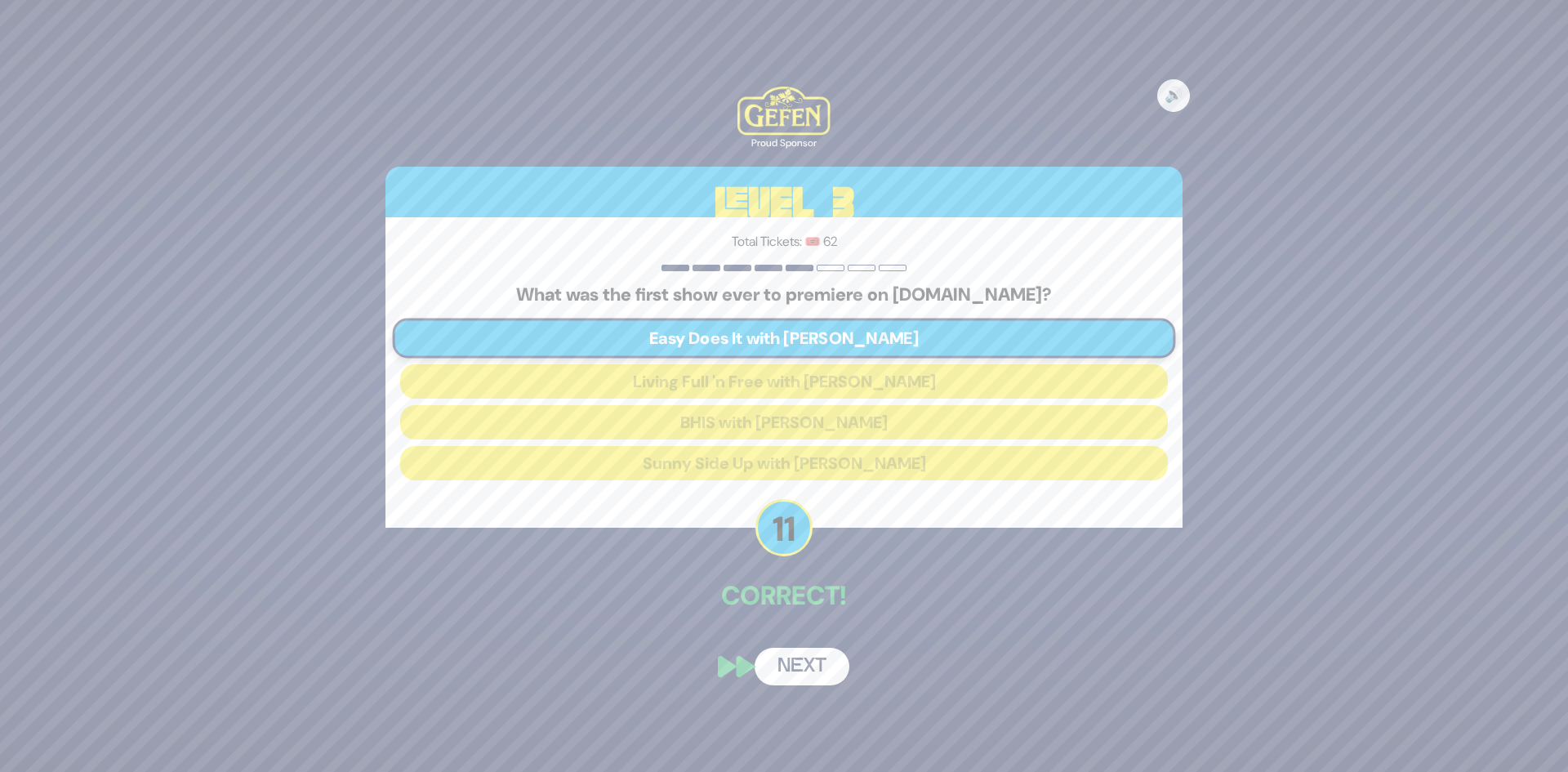
click at [843, 672] on button "Next" at bounding box center [802, 666] width 95 height 38
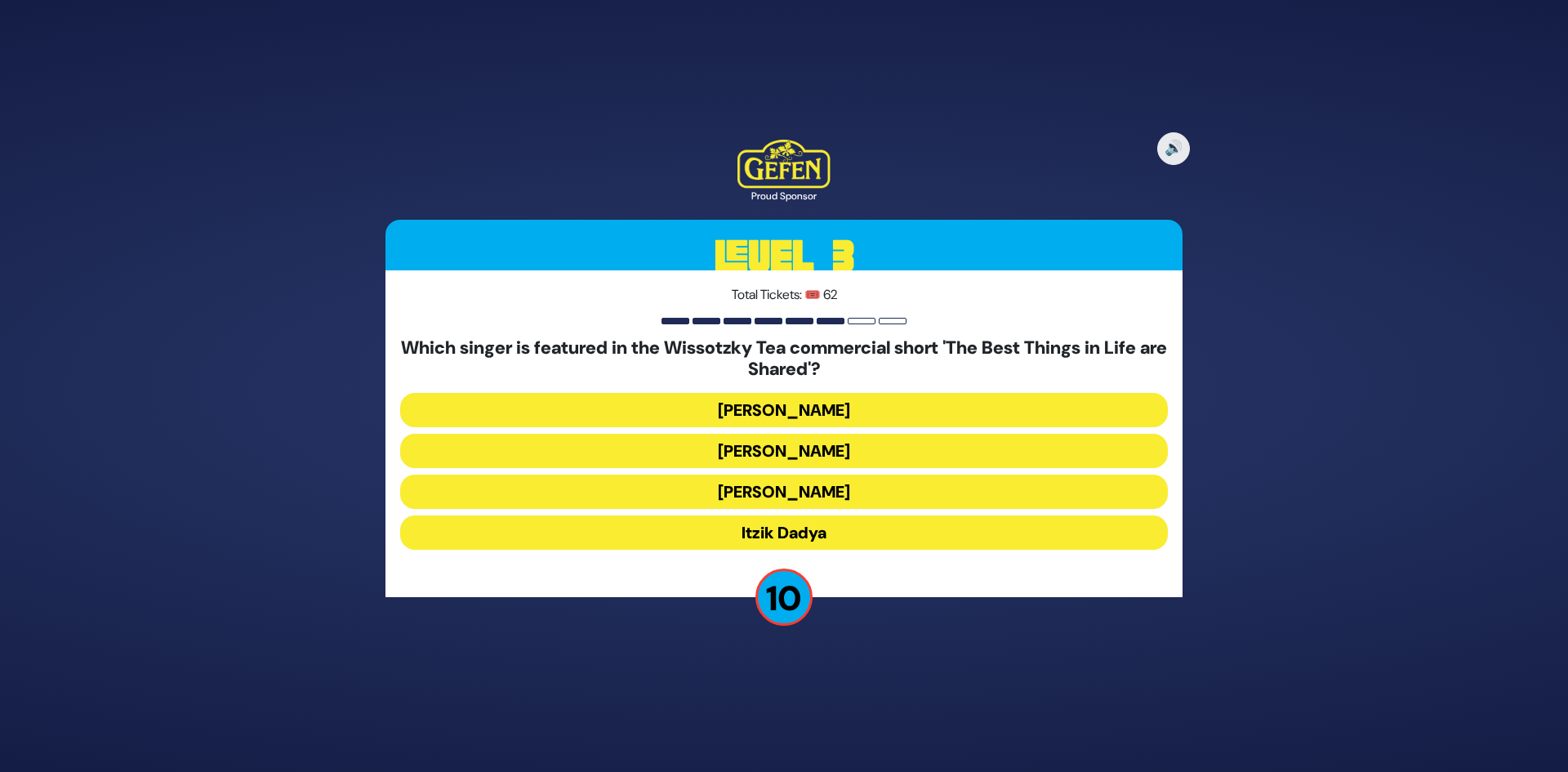
click at [826, 499] on button "Simcha Leiner" at bounding box center [784, 491] width 768 height 34
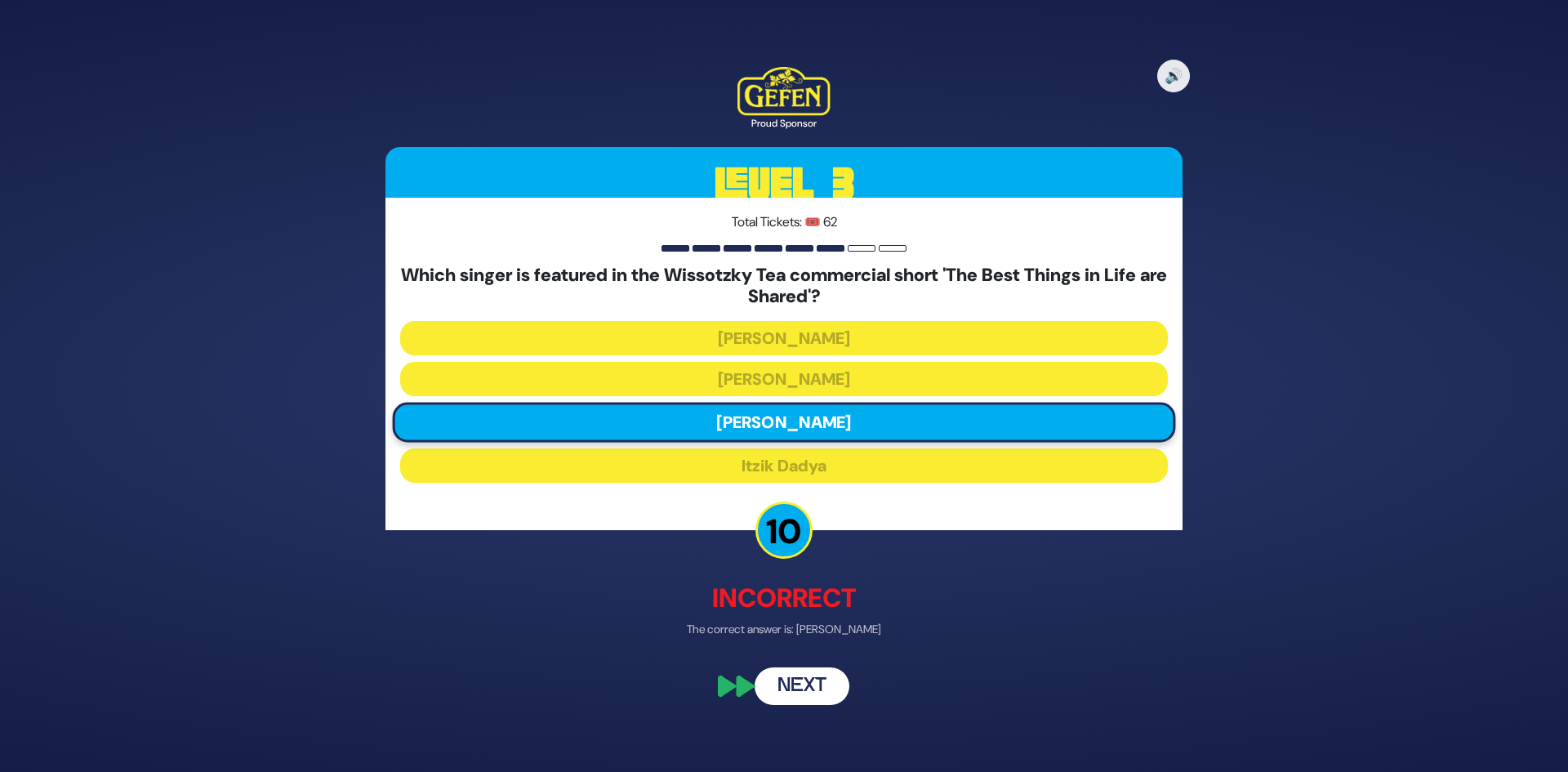
click at [816, 699] on button "Next" at bounding box center [802, 686] width 95 height 38
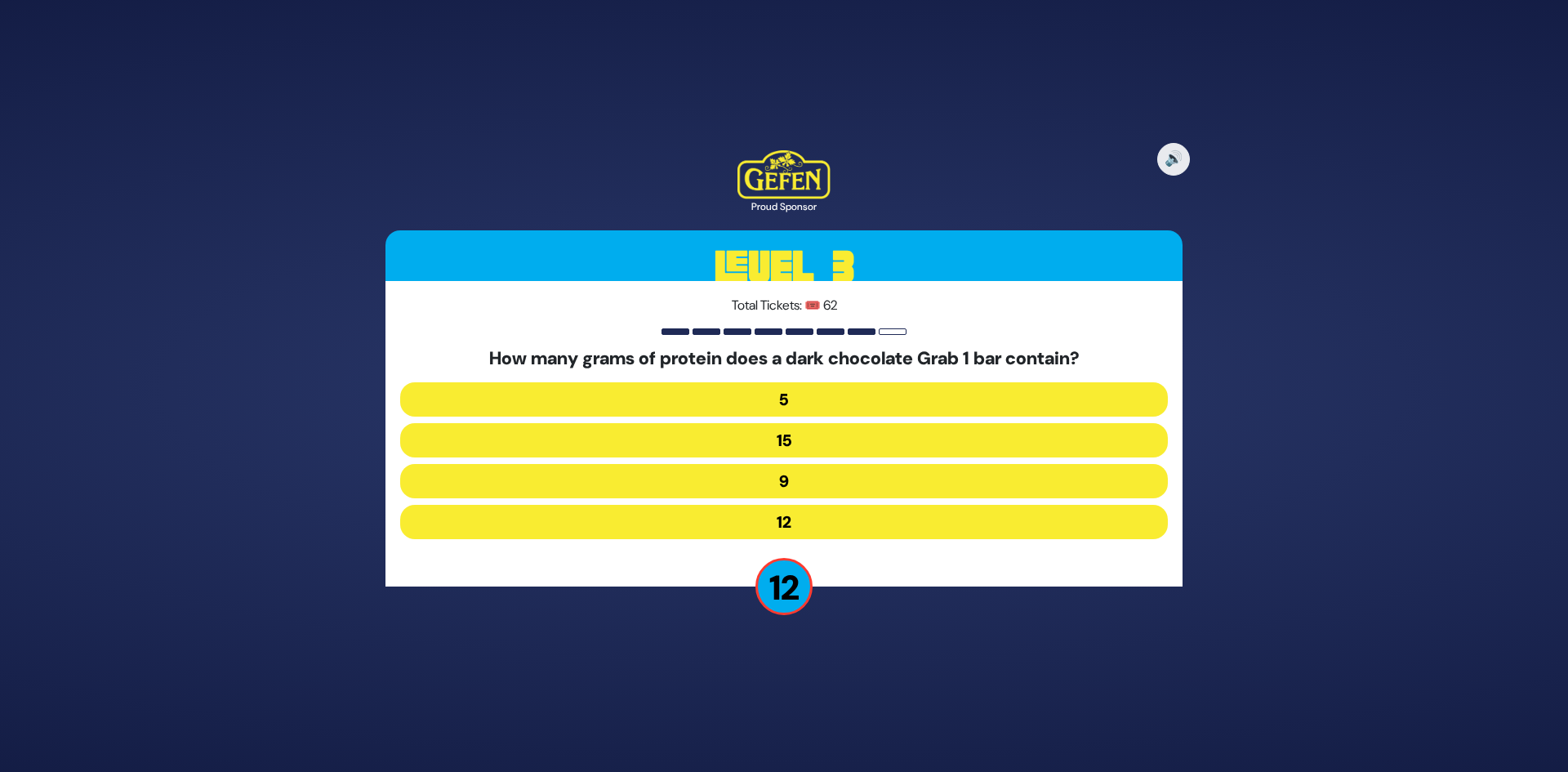
click at [803, 516] on button "12" at bounding box center [784, 521] width 768 height 34
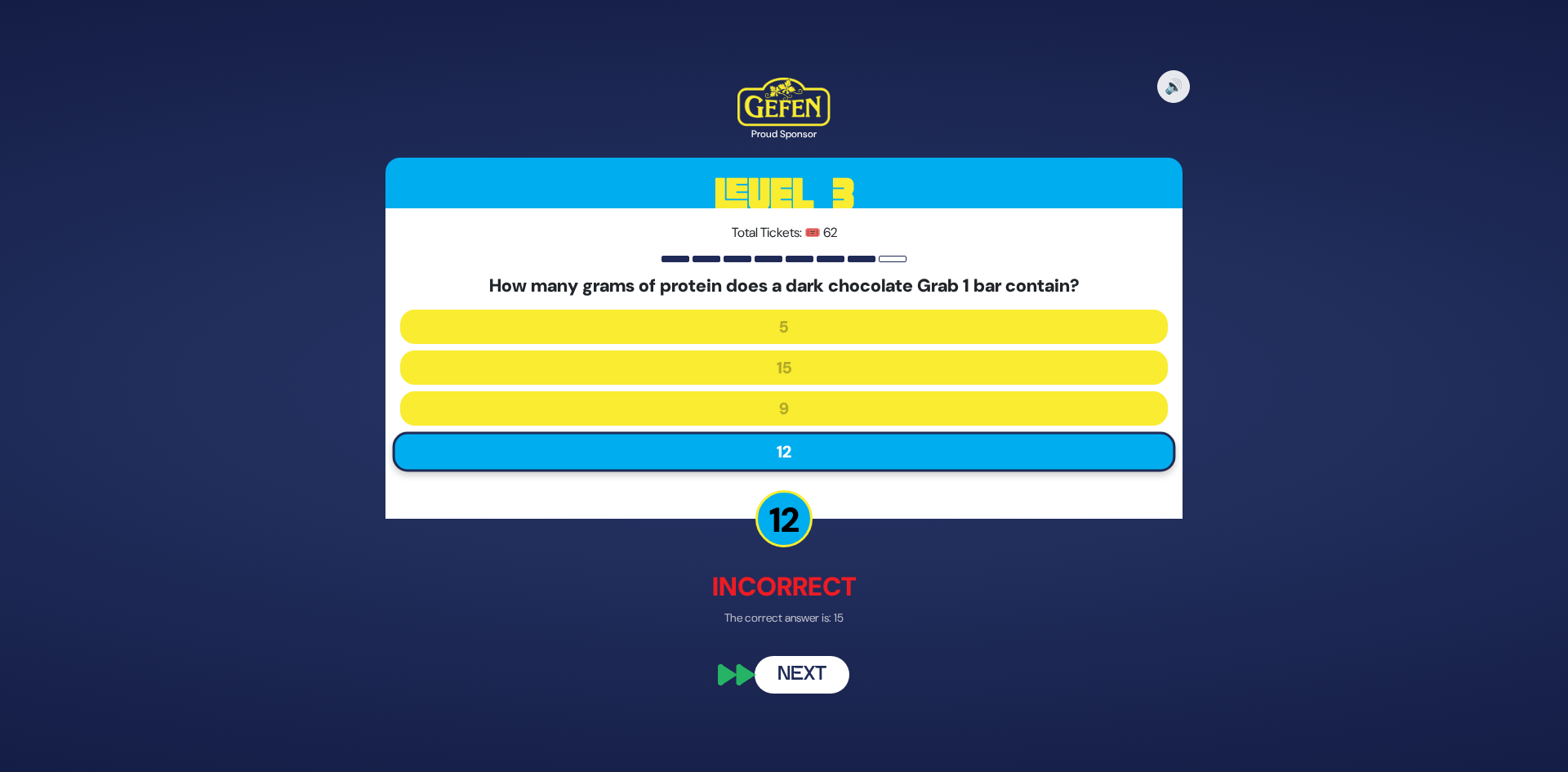
click at [794, 672] on button "Next" at bounding box center [802, 675] width 95 height 38
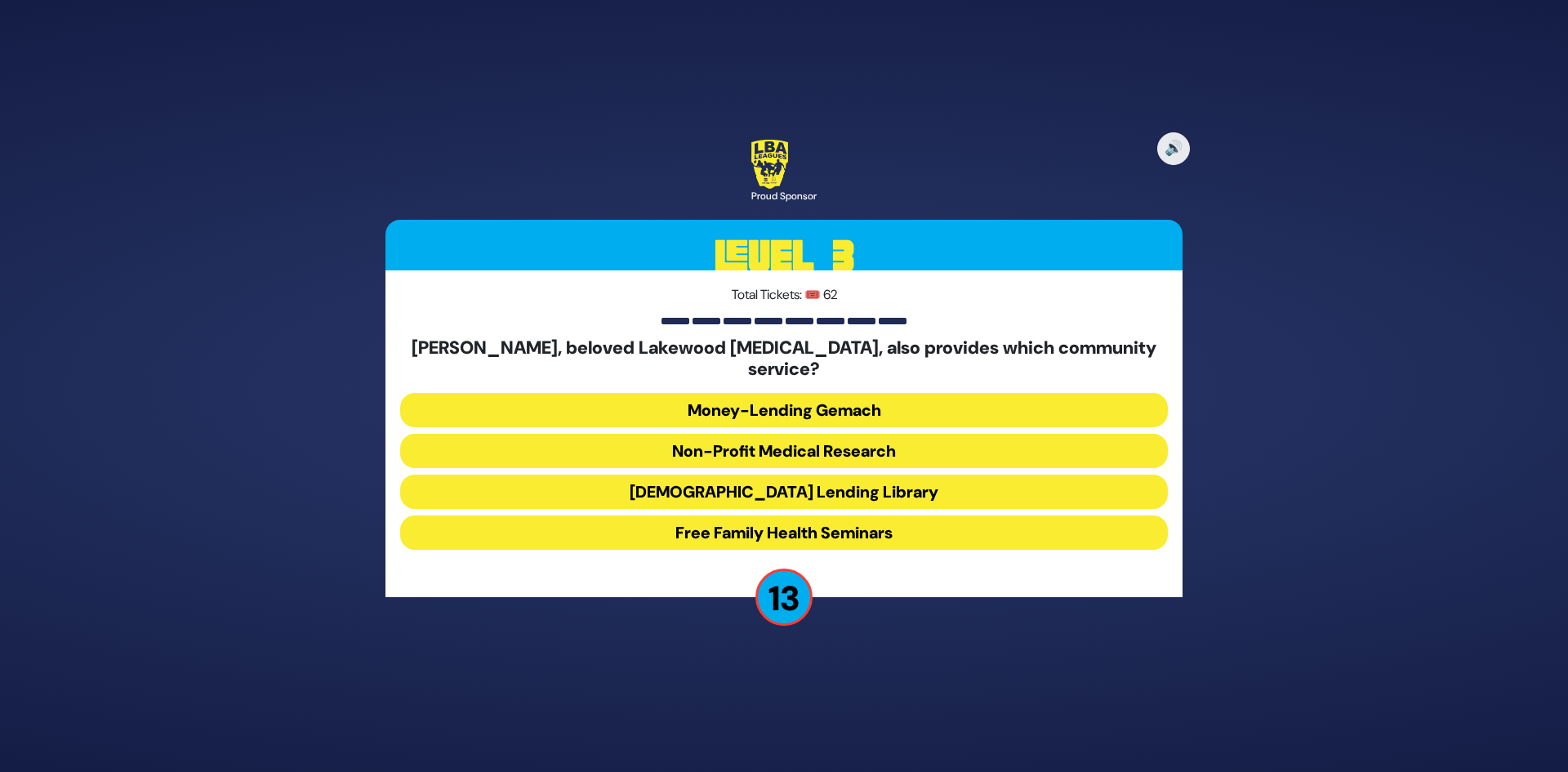
click at [858, 474] on button "Jewish Lending Library" at bounding box center [784, 491] width 768 height 34
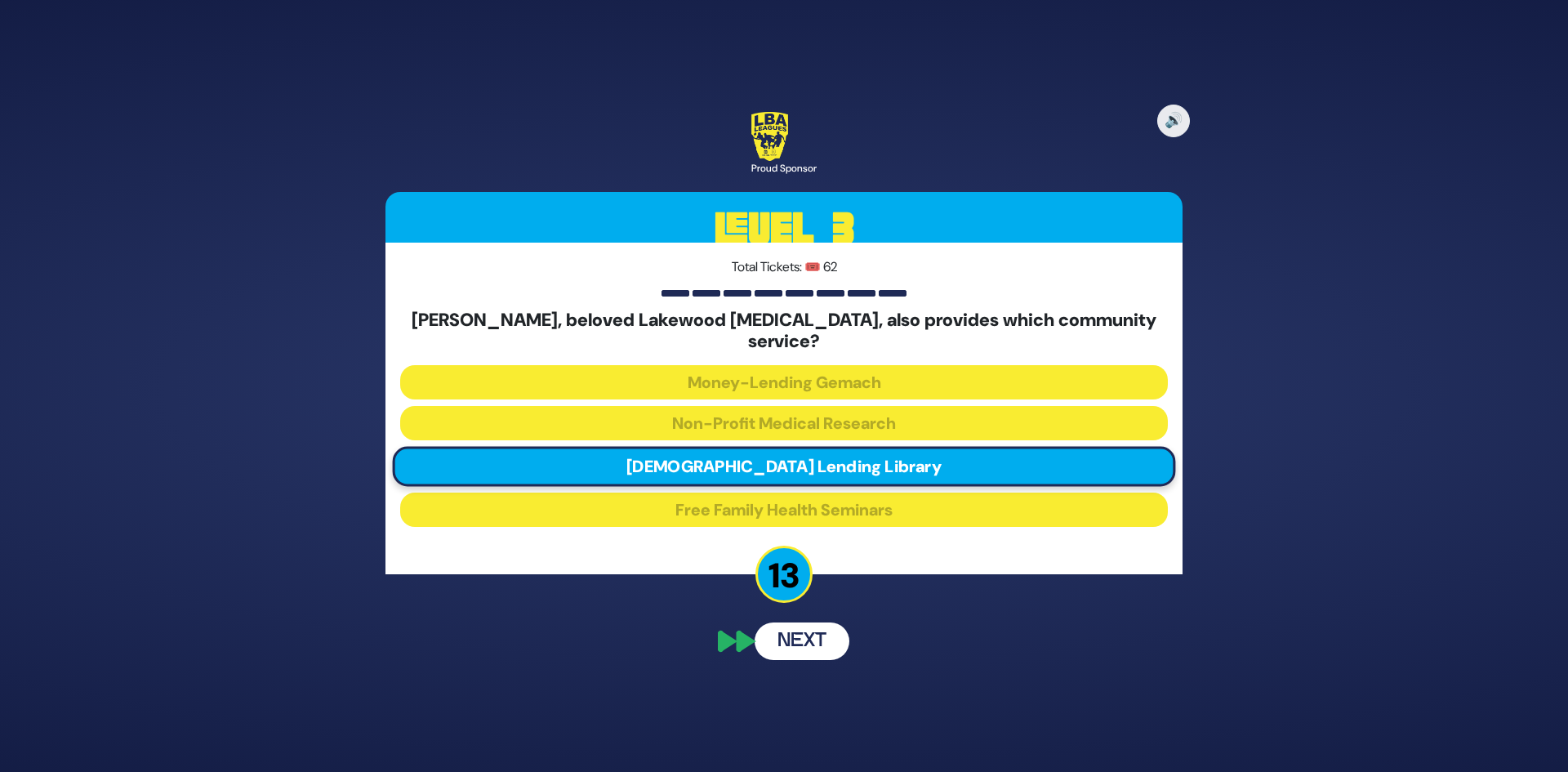
click at [782, 637] on button "Next" at bounding box center [802, 641] width 95 height 38
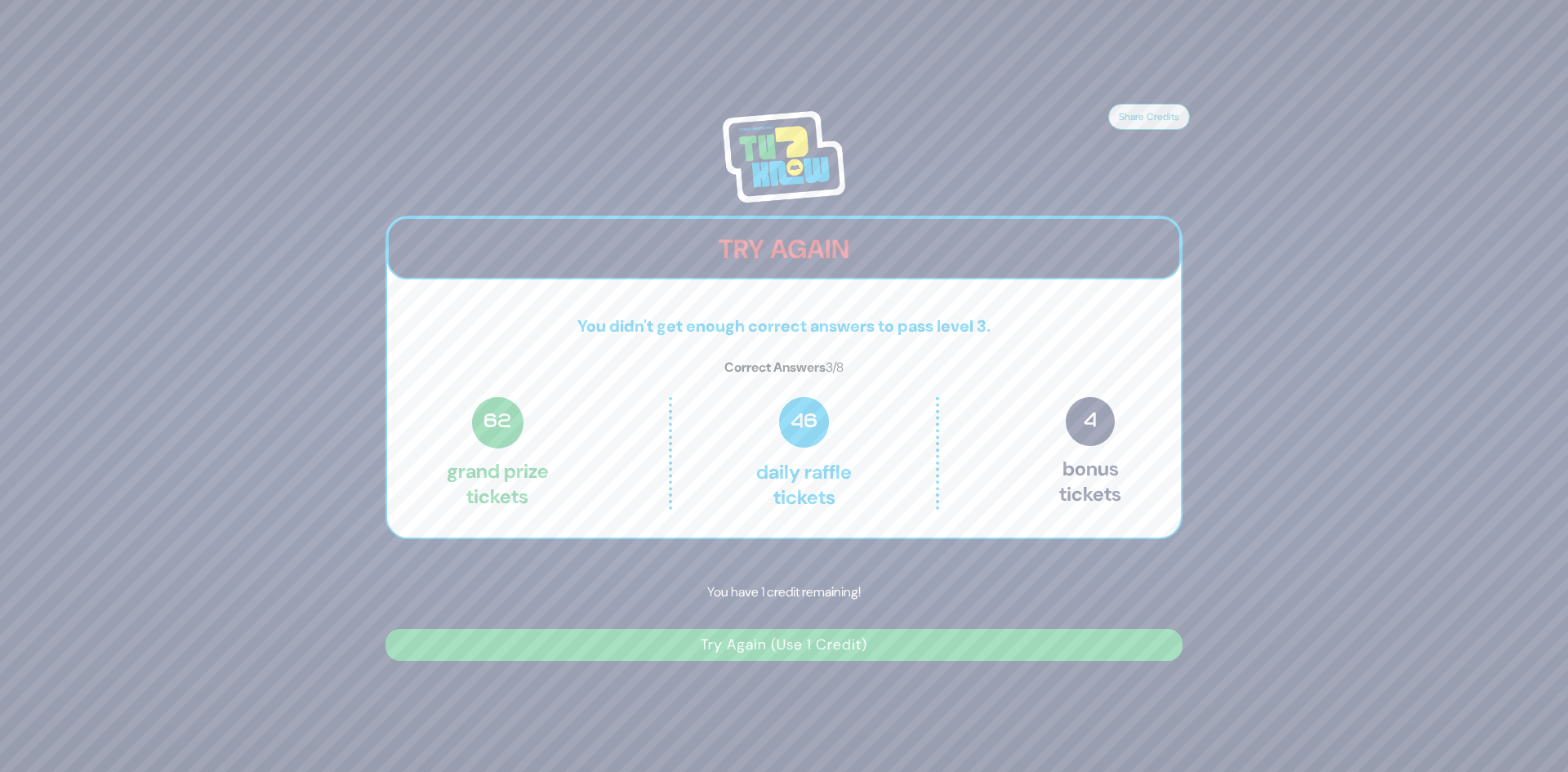
click at [797, 645] on button "Try Again (Use 1 Credit)" at bounding box center [784, 645] width 797 height 32
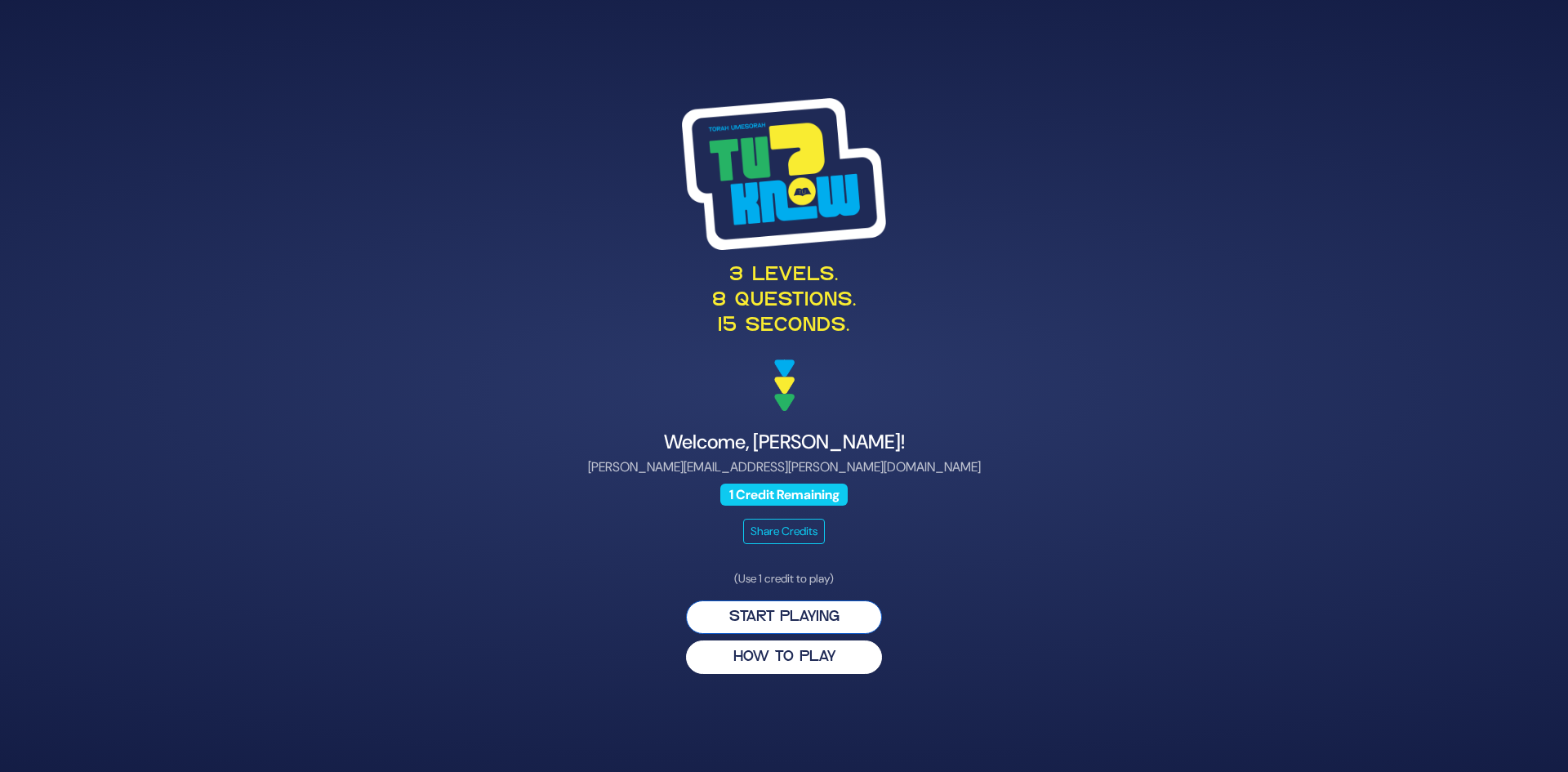
click at [793, 614] on button "Start Playing" at bounding box center [784, 617] width 196 height 33
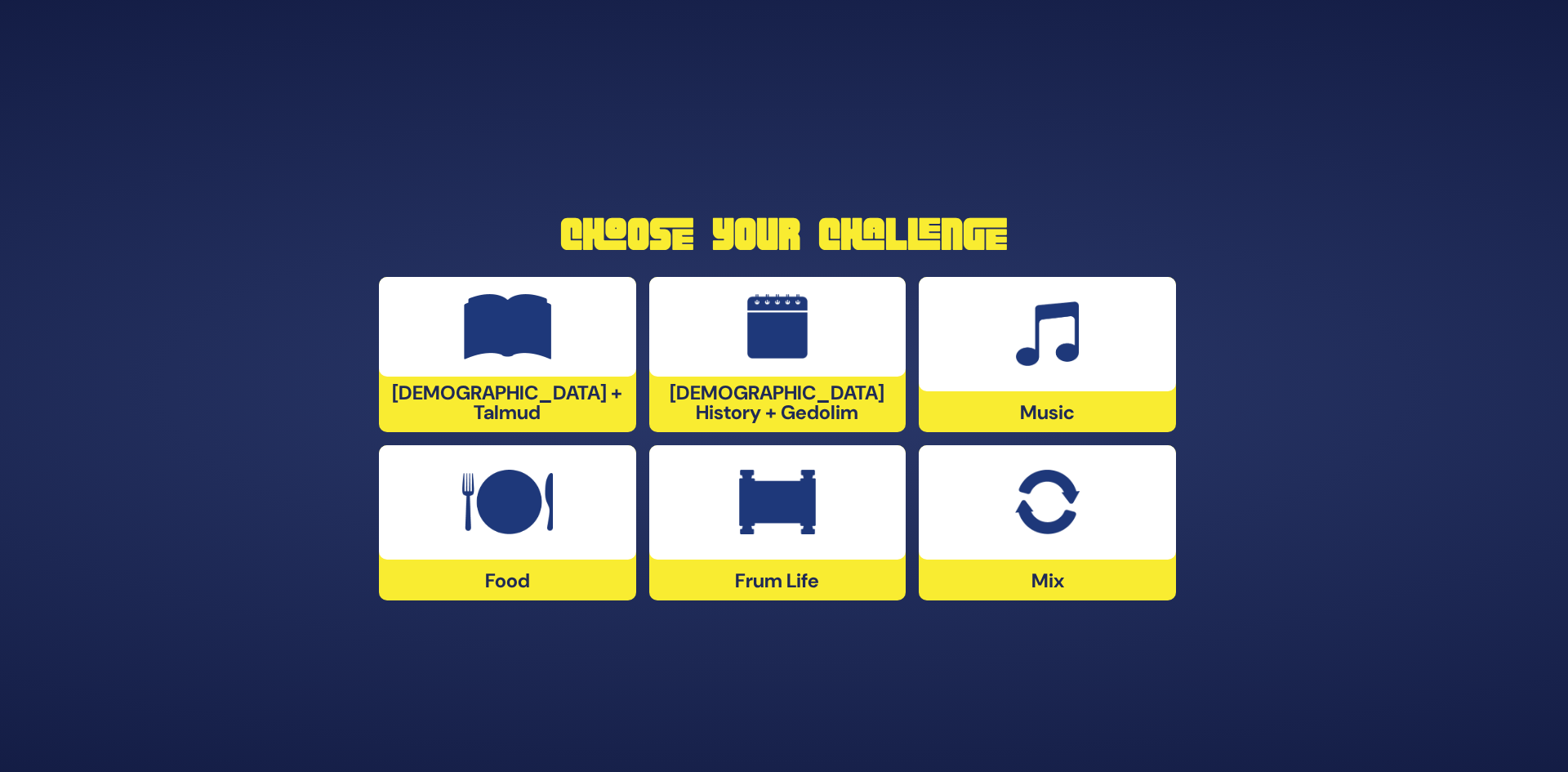
click at [1048, 351] on img at bounding box center [1047, 334] width 63 height 65
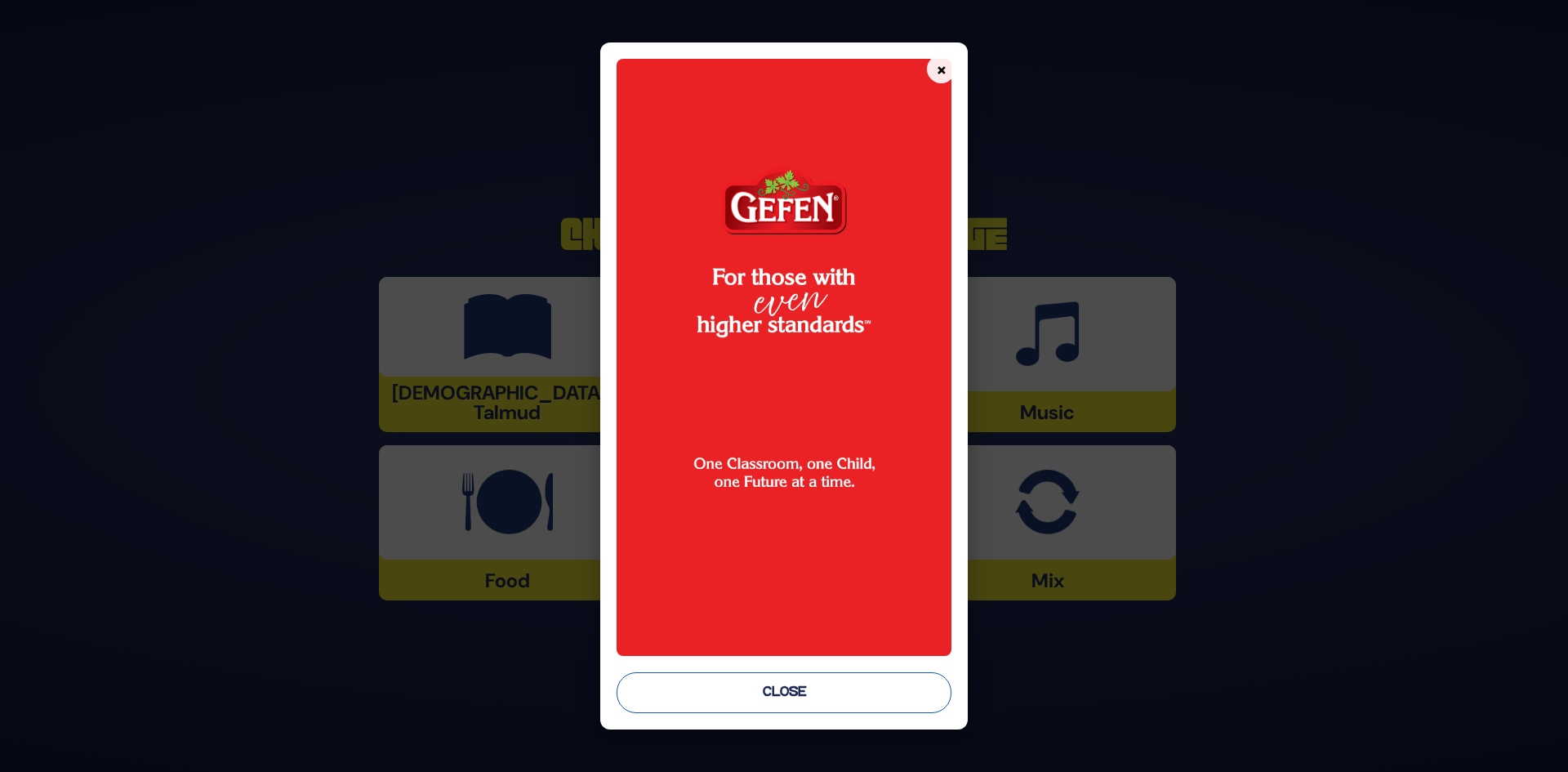
click at [794, 693] on button "Close" at bounding box center [784, 692] width 336 height 41
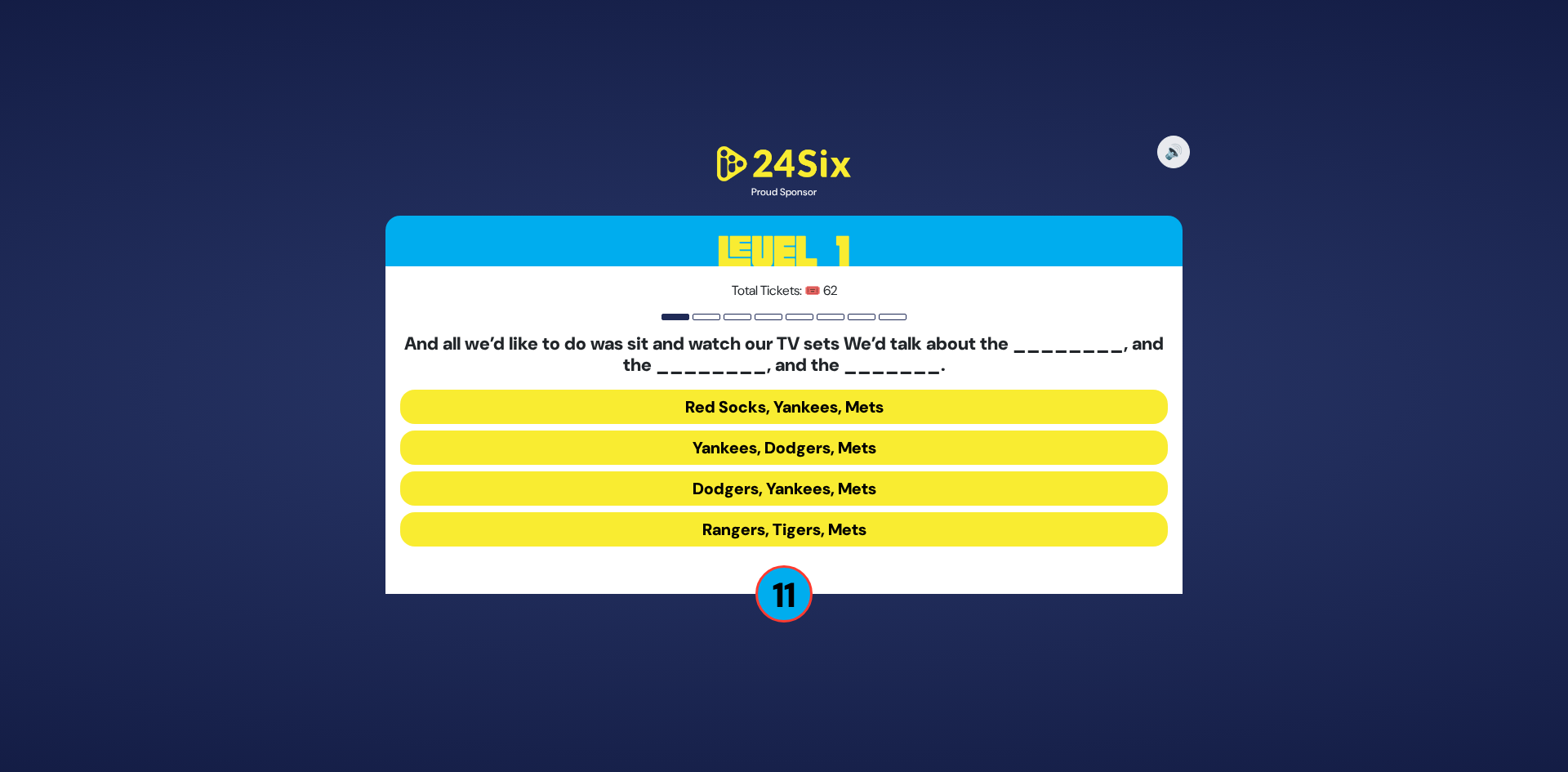
click at [864, 453] on button "Yankees, Dodgers, Mets" at bounding box center [784, 447] width 768 height 34
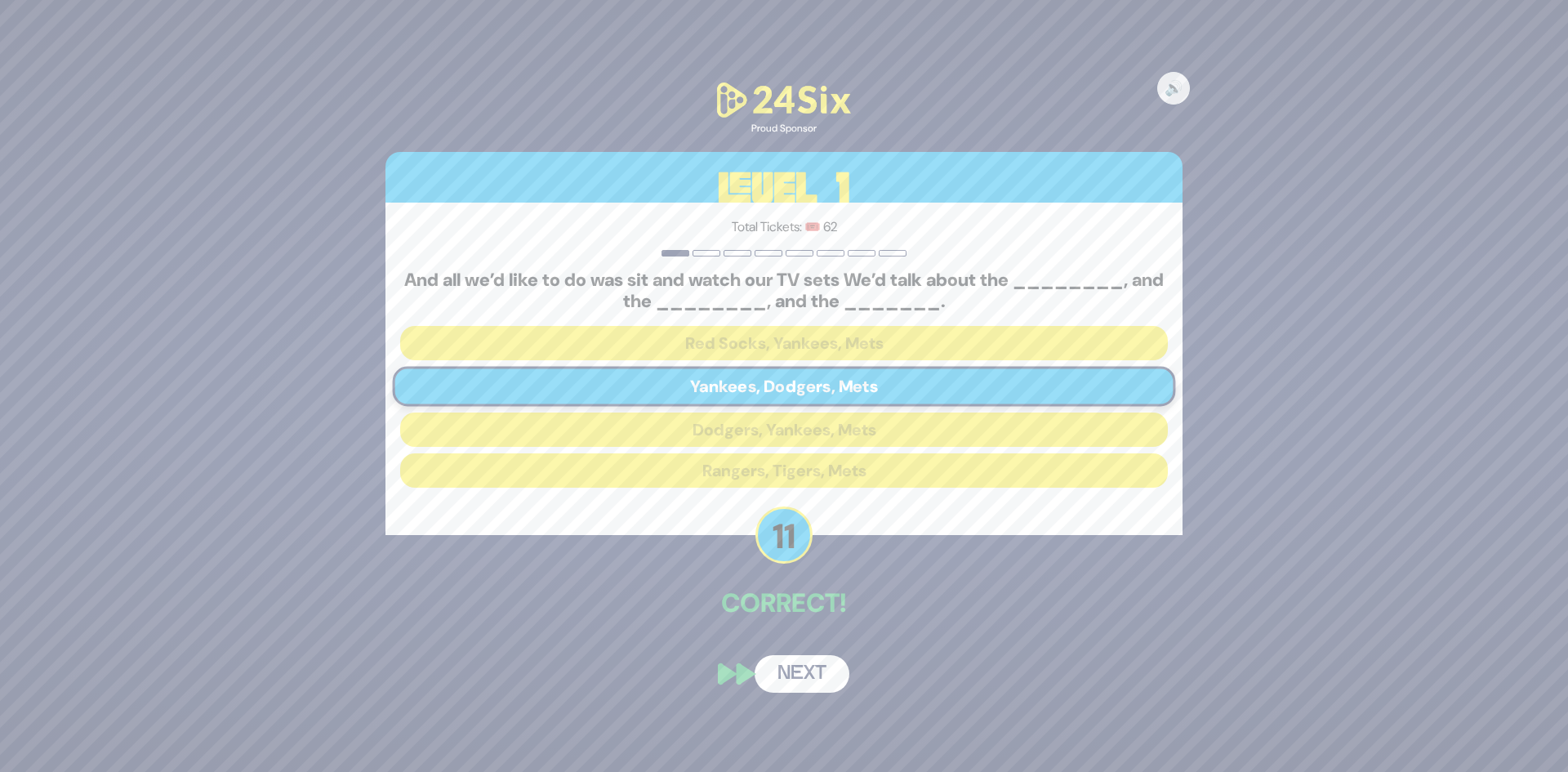
click at [820, 693] on div "🔊 Proud Sponsor Level 1 Total Tickets: 🎟️ 62 And all we’d like to do was sit an…" at bounding box center [784, 385] width 837 height 652
click at [822, 667] on button "Next" at bounding box center [802, 673] width 95 height 38
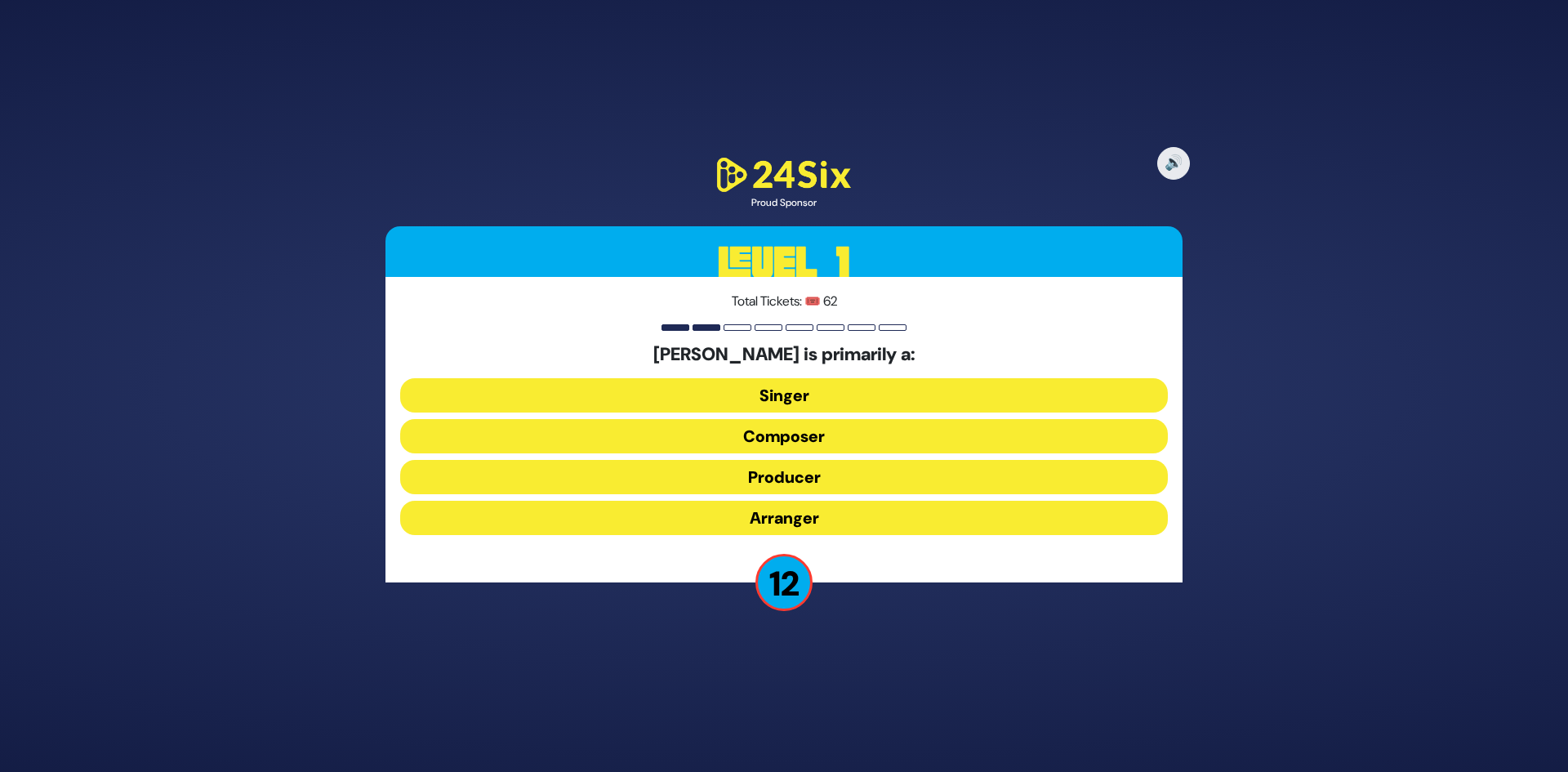
click at [806, 477] on button "Producer" at bounding box center [784, 477] width 768 height 34
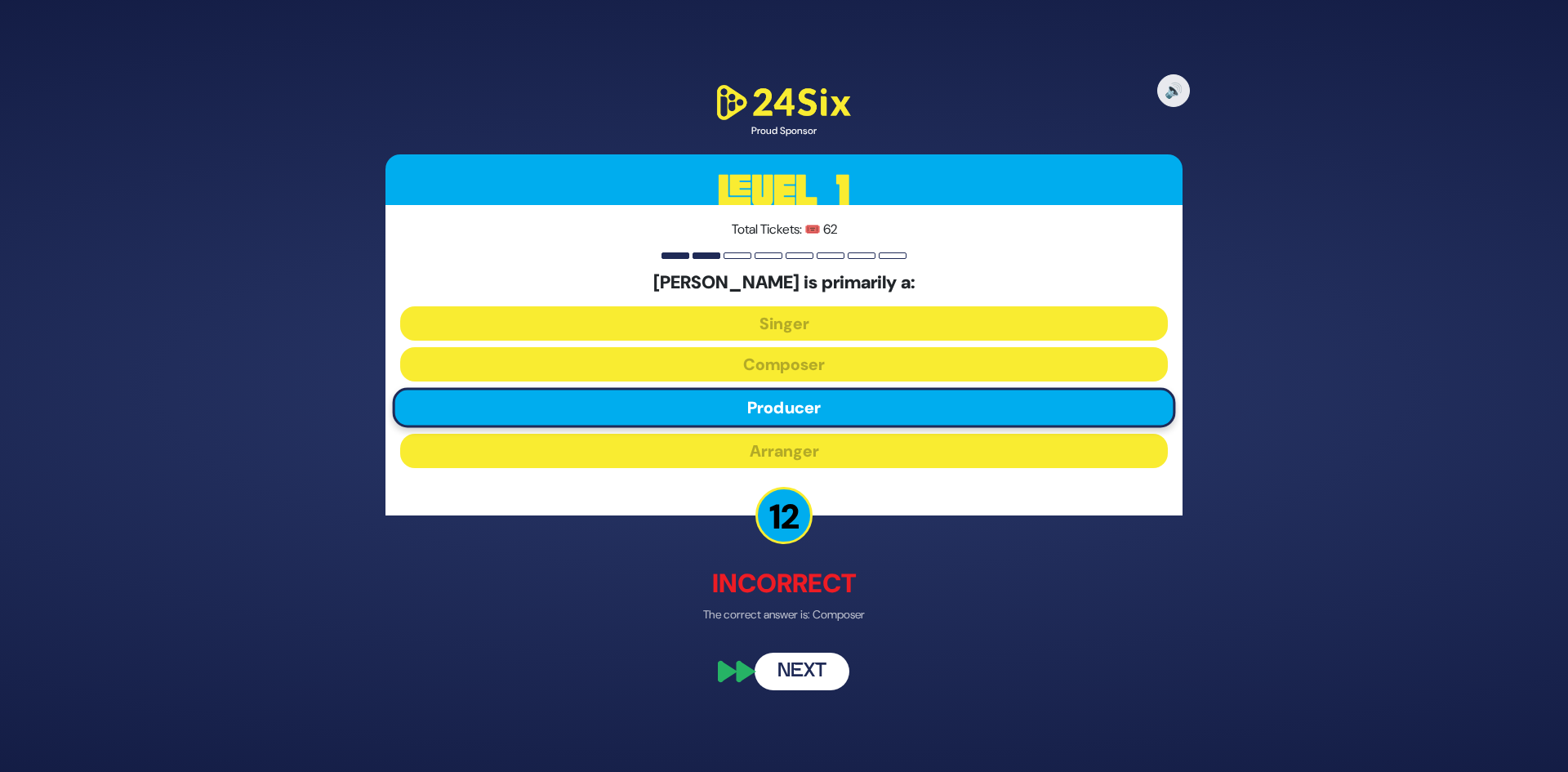
click at [798, 663] on button "Next" at bounding box center [802, 671] width 95 height 38
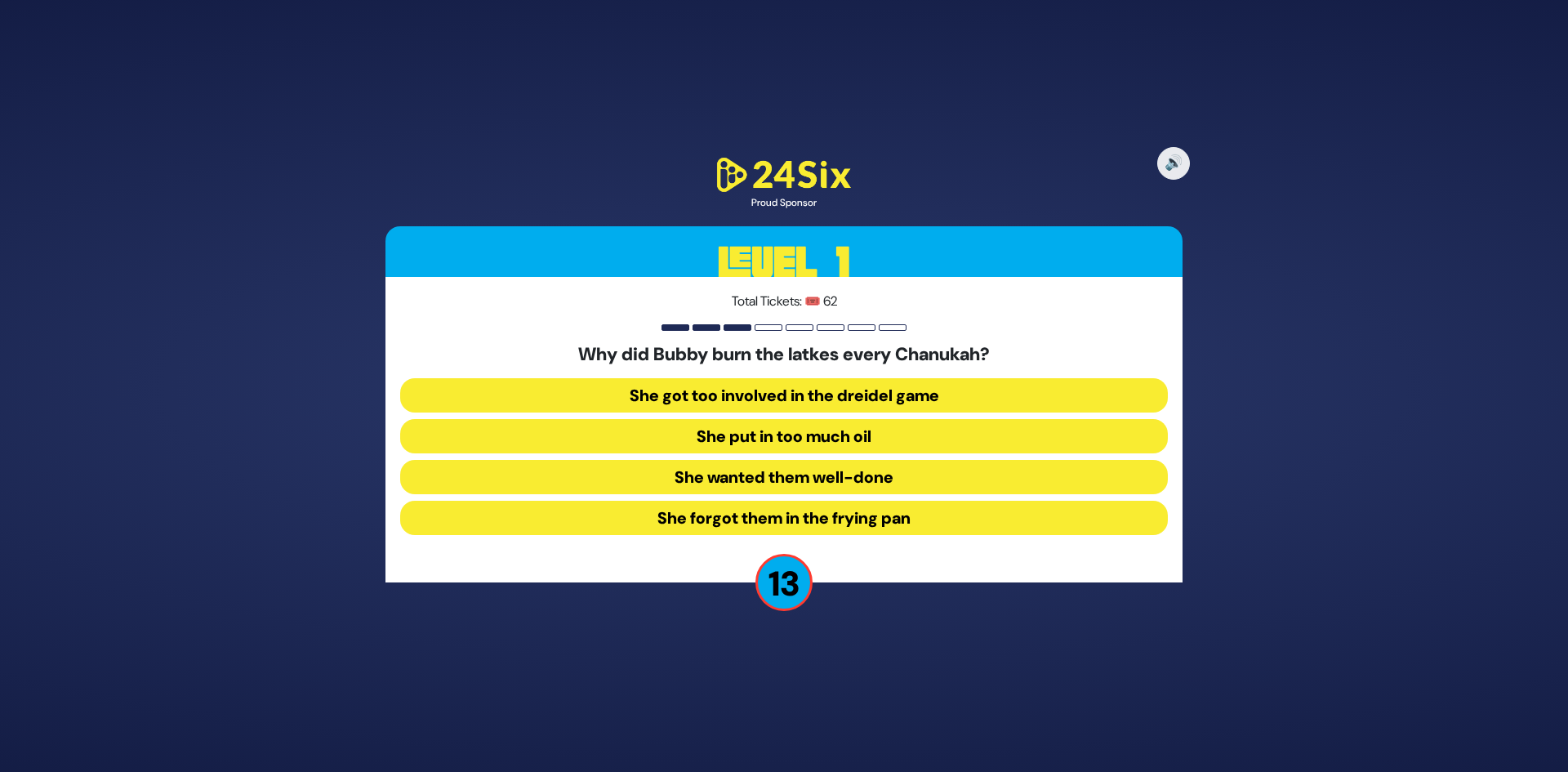
click at [859, 522] on button "She forgot them in the frying pan" at bounding box center [784, 517] width 768 height 34
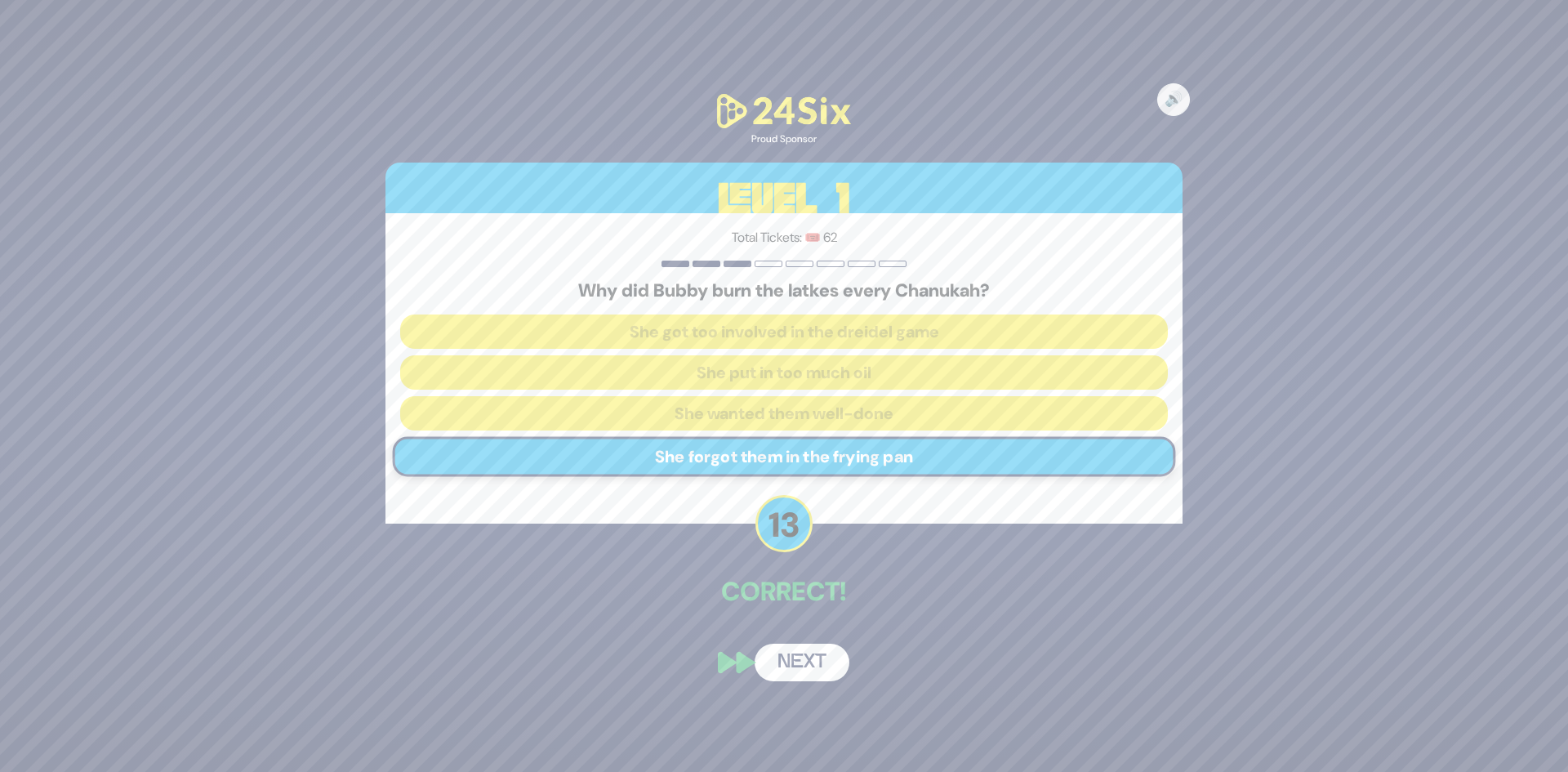
click at [776, 644] on button "Next" at bounding box center [802, 662] width 95 height 38
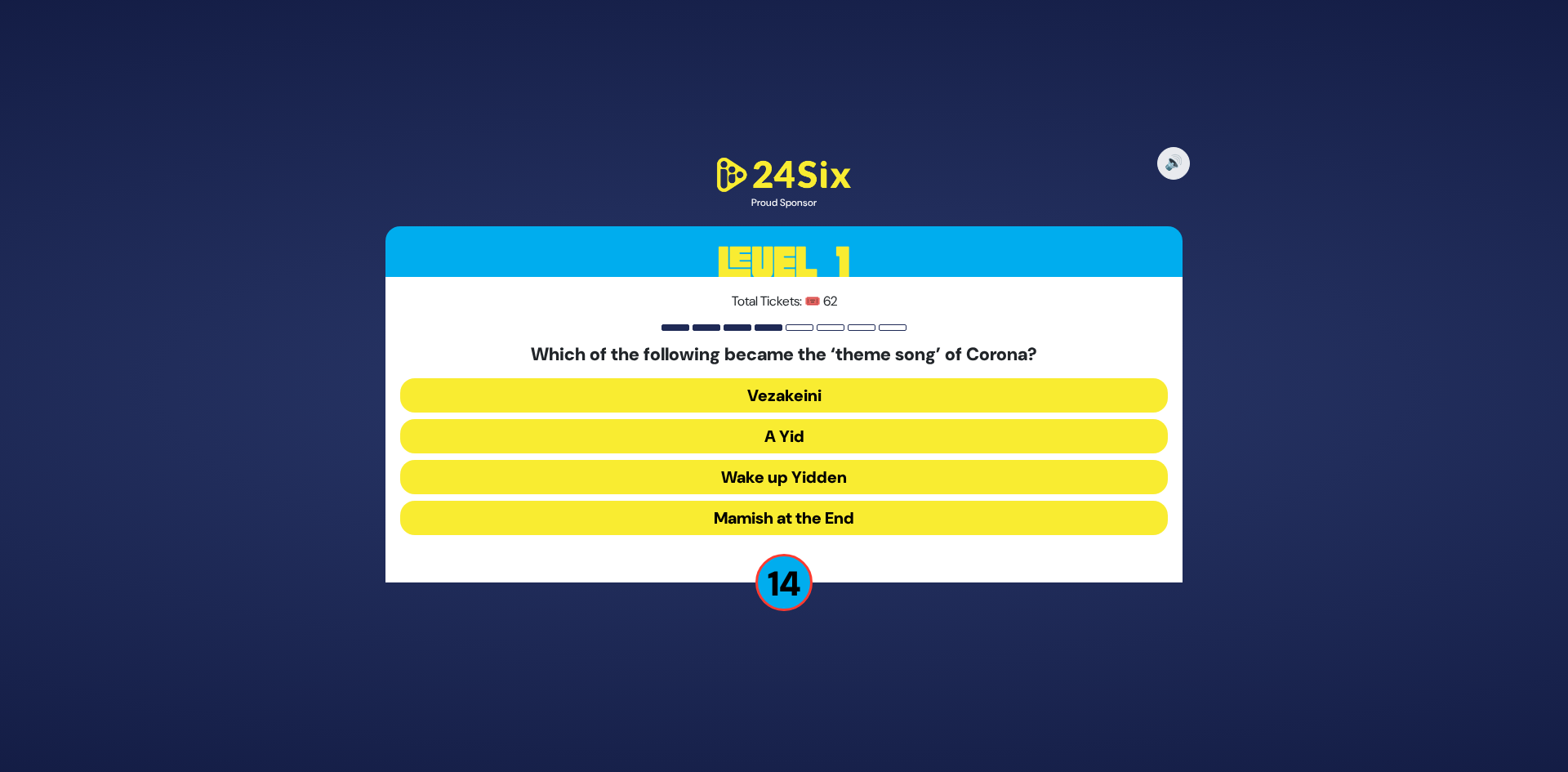
click at [857, 440] on button "A Yid" at bounding box center [784, 436] width 768 height 34
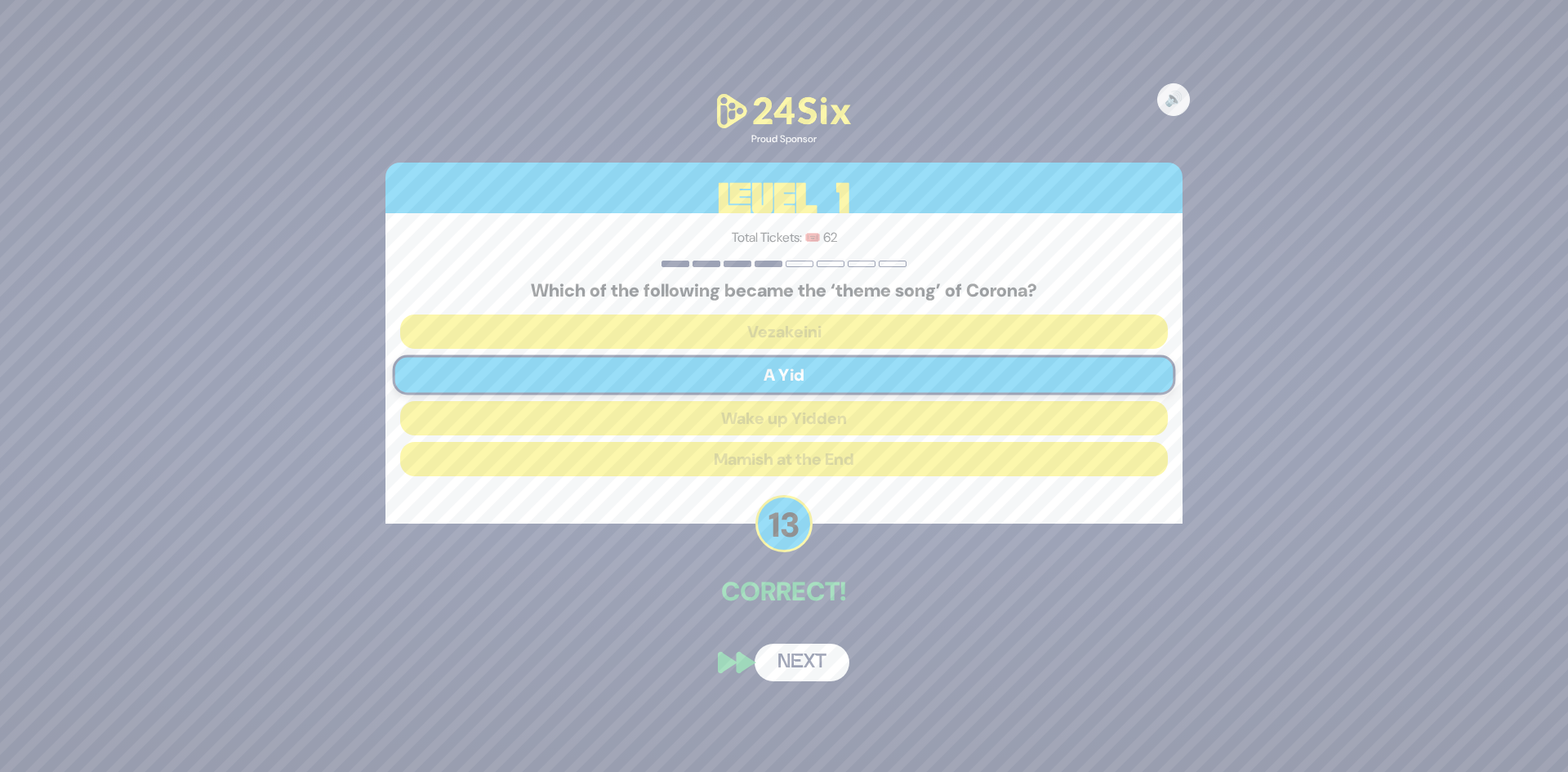
click at [776, 654] on button "Next" at bounding box center [802, 662] width 95 height 38
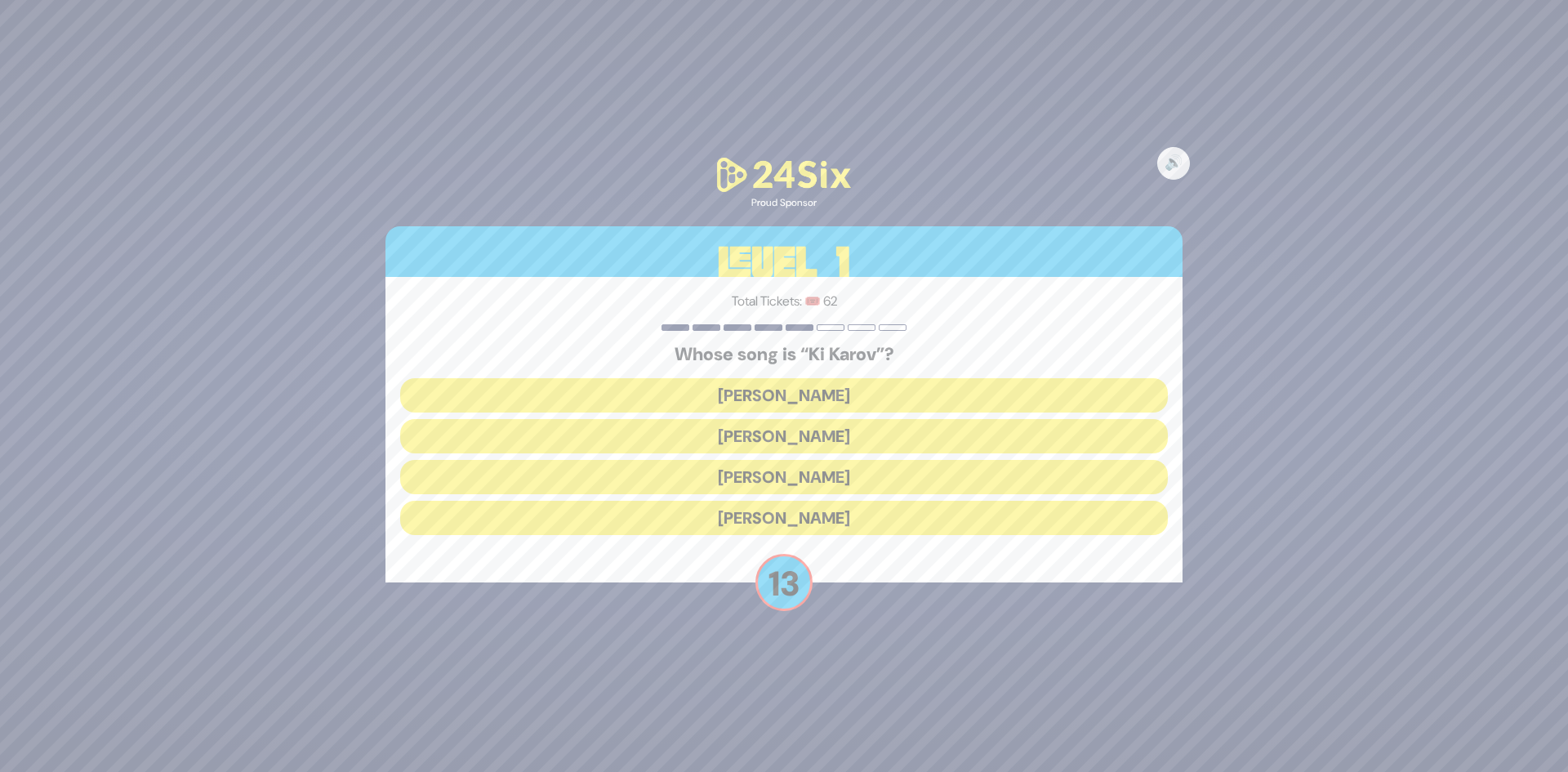
click at [823, 439] on button "[PERSON_NAME]" at bounding box center [784, 436] width 768 height 34
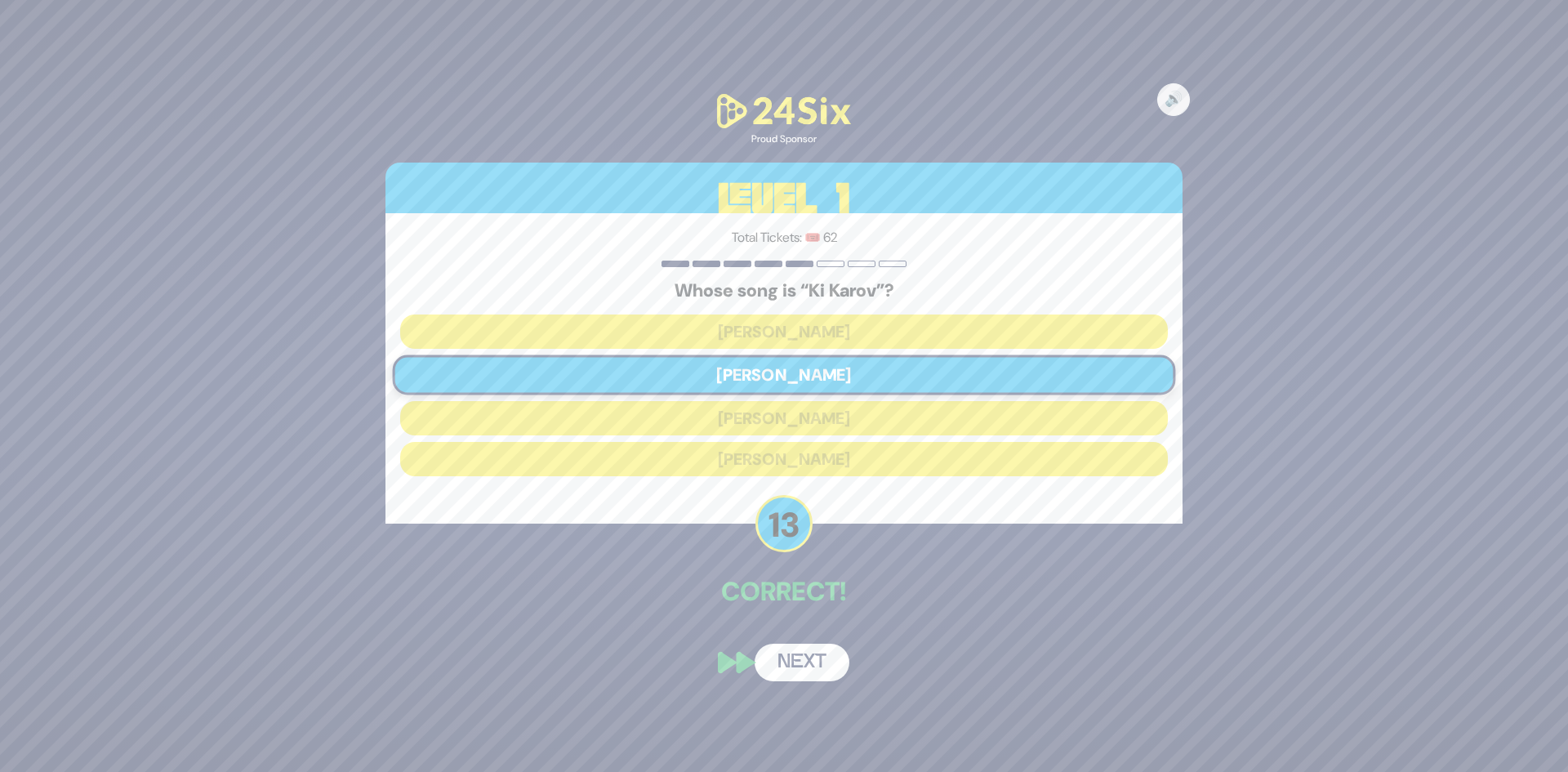
click at [807, 656] on button "Next" at bounding box center [802, 662] width 95 height 38
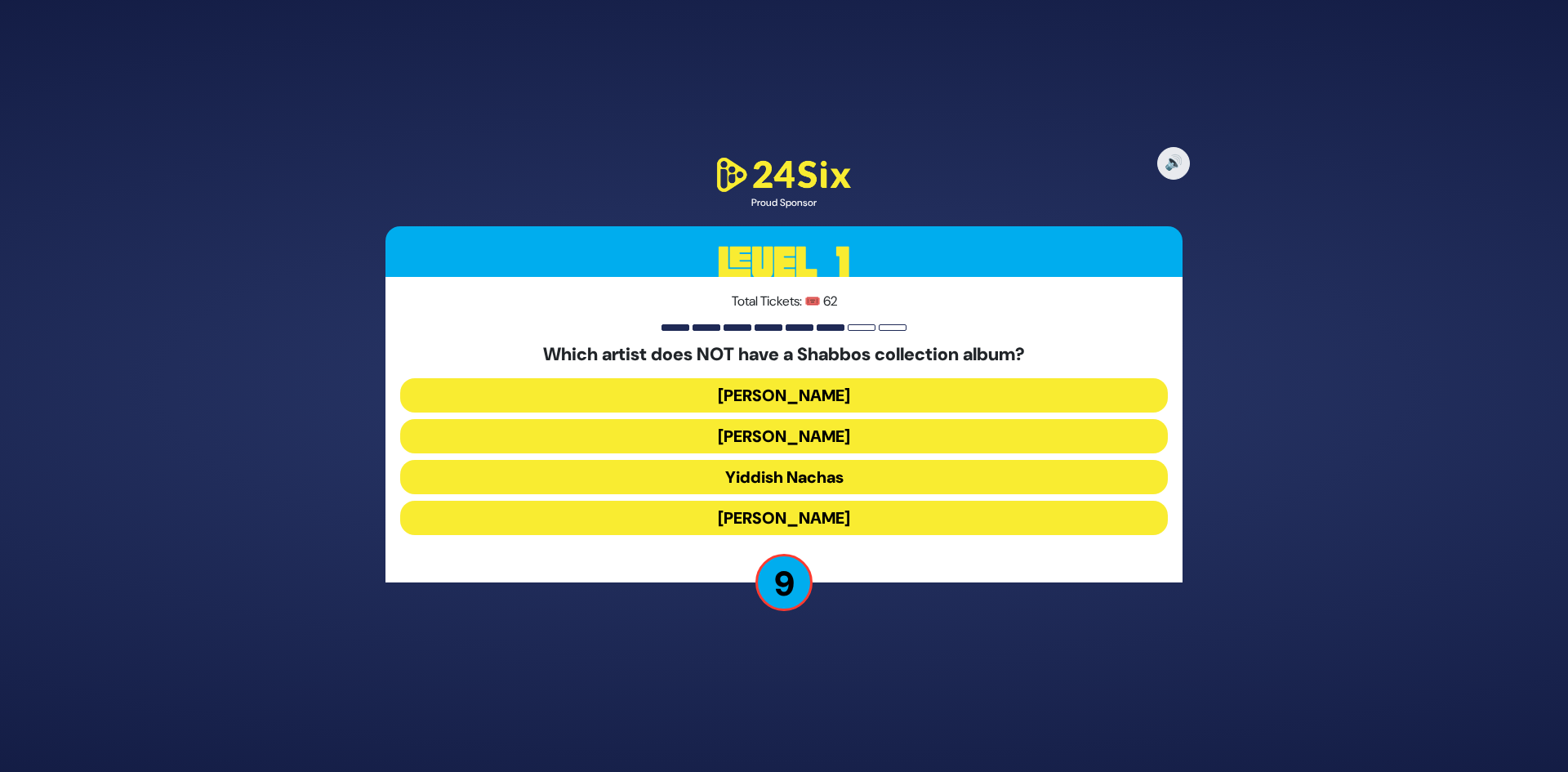
click at [860, 471] on button "Yiddish Nachas" at bounding box center [784, 477] width 768 height 34
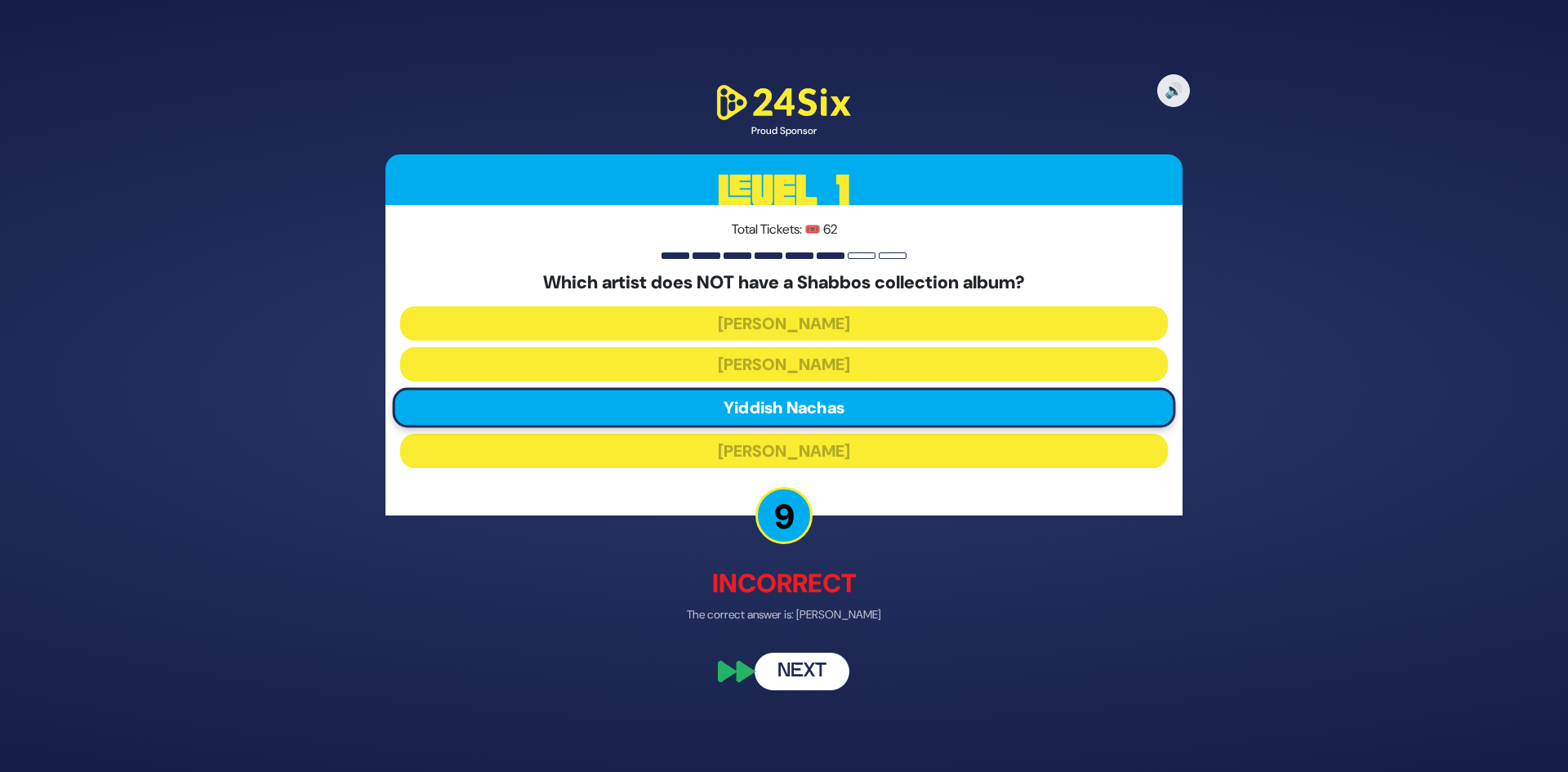
click at [816, 674] on button "Next" at bounding box center [802, 671] width 95 height 38
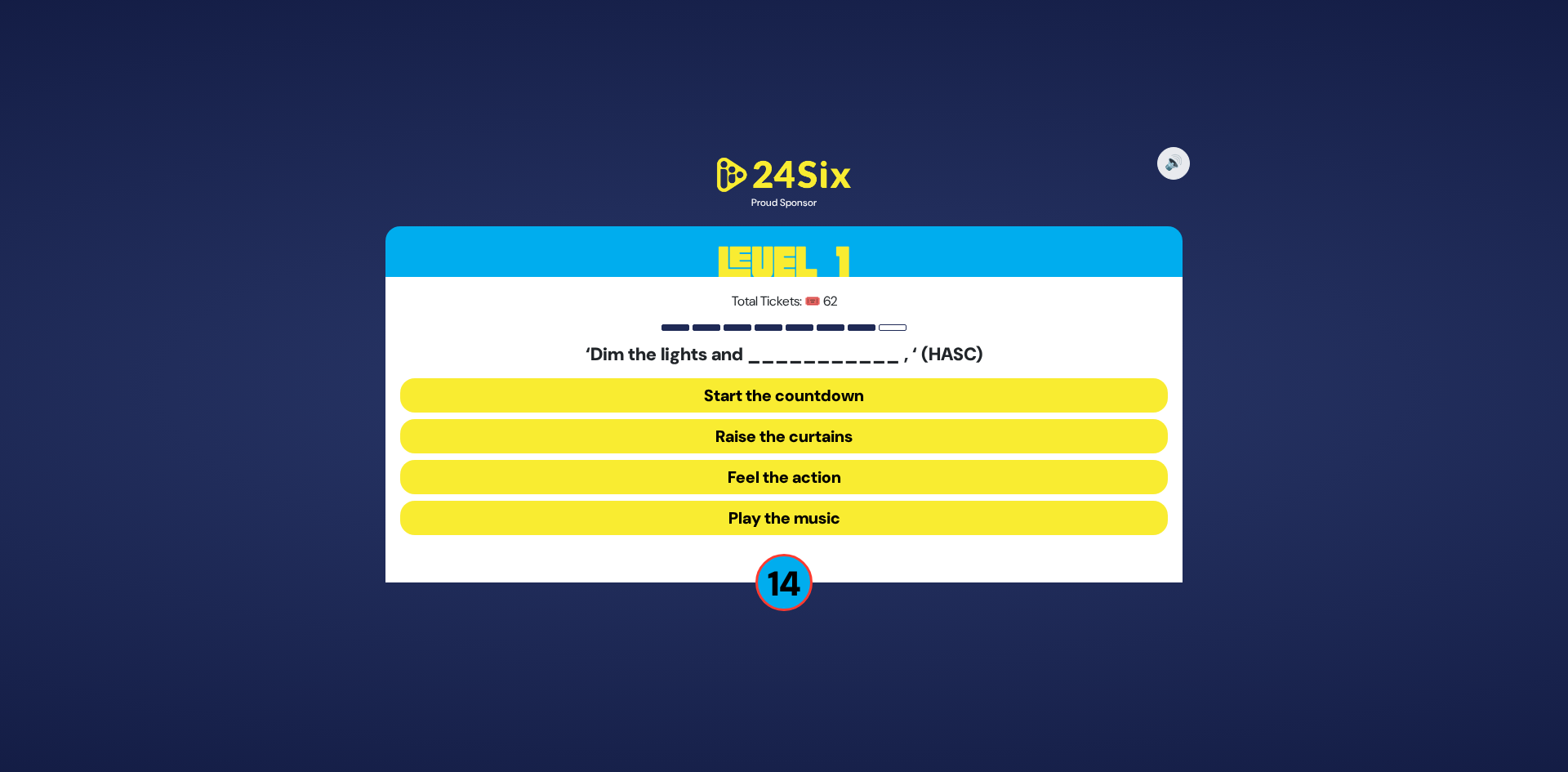
click at [869, 435] on button "Raise the curtains" at bounding box center [784, 436] width 768 height 34
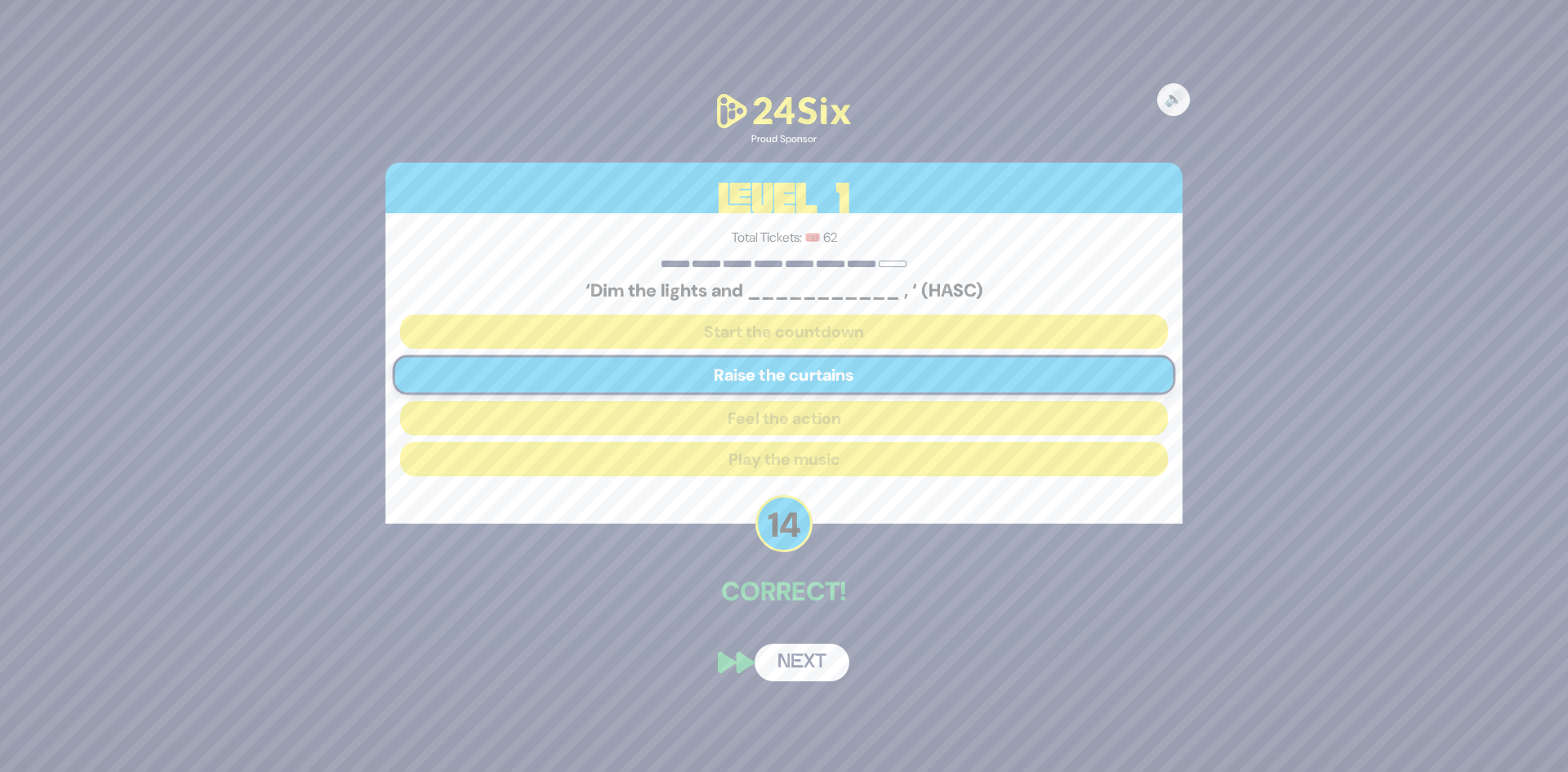
click at [808, 667] on button "Next" at bounding box center [802, 662] width 95 height 38
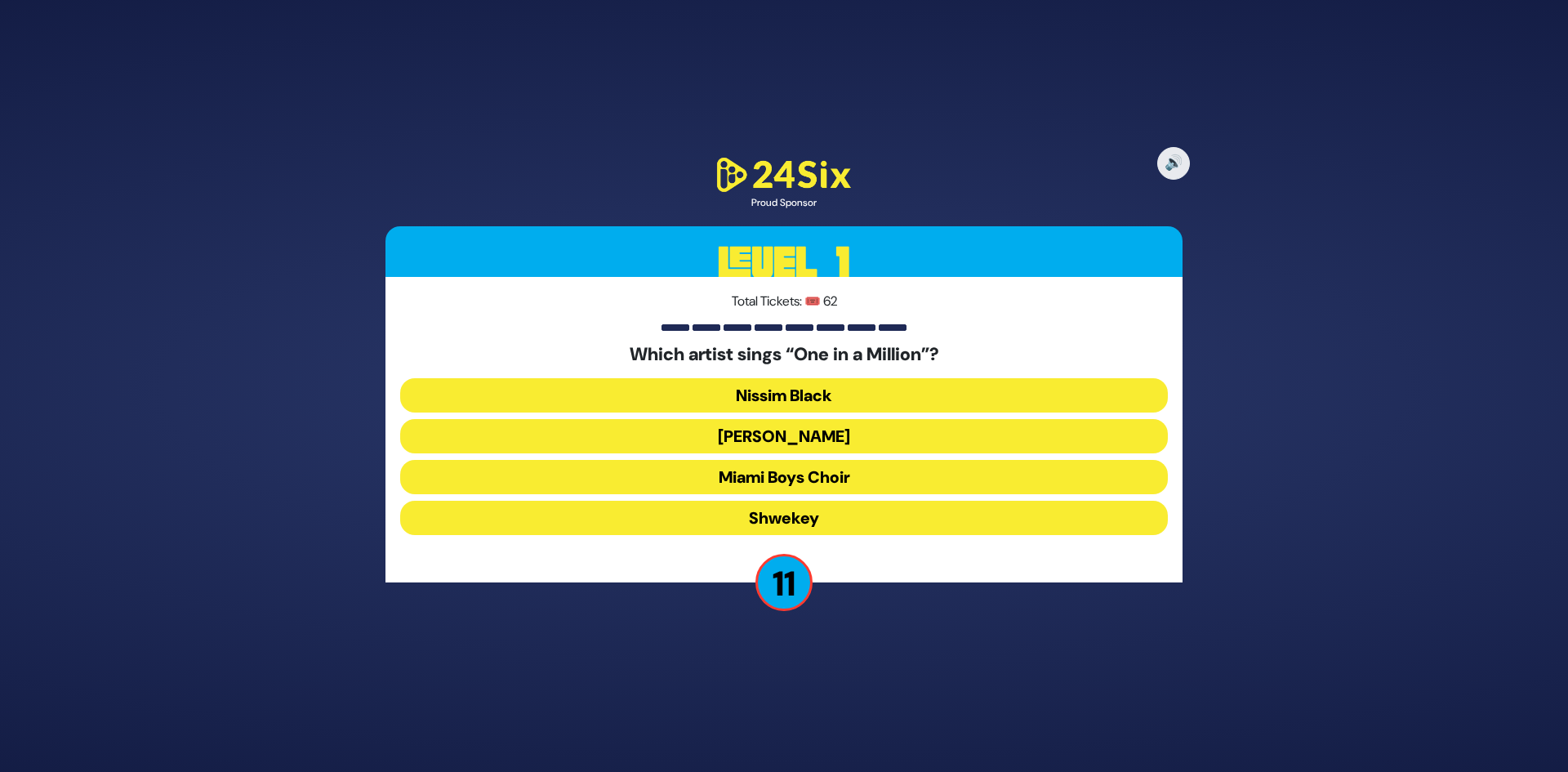
click at [851, 438] on button "[PERSON_NAME]" at bounding box center [784, 436] width 768 height 34
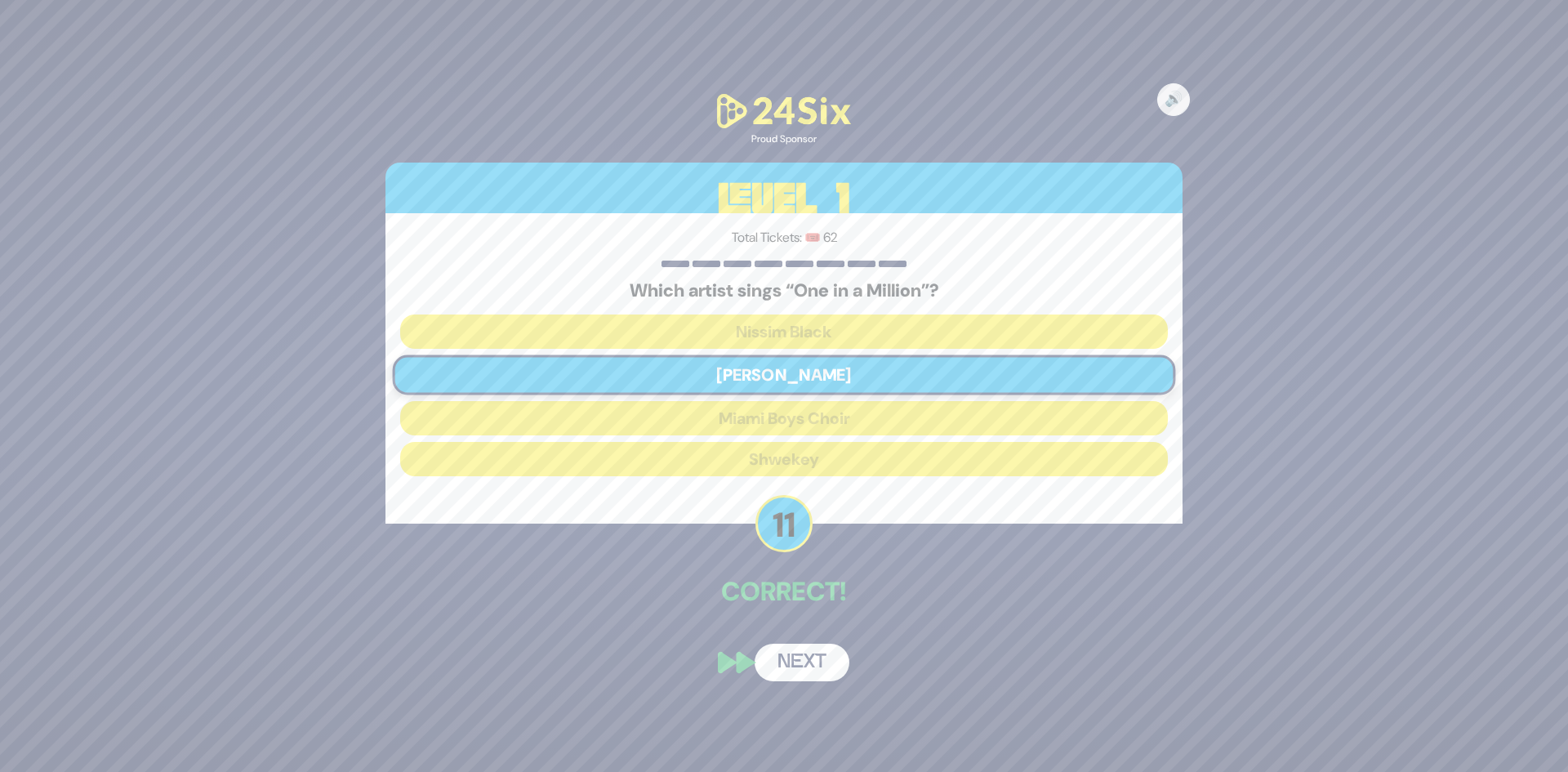
click at [808, 659] on button "Next" at bounding box center [802, 662] width 95 height 38
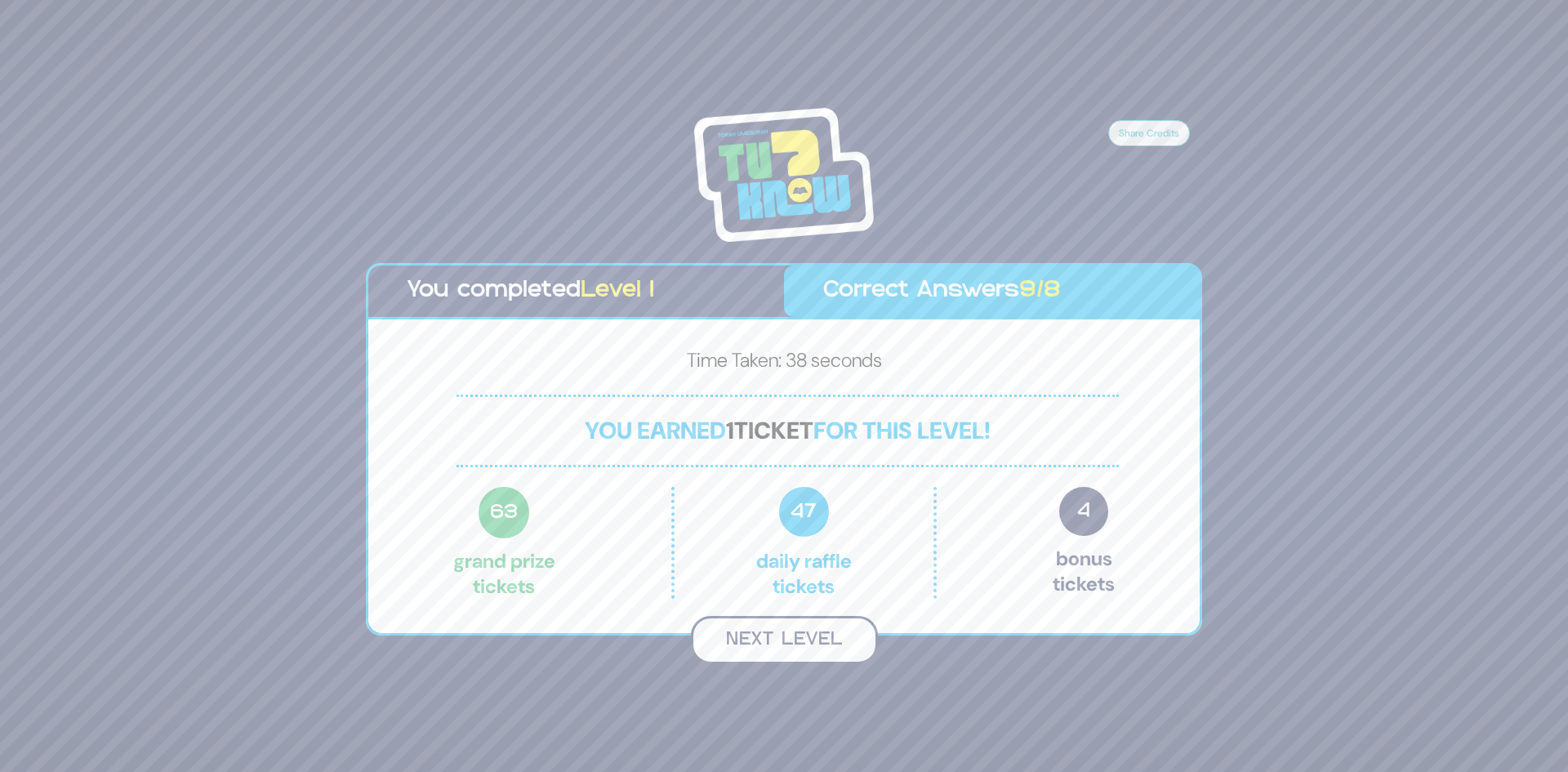
click at [808, 658] on button "Next Level" at bounding box center [785, 640] width 187 height 49
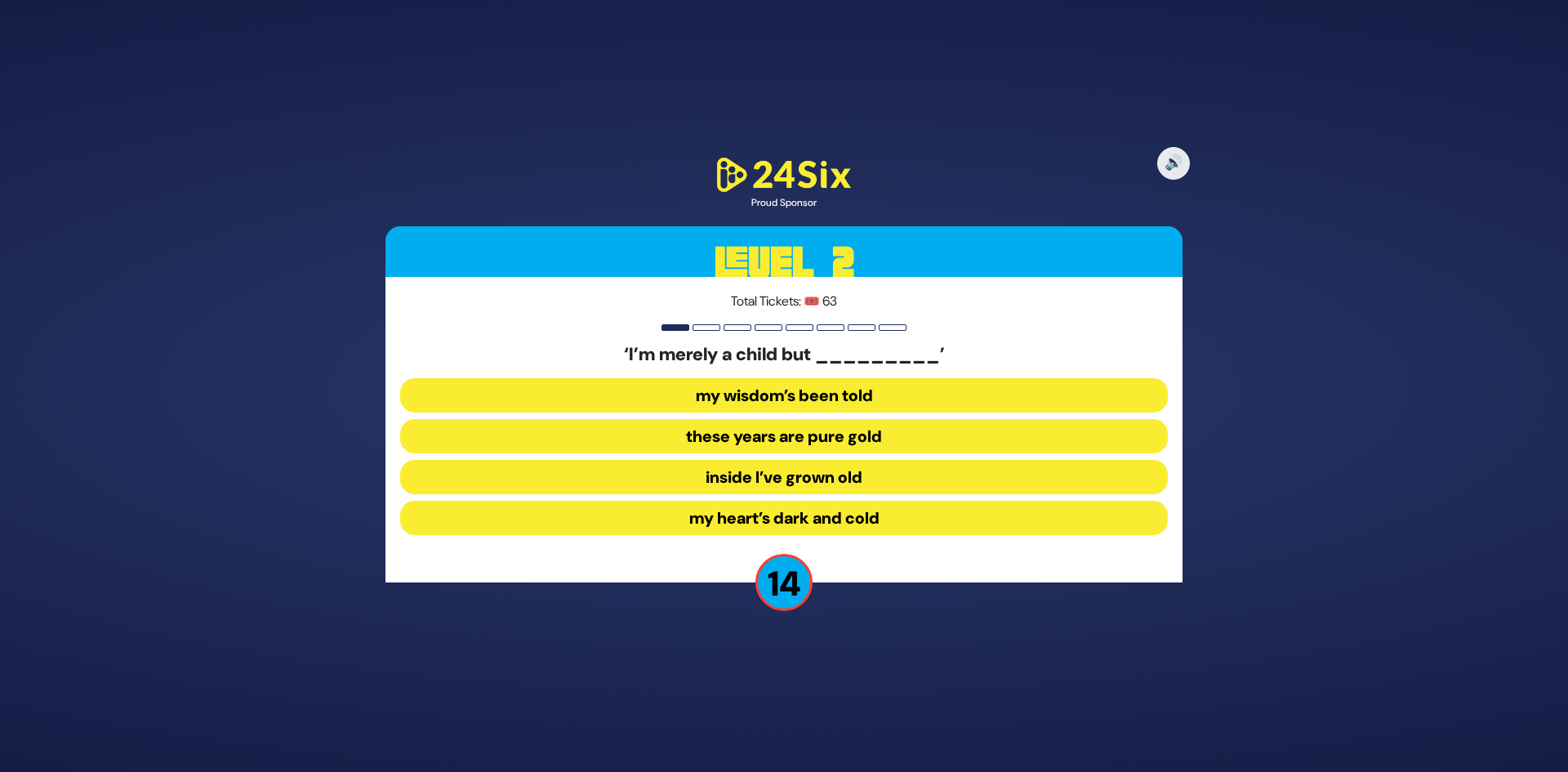
click at [824, 487] on button "inside I’ve grown old" at bounding box center [784, 477] width 768 height 34
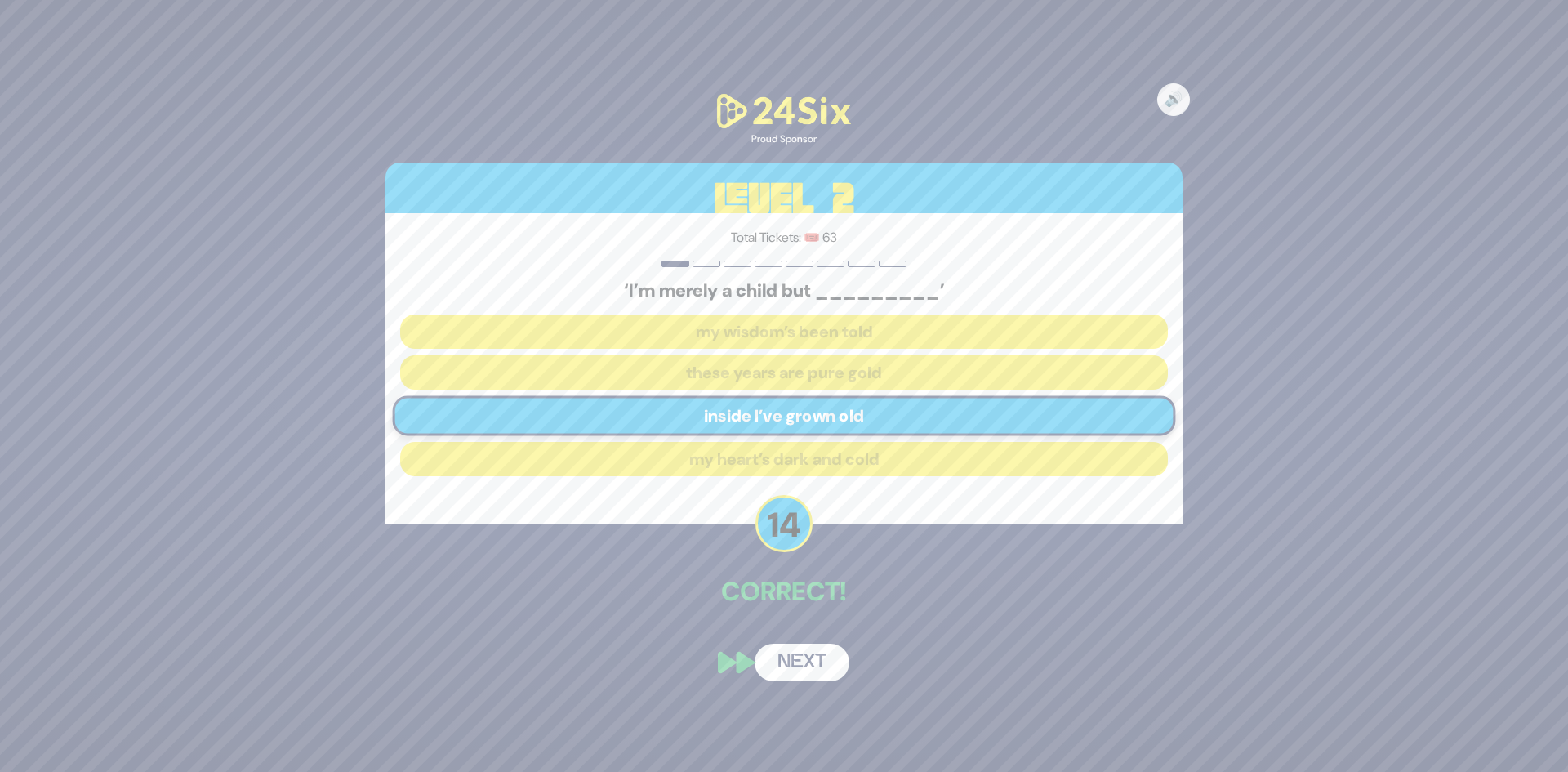
click at [806, 657] on button "Next" at bounding box center [802, 662] width 95 height 38
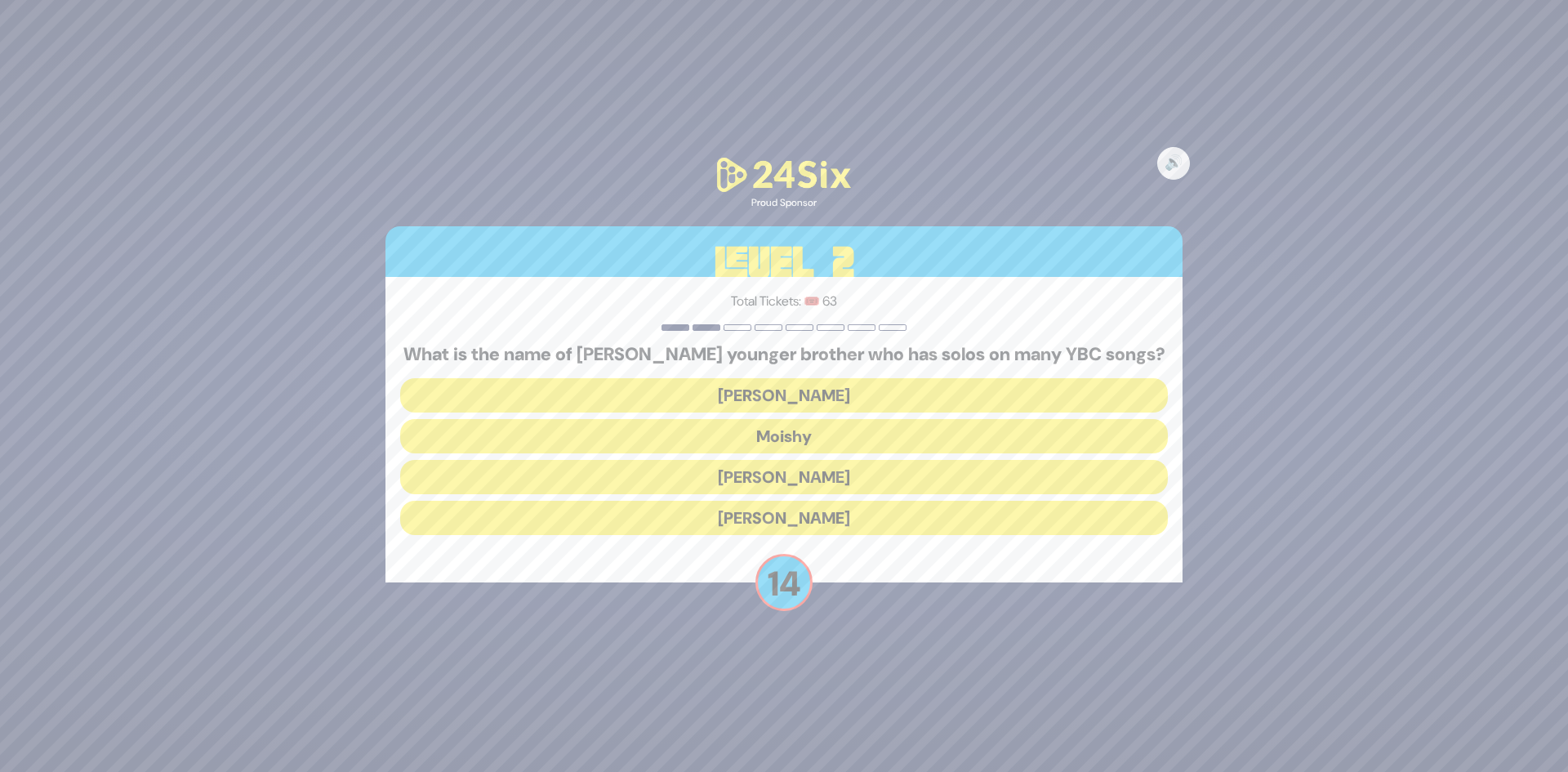
click at [861, 524] on button "[PERSON_NAME]" at bounding box center [784, 517] width 768 height 34
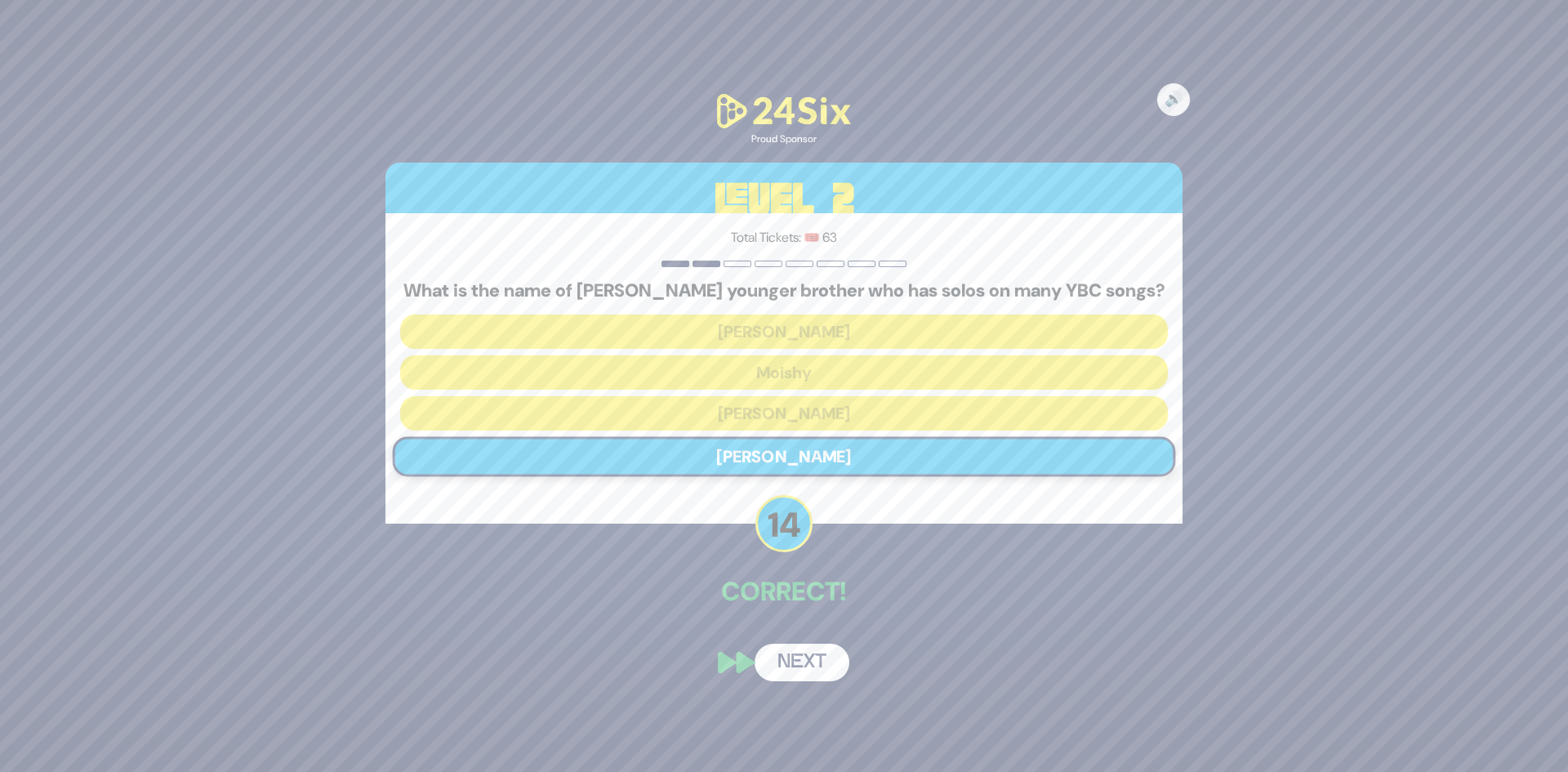
click at [807, 657] on button "Next" at bounding box center [802, 662] width 95 height 38
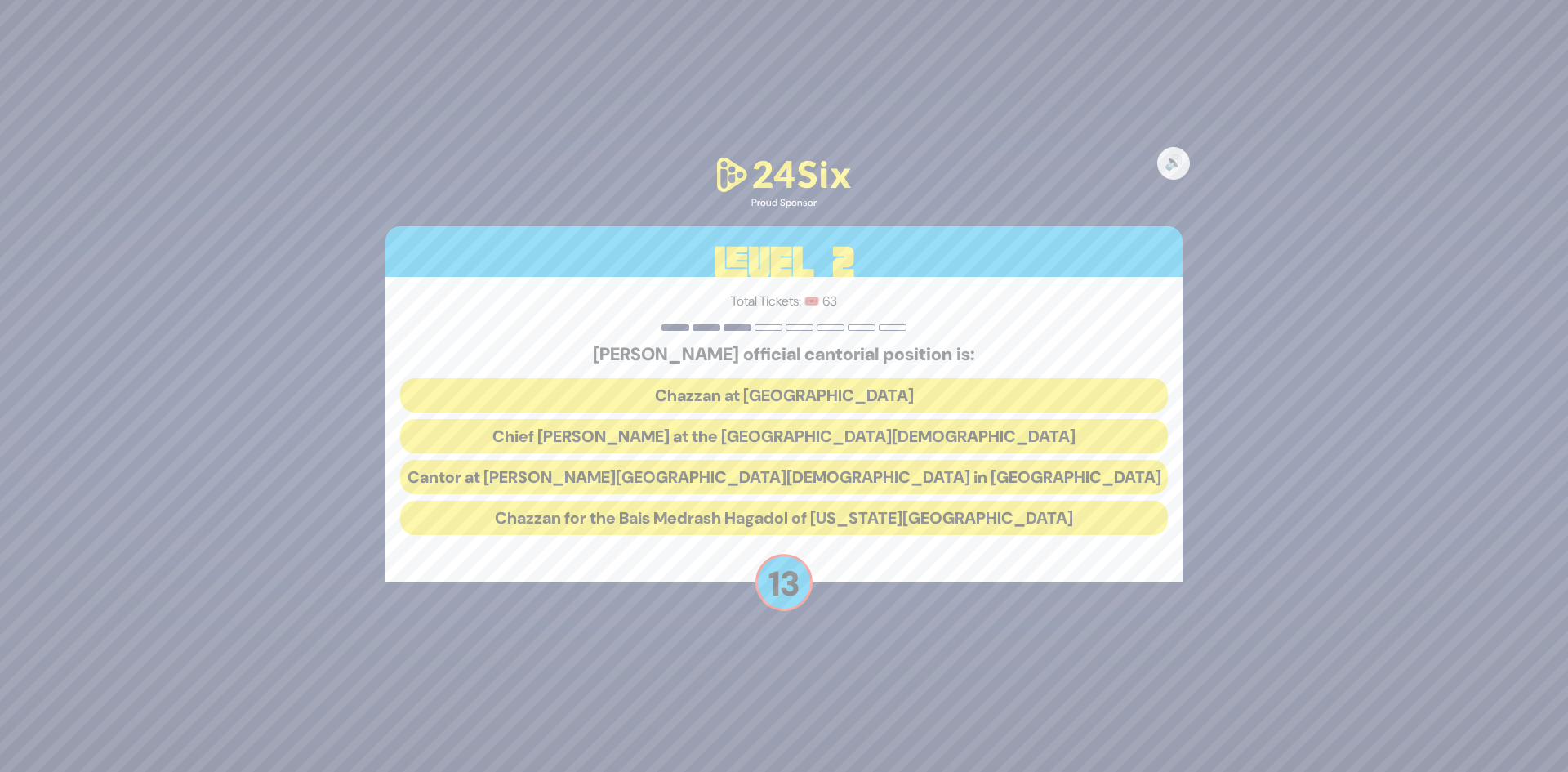
click at [909, 432] on button "Chief [PERSON_NAME] at the [GEOGRAPHIC_DATA][DEMOGRAPHIC_DATA]" at bounding box center [784, 436] width 768 height 34
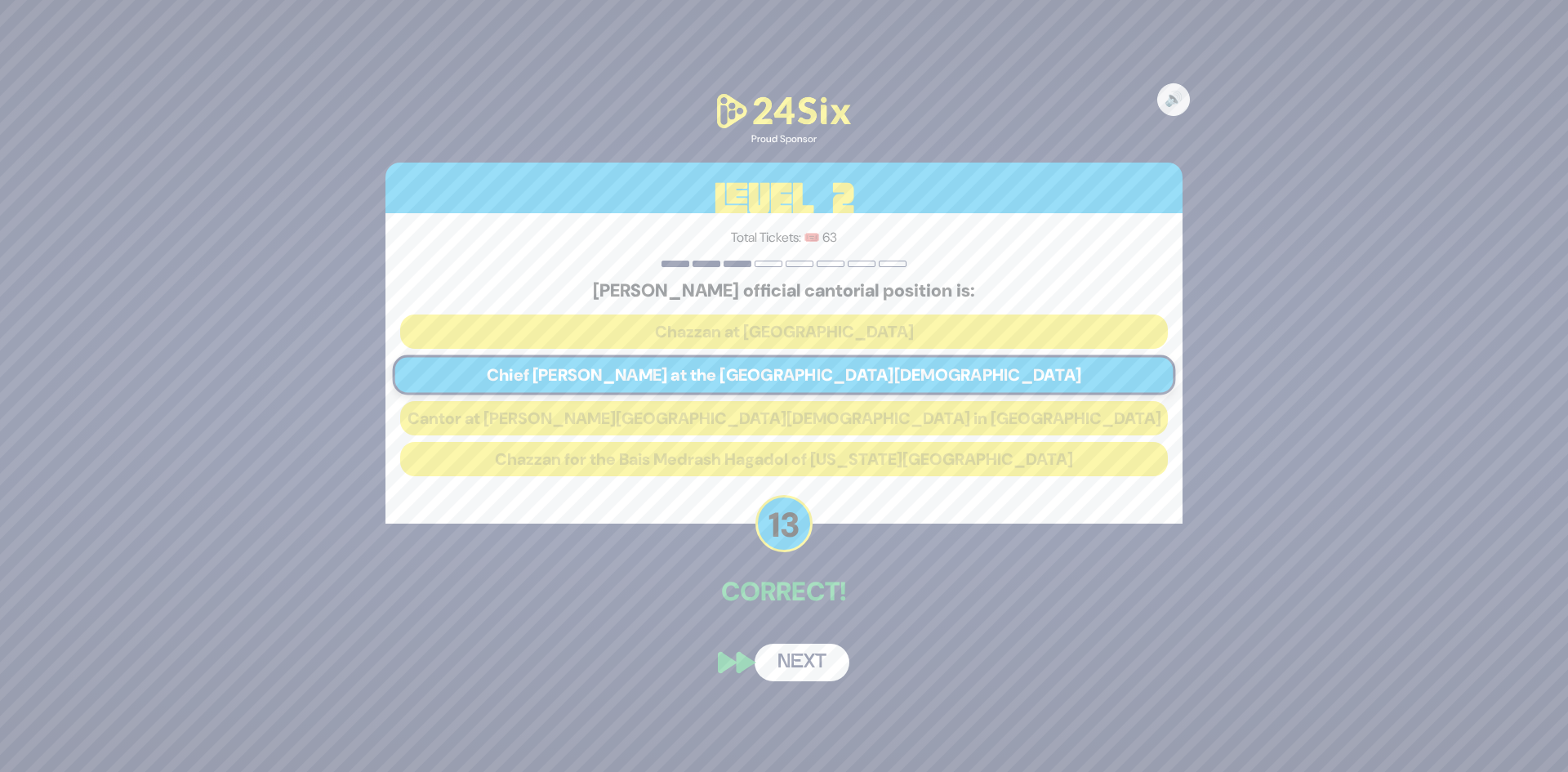
click at [789, 660] on button "Next" at bounding box center [802, 662] width 95 height 38
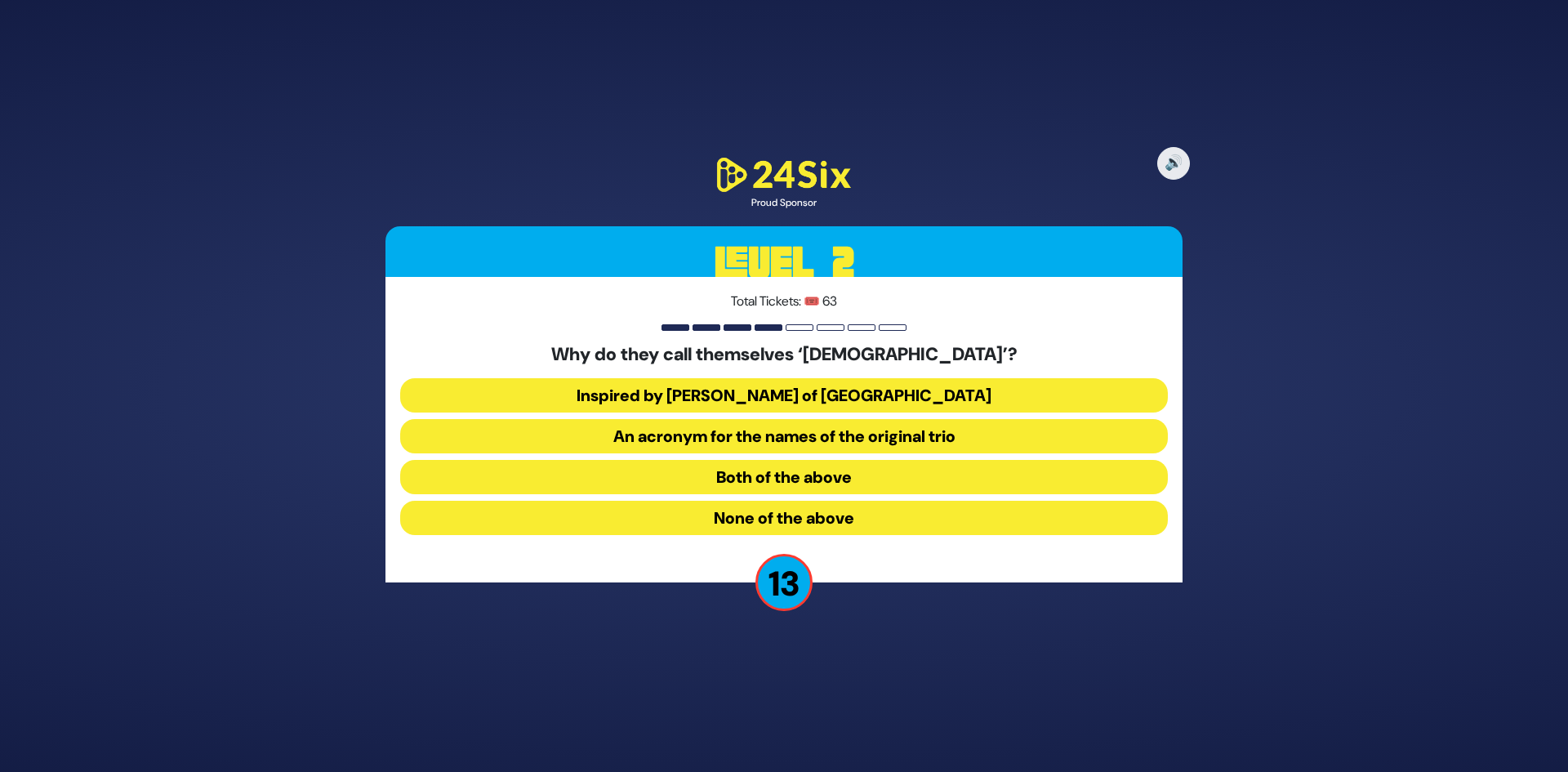
click at [889, 438] on button "An acronym for the names of the original trio" at bounding box center [784, 436] width 768 height 34
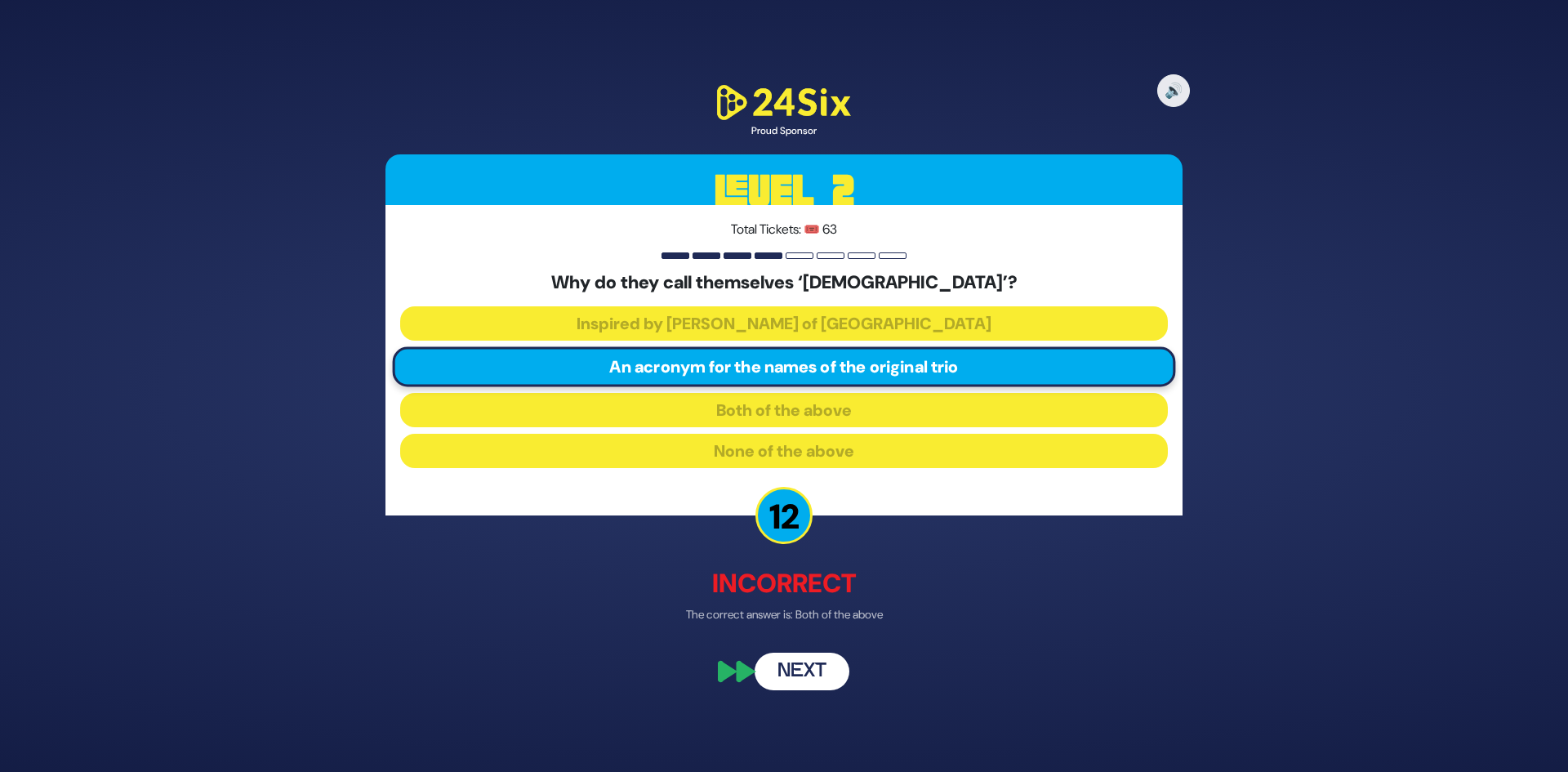
click at [820, 671] on button "Next" at bounding box center [802, 671] width 95 height 38
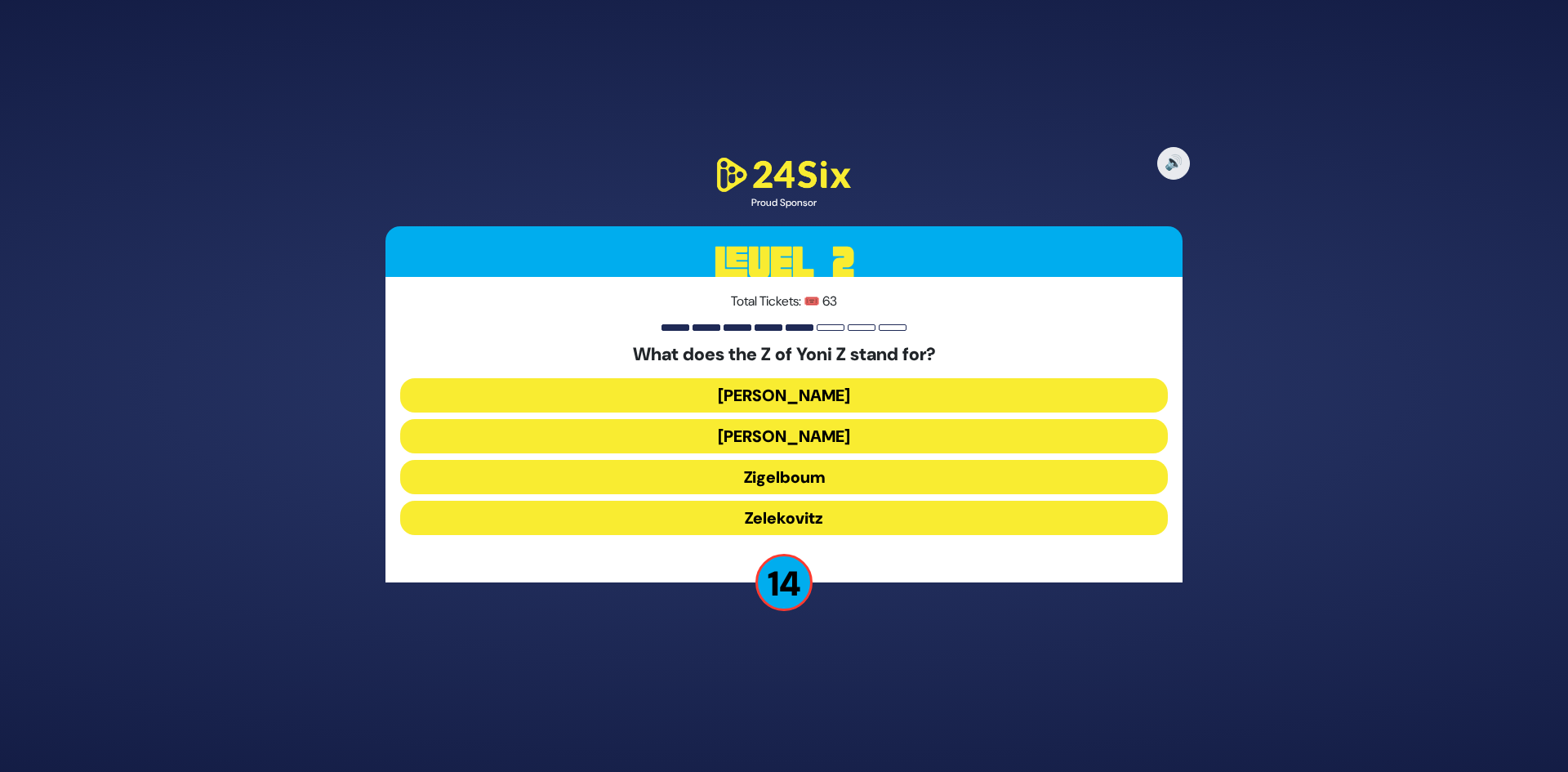
click at [824, 484] on button "Zigelboum" at bounding box center [784, 477] width 768 height 34
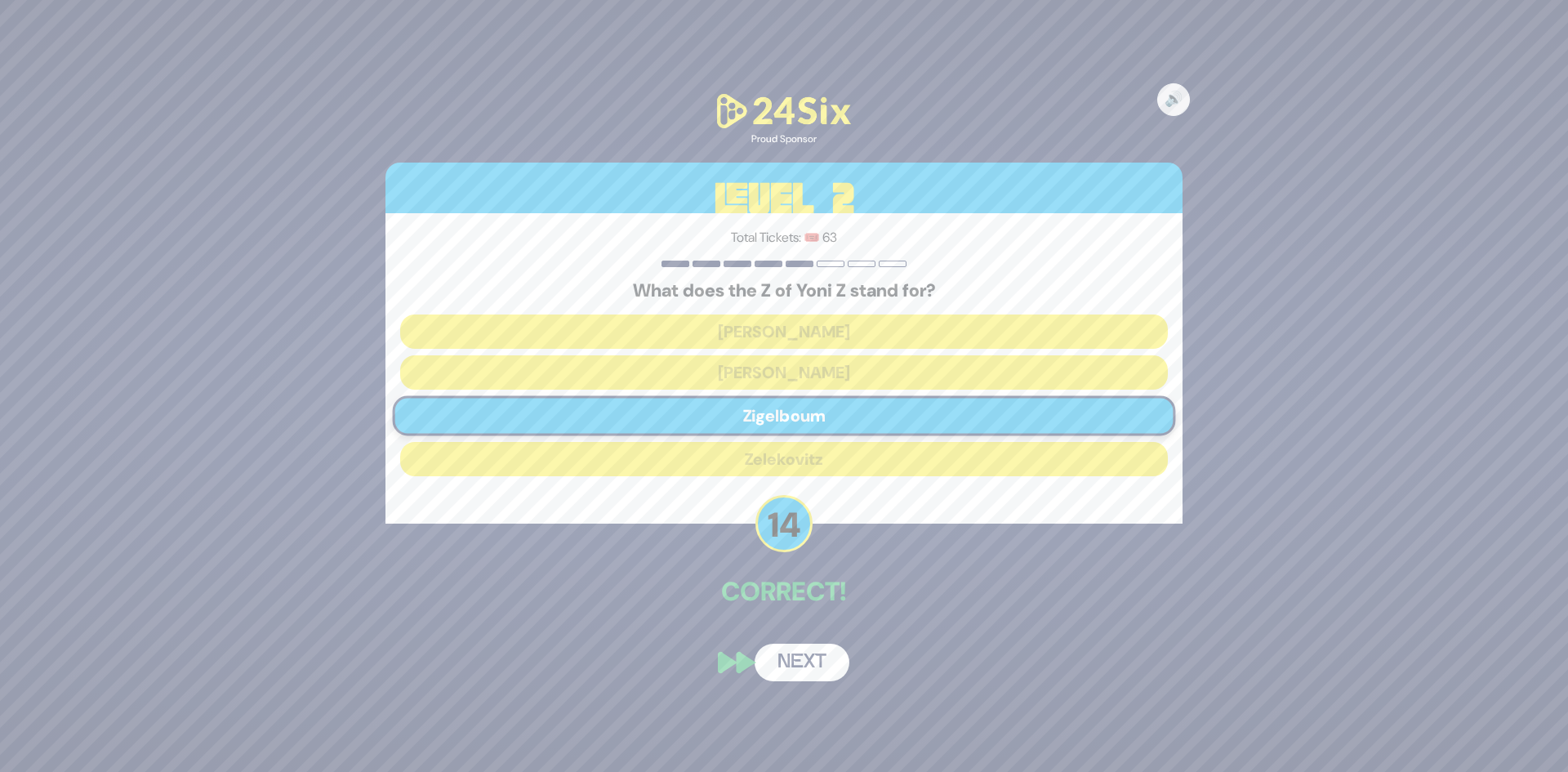
click at [827, 642] on div "🔊 Proud Sponsor Level 2 Total Tickets: 🎟️ 63 What does the Z of Yoni Z stand fo…" at bounding box center [784, 386] width 837 height 631
click at [820, 672] on button "Next" at bounding box center [802, 662] width 95 height 38
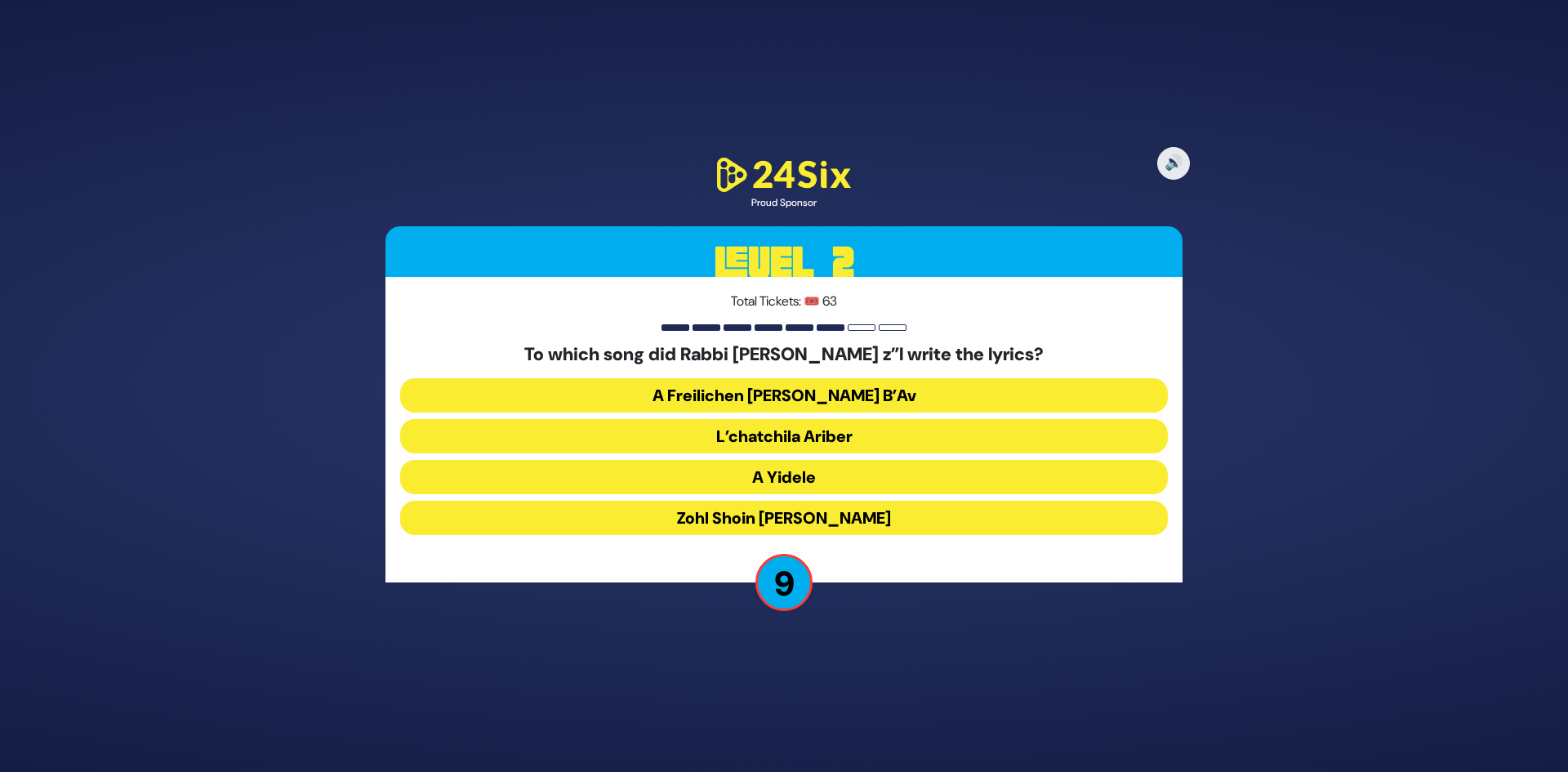
click at [851, 518] on button "Zohl Shoin [PERSON_NAME]" at bounding box center [784, 517] width 768 height 34
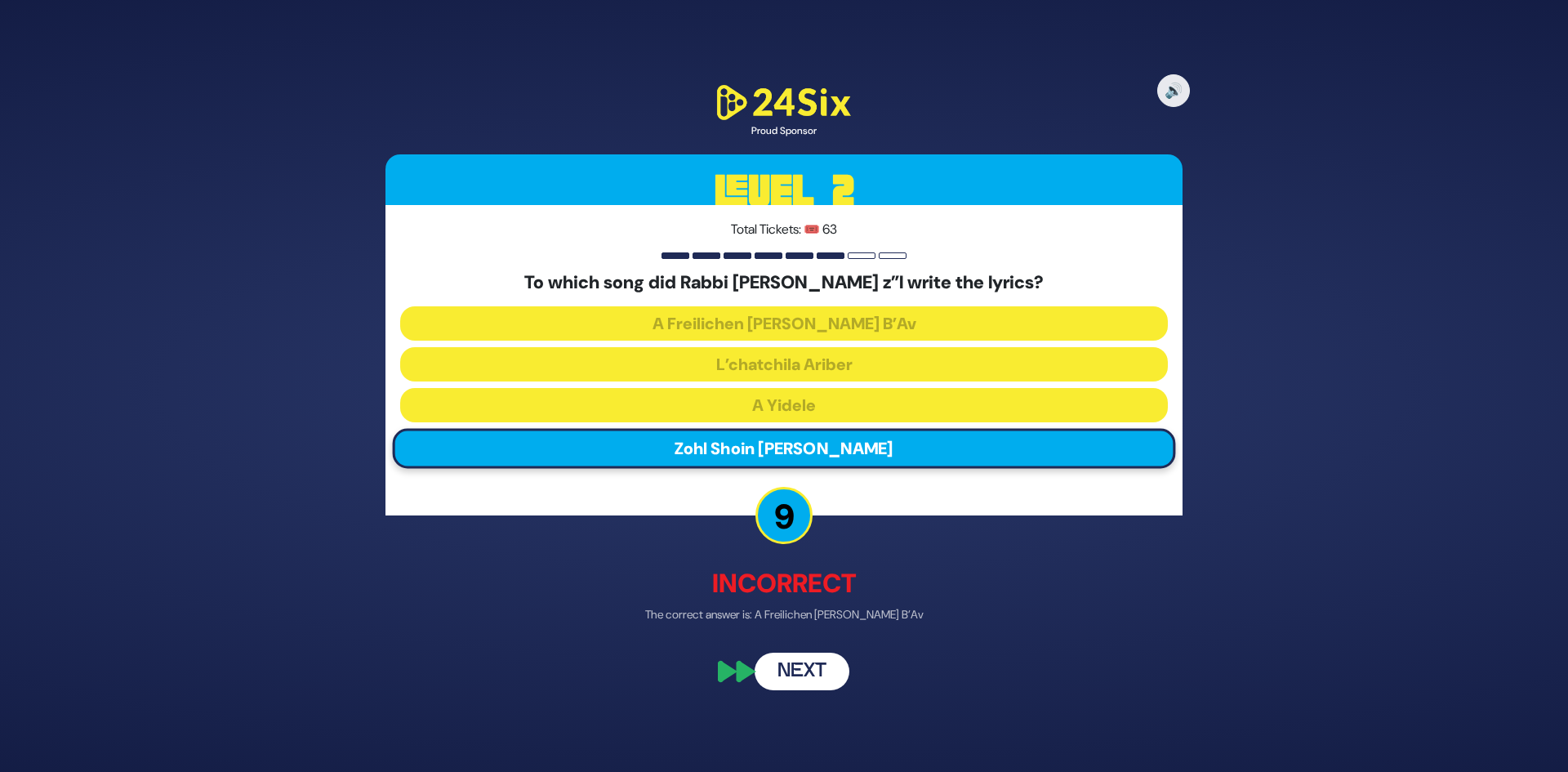
click at [807, 674] on button "Next" at bounding box center [802, 671] width 95 height 38
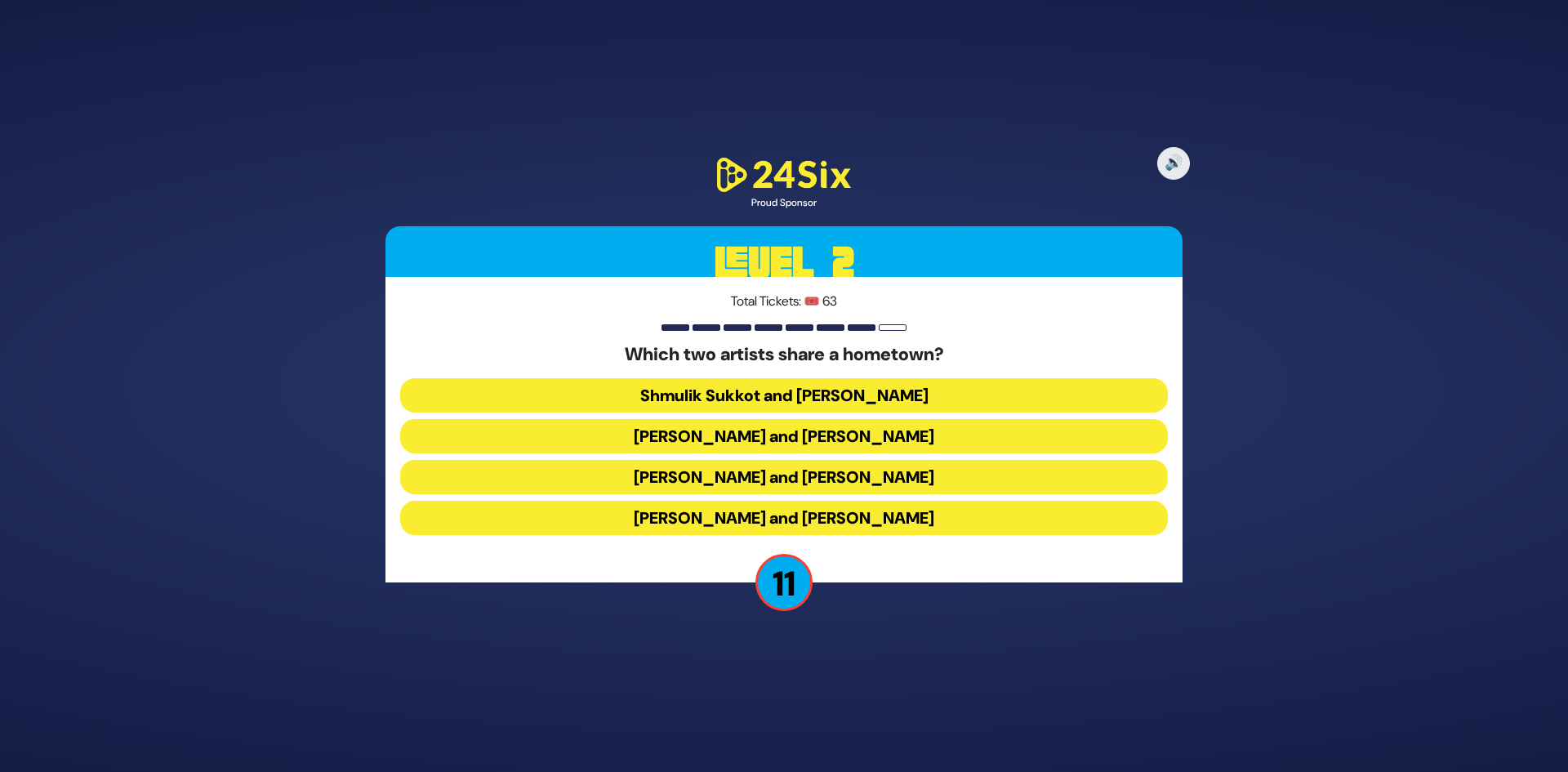
click at [911, 450] on button "[PERSON_NAME] and [PERSON_NAME]" at bounding box center [784, 436] width 768 height 34
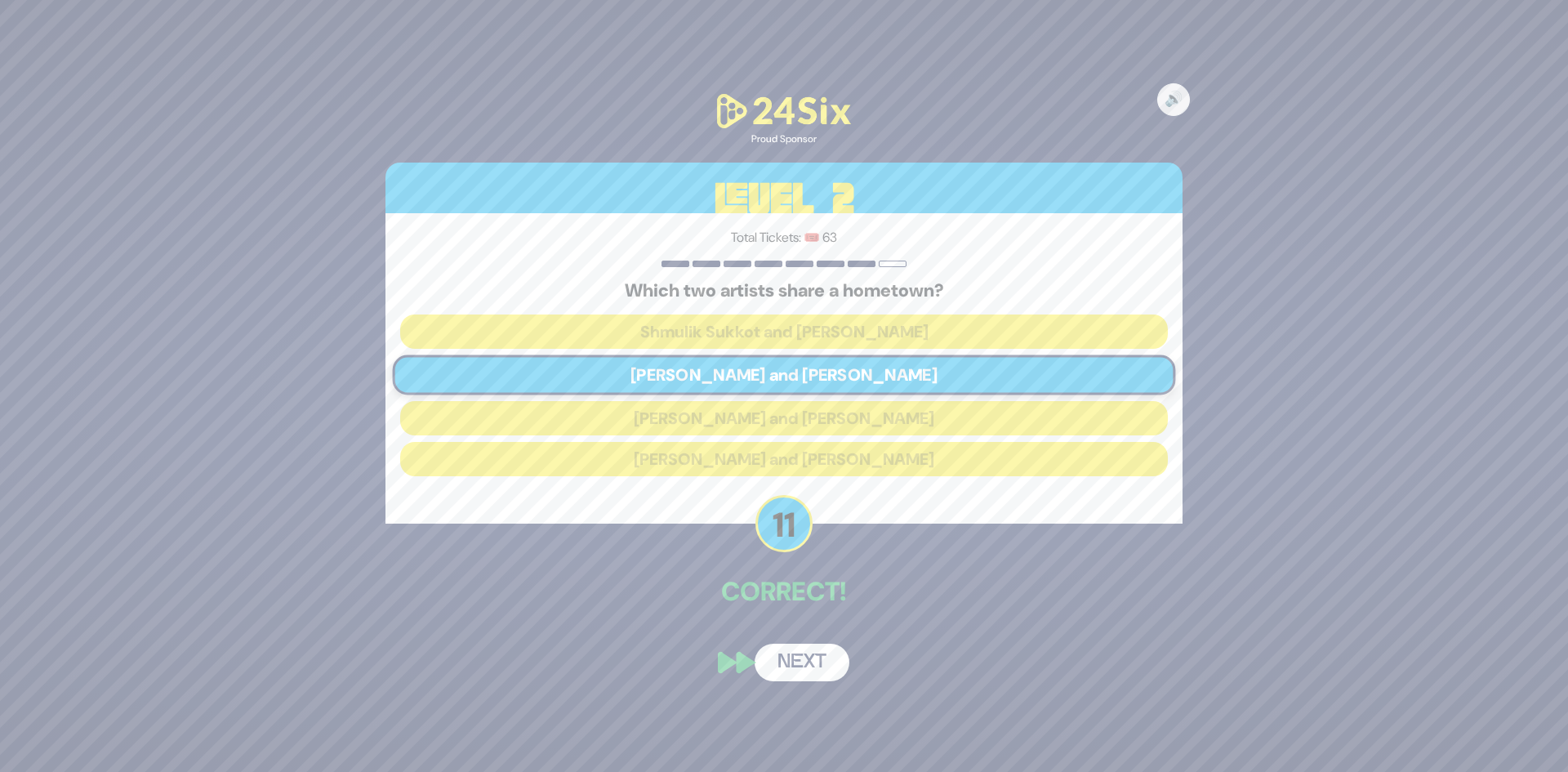
click at [808, 662] on button "Next" at bounding box center [802, 662] width 95 height 38
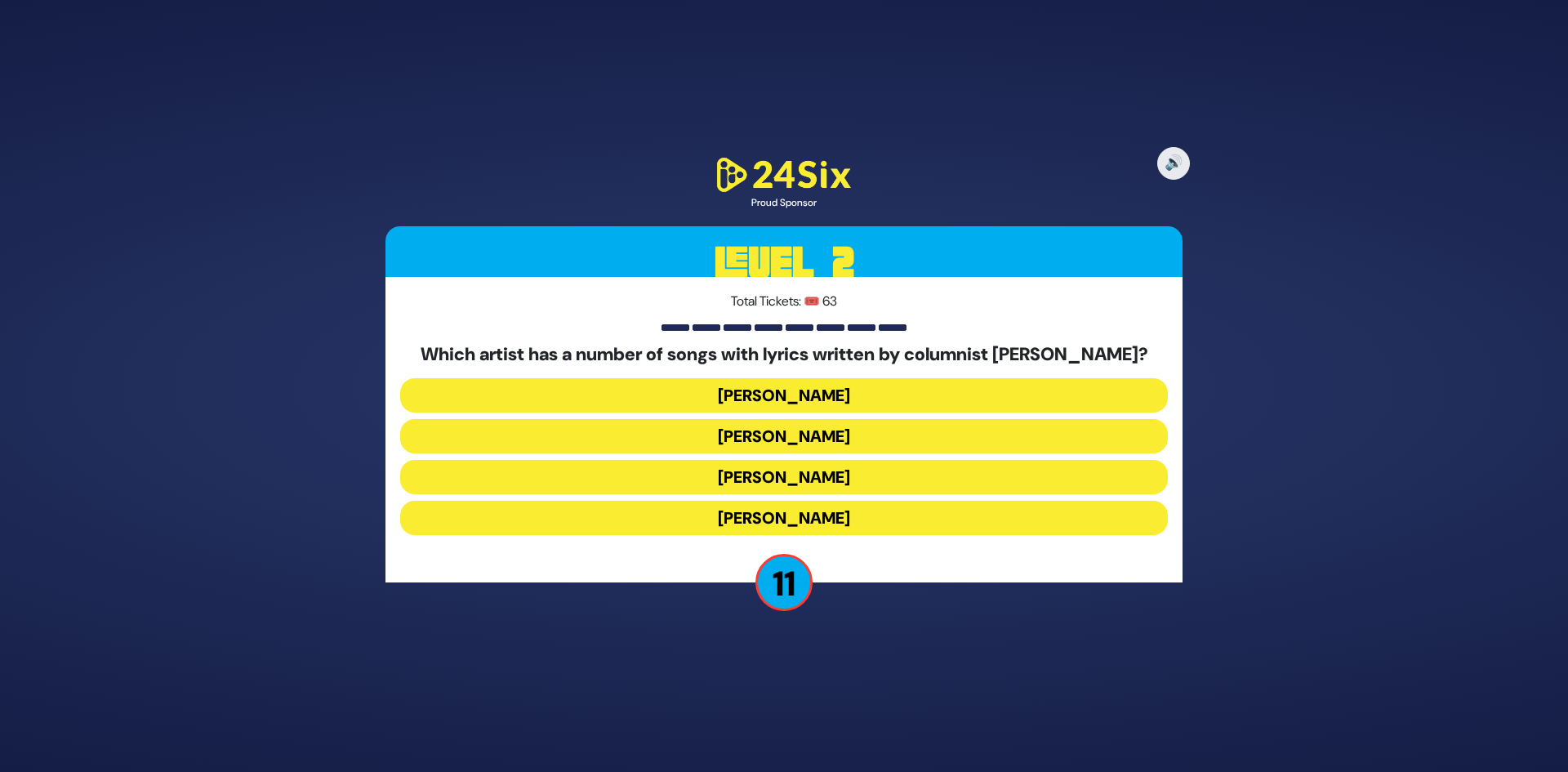
click at [867, 388] on button "[PERSON_NAME]" at bounding box center [784, 395] width 768 height 34
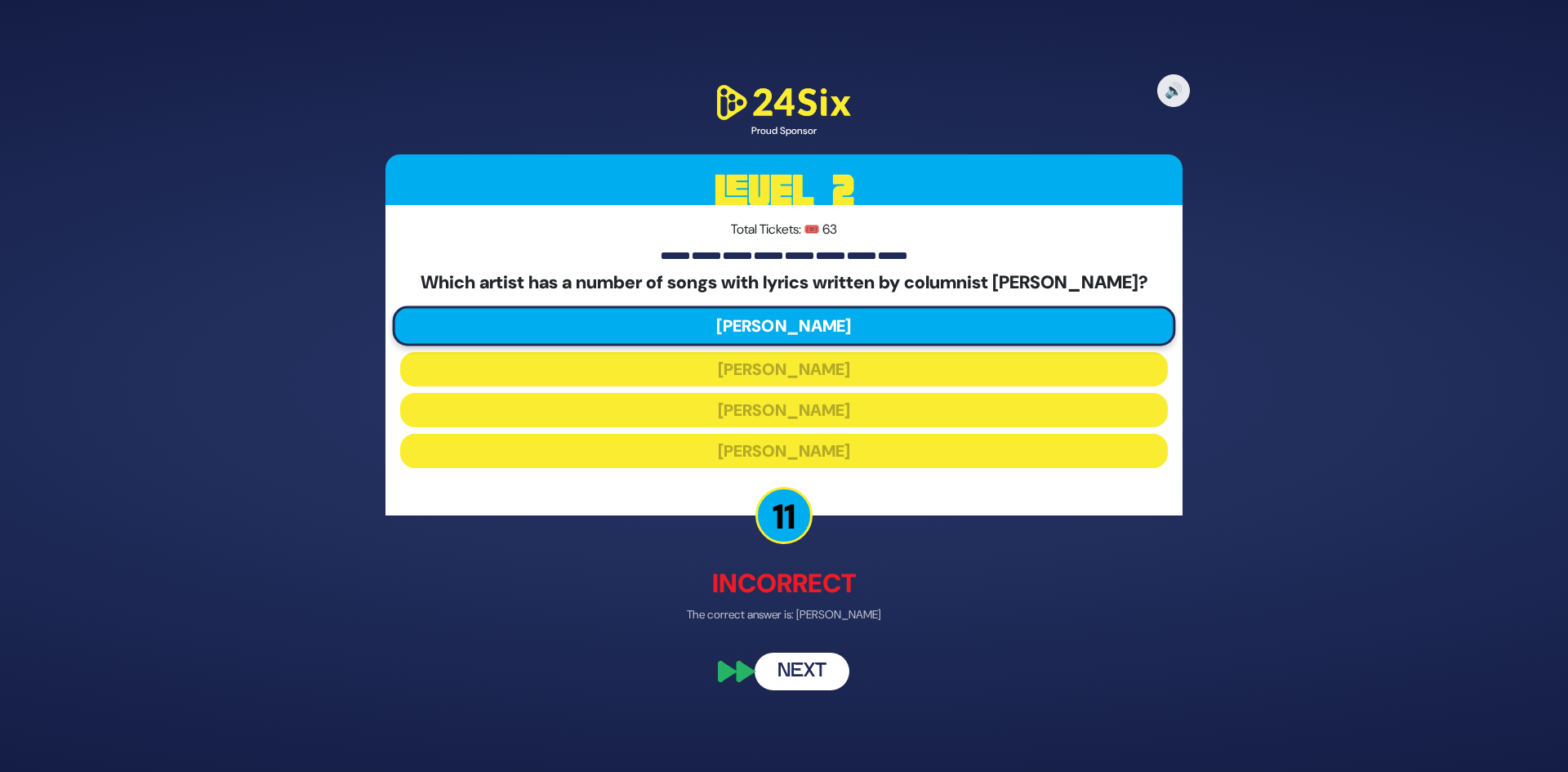
click at [815, 670] on button "Next" at bounding box center [802, 671] width 95 height 38
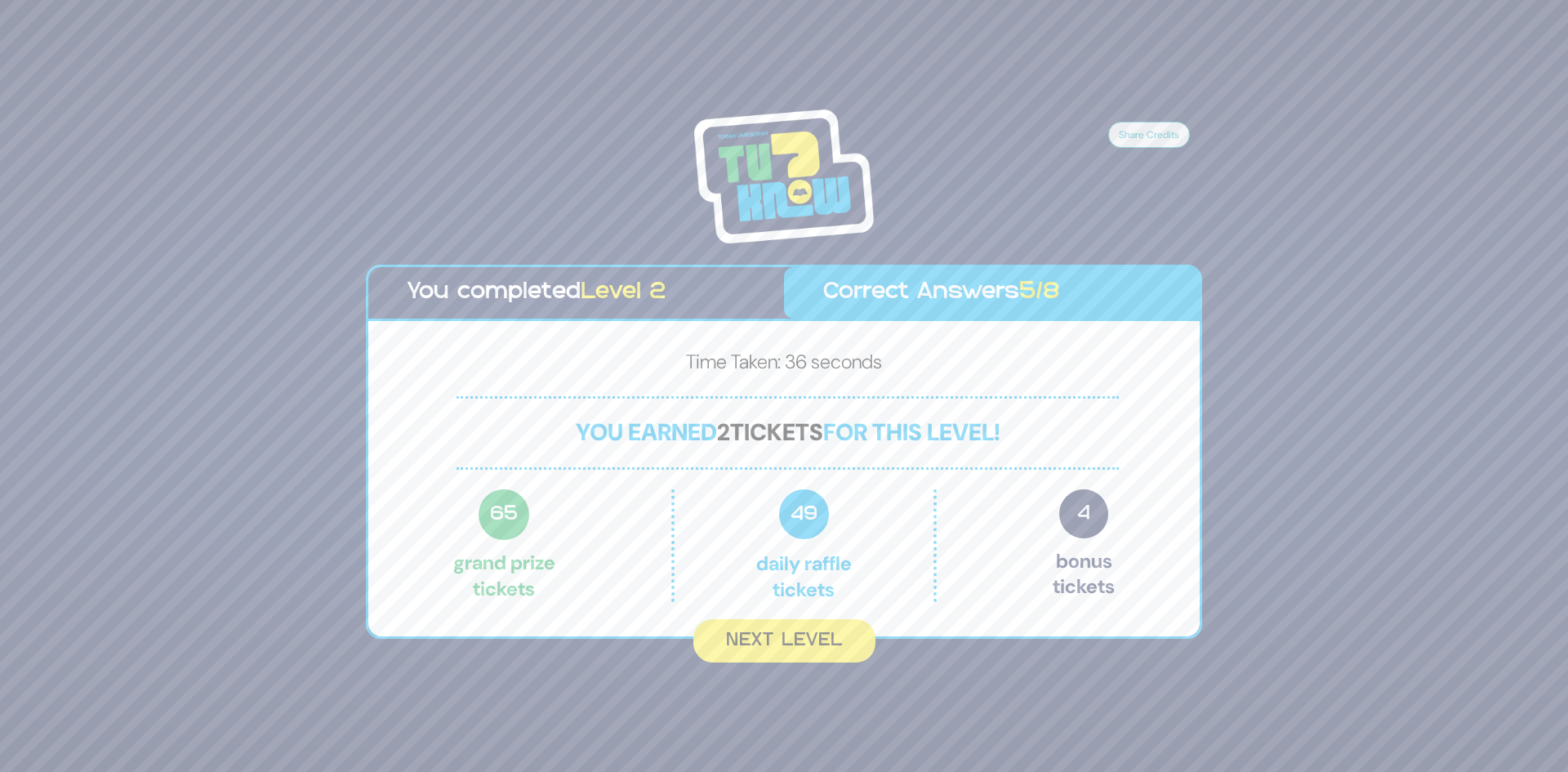
click at [822, 638] on button "Next Level" at bounding box center [785, 641] width 182 height 43
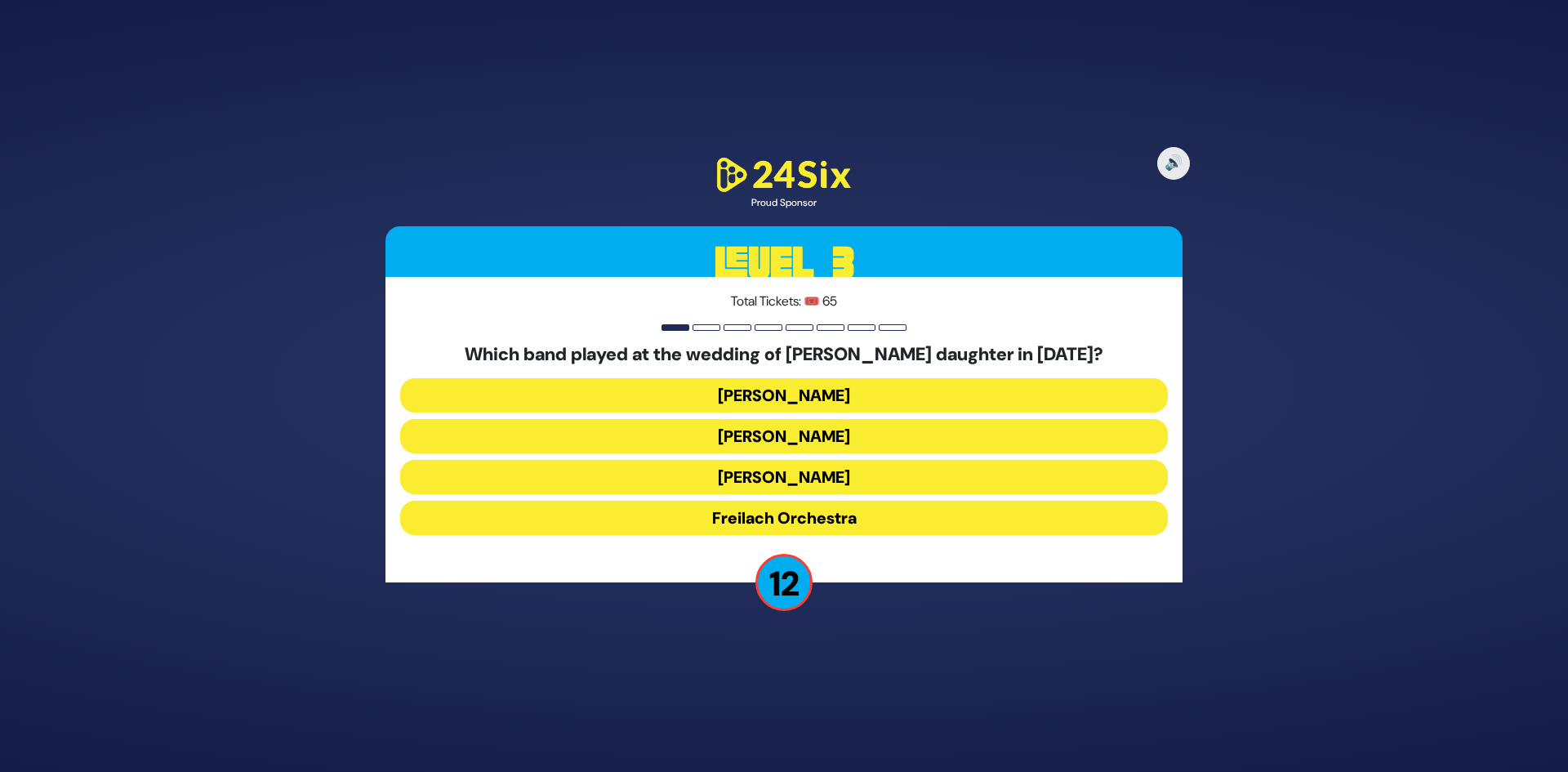
click at [865, 510] on button "Freilach Orchestra" at bounding box center [784, 517] width 768 height 34
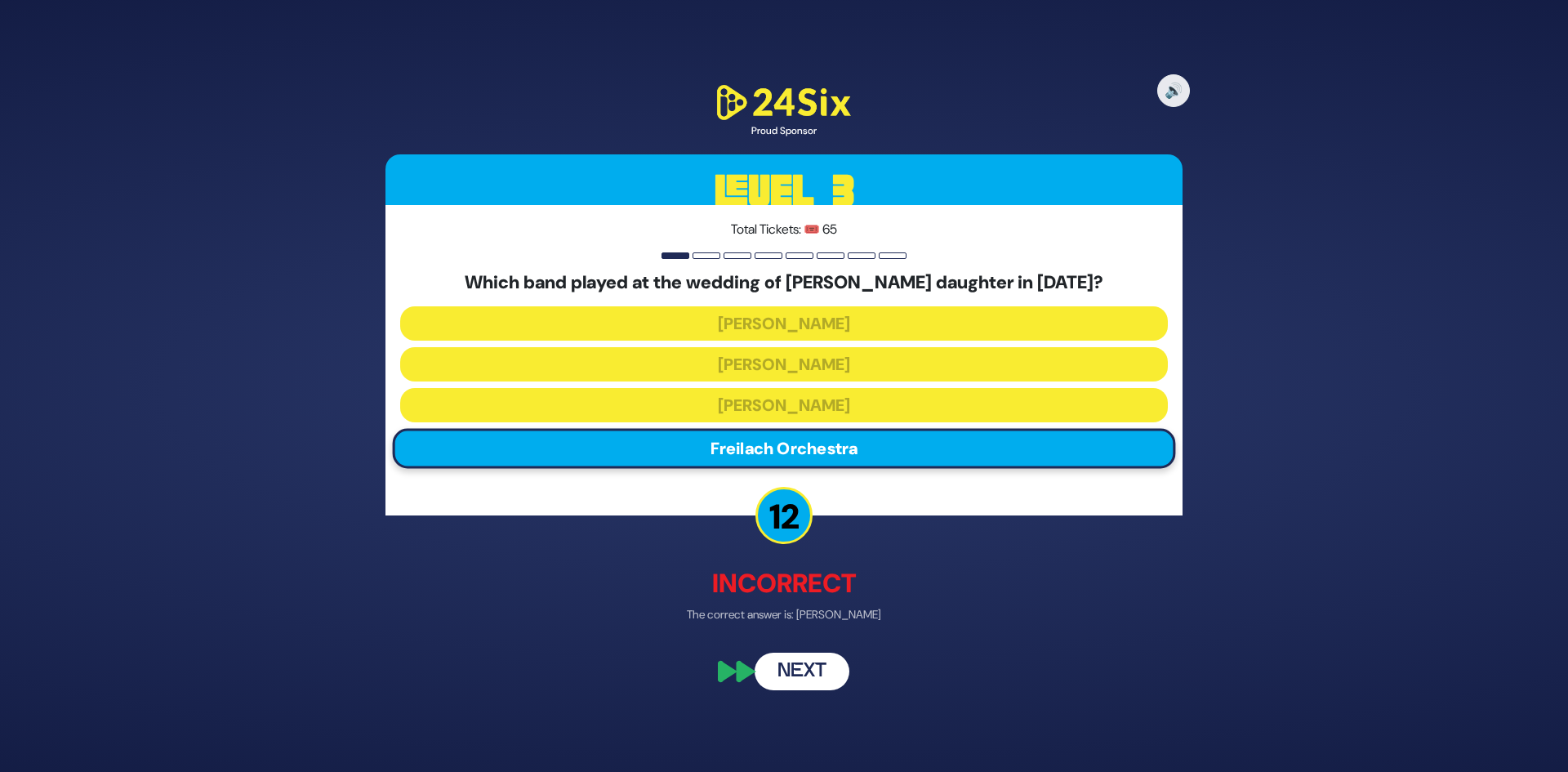
click at [791, 670] on button "Next" at bounding box center [802, 671] width 95 height 38
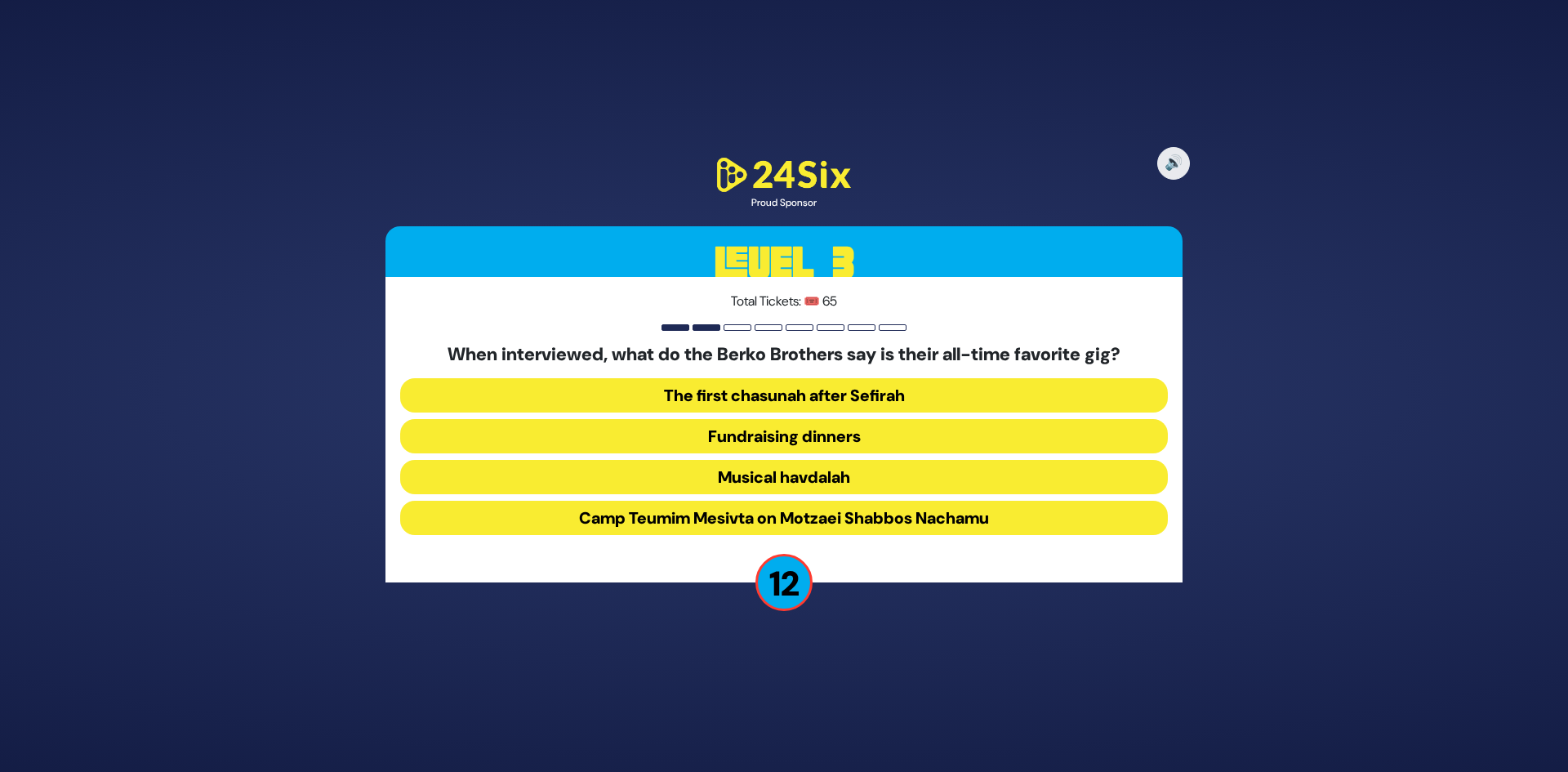
click at [830, 521] on button "Camp Teumim Mesivta on Motzaei Shabbos Nachamu" at bounding box center [784, 517] width 768 height 34
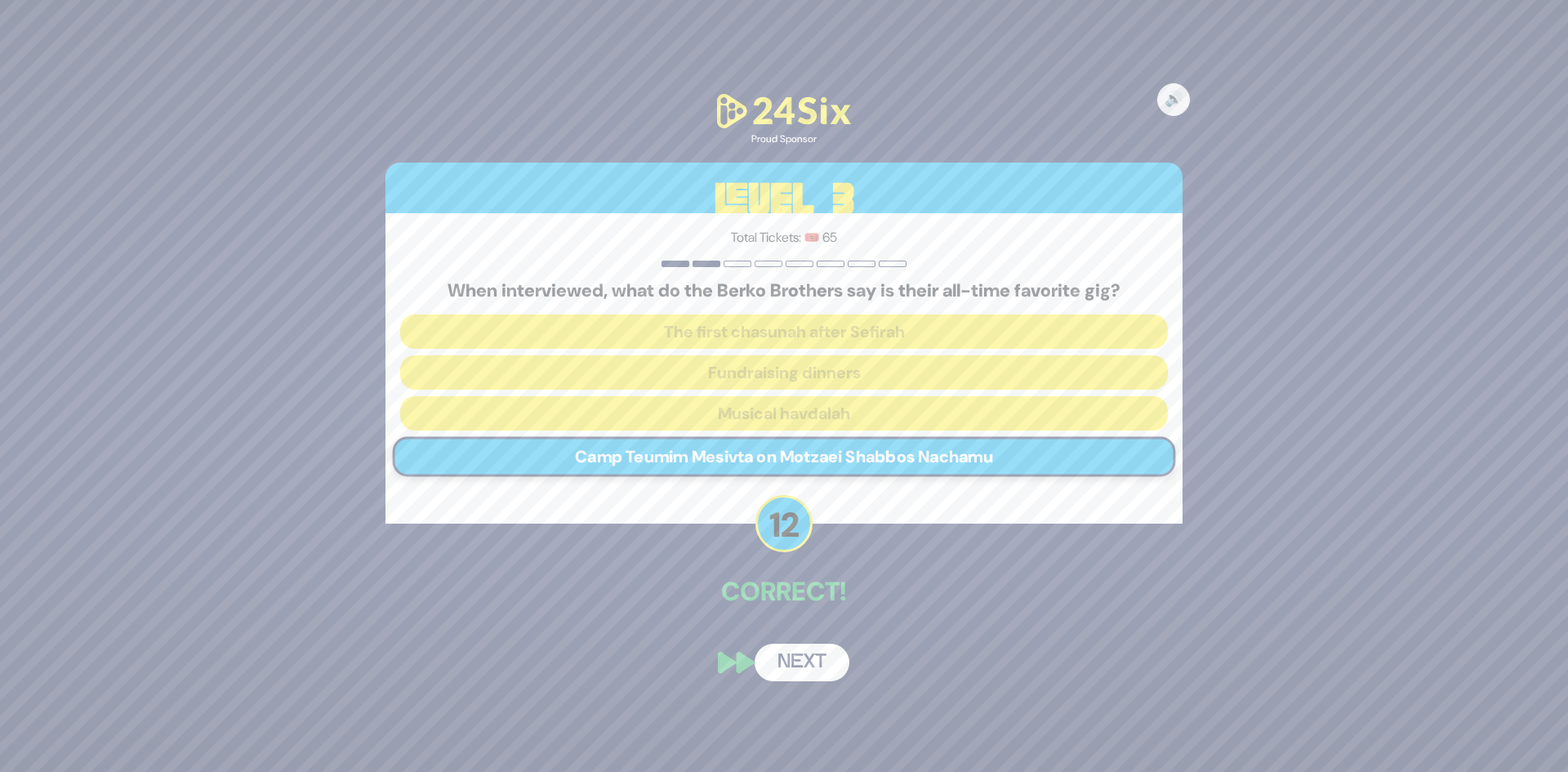
click at [783, 647] on button "Next" at bounding box center [802, 662] width 95 height 38
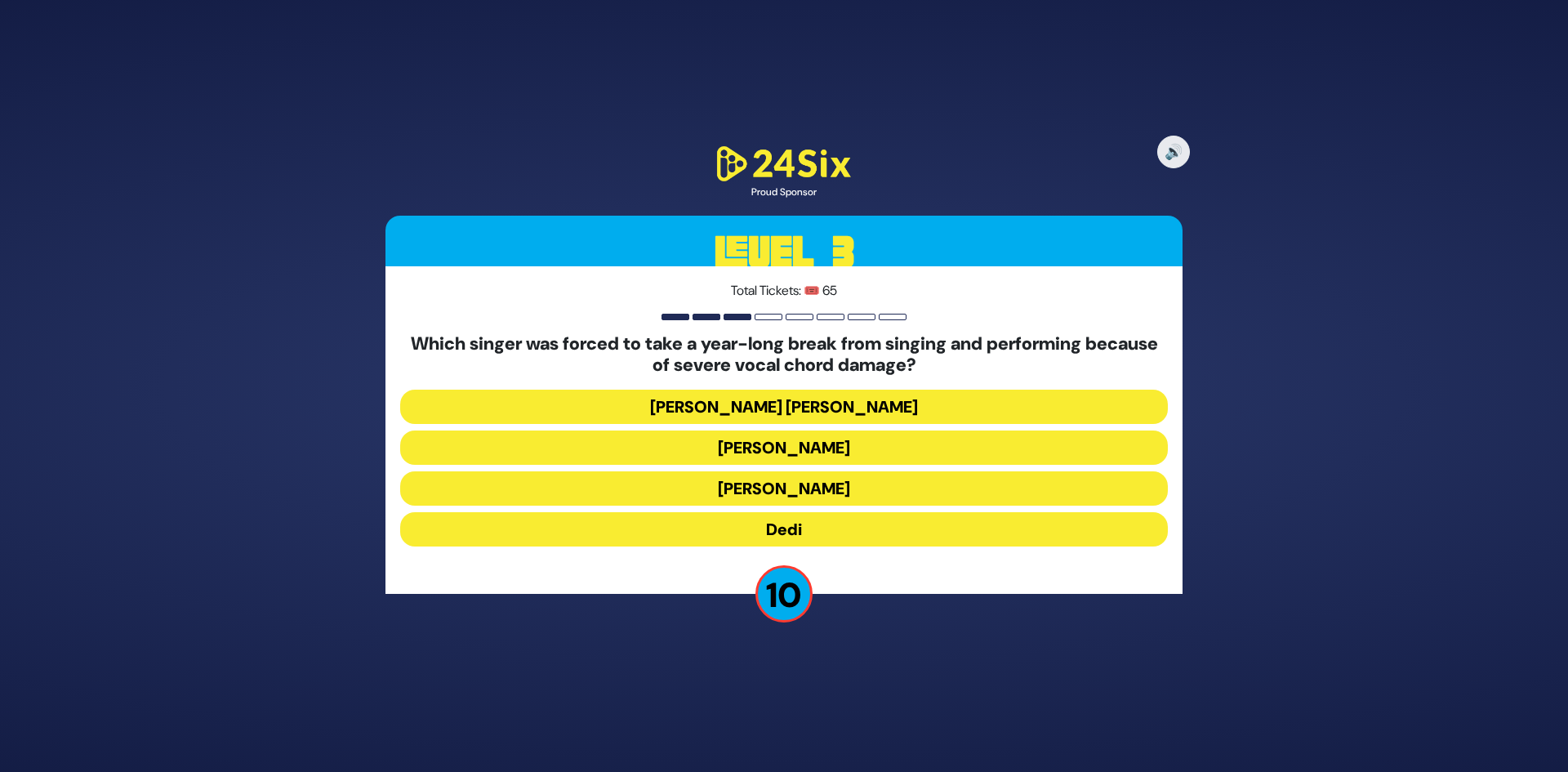
click at [853, 446] on button "[PERSON_NAME]" at bounding box center [784, 447] width 768 height 34
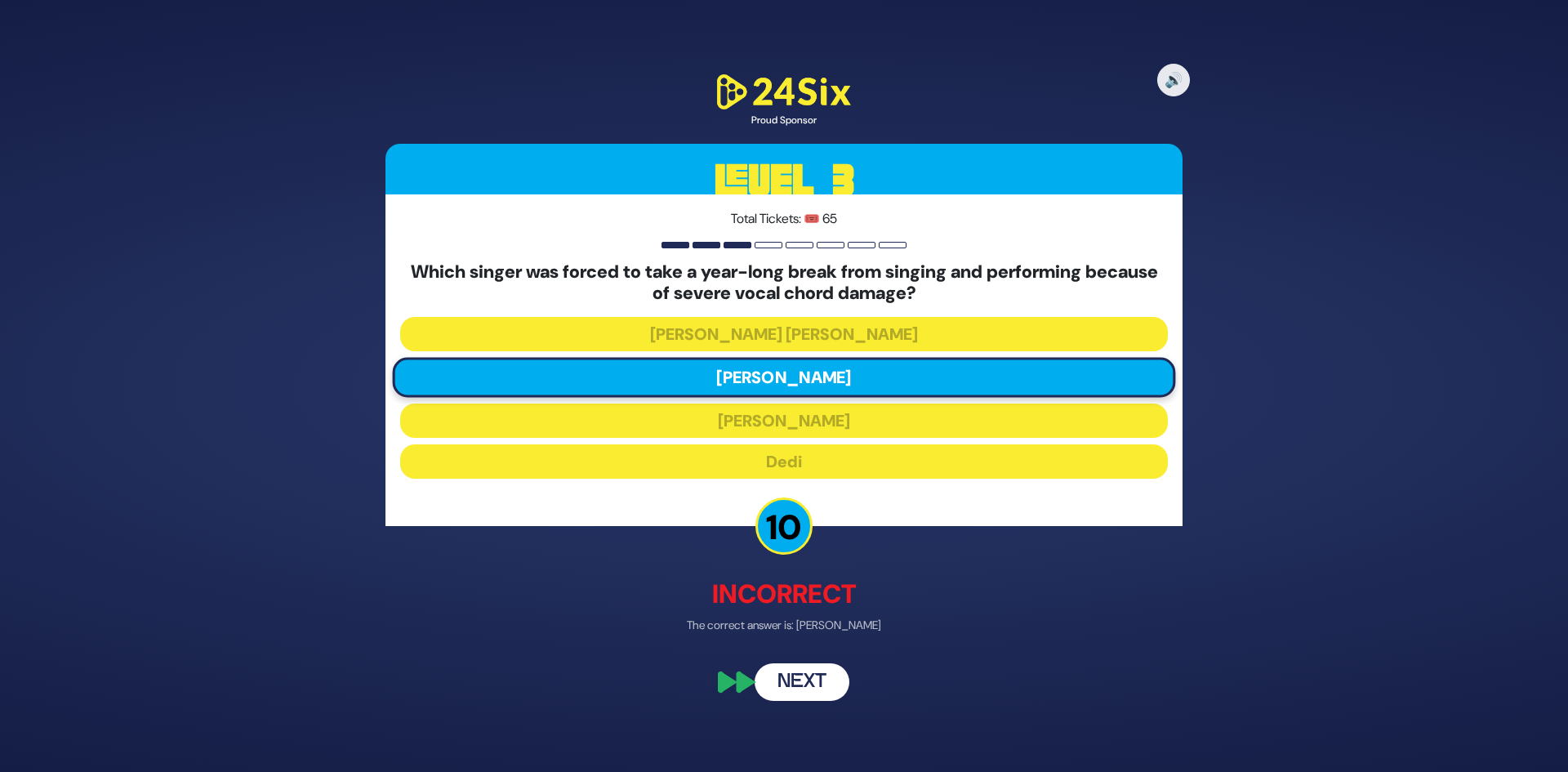
click at [829, 667] on button "Next" at bounding box center [802, 682] width 95 height 38
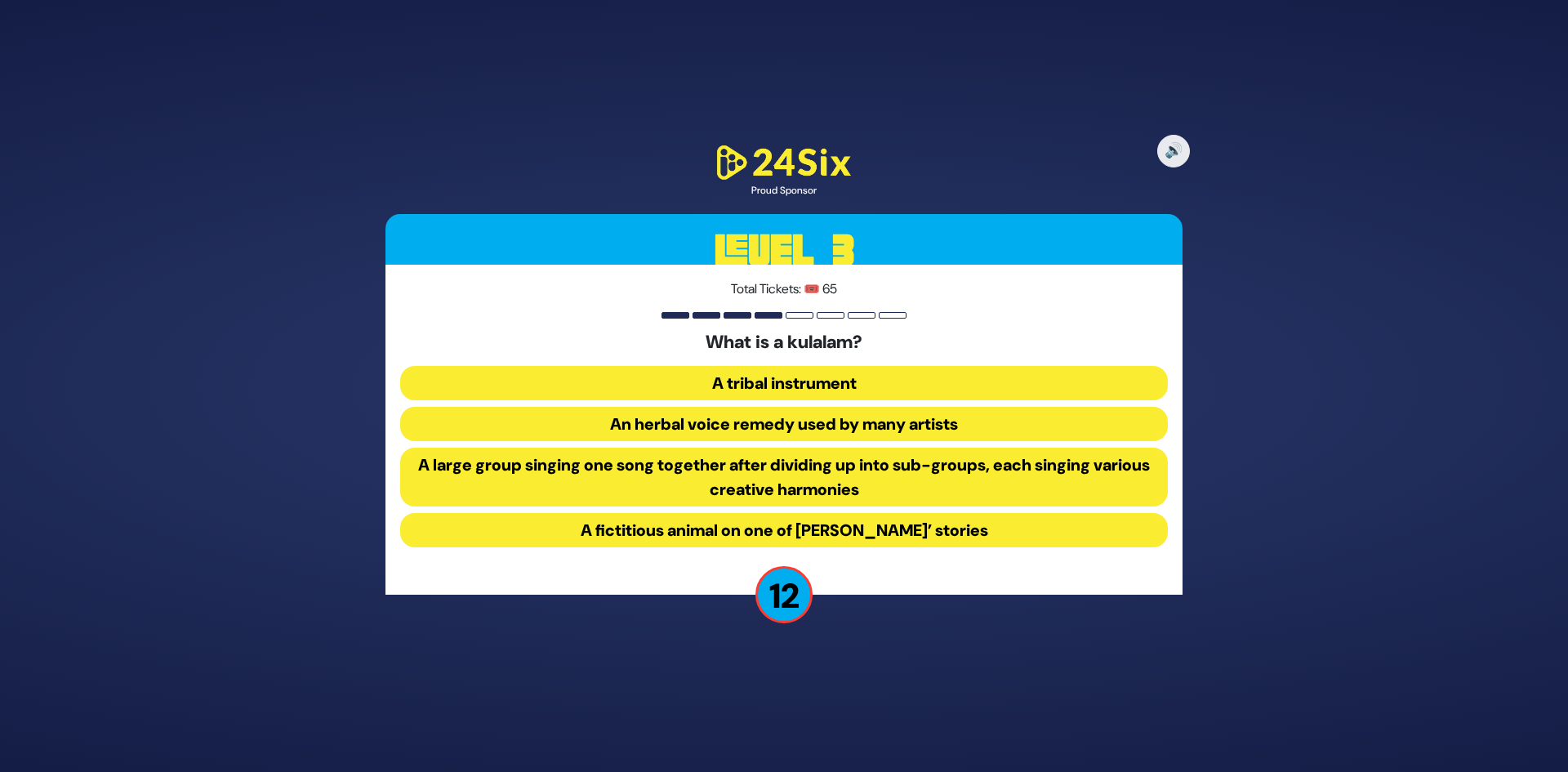
click at [879, 489] on button "A large group singing one song together after dividing up into sub-groups, each…" at bounding box center [784, 477] width 768 height 59
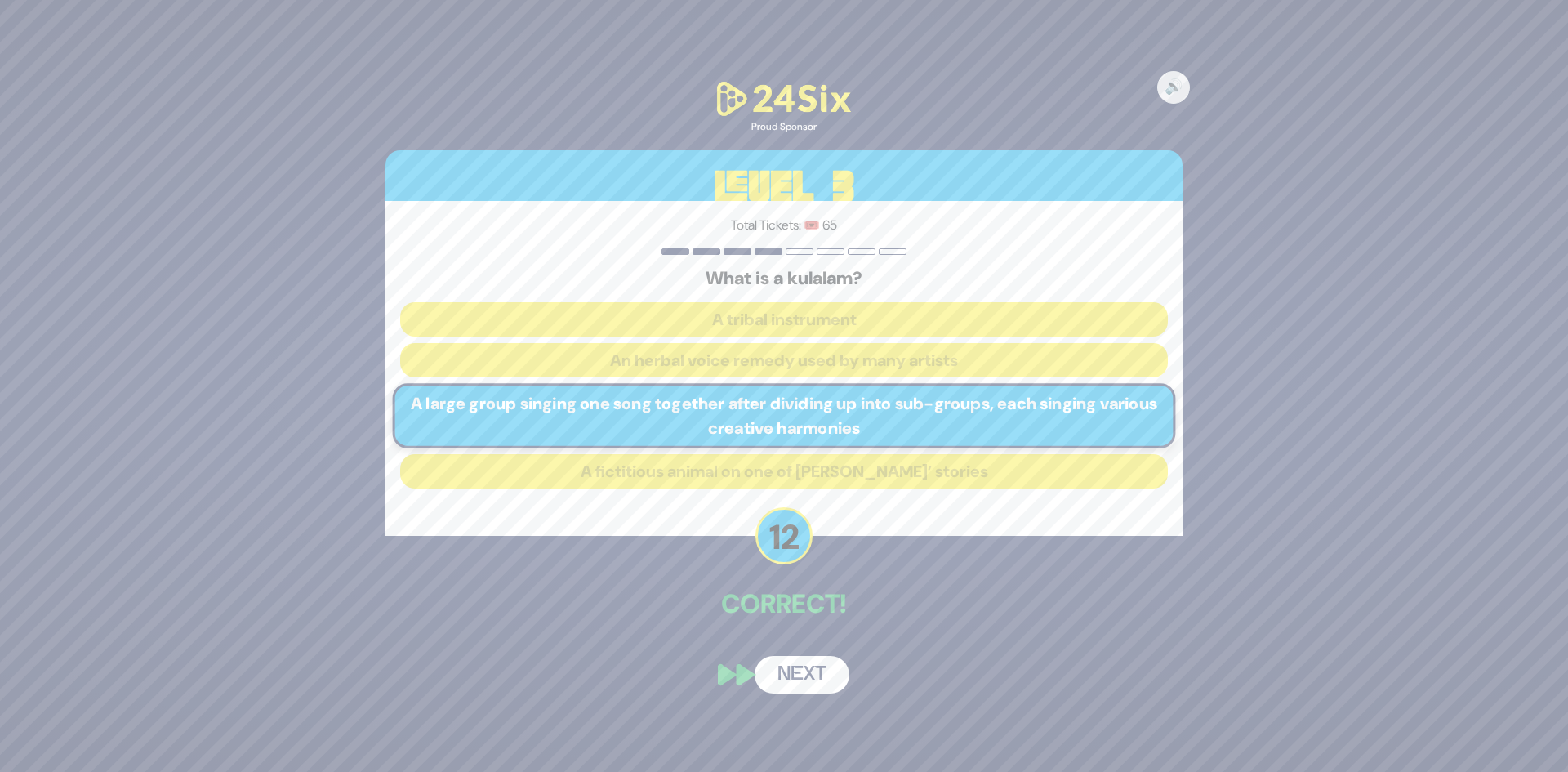
click at [801, 667] on button "Next" at bounding box center [802, 674] width 95 height 38
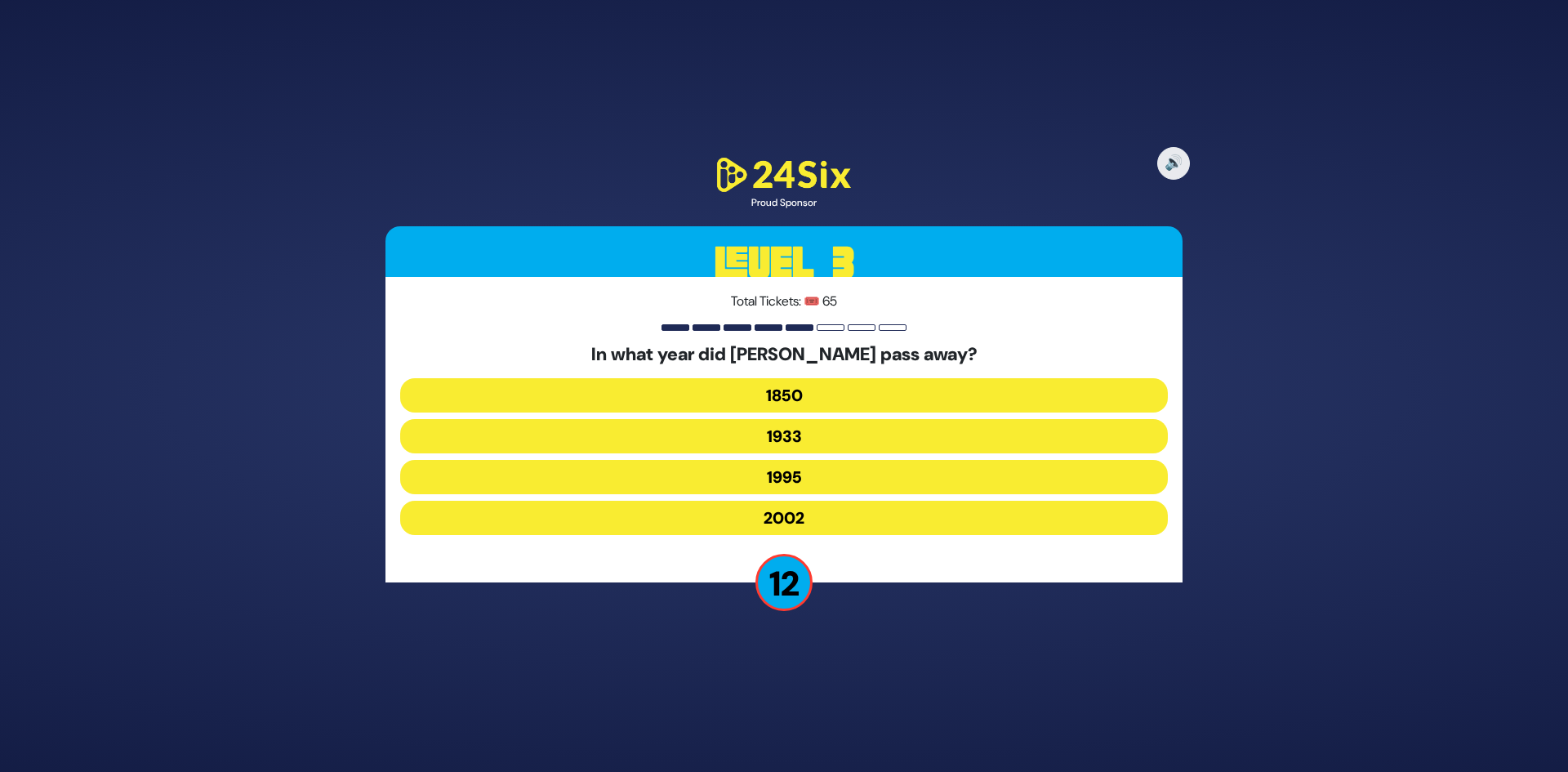
click at [822, 432] on button "1933" at bounding box center [784, 436] width 768 height 34
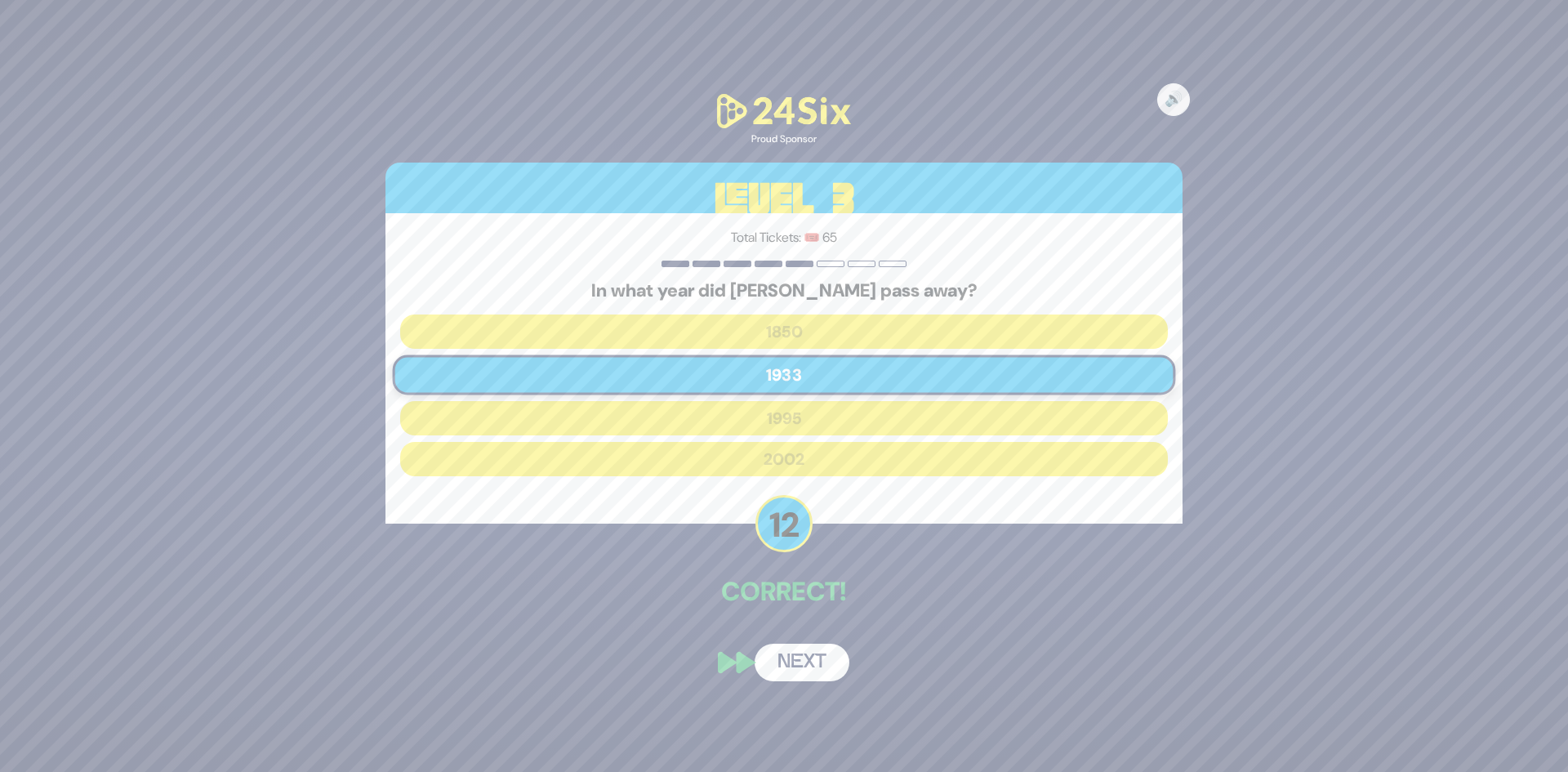
click at [787, 659] on button "Next" at bounding box center [802, 662] width 95 height 38
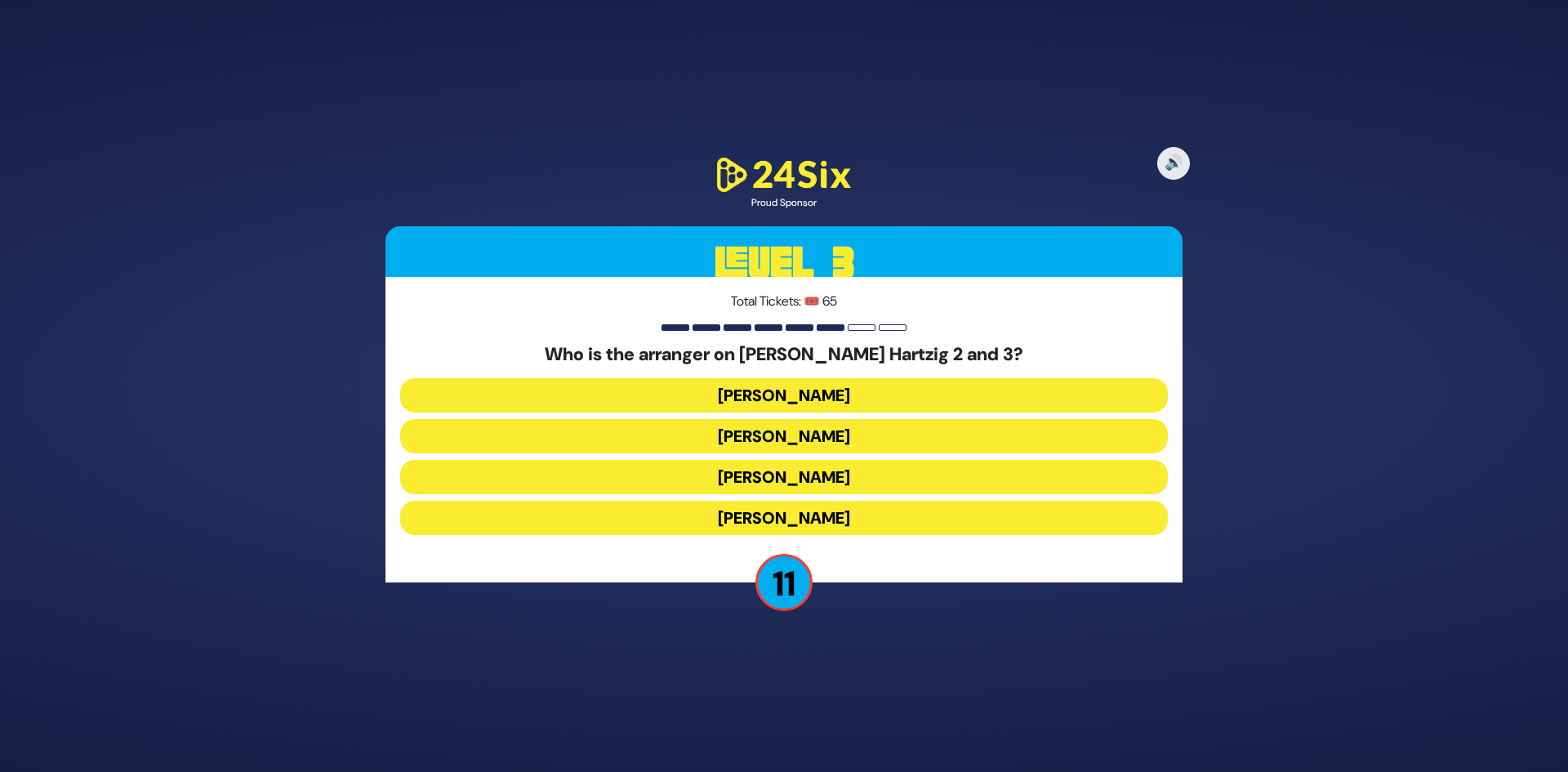
click at [801, 449] on button "[PERSON_NAME]" at bounding box center [784, 436] width 768 height 34
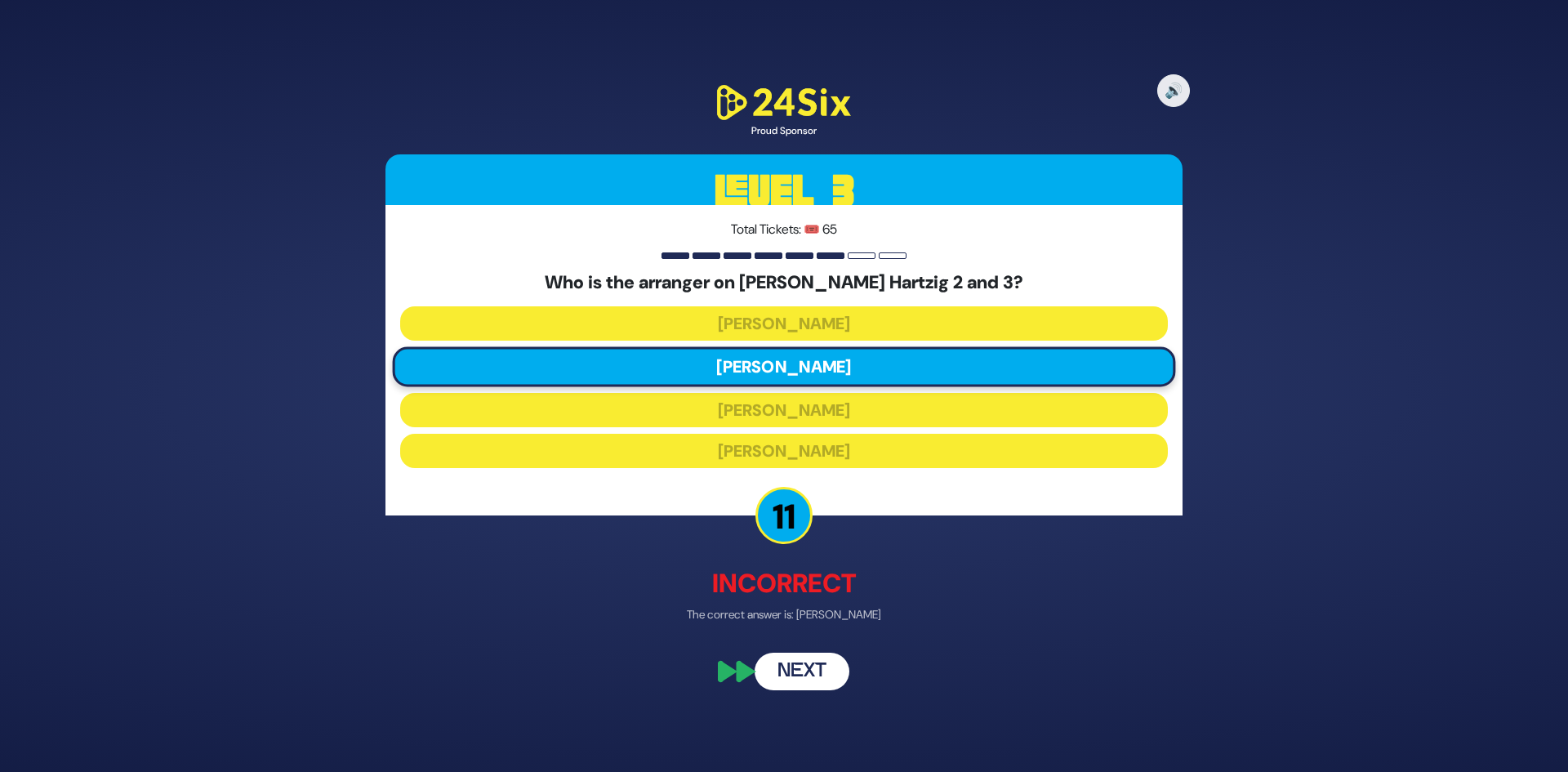
click at [789, 670] on button "Next" at bounding box center [802, 671] width 95 height 38
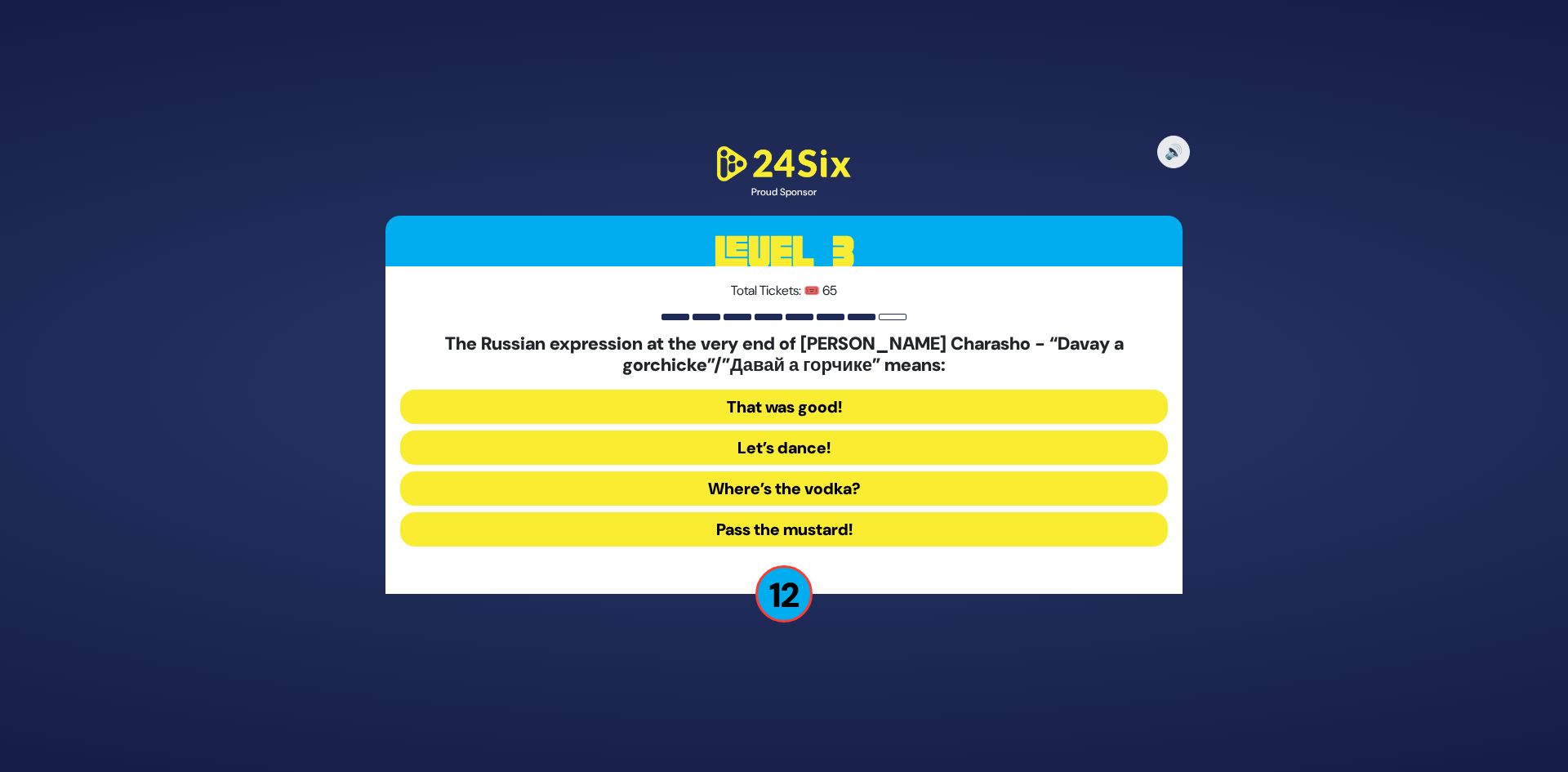
click at [823, 412] on button "That was good!" at bounding box center [784, 406] width 768 height 34
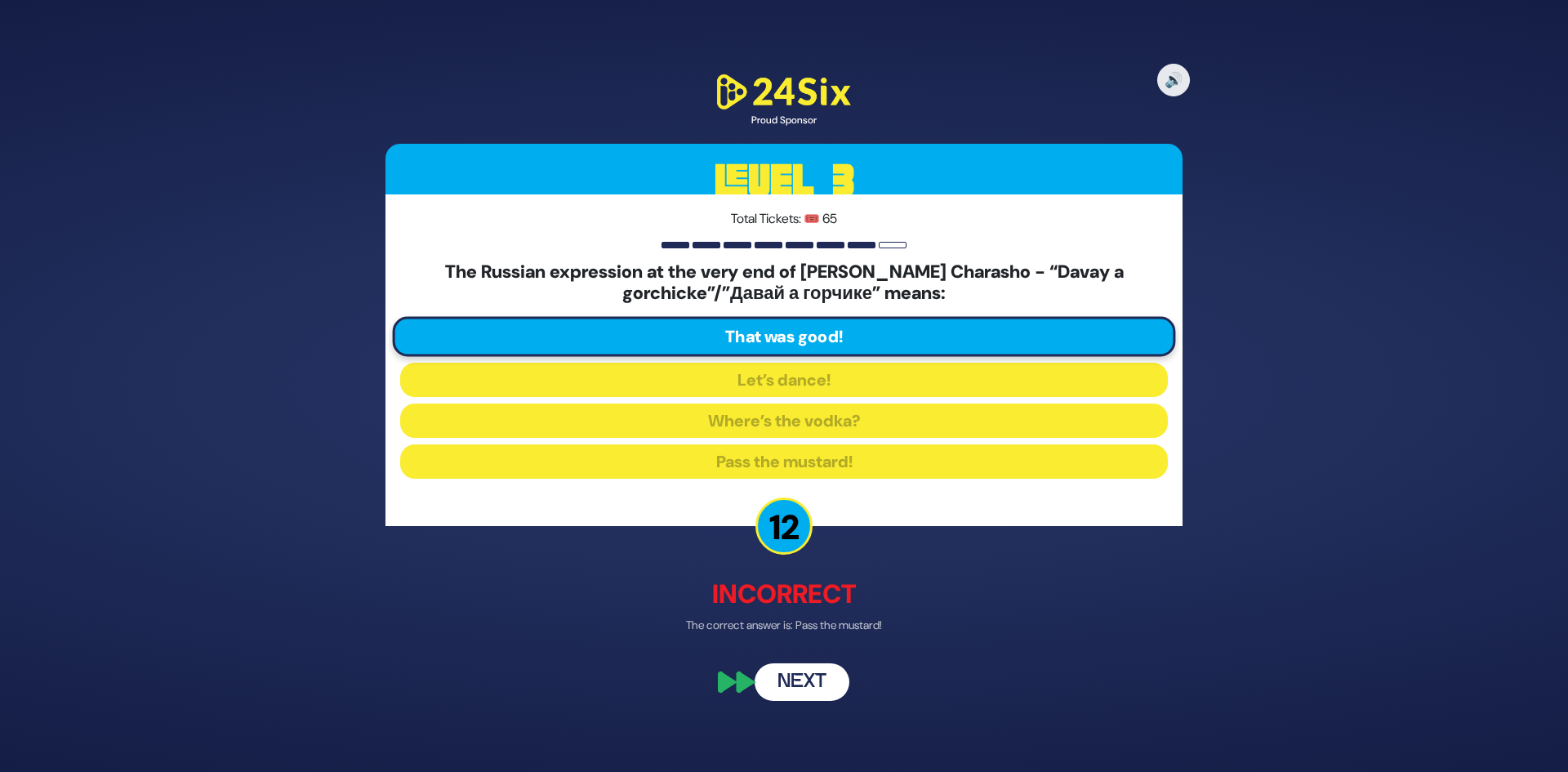
click at [800, 683] on button "Next" at bounding box center [802, 682] width 95 height 38
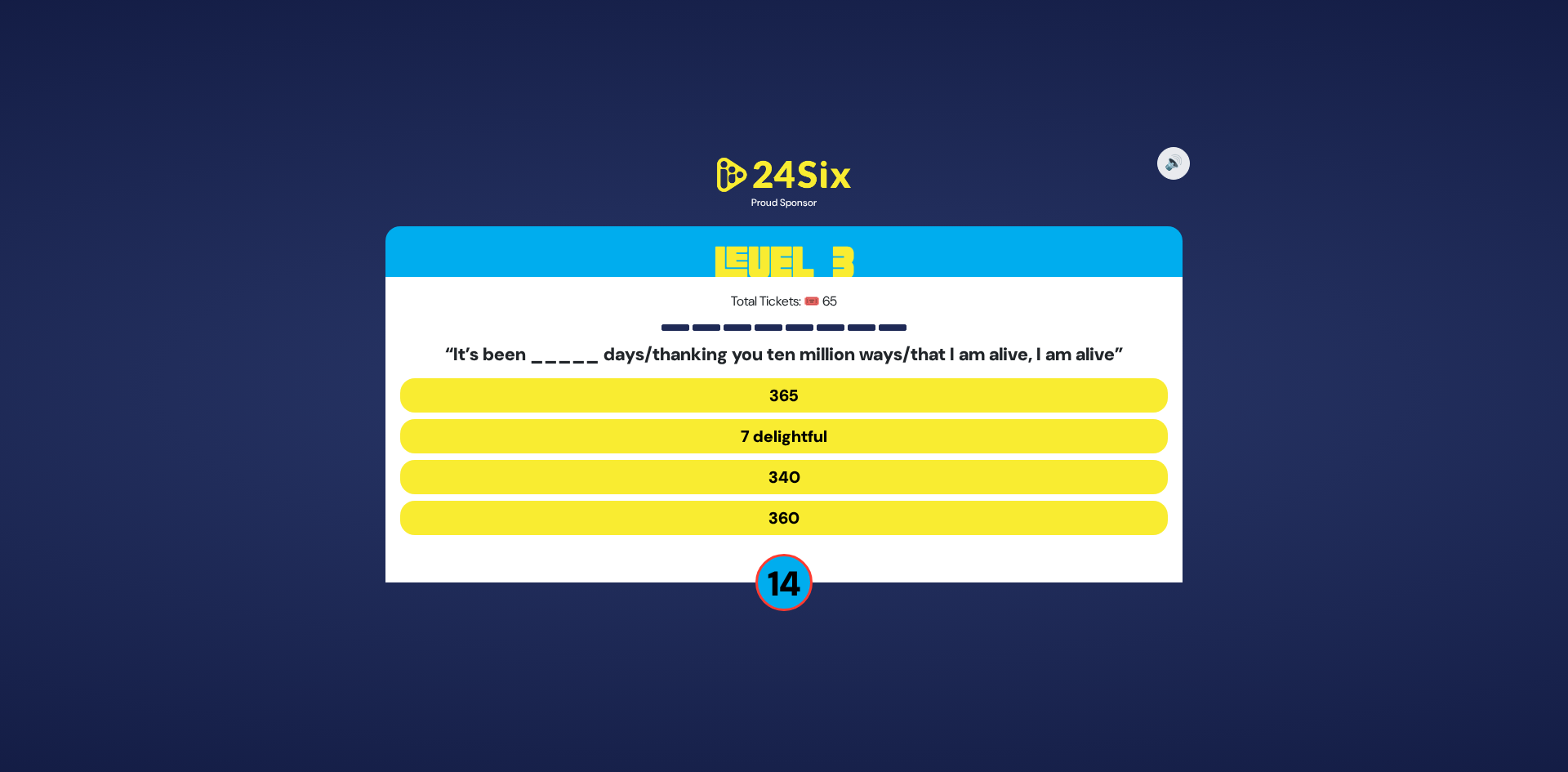
click at [791, 488] on button "340" at bounding box center [784, 477] width 768 height 34
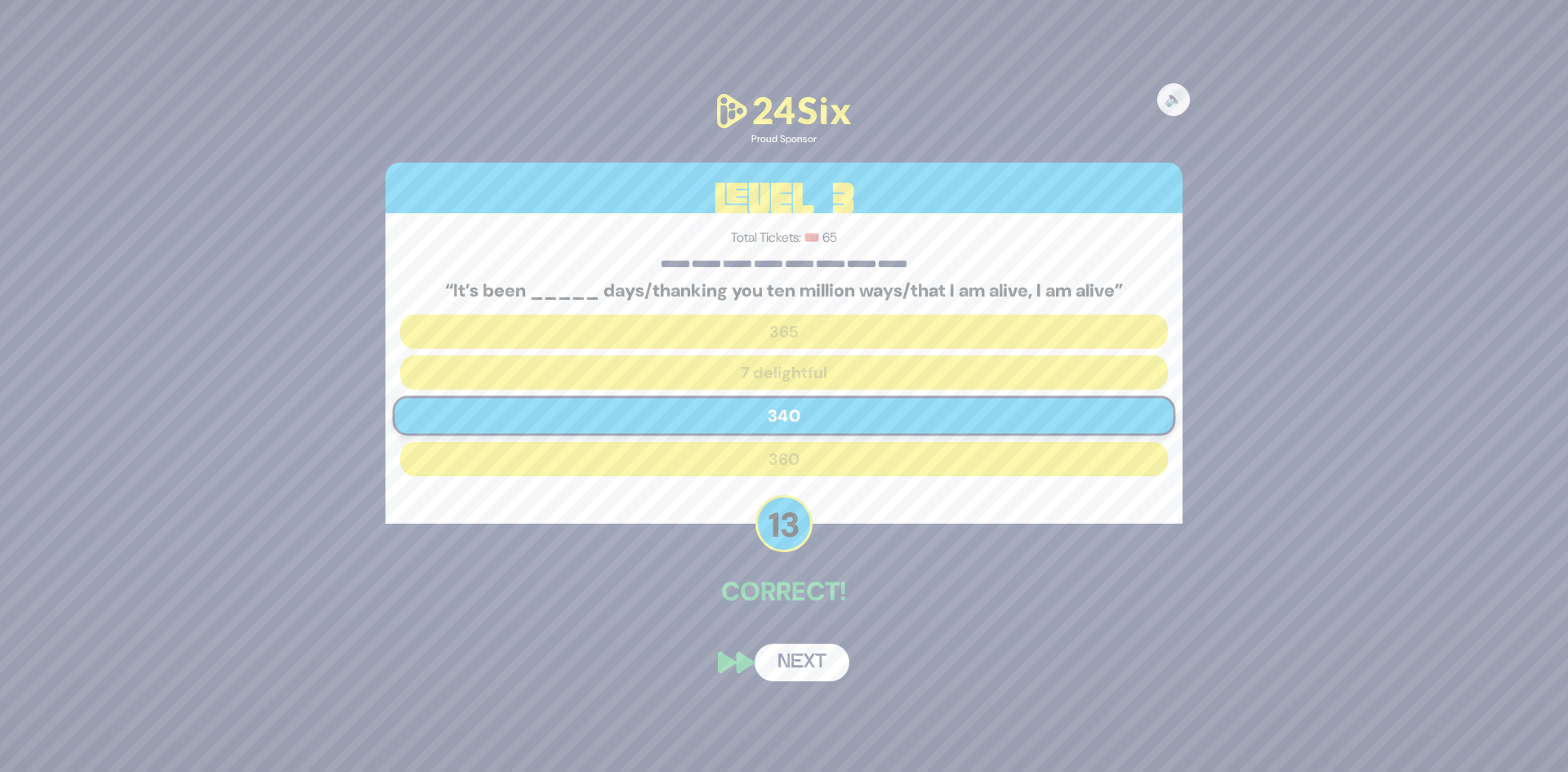
click at [802, 626] on div "🔊 Proud Sponsor Level 3 Total Tickets: 🎟️ 65 “It’s been _____ days/thanking you…" at bounding box center [784, 386] width 837 height 631
drag, startPoint x: 802, startPoint y: 626, endPoint x: 799, endPoint y: 637, distance: 11.4
click at [799, 632] on div "🔊 Proud Sponsor Level 3 Total Tickets: 🎟️ 65 “It’s been _____ days/thanking you…" at bounding box center [784, 386] width 837 height 631
click at [790, 664] on button "Next" at bounding box center [802, 662] width 95 height 38
